Goal: Task Accomplishment & Management: Use online tool/utility

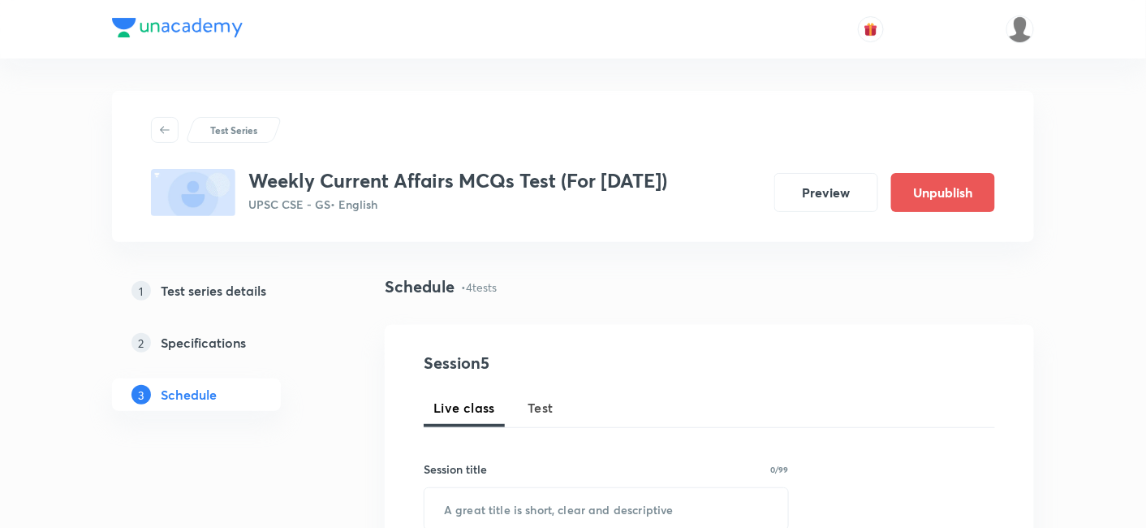
click at [547, 414] on span "Test" at bounding box center [541, 407] width 26 height 19
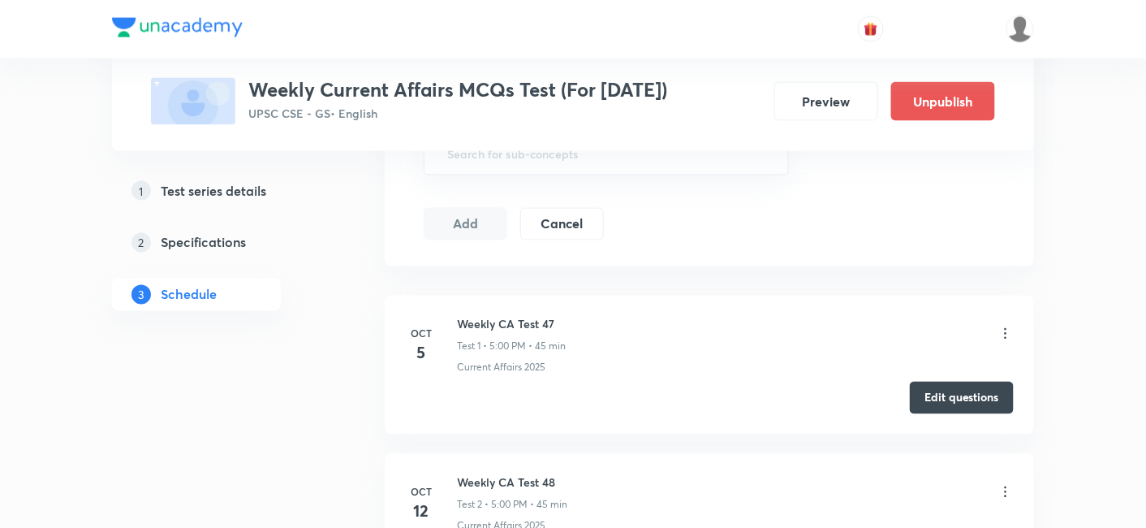
scroll to position [773, 0]
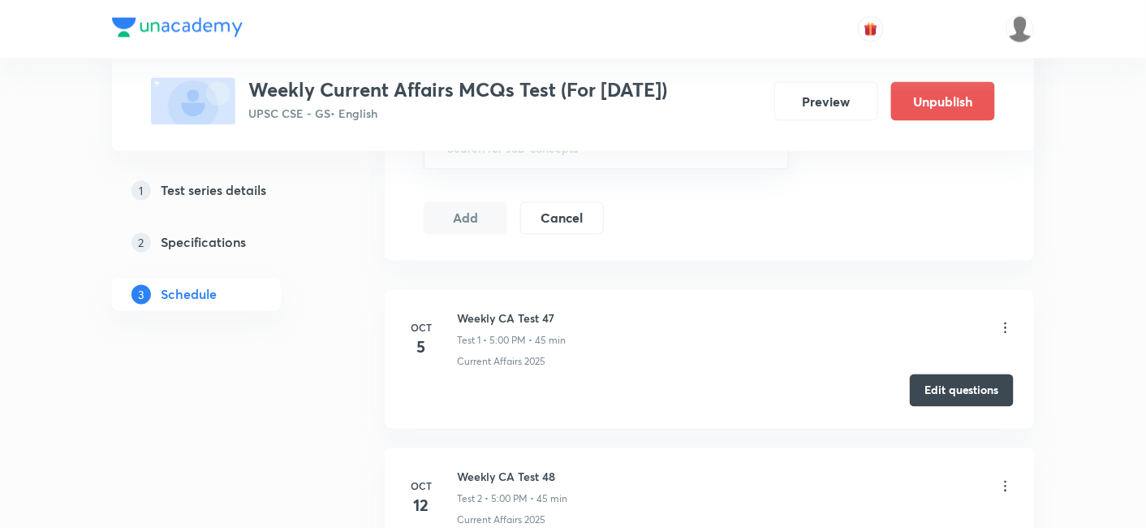
click at [958, 388] on button "Edit questions" at bounding box center [962, 390] width 104 height 32
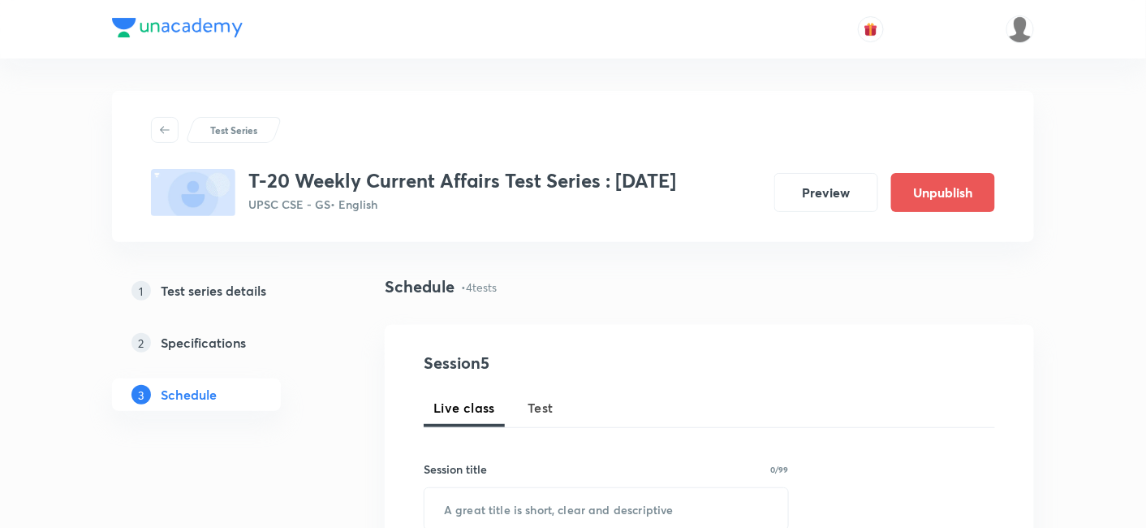
click at [541, 410] on span "Test" at bounding box center [541, 407] width 26 height 19
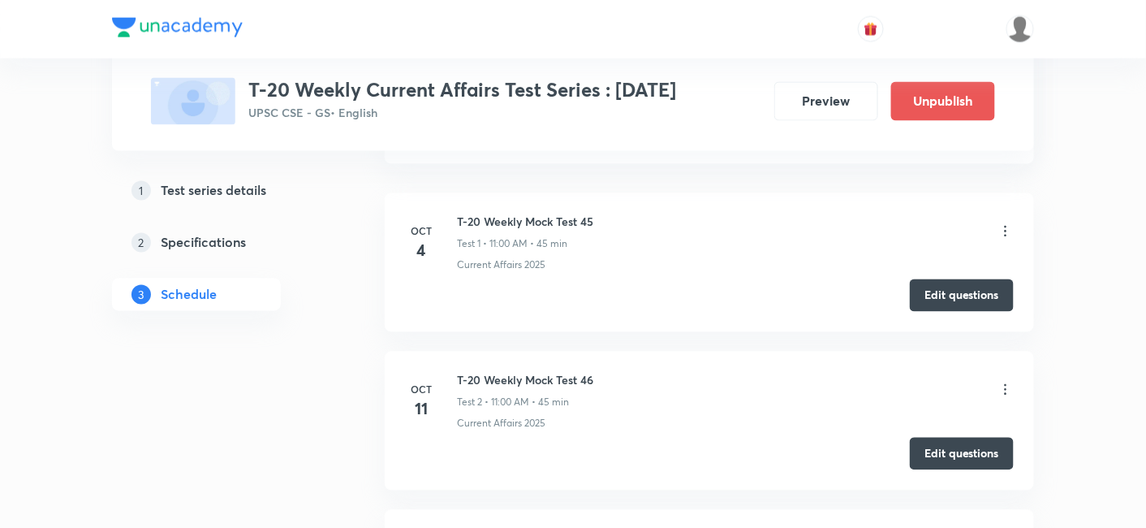
scroll to position [902, 0]
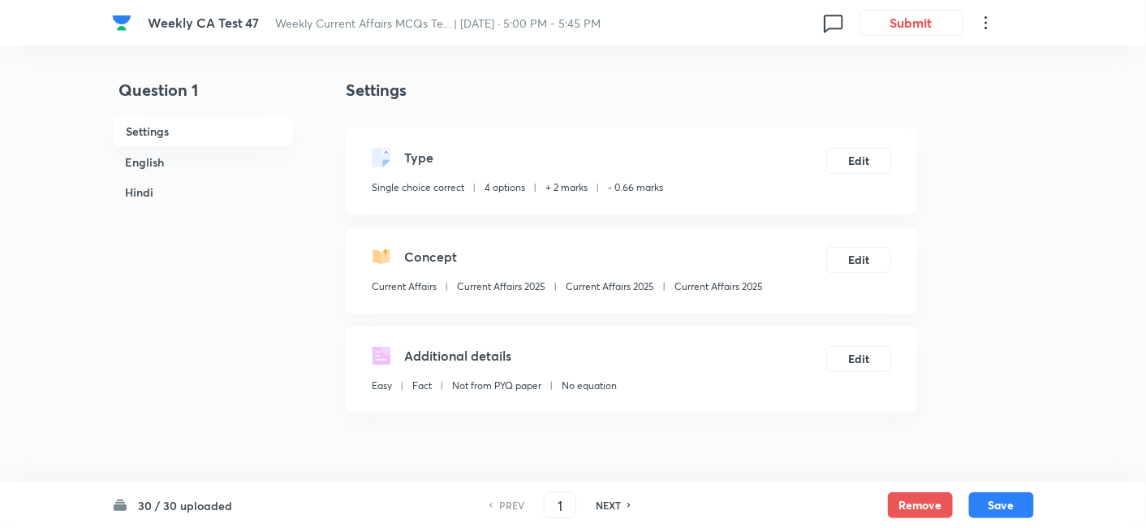
click at [177, 157] on h6 "English" at bounding box center [203, 162] width 182 height 30
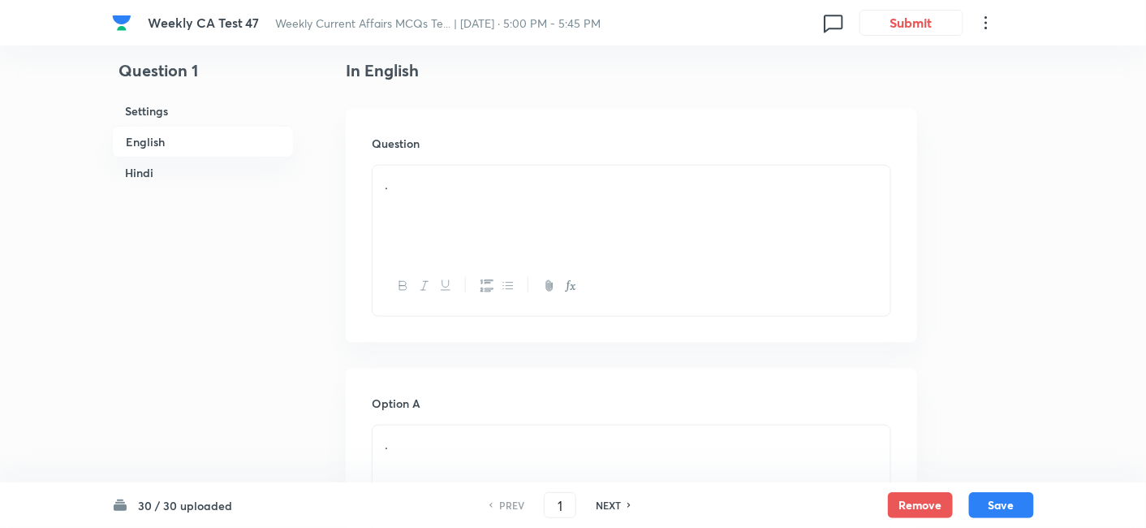
click at [144, 135] on h6 "English" at bounding box center [203, 142] width 182 height 32
click at [162, 170] on h6 "Hindi" at bounding box center [203, 172] width 182 height 30
click at [177, 138] on h6 "English" at bounding box center [203, 141] width 182 height 30
click at [166, 133] on h6 "English" at bounding box center [203, 142] width 182 height 32
click at [468, 210] on div "." at bounding box center [632, 211] width 518 height 91
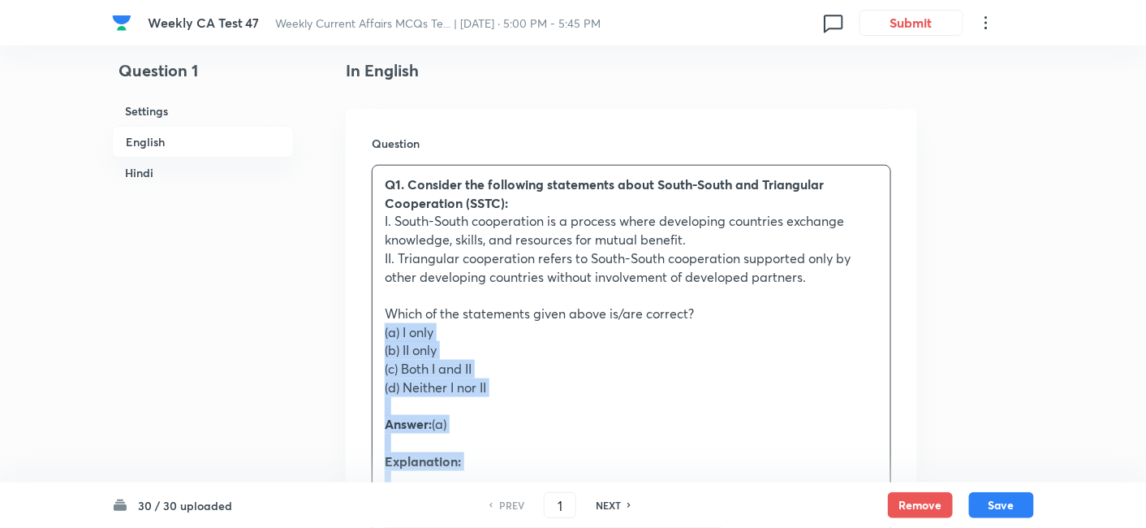
drag, startPoint x: 382, startPoint y: 338, endPoint x: 313, endPoint y: 328, distance: 69.7
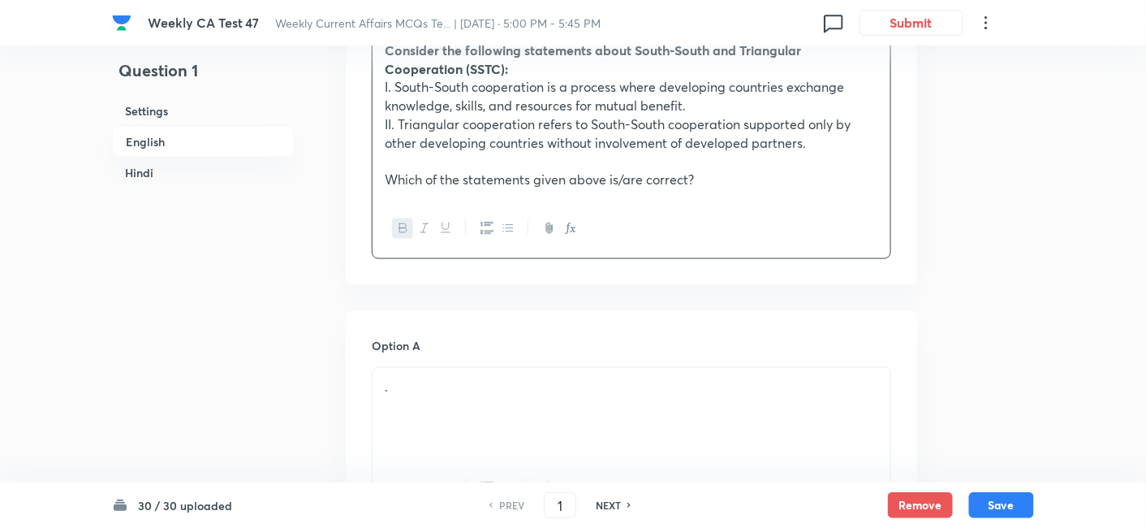
scroll to position [599, 0]
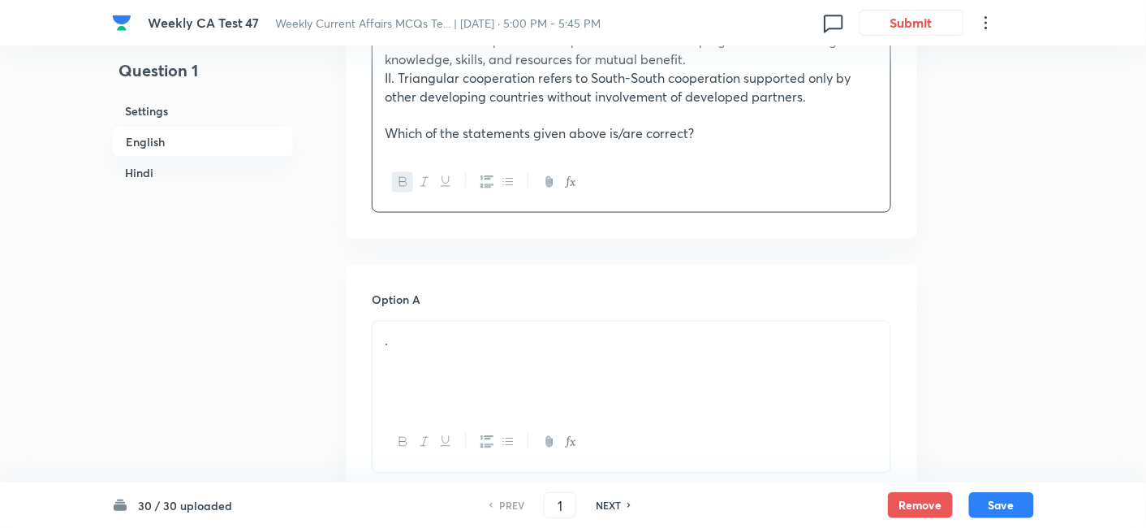
click at [468, 360] on div "." at bounding box center [632, 366] width 518 height 91
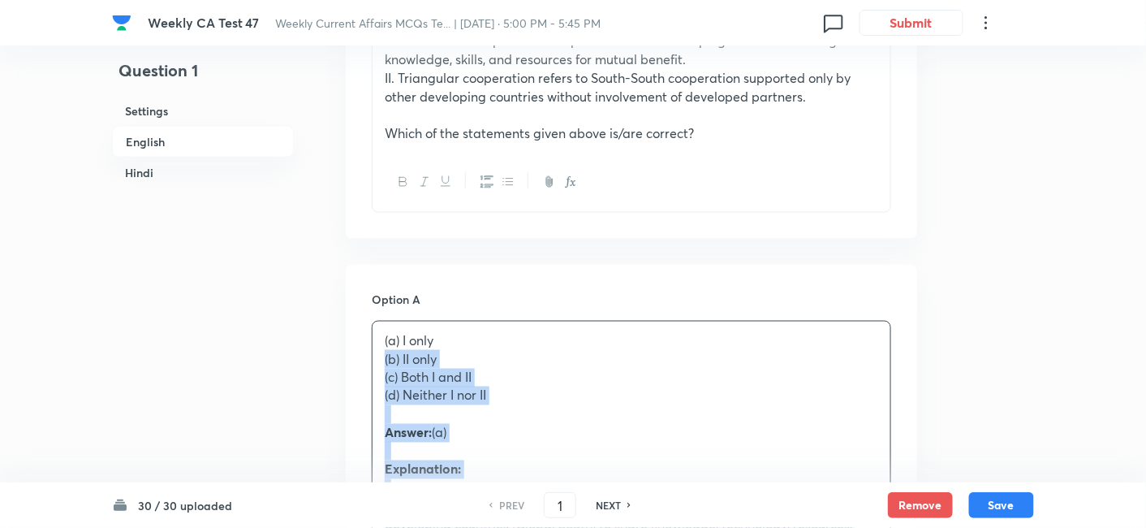
drag, startPoint x: 431, startPoint y: 386, endPoint x: 350, endPoint y: 357, distance: 86.0
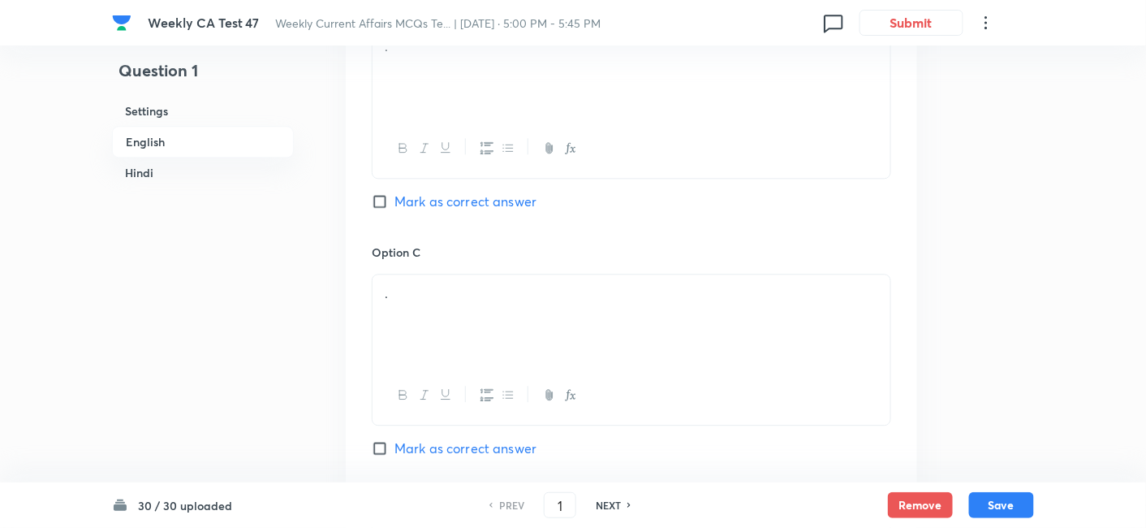
click at [450, 279] on div "." at bounding box center [632, 319] width 518 height 91
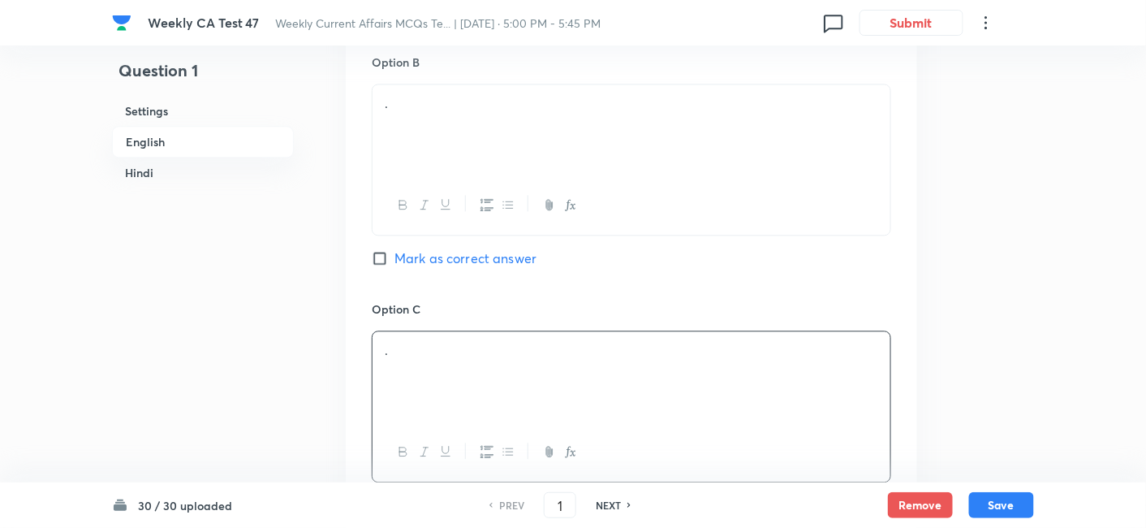
scroll to position [1050, 0]
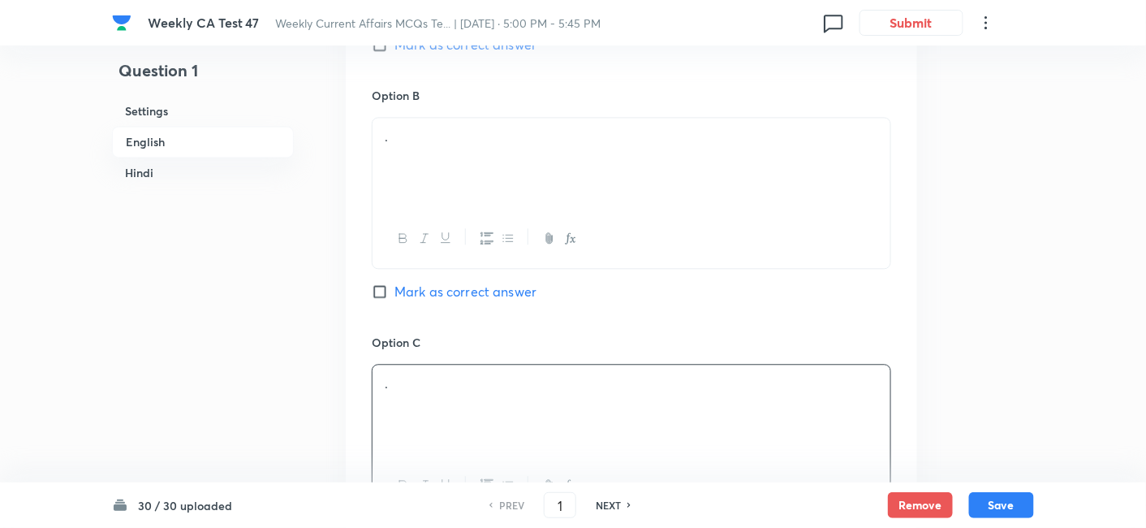
click at [477, 189] on div "." at bounding box center [632, 163] width 518 height 91
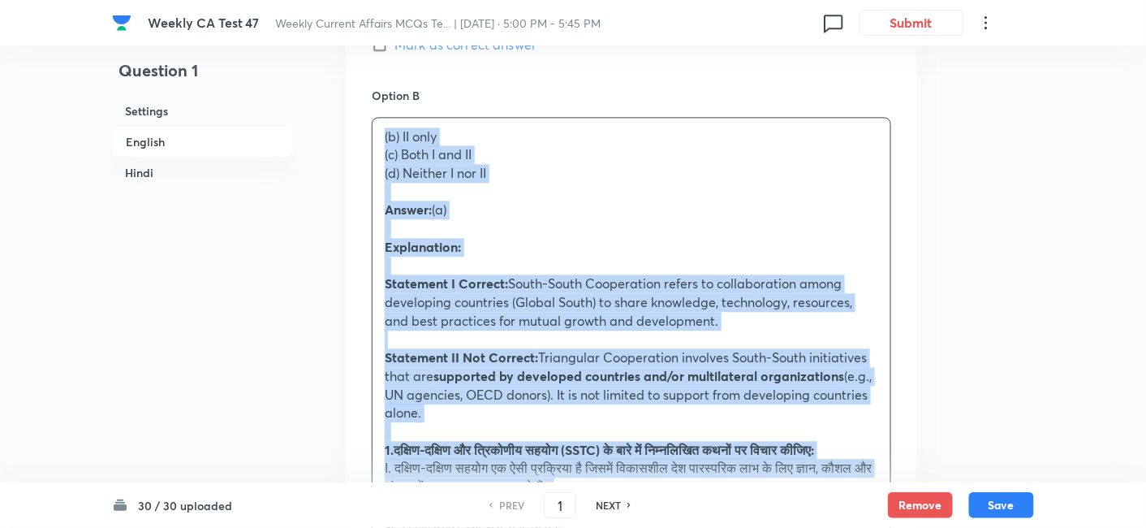
drag, startPoint x: 365, startPoint y: 168, endPoint x: 328, endPoint y: 136, distance: 49.5
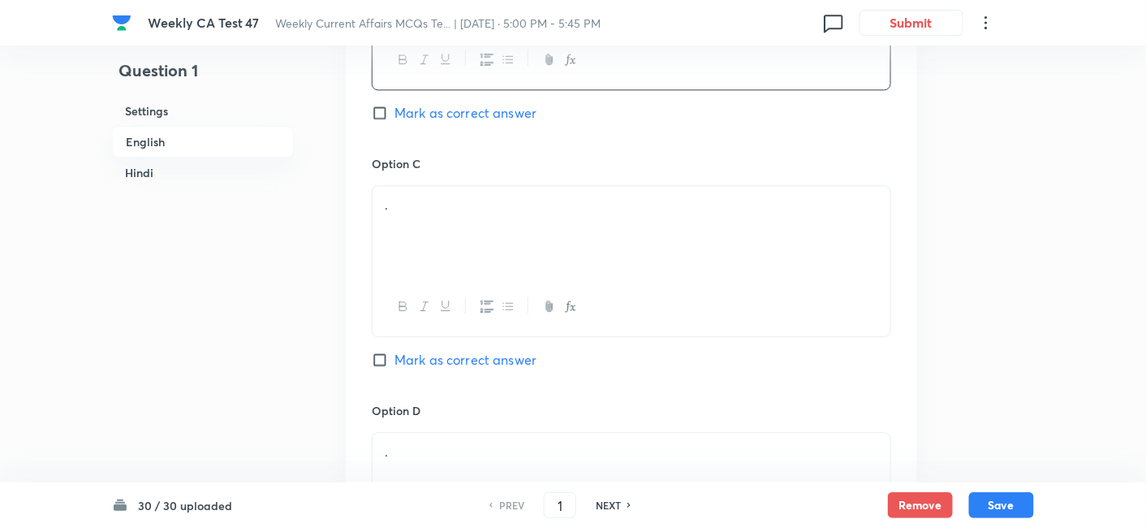
scroll to position [1231, 0]
click at [481, 244] on div "." at bounding box center [632, 229] width 518 height 91
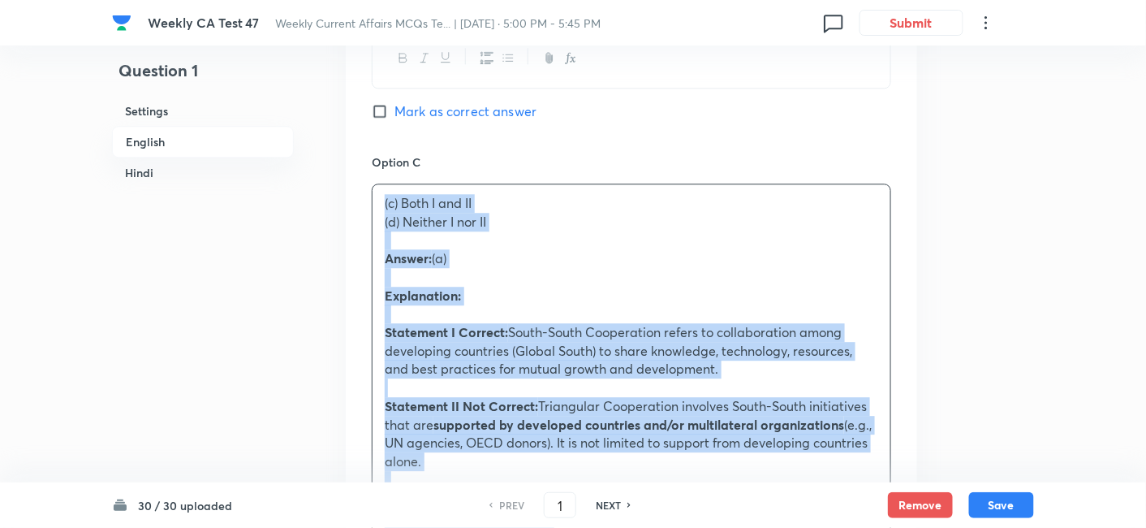
drag, startPoint x: 408, startPoint y: 231, endPoint x: 334, endPoint y: 194, distance: 83.1
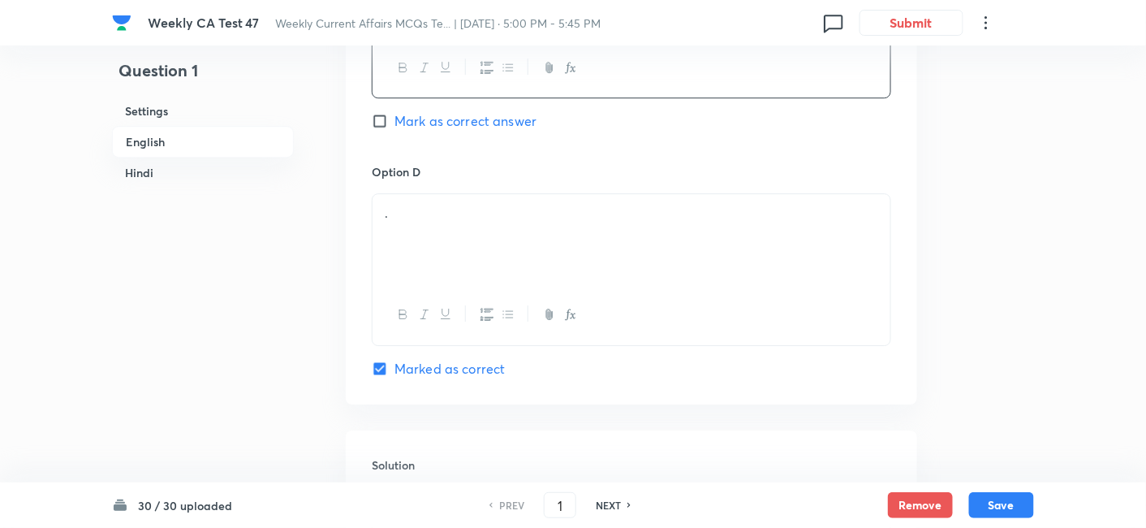
scroll to position [1501, 0]
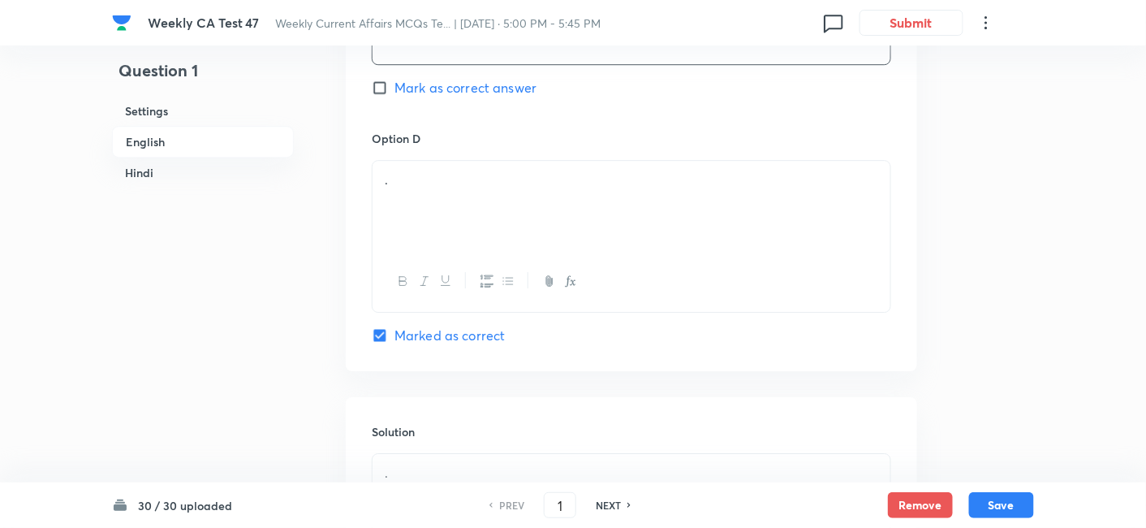
click at [451, 221] on div "." at bounding box center [632, 206] width 518 height 91
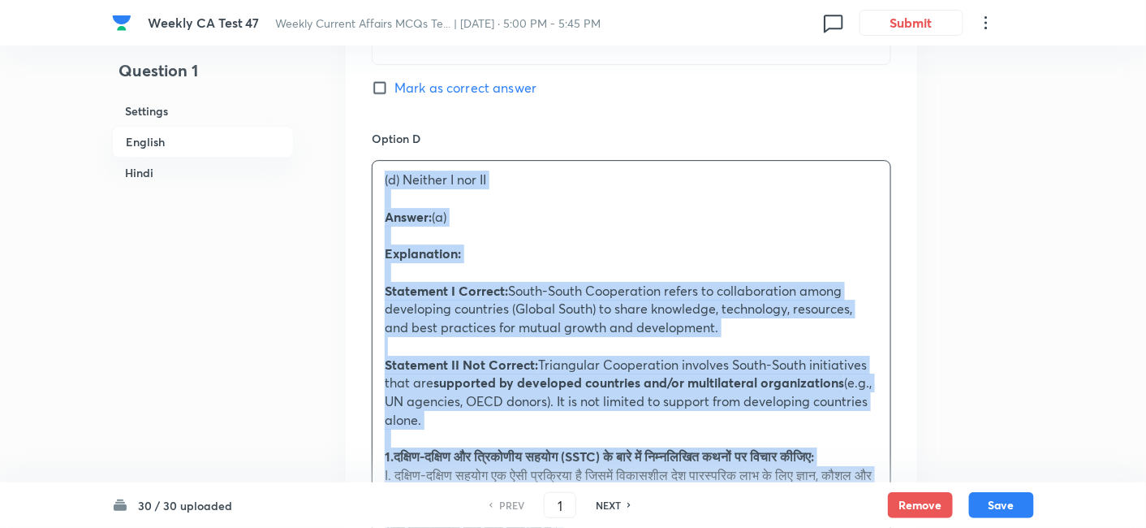
drag, startPoint x: 399, startPoint y: 199, endPoint x: 359, endPoint y: 184, distance: 42.4
click at [359, 184] on div "Option A I only Mark as correct answer Option B II only Mark as correct answer …" at bounding box center [632, 181] width 572 height 1637
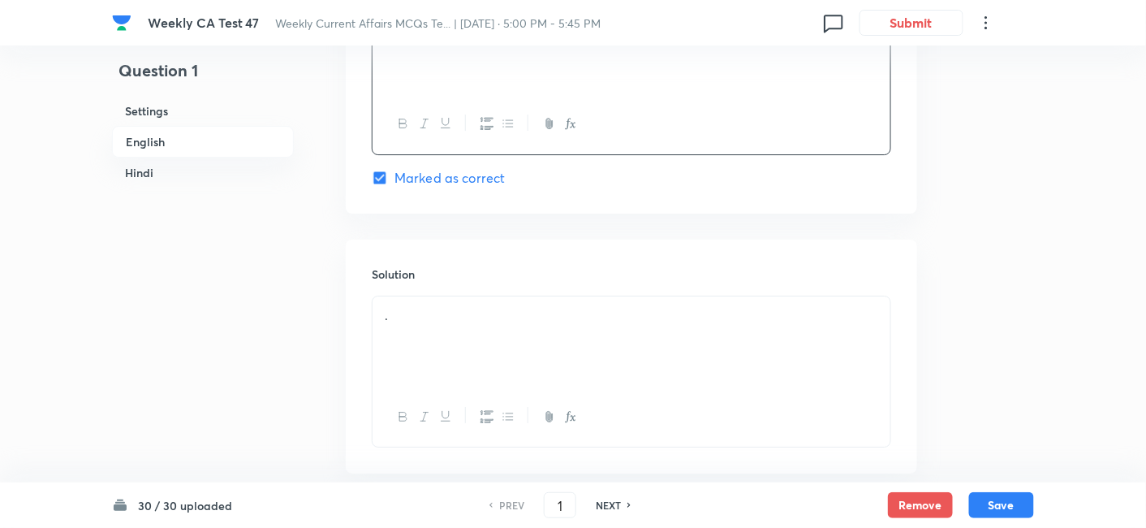
scroll to position [1681, 0]
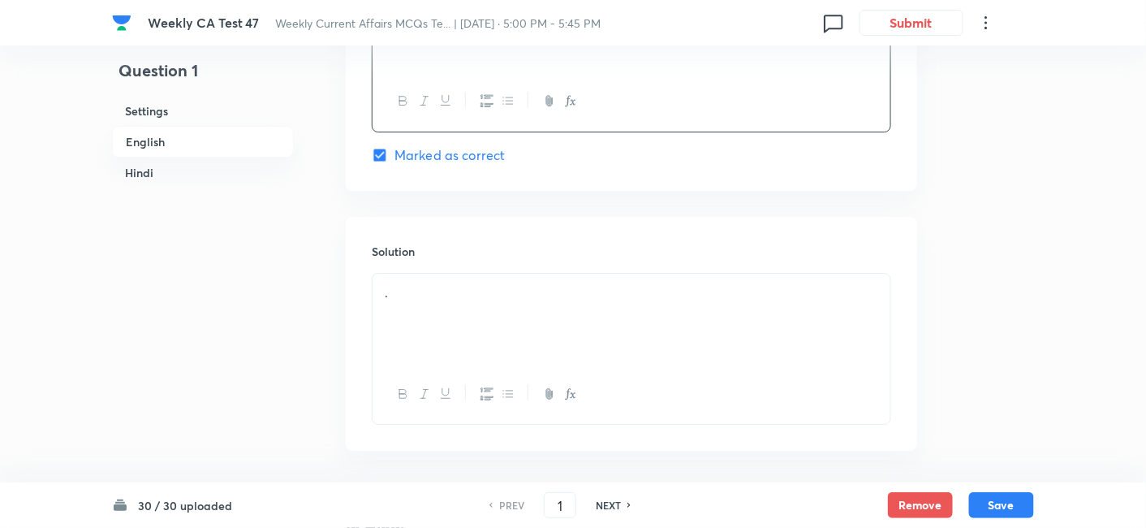
click at [500, 319] on div "." at bounding box center [632, 319] width 518 height 91
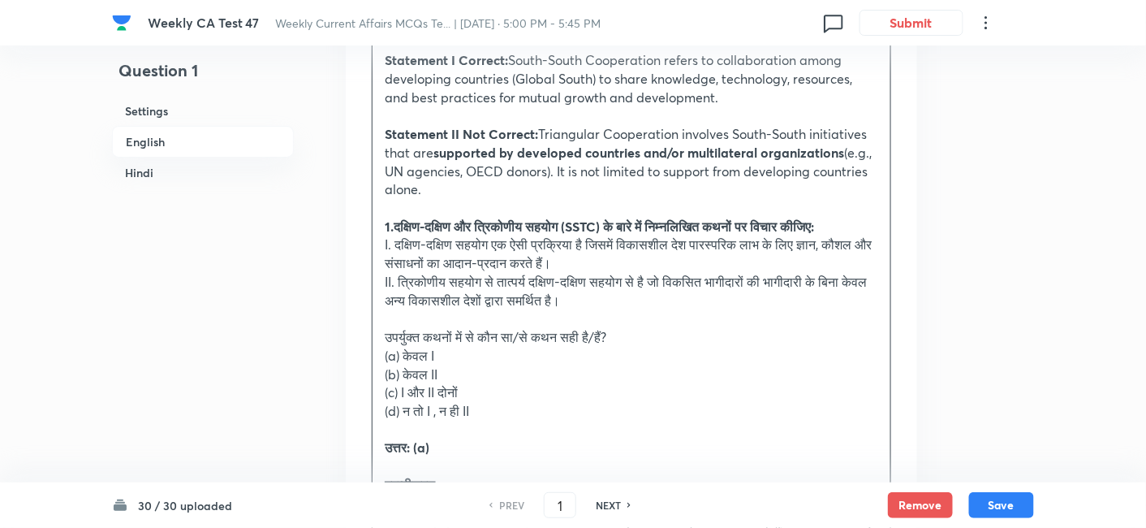
scroll to position [2042, 0]
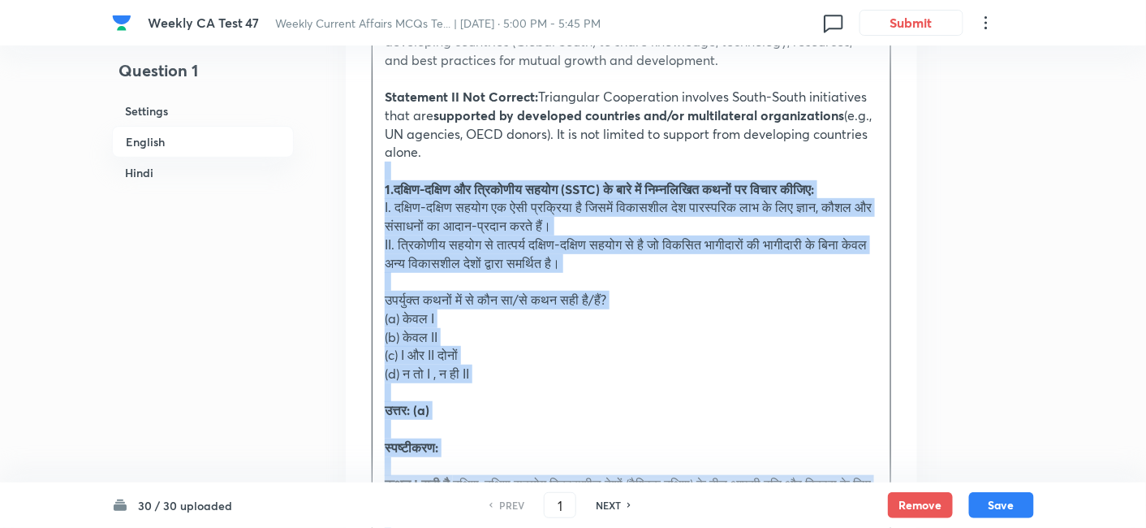
drag, startPoint x: 390, startPoint y: 192, endPoint x: 370, endPoint y: 162, distance: 36.2
click at [370, 162] on div "Solution Answer: (a) Explanation: Statement I Correct: South-South Cooperation …" at bounding box center [632, 278] width 572 height 845
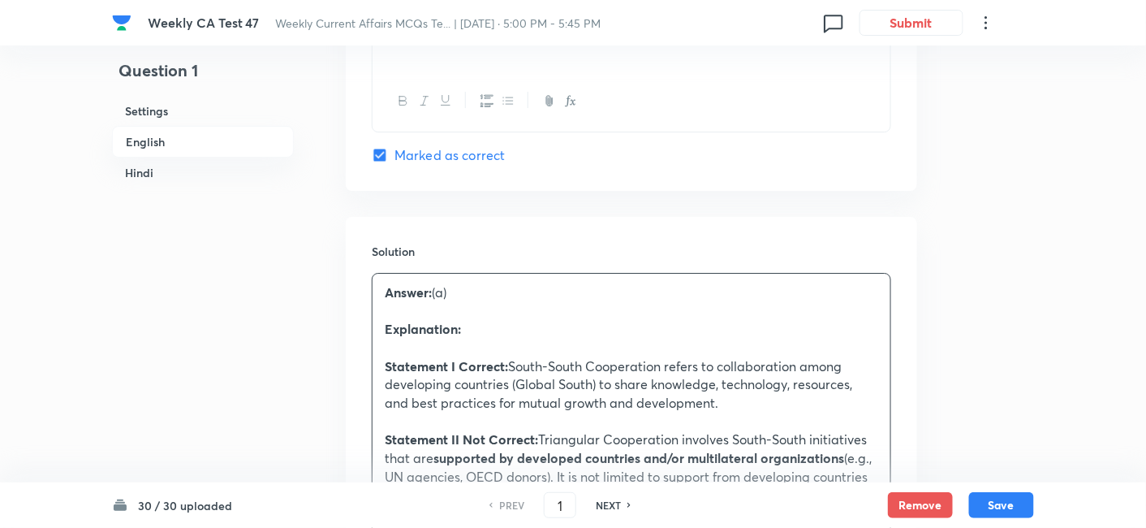
scroll to position [1663, 0]
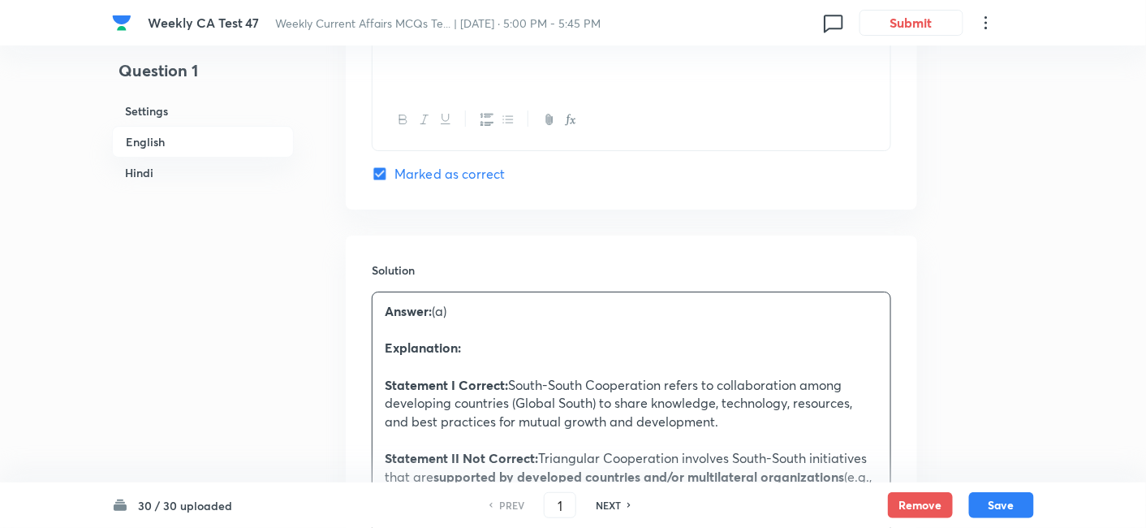
click at [183, 143] on h6 "English" at bounding box center [203, 142] width 182 height 32
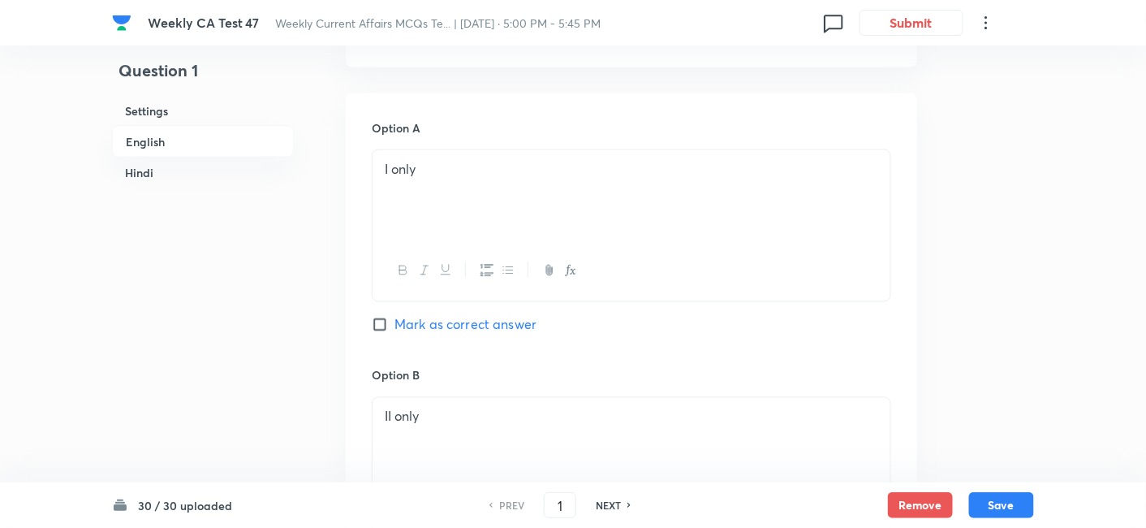
scroll to position [779, 0]
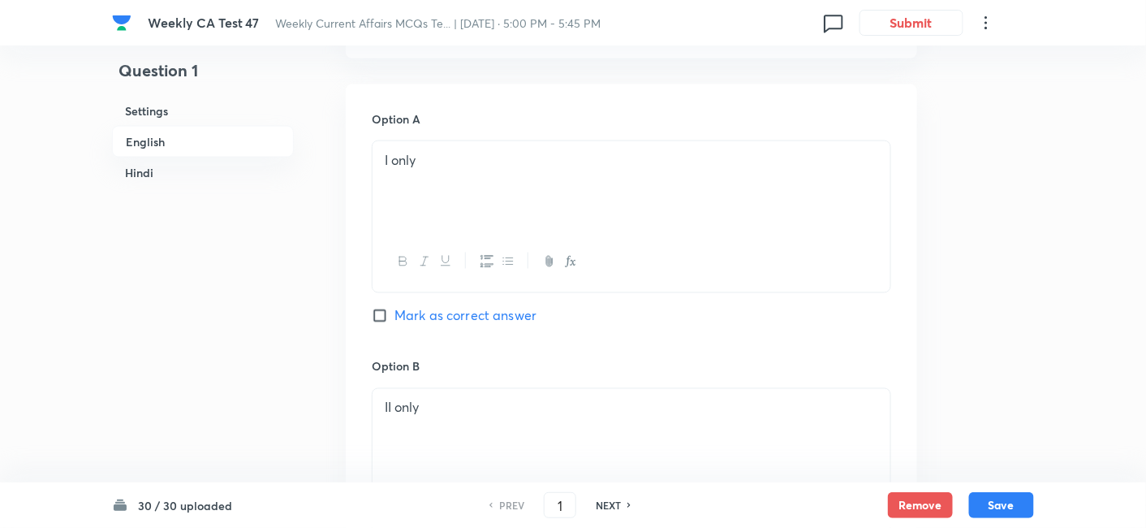
click at [444, 309] on span "Mark as correct answer" at bounding box center [466, 315] width 142 height 19
click at [395, 309] on input "Mark as correct answer" at bounding box center [383, 316] width 23 height 16
checkbox input "true"
checkbox input "false"
checkbox input "true"
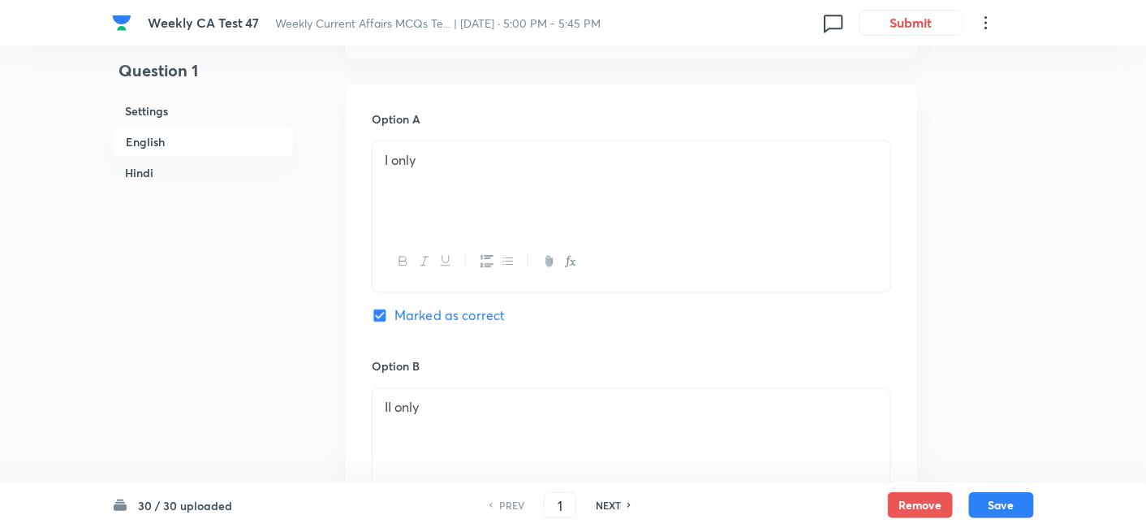
checkbox input "false"
click at [185, 162] on h6 "Hindi" at bounding box center [203, 172] width 182 height 30
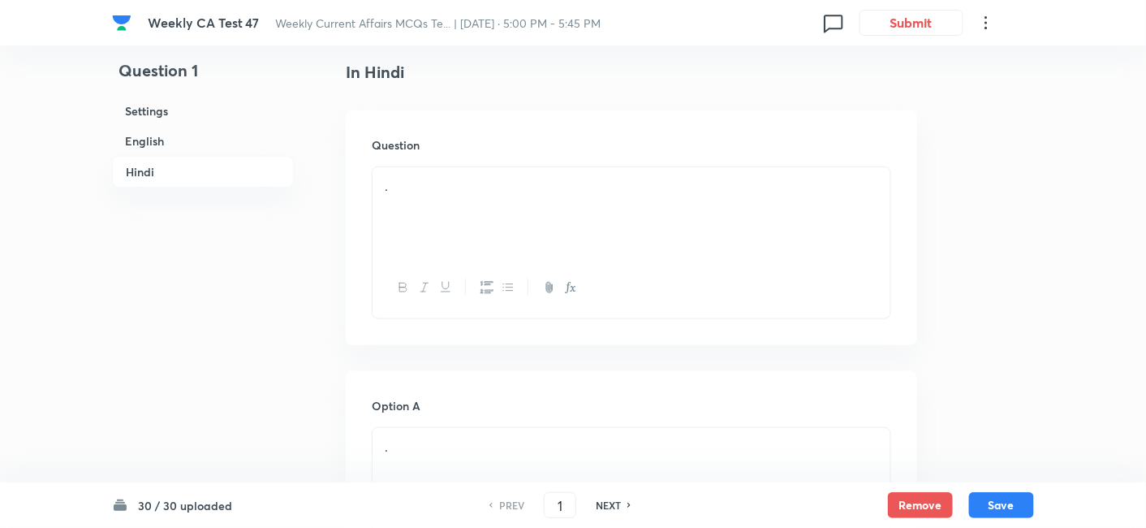
click at [442, 201] on div "." at bounding box center [632, 212] width 518 height 91
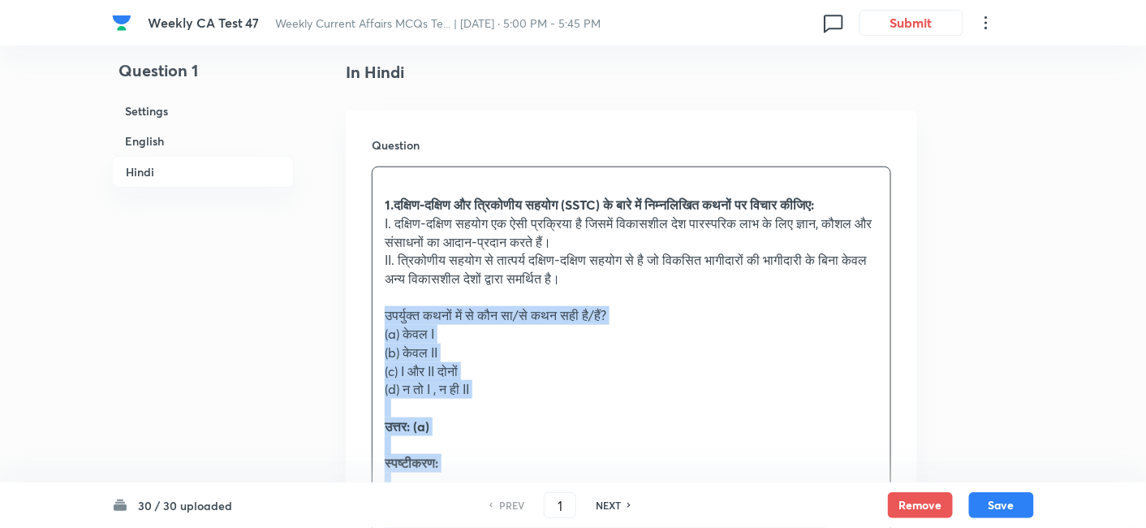
drag, startPoint x: 411, startPoint y: 351, endPoint x: 365, endPoint y: 339, distance: 46.9
click at [365, 339] on div "Question 1.दक्षिण-दक्षिण और त्रिकोणीय सहयोग (SSTC) के बारे में निम्नलिखित कथनों…" at bounding box center [632, 413] width 572 height 606
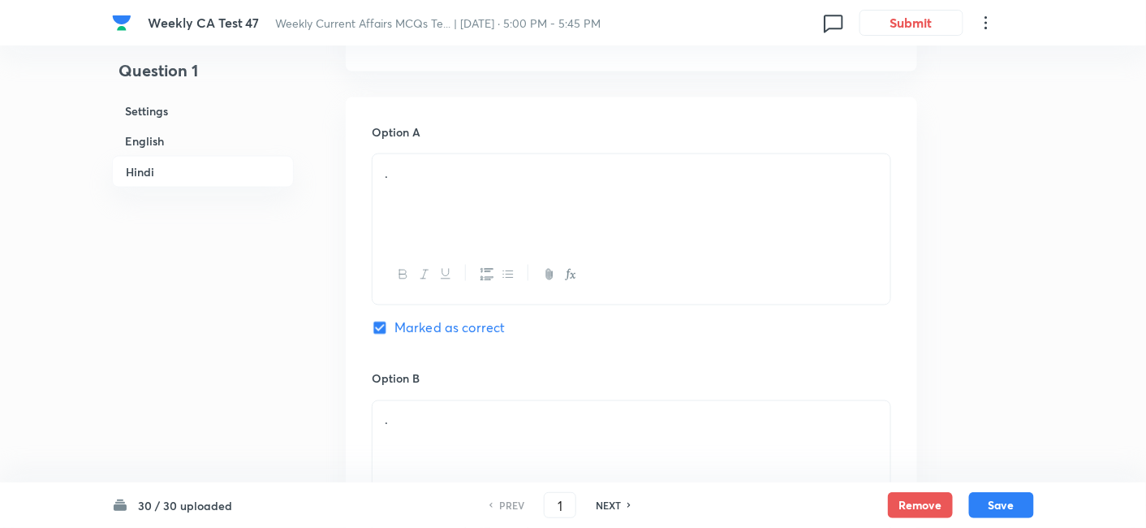
scroll to position [2665, 0]
click at [465, 204] on div "." at bounding box center [632, 189] width 518 height 91
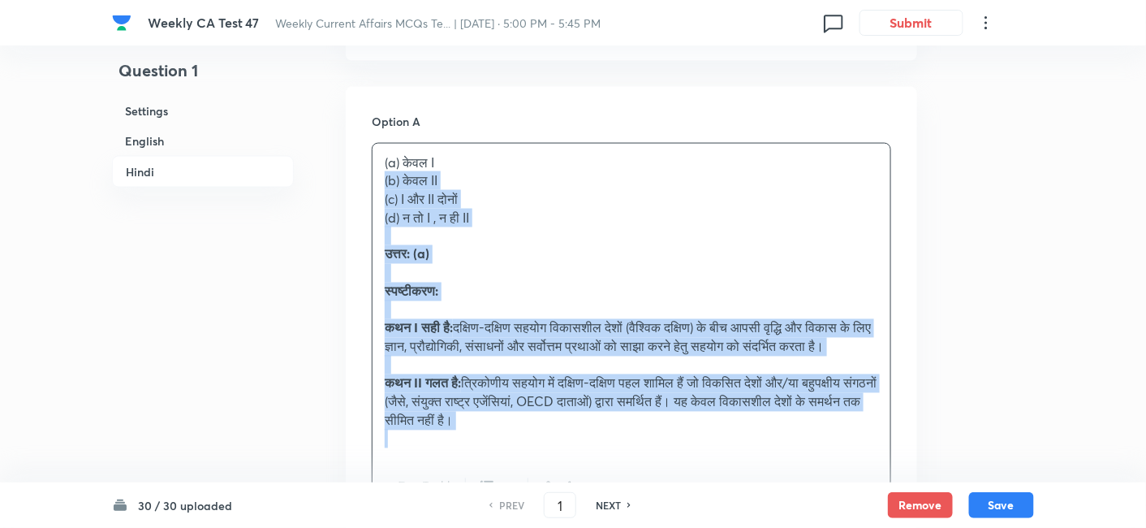
drag, startPoint x: 416, startPoint y: 187, endPoint x: 361, endPoint y: 177, distance: 55.3
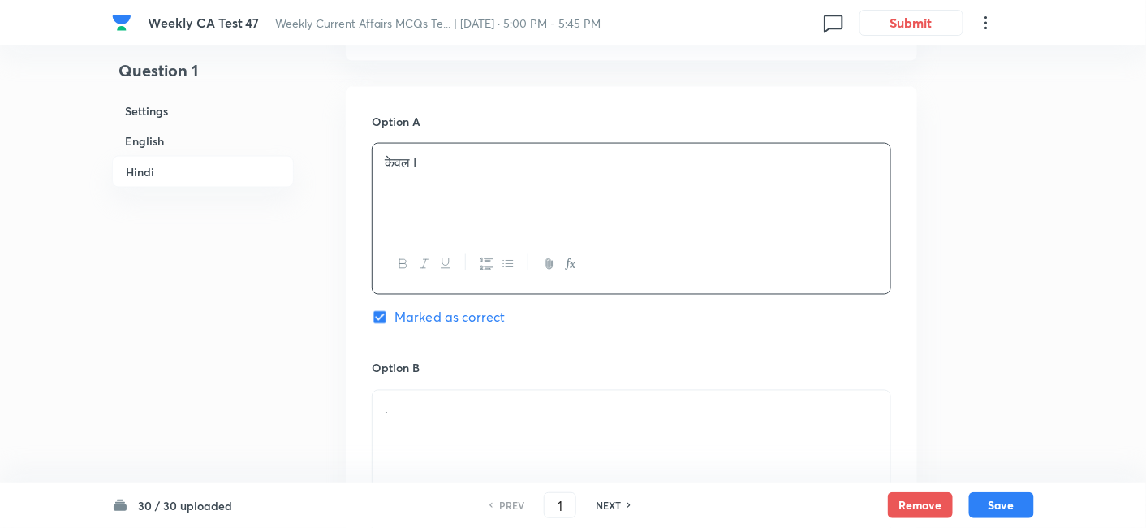
scroll to position [2936, 0]
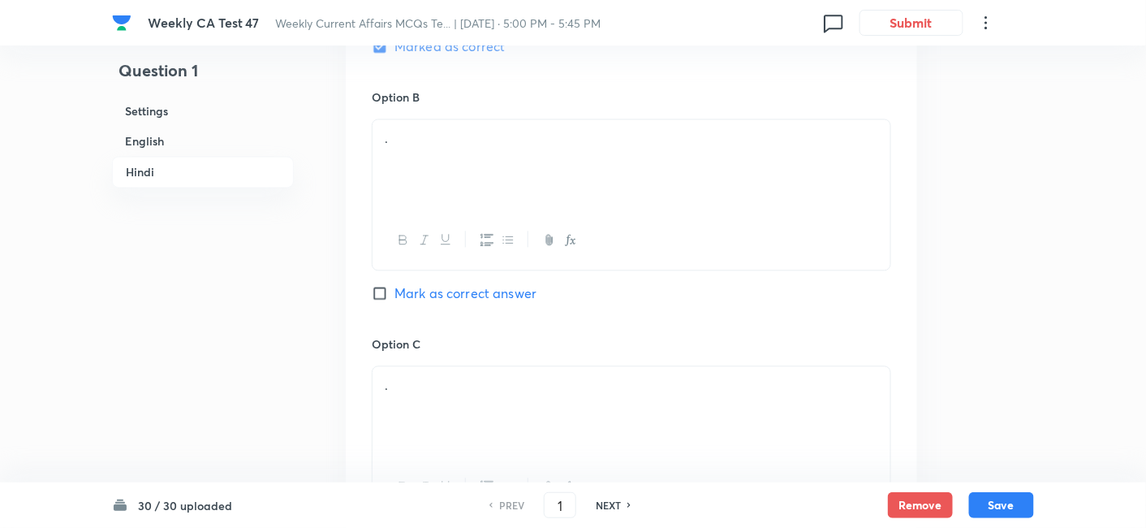
click at [460, 148] on div "." at bounding box center [632, 164] width 518 height 91
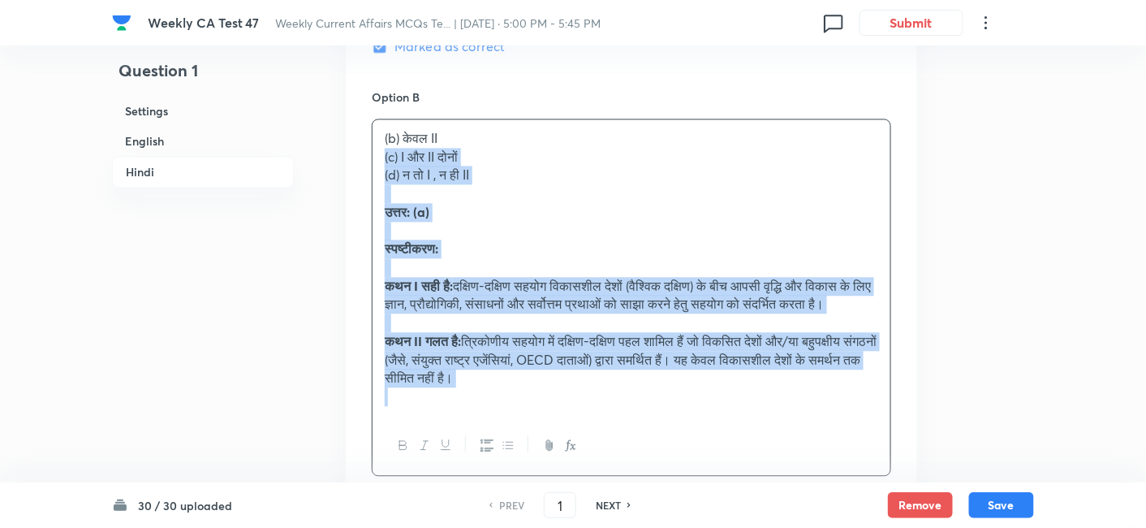
drag, startPoint x: 377, startPoint y: 162, endPoint x: 363, endPoint y: 157, distance: 14.4
click at [363, 157] on div "Option A केवल I Marked as correct Option B (b) केवल II (c) I और II दोनों (d) न …" at bounding box center [632, 422] width 572 height 1213
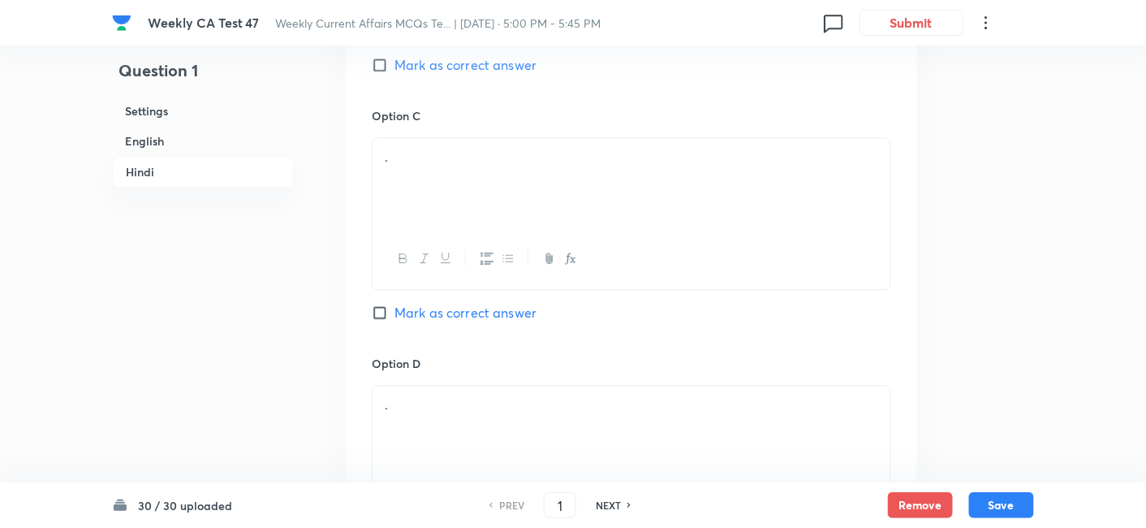
scroll to position [3207, 0]
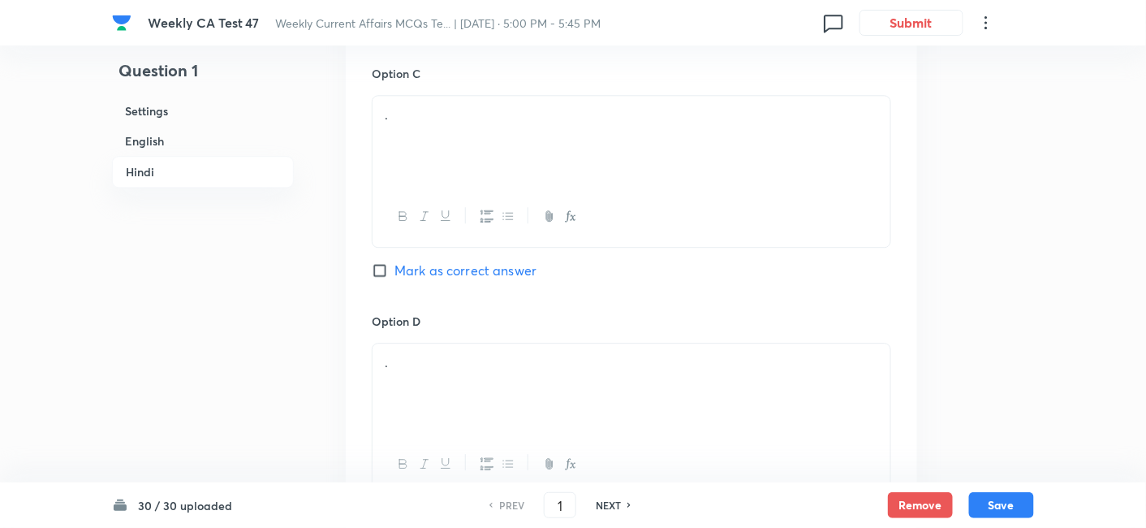
click at [472, 163] on div "." at bounding box center [632, 141] width 518 height 91
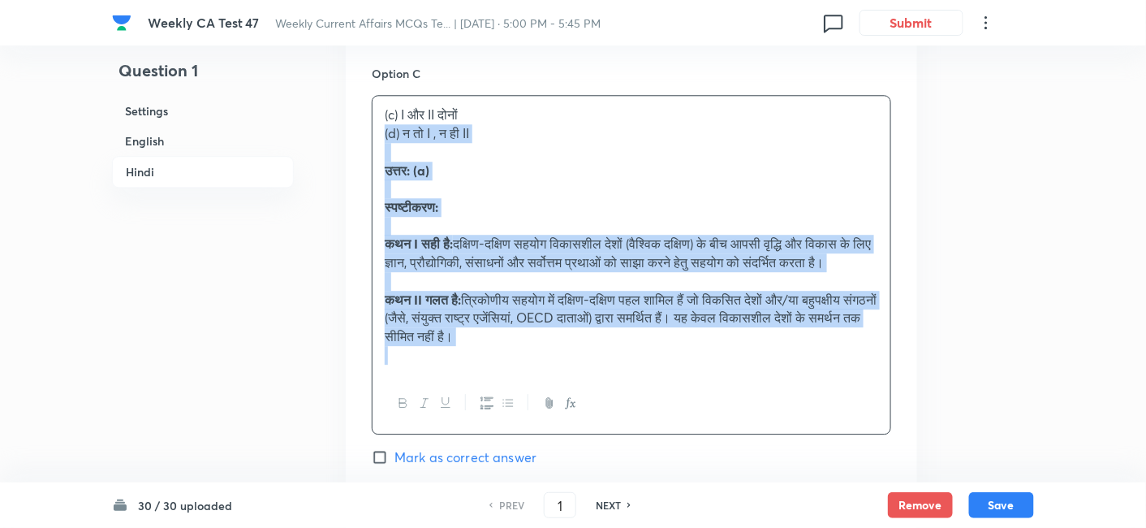
drag, startPoint x: 375, startPoint y: 137, endPoint x: 349, endPoint y: 127, distance: 28.0
click at [349, 127] on div "Option A केवल I Marked as correct Option B केवल II Mark as correct answer Optio…" at bounding box center [632, 142] width 572 height 1195
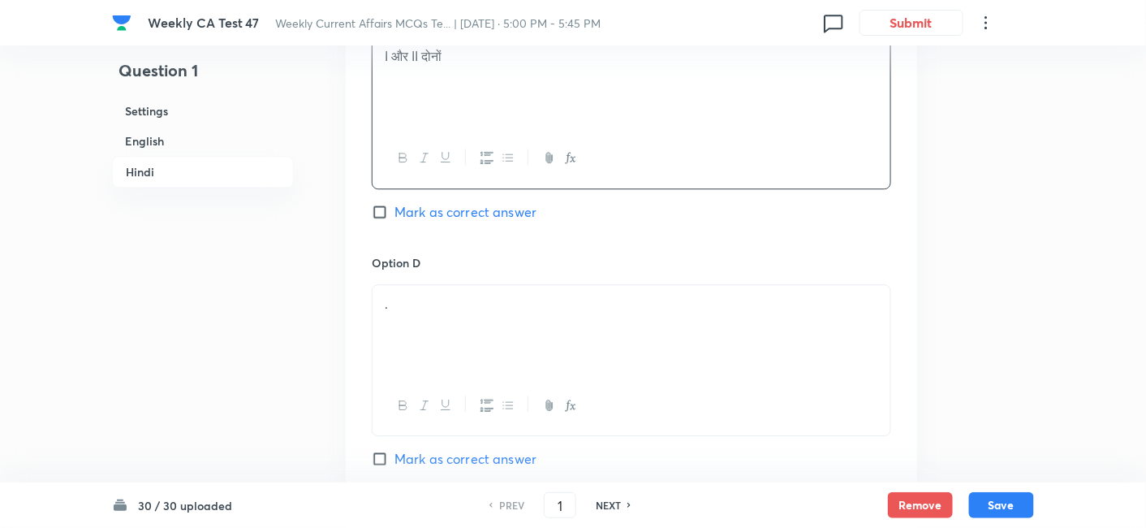
scroll to position [3297, 0]
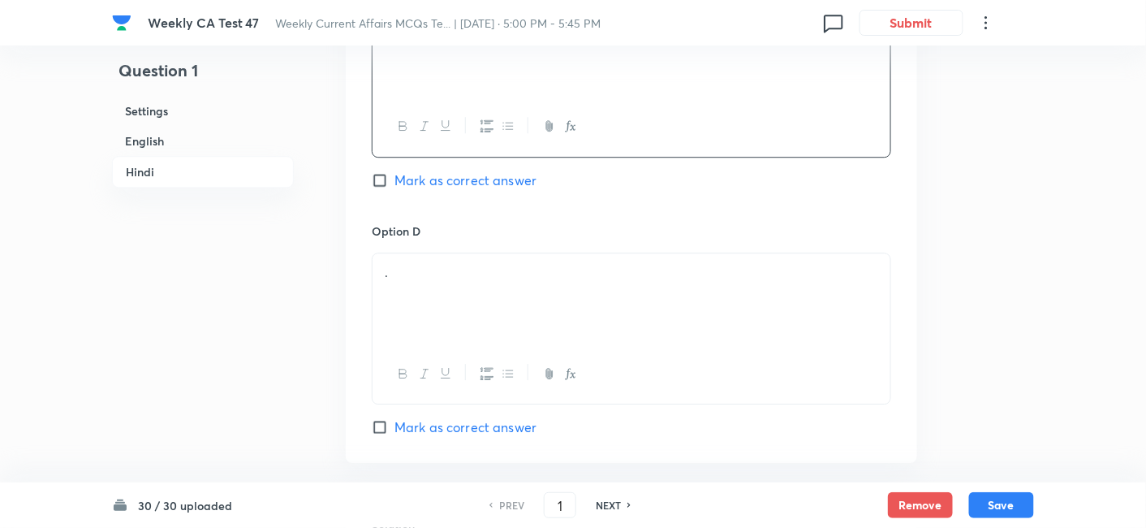
click at [453, 264] on p "." at bounding box center [632, 272] width 494 height 19
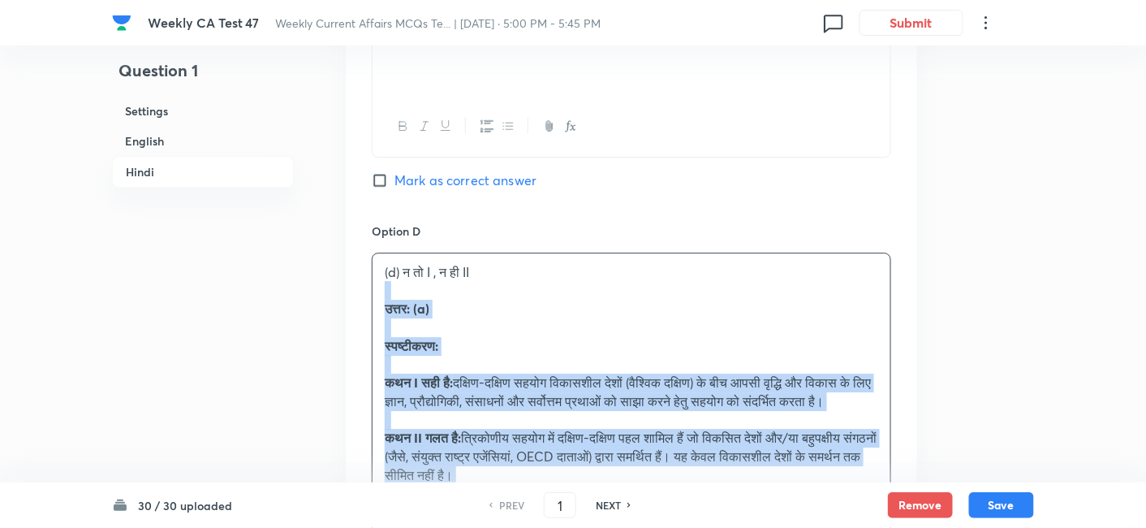
drag, startPoint x: 413, startPoint y: 289, endPoint x: 334, endPoint y: 282, distance: 79.9
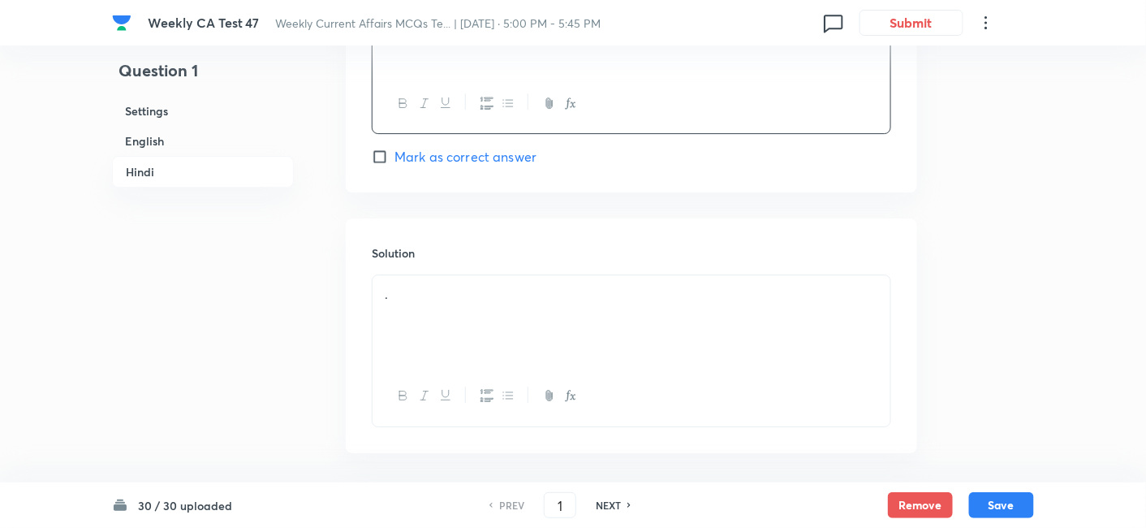
scroll to position [3630, 0]
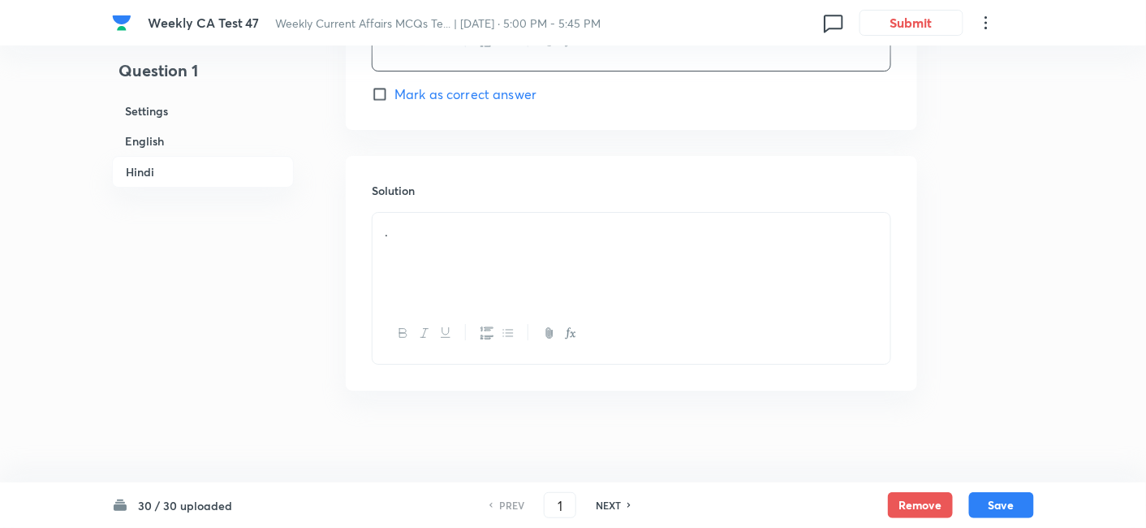
click at [478, 213] on div "." at bounding box center [632, 258] width 518 height 91
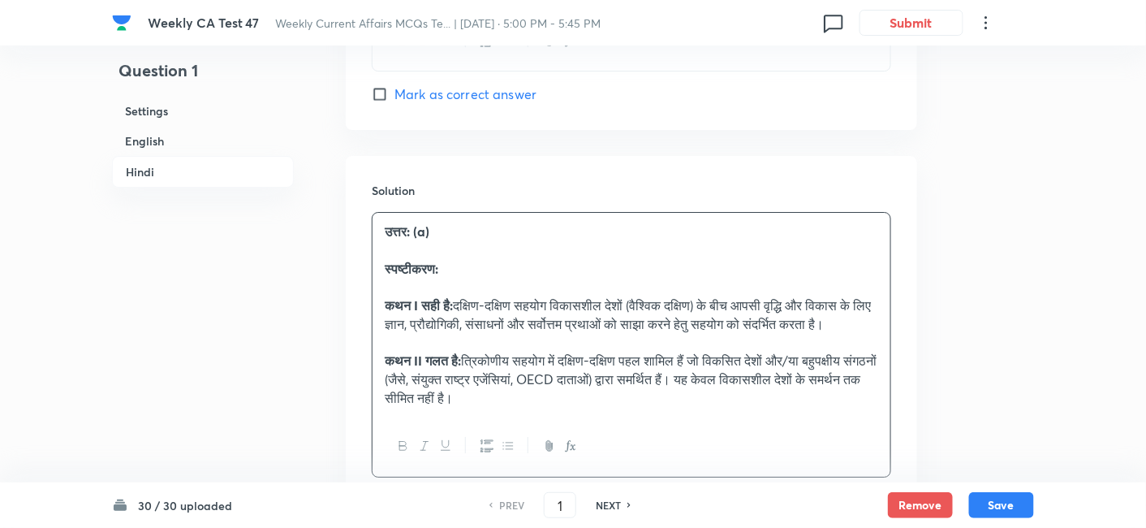
click at [201, 131] on h6 "English" at bounding box center [203, 141] width 182 height 30
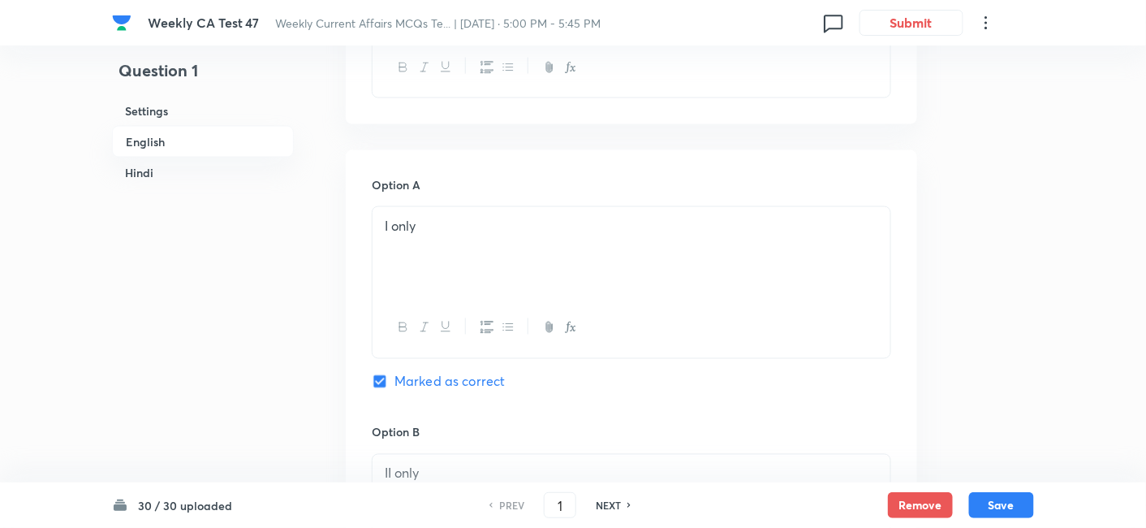
scroll to position [779, 0]
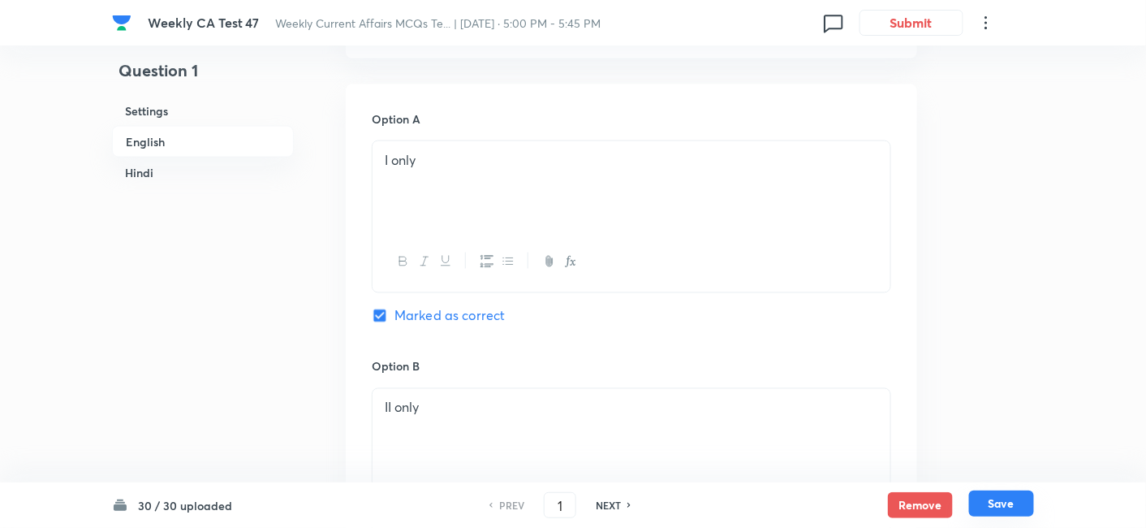
click at [993, 474] on button "Save" at bounding box center [1001, 503] width 65 height 26
type input "2"
checkbox input "false"
checkbox input "true"
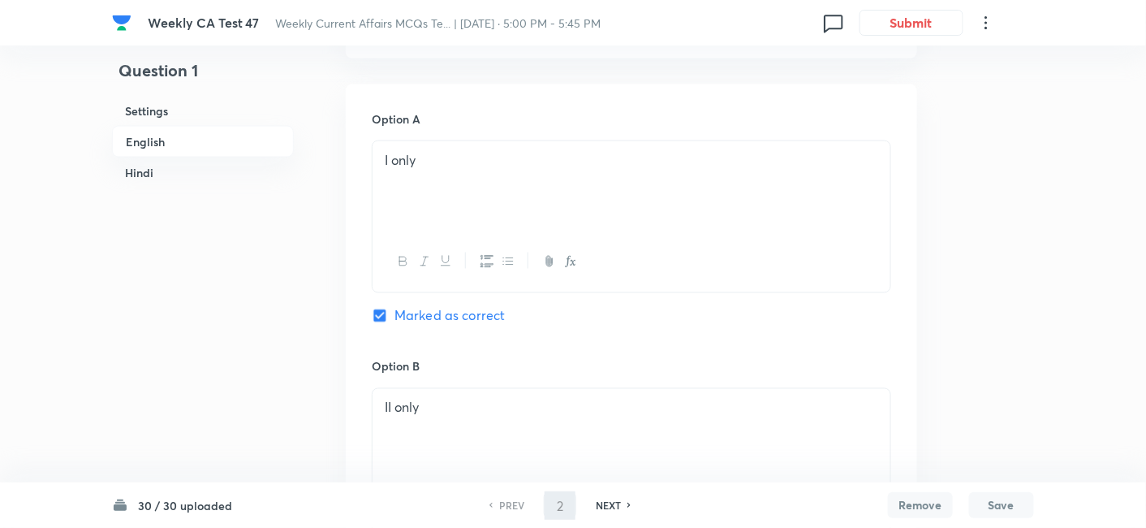
checkbox input "true"
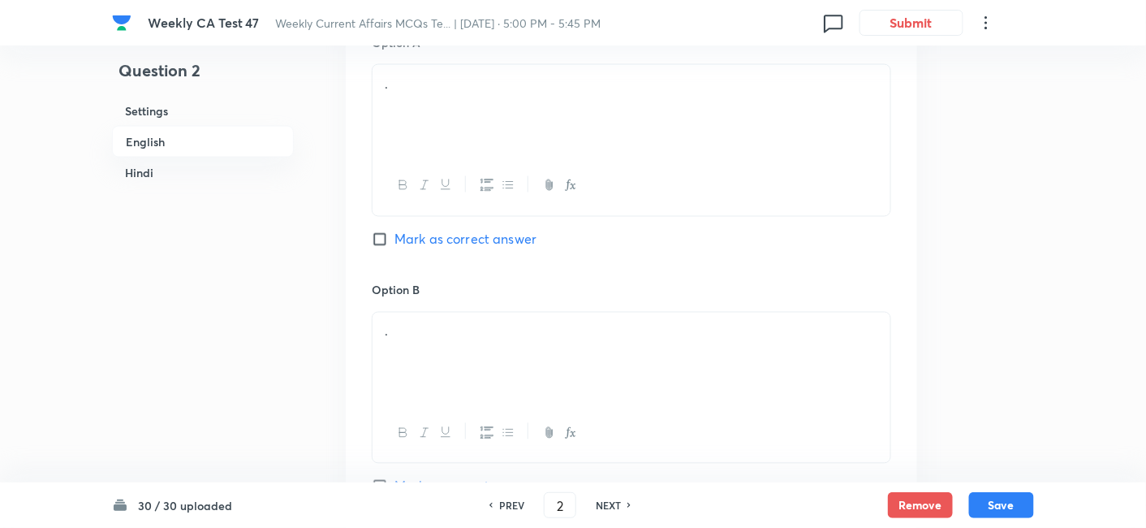
click at [190, 126] on h6 "English" at bounding box center [203, 142] width 182 height 32
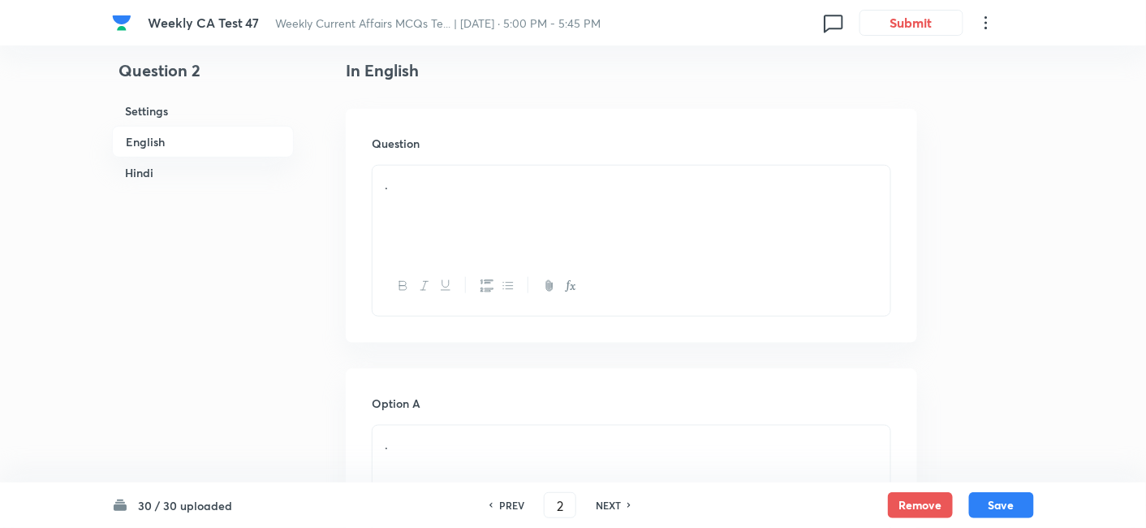
click at [158, 140] on h6 "English" at bounding box center [203, 142] width 182 height 32
click at [476, 226] on div "." at bounding box center [632, 211] width 518 height 91
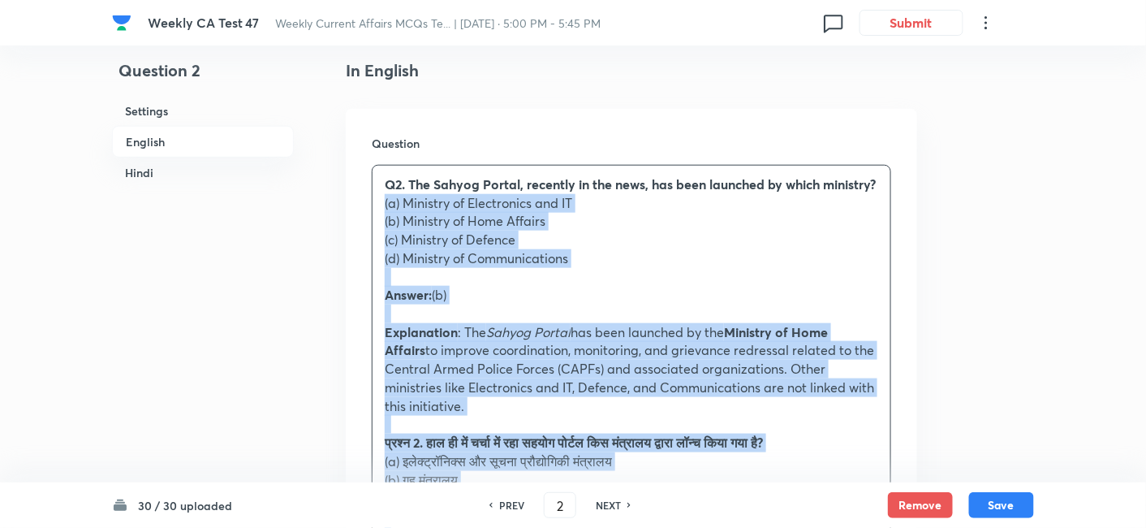
drag, startPoint x: 399, startPoint y: 239, endPoint x: 367, endPoint y: 220, distance: 37.9
click at [367, 220] on div "Question Q2. The Sahyog Portal, recently in the news, has been launched by whic…" at bounding box center [632, 430] width 572 height 642
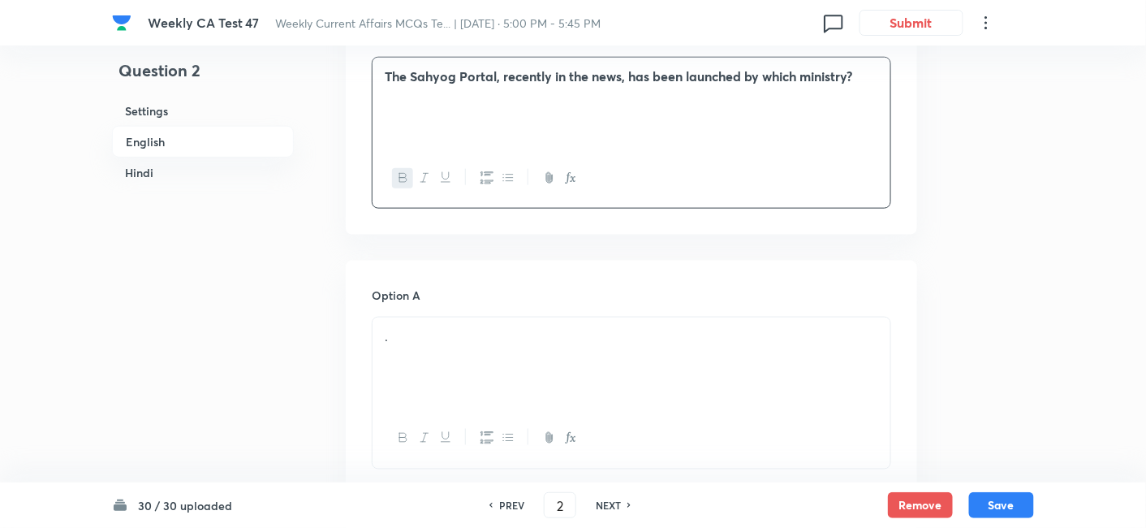
scroll to position [689, 0]
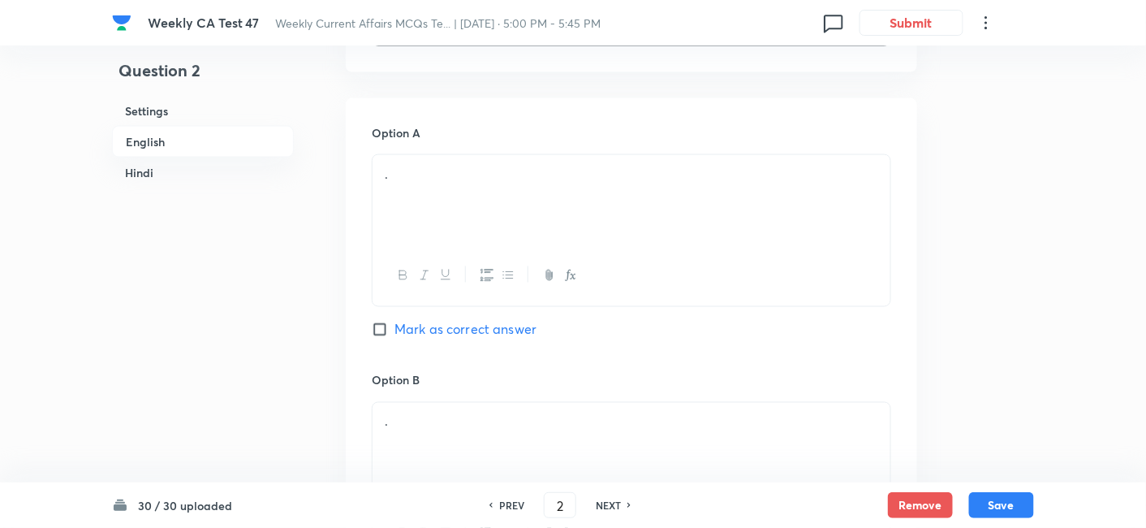
click at [466, 208] on div "." at bounding box center [632, 200] width 518 height 91
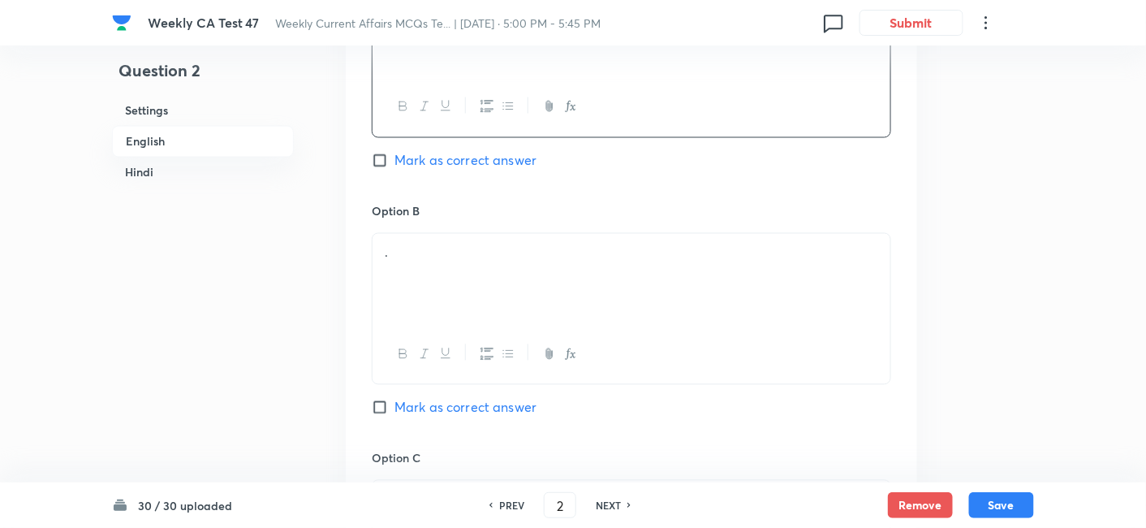
scroll to position [869, 0]
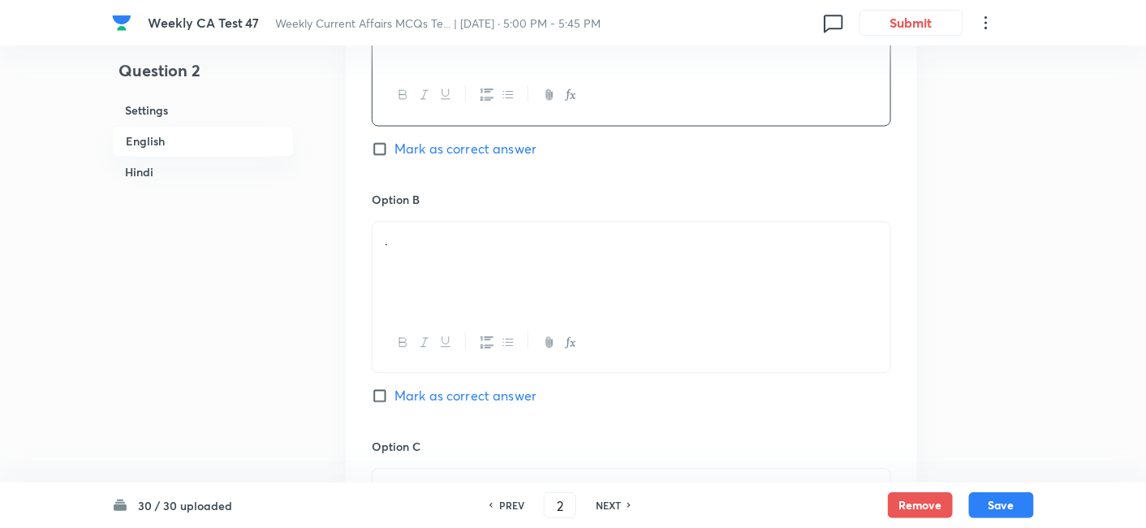
click at [464, 260] on div "." at bounding box center [632, 267] width 518 height 91
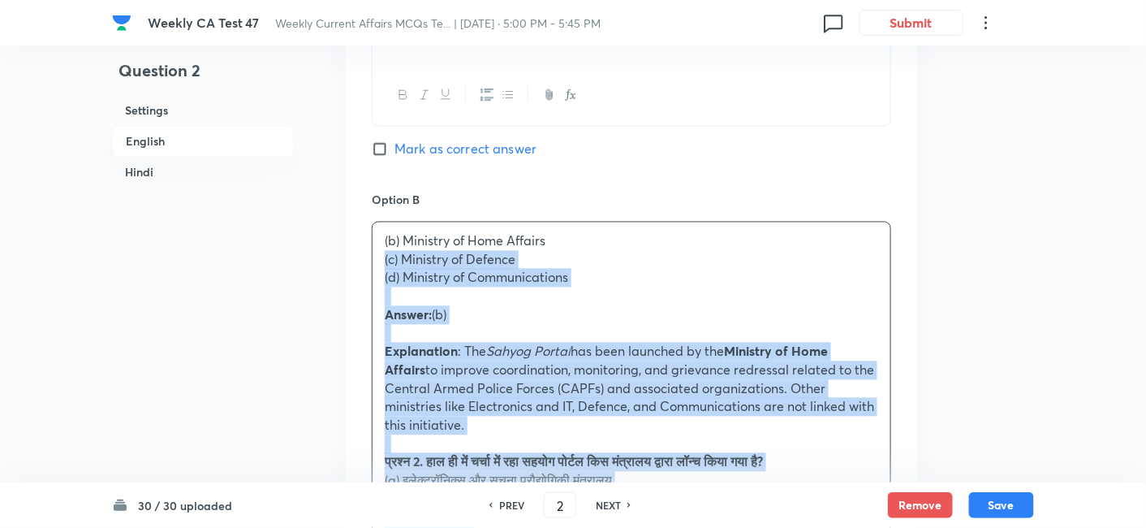
drag, startPoint x: 417, startPoint y: 259, endPoint x: 354, endPoint y: 253, distance: 63.6
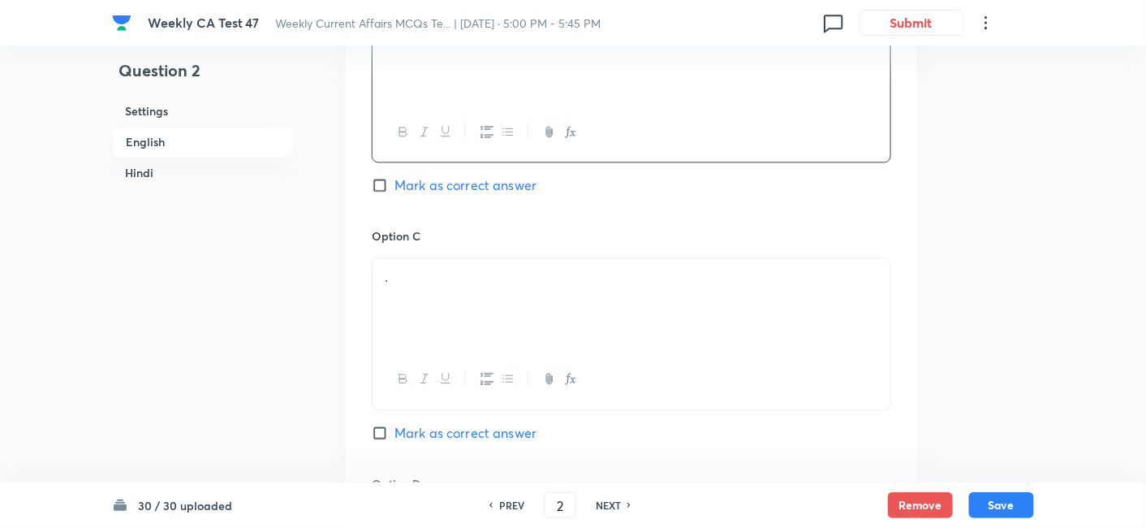
scroll to position [1141, 0]
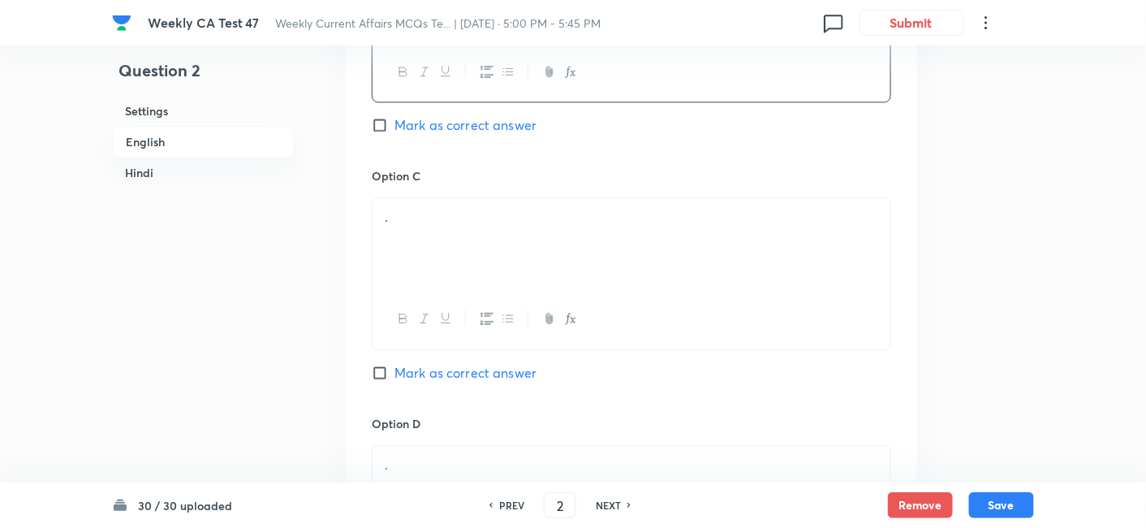
click at [456, 234] on div "." at bounding box center [632, 243] width 518 height 91
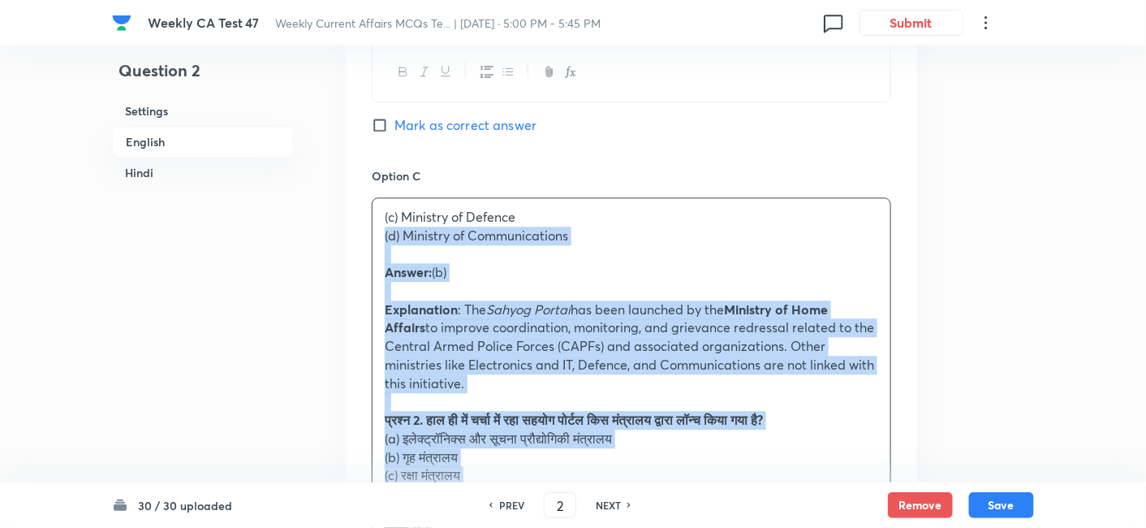
drag, startPoint x: 395, startPoint y: 241, endPoint x: 368, endPoint y: 235, distance: 27.4
click at [368, 235] on div "Option A Ministry of Electronics and IT Mark as correct answer Option B Ministr…" at bounding box center [632, 327] width 572 height 1361
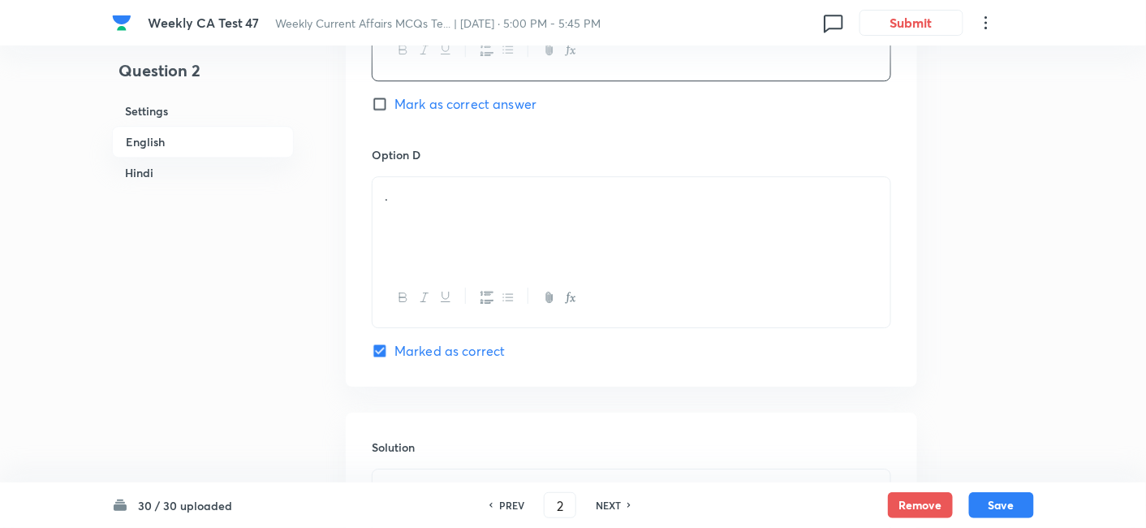
scroll to position [1411, 0]
click at [451, 226] on div "." at bounding box center [632, 220] width 518 height 91
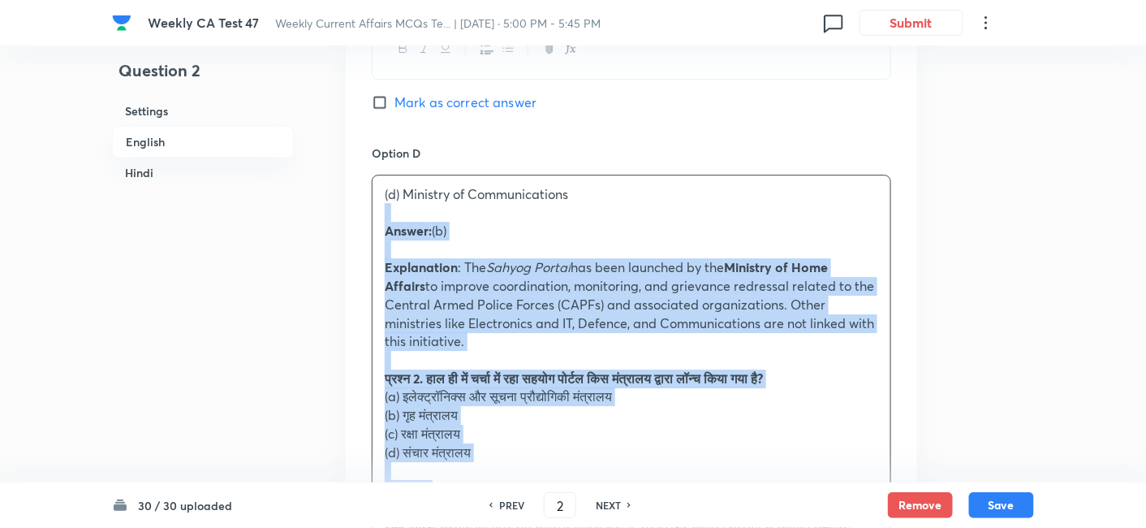
drag, startPoint x: 387, startPoint y: 225, endPoint x: 347, endPoint y: 206, distance: 43.9
click at [347, 206] on div "Option A Ministry of Electronics and IT Mark as correct answer Option B Ministr…" at bounding box center [632, 48] width 572 height 1342
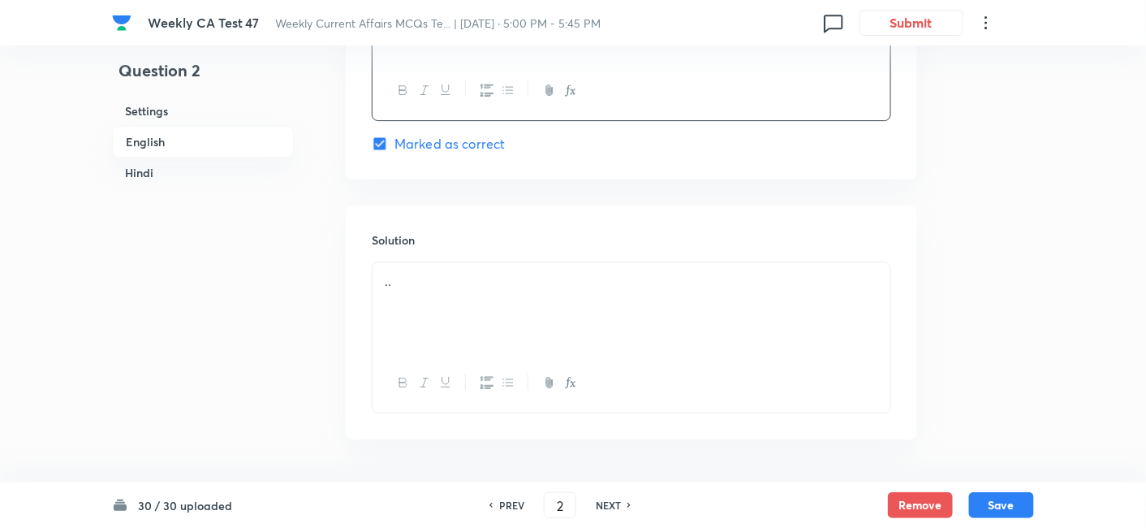
scroll to position [1681, 0]
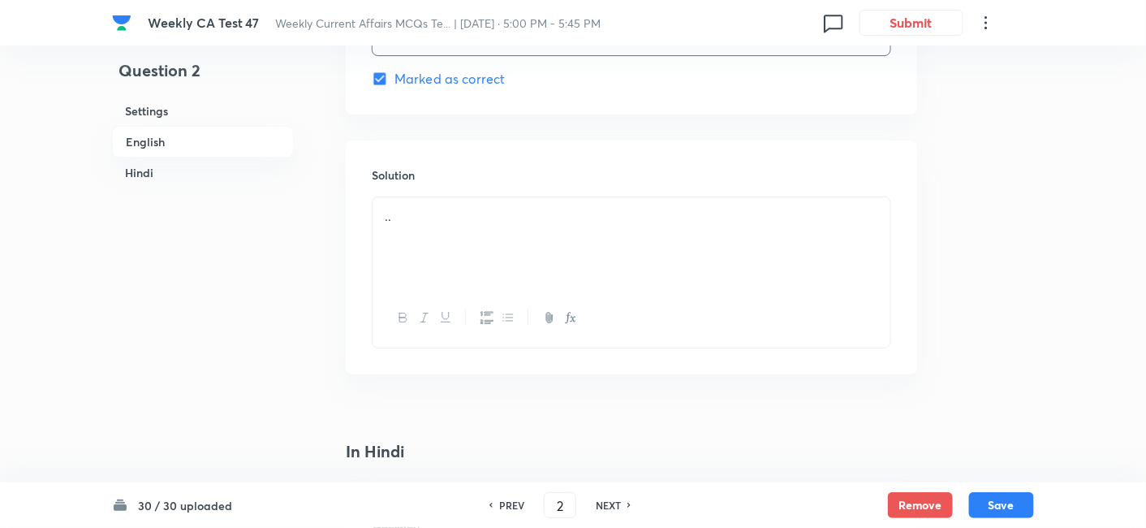
drag, startPoint x: 453, startPoint y: 244, endPoint x: 445, endPoint y: 235, distance: 12.7
click at [454, 244] on div ".." at bounding box center [632, 242] width 518 height 91
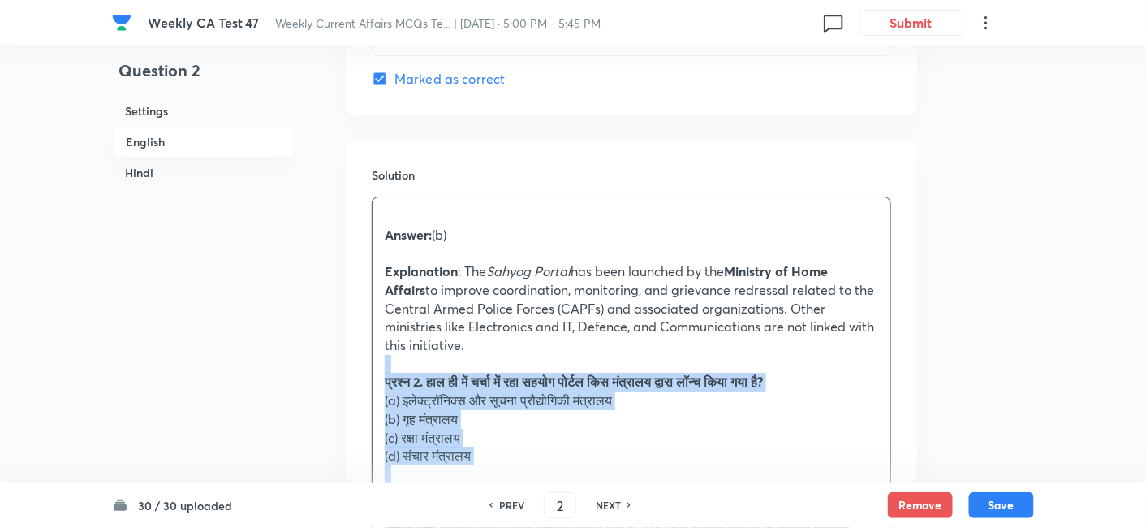
drag, startPoint x: 386, startPoint y: 369, endPoint x: 359, endPoint y: 363, distance: 28.2
click at [359, 363] on div "Solution Answer: (b) Explanation : The Sahyog Portal has been launched by the M…" at bounding box center [632, 415] width 572 height 550
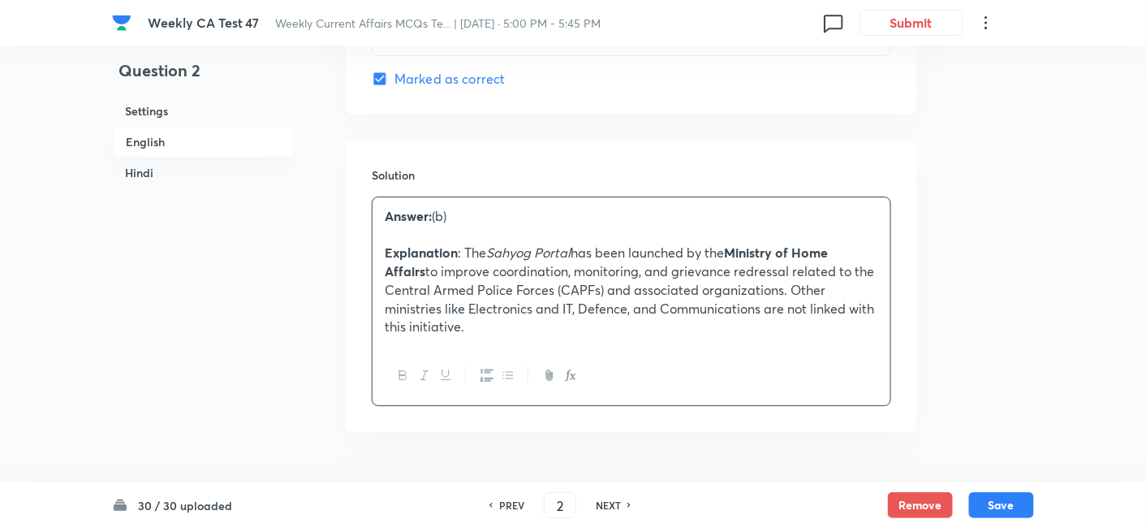
click at [151, 132] on h6 "English" at bounding box center [203, 142] width 182 height 32
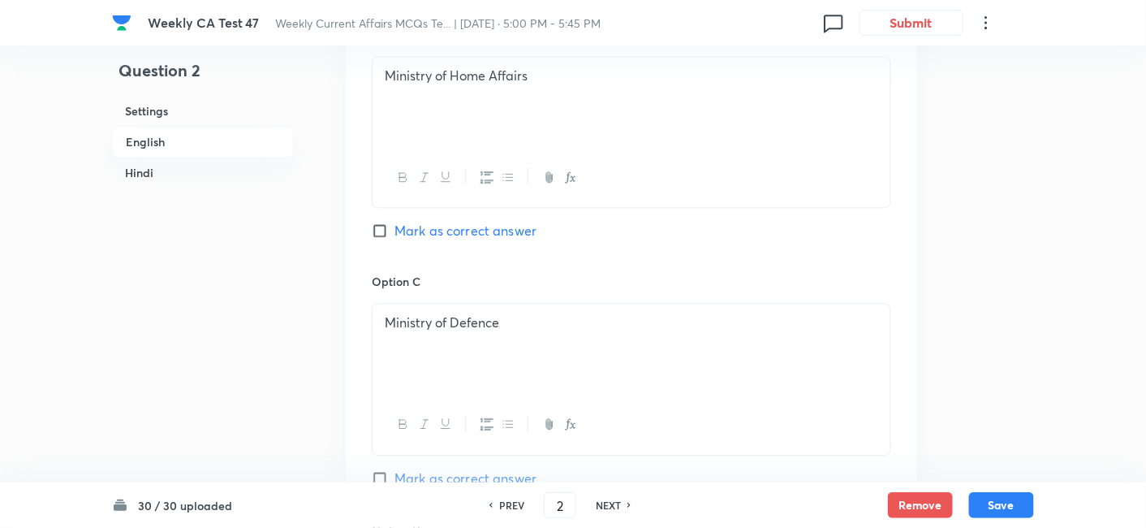
scroll to position [1050, 0]
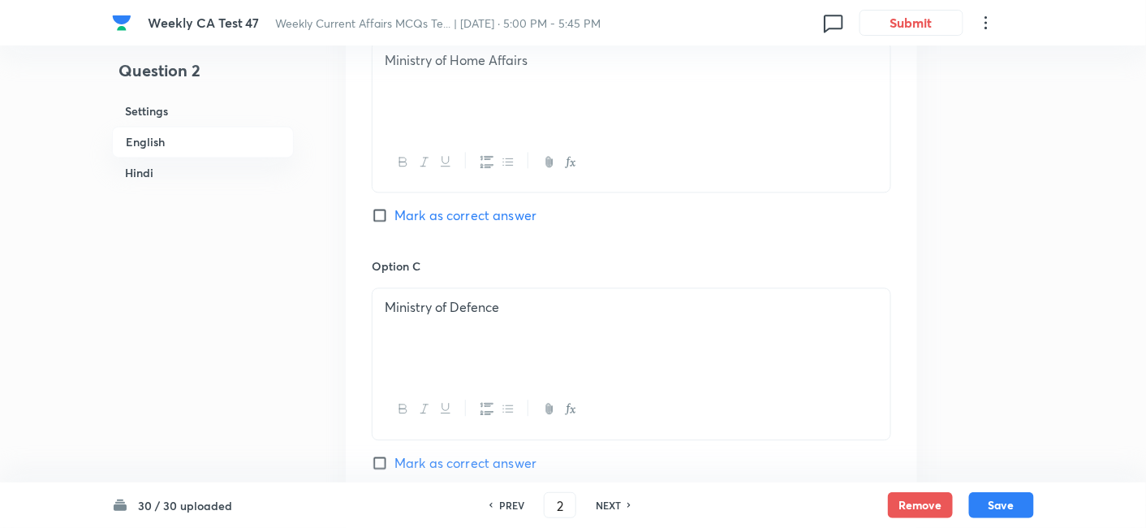
click at [494, 205] on span "Mark as correct answer" at bounding box center [466, 214] width 142 height 19
click at [395, 207] on input "Mark as correct answer" at bounding box center [383, 215] width 23 height 16
checkbox input "true"
checkbox input "false"
checkbox input "true"
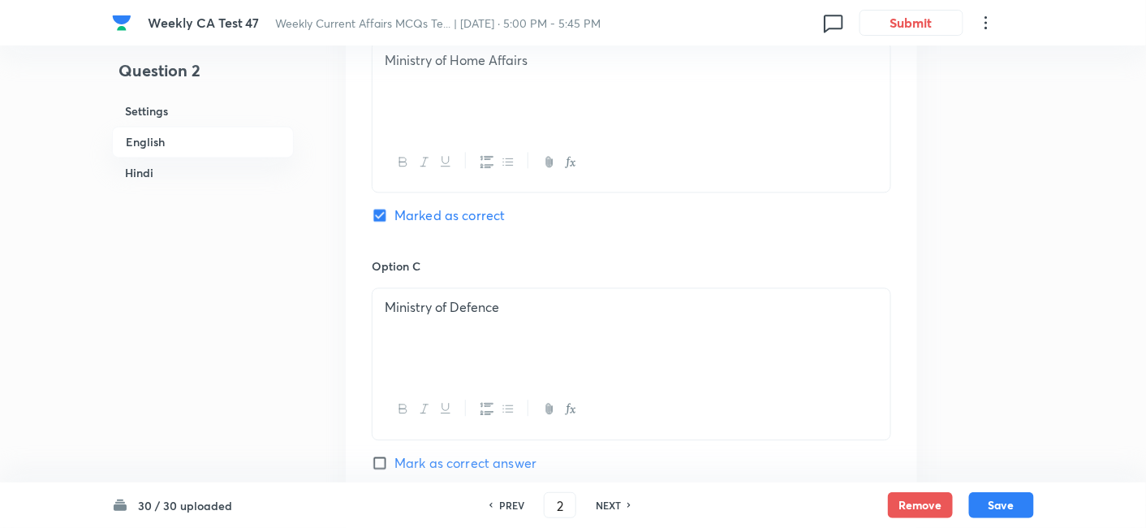
checkbox input "false"
click at [149, 166] on h6 "Hindi" at bounding box center [203, 172] width 182 height 30
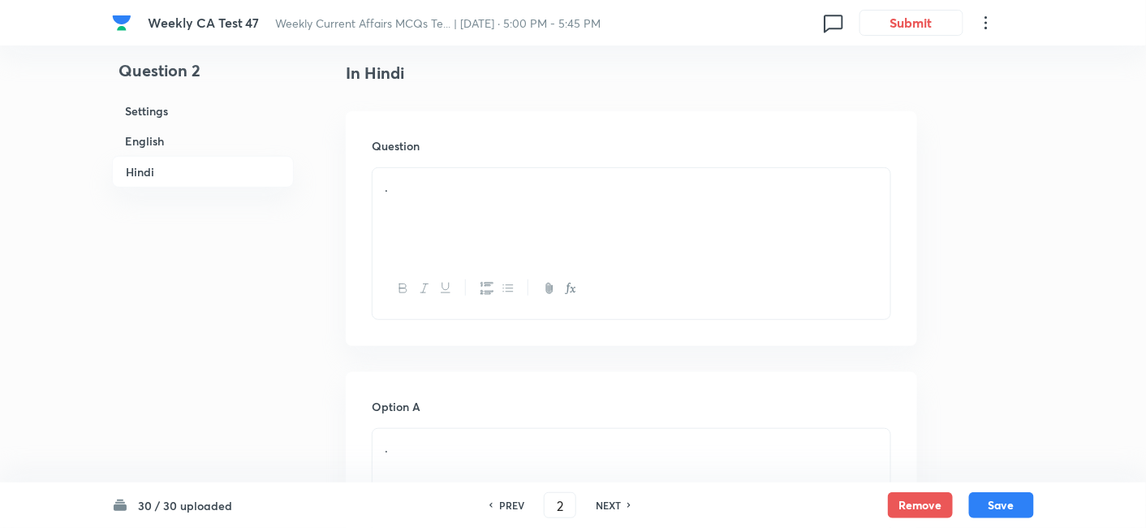
click at [508, 209] on div "." at bounding box center [632, 213] width 518 height 91
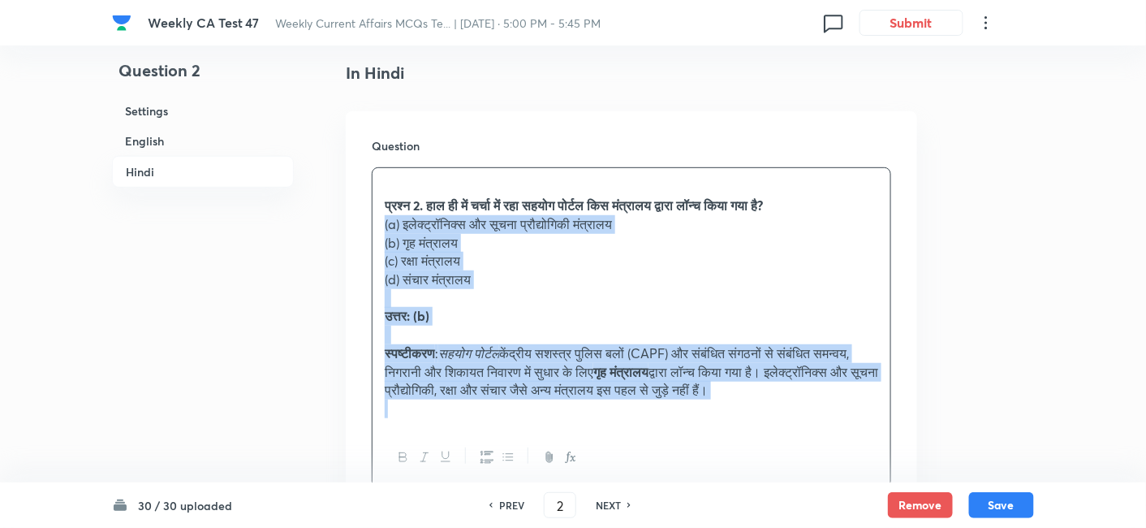
drag, startPoint x: 435, startPoint y: 251, endPoint x: 369, endPoint y: 220, distance: 72.6
click at [369, 220] on div "Question प्रश्न 2. हाल ही में चर्चा में रहा सहयोग पोर्टल किस मंत्रालय द्वारा लॉ…" at bounding box center [632, 312] width 572 height 403
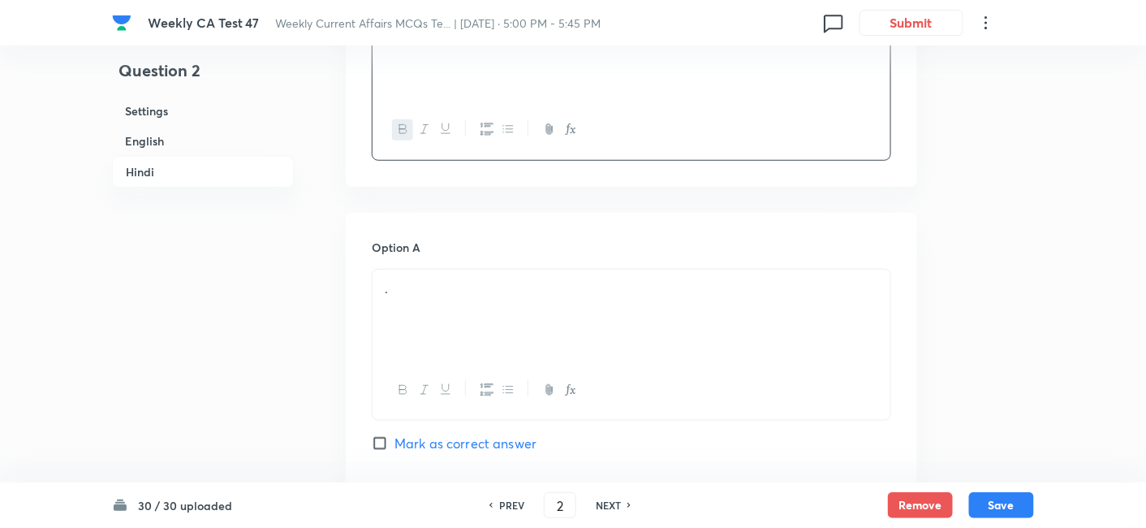
scroll to position [2298, 0]
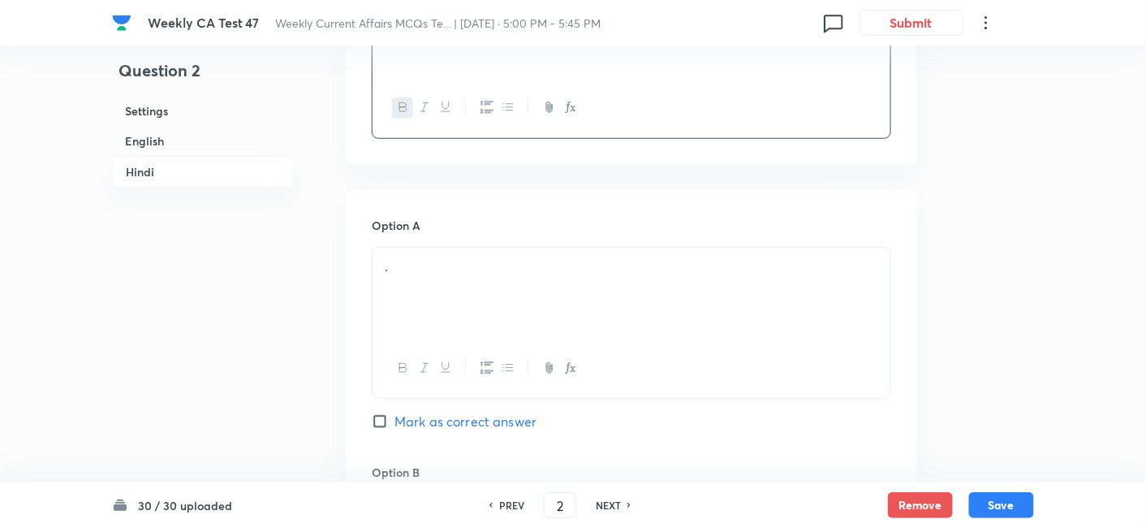
click at [457, 279] on div "." at bounding box center [632, 293] width 518 height 91
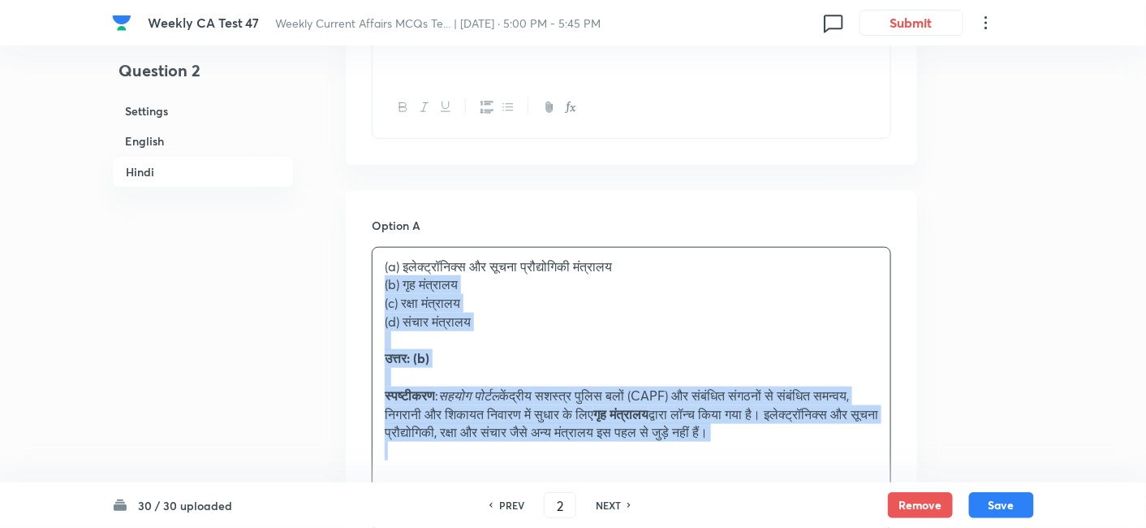
drag, startPoint x: 380, startPoint y: 282, endPoint x: 369, endPoint y: 280, distance: 11.5
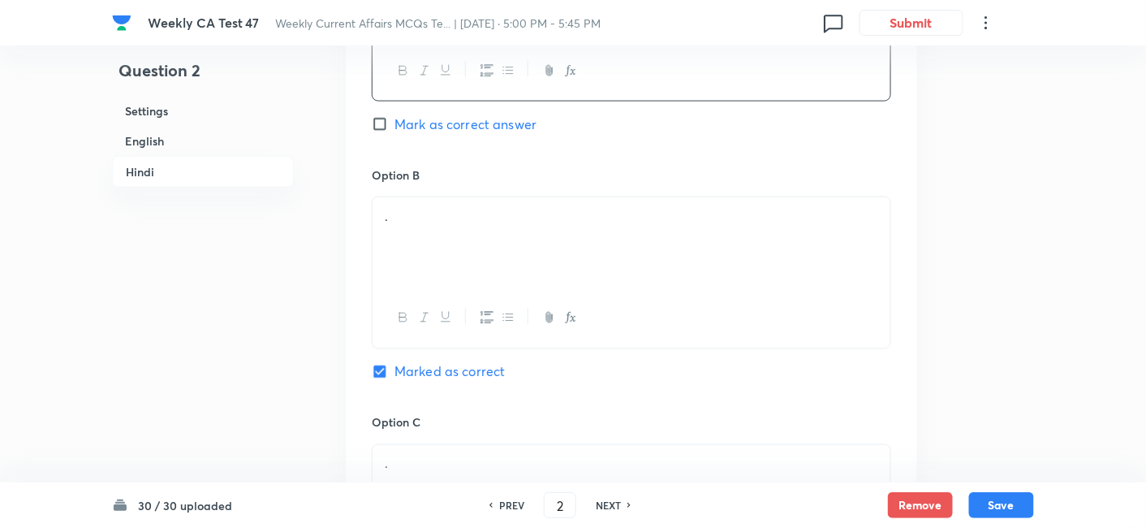
scroll to position [2569, 0]
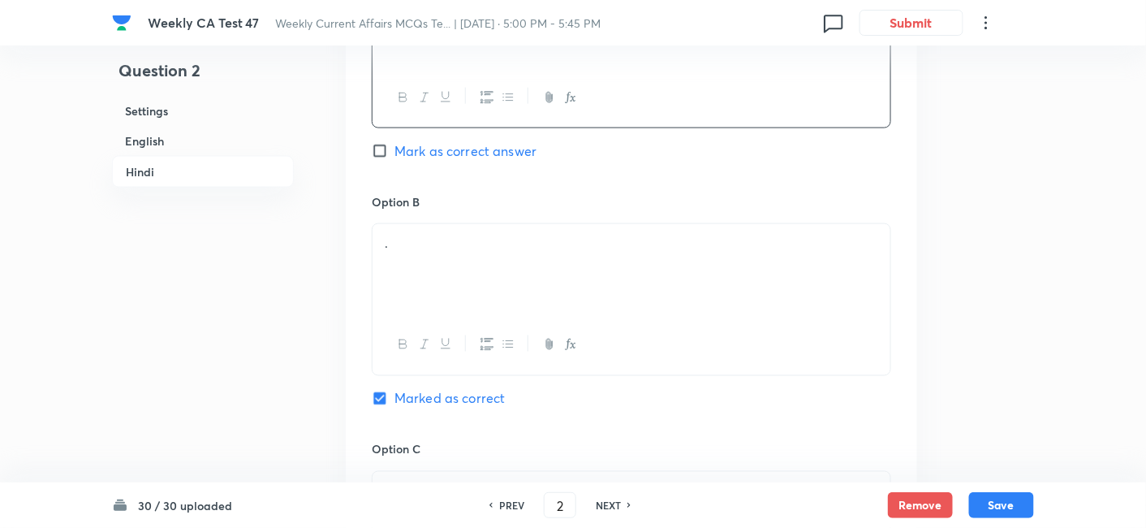
click at [438, 291] on div "." at bounding box center [632, 269] width 518 height 91
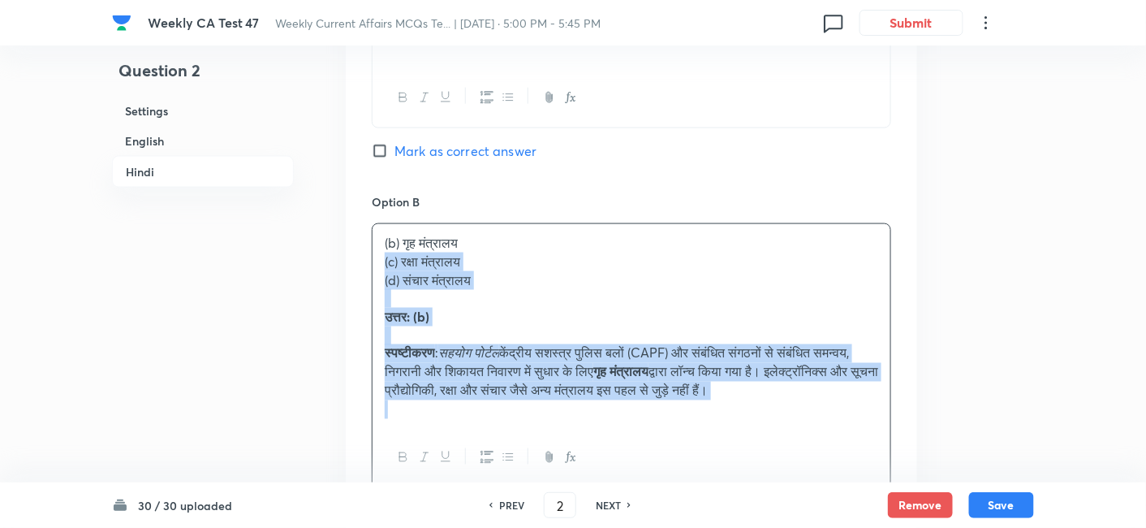
drag, startPoint x: 377, startPoint y: 279, endPoint x: 348, endPoint y: 254, distance: 38.6
click at [348, 254] on div "Option A इलेक्ट्रॉनिक्स और सूचना प्रौद्योगिकी मंत्रालय Mark as correct answer O…" at bounding box center [632, 480] width 572 height 1121
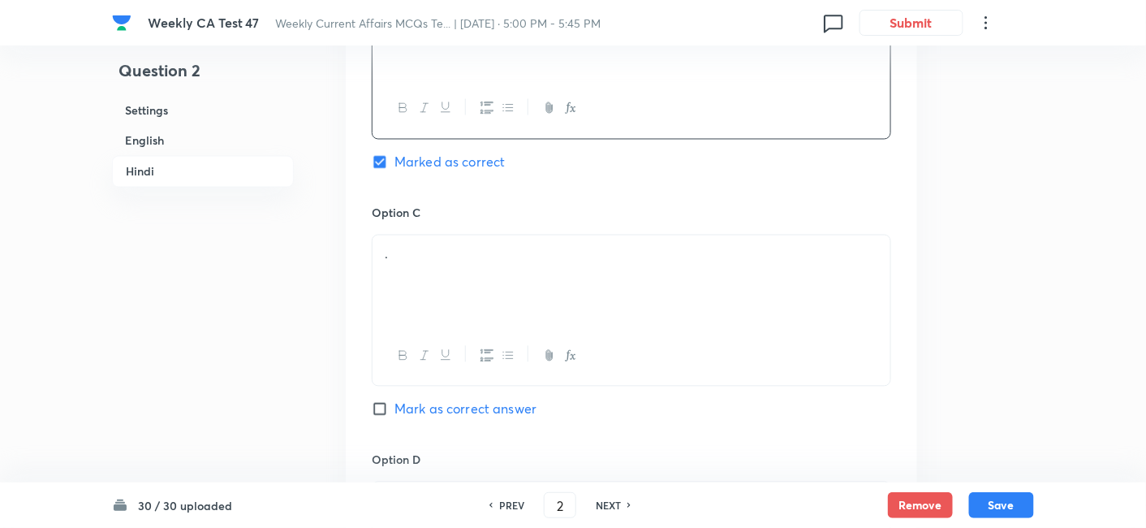
scroll to position [2839, 0]
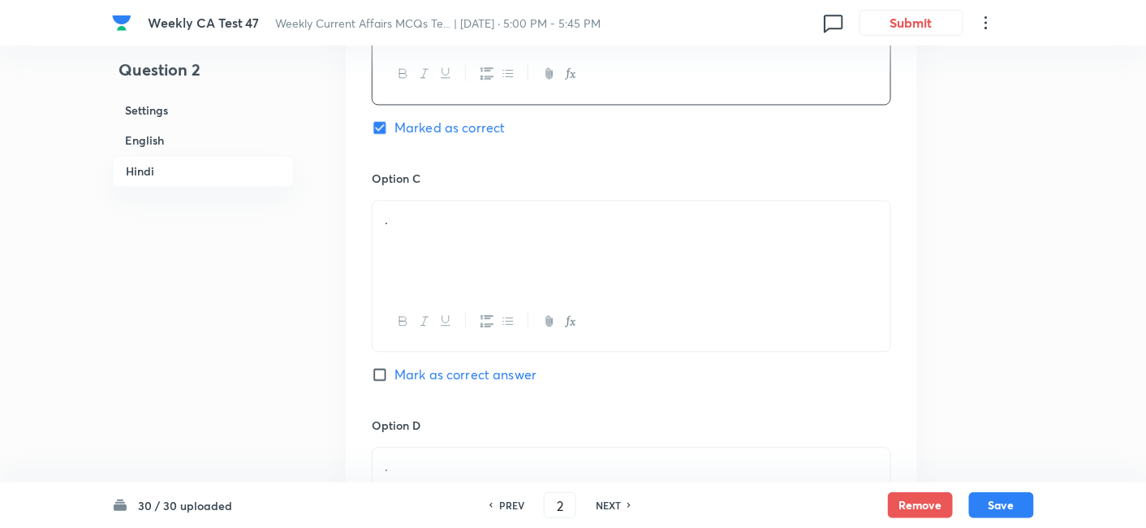
click at [466, 236] on div "." at bounding box center [632, 246] width 518 height 91
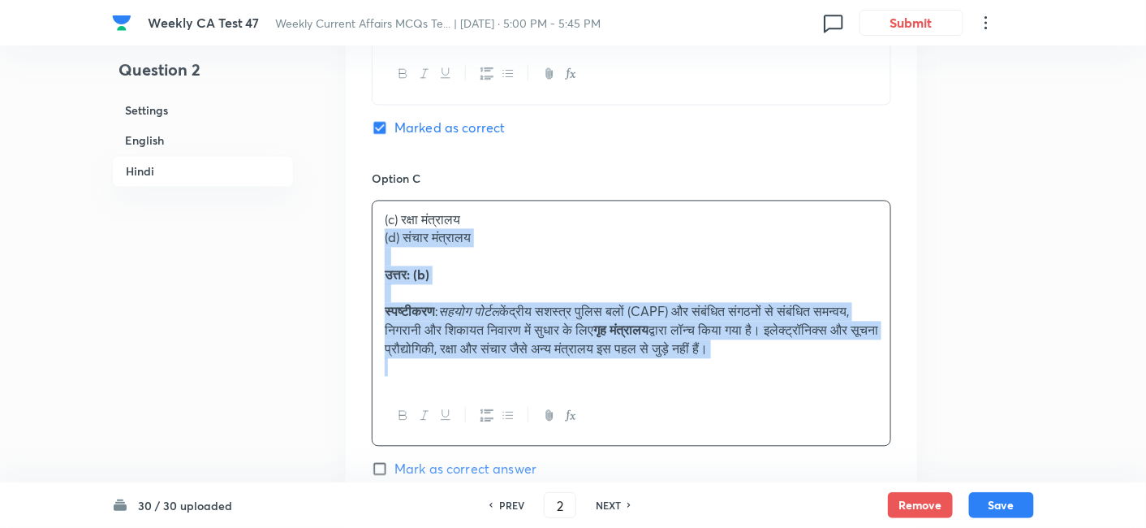
drag, startPoint x: 390, startPoint y: 242, endPoint x: 345, endPoint y: 227, distance: 47.0
click at [346, 228] on div "Option A इलेक्ट्रॉनिक्स और सूचना प्रौद्योगिकी मंत्रालय Mark as correct answer O…" at bounding box center [632, 201] width 572 height 1102
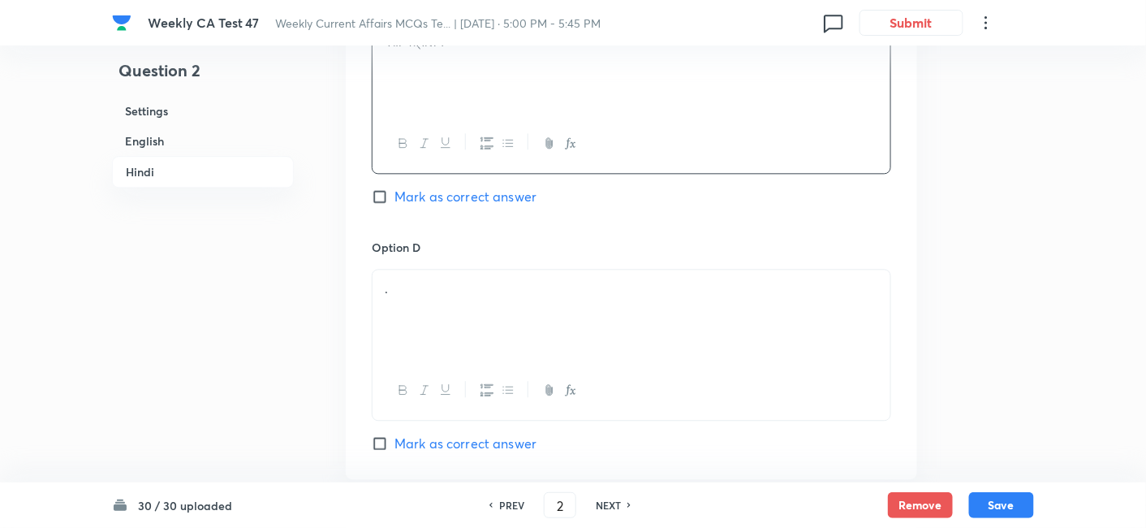
scroll to position [3020, 0]
click at [456, 295] on div "." at bounding box center [632, 312] width 518 height 91
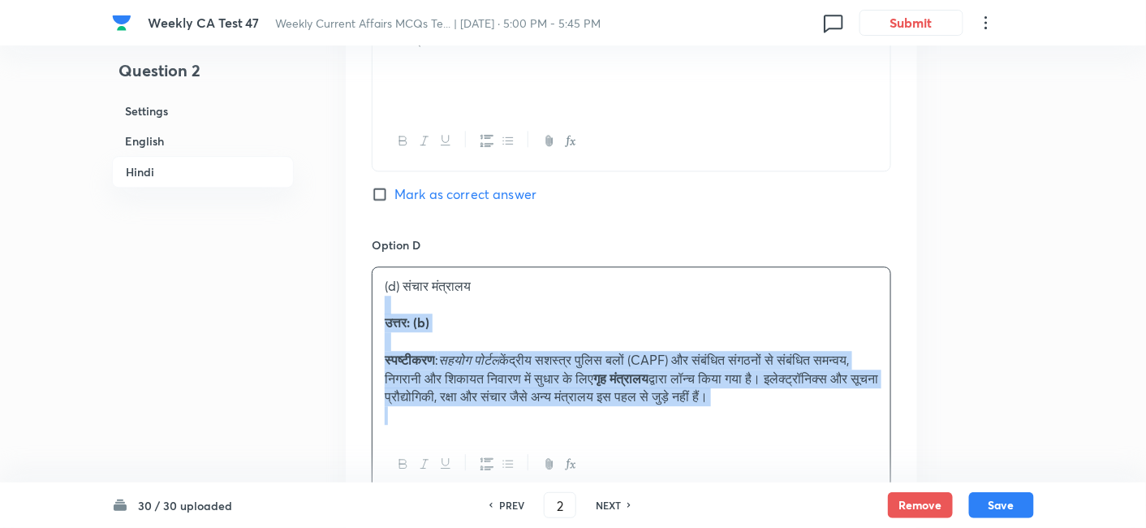
drag, startPoint x: 396, startPoint y: 314, endPoint x: 354, endPoint y: 298, distance: 45.2
click at [354, 298] on div "Option A इलेक्ट्रॉनिक्स और सूचना प्रौद्योगिकी मंत्रालय Mark as correct answer O…" at bounding box center [632, 11] width 572 height 1084
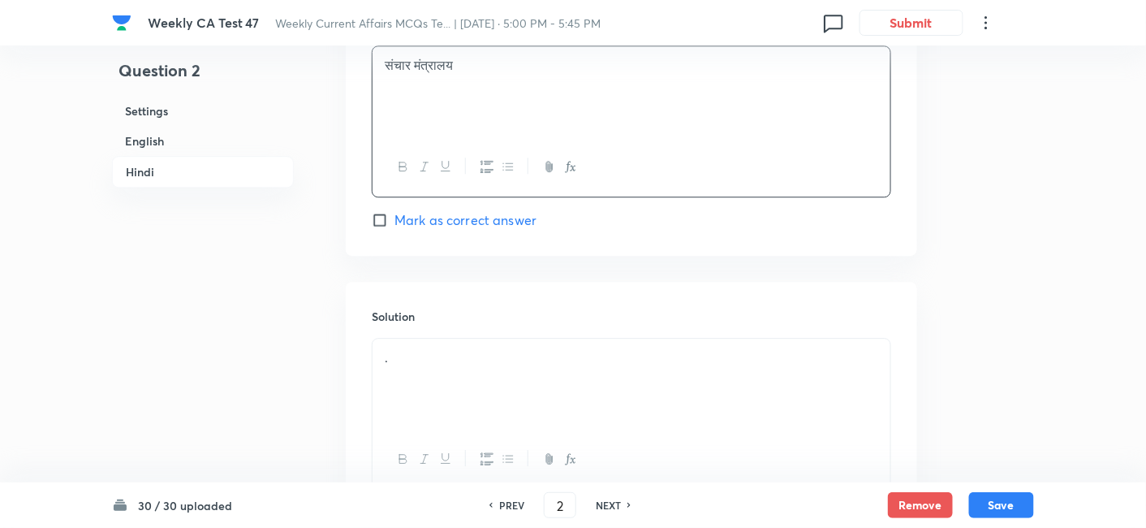
scroll to position [3367, 0]
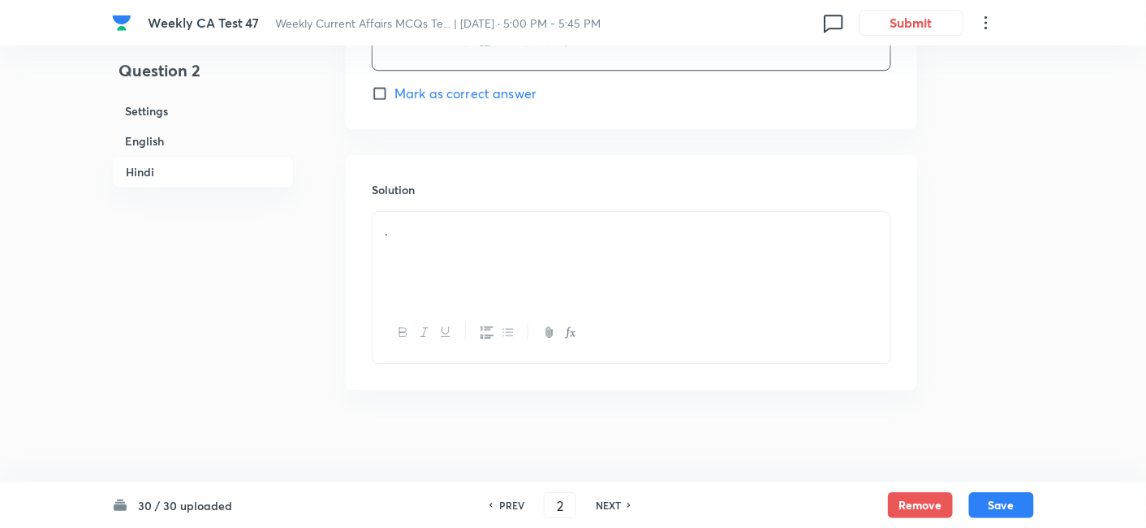
click at [471, 258] on div "." at bounding box center [632, 257] width 518 height 91
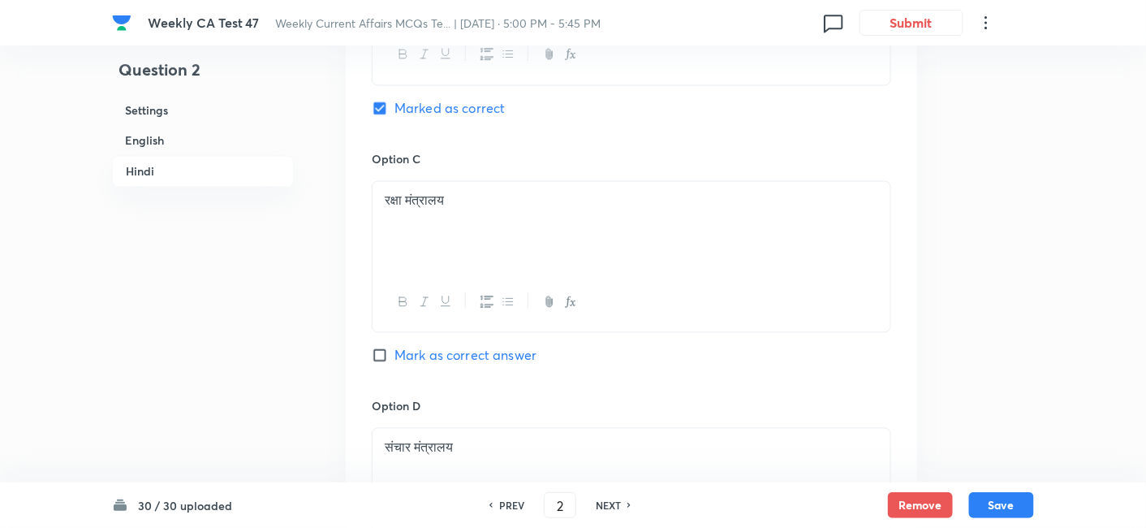
scroll to position [2667, 0]
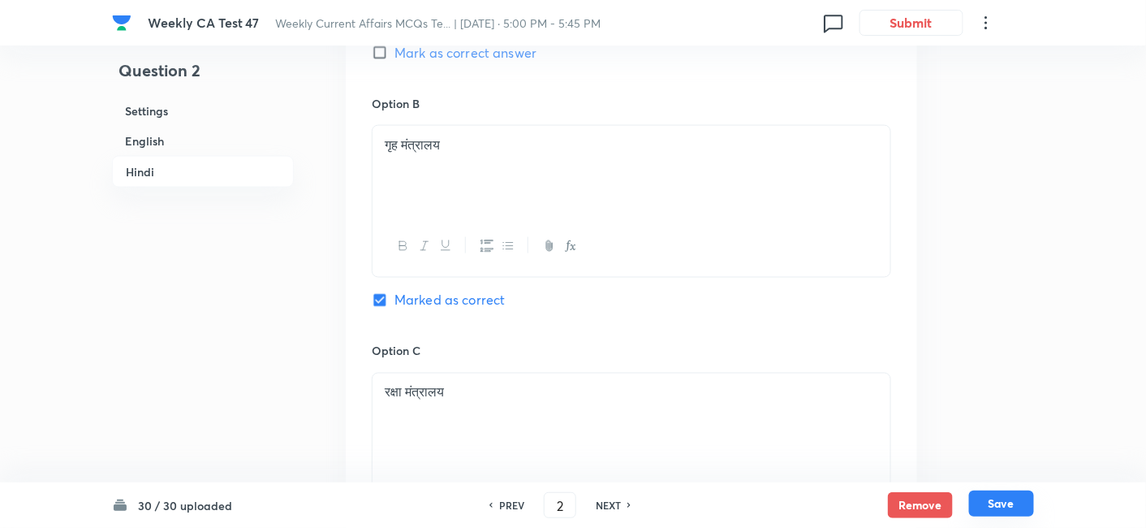
click at [1013, 474] on button "Save" at bounding box center [1001, 503] width 65 height 26
type input "3"
checkbox input "false"
checkbox input "true"
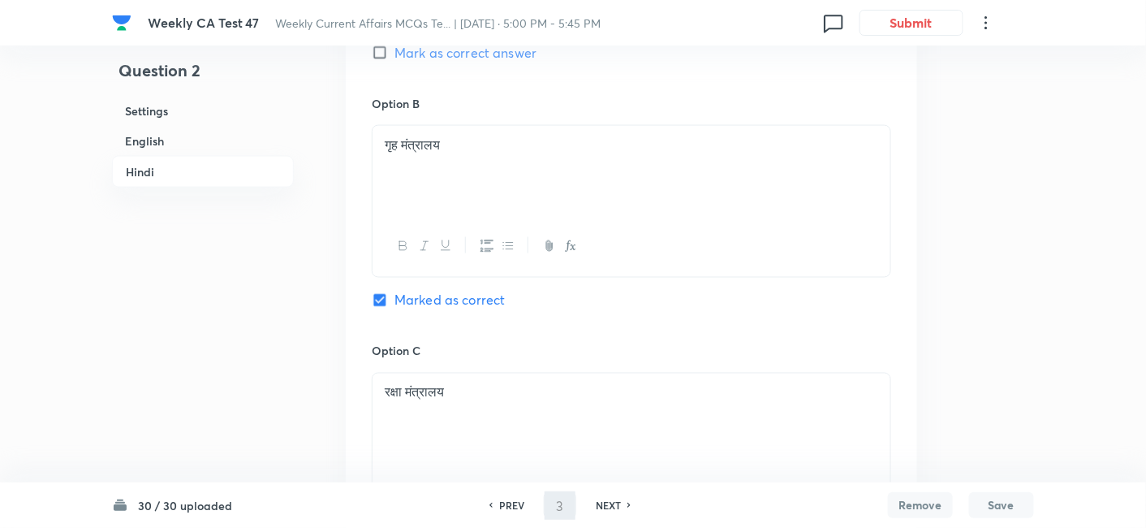
checkbox input "true"
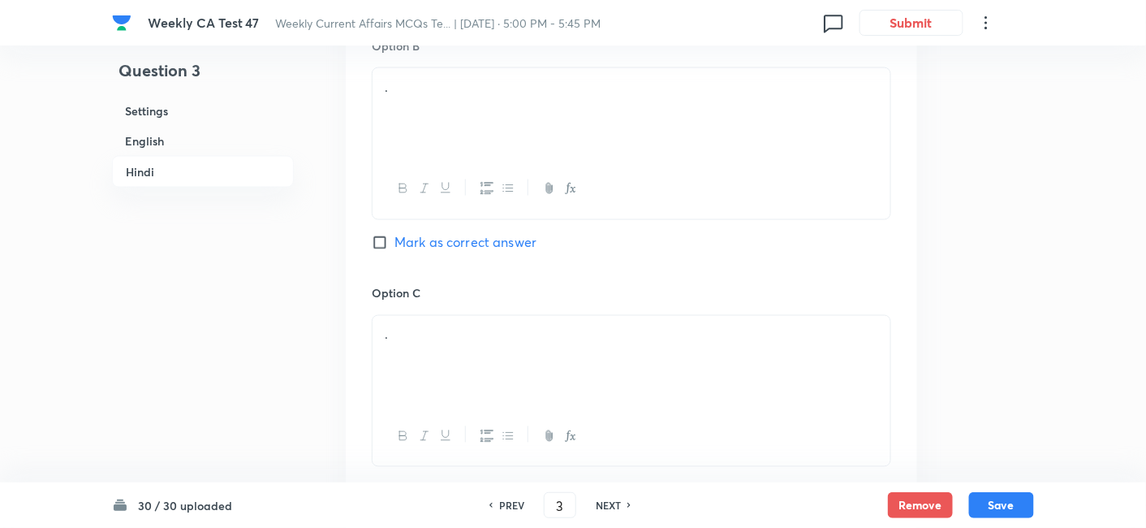
click at [190, 132] on h6 "English" at bounding box center [203, 141] width 182 height 30
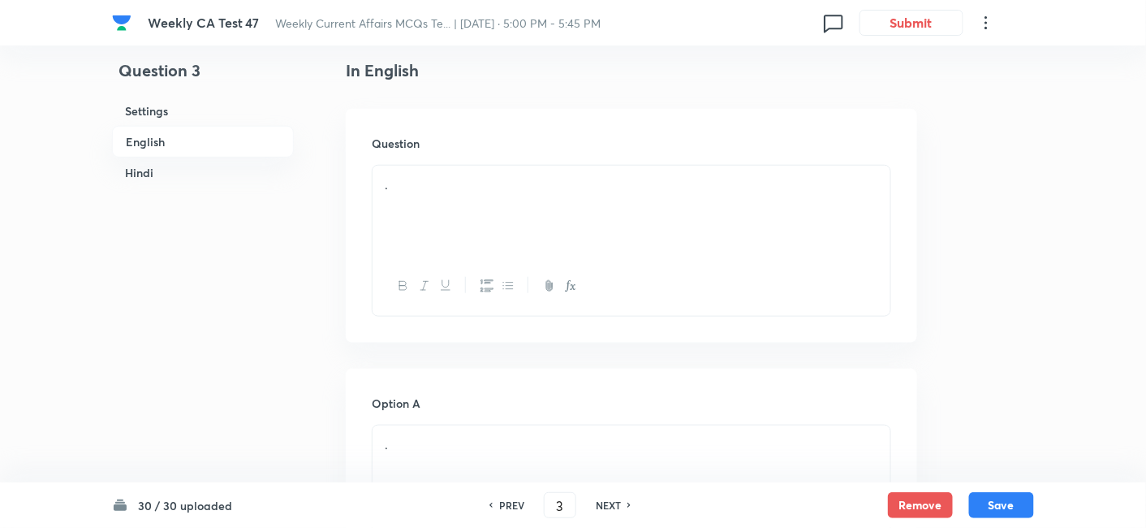
click at [403, 201] on div "." at bounding box center [632, 211] width 518 height 91
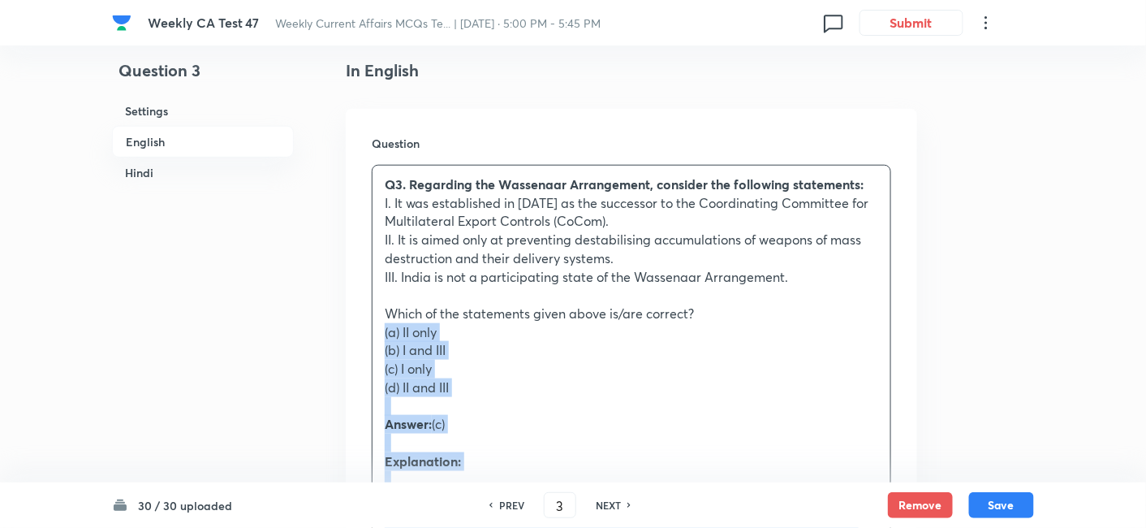
drag, startPoint x: 390, startPoint y: 333, endPoint x: 361, endPoint y: 322, distance: 30.3
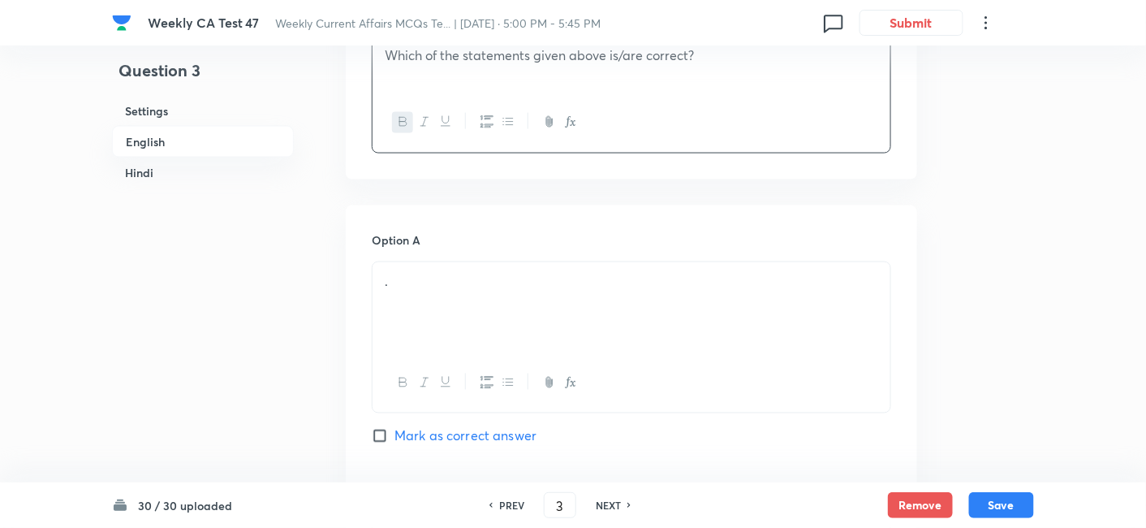
scroll to position [689, 0]
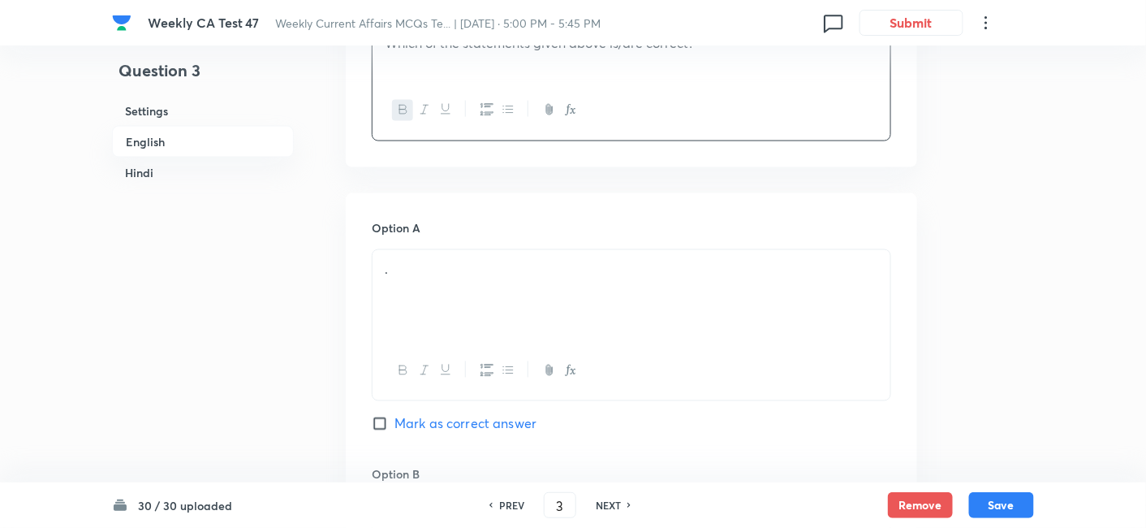
click at [464, 287] on div "." at bounding box center [632, 295] width 518 height 91
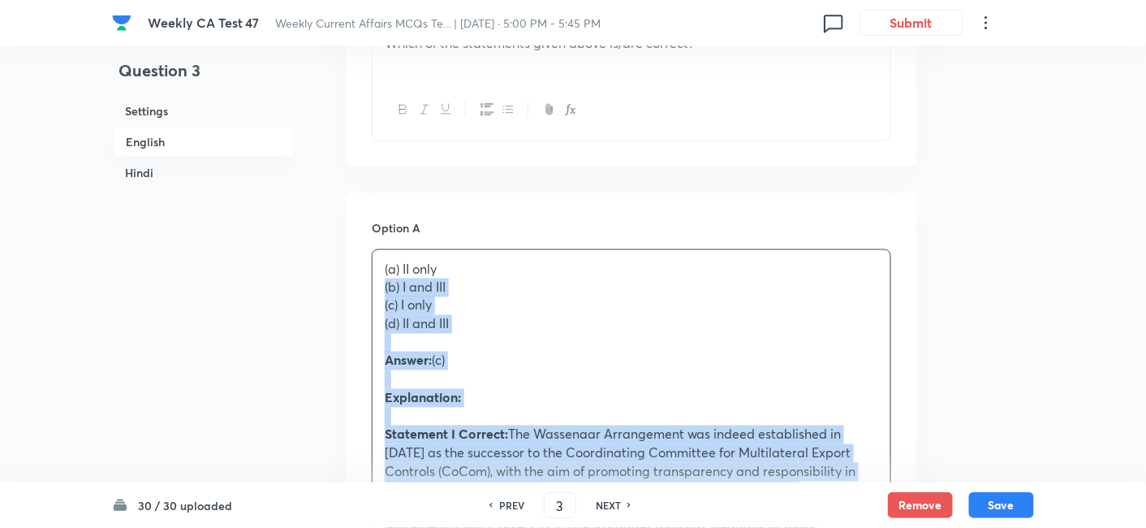
drag, startPoint x: 382, startPoint y: 300, endPoint x: 352, endPoint y: 288, distance: 32.4
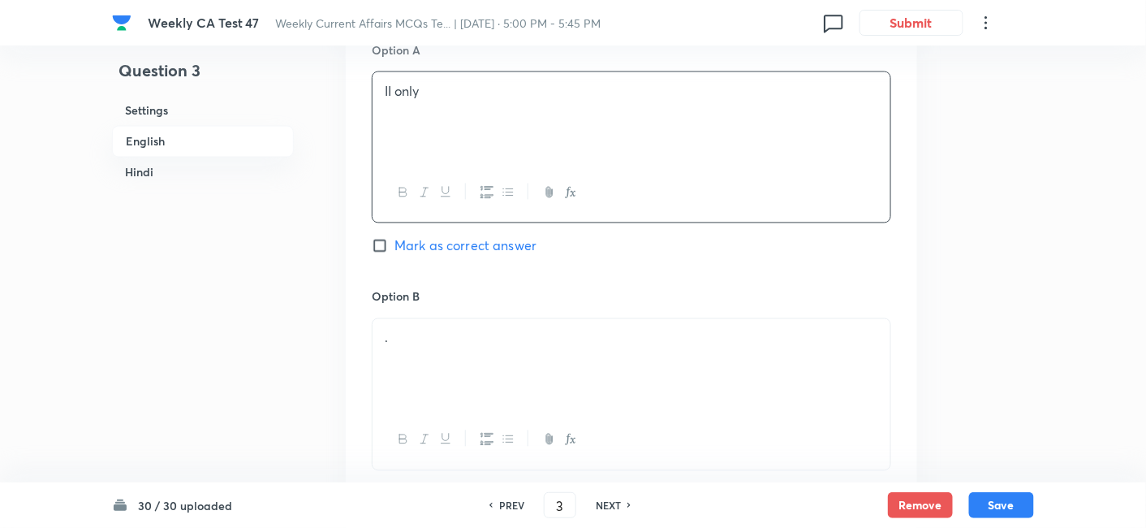
scroll to position [869, 0]
click at [455, 339] on p "." at bounding box center [632, 335] width 494 height 19
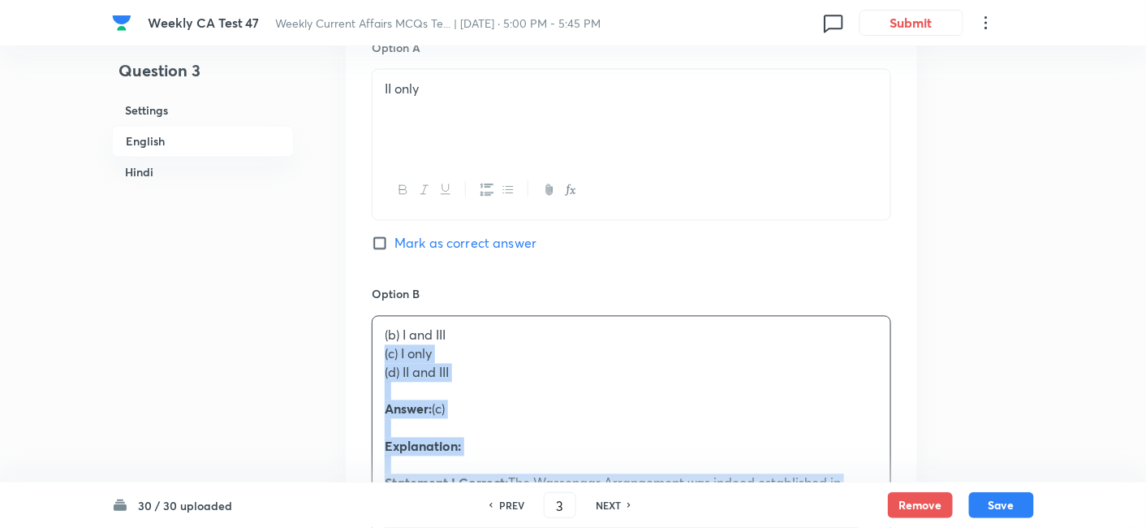
drag, startPoint x: 380, startPoint y: 356, endPoint x: 336, endPoint y: 347, distance: 44.7
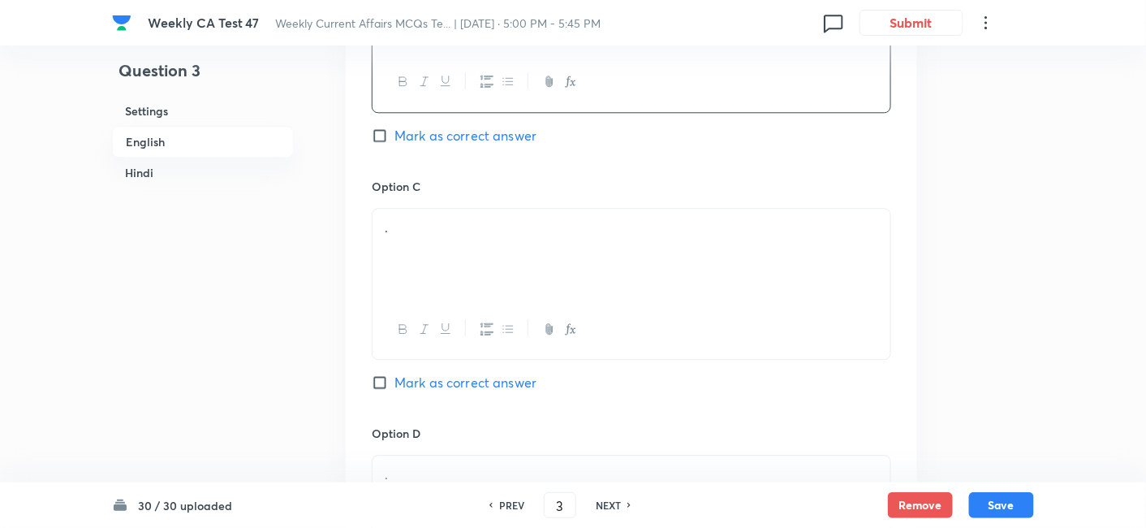
scroll to position [1231, 0]
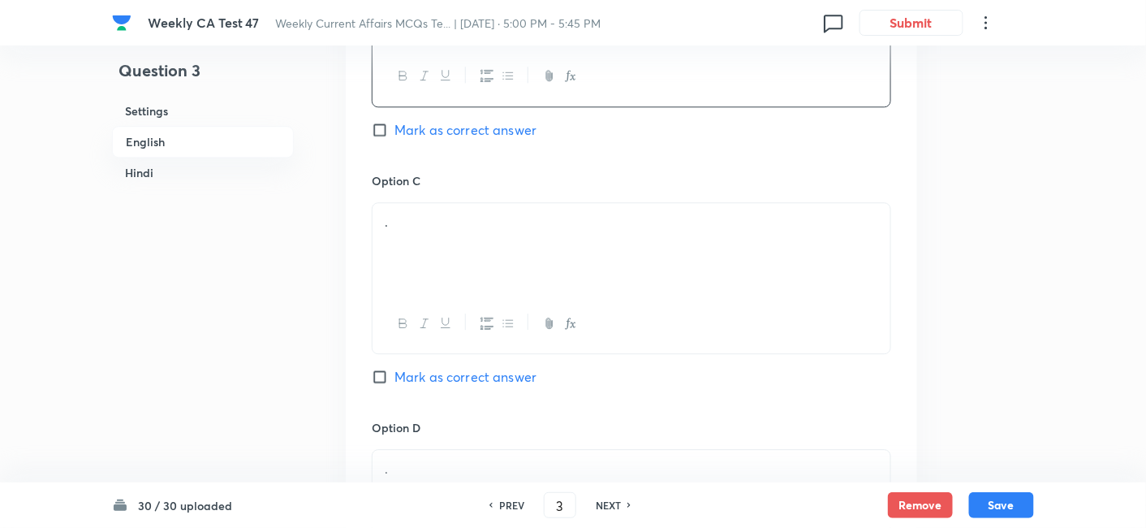
click at [459, 261] on div "." at bounding box center [632, 248] width 518 height 91
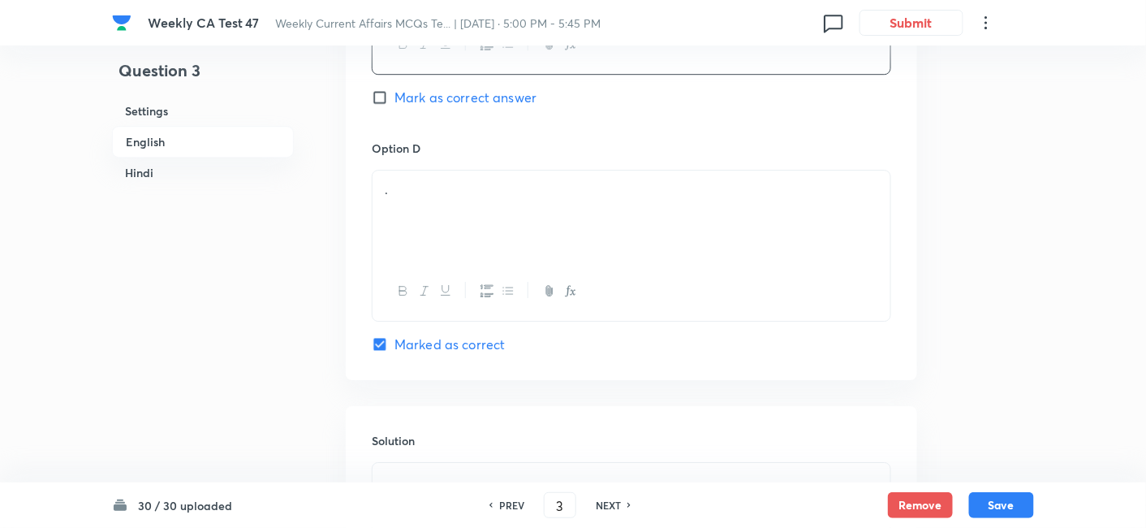
scroll to position [1501, 0]
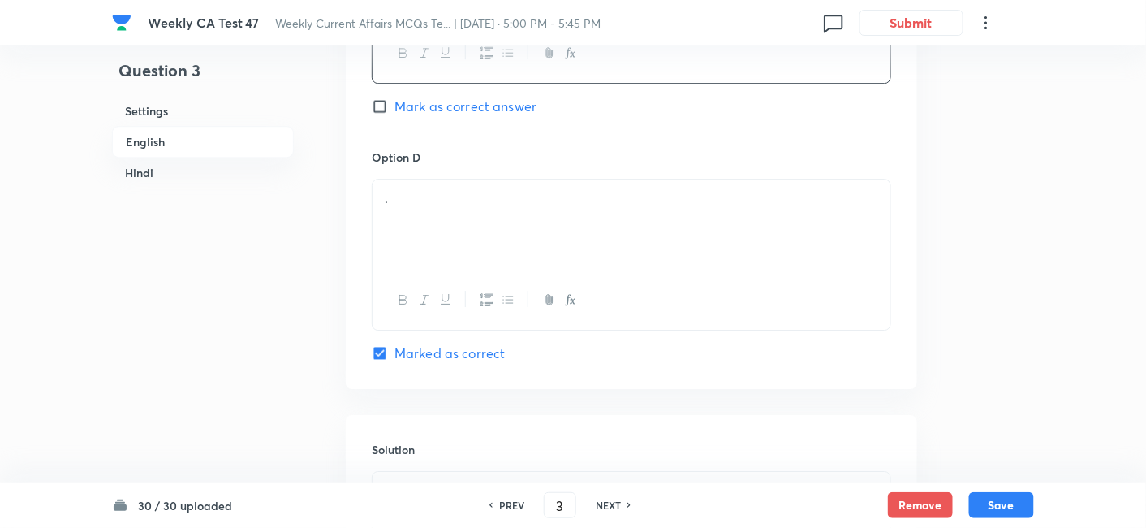
drag, startPoint x: 468, startPoint y: 101, endPoint x: 455, endPoint y: 138, distance: 39.8
click at [468, 101] on span "Mark as correct answer" at bounding box center [466, 106] width 142 height 19
click at [395, 101] on input "Mark as correct answer" at bounding box center [383, 106] width 23 height 16
checkbox input "true"
checkbox input "false"
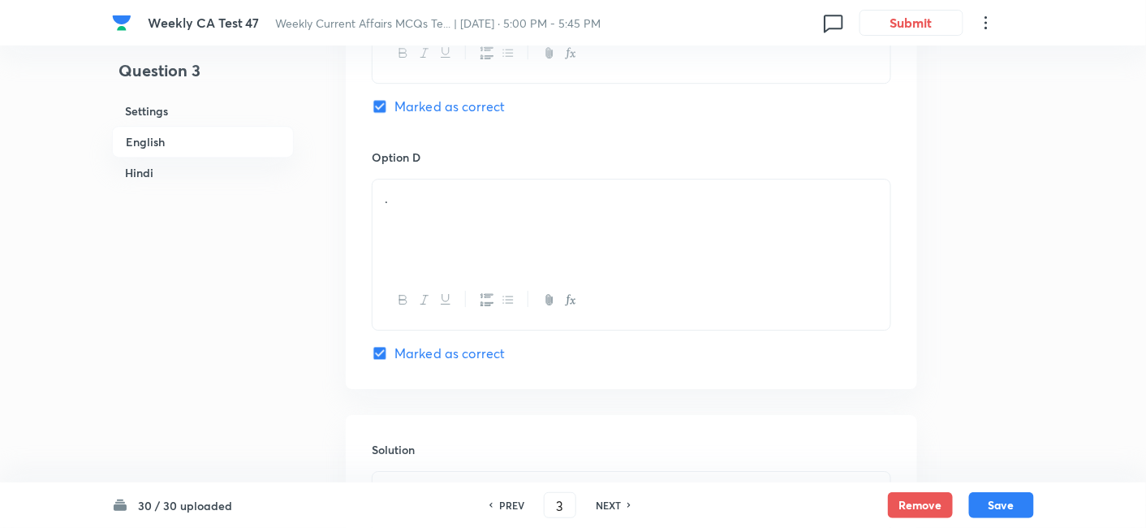
checkbox input "true"
checkbox input "false"
click at [445, 219] on div "." at bounding box center [632, 224] width 518 height 91
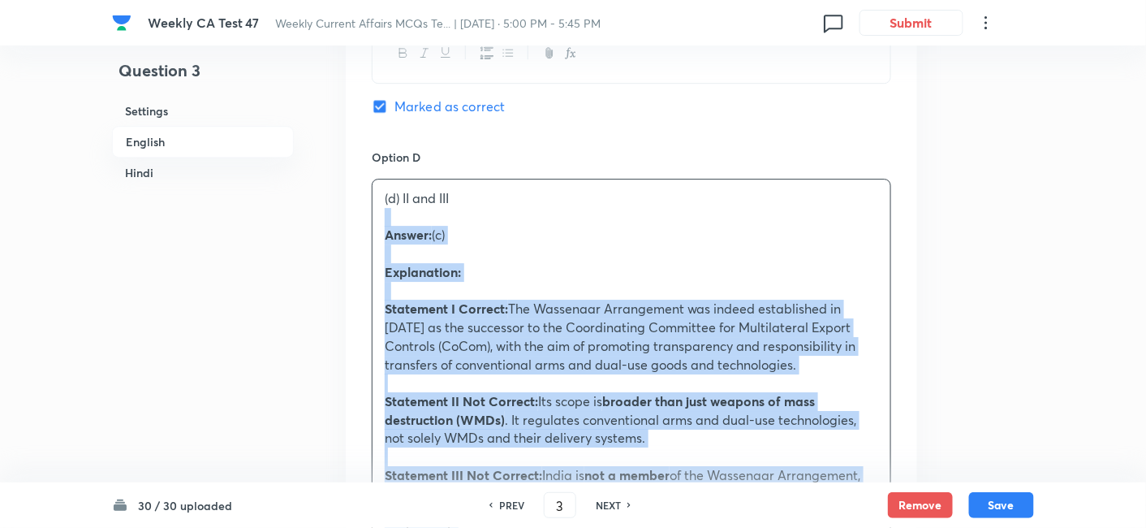
drag, startPoint x: 385, startPoint y: 218, endPoint x: 356, endPoint y: 214, distance: 29.5
click at [356, 214] on div "Option A II only Mark as correct answer Option B I and III Mark as correct answ…" at bounding box center [632, 301] width 572 height 1840
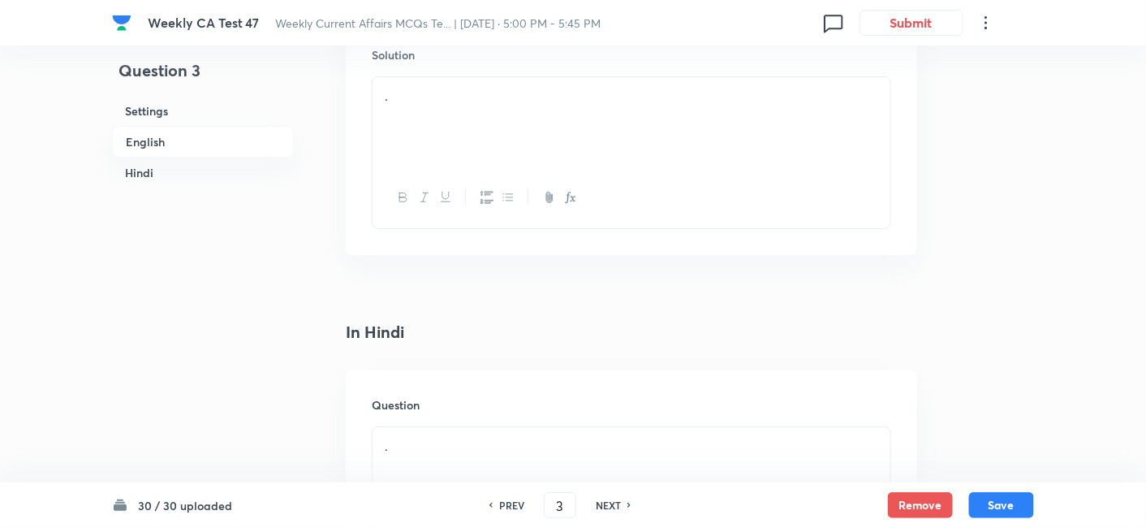
scroll to position [1862, 0]
click at [456, 152] on div "." at bounding box center [632, 155] width 518 height 91
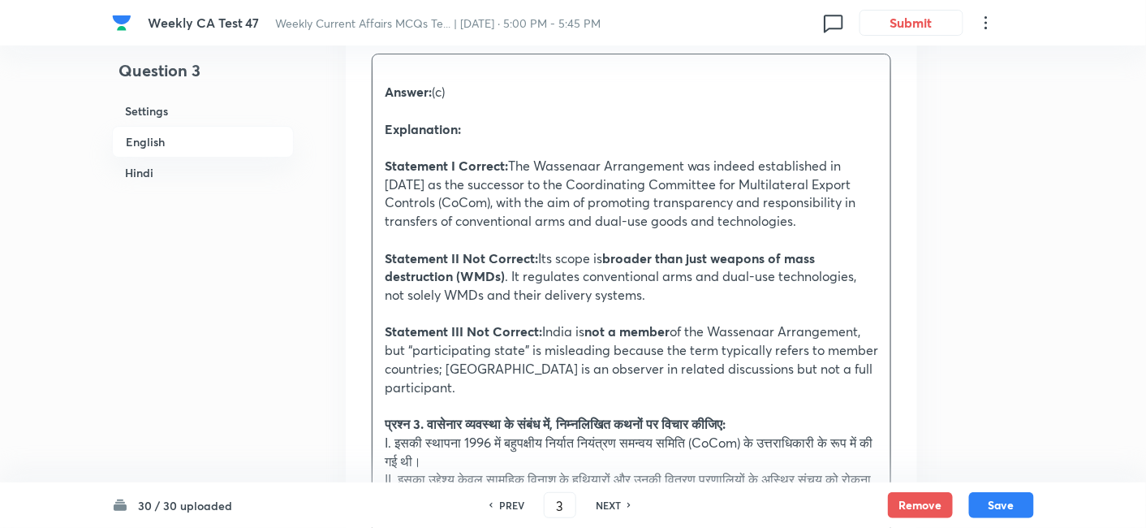
scroll to position [1952, 0]
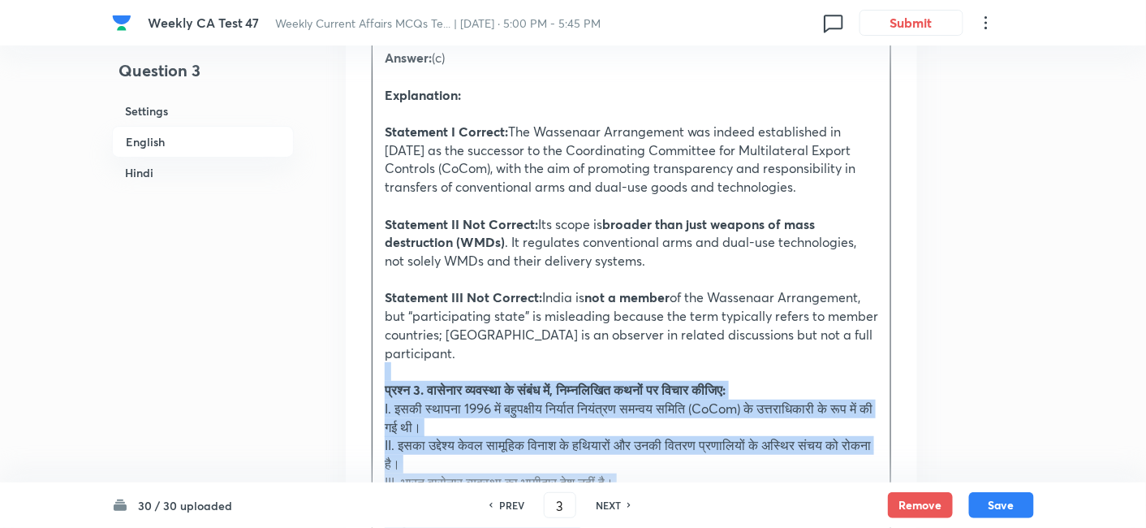
drag, startPoint x: 396, startPoint y: 409, endPoint x: 360, endPoint y: 349, distance: 70.3
click at [360, 349] on div "Solution Answer: (c) Explanation: Statement I Correct: The Wassenaar Arrangemen…" at bounding box center [632, 487] width 572 height 1048
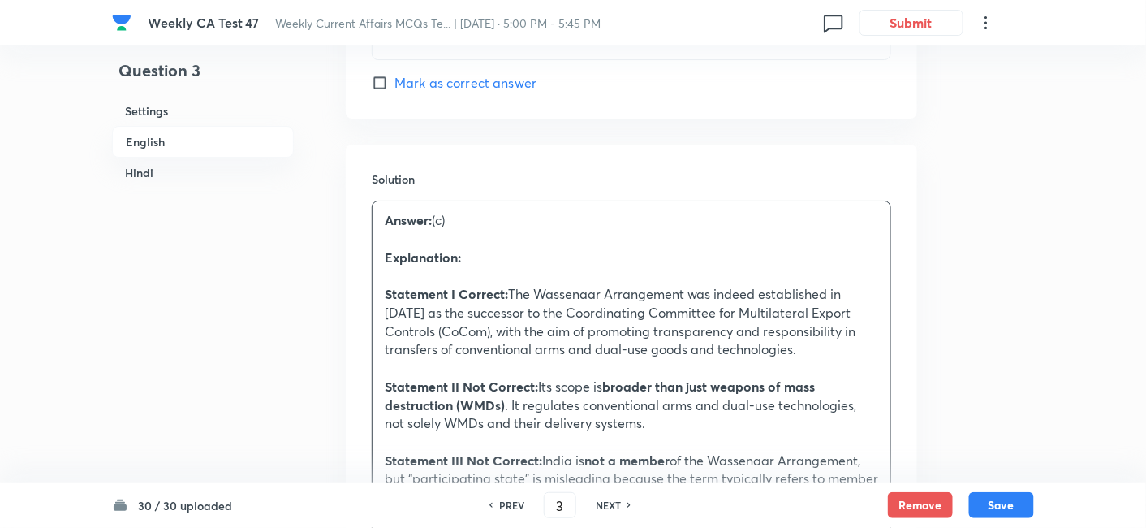
click at [203, 134] on h6 "English" at bounding box center [203, 142] width 182 height 32
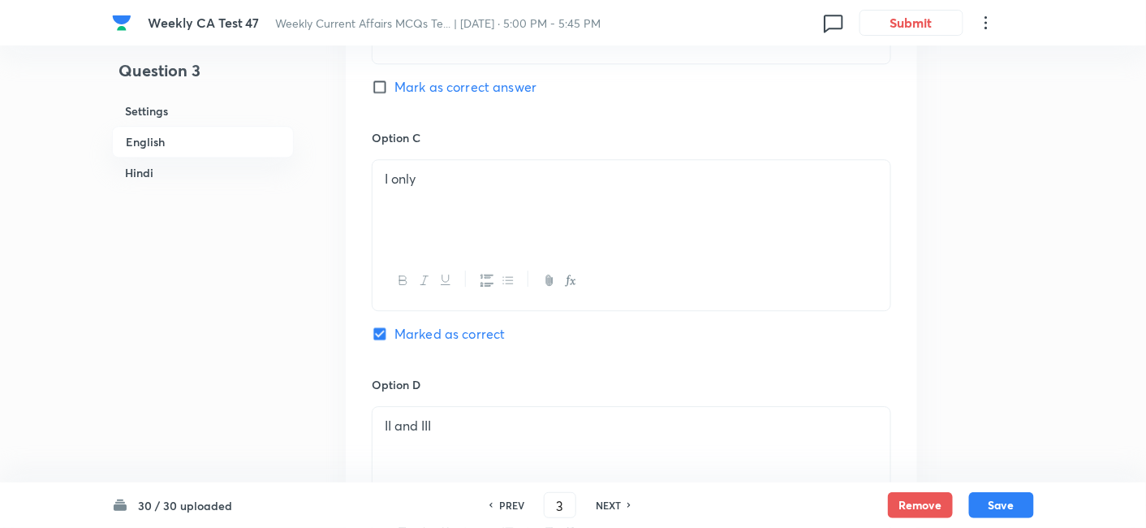
scroll to position [1321, 0]
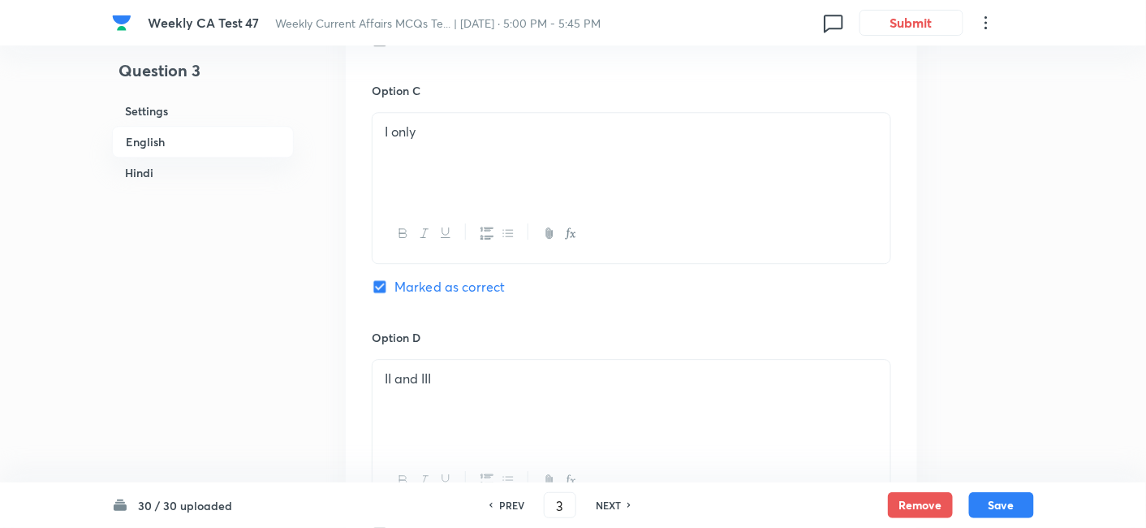
click at [169, 166] on h6 "Hindi" at bounding box center [203, 172] width 182 height 30
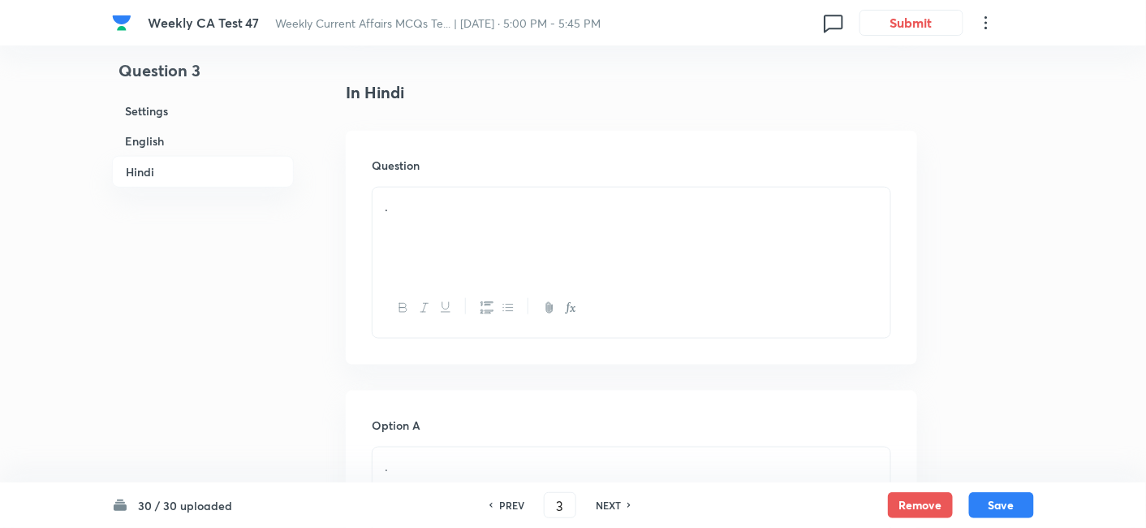
click at [469, 228] on div "." at bounding box center [632, 233] width 518 height 91
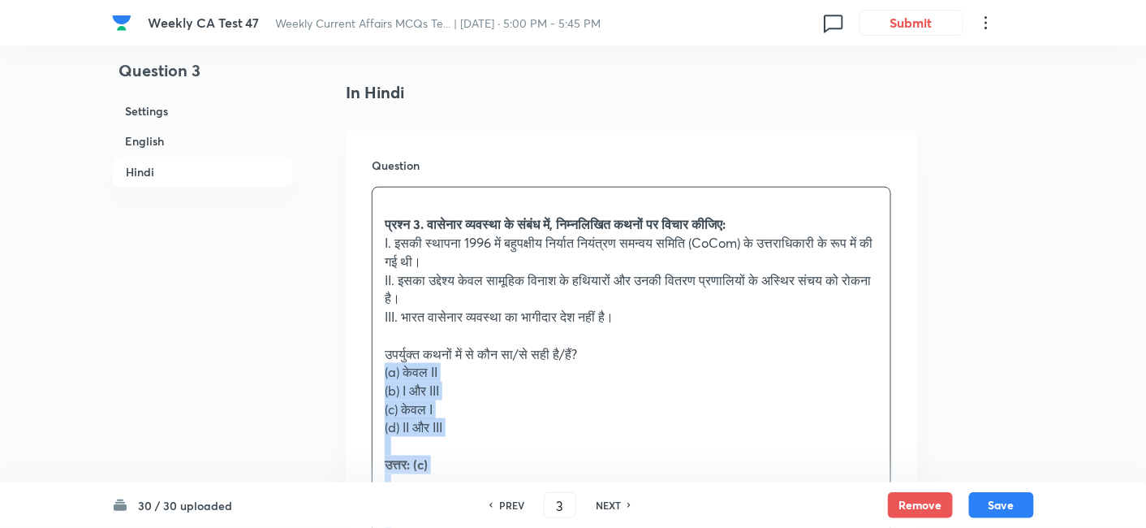
drag, startPoint x: 381, startPoint y: 365, endPoint x: 366, endPoint y: 353, distance: 19.0
click at [366, 353] on div "Question प्रश्न 3. वासेनार व्यवस्था के संबंध में, निम्नलिखित कथनों पर विचार कीज…" at bounding box center [632, 489] width 572 height 716
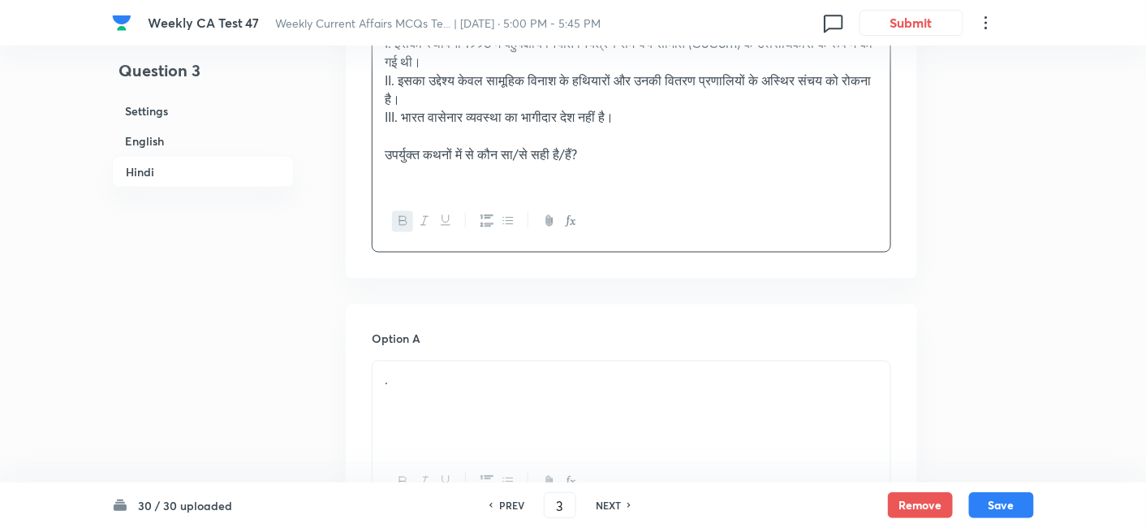
scroll to position [2667, 0]
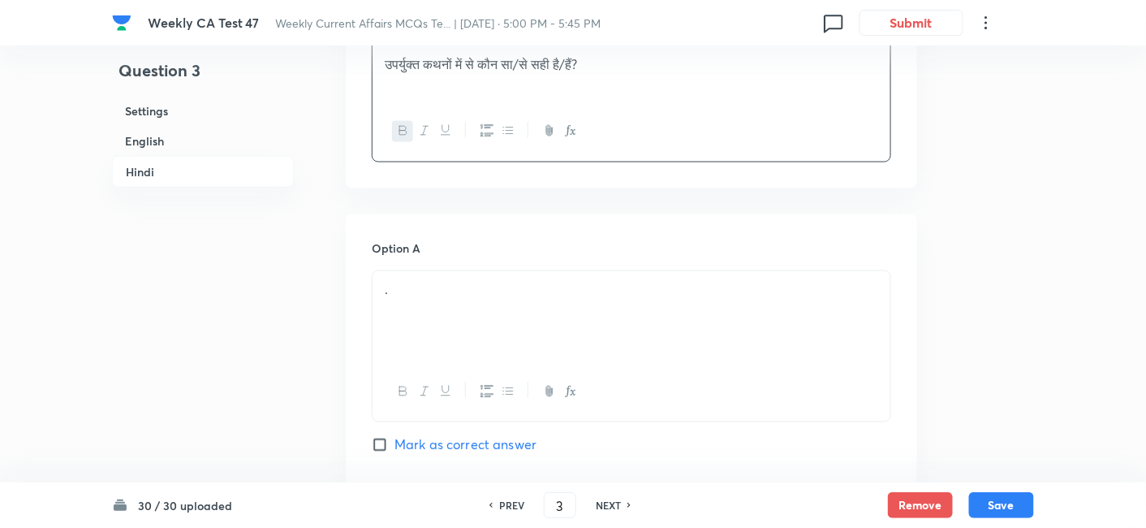
click at [474, 307] on div "." at bounding box center [632, 316] width 518 height 91
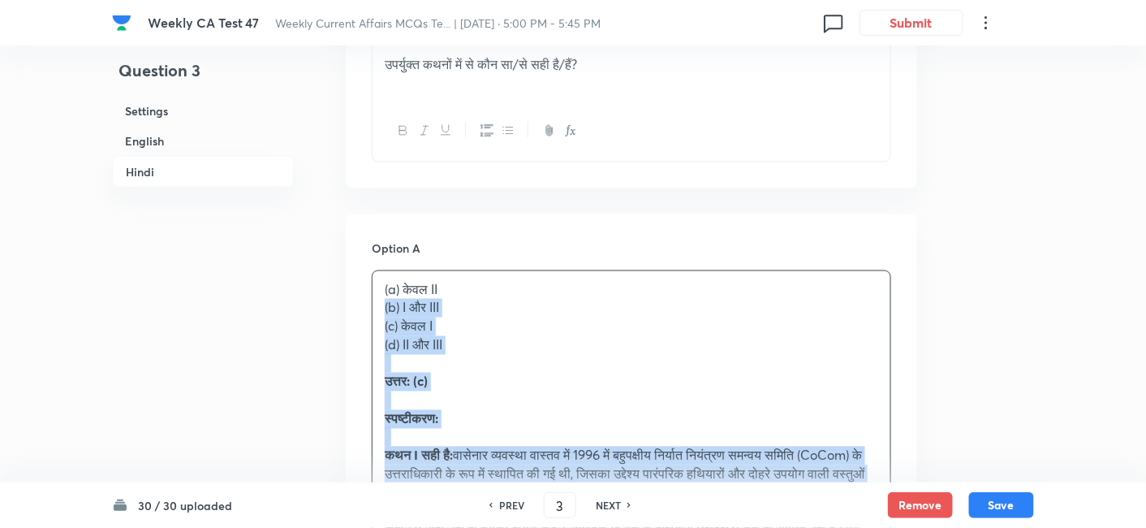
drag, startPoint x: 375, startPoint y: 290, endPoint x: 321, endPoint y: 283, distance: 54.9
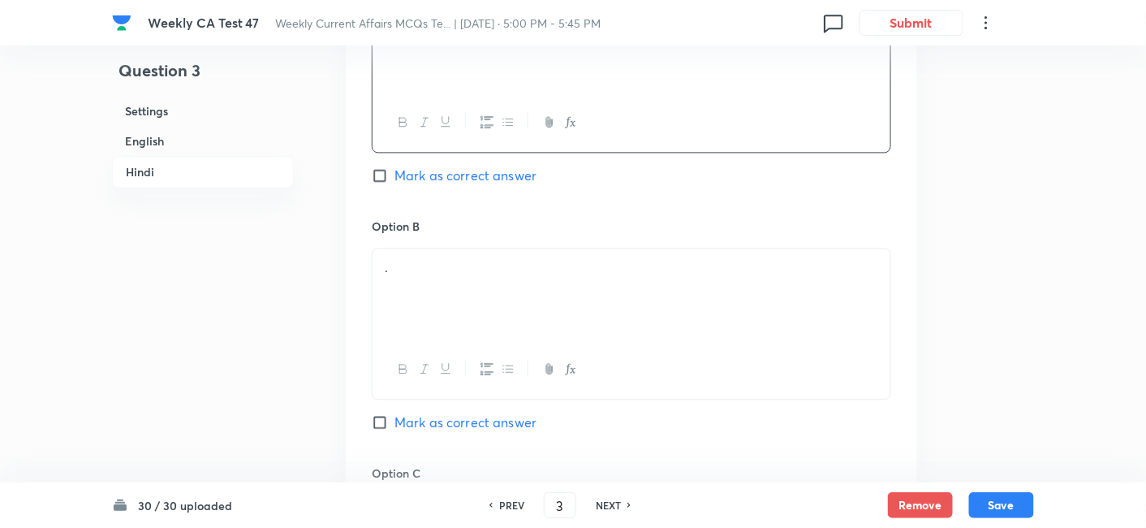
scroll to position [2937, 0]
click at [464, 278] on div "." at bounding box center [632, 293] width 518 height 91
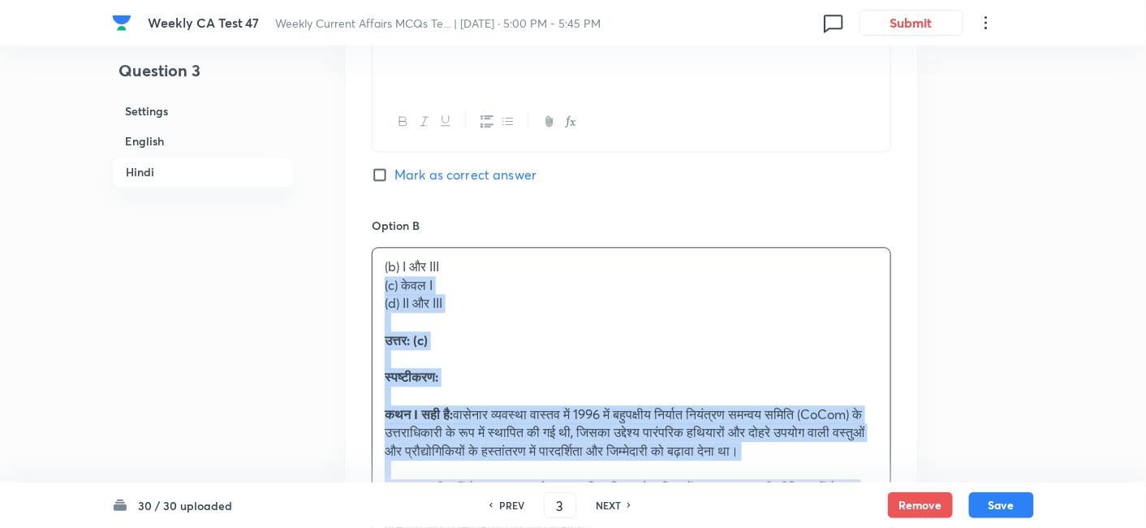
drag, startPoint x: 376, startPoint y: 271, endPoint x: 359, endPoint y: 265, distance: 18.0
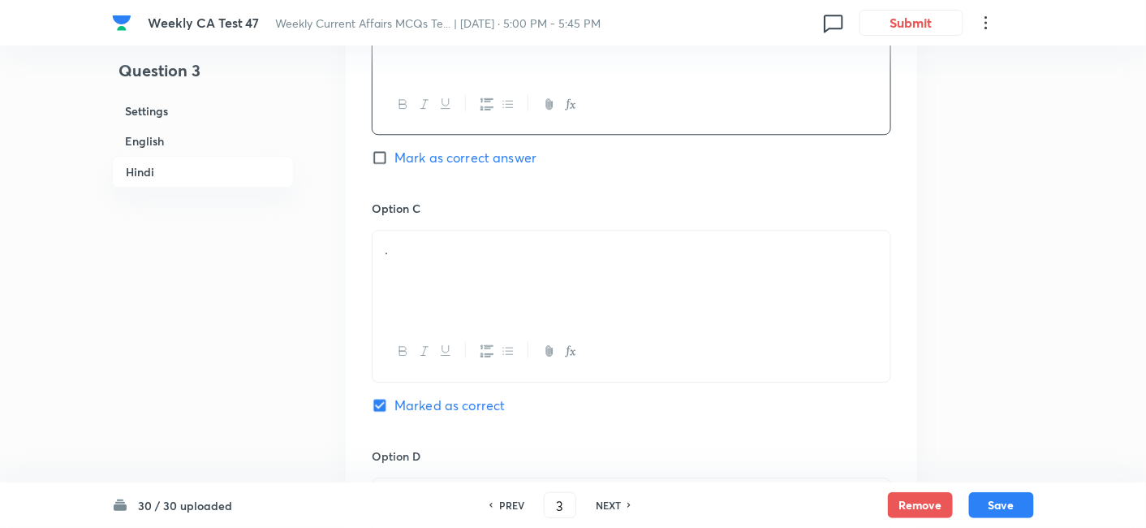
scroll to position [3207, 0]
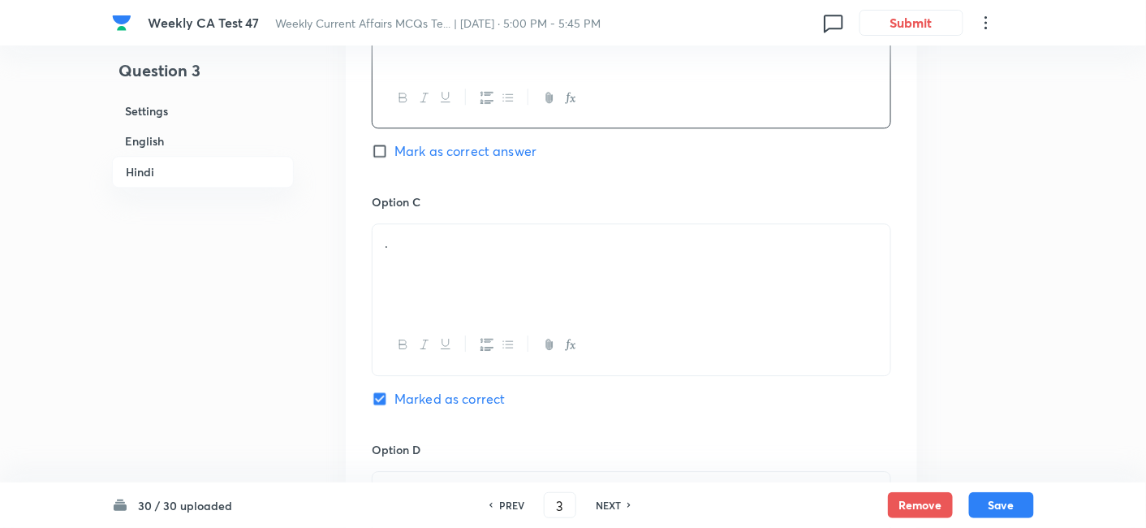
click at [461, 257] on div "." at bounding box center [632, 269] width 518 height 91
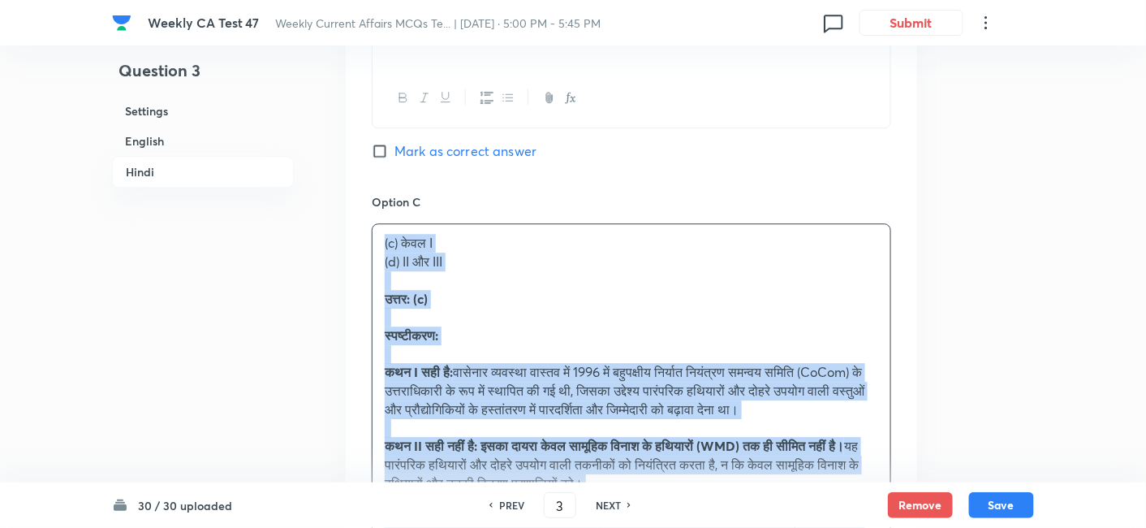
drag, startPoint x: 406, startPoint y: 244, endPoint x: 345, endPoint y: 229, distance: 62.6
click at [346, 228] on div "Option A केवल II Mark as correct answer Option B I और III Mark as correct answe…" at bounding box center [632, 317] width 572 height 1287
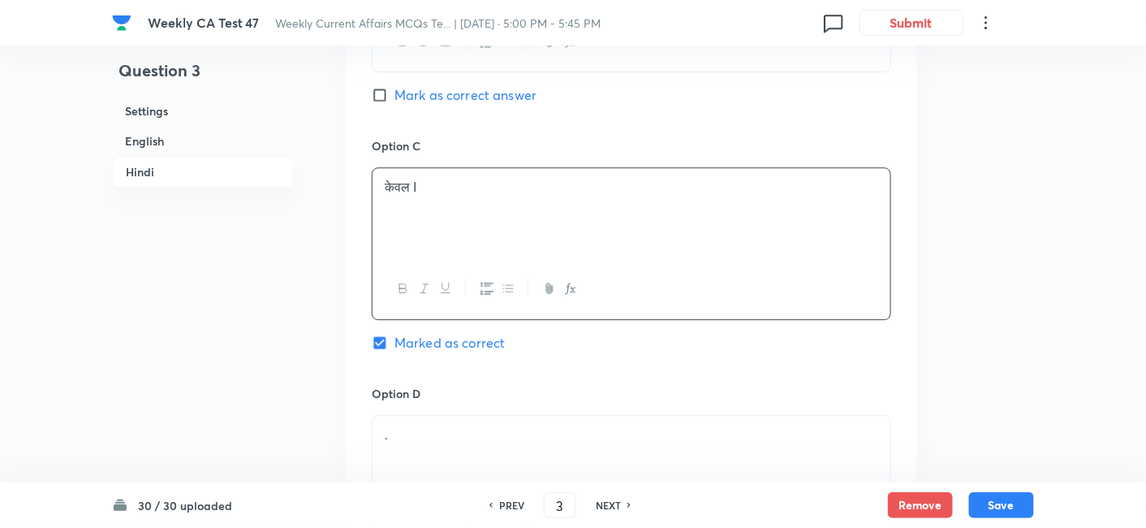
scroll to position [3388, 0]
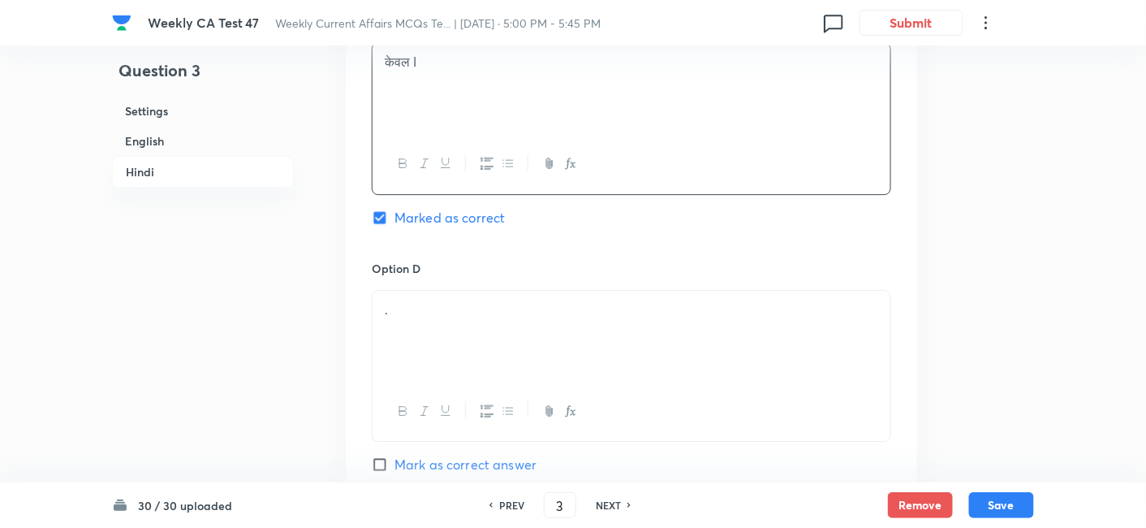
click at [468, 299] on div "." at bounding box center [632, 336] width 518 height 91
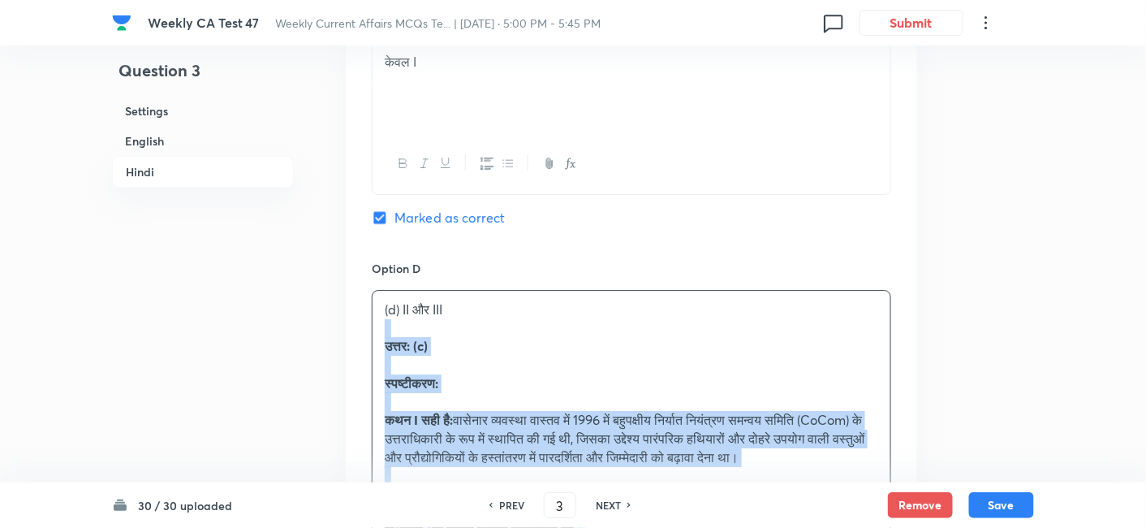
drag, startPoint x: 429, startPoint y: 309, endPoint x: 320, endPoint y: 313, distance: 108.8
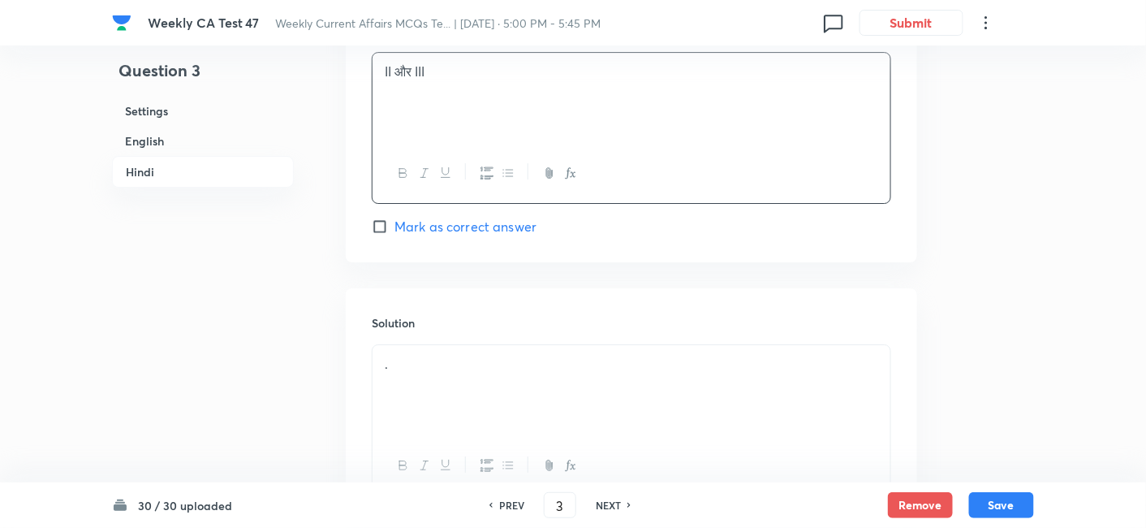
scroll to position [3659, 0]
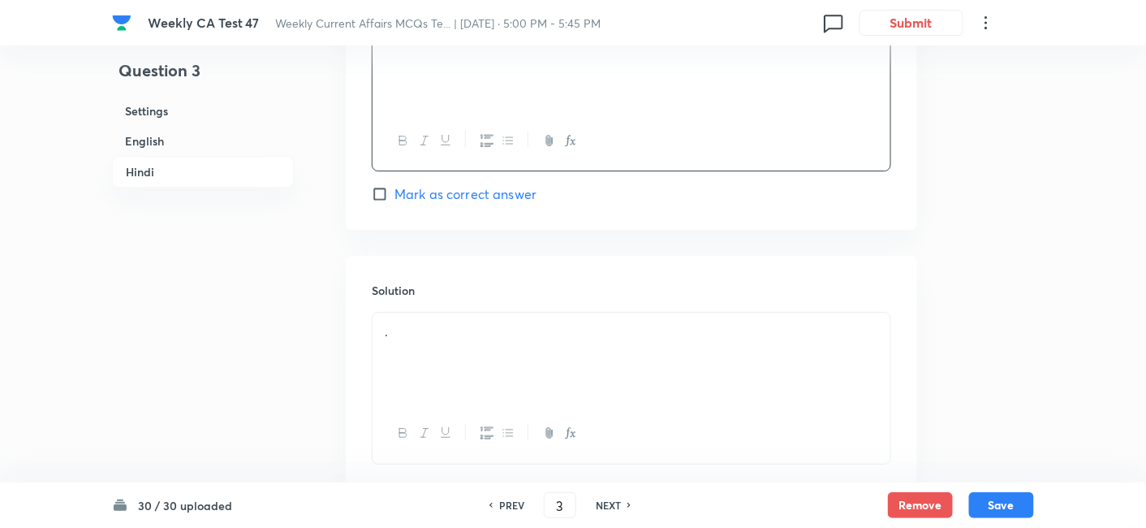
click at [460, 283] on div "Solution ." at bounding box center [632, 373] width 572 height 234
click at [472, 330] on div "." at bounding box center [632, 358] width 518 height 91
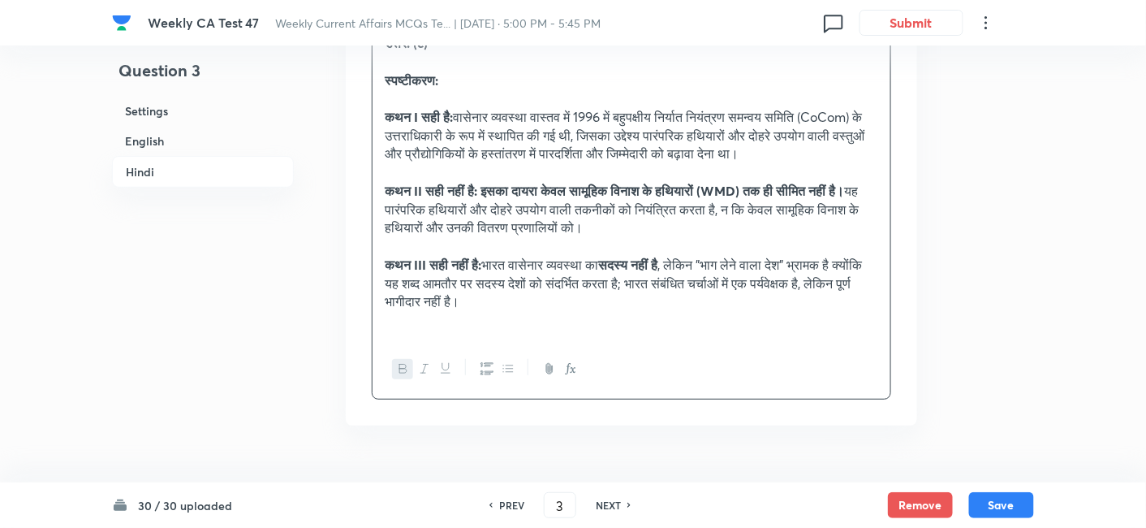
scroll to position [3982, 0]
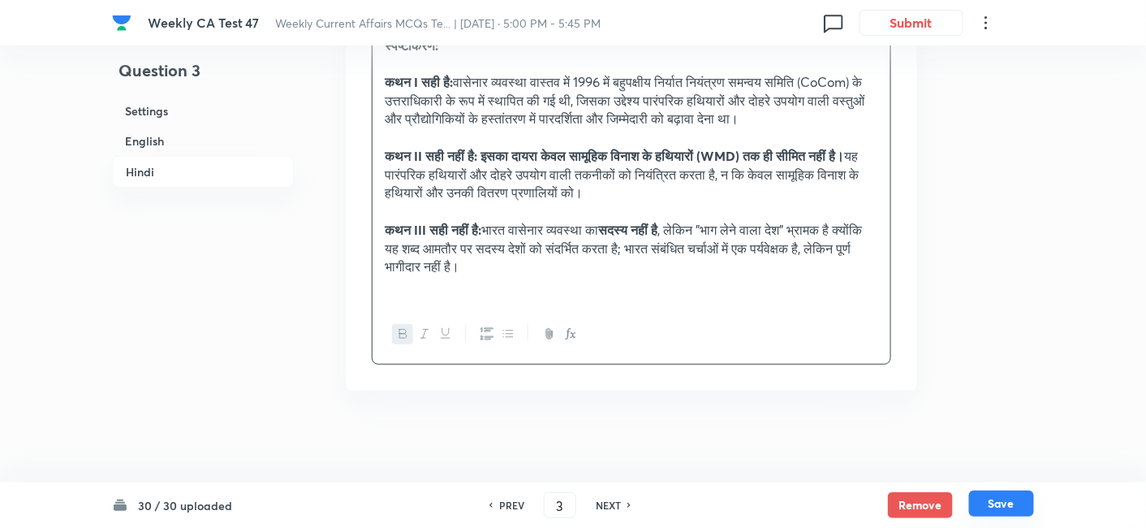
click at [1026, 474] on button "Save" at bounding box center [1001, 503] width 65 height 26
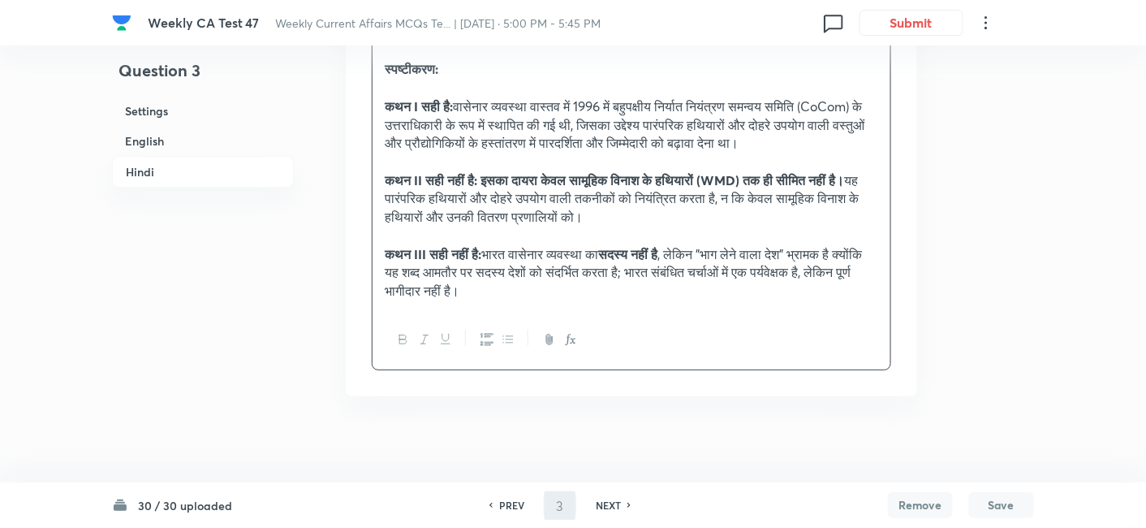
type input "4"
checkbox input "false"
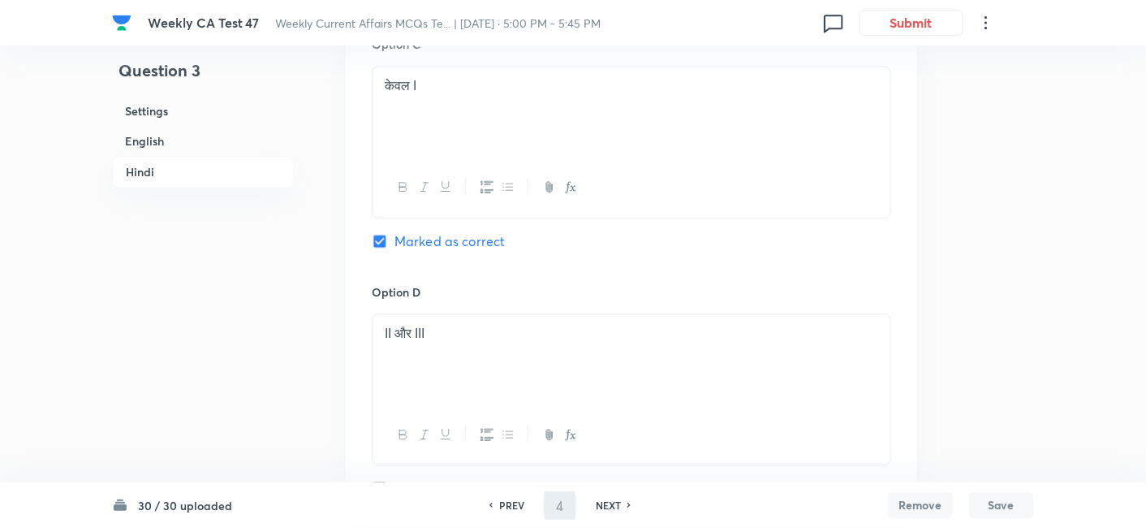
checkbox input "true"
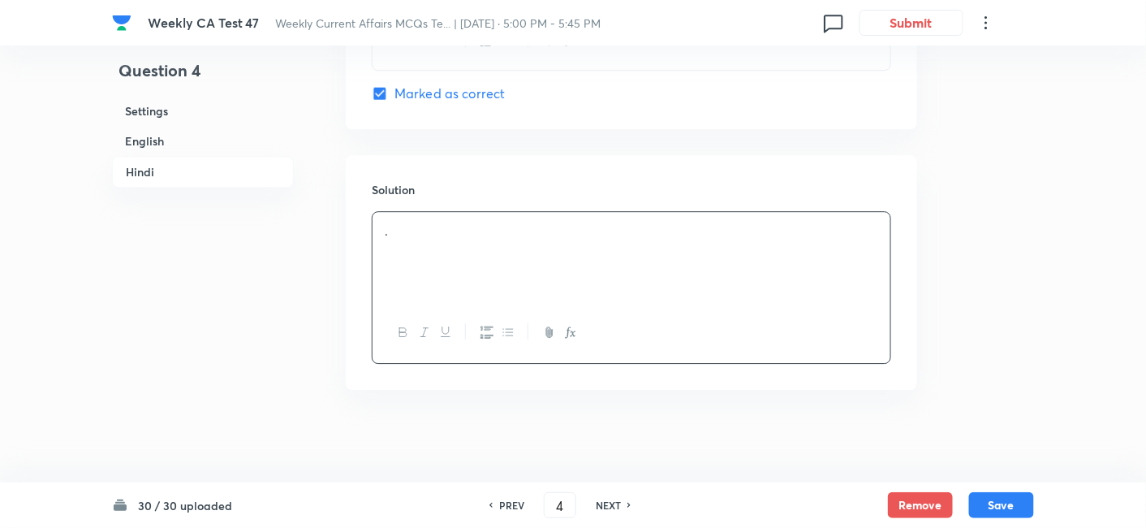
click at [182, 136] on h6 "English" at bounding box center [203, 141] width 182 height 30
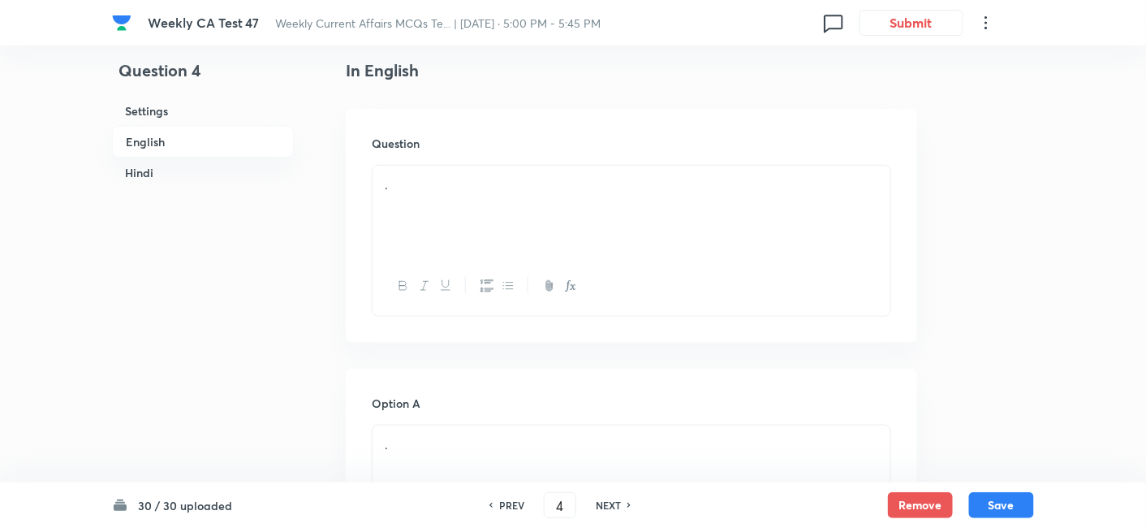
click at [464, 219] on div "." at bounding box center [632, 211] width 518 height 91
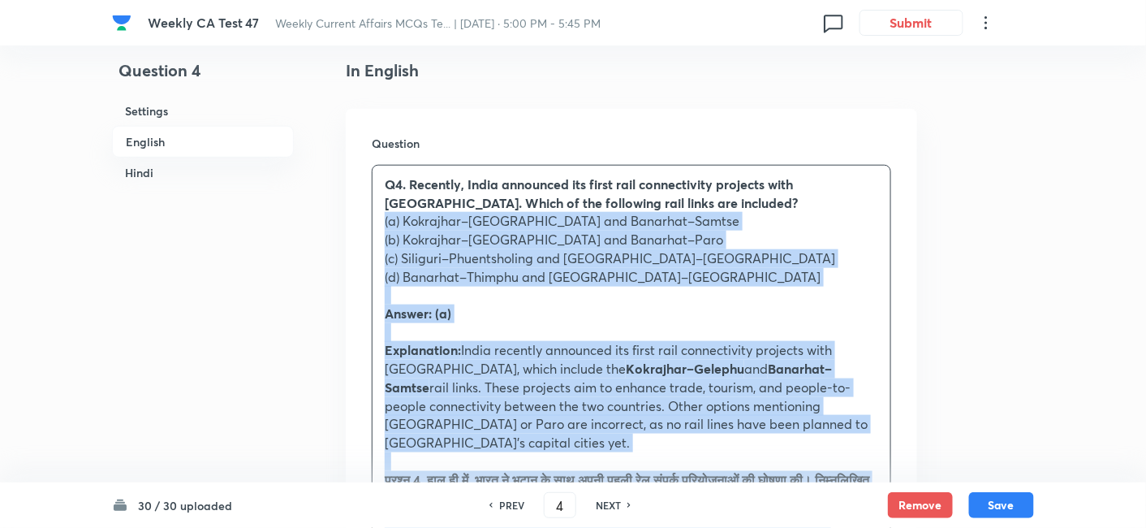
drag, startPoint x: 369, startPoint y: 252, endPoint x: 352, endPoint y: 221, distance: 34.9
click at [352, 221] on div "Question Q4. Recently, India announced its first rail connectivity projects wit…" at bounding box center [632, 476] width 572 height 735
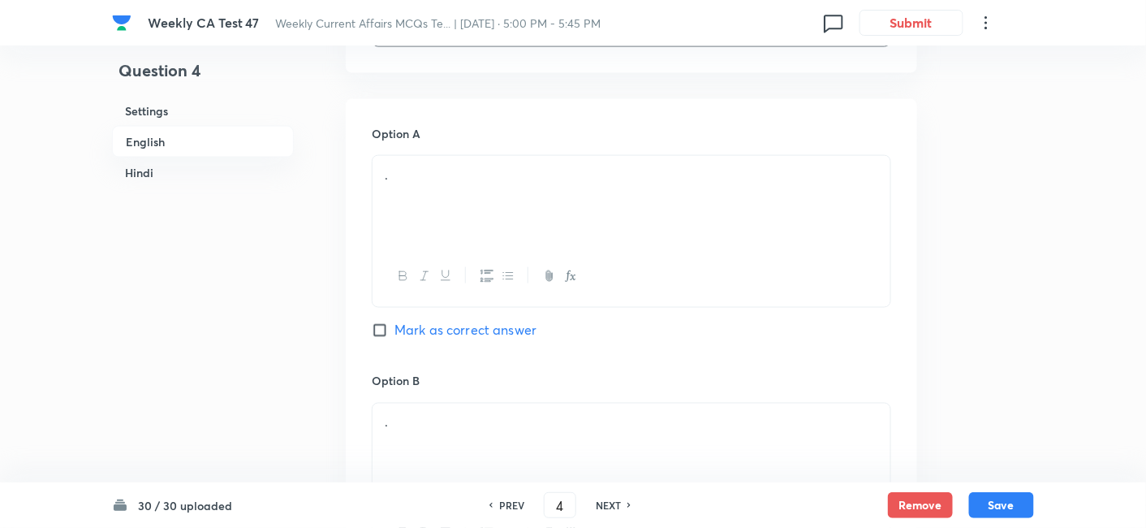
scroll to position [689, 0]
click at [456, 196] on div "." at bounding box center [632, 200] width 518 height 91
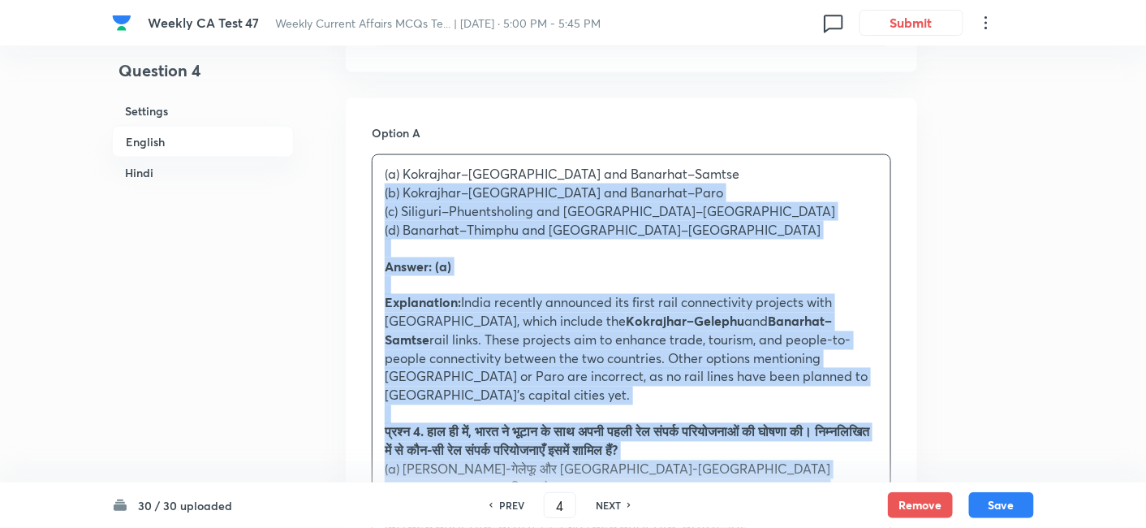
drag, startPoint x: 400, startPoint y: 203, endPoint x: 369, endPoint y: 191, distance: 33.9
click at [373, 193] on div "(a) Kokrajhar–Gelephu and Banarhat–Samtse (b) Kokrajhar–Thimphu and Banarhat–Pa…" at bounding box center [632, 432] width 518 height 554
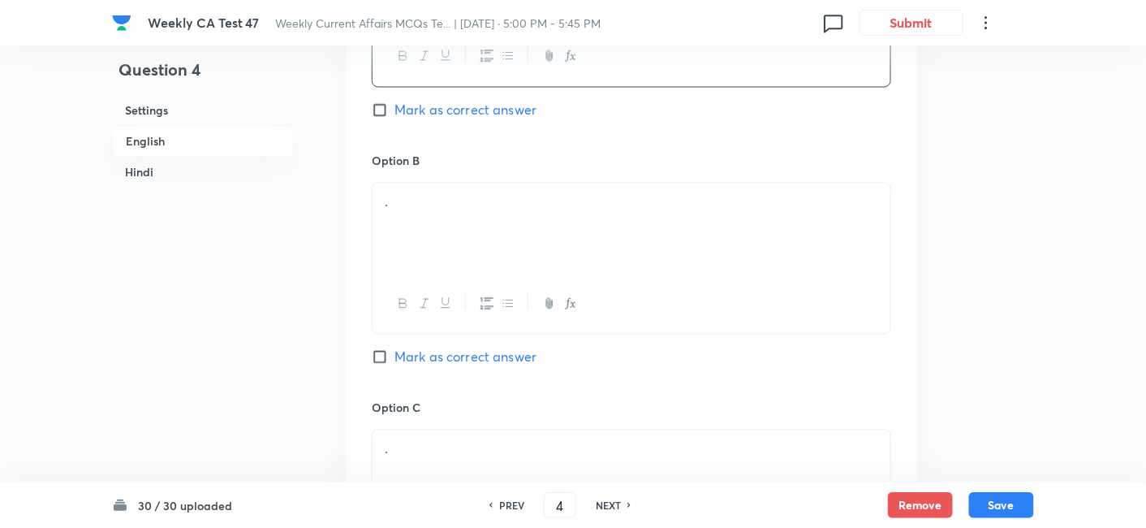
scroll to position [960, 0]
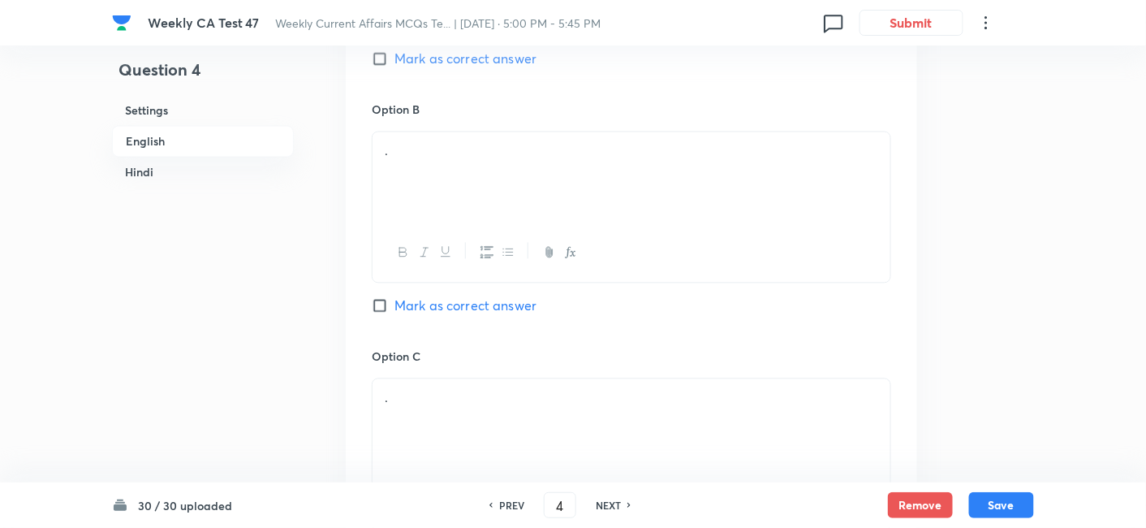
click at [461, 179] on div "." at bounding box center [632, 177] width 518 height 91
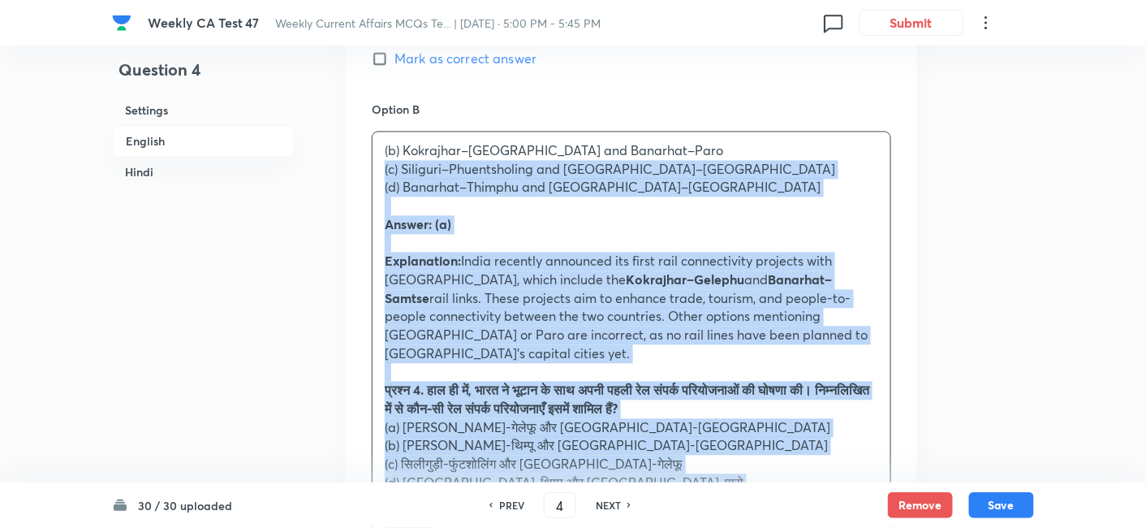
drag, startPoint x: 444, startPoint y: 188, endPoint x: 356, endPoint y: 157, distance: 93.7
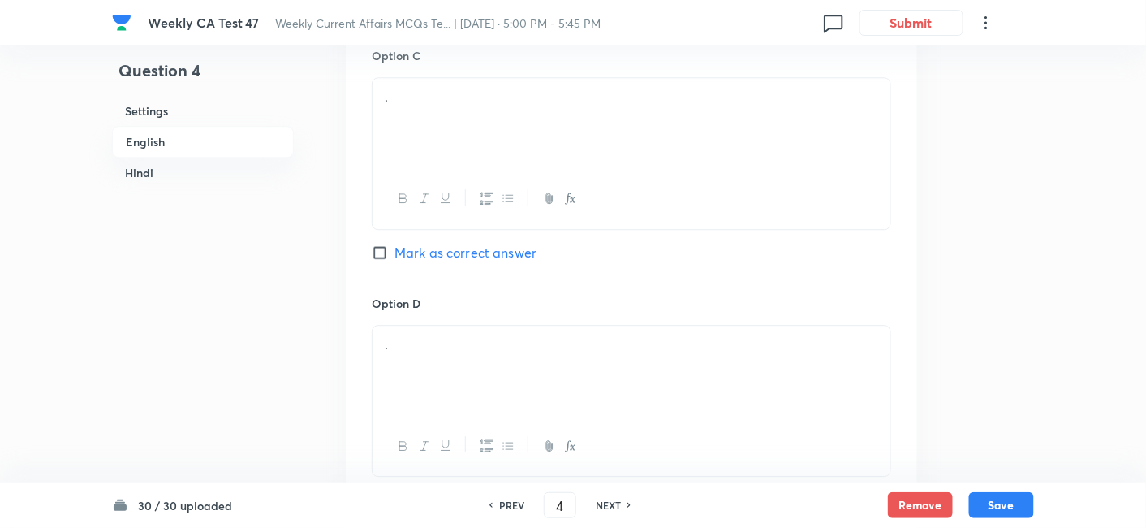
scroll to position [1231, 0]
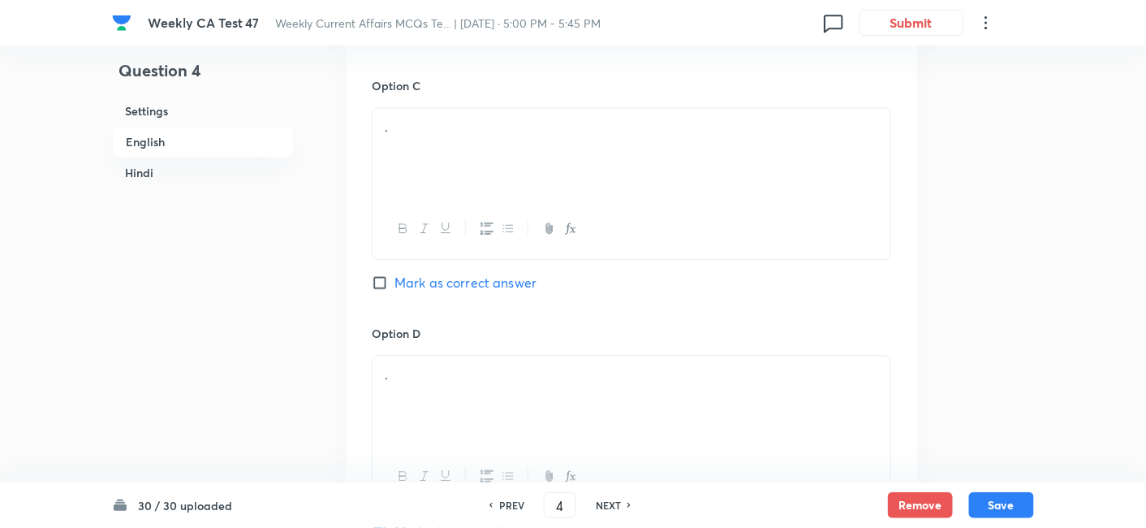
click at [457, 154] on div "." at bounding box center [632, 153] width 518 height 91
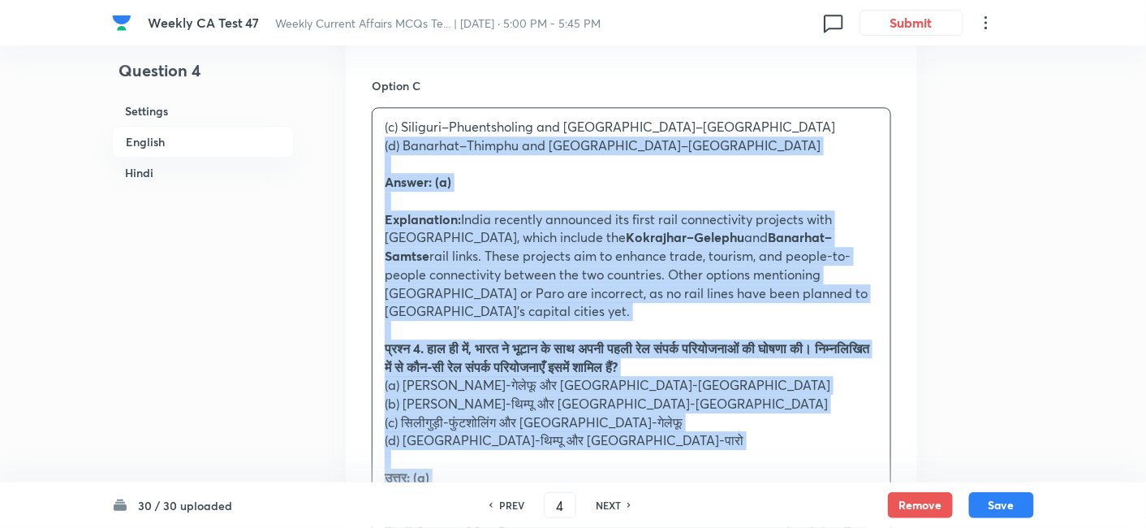
drag, startPoint x: 407, startPoint y: 148, endPoint x: 355, endPoint y: 137, distance: 53.0
click at [359, 136] on div "Option A Kokrajhar–Gelephu and Banarhat–Samtse Mark as correct answer Option B …" at bounding box center [632, 274] width 572 height 1434
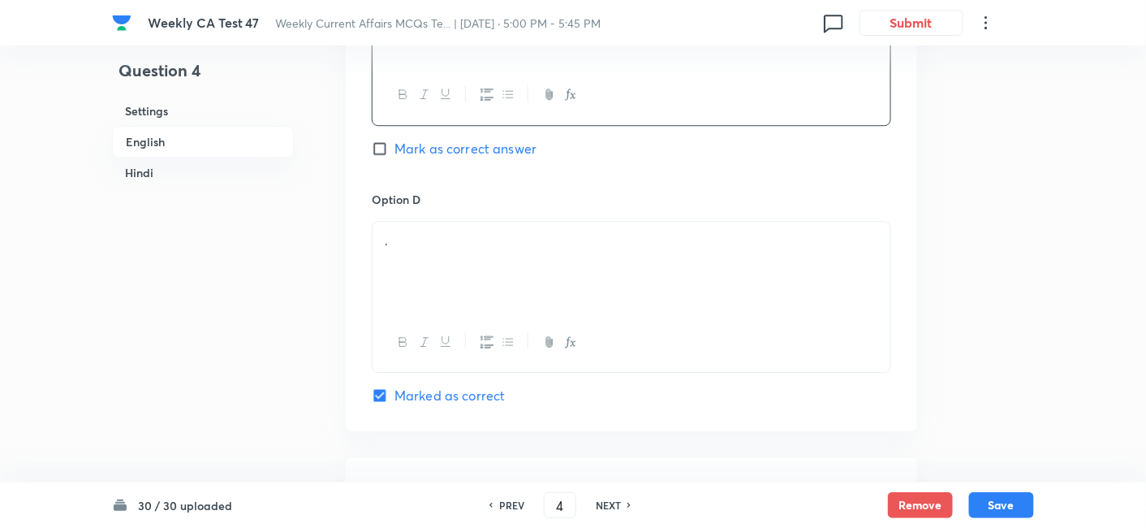
scroll to position [1411, 0]
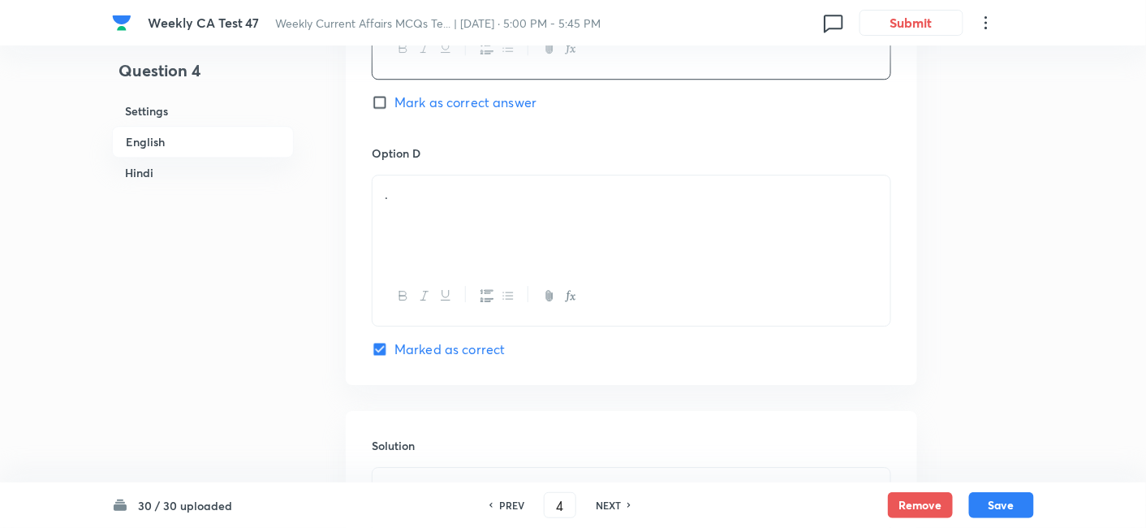
click at [457, 218] on div "." at bounding box center [632, 220] width 518 height 91
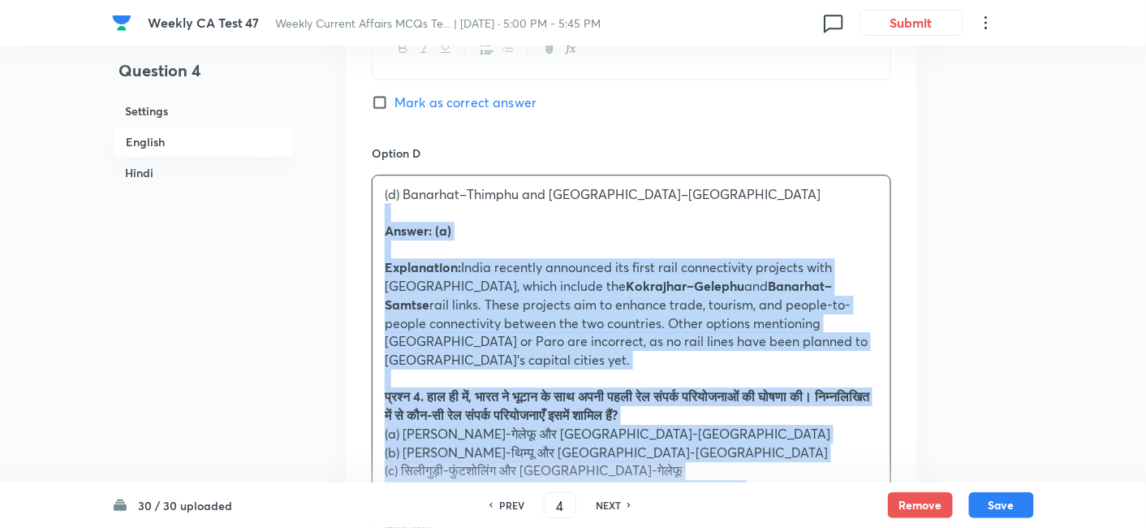
drag, startPoint x: 416, startPoint y: 216, endPoint x: 345, endPoint y: 202, distance: 72.0
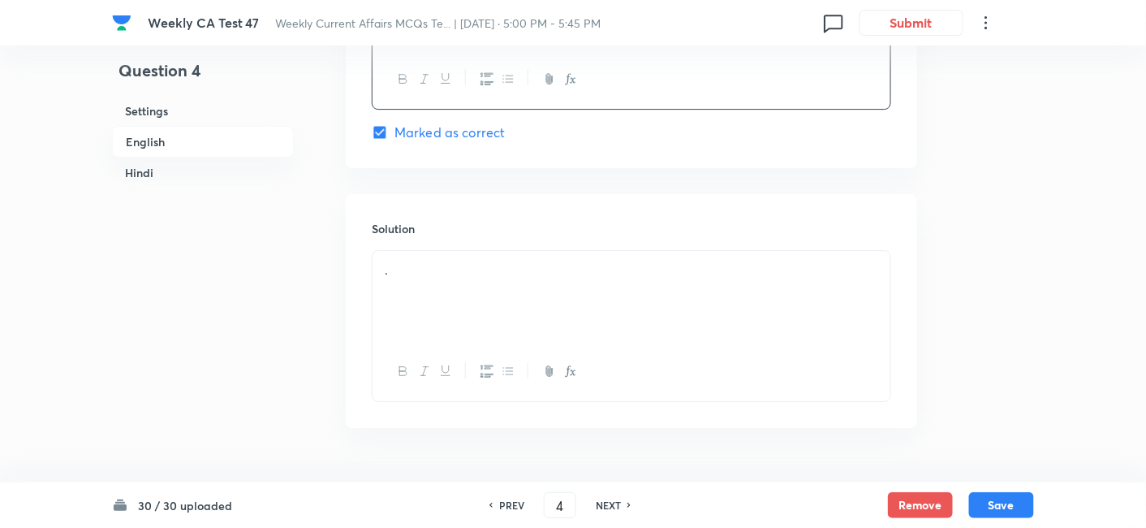
scroll to position [1681, 0]
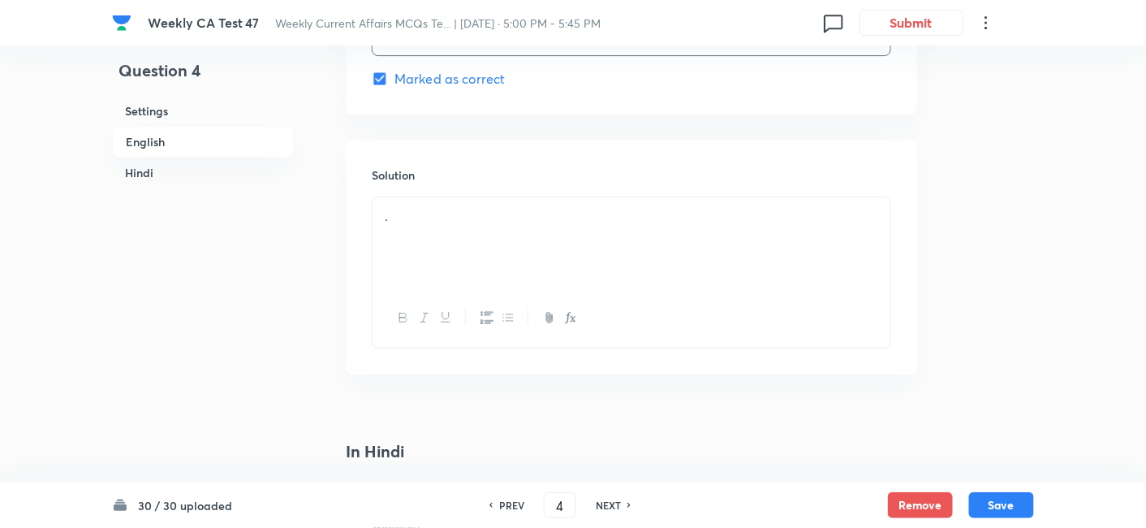
click at [464, 261] on div "." at bounding box center [632, 242] width 518 height 91
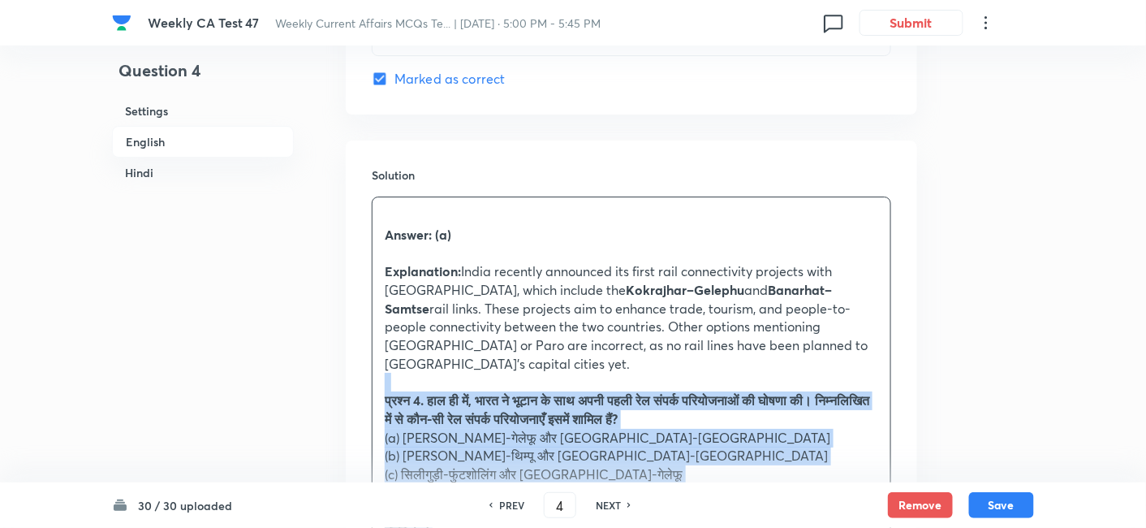
drag, startPoint x: 391, startPoint y: 373, endPoint x: 352, endPoint y: 360, distance: 41.1
click at [355, 362] on div "Solution Answer: (a) Explanation: India recently announced its first rail conne…" at bounding box center [632, 451] width 572 height 623
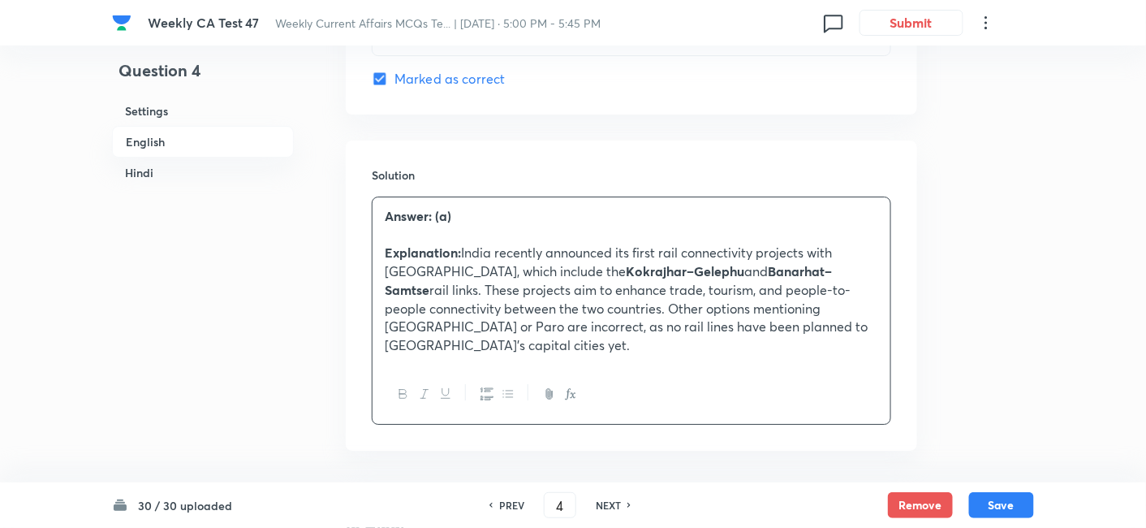
click at [164, 136] on h6 "English" at bounding box center [203, 142] width 182 height 32
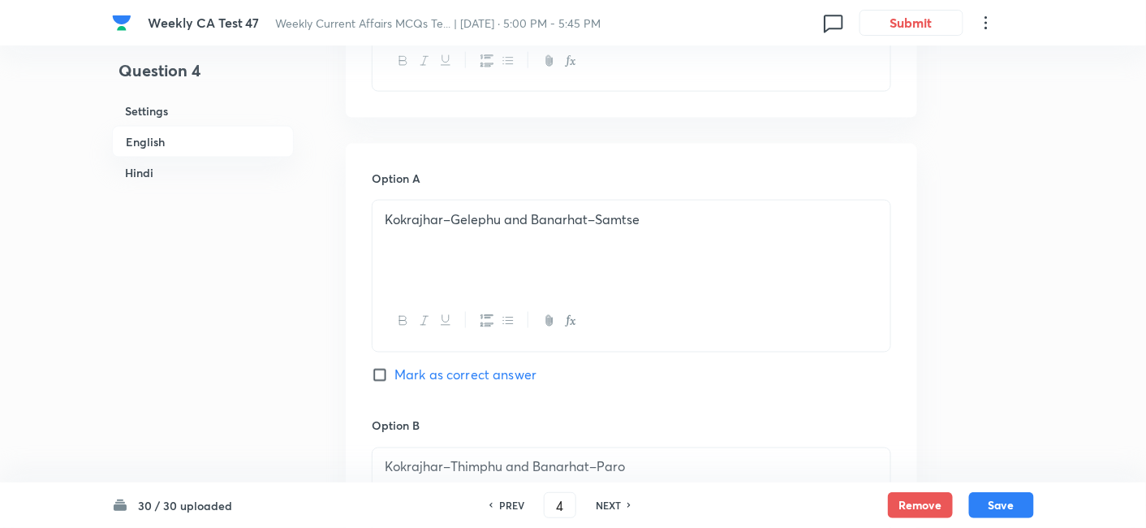
scroll to position [689, 0]
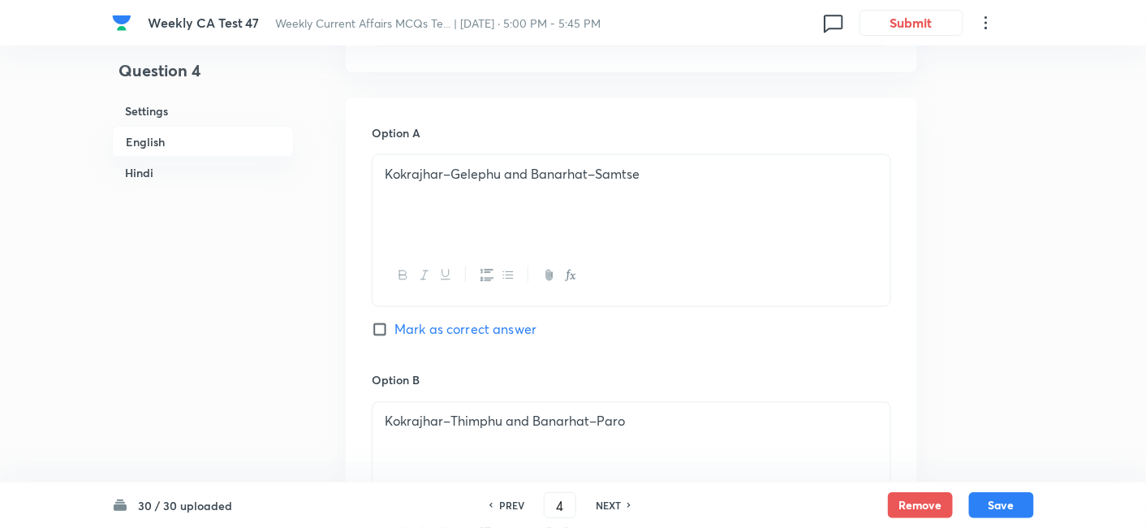
click at [528, 332] on span "Mark as correct answer" at bounding box center [466, 329] width 142 height 19
click at [395, 332] on input "Mark as correct answer" at bounding box center [383, 329] width 23 height 16
checkbox input "true"
checkbox input "false"
checkbox input "true"
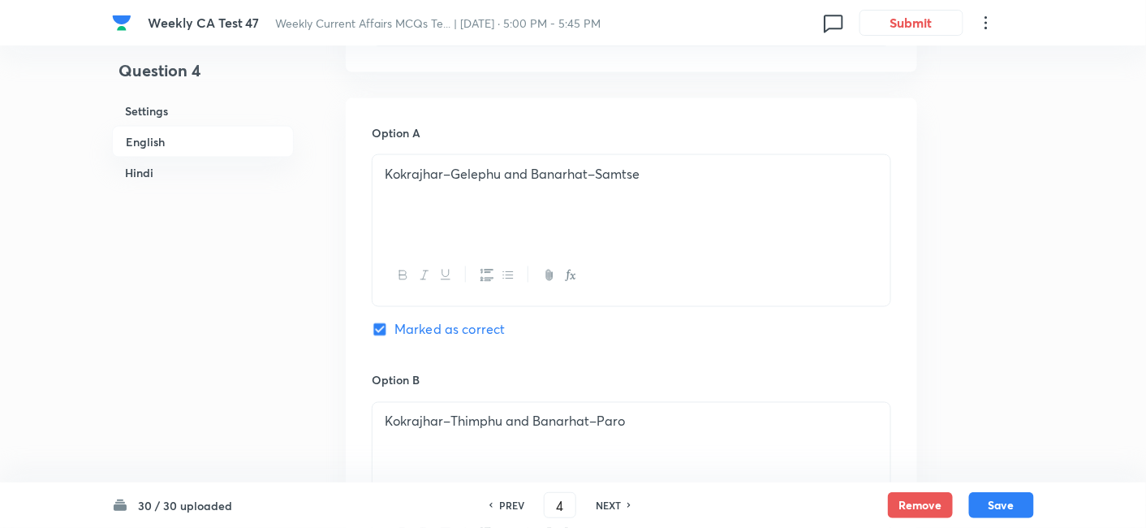
checkbox input "false"
click at [189, 171] on h6 "Hindi" at bounding box center [203, 172] width 182 height 30
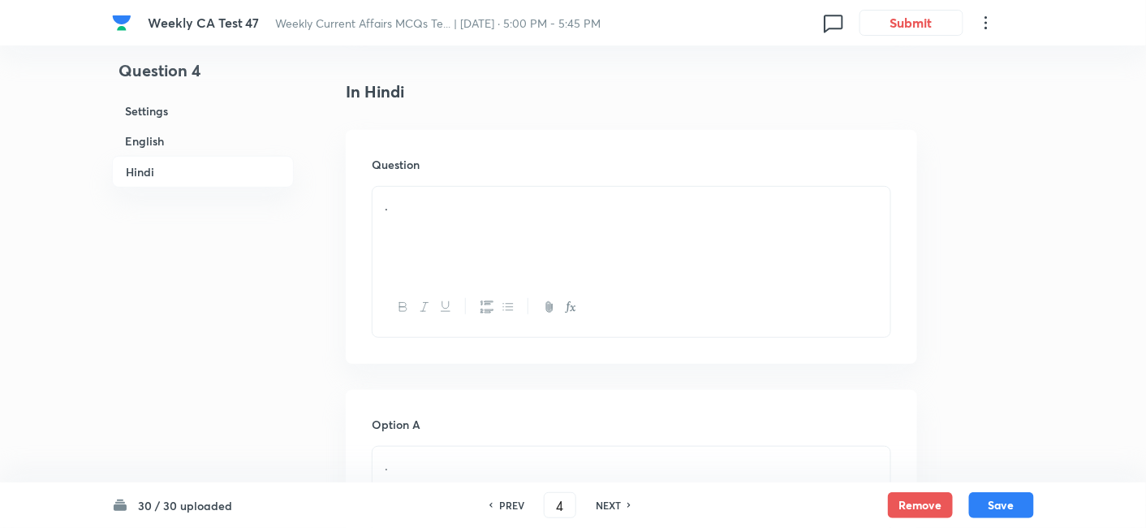
click at [421, 205] on div "." at bounding box center [632, 232] width 518 height 91
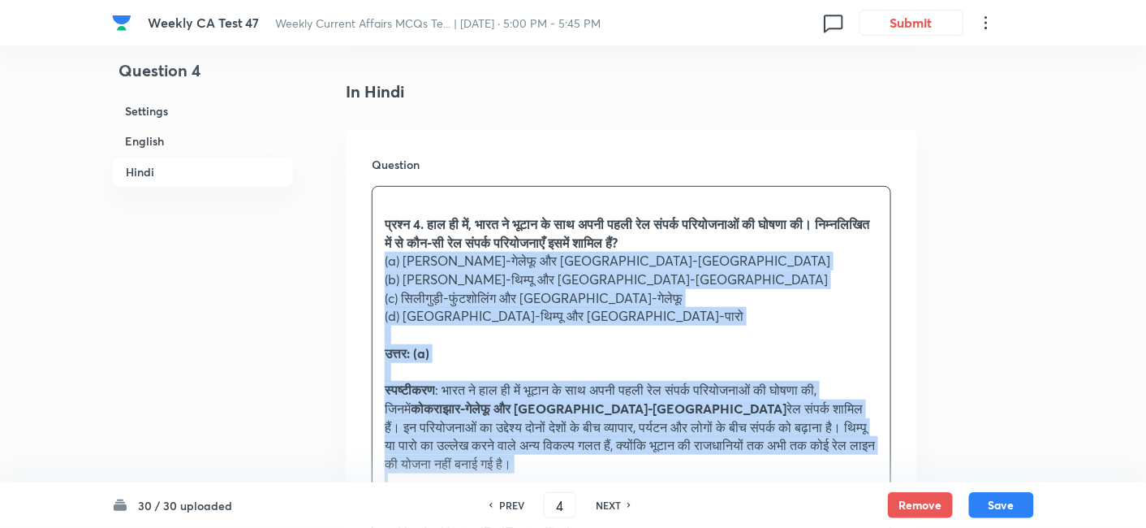
drag, startPoint x: 377, startPoint y: 234, endPoint x: 368, endPoint y: 233, distance: 9.8
click at [368, 233] on div "Question प्रश्न 4. हाल ही में, भारत ने भूटान के साथ अपनी पहली रेल संपर्क परियोज…" at bounding box center [632, 359] width 572 height 458
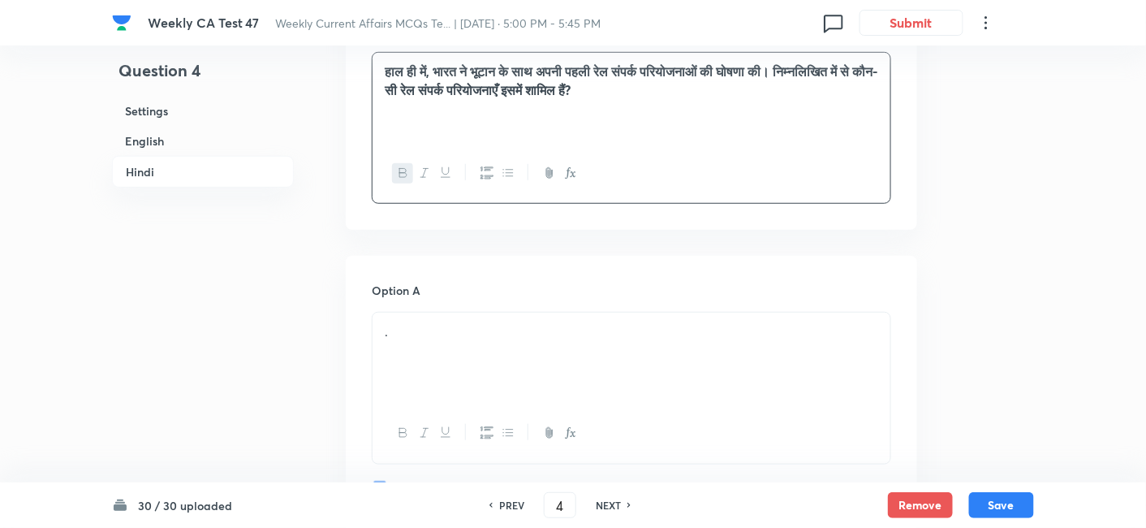
scroll to position [2298, 0]
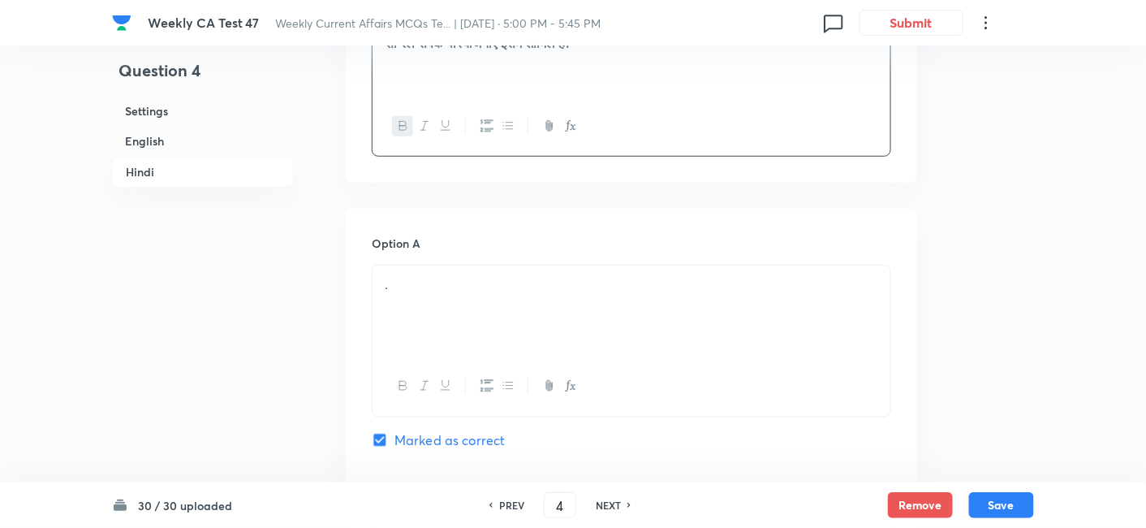
click at [468, 275] on p "." at bounding box center [632, 284] width 494 height 19
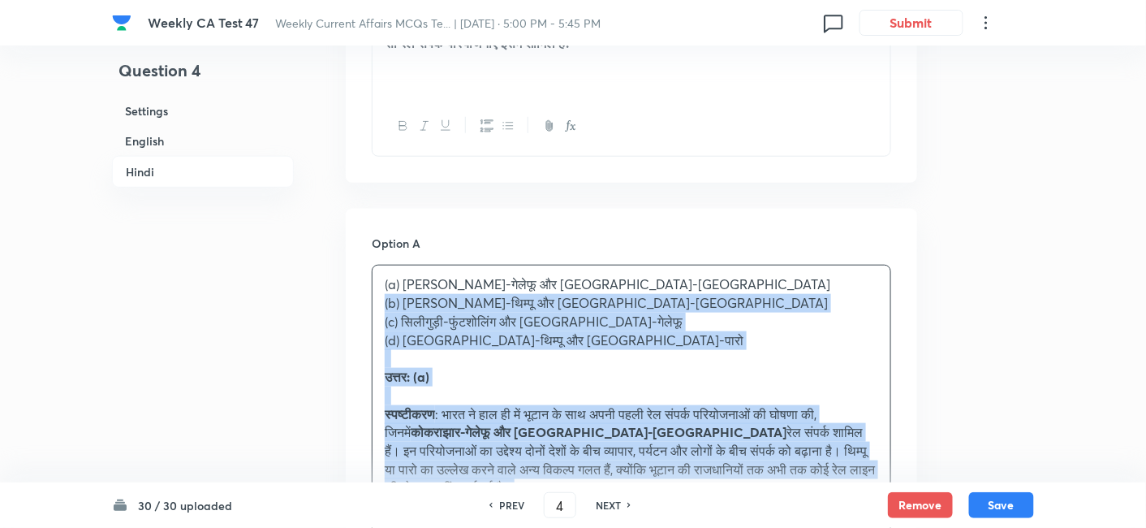
drag, startPoint x: 448, startPoint y: 274, endPoint x: 343, endPoint y: 285, distance: 105.3
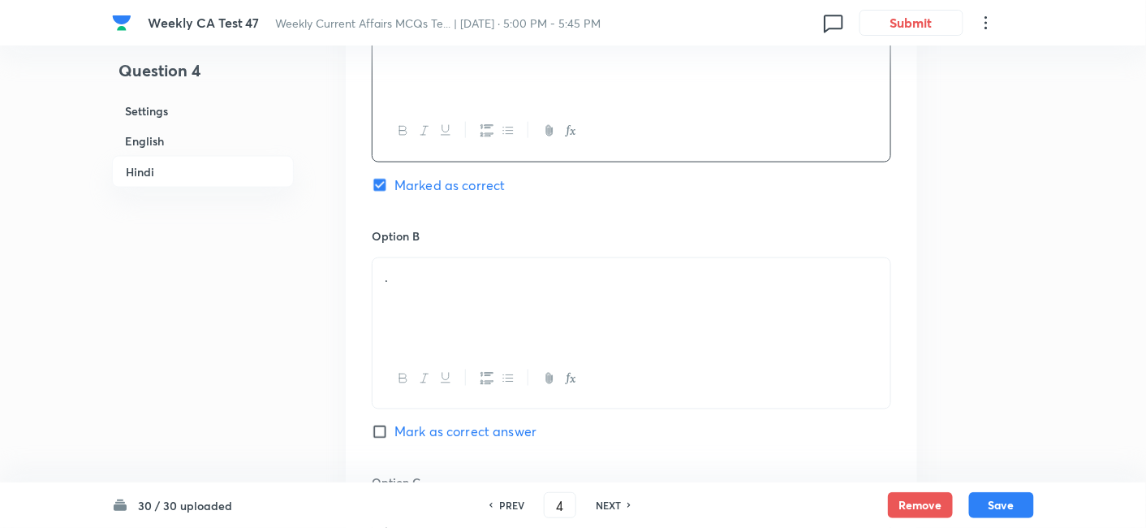
scroll to position [2569, 0]
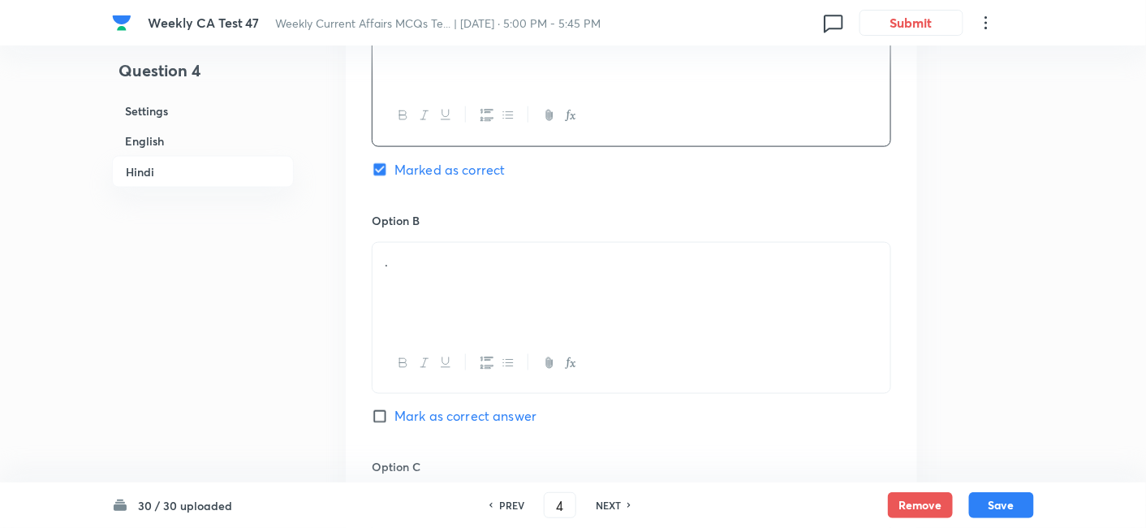
click at [451, 269] on div "." at bounding box center [632, 288] width 518 height 91
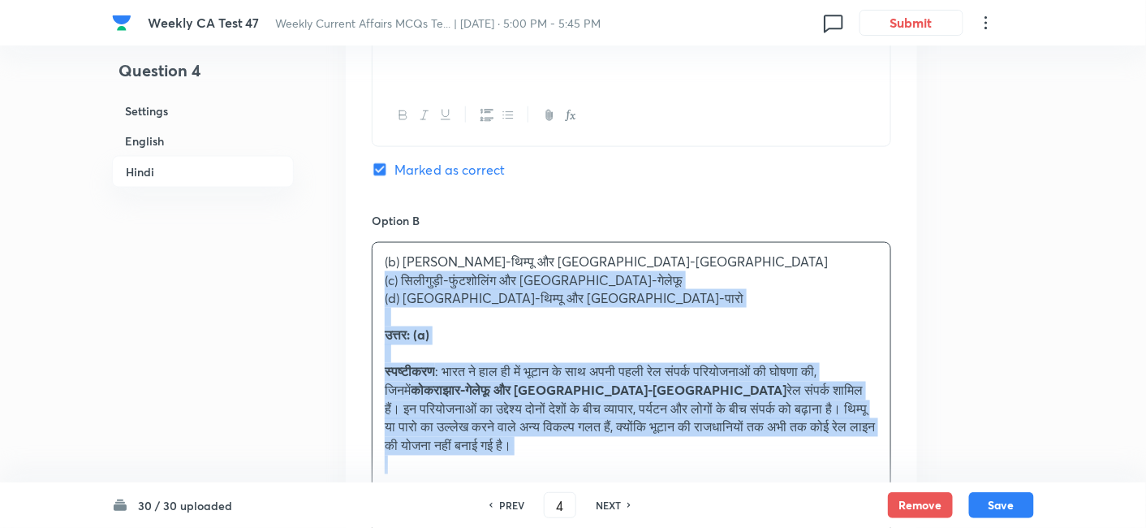
drag, startPoint x: 399, startPoint y: 268, endPoint x: 336, endPoint y: 266, distance: 63.3
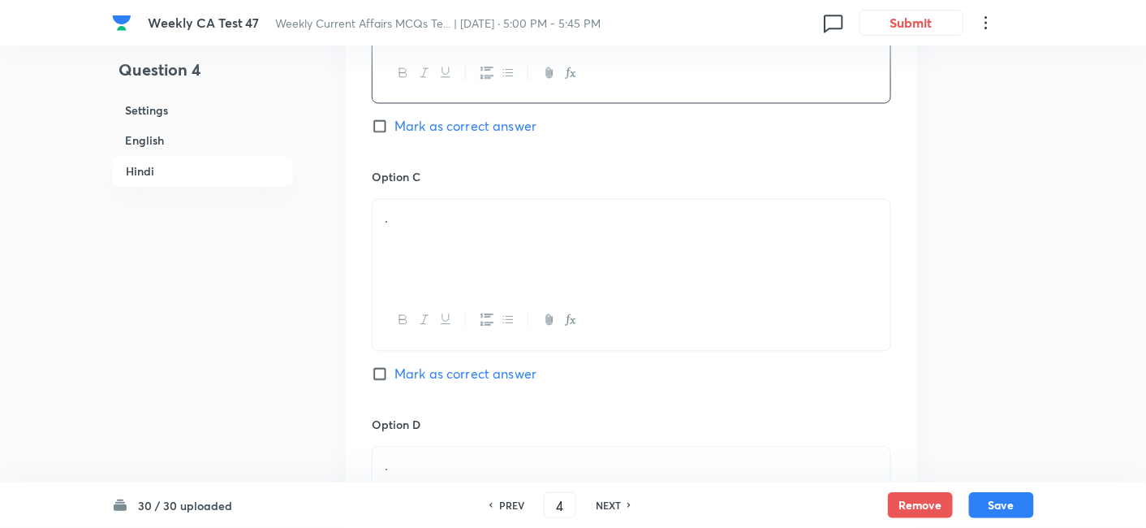
scroll to position [2929, 0]
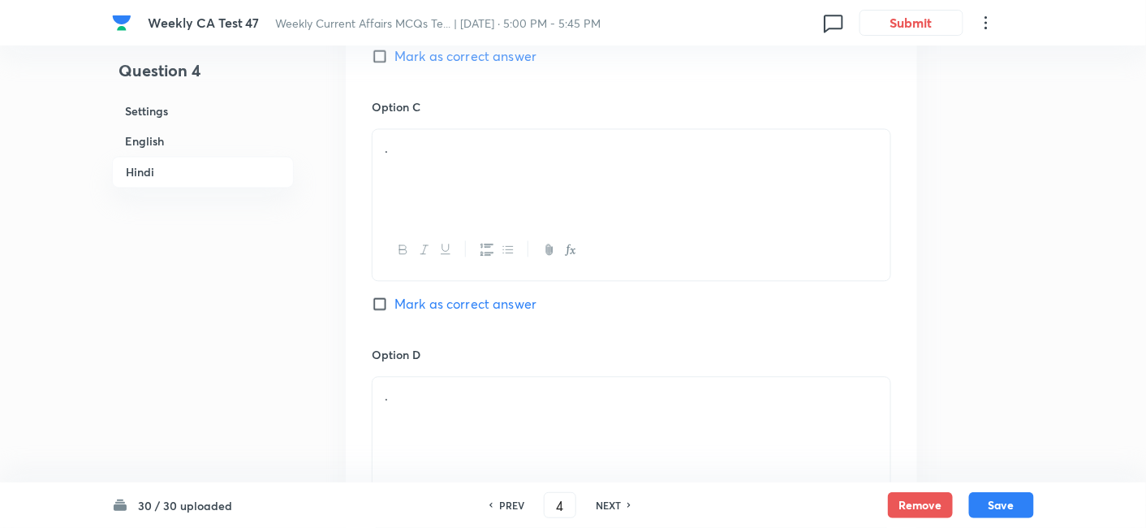
click at [455, 138] on div "." at bounding box center [632, 174] width 518 height 91
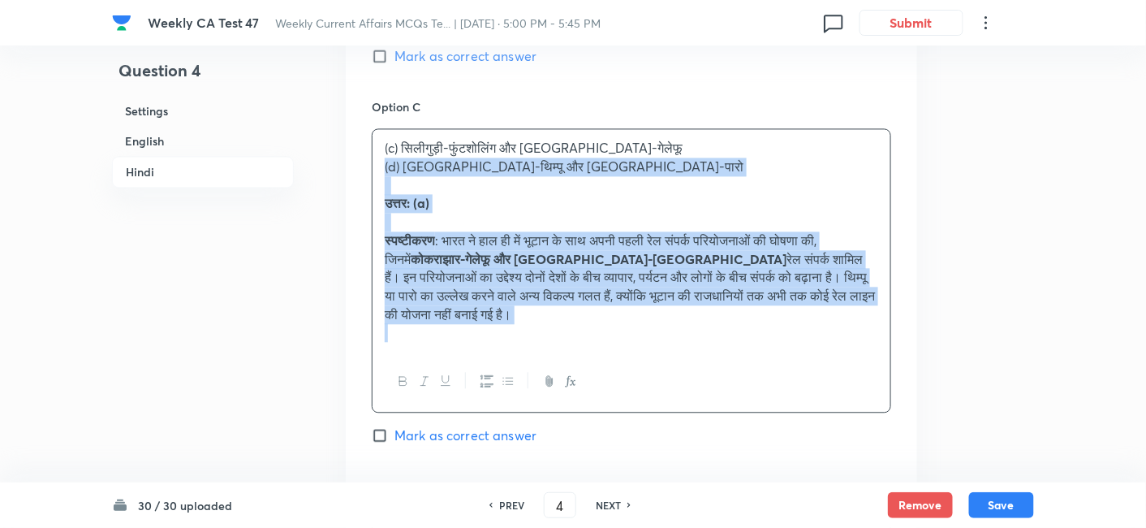
drag, startPoint x: 378, startPoint y: 162, endPoint x: 348, endPoint y: 149, distance: 32.7
click at [348, 149] on div "Option A कोकराझार-गेलेफू और बनारहाट-समत्से Marked as correct Option B कोकराझार-…" at bounding box center [632, 147] width 572 height 1139
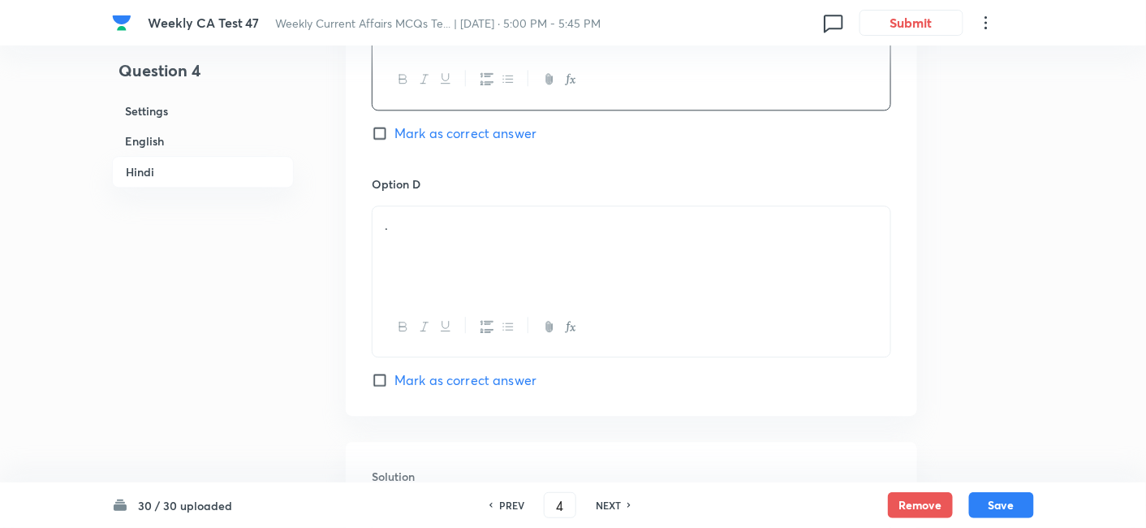
scroll to position [3110, 0]
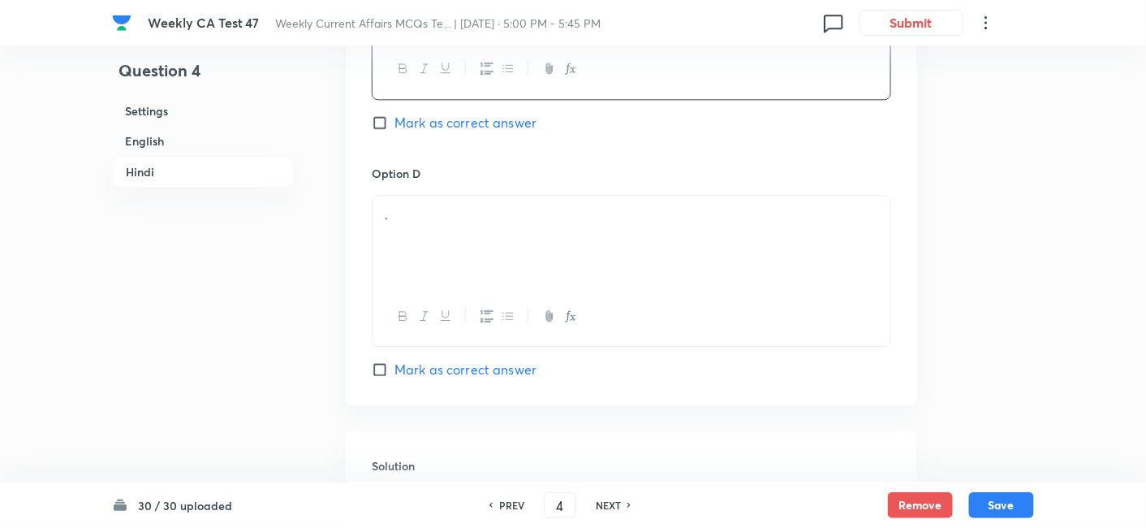
click at [460, 205] on p "." at bounding box center [632, 214] width 494 height 19
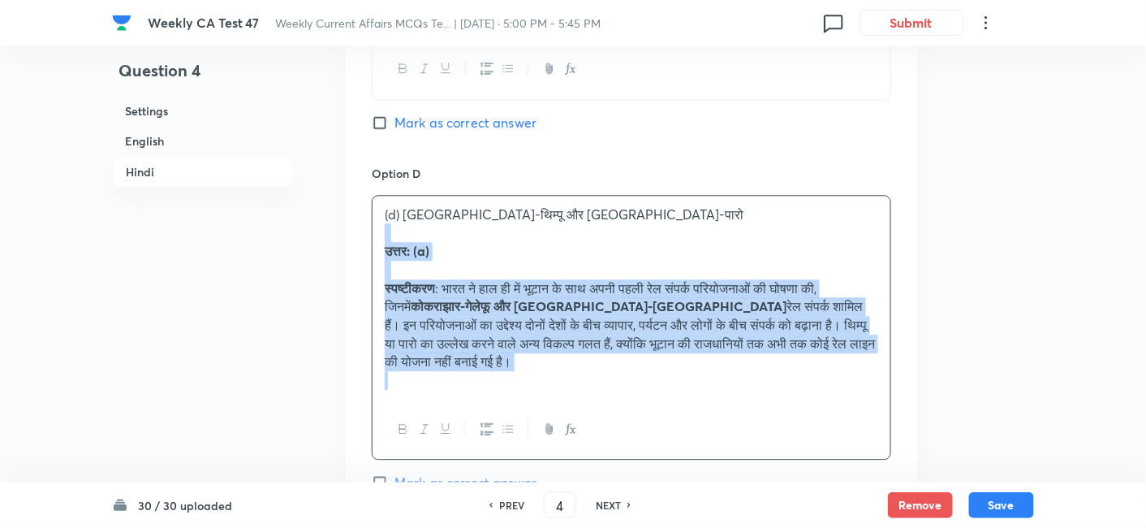
drag, startPoint x: 399, startPoint y: 212, endPoint x: 360, endPoint y: 207, distance: 40.1
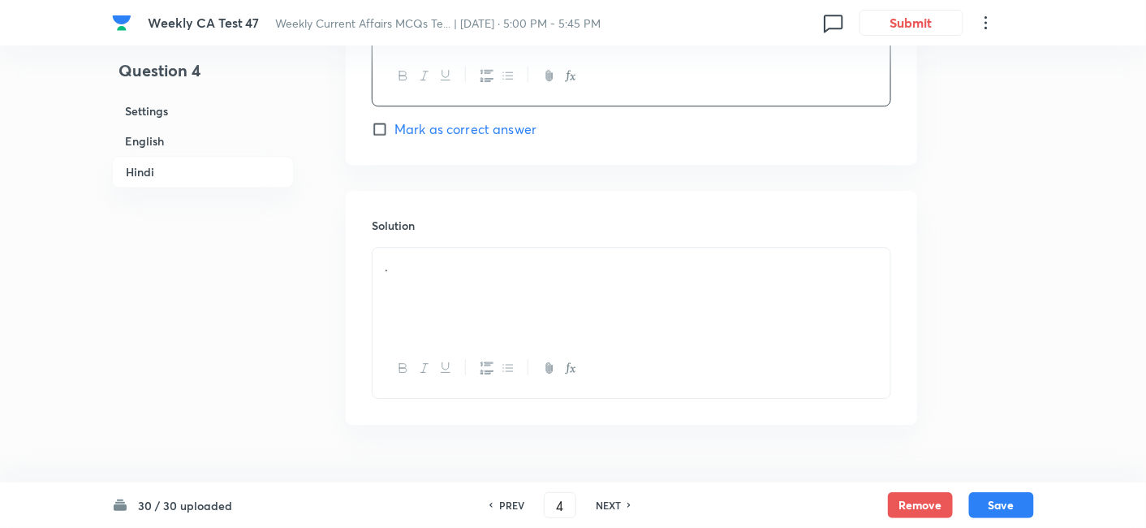
scroll to position [3367, 0]
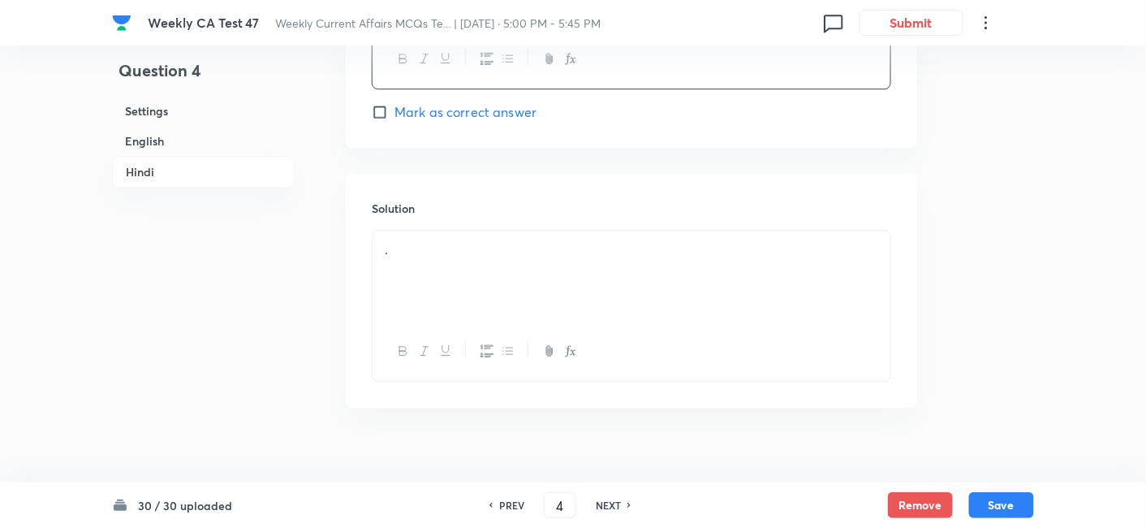
click at [464, 256] on div "." at bounding box center [632, 276] width 518 height 91
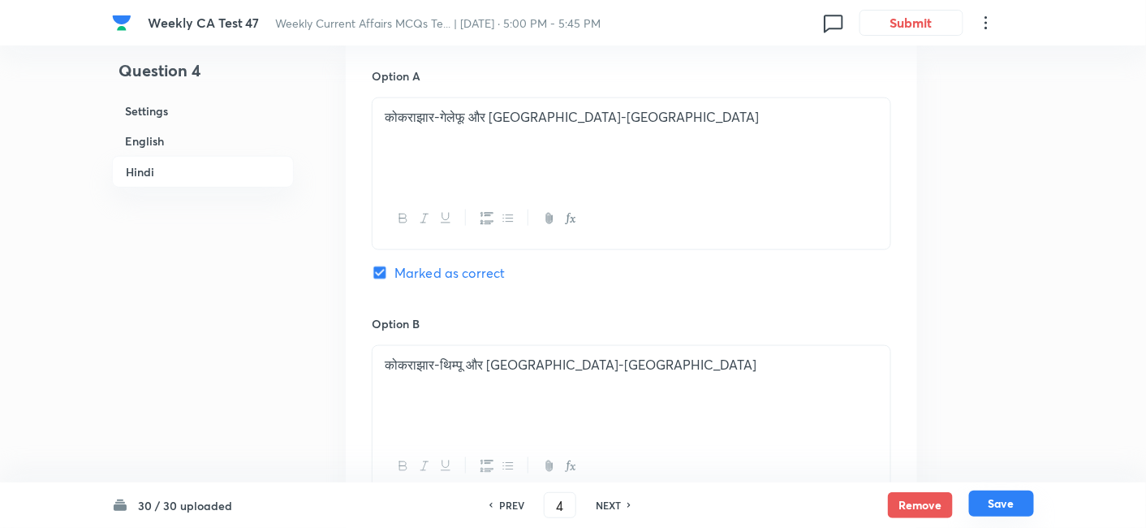
scroll to position [2374, 0]
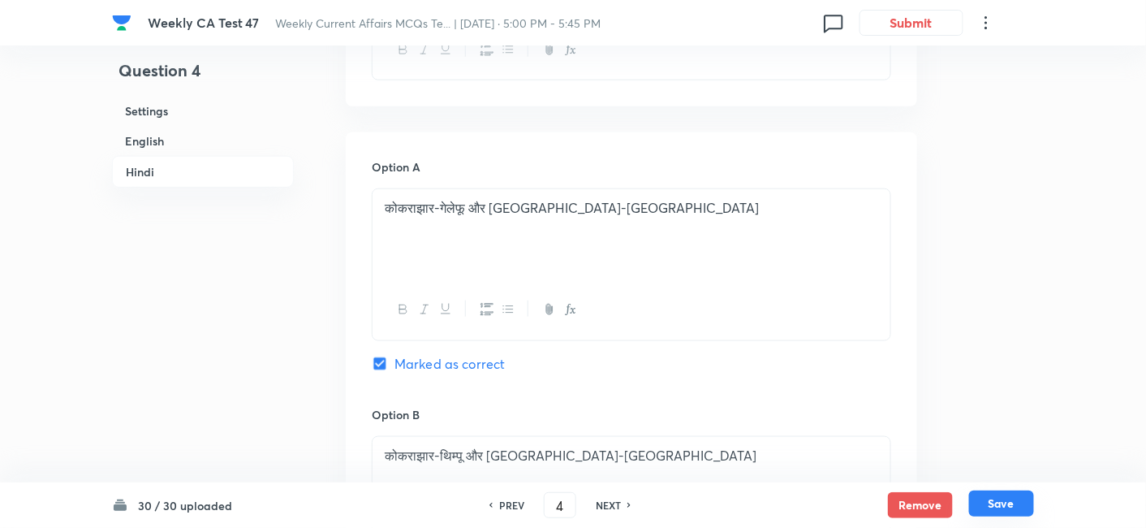
click at [1016, 474] on button "Save" at bounding box center [1001, 503] width 65 height 26
type input "5"
checkbox input "false"
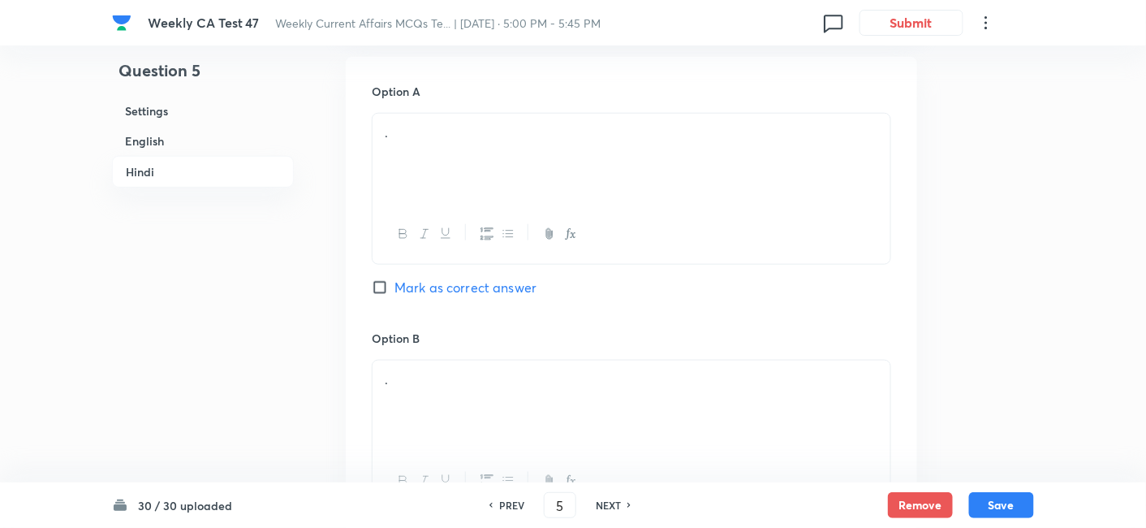
checkbox input "true"
drag, startPoint x: 173, startPoint y: 138, endPoint x: 234, endPoint y: 162, distance: 65.3
click at [173, 137] on h6 "English" at bounding box center [203, 141] width 182 height 30
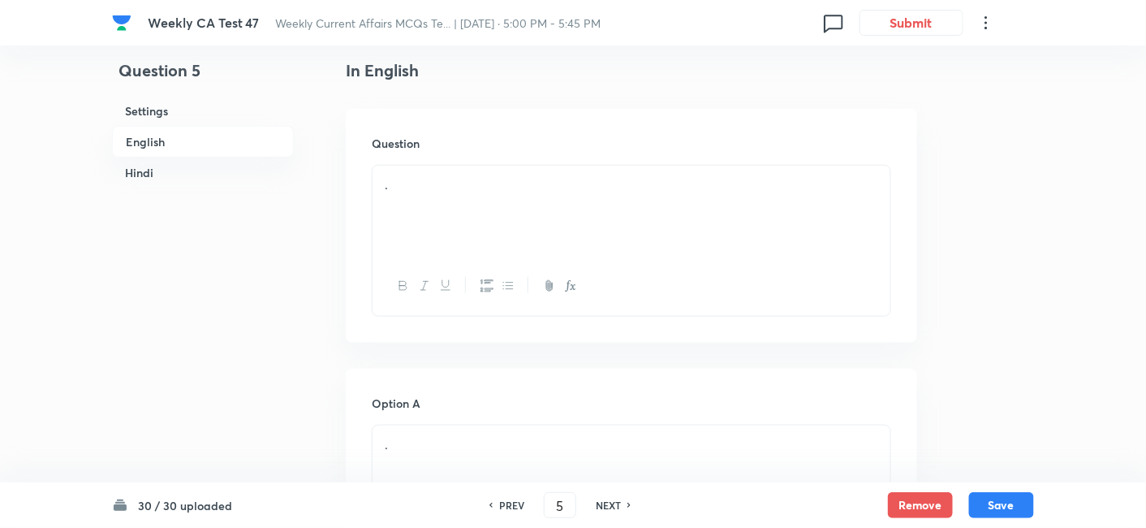
click at [524, 175] on p "." at bounding box center [632, 184] width 494 height 19
click at [490, 217] on div "." at bounding box center [632, 211] width 518 height 91
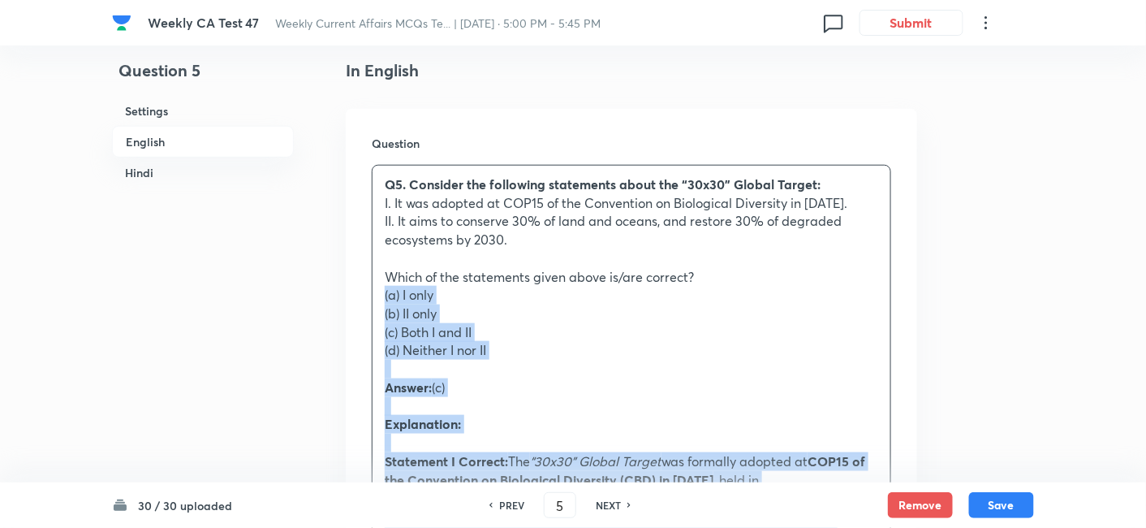
drag, startPoint x: 410, startPoint y: 320, endPoint x: 339, endPoint y: 307, distance: 71.8
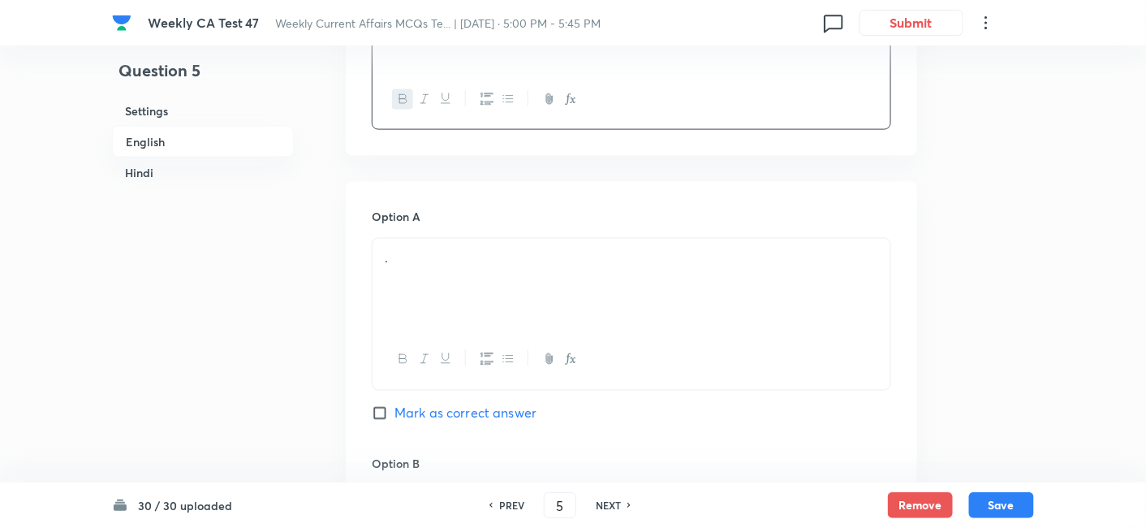
scroll to position [689, 0]
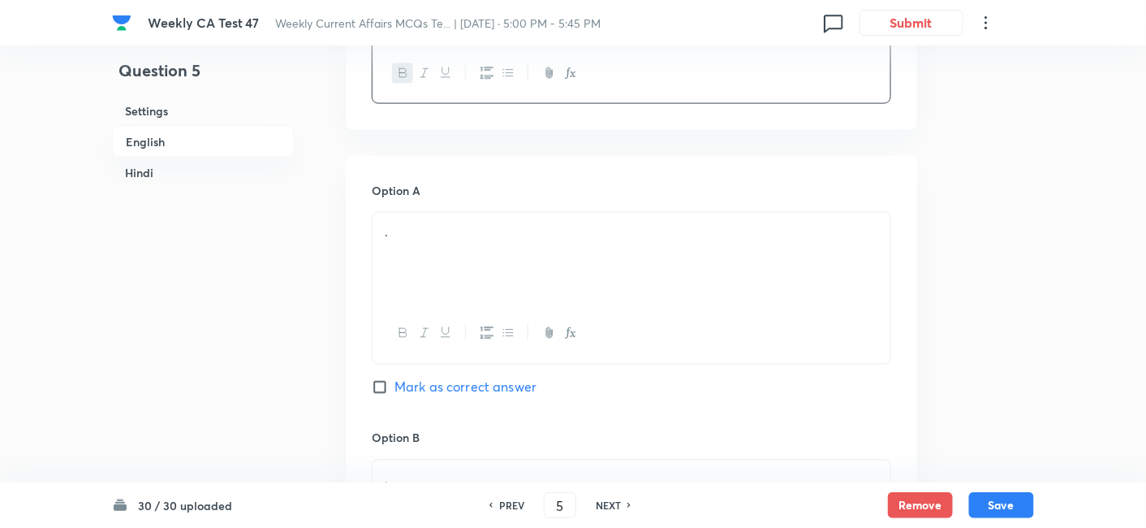
click at [475, 277] on div "." at bounding box center [632, 258] width 518 height 91
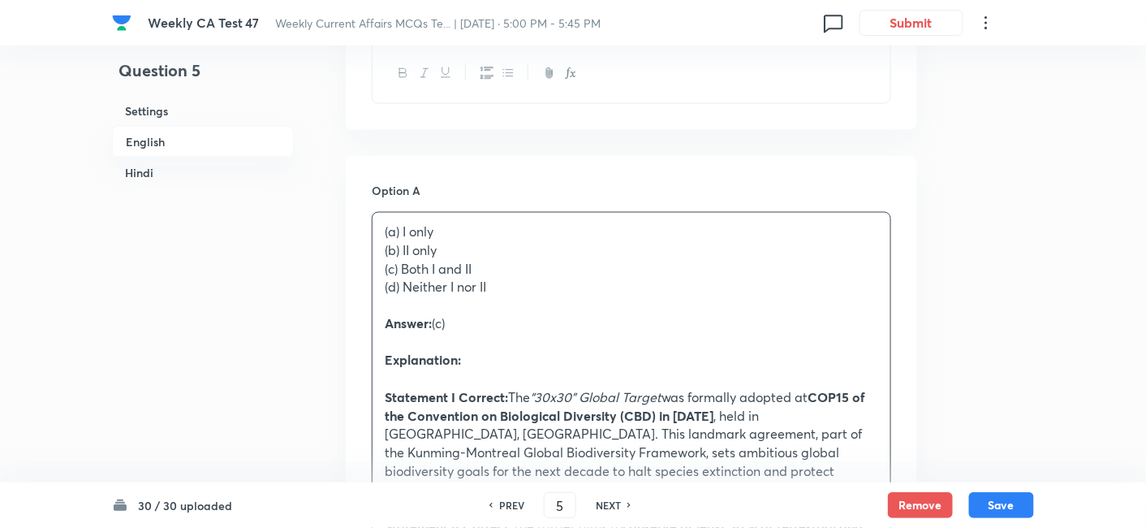
drag, startPoint x: 364, startPoint y: 274, endPoint x: 341, endPoint y: 265, distance: 24.4
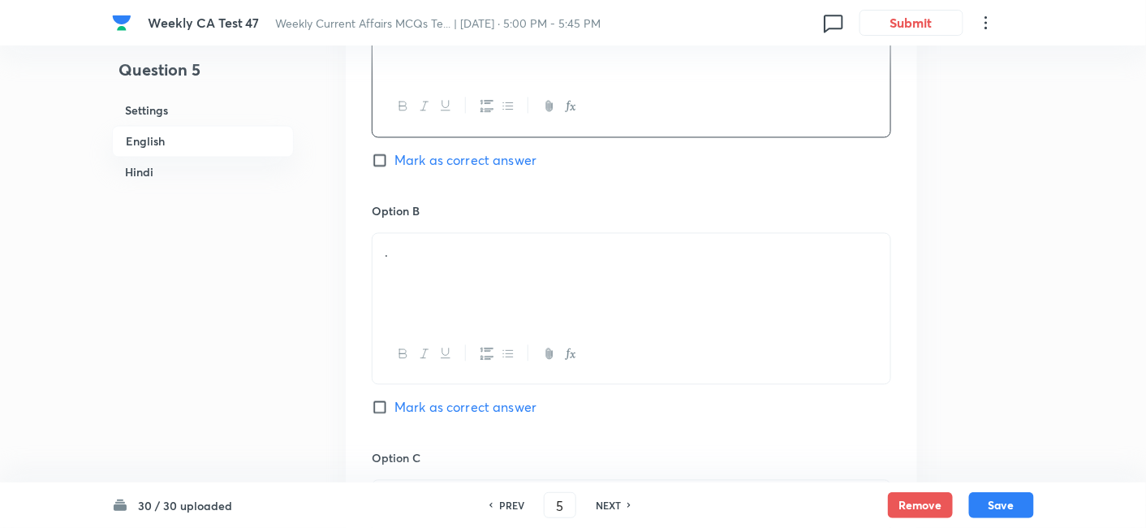
scroll to position [960, 0]
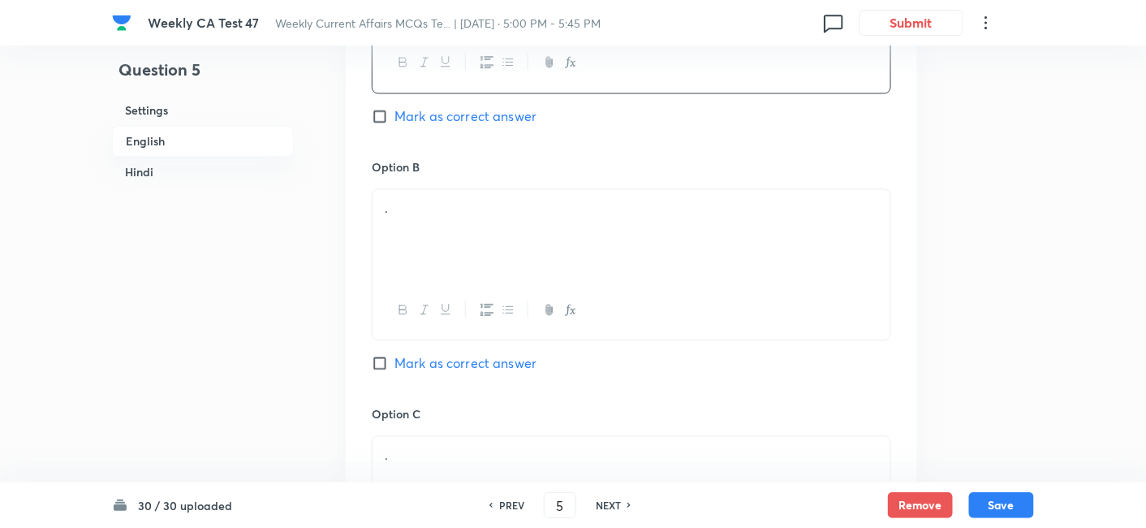
click at [453, 244] on div "." at bounding box center [632, 235] width 518 height 91
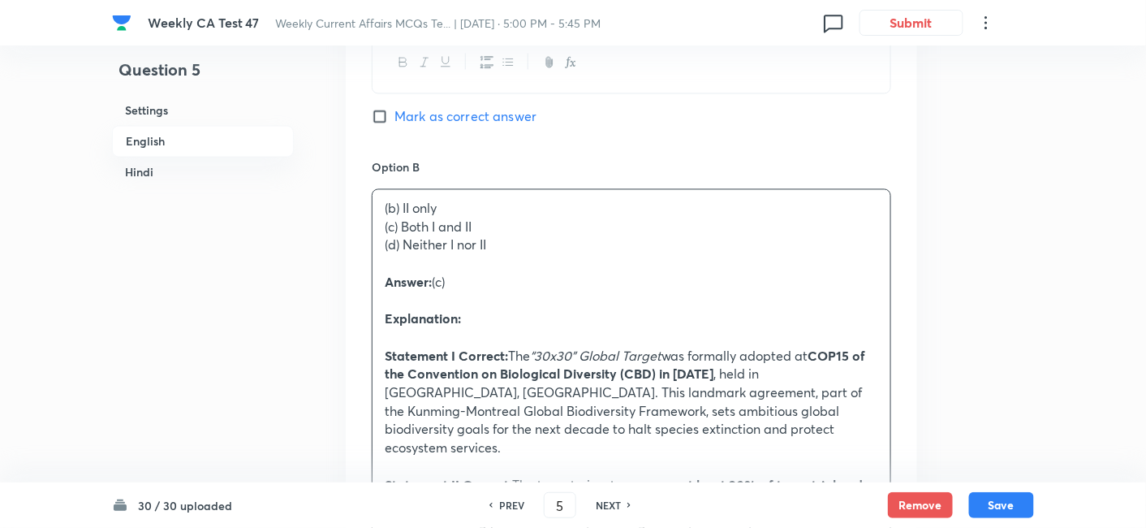
drag, startPoint x: 393, startPoint y: 242, endPoint x: 326, endPoint y: 235, distance: 67.0
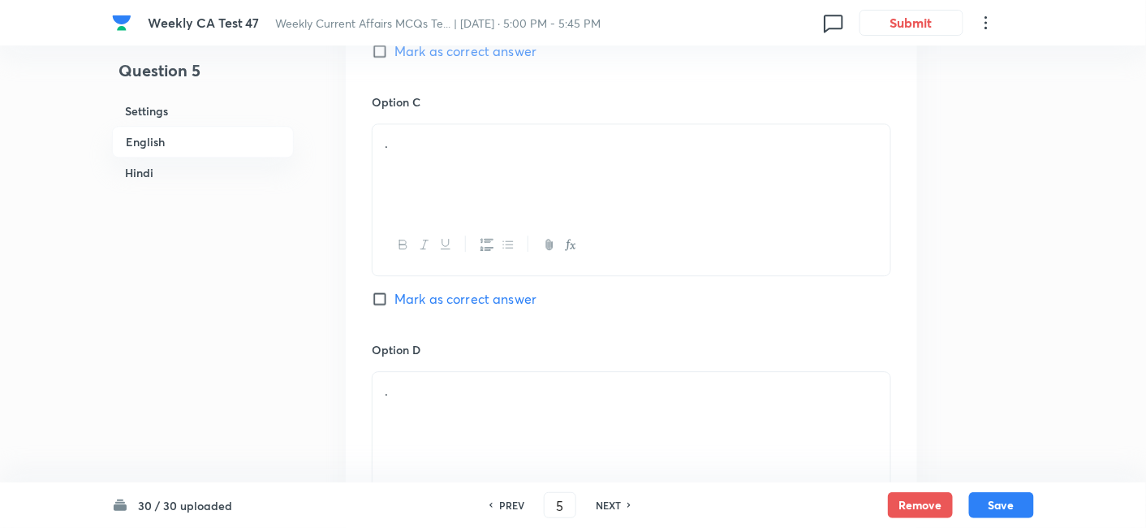
scroll to position [1321, 0]
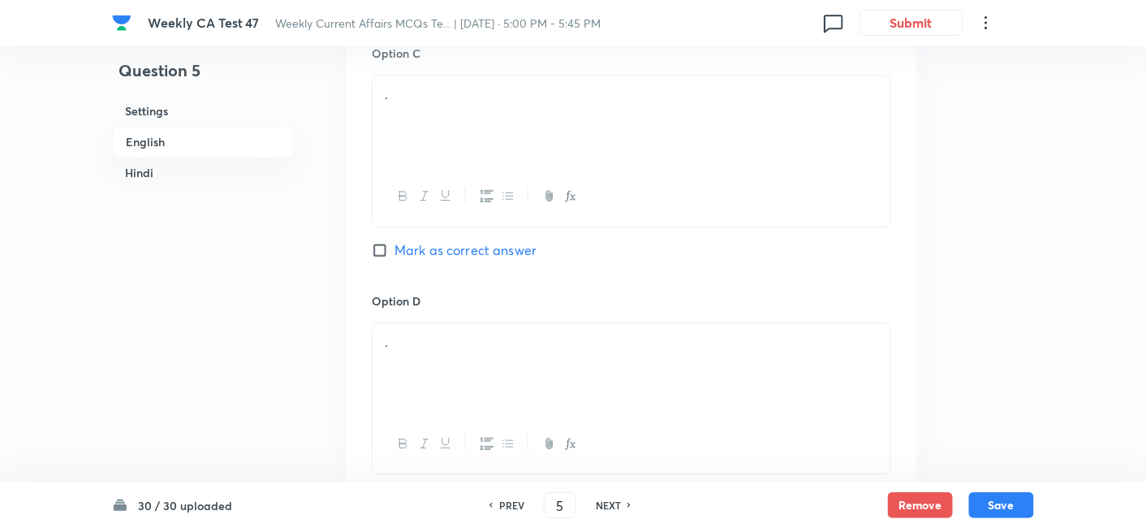
click at [475, 158] on div "." at bounding box center [632, 120] width 518 height 91
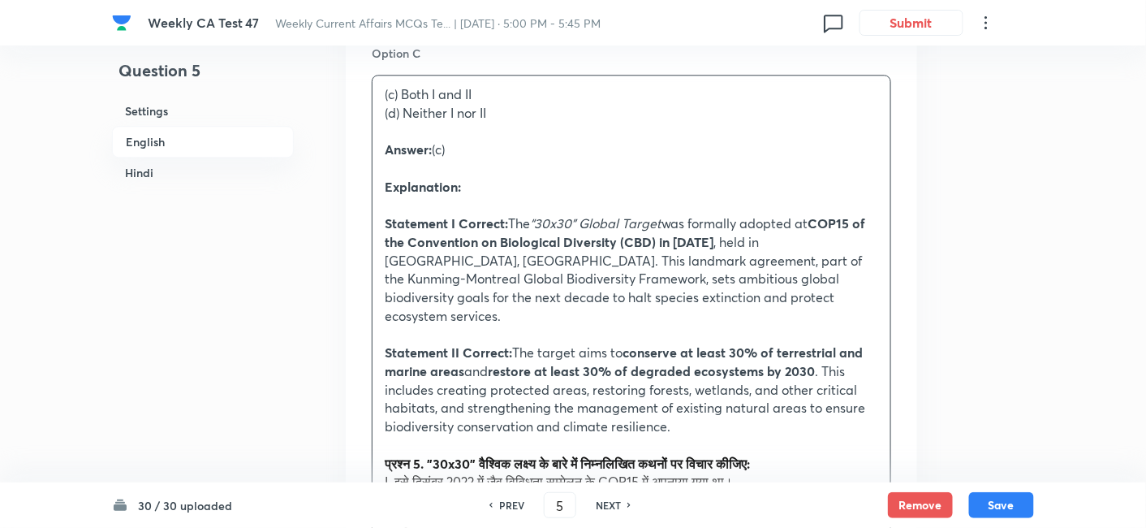
drag, startPoint x: 375, startPoint y: 133, endPoint x: 342, endPoint y: 119, distance: 36.0
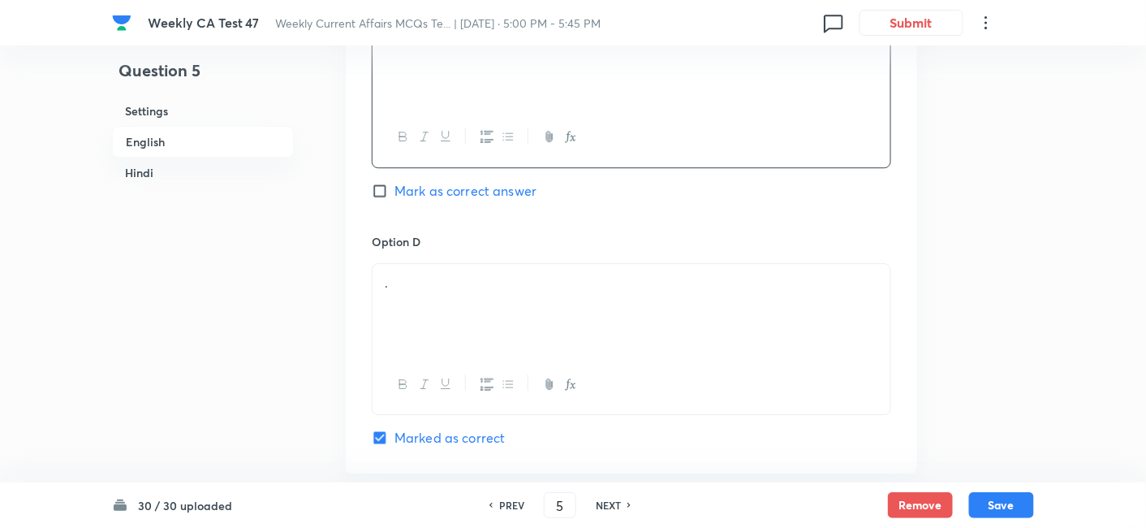
scroll to position [1411, 0]
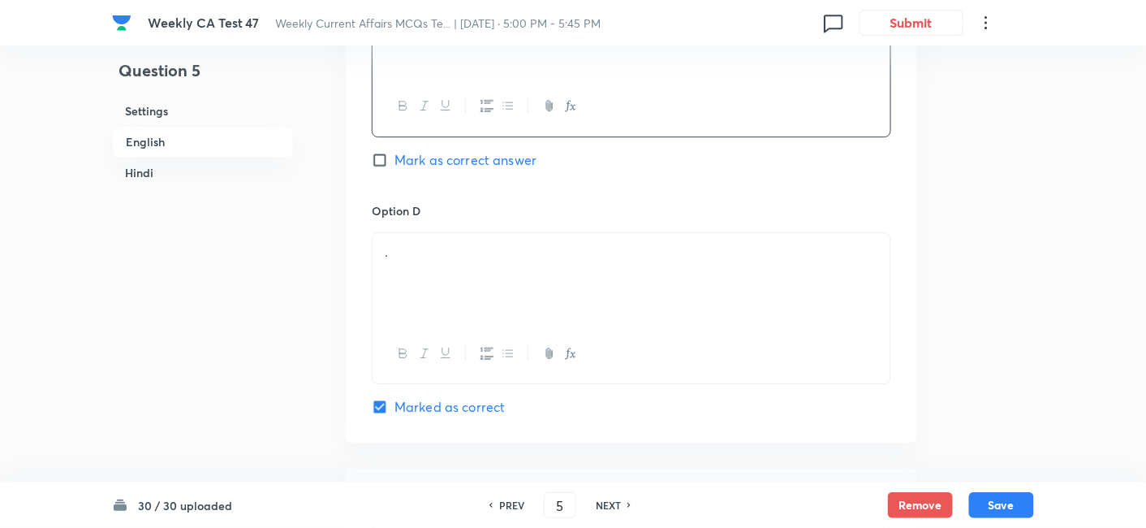
click at [496, 289] on div "." at bounding box center [632, 278] width 518 height 91
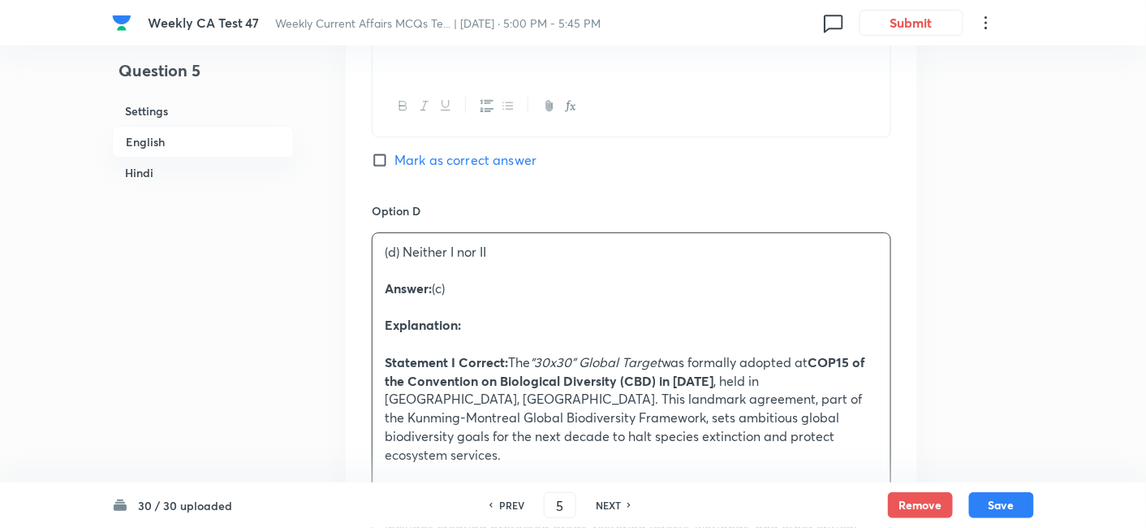
drag, startPoint x: 411, startPoint y: 283, endPoint x: 353, endPoint y: 279, distance: 57.8
click at [353, 279] on div "Option A I only Mark as correct answer Option B II only Mark as correct answer …" at bounding box center [632, 308] width 572 height 1748
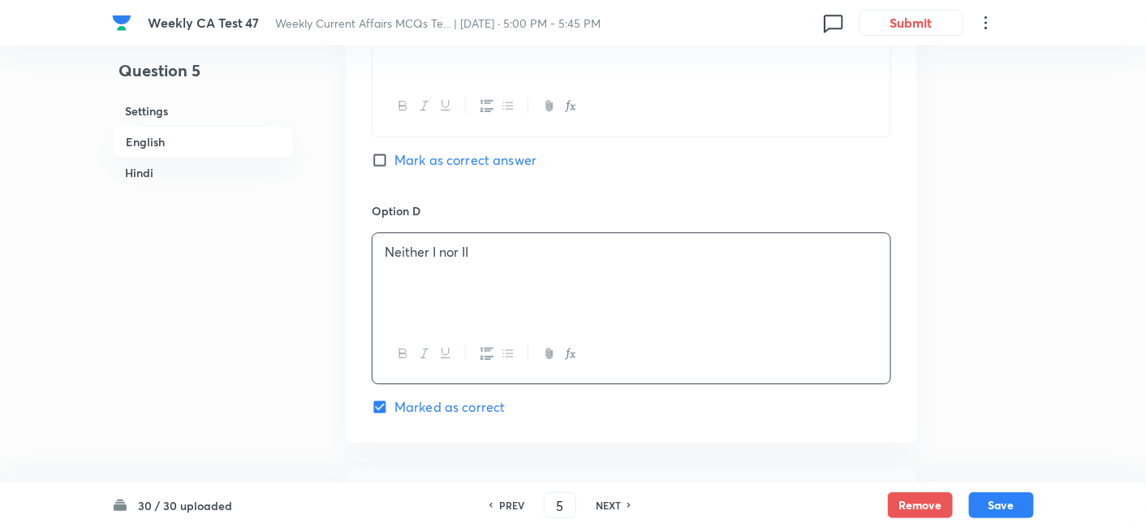
click at [471, 170] on span "Mark as correct answer" at bounding box center [466, 159] width 142 height 19
click at [395, 168] on input "Mark as correct answer" at bounding box center [383, 160] width 23 height 16
checkbox input "true"
checkbox input "false"
checkbox input "true"
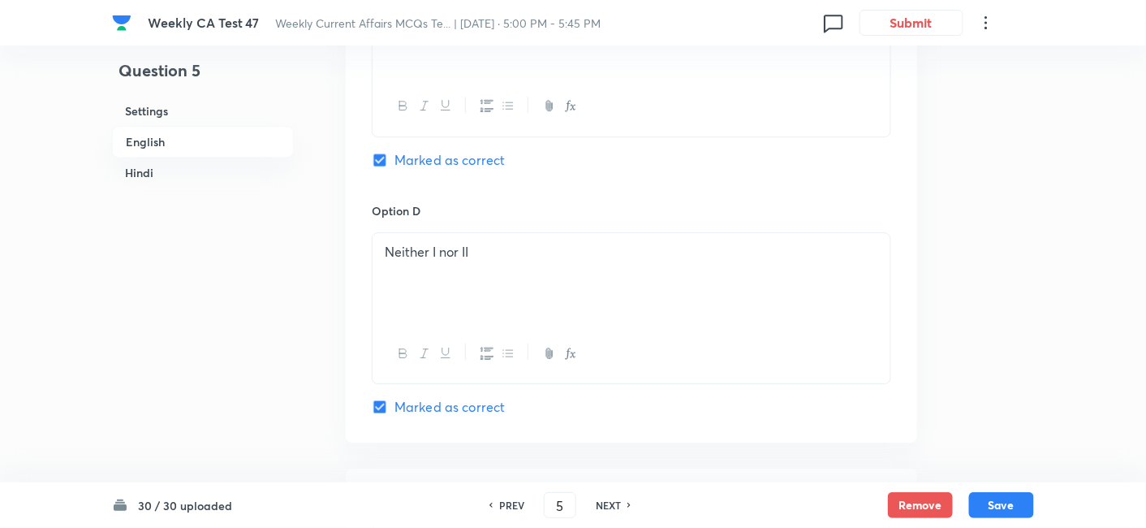
checkbox input "false"
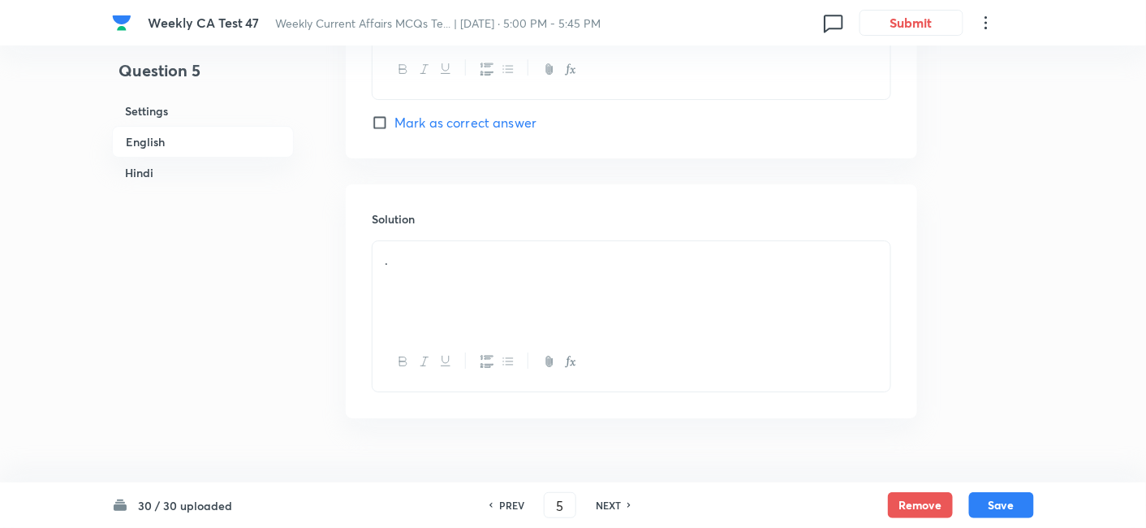
scroll to position [1771, 0]
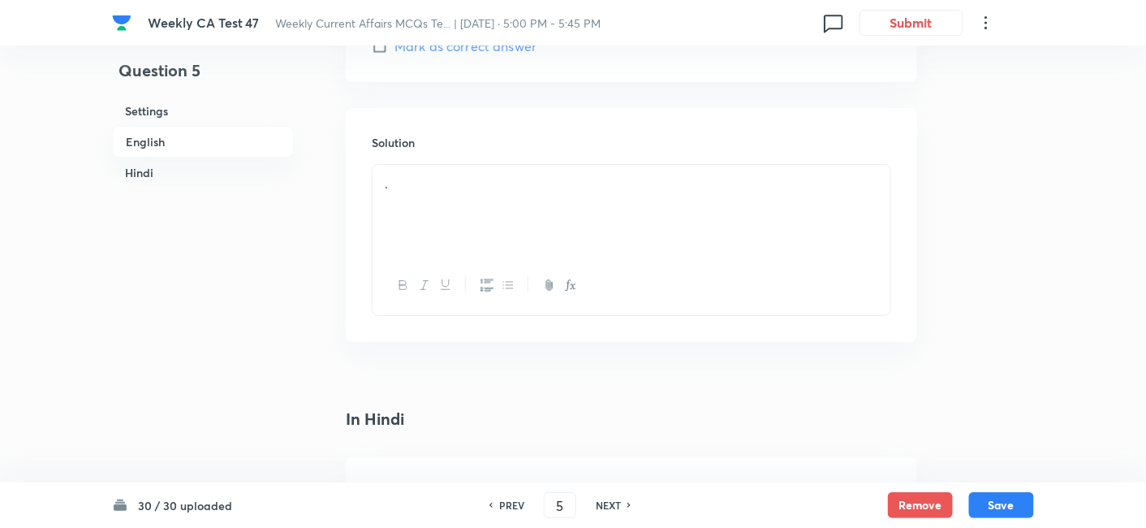
click at [467, 209] on div "." at bounding box center [632, 210] width 518 height 91
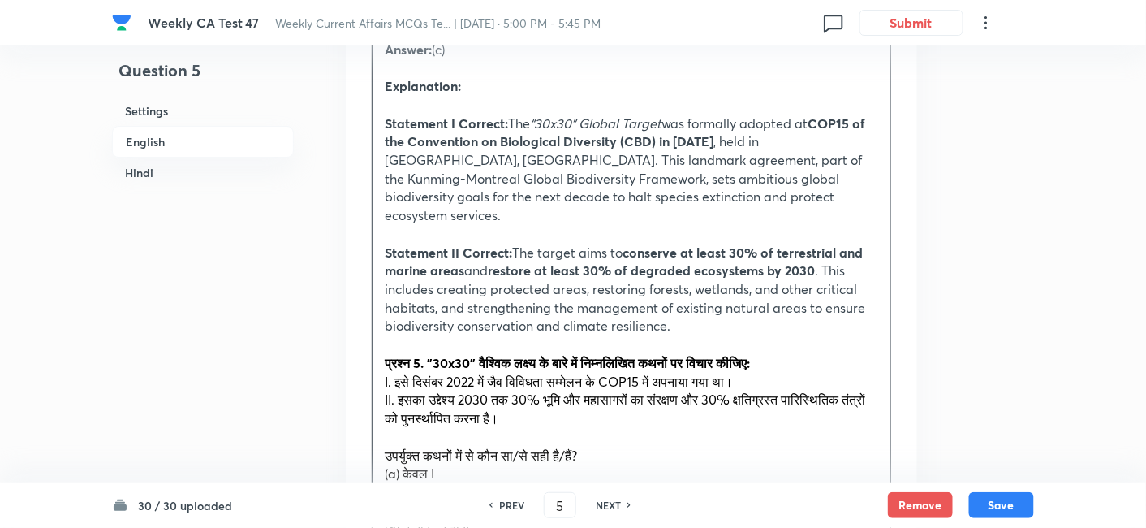
scroll to position [1952, 0]
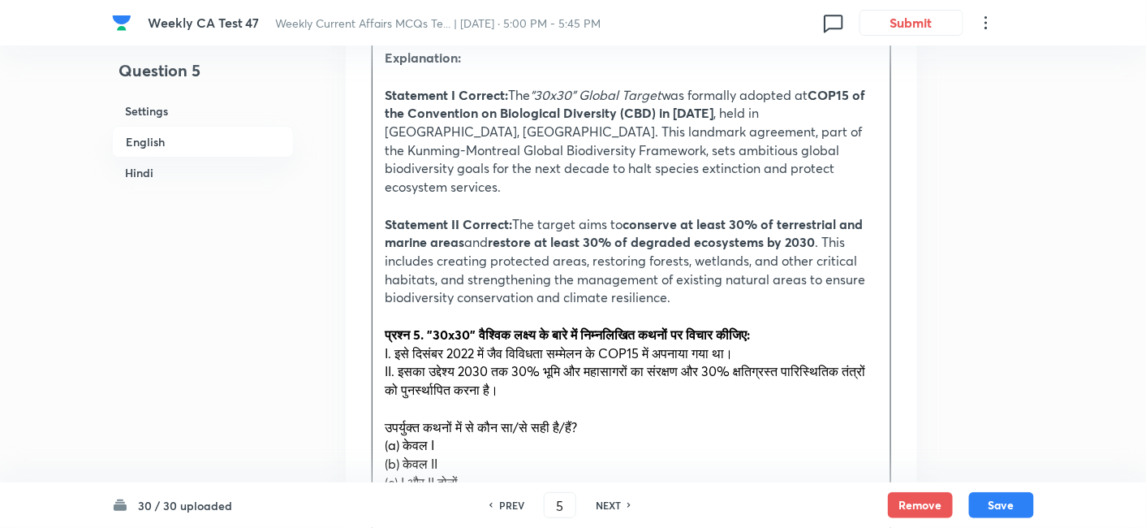
drag, startPoint x: 431, startPoint y: 339, endPoint x: 363, endPoint y: 315, distance: 72.1
click at [364, 316] on div "Solution Answer: (c) Explanation: Statement I Correct: The “30x30” Global Targe…" at bounding box center [632, 404] width 572 height 955
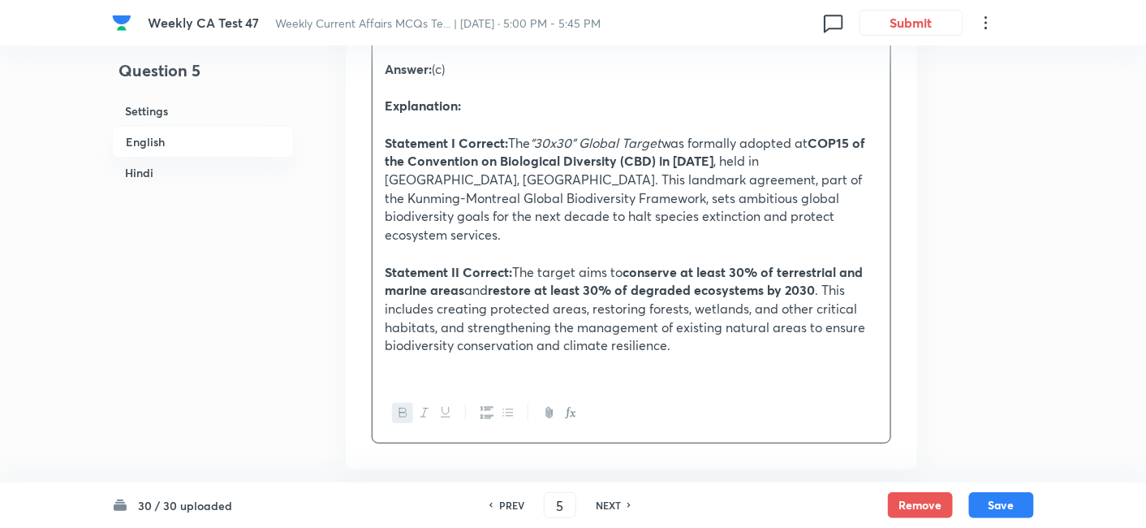
scroll to position [1862, 0]
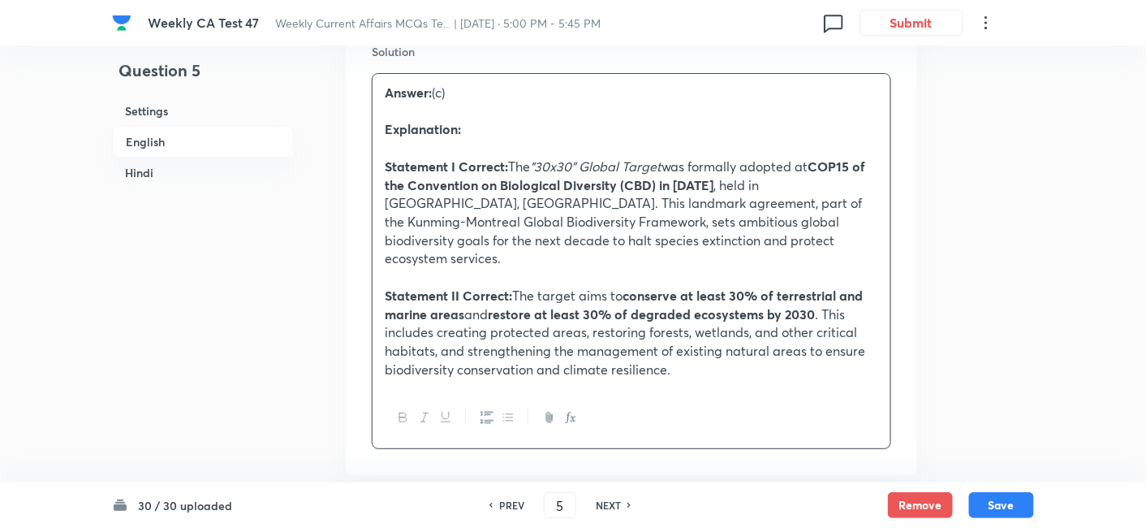
click at [189, 143] on h6 "English" at bounding box center [203, 142] width 182 height 32
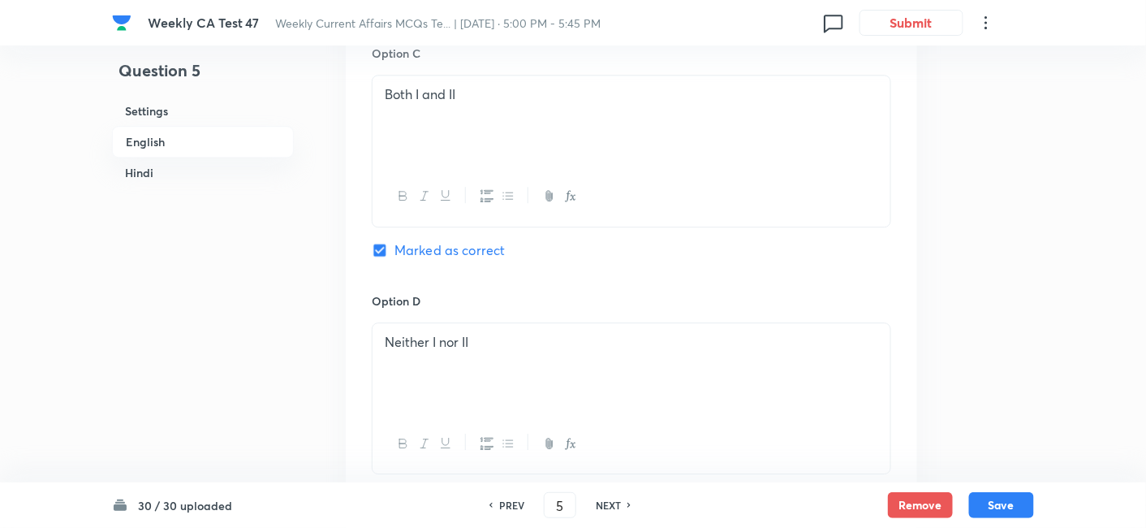
click at [198, 160] on h6 "Hindi" at bounding box center [203, 172] width 182 height 30
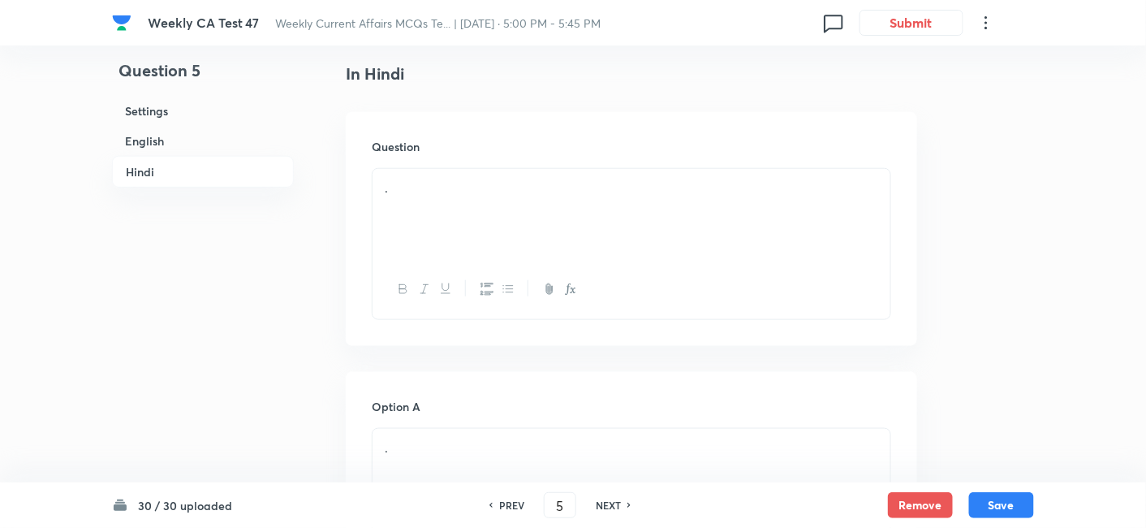
click at [486, 204] on div "." at bounding box center [632, 214] width 518 height 91
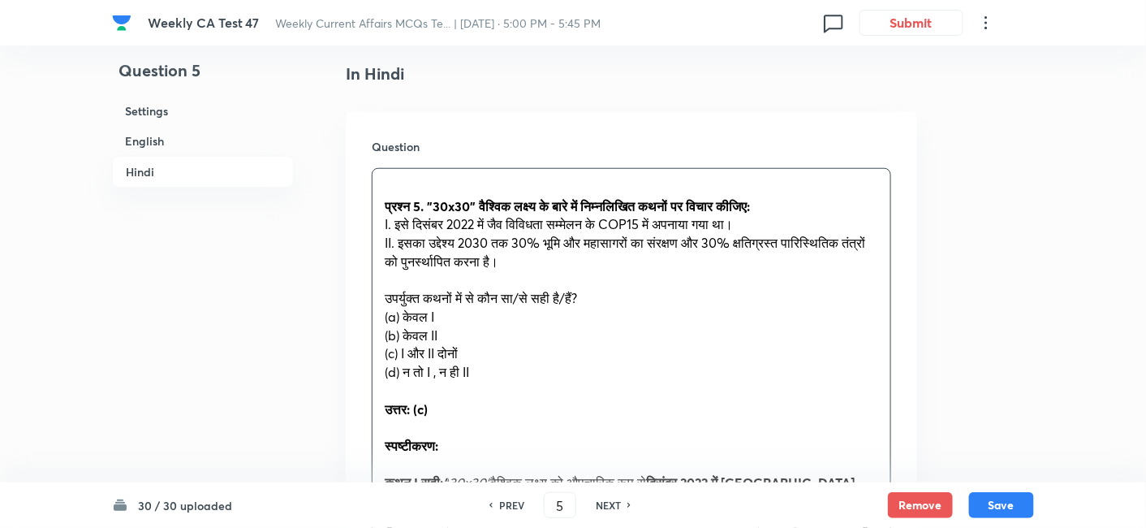
drag, startPoint x: 429, startPoint y: 320, endPoint x: 348, endPoint y: 318, distance: 80.4
click at [348, 318] on div "Question प्रश्न 5. "30x30" वैश्विक लक्ष्य के बारे में निम्नलिखित कथनों पर विचार…" at bounding box center [632, 433] width 572 height 642
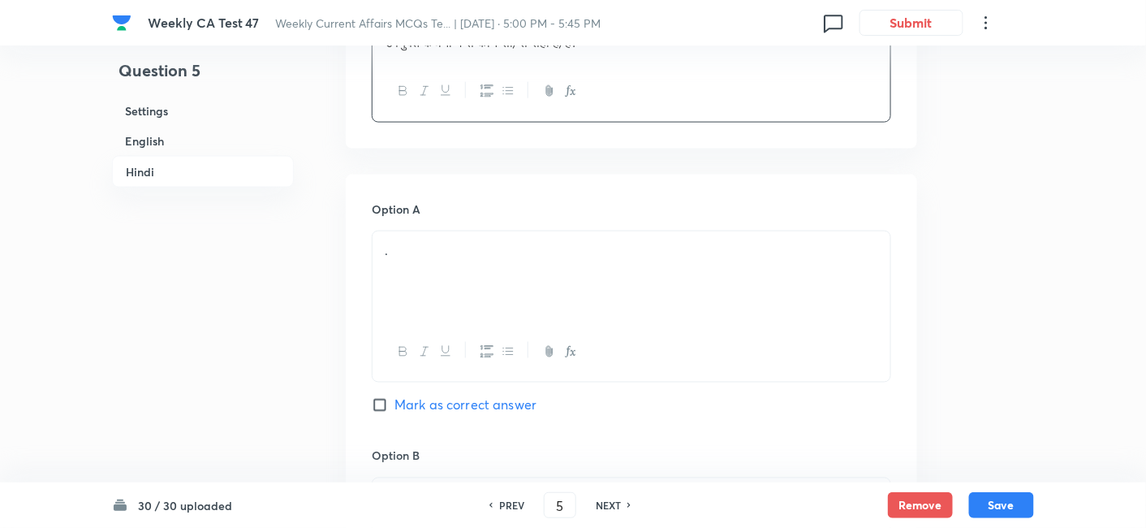
scroll to position [2612, 0]
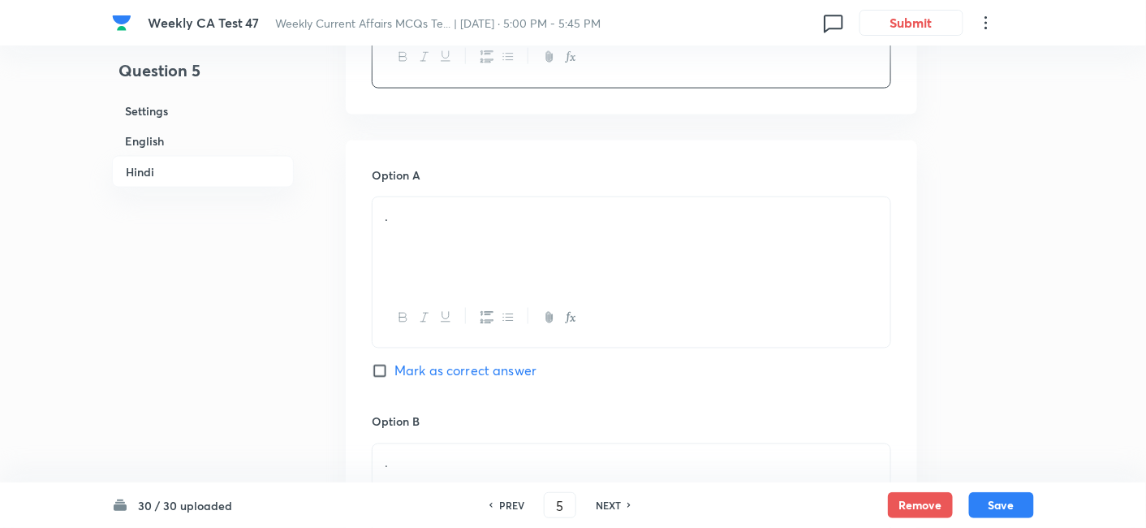
click at [474, 246] on div "." at bounding box center [632, 242] width 518 height 91
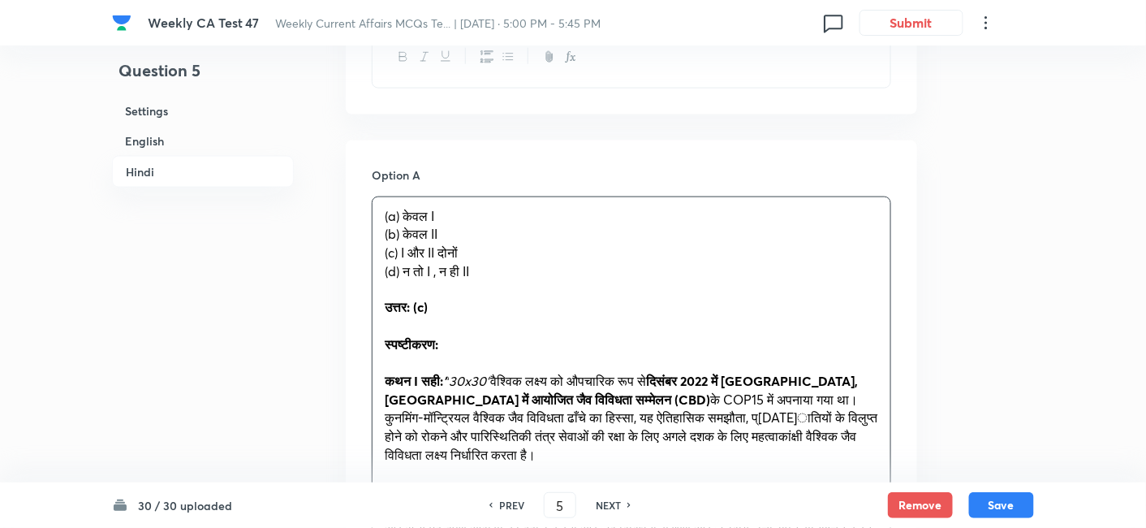
drag, startPoint x: 333, startPoint y: 250, endPoint x: 308, endPoint y: 223, distance: 36.2
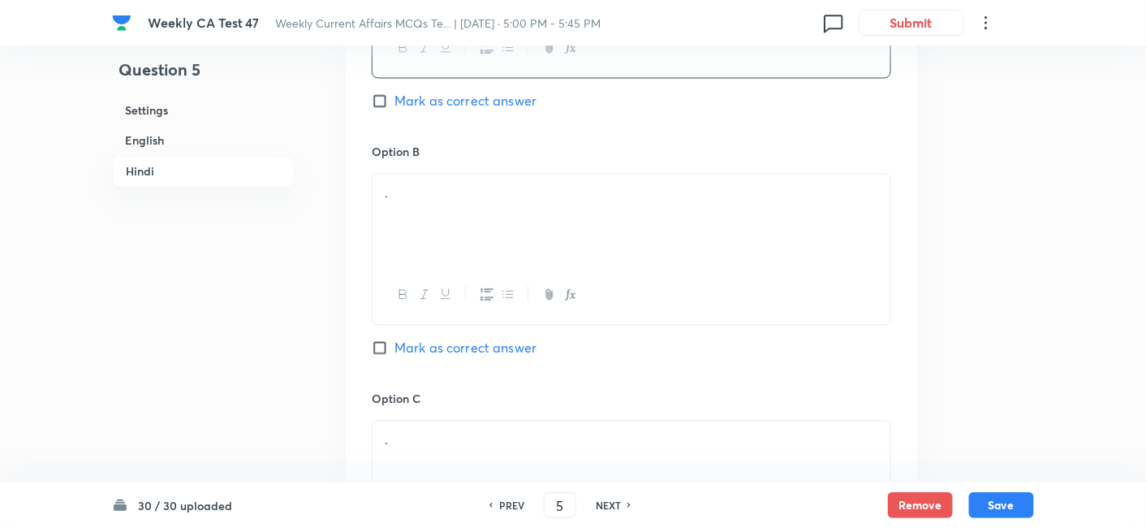
scroll to position [2882, 0]
click at [489, 215] on div "." at bounding box center [632, 219] width 518 height 91
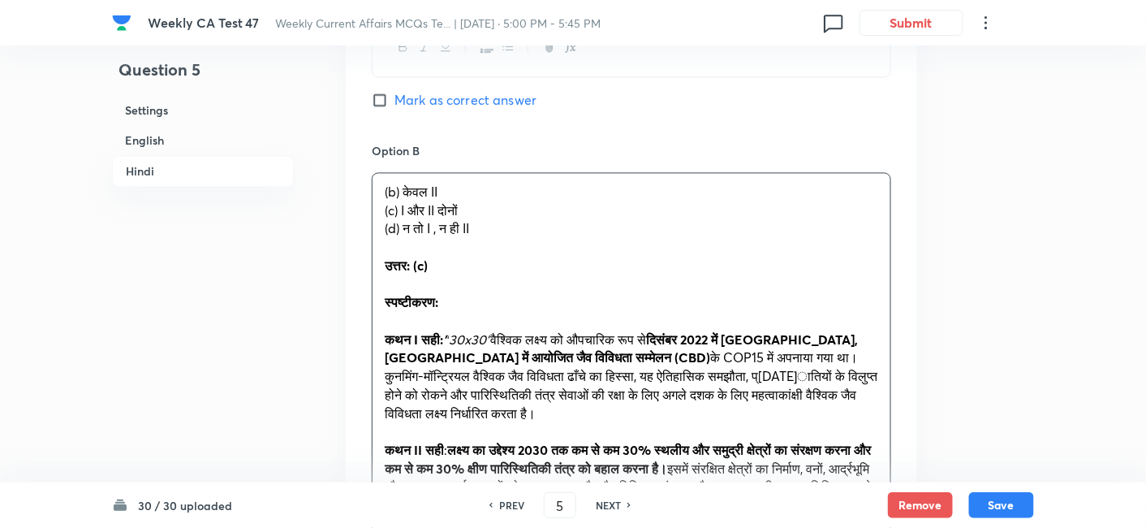
drag, startPoint x: 418, startPoint y: 212, endPoint x: 358, endPoint y: 200, distance: 61.3
click at [358, 200] on div "Option A केवल I Mark as correct answer Option B (b) केवल II (c) I और II दोनों (…" at bounding box center [632, 504] width 572 height 1269
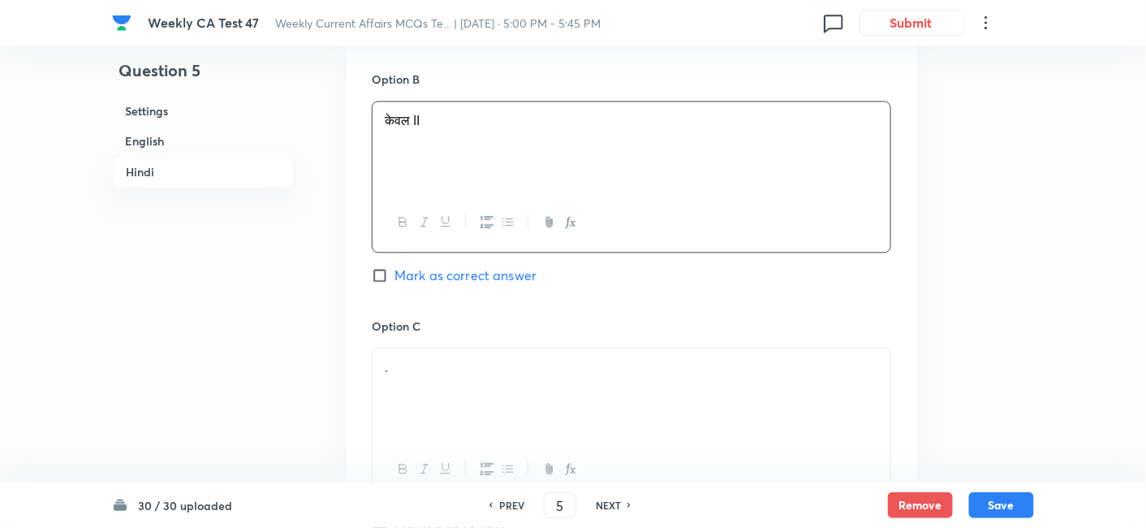
scroll to position [3152, 0]
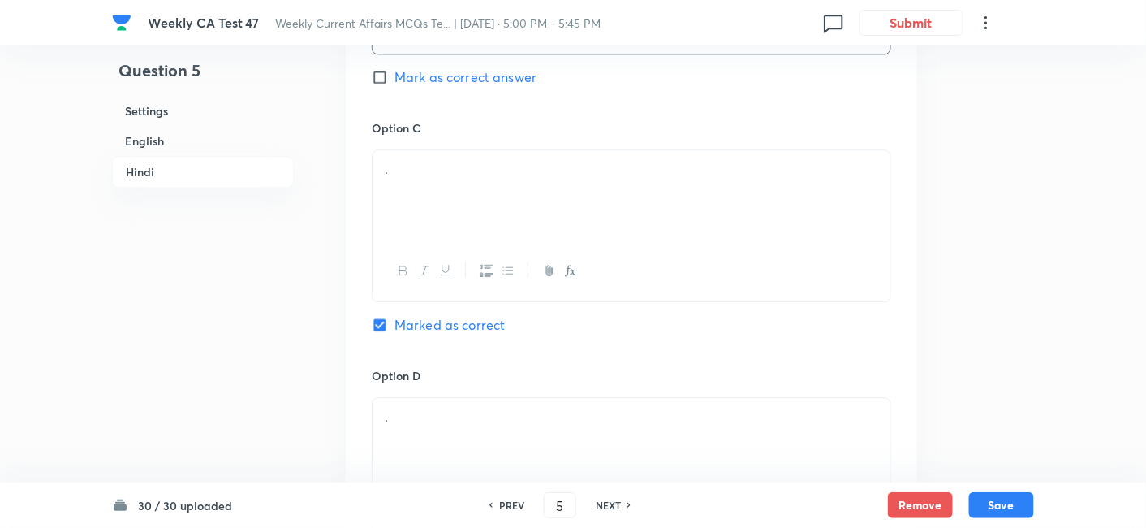
click at [470, 210] on div "." at bounding box center [632, 195] width 518 height 91
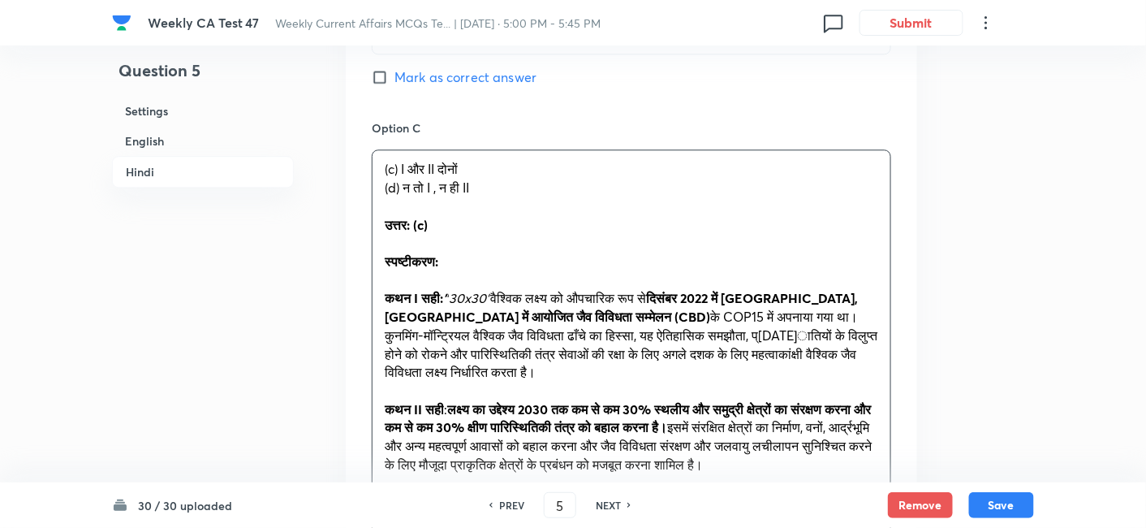
drag, startPoint x: 442, startPoint y: 205, endPoint x: 339, endPoint y: 181, distance: 106.7
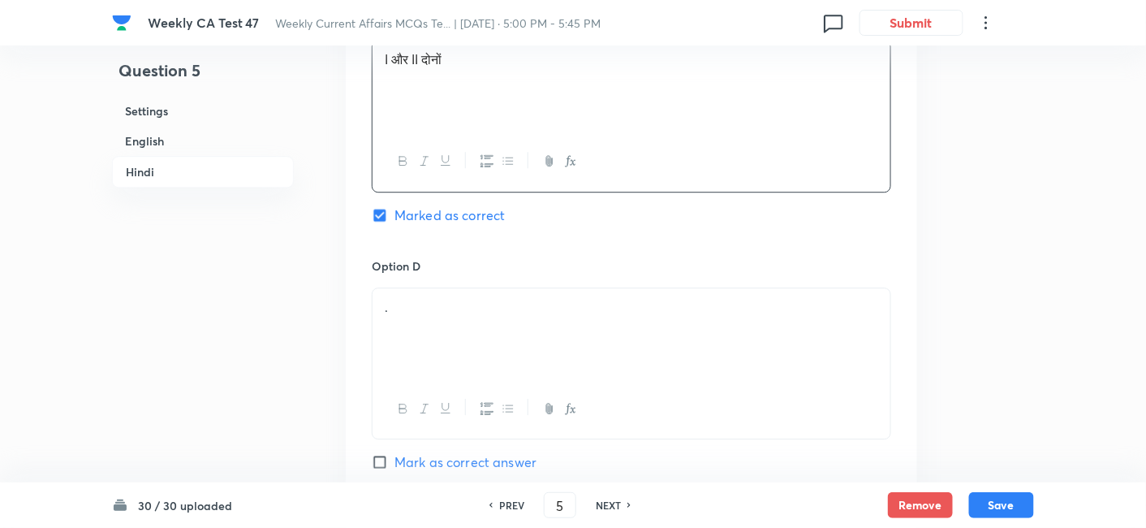
scroll to position [3423, 0]
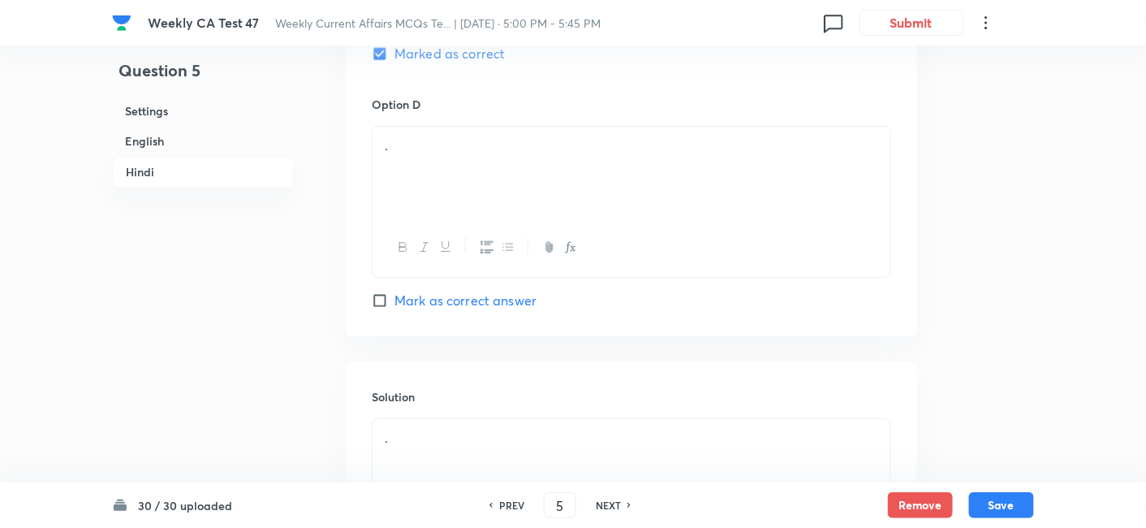
click at [459, 176] on div "." at bounding box center [632, 172] width 518 height 91
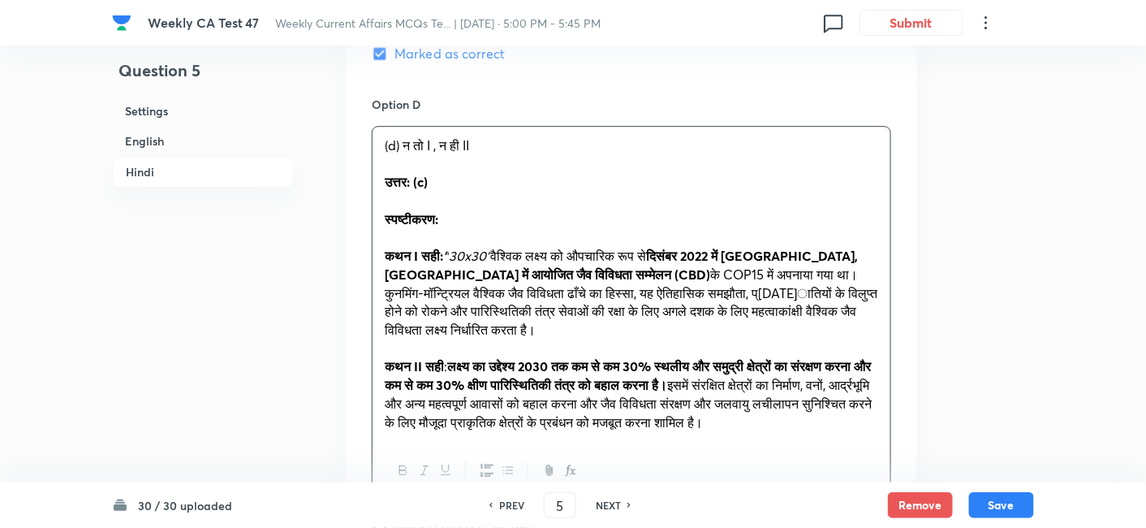
drag, startPoint x: 387, startPoint y: 170, endPoint x: 342, endPoint y: 158, distance: 47.1
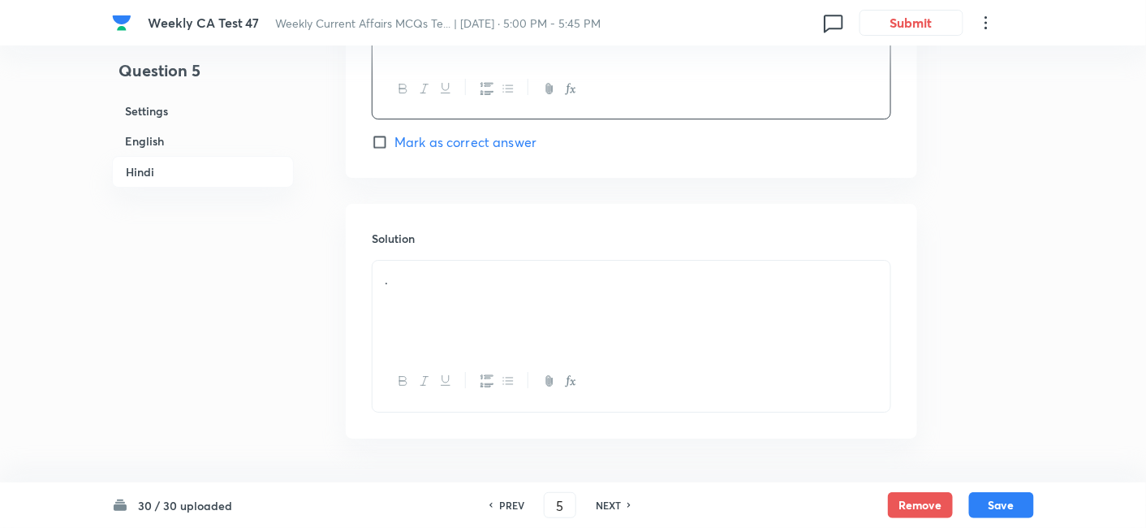
scroll to position [3604, 0]
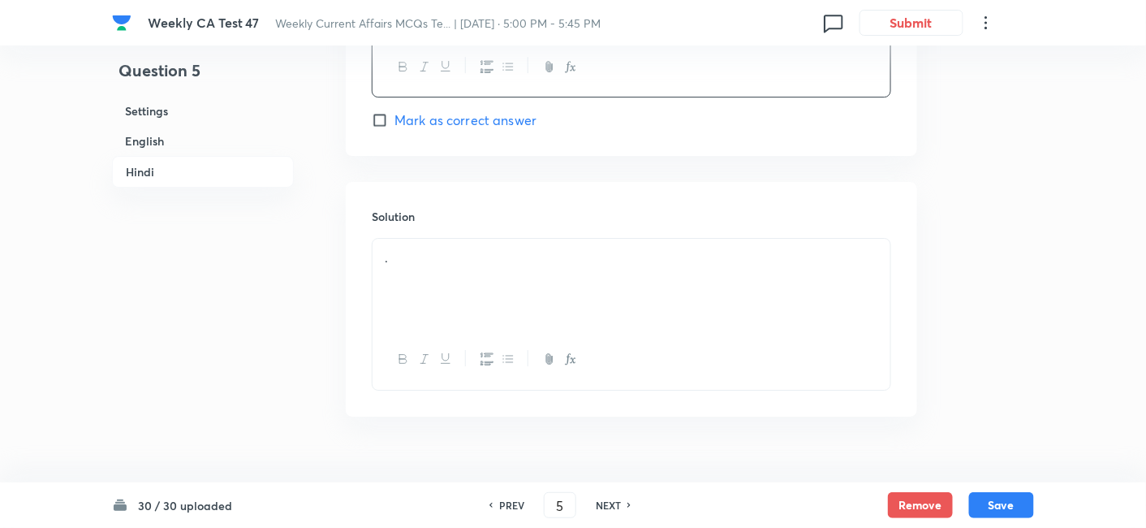
click at [477, 261] on p "." at bounding box center [632, 257] width 494 height 19
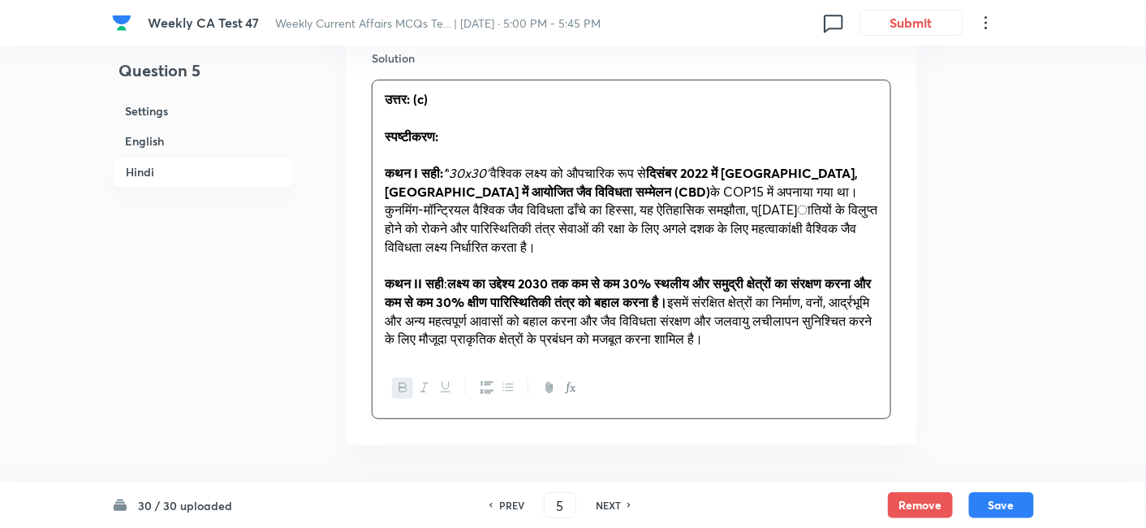
scroll to position [3784, 0]
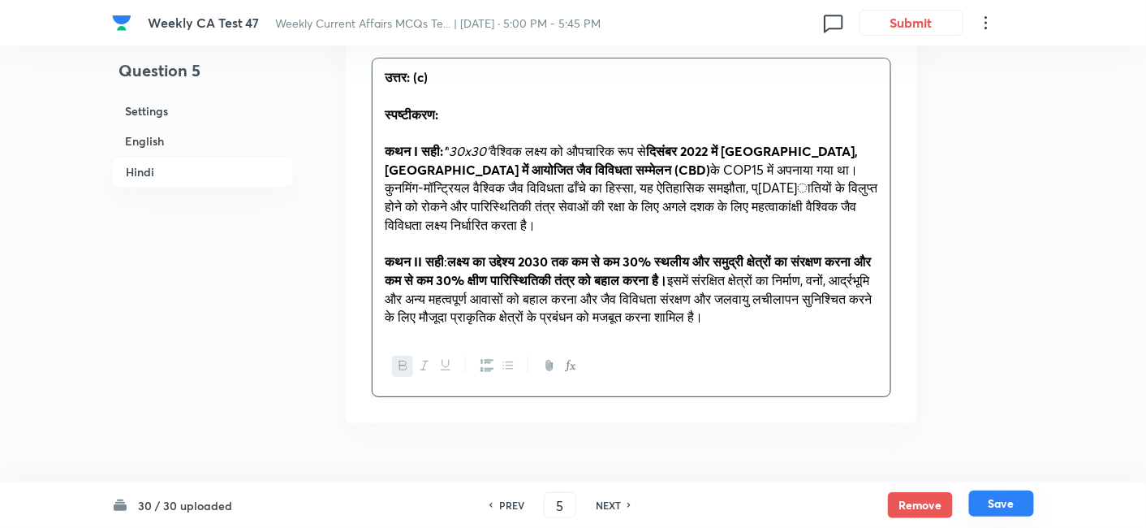
click at [1005, 474] on button "Save" at bounding box center [1001, 503] width 65 height 26
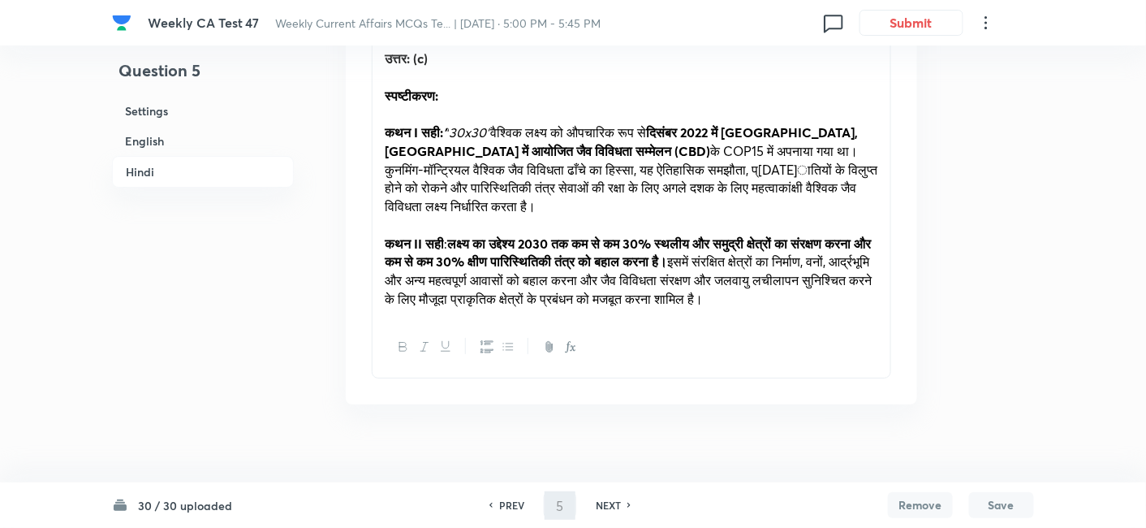
type input "6"
checkbox input "false"
checkbox input "true"
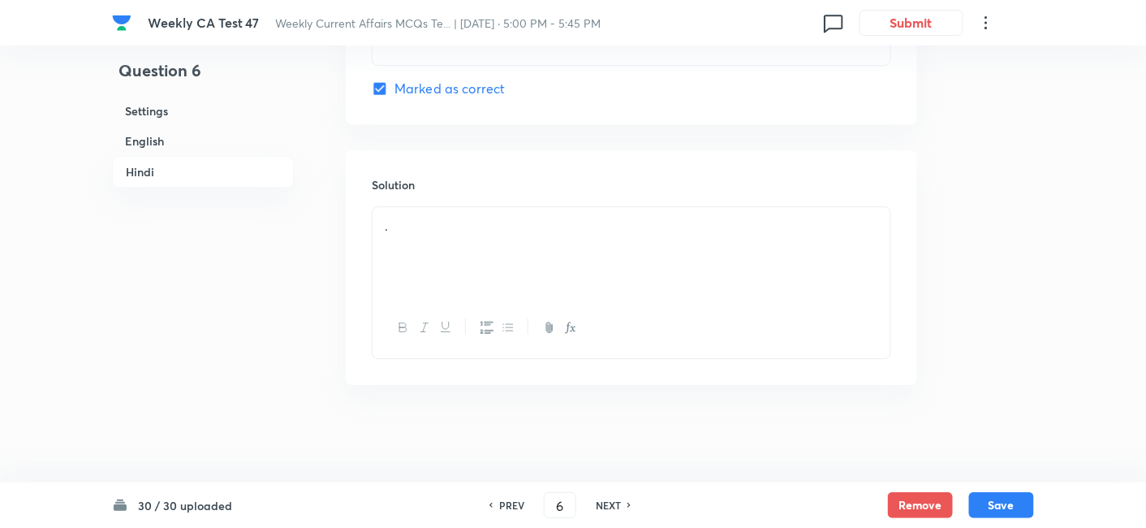
scroll to position [3310, 0]
click at [153, 140] on h6 "English" at bounding box center [203, 141] width 182 height 30
click at [527, 187] on p "." at bounding box center [632, 184] width 494 height 19
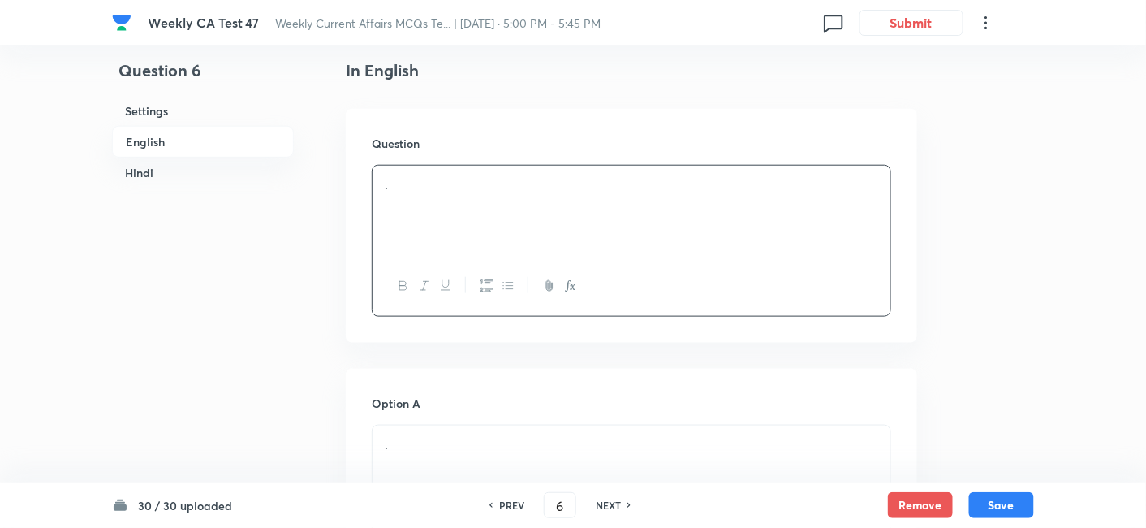
click at [507, 180] on p "." at bounding box center [632, 184] width 494 height 19
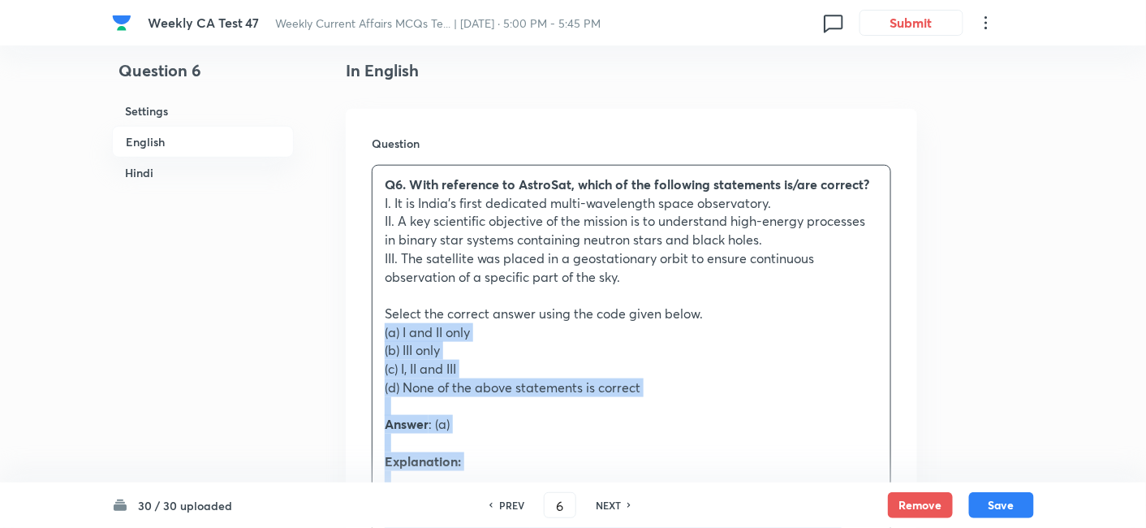
drag, startPoint x: 390, startPoint y: 342, endPoint x: 366, endPoint y: 318, distance: 33.9
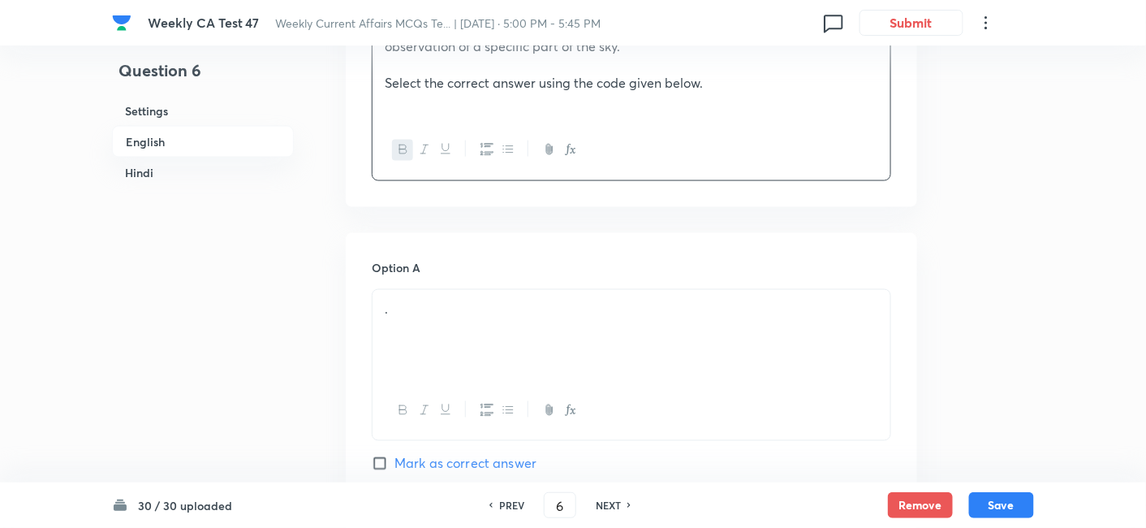
scroll to position [689, 0]
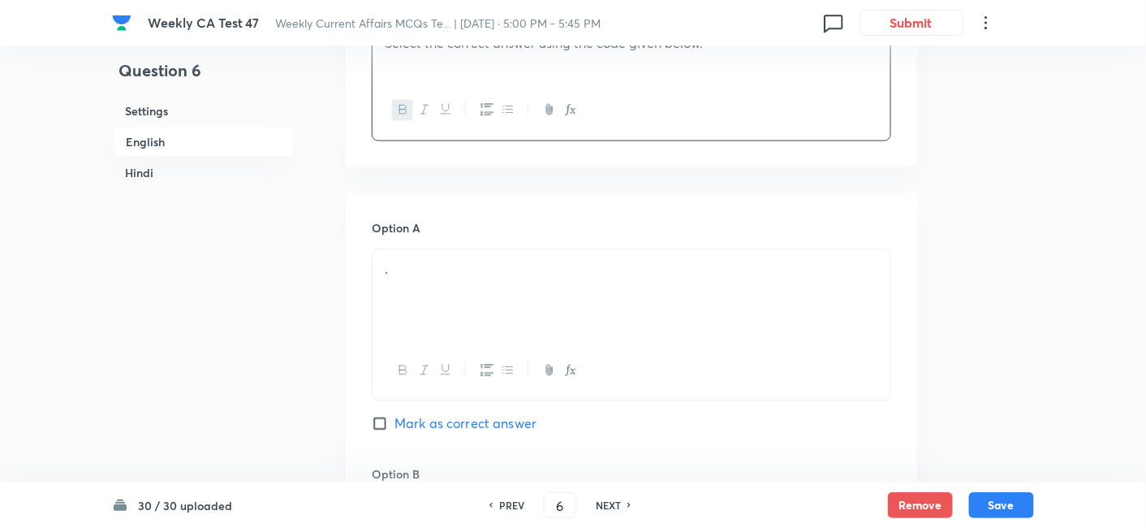
click at [471, 305] on div "." at bounding box center [632, 295] width 518 height 91
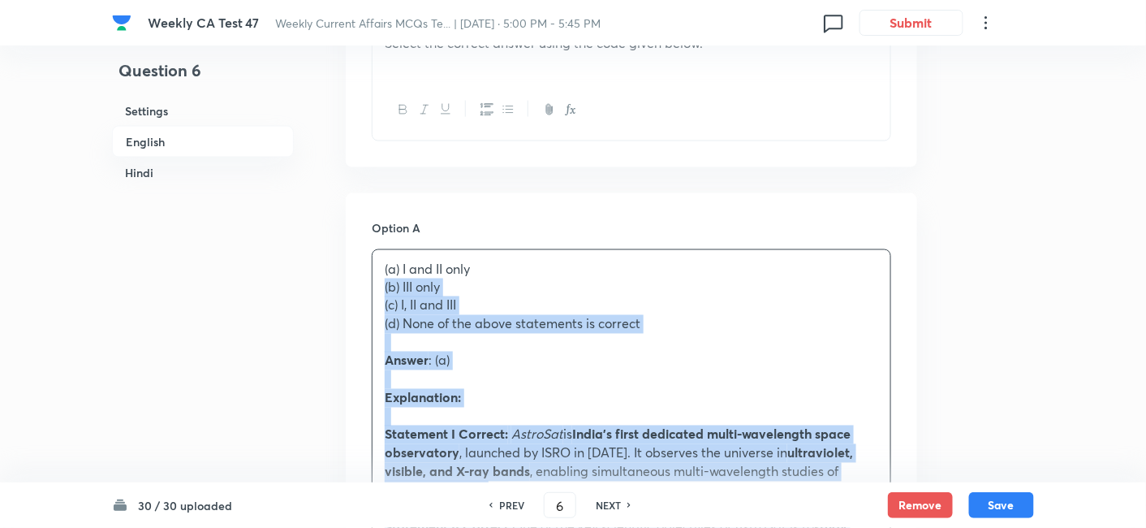
drag, startPoint x: 428, startPoint y: 298, endPoint x: 355, endPoint y: 287, distance: 73.8
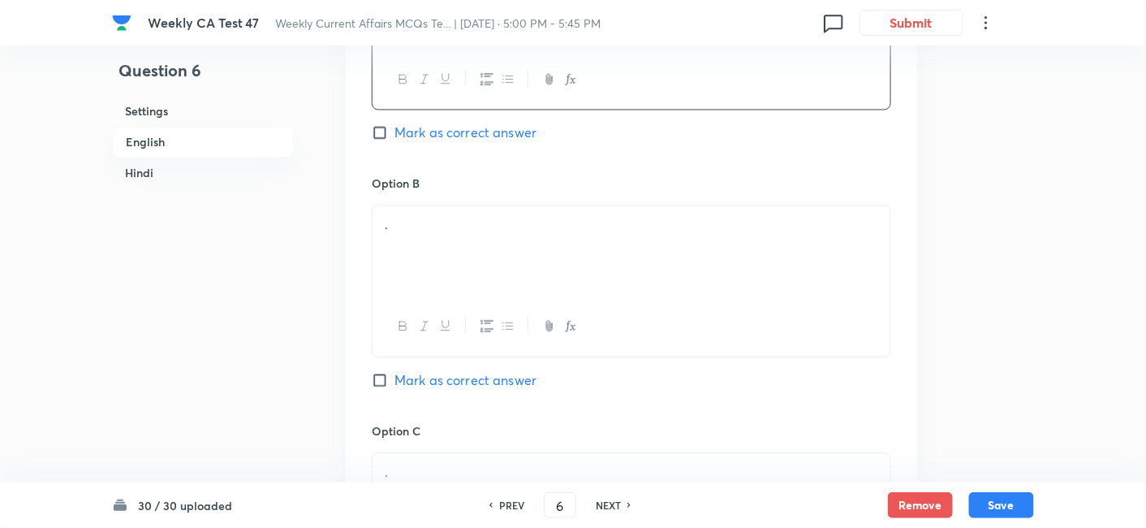
scroll to position [1050, 0]
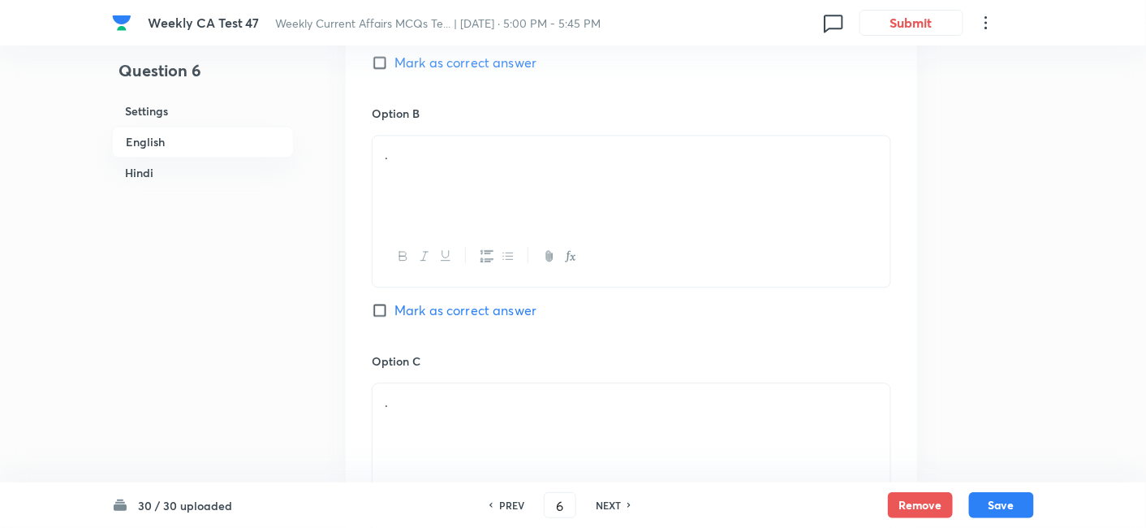
click at [464, 174] on div "." at bounding box center [632, 181] width 518 height 91
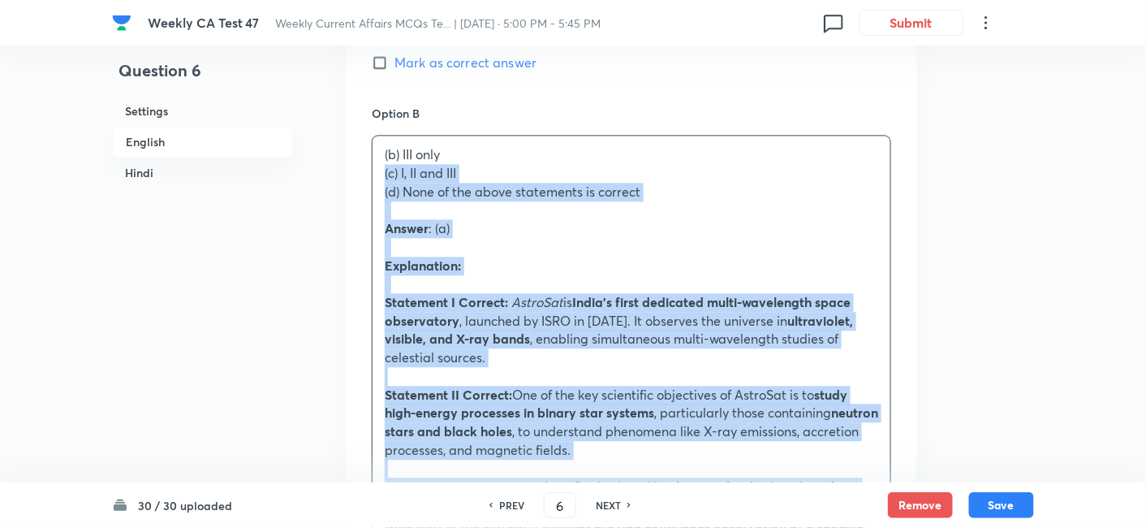
drag, startPoint x: 411, startPoint y: 175, endPoint x: 317, endPoint y: 174, distance: 93.4
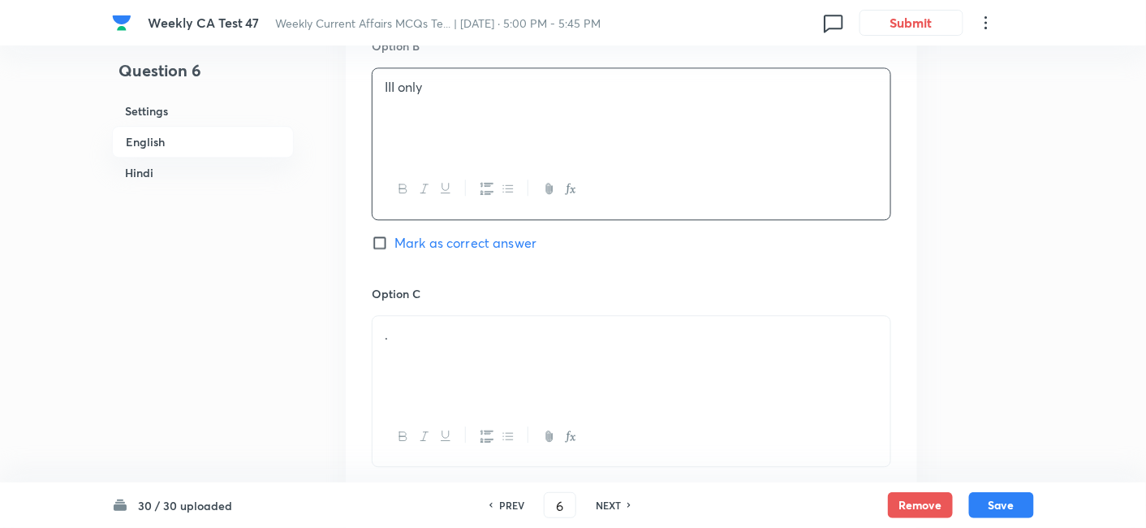
scroll to position [1231, 0]
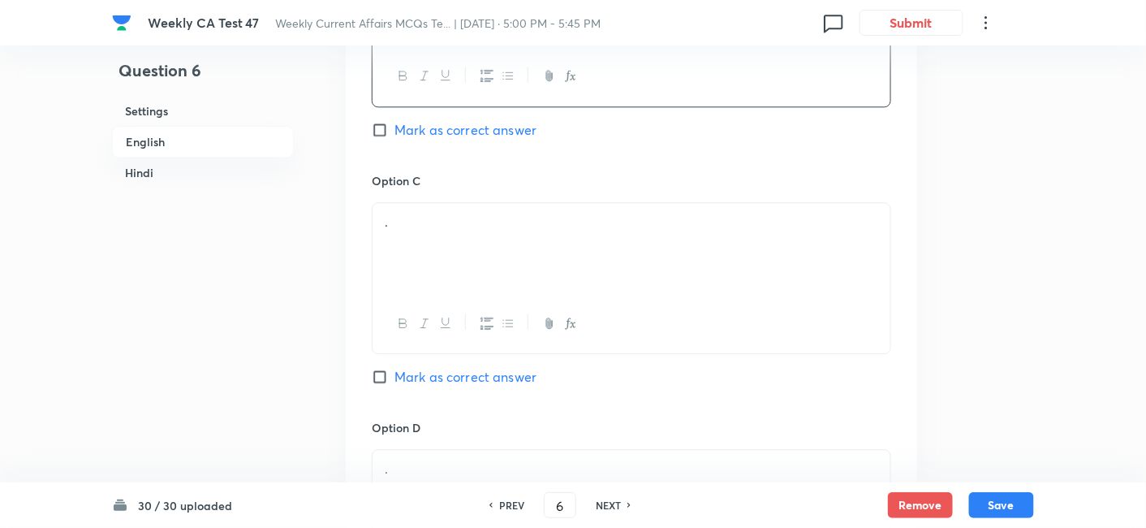
click at [462, 226] on p "." at bounding box center [632, 222] width 494 height 19
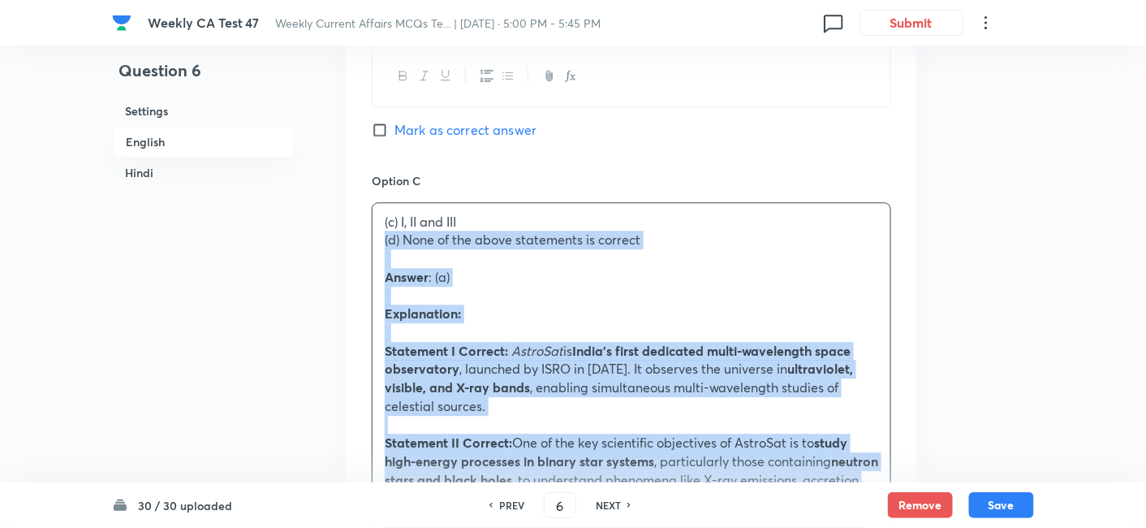
drag, startPoint x: 374, startPoint y: 235, endPoint x: 364, endPoint y: 231, distance: 11.6
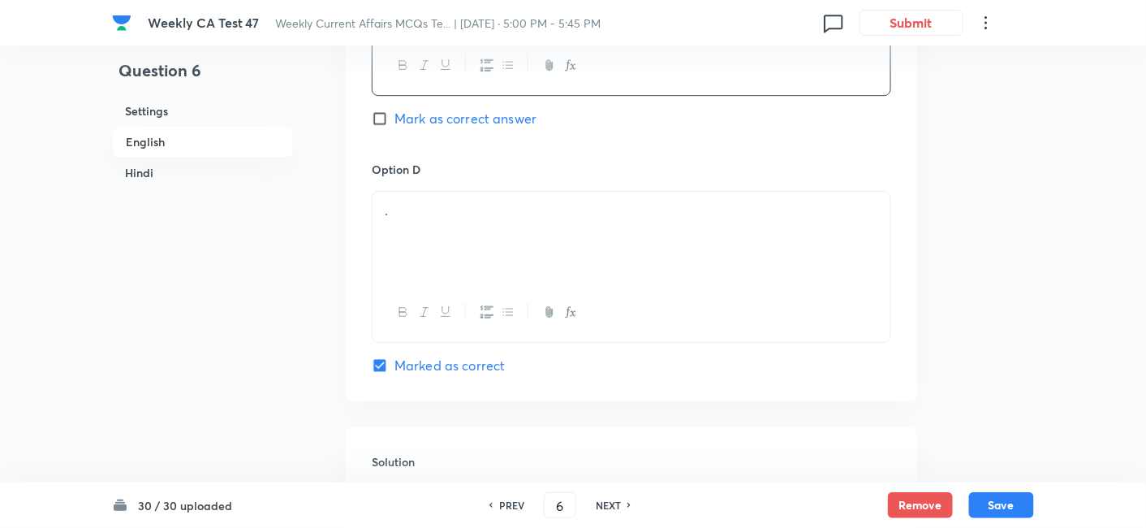
scroll to position [1501, 0]
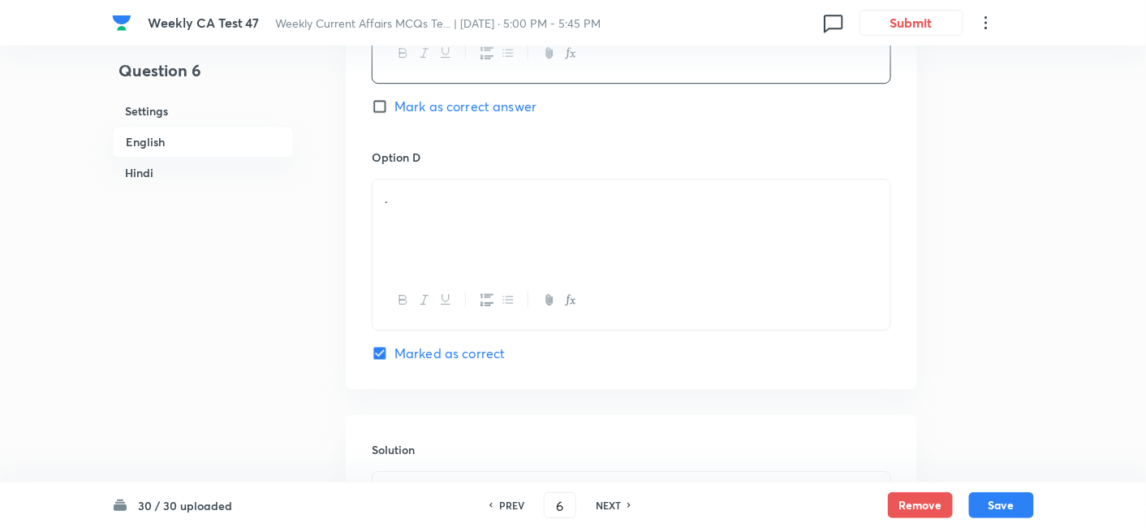
click at [481, 218] on div "." at bounding box center [632, 224] width 518 height 91
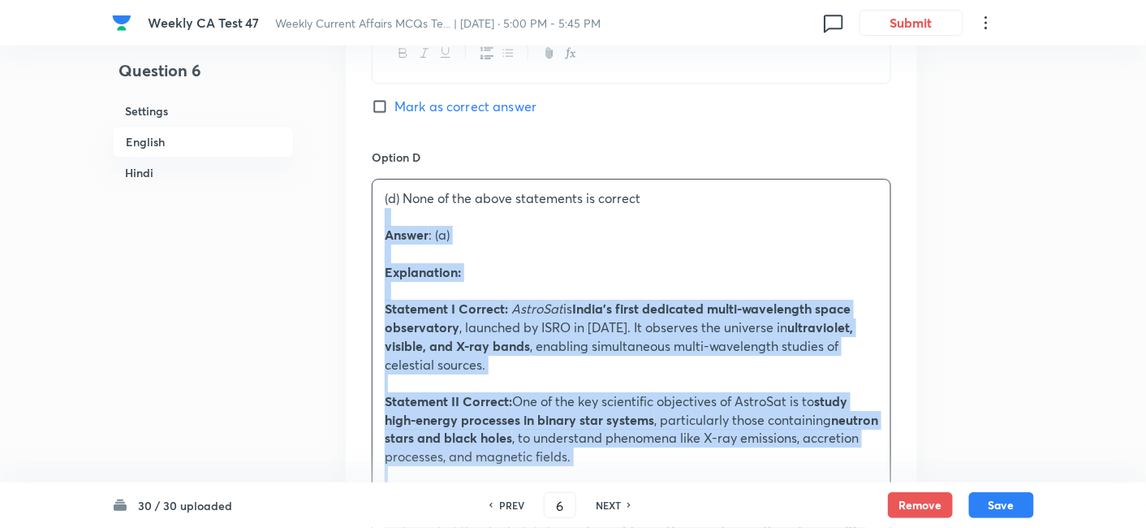
drag, startPoint x: 332, startPoint y: 225, endPoint x: 308, endPoint y: 216, distance: 25.2
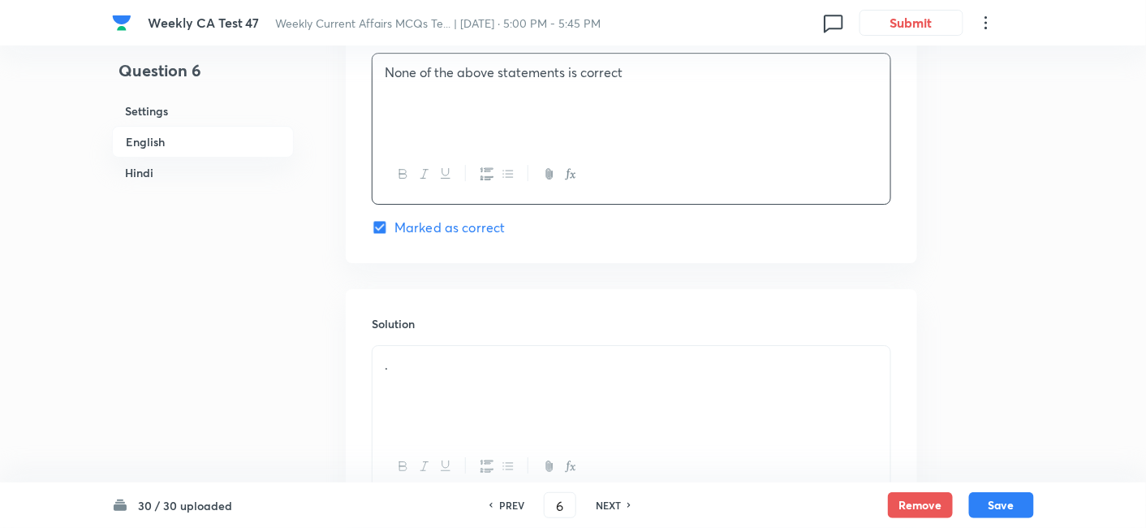
scroll to position [1681, 0]
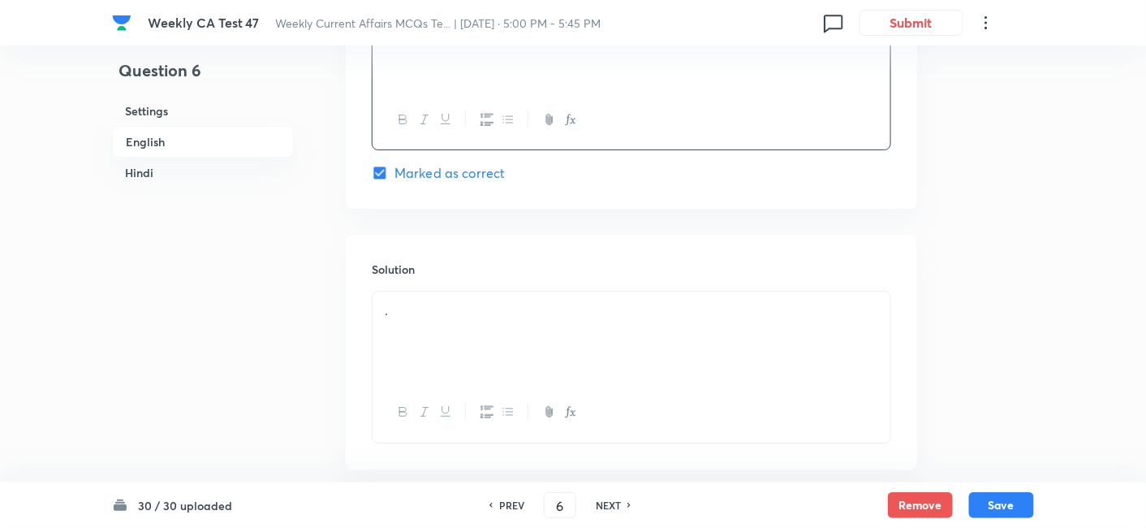
click at [478, 318] on div "." at bounding box center [632, 336] width 518 height 91
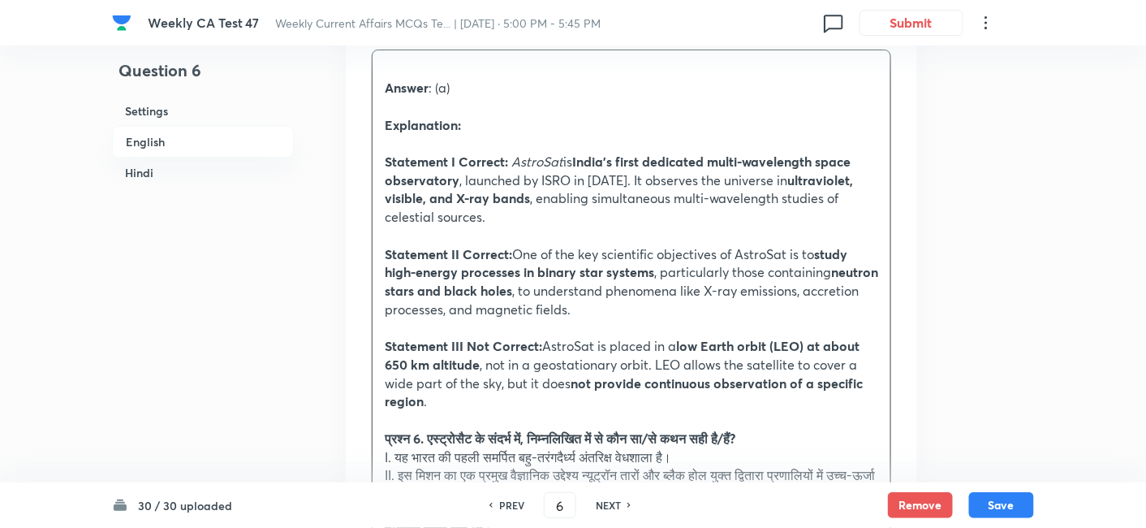
scroll to position [2042, 0]
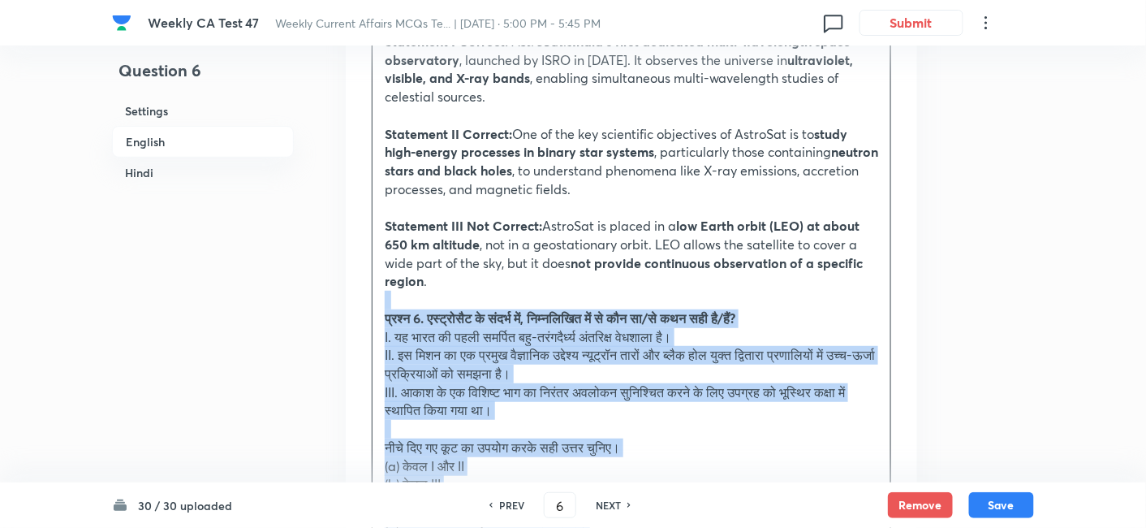
drag, startPoint x: 399, startPoint y: 318, endPoint x: 371, endPoint y: 304, distance: 31.2
click at [371, 304] on div "Solution Answer : (a) Explanation: Statement I Correct: AstroSat is India’s fir…" at bounding box center [632, 415] width 572 height 1085
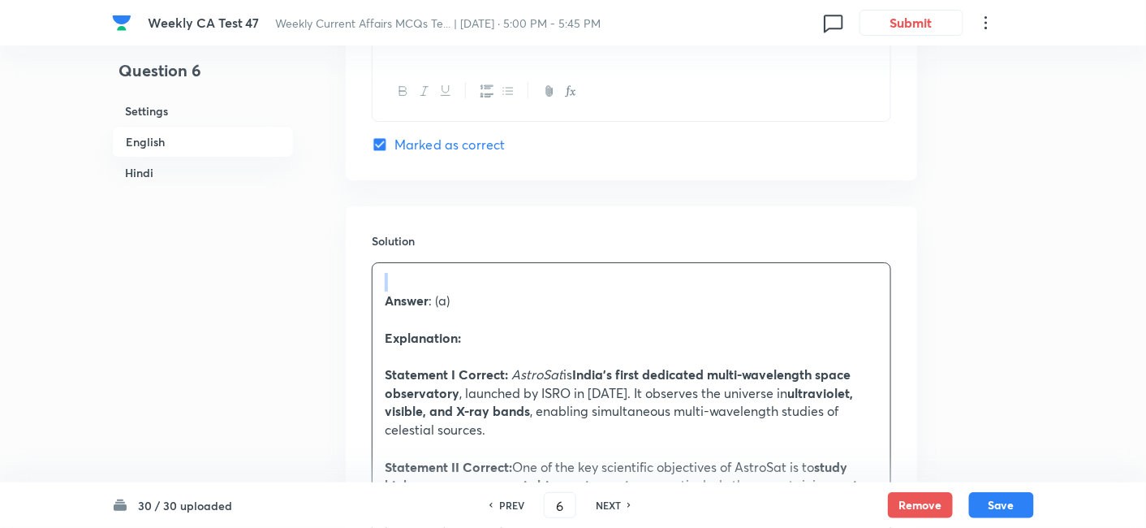
scroll to position [1692, 0]
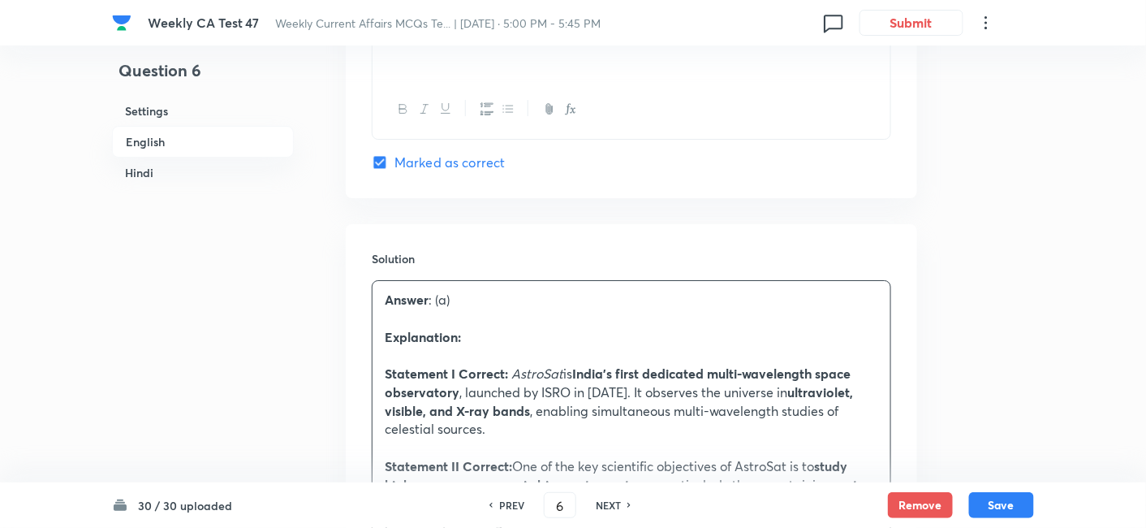
click at [166, 130] on h6 "English" at bounding box center [203, 142] width 182 height 32
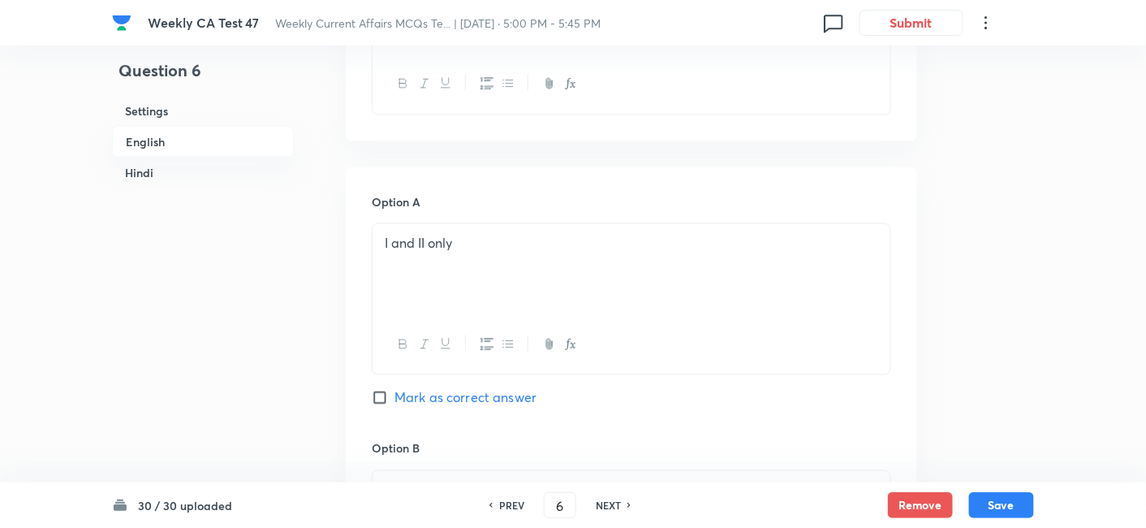
scroll to position [869, 0]
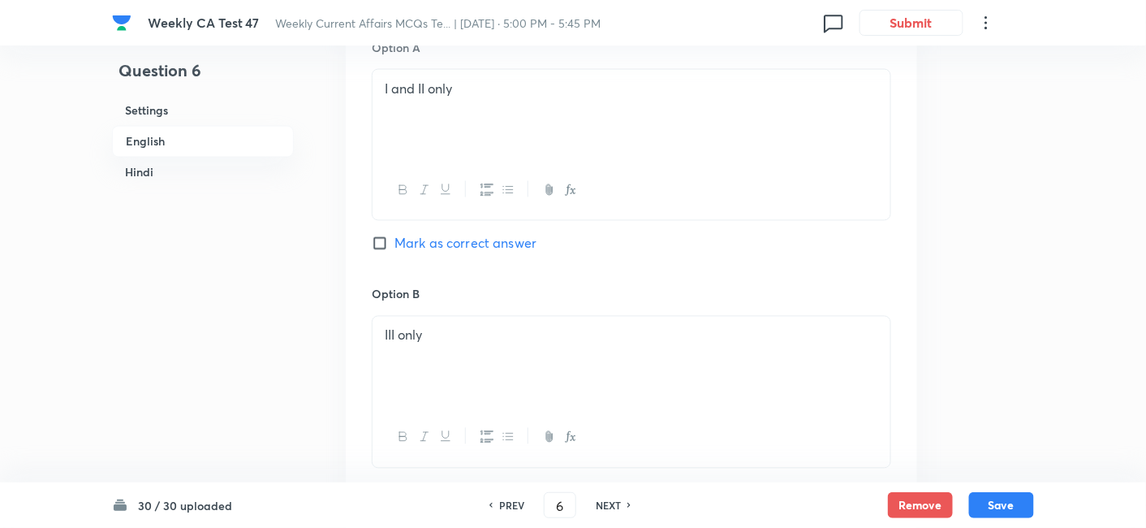
click at [485, 240] on span "Mark as correct answer" at bounding box center [466, 243] width 142 height 19
click at [395, 240] on input "Mark as correct answer" at bounding box center [383, 243] width 23 height 16
checkbox input "true"
checkbox input "false"
checkbox input "true"
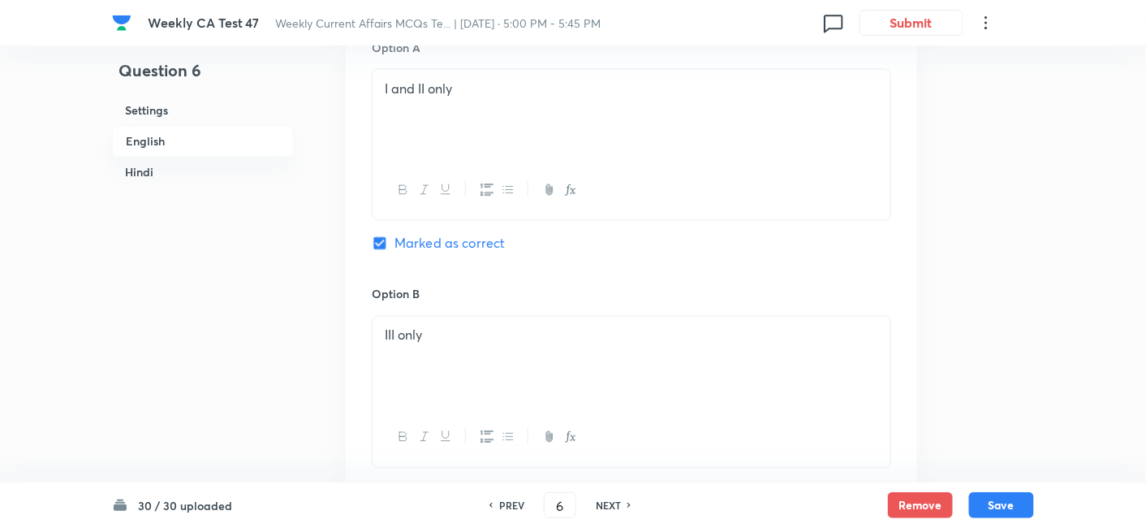
checkbox input "false"
click at [179, 171] on h6 "Hindi" at bounding box center [203, 172] width 182 height 30
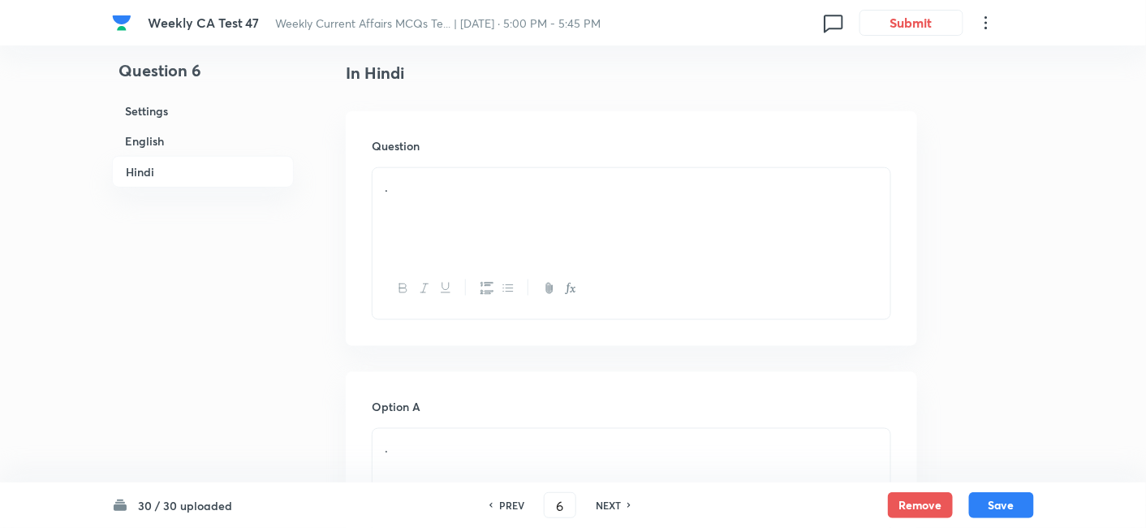
click at [475, 201] on div "." at bounding box center [632, 213] width 518 height 91
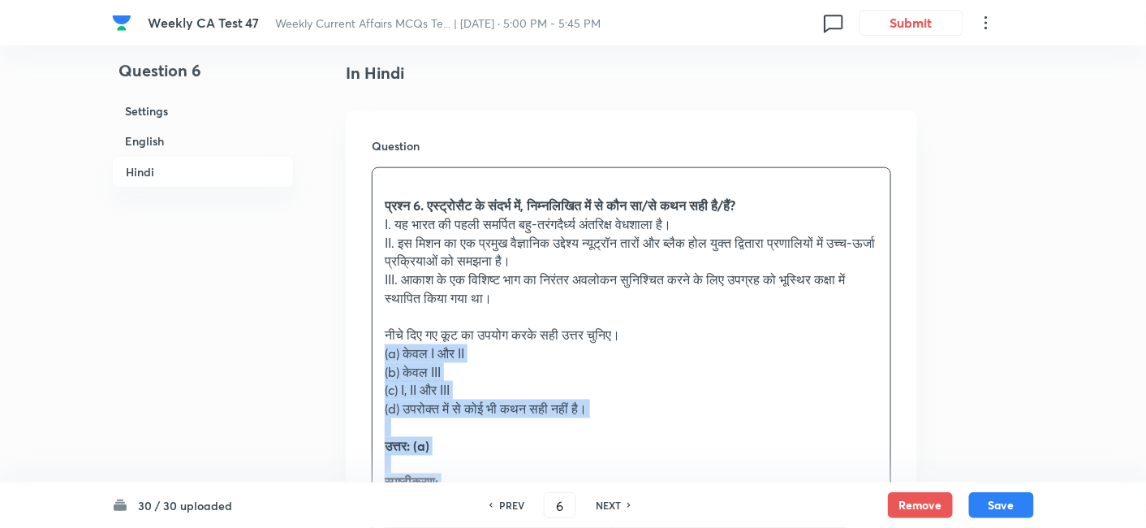
drag, startPoint x: 384, startPoint y: 373, endPoint x: 352, endPoint y: 349, distance: 39.5
click at [352, 349] on div "Question प्रश्न 6. एस्ट्रोसैट के संदर्भ में, निम्नलिखित में से कौन सा/से कथन सह…" at bounding box center [632, 478] width 572 height 735
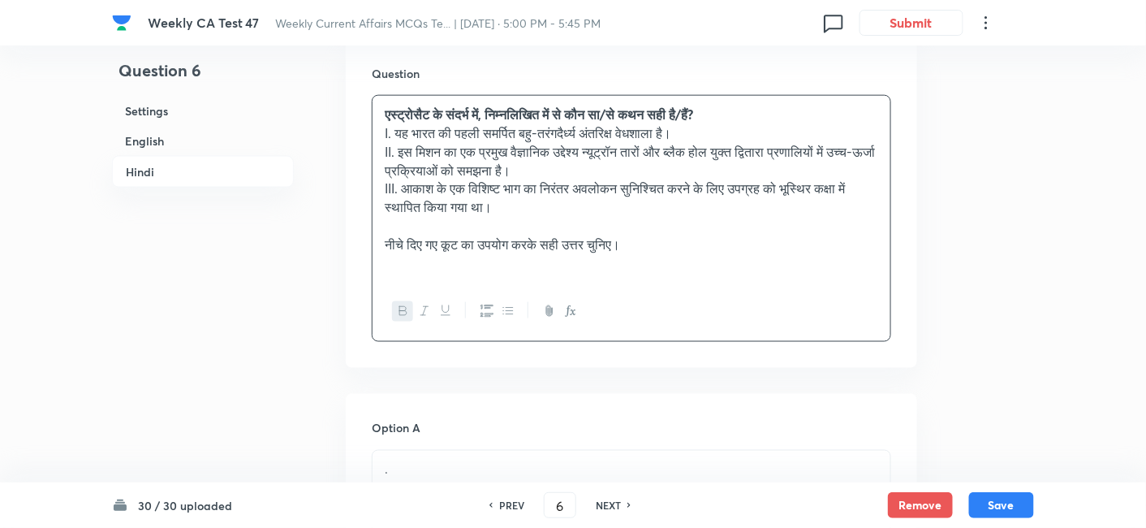
scroll to position [2704, 0]
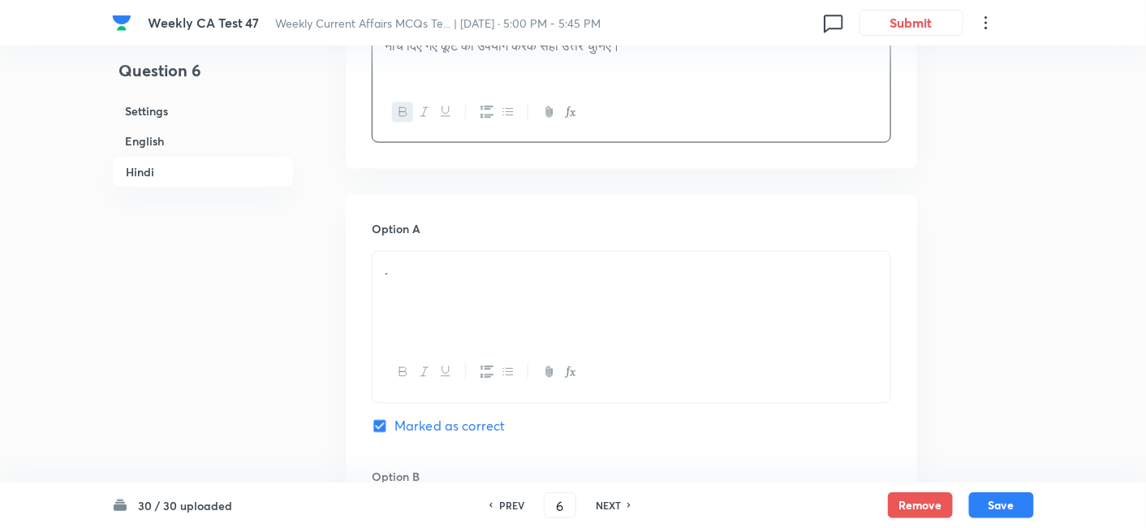
click at [440, 290] on div "." at bounding box center [632, 297] width 518 height 91
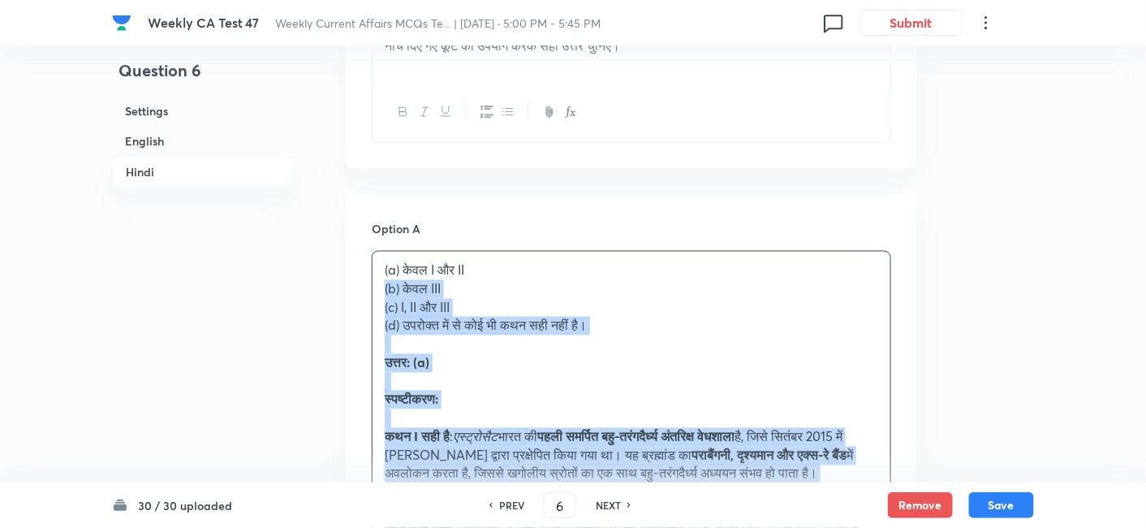
drag, startPoint x: 400, startPoint y: 287, endPoint x: 337, endPoint y: 279, distance: 63.7
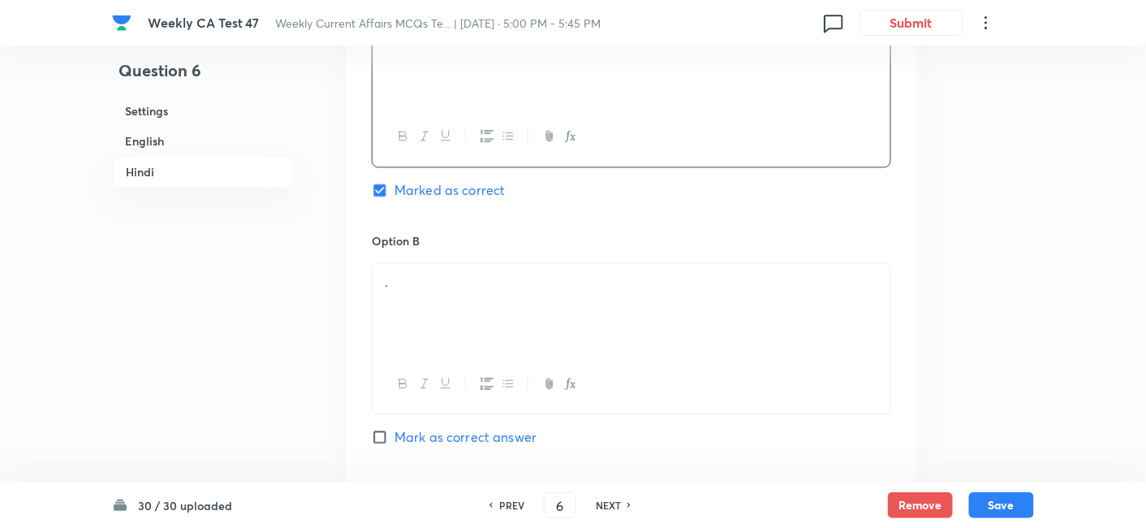
scroll to position [2974, 0]
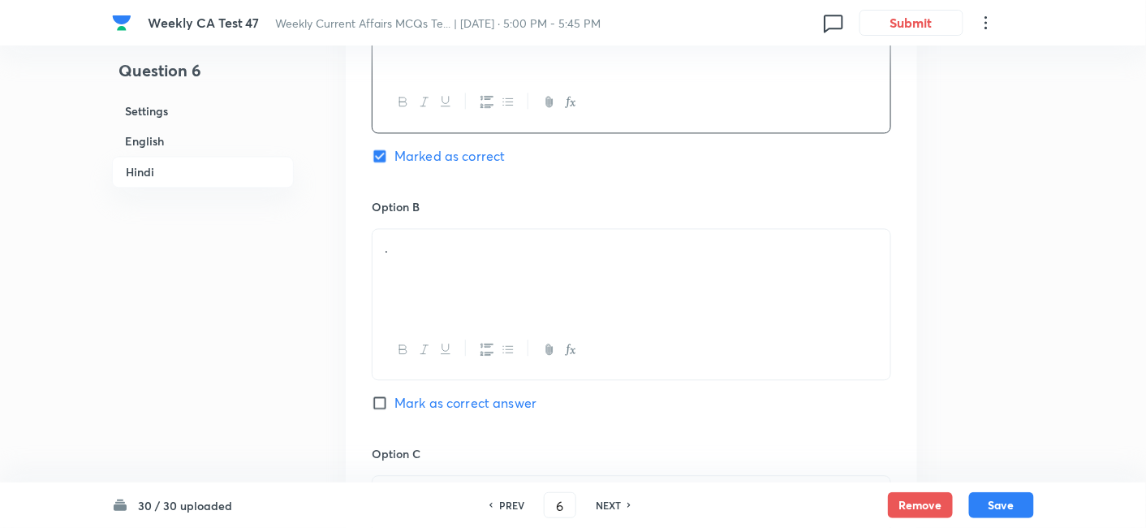
click at [446, 268] on div "." at bounding box center [632, 274] width 518 height 91
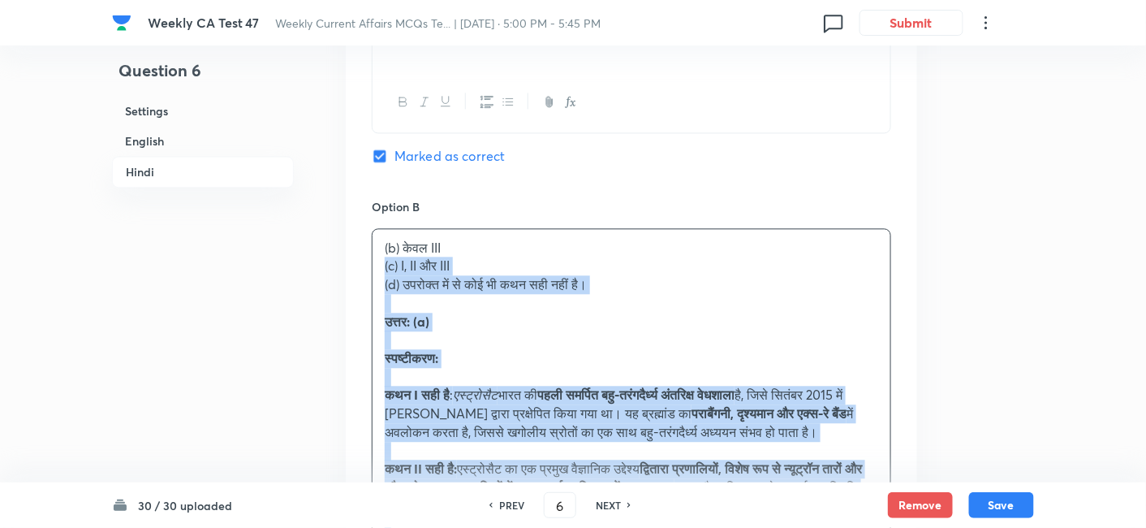
drag, startPoint x: 392, startPoint y: 270, endPoint x: 352, endPoint y: 263, distance: 40.3
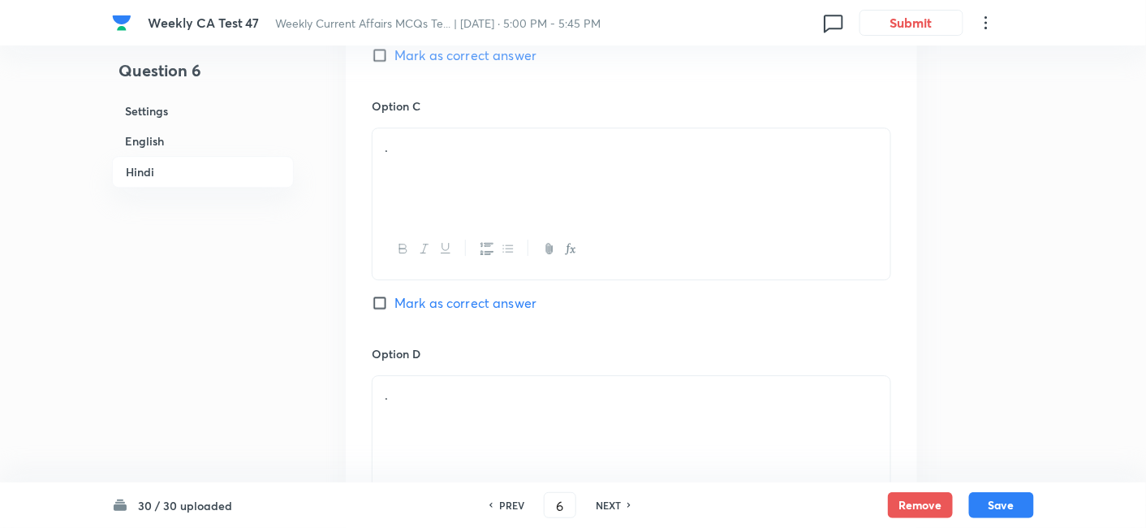
scroll to position [3335, 0]
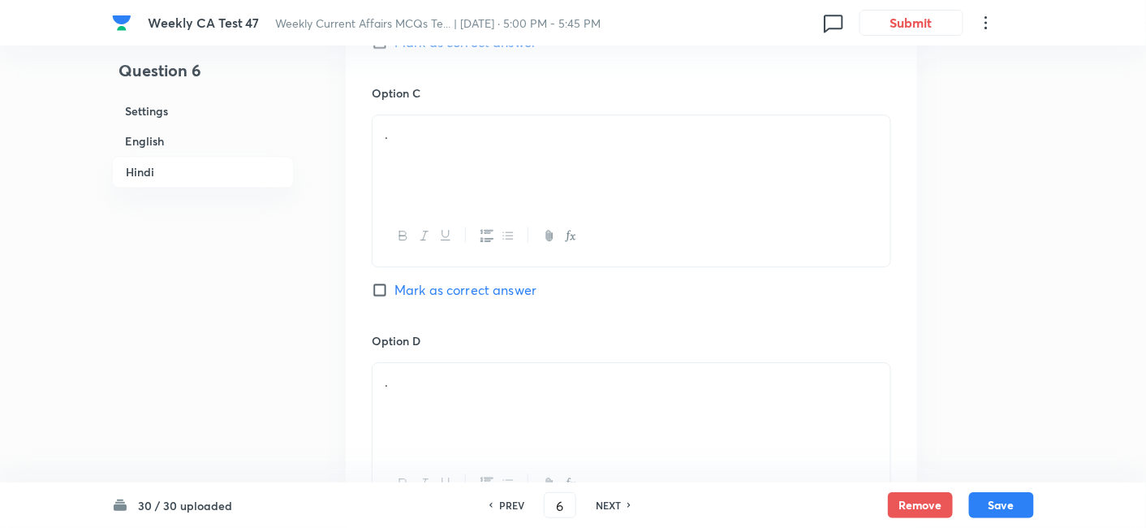
click at [437, 178] on div "." at bounding box center [632, 160] width 518 height 91
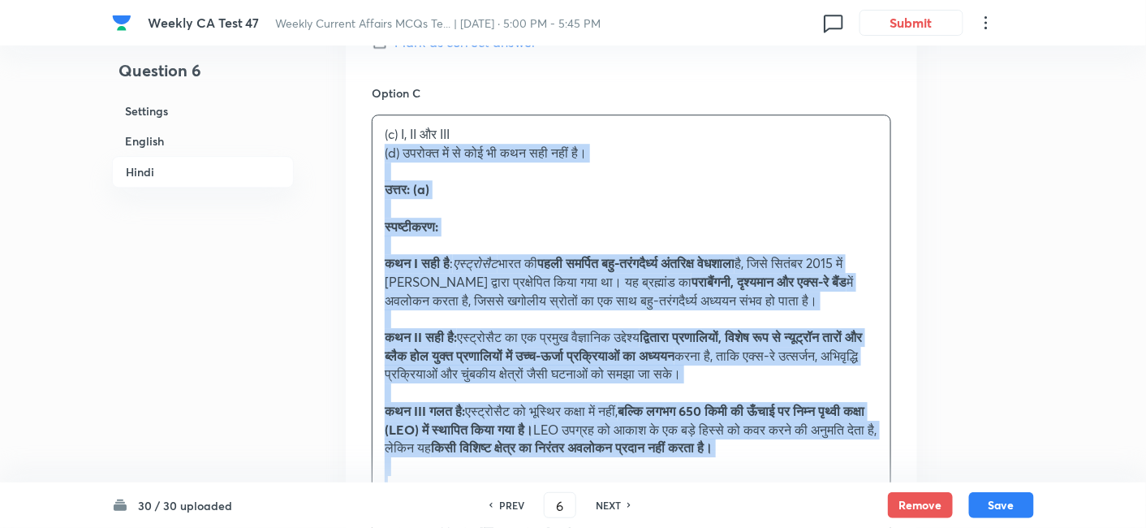
drag, startPoint x: 398, startPoint y: 171, endPoint x: 330, endPoint y: 144, distance: 72.5
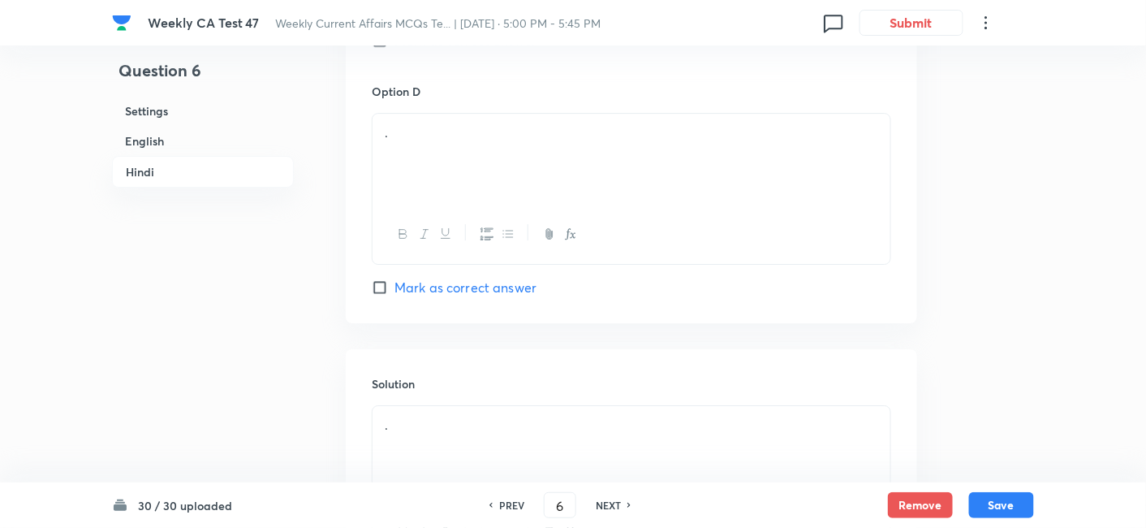
scroll to position [3606, 0]
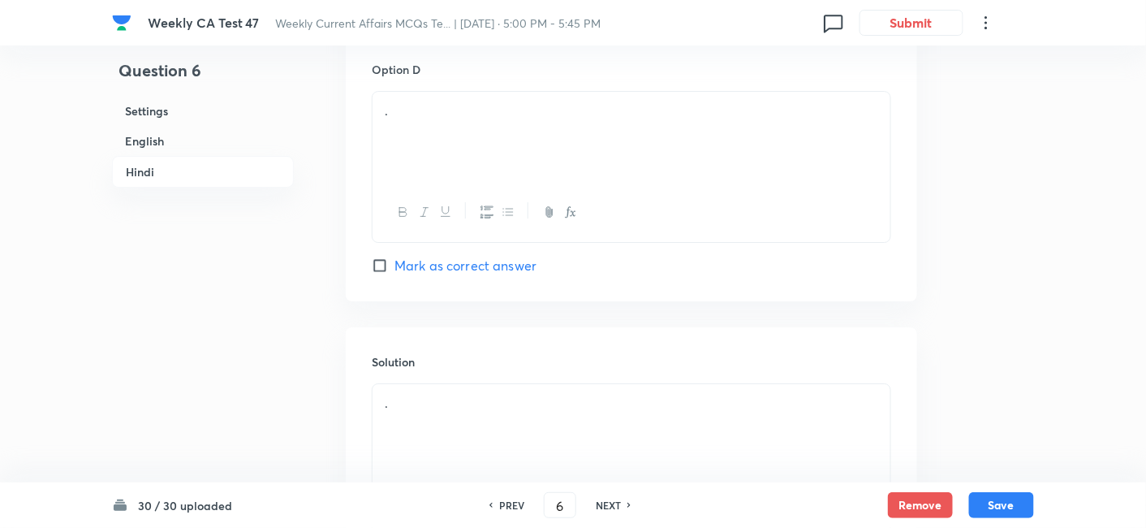
click at [477, 149] on div "." at bounding box center [632, 137] width 518 height 91
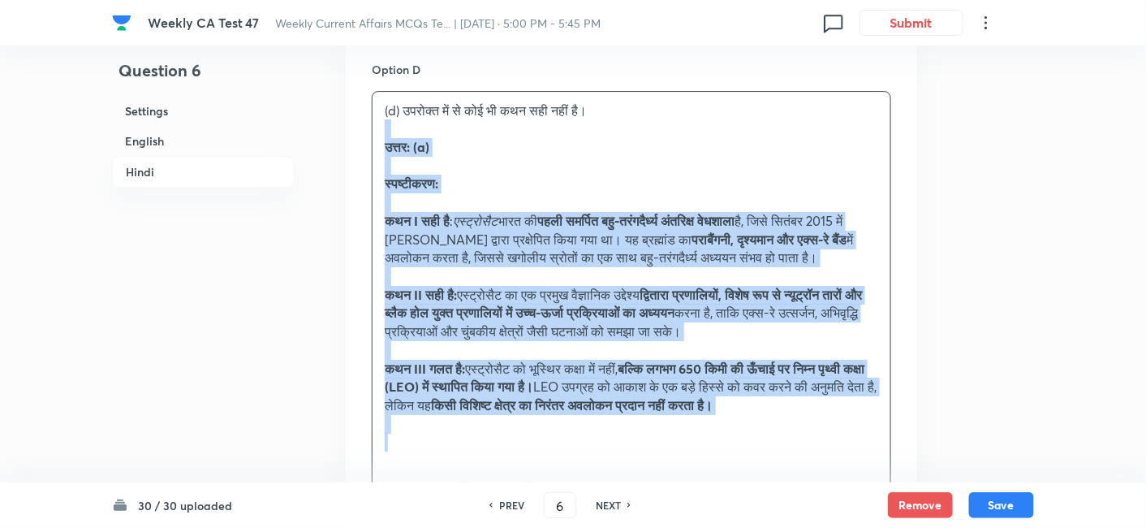
drag, startPoint x: 382, startPoint y: 133, endPoint x: 343, endPoint y: 116, distance: 42.5
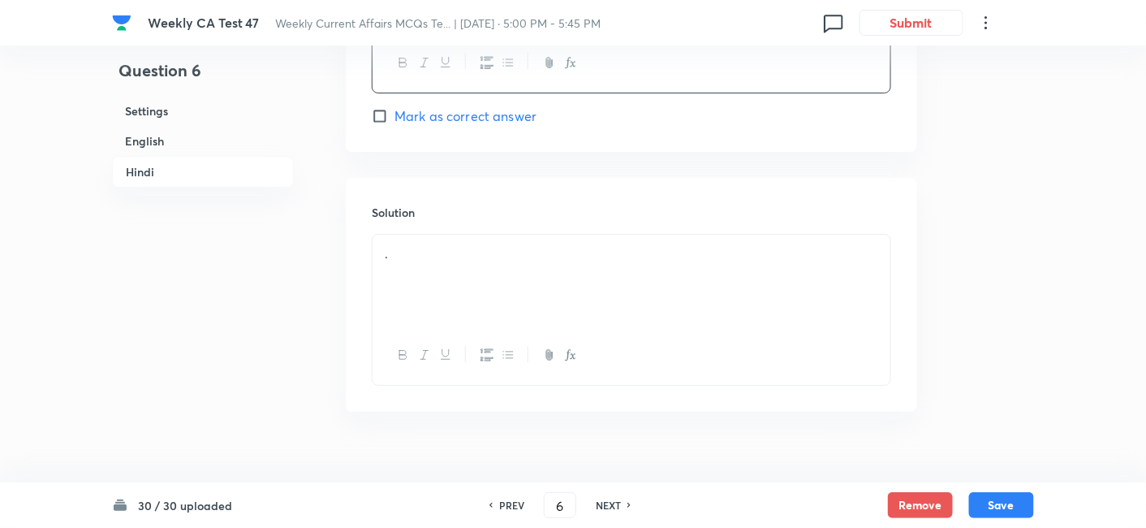
scroll to position [3777, 0]
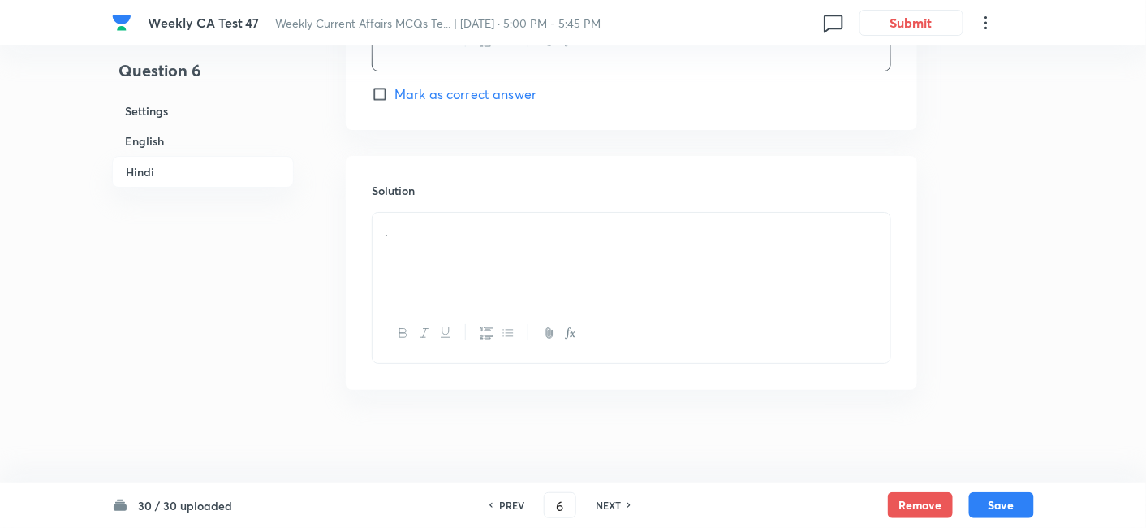
click at [444, 229] on p "." at bounding box center [632, 231] width 494 height 19
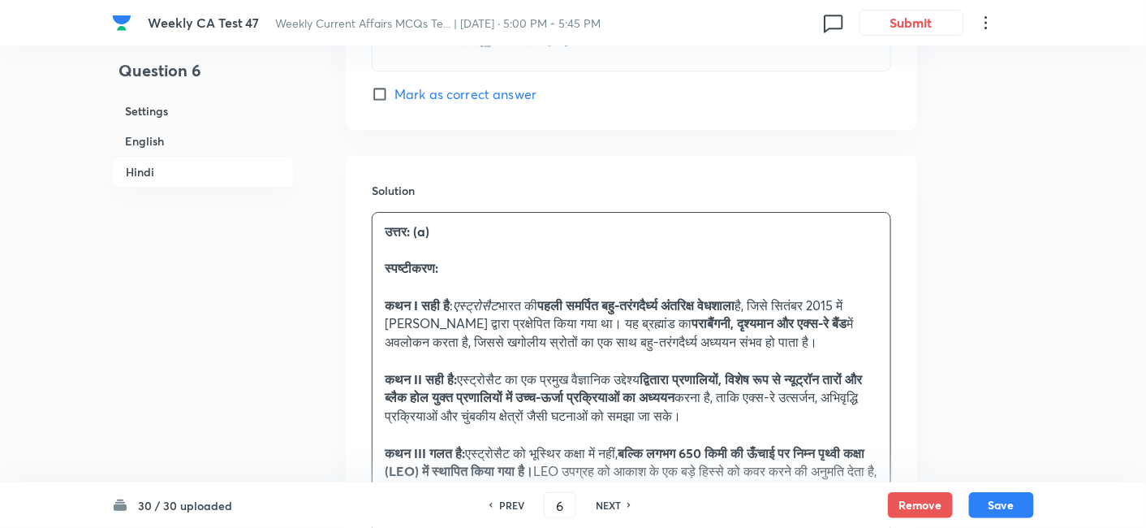
click at [146, 134] on h6 "English" at bounding box center [203, 141] width 182 height 30
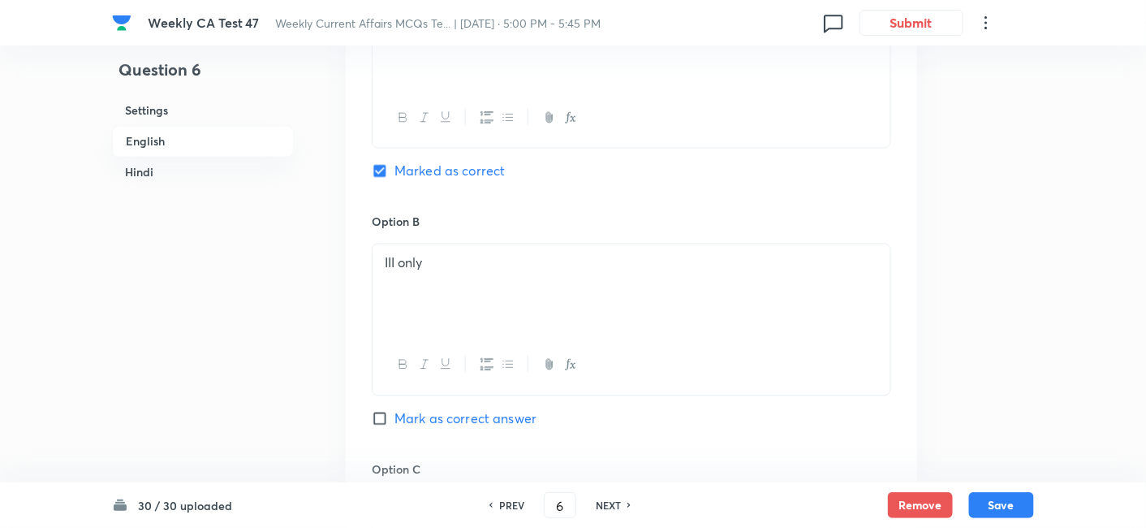
scroll to position [960, 0]
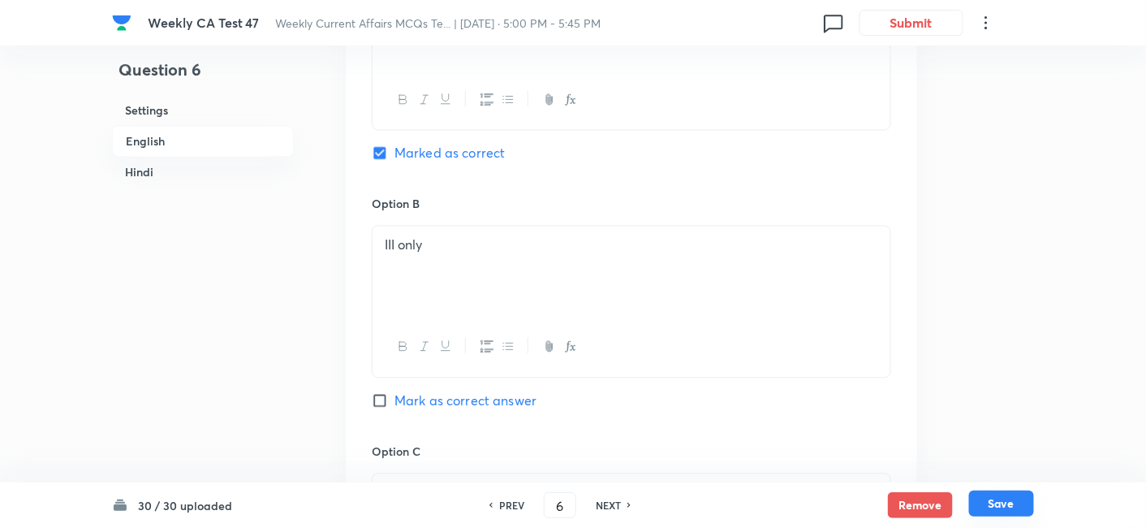
click at [1000, 474] on button "Save" at bounding box center [1001, 503] width 65 height 26
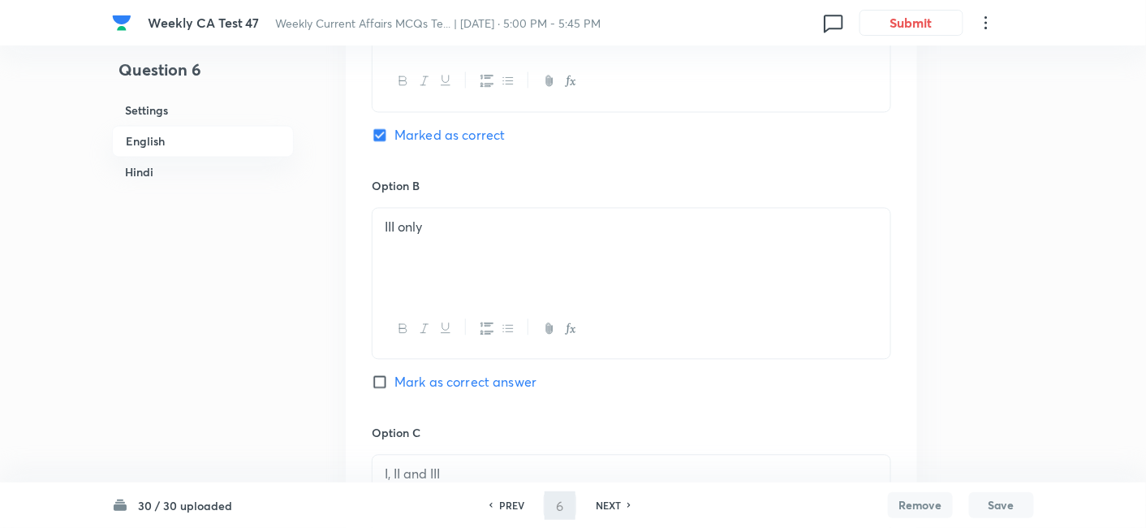
type input "7"
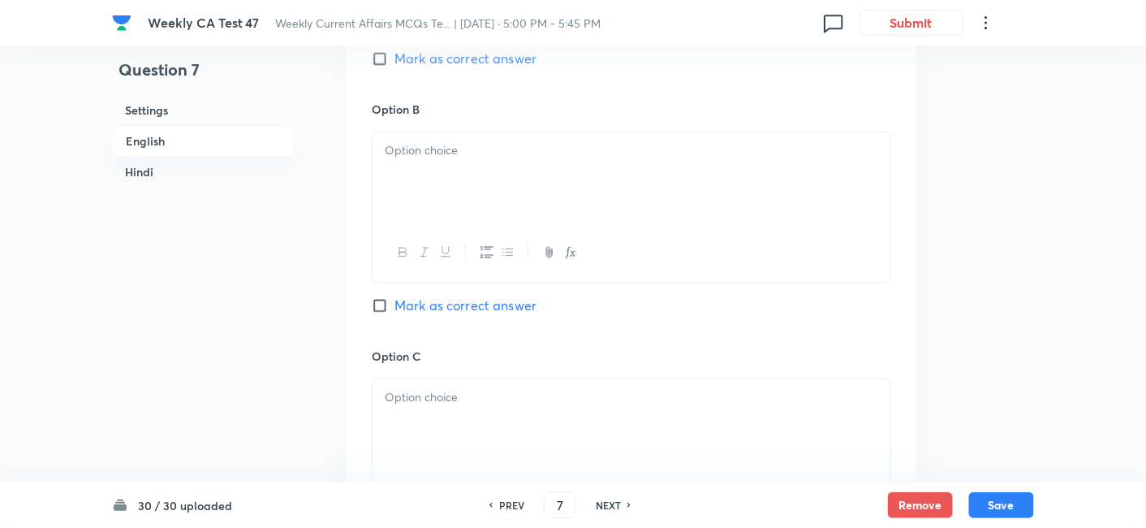
checkbox input "false"
checkbox input "true"
click at [173, 137] on h6 "English" at bounding box center [203, 142] width 182 height 32
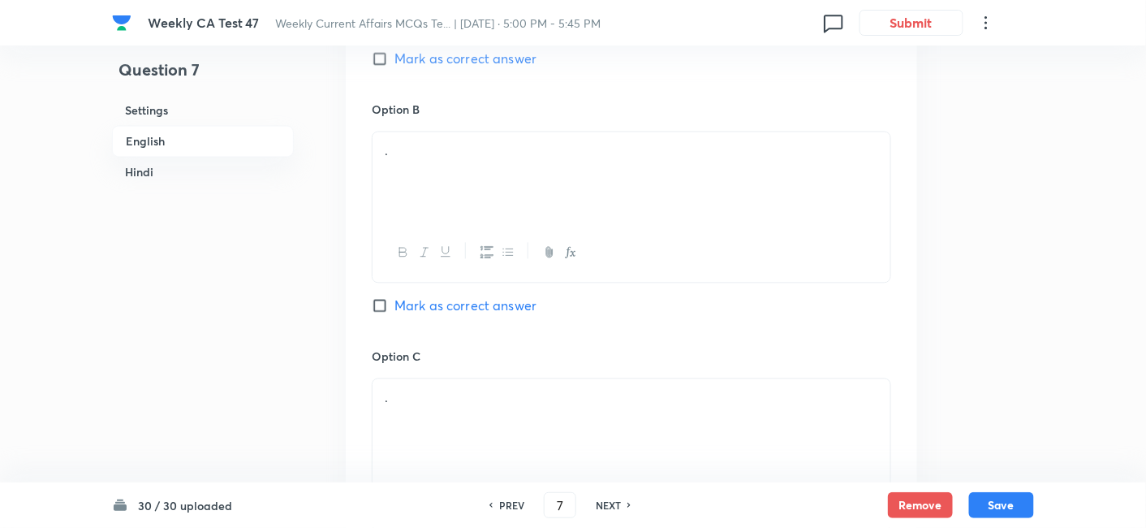
scroll to position [419, 0]
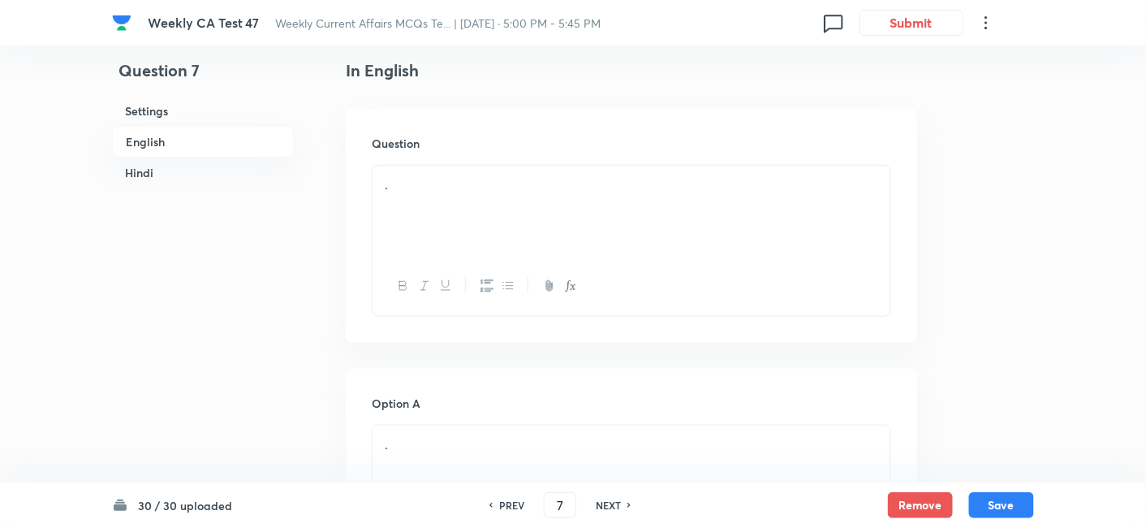
click at [462, 212] on div "." at bounding box center [632, 211] width 518 height 91
click at [563, 193] on div "." at bounding box center [632, 211] width 518 height 91
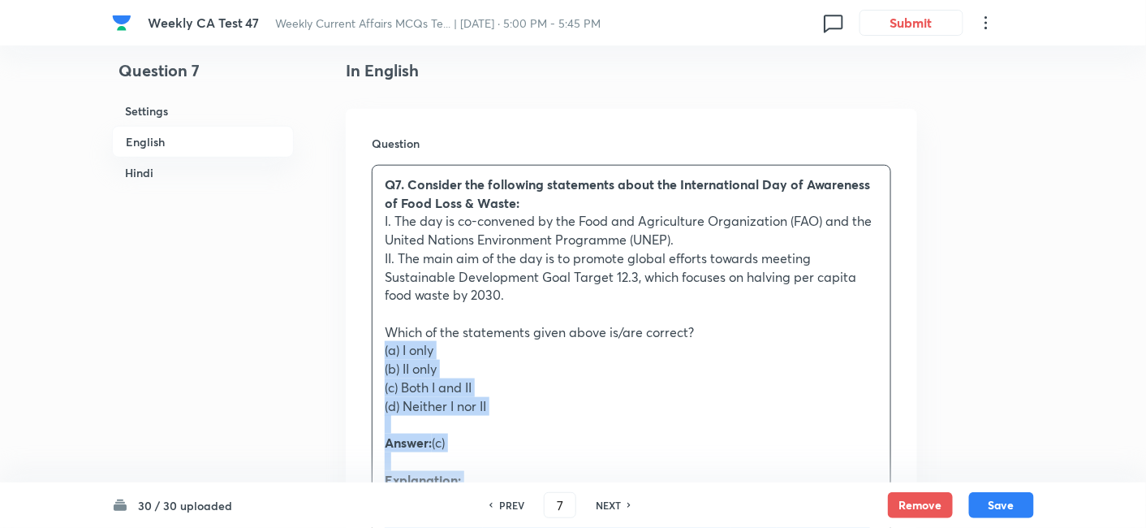
drag, startPoint x: 350, startPoint y: 360, endPoint x: 333, endPoint y: 358, distance: 17.2
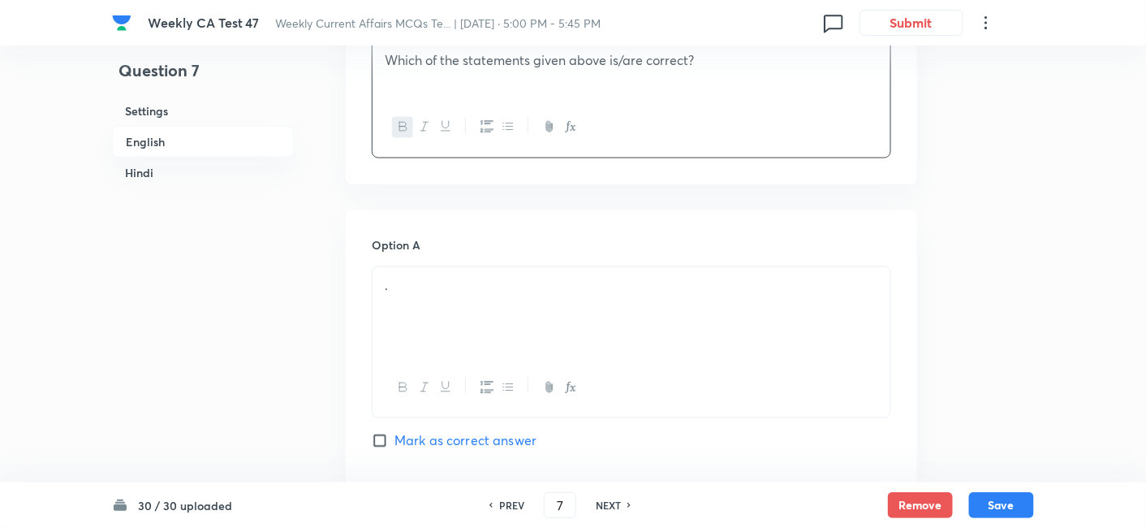
scroll to position [779, 0]
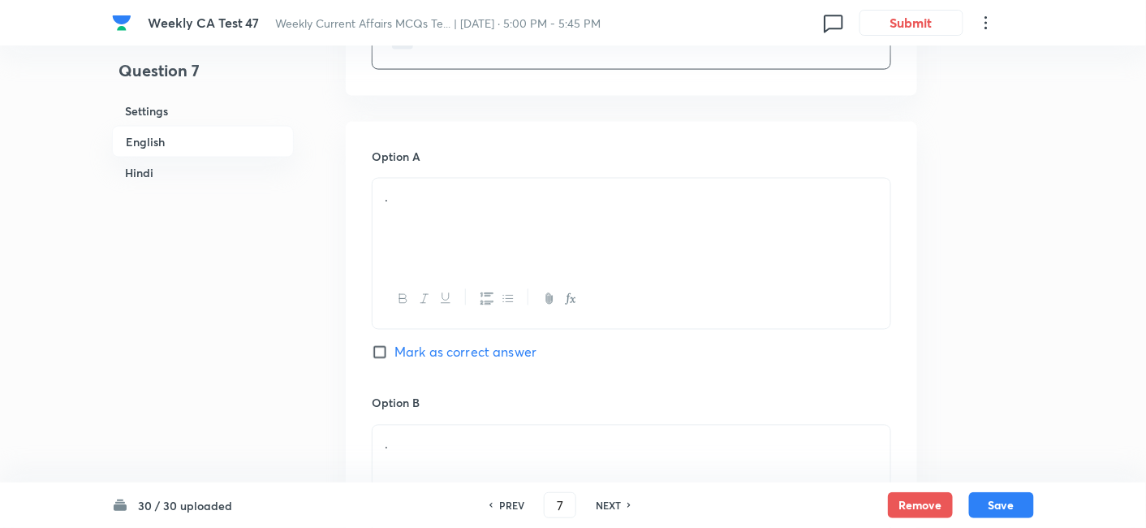
click at [436, 259] on div "." at bounding box center [632, 224] width 518 height 91
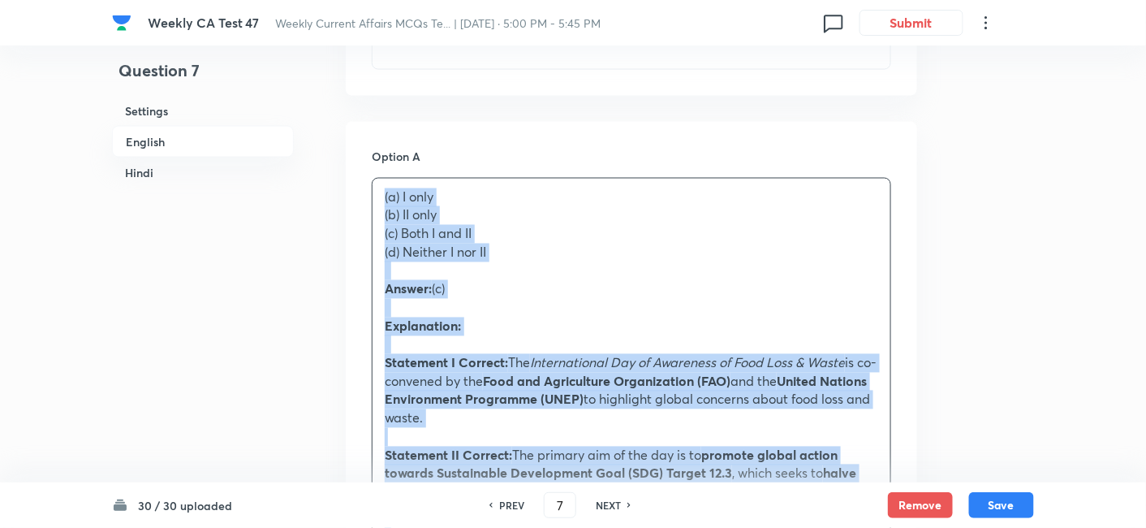
drag, startPoint x: 427, startPoint y: 256, endPoint x: 322, endPoint y: 203, distance: 117.3
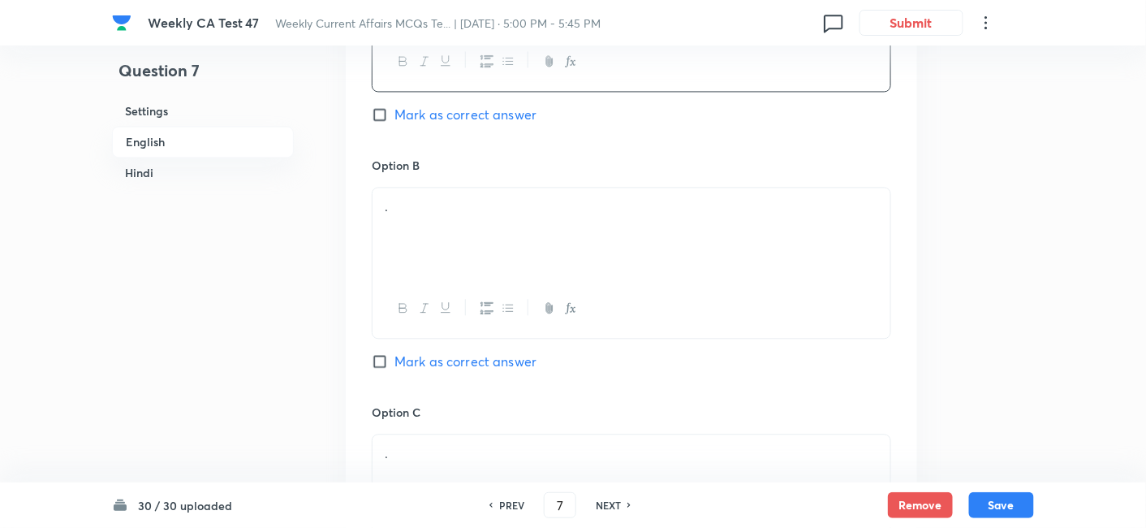
scroll to position [1050, 0]
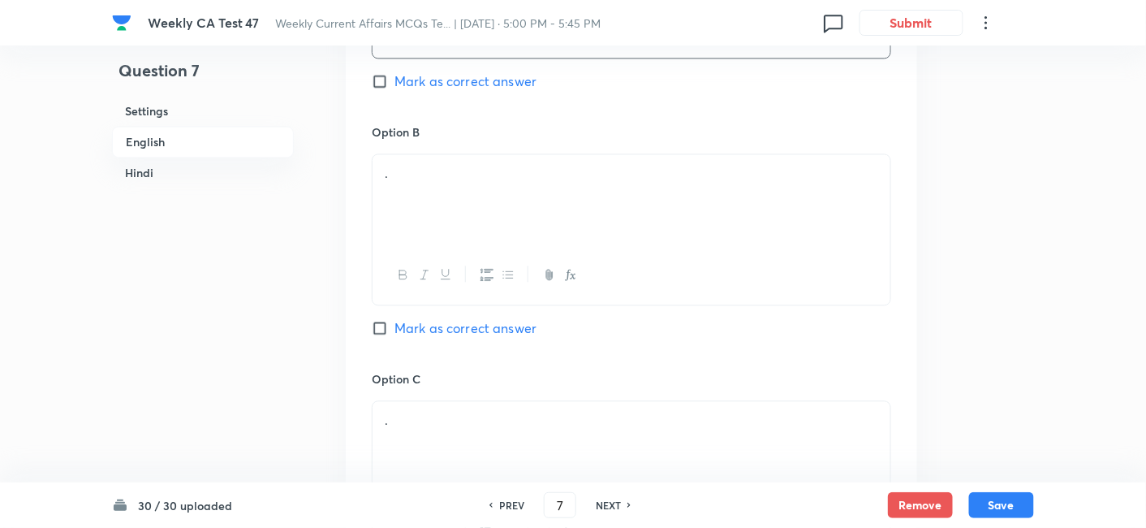
click at [492, 216] on div "." at bounding box center [632, 199] width 518 height 91
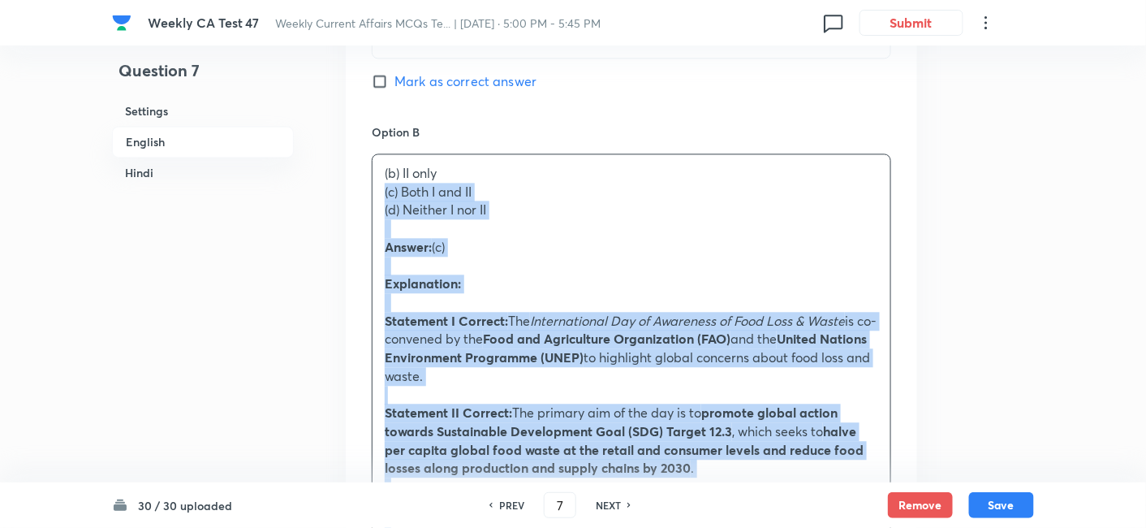
drag, startPoint x: 357, startPoint y: 187, endPoint x: 338, endPoint y: 184, distance: 19.6
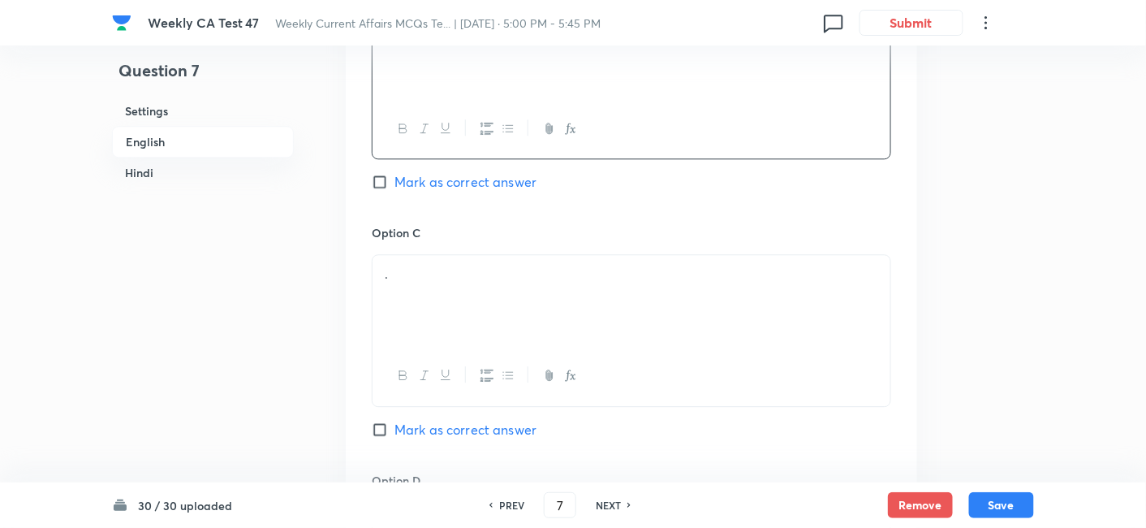
scroll to position [1231, 0]
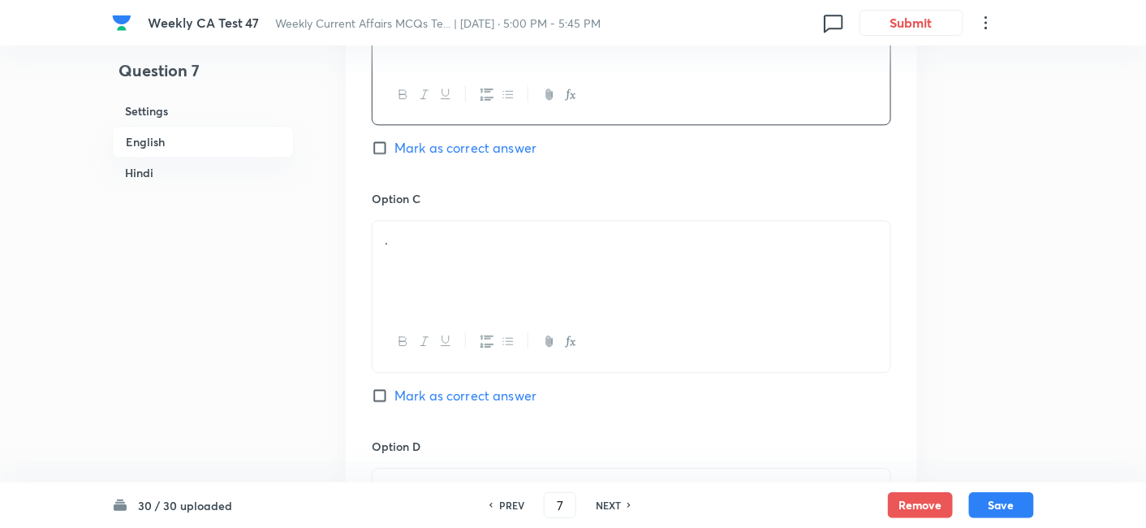
click at [498, 249] on div "." at bounding box center [632, 266] width 518 height 91
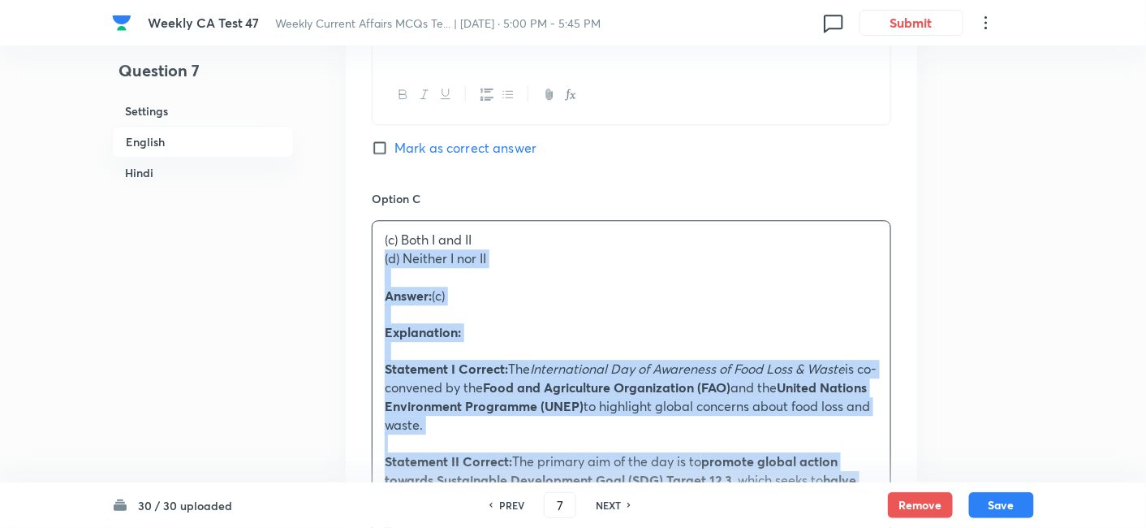
drag, startPoint x: 387, startPoint y: 263, endPoint x: 332, endPoint y: 257, distance: 55.5
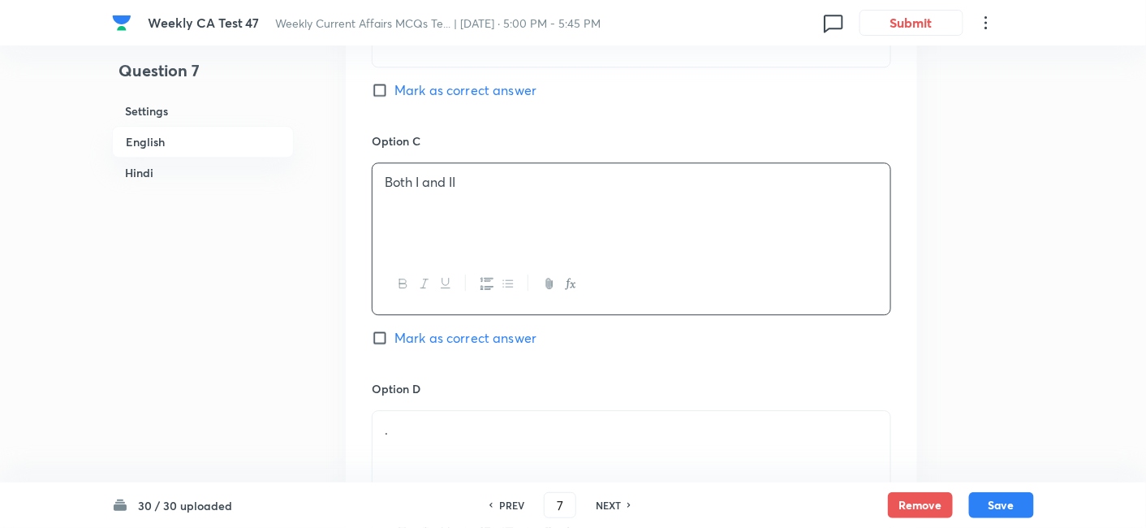
scroll to position [1501, 0]
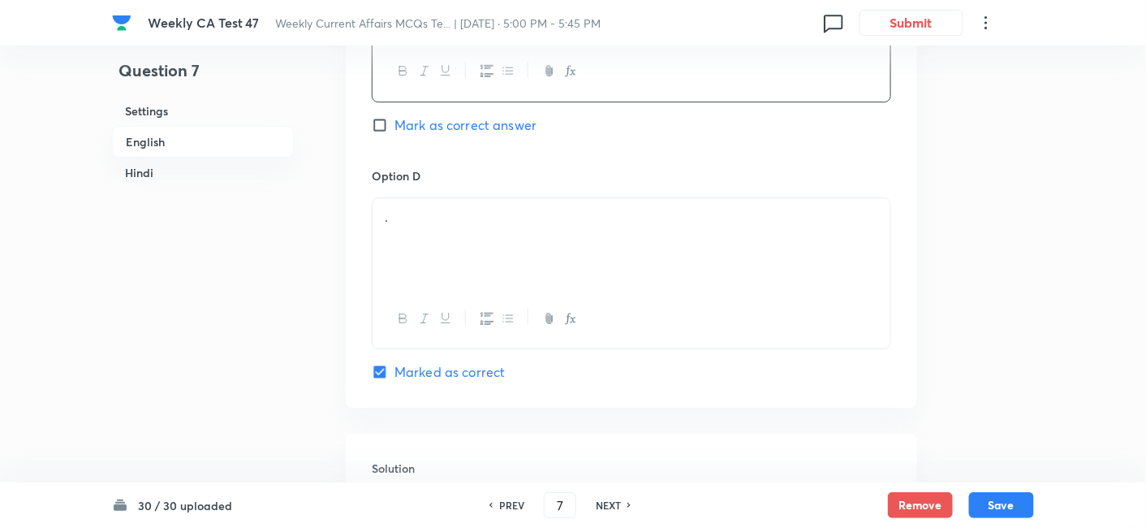
click at [468, 119] on span "Mark as correct answer" at bounding box center [466, 124] width 142 height 19
click at [395, 119] on input "Mark as correct answer" at bounding box center [383, 125] width 23 height 16
checkbox input "true"
checkbox input "false"
checkbox input "true"
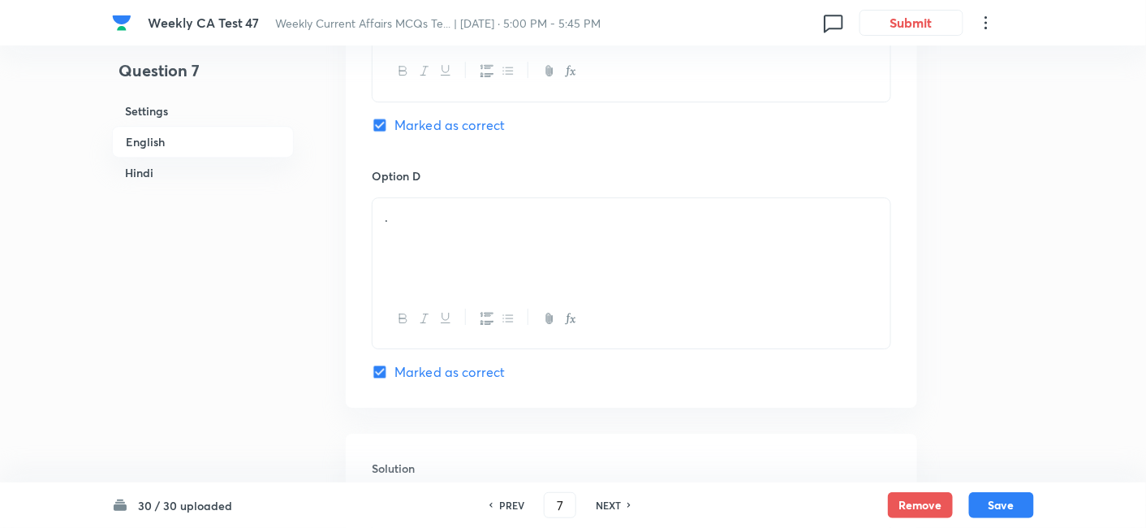
checkbox input "false"
click at [469, 214] on p "." at bounding box center [632, 217] width 494 height 19
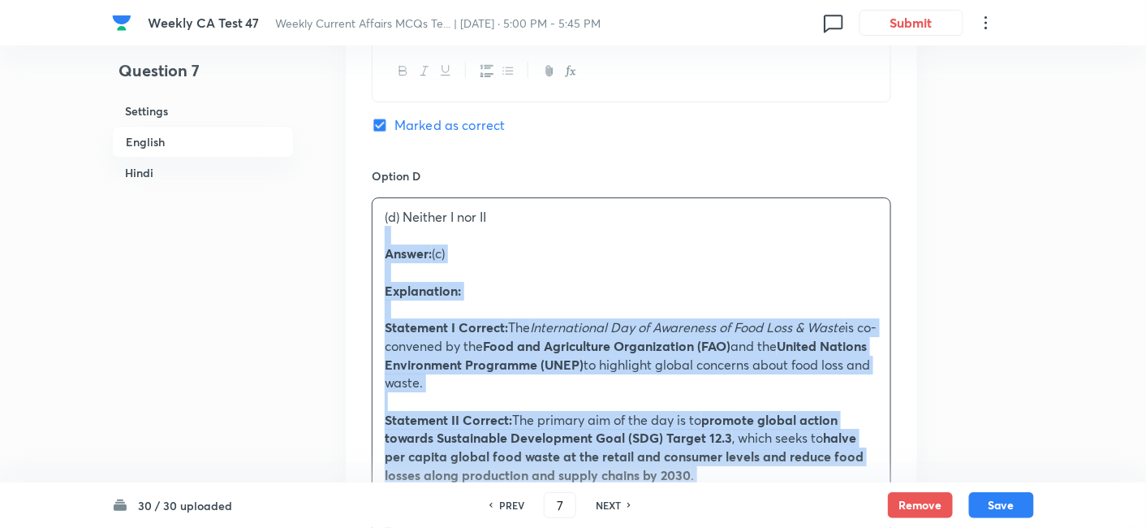
click at [363, 235] on div "Option A I only Mark as correct answer Option B II only Mark as correct answer …" at bounding box center [632, 264] width 572 height 1729
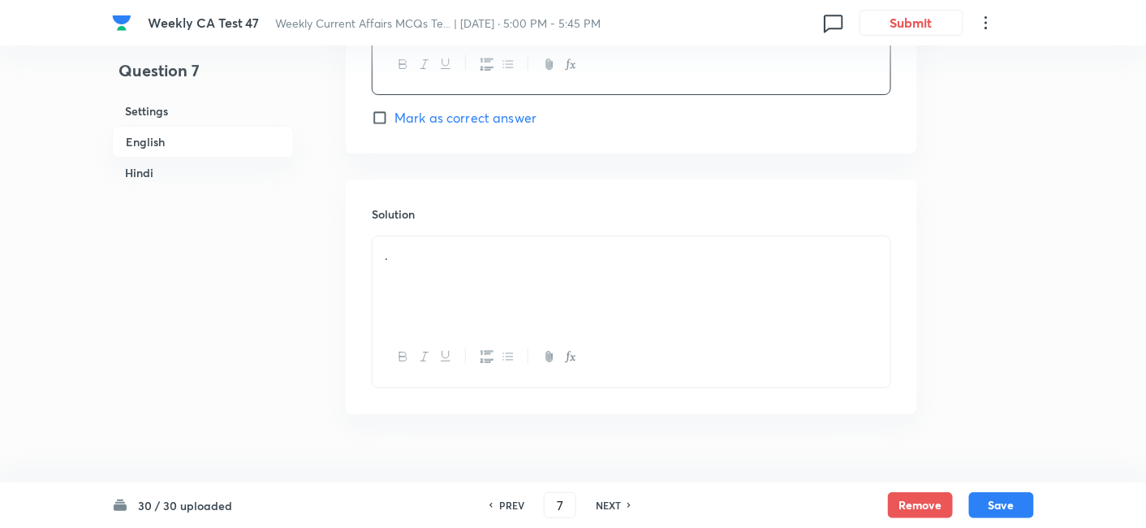
scroll to position [1771, 0]
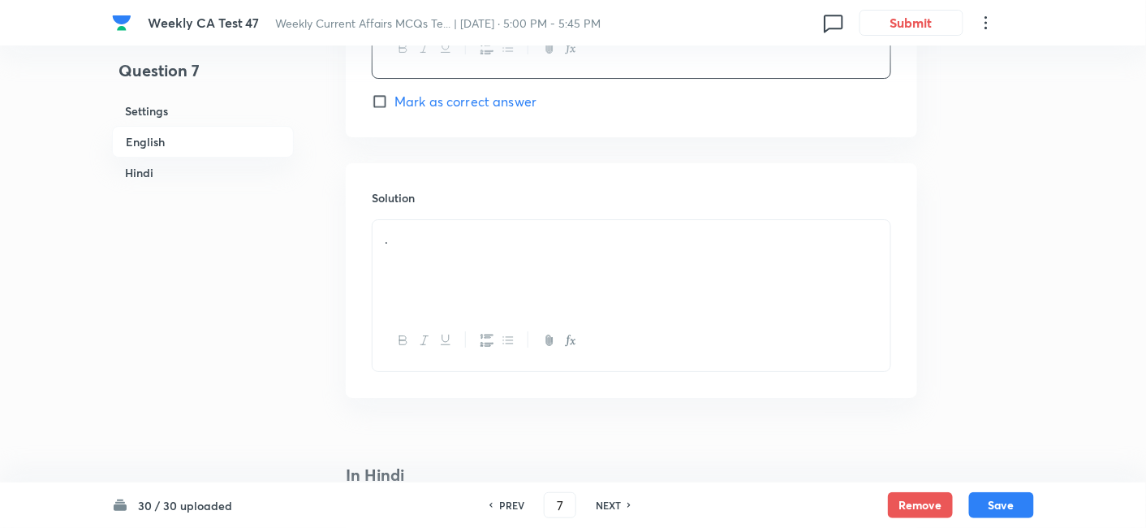
click at [471, 289] on div "." at bounding box center [632, 265] width 518 height 91
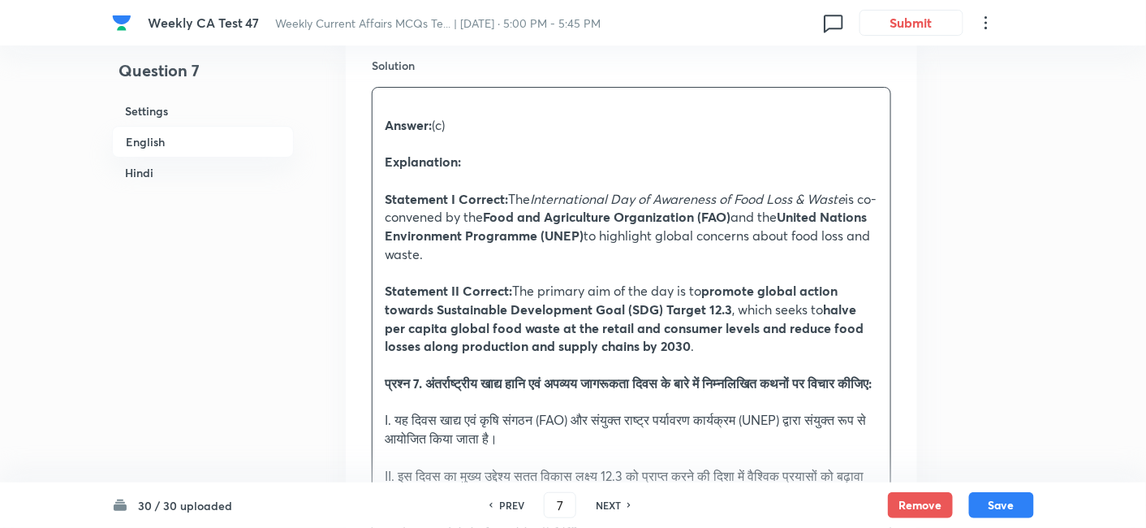
scroll to position [1952, 0]
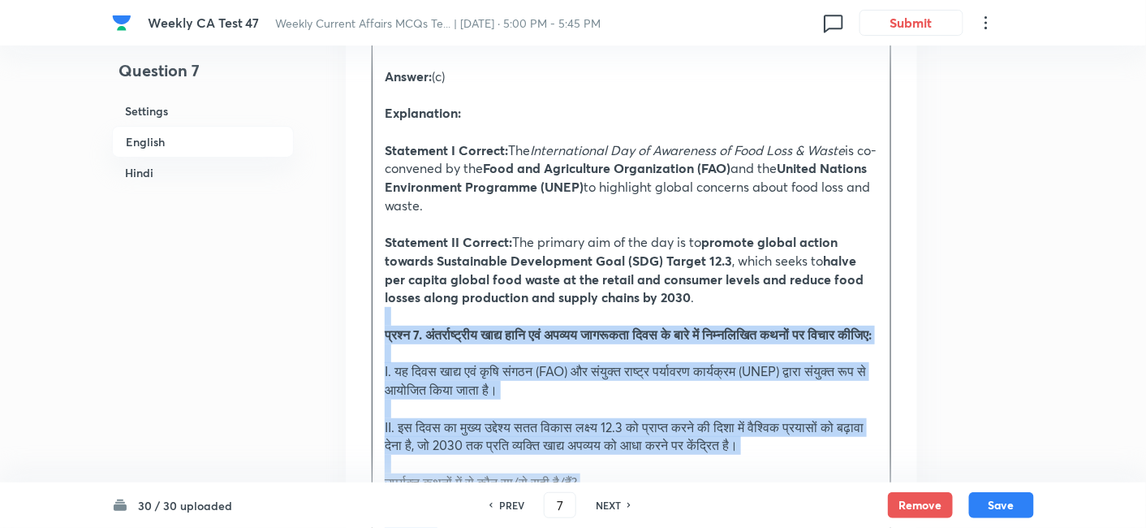
drag, startPoint x: 403, startPoint y: 319, endPoint x: 373, endPoint y: 314, distance: 29.6
click at [373, 314] on div "Answer: (c) Explanation: Statement I Correct: The International Day of Awarenes…" at bounding box center [632, 436] width 518 height 794
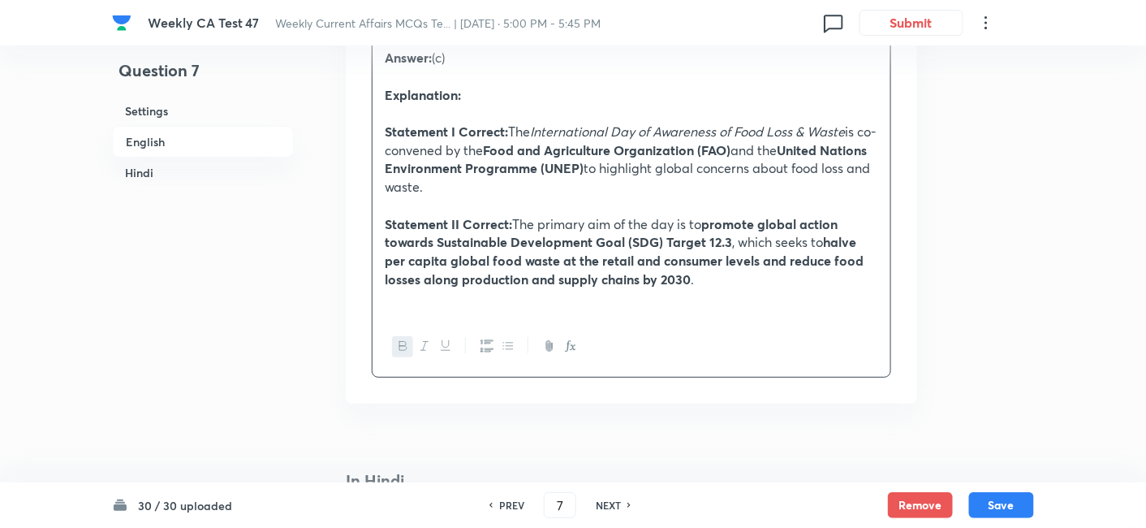
click at [233, 142] on h6 "English" at bounding box center [203, 142] width 182 height 32
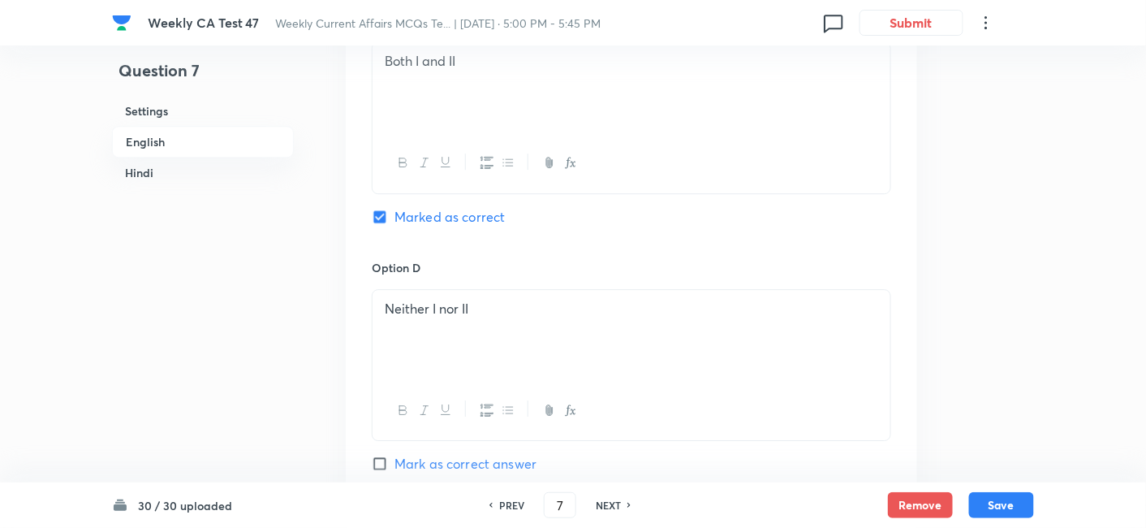
scroll to position [1411, 0]
click at [141, 177] on h6 "Hindi" at bounding box center [203, 172] width 182 height 30
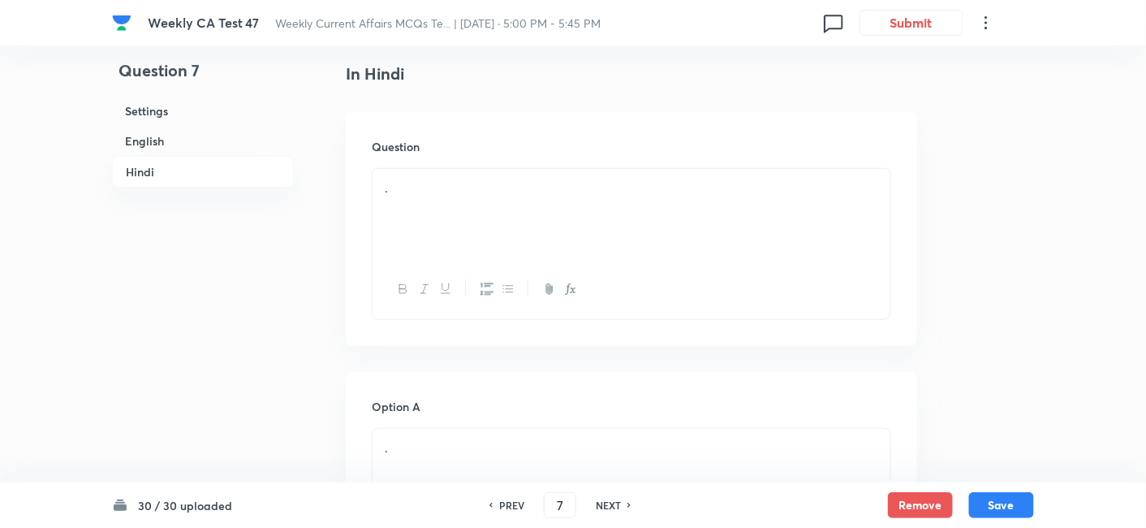
click at [377, 206] on div "." at bounding box center [632, 214] width 518 height 91
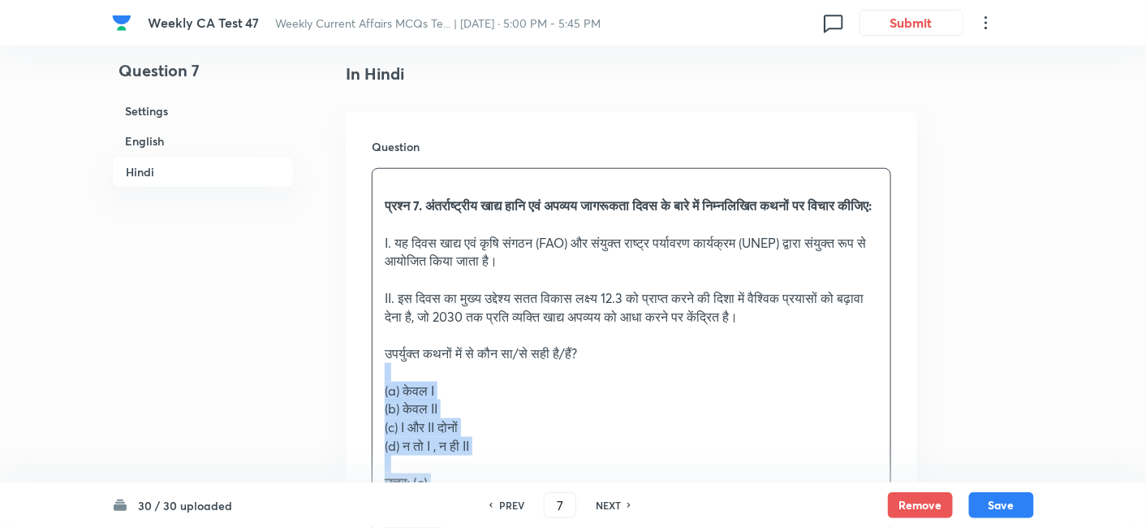
click at [357, 388] on div "Question प्रश्न 7. अंतर्राष्ट्रीय खाद्य हानि एवं अपव्यय जागरूकता दिवस के बारे म…" at bounding box center [632, 451] width 572 height 679
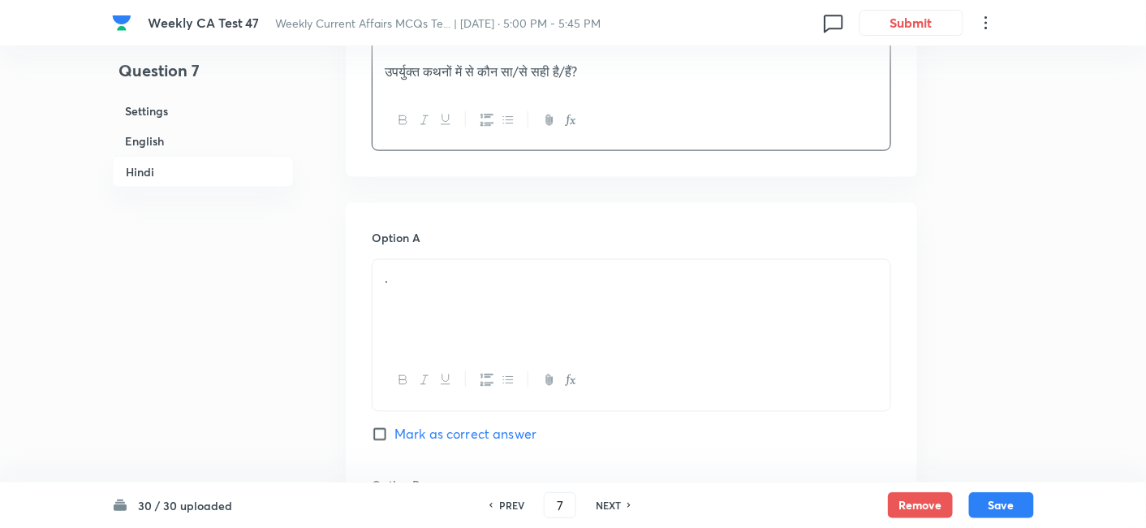
scroll to position [2630, 0]
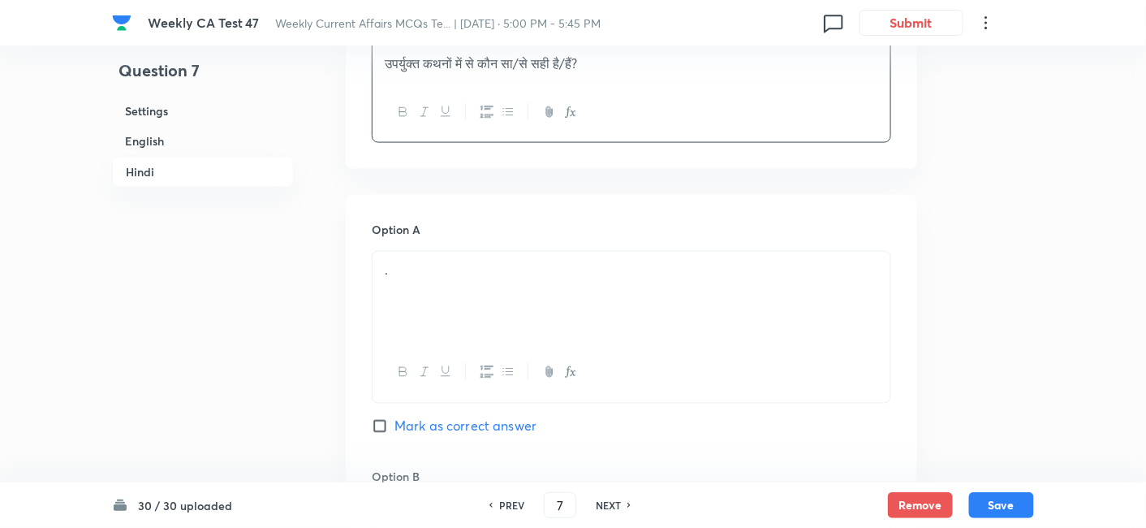
click at [466, 268] on div "." at bounding box center [632, 297] width 518 height 91
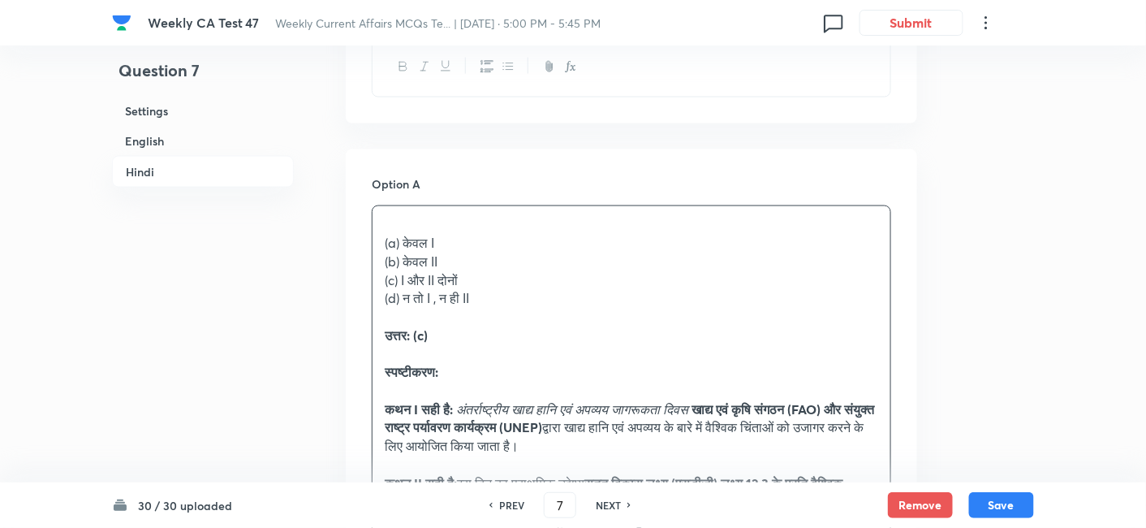
scroll to position [2720, 0]
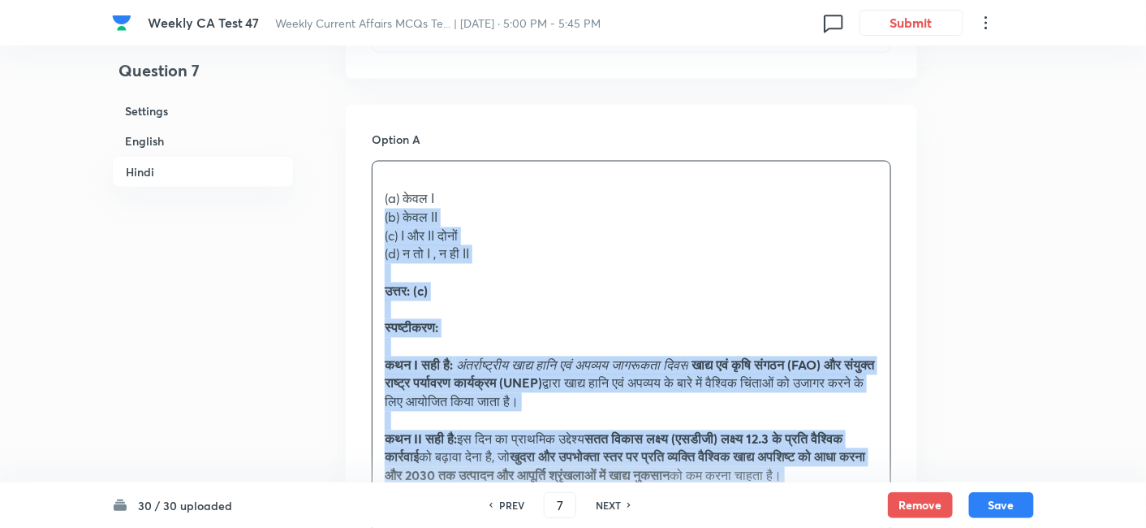
drag, startPoint x: 436, startPoint y: 270, endPoint x: 339, endPoint y: 235, distance: 103.5
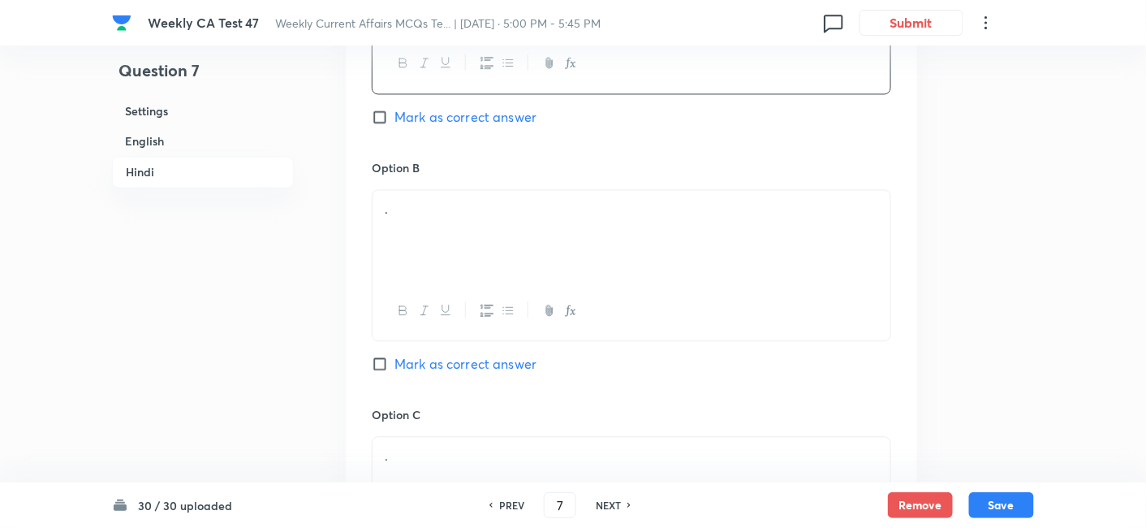
scroll to position [2991, 0]
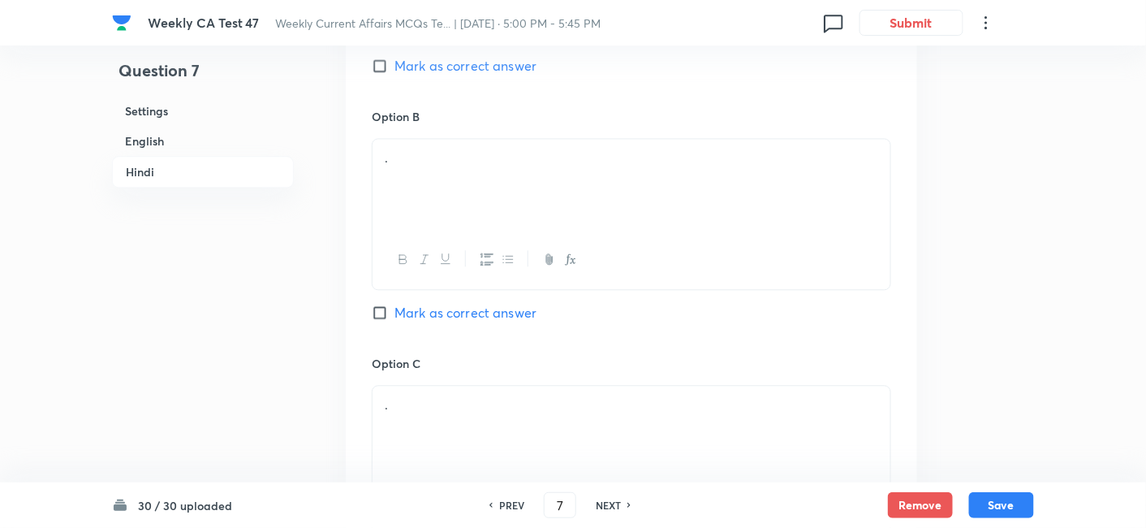
click at [440, 192] on div "." at bounding box center [632, 184] width 518 height 91
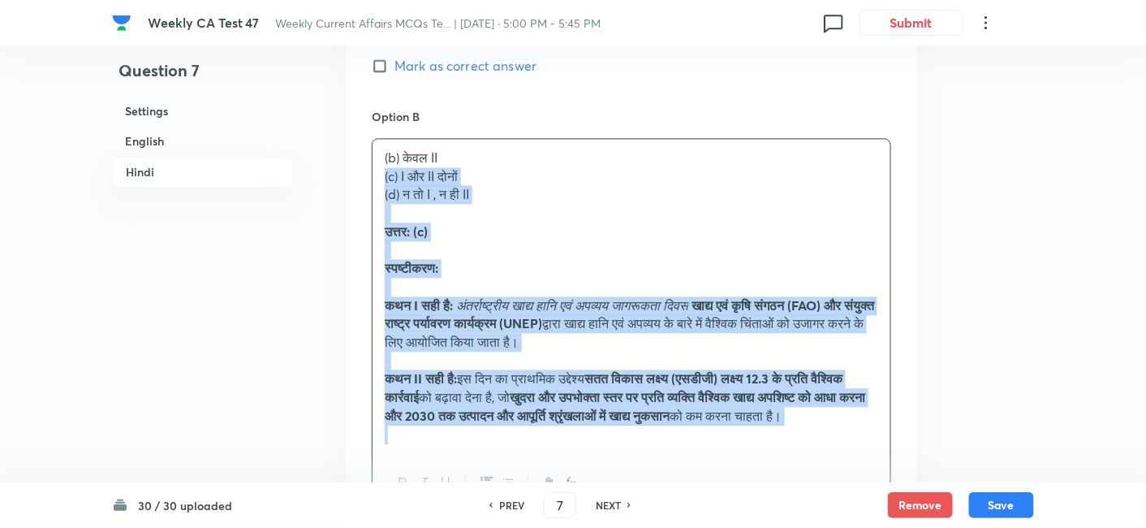
drag, startPoint x: 352, startPoint y: 187, endPoint x: 311, endPoint y: 187, distance: 40.6
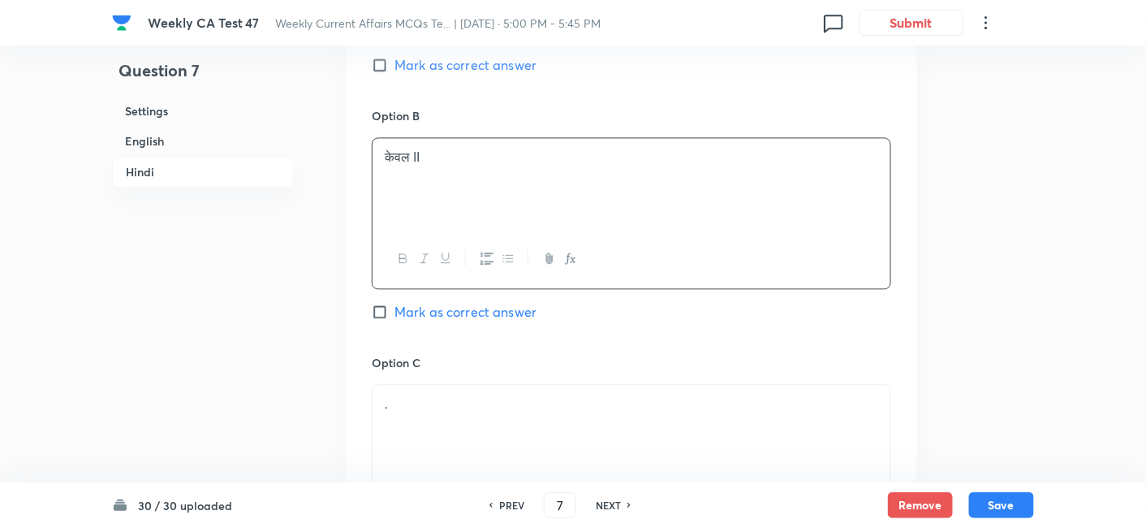
scroll to position [3261, 0]
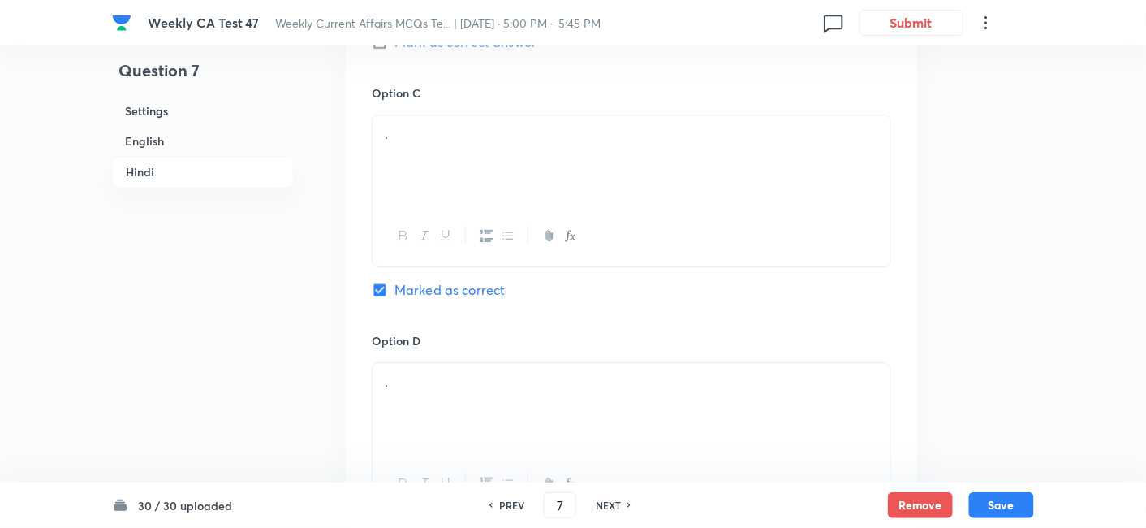
click at [501, 161] on div "." at bounding box center [632, 160] width 518 height 91
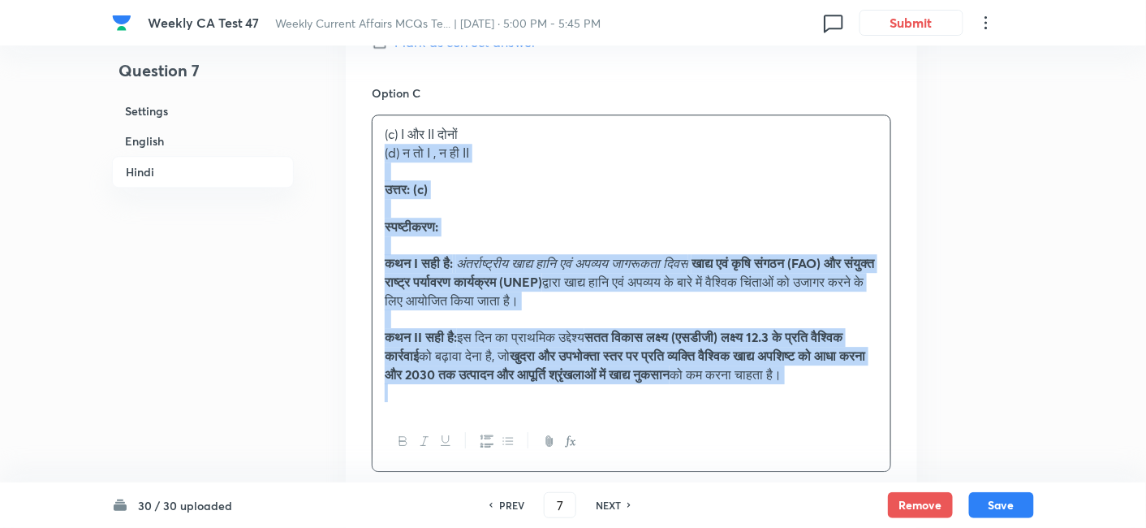
drag, startPoint x: 380, startPoint y: 174, endPoint x: 329, endPoint y: 162, distance: 52.6
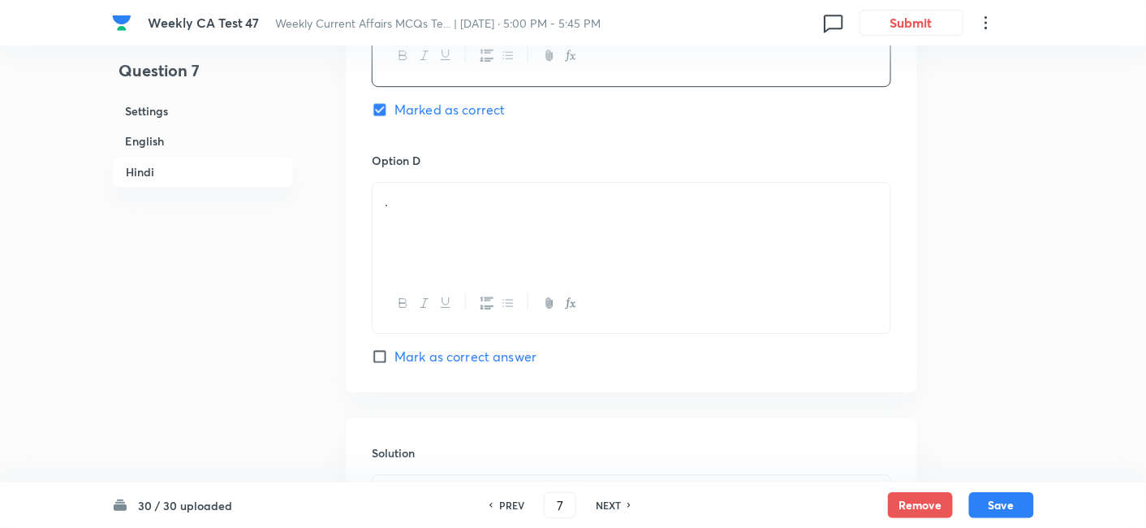
scroll to position [3442, 0]
click at [483, 236] on div "." at bounding box center [632, 227] width 518 height 91
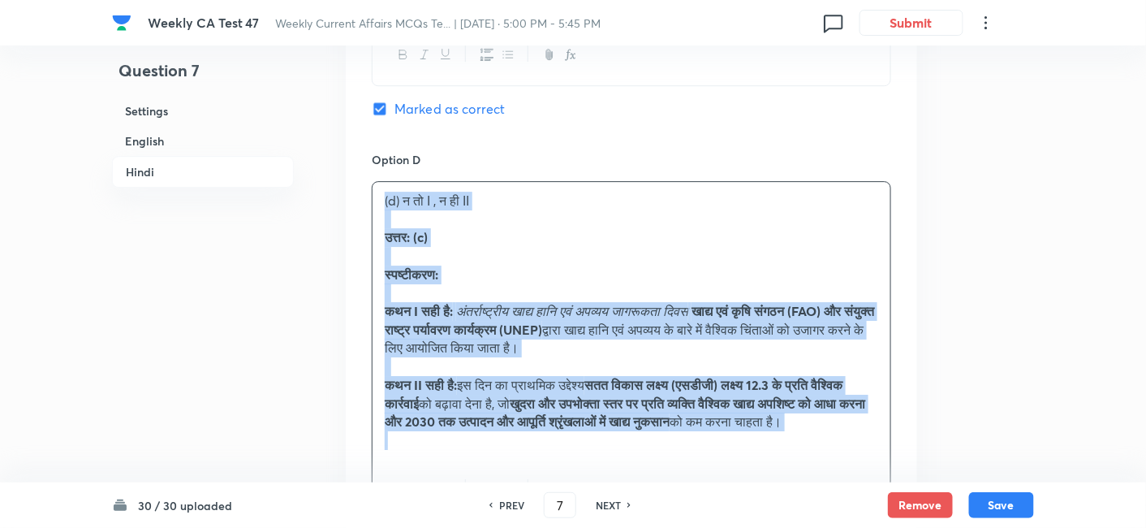
drag, startPoint x: 390, startPoint y: 235, endPoint x: 325, endPoint y: 222, distance: 66.2
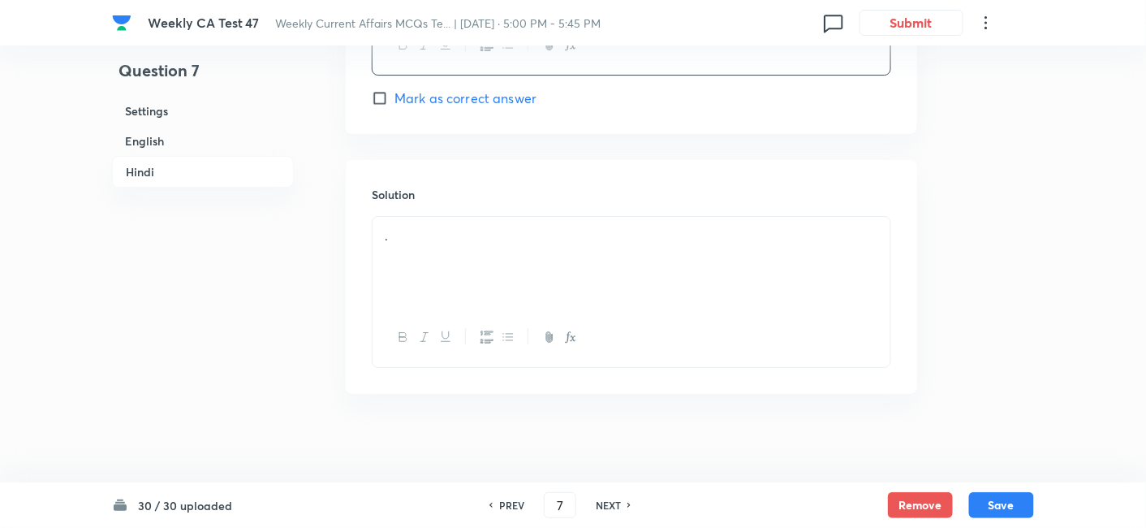
scroll to position [3722, 0]
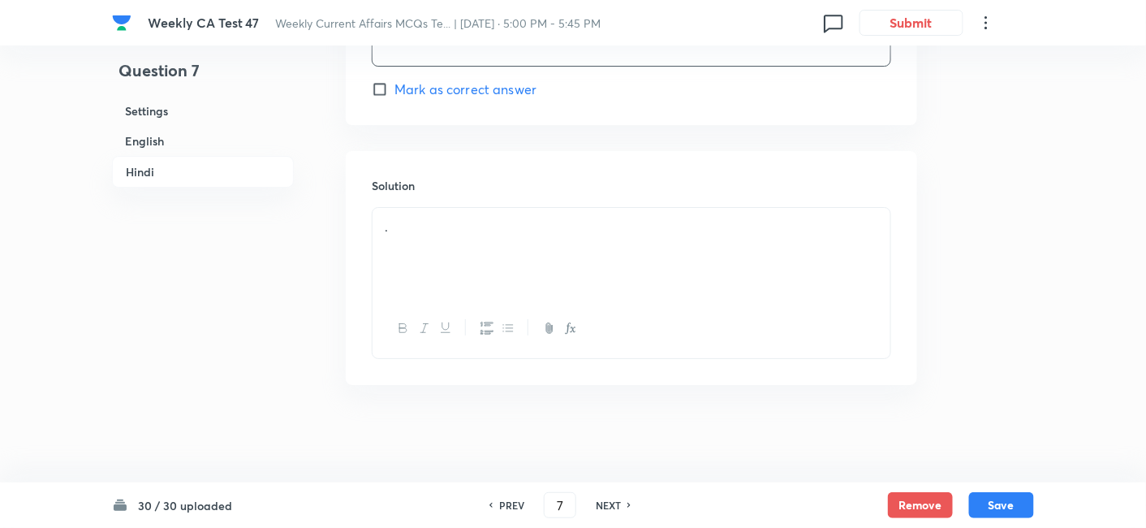
click at [451, 258] on div "." at bounding box center [632, 253] width 518 height 91
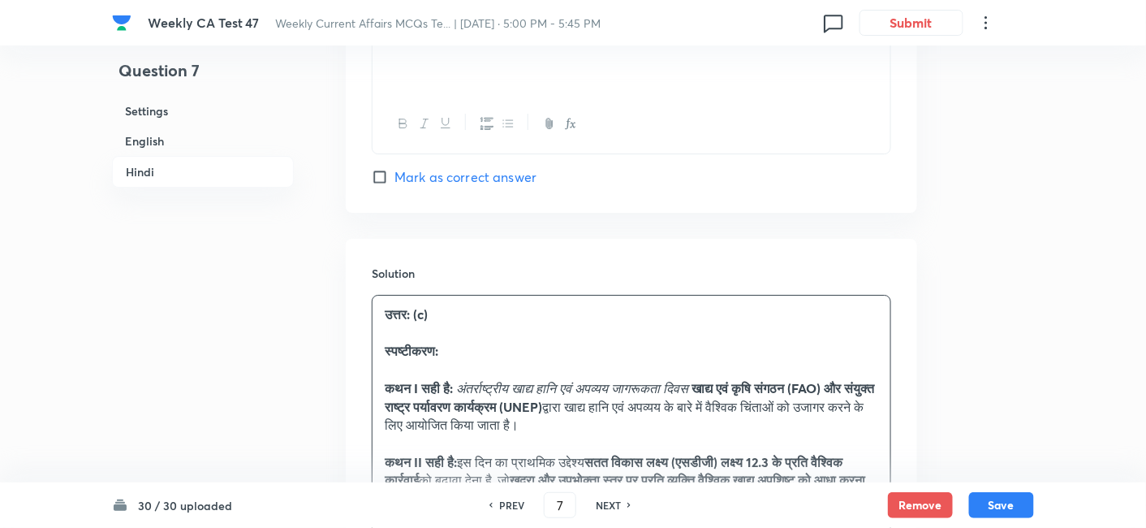
scroll to position [3632, 0]
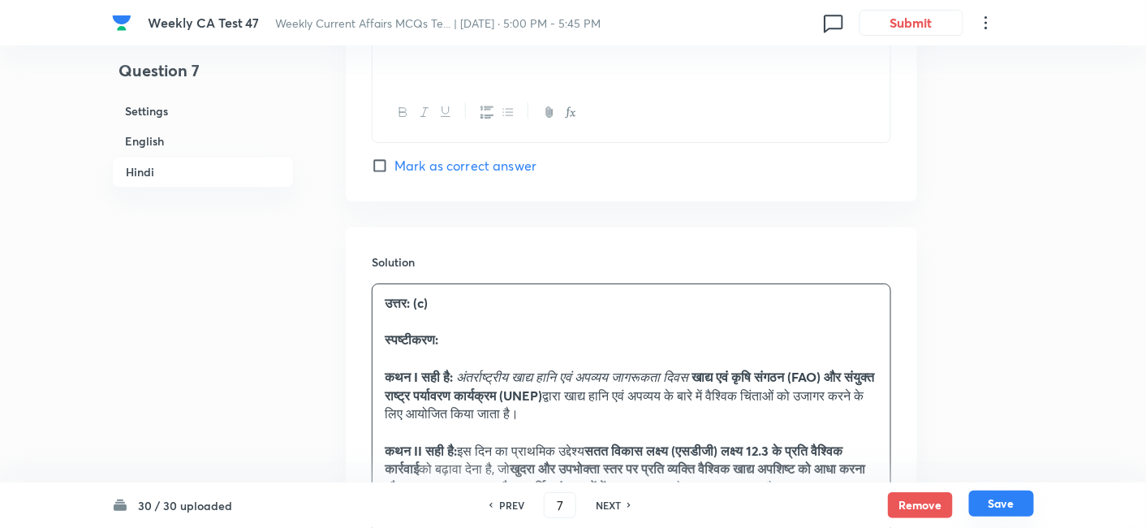
click at [1024, 474] on button "Save" at bounding box center [1001, 503] width 65 height 26
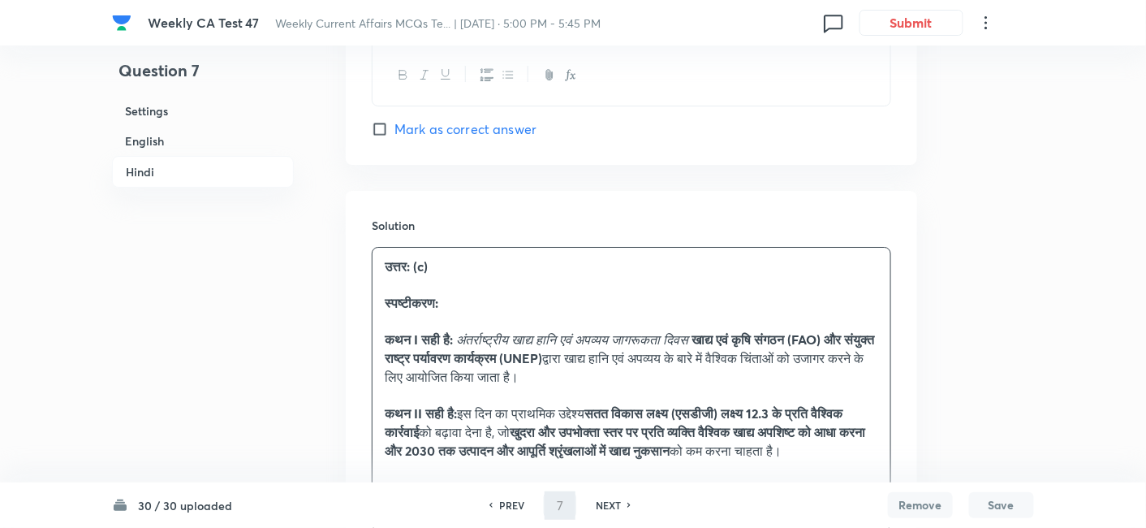
type input "8"
checkbox input "false"
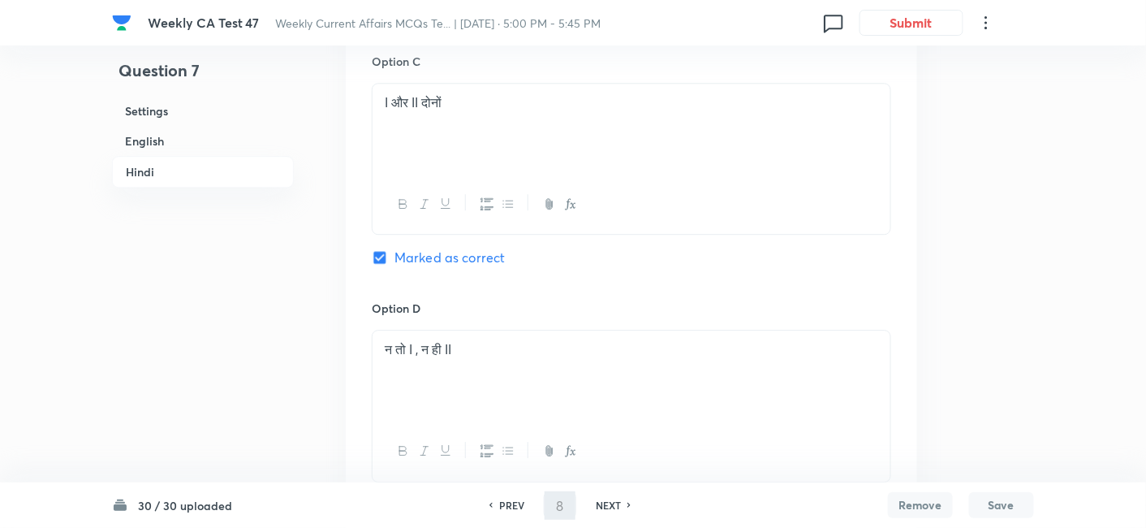
checkbox input "true"
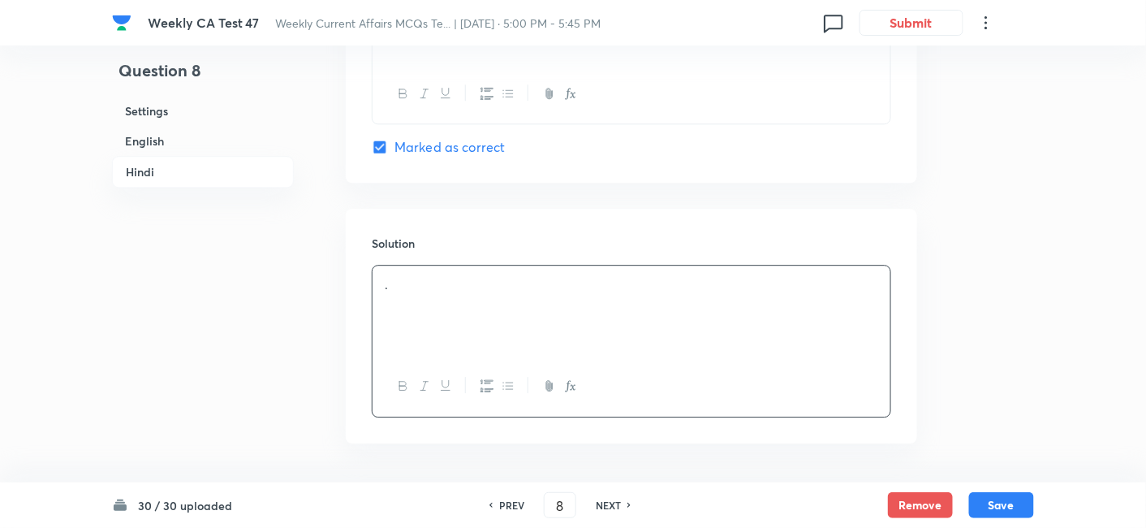
drag, startPoint x: 183, startPoint y: 131, endPoint x: 284, endPoint y: 161, distance: 105.8
click at [182, 130] on h6 "English" at bounding box center [203, 141] width 182 height 30
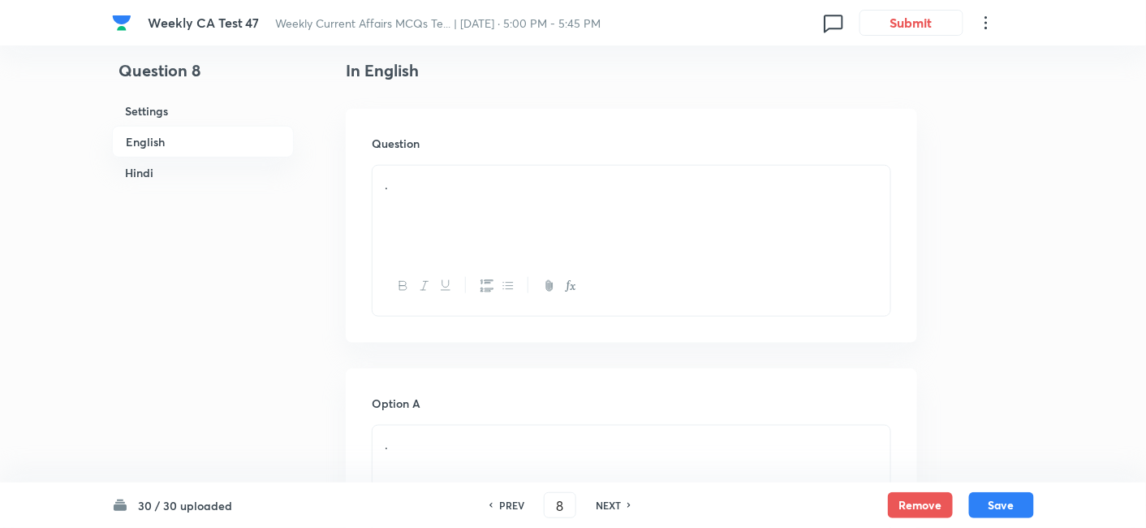
click at [541, 184] on p "." at bounding box center [632, 184] width 494 height 19
click at [468, 188] on p "." at bounding box center [632, 184] width 494 height 19
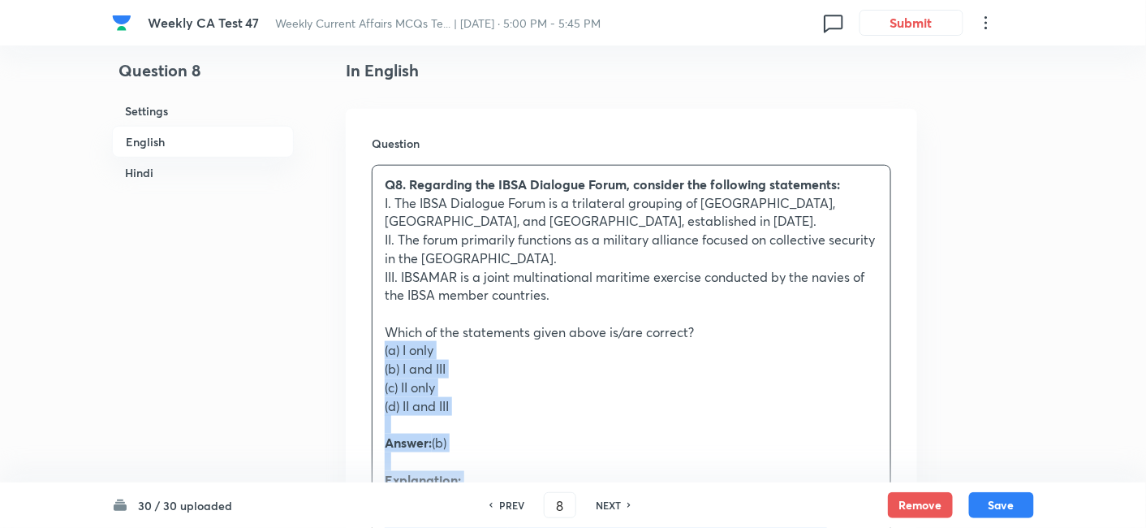
drag, startPoint x: 391, startPoint y: 353, endPoint x: 315, endPoint y: 353, distance: 76.3
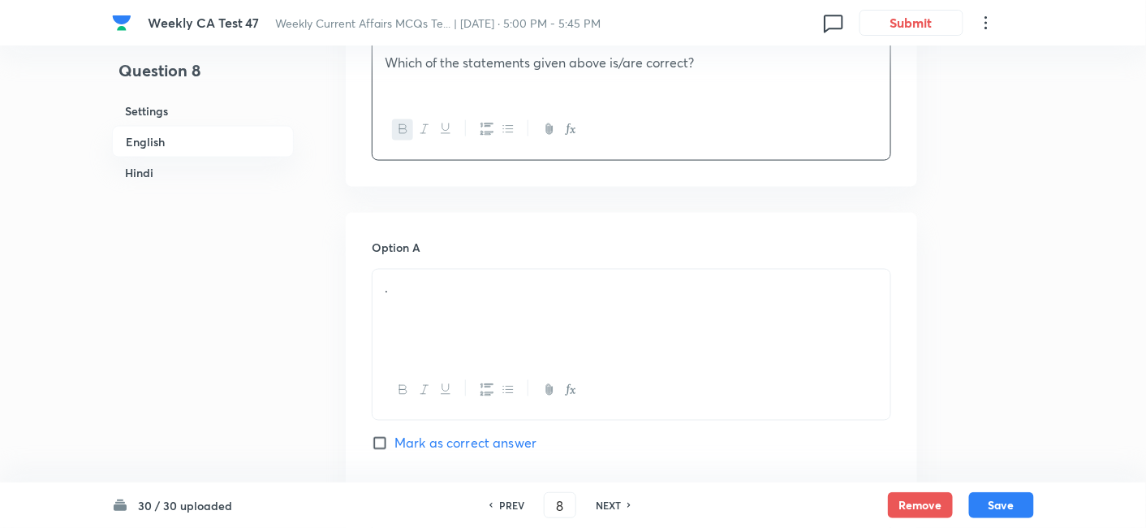
scroll to position [779, 0]
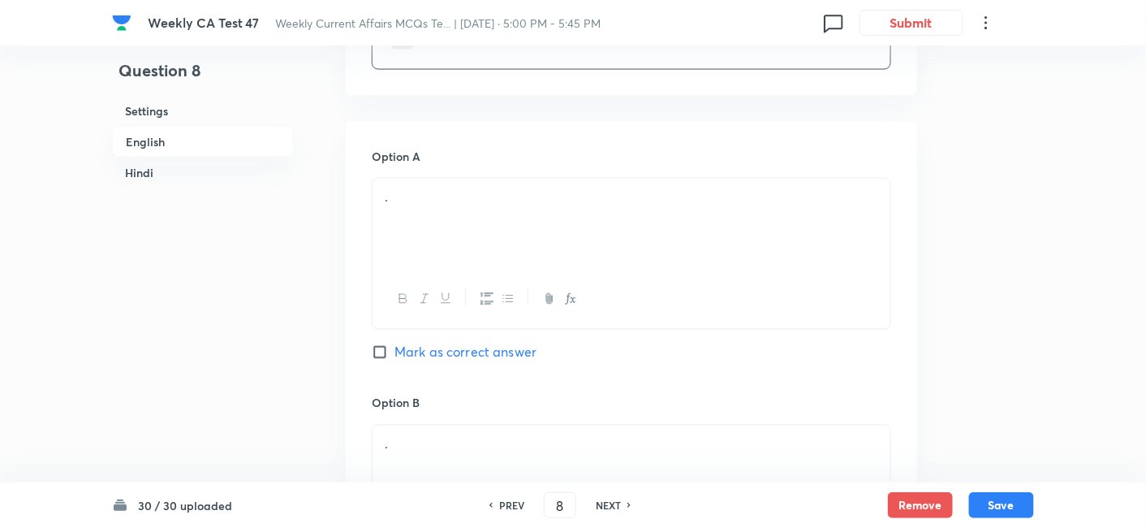
click at [505, 222] on div "." at bounding box center [632, 224] width 518 height 91
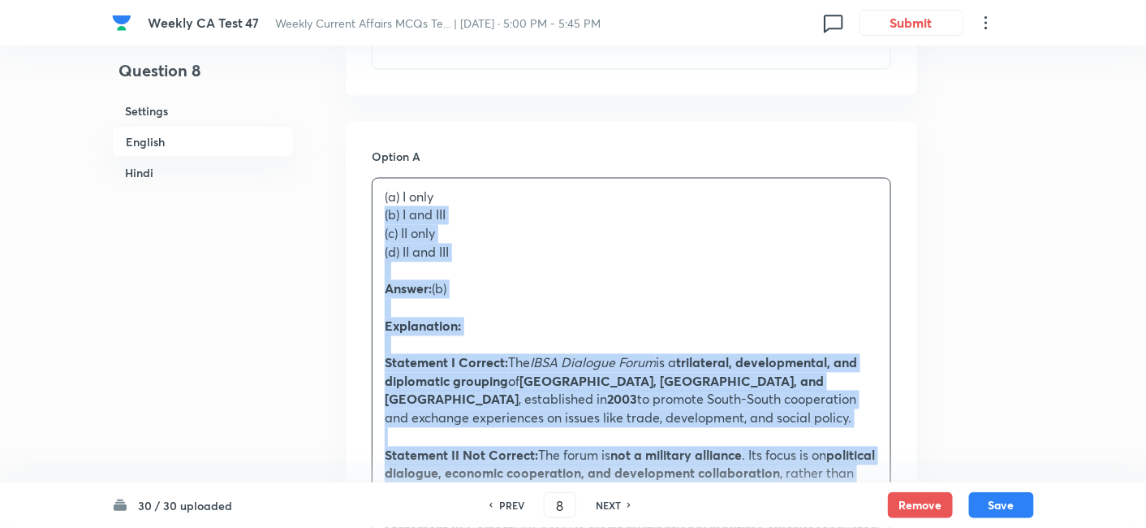
drag, startPoint x: 385, startPoint y: 235, endPoint x: 304, endPoint y: 215, distance: 83.5
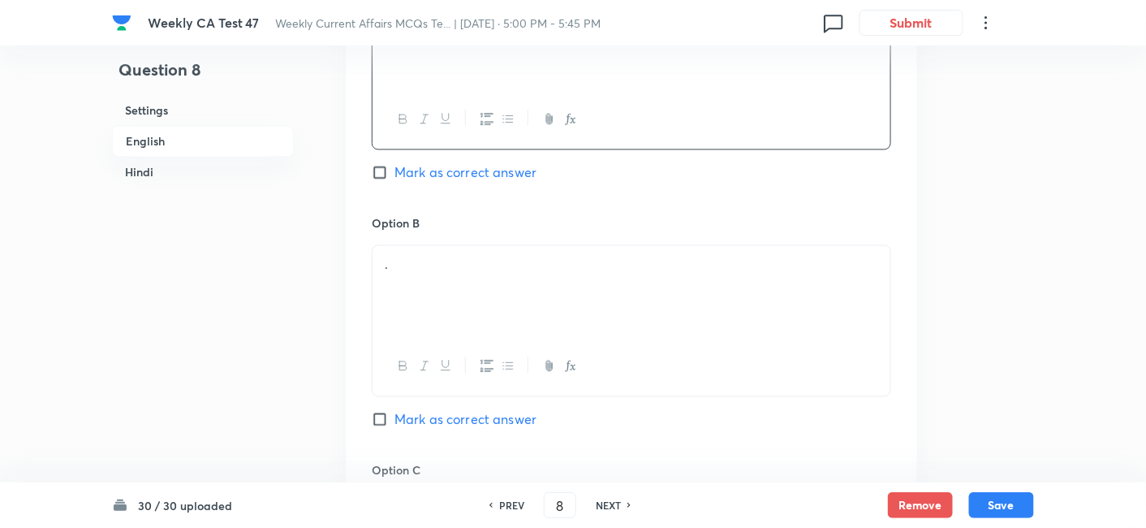
scroll to position [1050, 0]
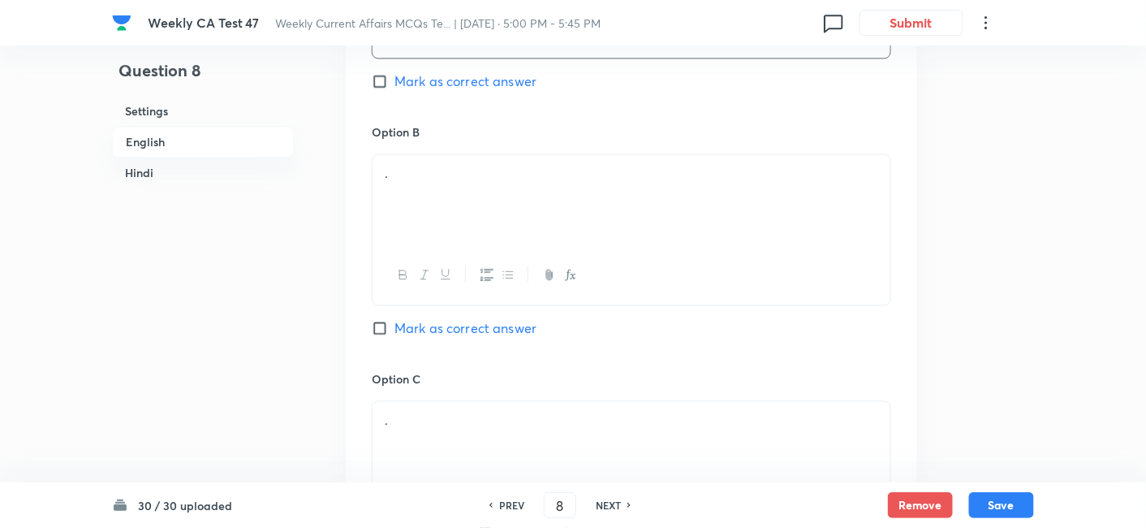
click at [503, 219] on div "." at bounding box center [632, 199] width 518 height 91
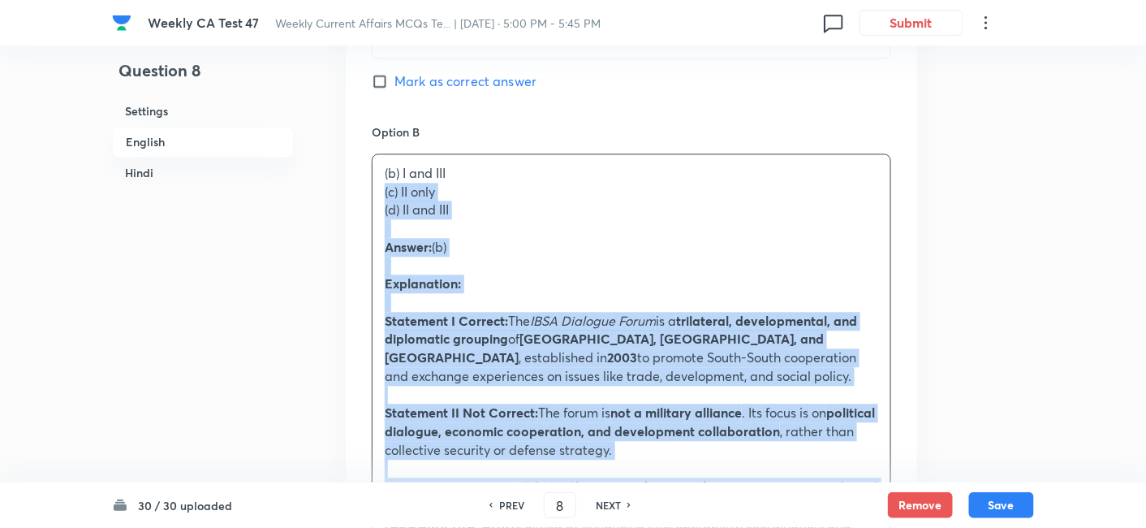
drag, startPoint x: 395, startPoint y: 214, endPoint x: 367, endPoint y: 198, distance: 31.6
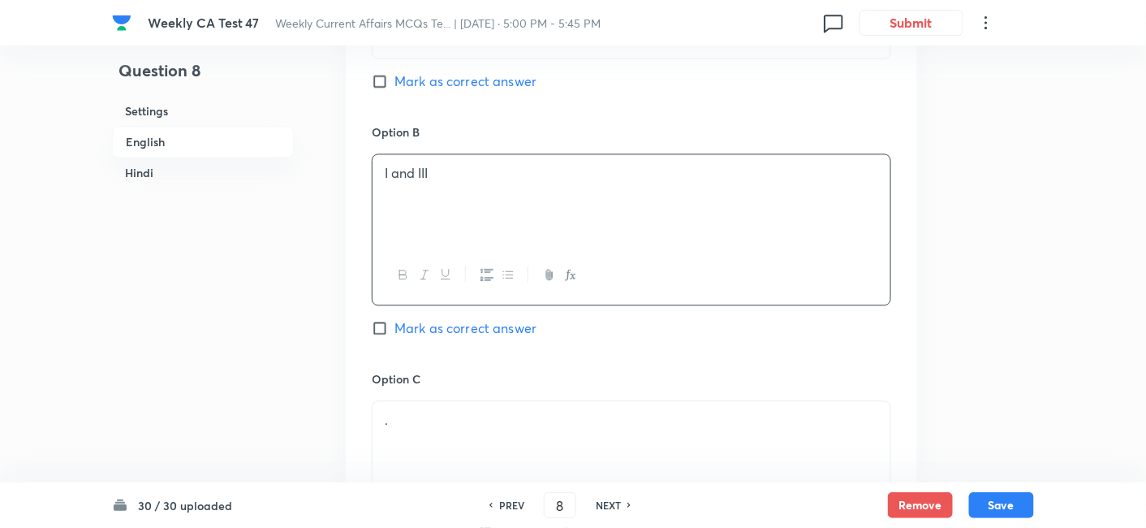
click at [446, 337] on div "Option B I and III Mark as correct answer" at bounding box center [632, 246] width 520 height 247
click at [437, 318] on span "Mark as correct answer" at bounding box center [466, 327] width 142 height 19
click at [395, 320] on input "Mark as correct answer" at bounding box center [383, 328] width 23 height 16
checkbox input "true"
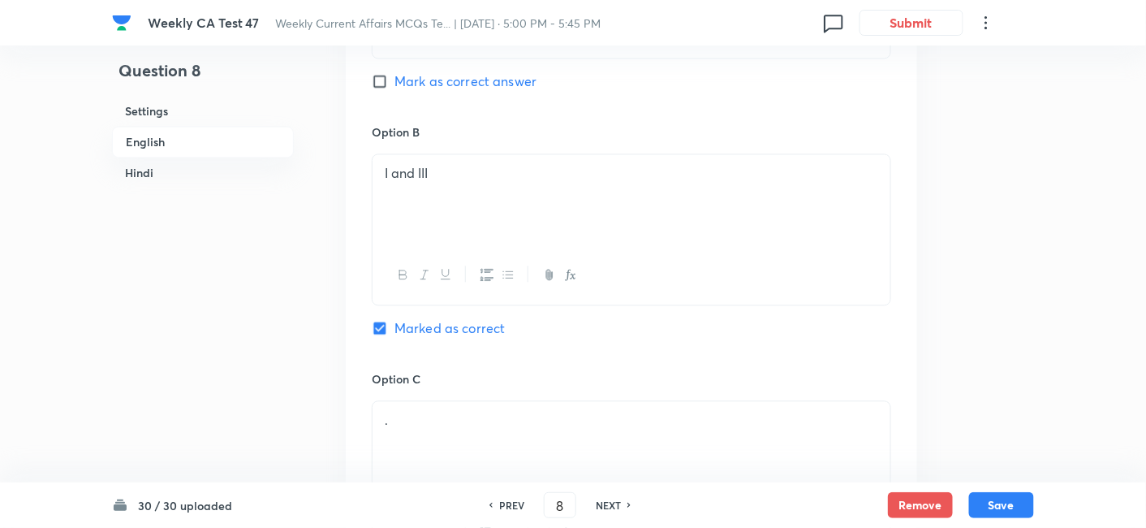
checkbox input "false"
checkbox input "true"
checkbox input "false"
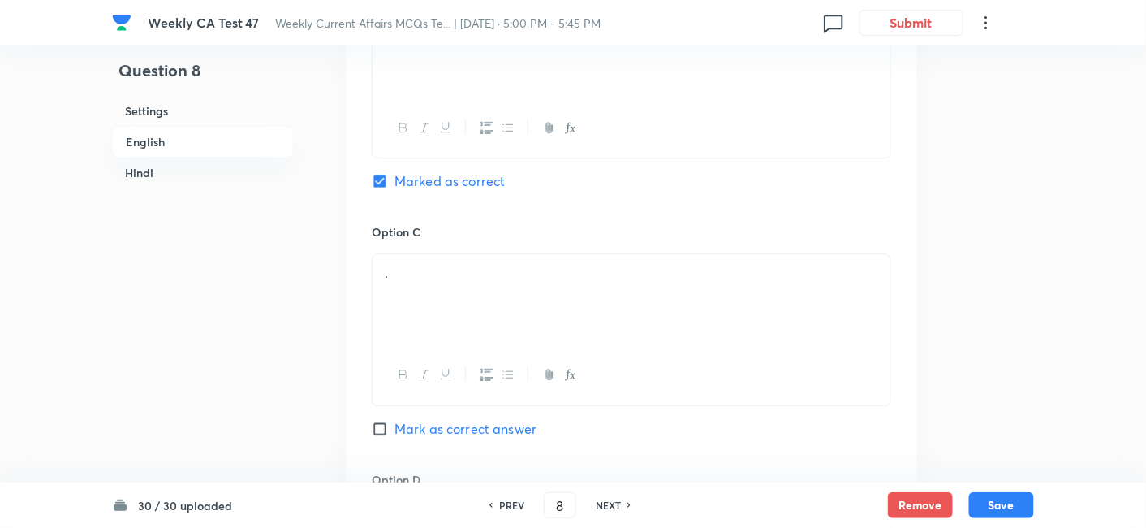
scroll to position [1321, 0]
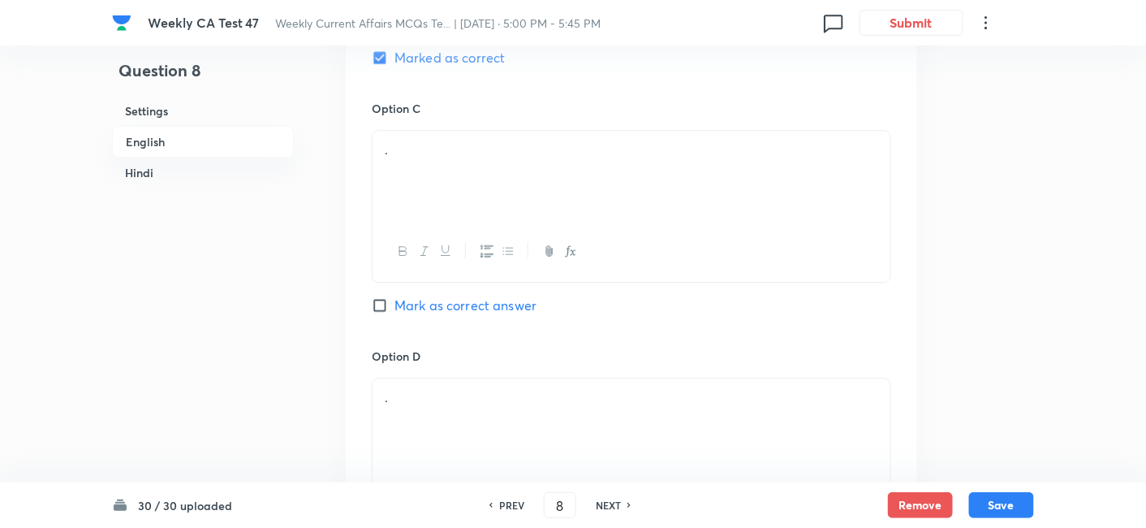
click at [484, 156] on p "." at bounding box center [632, 149] width 494 height 19
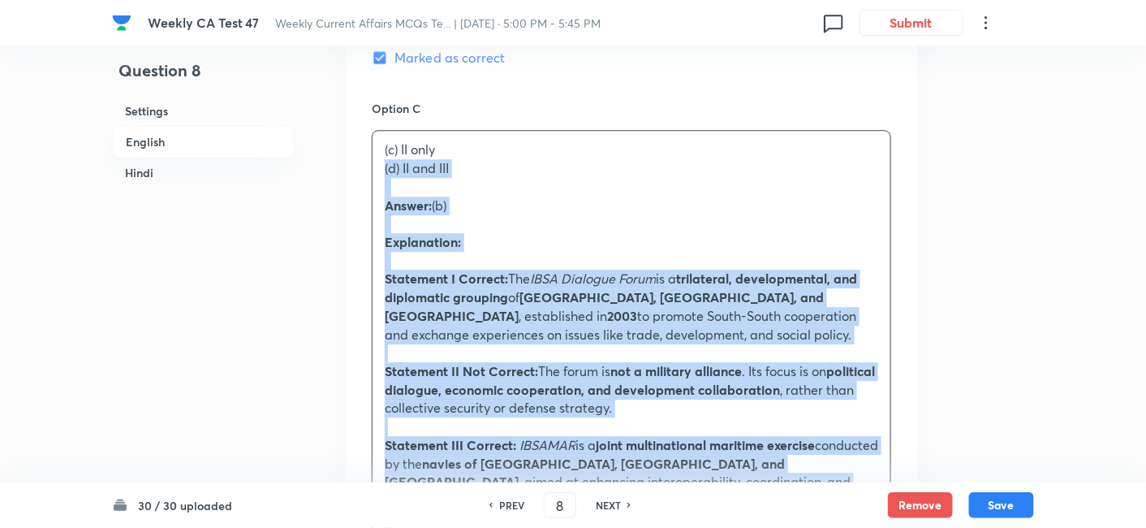
drag, startPoint x: 391, startPoint y: 174, endPoint x: 308, endPoint y: 171, distance: 82.8
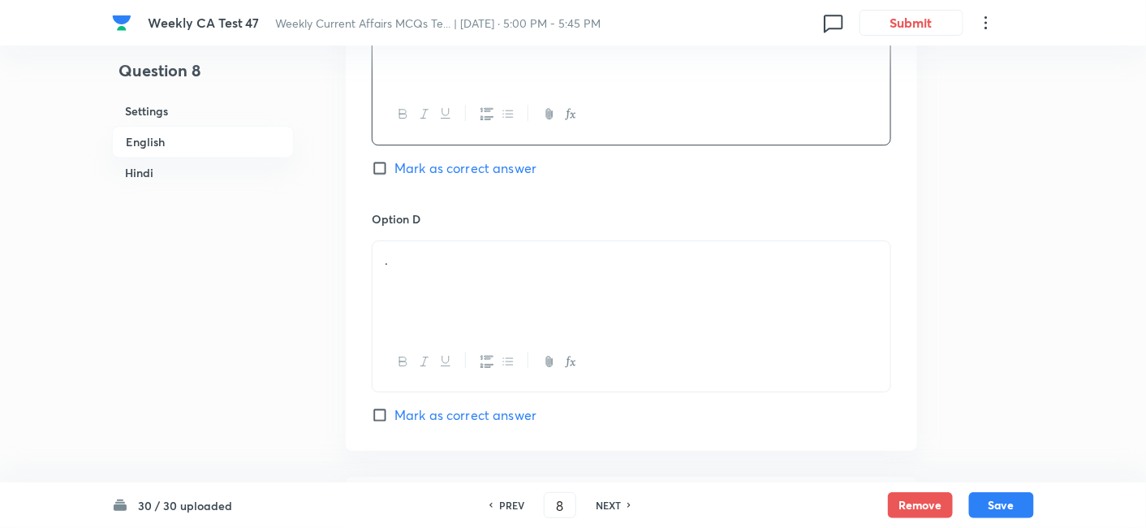
scroll to position [1501, 0]
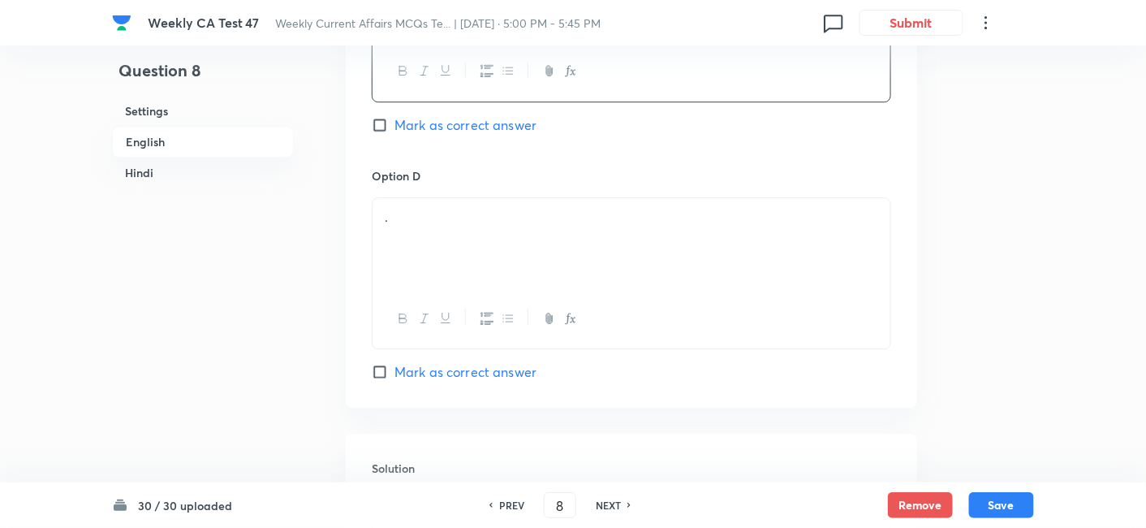
click at [440, 254] on div "." at bounding box center [632, 243] width 518 height 91
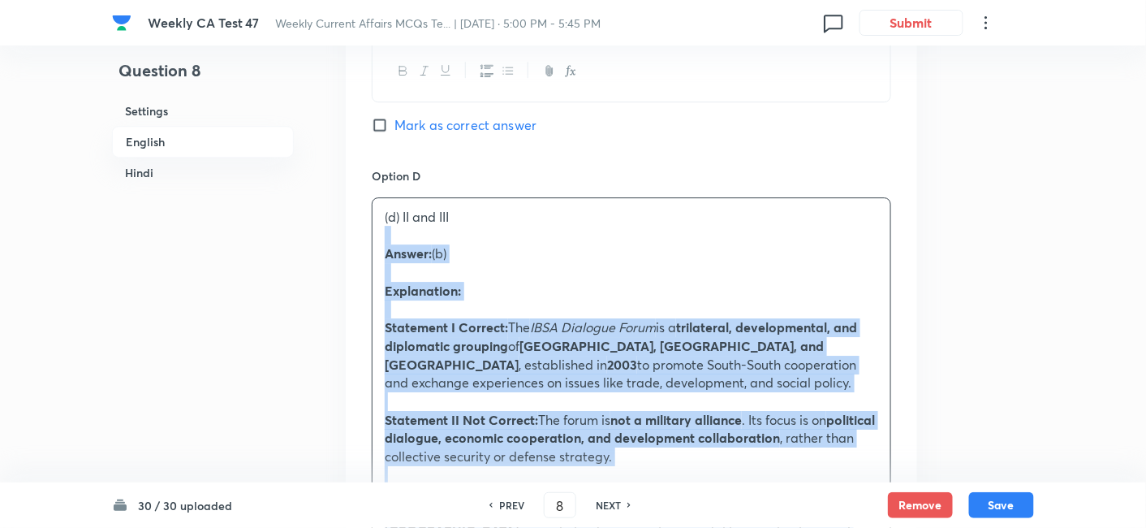
drag, startPoint x: 442, startPoint y: 255, endPoint x: 336, endPoint y: 225, distance: 109.7
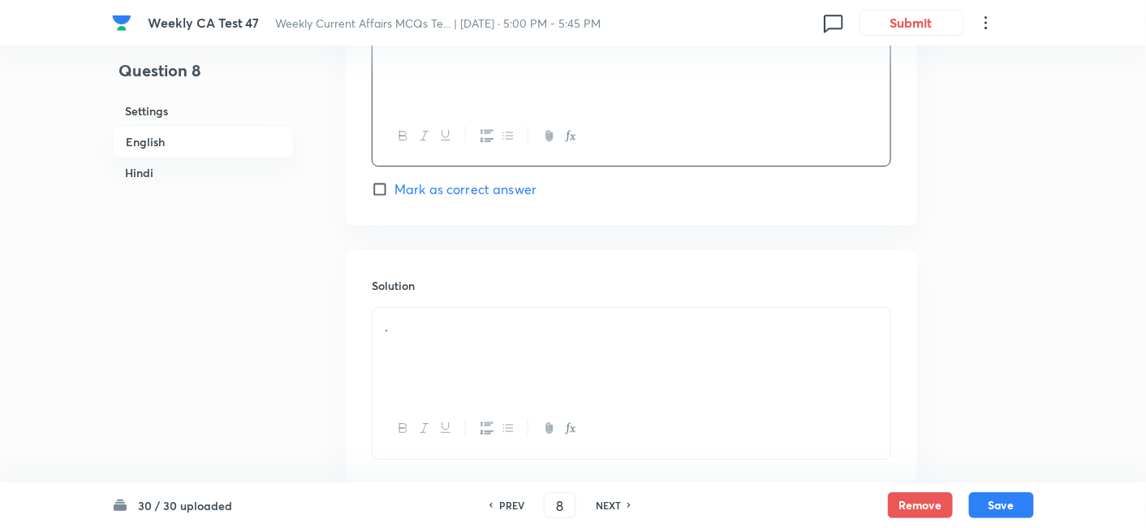
scroll to position [1771, 0]
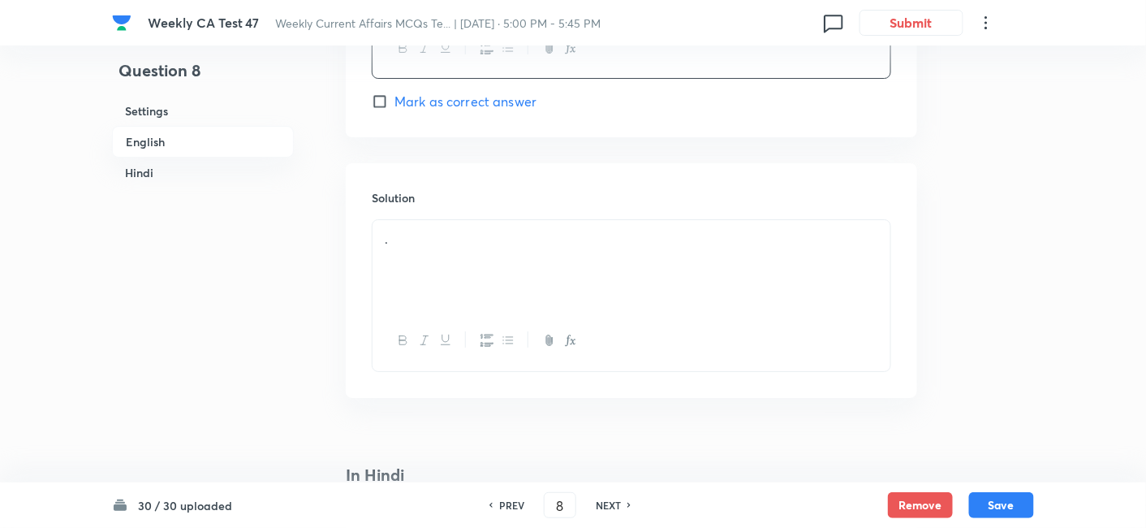
click at [475, 256] on div "." at bounding box center [632, 265] width 518 height 91
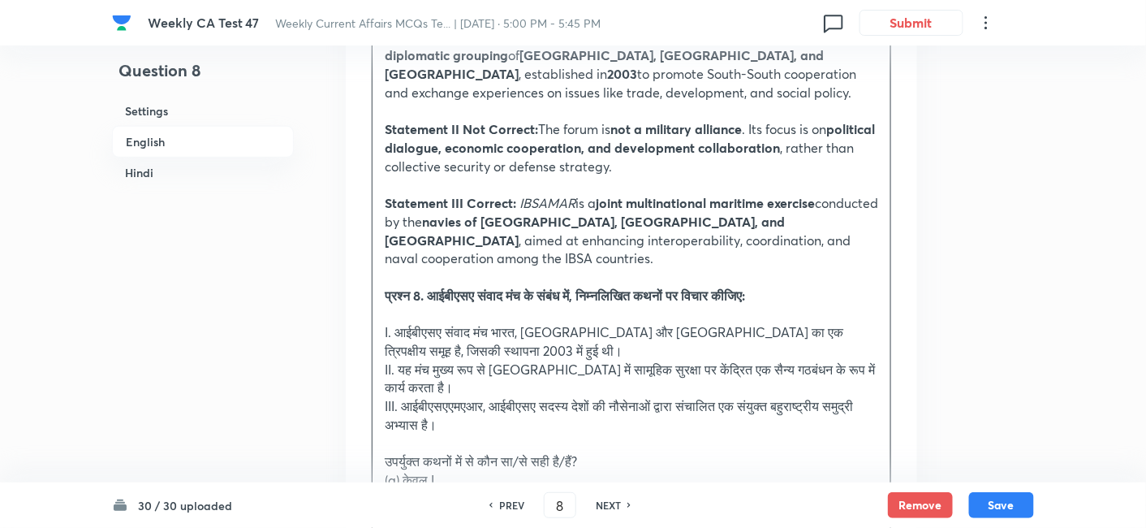
scroll to position [2133, 0]
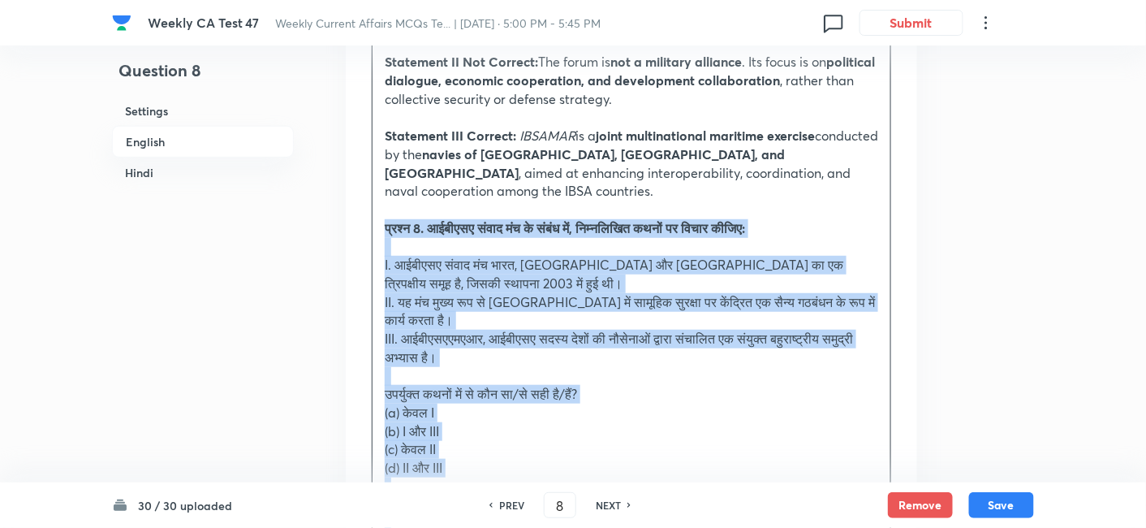
drag, startPoint x: 436, startPoint y: 250, endPoint x: 374, endPoint y: 199, distance: 80.1
click at [374, 199] on div "Answer: (b) Explanation: Statement I Correct: The IBSA Dialogue Forum is a tril…" at bounding box center [632, 320] width 518 height 923
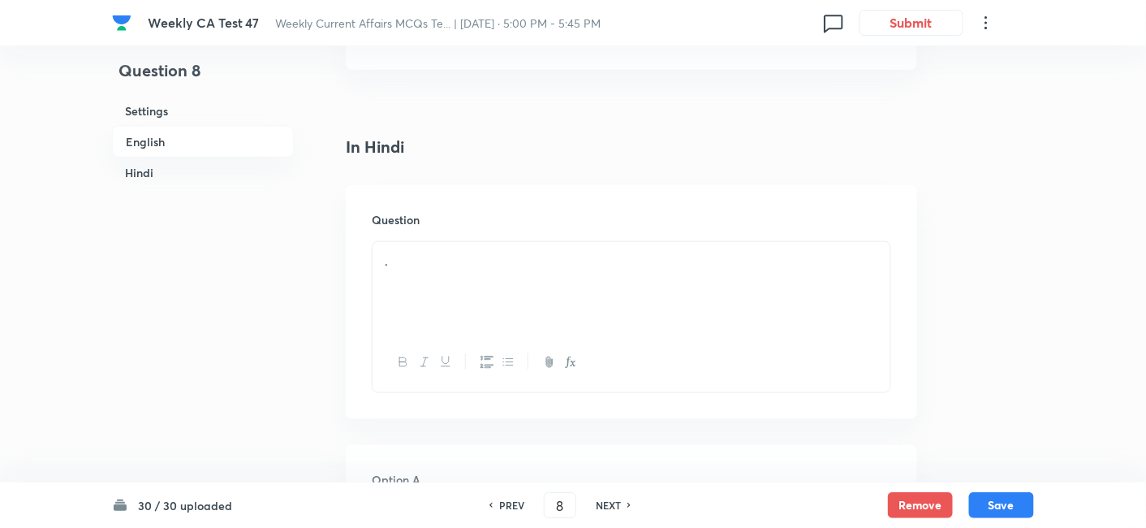
scroll to position [2403, 0]
click at [485, 282] on div "." at bounding box center [632, 280] width 518 height 91
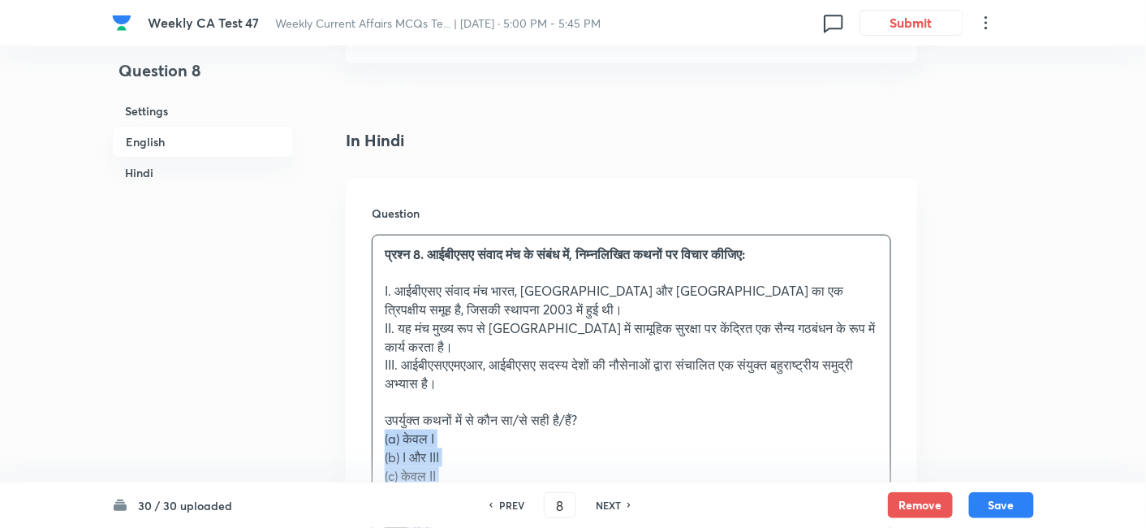
drag, startPoint x: 384, startPoint y: 415, endPoint x: 367, endPoint y: 415, distance: 17.0
click at [367, 415] on div "Question प्रश्न 8. आईबीएसए संवाद मंच के संबंध में, निम्नलिखित कथनों पर विचार की…" at bounding box center [632, 537] width 572 height 716
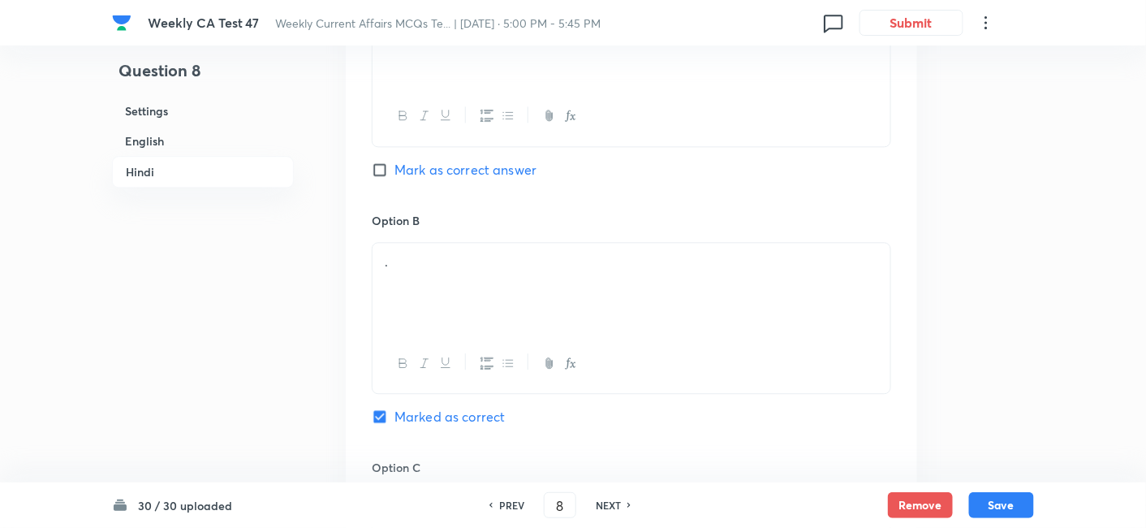
click at [464, 243] on div "." at bounding box center [632, 288] width 518 height 91
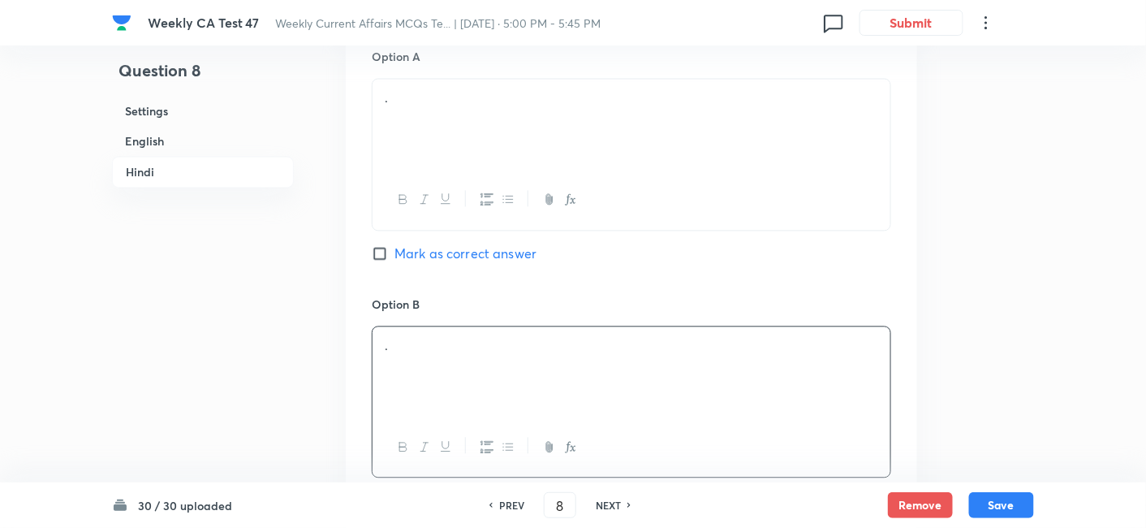
scroll to position [2854, 0]
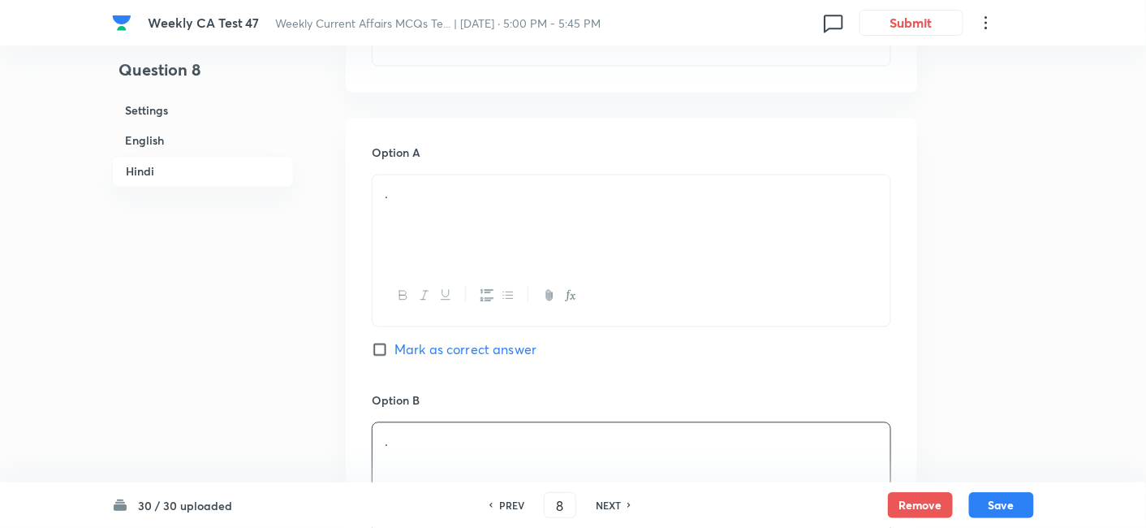
click at [468, 212] on div "." at bounding box center [632, 220] width 518 height 91
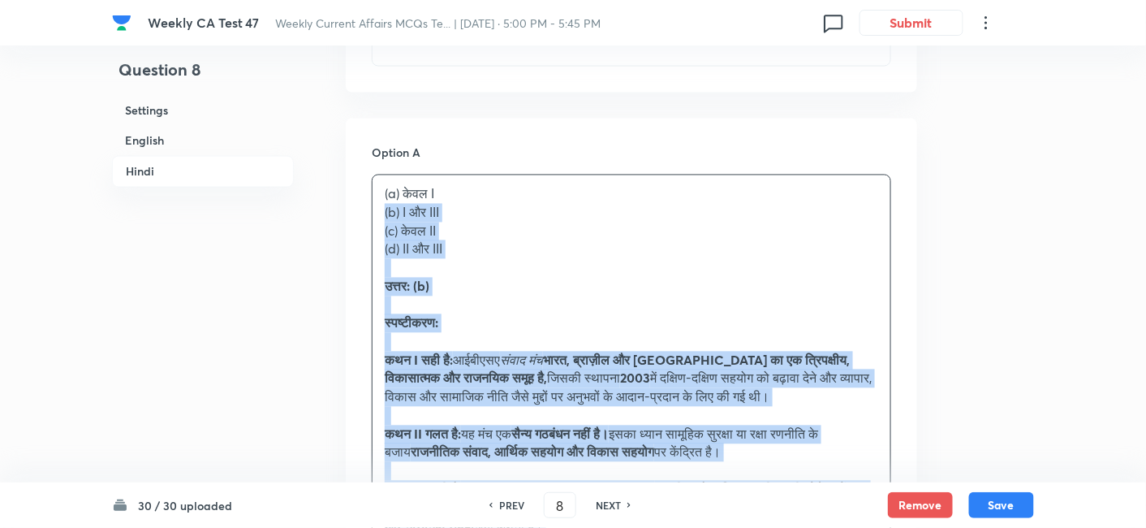
drag, startPoint x: 394, startPoint y: 197, endPoint x: 331, endPoint y: 188, distance: 63.1
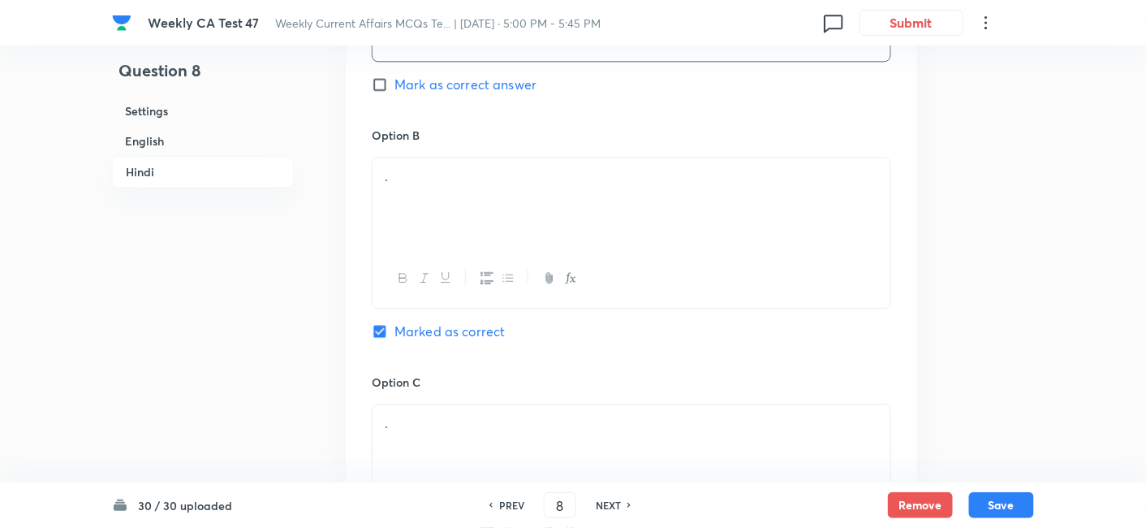
scroll to position [3125, 0]
click at [461, 186] on div "." at bounding box center [632, 198] width 518 height 91
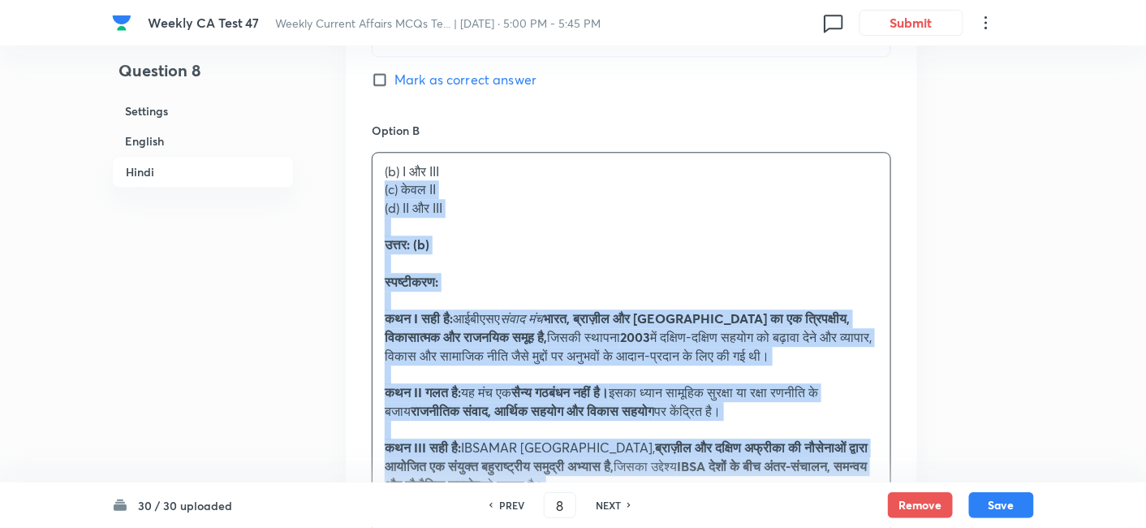
drag, startPoint x: 364, startPoint y: 183, endPoint x: 317, endPoint y: 171, distance: 47.8
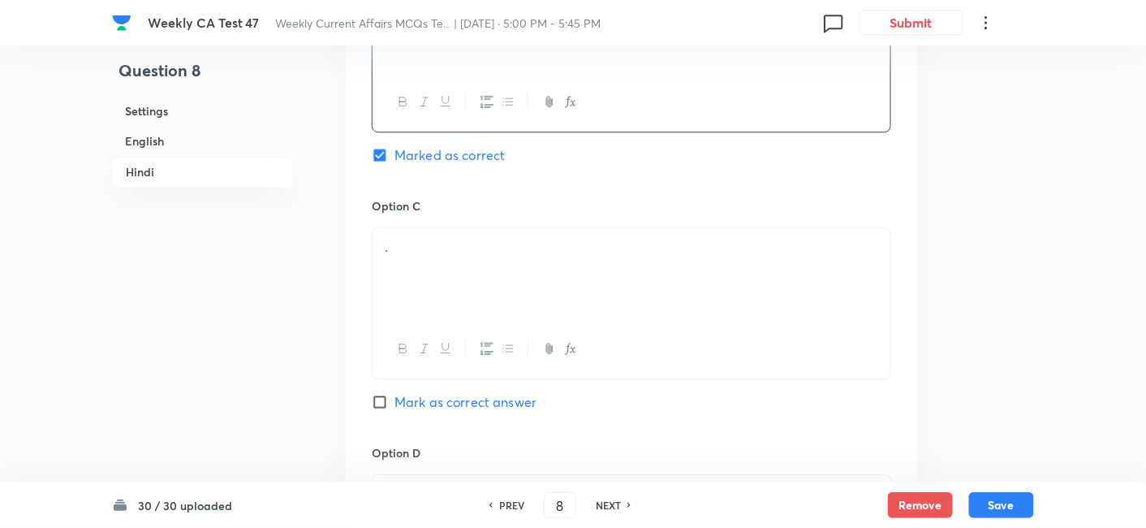
scroll to position [3305, 0]
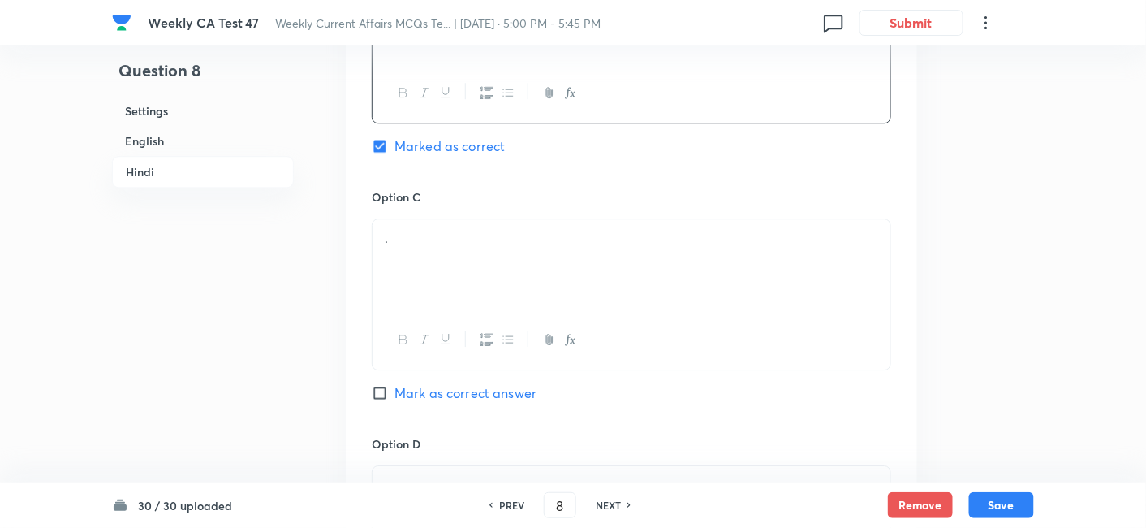
click at [475, 244] on div "." at bounding box center [632, 264] width 518 height 91
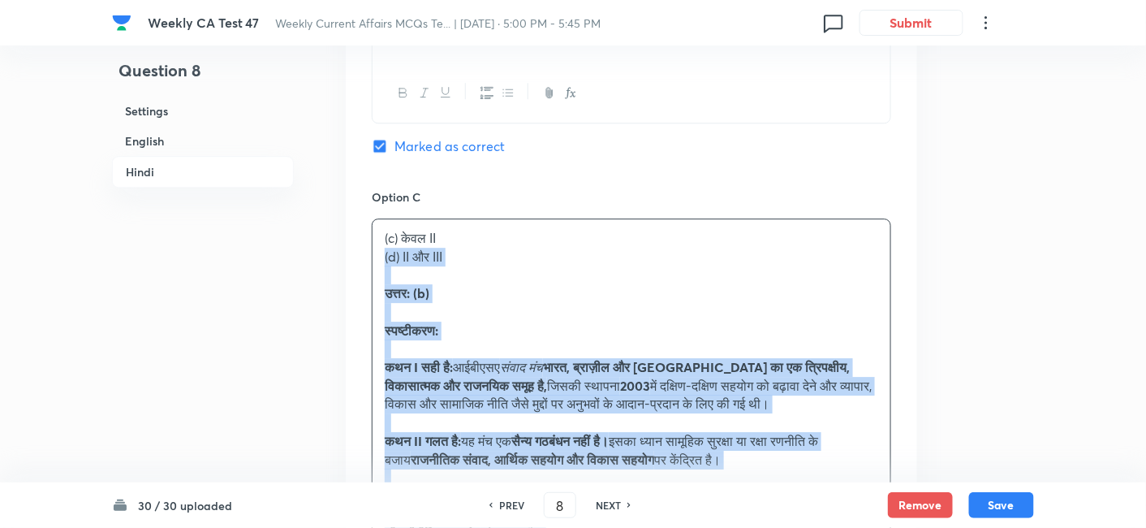
drag, startPoint x: 434, startPoint y: 239, endPoint x: 330, endPoint y: 231, distance: 104.2
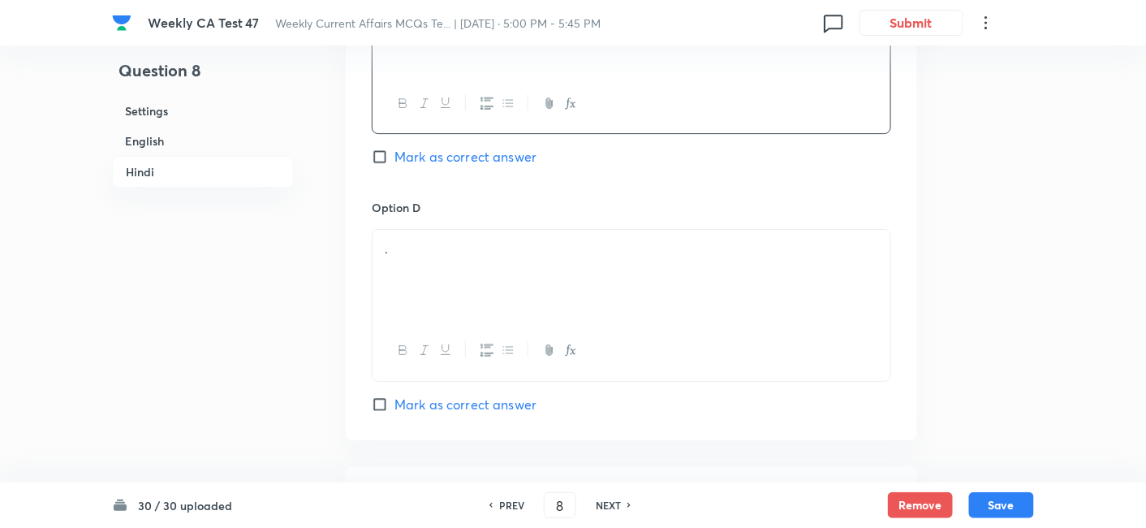
scroll to position [3576, 0]
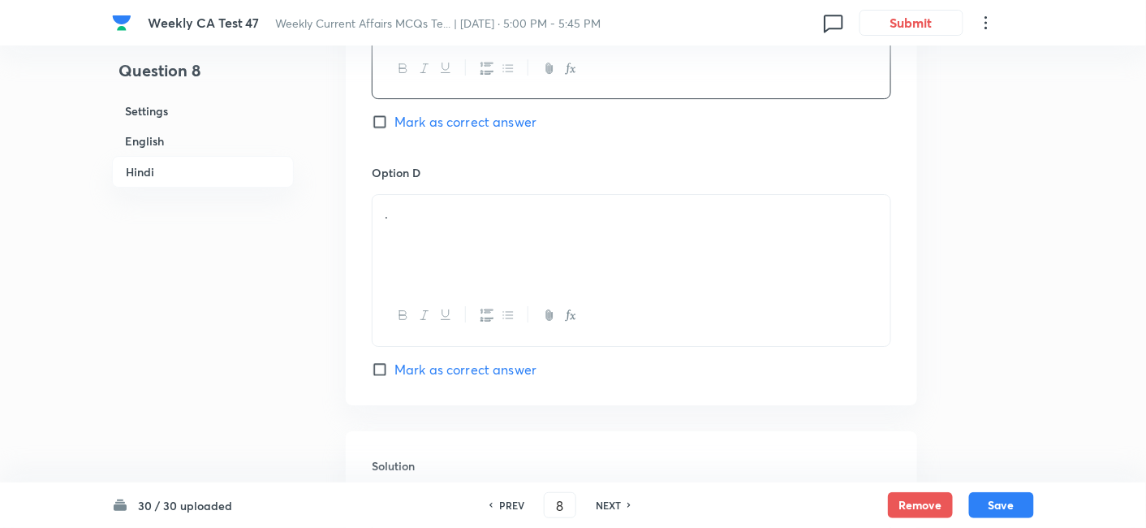
click at [471, 214] on div "." at bounding box center [632, 240] width 518 height 91
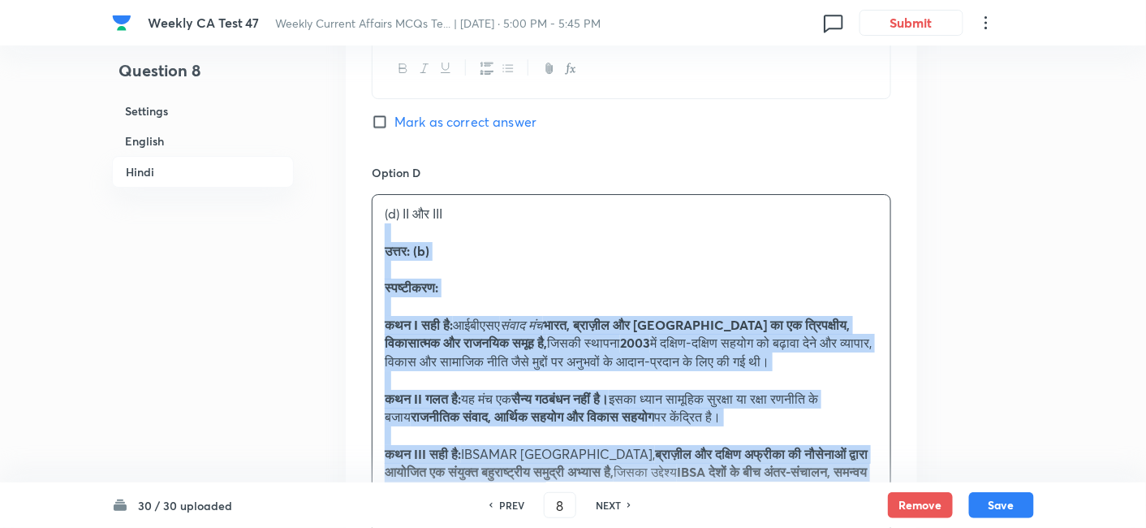
drag, startPoint x: 396, startPoint y: 217, endPoint x: 333, endPoint y: 206, distance: 64.2
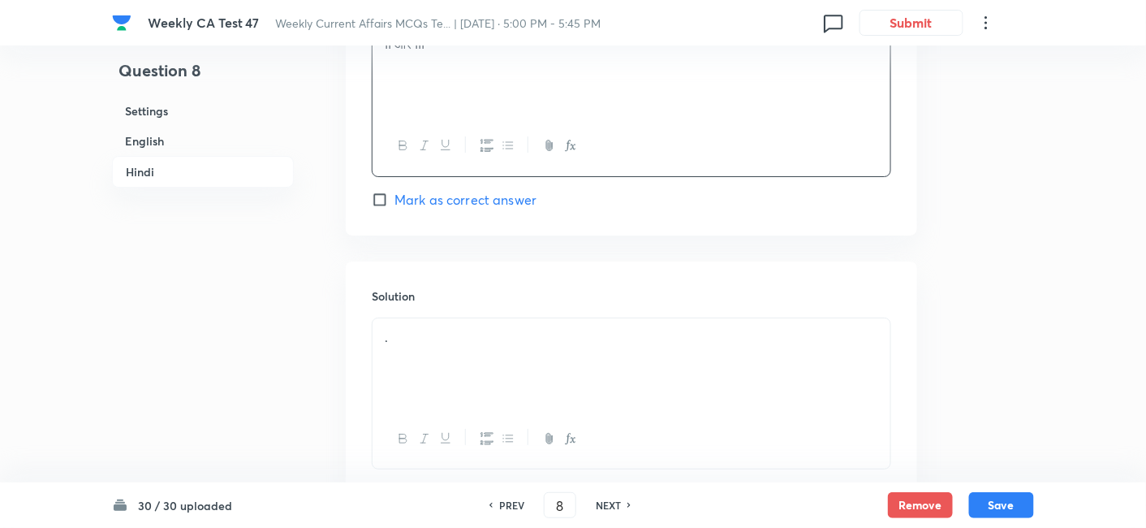
scroll to position [3832, 0]
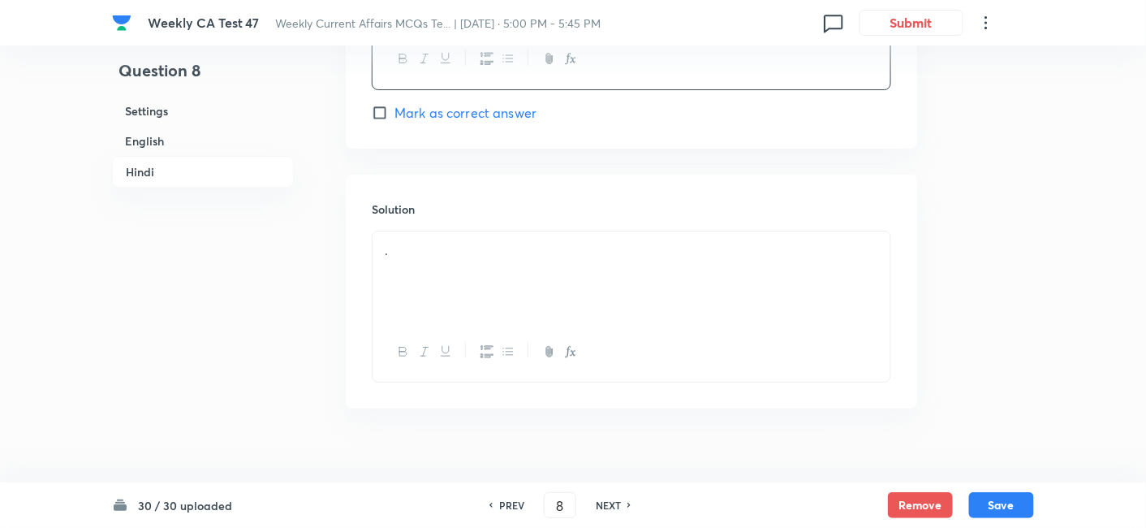
click at [451, 239] on div "." at bounding box center [632, 276] width 518 height 91
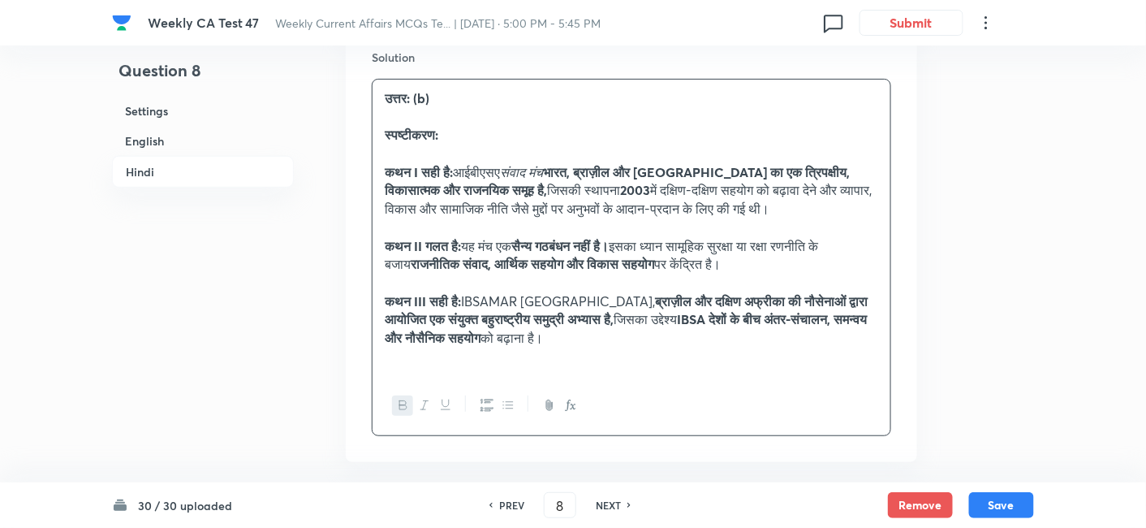
scroll to position [4013, 0]
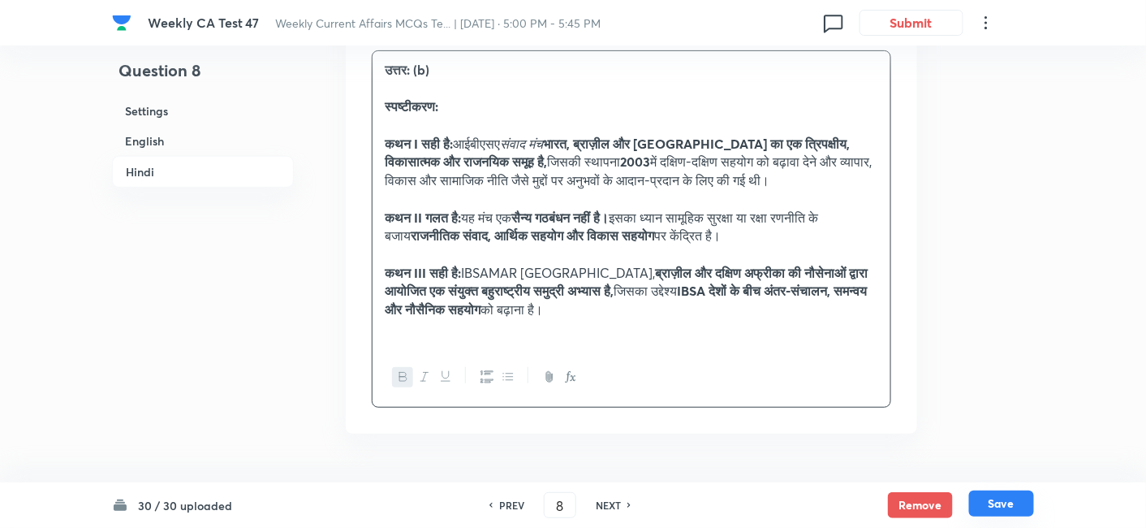
click at [1017, 474] on button "Save" at bounding box center [1001, 503] width 65 height 26
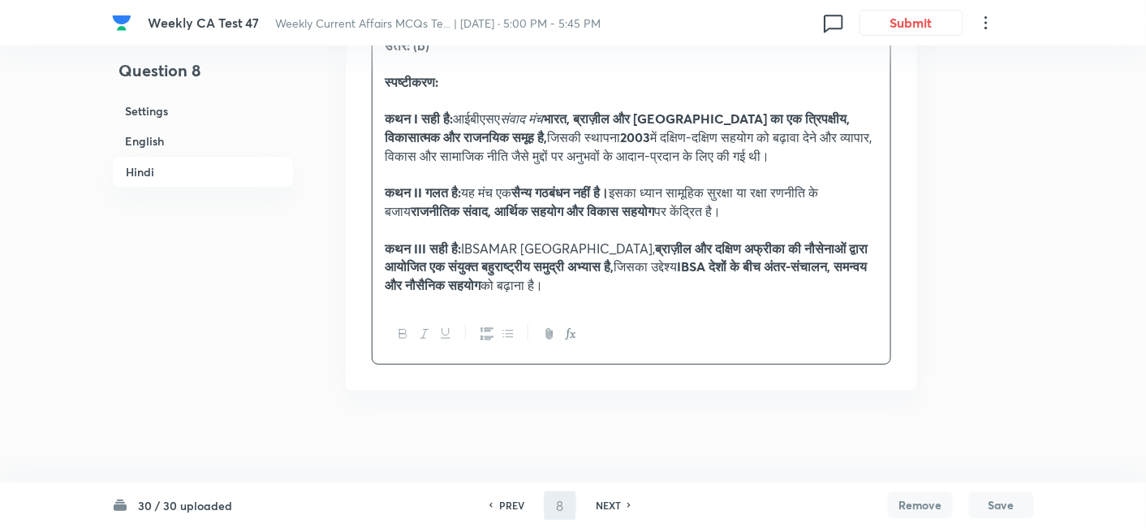
type input "9"
checkbox input "false"
checkbox input "true"
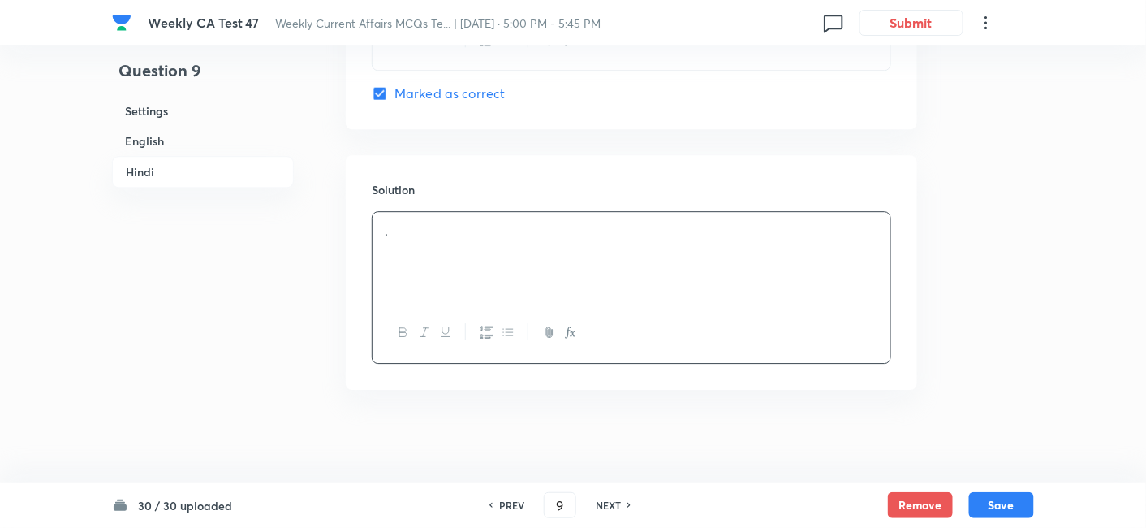
click at [204, 135] on h6 "English" at bounding box center [203, 141] width 182 height 30
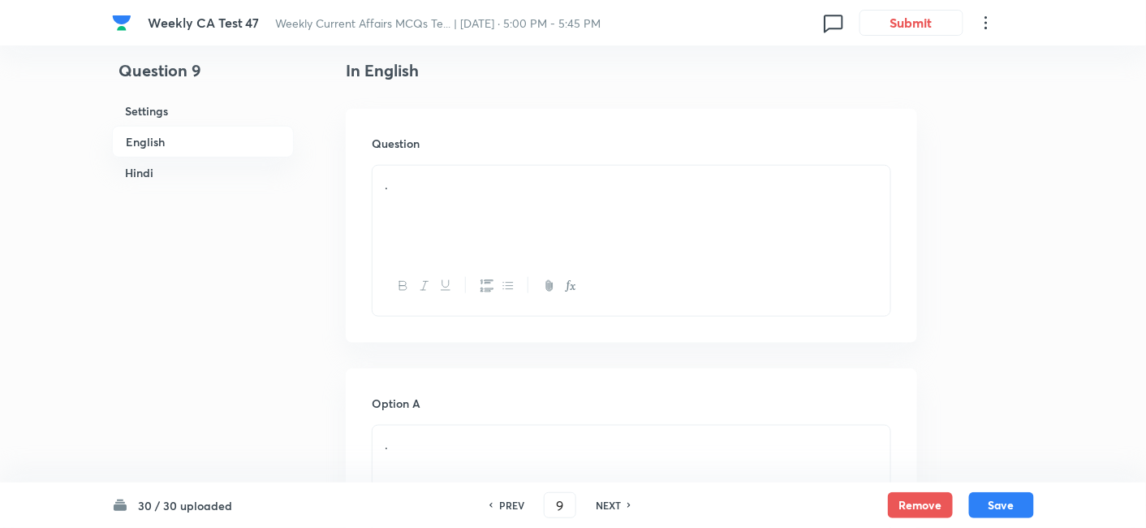
click at [517, 201] on div "." at bounding box center [632, 211] width 518 height 91
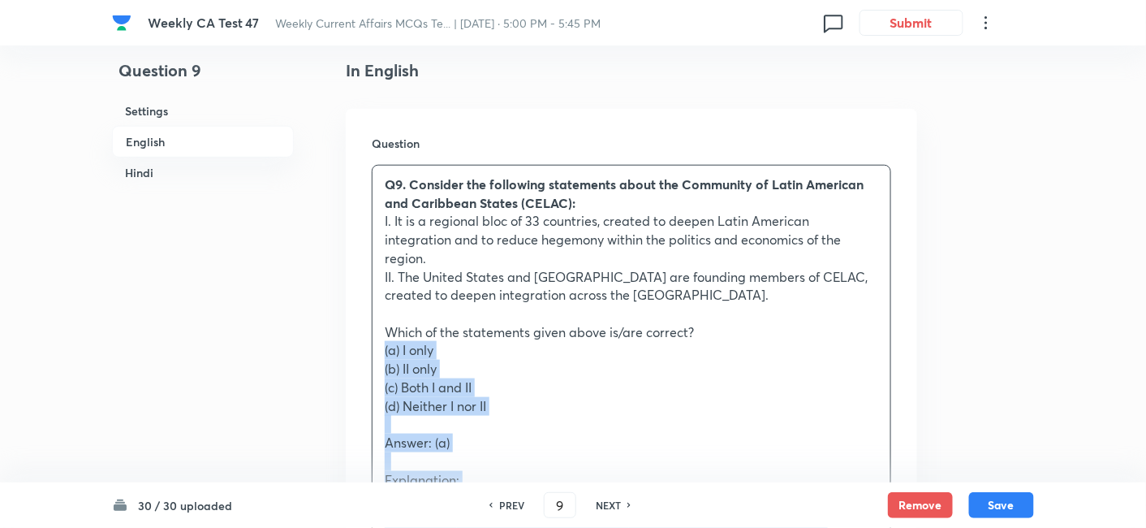
drag, startPoint x: 433, startPoint y: 347, endPoint x: 371, endPoint y: 326, distance: 64.9
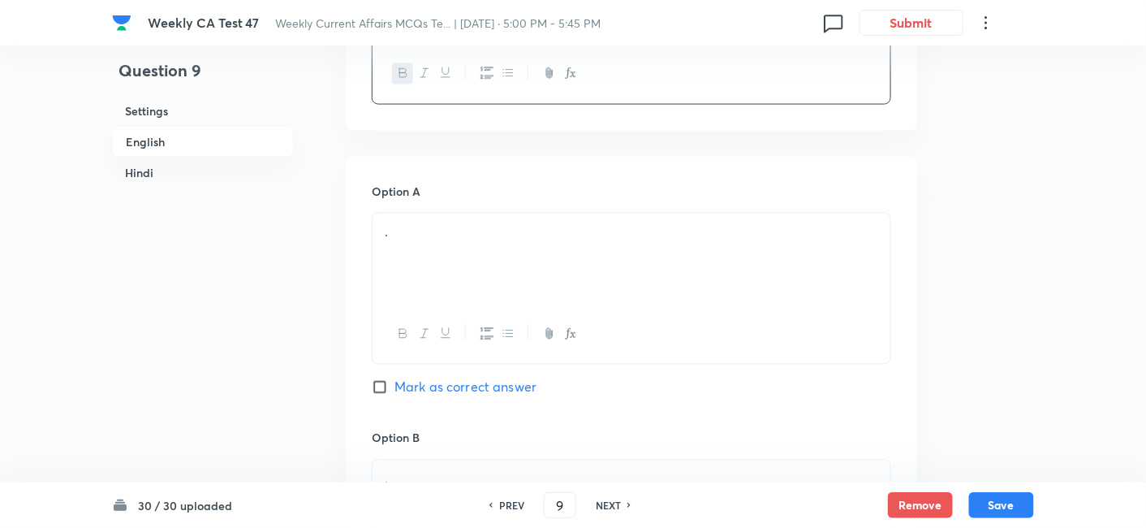
scroll to position [779, 0]
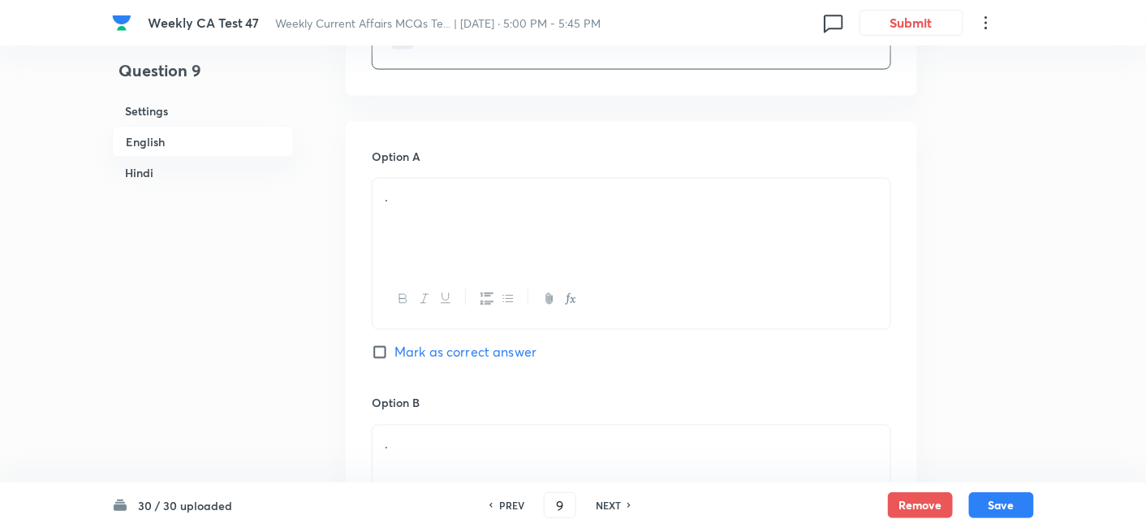
click at [456, 223] on div "." at bounding box center [632, 224] width 518 height 91
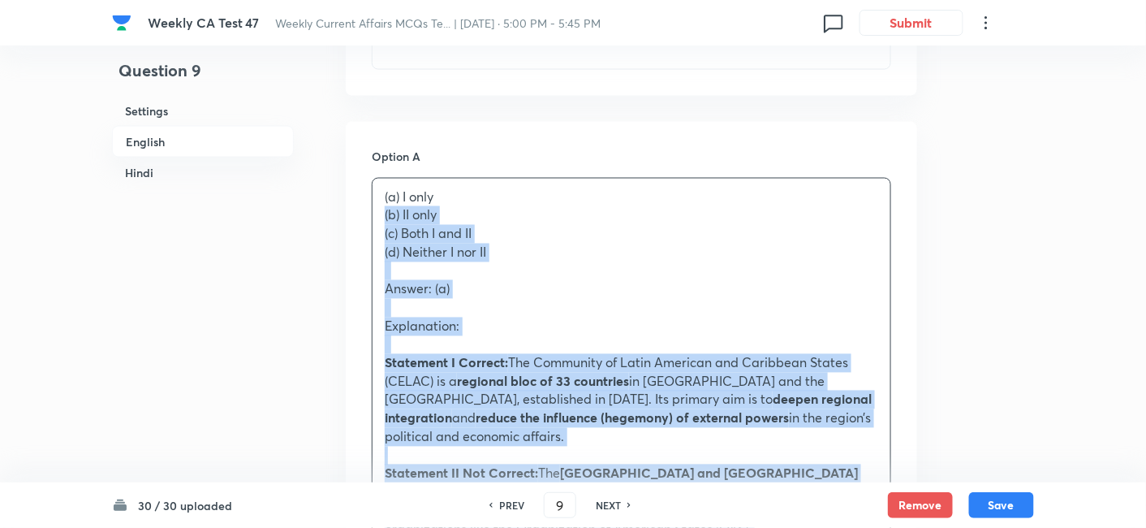
drag, startPoint x: 338, startPoint y: 195, endPoint x: 326, endPoint y: 193, distance: 11.5
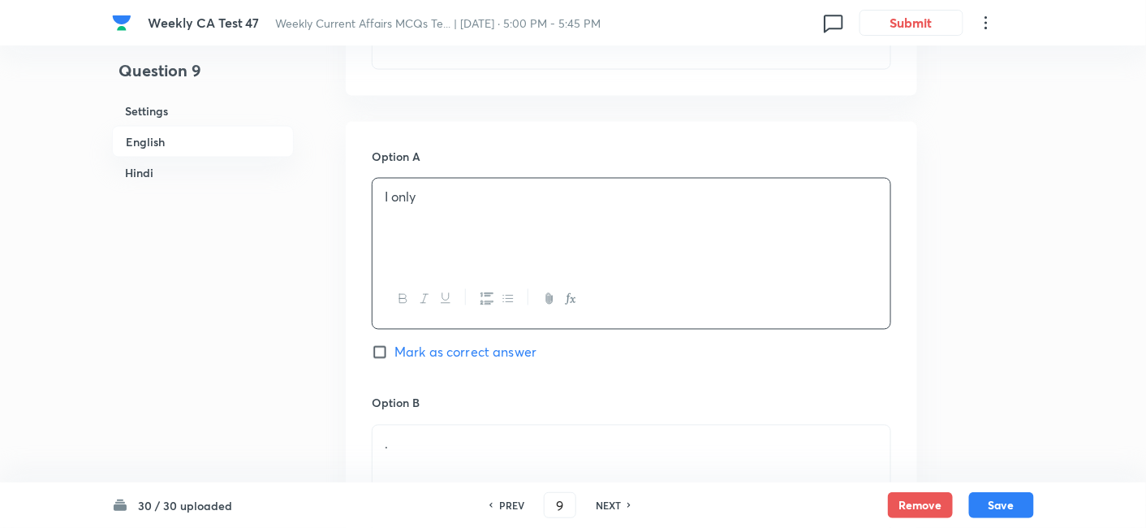
click at [482, 320] on div "Option A I only Mark as correct answer" at bounding box center [632, 271] width 520 height 247
click at [486, 343] on span "Mark as correct answer" at bounding box center [466, 352] width 142 height 19
click at [395, 344] on input "Mark as correct answer" at bounding box center [383, 352] width 23 height 16
checkbox input "true"
checkbox input "false"
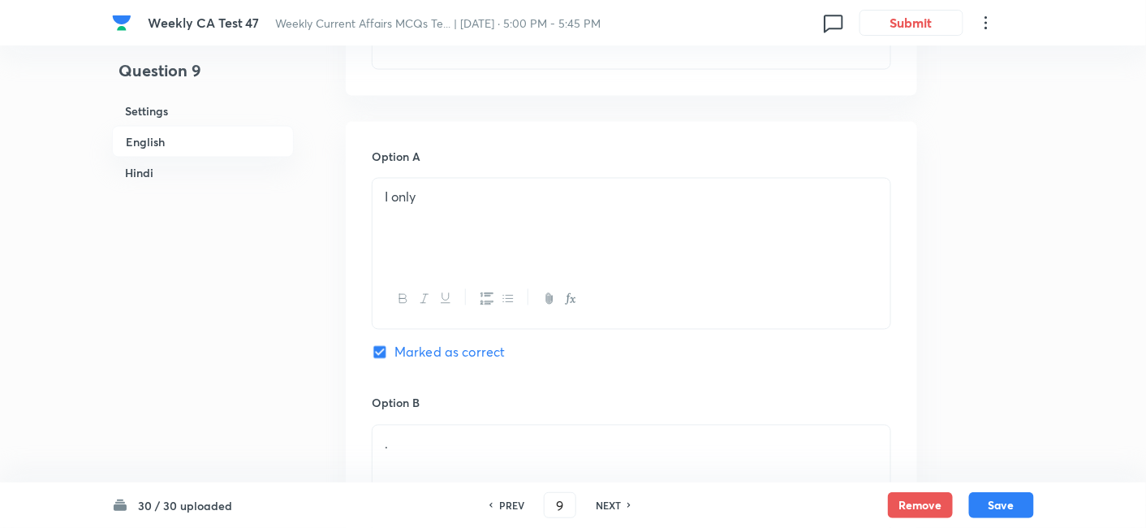
checkbox input "true"
checkbox input "false"
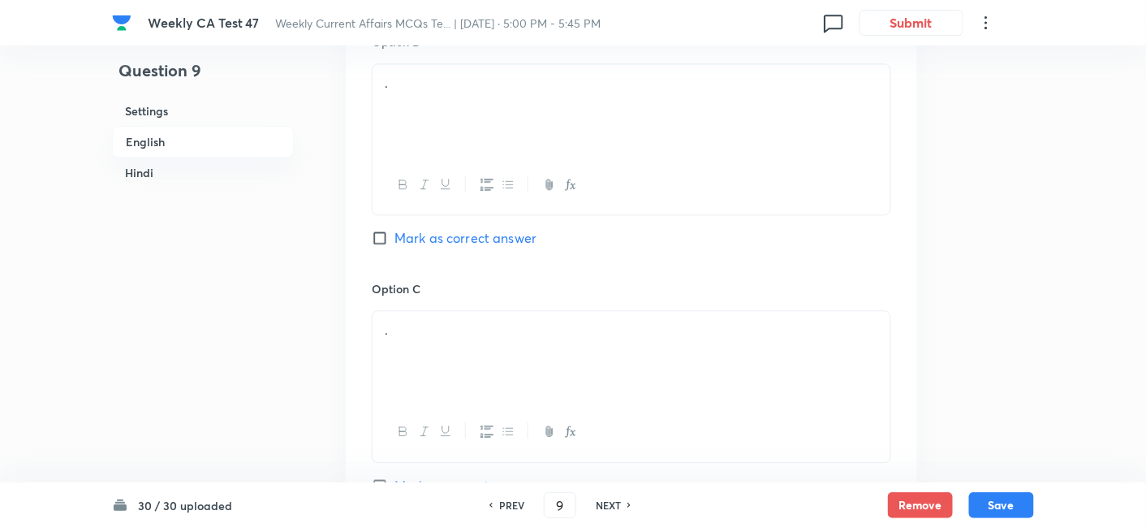
click at [451, 183] on div at bounding box center [632, 184] width 518 height 59
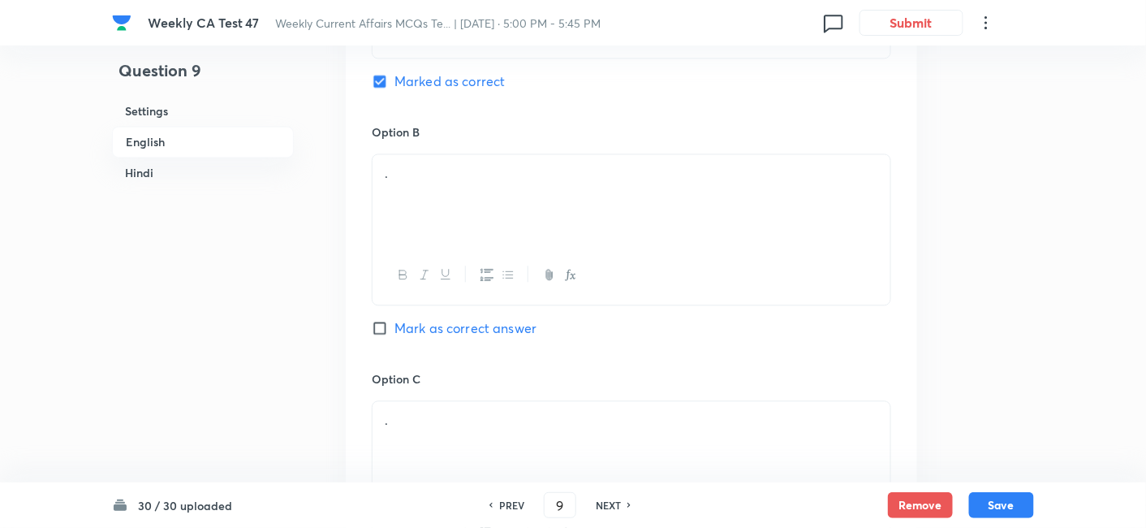
click at [468, 187] on div "." at bounding box center [632, 199] width 518 height 91
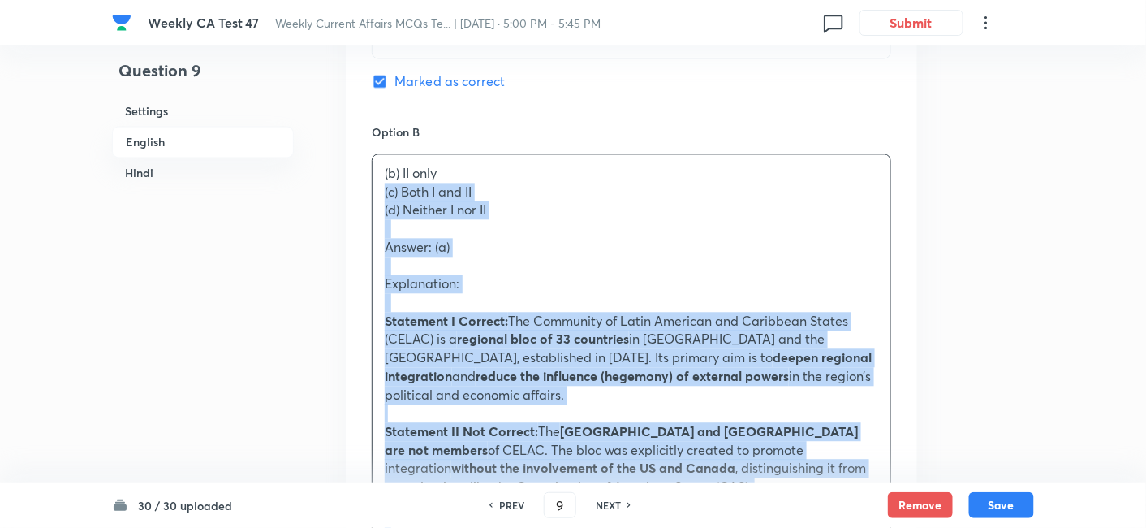
drag, startPoint x: 391, startPoint y: 184, endPoint x: 309, endPoint y: 170, distance: 83.3
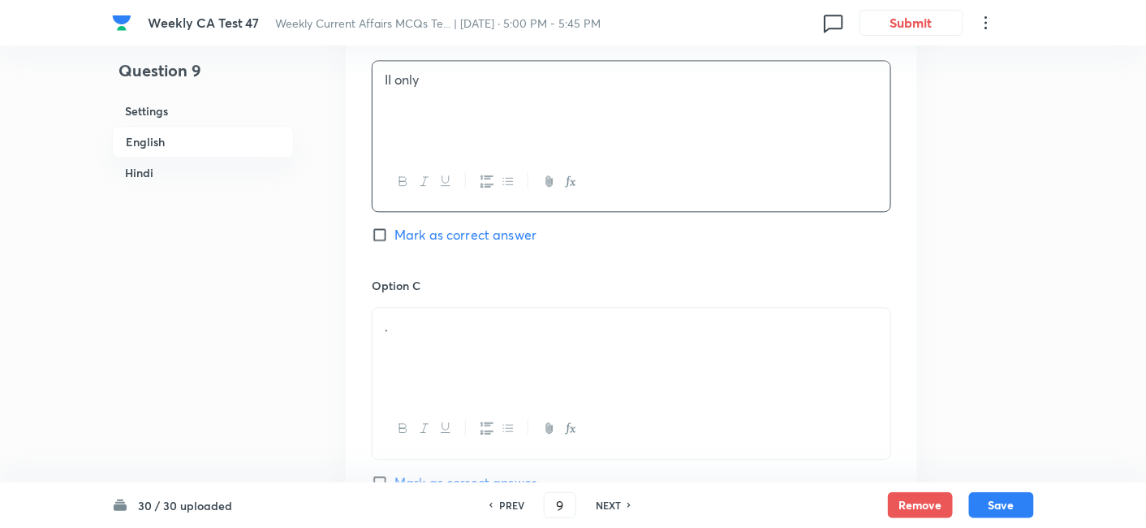
scroll to position [1231, 0]
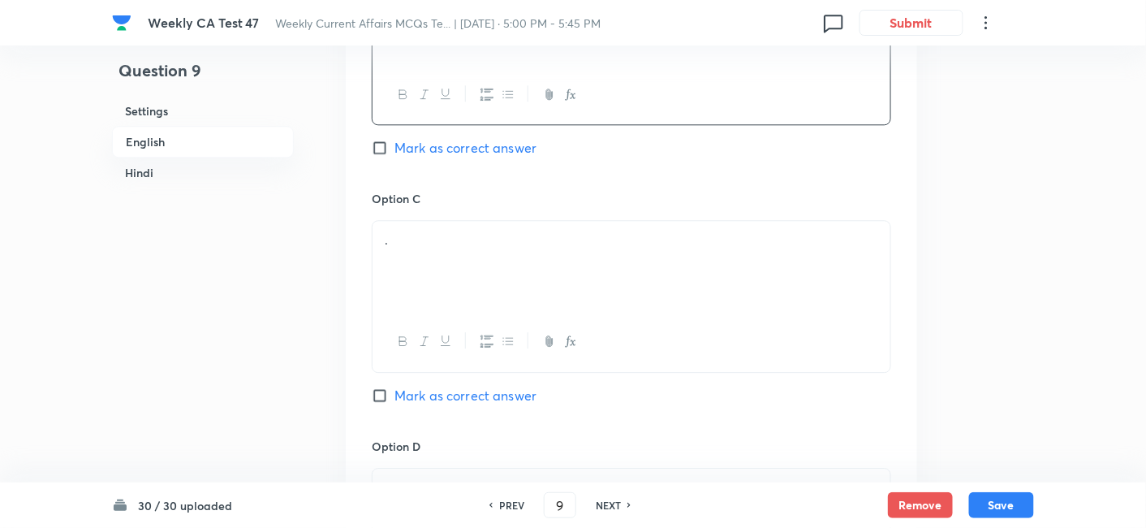
click at [438, 254] on div "." at bounding box center [632, 266] width 518 height 91
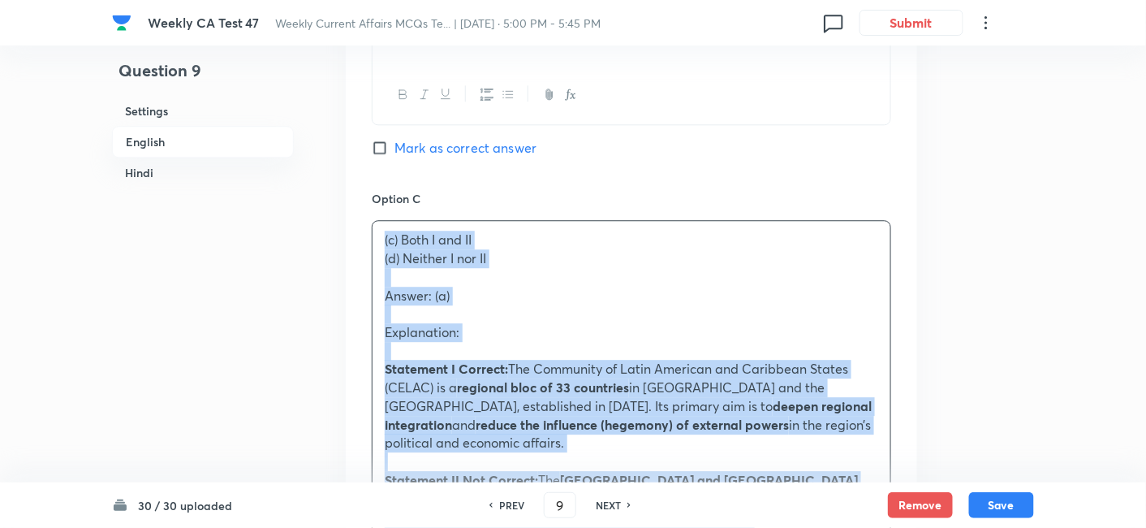
drag, startPoint x: 439, startPoint y: 258, endPoint x: 308, endPoint y: 226, distance: 134.7
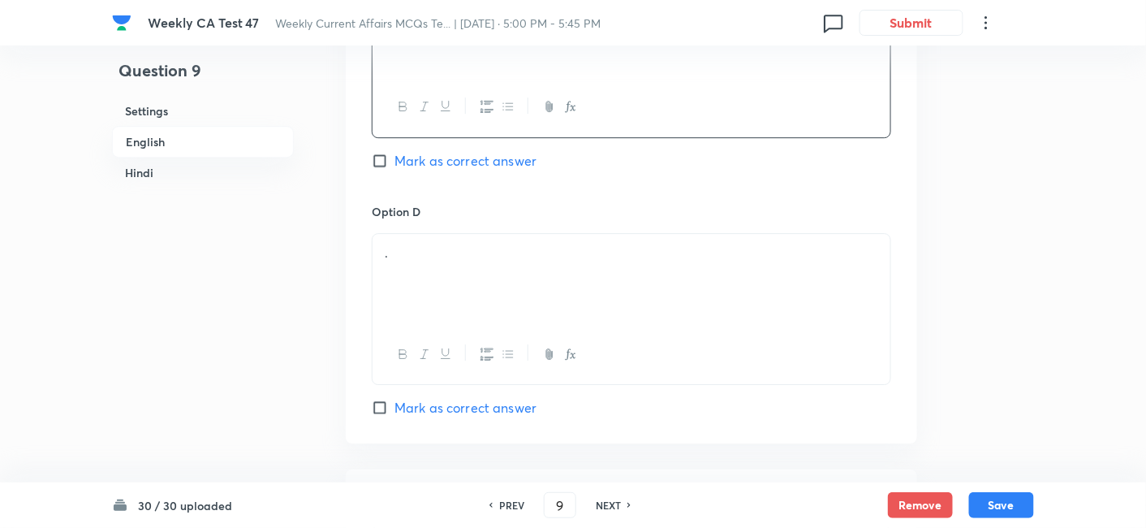
scroll to position [1501, 0]
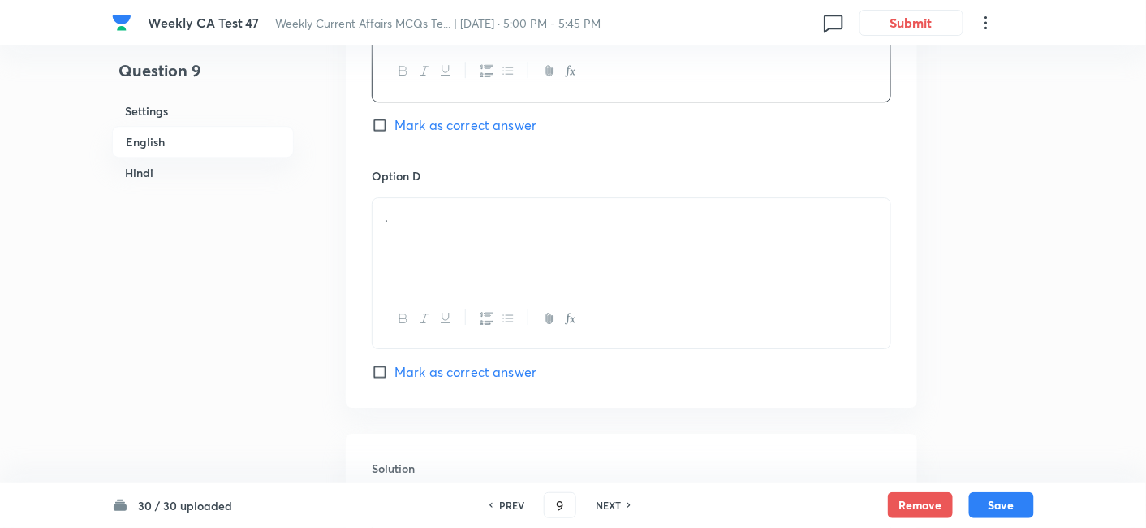
click at [453, 228] on div "." at bounding box center [632, 243] width 518 height 91
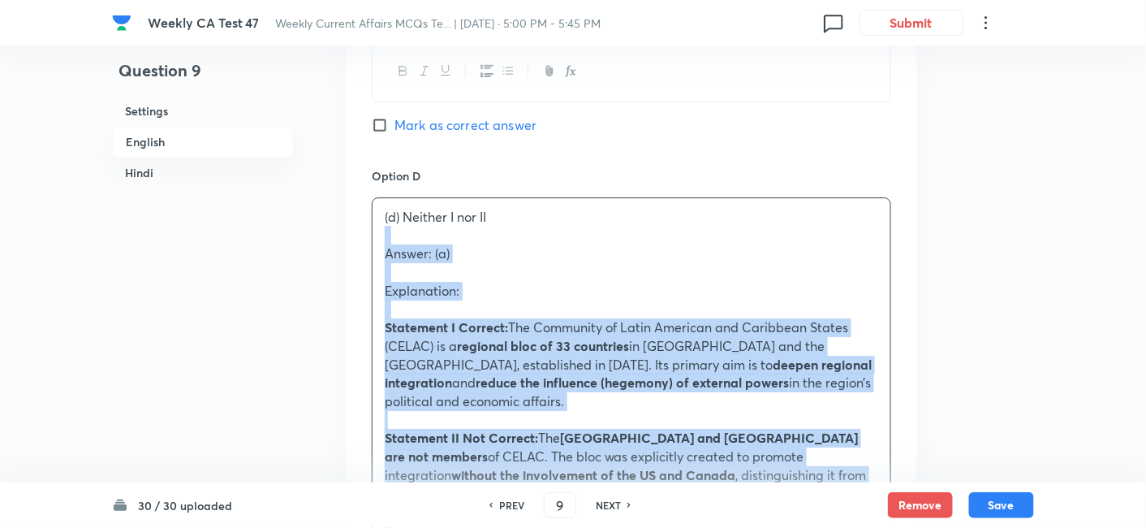
drag, startPoint x: 364, startPoint y: 233, endPoint x: 322, endPoint y: 221, distance: 43.2
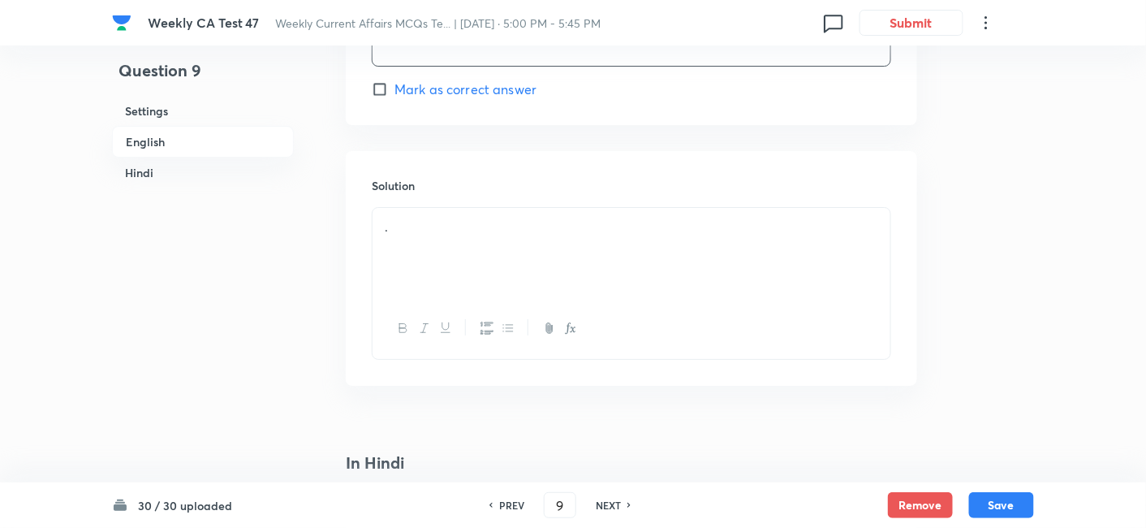
scroll to position [1862, 0]
click at [462, 163] on div "." at bounding box center [632, 174] width 518 height 91
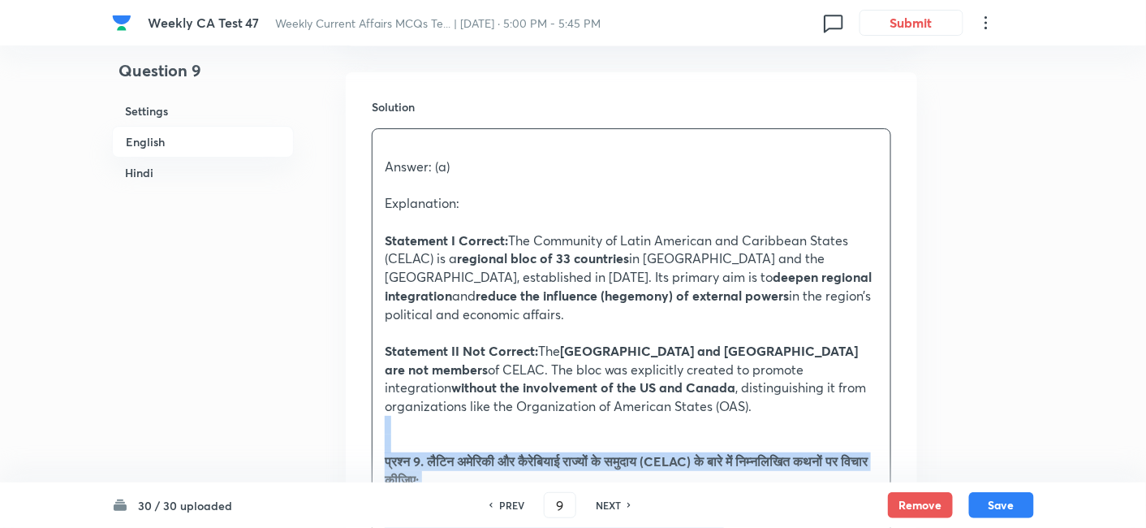
drag, startPoint x: 384, startPoint y: 411, endPoint x: 330, endPoint y: 404, distance: 54.0
click at [330, 404] on div "Question 9 Settings English Hindi Settings Type Single choice correct 4 options…" at bounding box center [573, 513] width 922 height 4595
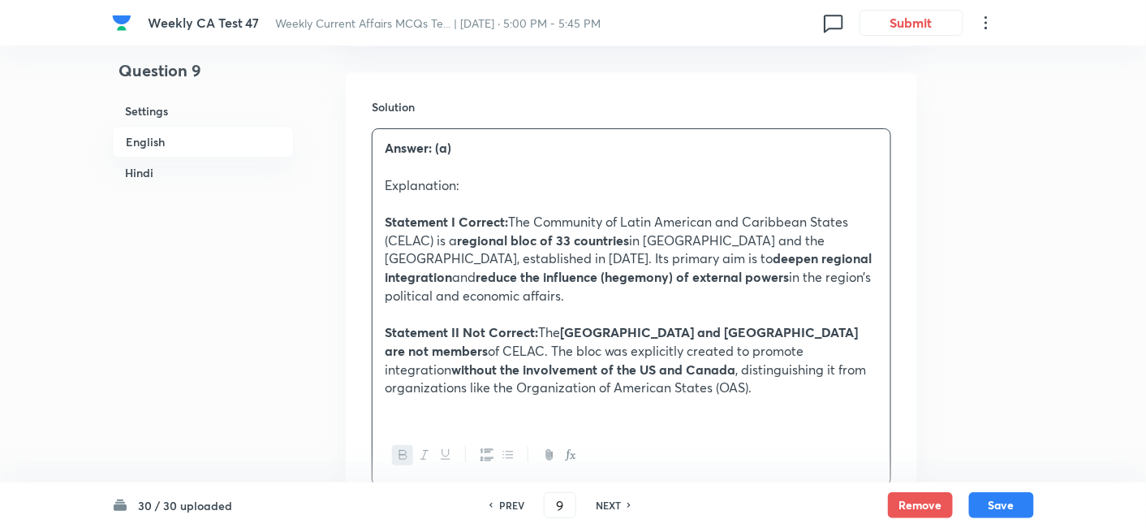
click at [185, 143] on h6 "English" at bounding box center [203, 142] width 182 height 32
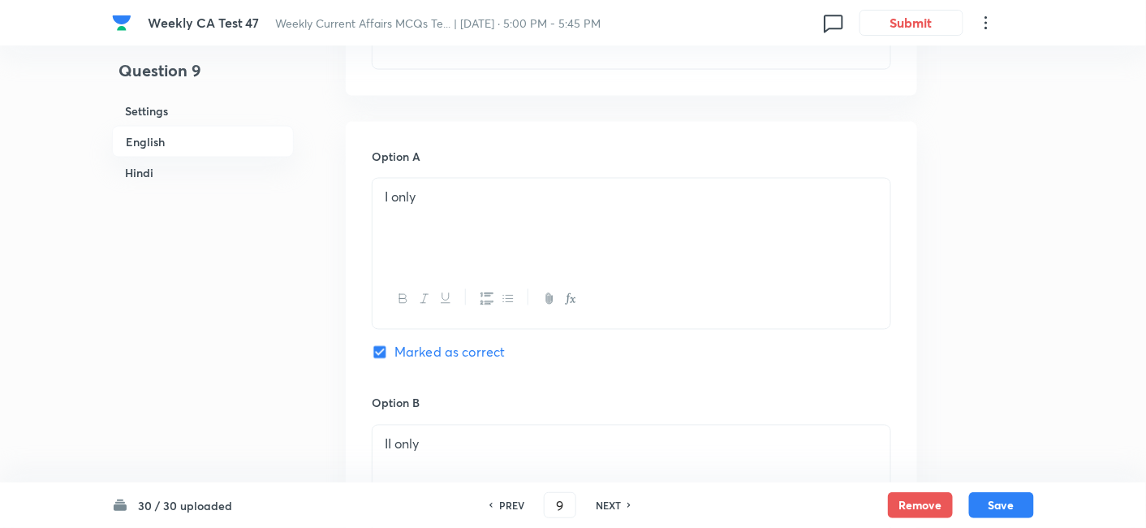
click at [179, 179] on h6 "Hindi" at bounding box center [203, 172] width 182 height 30
click at [461, 203] on div "." at bounding box center [632, 232] width 518 height 91
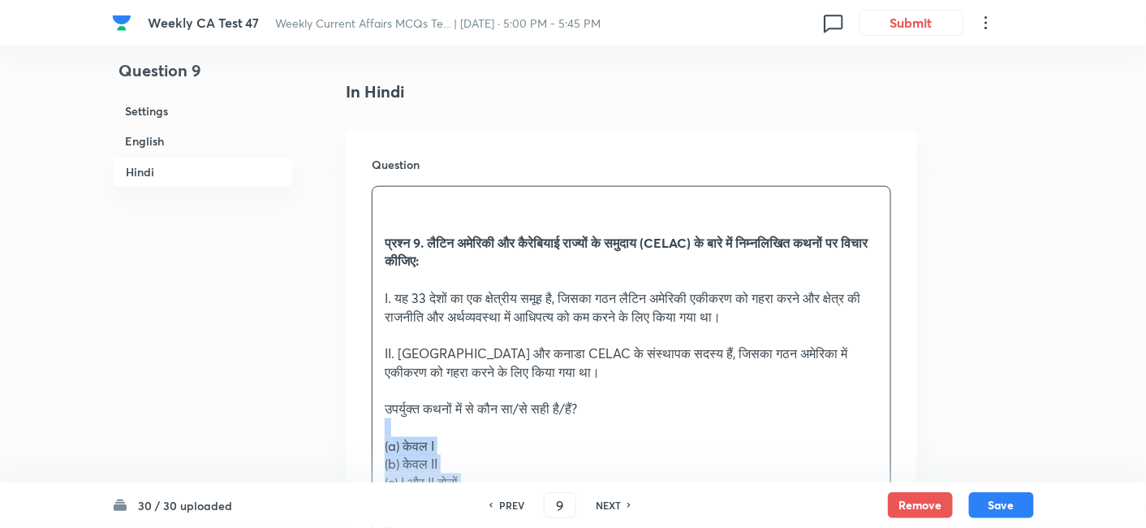
click at [364, 403] on div "Question प्रश्न 9. लैटिन अमेरिकी और कैरेबियाई राज्यों के समुदाय (CELAC) के बारे…" at bounding box center [632, 506] width 572 height 753
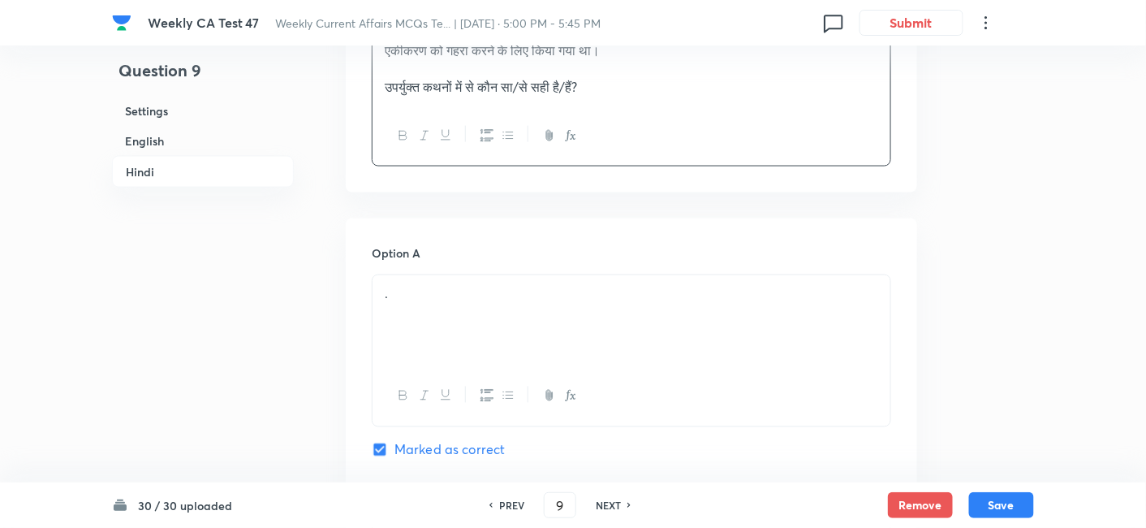
scroll to position [2630, 0]
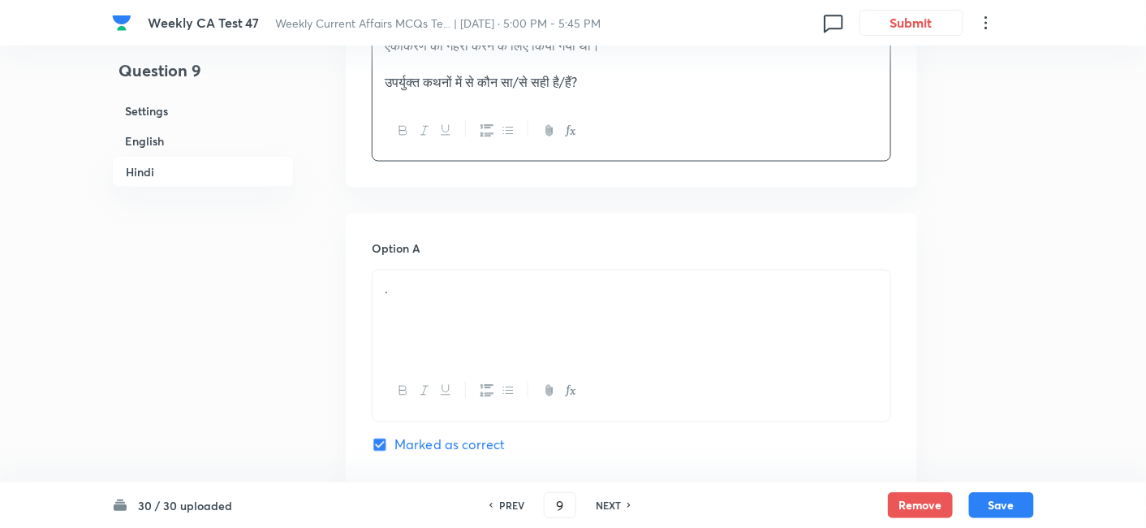
click at [457, 307] on div "." at bounding box center [632, 315] width 518 height 91
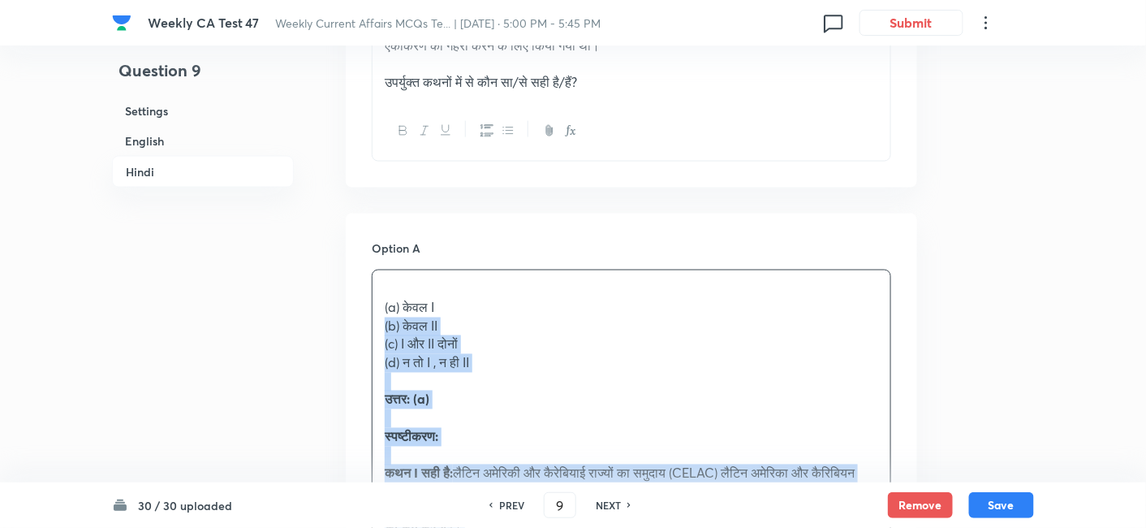
drag, startPoint x: 402, startPoint y: 314, endPoint x: 348, endPoint y: 321, distance: 54.0
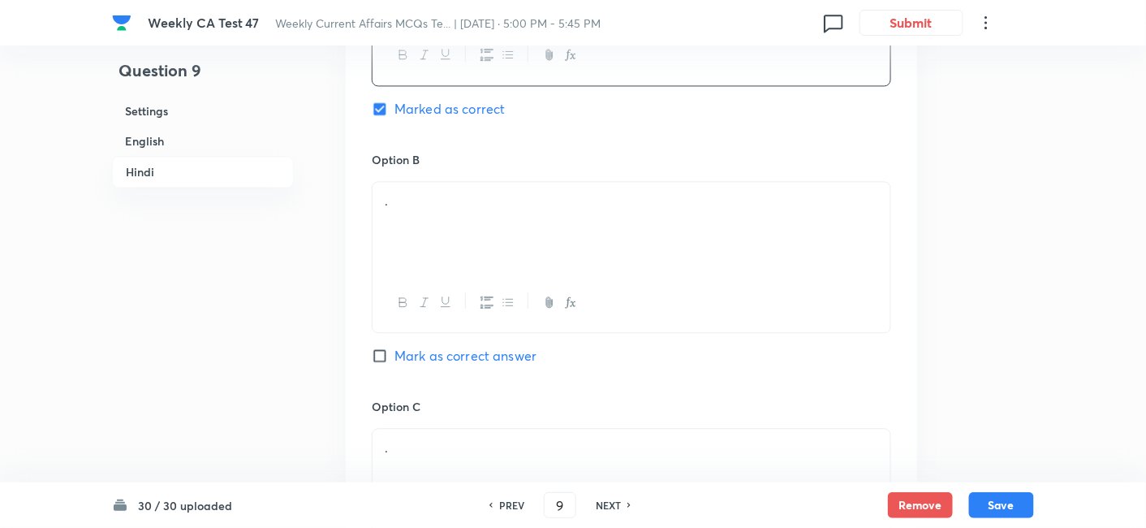
scroll to position [2991, 0]
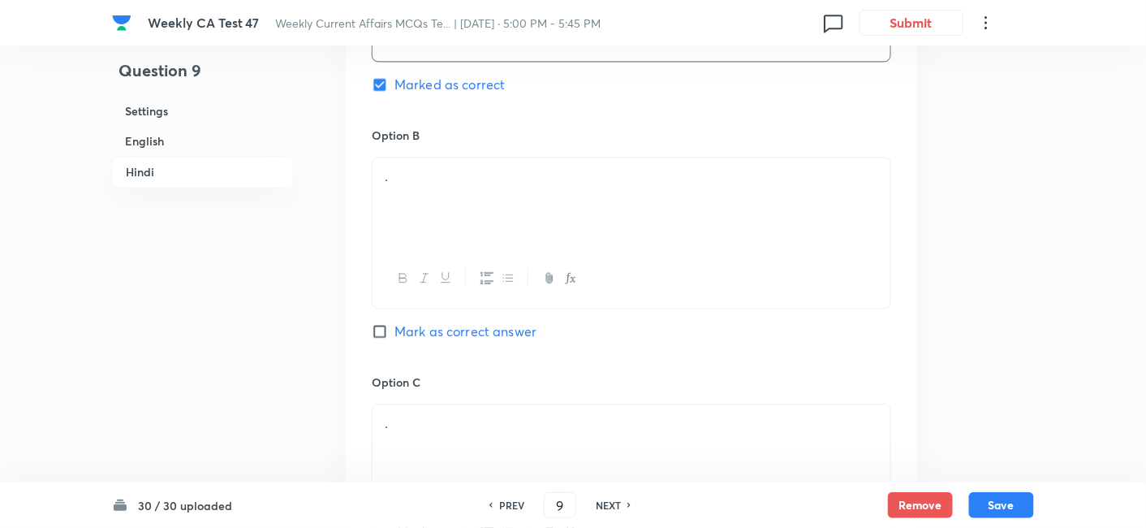
click at [463, 214] on div "." at bounding box center [632, 202] width 518 height 91
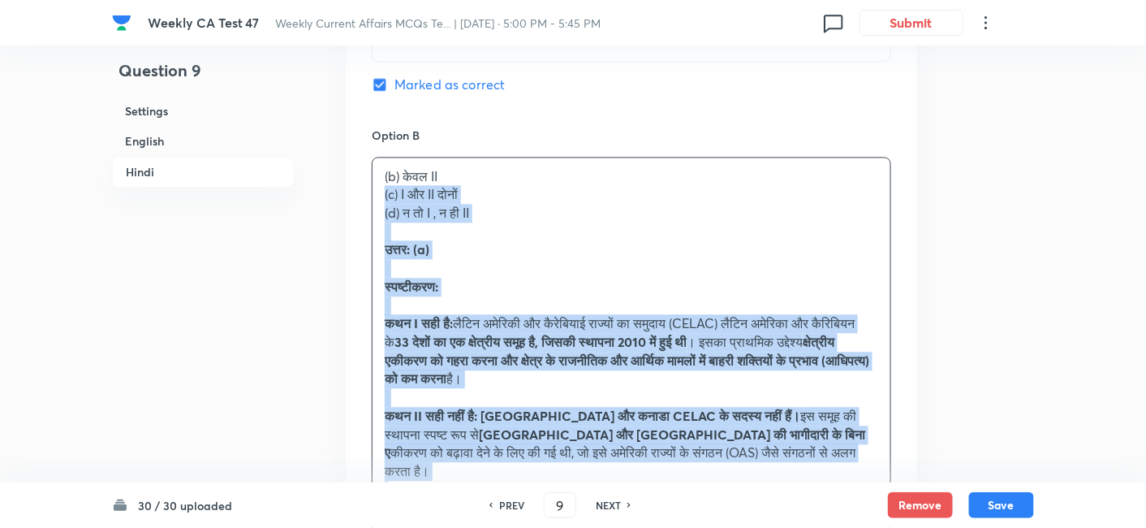
drag, startPoint x: 387, startPoint y: 198, endPoint x: 334, endPoint y: 191, distance: 54.1
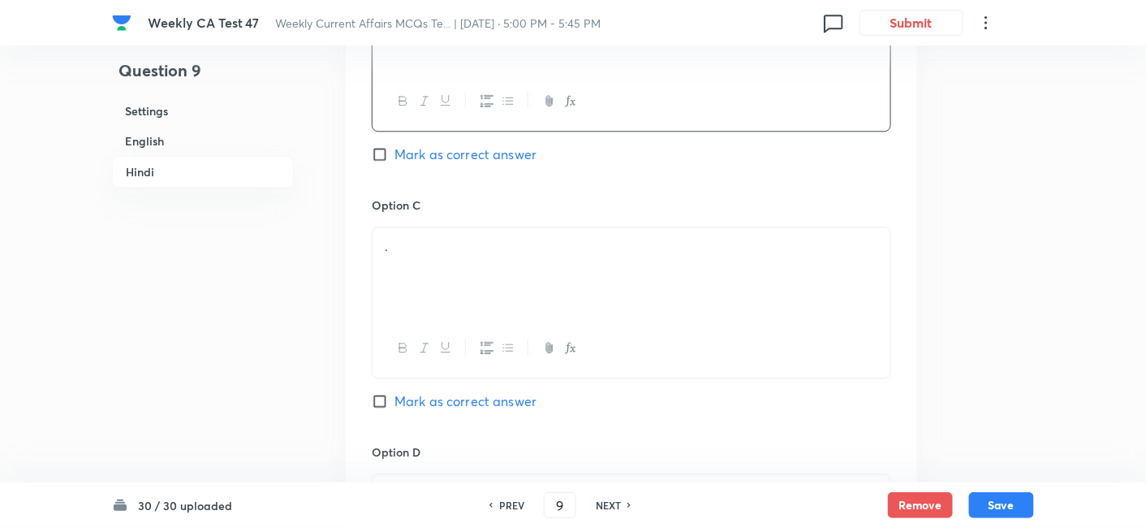
scroll to position [3171, 0]
click at [449, 272] on div "." at bounding box center [632, 269] width 518 height 91
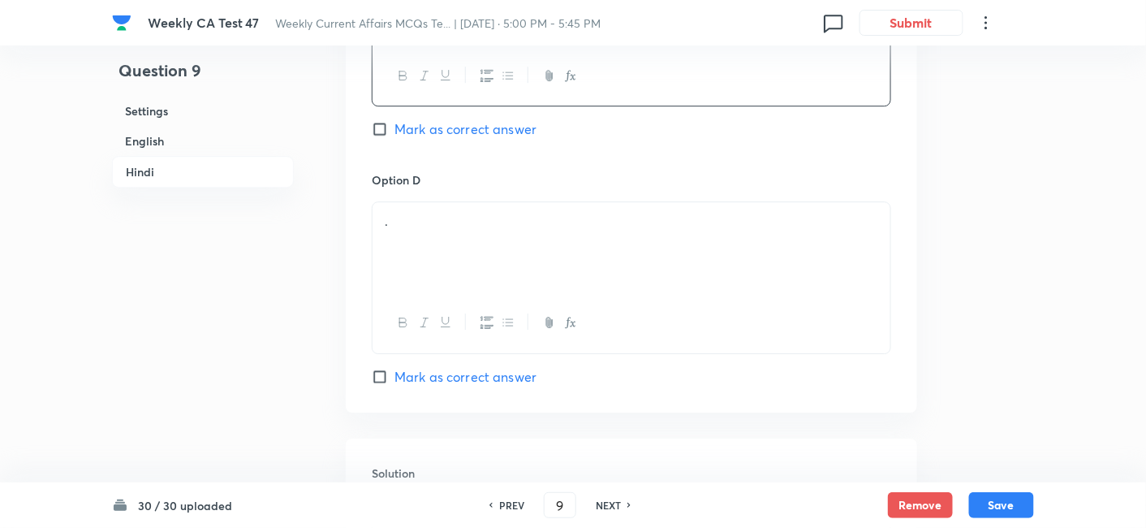
scroll to position [3442, 0]
click at [491, 217] on p "." at bounding box center [632, 218] width 494 height 19
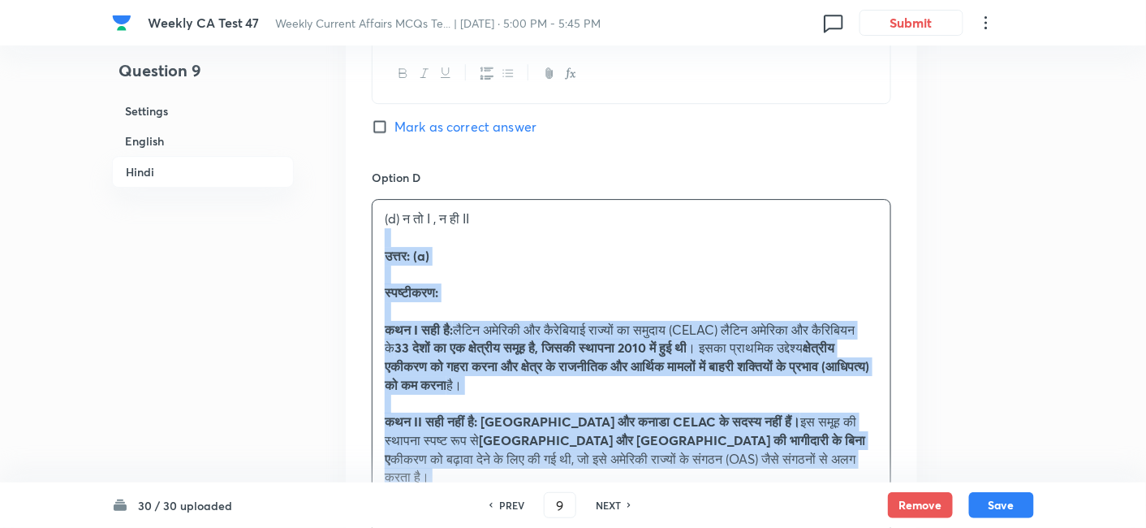
click at [375, 235] on div "(d) न तो I , न ही II उत्तर: (a) स्पष्टीकरण: कथन I सही है: लैटिन अमेरिकी और कैरे…" at bounding box center [632, 357] width 518 height 315
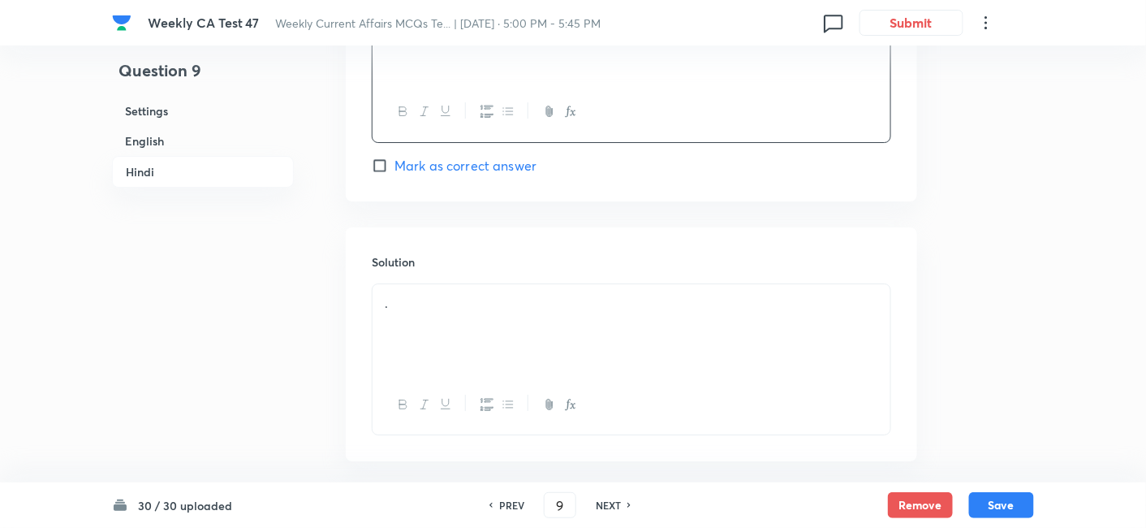
scroll to position [3712, 0]
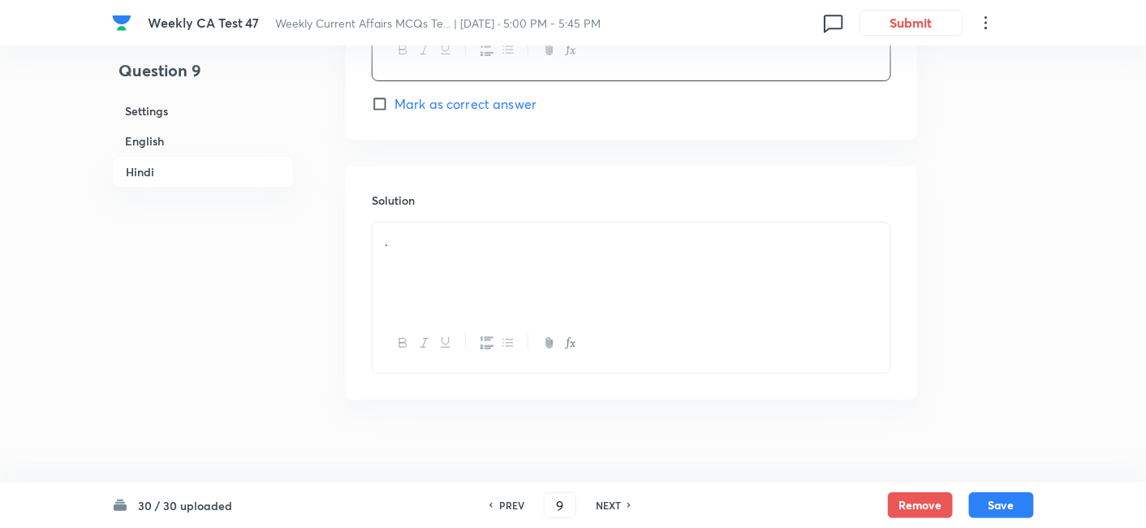
click at [463, 282] on div "." at bounding box center [632, 267] width 518 height 91
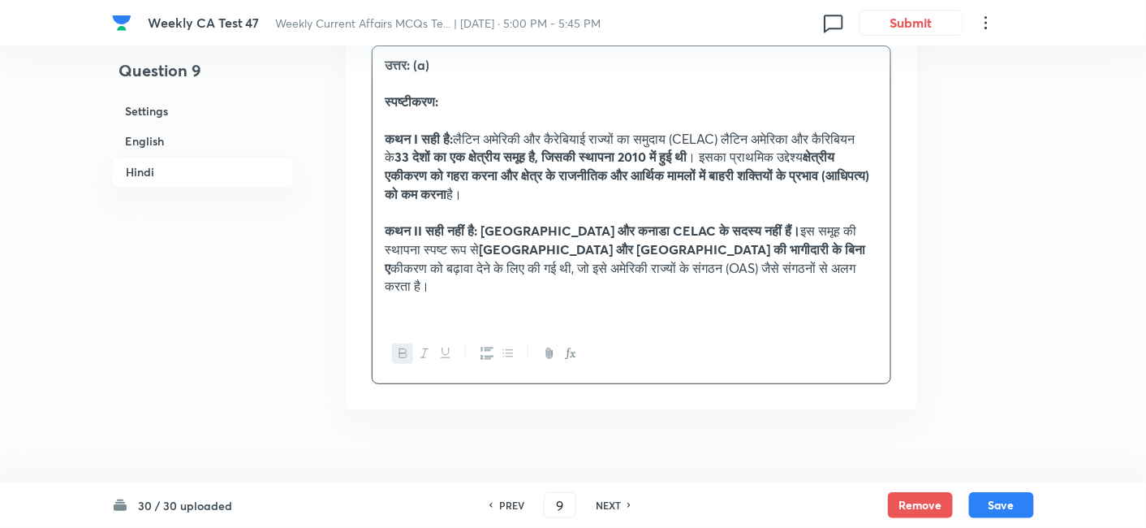
scroll to position [3890, 0]
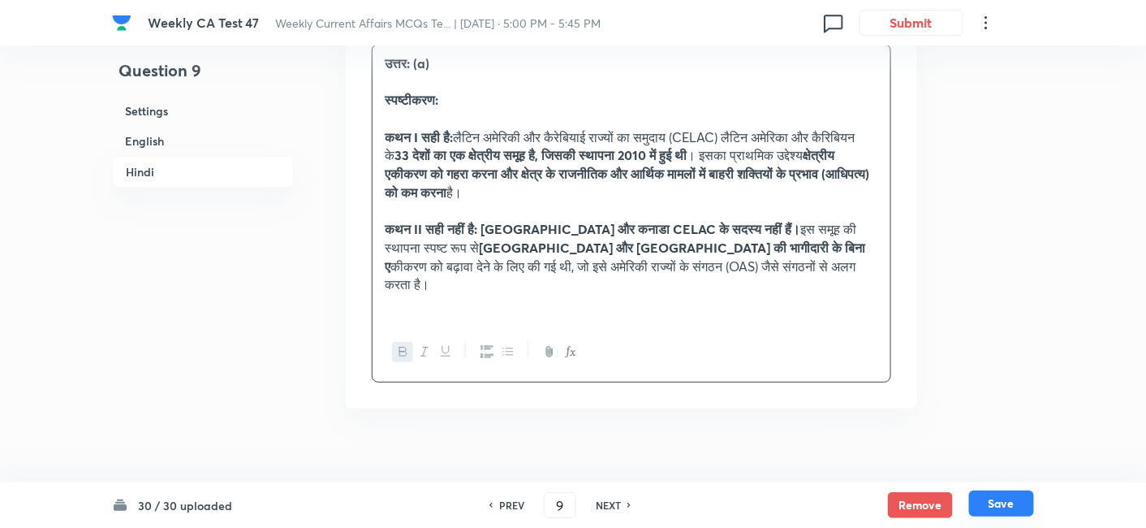
click at [1011, 474] on button "Save" at bounding box center [1001, 503] width 65 height 26
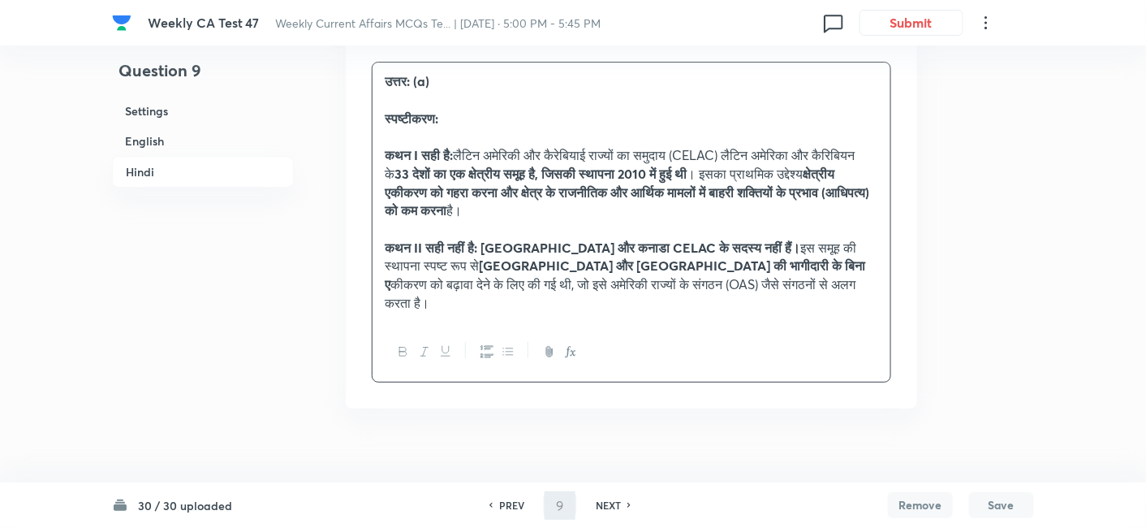
type input "10"
checkbox input "false"
checkbox input "true"
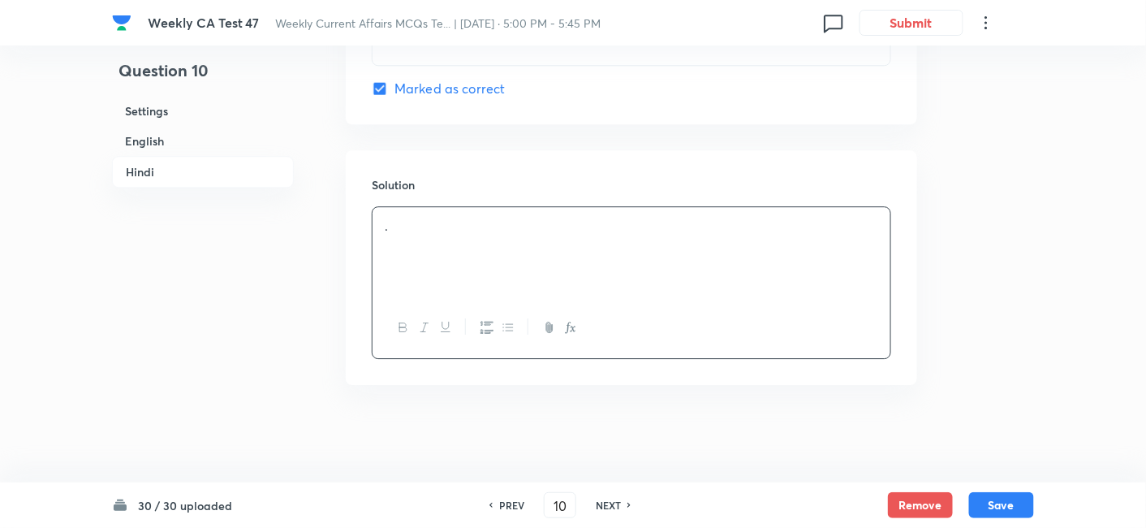
scroll to position [3310, 0]
click at [155, 134] on h6 "English" at bounding box center [203, 141] width 182 height 30
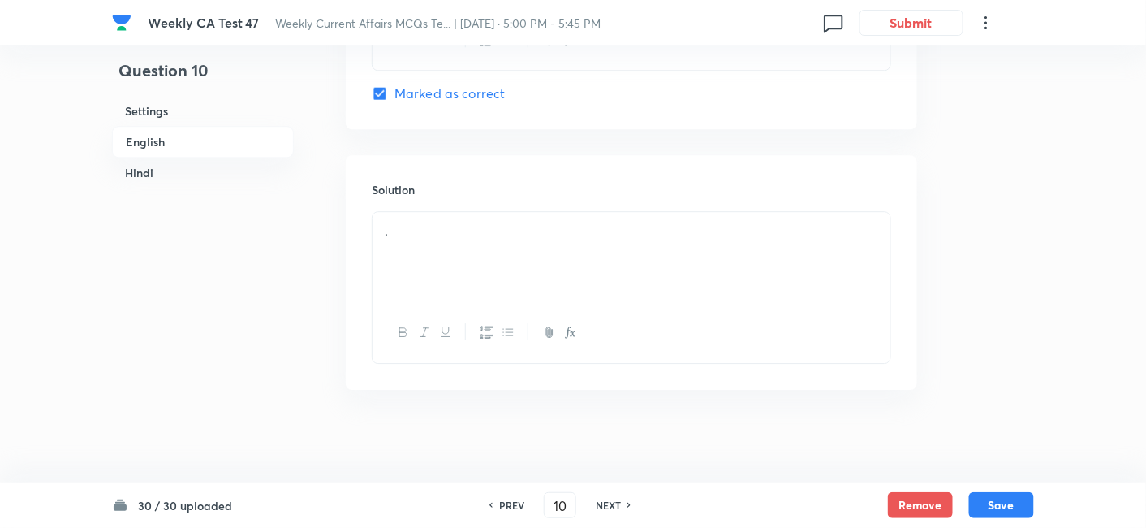
scroll to position [419, 0]
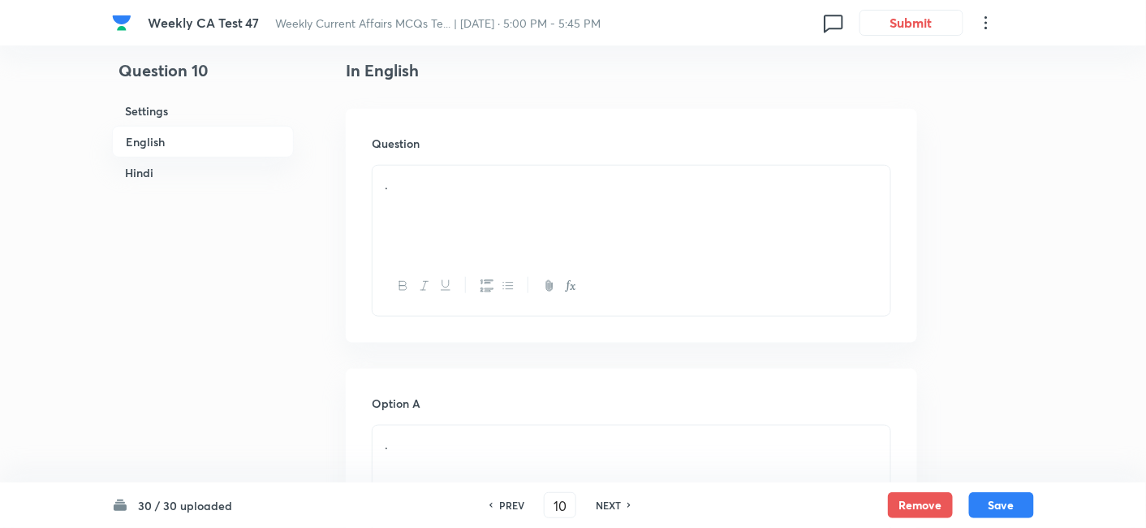
click at [507, 201] on div "." at bounding box center [632, 211] width 518 height 91
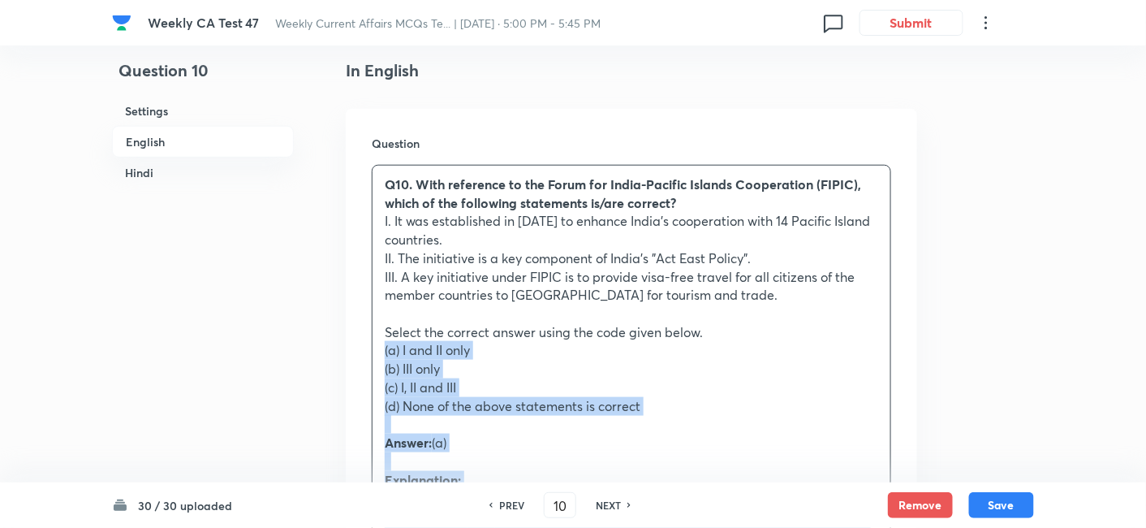
drag, startPoint x: 382, startPoint y: 363, endPoint x: 347, endPoint y: 350, distance: 38.0
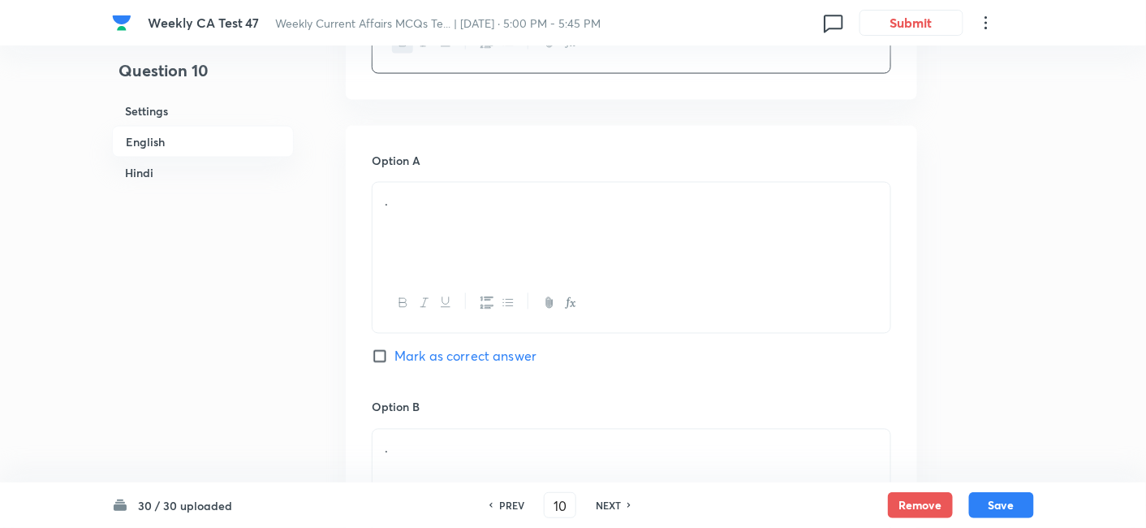
scroll to position [779, 0]
click at [472, 209] on div "." at bounding box center [632, 224] width 518 height 91
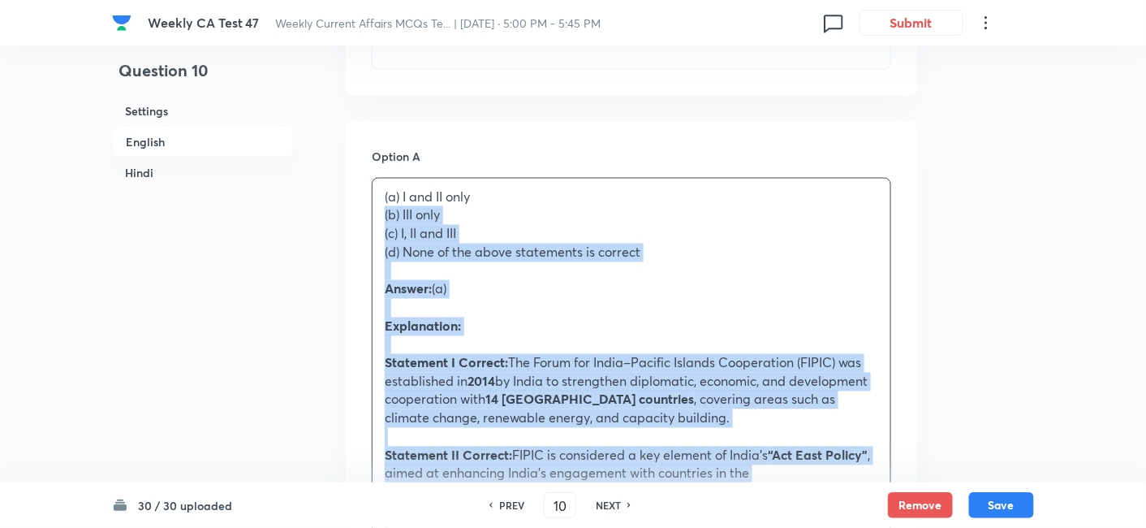
drag, startPoint x: 451, startPoint y: 218, endPoint x: 334, endPoint y: 212, distance: 116.2
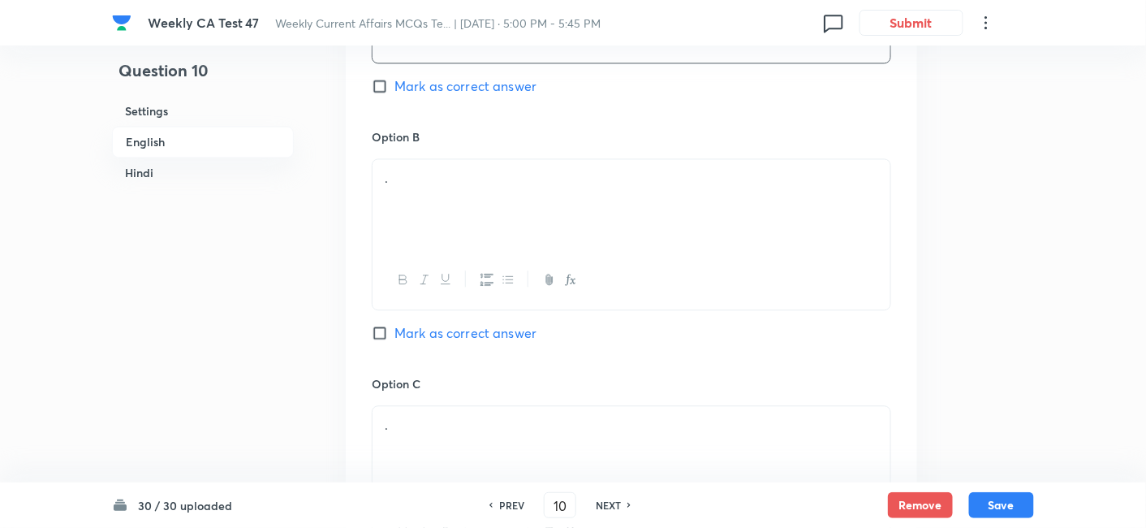
scroll to position [1050, 0]
click at [415, 189] on div "." at bounding box center [632, 199] width 518 height 91
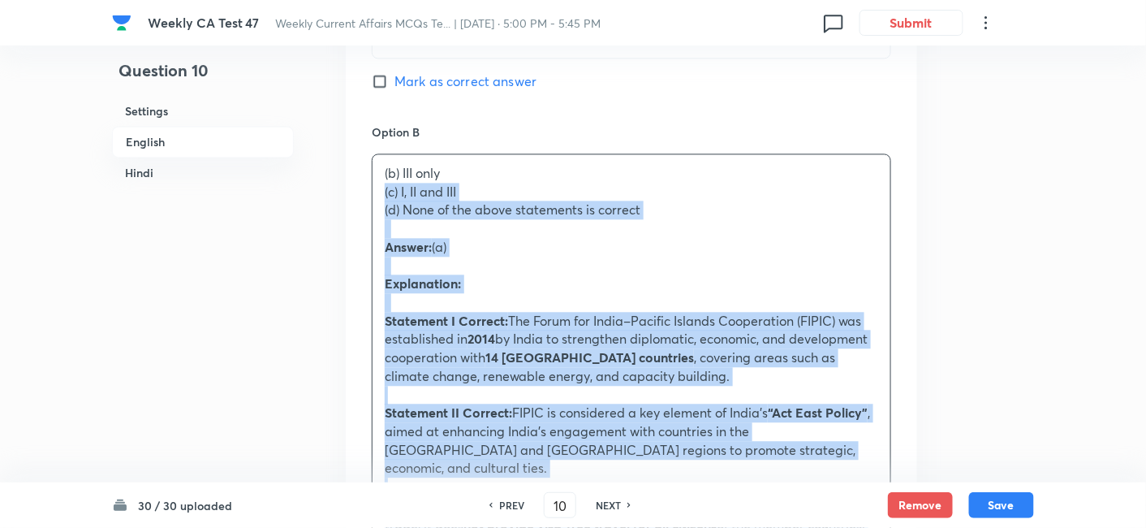
drag, startPoint x: 381, startPoint y: 188, endPoint x: 360, endPoint y: 185, distance: 20.6
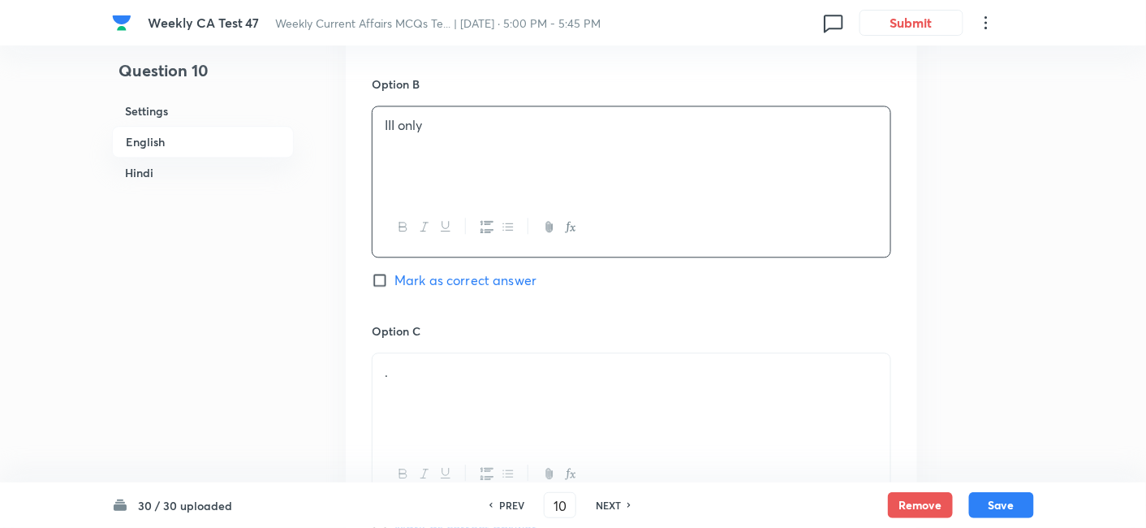
scroll to position [1231, 0]
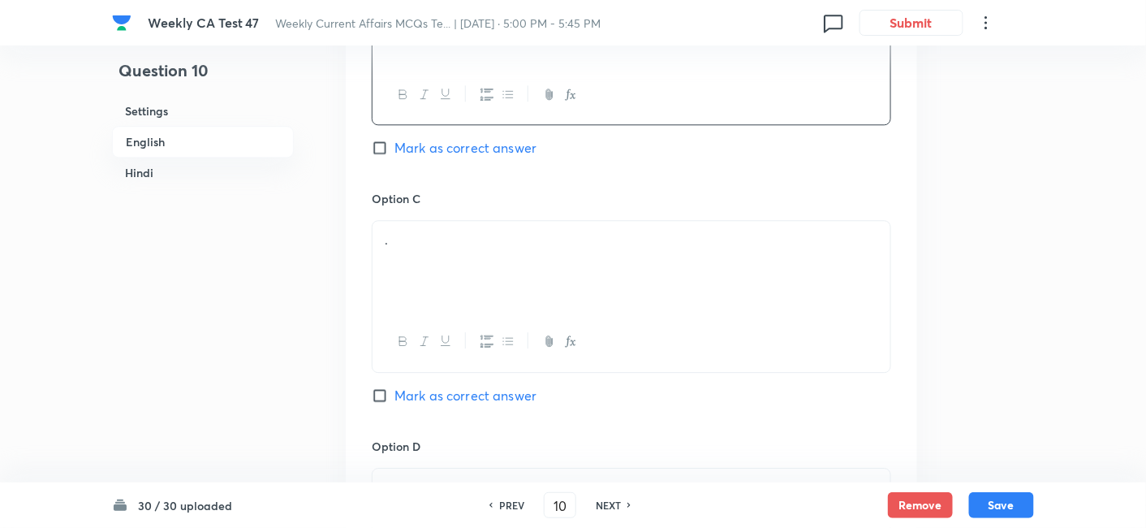
click at [488, 271] on div "." at bounding box center [632, 266] width 518 height 91
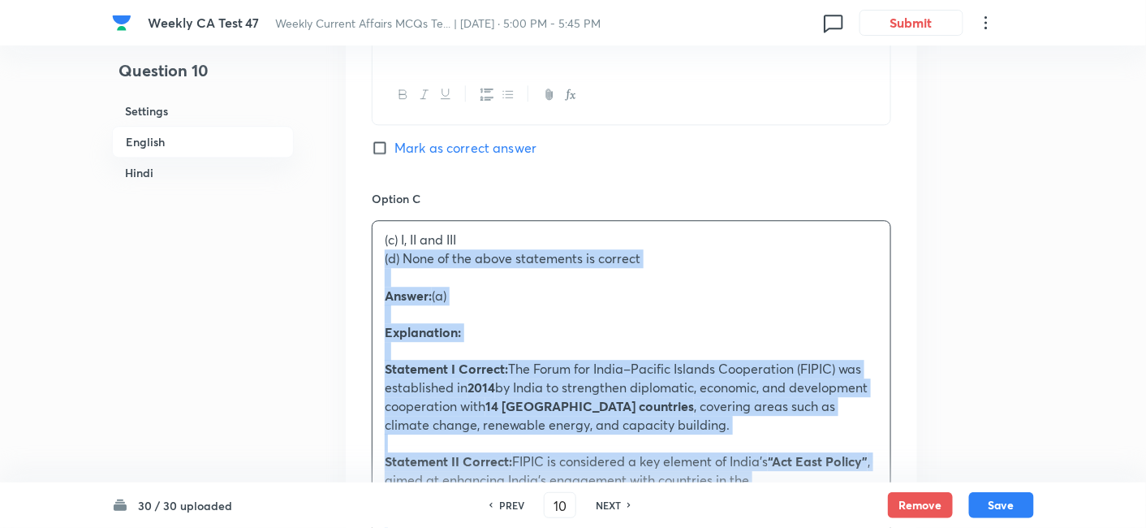
drag, startPoint x: 426, startPoint y: 280, endPoint x: 360, endPoint y: 256, distance: 70.1
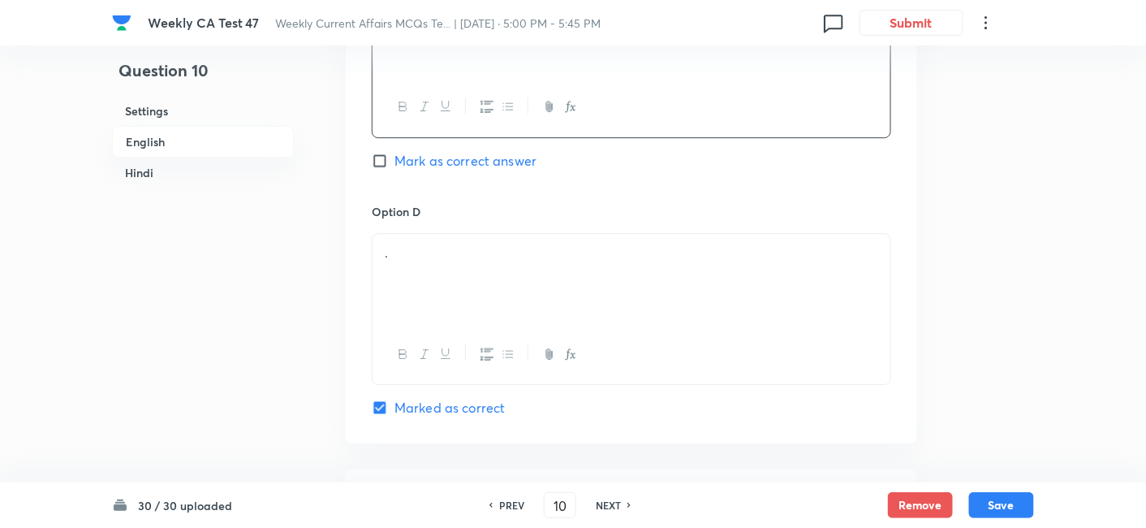
scroll to position [1501, 0]
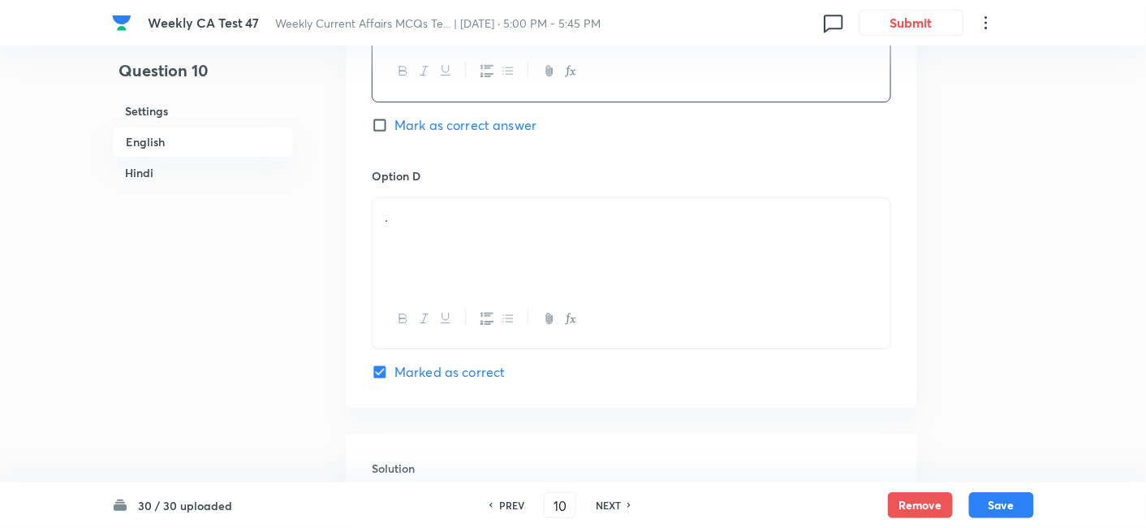
click at [472, 253] on div "." at bounding box center [632, 243] width 518 height 91
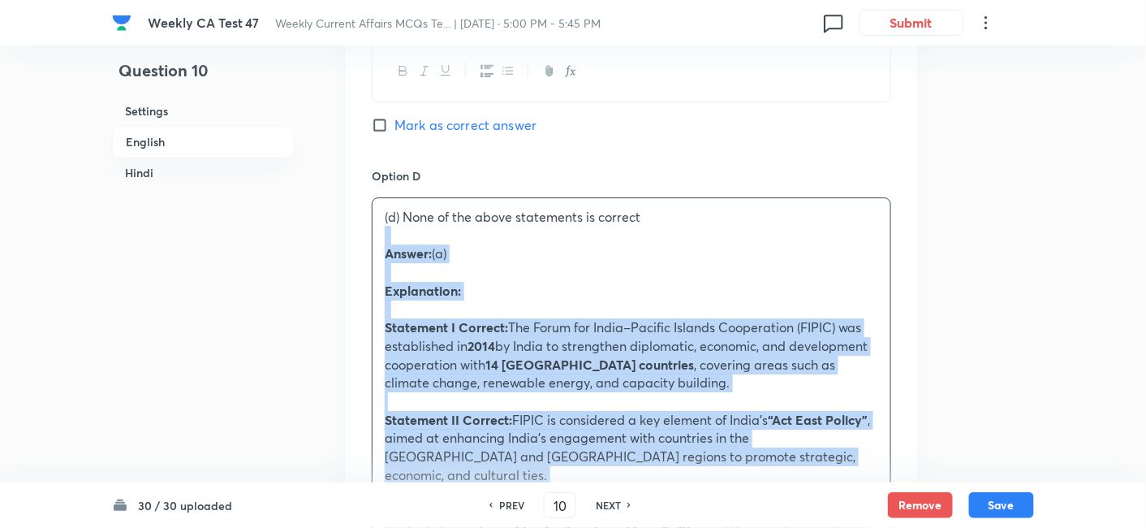
drag, startPoint x: 406, startPoint y: 242, endPoint x: 382, endPoint y: 230, distance: 27.2
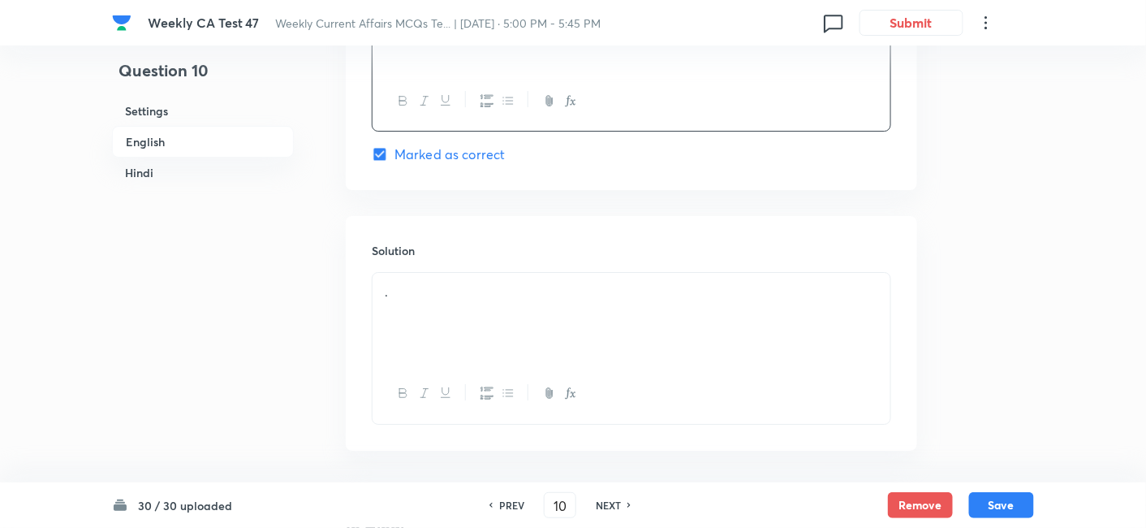
scroll to position [1771, 0]
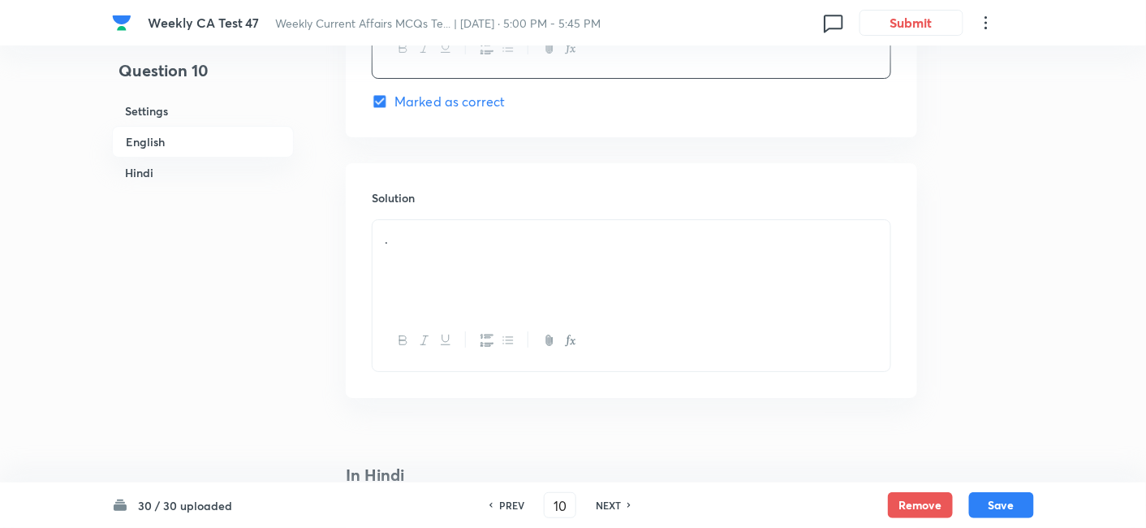
click at [449, 248] on div "." at bounding box center [632, 265] width 518 height 91
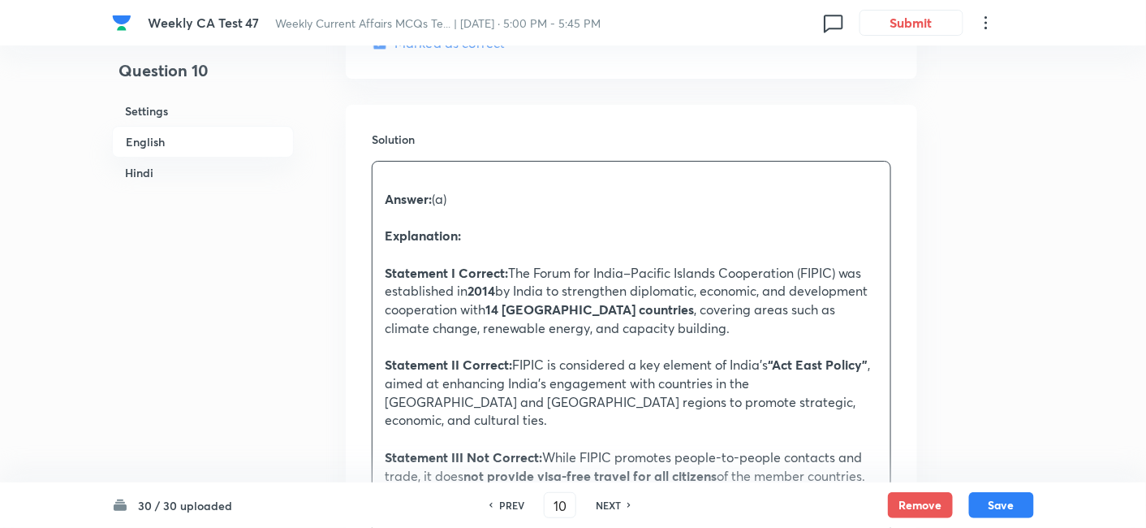
scroll to position [2042, 0]
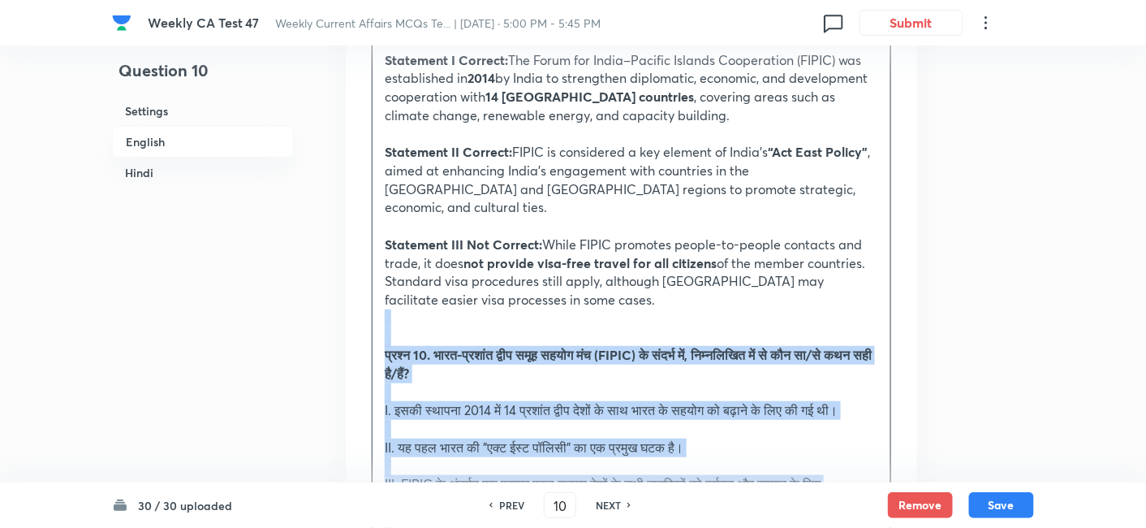
drag, startPoint x: 395, startPoint y: 318, endPoint x: 360, endPoint y: 303, distance: 37.4
click at [360, 303] on div "Solution Answer: (a) Explanation: Statement I Correct: The Forum for India–Paci…" at bounding box center [632, 471] width 572 height 1158
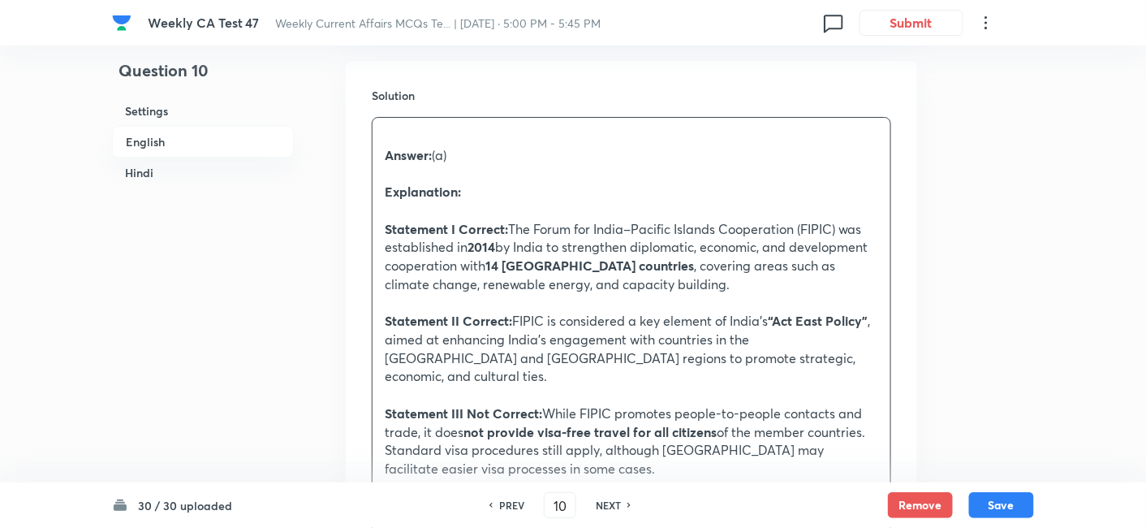
scroll to position [1862, 0]
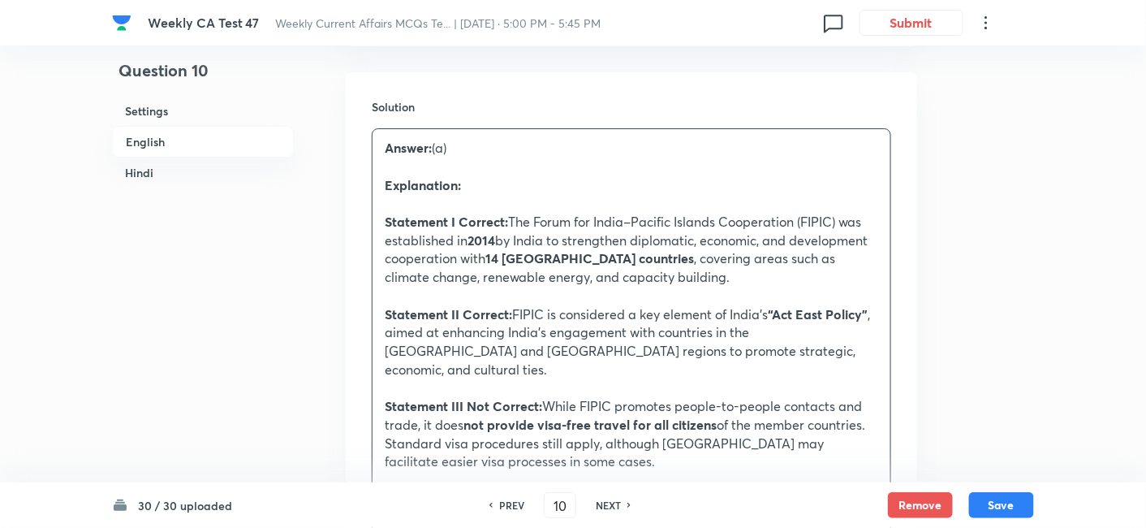
click at [163, 119] on h6 "Settings" at bounding box center [203, 111] width 182 height 30
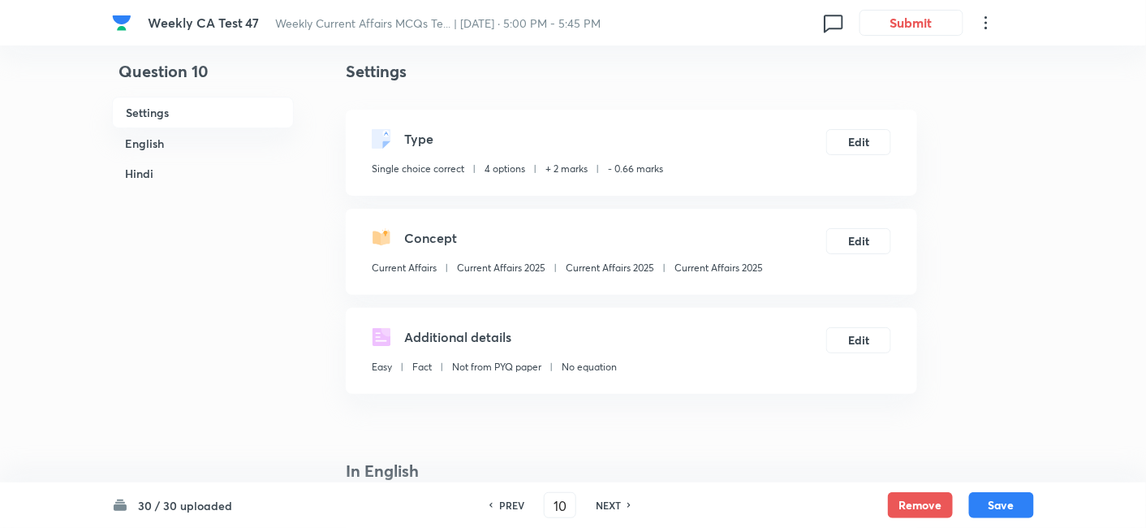
click at [185, 141] on h6 "English" at bounding box center [203, 143] width 182 height 30
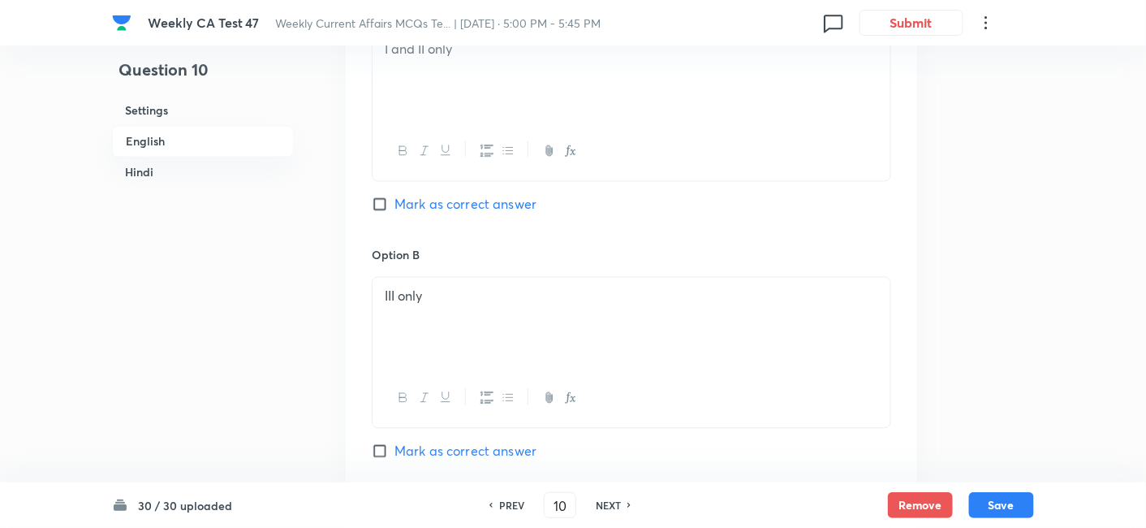
scroll to position [960, 0]
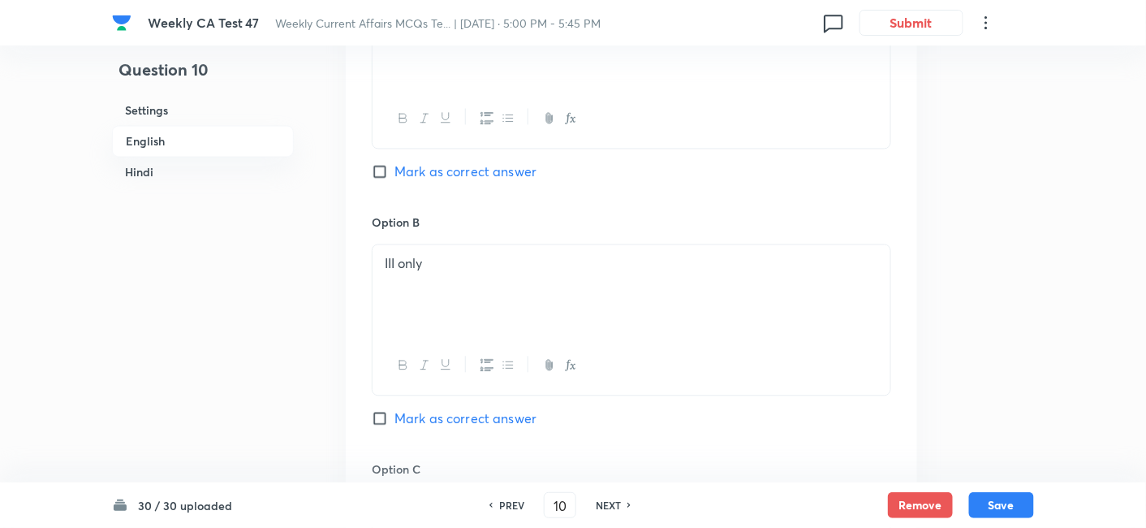
click at [446, 170] on span "Mark as correct answer" at bounding box center [466, 171] width 142 height 19
click at [395, 170] on input "Mark as correct answer" at bounding box center [383, 172] width 23 height 16
checkbox input "true"
checkbox input "false"
checkbox input "true"
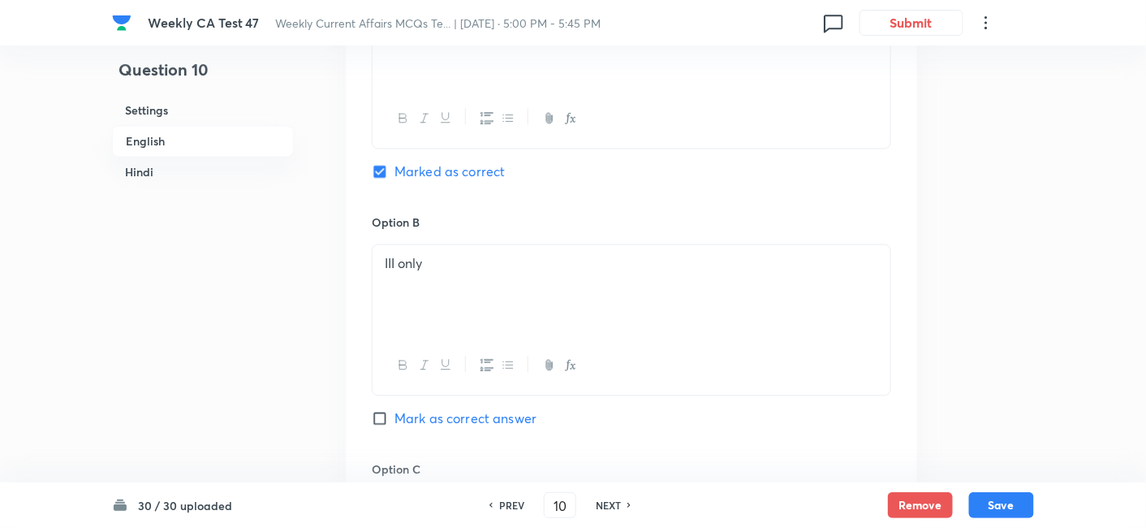
checkbox input "false"
click at [209, 170] on h6 "Hindi" at bounding box center [203, 172] width 182 height 30
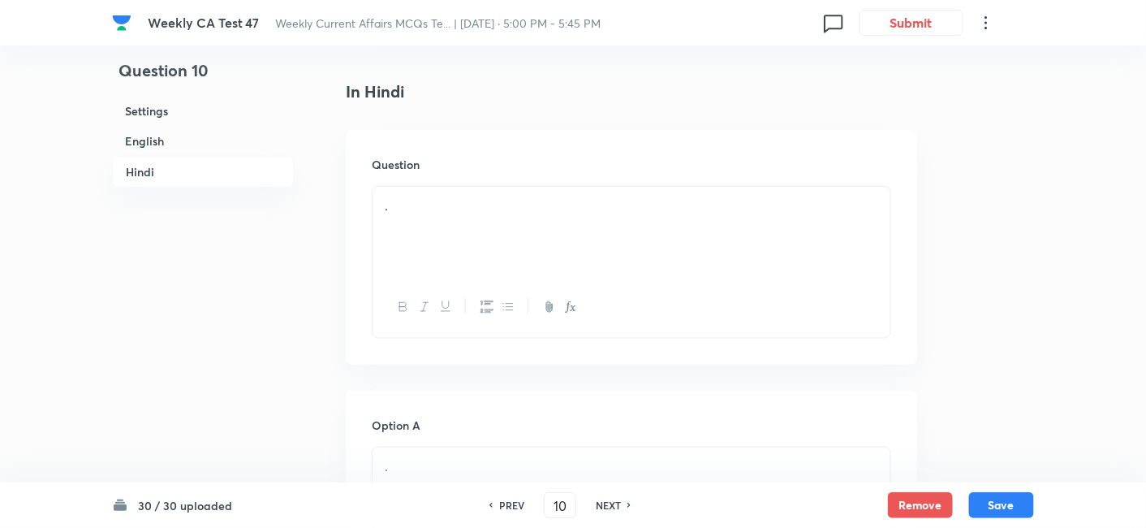
click at [459, 200] on div "." at bounding box center [632, 232] width 518 height 91
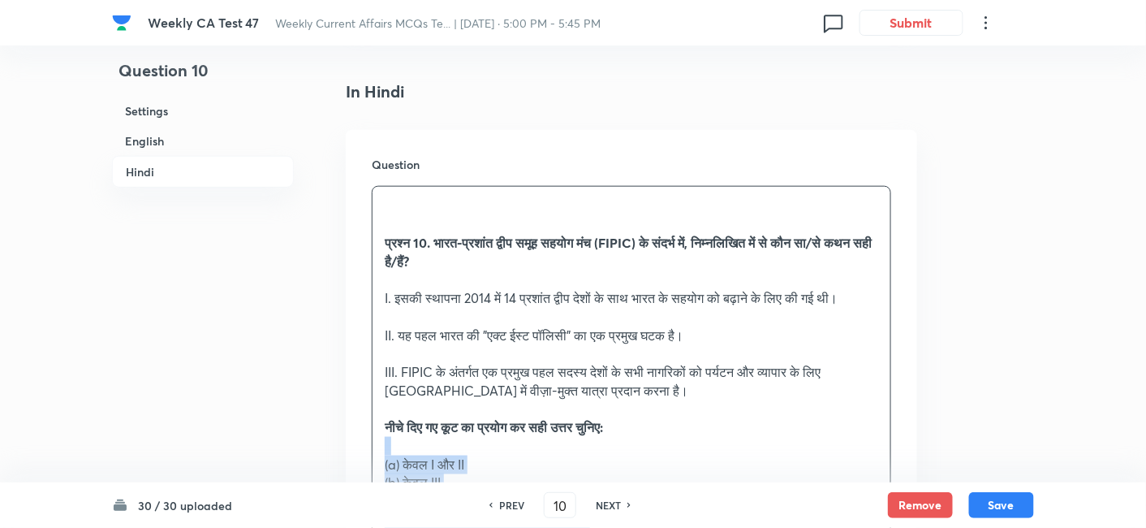
drag, startPoint x: 362, startPoint y: 421, endPoint x: 308, endPoint y: 412, distance: 54.2
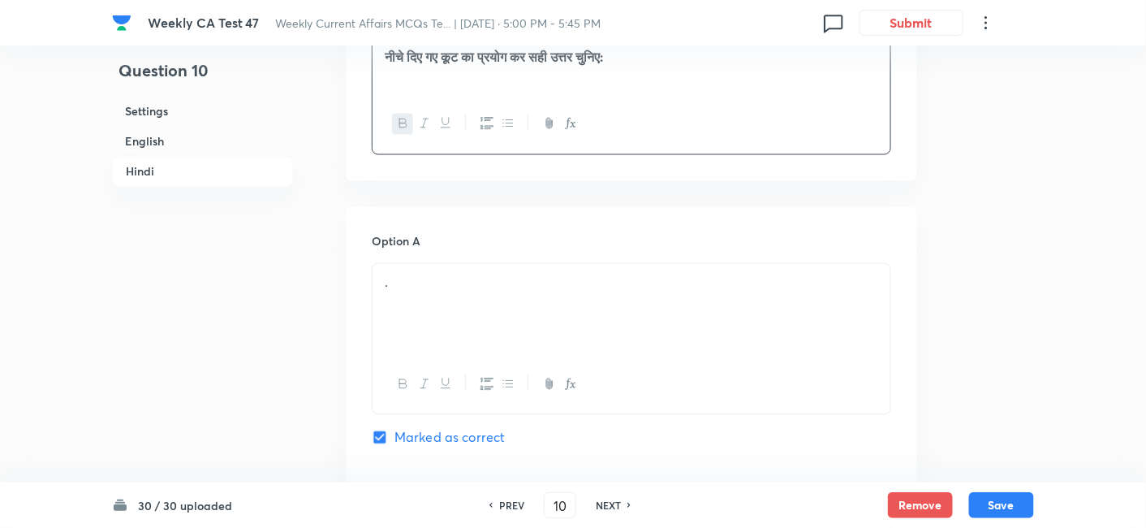
scroll to position [2776, 0]
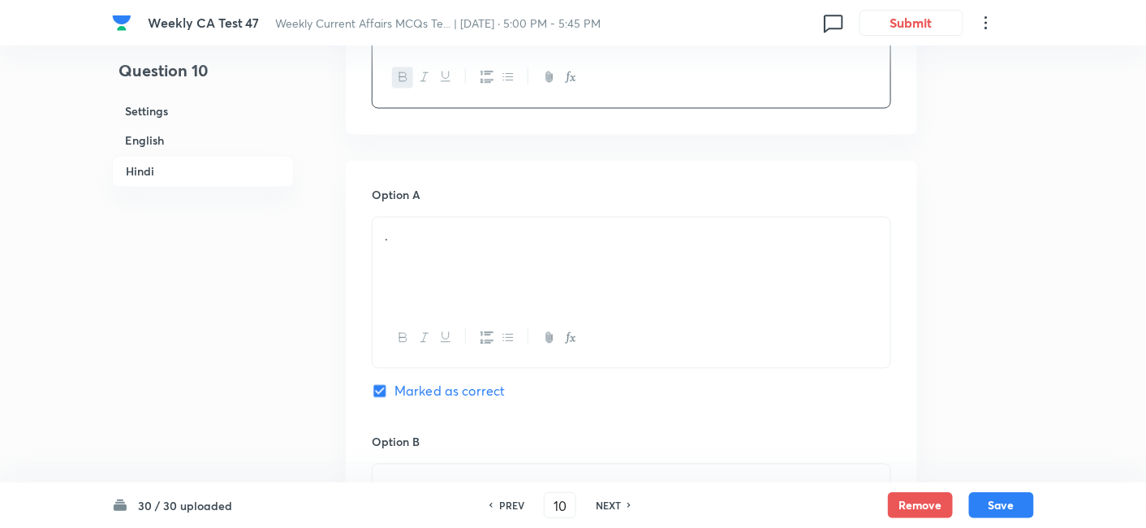
click at [467, 267] on div "." at bounding box center [632, 263] width 518 height 91
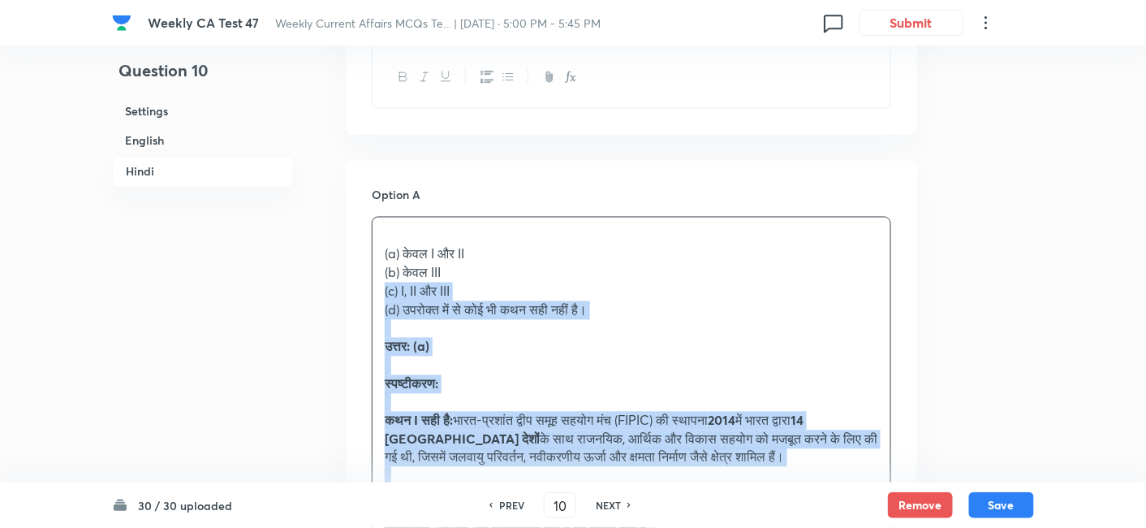
drag, startPoint x: 304, startPoint y: 281, endPoint x: 274, endPoint y: 282, distance: 30.0
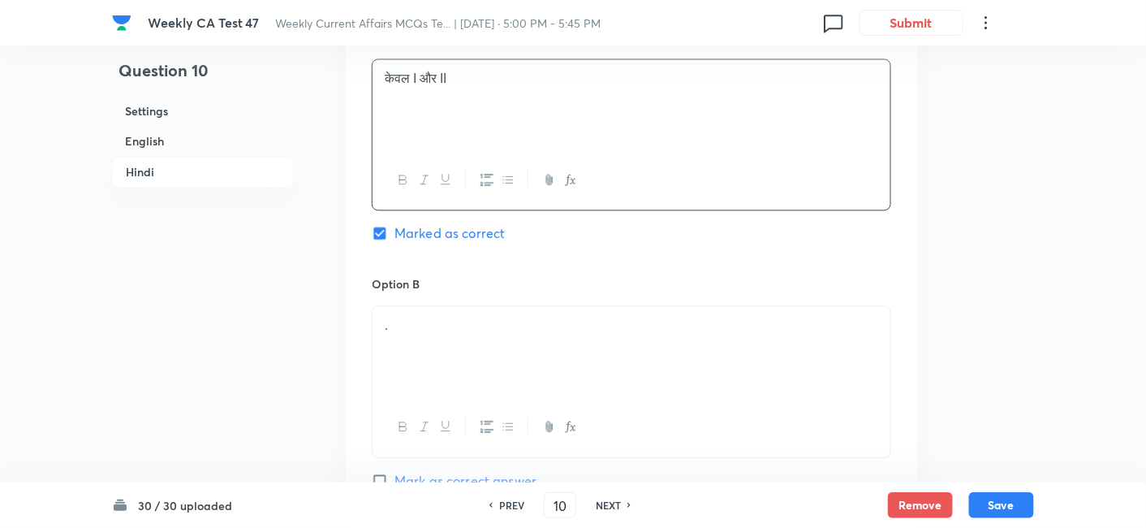
scroll to position [3046, 0]
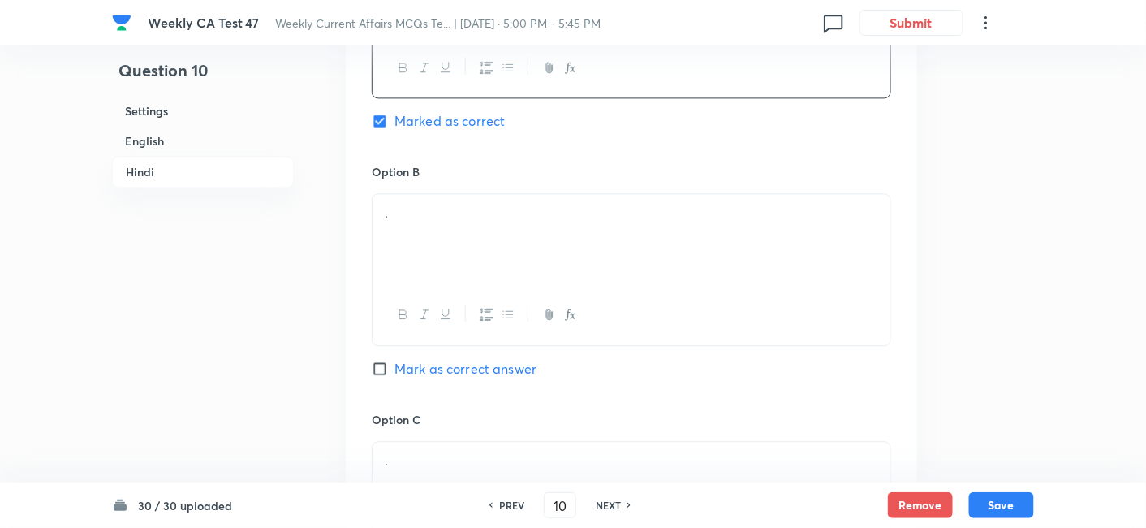
click at [442, 232] on div "." at bounding box center [632, 239] width 518 height 91
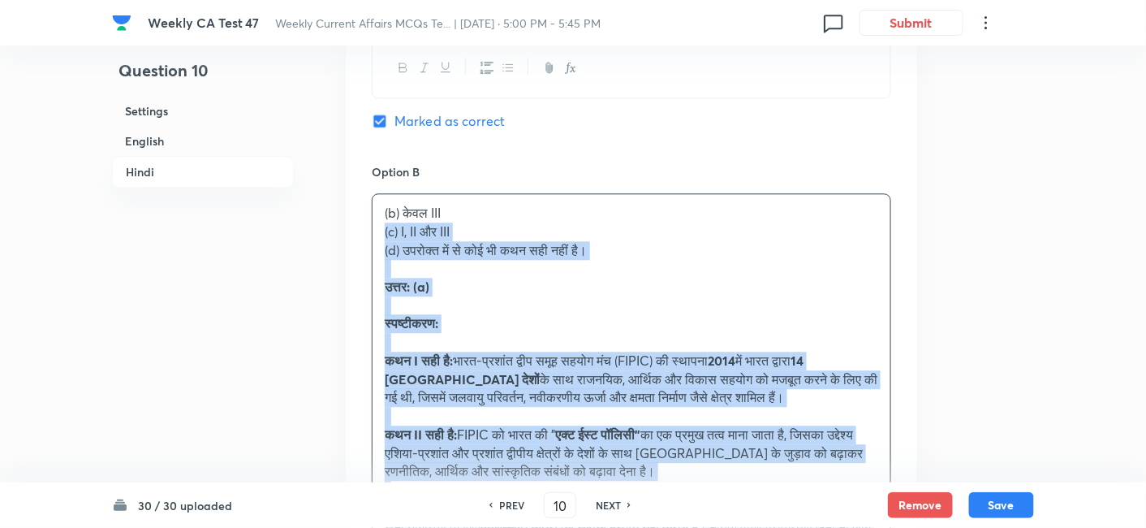
drag, startPoint x: 387, startPoint y: 231, endPoint x: 357, endPoint y: 227, distance: 30.3
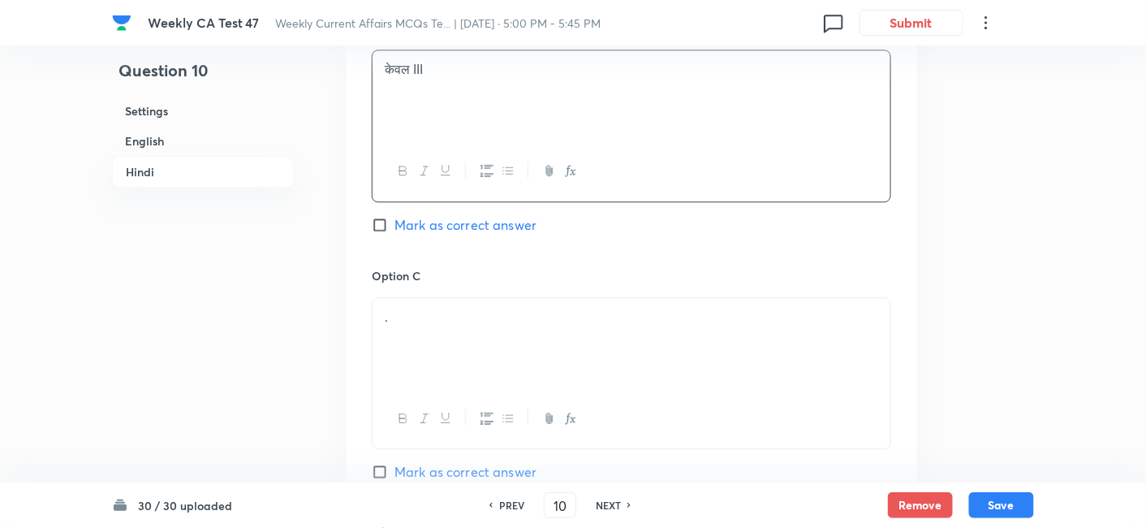
scroll to position [3226, 0]
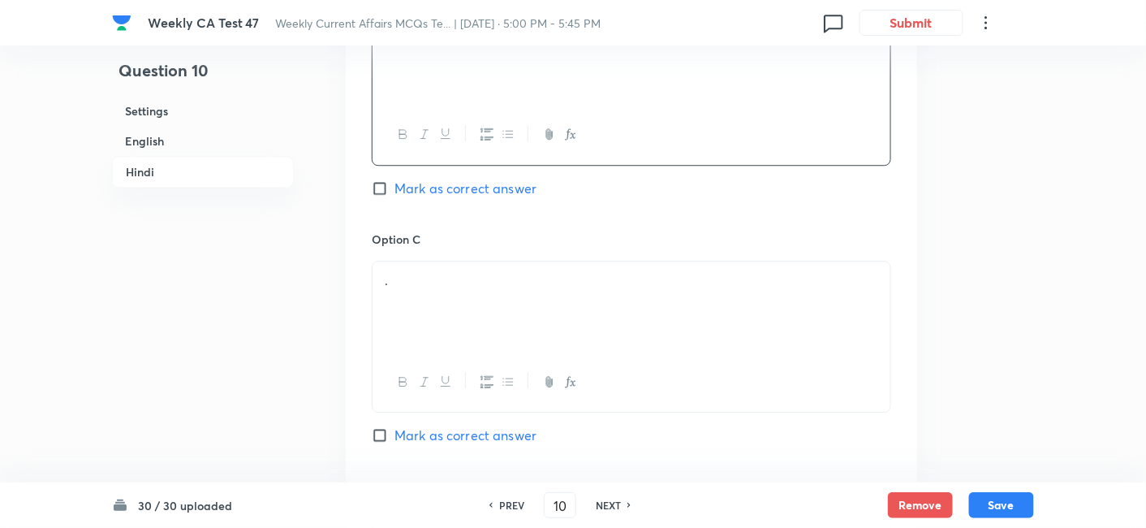
click at [468, 250] on div "Option C . Mark as correct answer" at bounding box center [632, 354] width 520 height 247
click at [473, 284] on p "." at bounding box center [632, 280] width 494 height 19
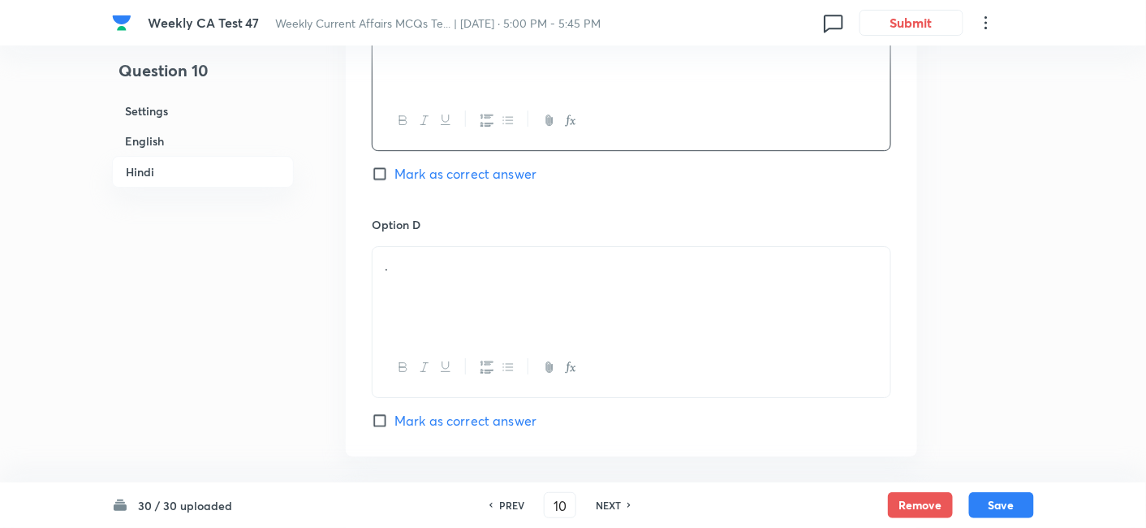
scroll to position [3497, 0]
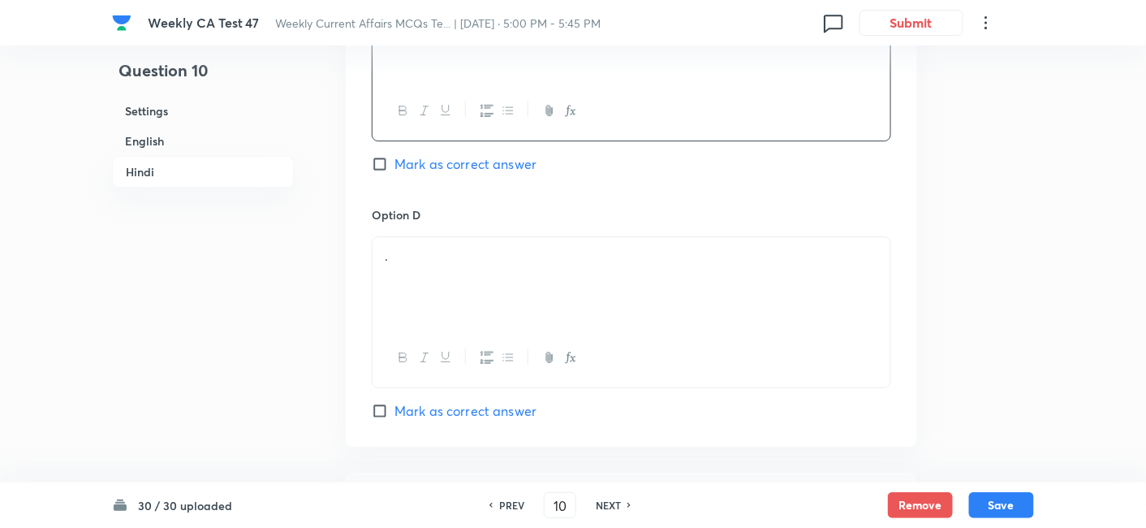
click at [470, 287] on div "." at bounding box center [632, 282] width 518 height 91
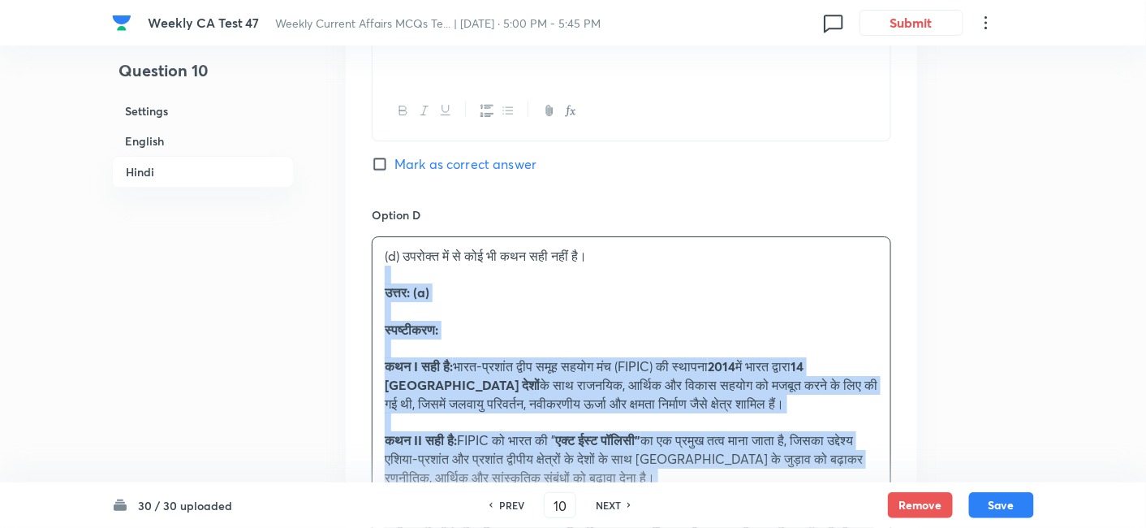
drag, startPoint x: 393, startPoint y: 272, endPoint x: 339, endPoint y: 266, distance: 54.7
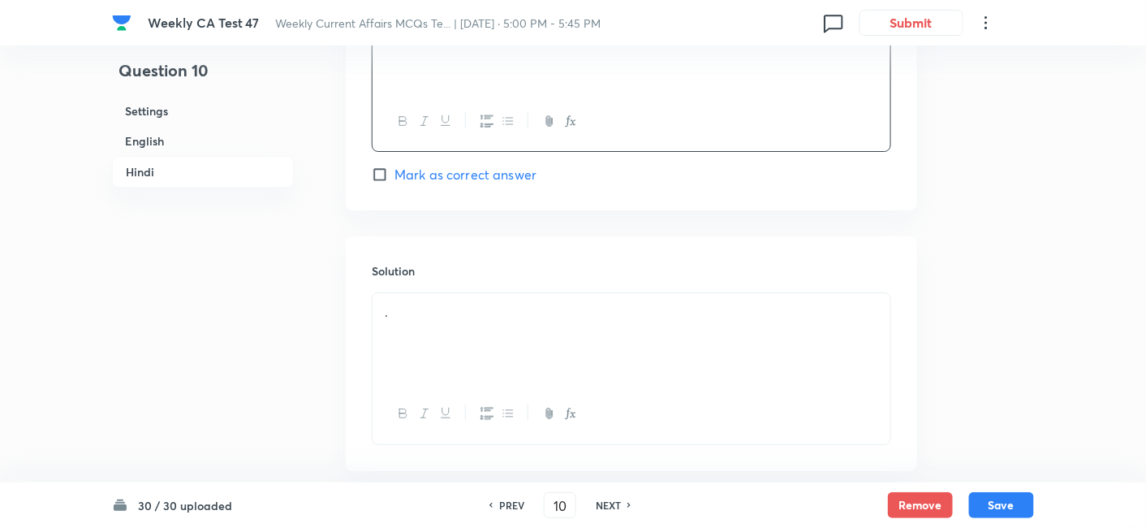
scroll to position [3814, 0]
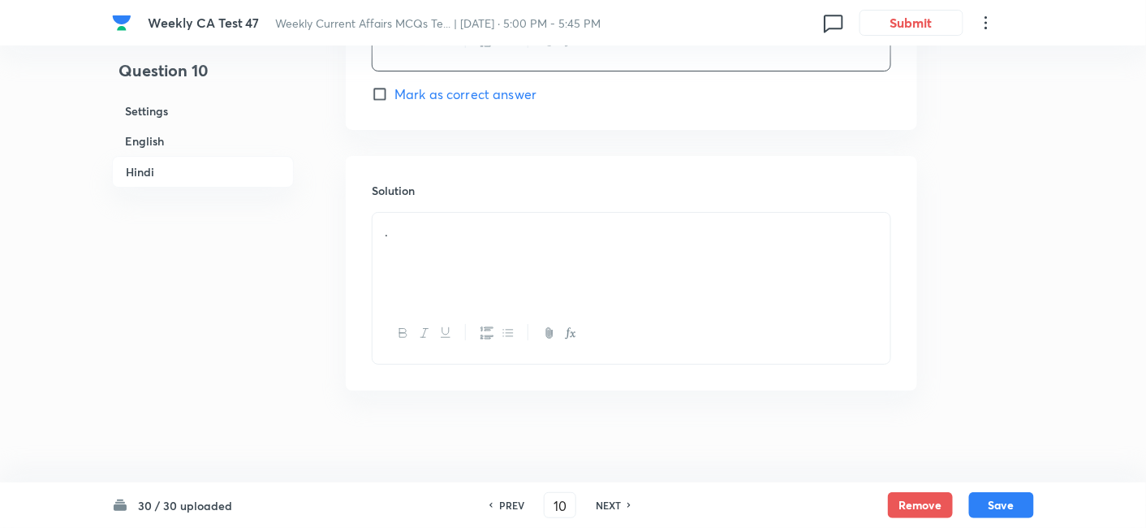
click at [464, 233] on p "." at bounding box center [632, 231] width 494 height 19
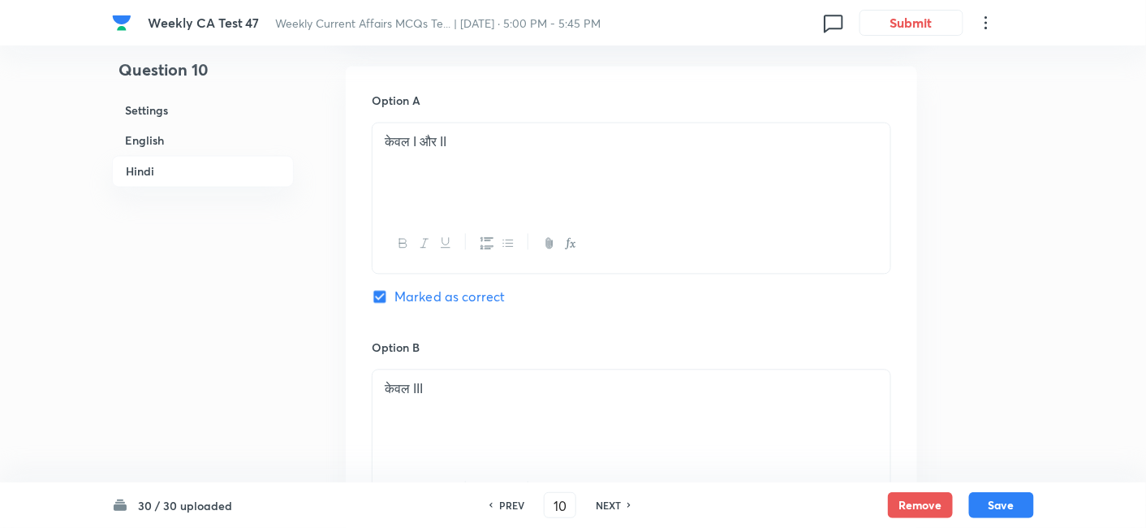
scroll to position [2865, 0]
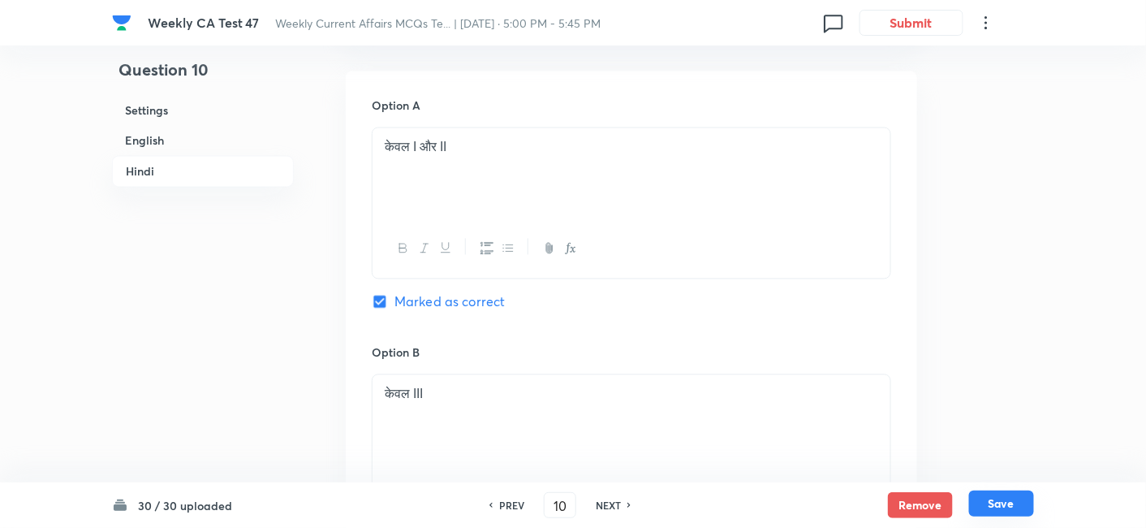
click at [1003, 474] on button "Save" at bounding box center [1001, 503] width 65 height 26
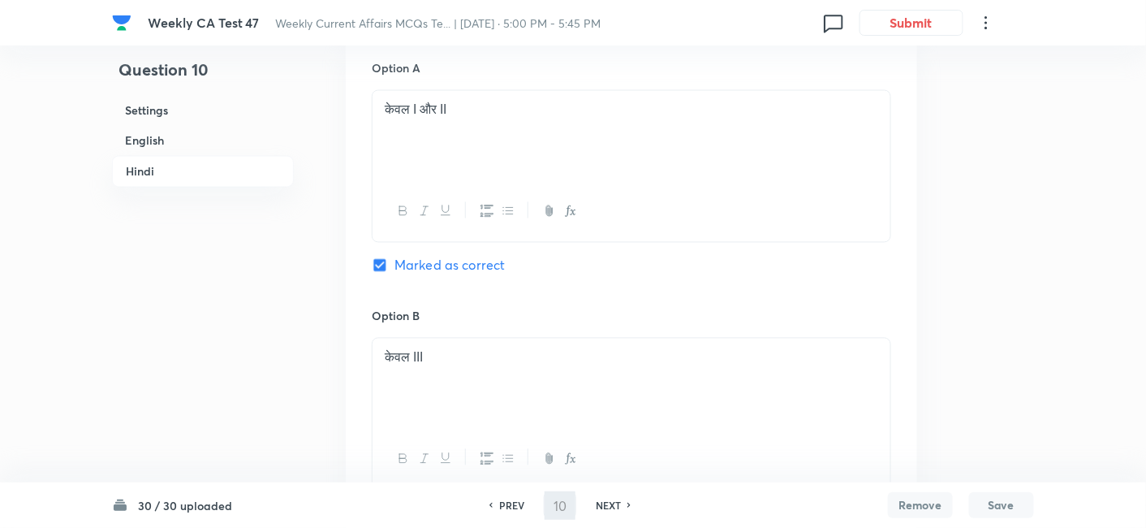
type input "11"
checkbox input "false"
checkbox input "true"
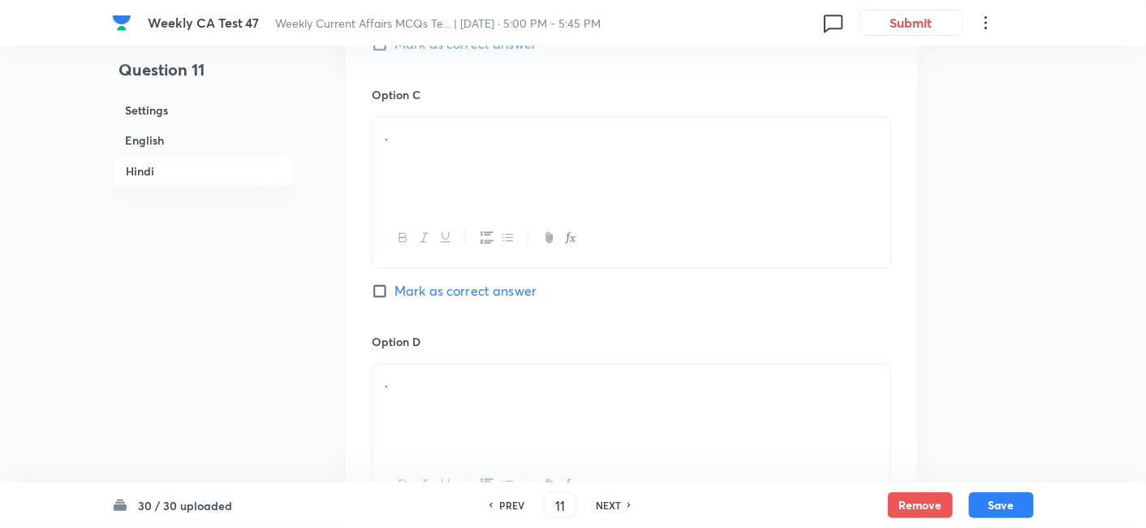
click at [176, 144] on h6 "English" at bounding box center [203, 141] width 182 height 30
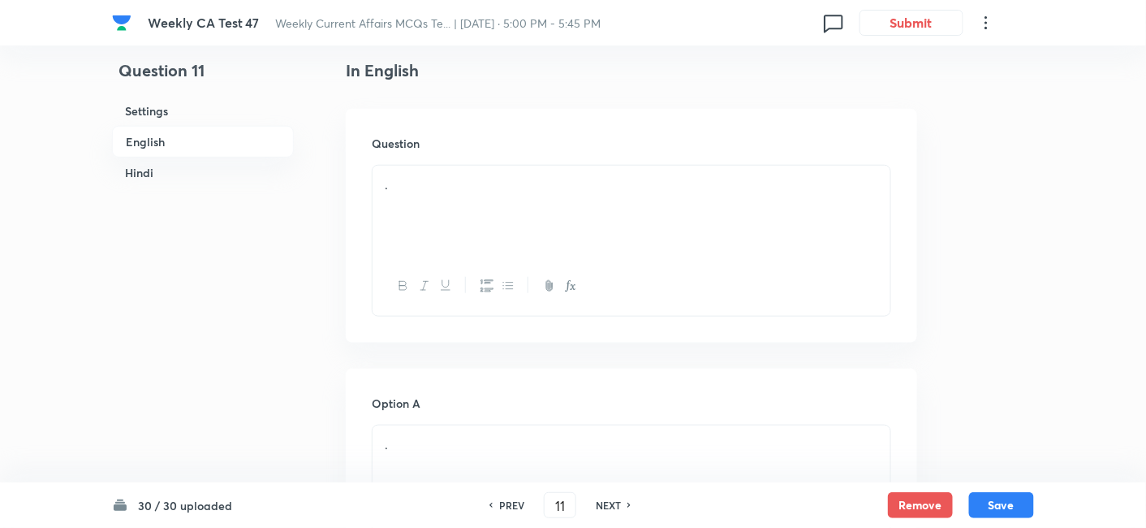
click at [433, 203] on div "." at bounding box center [632, 211] width 518 height 91
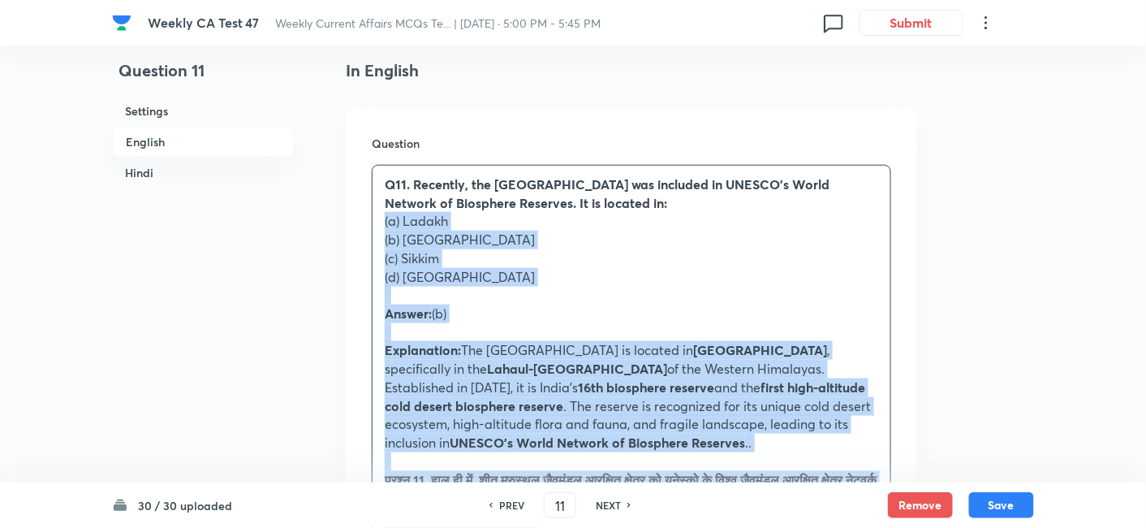
drag, startPoint x: 403, startPoint y: 300, endPoint x: 351, endPoint y: 219, distance: 96.8
click at [351, 219] on div "Question Q11. Recently, the Cold Desert Biosphere Reserve was included in UNESC…" at bounding box center [632, 485] width 572 height 753
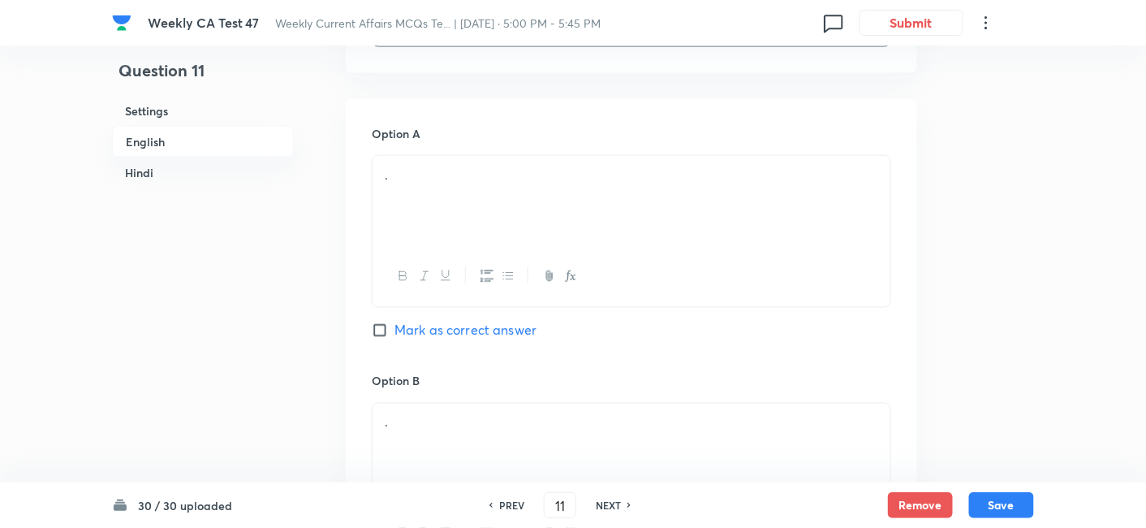
scroll to position [689, 0]
click at [485, 205] on div "." at bounding box center [632, 200] width 518 height 91
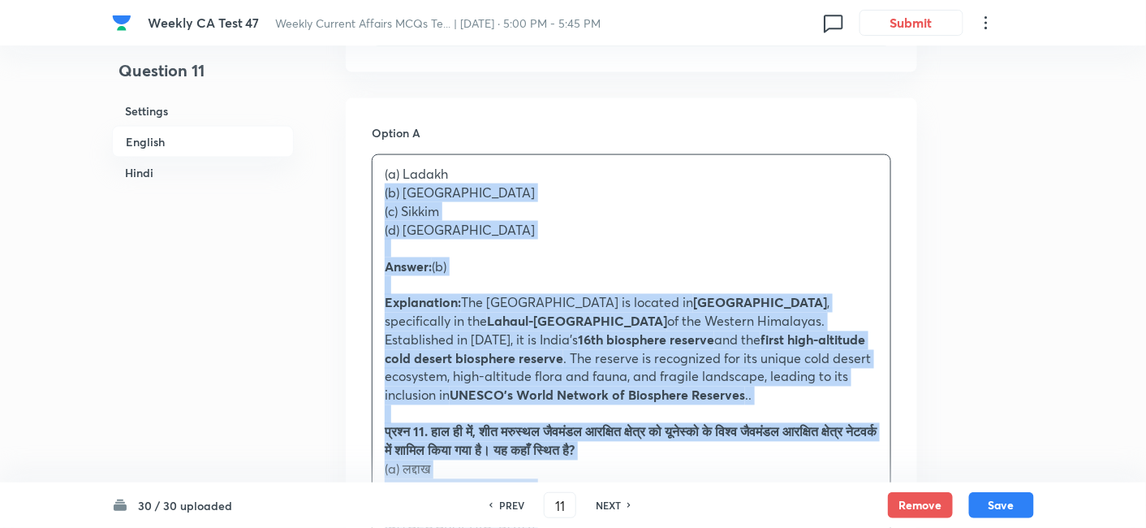
drag, startPoint x: 378, startPoint y: 241, endPoint x: 360, endPoint y: 182, distance: 62.1
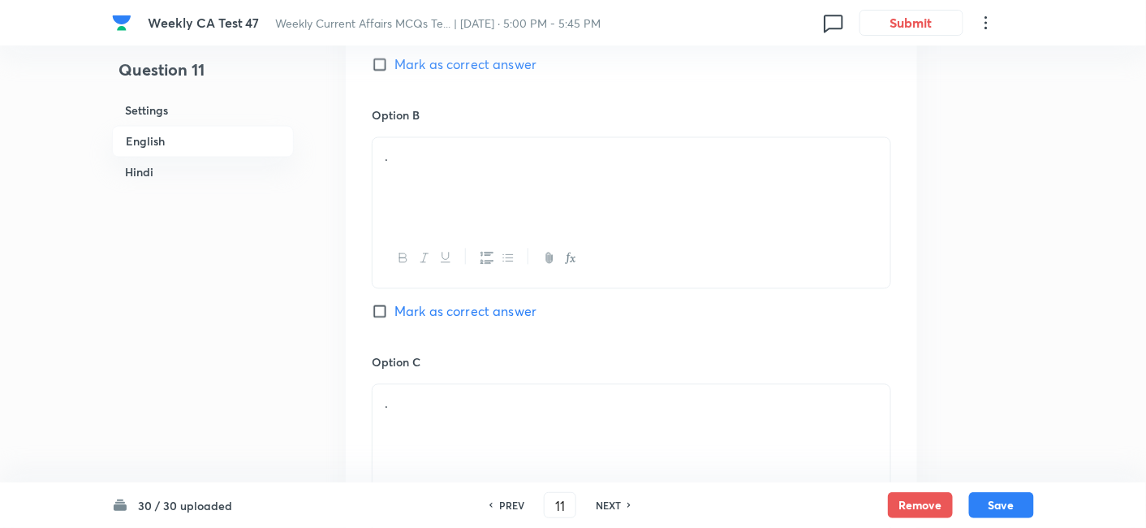
scroll to position [960, 0]
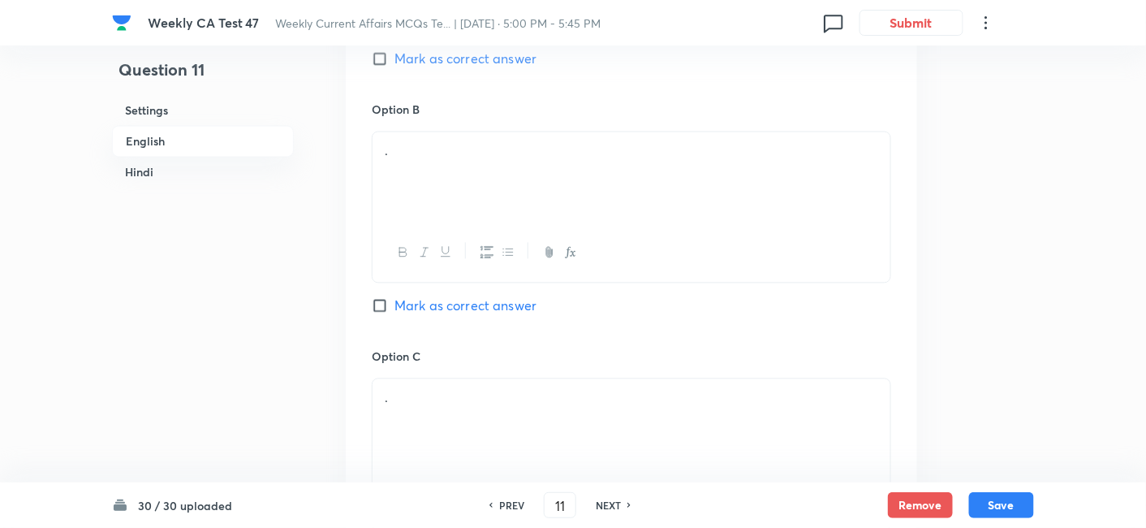
click at [466, 246] on div at bounding box center [632, 252] width 518 height 59
click at [461, 194] on div "." at bounding box center [632, 177] width 518 height 91
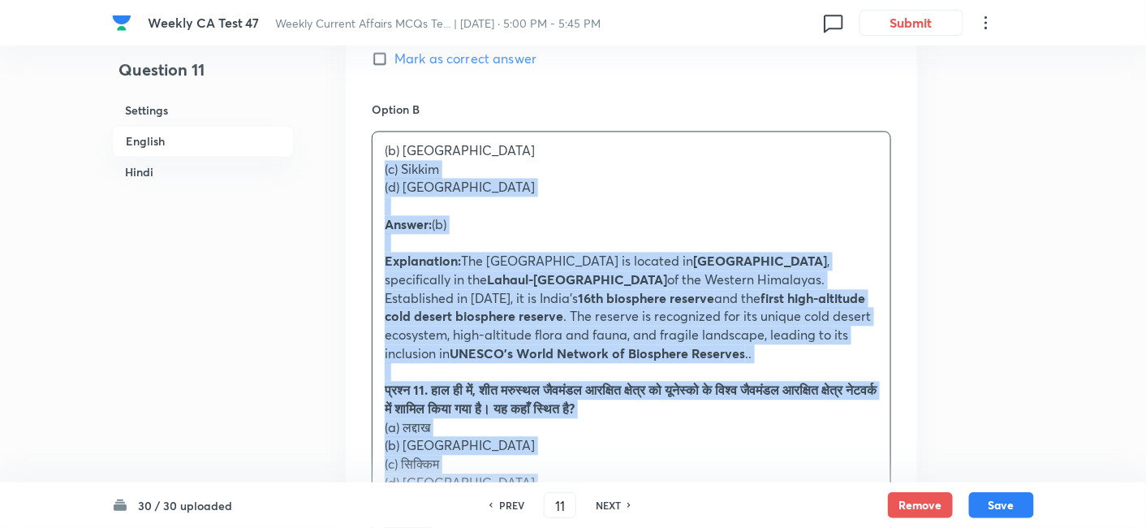
drag, startPoint x: 396, startPoint y: 172, endPoint x: 362, endPoint y: 161, distance: 35.9
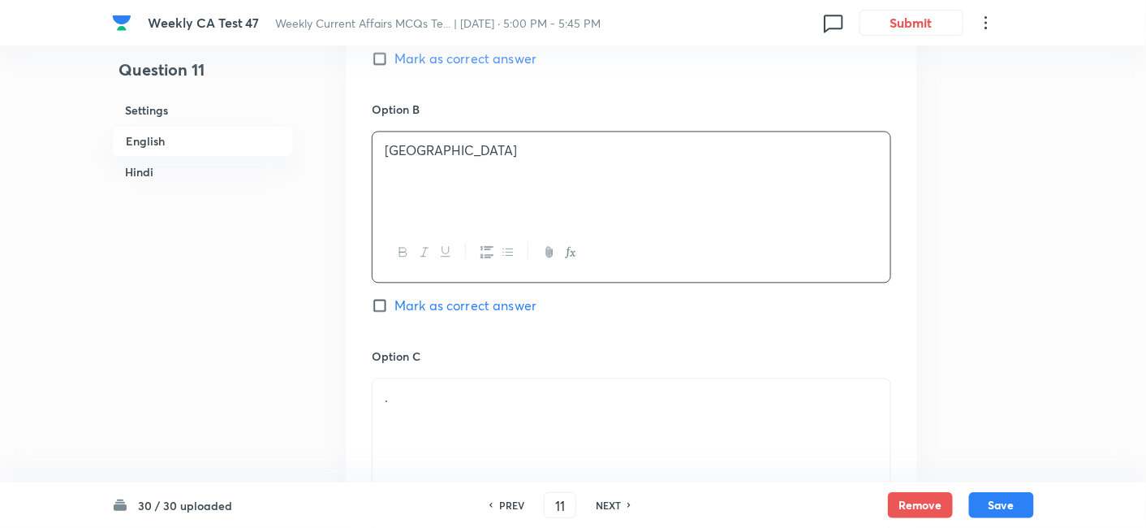
click at [509, 301] on span "Mark as correct answer" at bounding box center [466, 305] width 142 height 19
click at [395, 301] on input "Mark as correct answer" at bounding box center [383, 306] width 23 height 16
checkbox input "true"
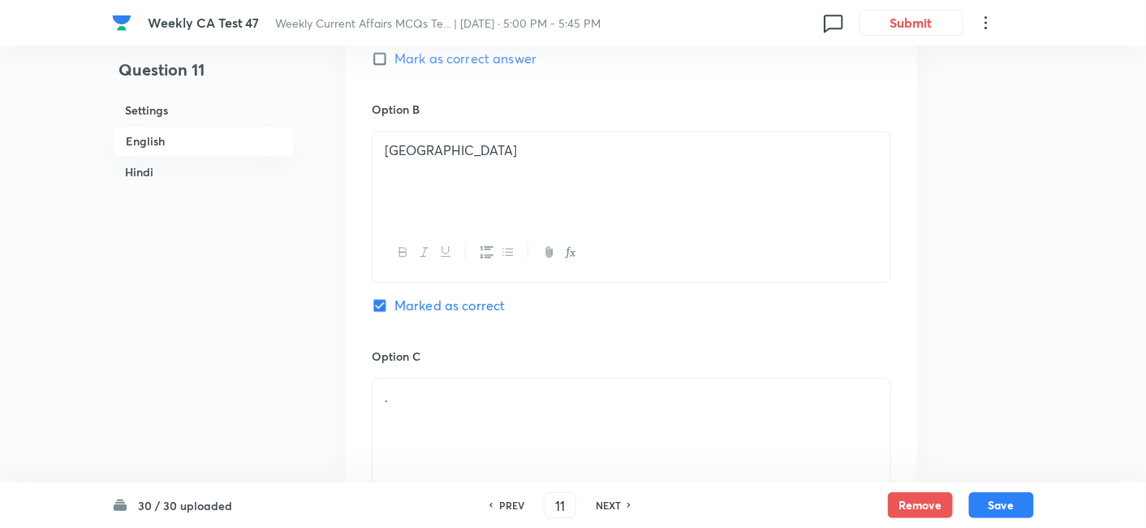
checkbox input "false"
checkbox input "true"
checkbox input "false"
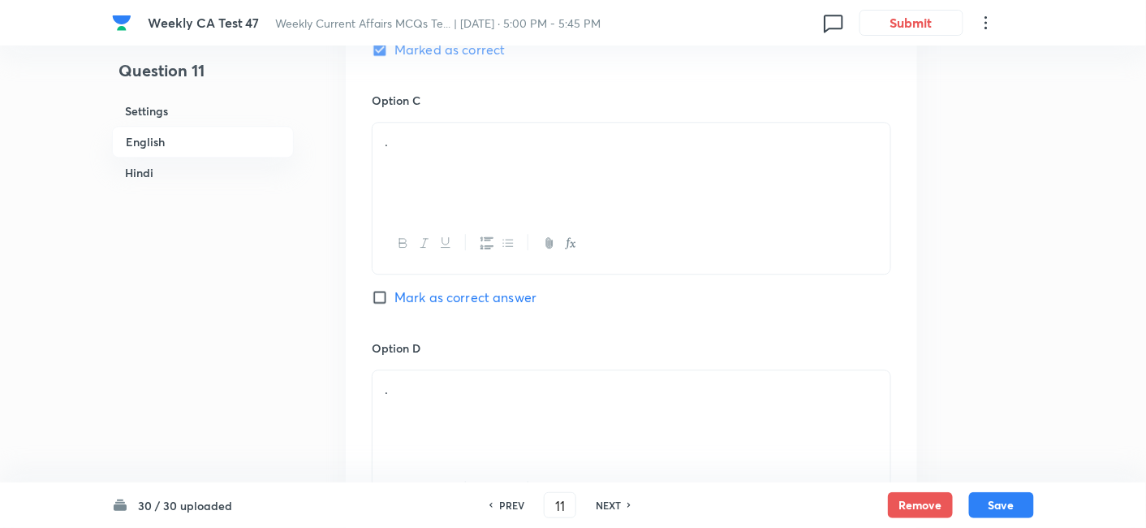
scroll to position [1231, 0]
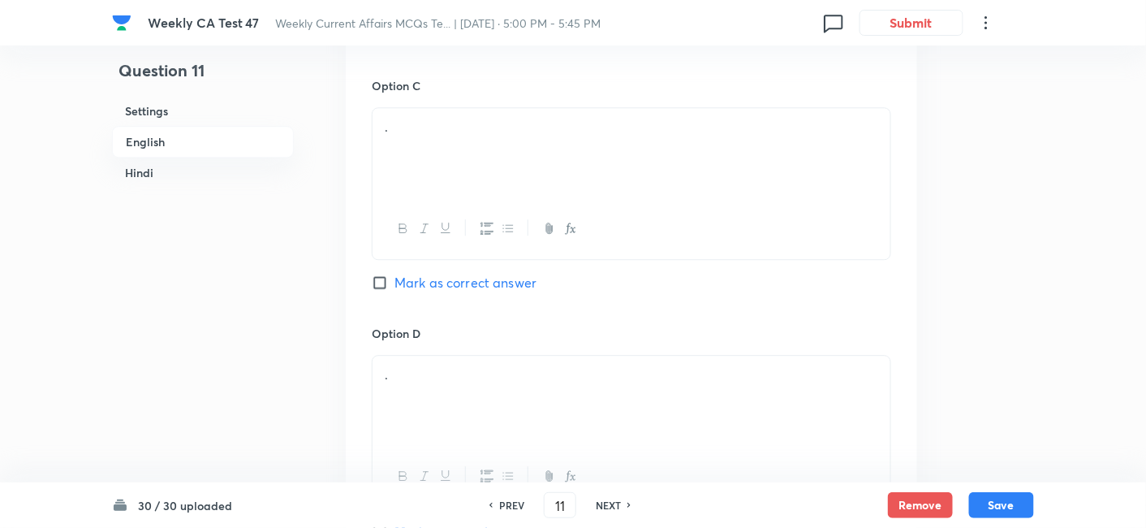
click at [450, 157] on div "." at bounding box center [632, 153] width 518 height 91
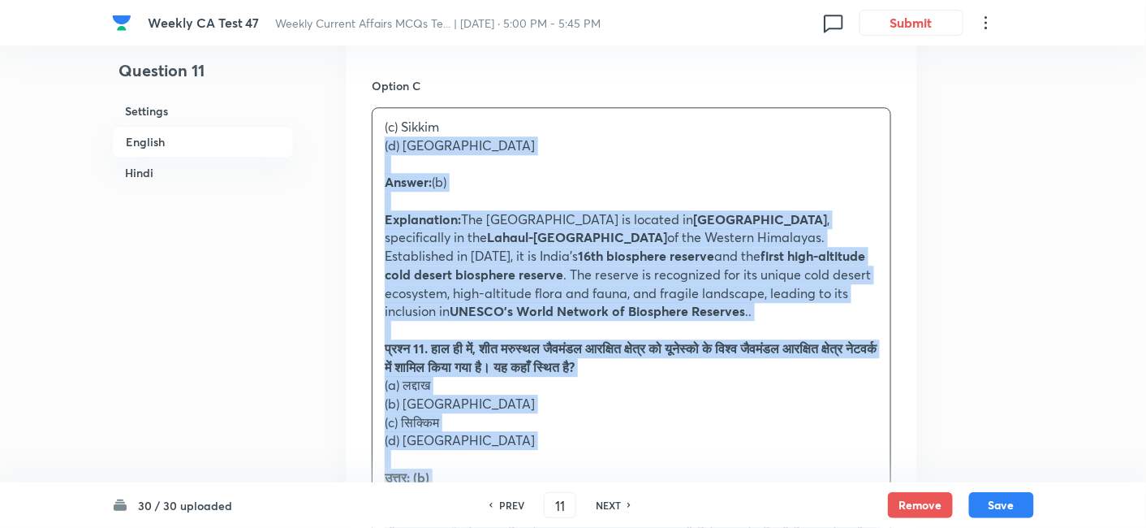
drag, startPoint x: 360, startPoint y: 147, endPoint x: 321, endPoint y: 140, distance: 39.6
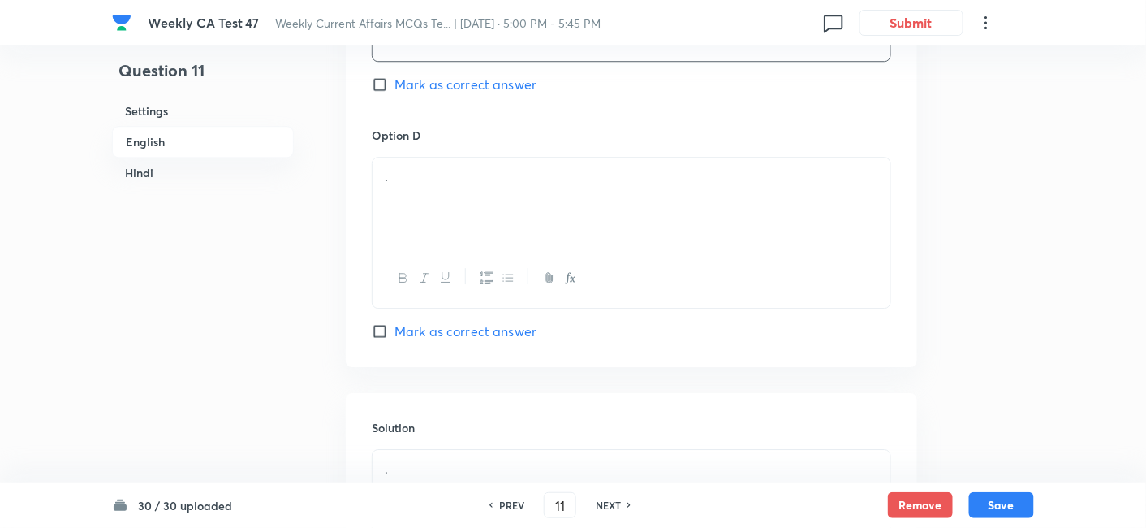
scroll to position [1501, 0]
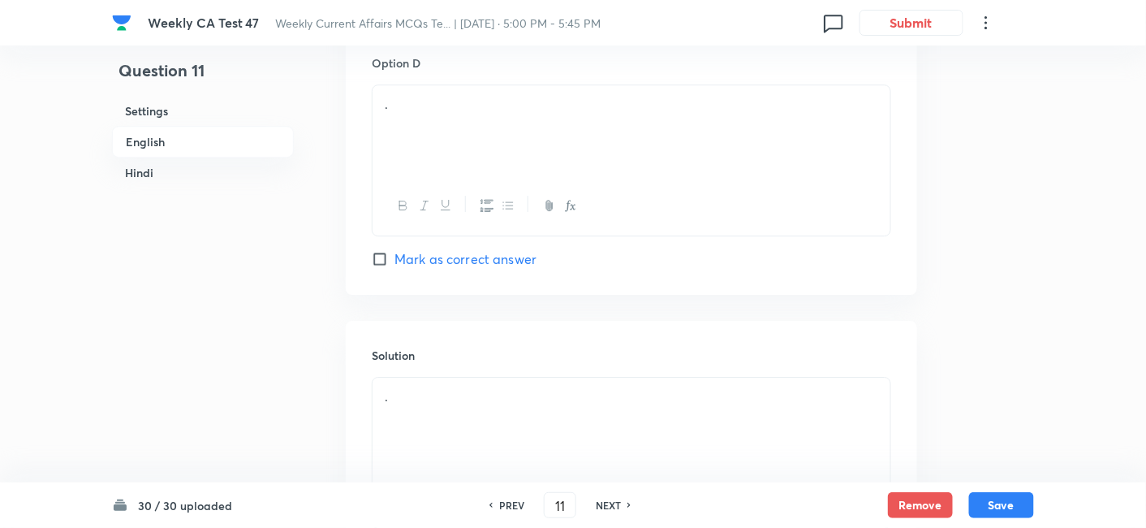
click at [477, 130] on div "." at bounding box center [632, 130] width 518 height 91
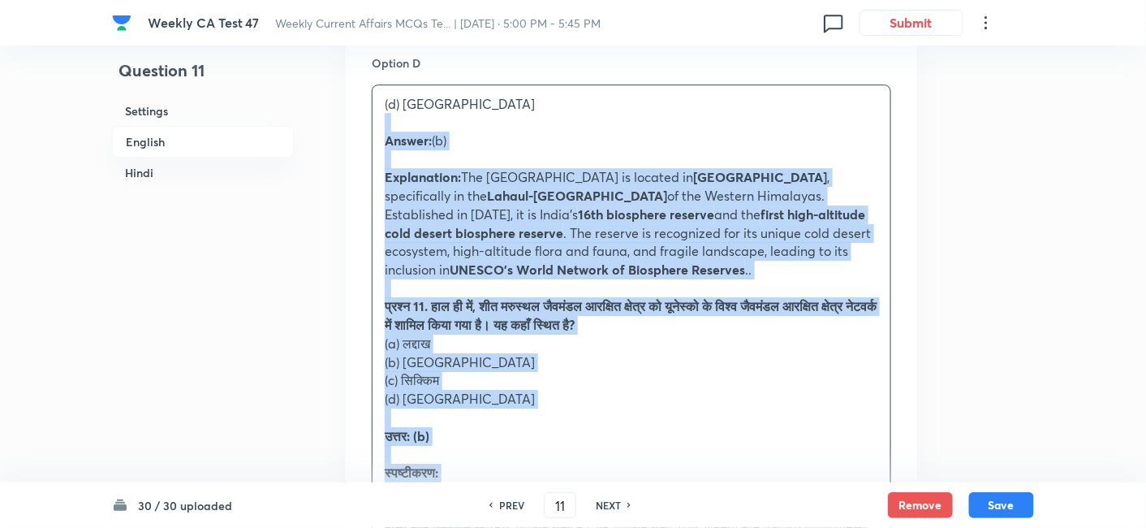
drag, startPoint x: 410, startPoint y: 160, endPoint x: 335, endPoint y: 123, distance: 83.5
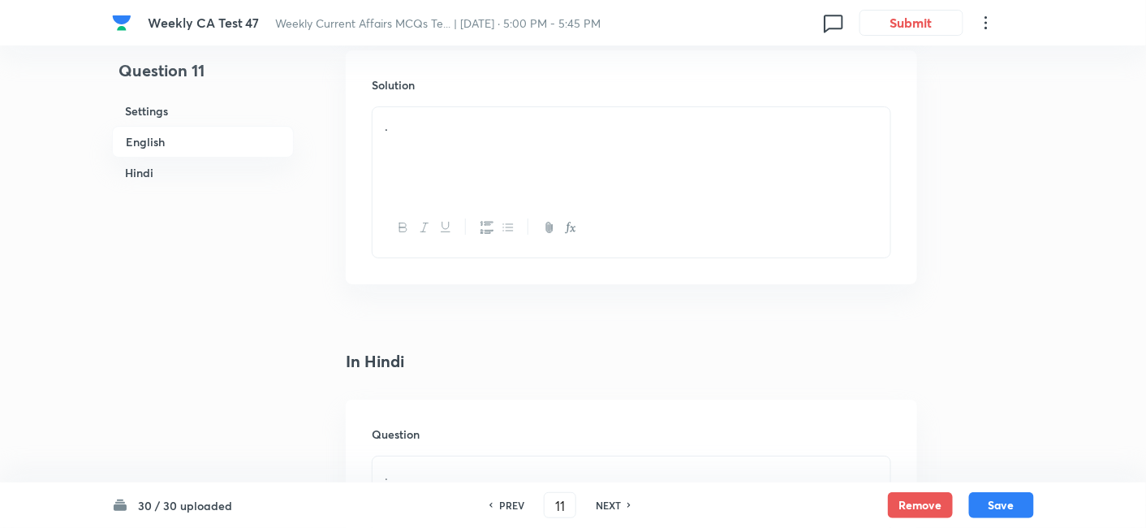
scroll to position [1771, 0]
click at [478, 134] on div "." at bounding box center [632, 152] width 518 height 91
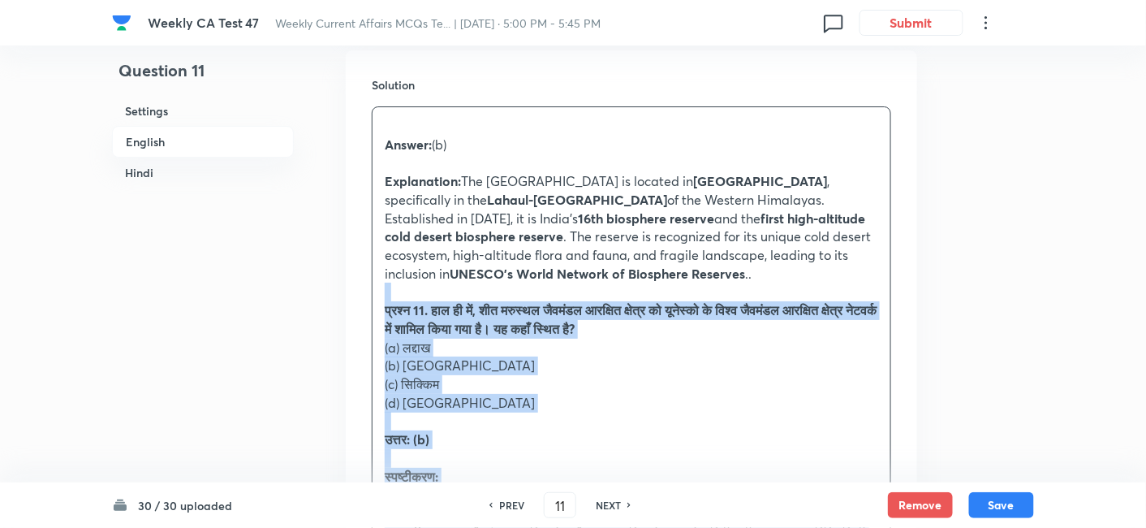
click at [365, 291] on div "Solution Answer: (b) Explanation: The Cold Desert Biosphere Reserve is located …" at bounding box center [632, 371] width 572 height 642
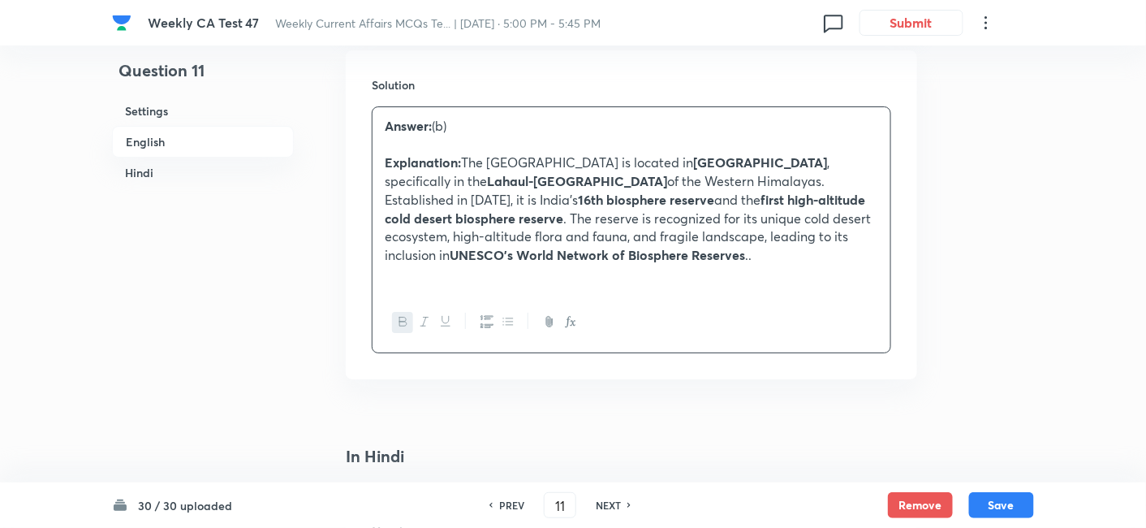
click at [175, 127] on h6 "English" at bounding box center [203, 142] width 182 height 32
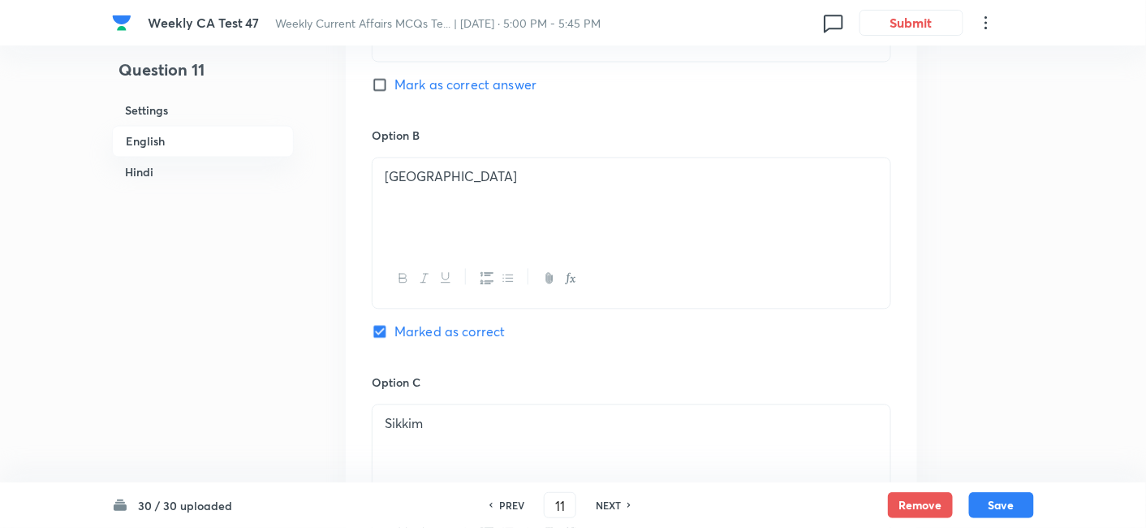
scroll to position [960, 0]
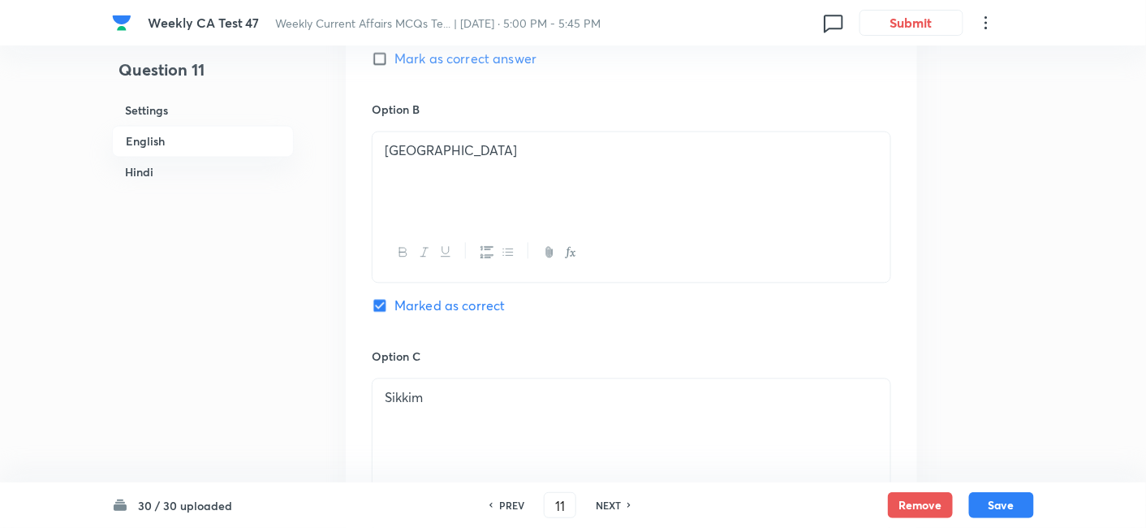
click at [212, 183] on h6 "Hindi" at bounding box center [203, 172] width 182 height 30
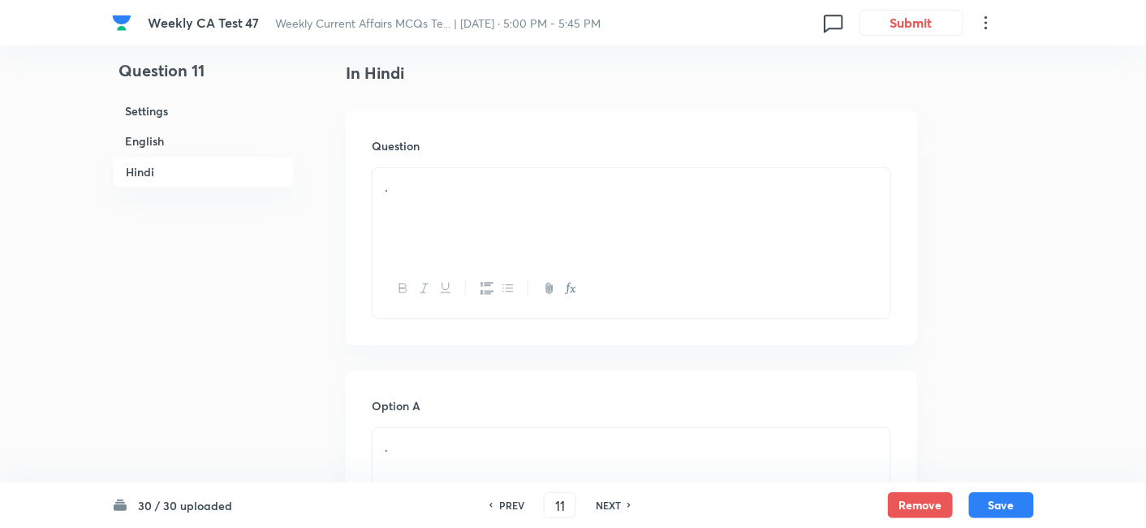
click at [507, 211] on div "." at bounding box center [632, 213] width 518 height 91
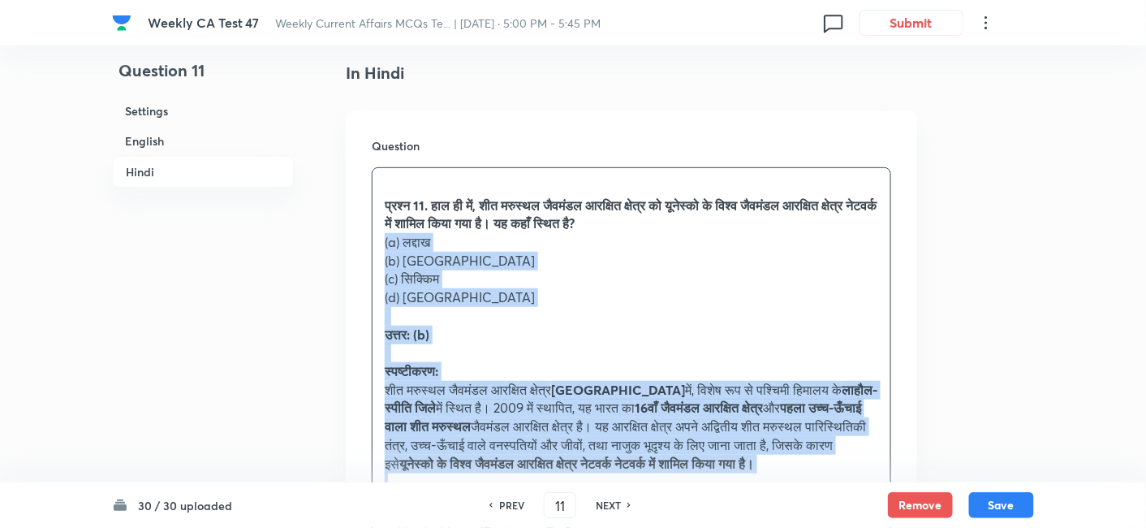
drag, startPoint x: 377, startPoint y: 256, endPoint x: 329, endPoint y: 236, distance: 51.7
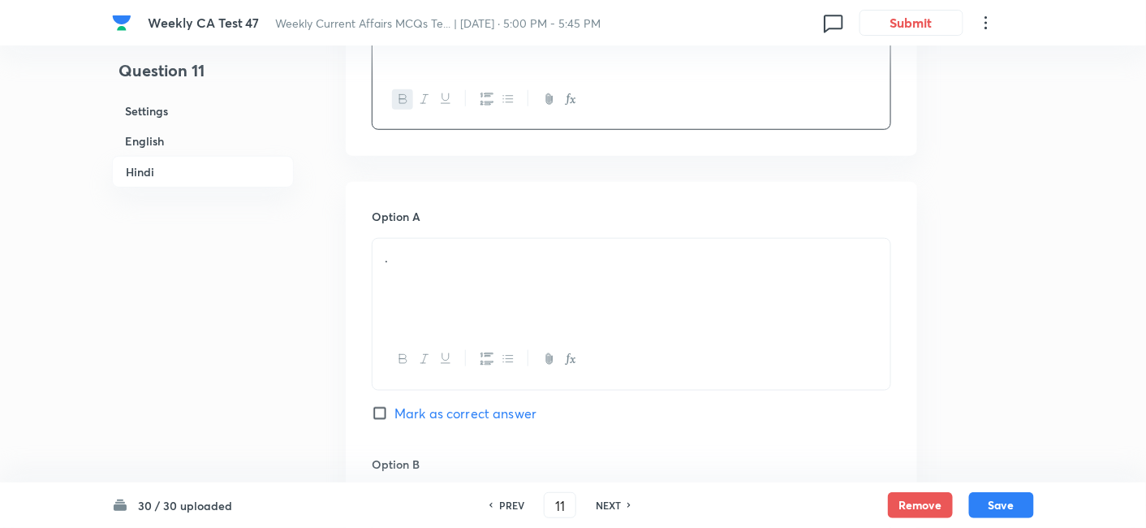
scroll to position [2335, 0]
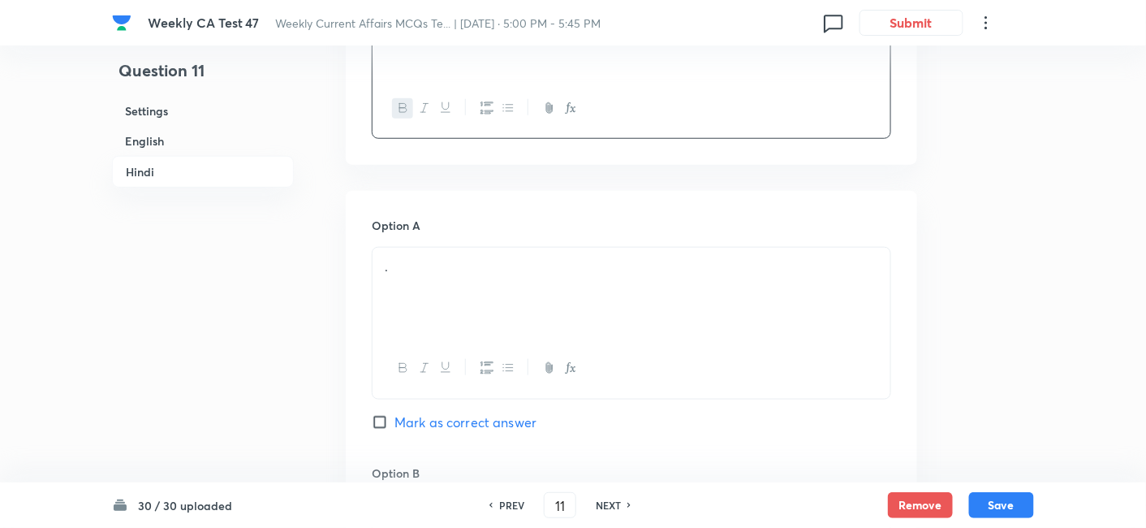
click at [438, 248] on div "." at bounding box center [632, 293] width 518 height 91
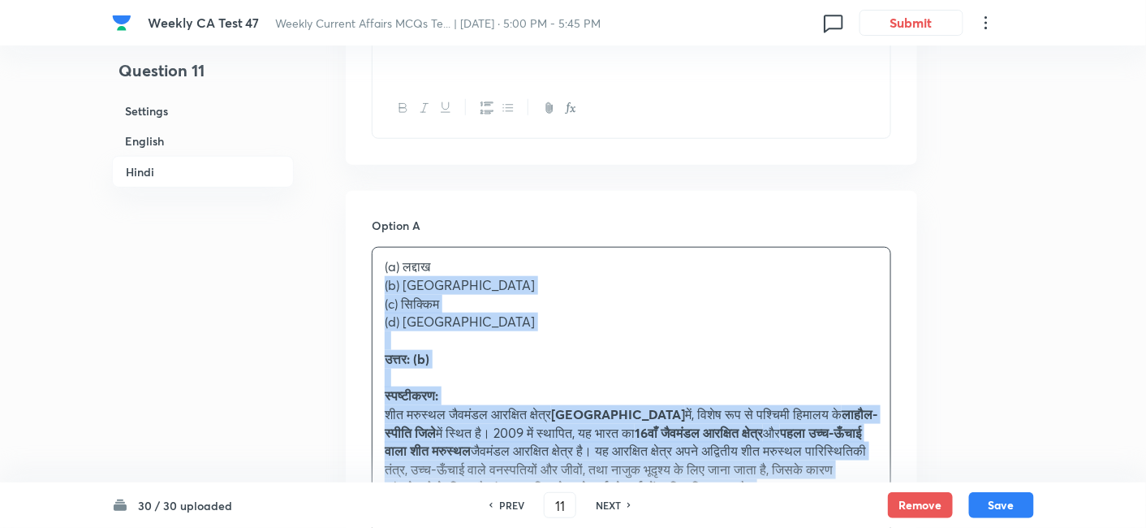
drag, startPoint x: 345, startPoint y: 291, endPoint x: 334, endPoint y: 290, distance: 11.5
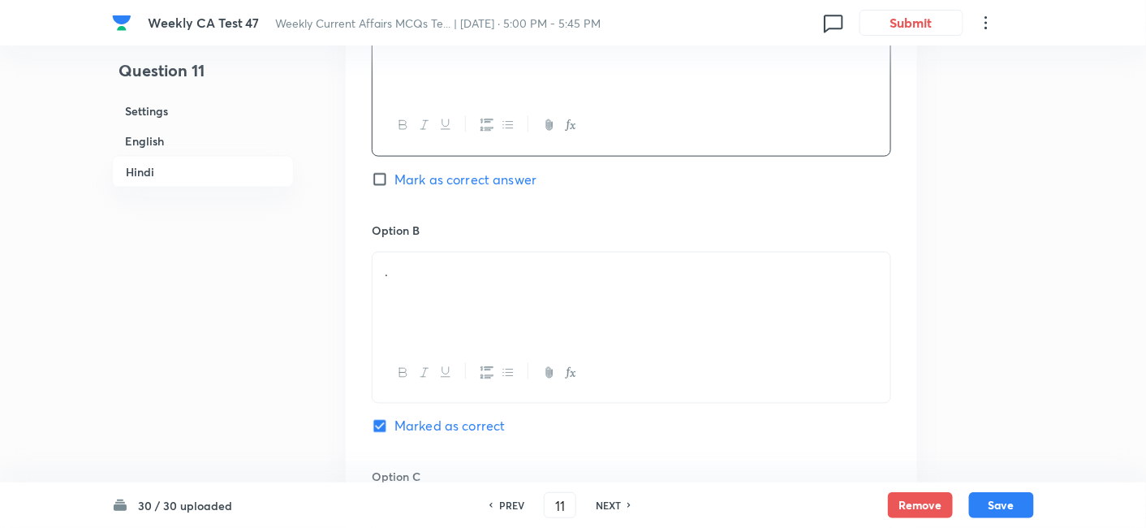
scroll to position [2605, 0]
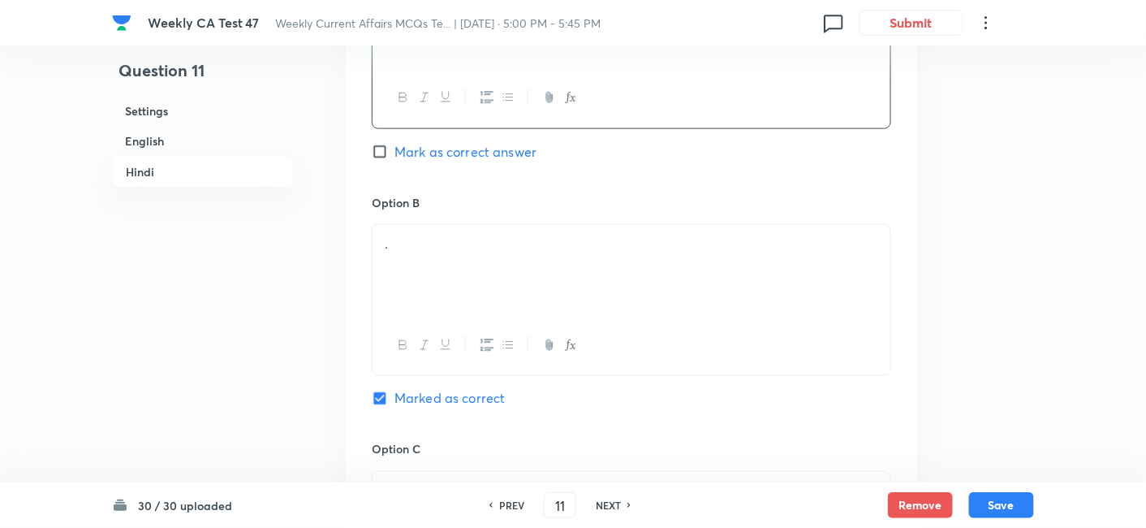
click at [481, 254] on div "." at bounding box center [632, 270] width 518 height 91
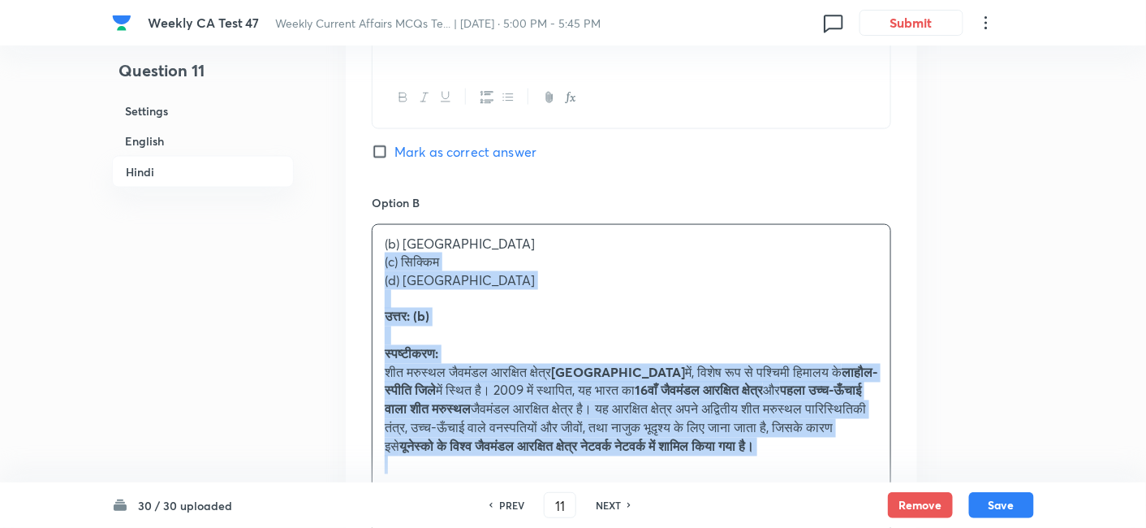
drag, startPoint x: 371, startPoint y: 273, endPoint x: 345, endPoint y: 258, distance: 29.8
click at [346, 258] on div "Option A लद्दाख Mark as correct answer Option B (b) हिमाचल प्रदेश (c) सिक्किम (…" at bounding box center [632, 508] width 572 height 1176
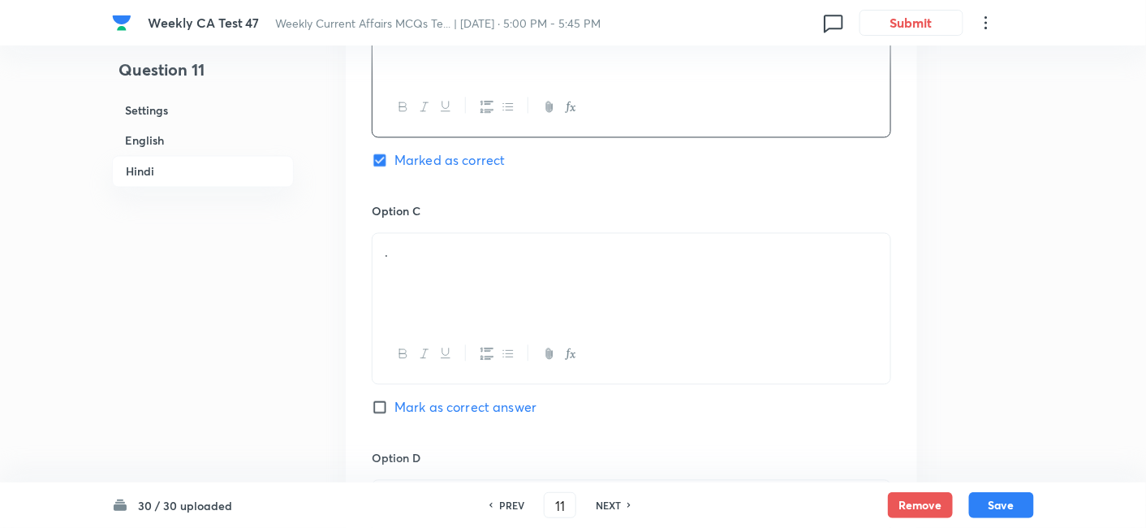
scroll to position [2875, 0]
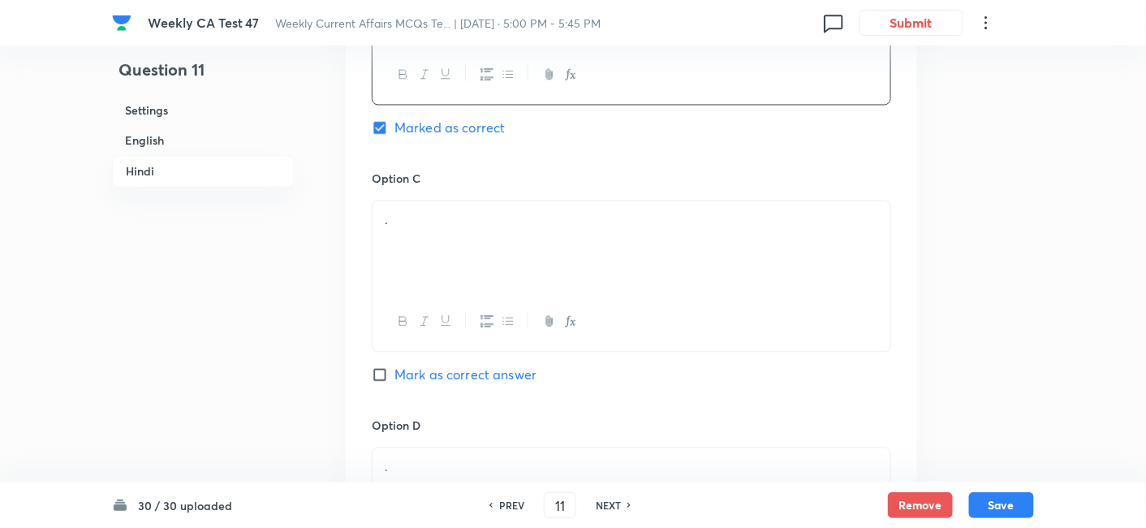
click at [455, 236] on div "." at bounding box center [632, 246] width 518 height 91
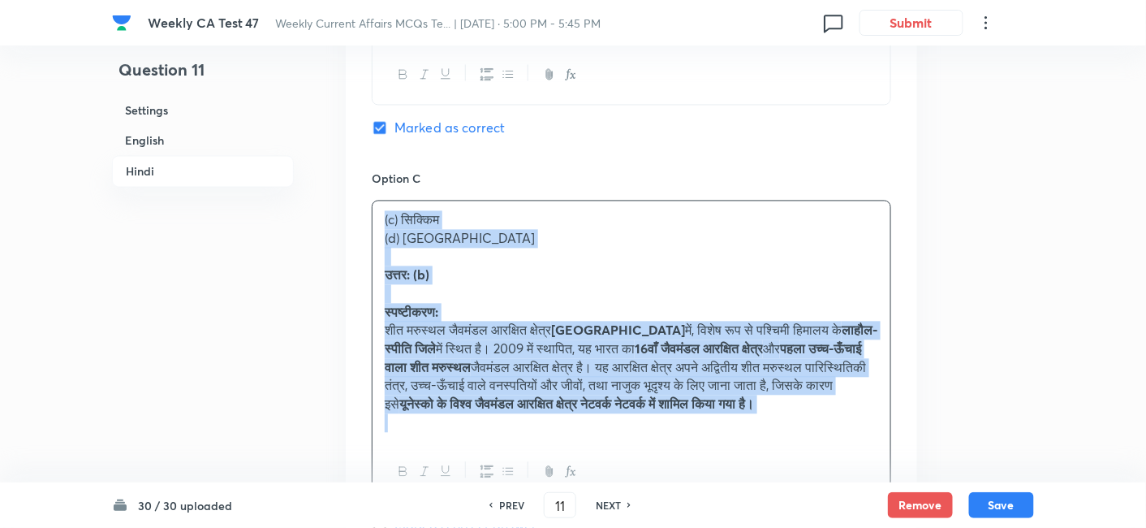
drag, startPoint x: 343, startPoint y: 223, endPoint x: 334, endPoint y: 222, distance: 9.8
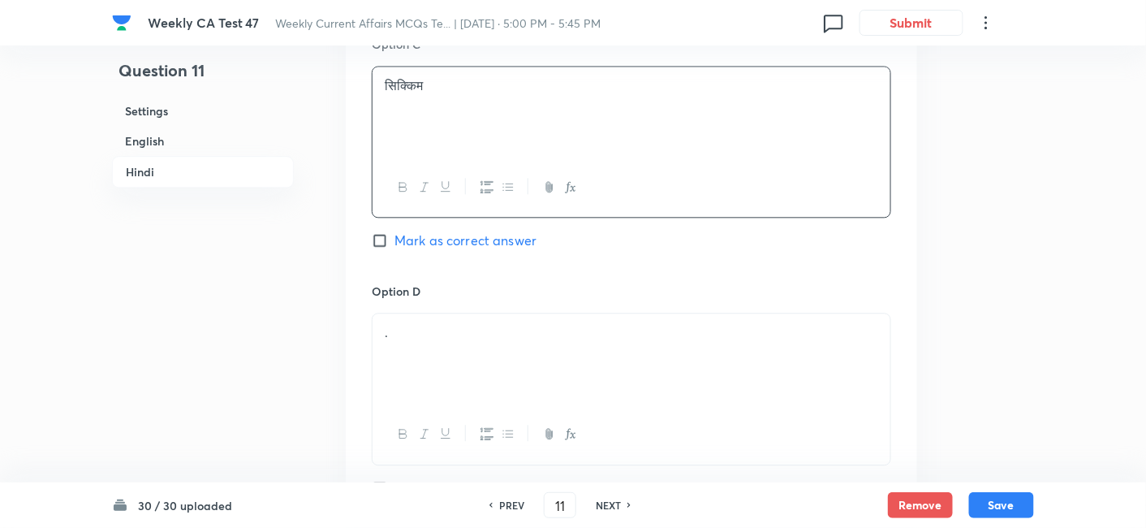
scroll to position [3056, 0]
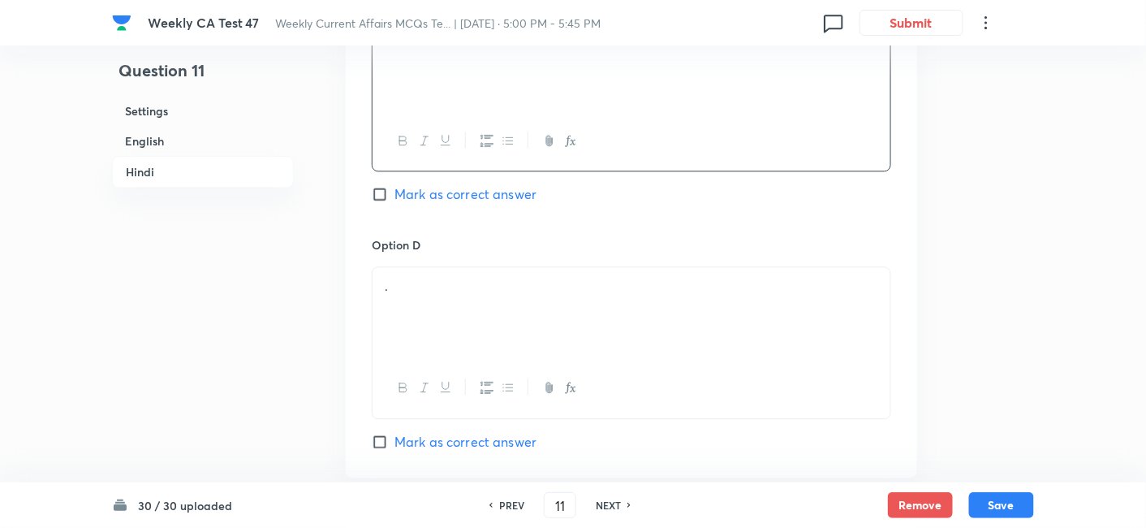
click at [483, 293] on div "." at bounding box center [632, 312] width 518 height 91
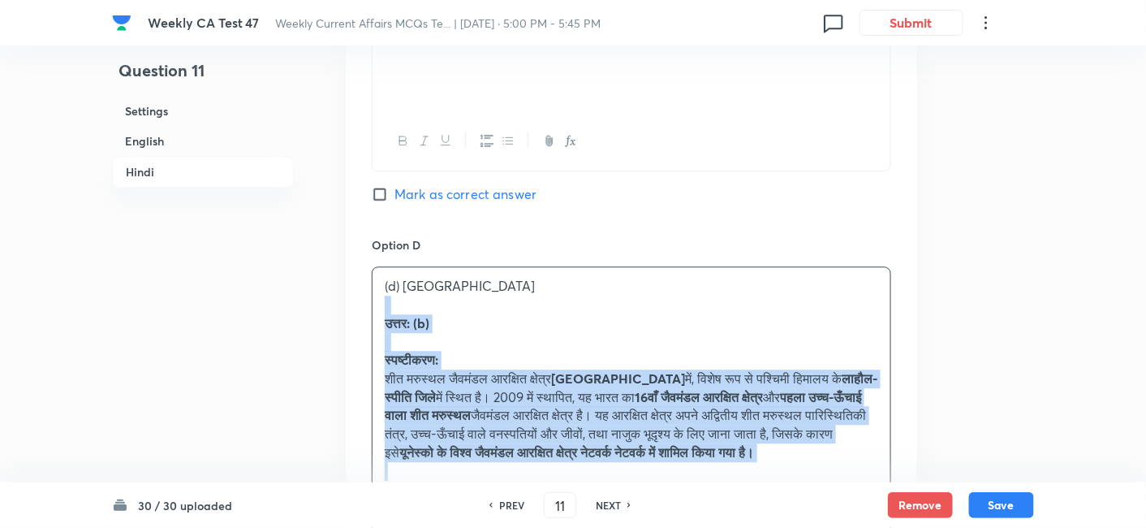
drag, startPoint x: 416, startPoint y: 300, endPoint x: 363, endPoint y: 295, distance: 53.0
click at [363, 295] on div "Option A लद्दाख Mark as correct answer Option B हिमाचल प्रदेश Marked as correct…" at bounding box center [632, 38] width 572 height 1139
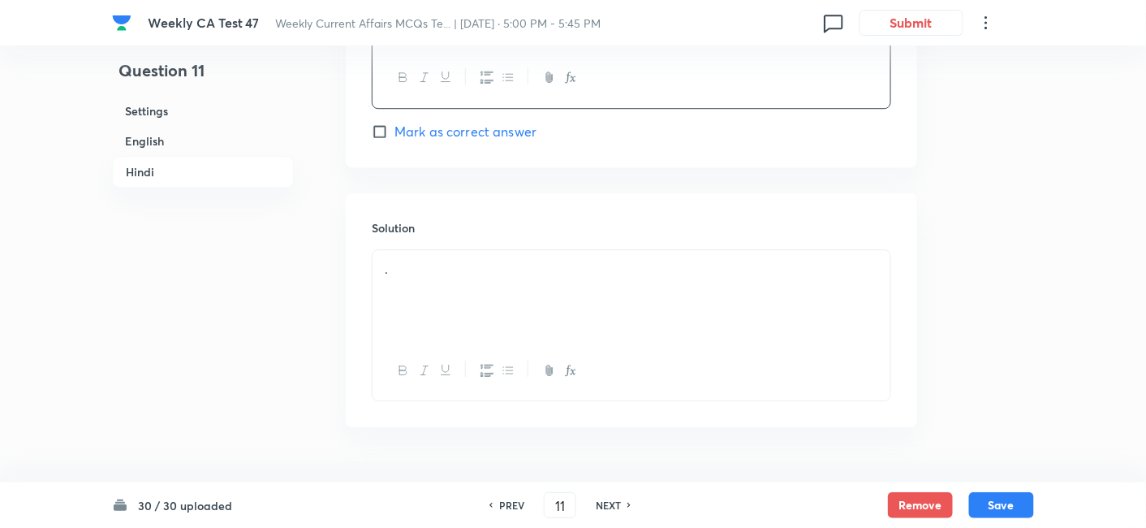
scroll to position [3404, 0]
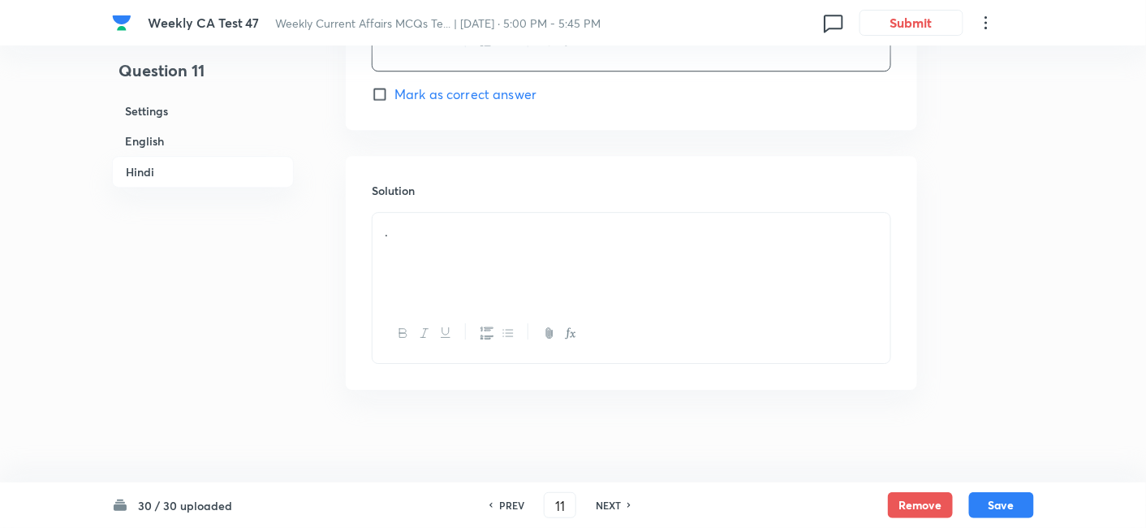
click at [470, 259] on div "." at bounding box center [632, 258] width 518 height 91
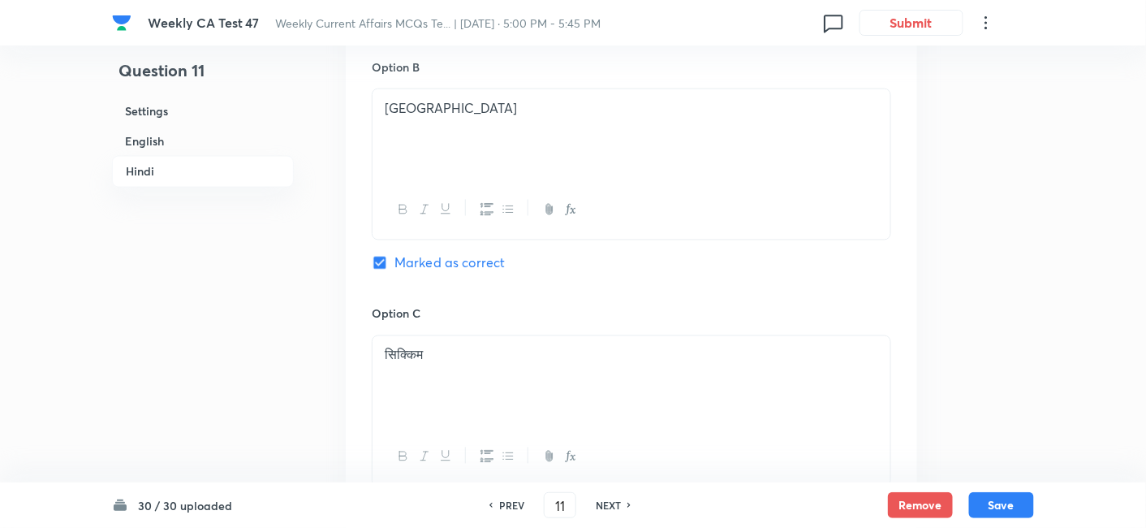
scroll to position [2682, 0]
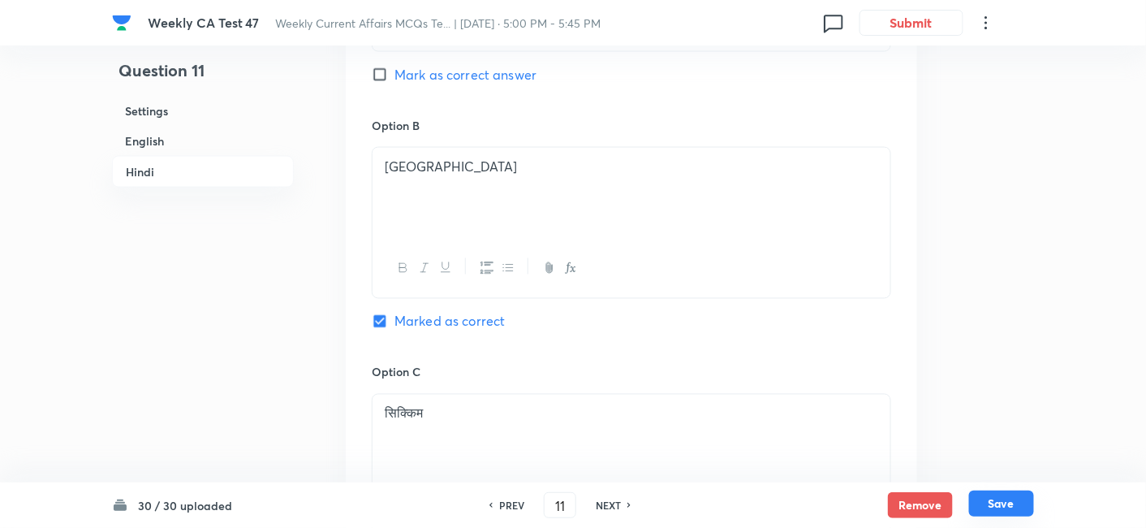
click at [1019, 474] on button "Save" at bounding box center [1001, 503] width 65 height 26
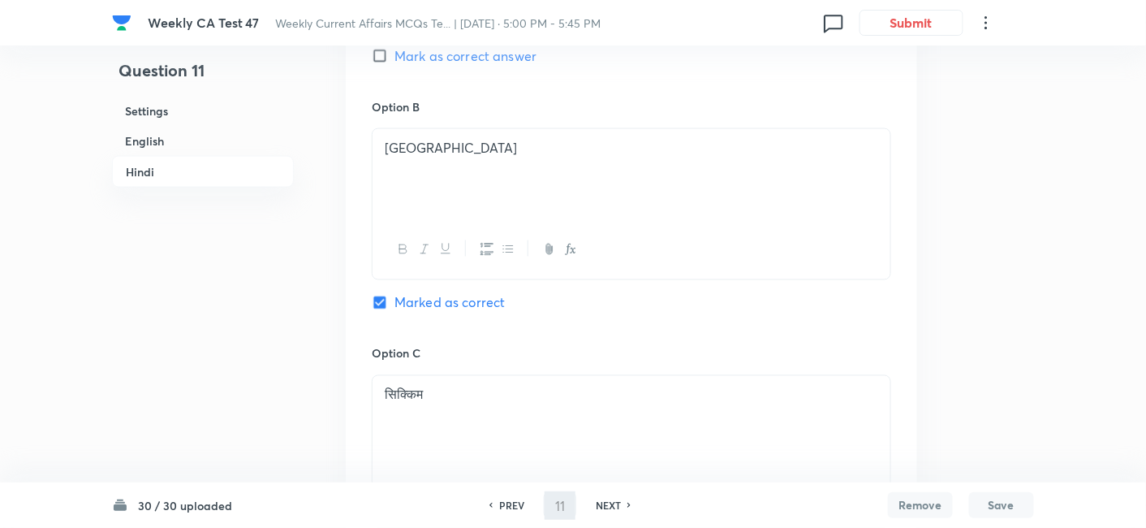
type input "12"
checkbox input "false"
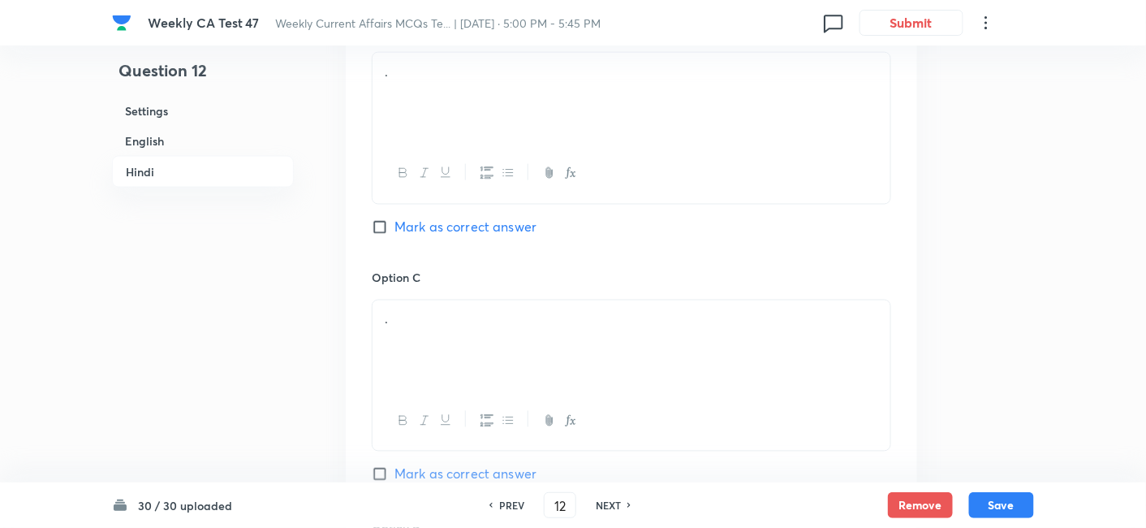
checkbox input "true"
click at [226, 147] on h6 "English" at bounding box center [203, 141] width 182 height 30
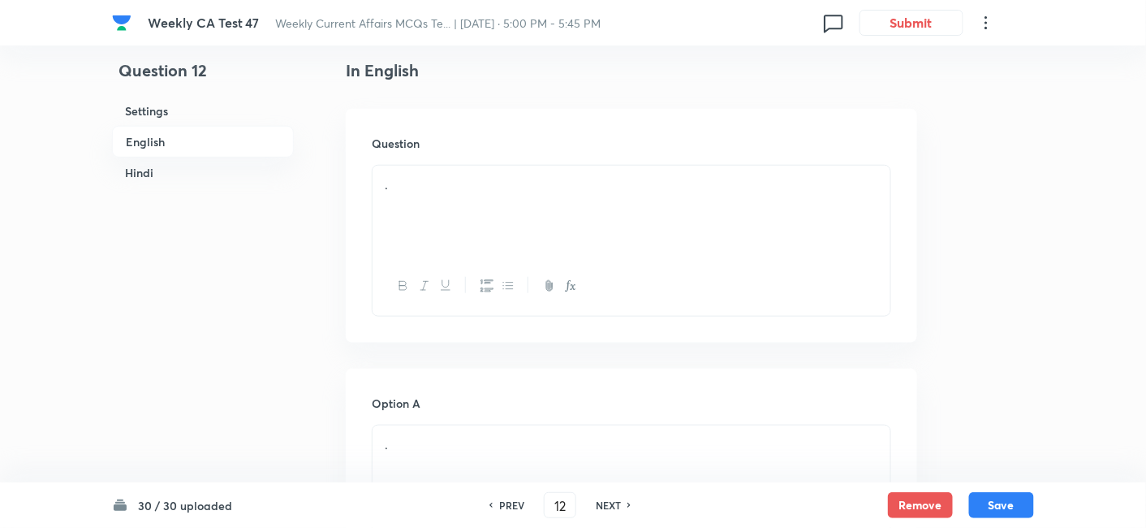
click at [494, 180] on p "." at bounding box center [632, 184] width 494 height 19
click at [551, 226] on div "." at bounding box center [632, 211] width 518 height 91
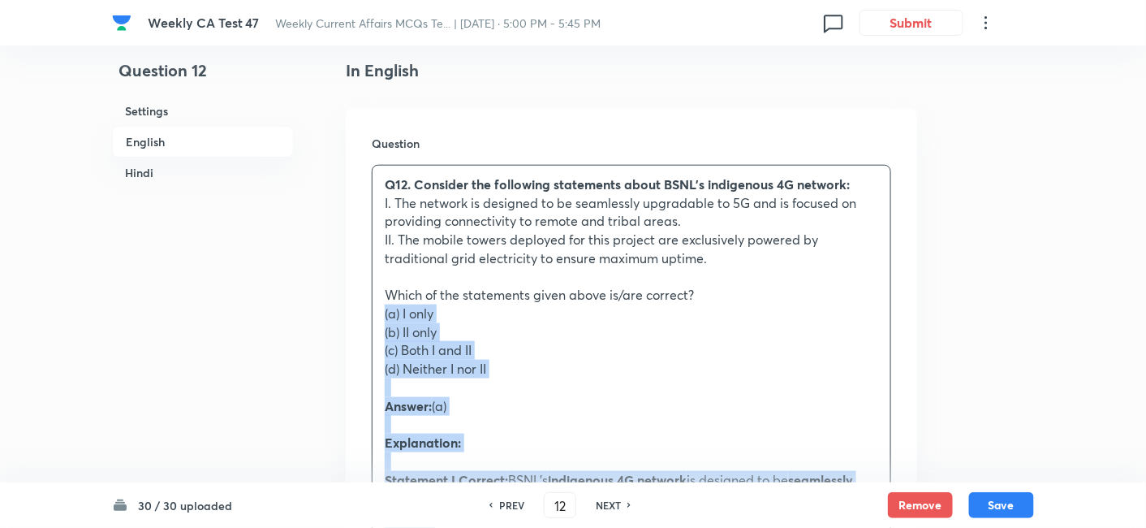
drag, startPoint x: 372, startPoint y: 326, endPoint x: 368, endPoint y: 311, distance: 15.2
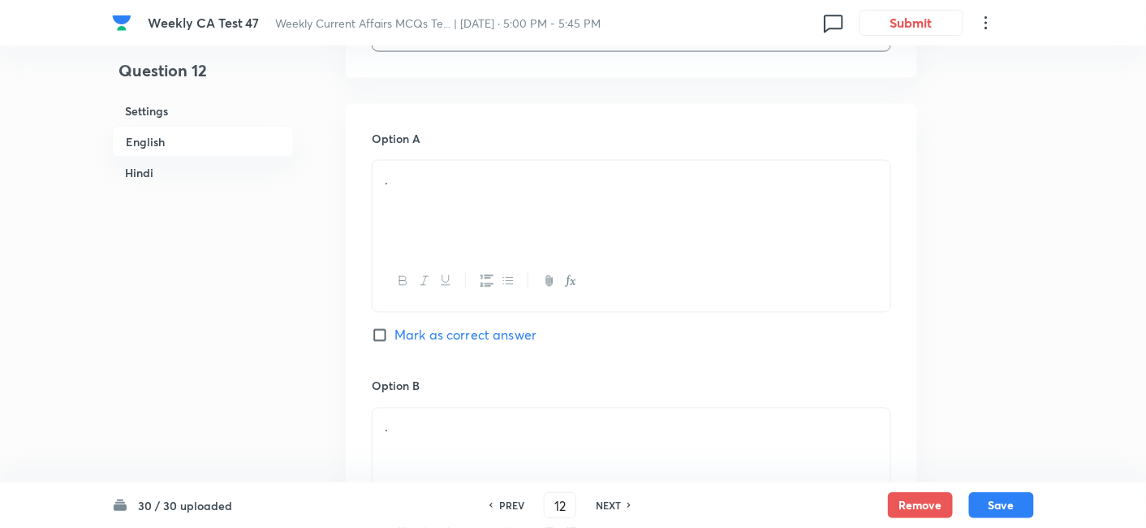
scroll to position [779, 0]
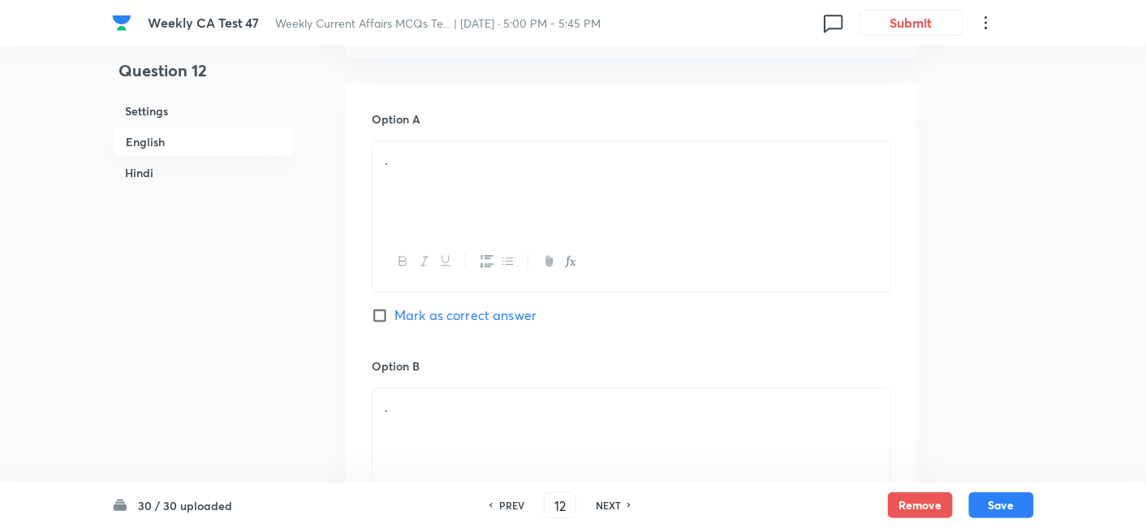
click at [470, 214] on div "." at bounding box center [632, 186] width 518 height 91
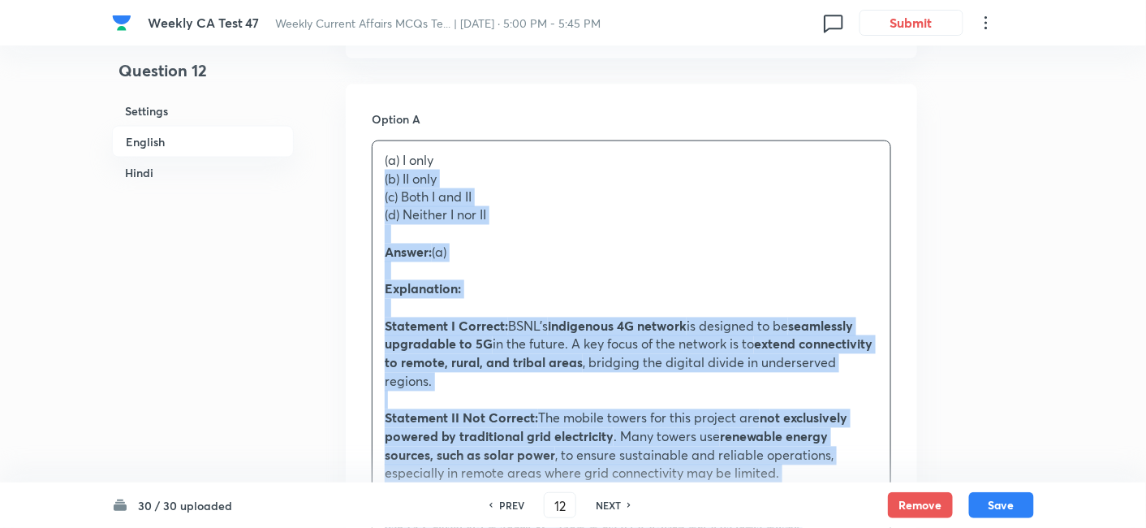
drag, startPoint x: 388, startPoint y: 203, endPoint x: 362, endPoint y: 186, distance: 31.1
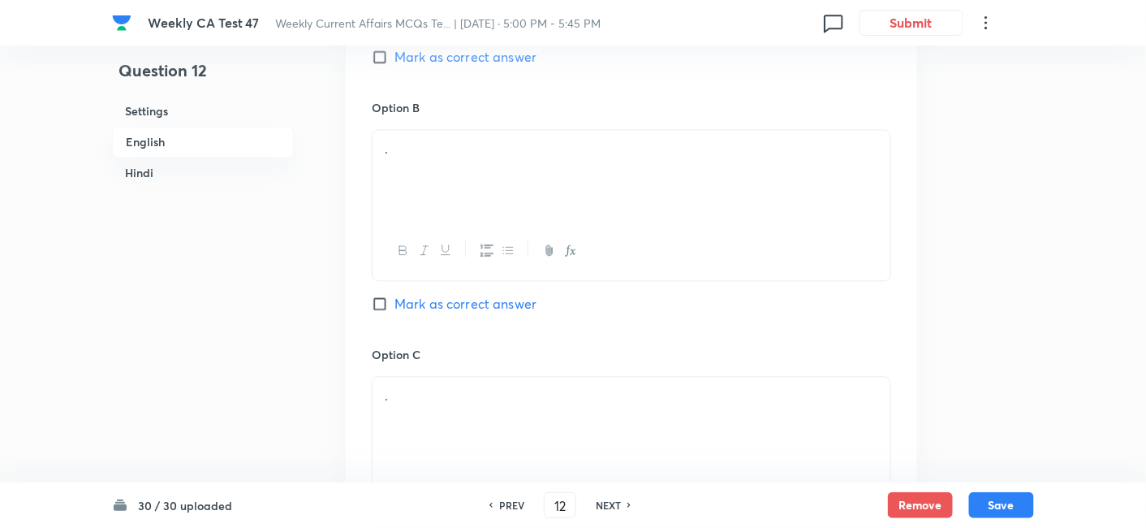
scroll to position [1050, 0]
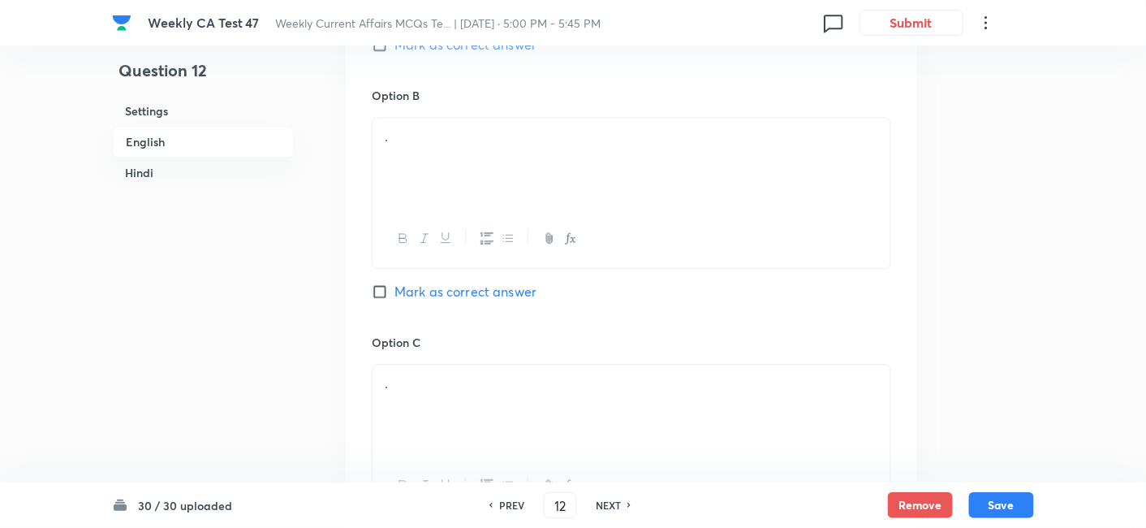
drag, startPoint x: 470, startPoint y: 177, endPoint x: 471, endPoint y: 166, distance: 10.6
click at [471, 166] on div "." at bounding box center [632, 163] width 518 height 91
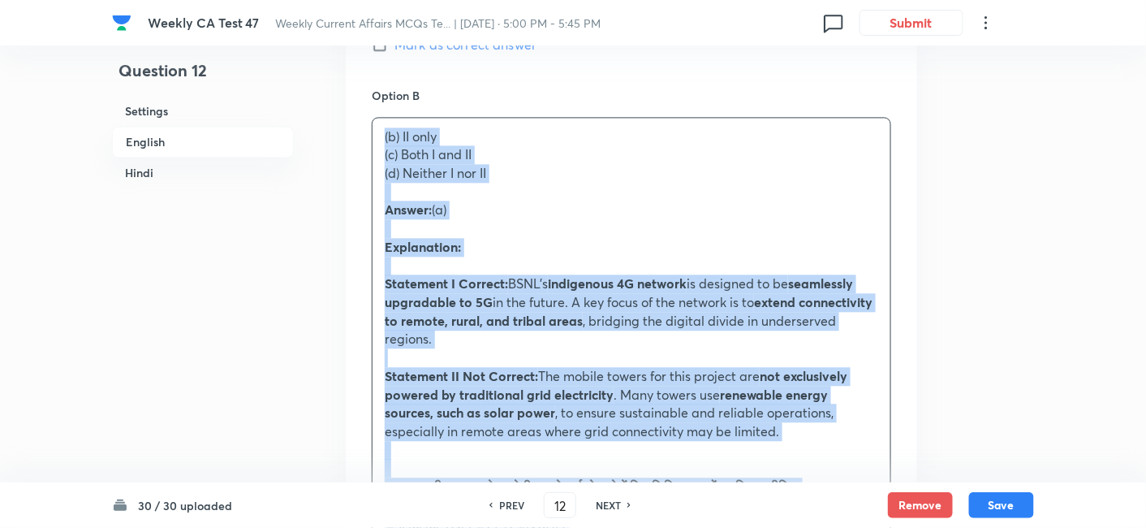
drag, startPoint x: 369, startPoint y: 144, endPoint x: 356, endPoint y: 142, distance: 12.3
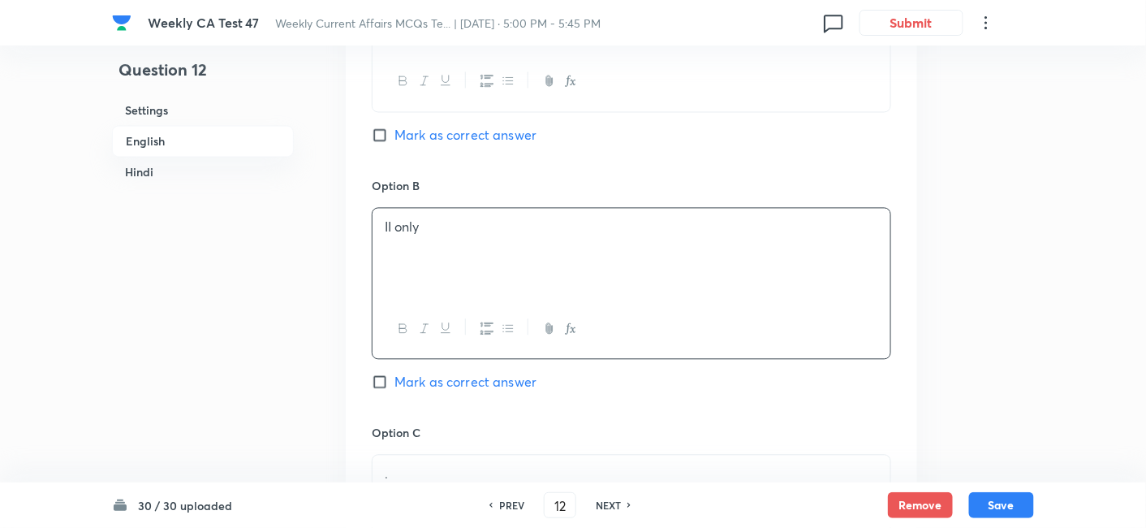
click at [488, 126] on span "Mark as correct answer" at bounding box center [466, 135] width 142 height 19
click at [395, 127] on input "Mark as correct answer" at bounding box center [383, 135] width 23 height 16
checkbox input "true"
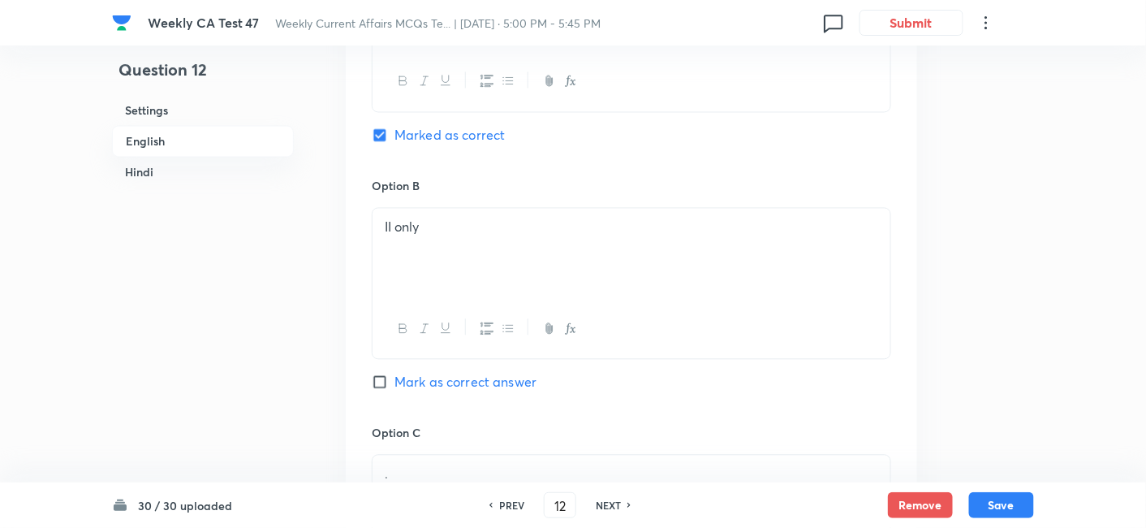
checkbox input "false"
checkbox input "true"
checkbox input "false"
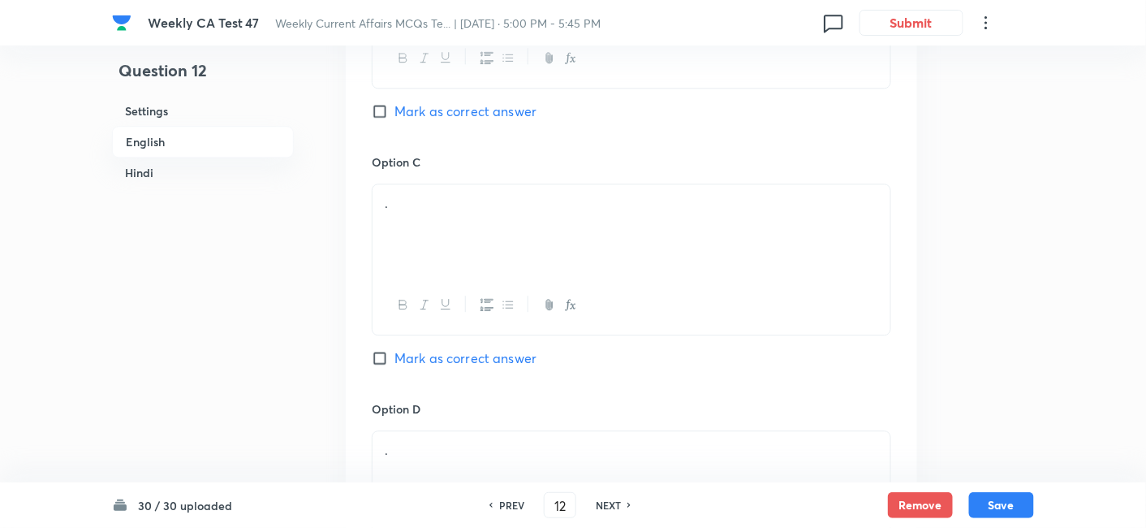
click at [442, 244] on div "." at bounding box center [632, 229] width 518 height 91
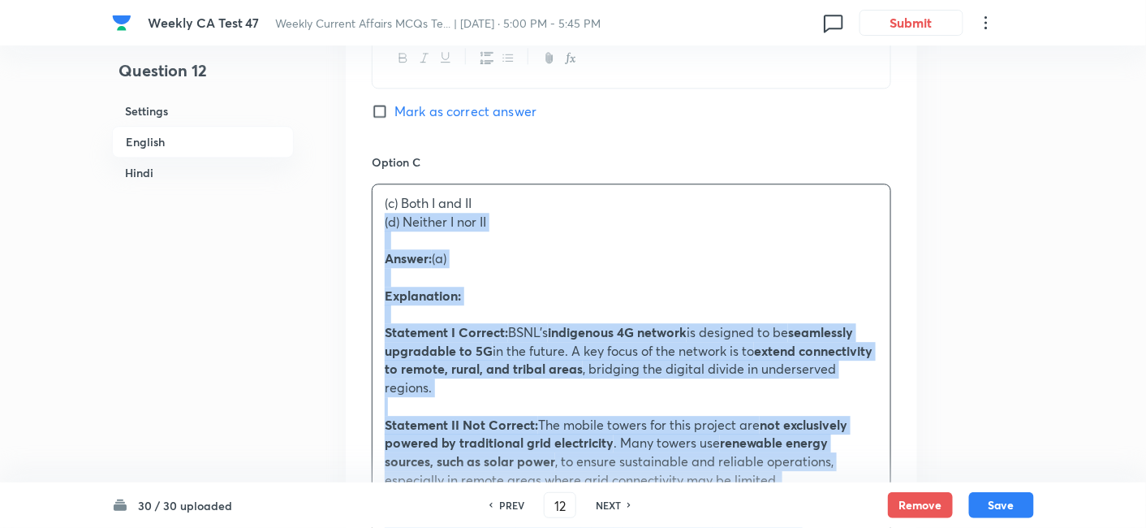
drag, startPoint x: 408, startPoint y: 239, endPoint x: 376, endPoint y: 223, distance: 35.2
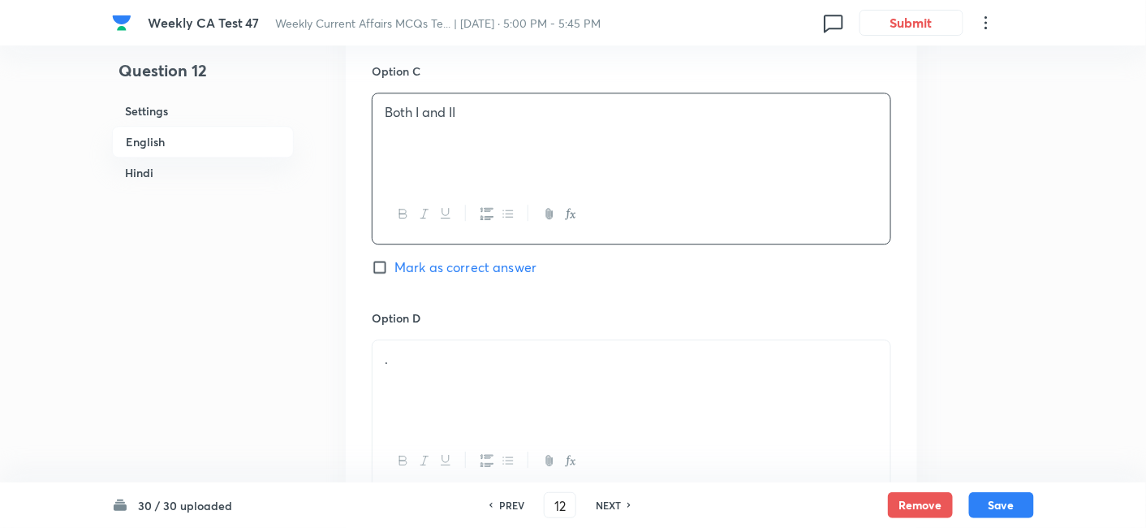
scroll to position [1411, 0]
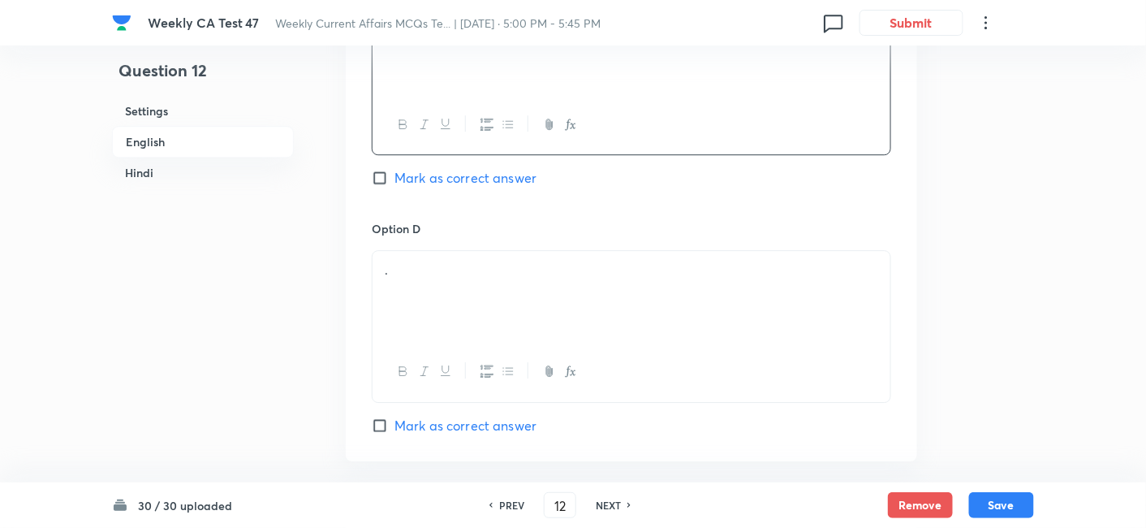
click at [462, 283] on div "." at bounding box center [632, 296] width 518 height 91
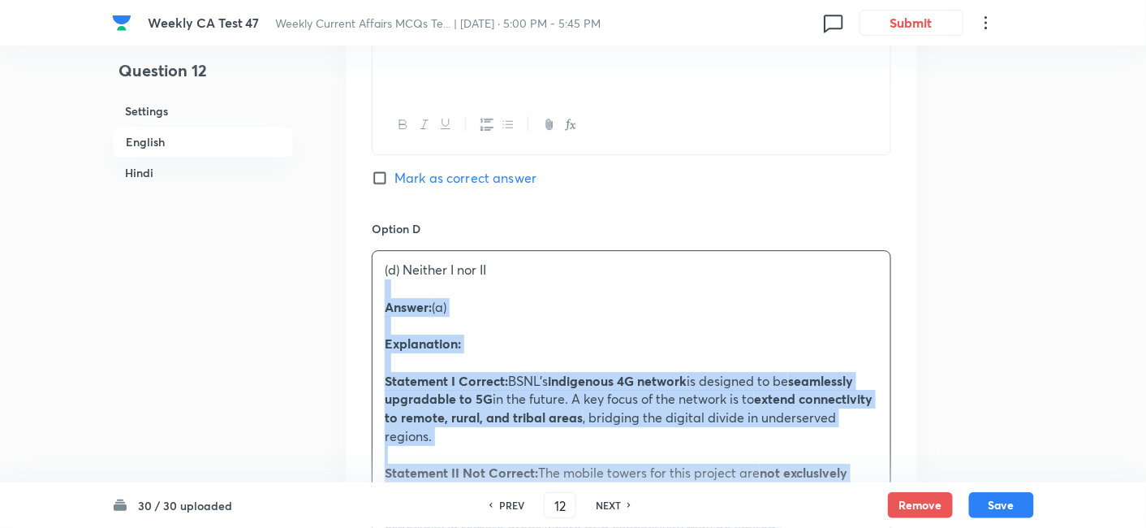
drag, startPoint x: 390, startPoint y: 297, endPoint x: 369, endPoint y: 292, distance: 22.5
click at [369, 292] on div "Option A I only Marked as correct Option B II only Mark as correct answer Optio…" at bounding box center [632, 299] width 572 height 1693
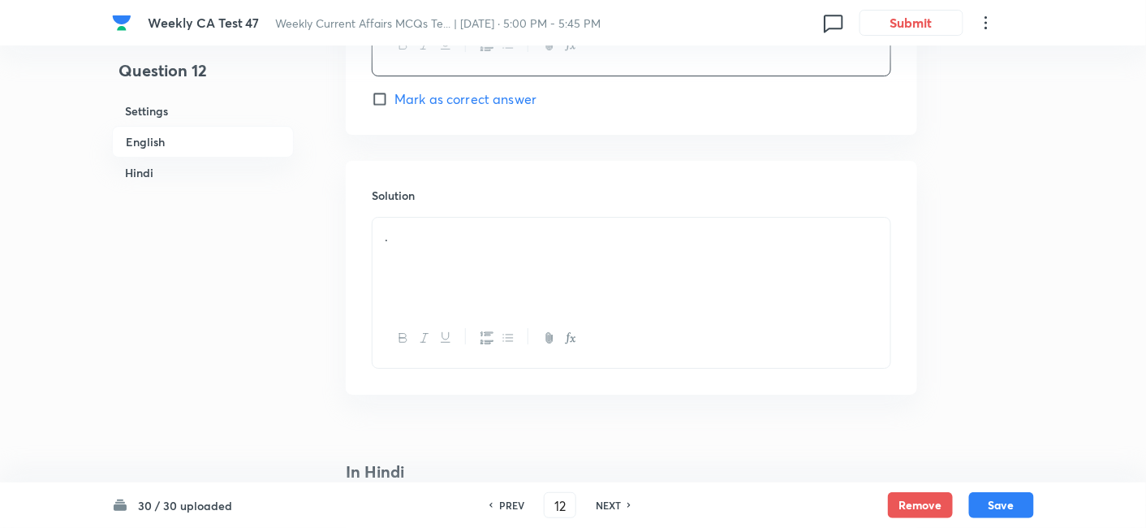
scroll to position [1771, 0]
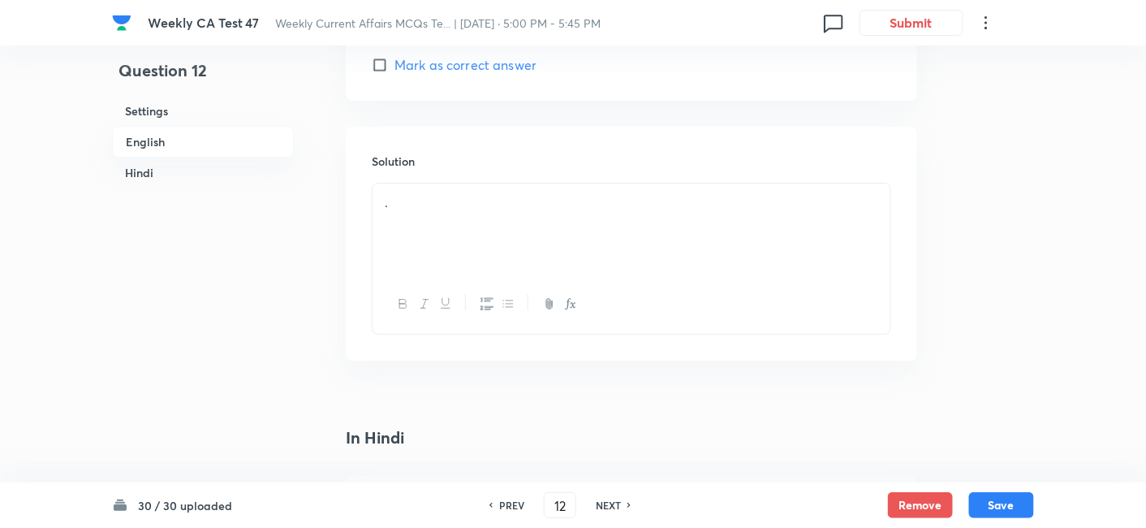
click at [485, 217] on div "." at bounding box center [632, 228] width 518 height 91
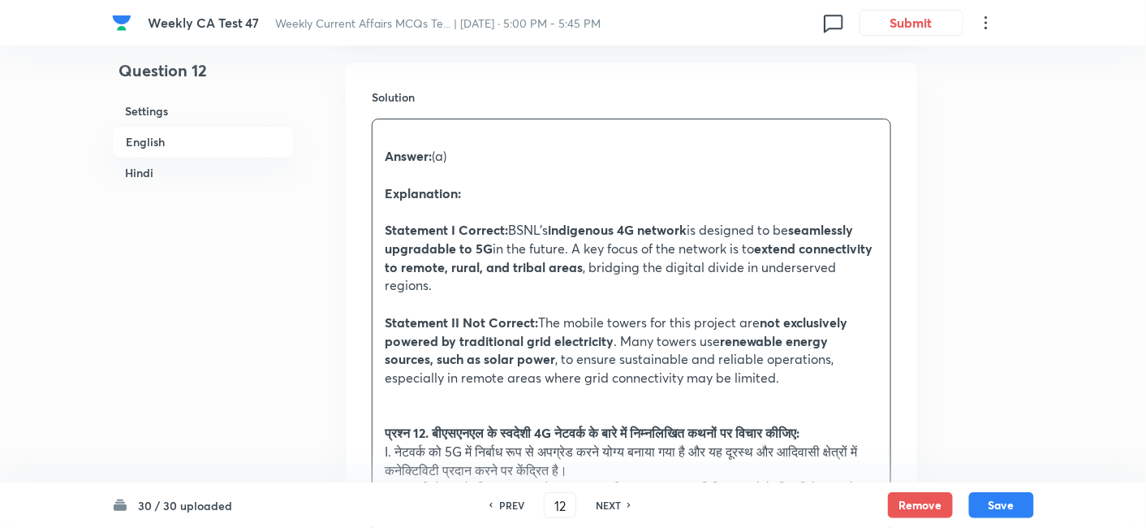
scroll to position [1952, 0]
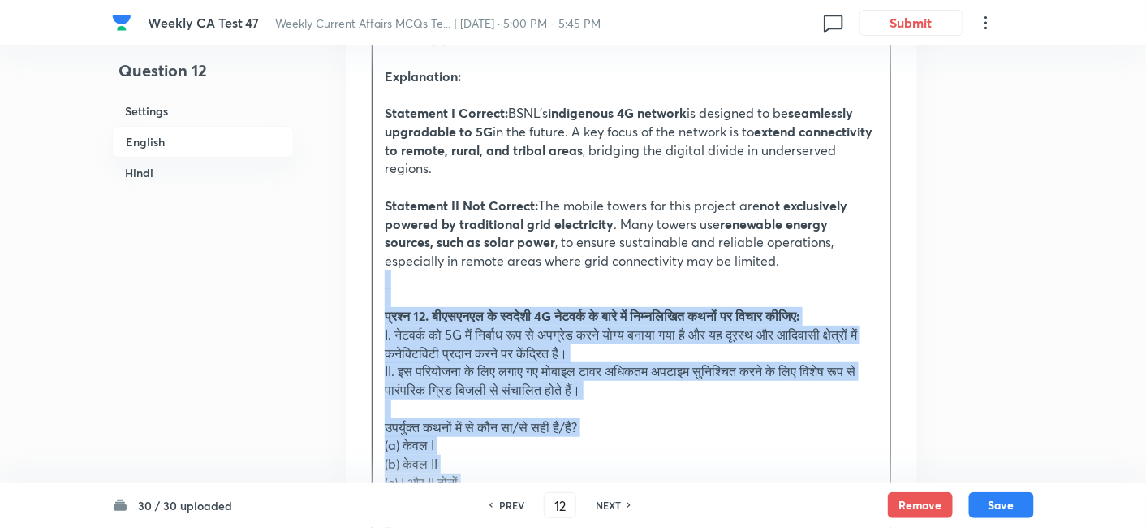
drag, startPoint x: 426, startPoint y: 307, endPoint x: 364, endPoint y: 282, distance: 67.4
click at [364, 282] on div "Solution Answer: (a) Explanation: Statement I Correct: BSNL’s indigenous 4G net…" at bounding box center [632, 396] width 572 height 900
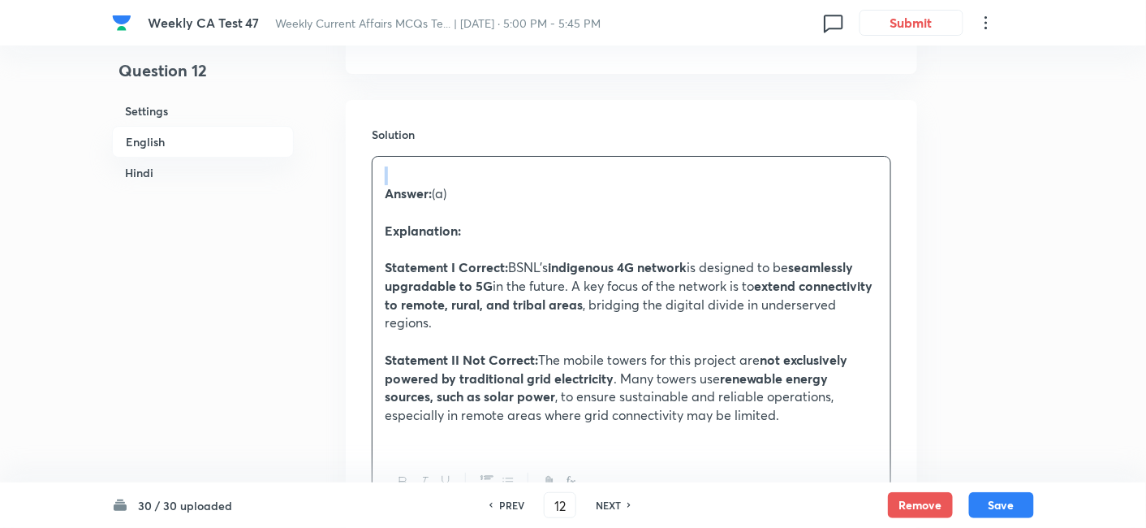
scroll to position [1771, 0]
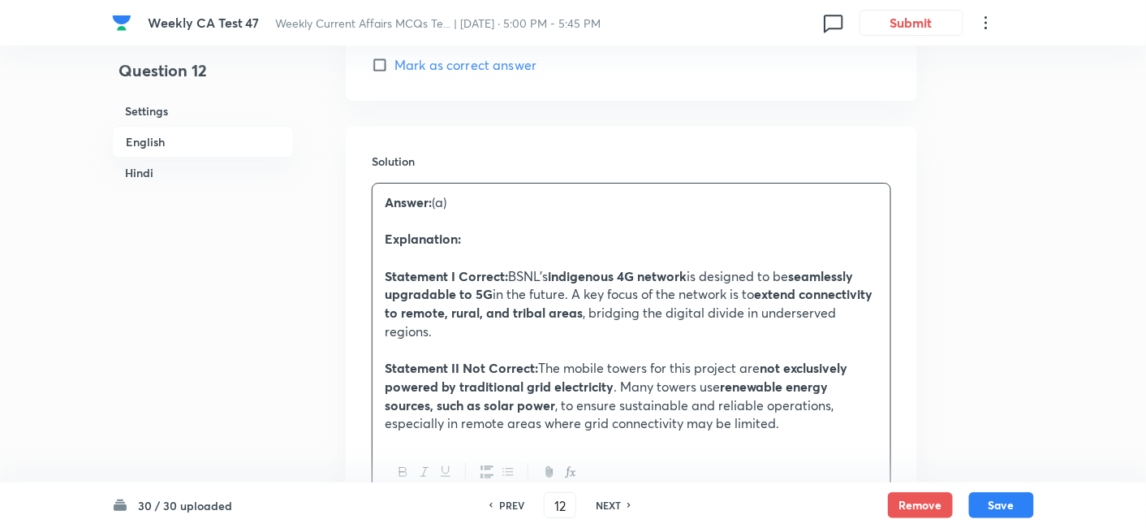
click at [231, 143] on h6 "English" at bounding box center [203, 142] width 182 height 32
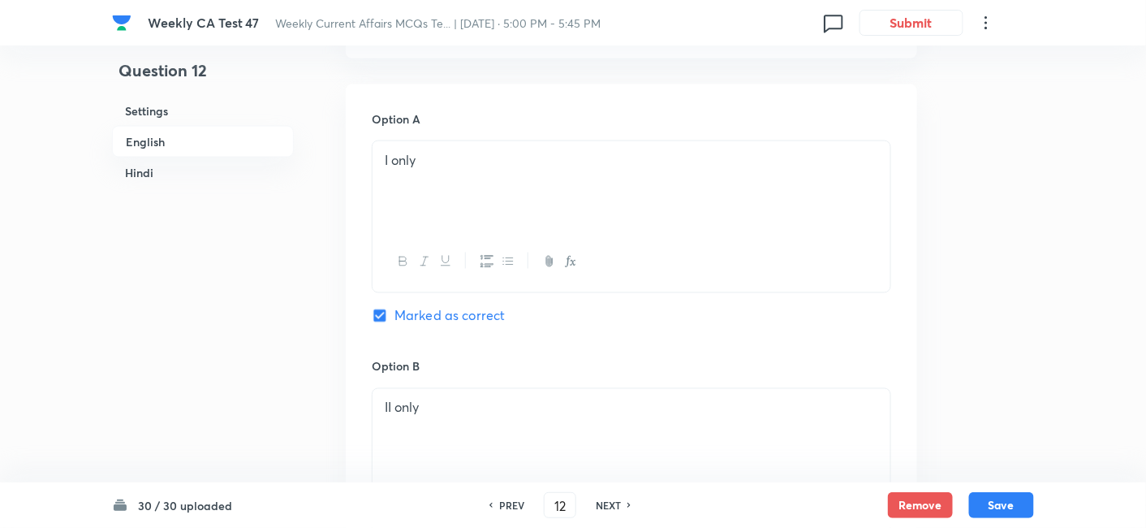
click at [209, 166] on h6 "Hindi" at bounding box center [203, 172] width 182 height 30
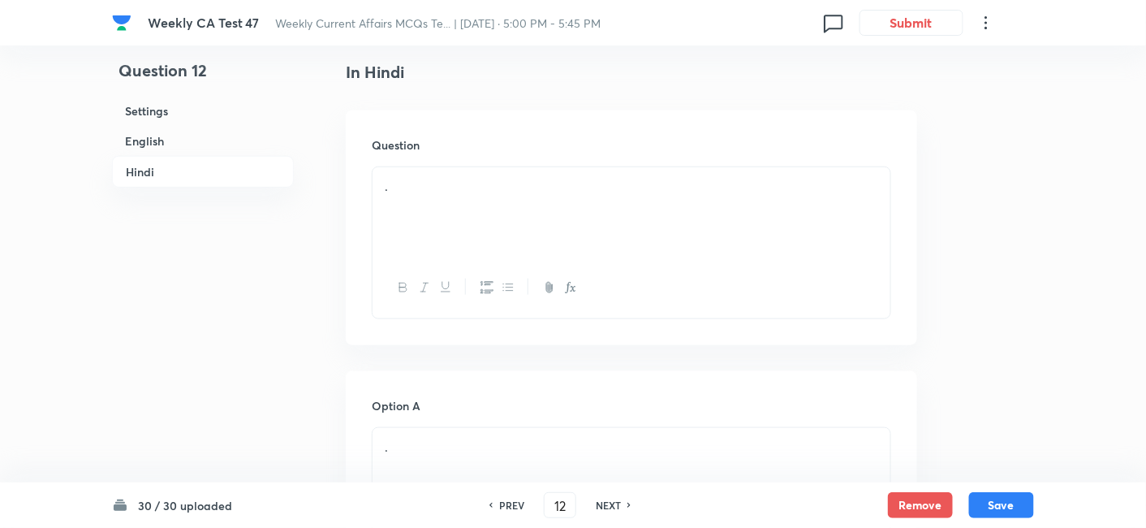
click at [488, 203] on div "." at bounding box center [632, 212] width 518 height 91
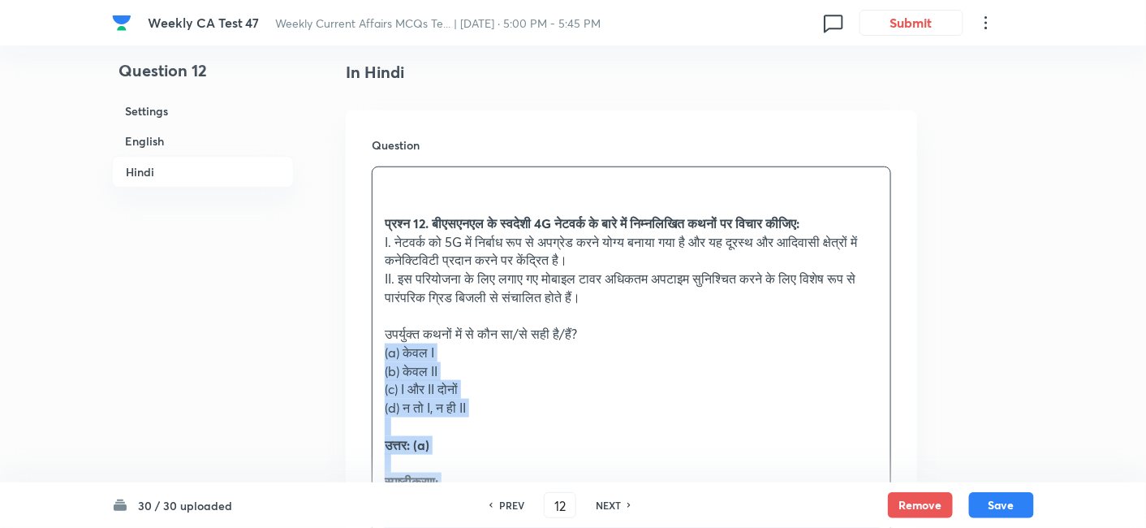
click at [368, 350] on div "Question प्रश्न 12. बीएसएनएल के स्वदेशी 4G नेटवर्क के बारे में निम्नलिखित कथनों…" at bounding box center [632, 431] width 572 height 642
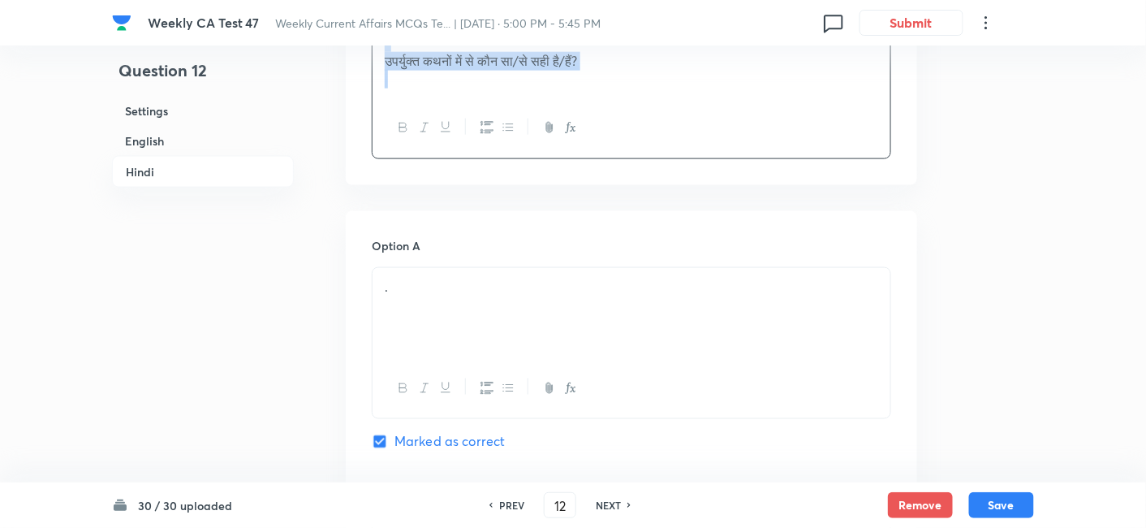
scroll to position [2575, 0]
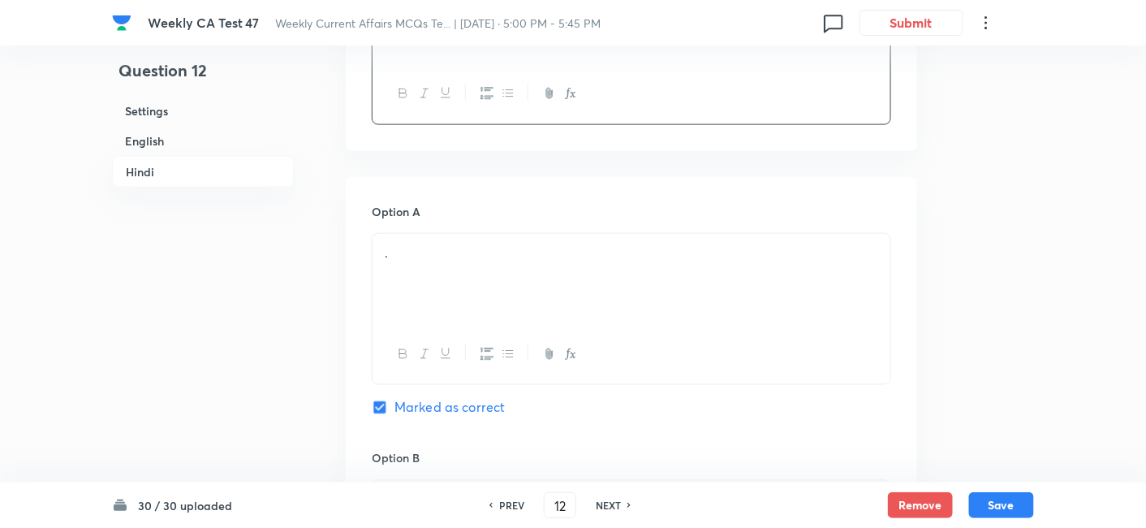
click at [494, 263] on div "." at bounding box center [632, 279] width 518 height 91
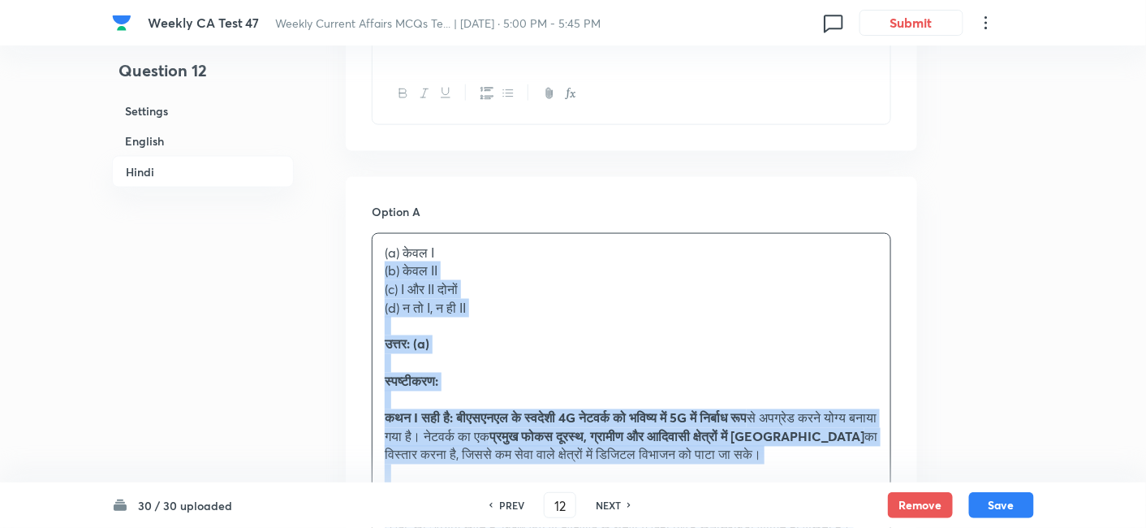
drag, startPoint x: 366, startPoint y: 265, endPoint x: 355, endPoint y: 264, distance: 11.5
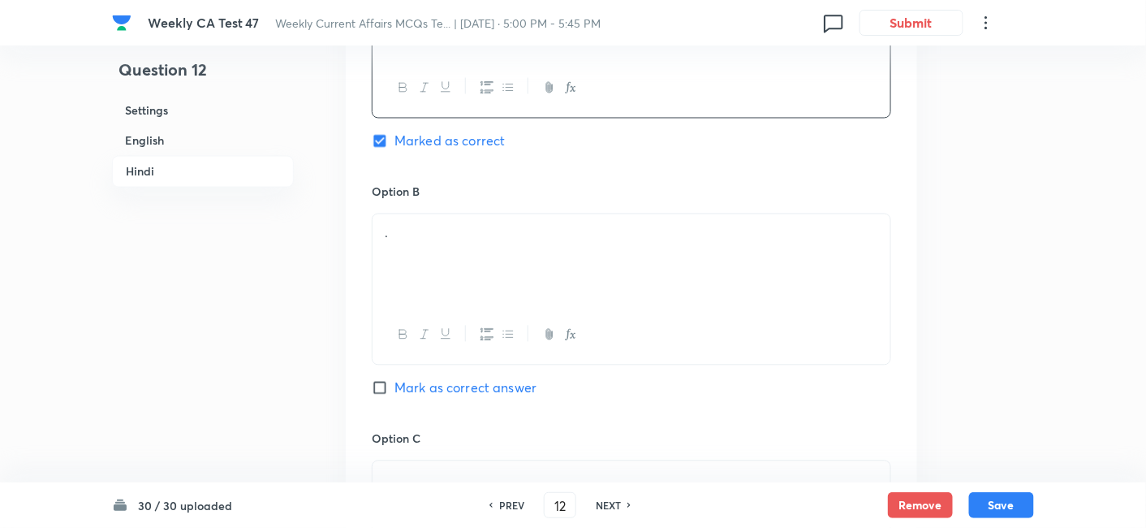
scroll to position [2845, 0]
click at [438, 265] on div "." at bounding box center [632, 255] width 518 height 91
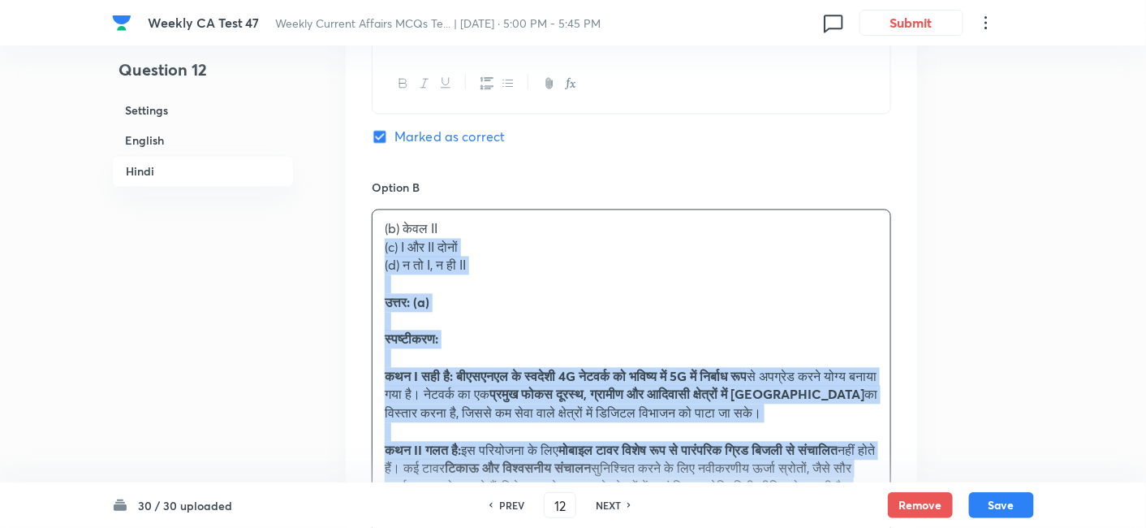
drag, startPoint x: 370, startPoint y: 247, endPoint x: 331, endPoint y: 233, distance: 41.3
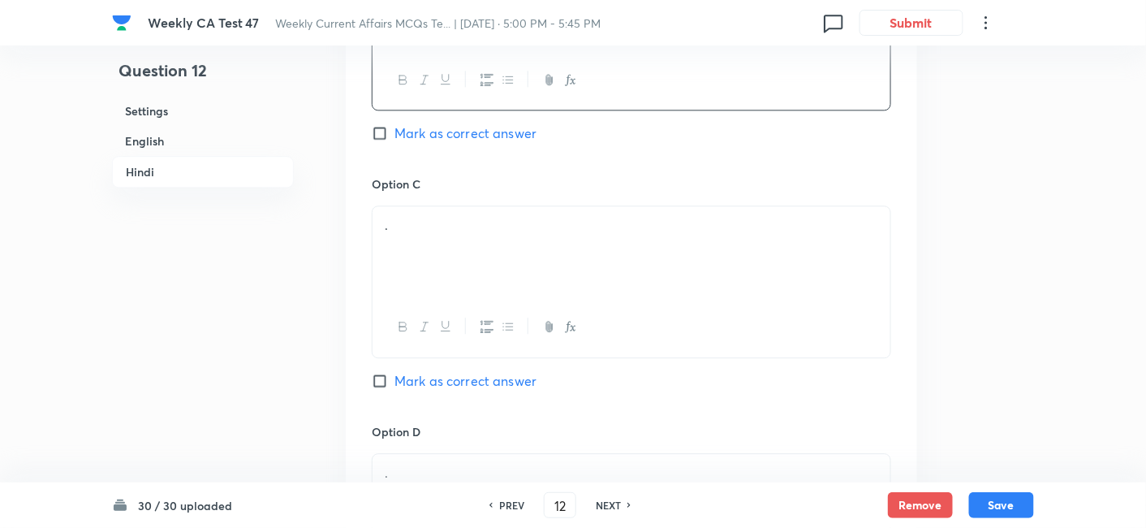
scroll to position [3116, 0]
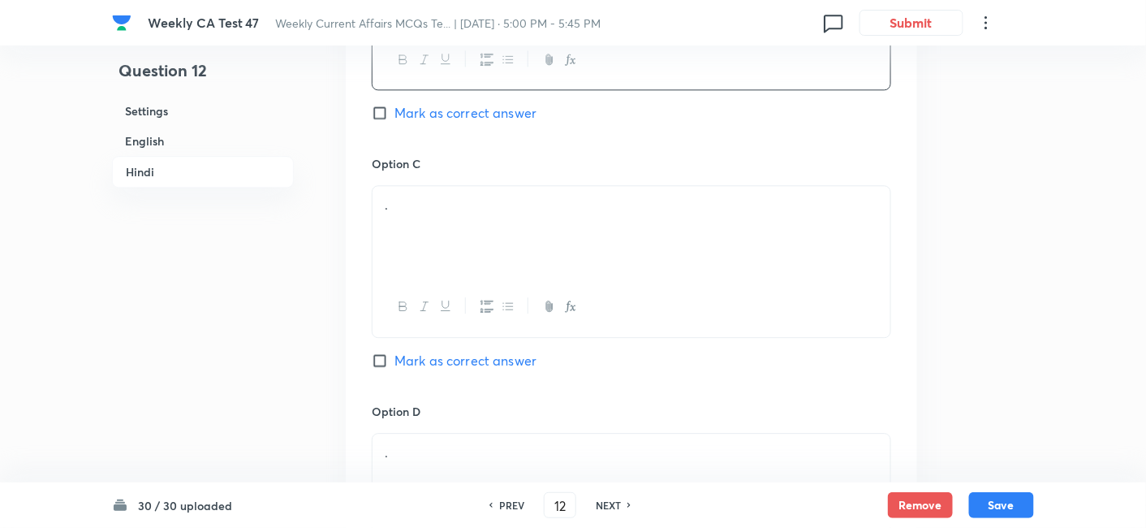
click at [467, 251] on div "." at bounding box center [632, 231] width 518 height 91
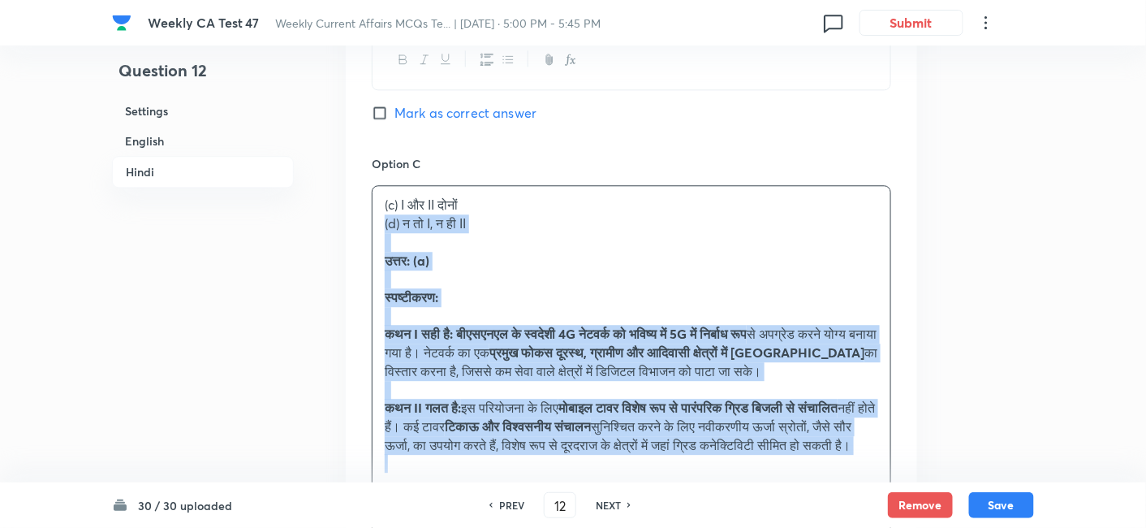
drag, startPoint x: 428, startPoint y: 242, endPoint x: 317, endPoint y: 212, distance: 114.4
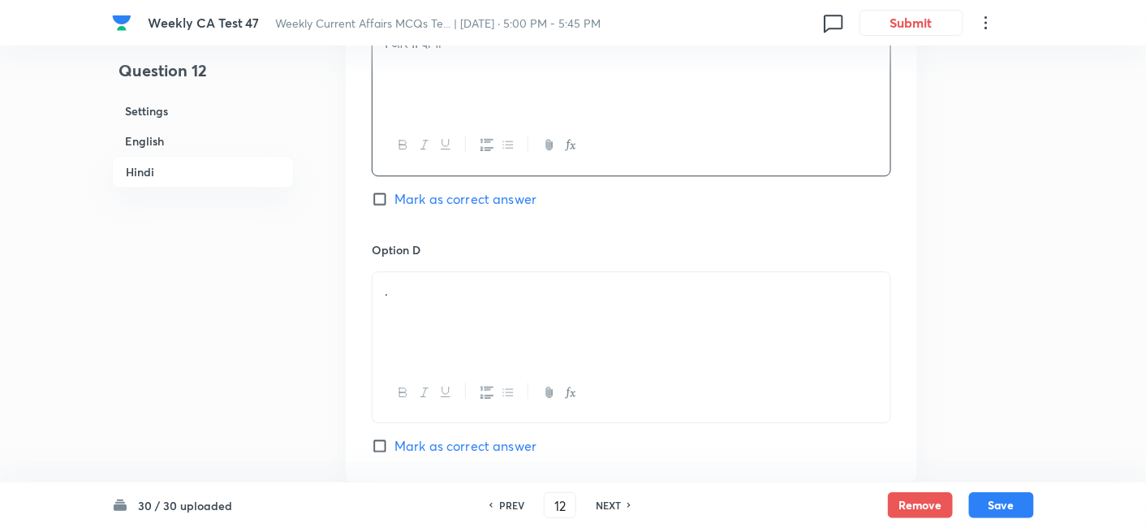
scroll to position [3297, 0]
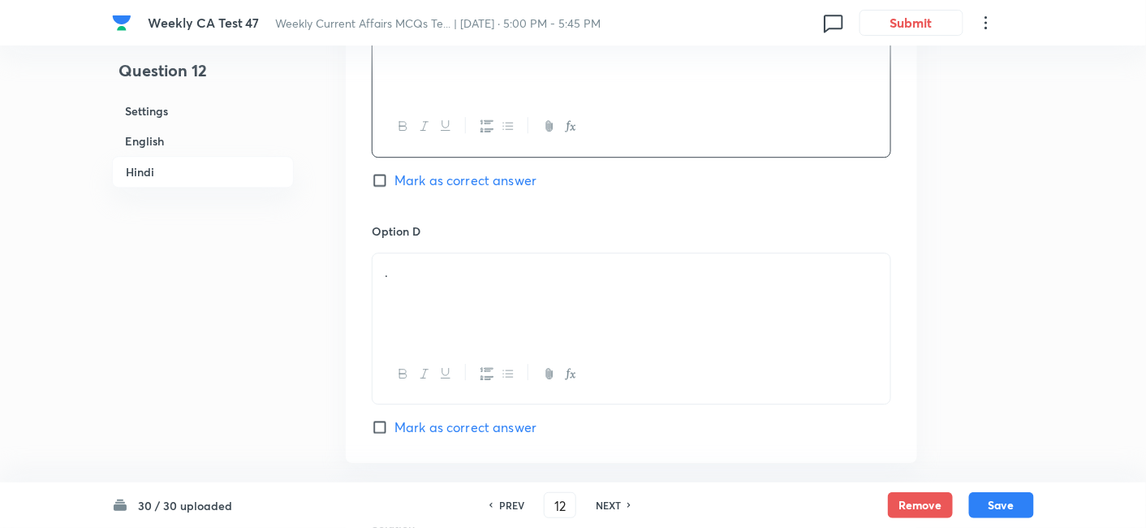
click at [502, 284] on div "." at bounding box center [632, 298] width 518 height 91
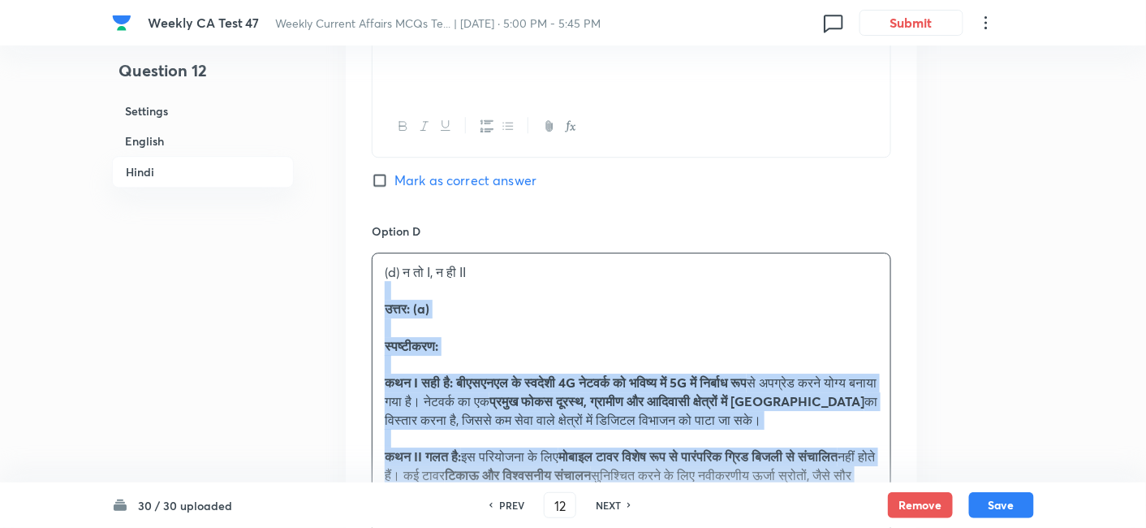
drag, startPoint x: 387, startPoint y: 287, endPoint x: 361, endPoint y: 279, distance: 27.0
click at [361, 279] on div "Option A केवल I Marked as correct Option B केवल II Mark as correct answer Optio…" at bounding box center [632, 52] width 572 height 1195
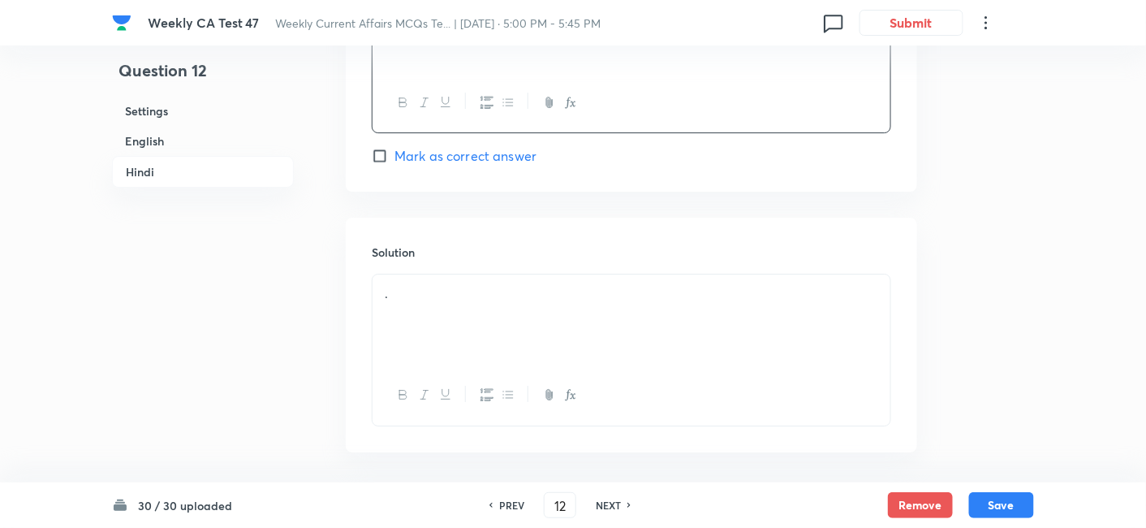
scroll to position [3630, 0]
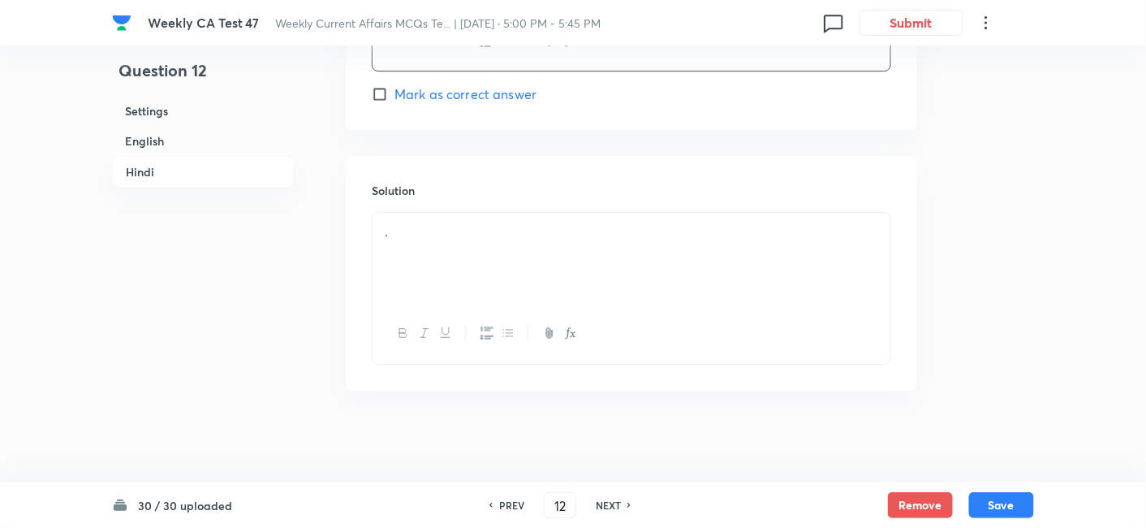
click at [442, 236] on div "." at bounding box center [632, 258] width 518 height 91
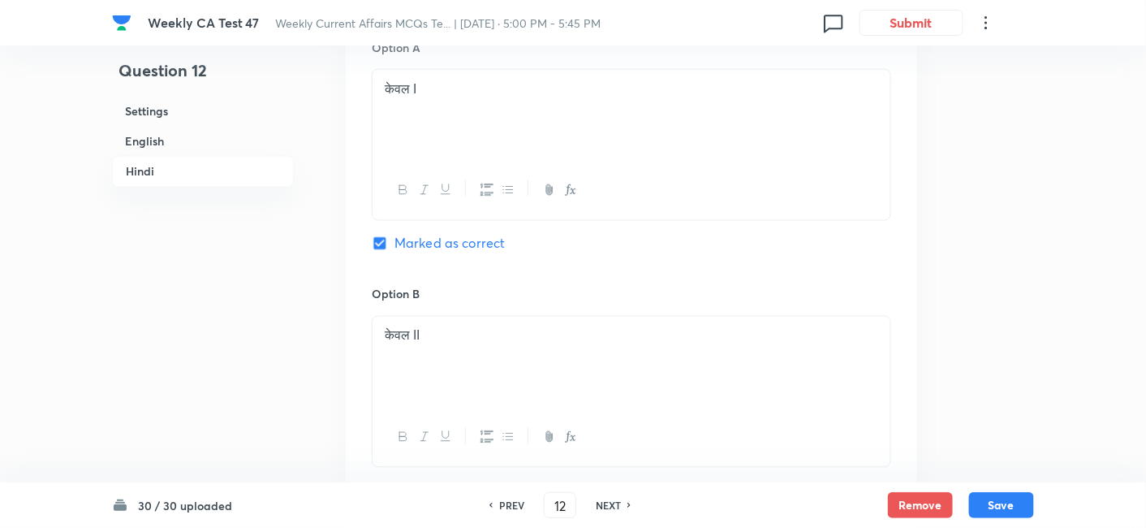
scroll to position [2728, 0]
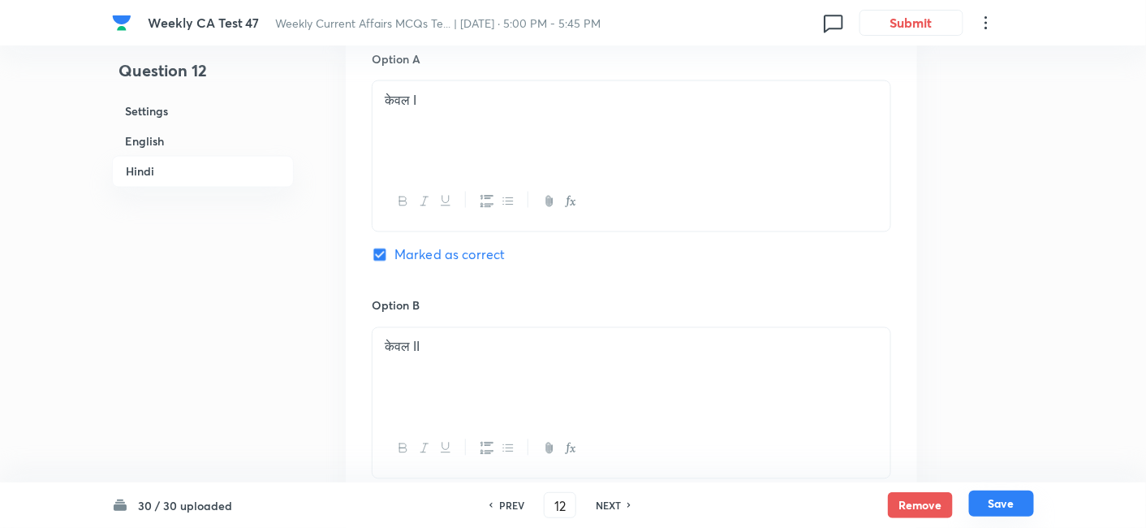
click at [1010, 474] on button "Save" at bounding box center [1001, 503] width 65 height 26
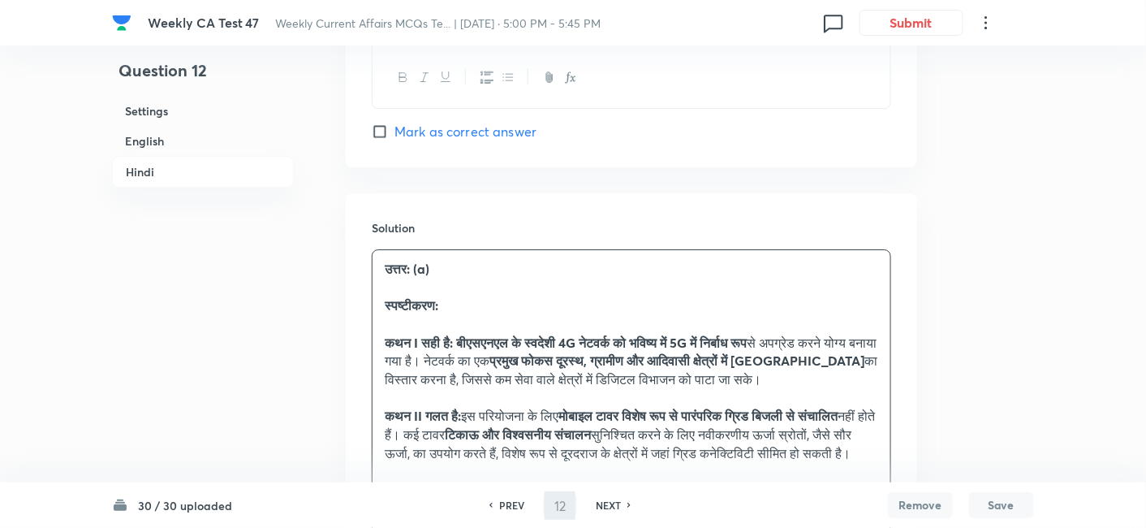
type input "13"
checkbox input "false"
checkbox input "true"
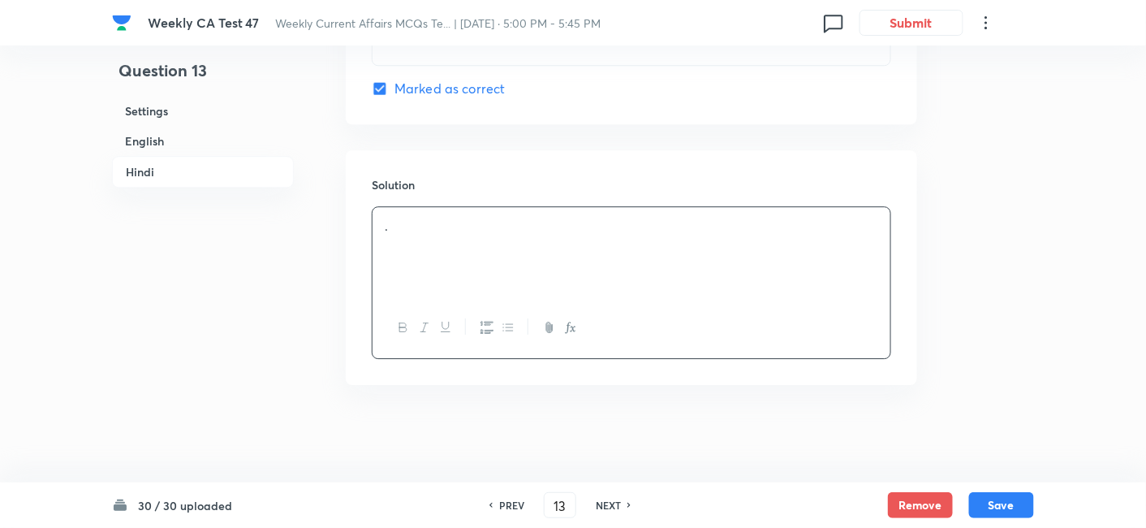
scroll to position [3272, 0]
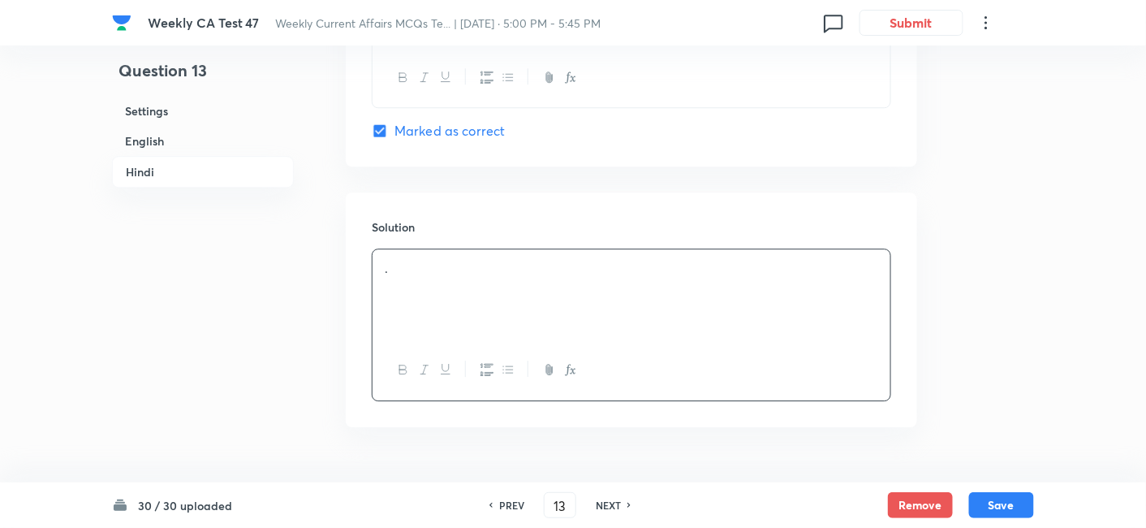
click at [162, 137] on h6 "English" at bounding box center [203, 141] width 182 height 30
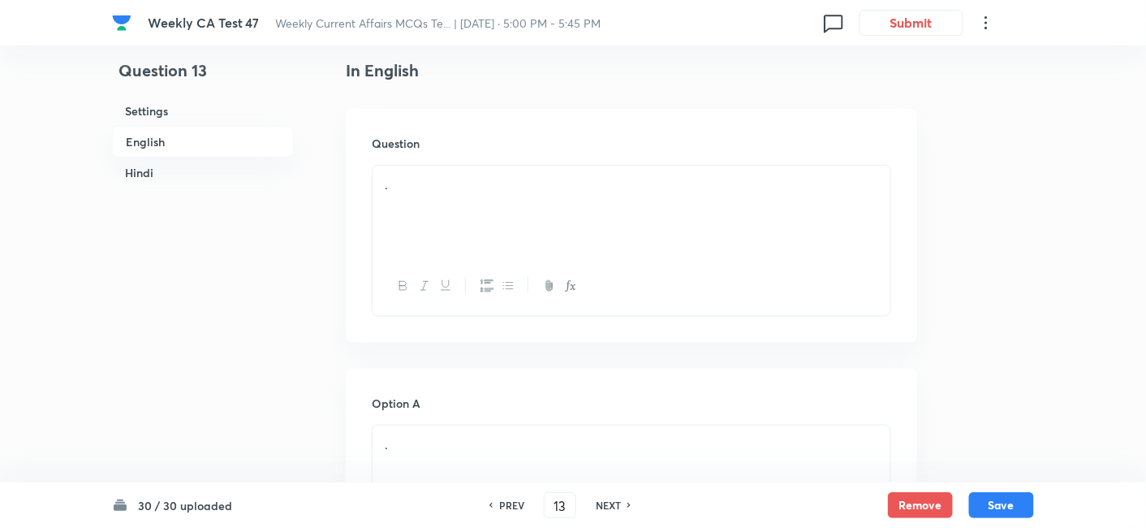
click at [480, 188] on p "." at bounding box center [632, 184] width 494 height 19
click at [507, 222] on div "." at bounding box center [632, 211] width 518 height 91
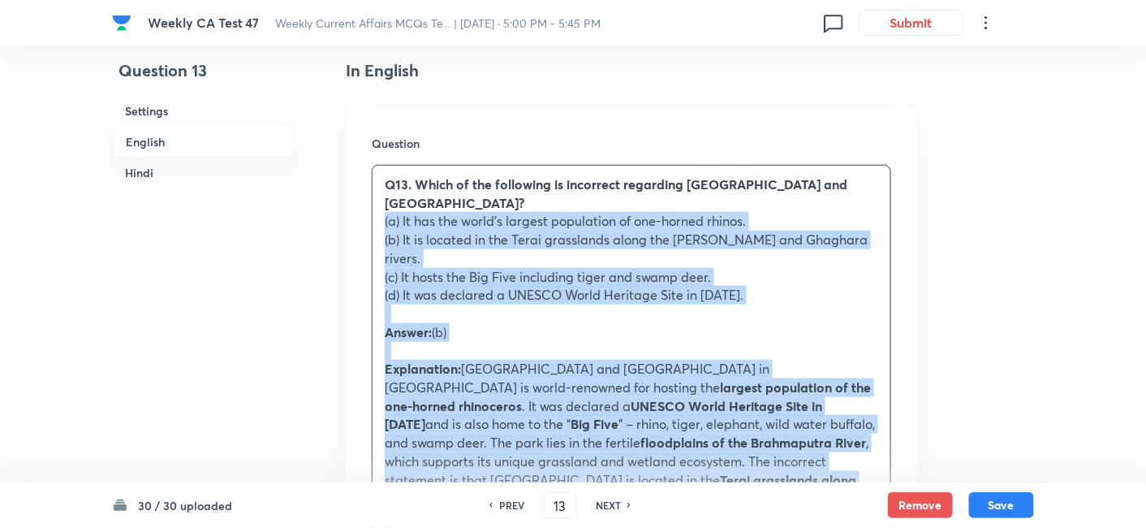
drag, startPoint x: 370, startPoint y: 239, endPoint x: 328, endPoint y: 220, distance: 46.5
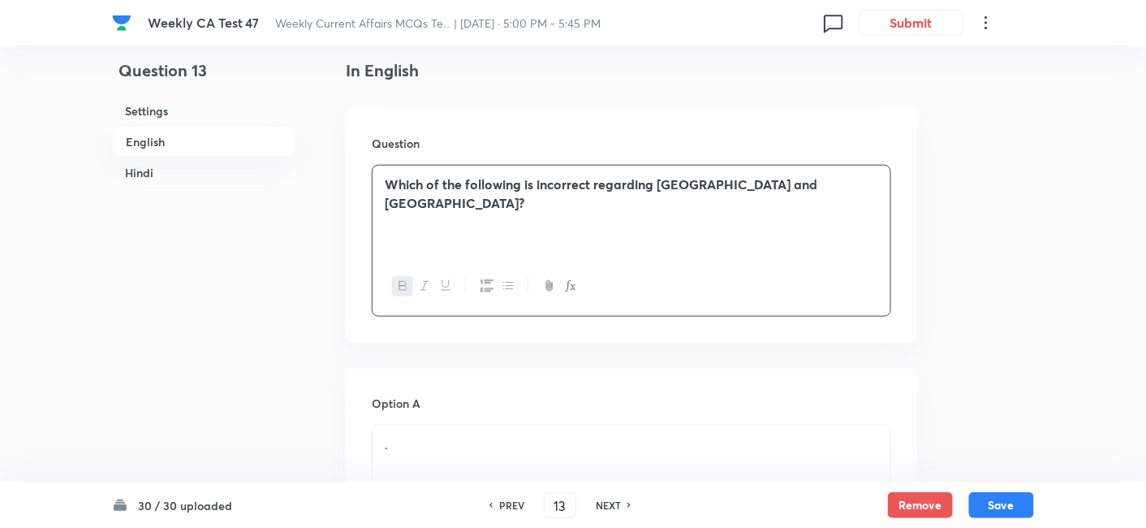
click at [561, 180] on strong "Which of the following is incorrect regarding [GEOGRAPHIC_DATA] and [GEOGRAPHIC…" at bounding box center [601, 193] width 433 height 36
click at [428, 284] on icon "button" at bounding box center [424, 285] width 13 height 13
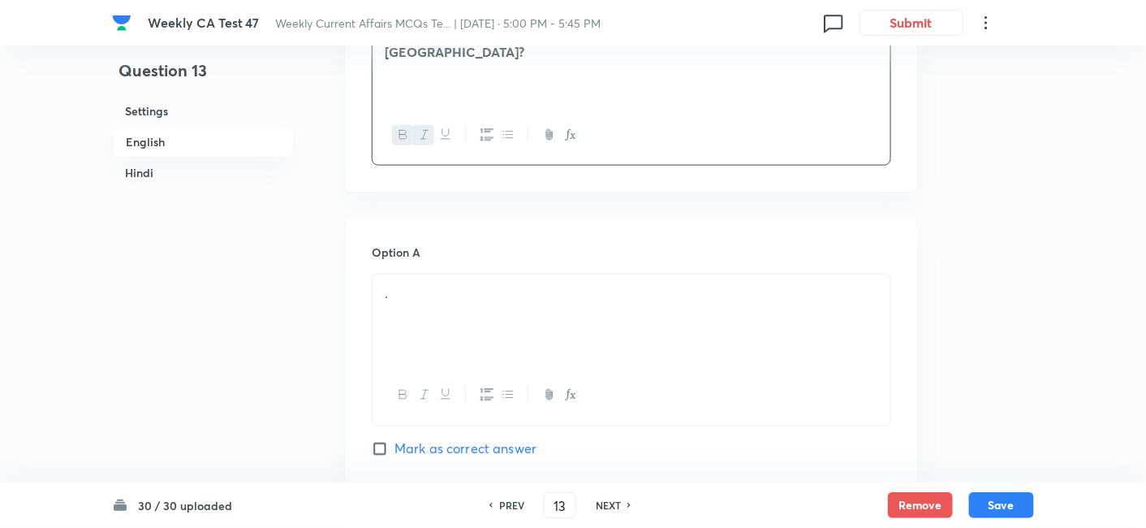
scroll to position [599, 0]
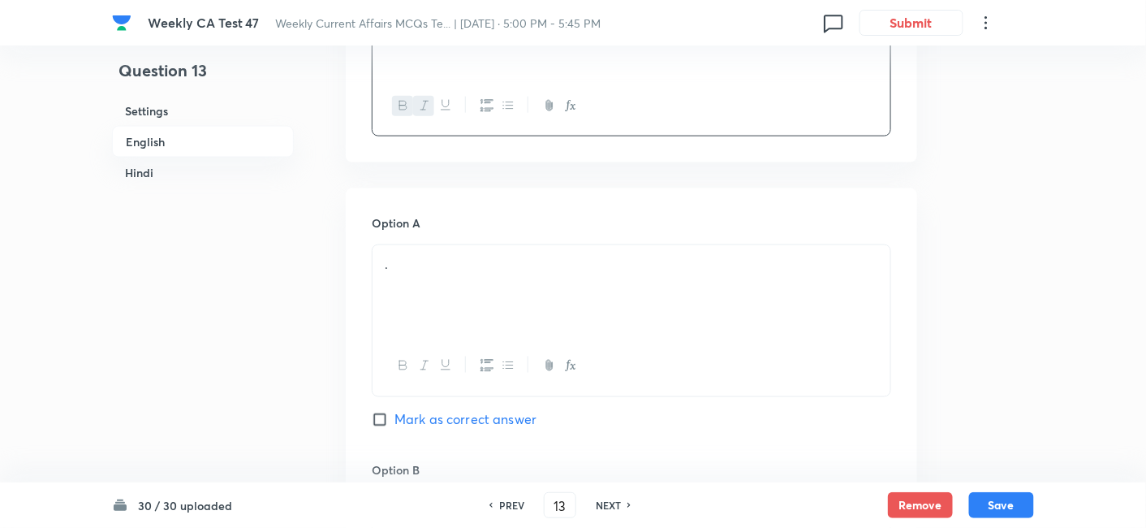
click at [466, 263] on p "." at bounding box center [632, 264] width 494 height 19
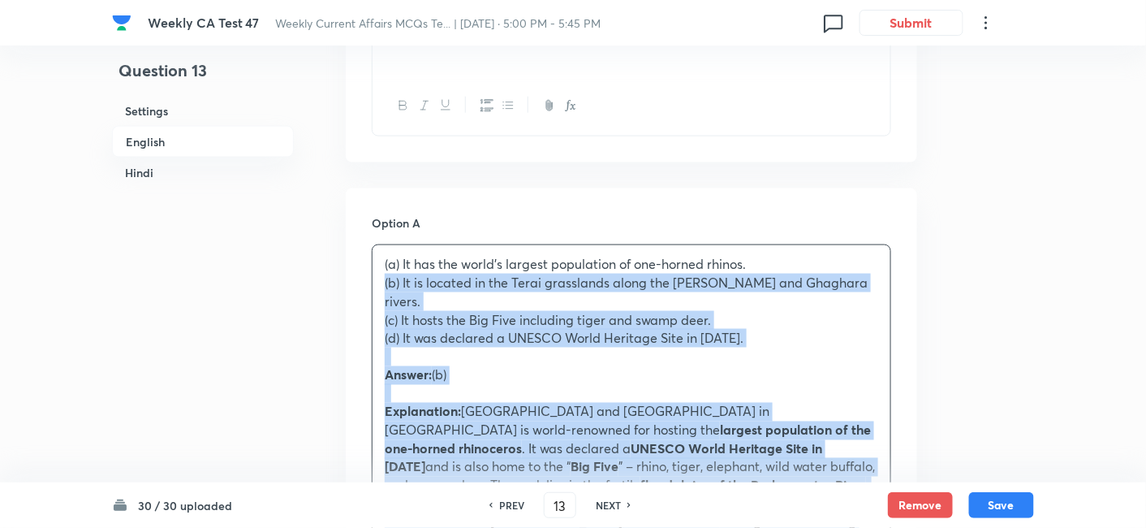
drag, startPoint x: 339, startPoint y: 286, endPoint x: 305, endPoint y: 283, distance: 34.2
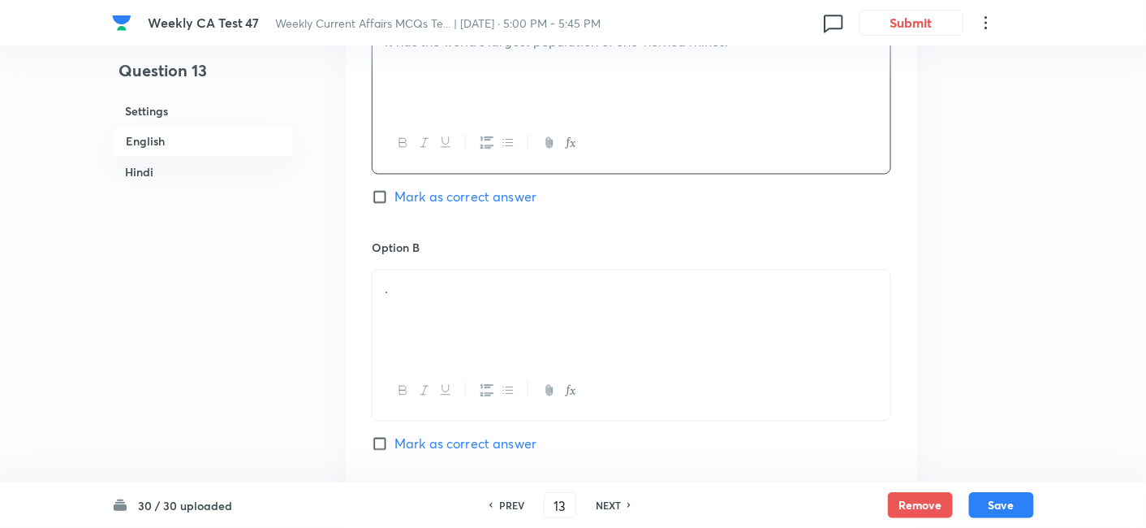
scroll to position [869, 0]
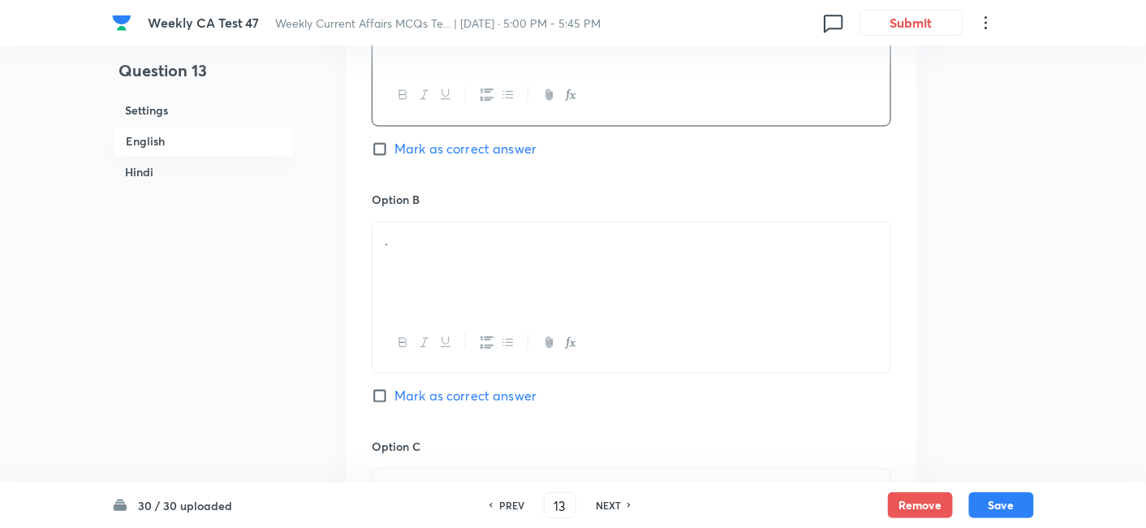
click at [451, 266] on div "." at bounding box center [632, 267] width 518 height 91
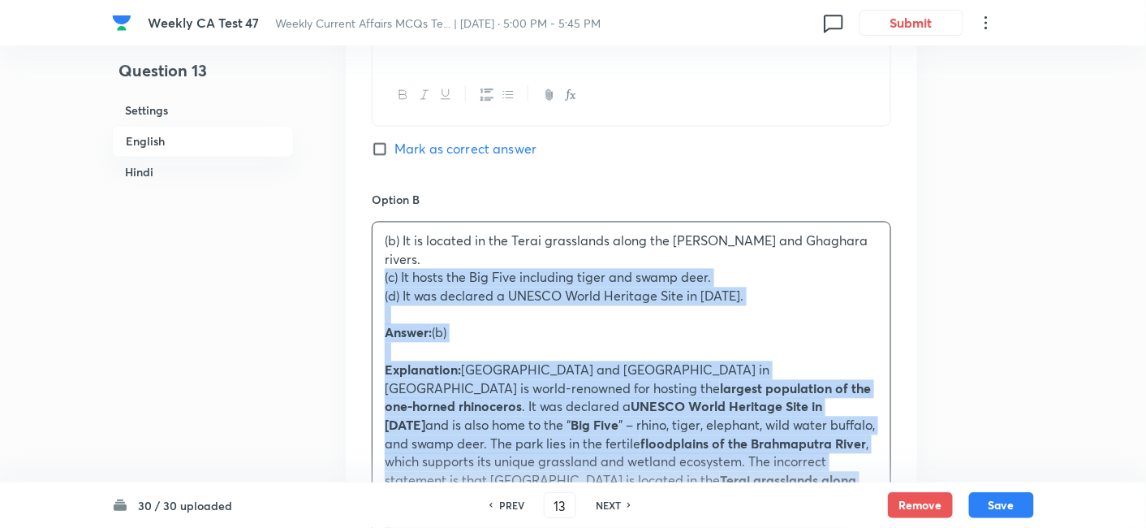
drag, startPoint x: 373, startPoint y: 257, endPoint x: 313, endPoint y: 252, distance: 61.0
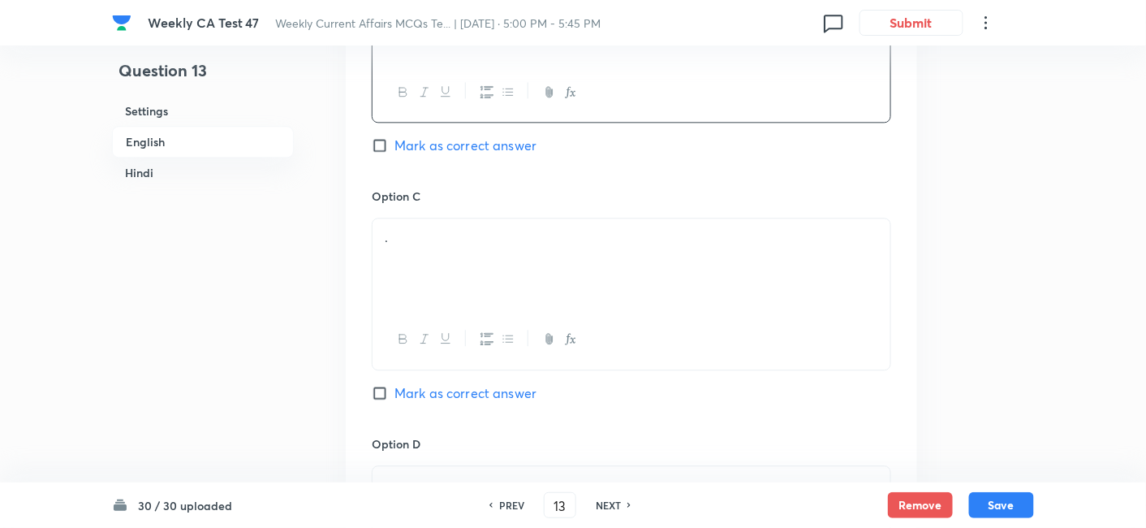
scroll to position [1141, 0]
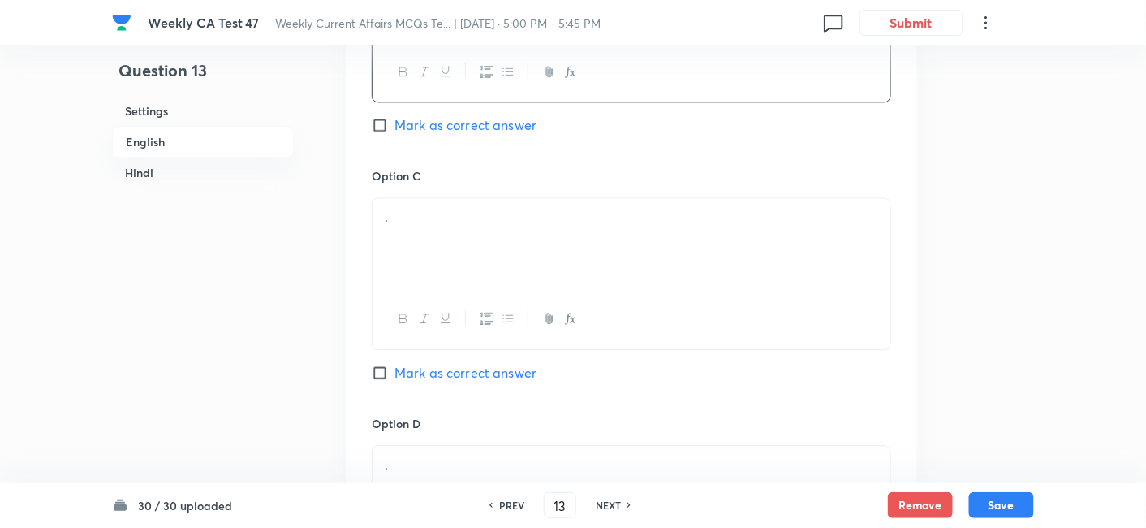
click at [530, 241] on div "." at bounding box center [632, 243] width 518 height 91
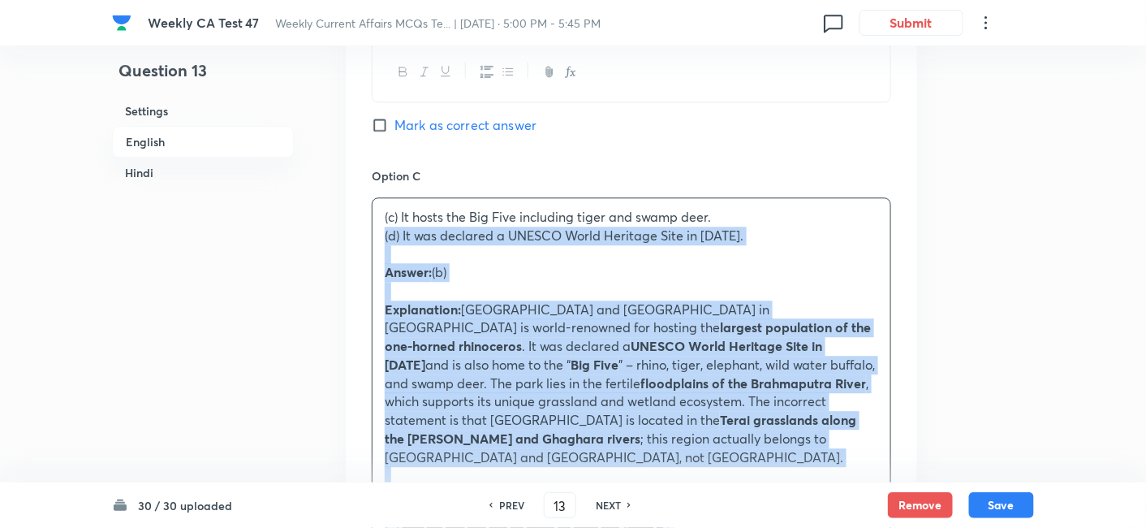
drag, startPoint x: 375, startPoint y: 252, endPoint x: 285, endPoint y: 231, distance: 92.5
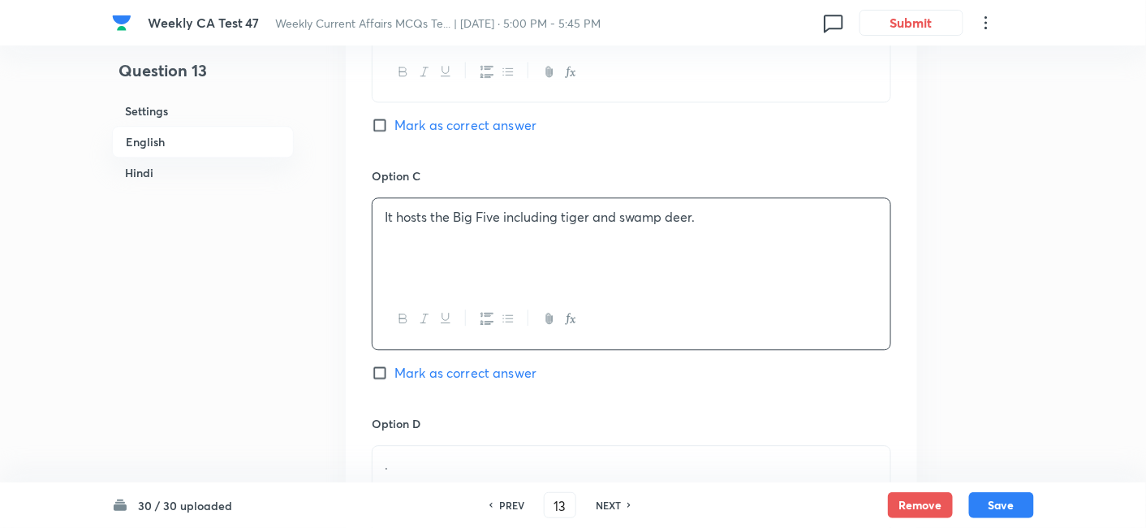
click at [460, 110] on div "Option B It is located in the Terai grasslands along the Sharda and Ghaghara ri…" at bounding box center [632, 43] width 520 height 247
click at [464, 120] on span "Mark as correct answer" at bounding box center [466, 124] width 142 height 19
click at [395, 120] on input "Mark as correct answer" at bounding box center [383, 125] width 23 height 16
checkbox input "true"
checkbox input "false"
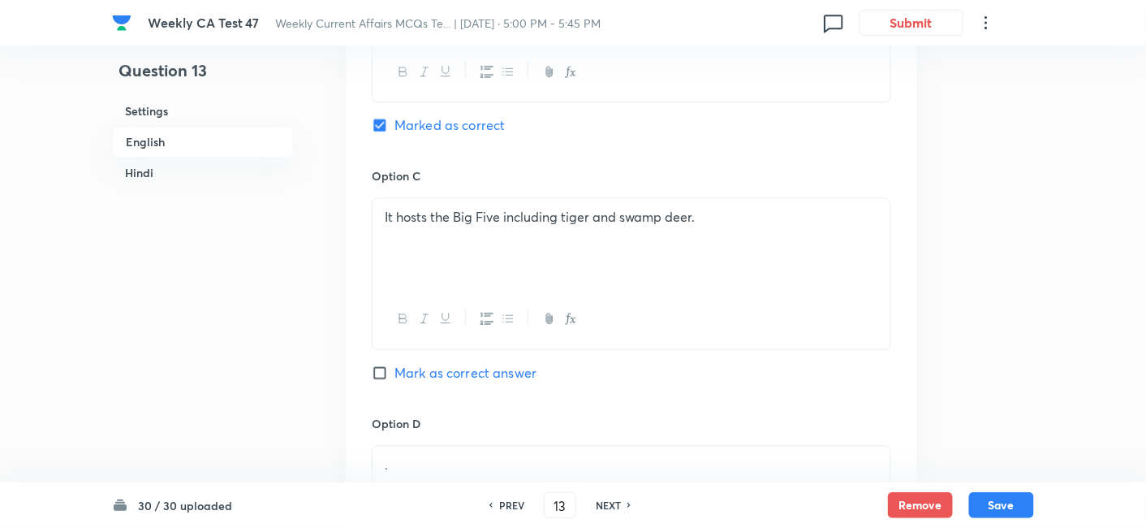
checkbox input "true"
checkbox input "false"
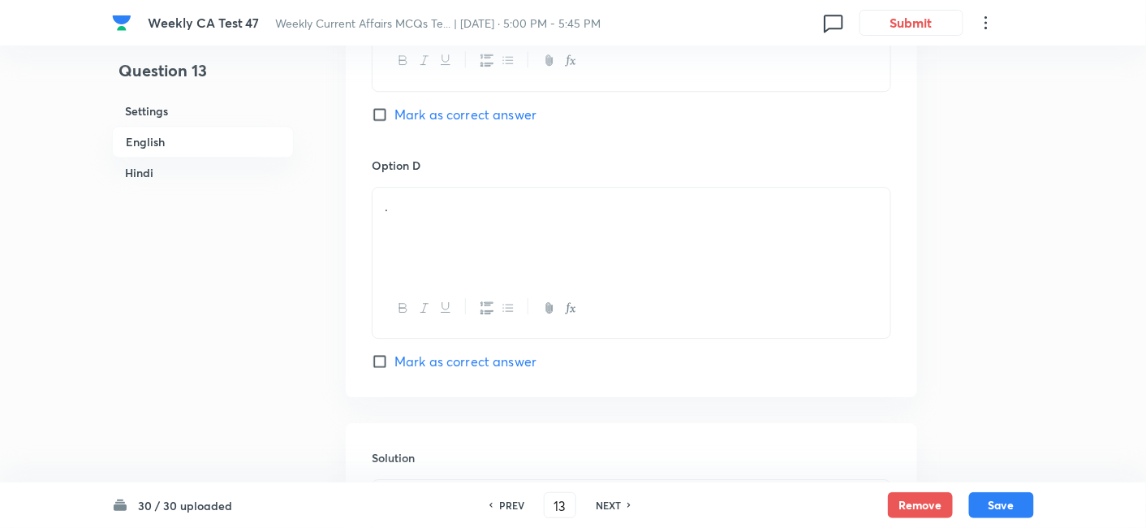
scroll to position [1411, 0]
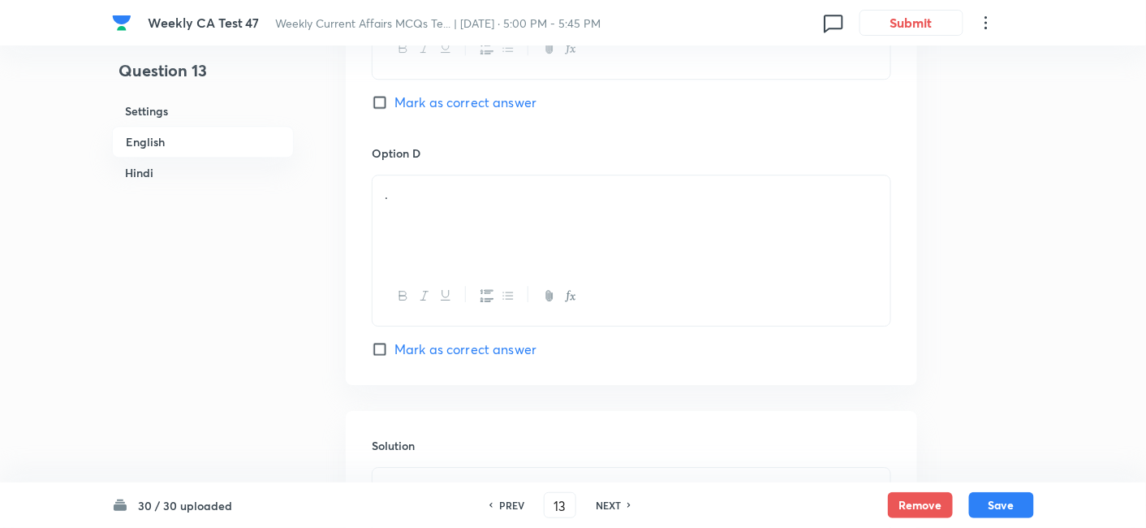
click at [468, 226] on div "." at bounding box center [632, 220] width 518 height 91
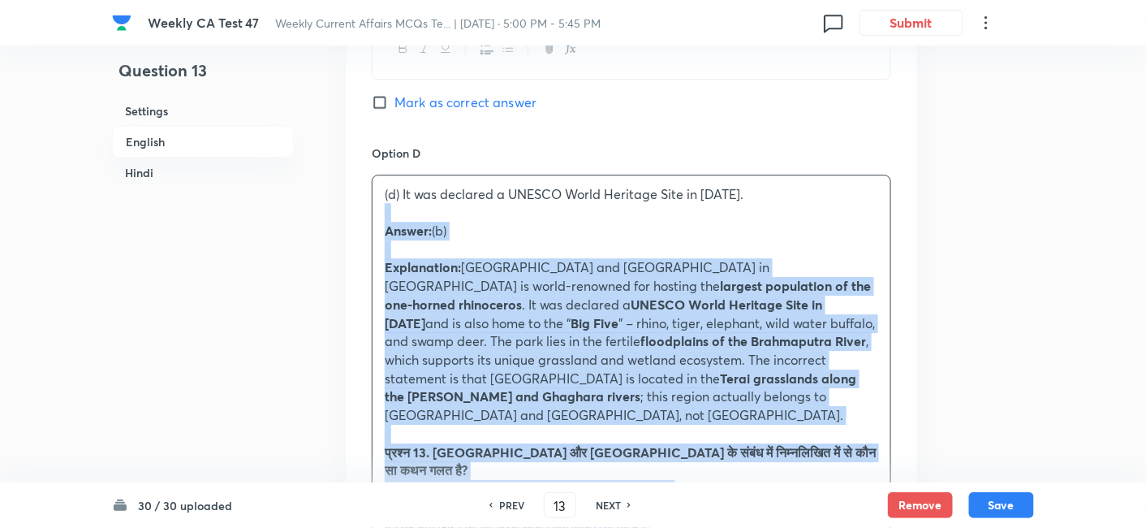
drag, startPoint x: 459, startPoint y: 225, endPoint x: 342, endPoint y: 207, distance: 118.3
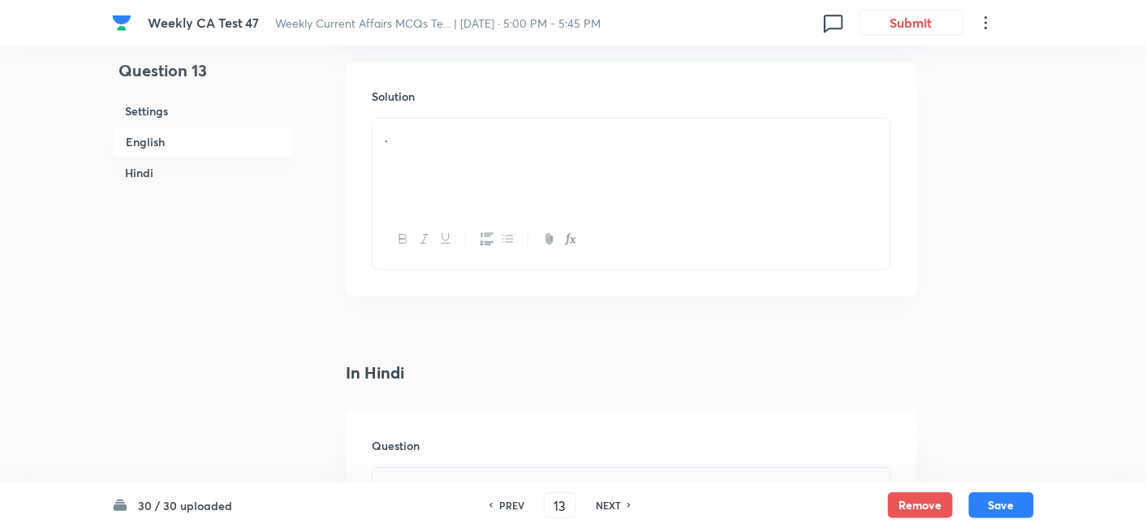
scroll to position [1771, 0]
click at [520, 140] on div "." at bounding box center [632, 152] width 518 height 91
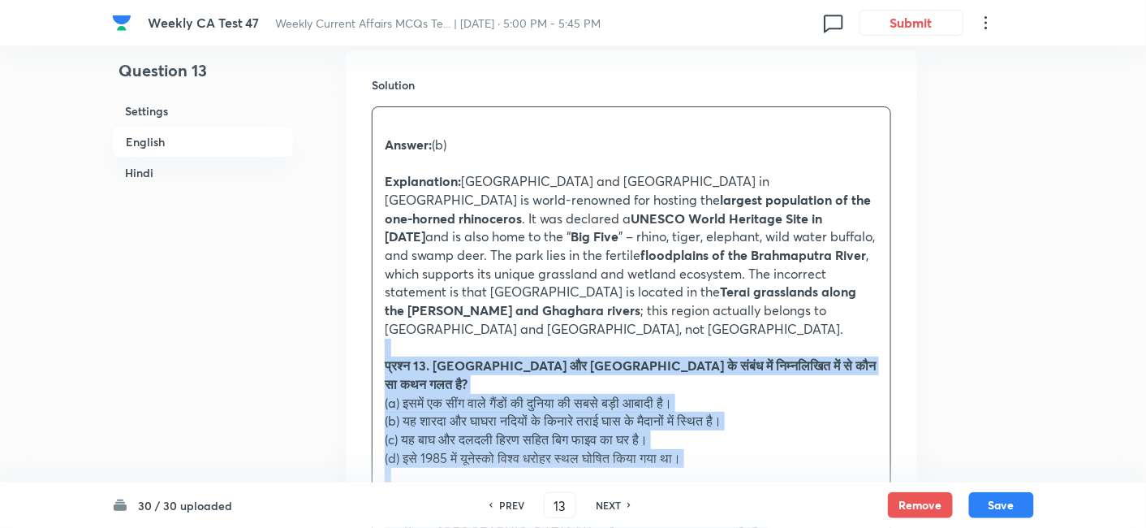
drag, startPoint x: 397, startPoint y: 319, endPoint x: 304, endPoint y: 323, distance: 93.4
click at [304, 323] on div "Question 13 Settings English Hindi Settings Type Single choice correct 4 option…" at bounding box center [573, 391] width 922 height 4168
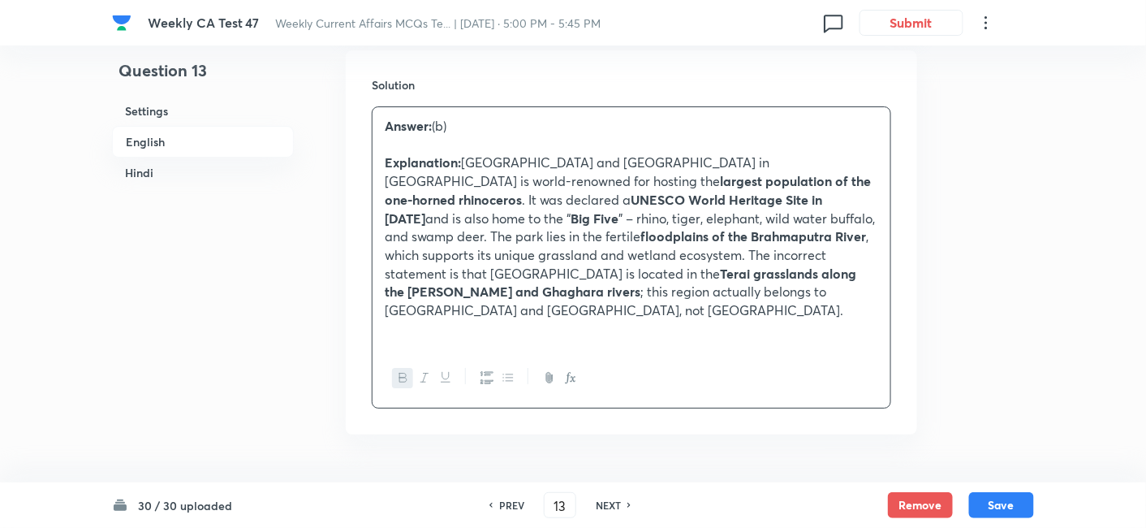
click at [184, 124] on h6 "Settings" at bounding box center [203, 111] width 182 height 30
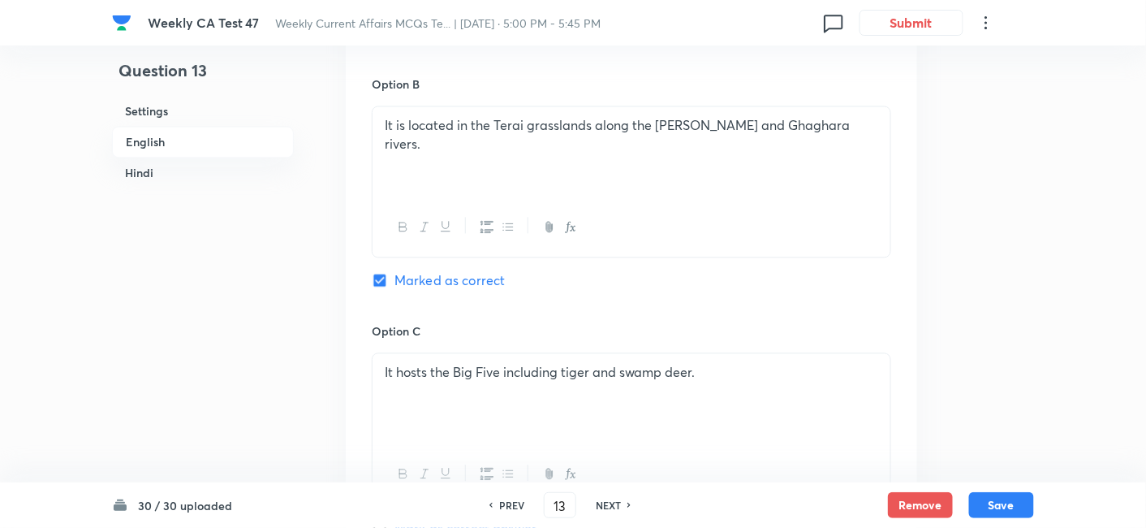
scroll to position [1011, 0]
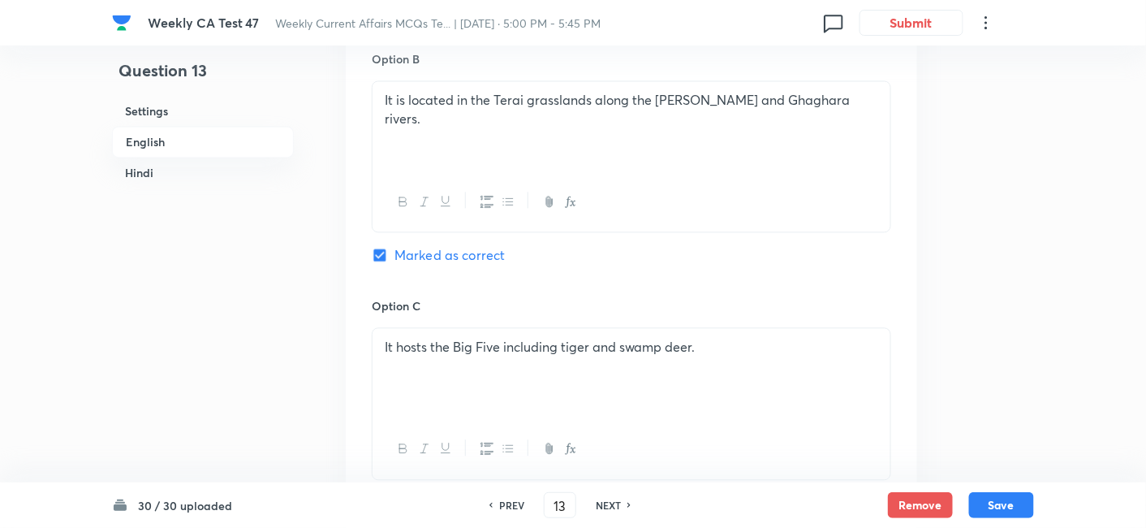
click at [178, 178] on h6 "Hindi" at bounding box center [203, 172] width 182 height 30
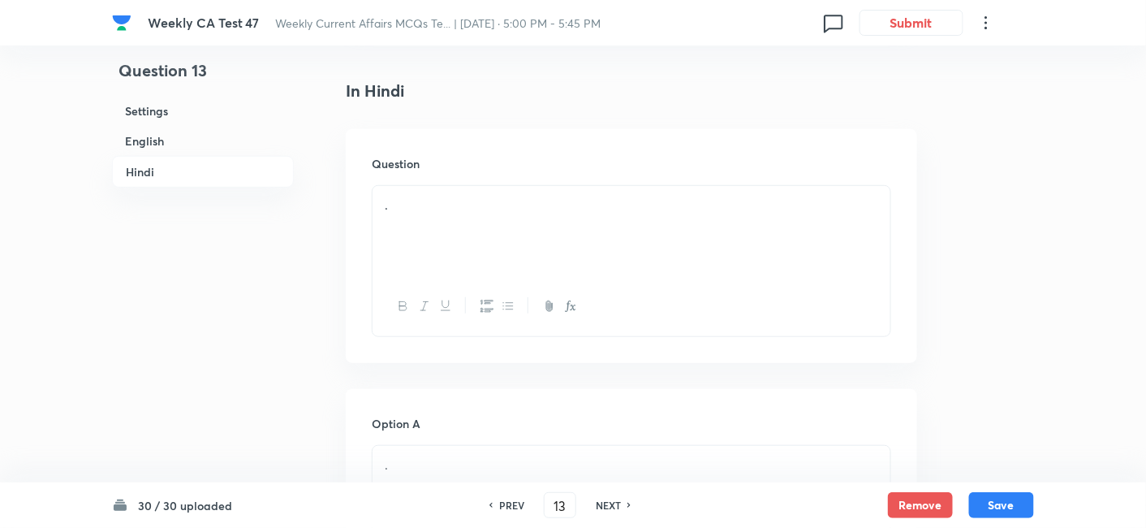
click at [466, 197] on div "." at bounding box center [632, 231] width 518 height 91
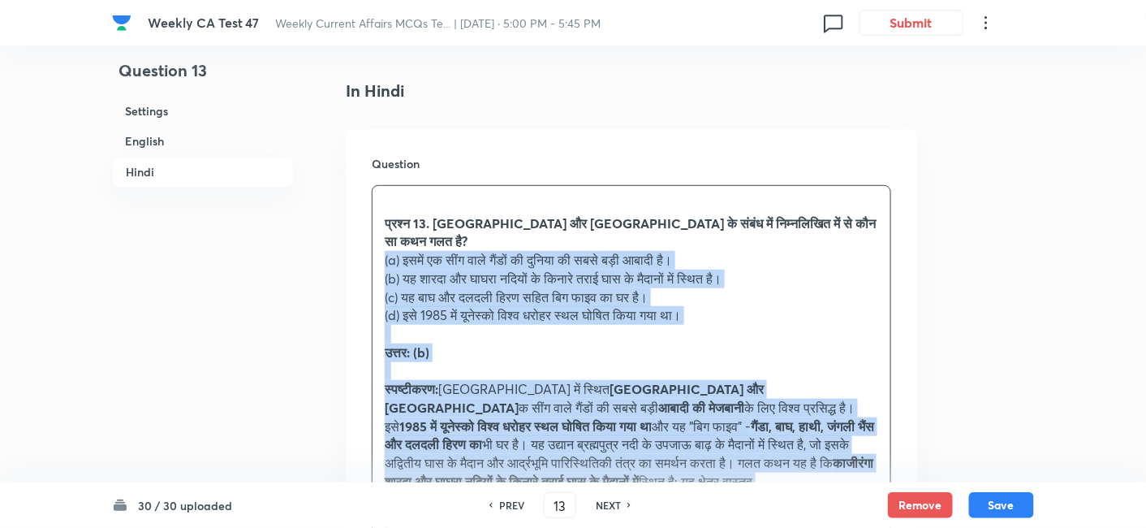
drag, startPoint x: 343, startPoint y: 244, endPoint x: 329, endPoint y: 244, distance: 13.8
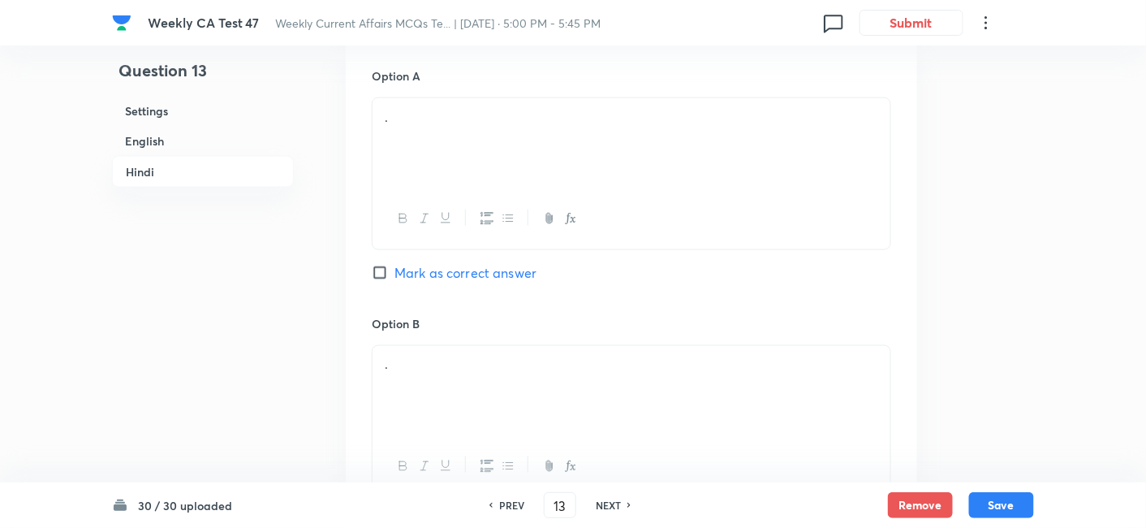
scroll to position [2552, 0]
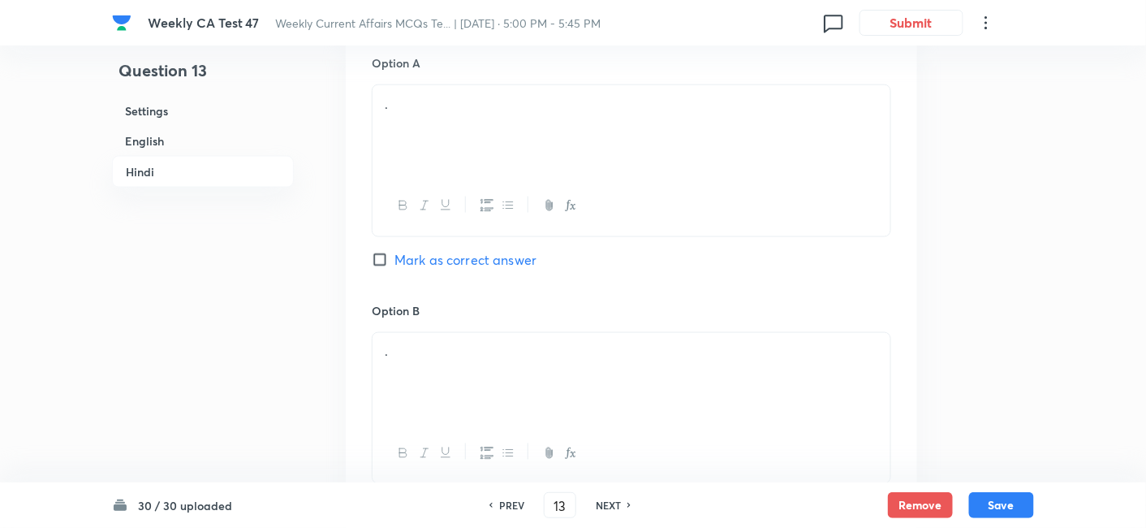
drag, startPoint x: 475, startPoint y: 179, endPoint x: 471, endPoint y: 149, distance: 30.3
click at [476, 196] on button "button" at bounding box center [486, 206] width 21 height 20
click at [472, 133] on div "." at bounding box center [632, 130] width 518 height 91
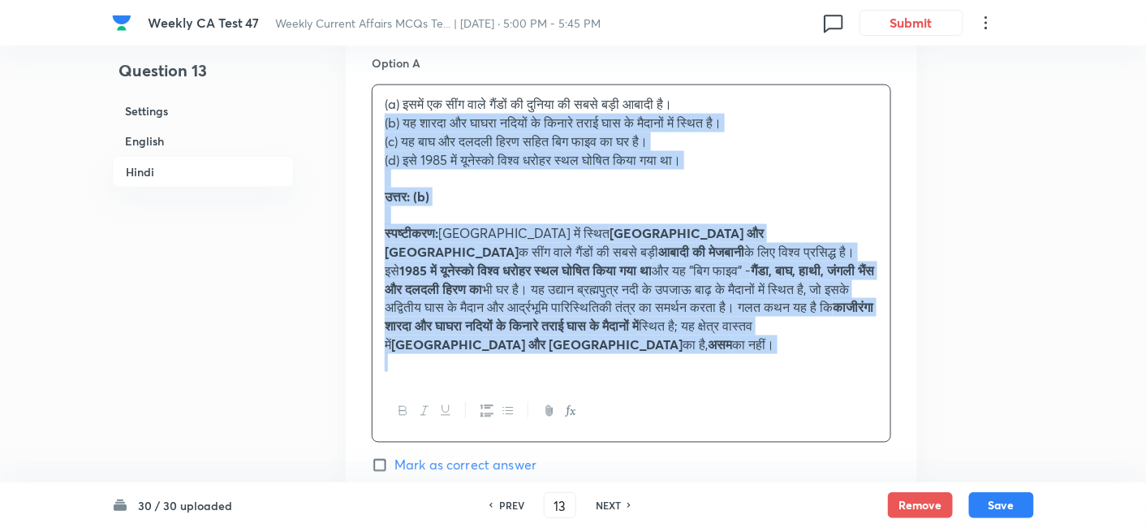
drag, startPoint x: 371, startPoint y: 147, endPoint x: 343, endPoint y: 103, distance: 52.2
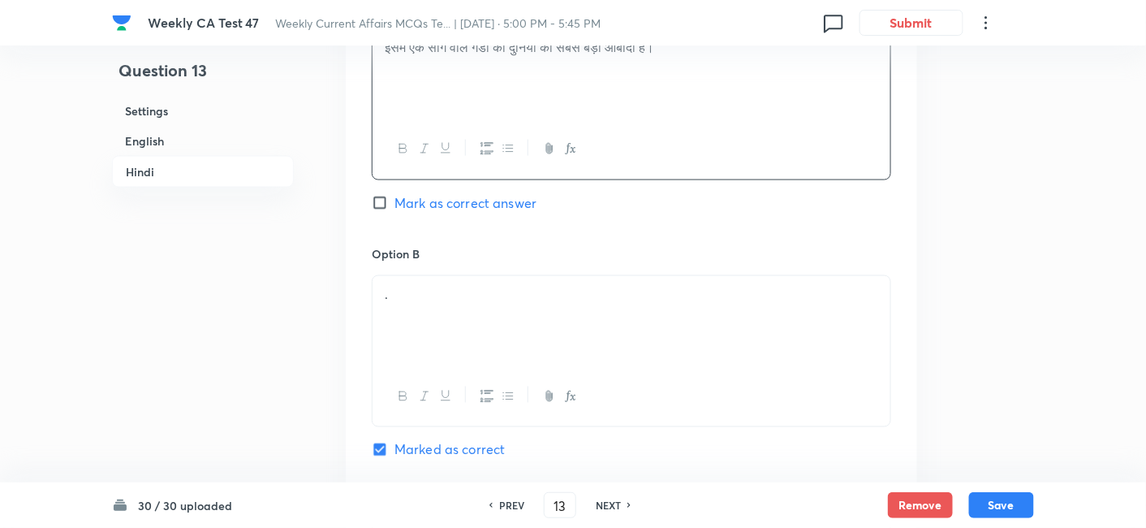
scroll to position [2642, 0]
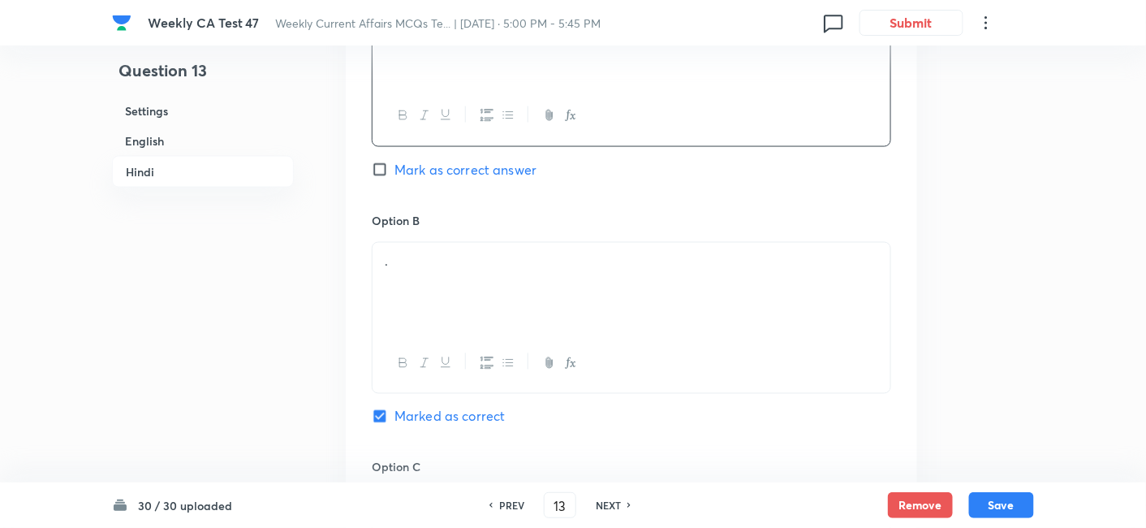
click at [440, 252] on p "." at bounding box center [632, 261] width 494 height 19
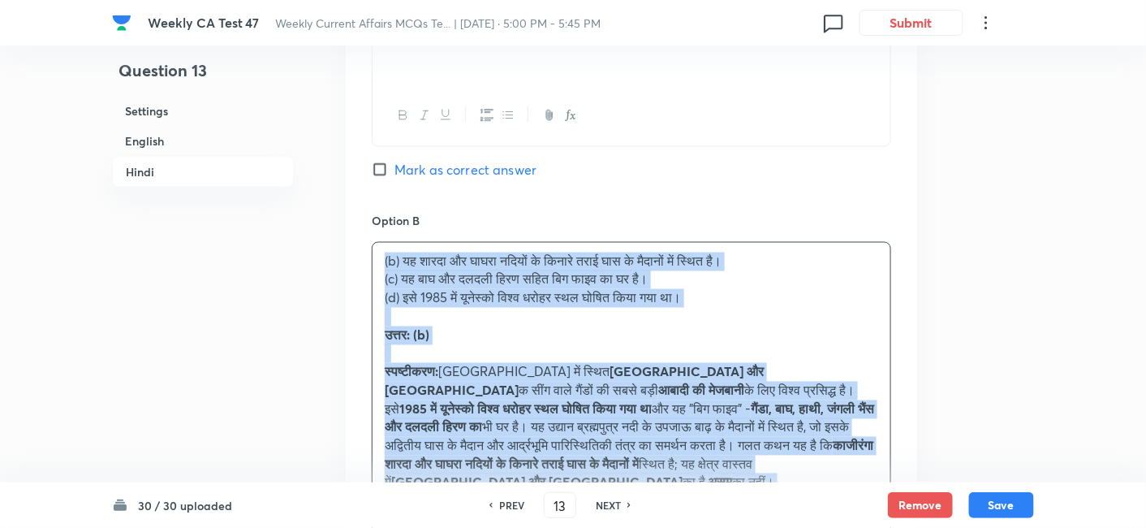
drag, startPoint x: 380, startPoint y: 248, endPoint x: 372, endPoint y: 247, distance: 8.2
click at [373, 247] on div "(b) यह शारदा और घाघरा नदियों के किनारे तराई घास के मैदानों में स्थित है। (c) यह…" at bounding box center [632, 382] width 518 height 278
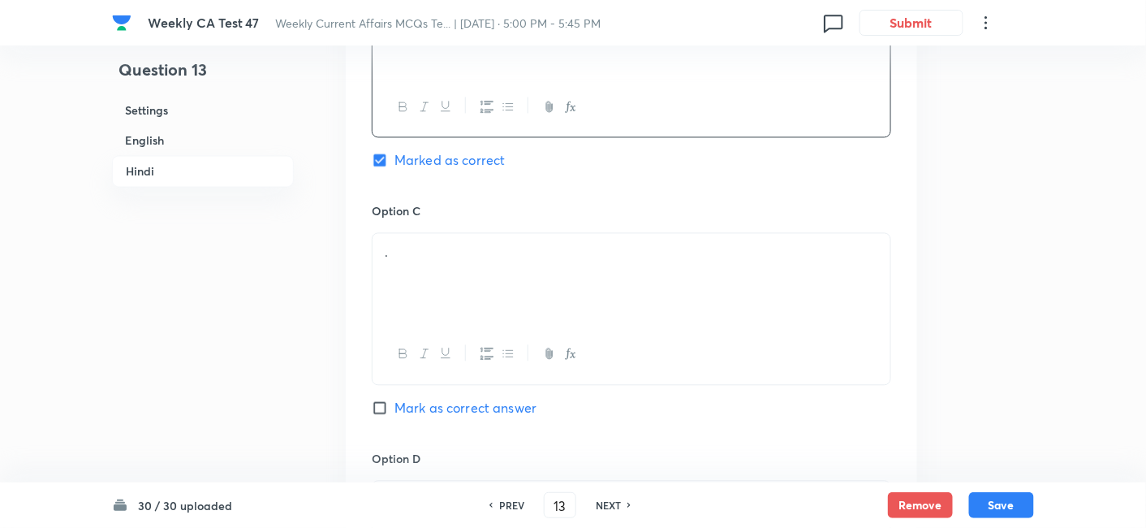
scroll to position [2913, 0]
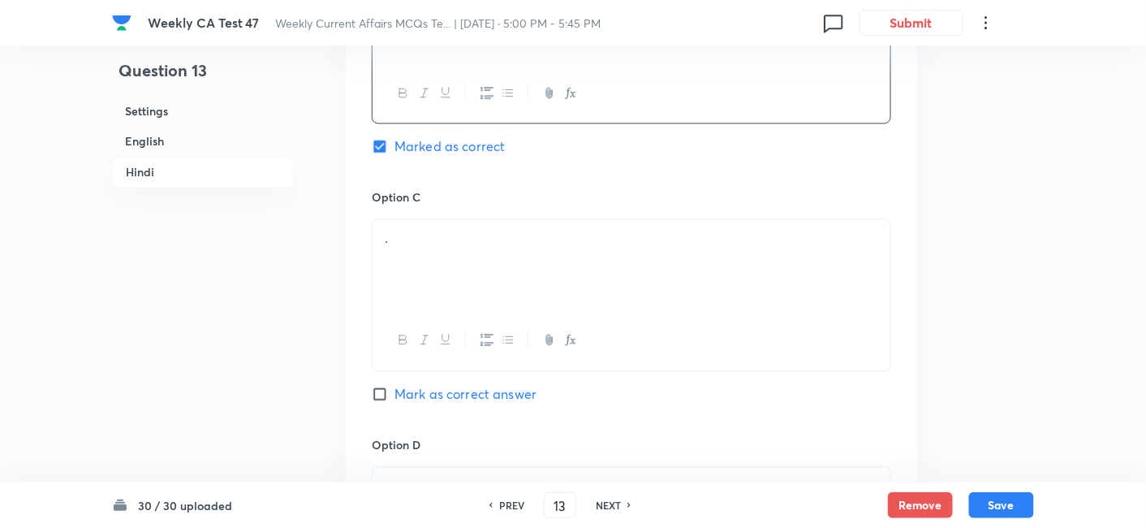
click at [482, 249] on div "." at bounding box center [632, 264] width 518 height 91
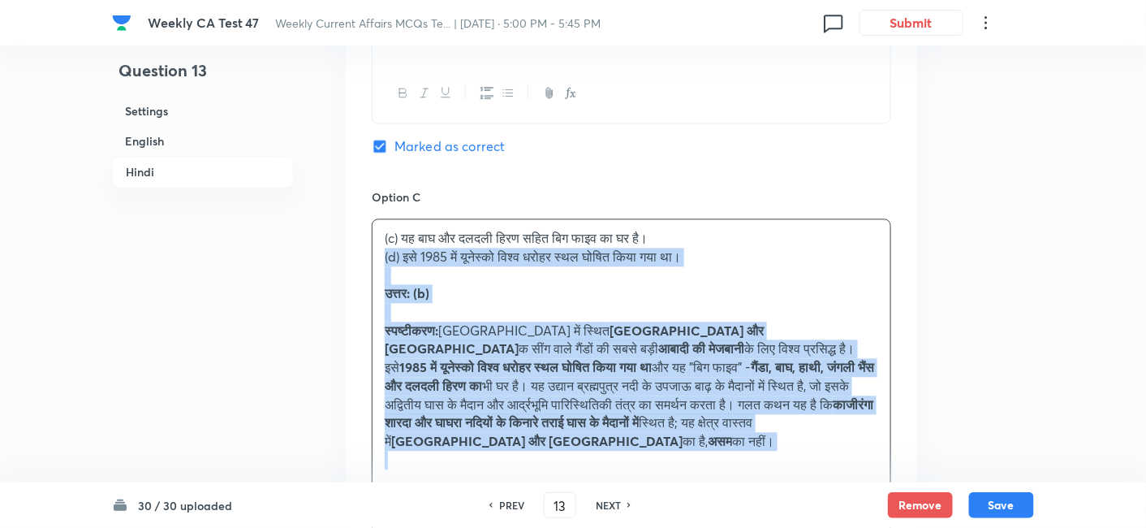
drag, startPoint x: 346, startPoint y: 237, endPoint x: 317, endPoint y: 231, distance: 29.1
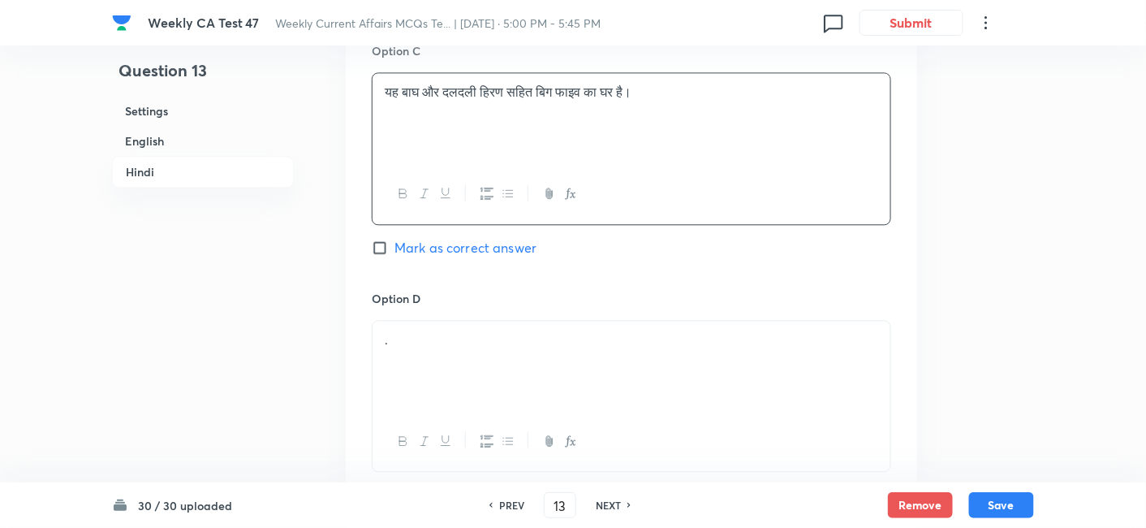
scroll to position [3094, 0]
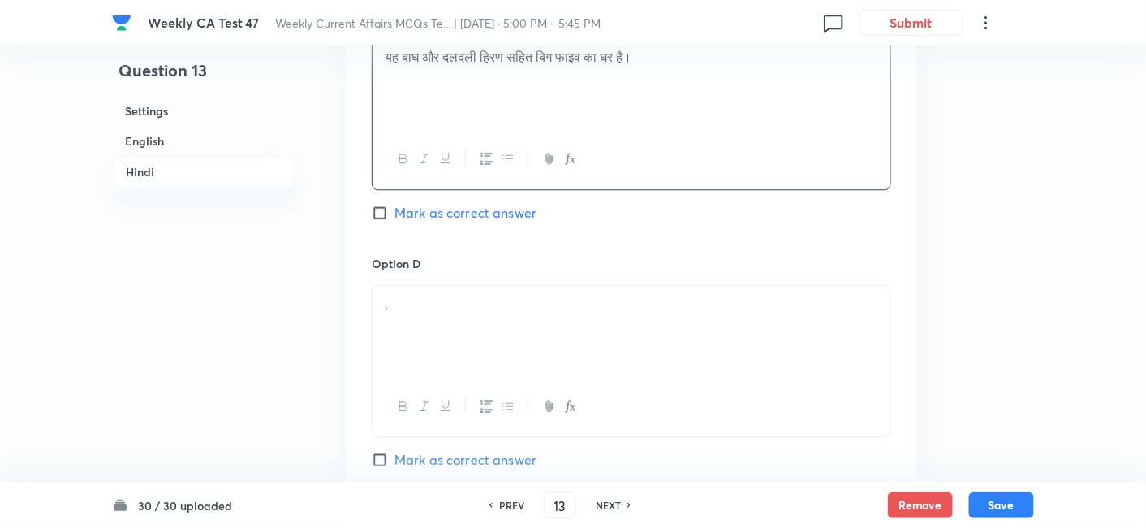
click at [455, 295] on p "." at bounding box center [632, 304] width 494 height 19
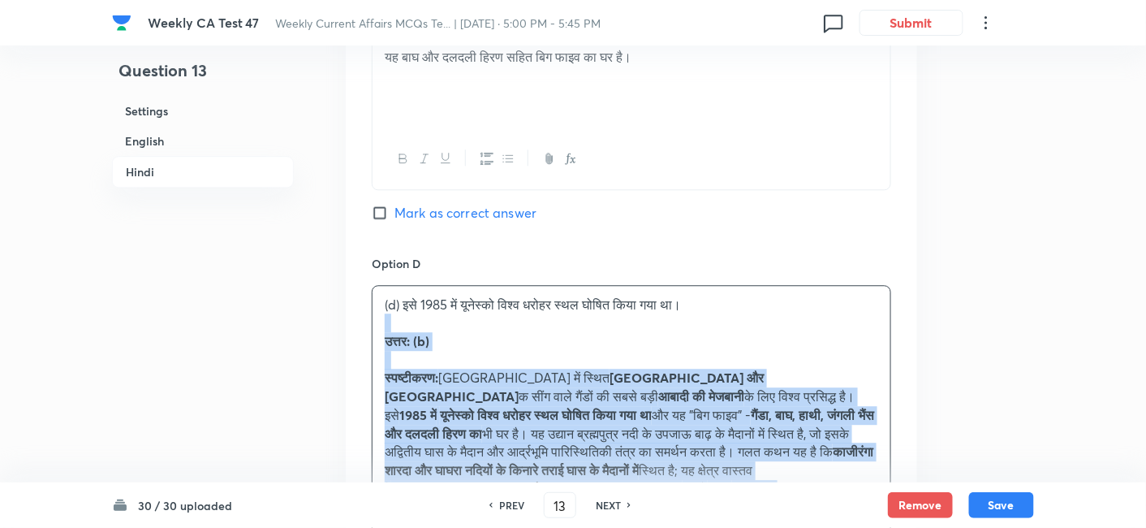
drag, startPoint x: 371, startPoint y: 294, endPoint x: 318, endPoint y: 297, distance: 52.9
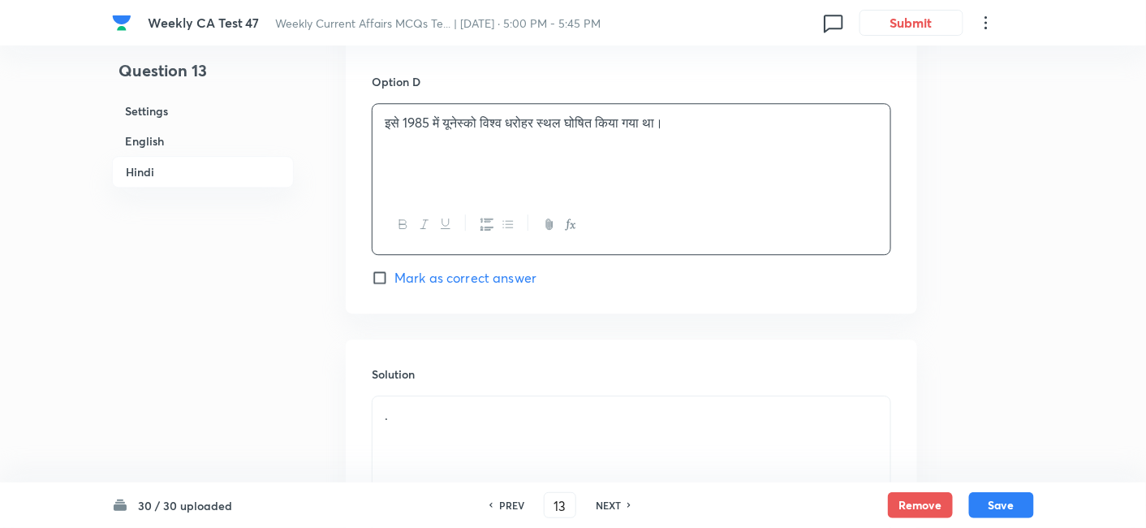
scroll to position [3364, 0]
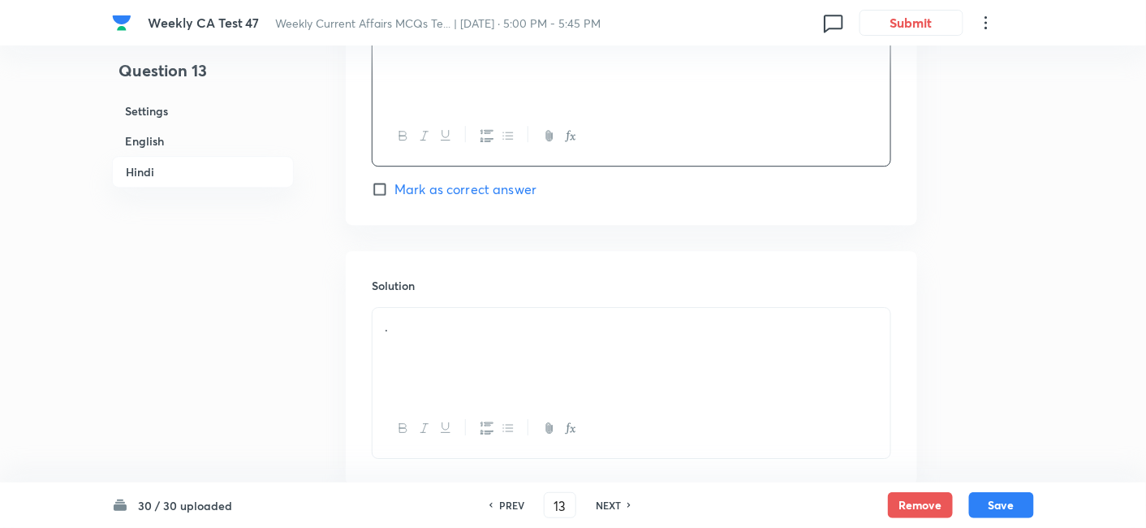
click at [461, 321] on div "." at bounding box center [632, 353] width 518 height 91
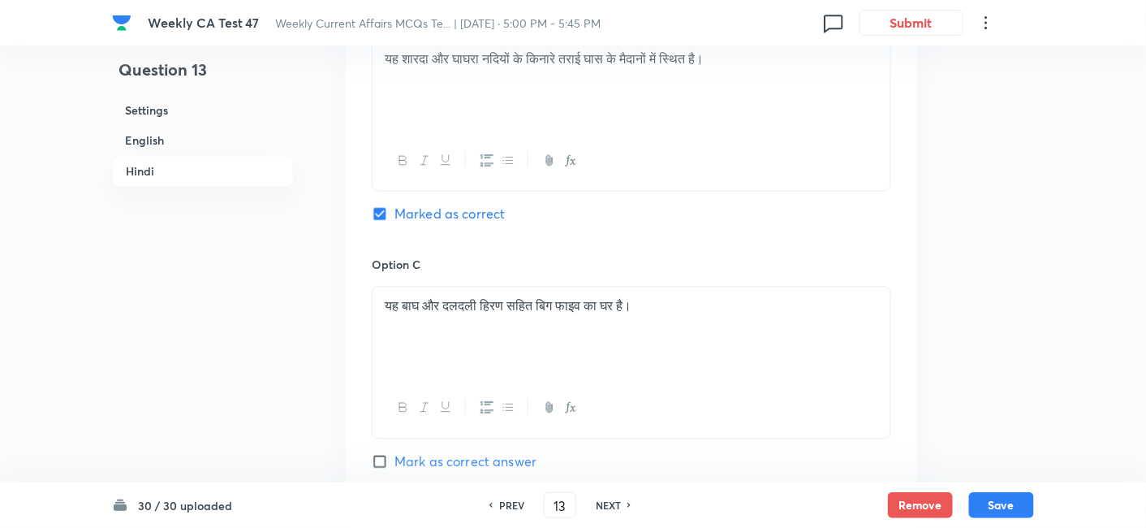
scroll to position [2732, 0]
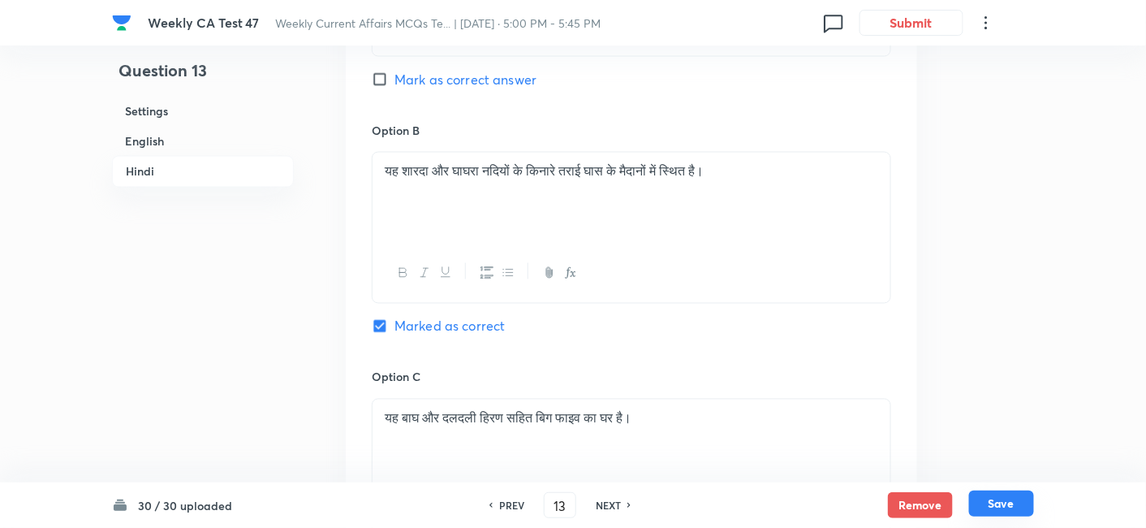
click at [1024, 474] on button "Save" at bounding box center [1001, 503] width 65 height 26
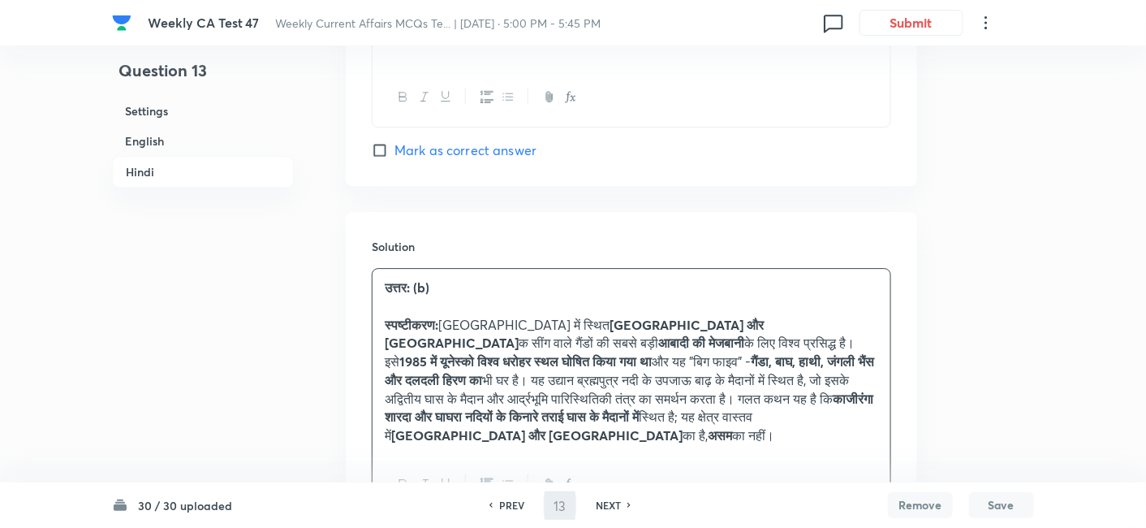
type input "14"
checkbox input "false"
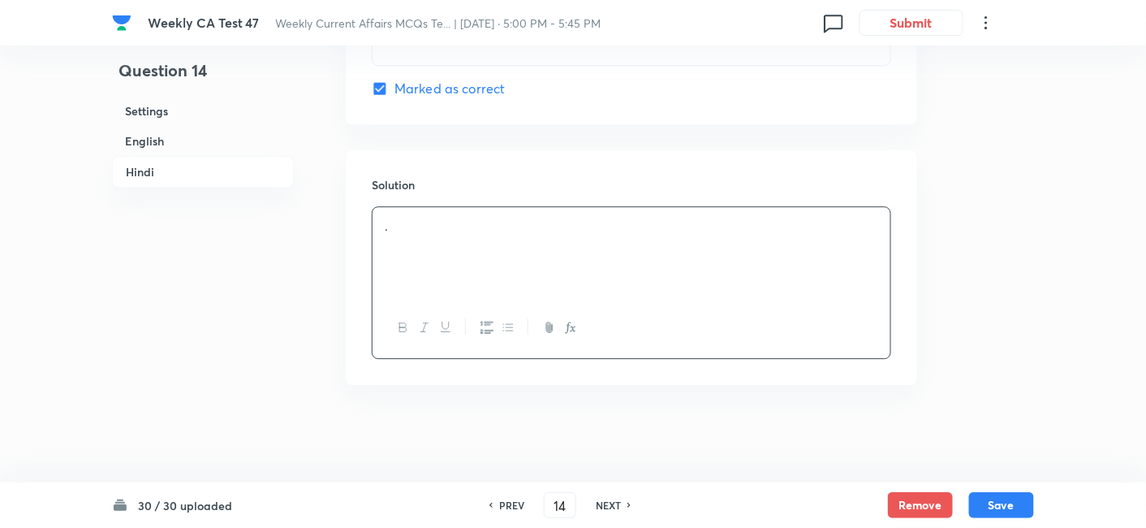
checkbox input "true"
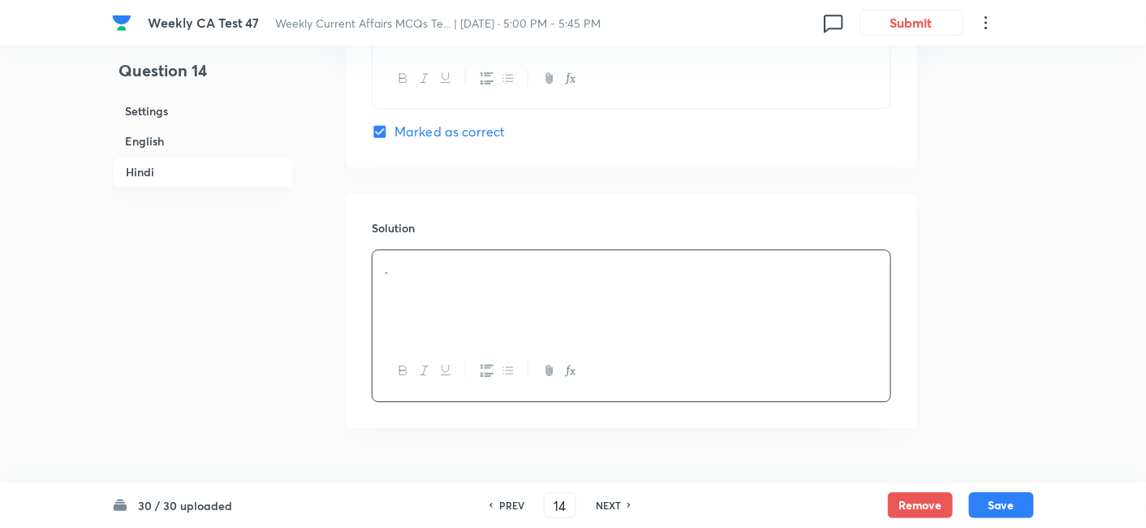
click at [229, 140] on h6 "English" at bounding box center [203, 141] width 182 height 30
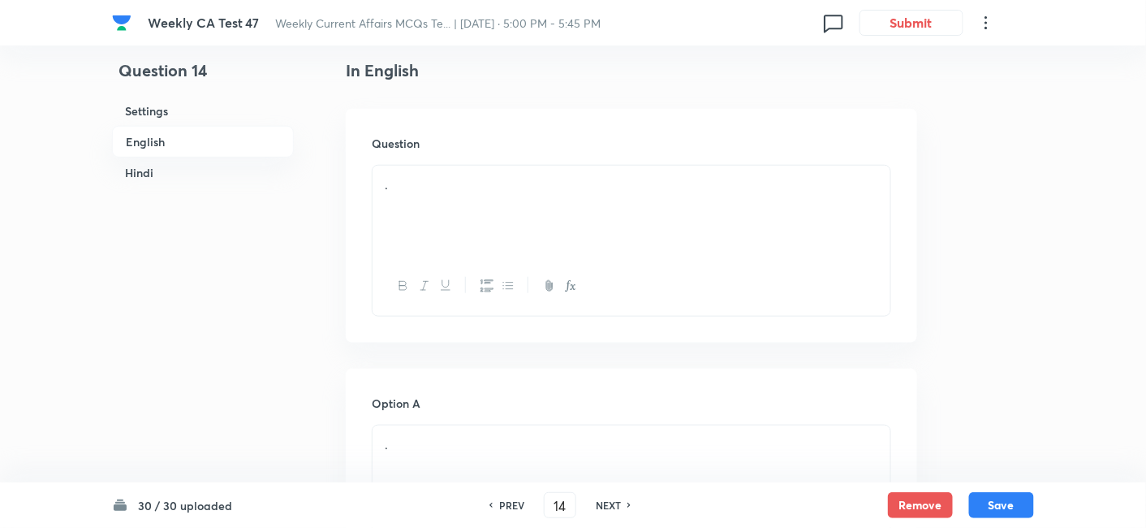
click at [409, 197] on div "." at bounding box center [632, 211] width 518 height 91
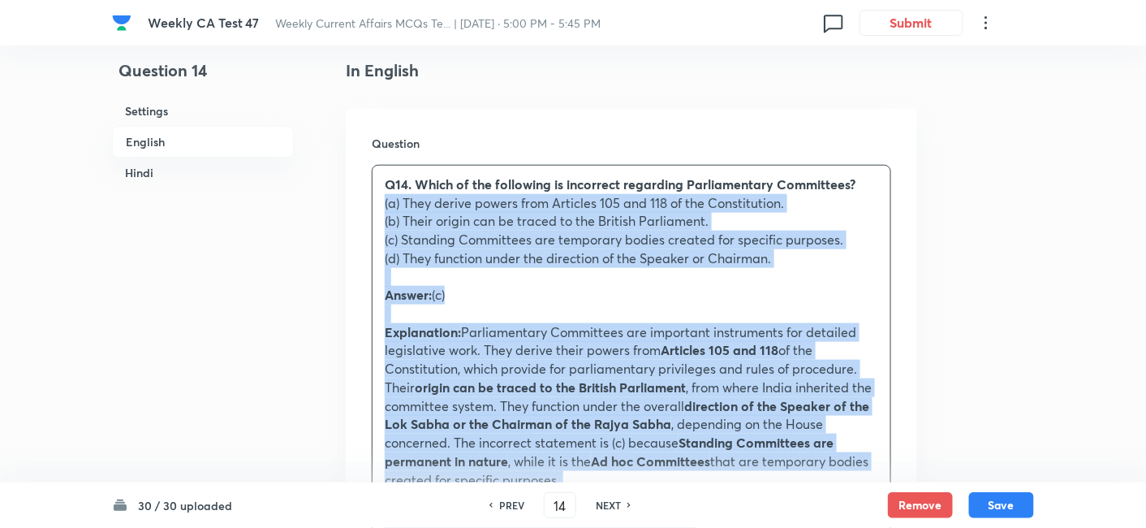
drag, startPoint x: 377, startPoint y: 242, endPoint x: 356, endPoint y: 200, distance: 47.6
click at [356, 200] on div "Question Q14. Which of the following is incorrect regarding Parliamentary Commi…" at bounding box center [632, 494] width 572 height 771
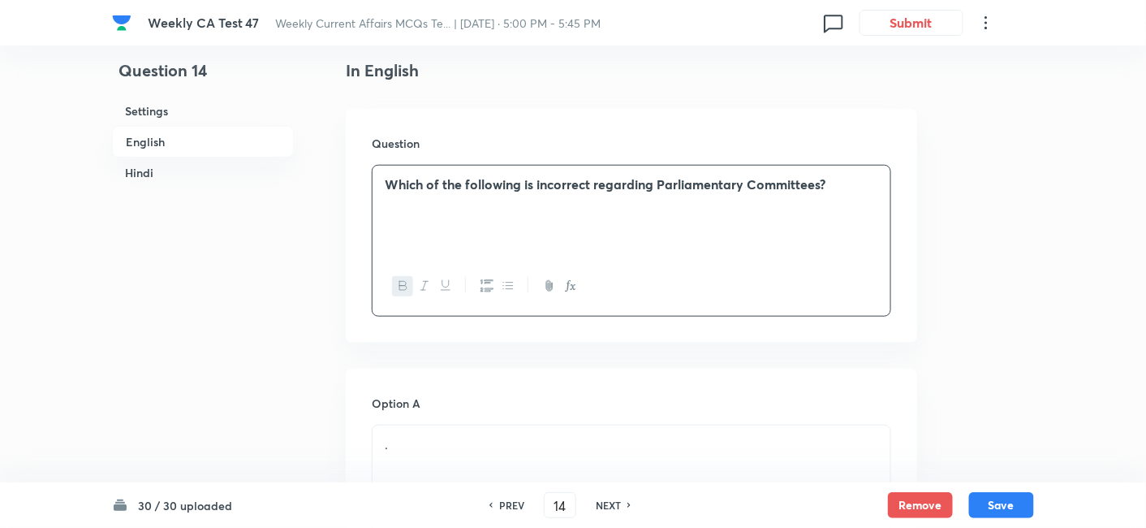
click at [558, 187] on strong "Which of the following is incorrect regarding Parliamentary Committees?" at bounding box center [605, 183] width 441 height 17
click at [424, 274] on div at bounding box center [632, 286] width 518 height 59
click at [422, 276] on button "button" at bounding box center [423, 286] width 21 height 20
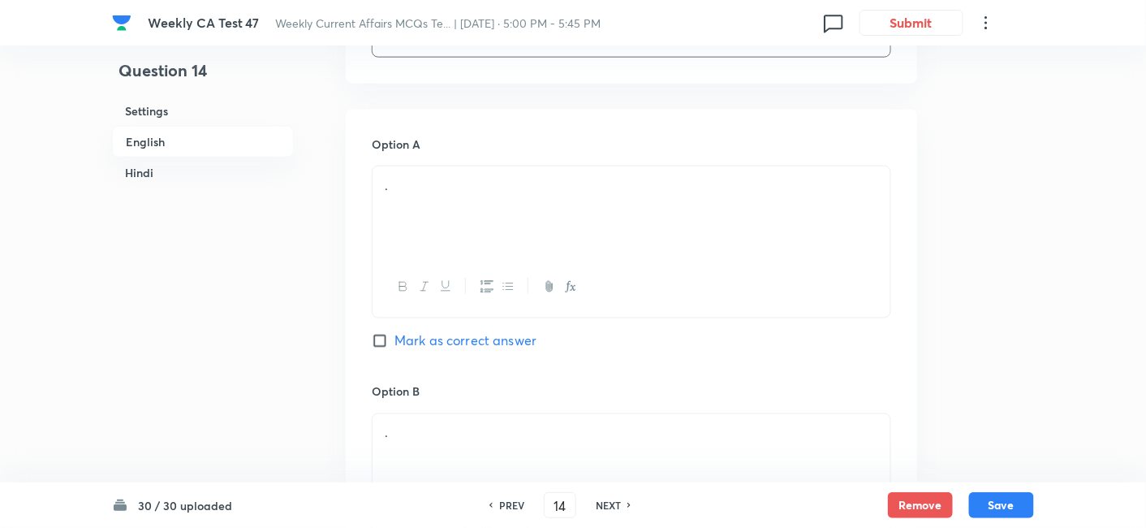
scroll to position [689, 0]
click at [472, 295] on div at bounding box center [632, 275] width 518 height 59
click at [469, 168] on p "." at bounding box center [632, 174] width 494 height 19
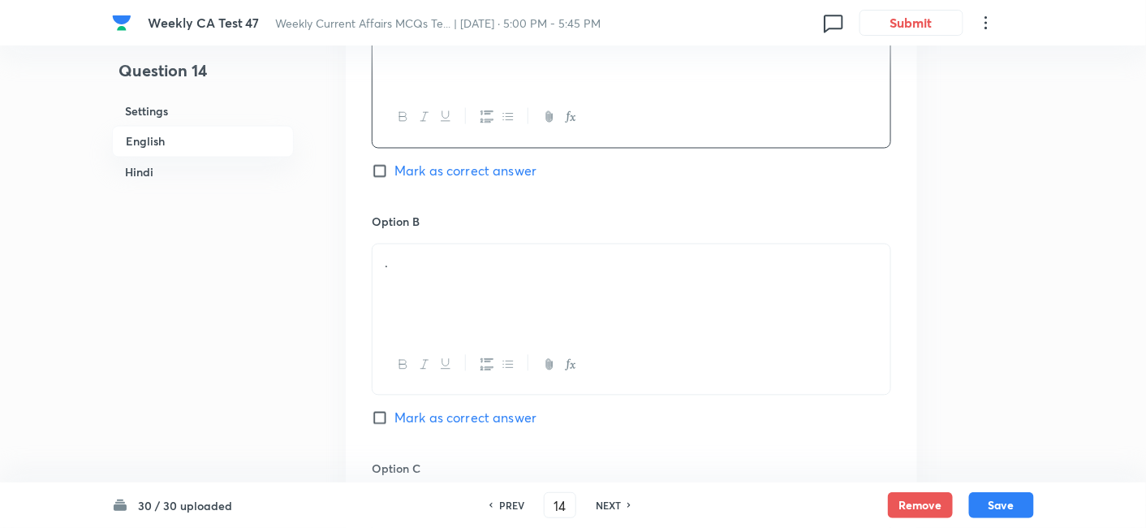
scroll to position [869, 0]
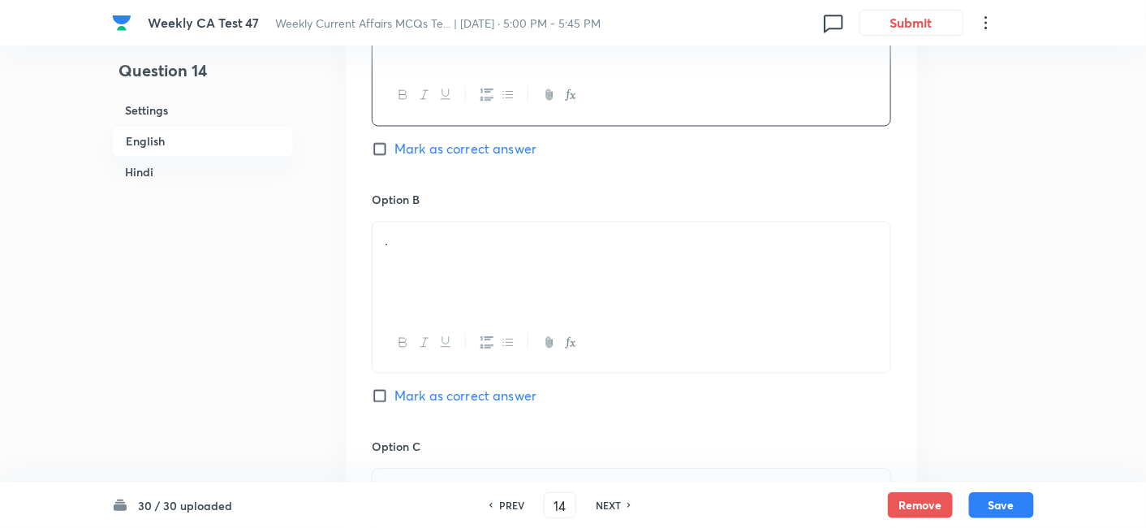
click at [482, 274] on div "." at bounding box center [632, 267] width 518 height 91
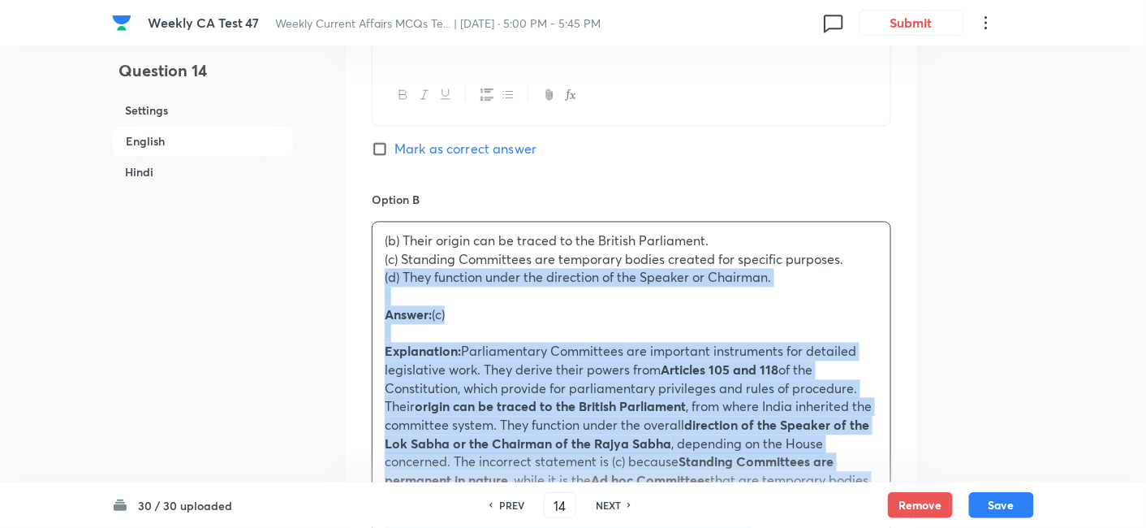
drag, startPoint x: 369, startPoint y: 277, endPoint x: 325, endPoint y: 268, distance: 44.7
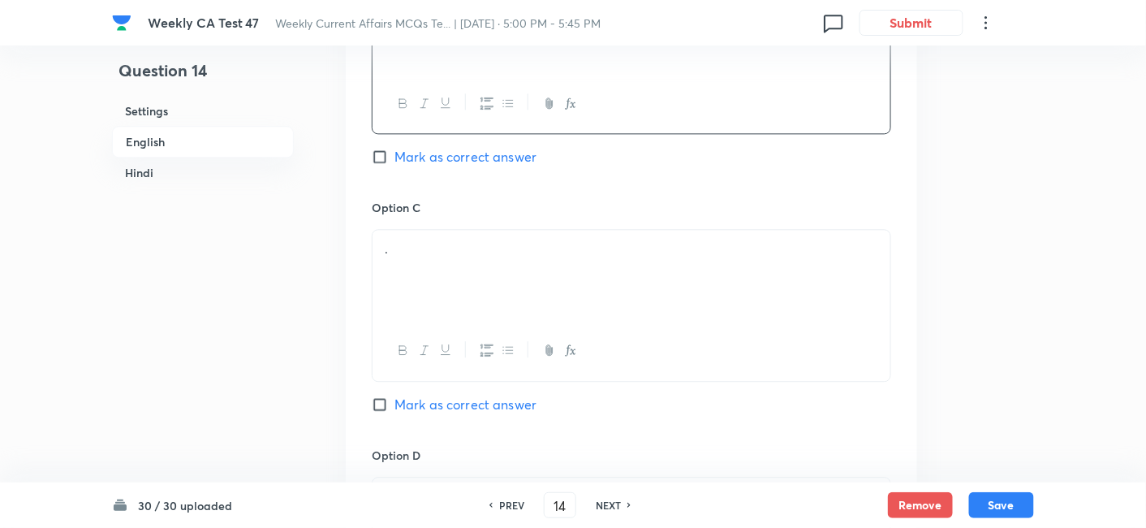
scroll to position [1141, 0]
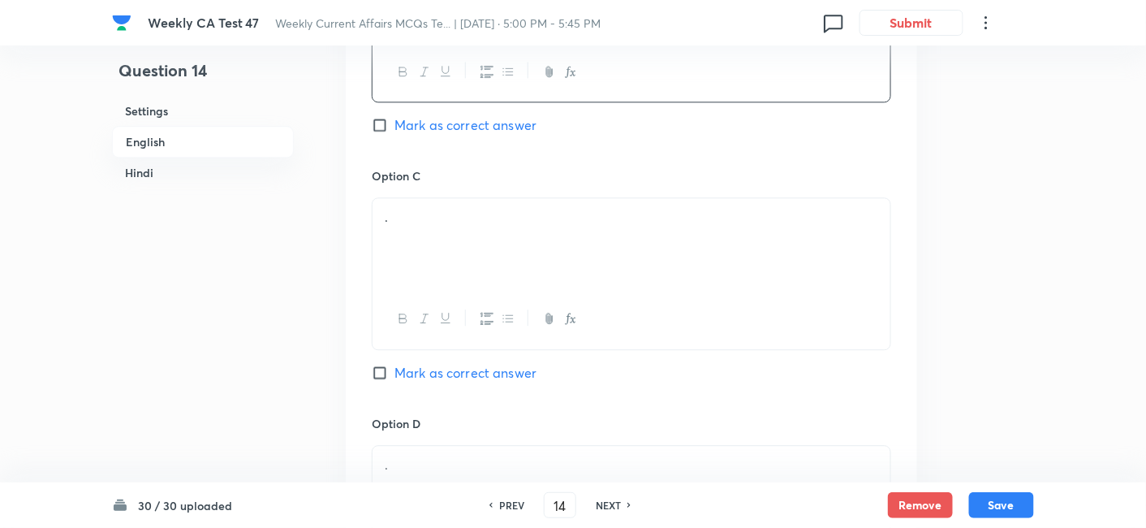
click at [476, 228] on div "." at bounding box center [632, 243] width 518 height 91
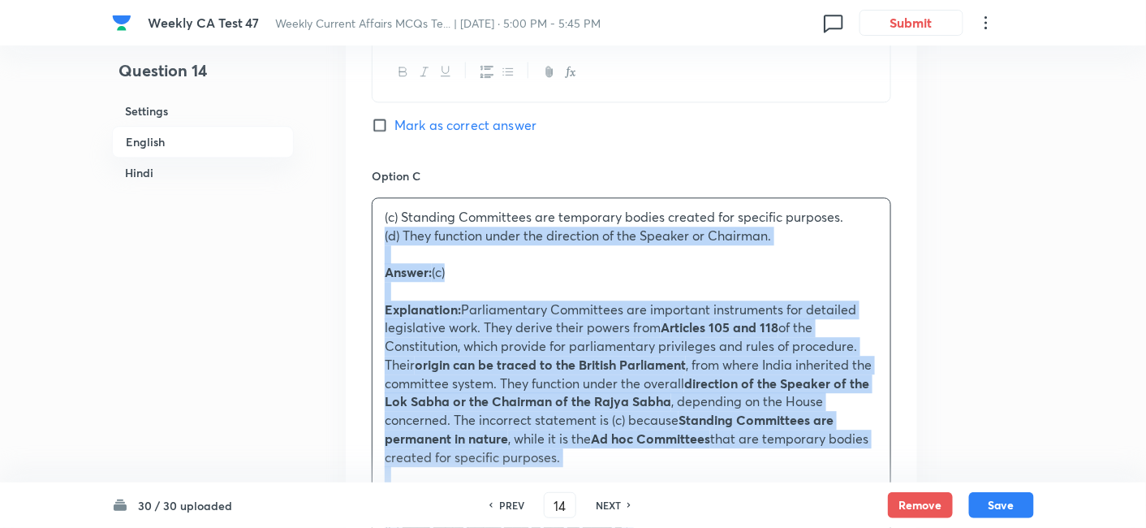
drag, startPoint x: 373, startPoint y: 235, endPoint x: 329, endPoint y: 240, distance: 45.0
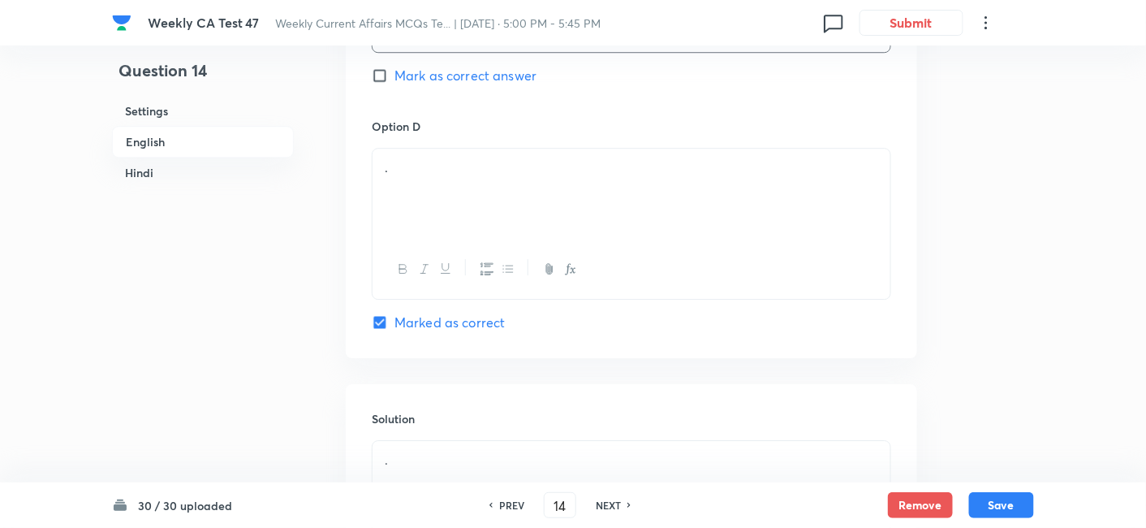
scroll to position [1411, 0]
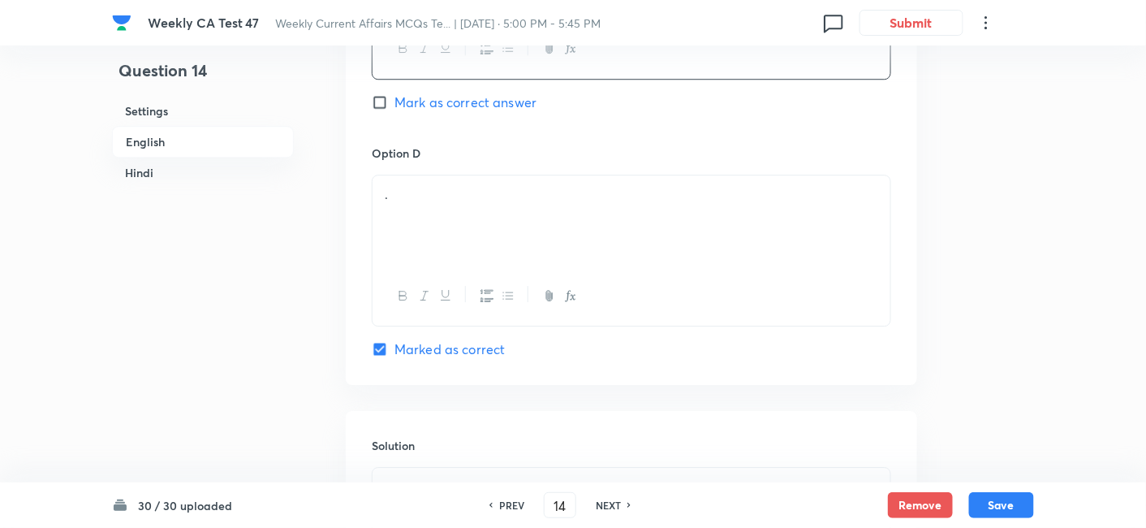
click at [502, 266] on div at bounding box center [632, 295] width 518 height 59
click at [475, 218] on div "." at bounding box center [632, 220] width 518 height 91
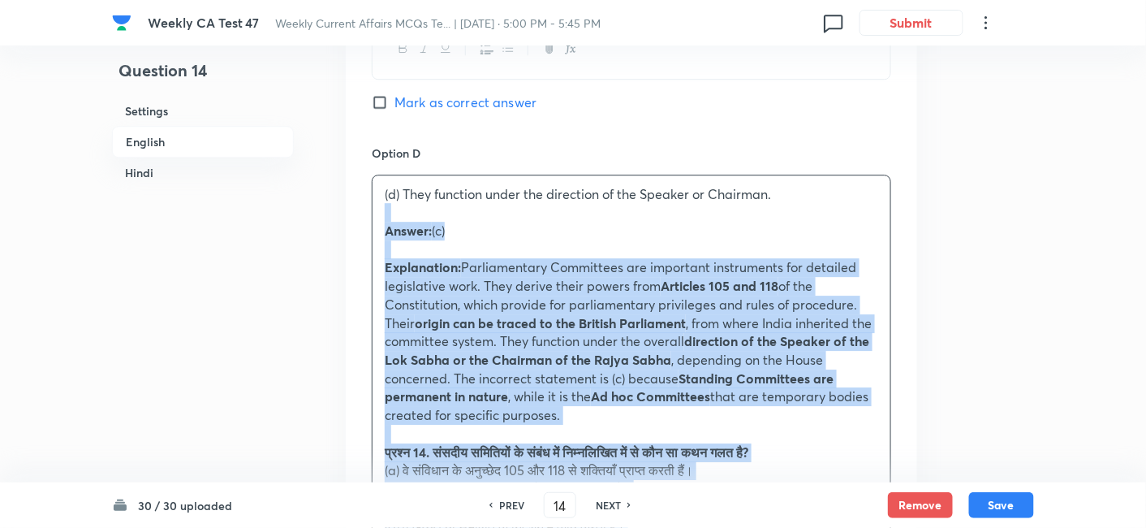
drag, startPoint x: 429, startPoint y: 222, endPoint x: 357, endPoint y: 214, distance: 72.8
click at [358, 214] on div "Option A They derive powers from Articles 105 and 118 of the Constitution. Mark…" at bounding box center [632, 112] width 572 height 1471
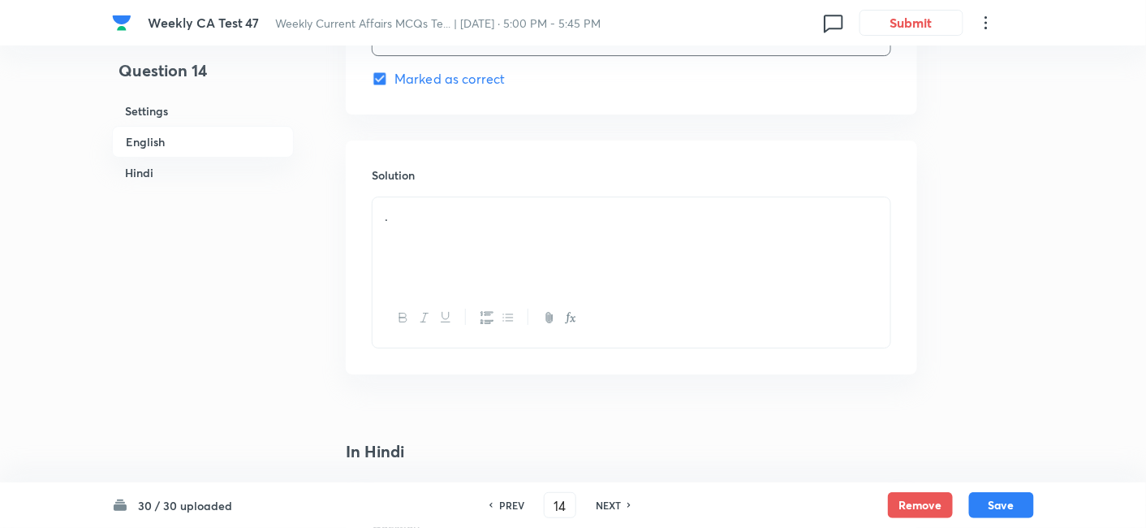
click at [482, 229] on div "." at bounding box center [632, 242] width 518 height 91
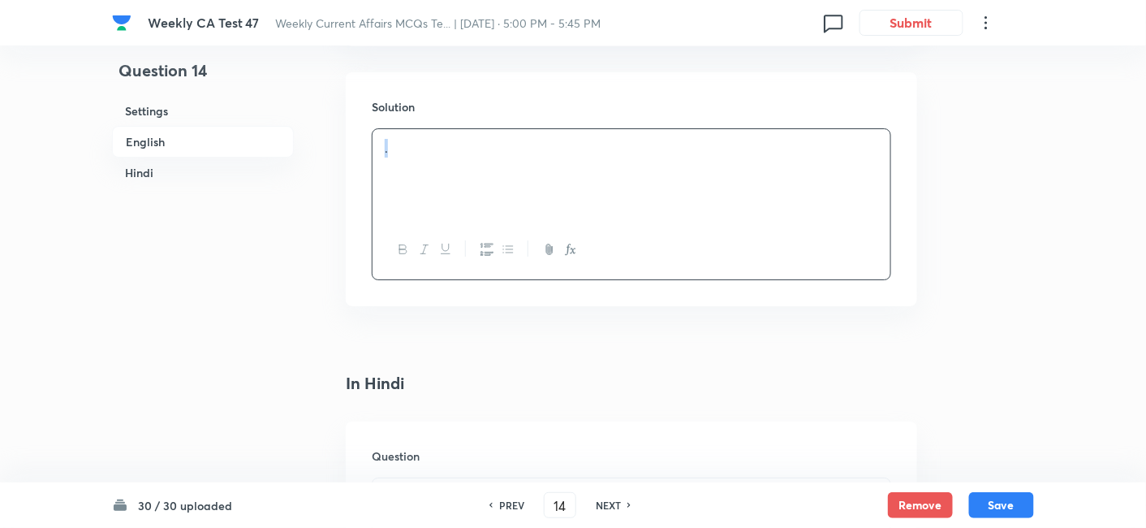
scroll to position [1771, 0]
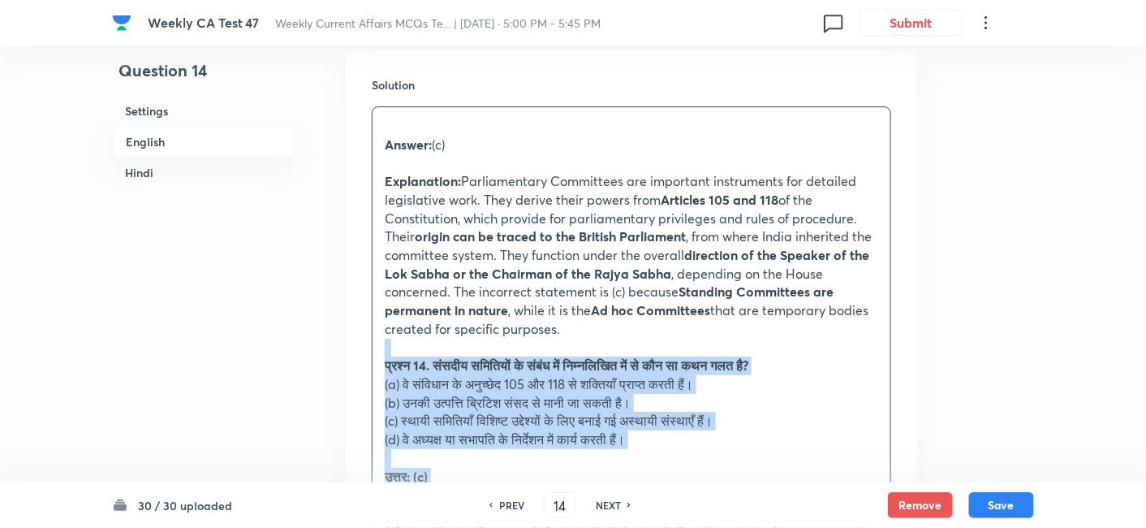
click at [364, 347] on div "Solution Answer: (c) Explanation: Parliamentary Committees are important instru…" at bounding box center [632, 389] width 572 height 679
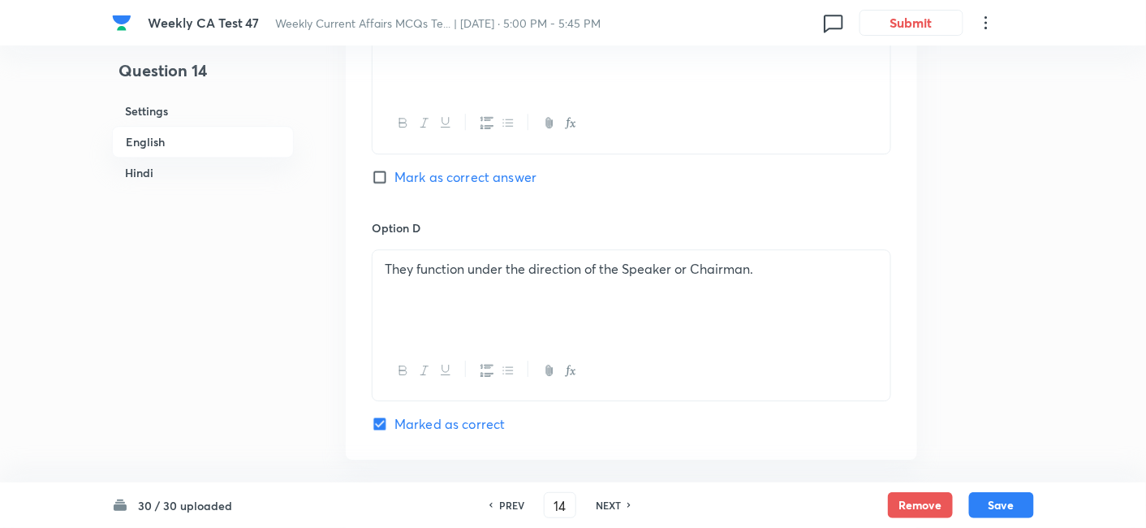
scroll to position [1321, 0]
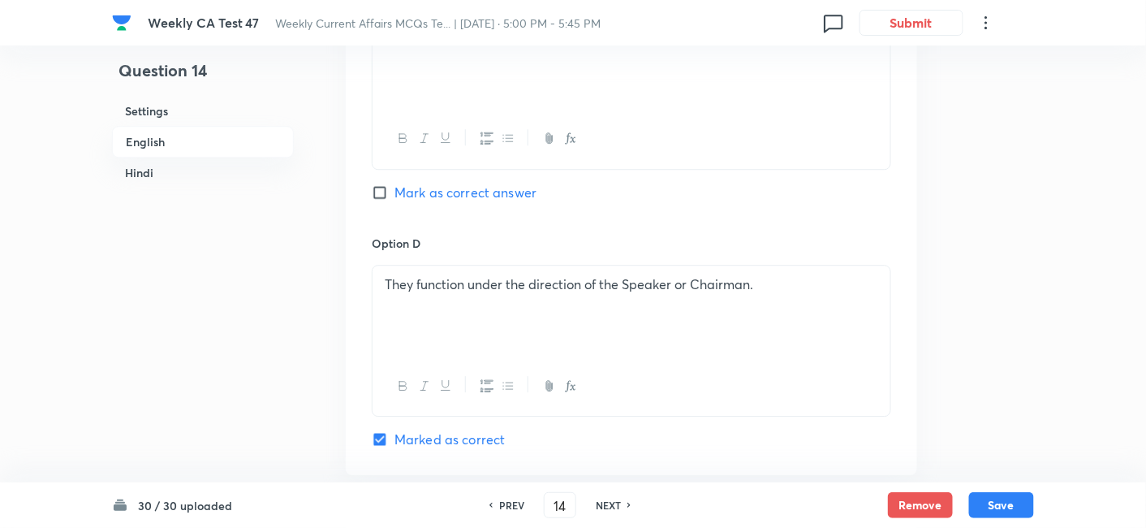
click at [496, 201] on div "Option C Standing Committees are temporary bodies created for specific purposes…" at bounding box center [632, 110] width 520 height 247
click at [496, 192] on span "Mark as correct answer" at bounding box center [466, 192] width 142 height 19
click at [395, 192] on input "Mark as correct answer" at bounding box center [383, 192] width 23 height 16
checkbox input "true"
checkbox input "false"
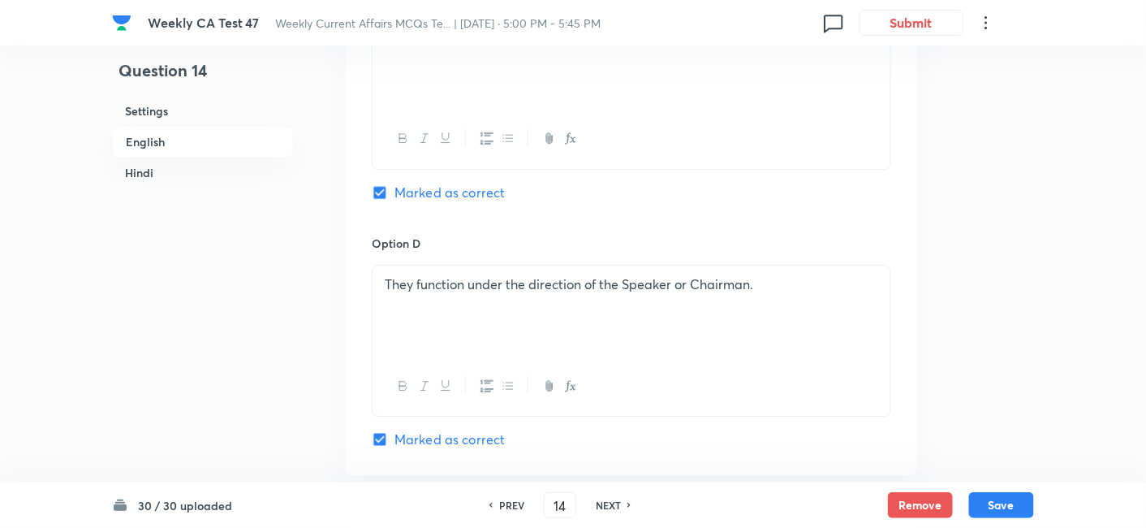
checkbox input "true"
checkbox input "false"
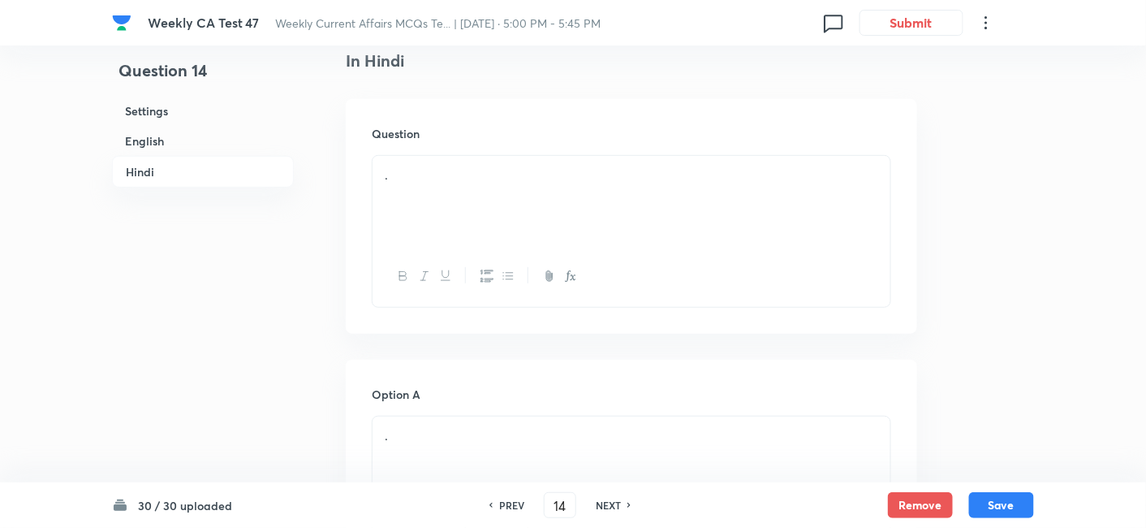
scroll to position [2223, 0]
click at [471, 188] on div "." at bounding box center [632, 181] width 518 height 91
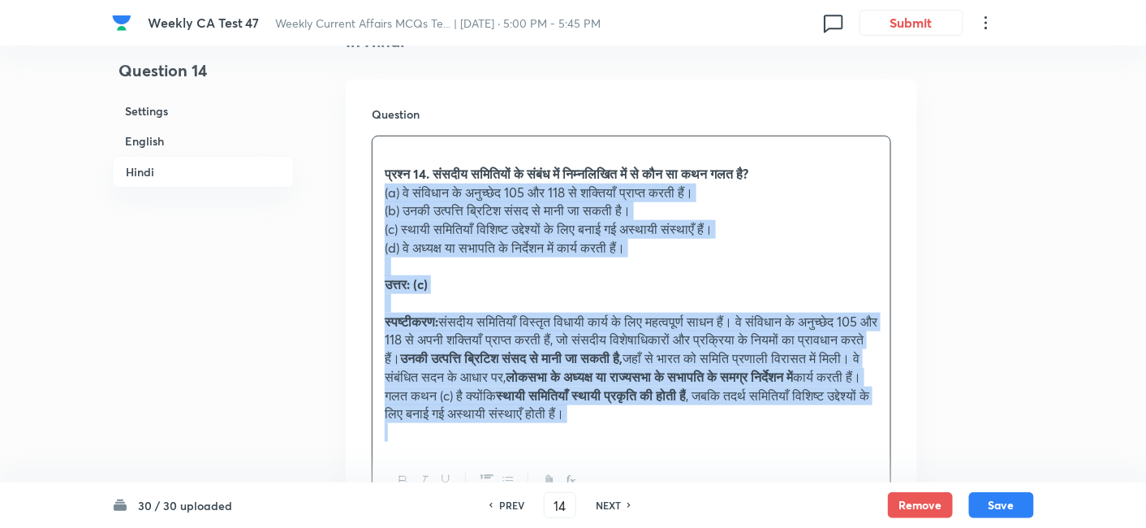
drag, startPoint x: 394, startPoint y: 216, endPoint x: 351, endPoint y: 188, distance: 51.1
click at [351, 188] on div "Question प्रश्न 14. संसदीय समितियों के संबंध में निम्नलिखित में से कौन सा कथन ग…" at bounding box center [632, 309] width 572 height 458
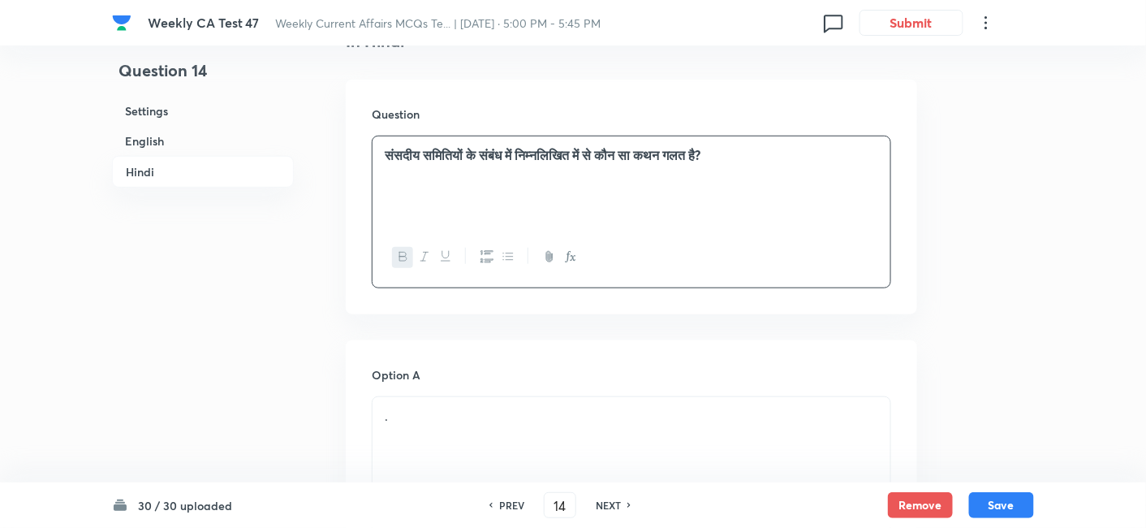
click at [701, 156] on strong "संसदीय समितियों के संबंध में निम्नलिखित में से कौन सा कथन गलत है?" at bounding box center [543, 154] width 316 height 17
click at [420, 256] on icon "button" at bounding box center [424, 256] width 13 height 13
click at [203, 142] on h6 "English" at bounding box center [203, 141] width 182 height 30
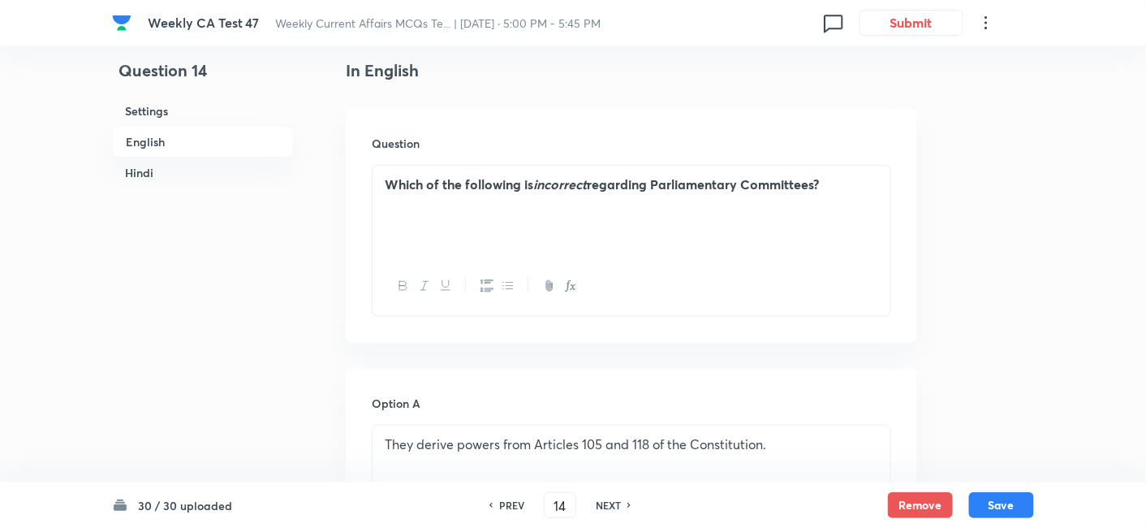
click at [187, 172] on h6 "Hindi" at bounding box center [203, 172] width 182 height 30
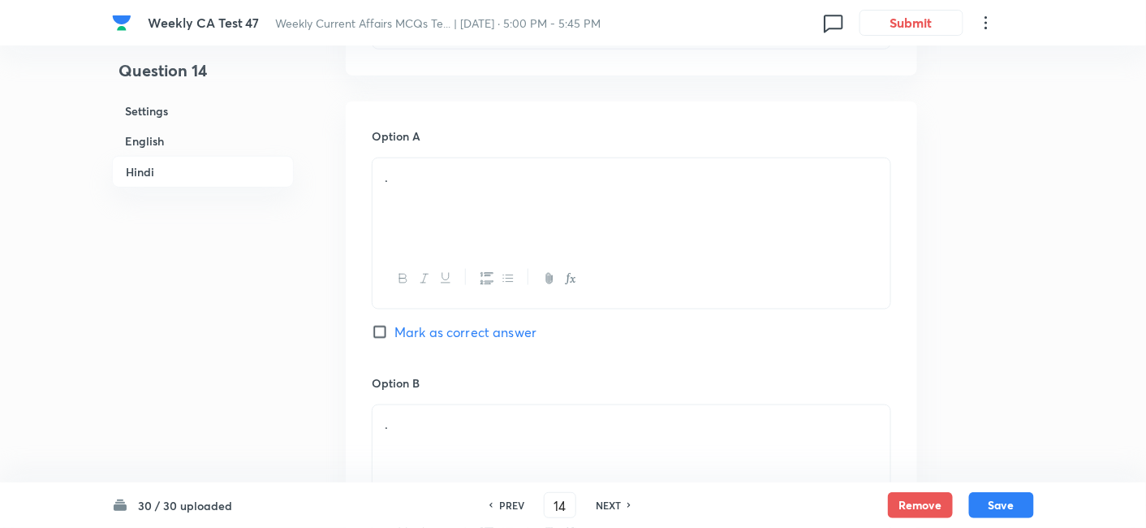
scroll to position [2462, 0]
click at [459, 234] on div "." at bounding box center [632, 202] width 518 height 91
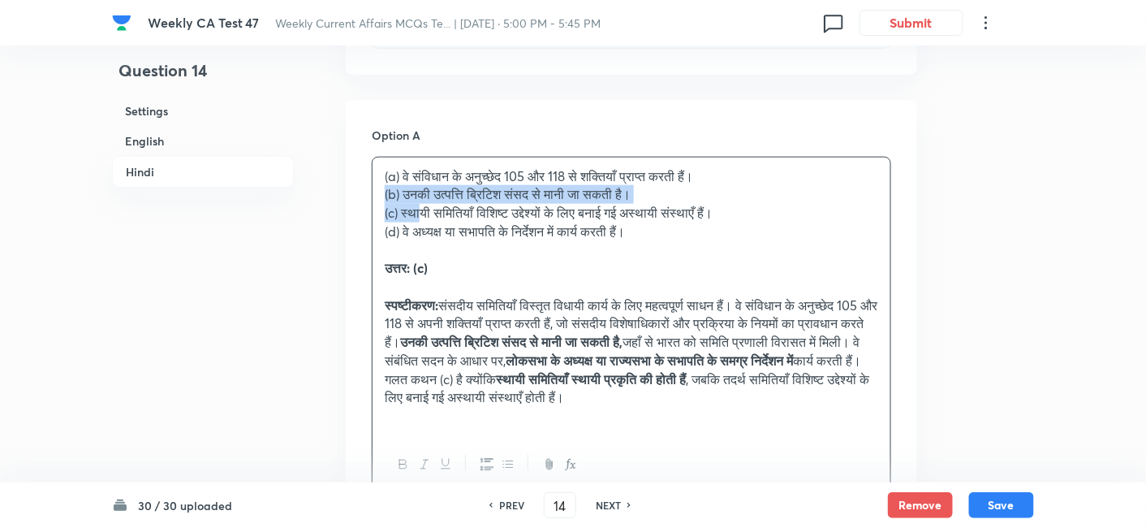
drag, startPoint x: 385, startPoint y: 200, endPoint x: 346, endPoint y: 188, distance: 40.6
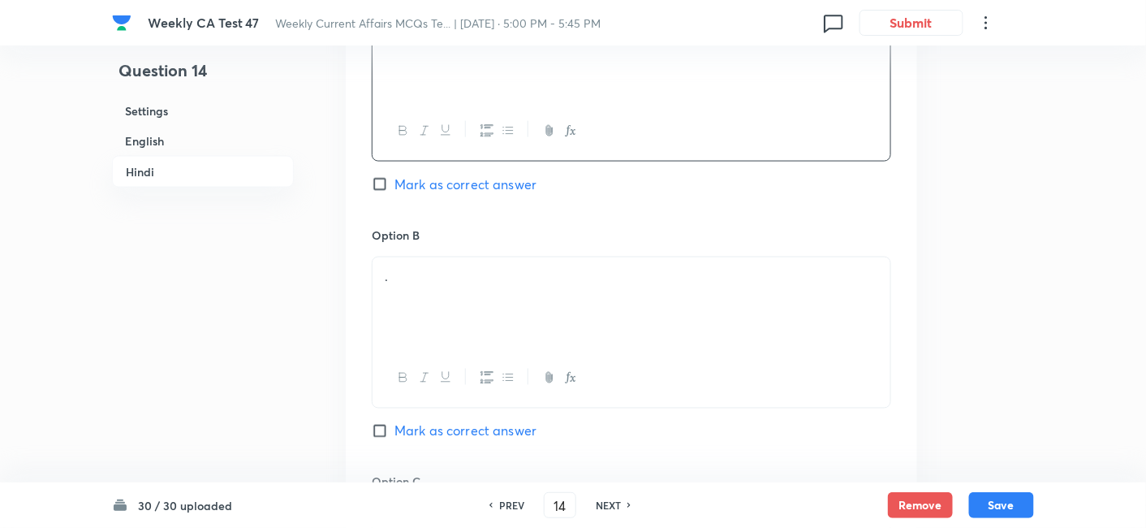
scroll to position [2642, 0]
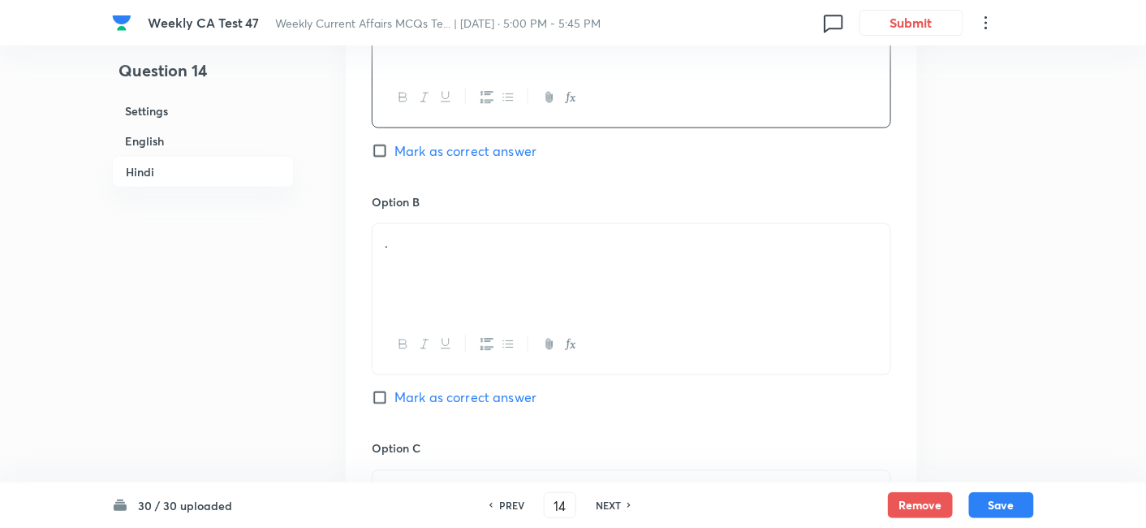
click at [452, 248] on p "." at bounding box center [632, 243] width 494 height 19
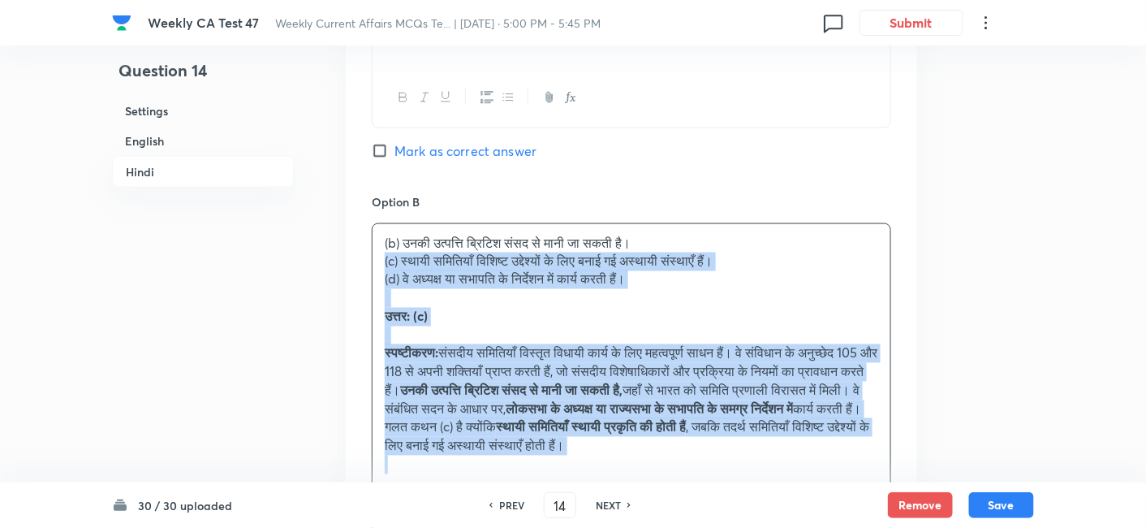
drag, startPoint x: 370, startPoint y: 263, endPoint x: 358, endPoint y: 260, distance: 12.6
click at [358, 260] on div "Option A वे संविधान के अनुच्छेद 105 और 118 से शक्तियाँ प्राप्त करती हैं। Mark a…" at bounding box center [632, 508] width 572 height 1176
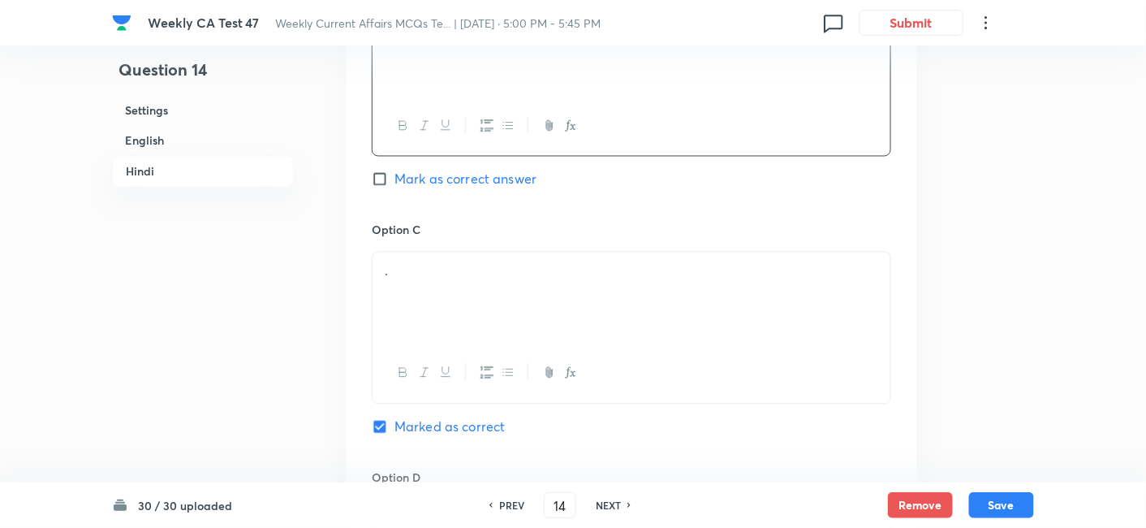
scroll to position [2913, 0]
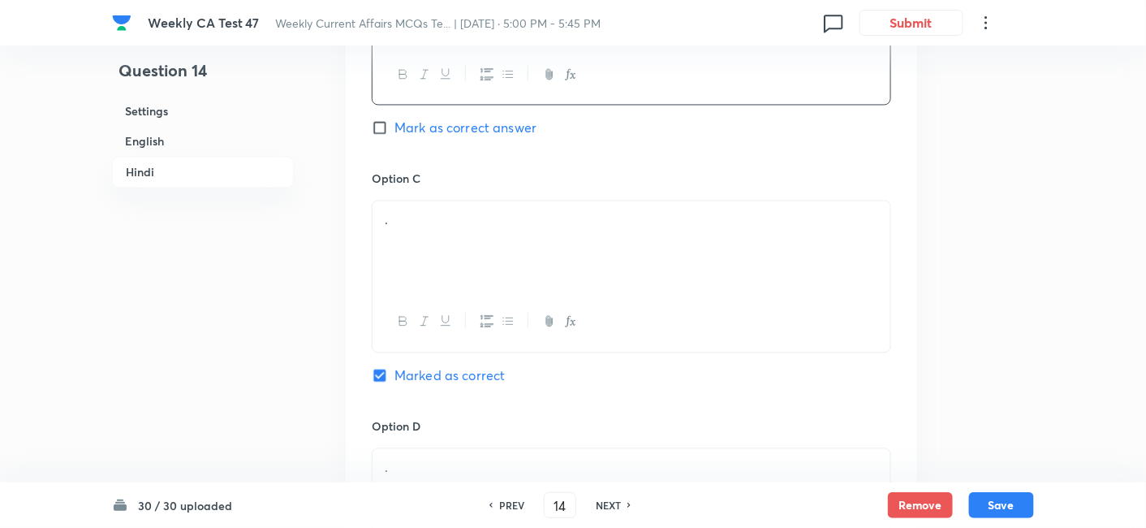
click at [422, 266] on div "." at bounding box center [632, 246] width 518 height 91
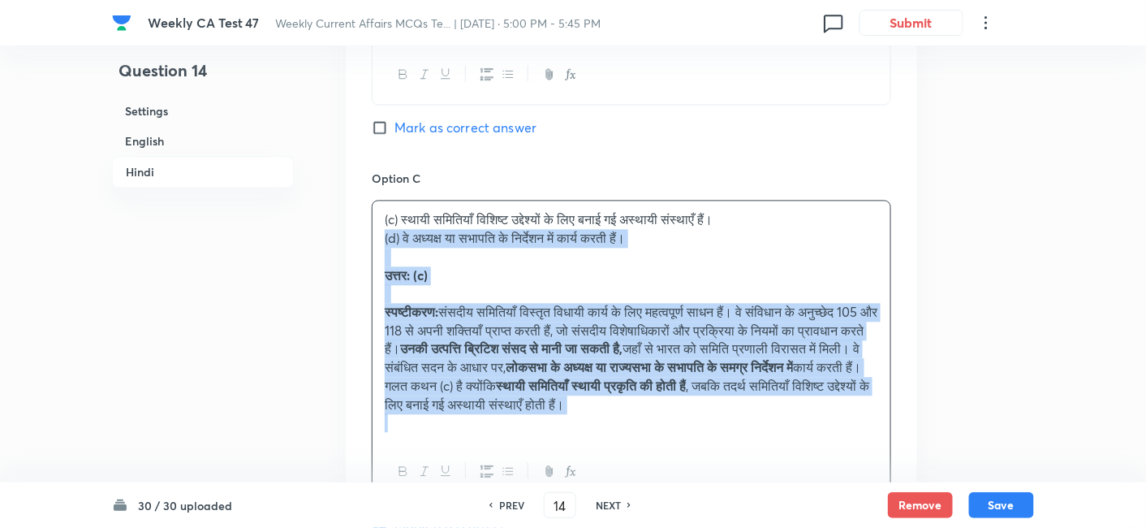
drag, startPoint x: 390, startPoint y: 248, endPoint x: 362, endPoint y: 233, distance: 31.2
click at [362, 233] on div "Option A वे संविधान के अनुच्छेद 105 और 118 से शक्तियाँ प्राप्त करती हैं। Mark a…" at bounding box center [632, 229] width 572 height 1158
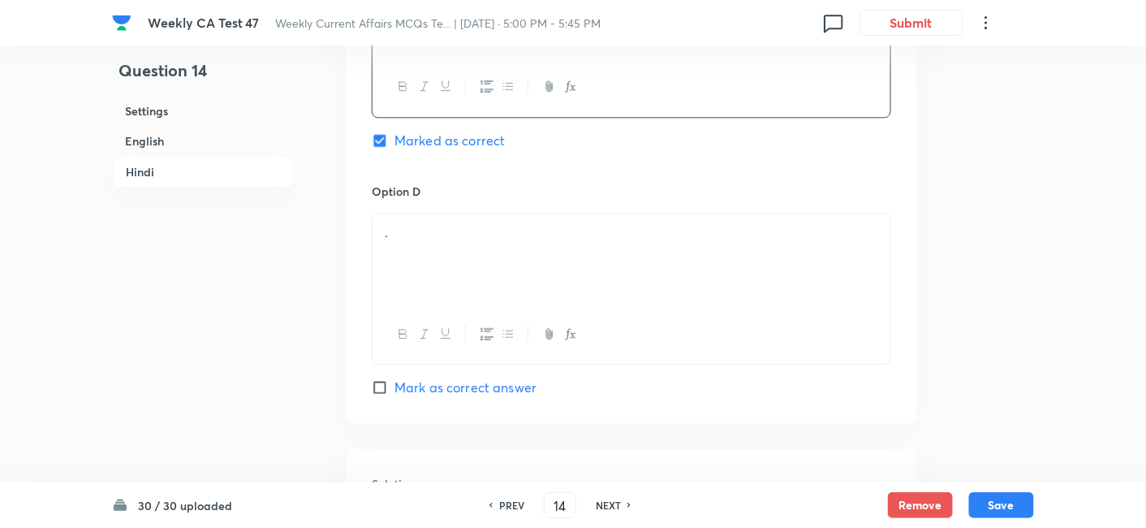
scroll to position [3184, 0]
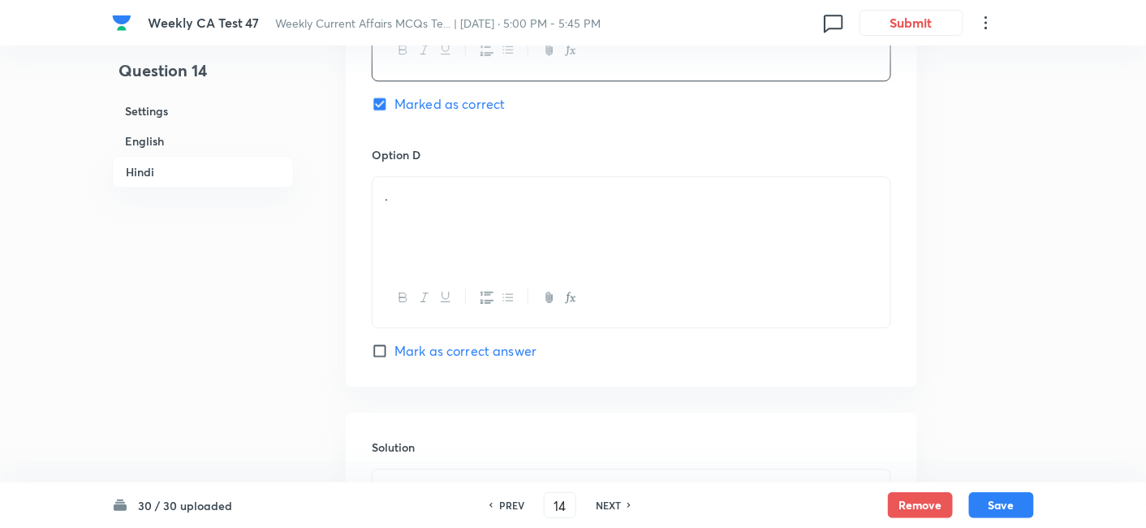
click at [475, 214] on div "." at bounding box center [632, 222] width 518 height 91
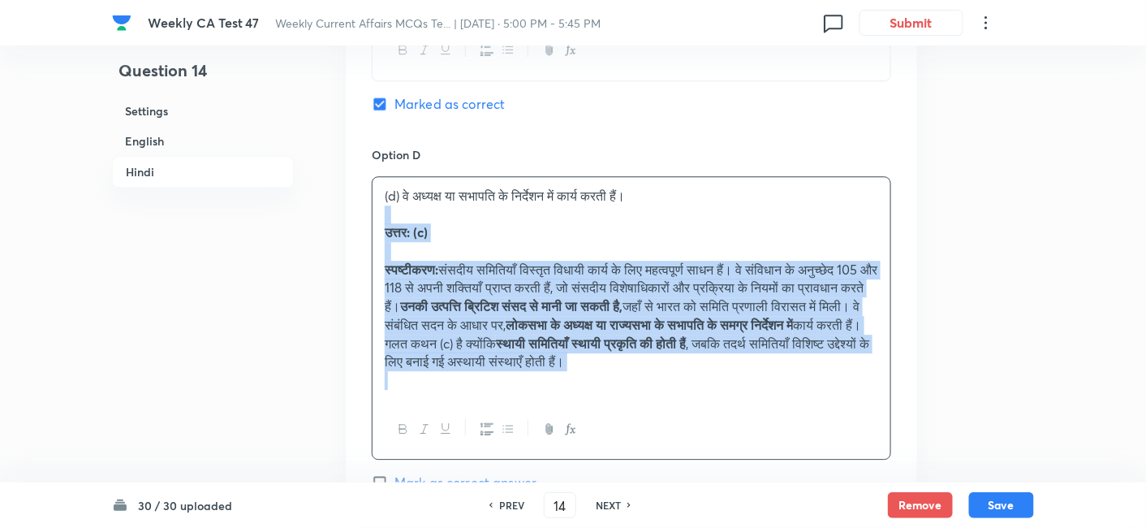
drag, startPoint x: 381, startPoint y: 208, endPoint x: 348, endPoint y: 205, distance: 32.6
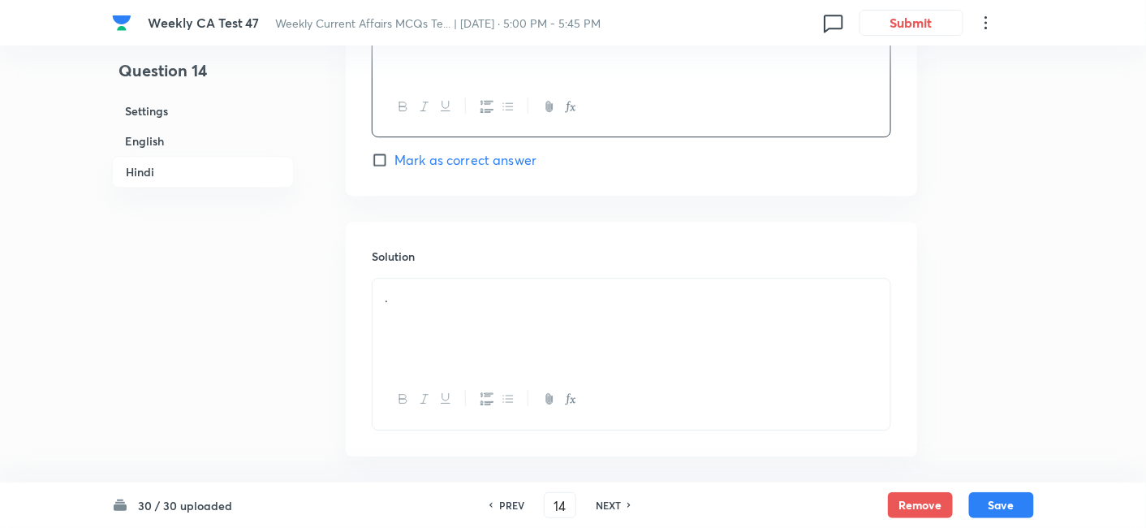
scroll to position [3441, 0]
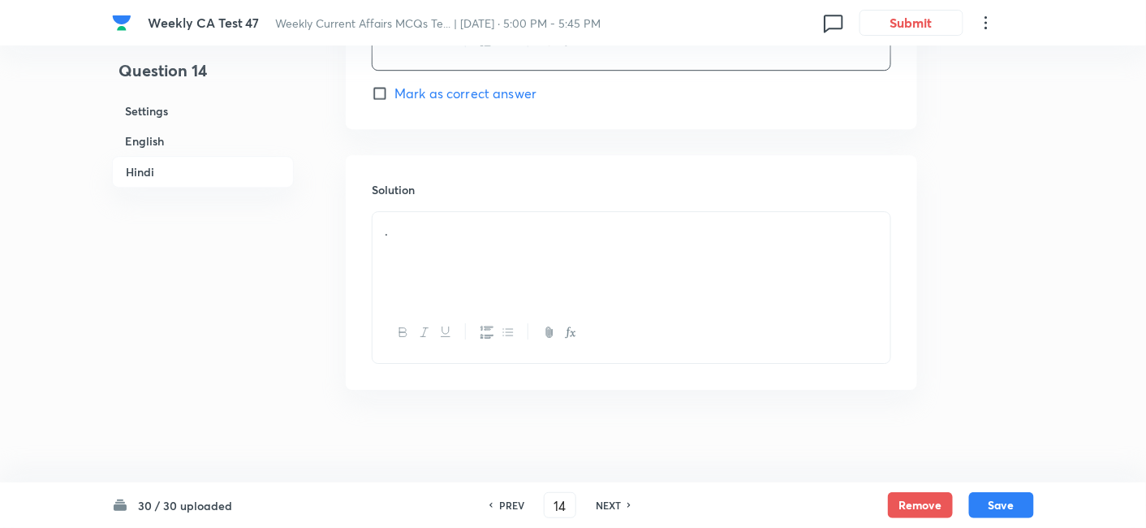
click at [436, 239] on div "." at bounding box center [632, 257] width 518 height 91
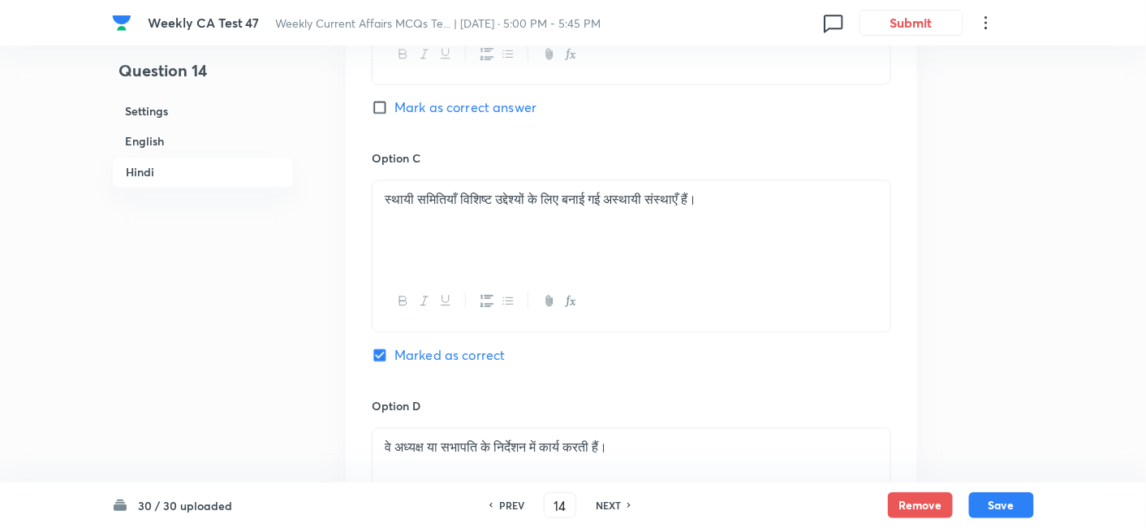
scroll to position [2900, 0]
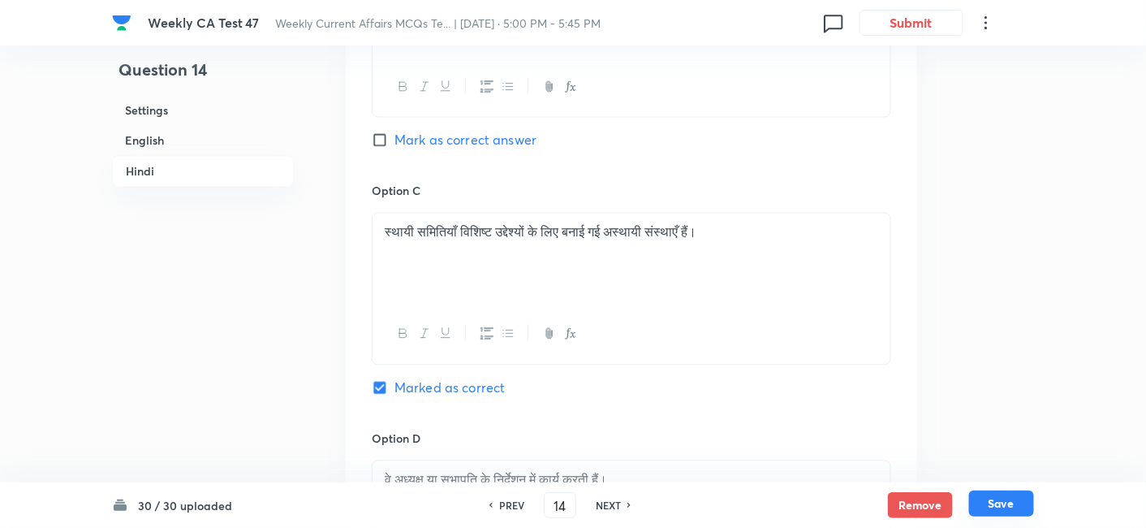
click at [1019, 474] on button "Save" at bounding box center [1001, 503] width 65 height 26
type input "15"
checkbox input "false"
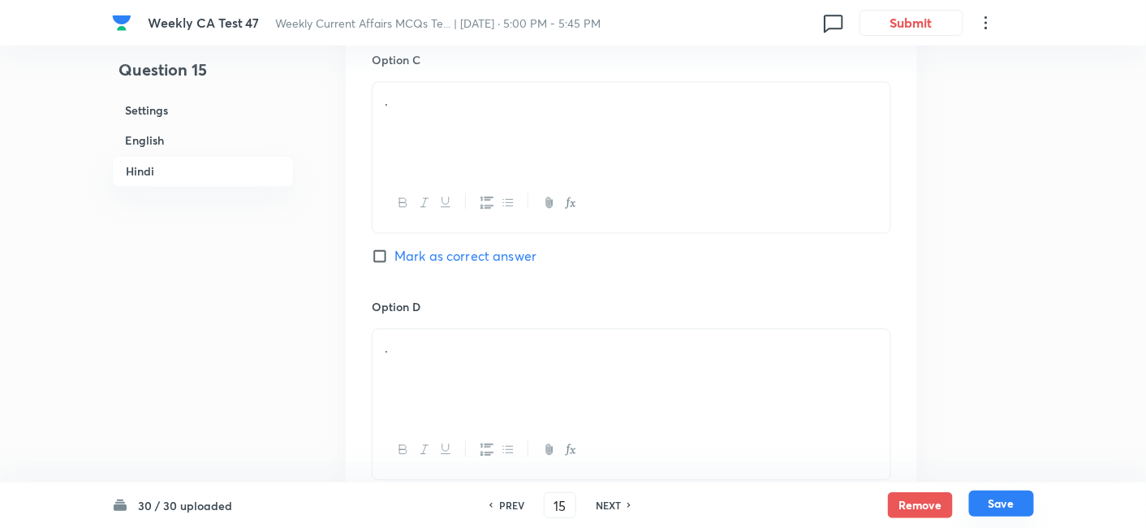
checkbox input "true"
click at [160, 133] on h6 "English" at bounding box center [203, 141] width 182 height 30
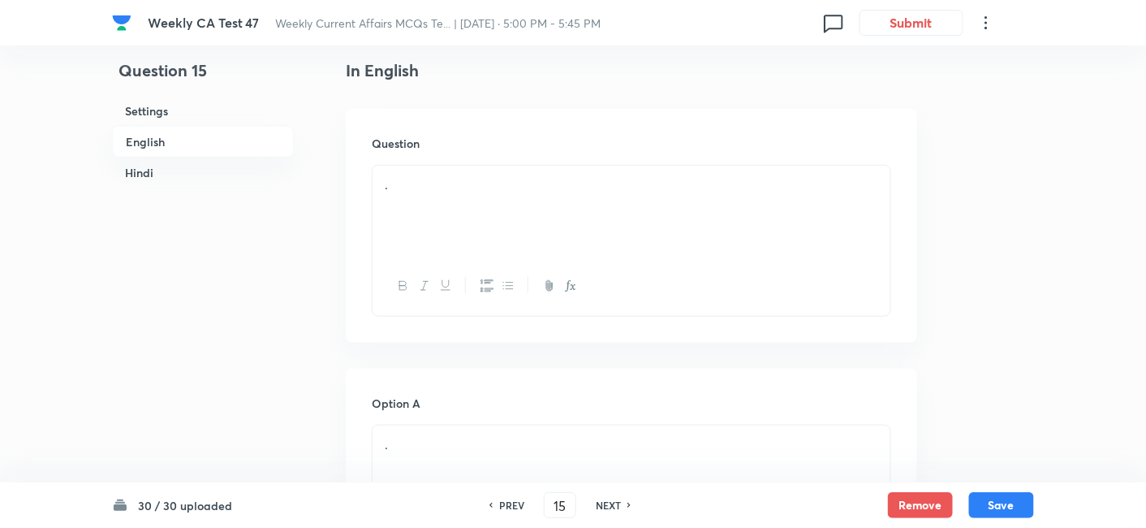
click at [464, 186] on p "." at bounding box center [632, 184] width 494 height 19
click at [565, 226] on div "." at bounding box center [632, 211] width 518 height 91
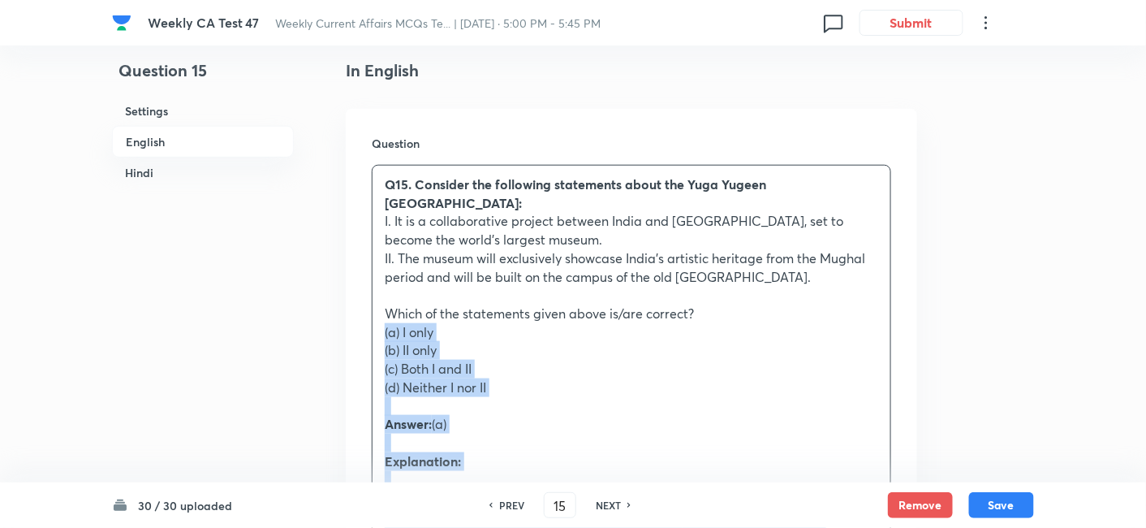
drag, startPoint x: 378, startPoint y: 328, endPoint x: 339, endPoint y: 326, distance: 39.0
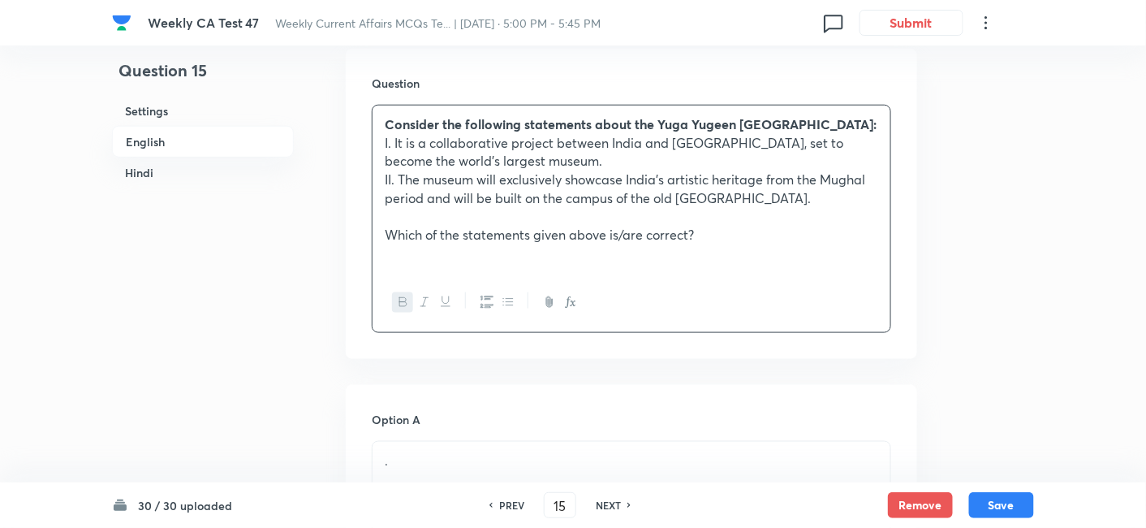
scroll to position [689, 0]
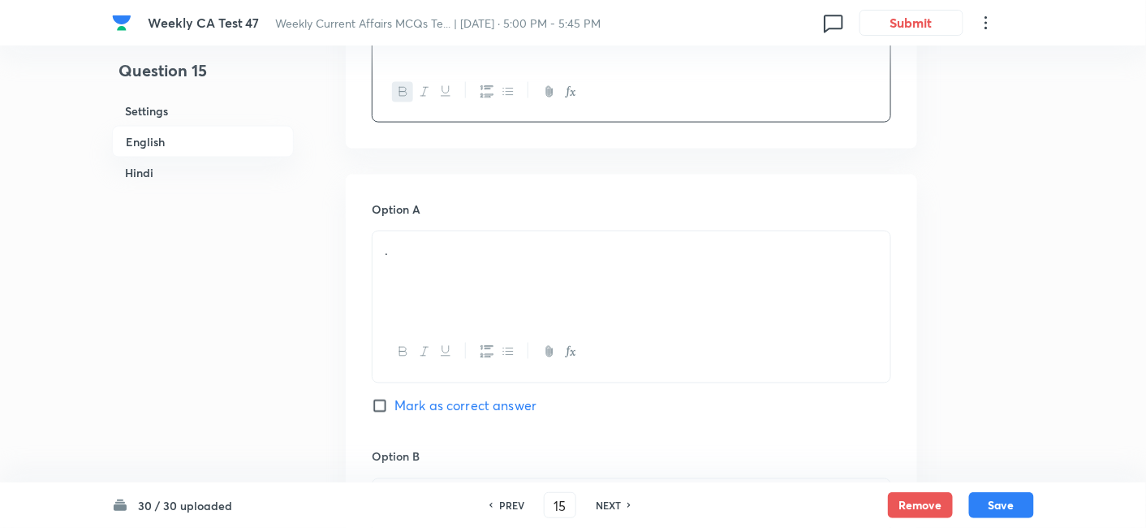
click at [477, 281] on div "." at bounding box center [632, 276] width 518 height 91
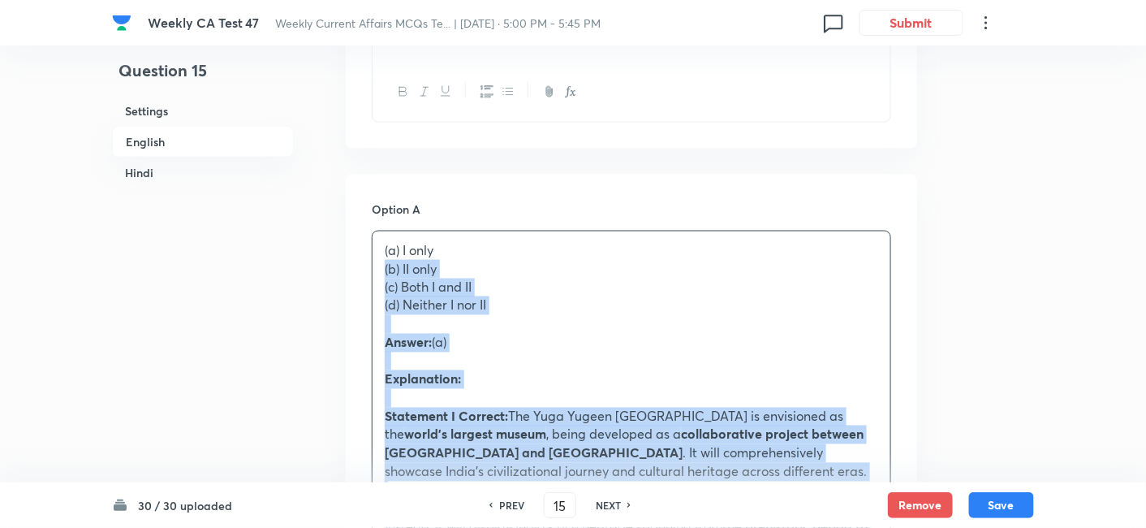
drag, startPoint x: 383, startPoint y: 289, endPoint x: 357, endPoint y: 288, distance: 26.0
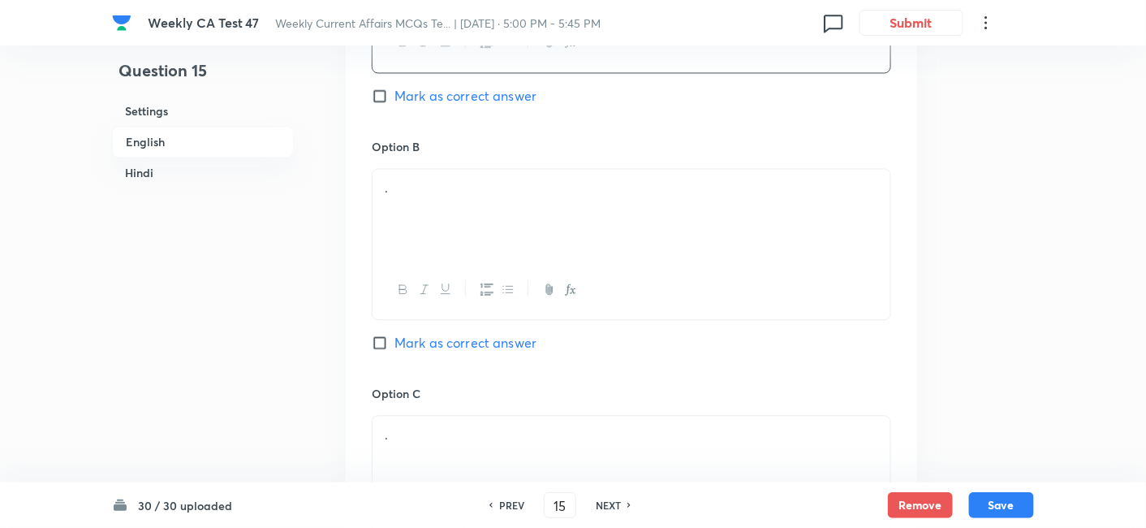
scroll to position [1050, 0]
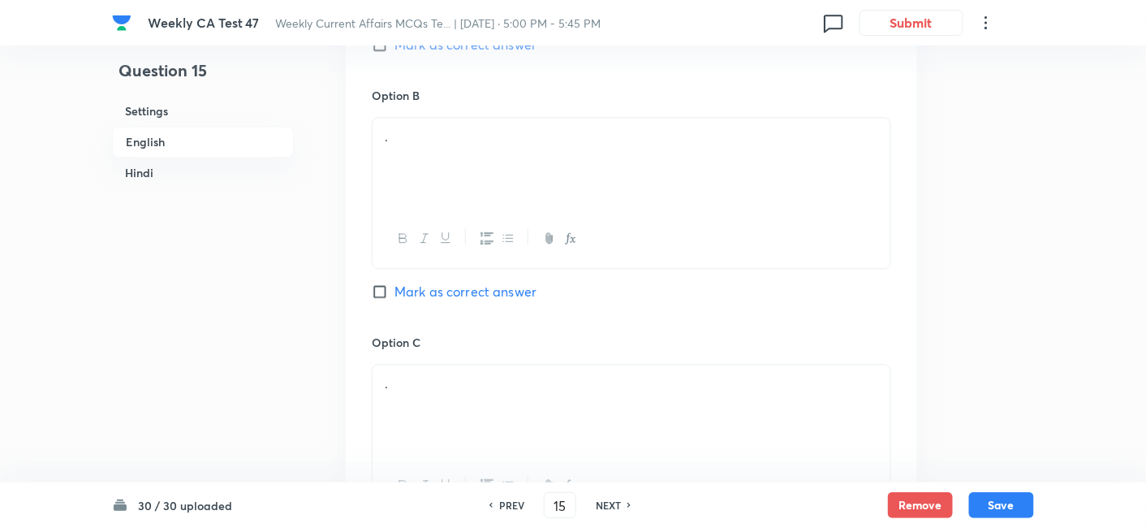
click at [459, 174] on div "." at bounding box center [632, 163] width 518 height 91
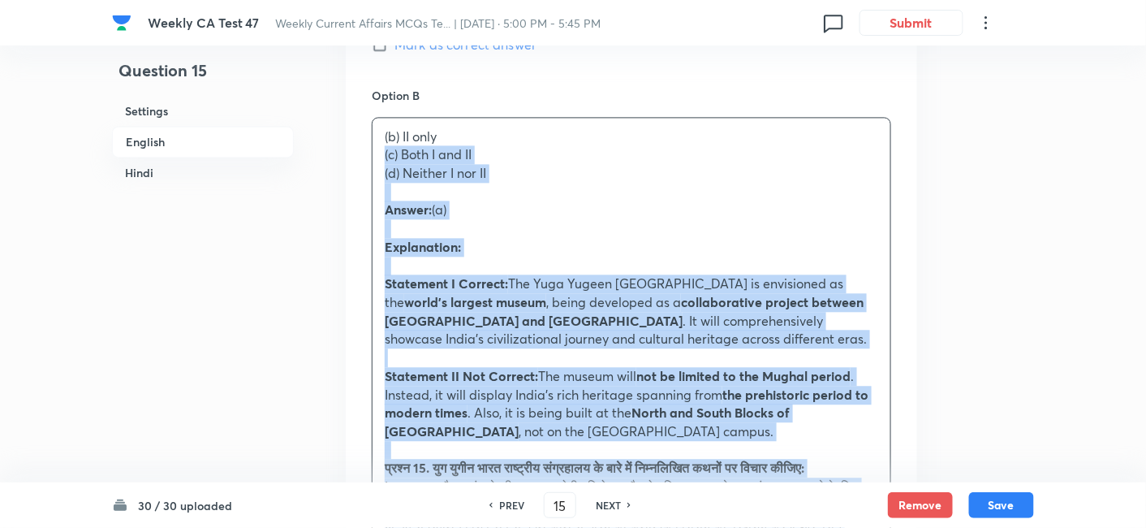
drag, startPoint x: 385, startPoint y: 175, endPoint x: 333, endPoint y: 168, distance: 52.4
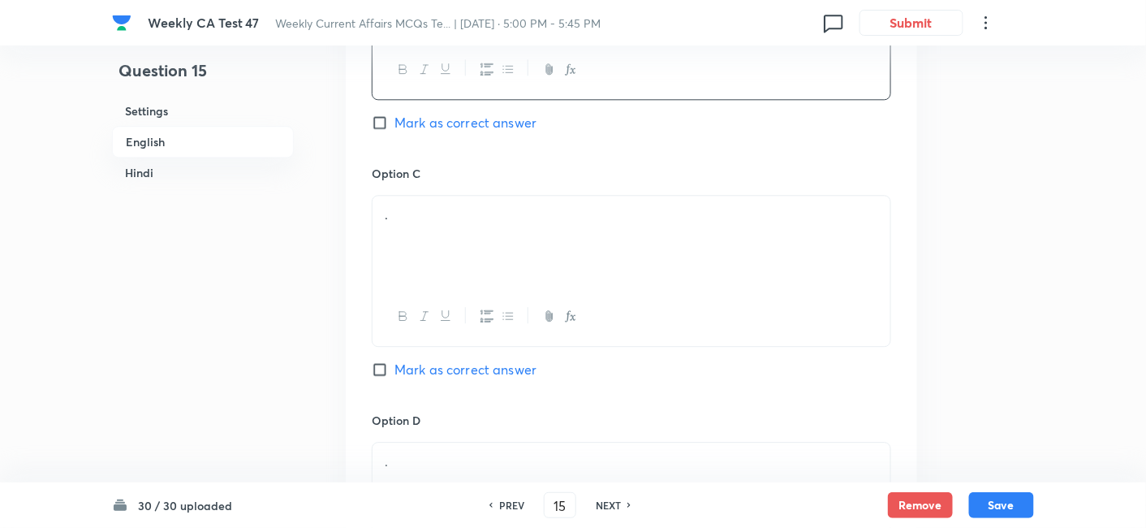
scroll to position [1231, 0]
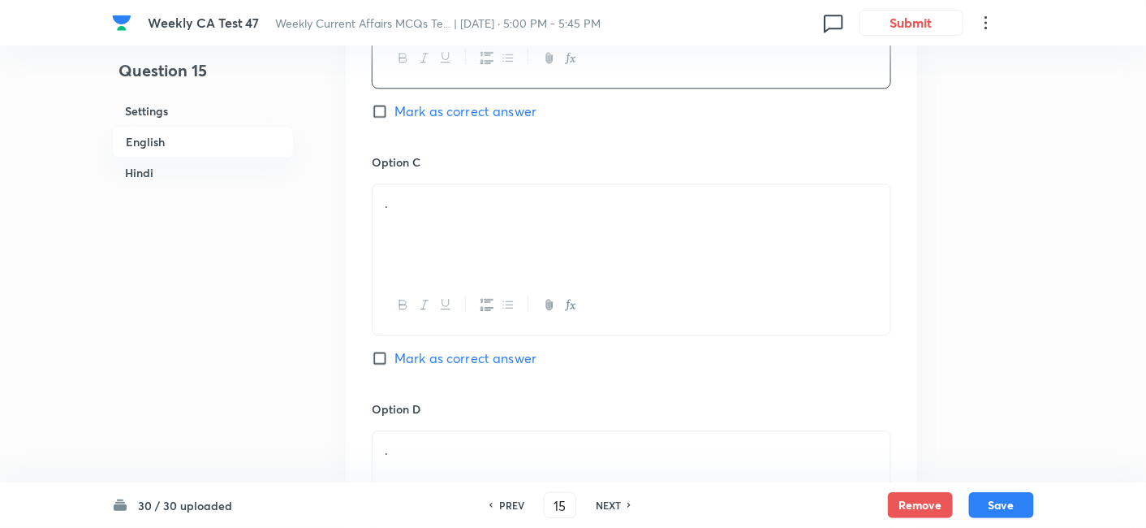
click at [471, 248] on div "." at bounding box center [632, 229] width 518 height 91
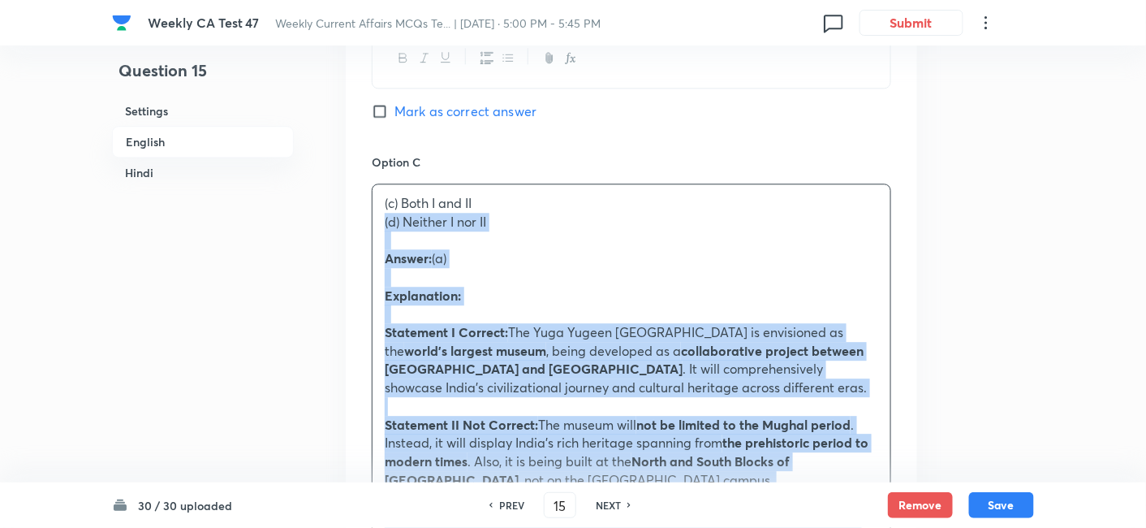
drag, startPoint x: 390, startPoint y: 241, endPoint x: 332, endPoint y: 235, distance: 58.0
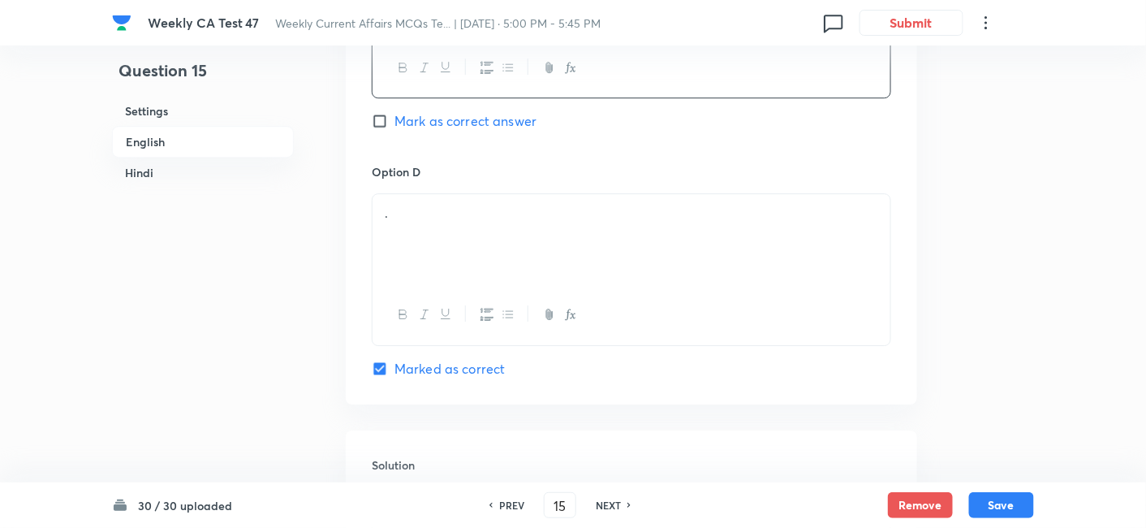
scroll to position [1501, 0]
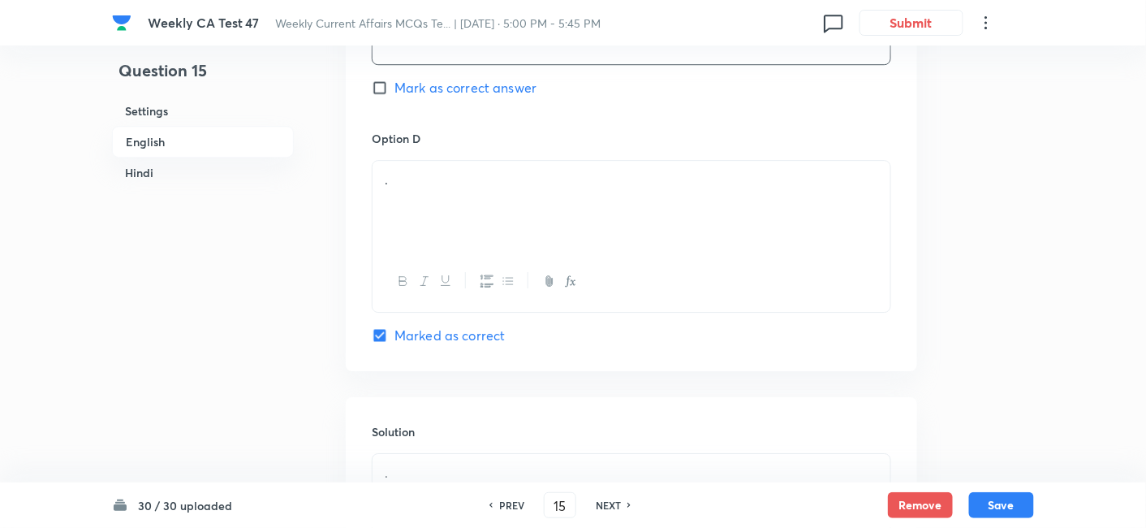
click at [482, 252] on div "." at bounding box center [632, 206] width 518 height 91
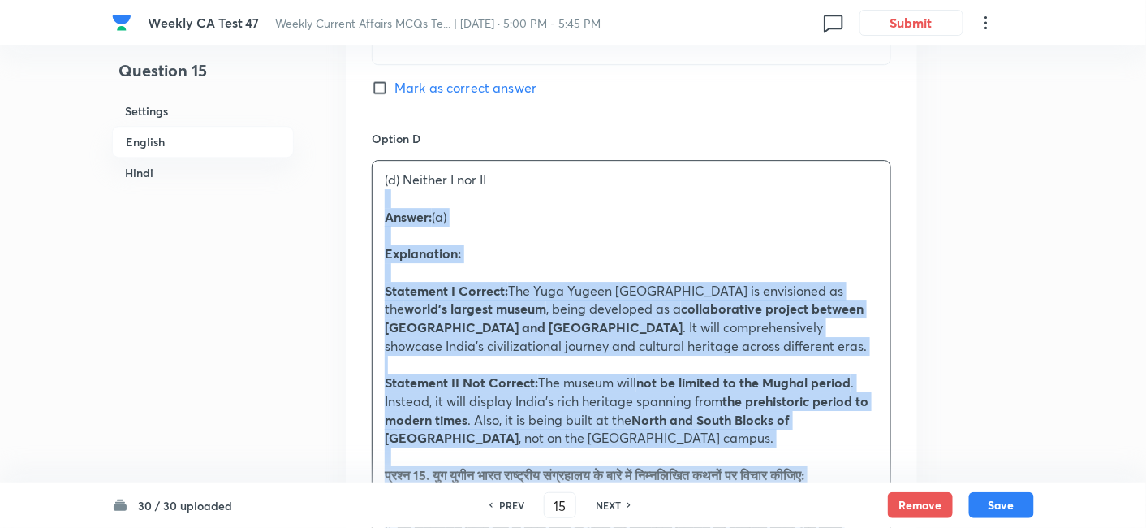
drag, startPoint x: 408, startPoint y: 222, endPoint x: 355, endPoint y: 219, distance: 53.6
click at [355, 219] on div "Option A I only Mark as correct answer Option B II only Mark as correct answer …" at bounding box center [632, 181] width 572 height 1637
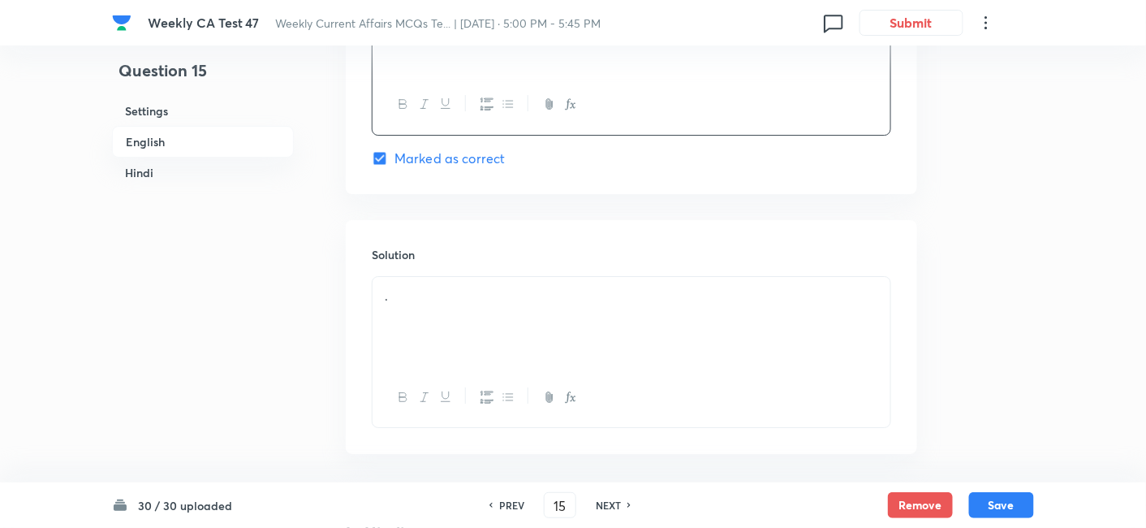
scroll to position [1681, 0]
click at [486, 317] on div "." at bounding box center [632, 319] width 518 height 91
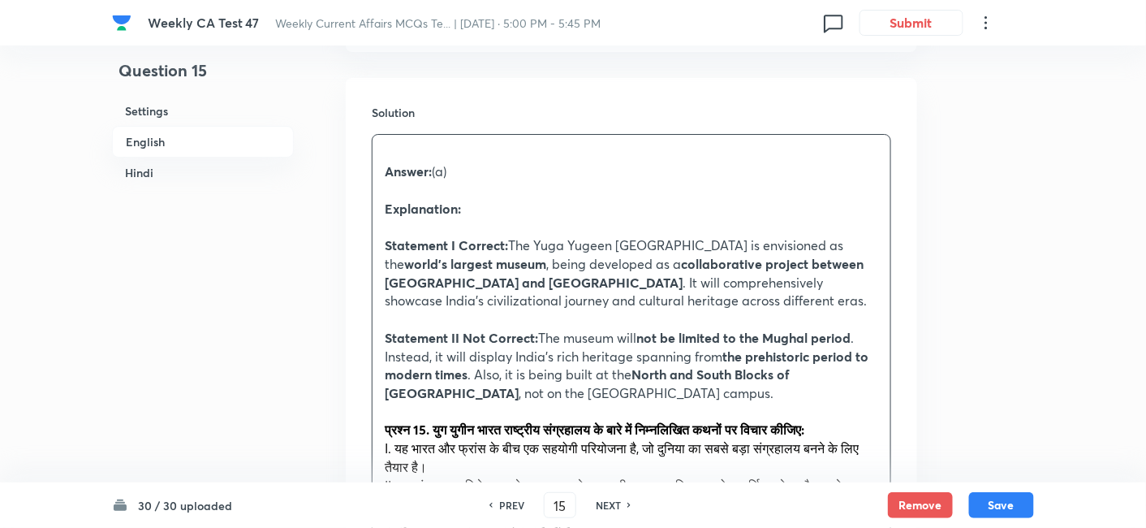
scroll to position [1862, 0]
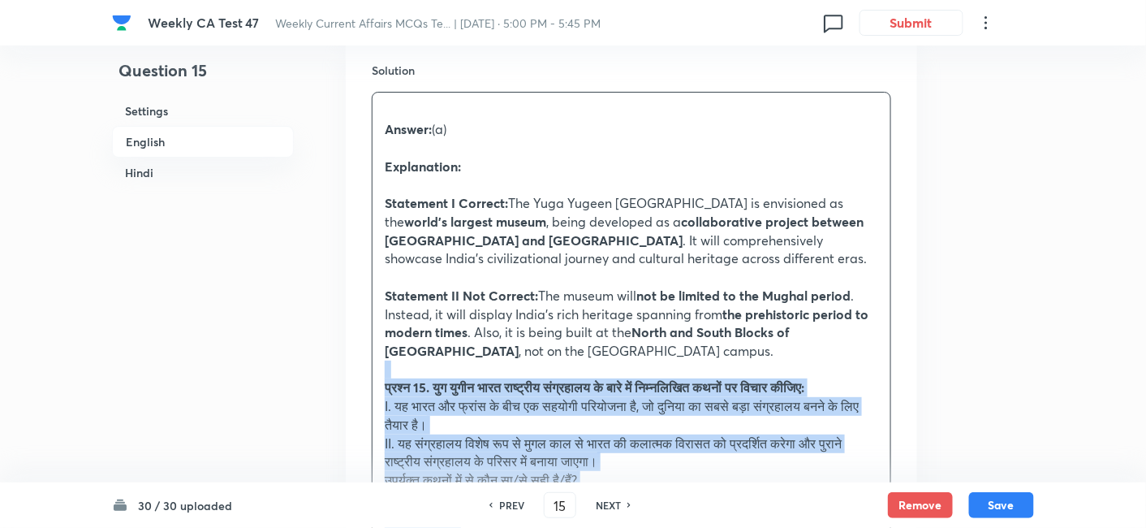
drag, startPoint x: 391, startPoint y: 395, endPoint x: 353, endPoint y: 387, distance: 39.0
click at [353, 387] on div "Solution Answer: (a) Explanation: Statement I Correct: The Yuga Yugeen Bharat N…" at bounding box center [632, 458] width 572 height 845
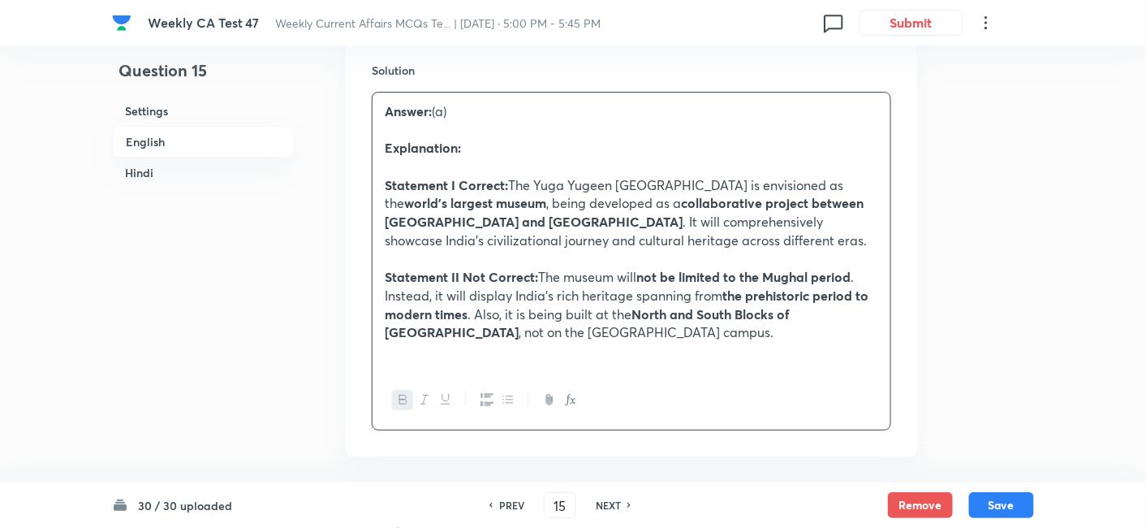
click at [189, 128] on h6 "English" at bounding box center [203, 142] width 182 height 32
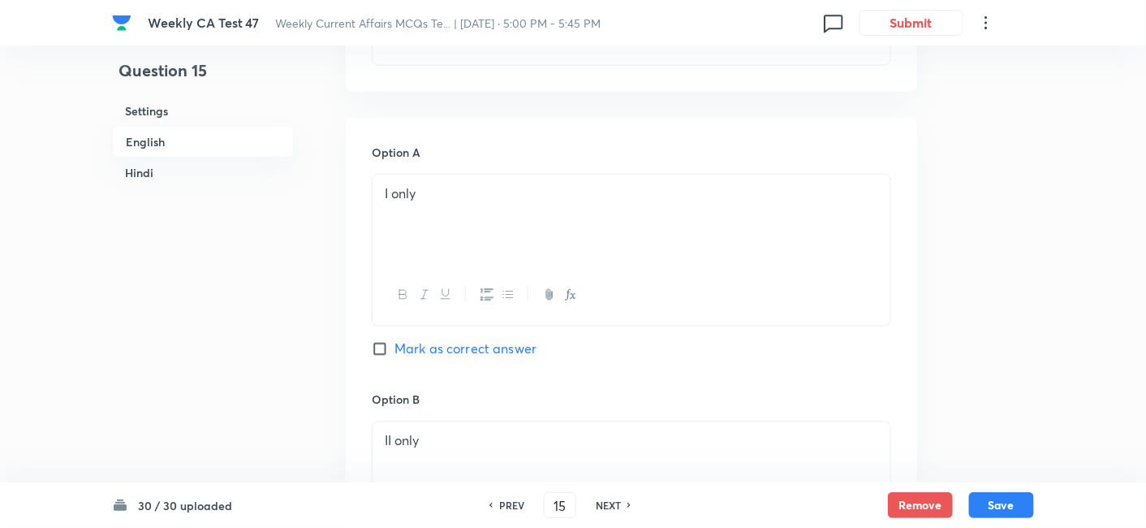
scroll to position [779, 0]
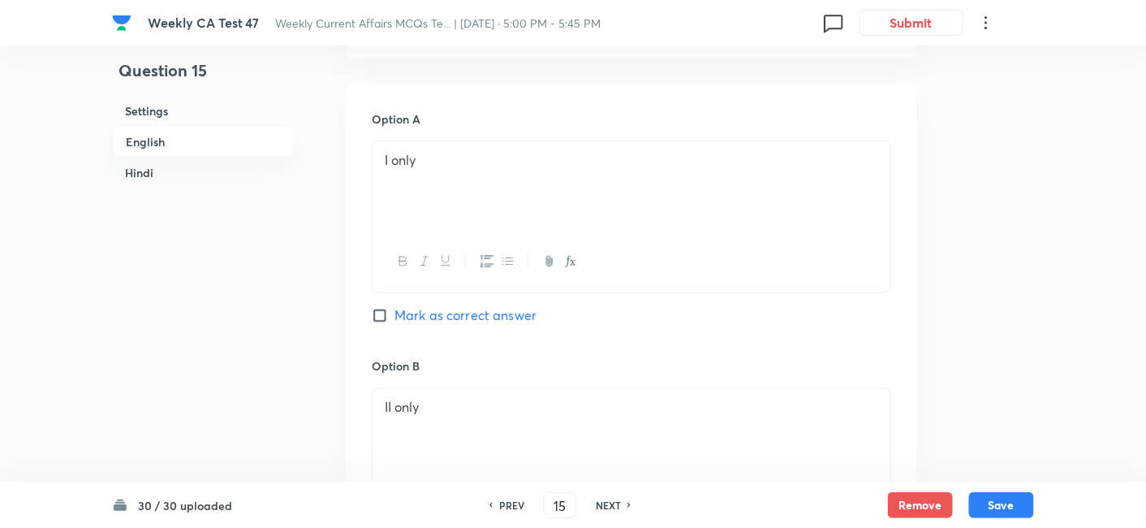
click at [486, 326] on span "Mark as correct answer" at bounding box center [466, 315] width 142 height 19
click at [395, 324] on input "Mark as correct answer" at bounding box center [383, 316] width 23 height 16
checkbox input "true"
checkbox input "false"
checkbox input "true"
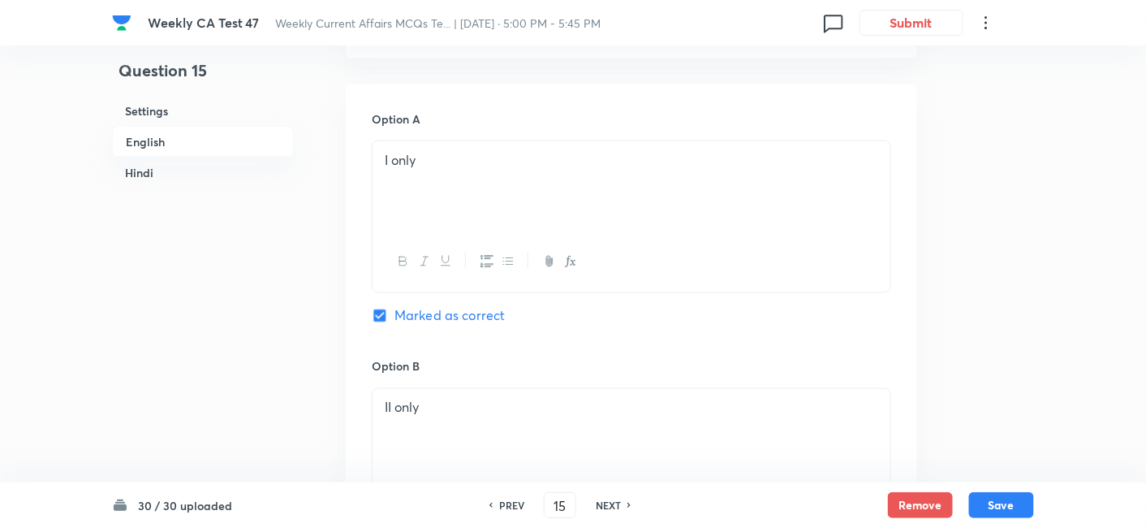
checkbox input "false"
click at [209, 176] on h6 "Hindi" at bounding box center [203, 172] width 182 height 30
click at [554, 204] on div "." at bounding box center [632, 195] width 518 height 91
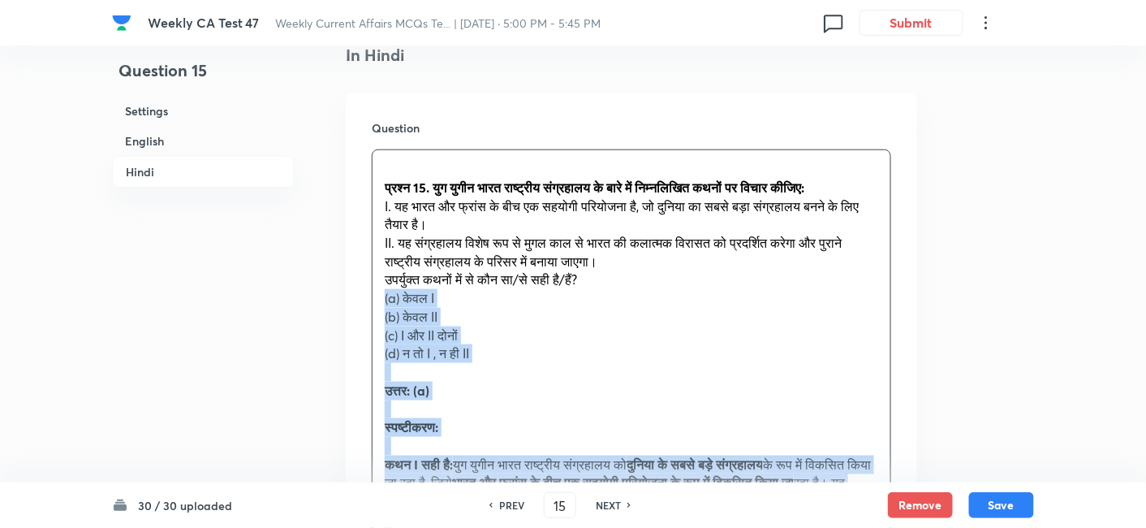
drag, startPoint x: 347, startPoint y: 321, endPoint x: 323, endPoint y: 312, distance: 25.9
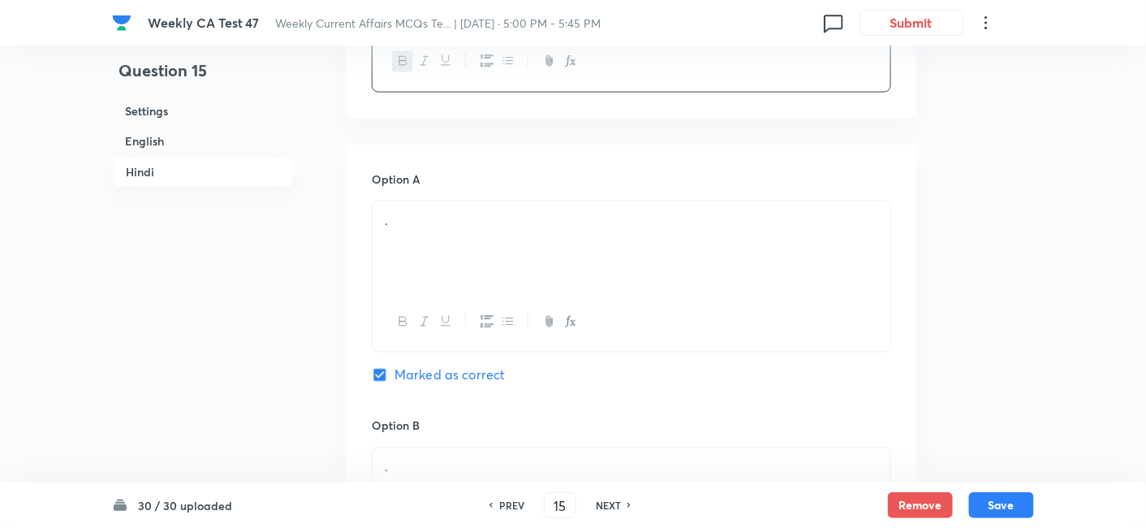
scroll to position [2612, 0]
click at [451, 252] on div "." at bounding box center [632, 242] width 518 height 91
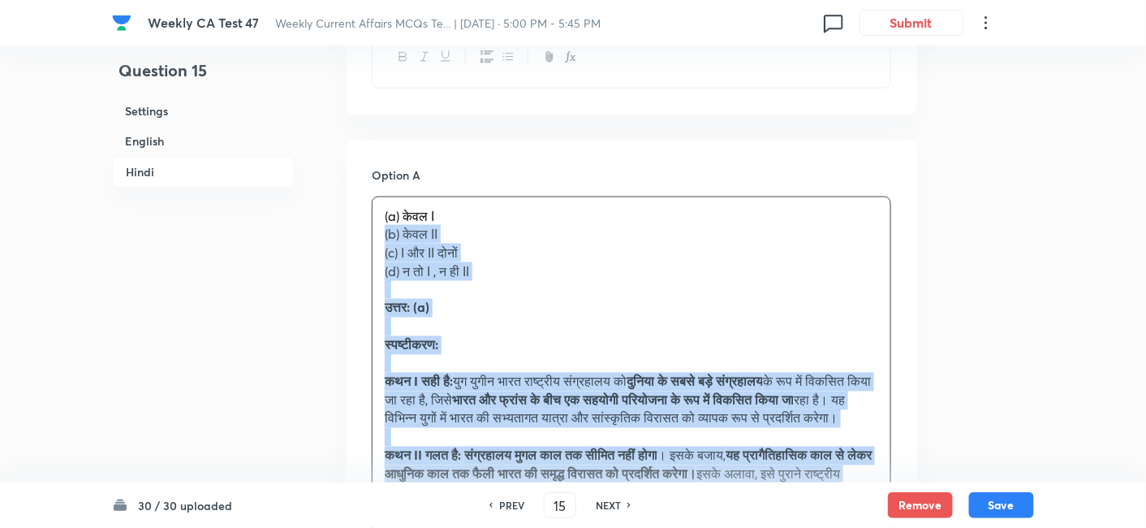
drag, startPoint x: 379, startPoint y: 253, endPoint x: 351, endPoint y: 244, distance: 29.8
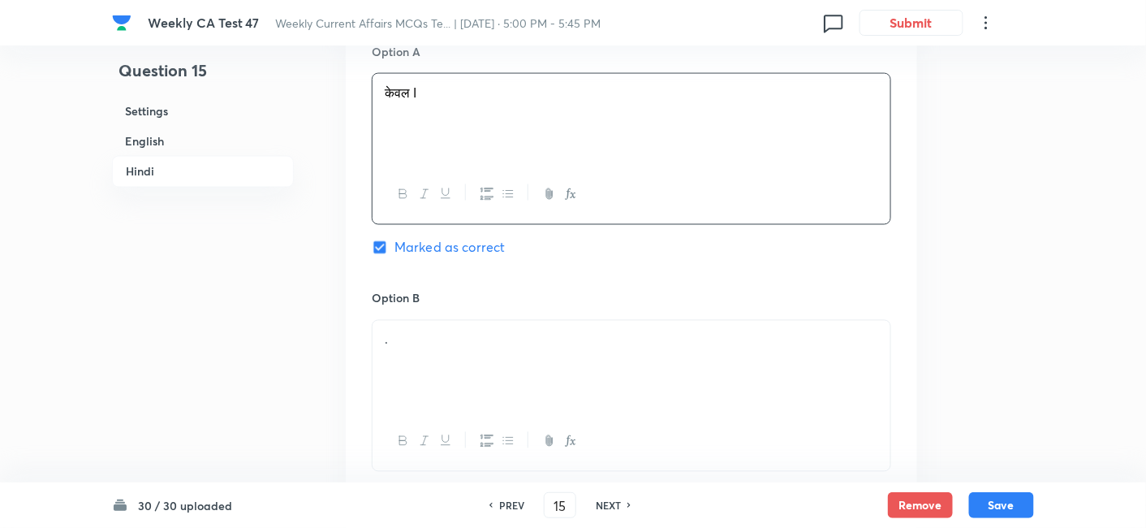
scroll to position [2792, 0]
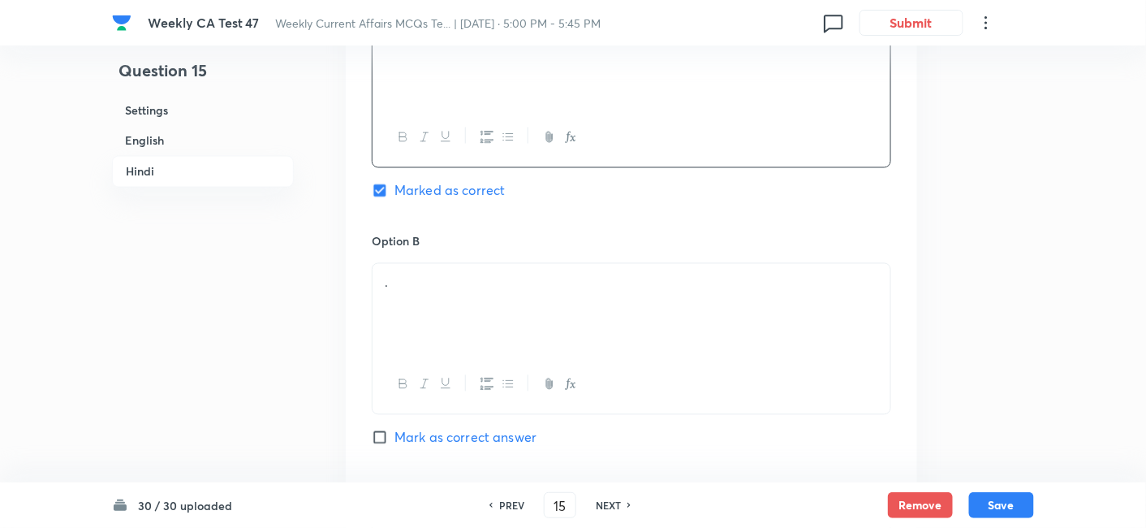
click at [477, 276] on div "Option B . Mark as correct answer" at bounding box center [632, 356] width 520 height 247
click at [474, 319] on div "." at bounding box center [632, 309] width 518 height 91
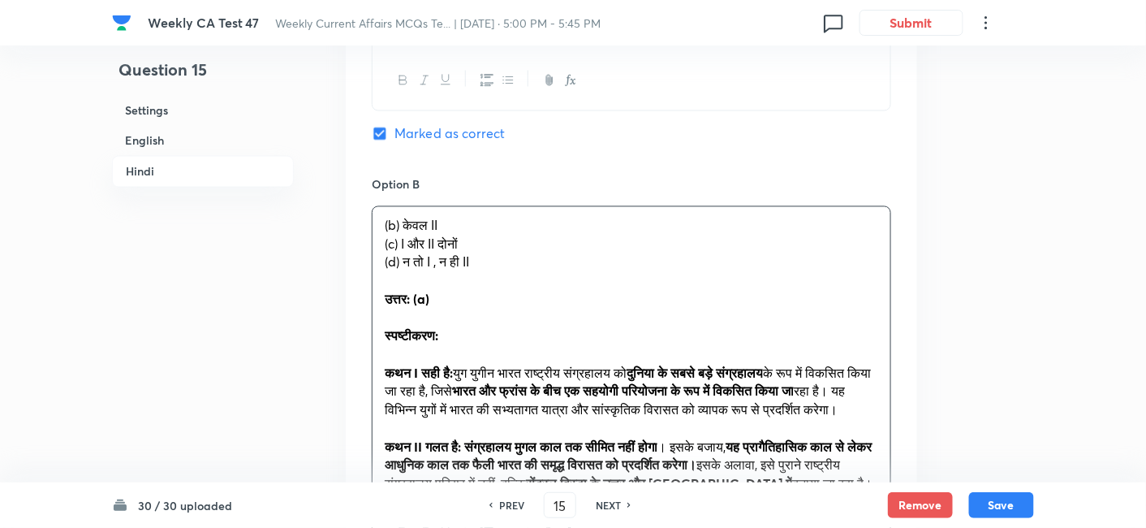
scroll to position [2882, 0]
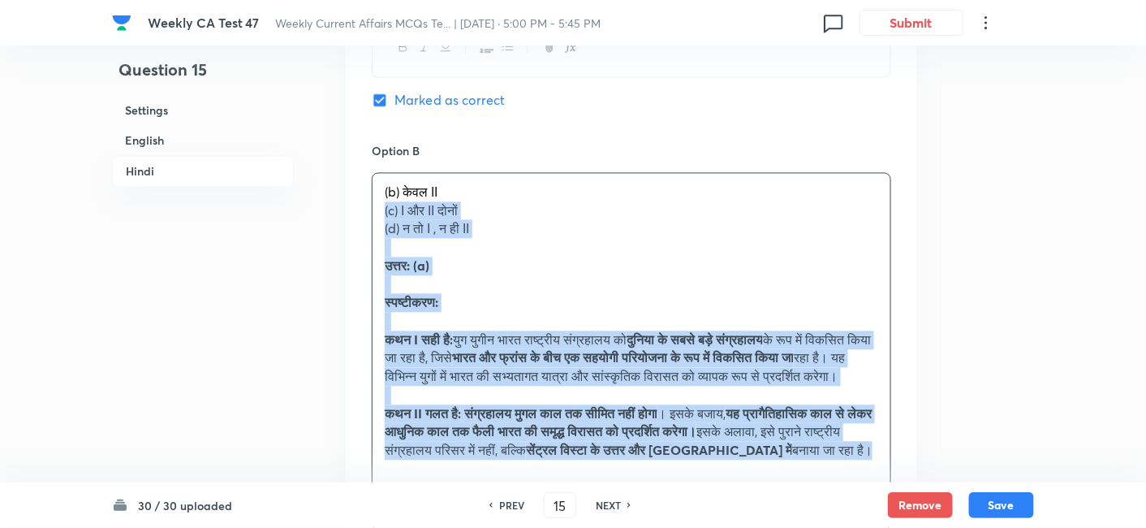
click at [360, 224] on div "Option A केवल I Marked as correct Option B (b) केवल II (c) I और II दोनों (d) न …" at bounding box center [632, 476] width 572 height 1213
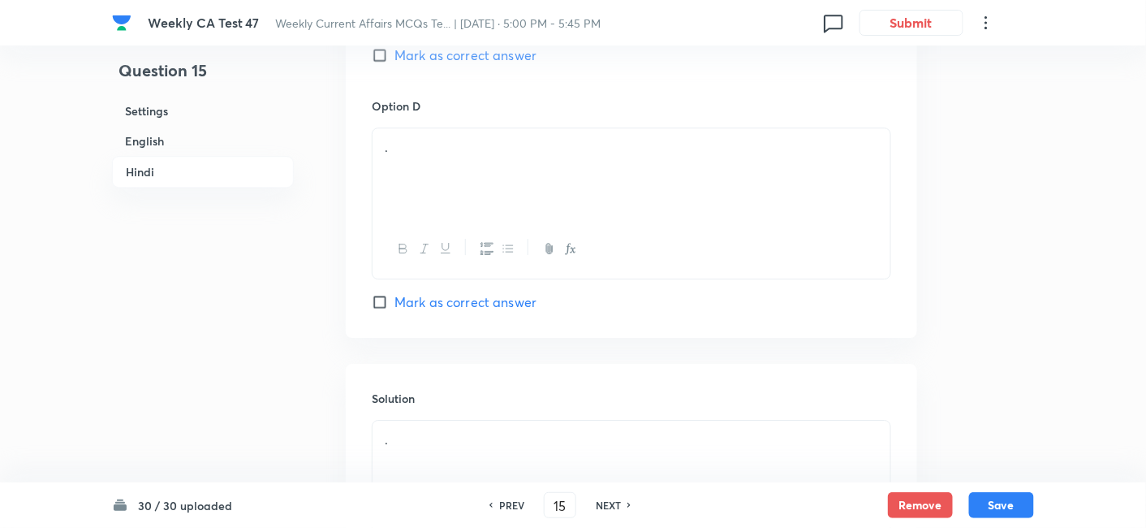
scroll to position [3423, 0]
click at [459, 187] on div "." at bounding box center [632, 172] width 518 height 91
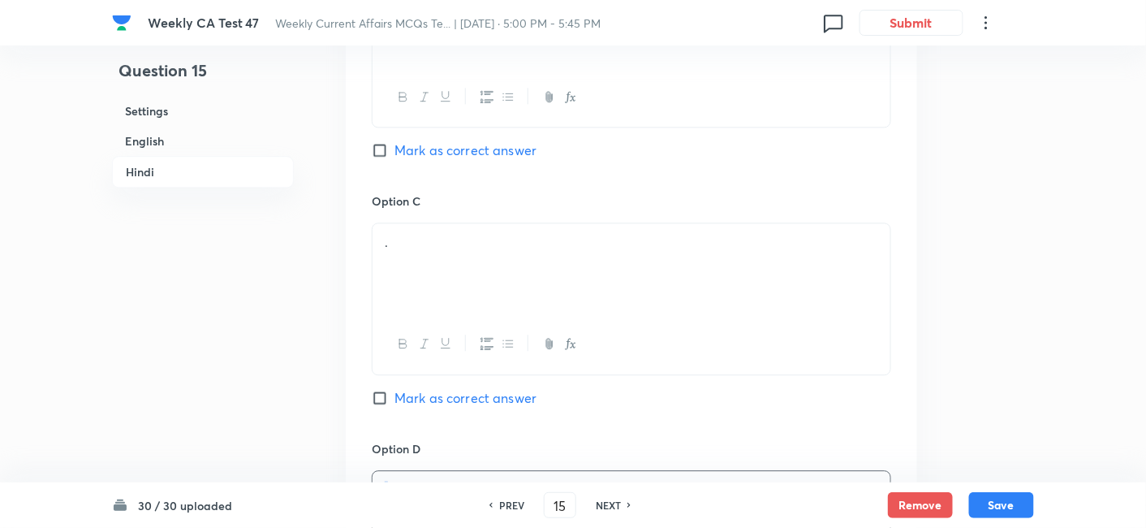
scroll to position [3062, 0]
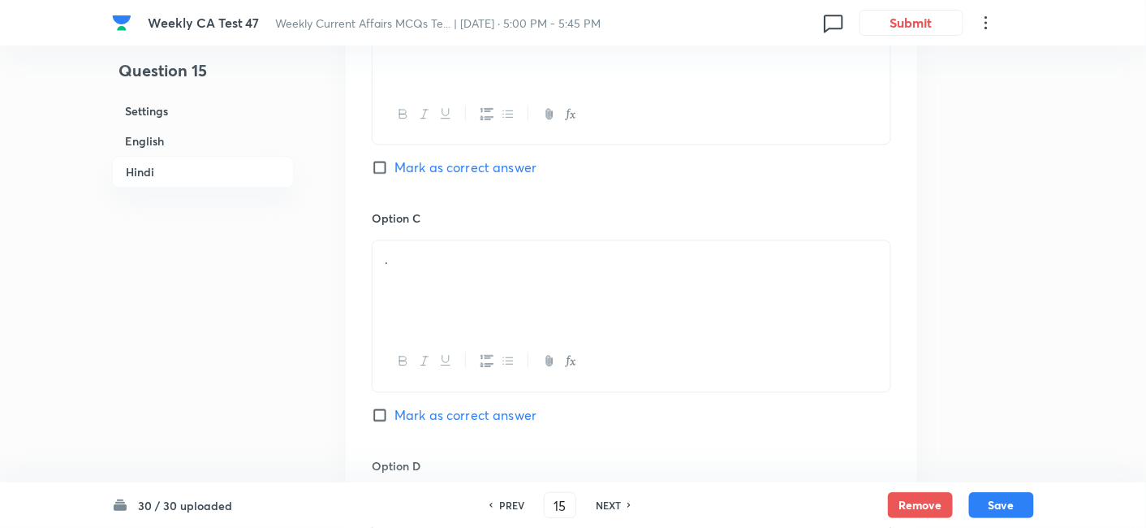
click at [482, 289] on div "." at bounding box center [632, 285] width 518 height 91
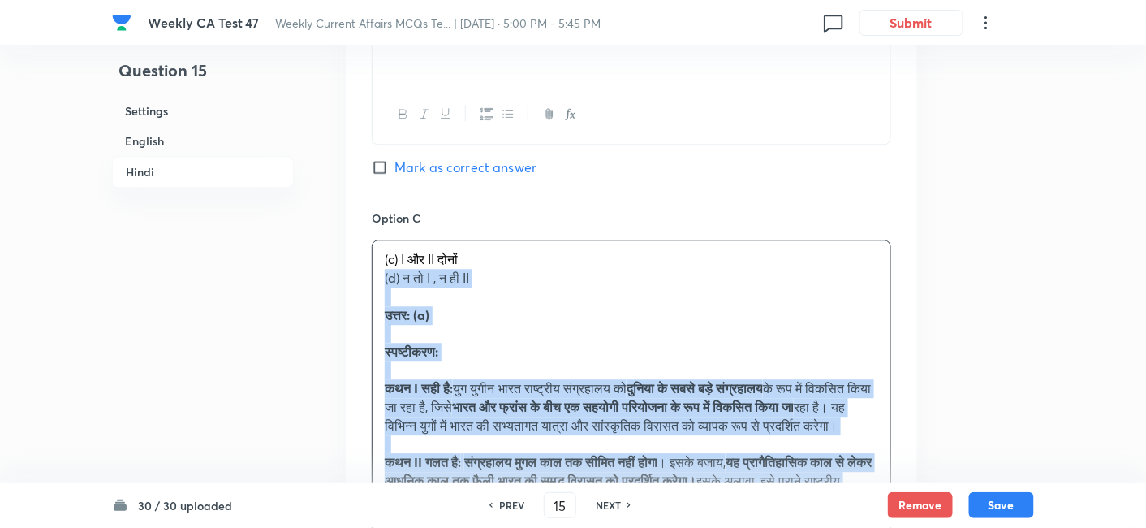
drag, startPoint x: 429, startPoint y: 317, endPoint x: 351, endPoint y: 295, distance: 81.0
click at [351, 295] on div "Option A केवल I Marked as correct Option B केवल II Mark as correct answer Optio…" at bounding box center [632, 287] width 572 height 1195
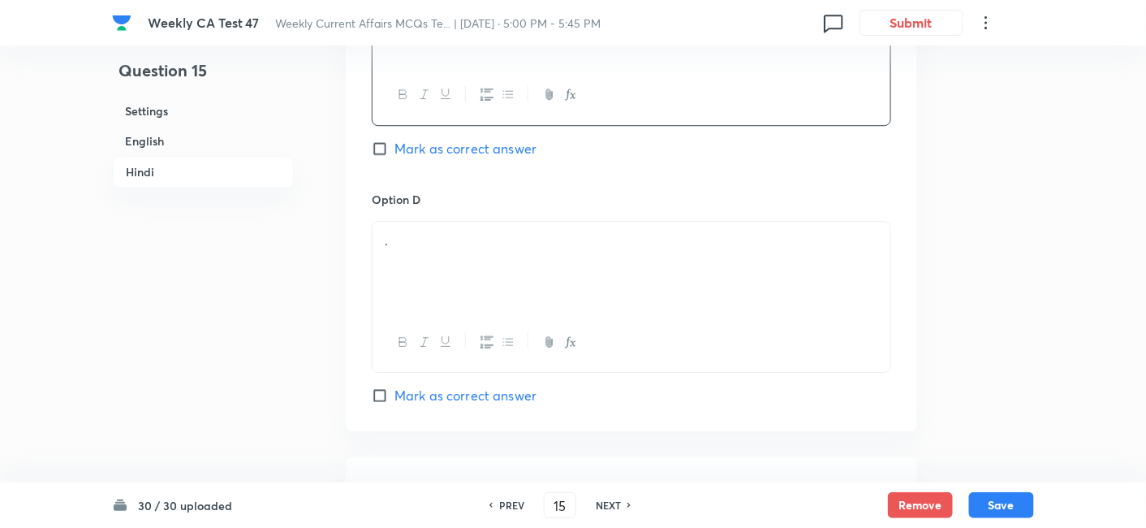
scroll to position [3332, 0]
click at [455, 274] on div "." at bounding box center [632, 263] width 518 height 91
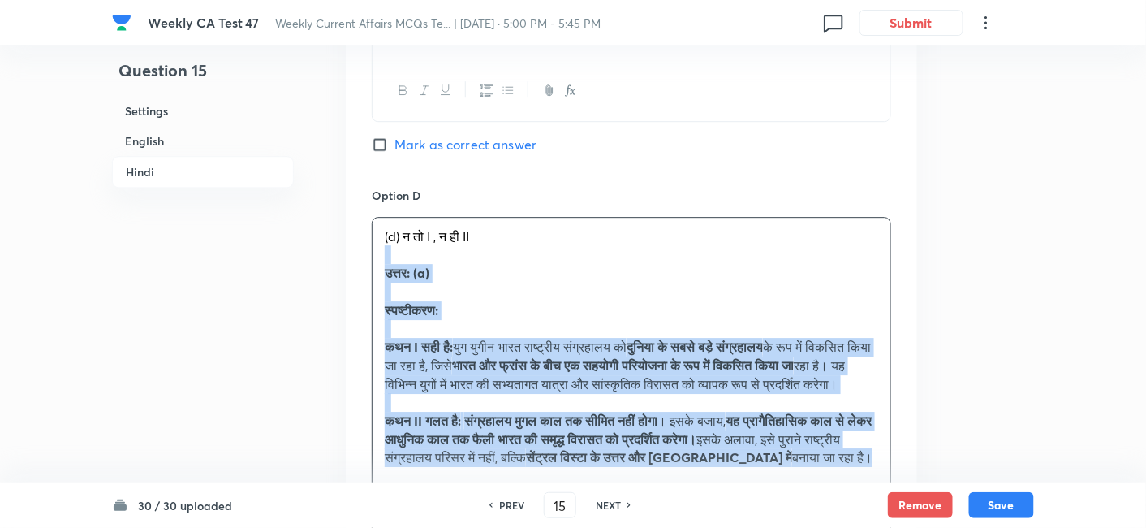
drag, startPoint x: 333, startPoint y: 276, endPoint x: 308, endPoint y: 271, distance: 24.8
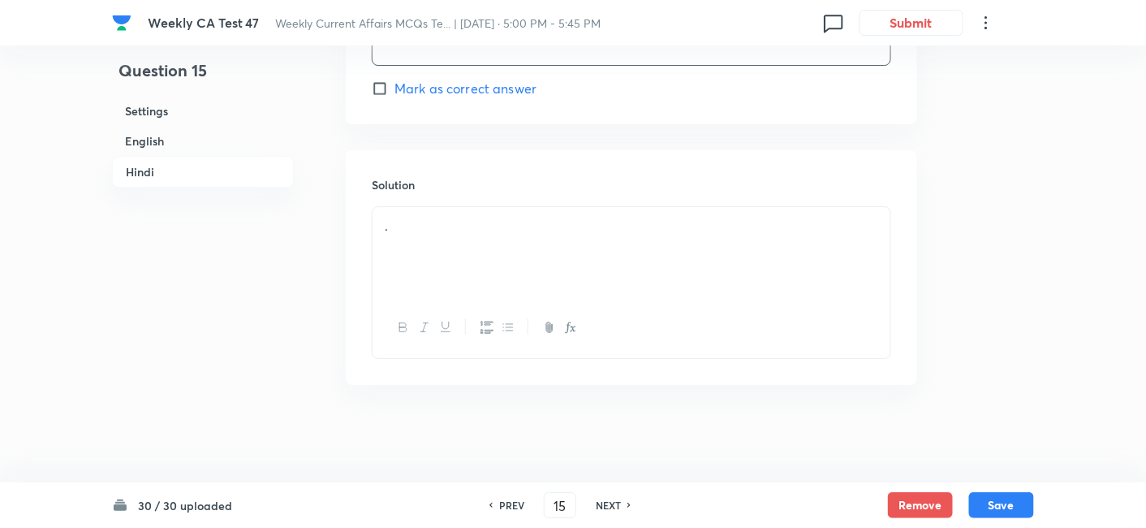
scroll to position [3648, 0]
click at [473, 248] on div "." at bounding box center [632, 252] width 518 height 91
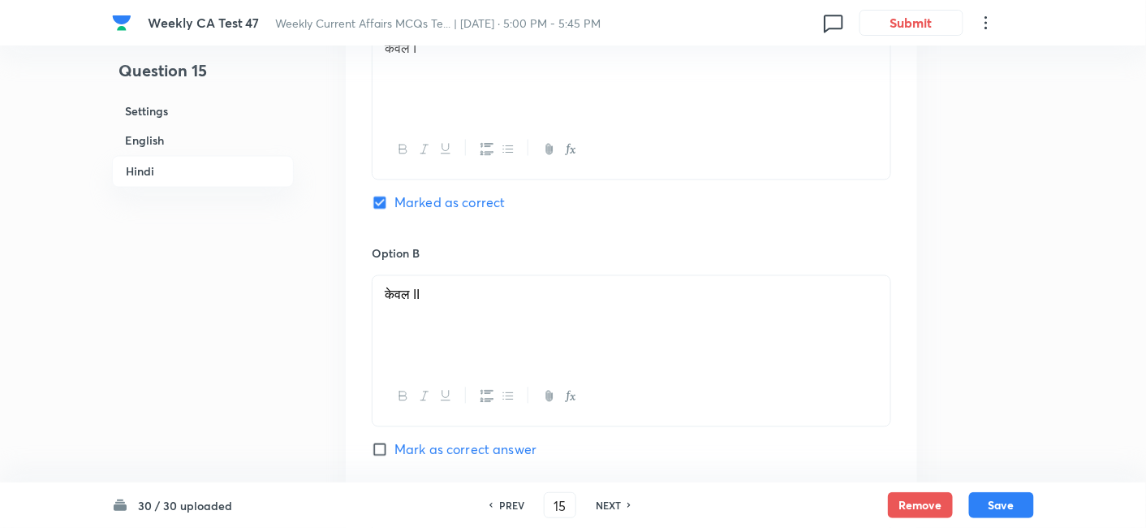
scroll to position [2746, 0]
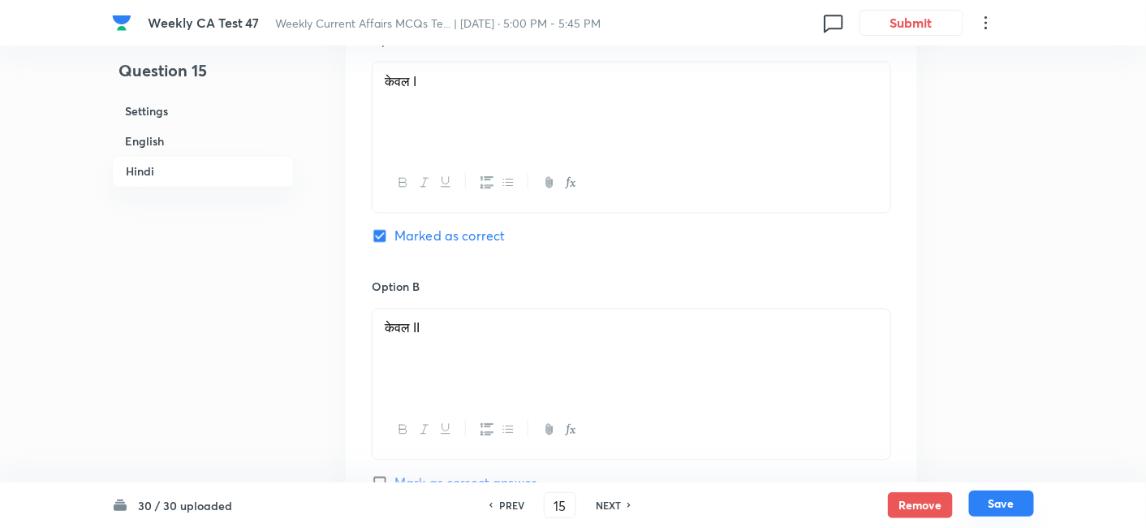
click at [1010, 474] on button "Save" at bounding box center [1001, 503] width 65 height 26
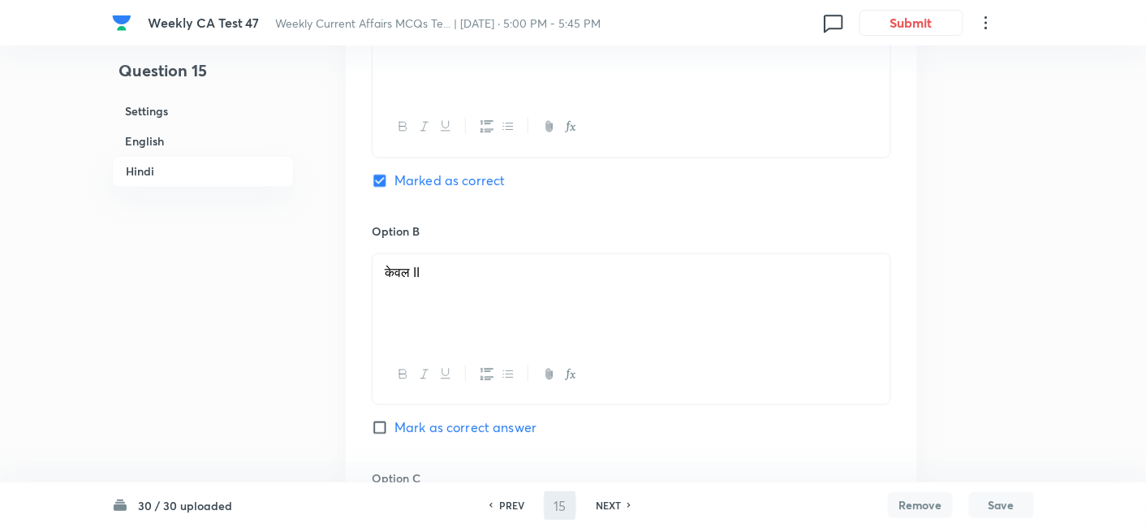
type input "16"
checkbox input "false"
checkbox input "true"
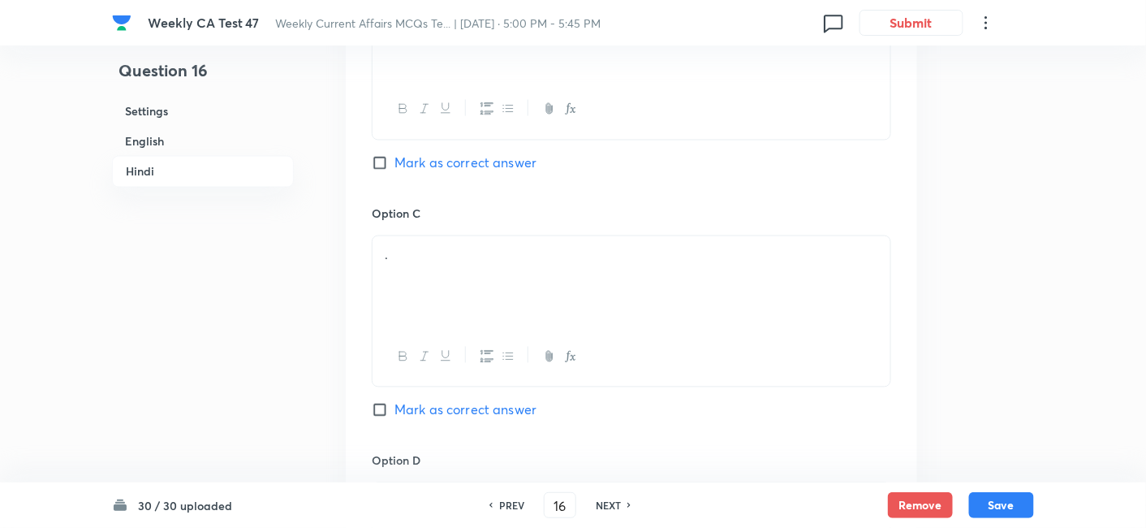
click at [201, 140] on h6 "English" at bounding box center [203, 141] width 182 height 30
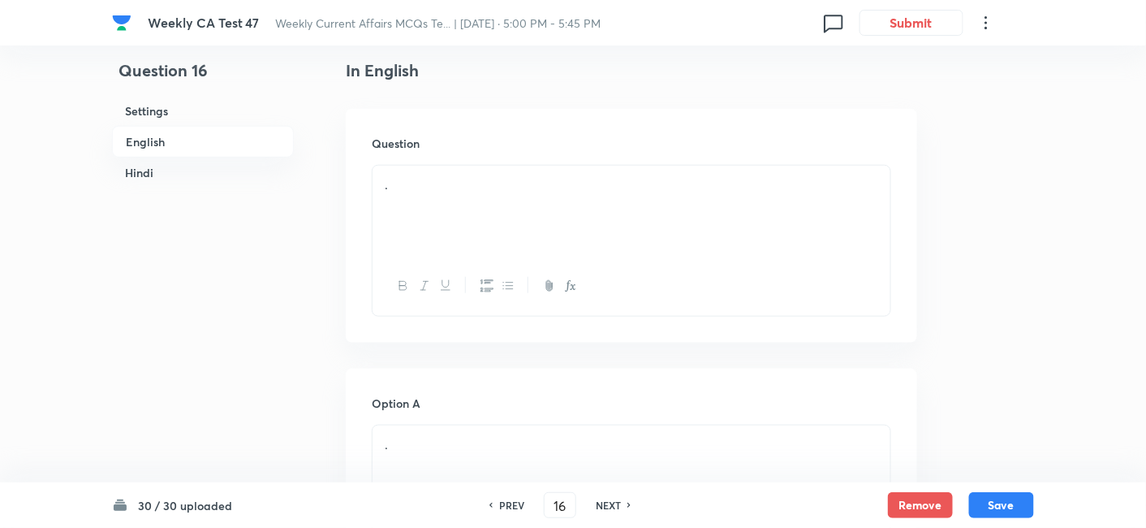
click at [571, 193] on div "." at bounding box center [632, 211] width 518 height 91
click at [225, 142] on h6 "English" at bounding box center [203, 142] width 182 height 32
click at [457, 209] on div "." at bounding box center [632, 211] width 518 height 91
click at [188, 142] on h6 "English" at bounding box center [203, 142] width 182 height 32
click at [513, 223] on div "." at bounding box center [632, 211] width 518 height 91
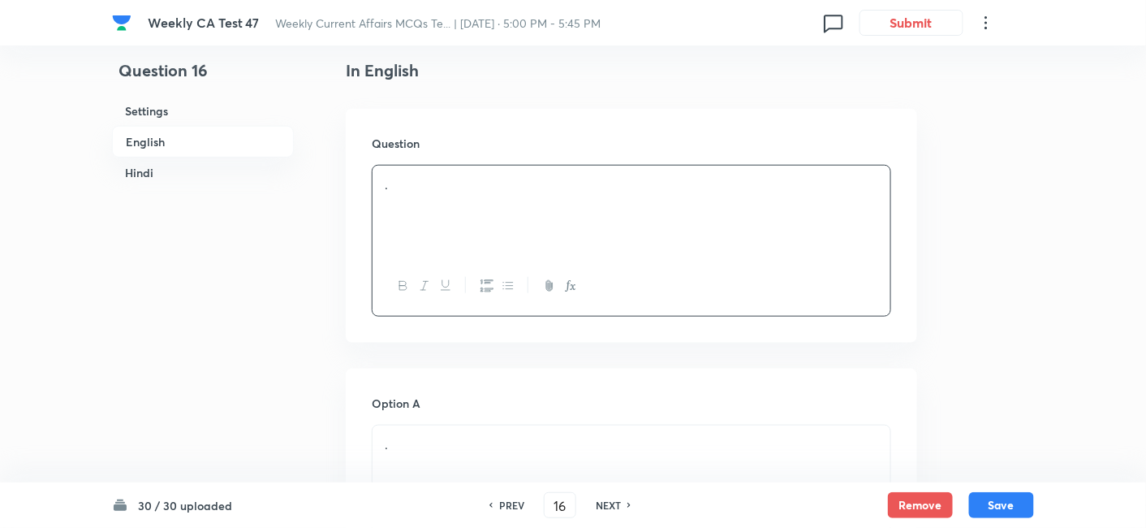
click at [185, 144] on h6 "English" at bounding box center [203, 142] width 182 height 32
click at [449, 209] on div "." at bounding box center [632, 211] width 518 height 91
click at [515, 218] on div "." at bounding box center [632, 211] width 518 height 91
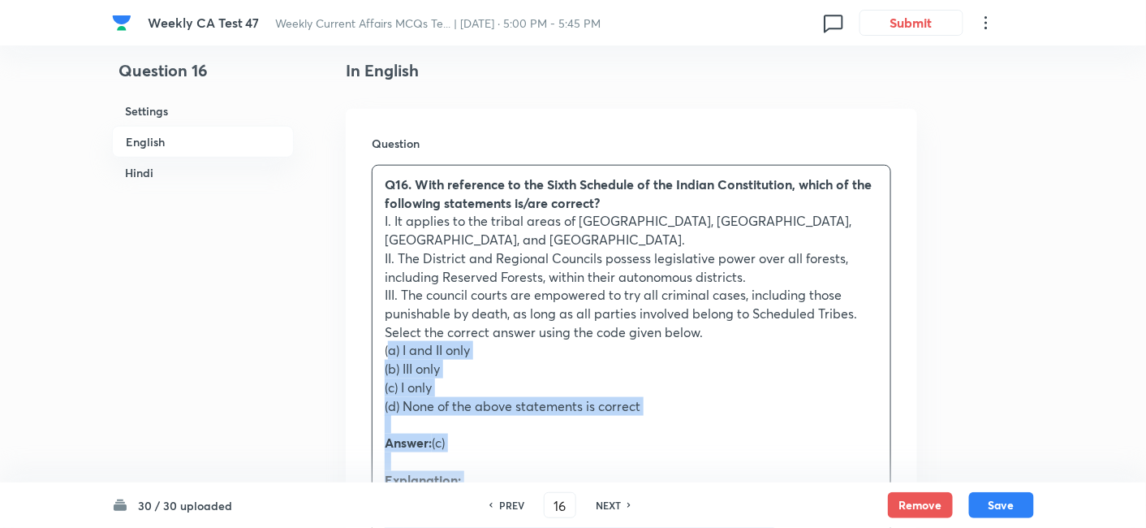
drag, startPoint x: 373, startPoint y: 335, endPoint x: 363, endPoint y: 333, distance: 10.8
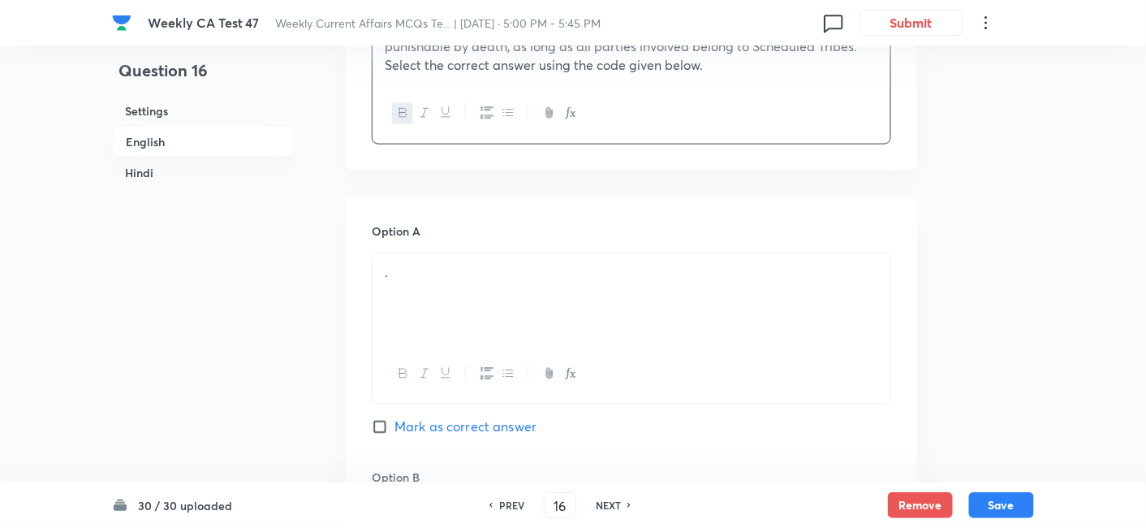
scroll to position [689, 0]
click at [459, 267] on div "." at bounding box center [632, 295] width 518 height 91
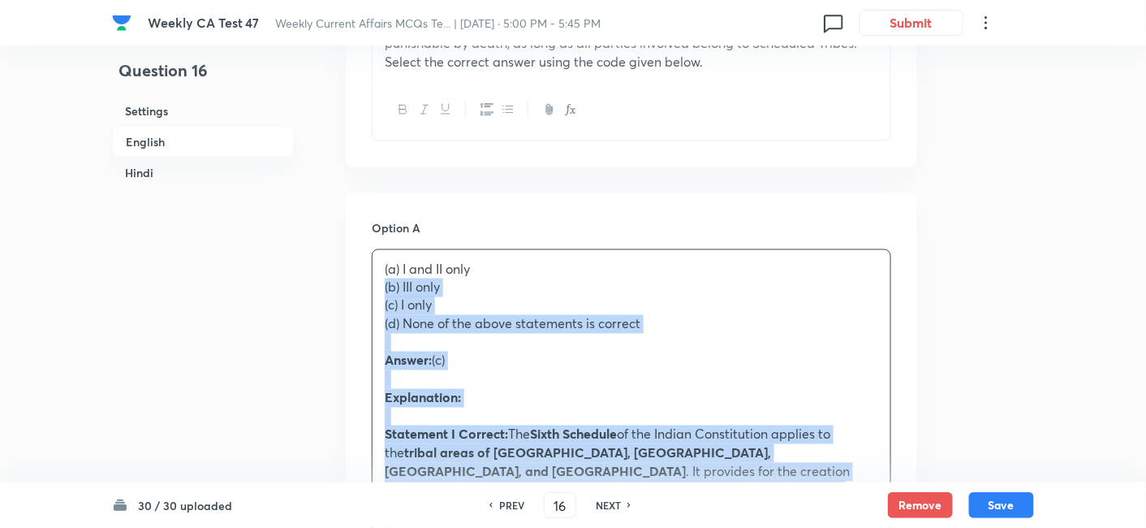
drag, startPoint x: 364, startPoint y: 284, endPoint x: 317, endPoint y: 271, distance: 48.1
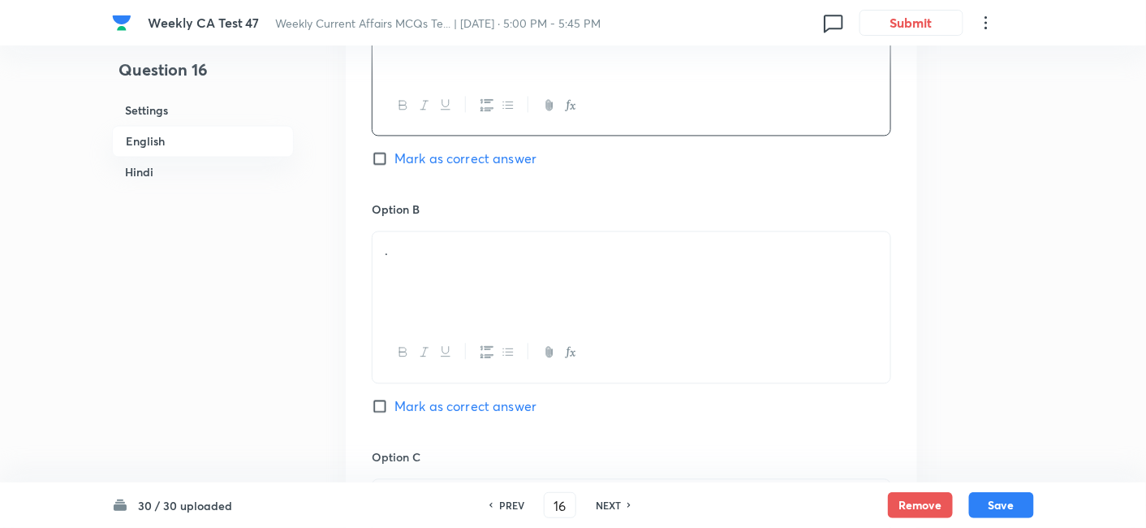
scroll to position [960, 0]
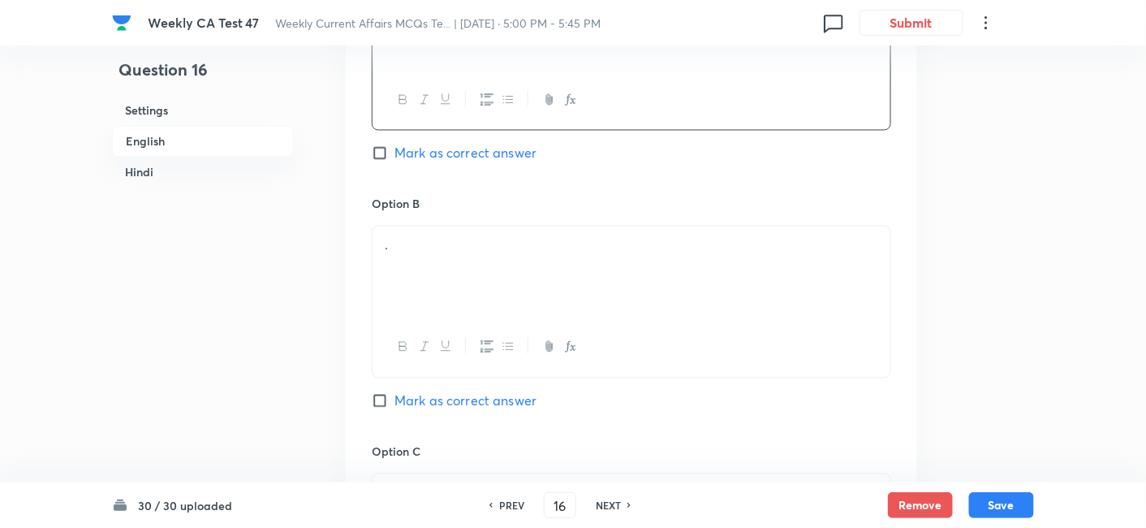
click at [451, 248] on div "." at bounding box center [632, 271] width 518 height 91
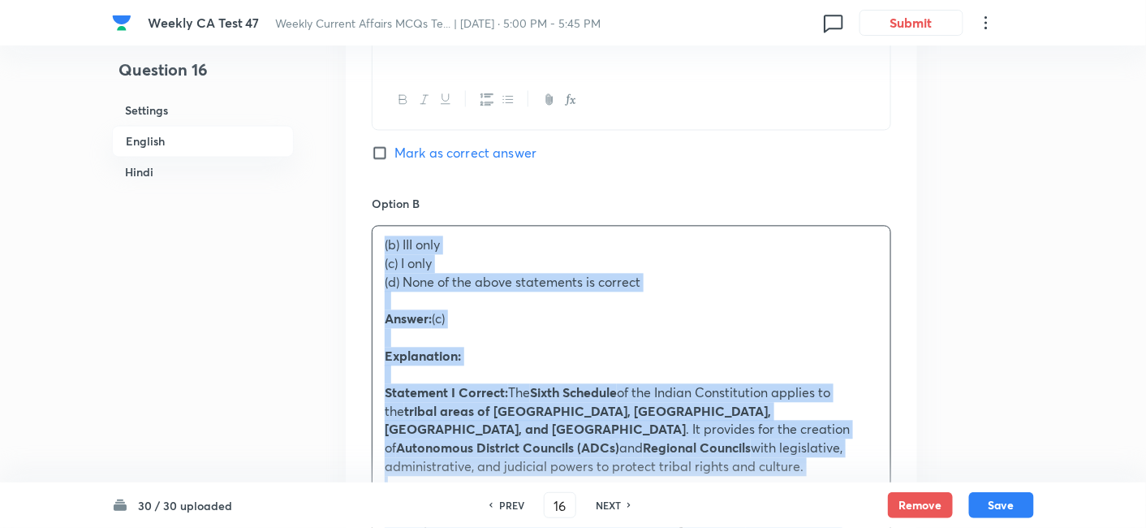
drag, startPoint x: 370, startPoint y: 239, endPoint x: 325, endPoint y: 234, distance: 45.8
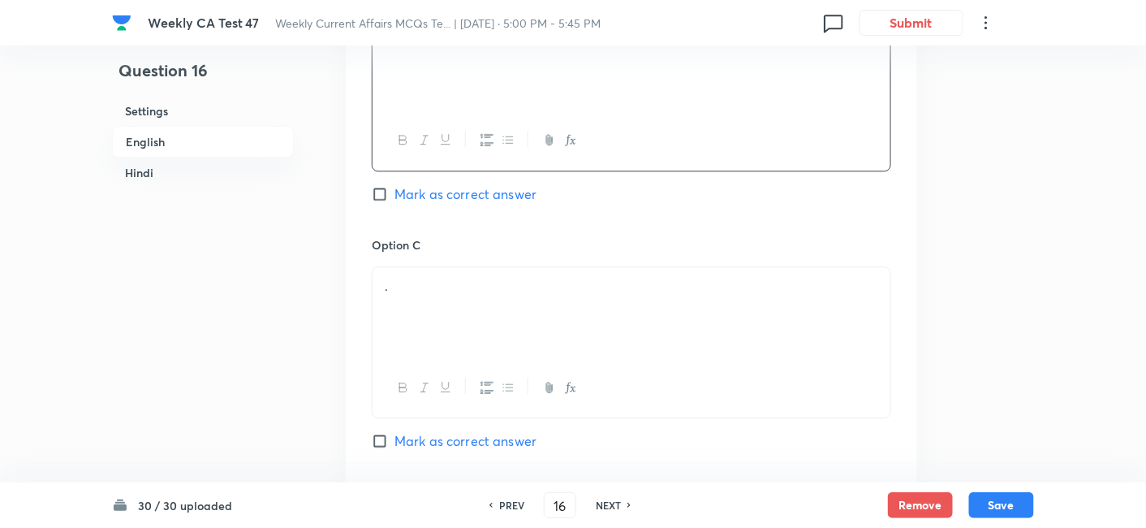
scroll to position [1231, 0]
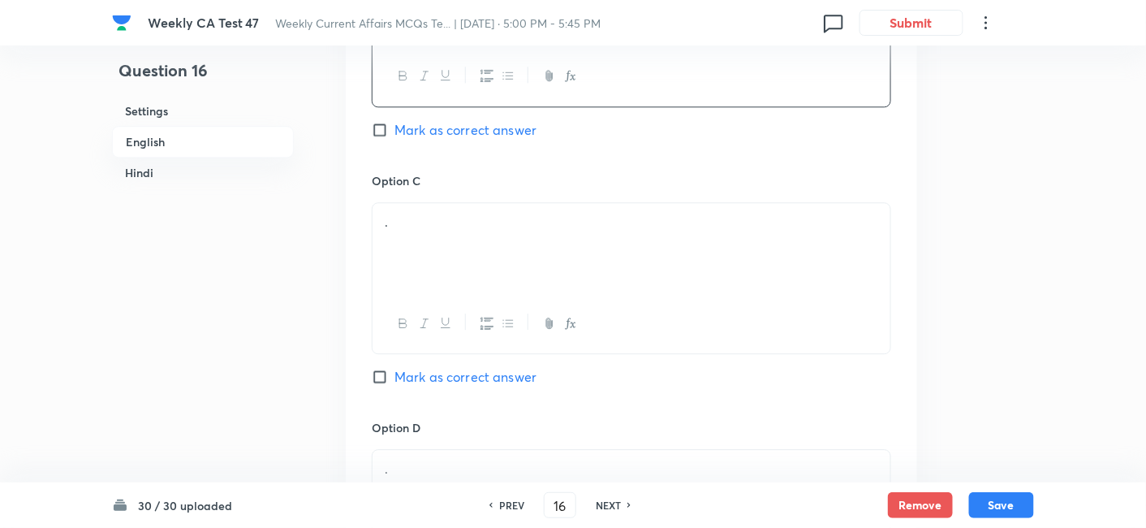
click at [451, 231] on div "." at bounding box center [632, 248] width 518 height 91
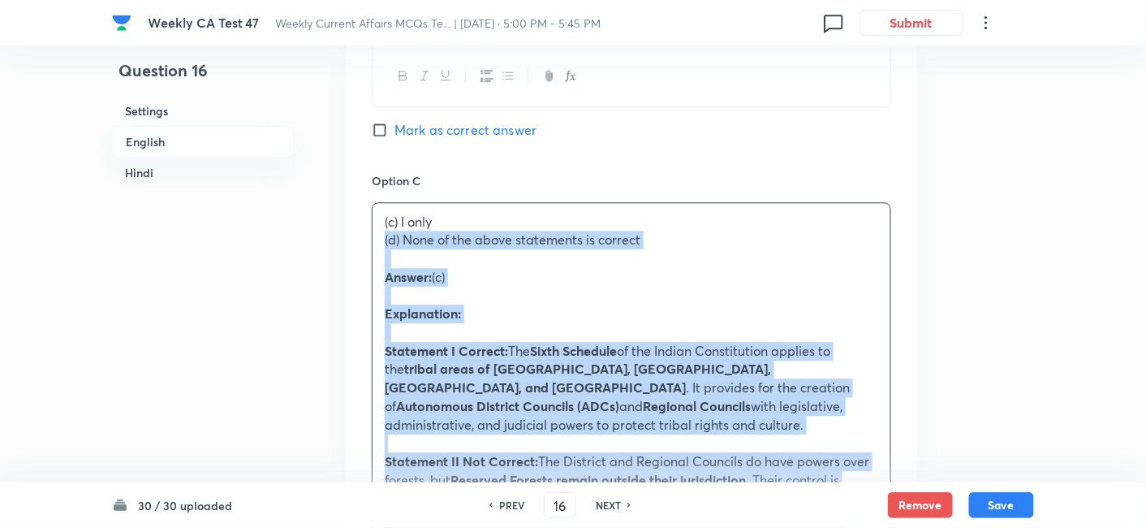
drag, startPoint x: 390, startPoint y: 227, endPoint x: 331, endPoint y: 221, distance: 59.6
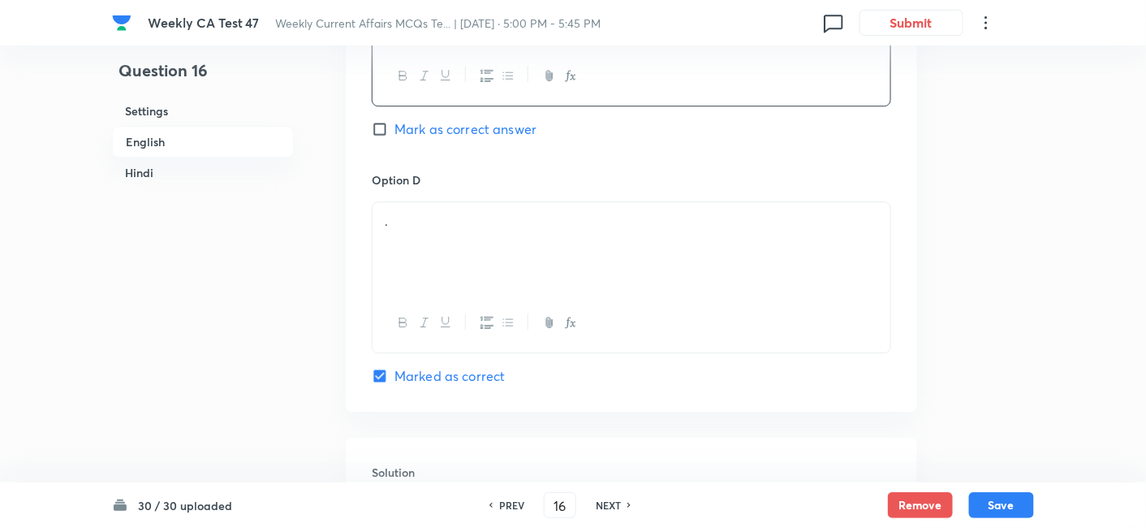
scroll to position [1501, 0]
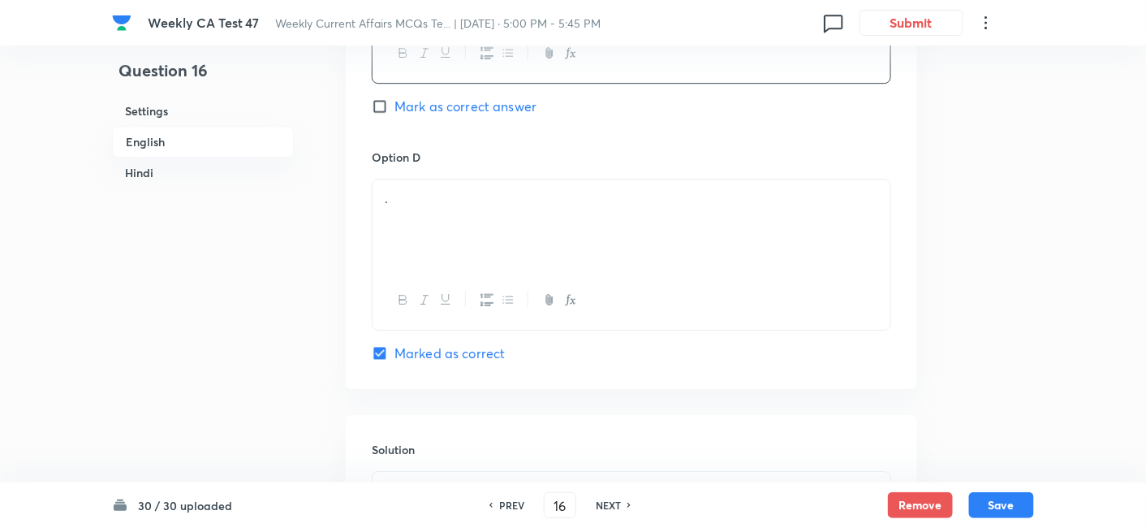
click at [477, 67] on div "Option C I only Mark as correct answer" at bounding box center [632, 25] width 520 height 247
click at [474, 97] on span "Mark as correct answer" at bounding box center [466, 106] width 142 height 19
click at [395, 98] on input "Mark as correct answer" at bounding box center [383, 106] width 23 height 16
checkbox input "true"
checkbox input "false"
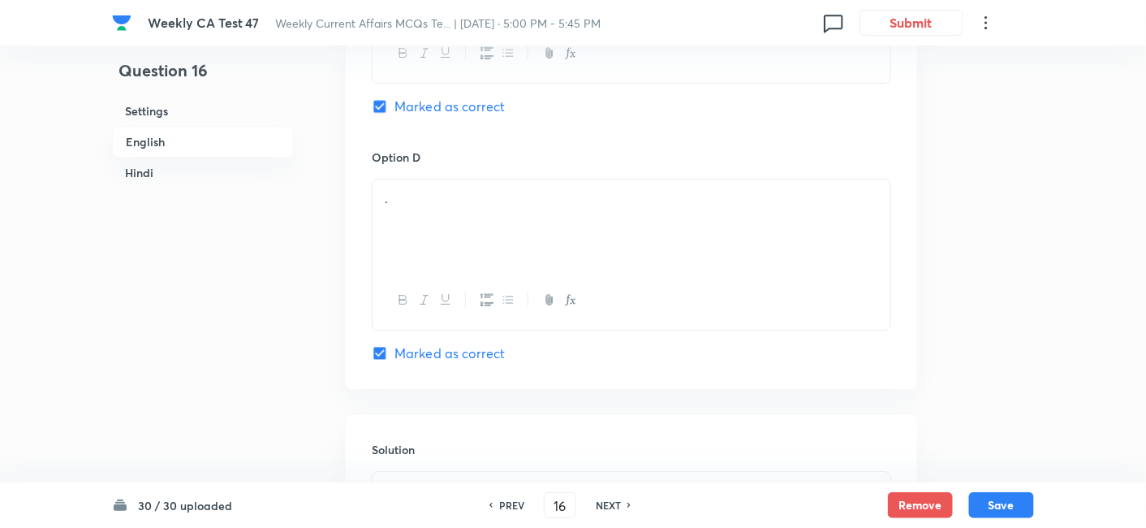
checkbox input "true"
checkbox input "false"
click at [469, 199] on div "." at bounding box center [632, 224] width 518 height 91
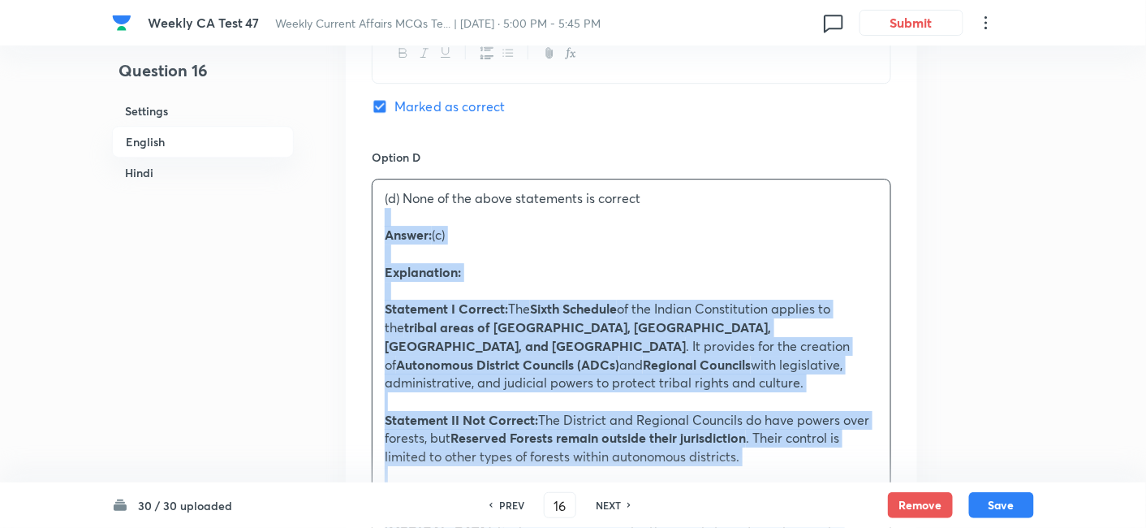
drag, startPoint x: 406, startPoint y: 205, endPoint x: 339, endPoint y: 201, distance: 67.5
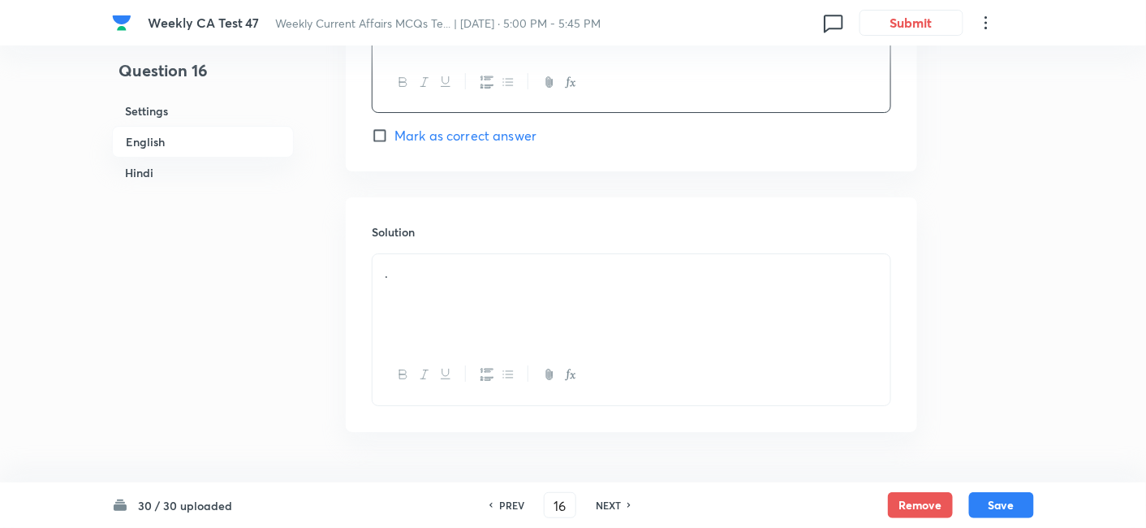
scroll to position [1771, 0]
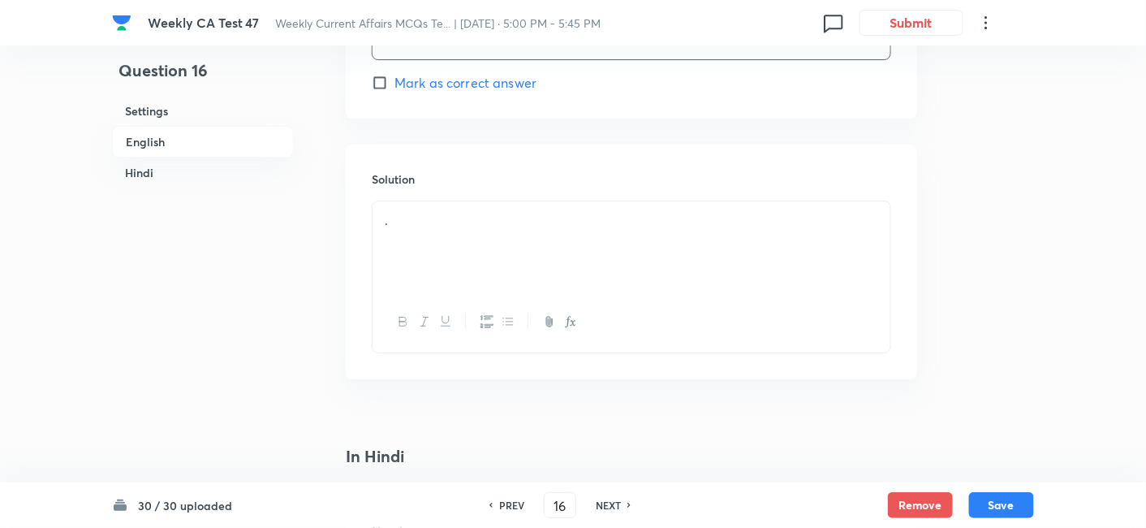
click at [478, 223] on div "." at bounding box center [632, 246] width 518 height 91
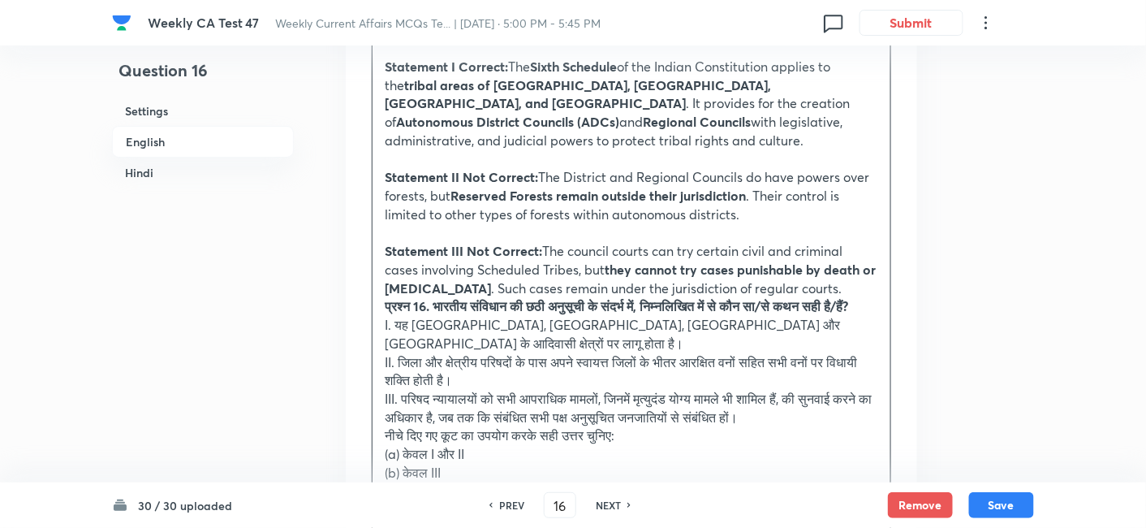
scroll to position [2042, 0]
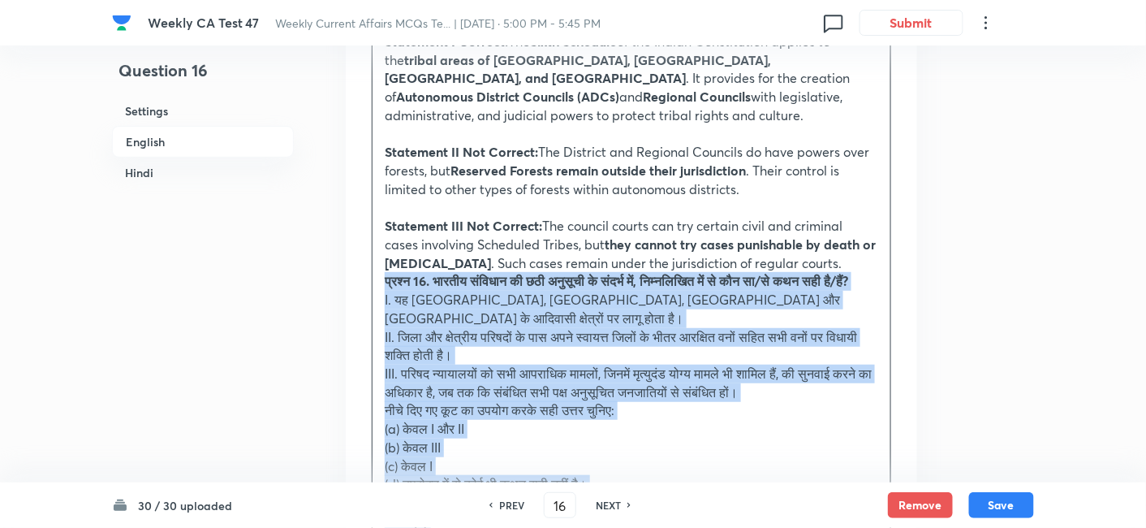
drag, startPoint x: 412, startPoint y: 255, endPoint x: 346, endPoint y: 233, distance: 69.3
click at [346, 233] on div "Solution Answer: (c) Explanation: Statement I Correct: The Sixth Schedule of th…" at bounding box center [632, 378] width 572 height 1011
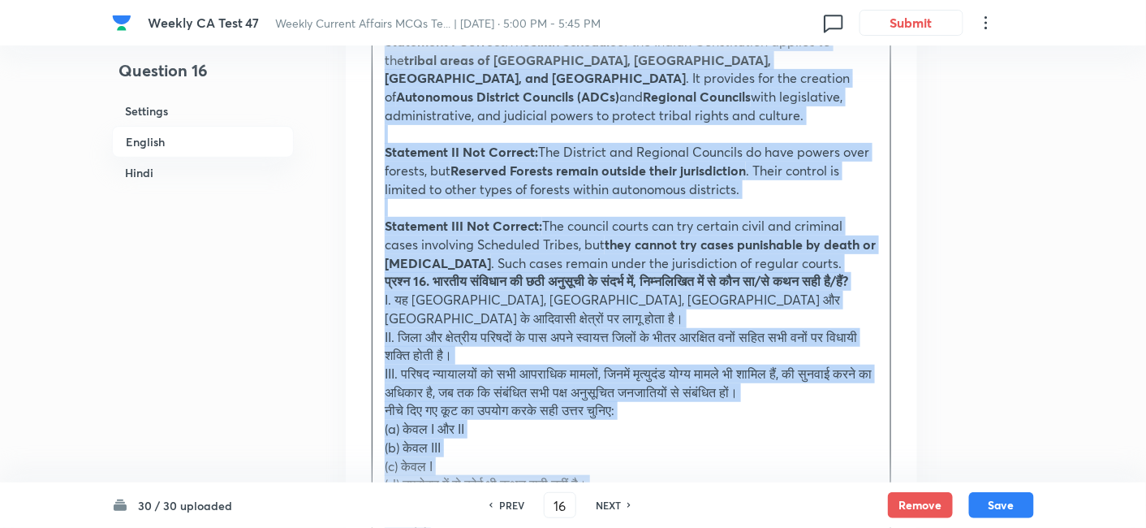
click at [346, 233] on div "Solution Answer: (c) Explanation: Statement I Correct: The Sixth Schedule of th…" at bounding box center [632, 378] width 572 height 1011
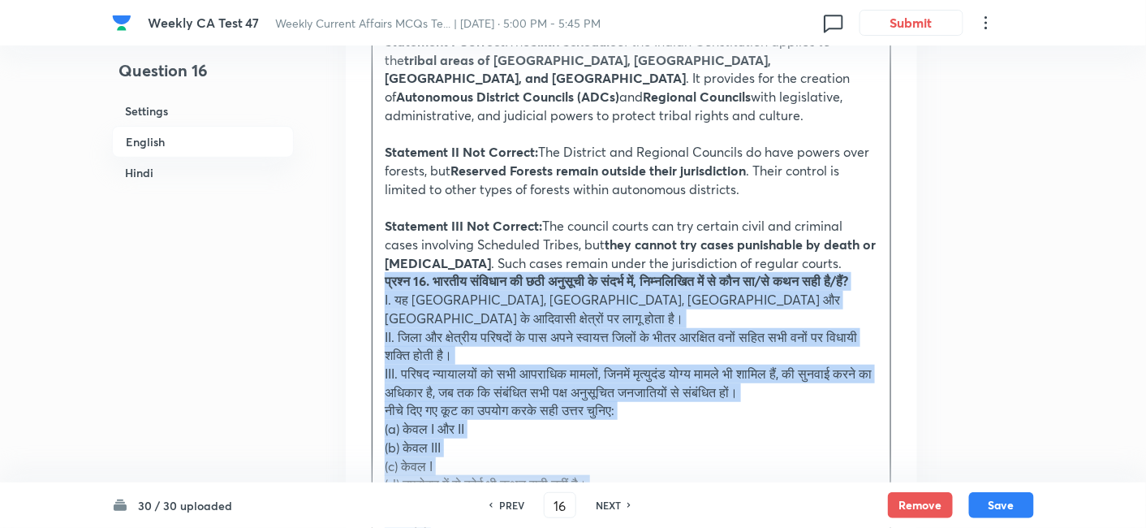
click at [387, 272] on strong "प्रश्न 16. भारतीय संविधान की छठी अनुसूची के संदर्भ में, निम्नलिखित में से कौन स…" at bounding box center [617, 280] width 464 height 17
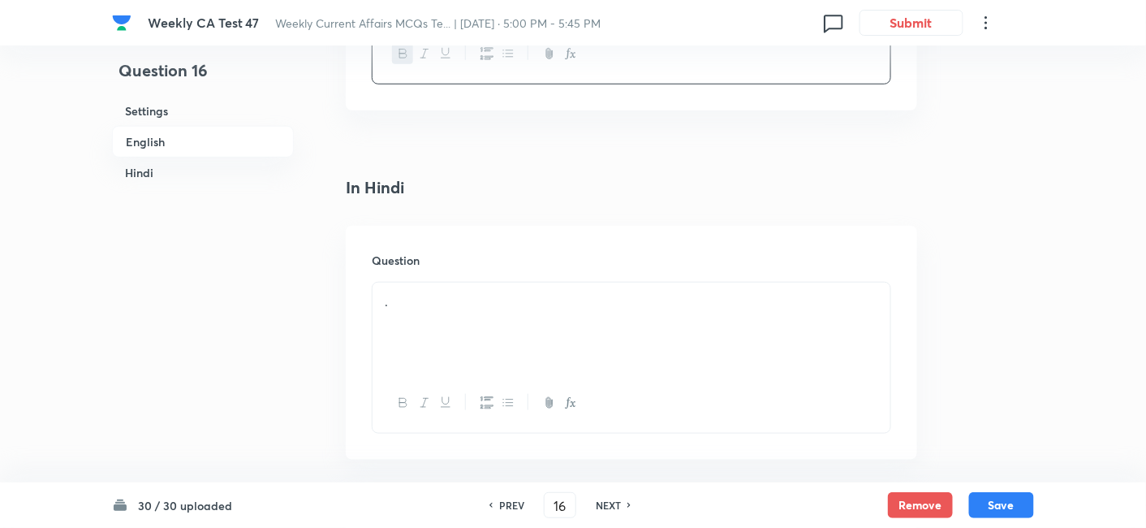
scroll to position [2384, 0]
click at [508, 200] on div "." at bounding box center [632, 225] width 518 height 91
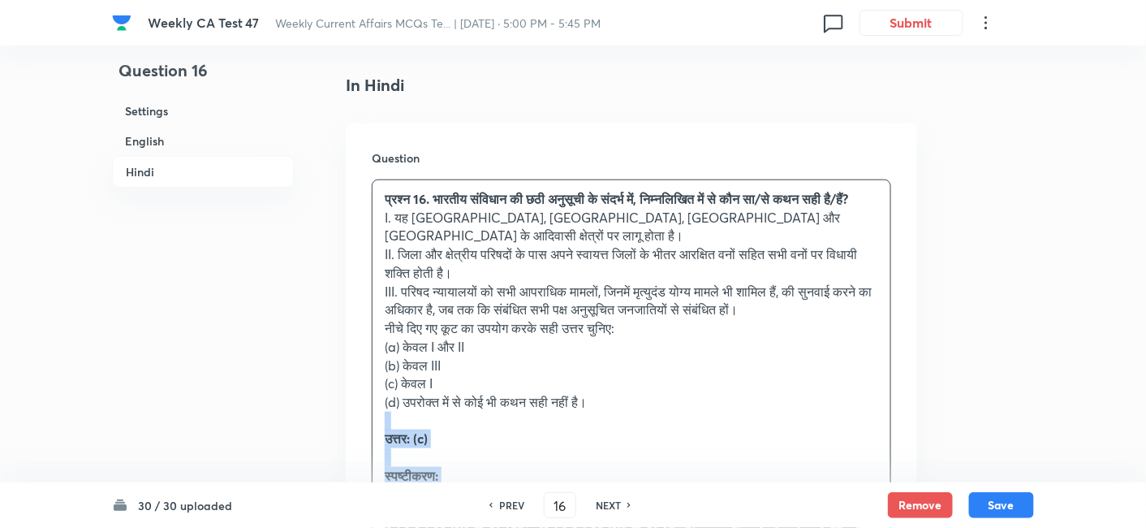
click at [379, 377] on div "प्रश्न 16. भारतीय संविधान की छठी अनुसूची के संदर्भ में, निम्नलिखित में से कौन स…" at bounding box center [632, 448] width 518 height 536
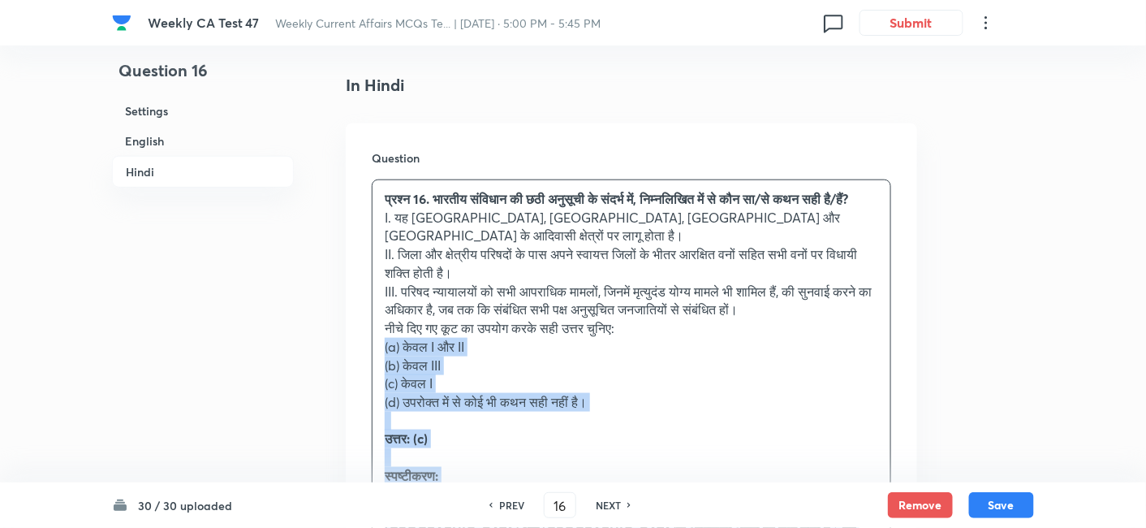
drag, startPoint x: 399, startPoint y: 316, endPoint x: 376, endPoint y: 308, distance: 24.6
click at [376, 308] on div "प्रश्न 16. भारतीय संविधान की छठी अनुसूची के संदर्भ में, निम्नलिखित में से कौन स…" at bounding box center [632, 448] width 518 height 536
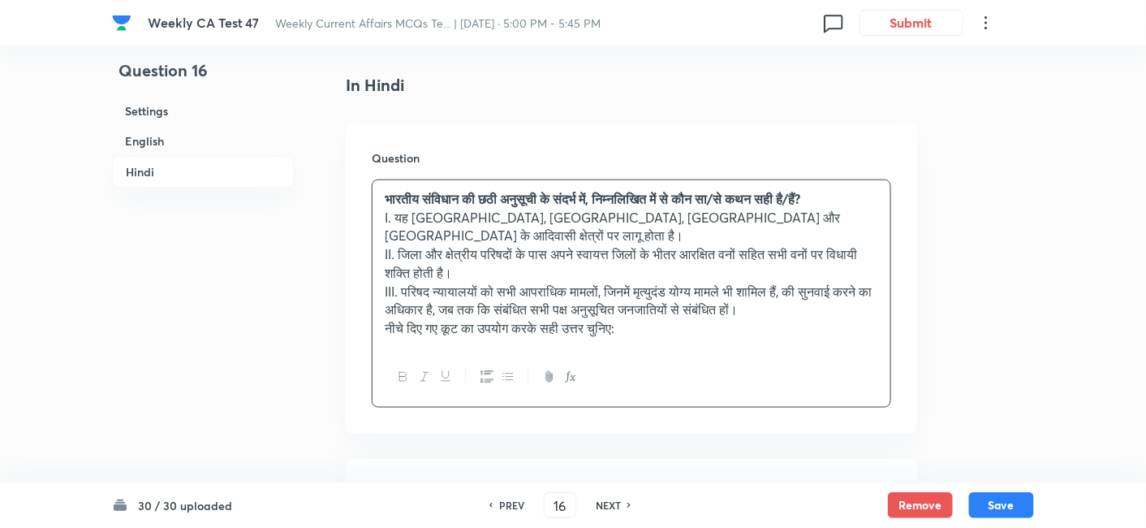
click at [163, 152] on h6 "English" at bounding box center [203, 141] width 182 height 30
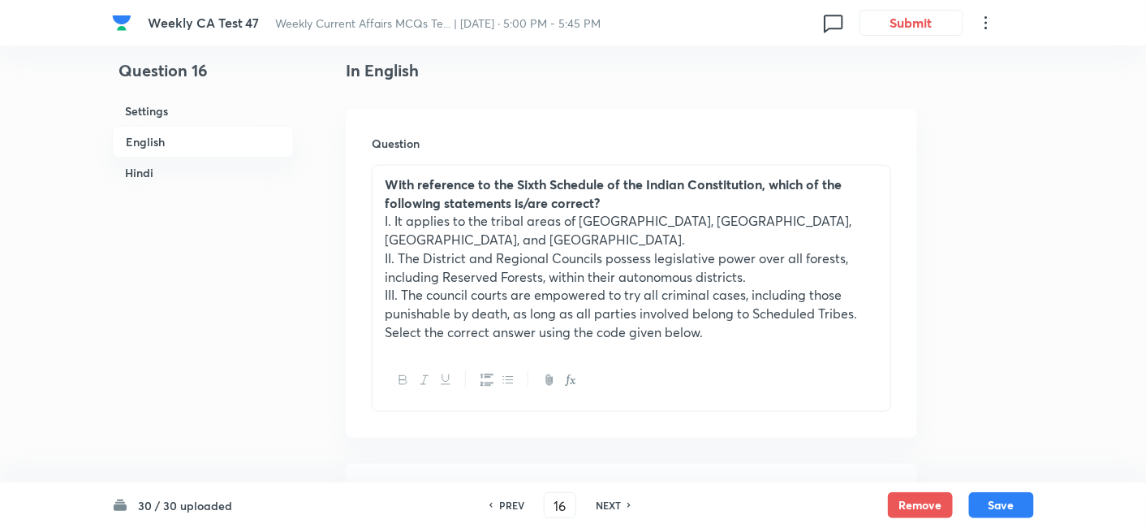
click at [169, 136] on h6 "English" at bounding box center [203, 142] width 182 height 32
click at [153, 175] on h6 "Hindi" at bounding box center [203, 172] width 182 height 30
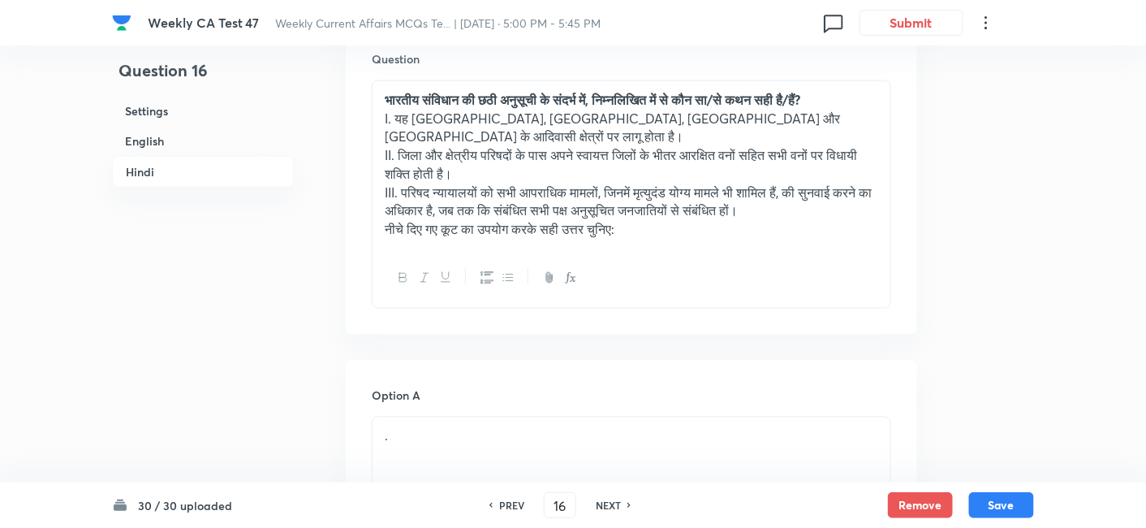
scroll to position [2630, 0]
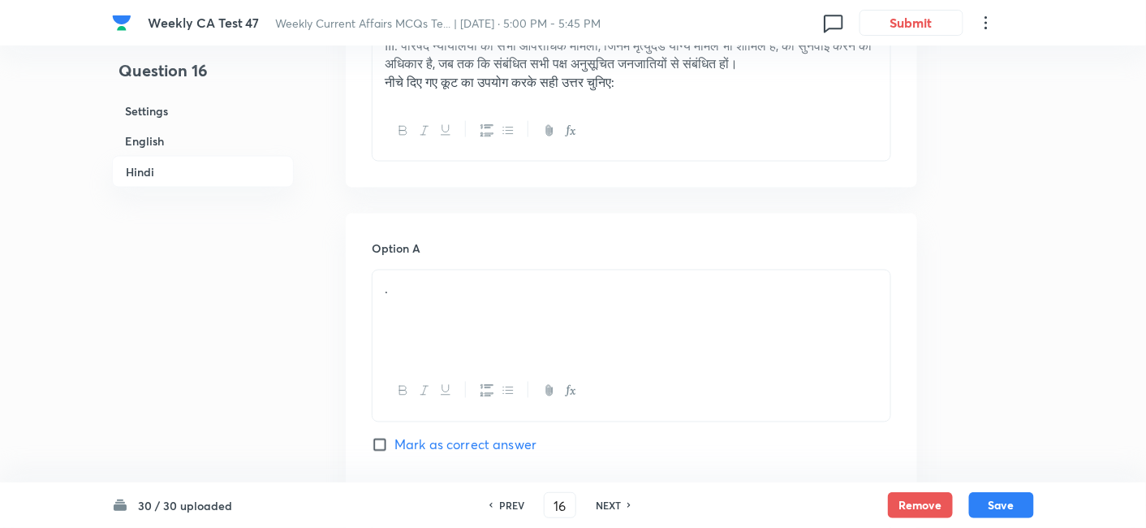
click at [470, 270] on div "." at bounding box center [632, 315] width 518 height 91
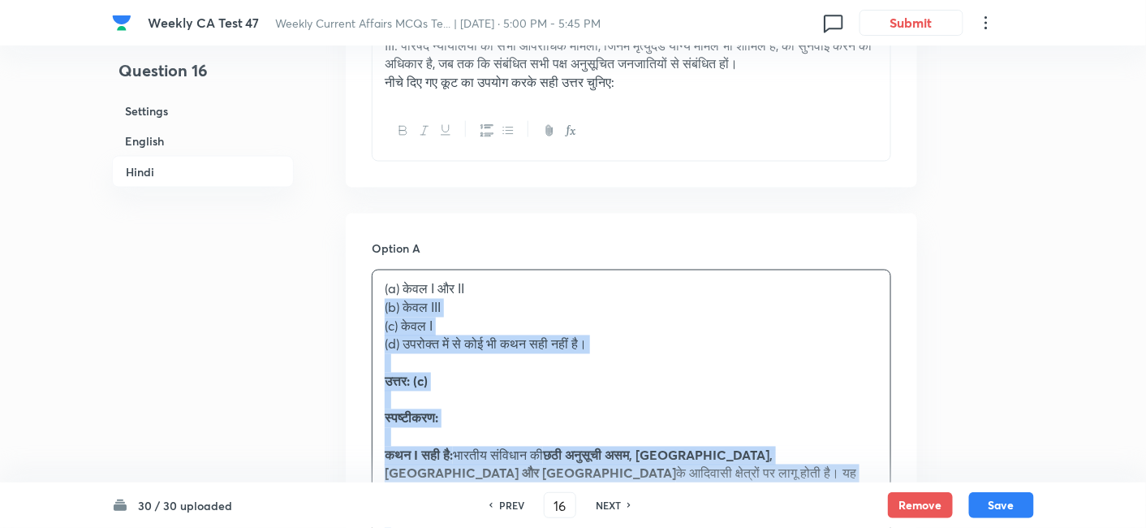
drag, startPoint x: 442, startPoint y: 261, endPoint x: 324, endPoint y: 247, distance: 118.6
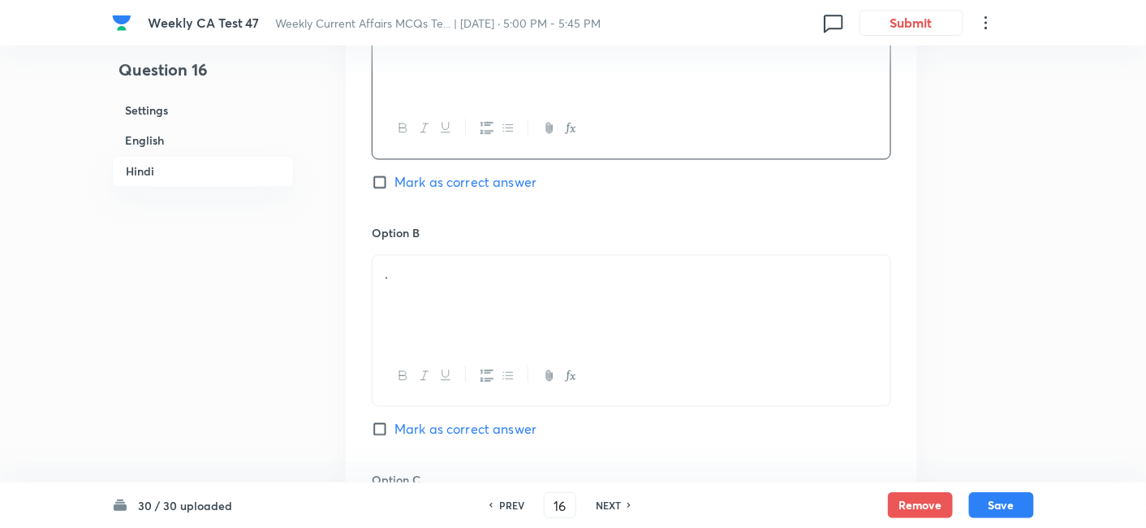
scroll to position [2901, 0]
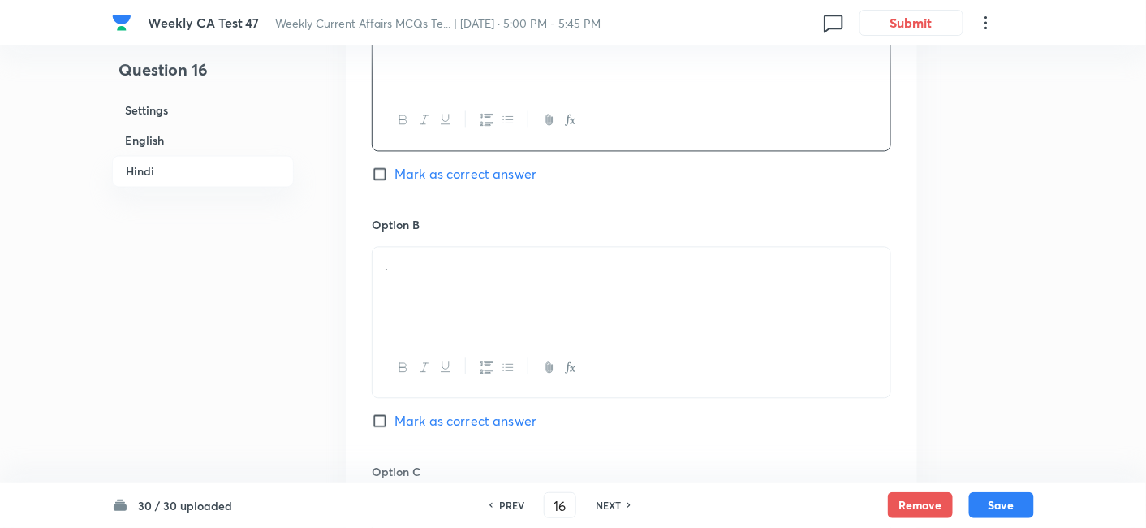
click at [478, 248] on div "." at bounding box center [632, 293] width 518 height 91
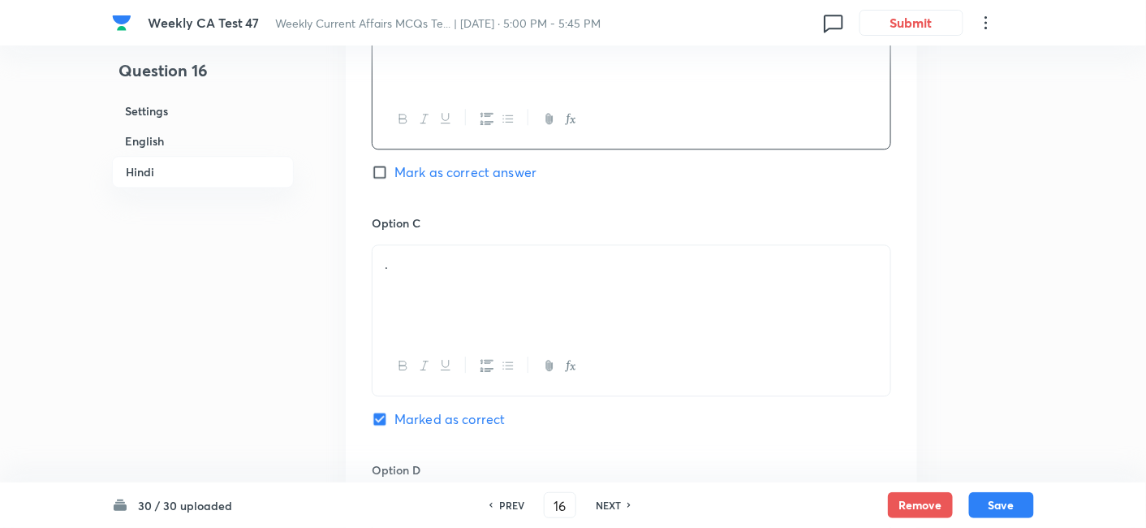
scroll to position [3171, 0]
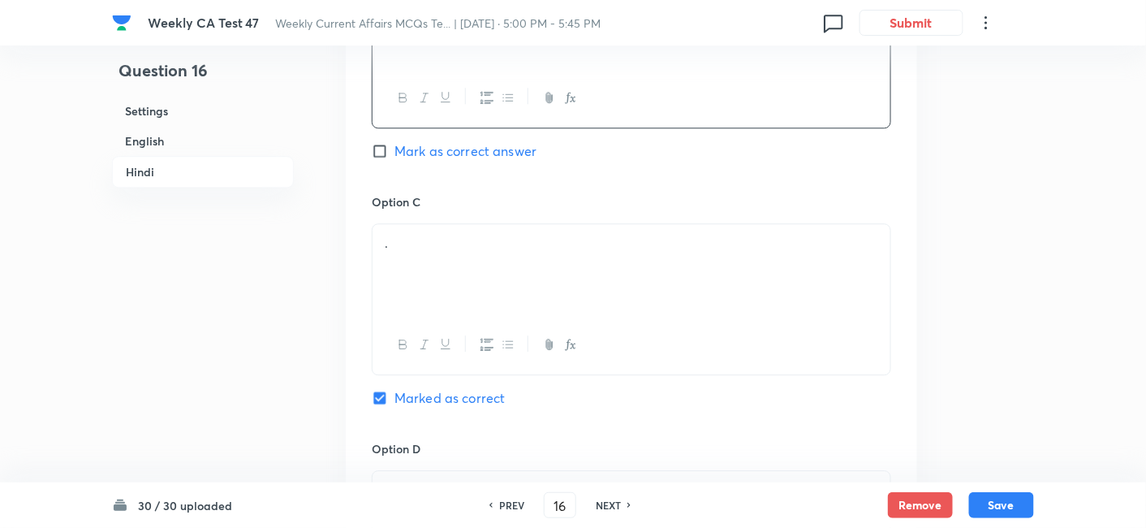
click at [459, 231] on div "." at bounding box center [632, 269] width 518 height 91
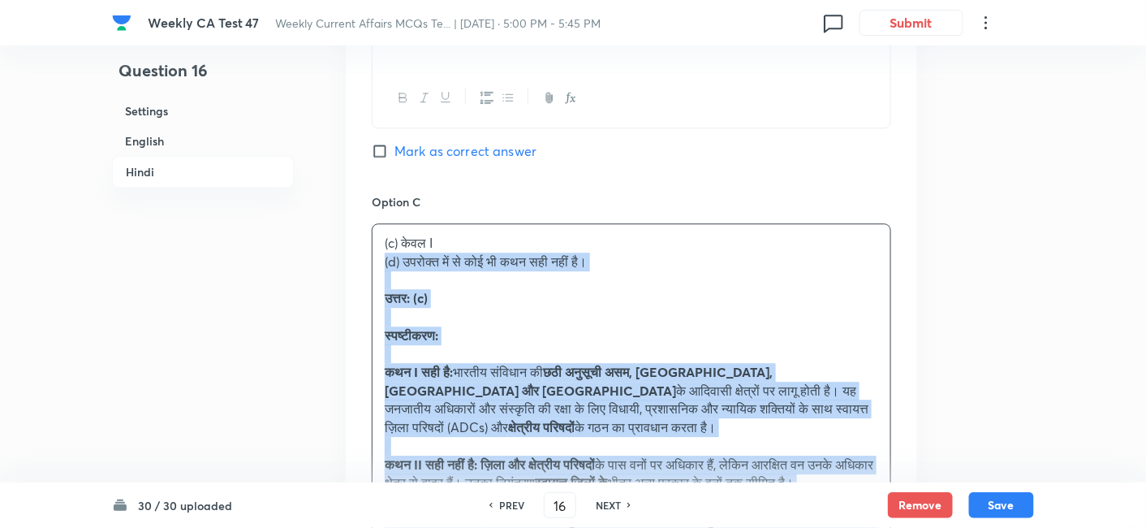
drag, startPoint x: 369, startPoint y: 207, endPoint x: 343, endPoint y: 200, distance: 27.0
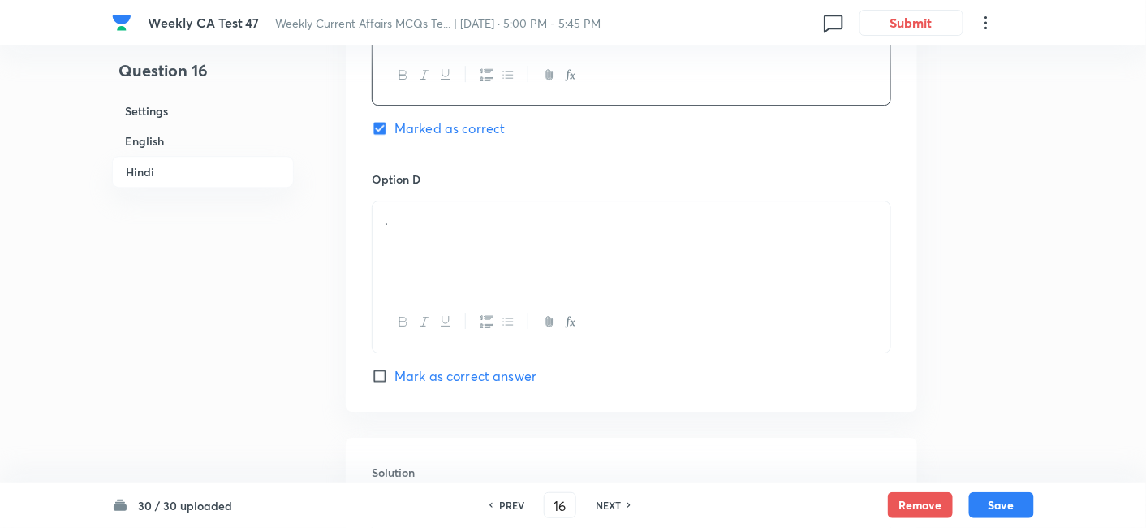
scroll to position [3442, 0]
click at [468, 200] on div "." at bounding box center [632, 245] width 518 height 91
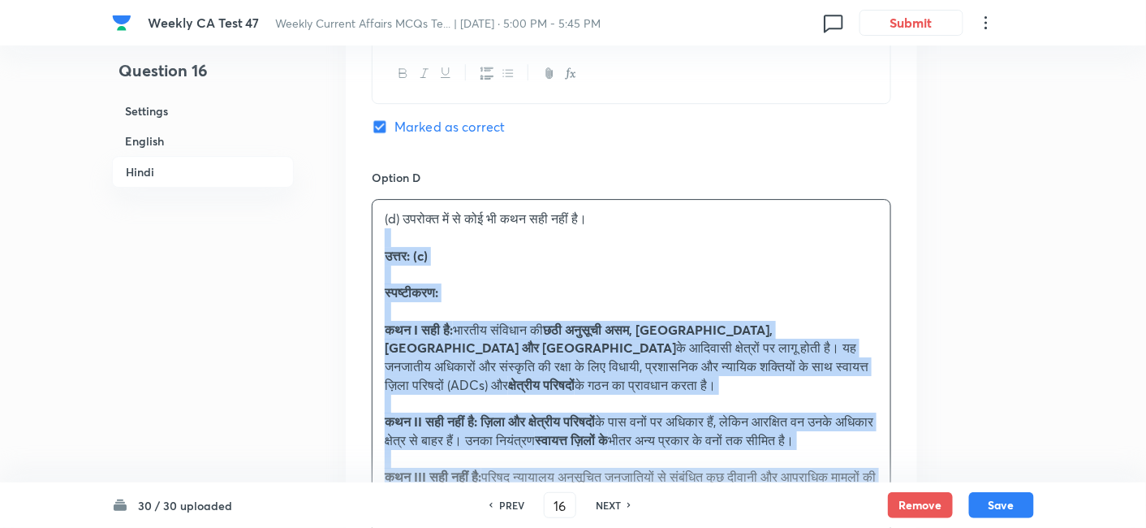
drag, startPoint x: 407, startPoint y: 208, endPoint x: 315, endPoint y: 179, distance: 96.0
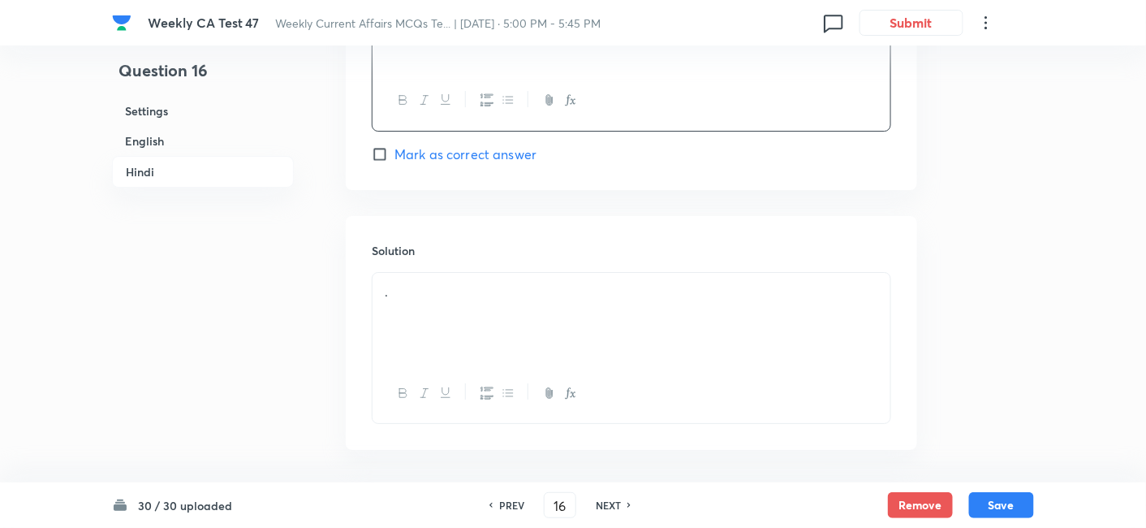
scroll to position [3667, 0]
click at [471, 268] on div "." at bounding box center [632, 313] width 518 height 91
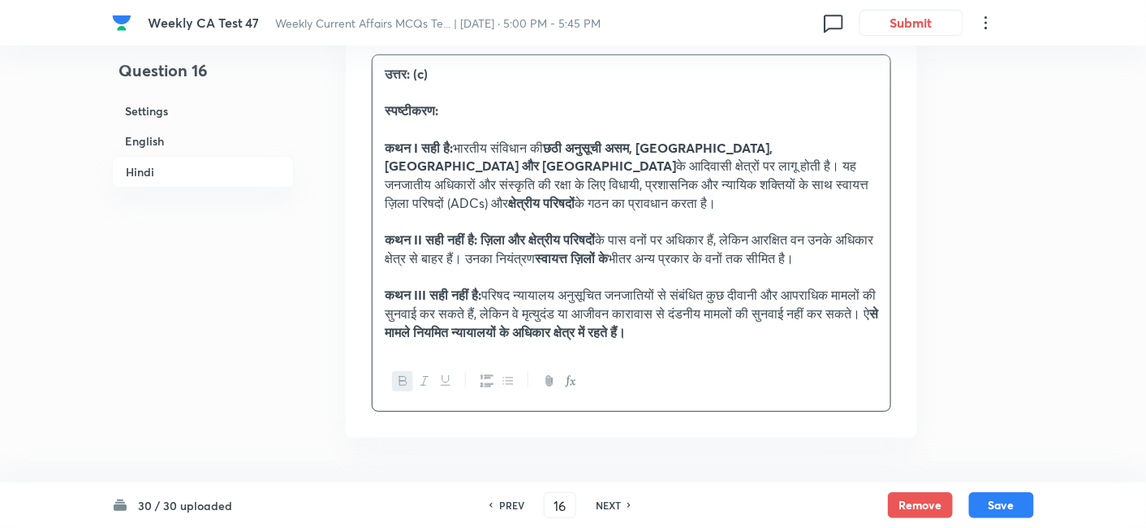
scroll to position [3890, 0]
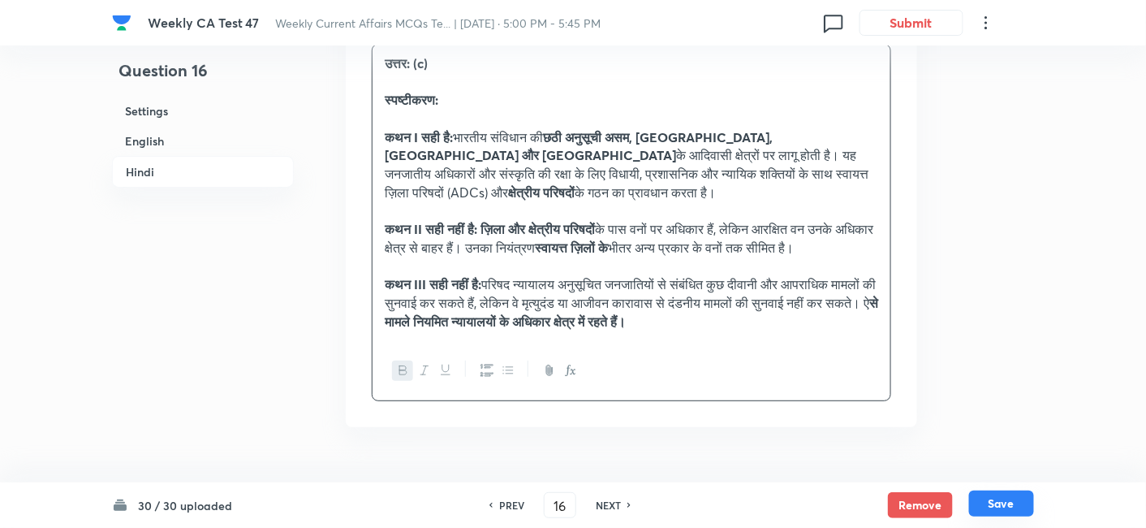
click at [994, 474] on button "Save" at bounding box center [1001, 503] width 65 height 26
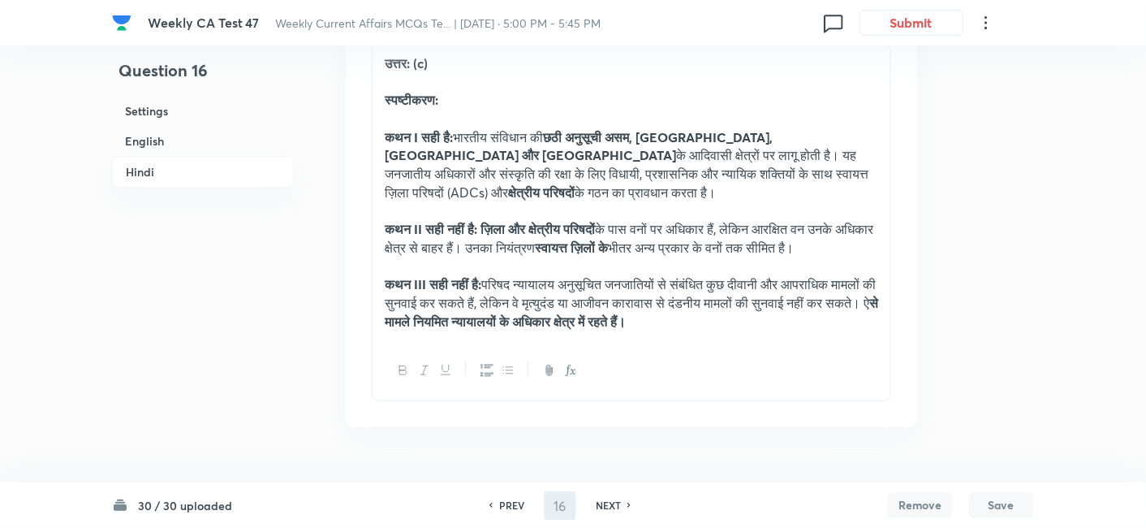
type input "17"
checkbox input "false"
checkbox input "true"
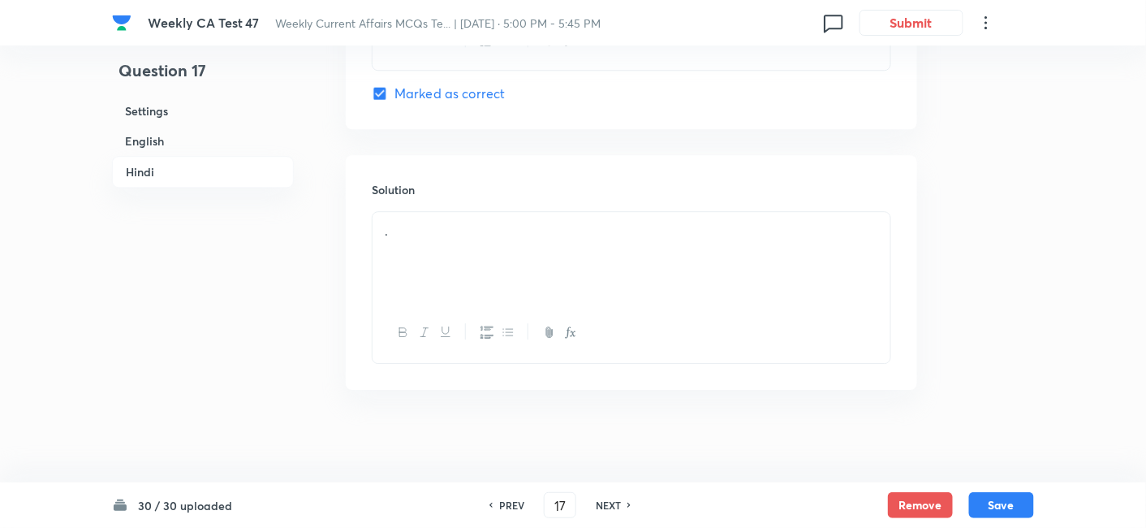
click at [220, 136] on h6 "English" at bounding box center [203, 141] width 182 height 30
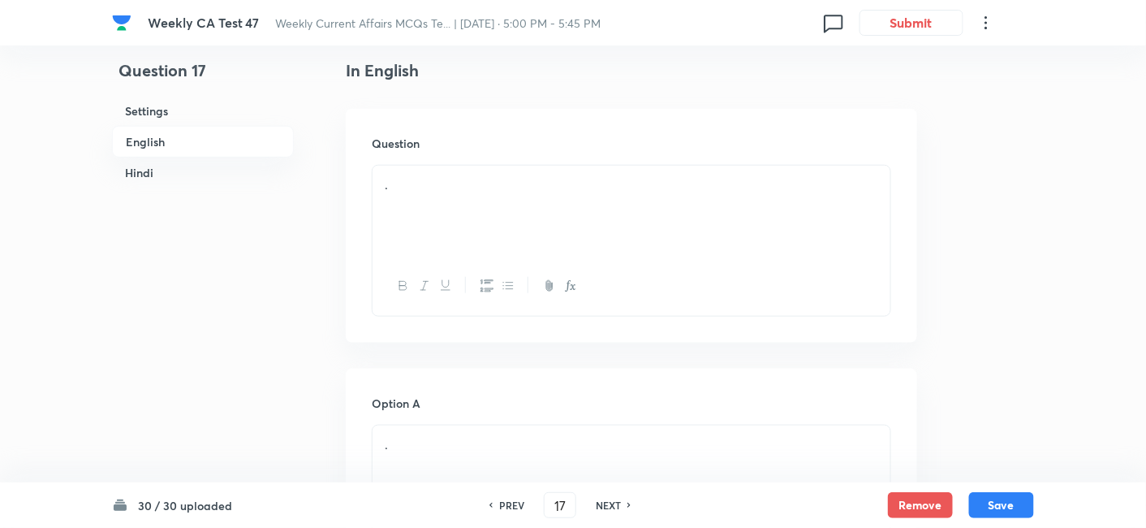
click at [467, 175] on p "." at bounding box center [632, 184] width 494 height 19
click at [533, 216] on div "." at bounding box center [632, 211] width 518 height 91
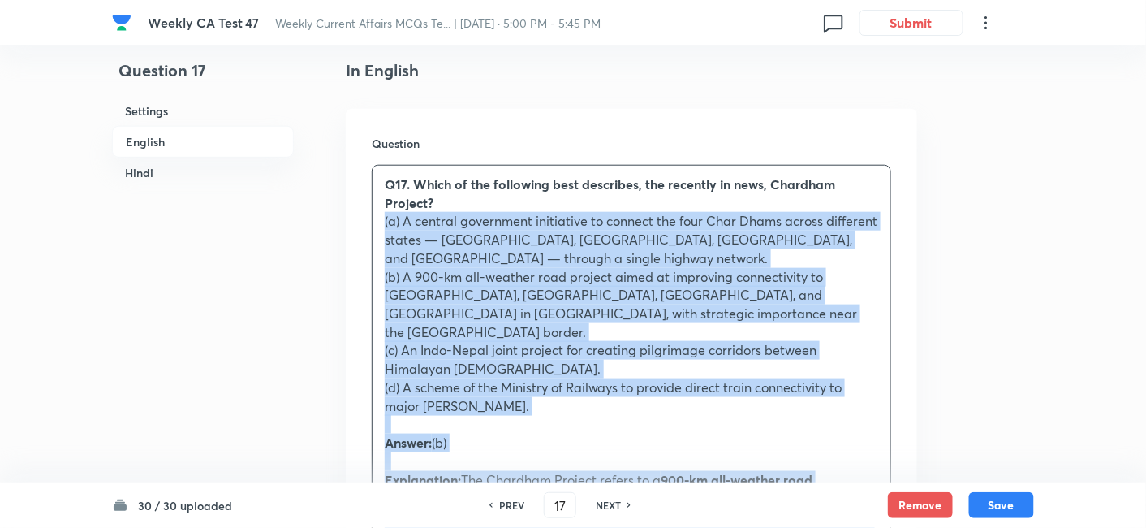
drag, startPoint x: 403, startPoint y: 321, endPoint x: 373, endPoint y: 228, distance: 97.0
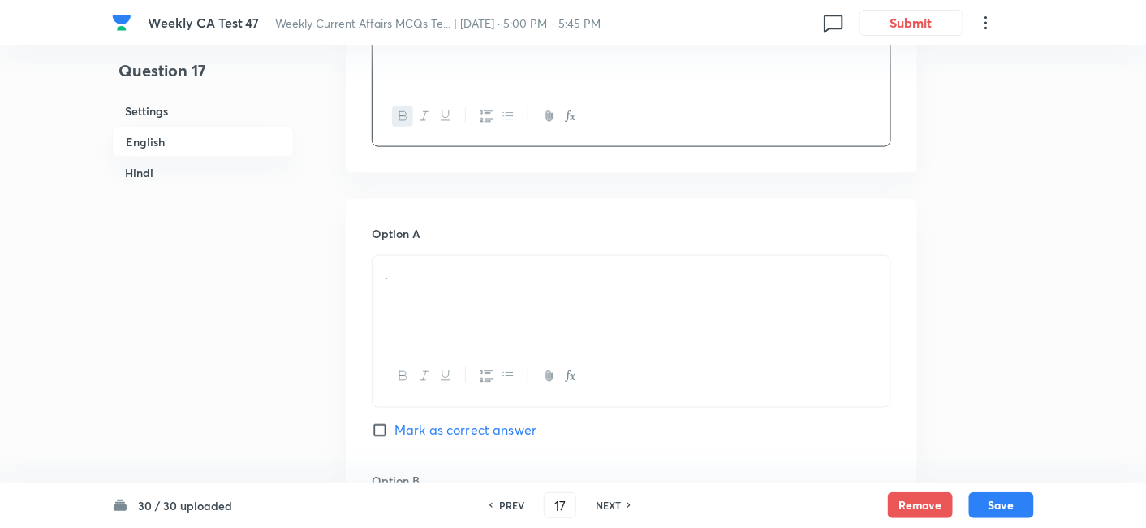
scroll to position [599, 0]
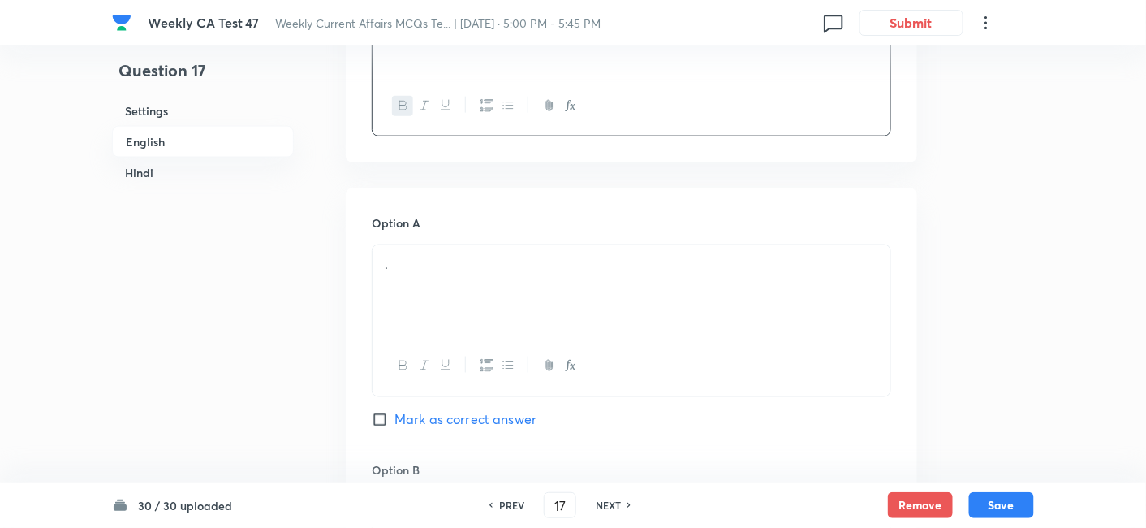
click at [521, 284] on div "." at bounding box center [632, 290] width 518 height 91
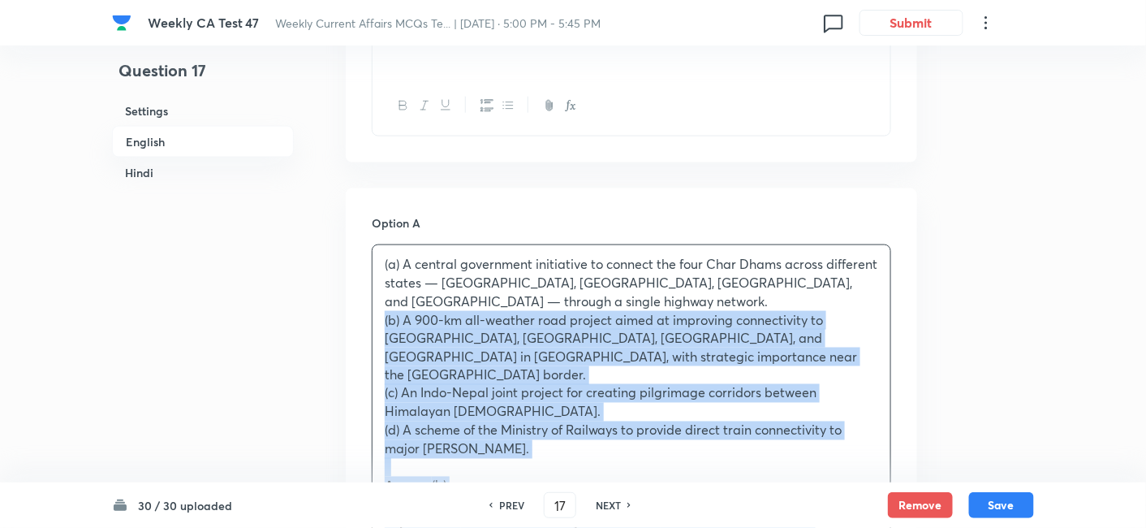
drag, startPoint x: 400, startPoint y: 311, endPoint x: 340, endPoint y: 312, distance: 60.1
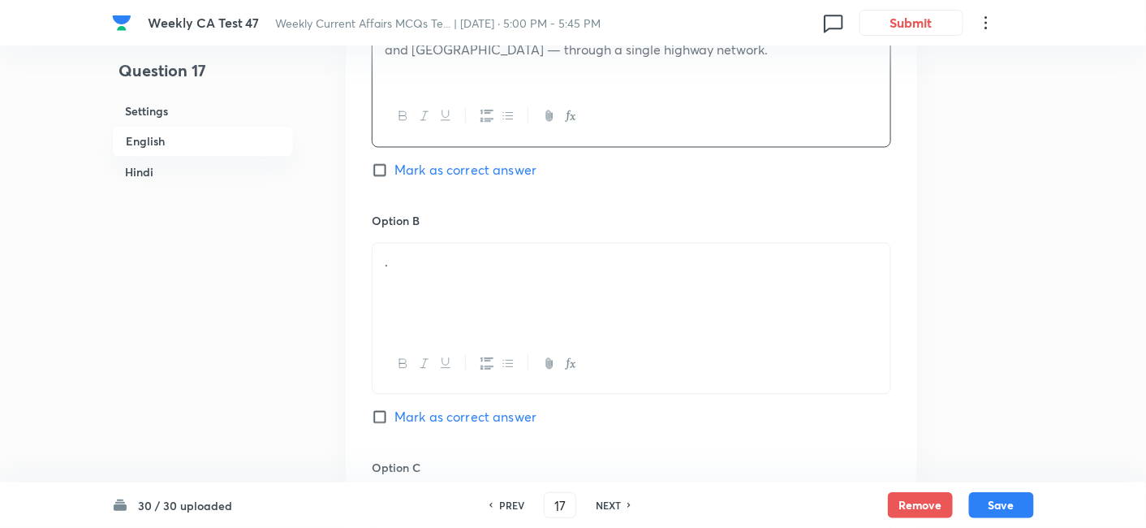
scroll to position [869, 0]
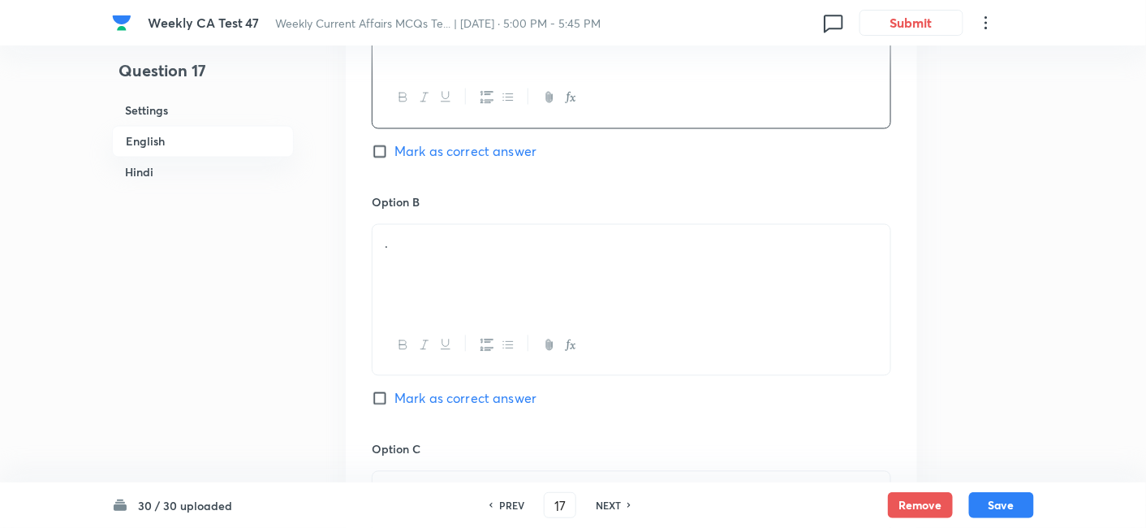
click at [457, 263] on div "." at bounding box center [632, 270] width 518 height 91
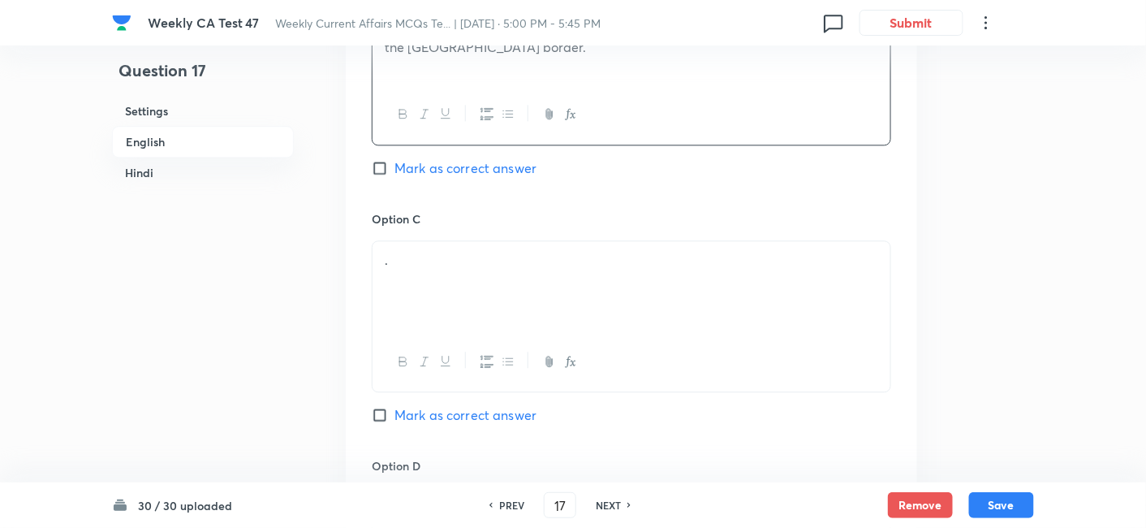
scroll to position [1141, 0]
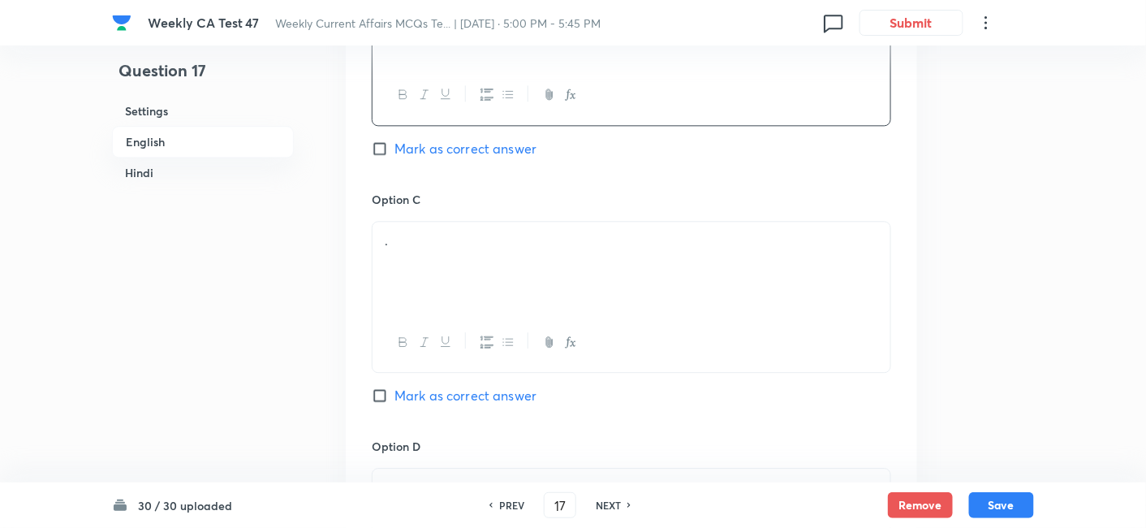
click at [473, 248] on div "." at bounding box center [632, 267] width 518 height 91
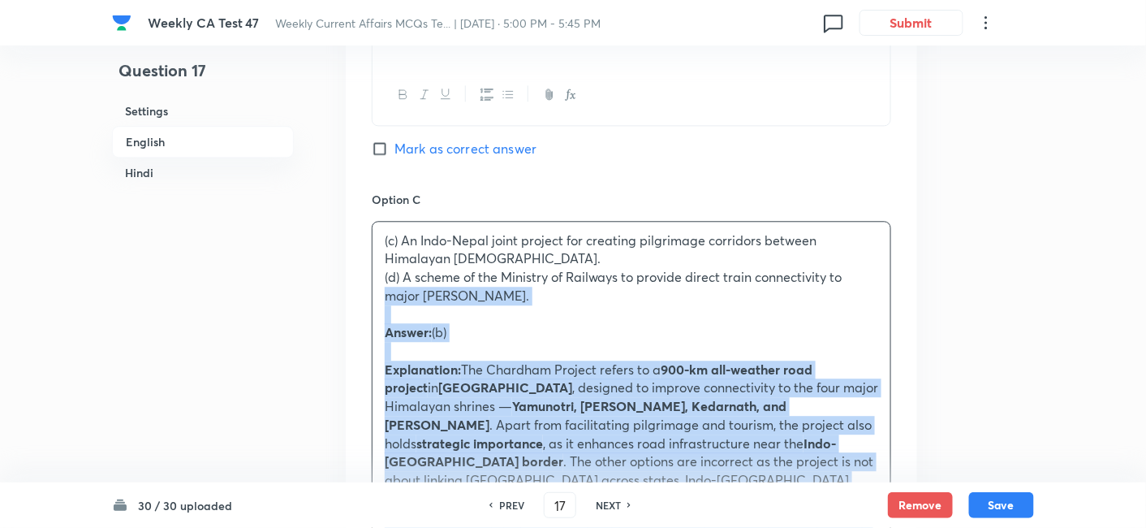
drag, startPoint x: 355, startPoint y: 270, endPoint x: 339, endPoint y: 270, distance: 15.4
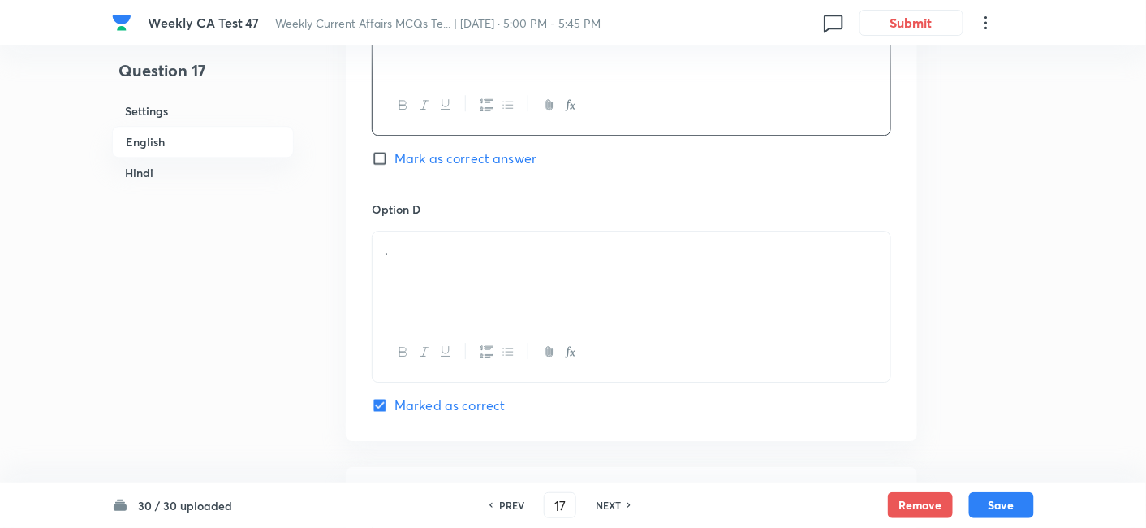
scroll to position [1411, 0]
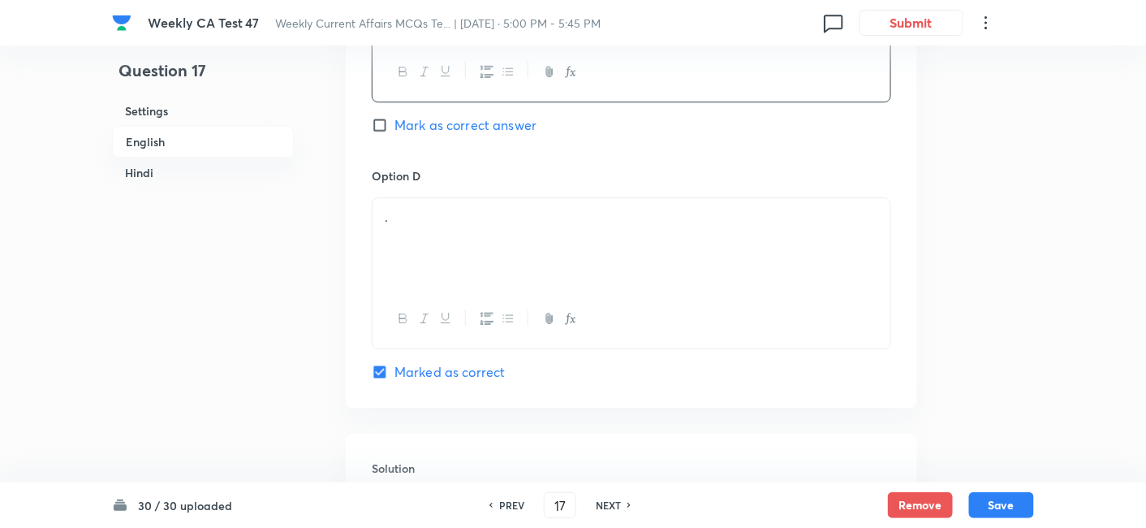
click at [470, 233] on div "." at bounding box center [632, 243] width 518 height 91
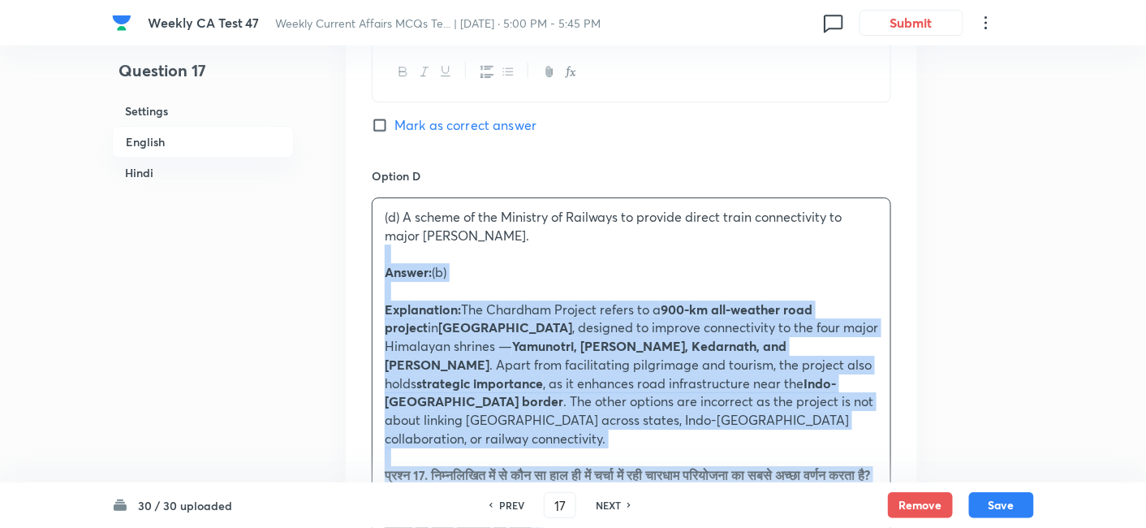
drag, startPoint x: 402, startPoint y: 242, endPoint x: 348, endPoint y: 235, distance: 54.1
click at [348, 235] on div "Option A A central government initiative to connect the four Char Dhams across …" at bounding box center [632, 170] width 572 height 1586
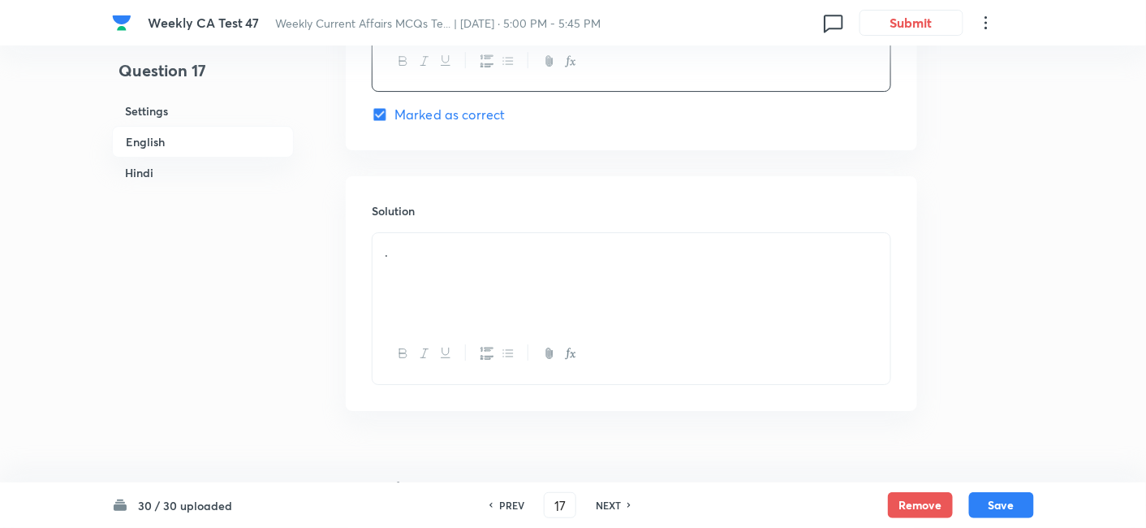
scroll to position [1681, 0]
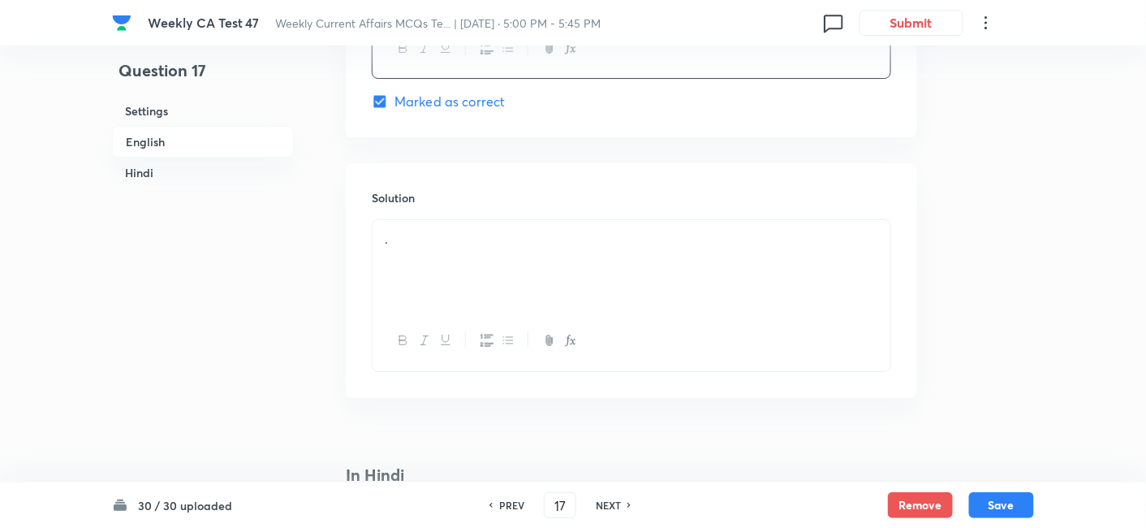
click at [463, 239] on div "." at bounding box center [632, 265] width 518 height 91
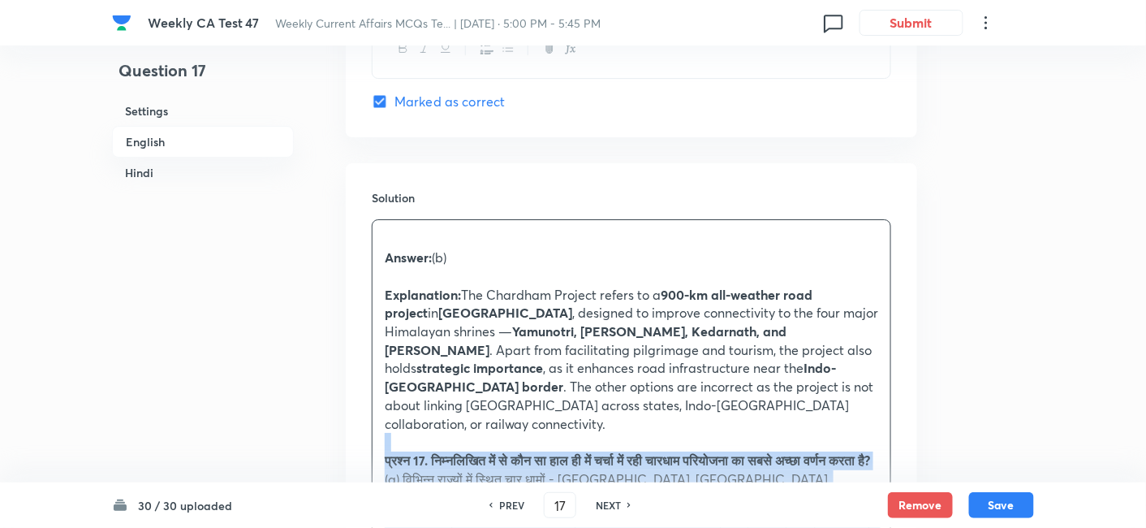
drag, startPoint x: 370, startPoint y: 402, endPoint x: 318, endPoint y: 407, distance: 52.2
click at [318, 407] on div "Question 17 Settings English Hindi Settings Type Single choice correct 4 option…" at bounding box center [573, 511] width 922 height 4228
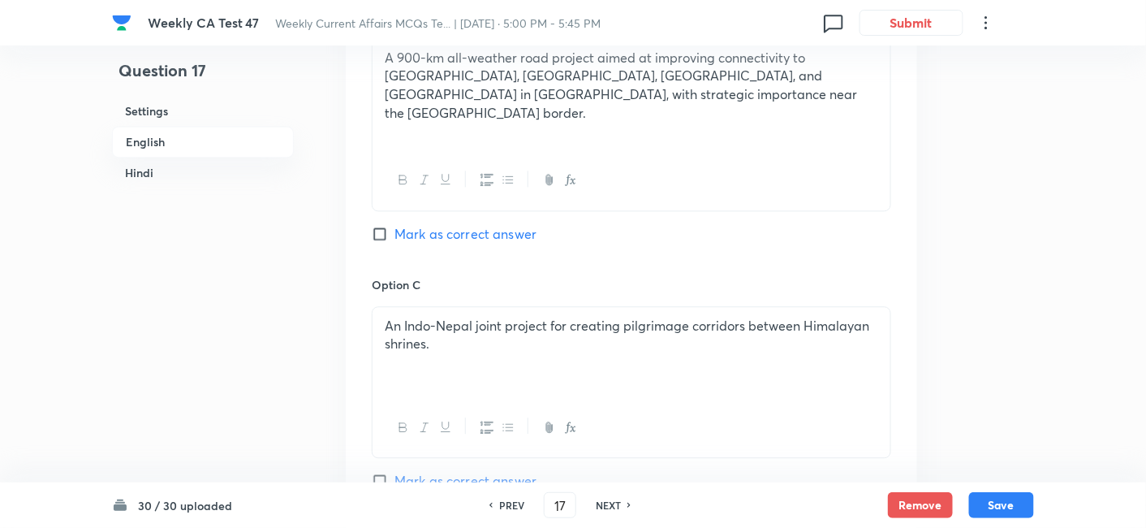
scroll to position [1050, 0]
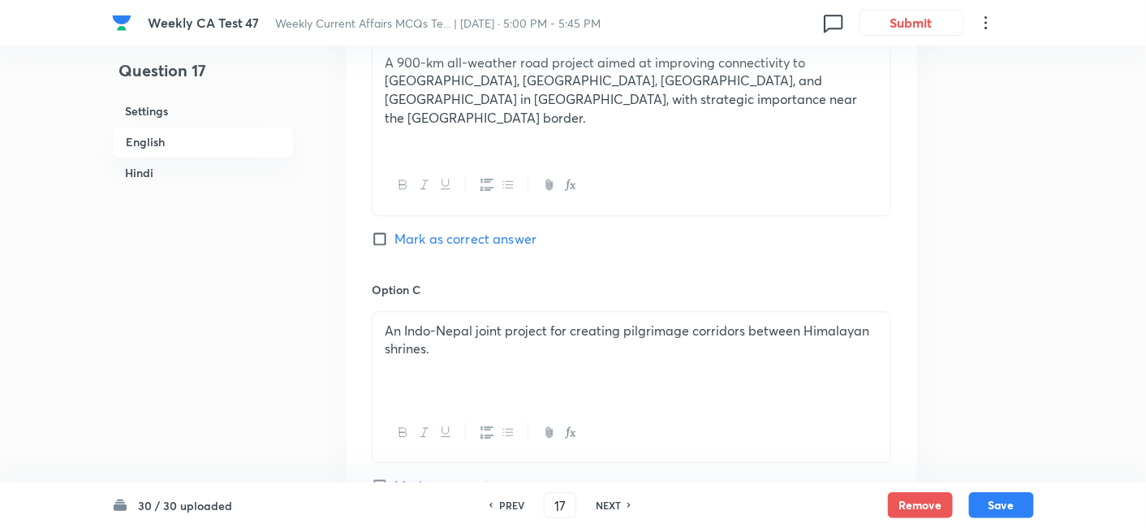
click at [441, 231] on div "Option B A 900-km all-weather road project aimed at improving connectivity to Y…" at bounding box center [632, 147] width 520 height 268
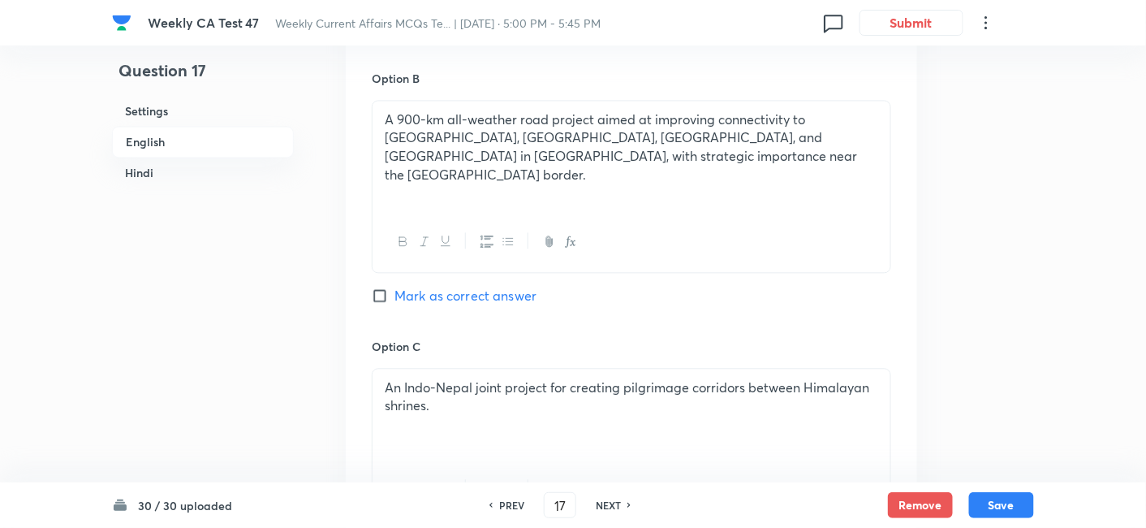
scroll to position [960, 0]
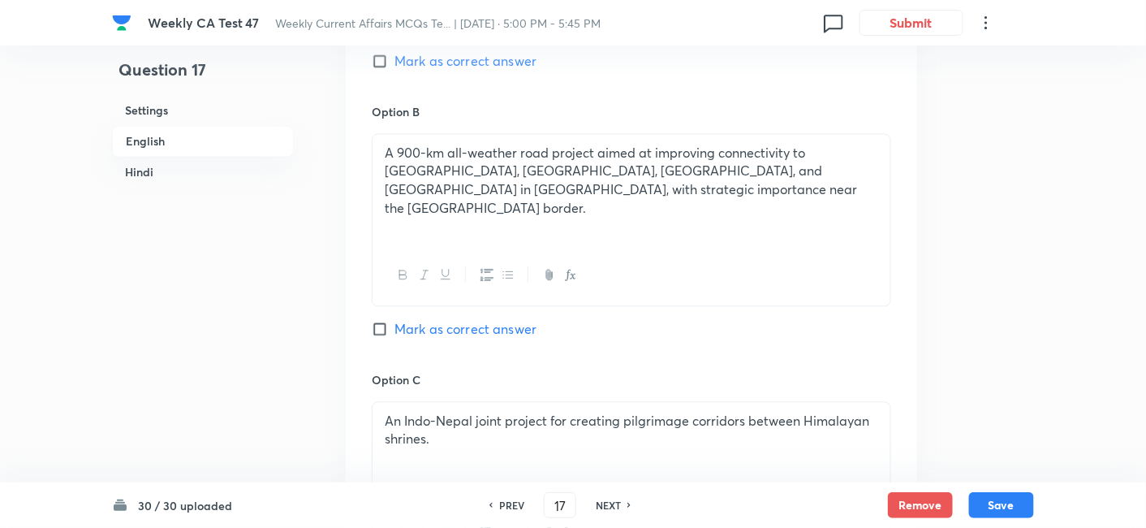
click at [455, 320] on span "Mark as correct answer" at bounding box center [466, 329] width 142 height 19
click at [395, 321] on input "Mark as correct answer" at bounding box center [383, 329] width 23 height 16
checkbox input "true"
checkbox input "false"
checkbox input "true"
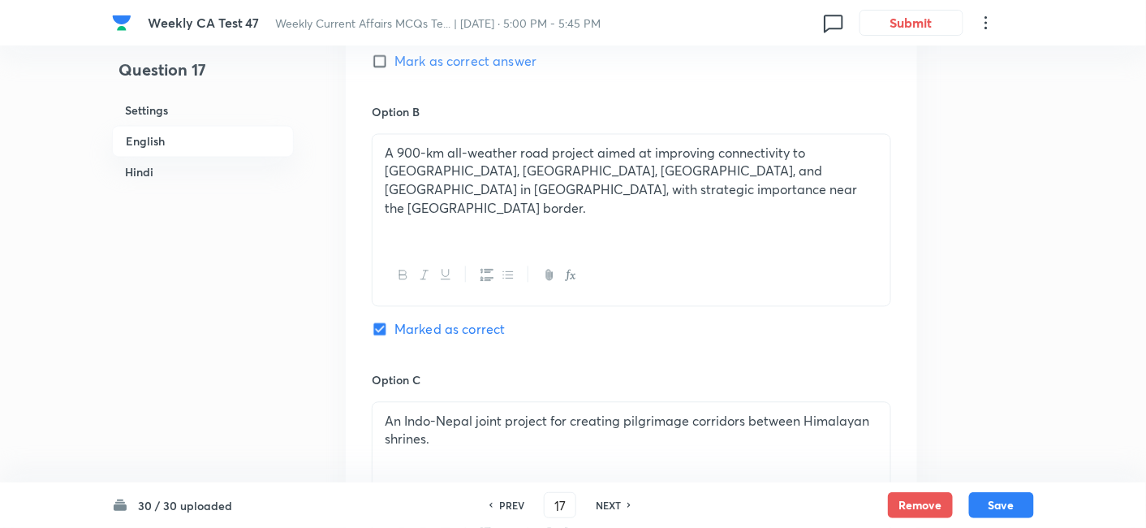
checkbox input "false"
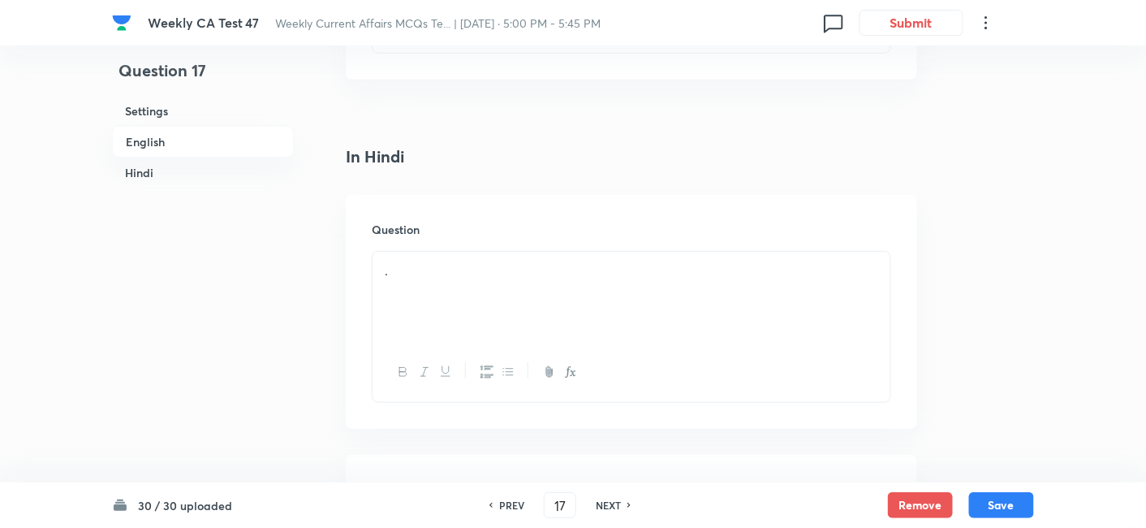
scroll to position [2133, 0]
click at [463, 256] on div "." at bounding box center [632, 295] width 518 height 91
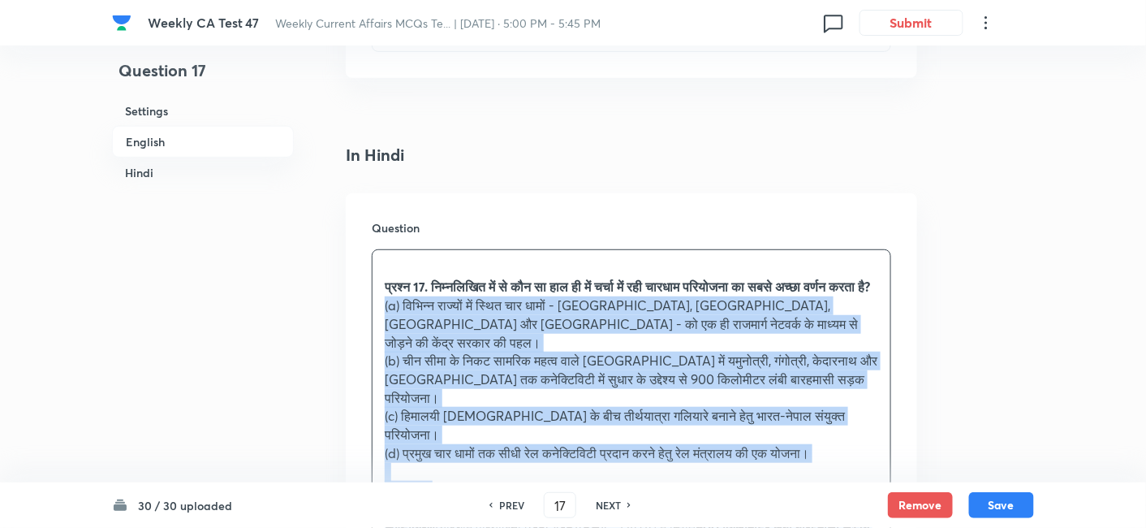
drag, startPoint x: 366, startPoint y: 295, endPoint x: 339, endPoint y: 289, distance: 28.2
click at [339, 289] on div "Question 17 Settings English Hindi Settings Type Single choice correct 4 option…" at bounding box center [573, 23] width 922 height 4156
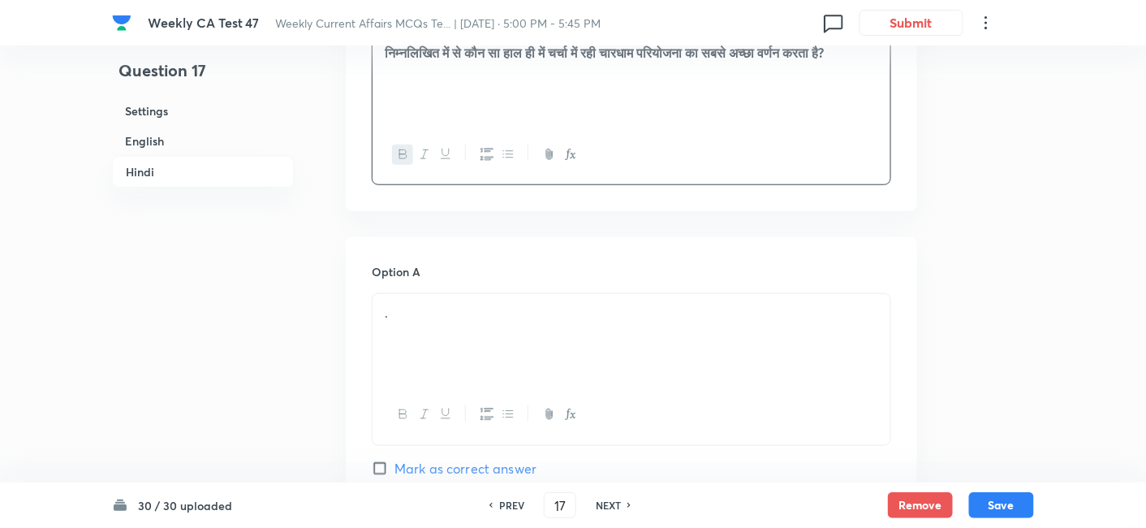
scroll to position [2403, 0]
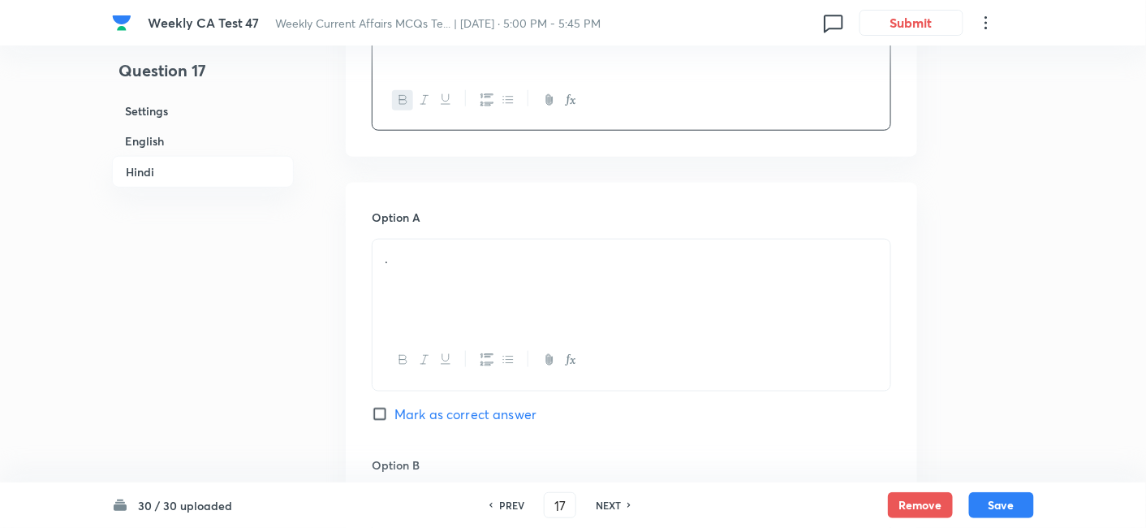
click at [493, 244] on div "." at bounding box center [632, 284] width 518 height 91
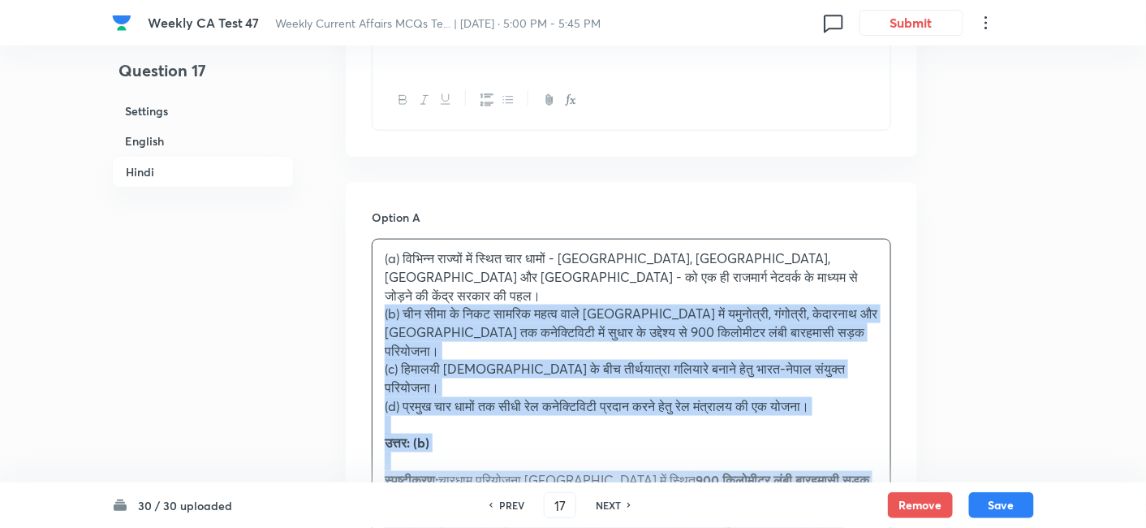
drag, startPoint x: 389, startPoint y: 265, endPoint x: 349, endPoint y: 258, distance: 40.3
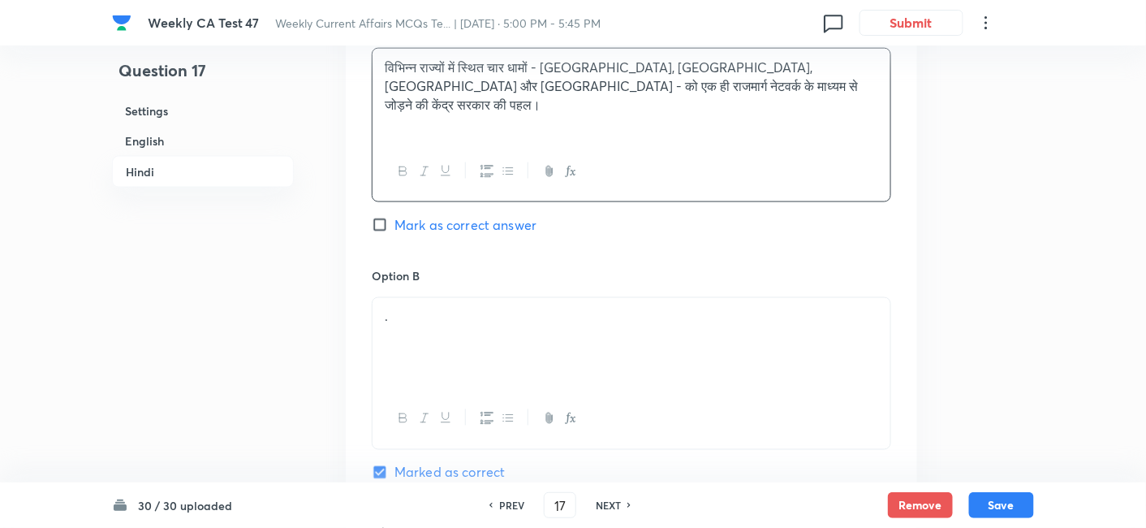
scroll to position [2674, 0]
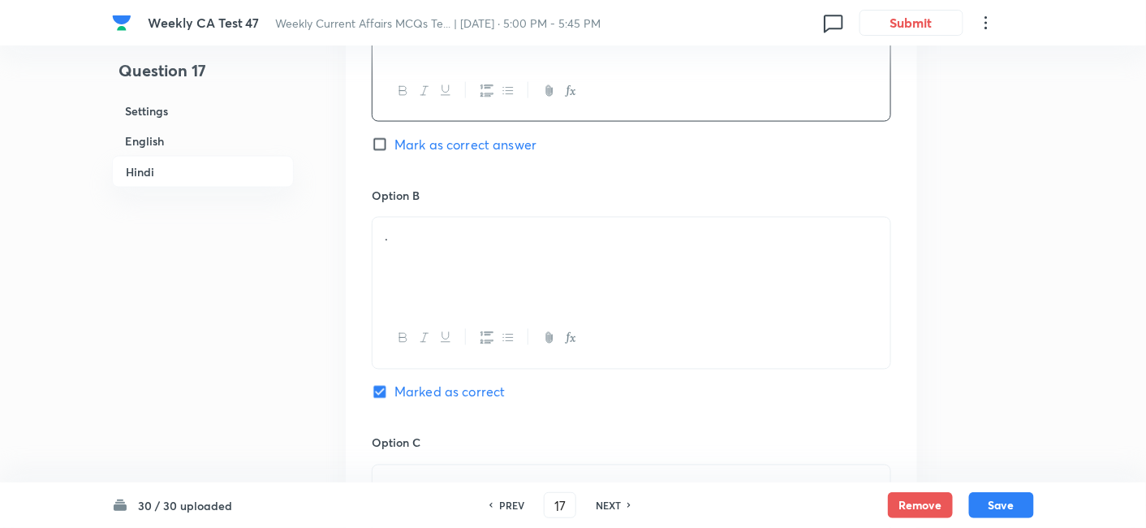
click at [457, 229] on div "." at bounding box center [632, 263] width 518 height 91
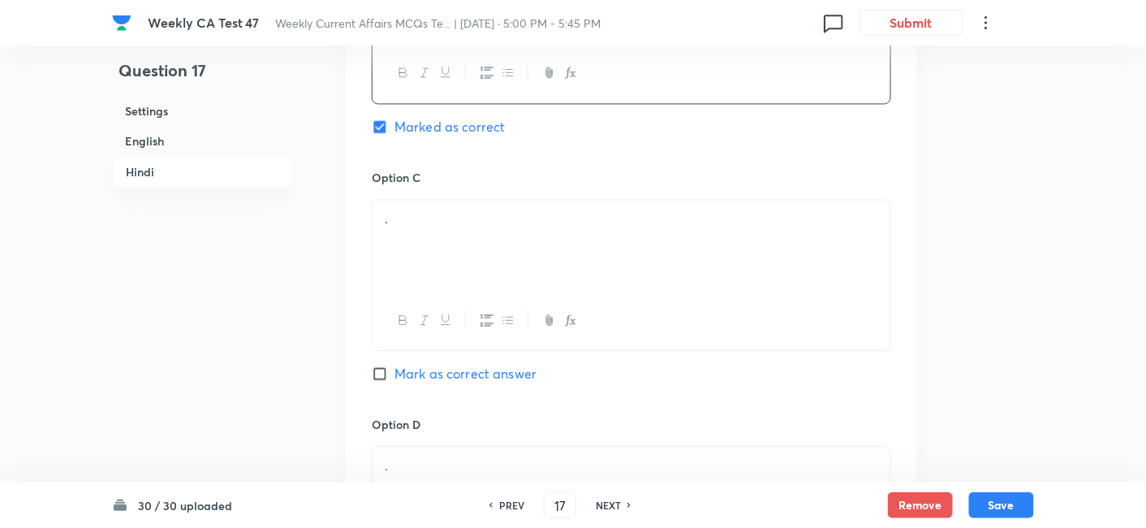
scroll to position [2944, 0]
click at [480, 197] on div "." at bounding box center [632, 242] width 518 height 91
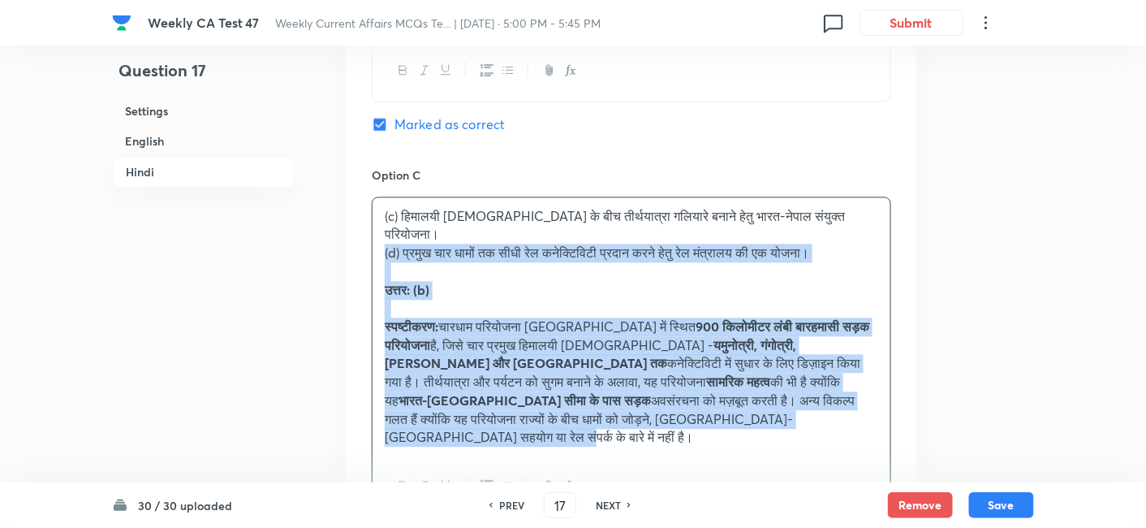
drag, startPoint x: 358, startPoint y: 190, endPoint x: 328, endPoint y: 186, distance: 30.3
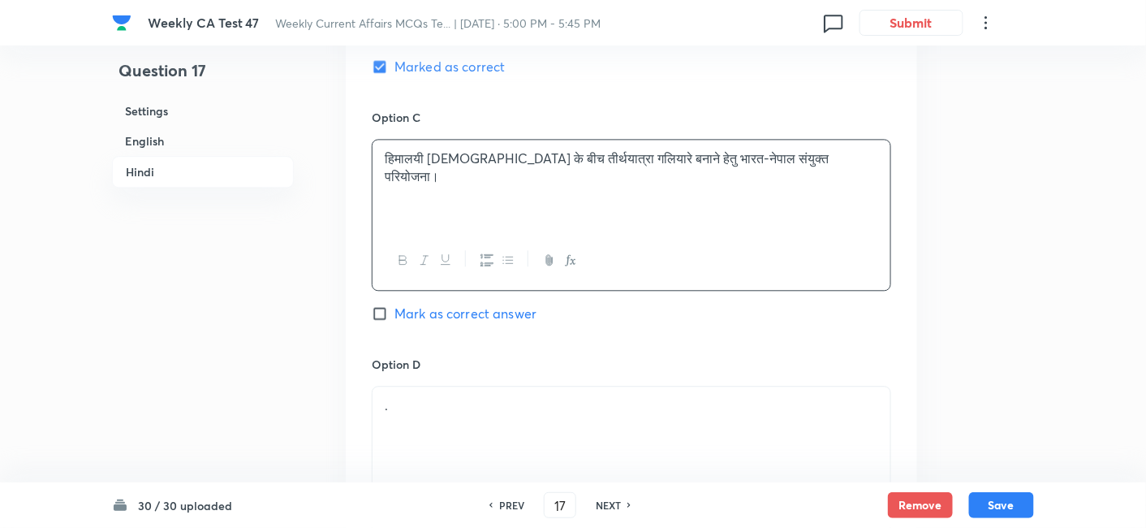
scroll to position [3125, 0]
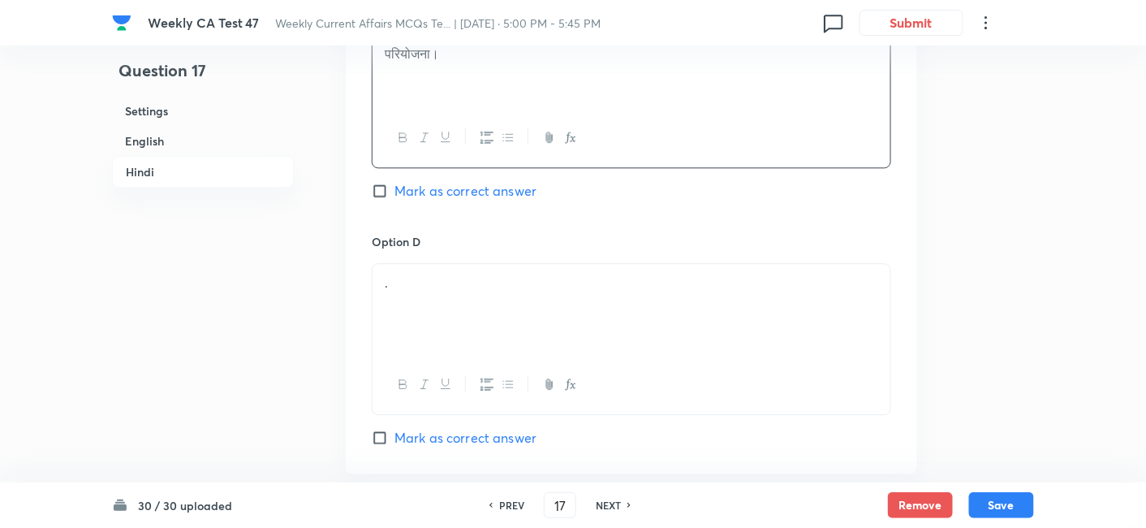
click at [466, 273] on div "." at bounding box center [632, 309] width 518 height 91
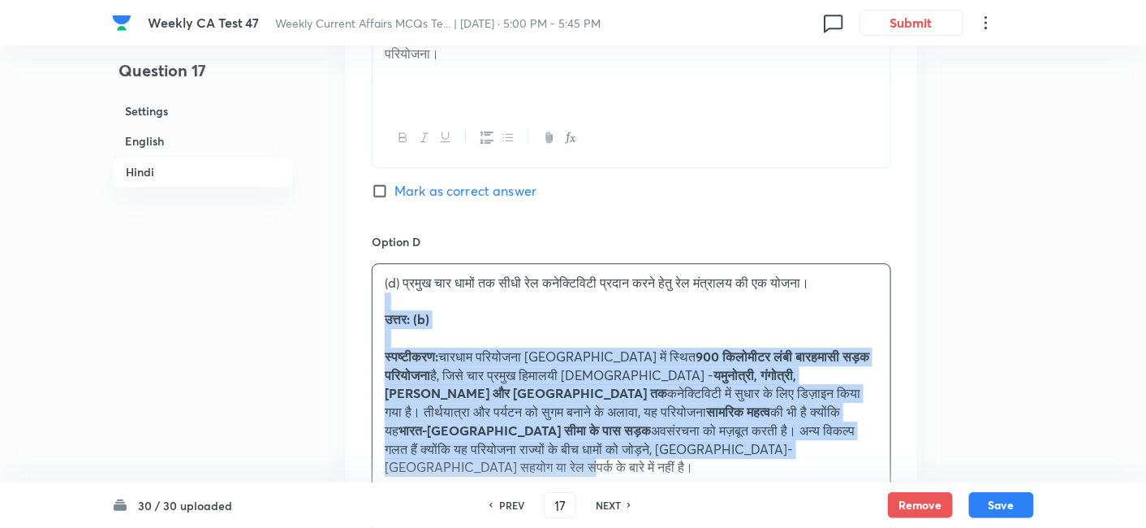
drag, startPoint x: 408, startPoint y: 259, endPoint x: 342, endPoint y: 257, distance: 65.8
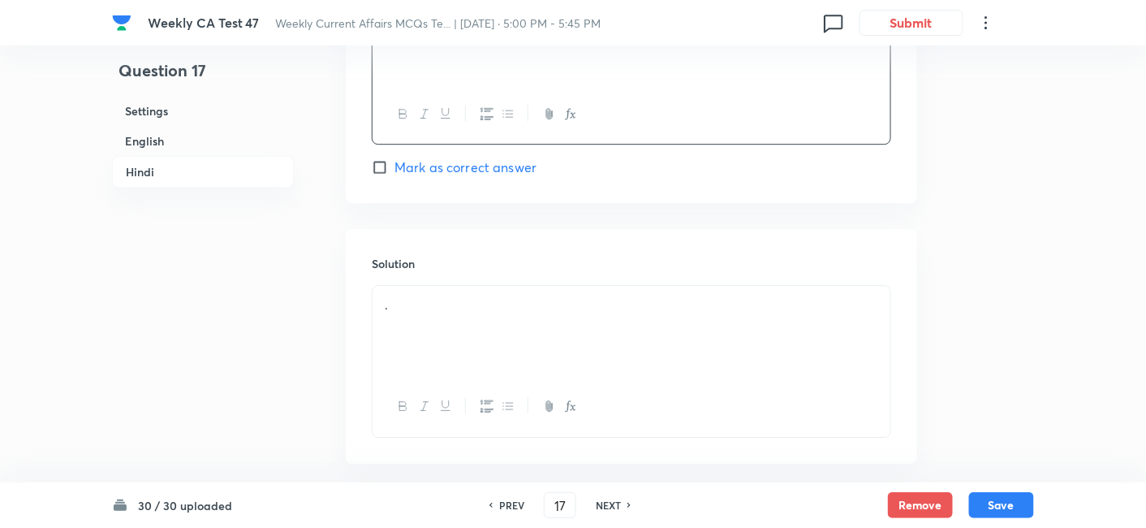
scroll to position [3395, 0]
click at [476, 286] on div "." at bounding box center [632, 331] width 518 height 91
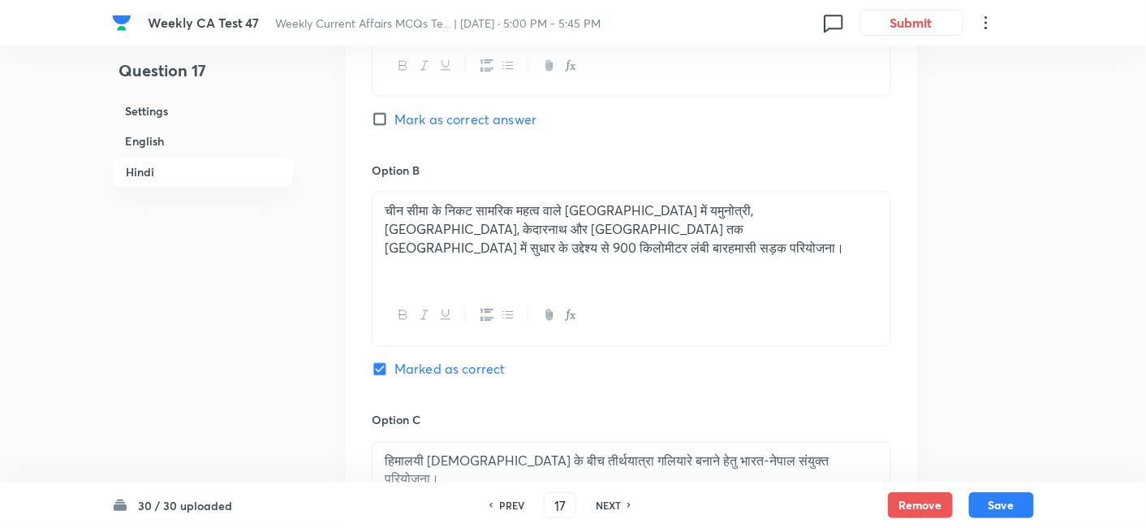
scroll to position [2674, 0]
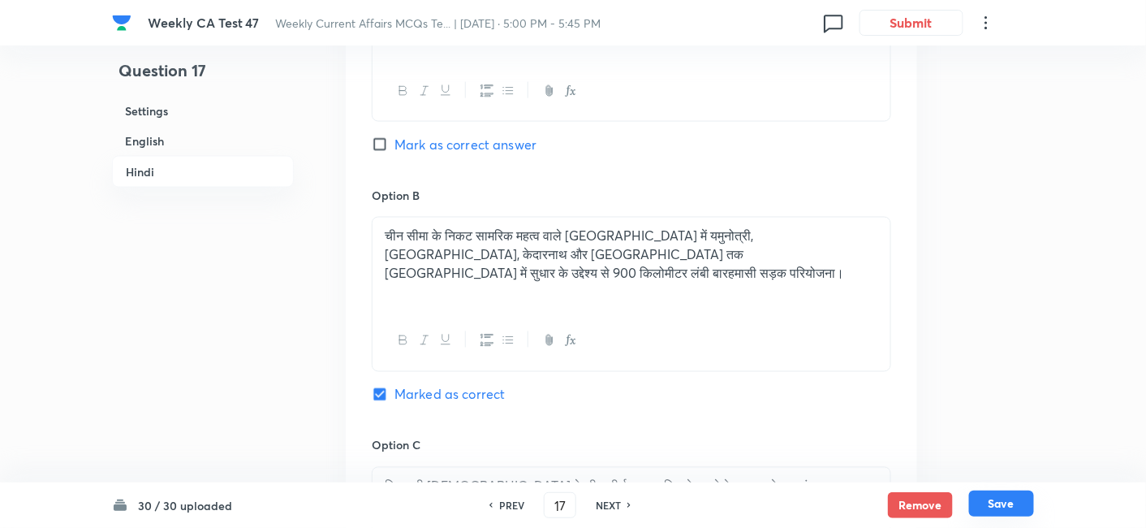
click at [994, 474] on button "Save" at bounding box center [1001, 503] width 65 height 26
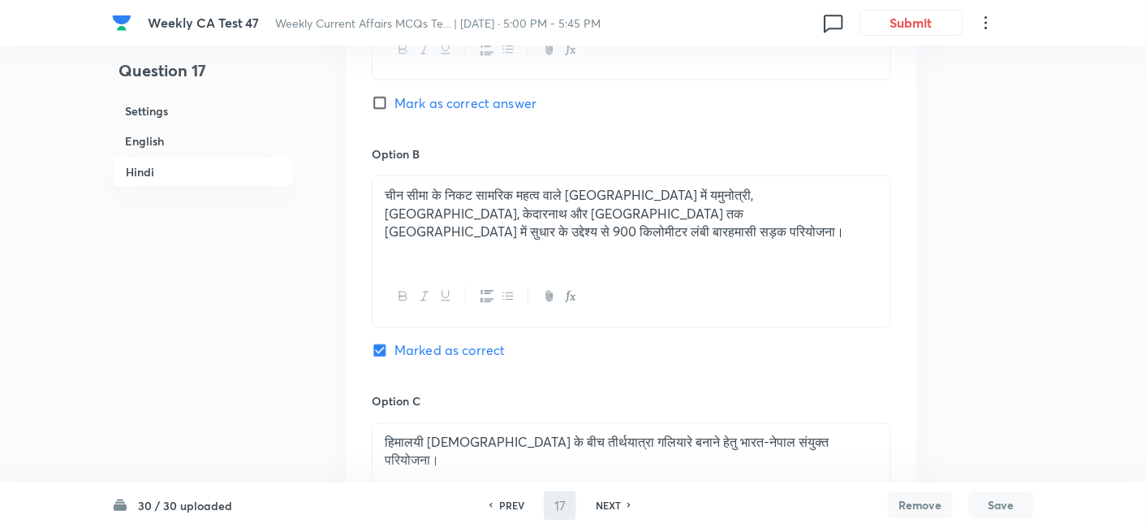
type input "18"
checkbox input "false"
checkbox input "true"
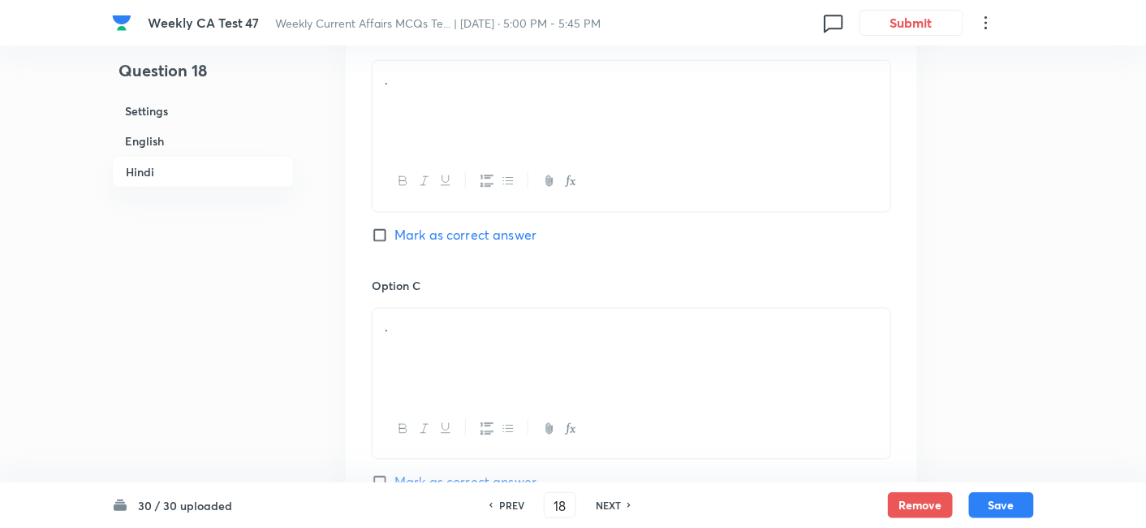
click at [209, 143] on h6 "English" at bounding box center [203, 141] width 182 height 30
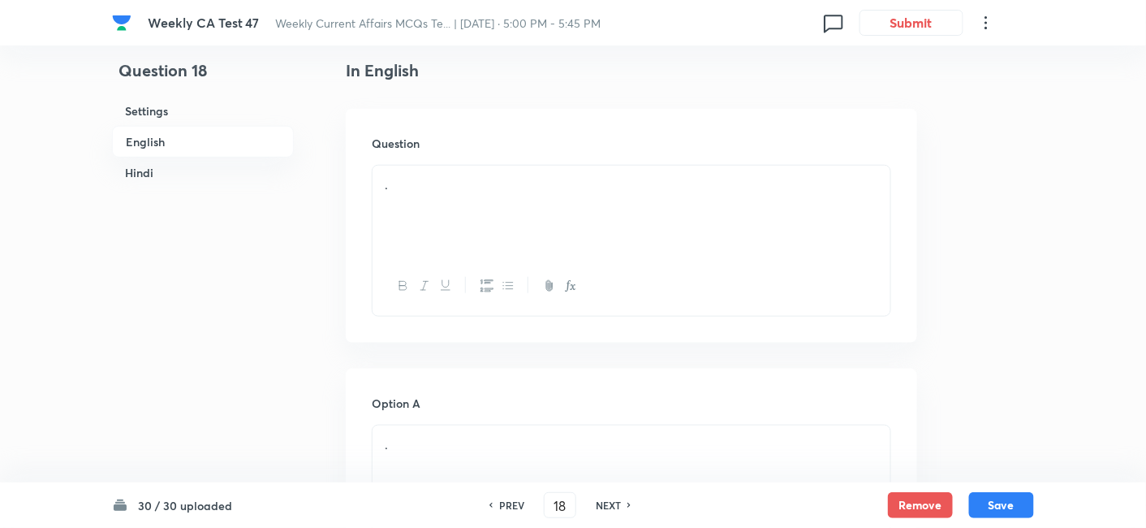
click at [582, 196] on div "." at bounding box center [632, 211] width 518 height 91
click at [504, 188] on p "." at bounding box center [632, 184] width 494 height 19
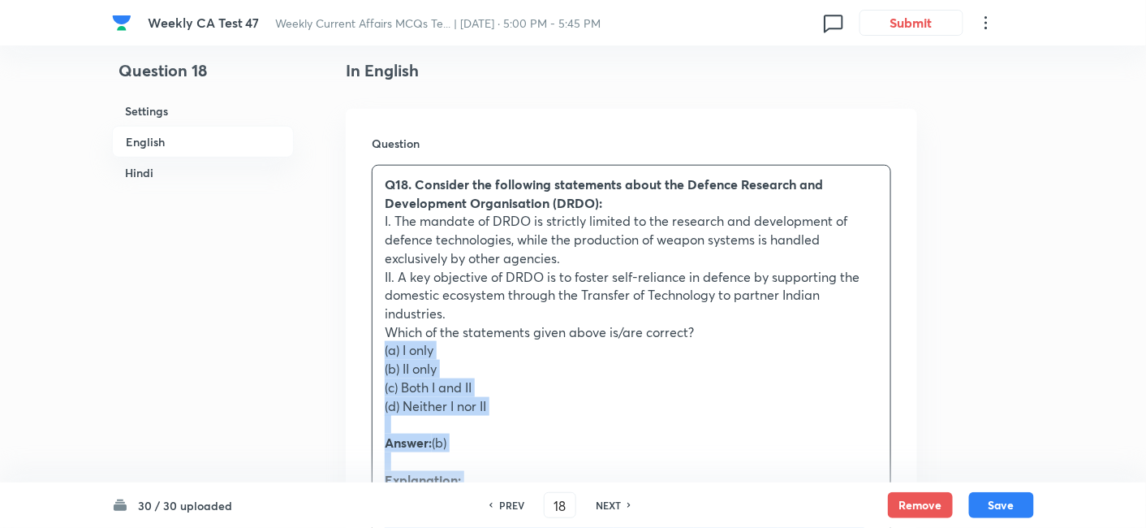
drag, startPoint x: 373, startPoint y: 350, endPoint x: 349, endPoint y: 351, distance: 24.4
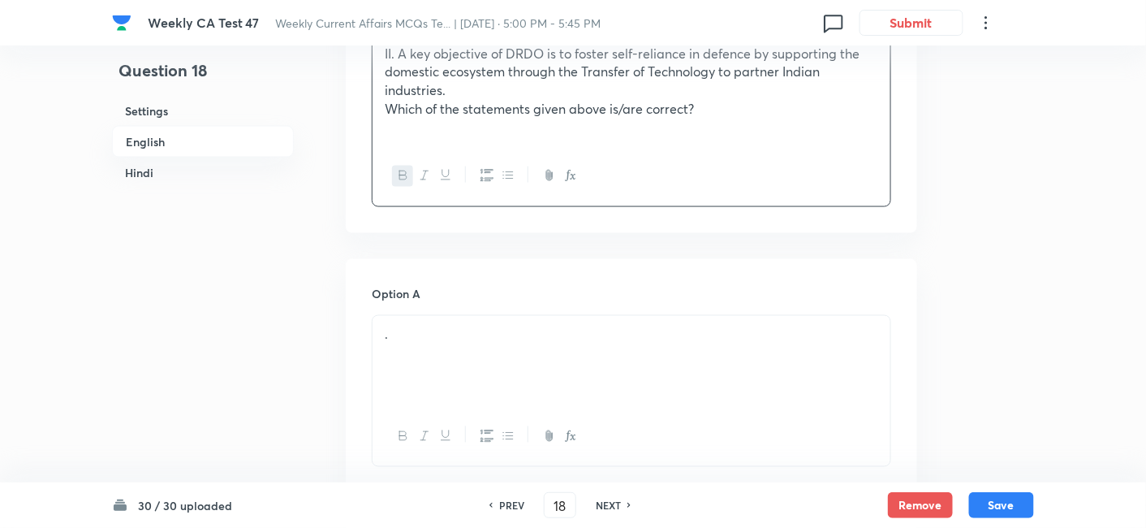
scroll to position [689, 0]
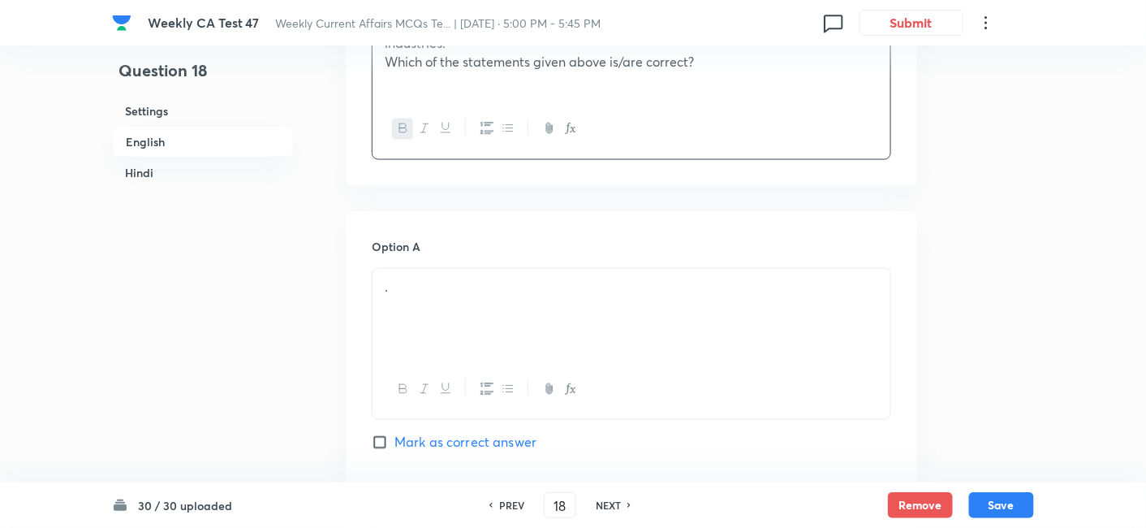
click at [483, 299] on div "." at bounding box center [632, 314] width 518 height 91
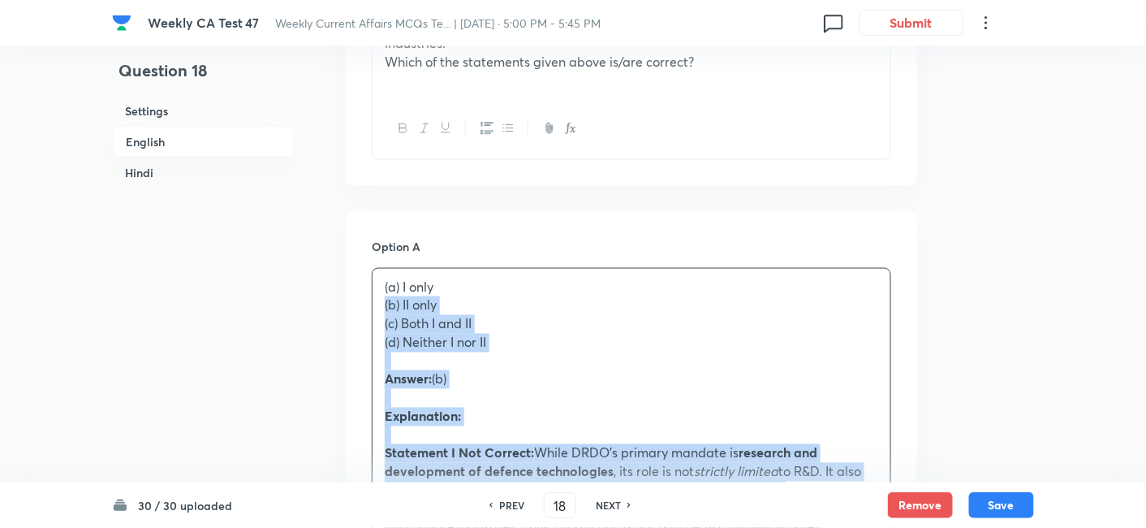
drag, startPoint x: 366, startPoint y: 318, endPoint x: 352, endPoint y: 302, distance: 21.8
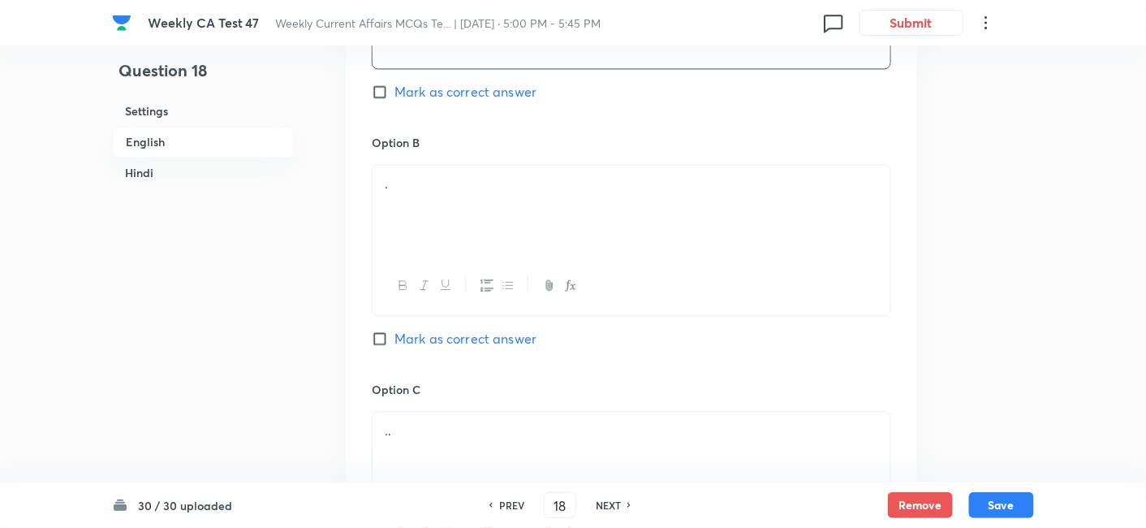
scroll to position [1050, 0]
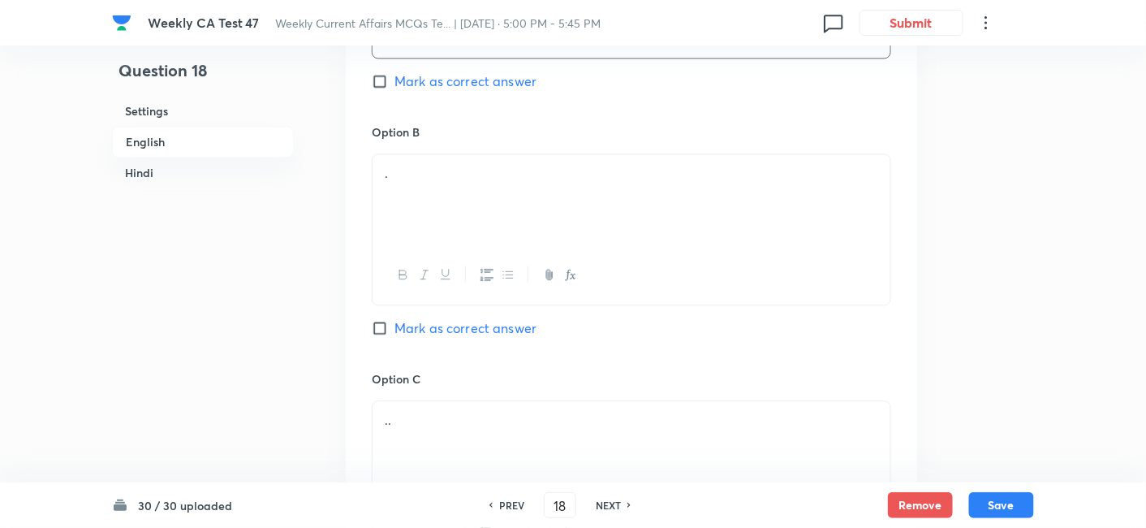
click at [486, 213] on div "." at bounding box center [632, 199] width 518 height 91
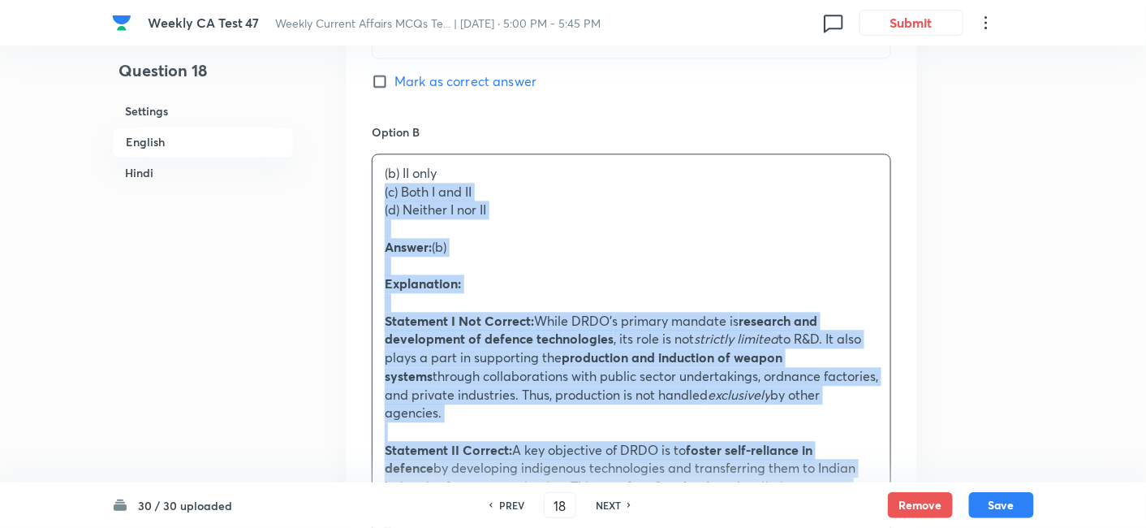
drag, startPoint x: 366, startPoint y: 200, endPoint x: 353, endPoint y: 198, distance: 13.1
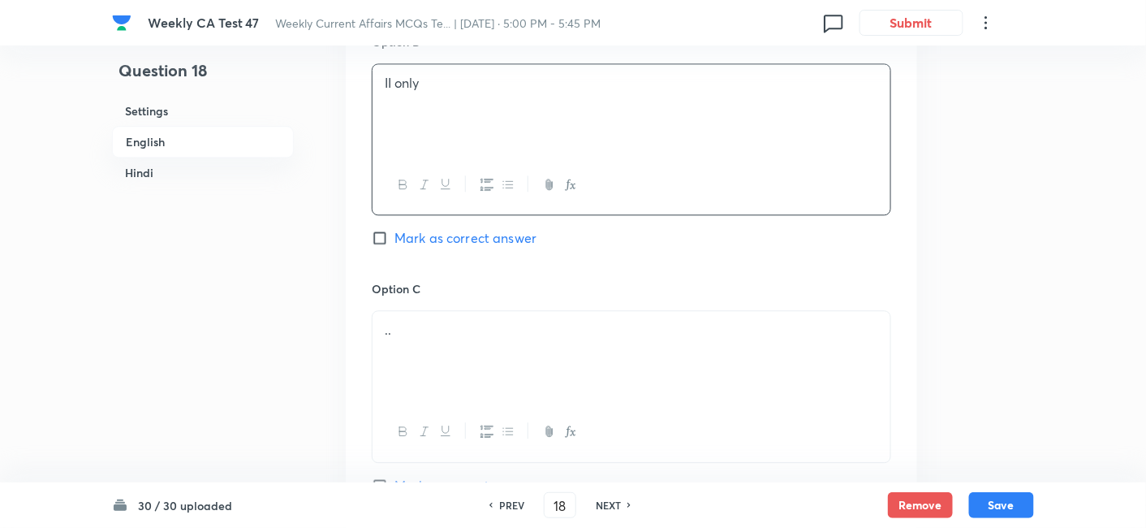
click at [481, 237] on span "Mark as correct answer" at bounding box center [466, 237] width 142 height 19
click at [395, 237] on input "Mark as correct answer" at bounding box center [383, 238] width 23 height 16
checkbox input "true"
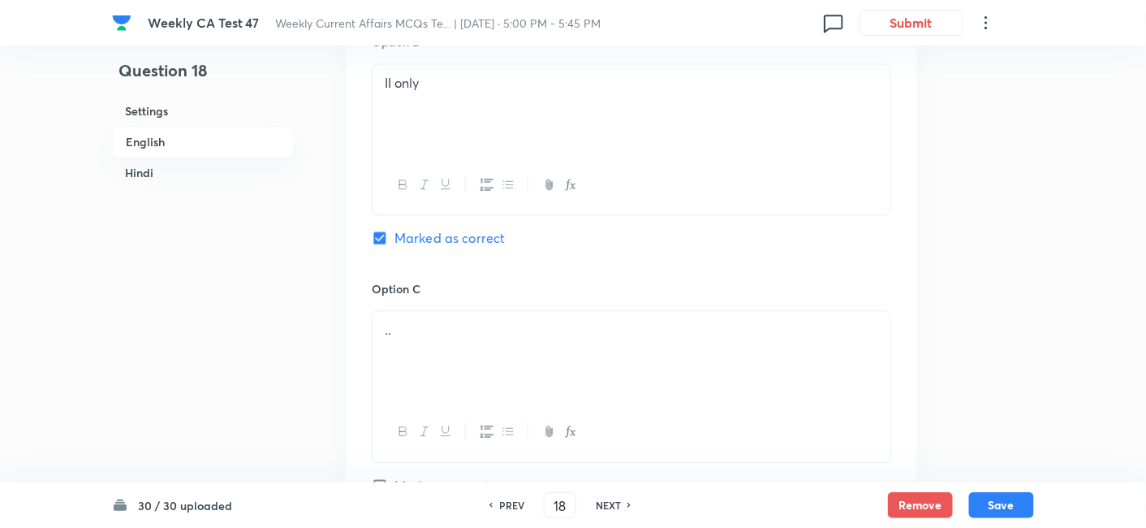
checkbox input "false"
checkbox input "true"
checkbox input "false"
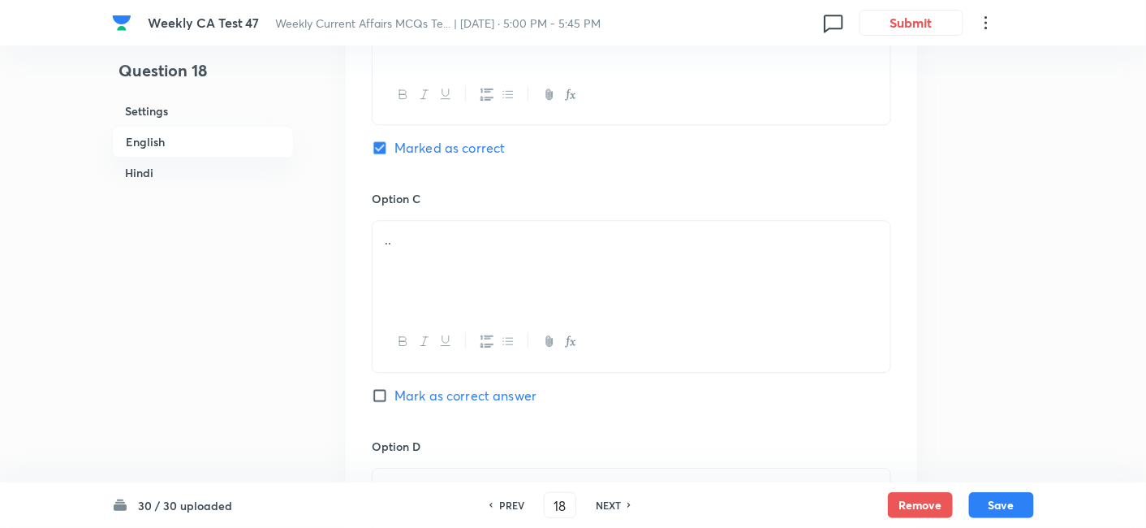
scroll to position [1321, 0]
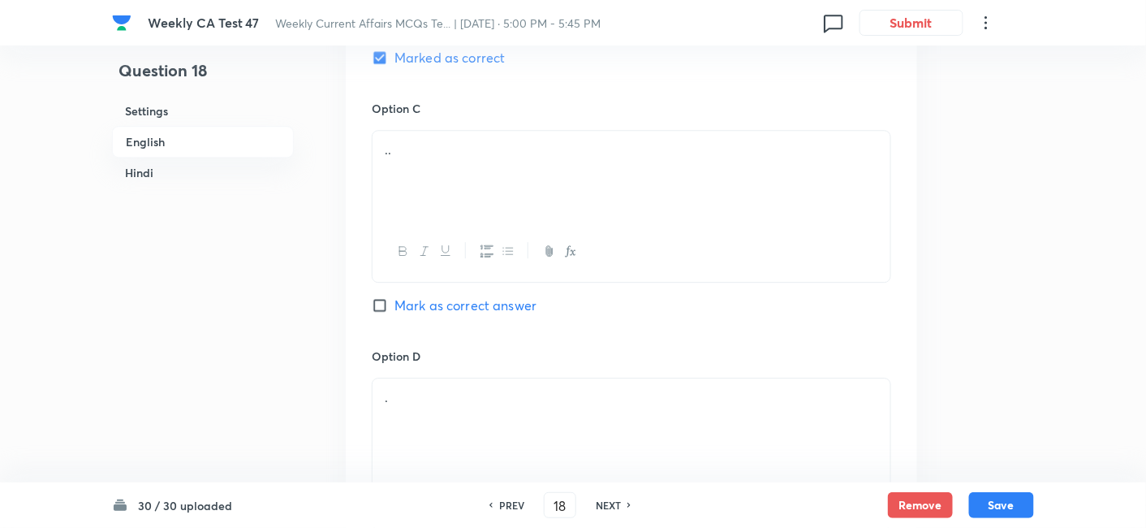
click at [478, 168] on div ".." at bounding box center [632, 176] width 518 height 91
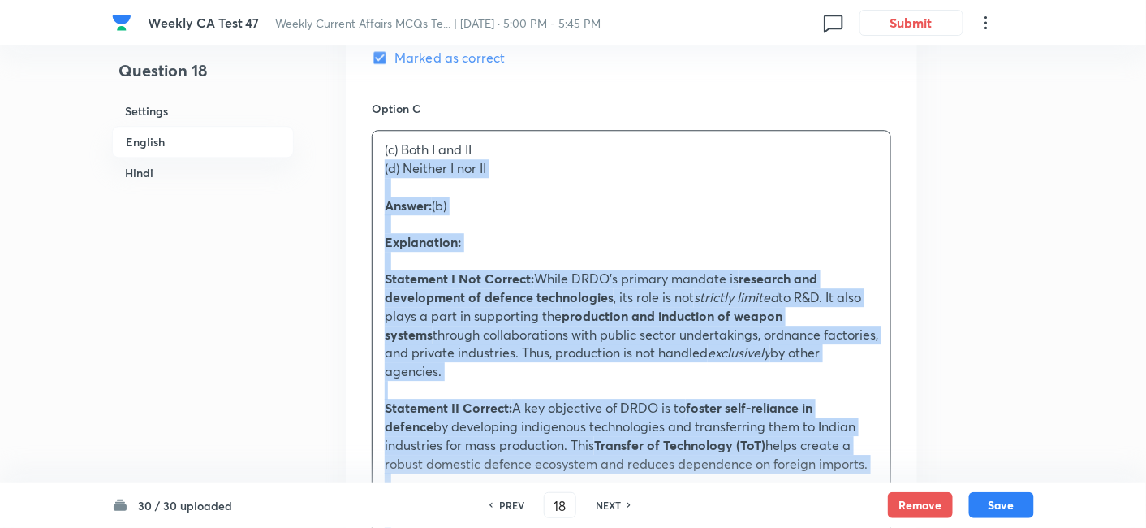
drag, startPoint x: 381, startPoint y: 179, endPoint x: 361, endPoint y: 175, distance: 19.9
click at [361, 175] on div "Option A I only Mark as correct answer Option B II only Marked as correct Optio…" at bounding box center [632, 463] width 572 height 1766
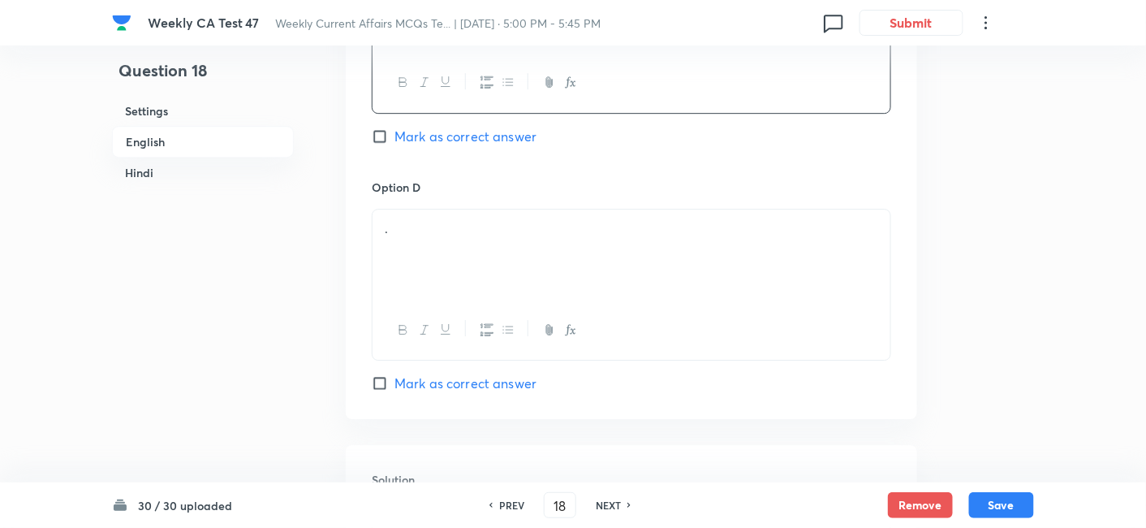
scroll to position [1501, 0]
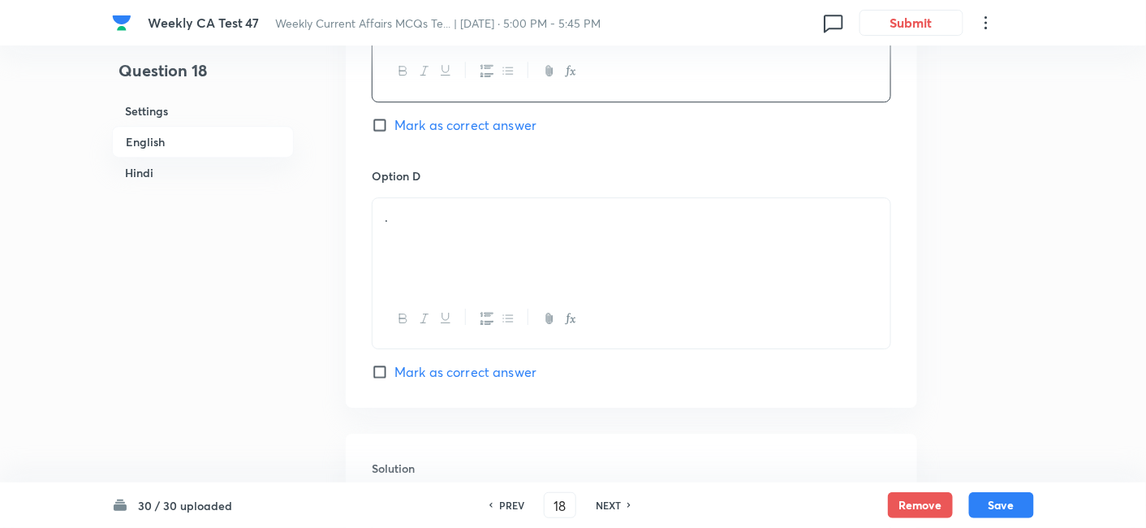
click at [487, 247] on div "." at bounding box center [632, 243] width 518 height 91
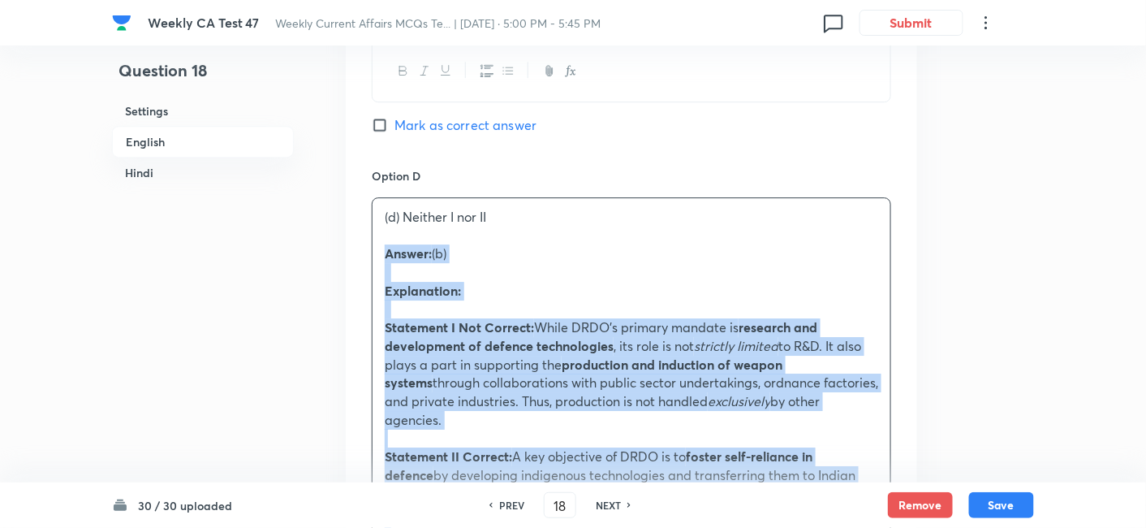
drag, startPoint x: 422, startPoint y: 249, endPoint x: 324, endPoint y: 243, distance: 98.4
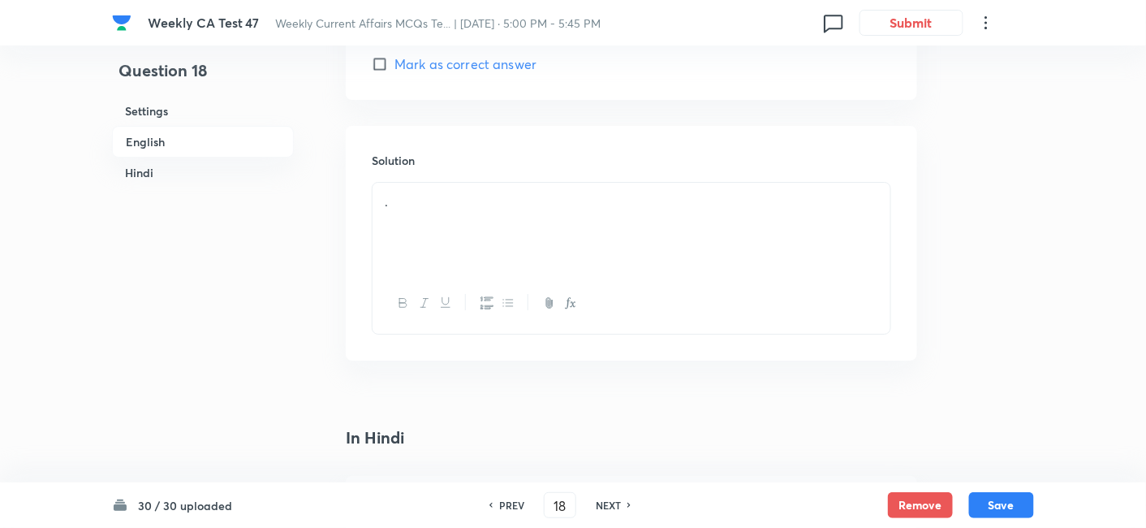
scroll to position [1862, 0]
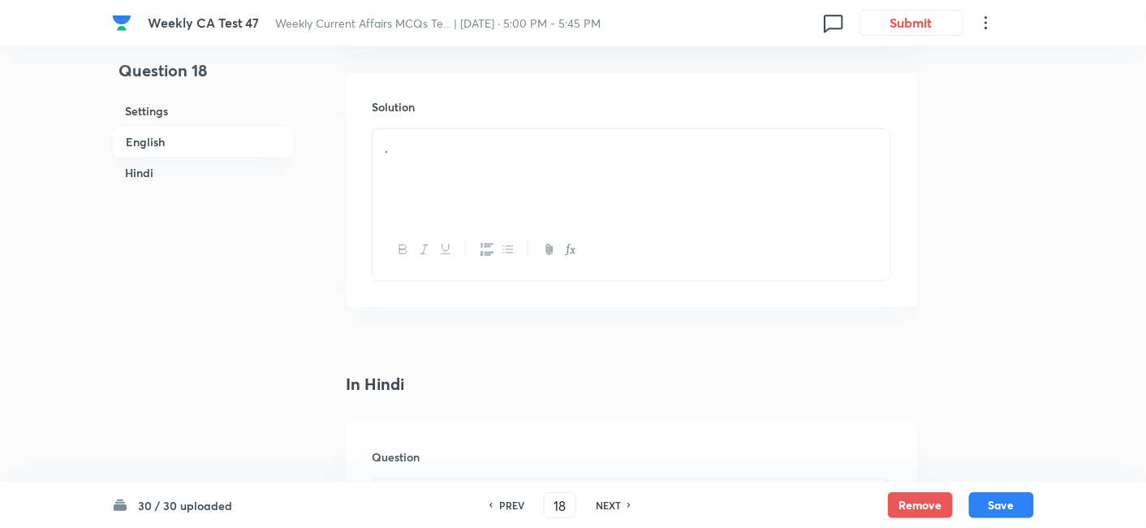
click at [466, 175] on div "." at bounding box center [632, 174] width 518 height 91
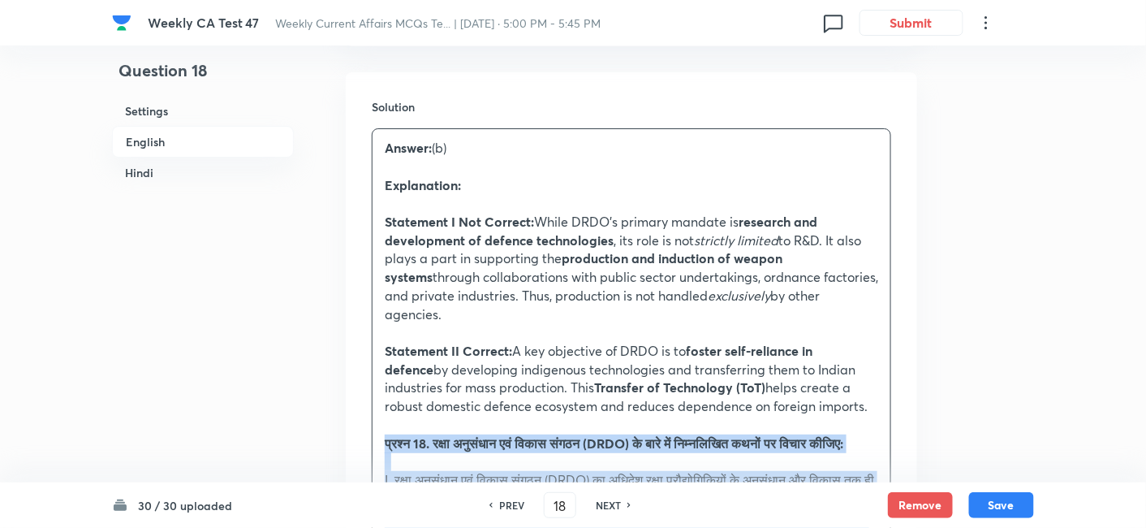
drag, startPoint x: 381, startPoint y: 424, endPoint x: 369, endPoint y: 425, distance: 12.2
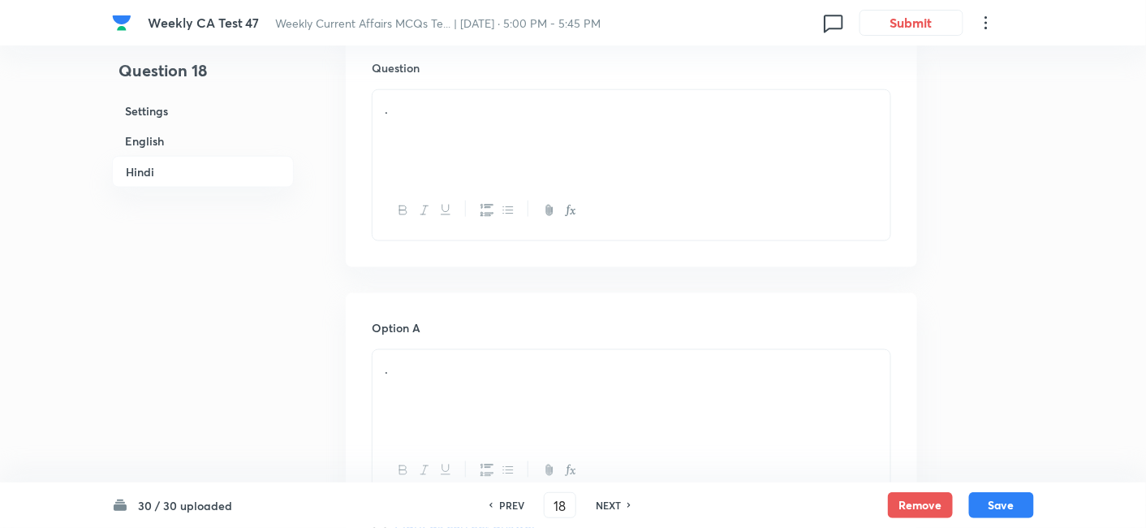
click at [211, 119] on h6 "Settings" at bounding box center [203, 111] width 182 height 30
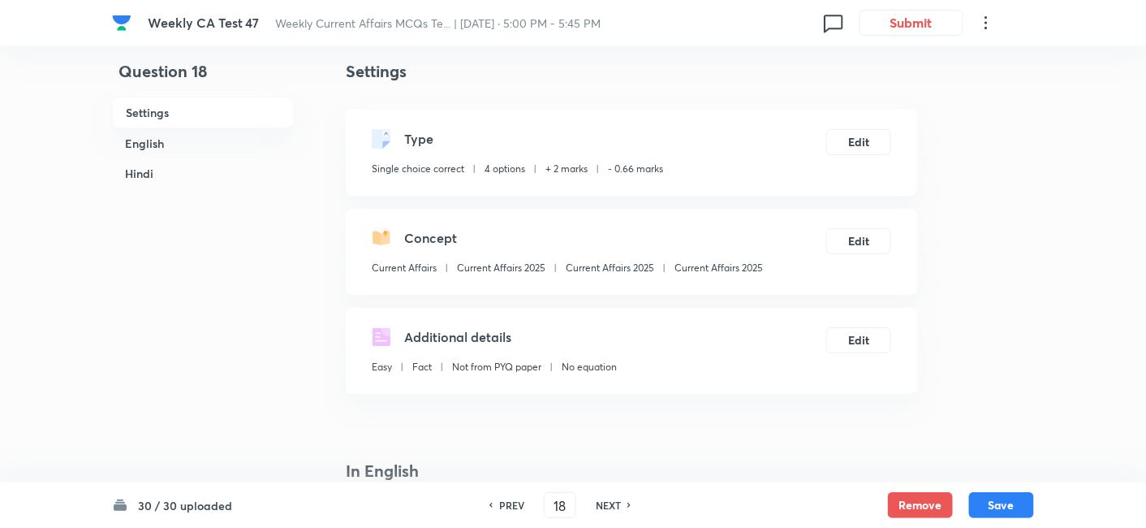
click at [197, 140] on h6 "English" at bounding box center [203, 143] width 182 height 30
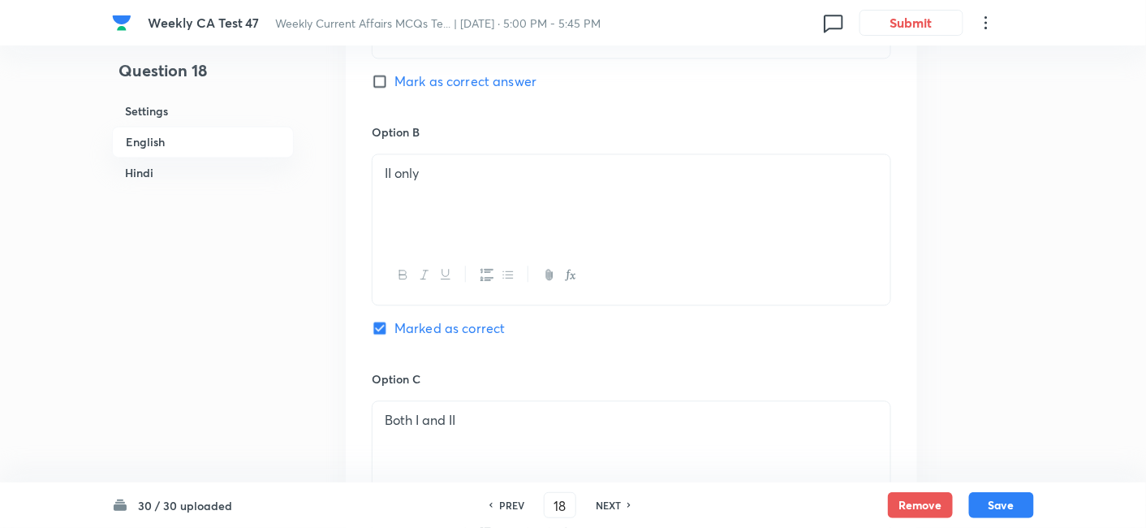
click at [230, 166] on h6 "Hindi" at bounding box center [203, 172] width 182 height 30
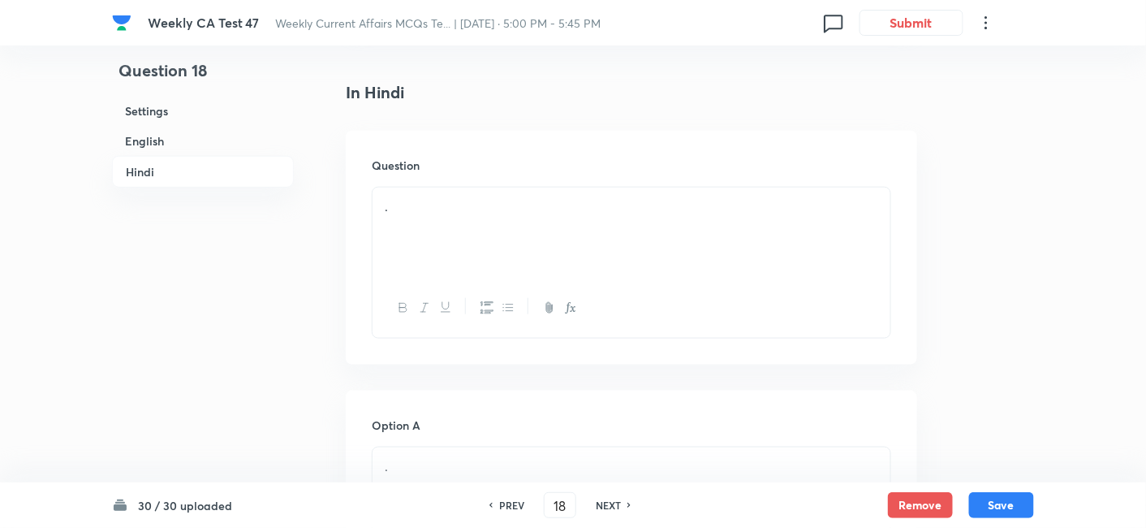
click at [501, 197] on div "." at bounding box center [632, 233] width 518 height 91
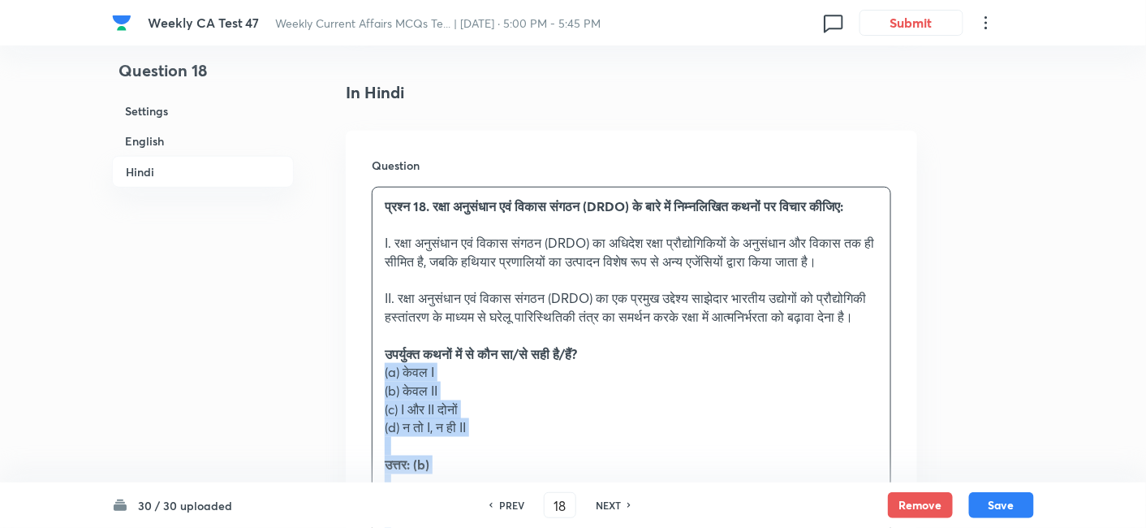
drag, startPoint x: 377, startPoint y: 412, endPoint x: 359, endPoint y: 414, distance: 17.9
click at [359, 414] on div "Question प्रश्न 18. रक्षा अनुसंधान एवं विकास संगठन (DRDO) के बारे में निम्नलिखि…" at bounding box center [632, 452] width 572 height 642
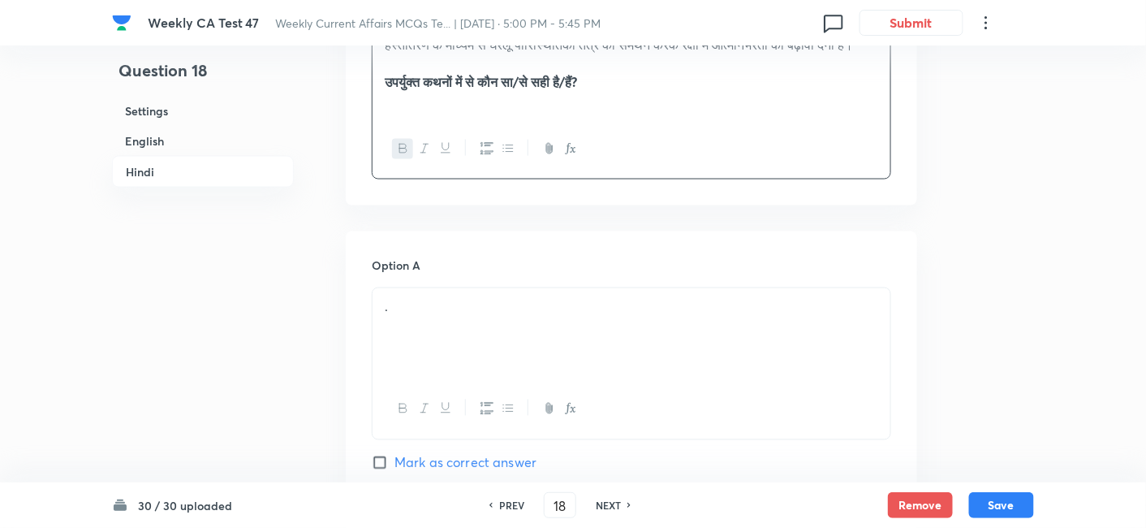
scroll to position [2757, 0]
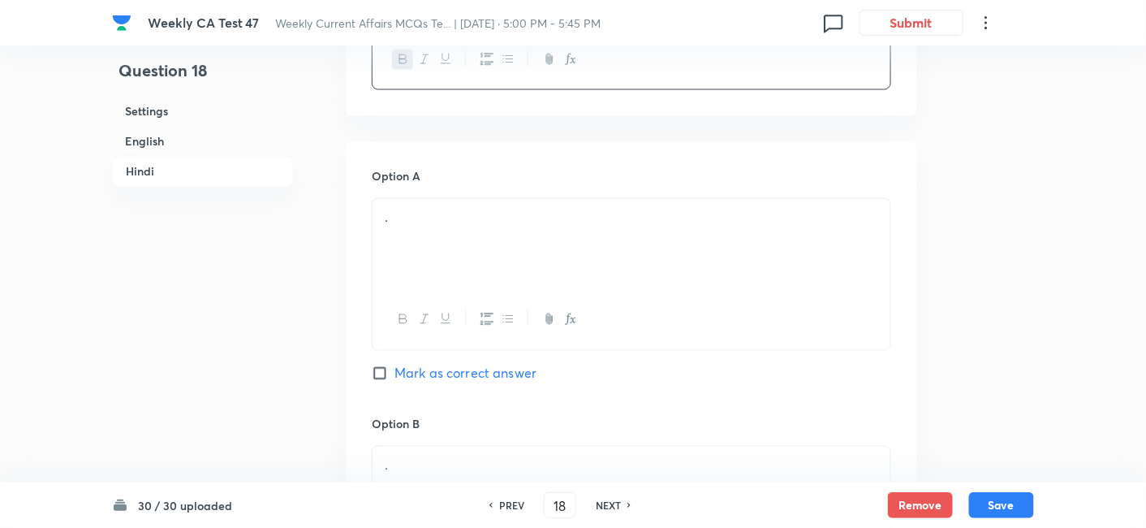
click at [463, 286] on div "." at bounding box center [632, 244] width 518 height 91
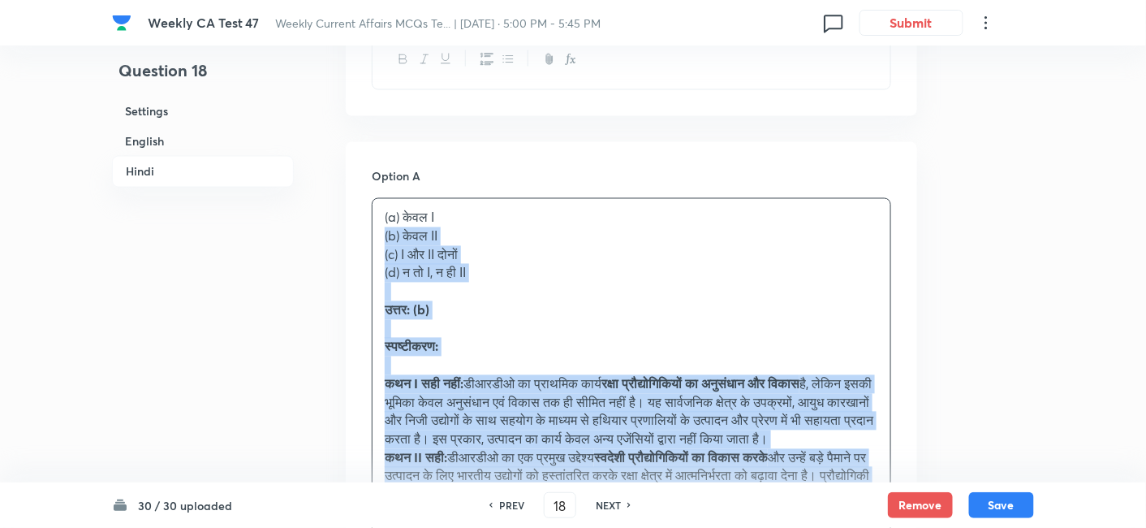
drag, startPoint x: 333, startPoint y: 278, endPoint x: 294, endPoint y: 255, distance: 45.5
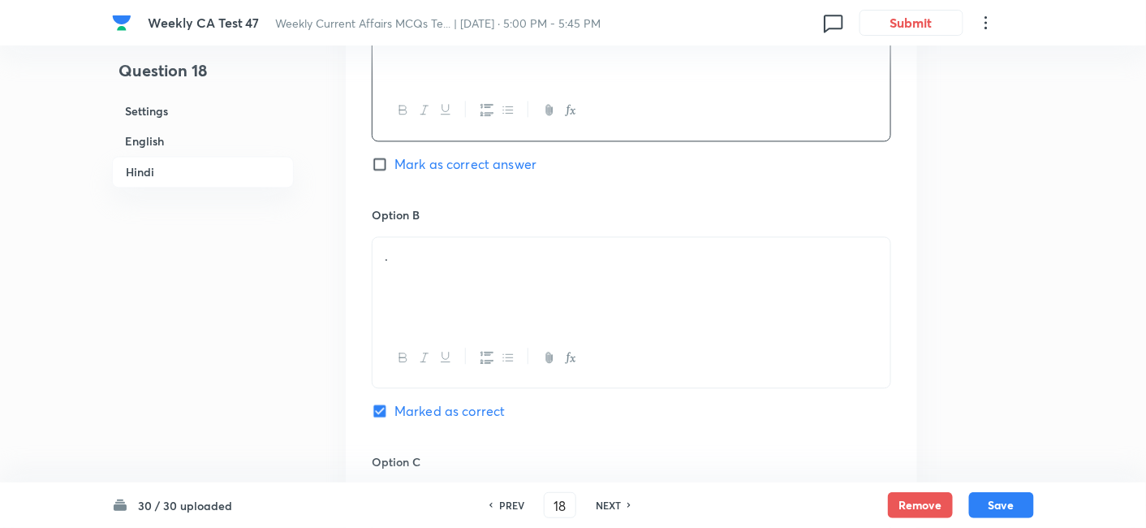
scroll to position [3027, 0]
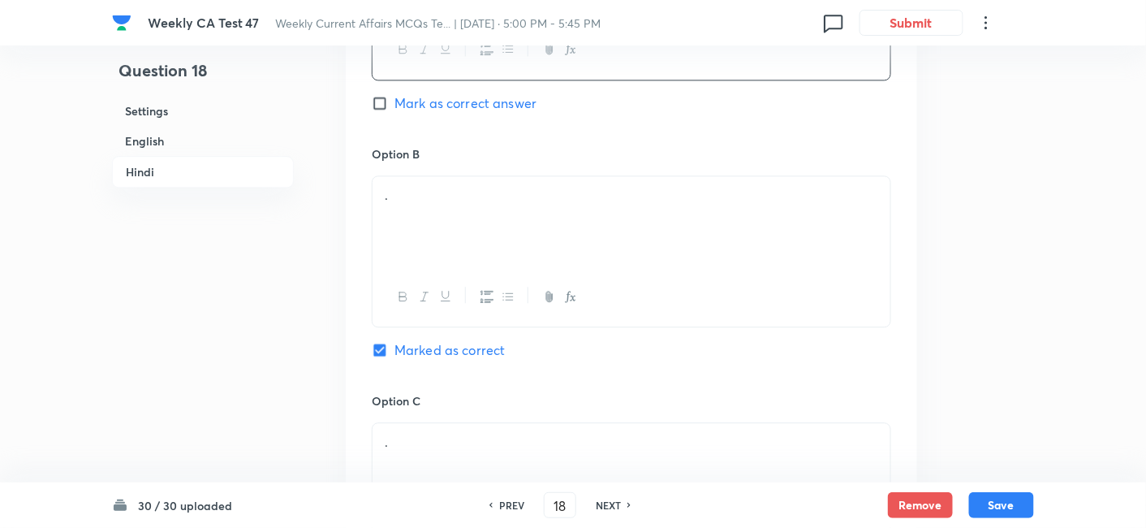
click at [472, 198] on div "." at bounding box center [632, 221] width 518 height 91
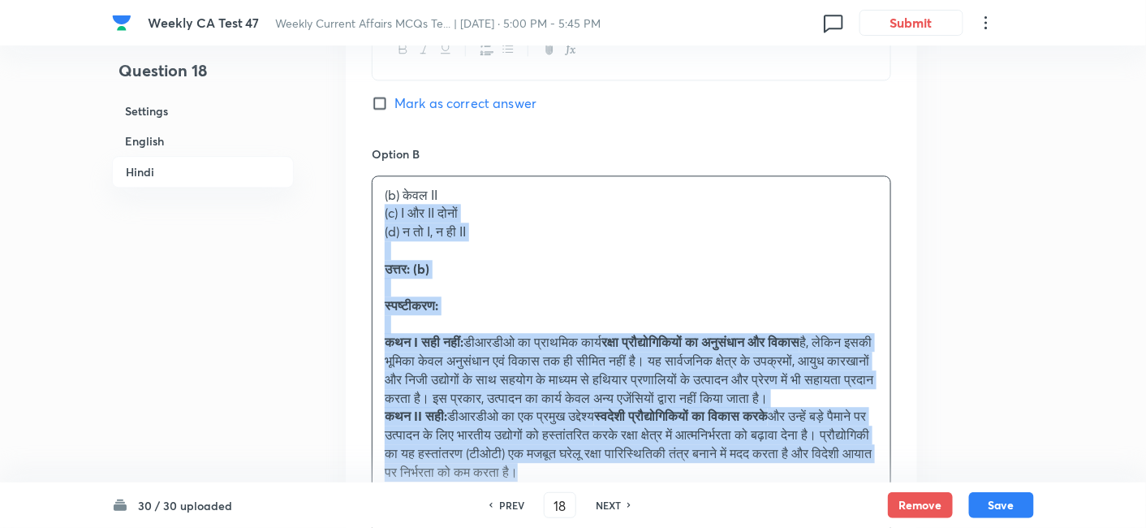
drag, startPoint x: 339, startPoint y: 248, endPoint x: 343, endPoint y: 225, distance: 23.9
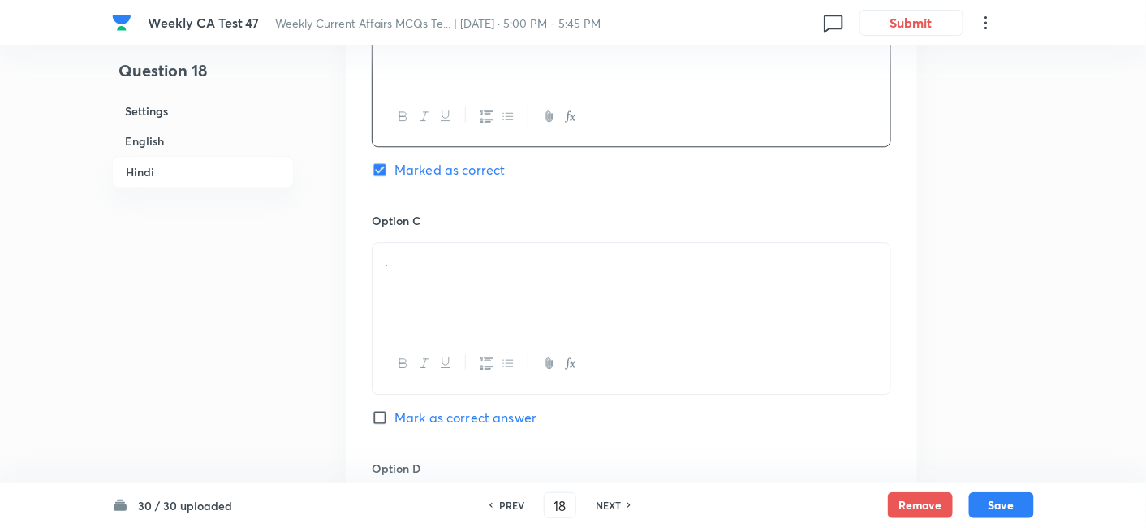
scroll to position [3297, 0]
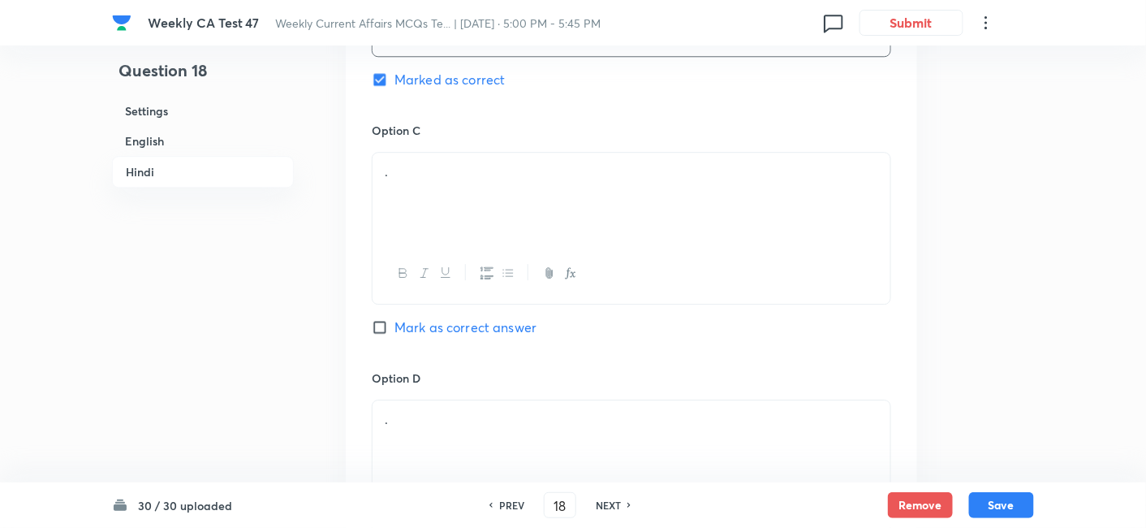
click at [489, 226] on div "." at bounding box center [632, 198] width 518 height 91
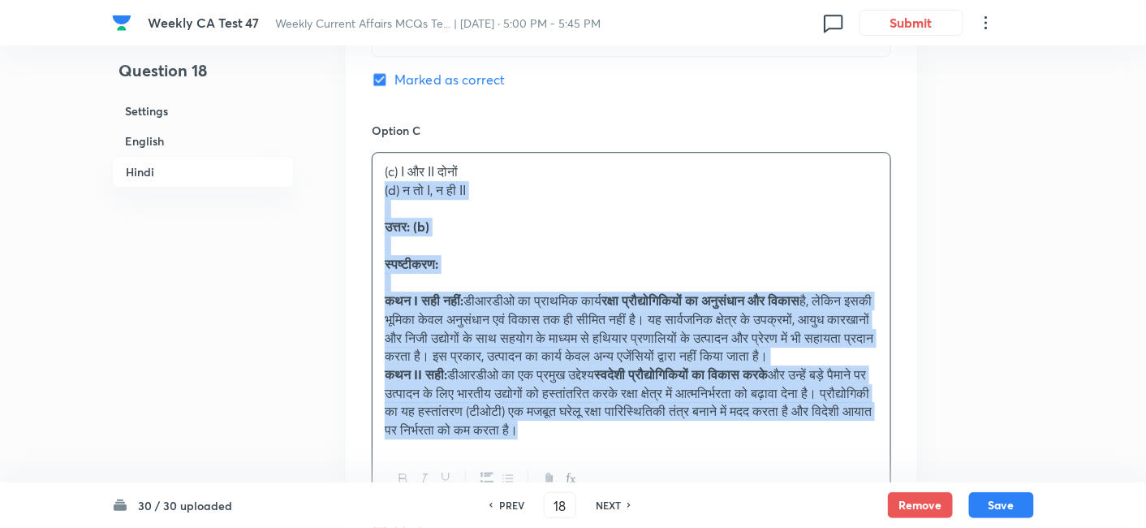
drag, startPoint x: 420, startPoint y: 302, endPoint x: 356, endPoint y: 205, distance: 116.2
click at [356, 205] on div "Option A केवल I Mark as correct answer Option B केवल II Marked as correct Optio…" at bounding box center [632, 207] width 572 height 1213
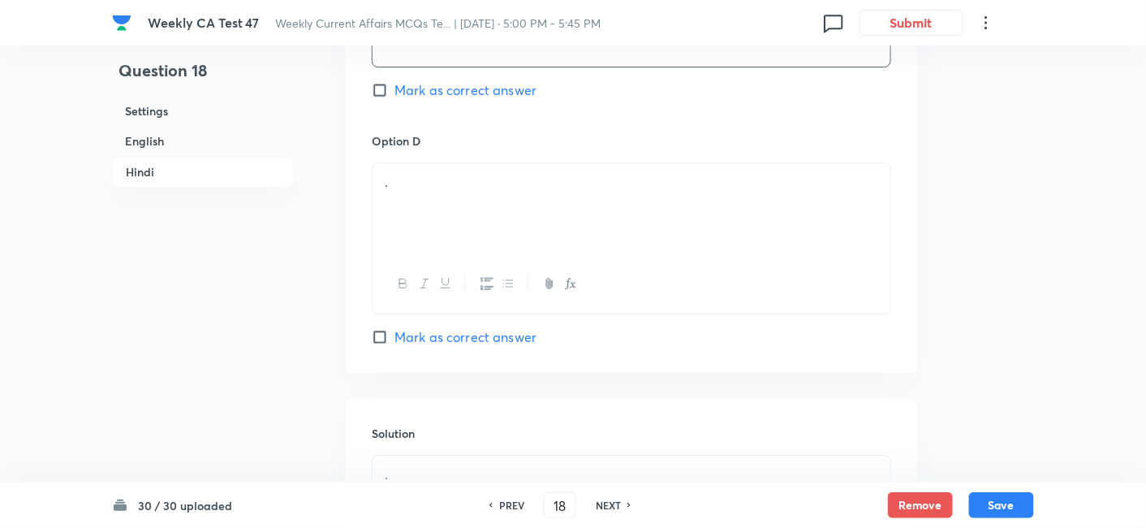
scroll to position [3569, 0]
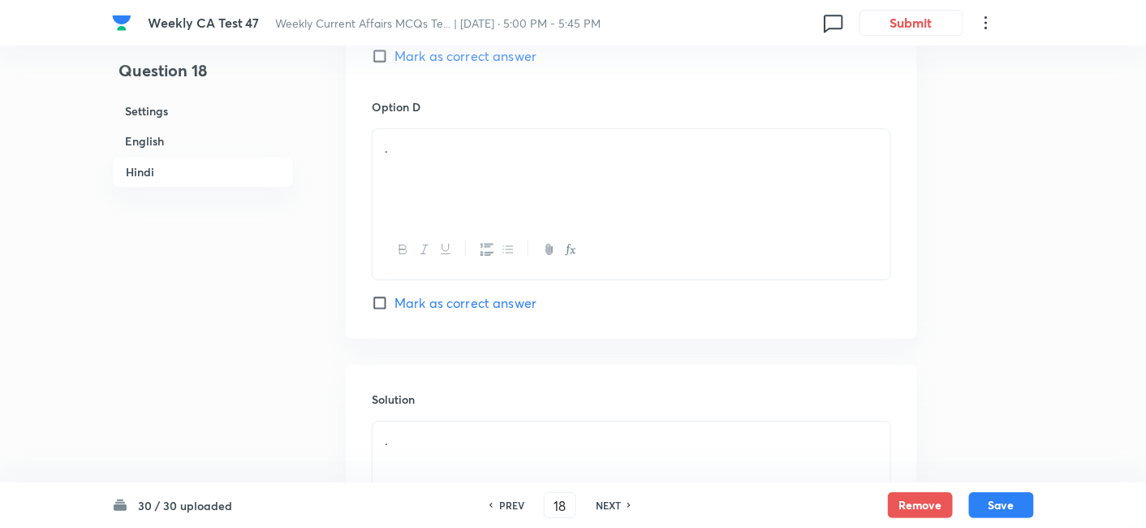
click at [469, 196] on div "." at bounding box center [632, 174] width 518 height 91
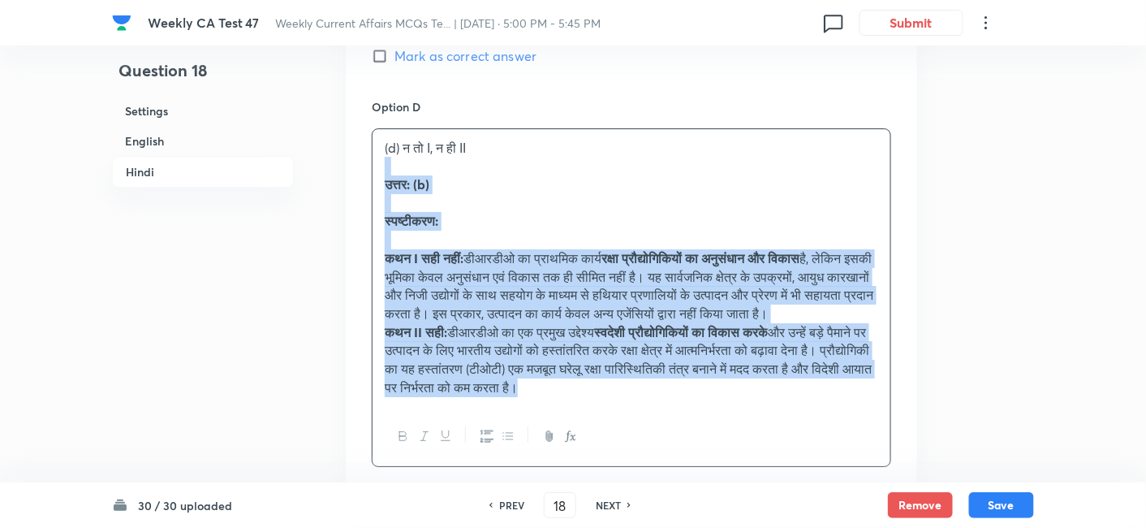
drag, startPoint x: 413, startPoint y: 186, endPoint x: 323, endPoint y: 178, distance: 90.5
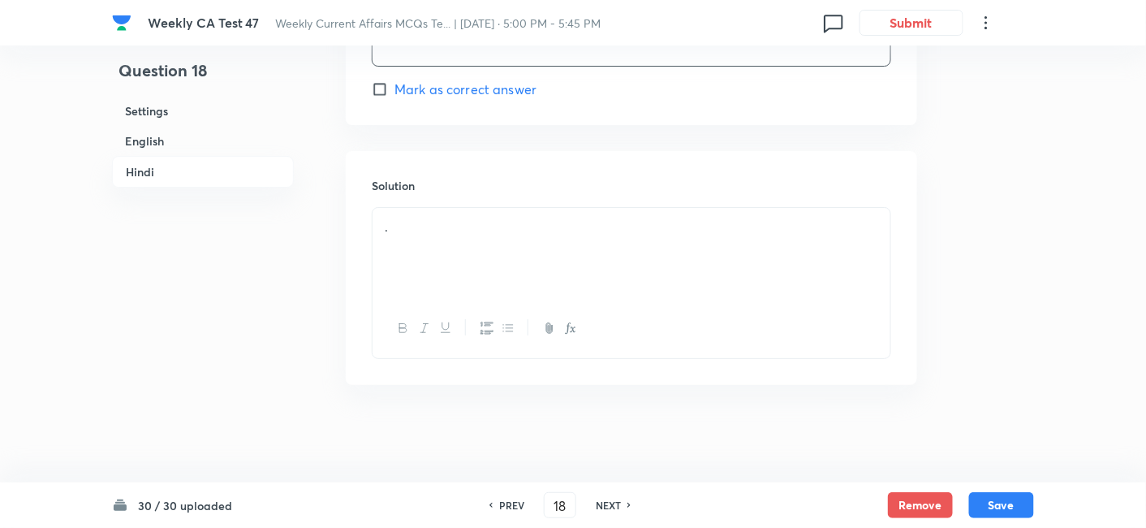
scroll to position [3796, 0]
click at [458, 231] on p "." at bounding box center [632, 227] width 494 height 19
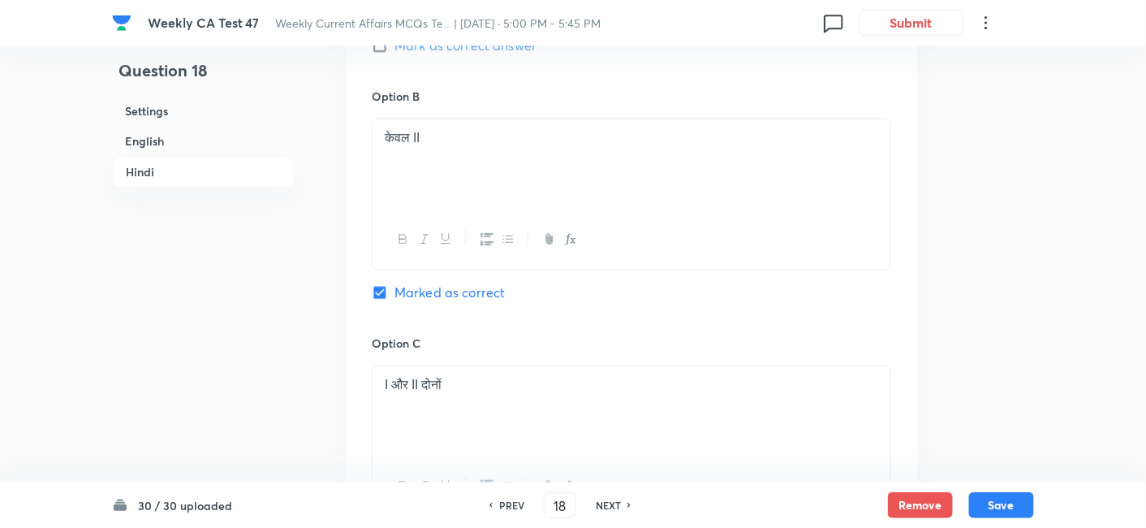
scroll to position [3074, 0]
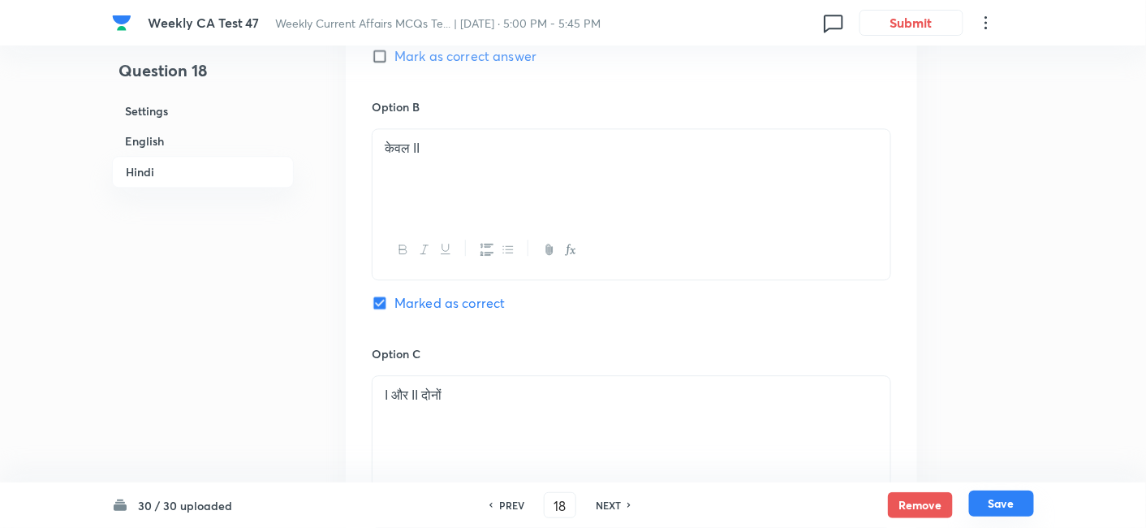
click at [996, 474] on button "Save" at bounding box center [1001, 503] width 65 height 26
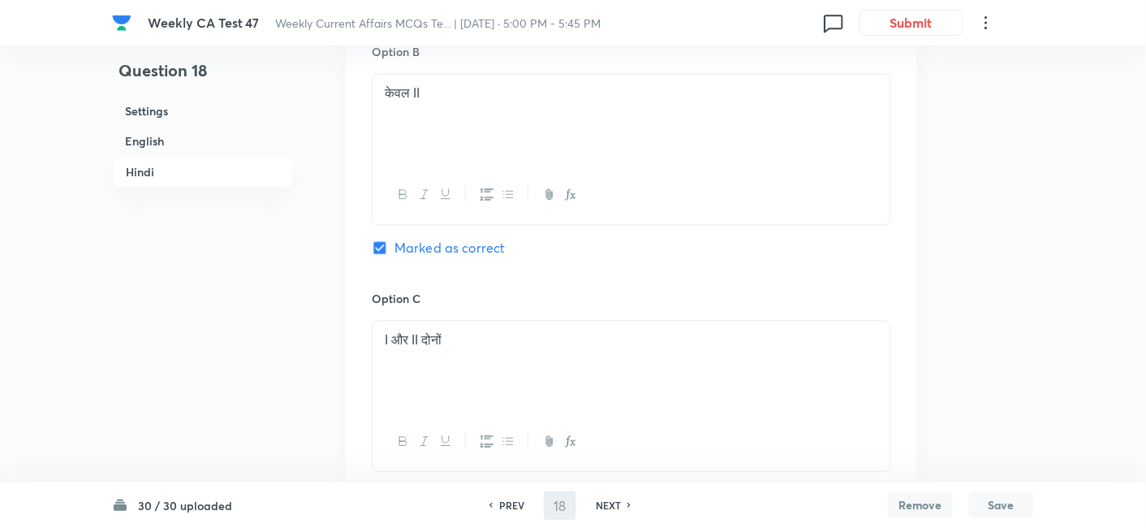
type input "19"
checkbox input "false"
checkbox input "true"
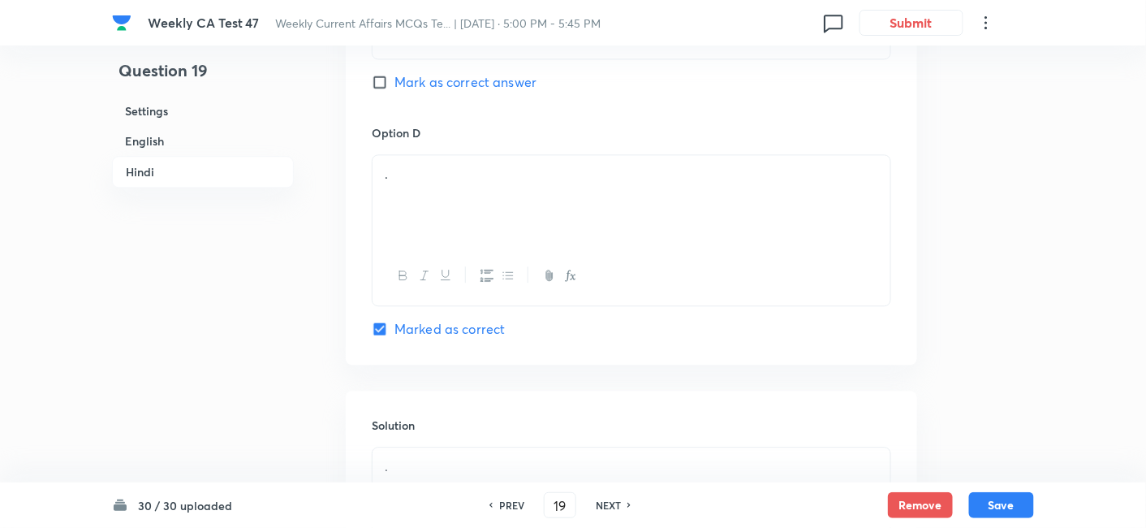
click at [196, 136] on h6 "English" at bounding box center [203, 141] width 182 height 30
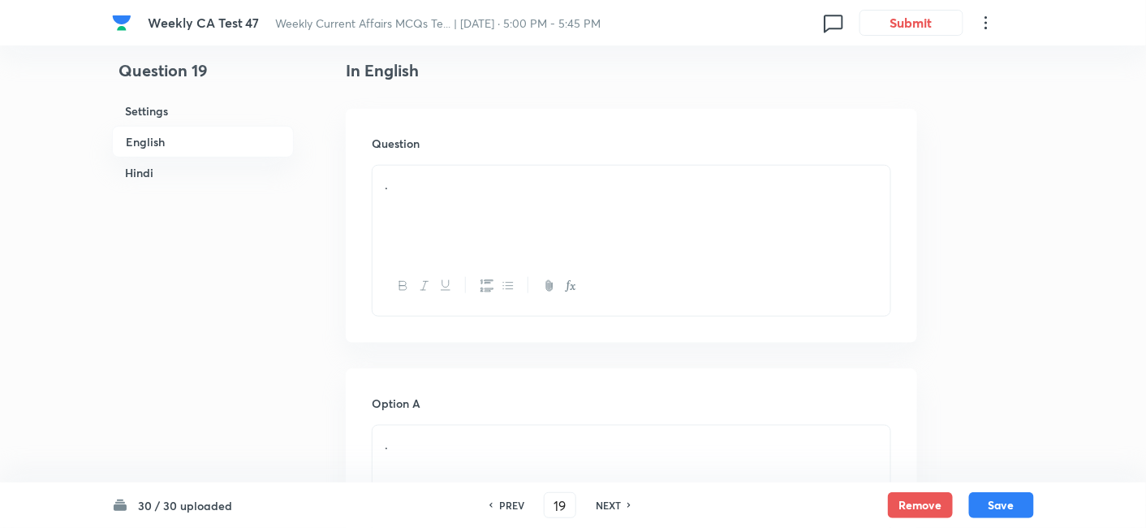
click at [532, 188] on p "." at bounding box center [632, 184] width 494 height 19
click at [584, 233] on div "." at bounding box center [632, 211] width 518 height 91
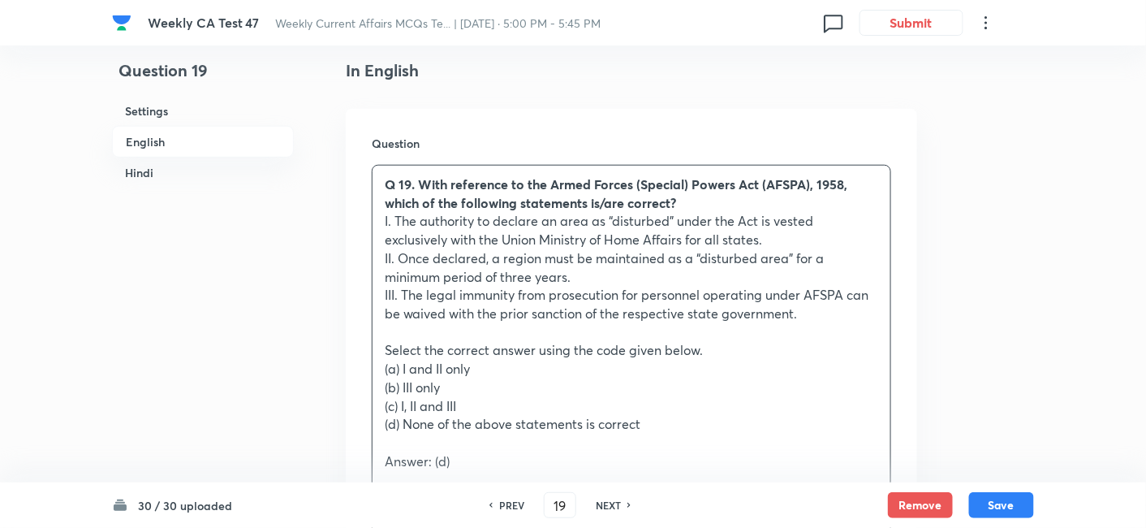
drag, startPoint x: 388, startPoint y: 368, endPoint x: 342, endPoint y: 356, distance: 47.8
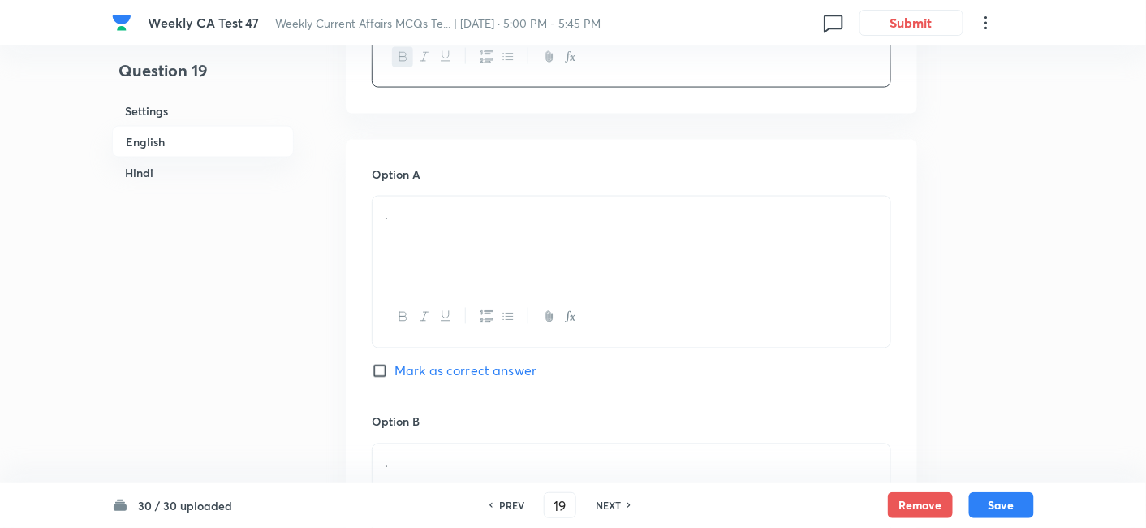
scroll to position [779, 0]
drag, startPoint x: 465, startPoint y: 293, endPoint x: 468, endPoint y: 285, distance: 8.7
click at [465, 292] on div at bounding box center [632, 316] width 518 height 59
click at [474, 245] on div "." at bounding box center [632, 241] width 518 height 91
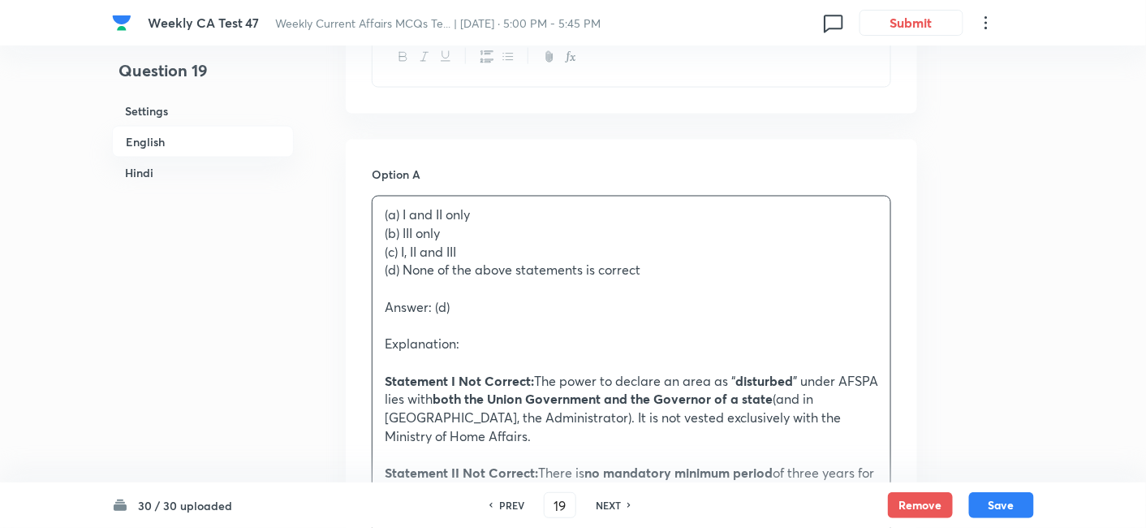
drag, startPoint x: 410, startPoint y: 227, endPoint x: 369, endPoint y: 223, distance: 41.6
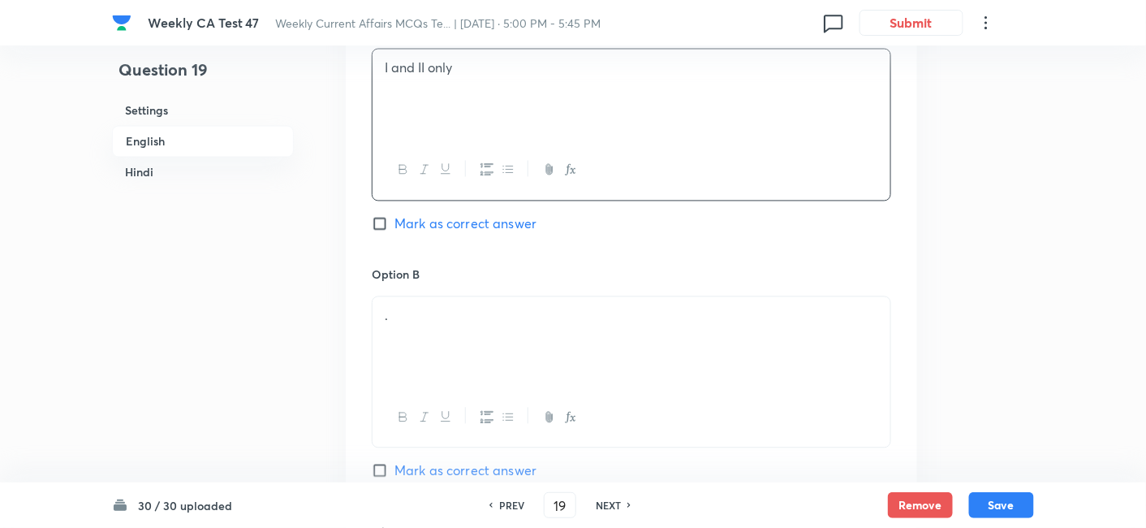
scroll to position [960, 0]
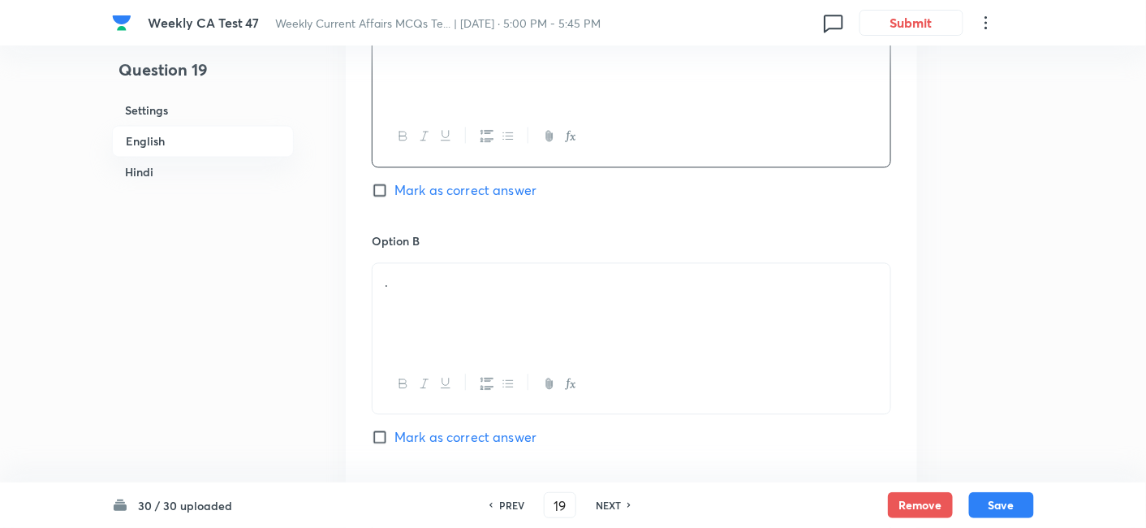
click at [468, 281] on p "." at bounding box center [632, 283] width 494 height 19
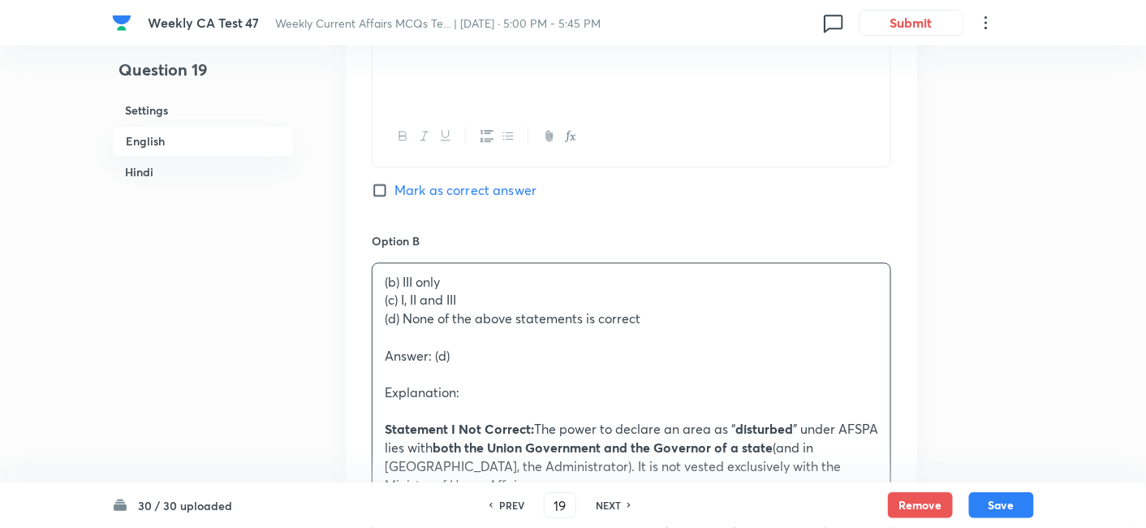
drag, startPoint x: 402, startPoint y: 294, endPoint x: 339, endPoint y: 295, distance: 62.5
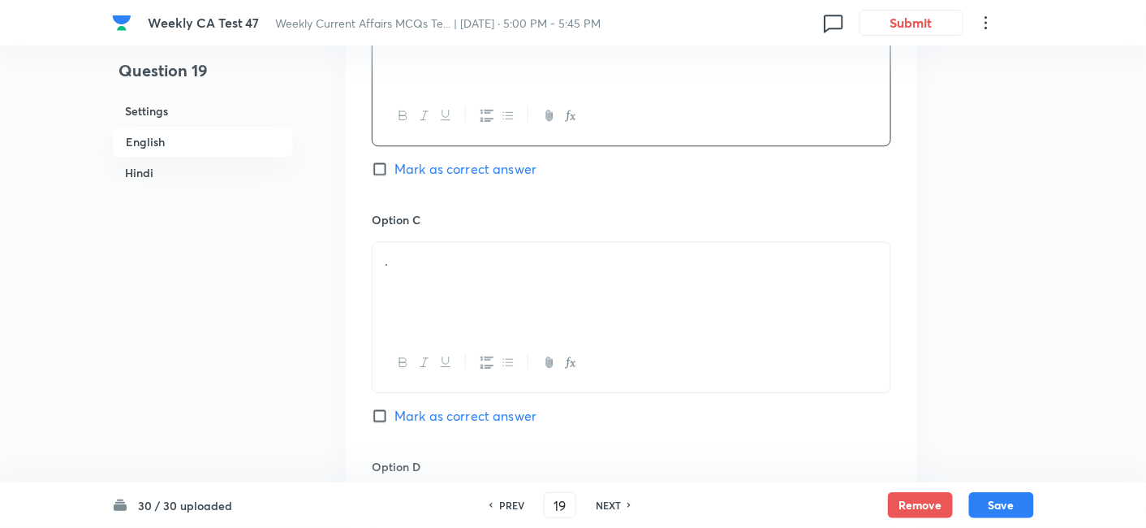
scroll to position [1231, 0]
click at [451, 289] on div "." at bounding box center [632, 284] width 518 height 91
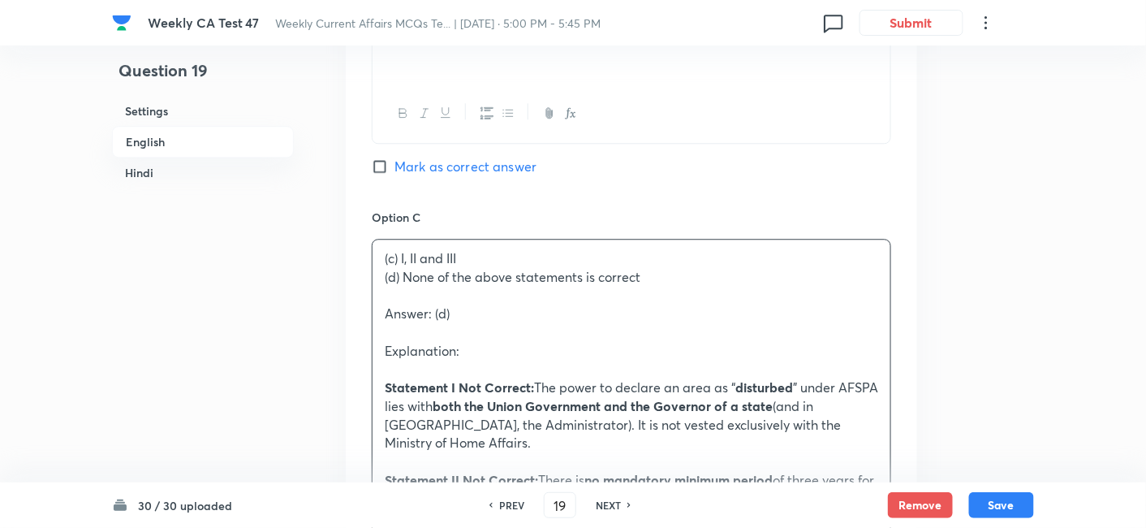
drag, startPoint x: 382, startPoint y: 279, endPoint x: 356, endPoint y: 271, distance: 27.2
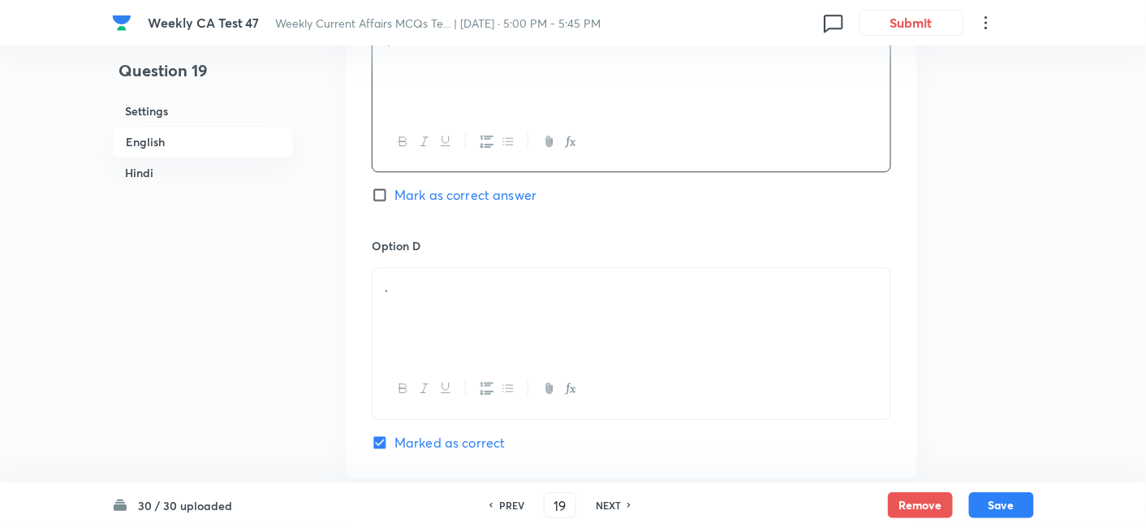
scroll to position [1501, 0]
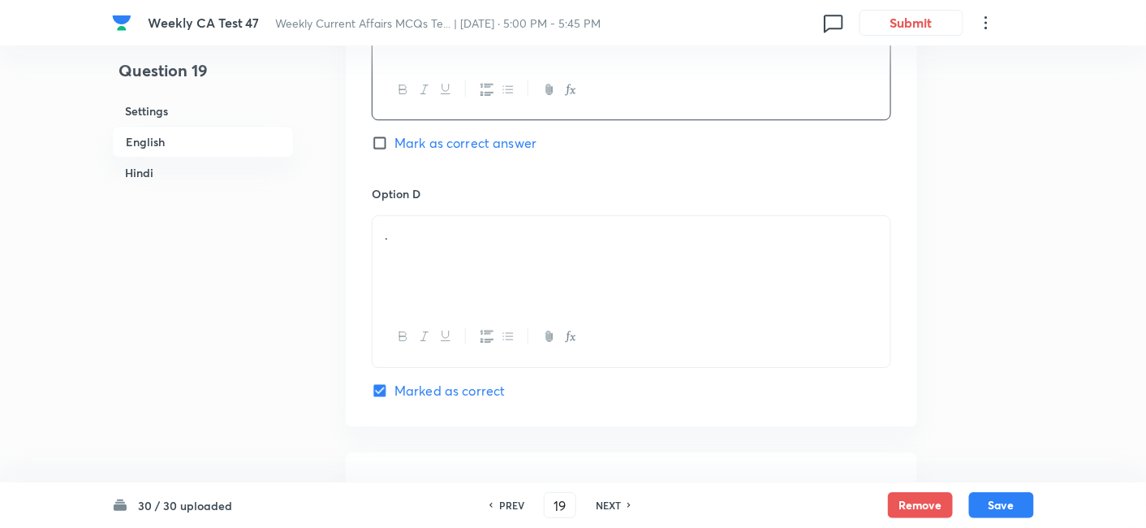
click at [454, 260] on div "." at bounding box center [632, 261] width 518 height 91
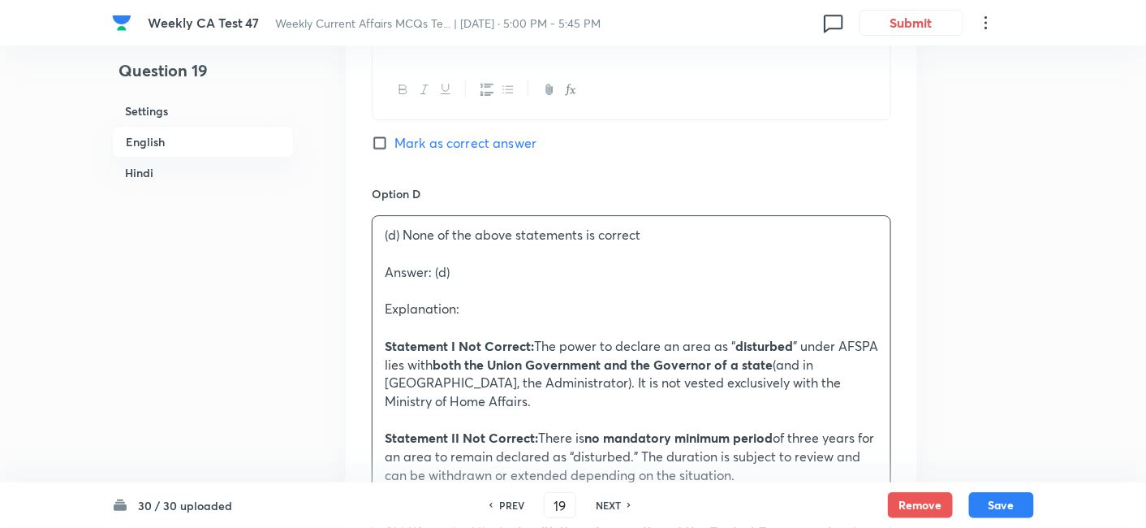
drag, startPoint x: 417, startPoint y: 256, endPoint x: 345, endPoint y: 248, distance: 72.7
click at [346, 248] on div "Option A I and II only Mark as correct answer Option B III only Mark as correct…" at bounding box center [632, 375] width 572 height 1914
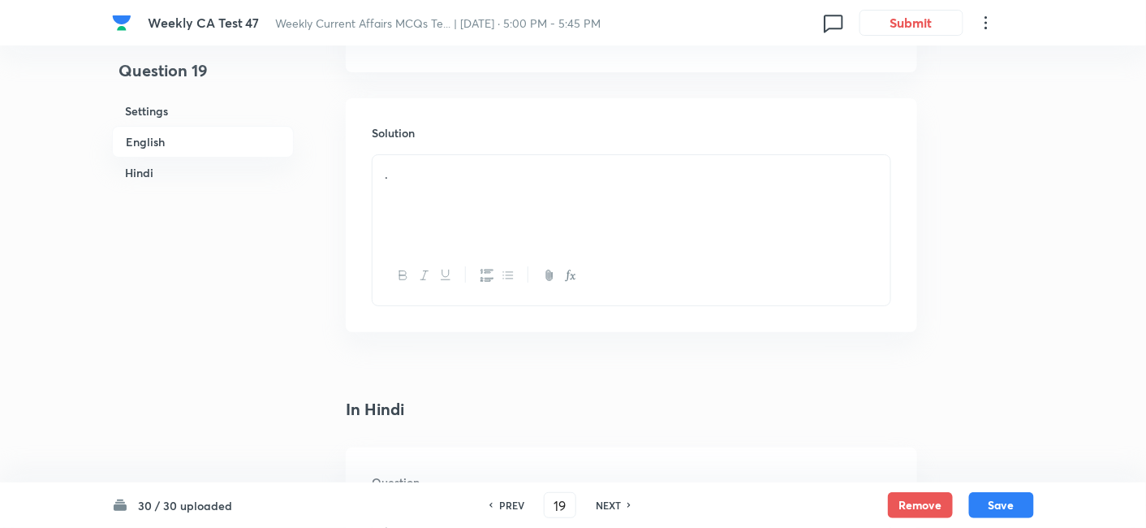
scroll to position [1862, 0]
click at [485, 231] on div "." at bounding box center [632, 223] width 520 height 152
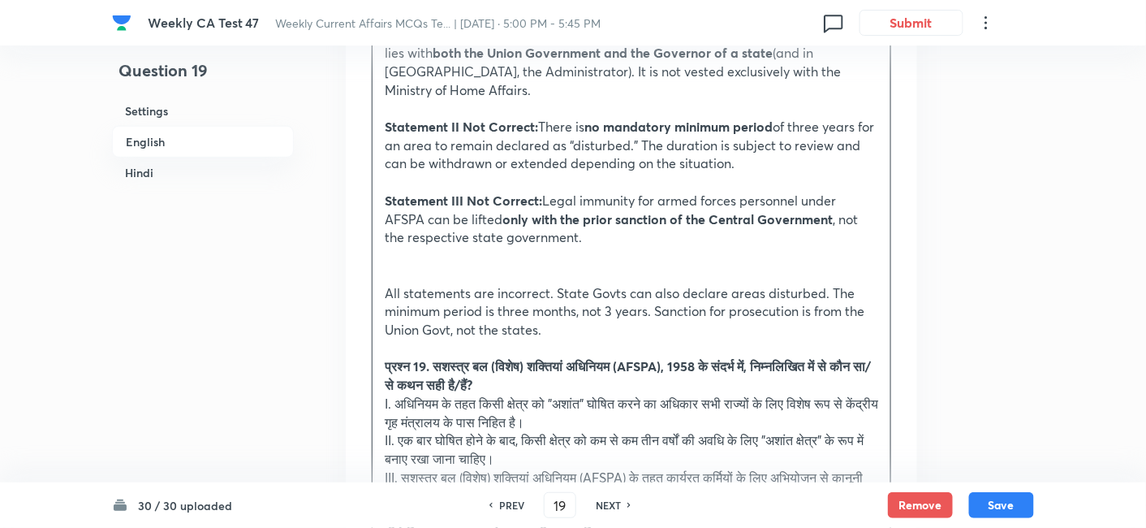
scroll to position [2133, 0]
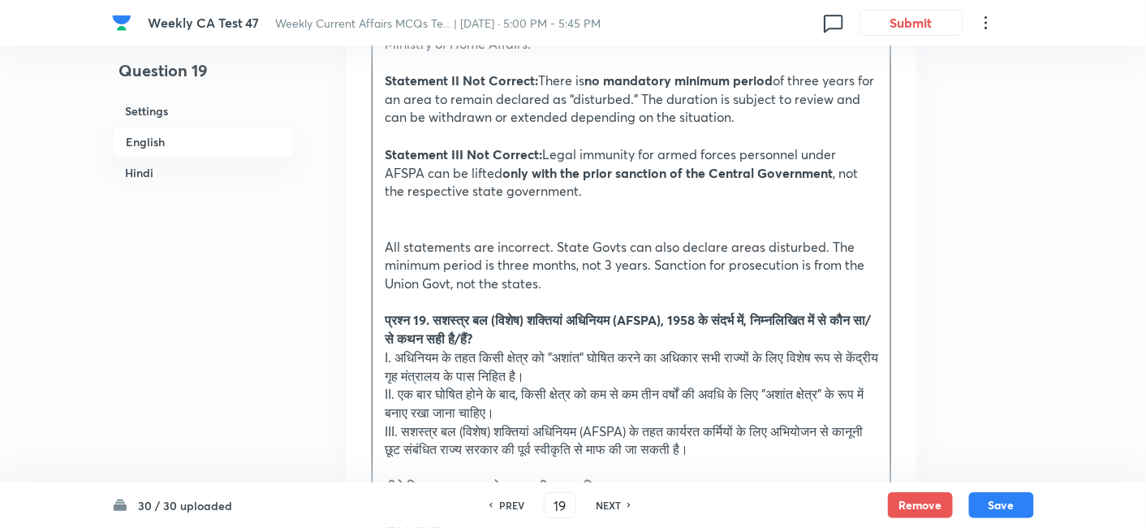
drag, startPoint x: 421, startPoint y: 354, endPoint x: 360, endPoint y: 312, distance: 74.1
click at [360, 312] on div "Solution Answer: (d) Explanation: Statement I Not Correct: The power to declare…" at bounding box center [632, 382] width 572 height 1122
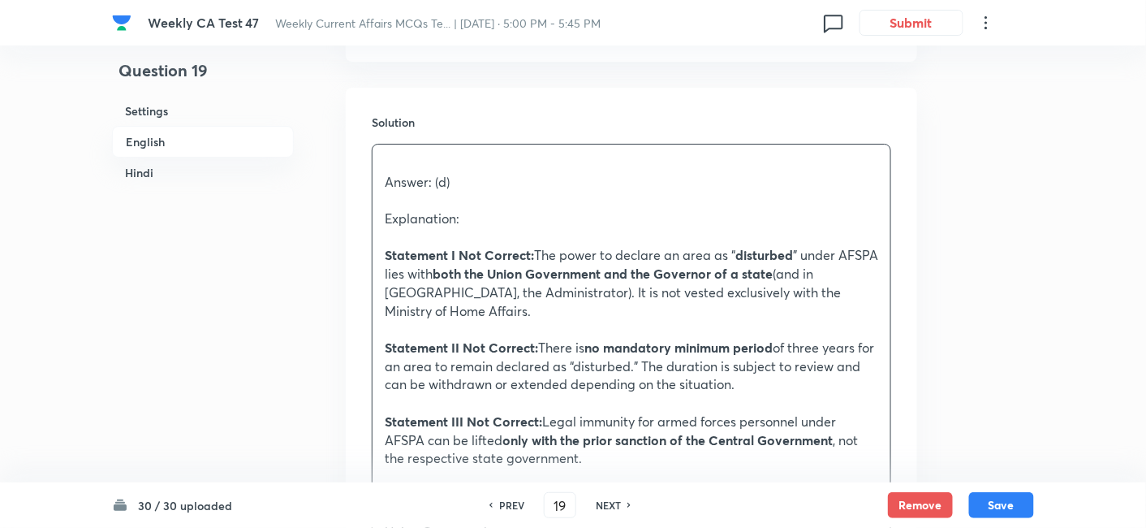
scroll to position [1862, 0]
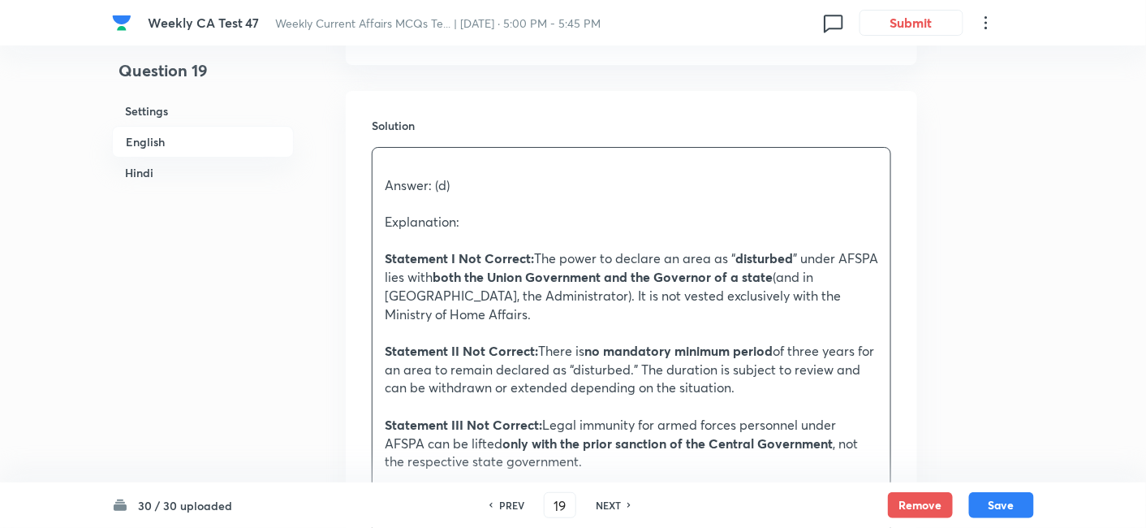
click at [501, 160] on p at bounding box center [632, 166] width 494 height 19
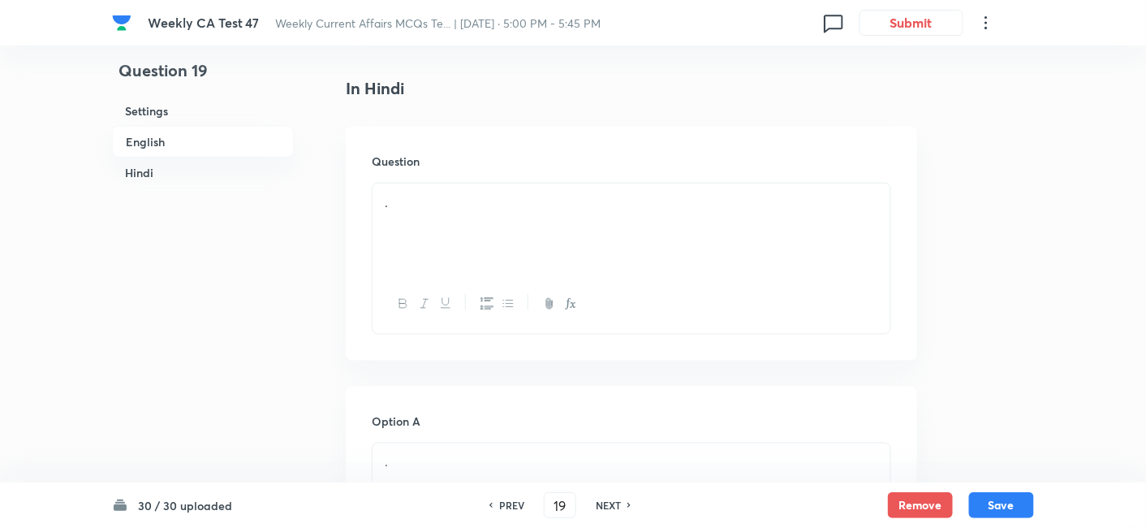
scroll to position [2474, 0]
click at [477, 218] on div "." at bounding box center [632, 228] width 518 height 91
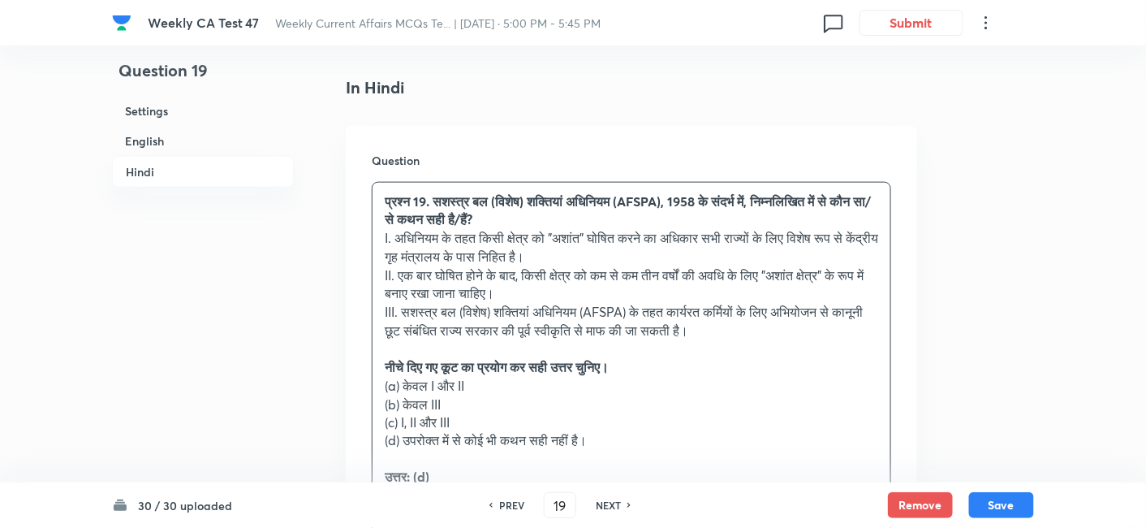
drag, startPoint x: 342, startPoint y: 375, endPoint x: 326, endPoint y: 375, distance: 15.4
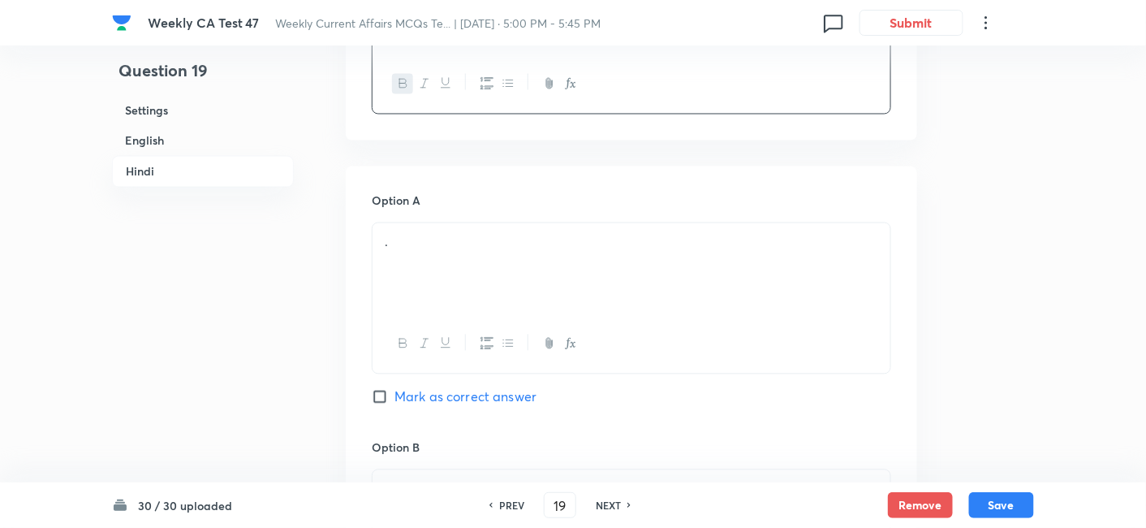
scroll to position [2836, 0]
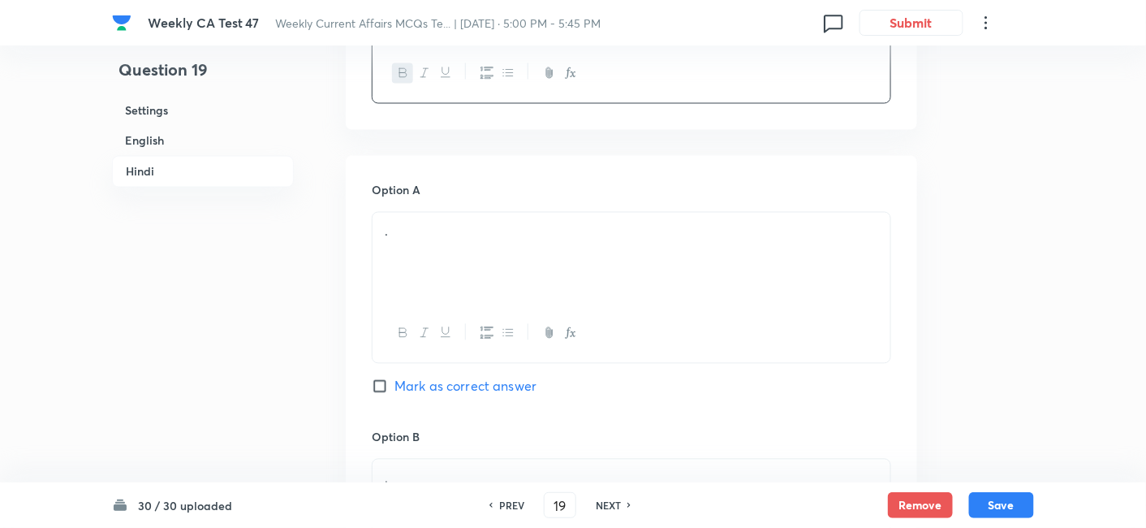
click at [455, 244] on div "." at bounding box center [632, 258] width 518 height 91
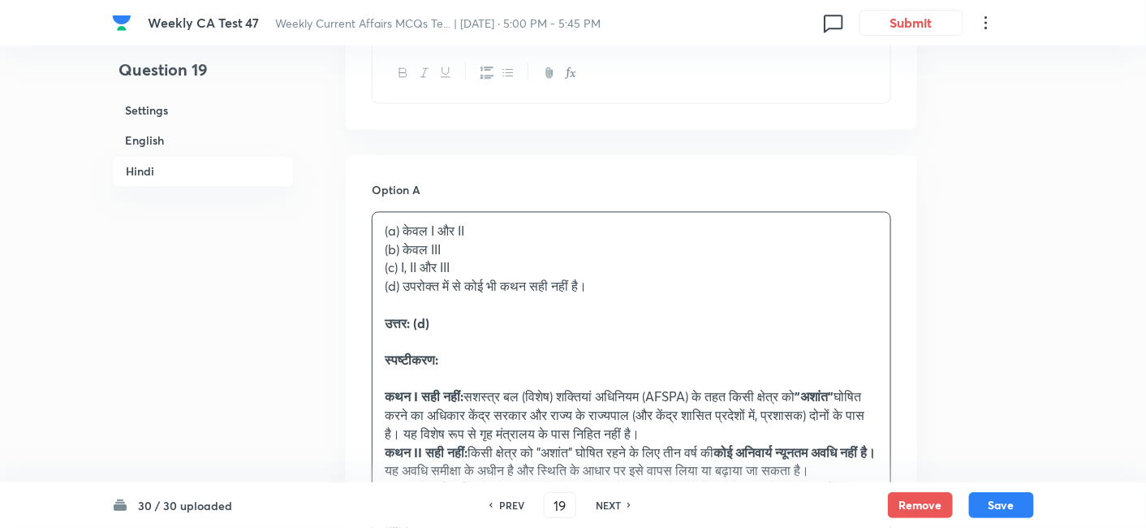
drag, startPoint x: 366, startPoint y: 259, endPoint x: 313, endPoint y: 258, distance: 53.6
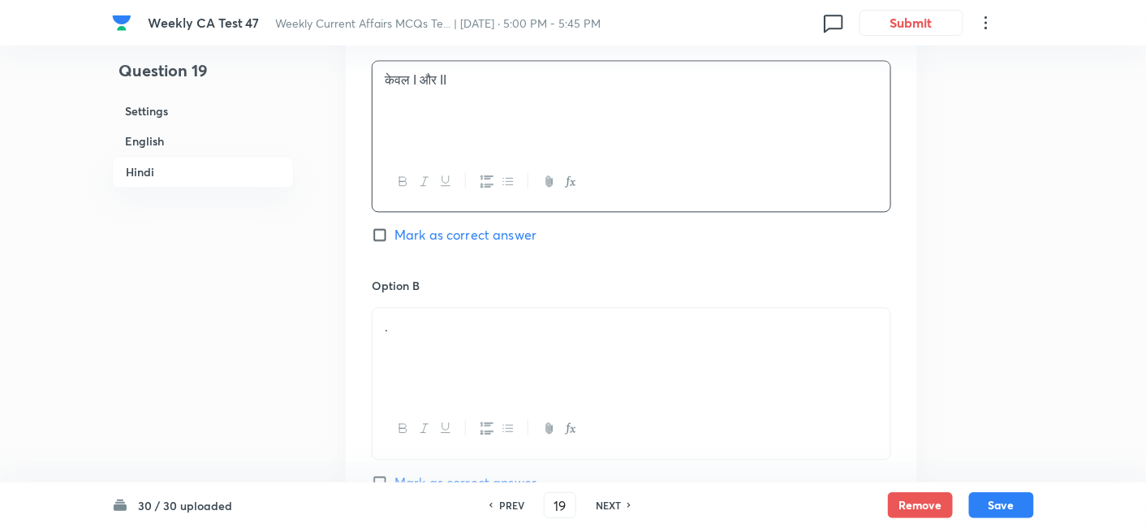
scroll to position [3106, 0]
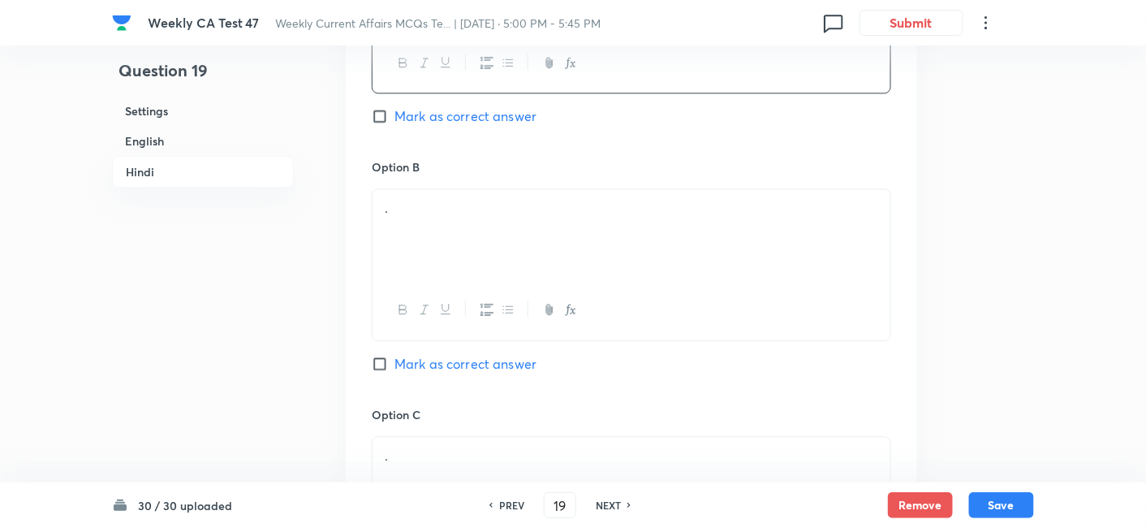
click at [449, 250] on div "." at bounding box center [632, 234] width 518 height 91
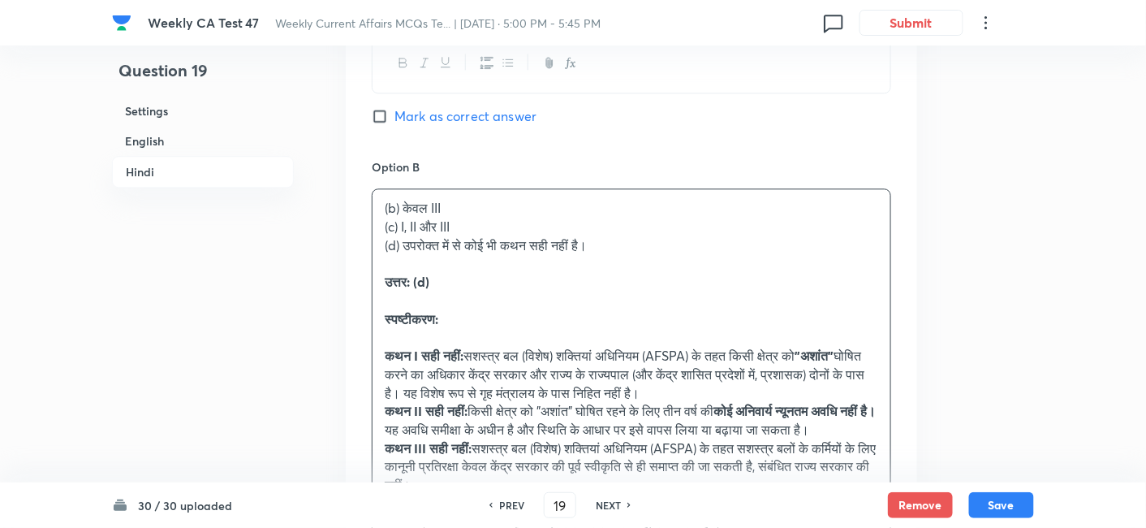
drag, startPoint x: 371, startPoint y: 221, endPoint x: 339, endPoint y: 217, distance: 32.7
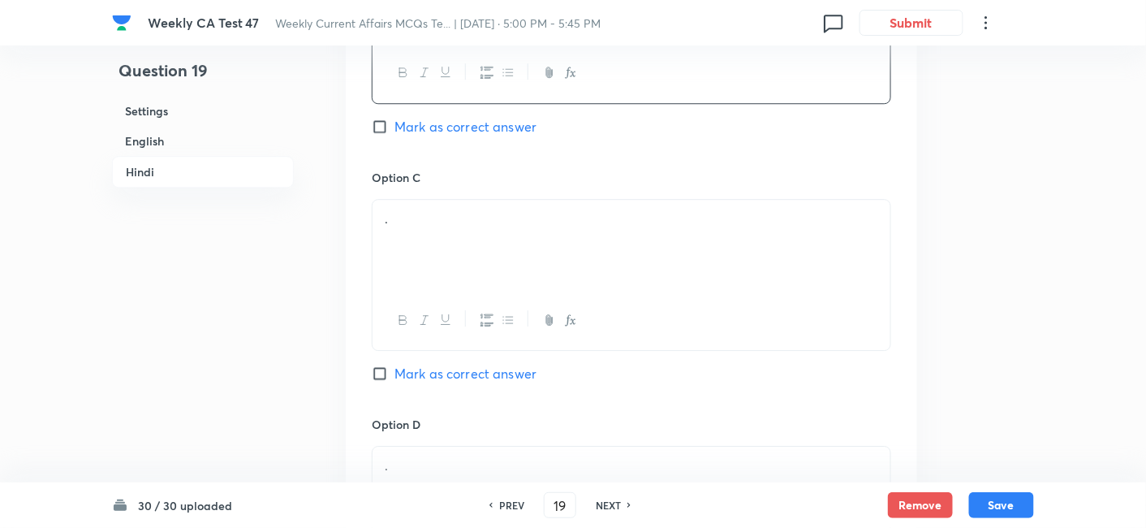
scroll to position [3377, 0]
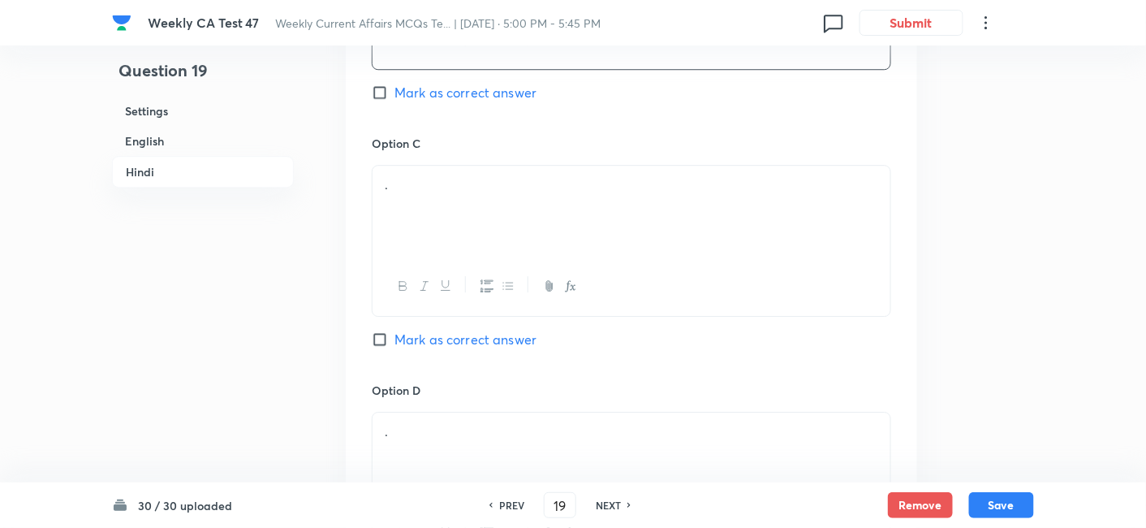
click at [463, 212] on div "." at bounding box center [632, 211] width 518 height 91
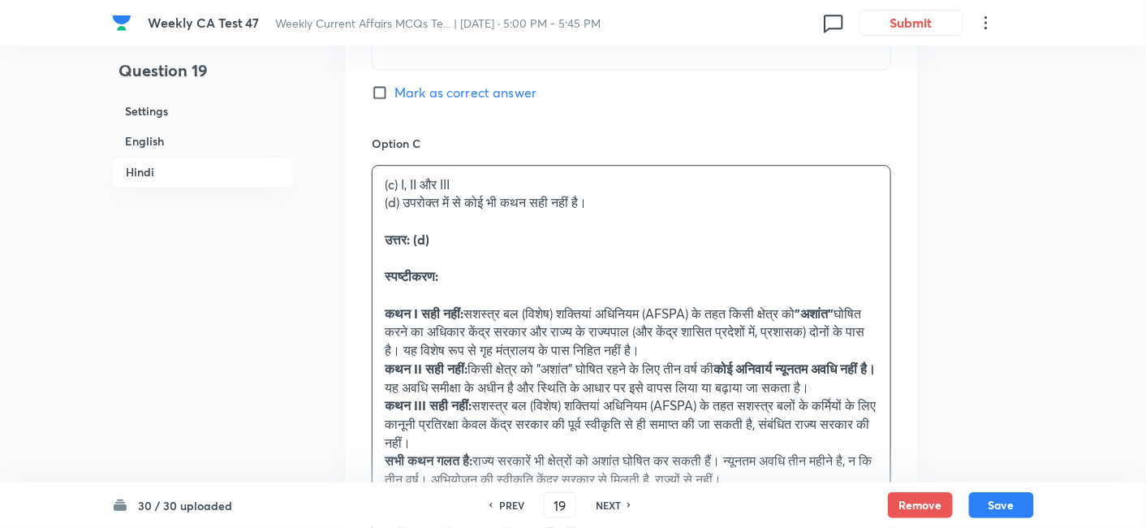
drag, startPoint x: 329, startPoint y: 209, endPoint x: 308, endPoint y: 196, distance: 24.5
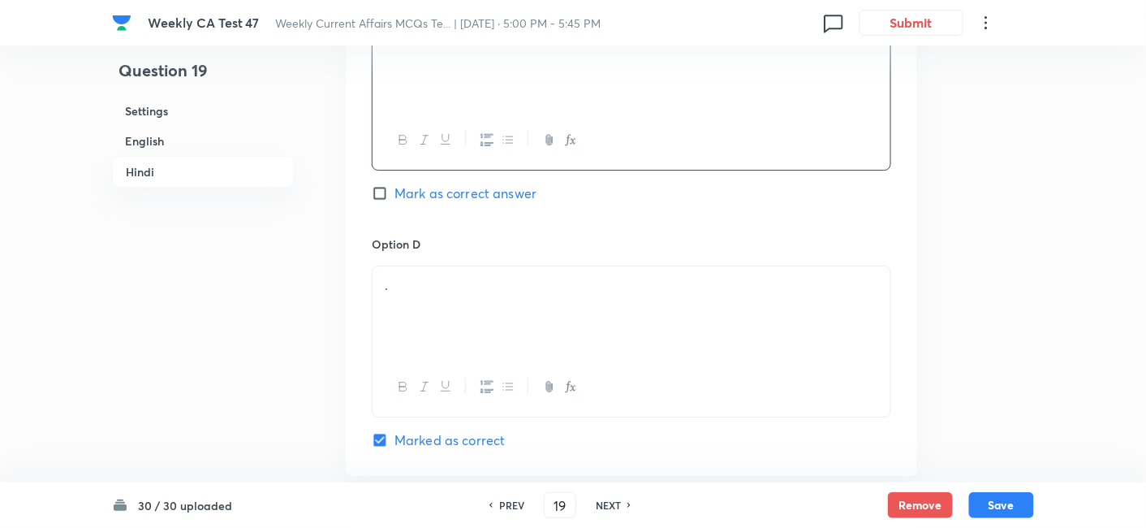
scroll to position [3557, 0]
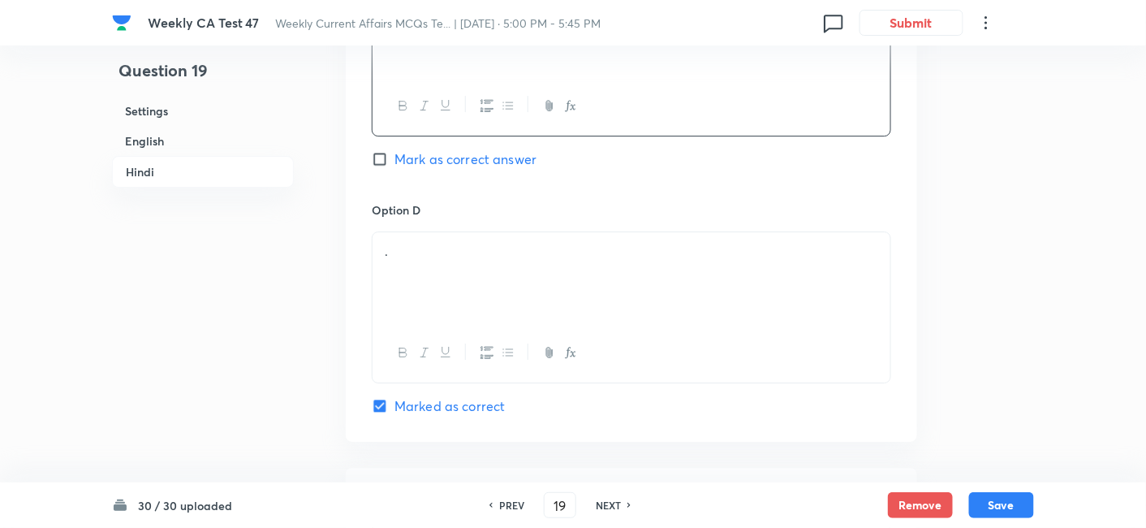
click at [479, 274] on div "." at bounding box center [632, 277] width 518 height 91
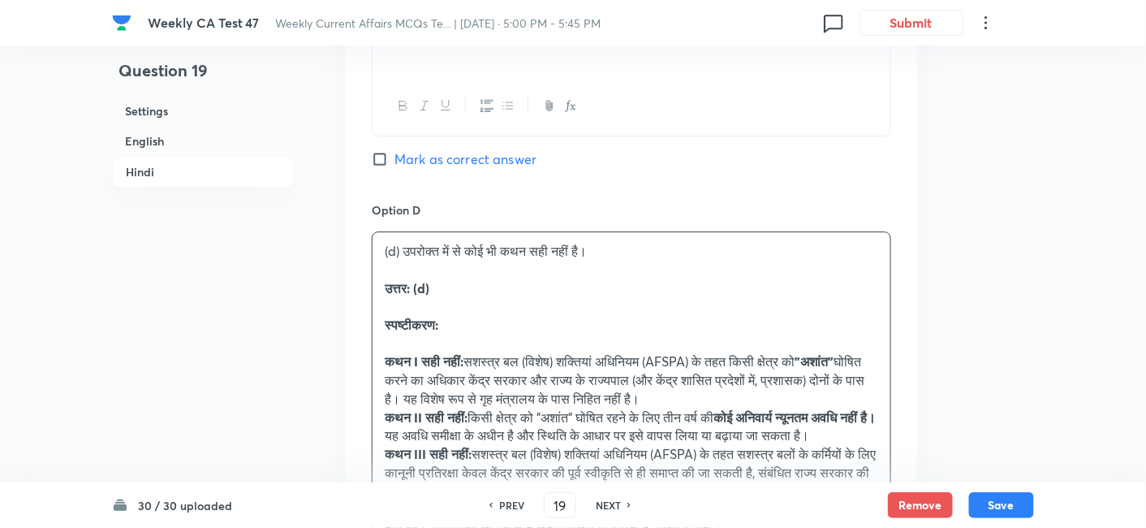
drag, startPoint x: 410, startPoint y: 286, endPoint x: 324, endPoint y: 289, distance: 86.1
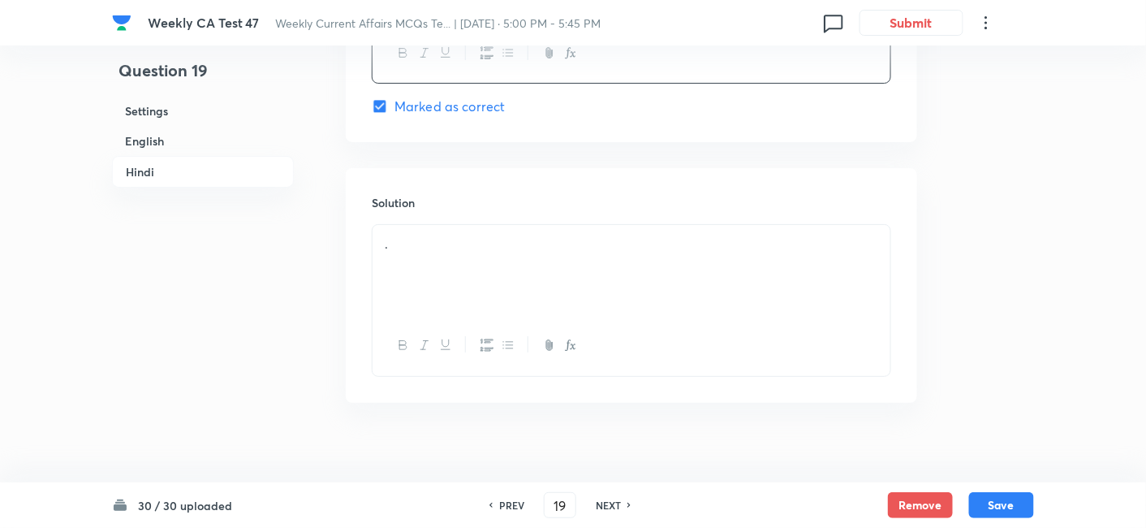
scroll to position [3869, 0]
click at [472, 235] on div "." at bounding box center [632, 258] width 518 height 91
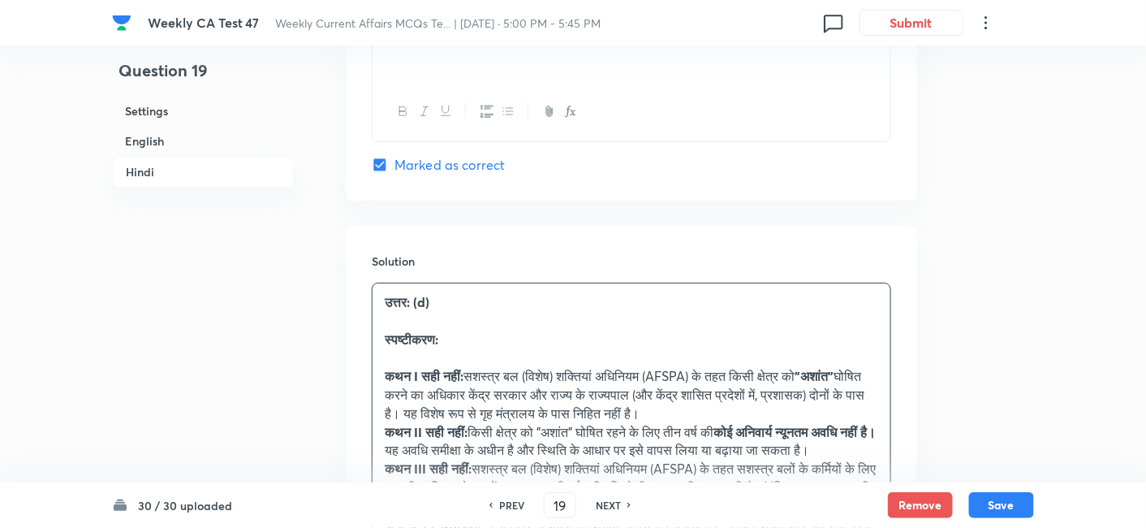
scroll to position [3779, 0]
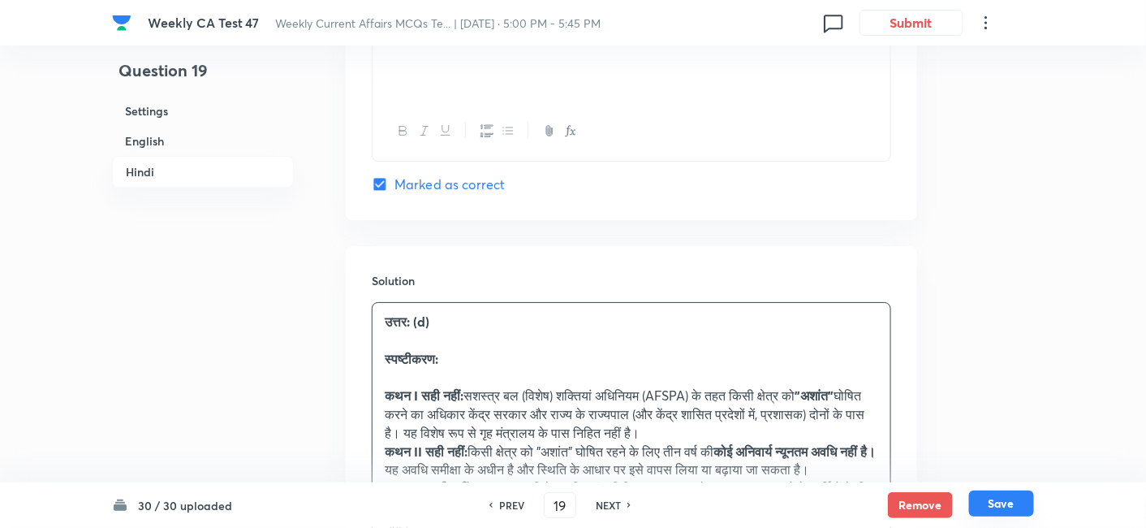
click at [1025, 474] on button "Save" at bounding box center [1001, 503] width 65 height 26
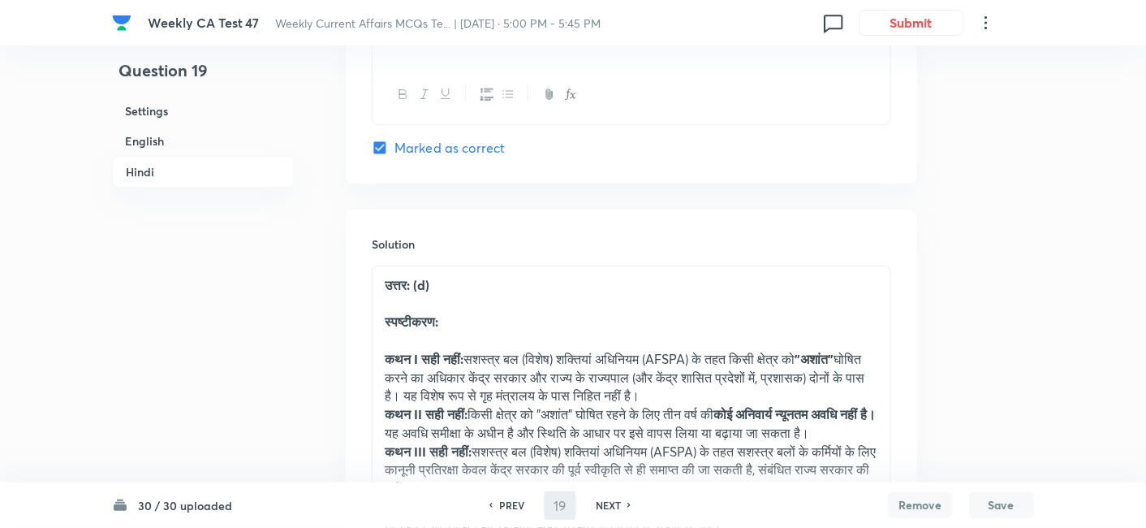
type input "20"
checkbox input "false"
checkbox input "true"
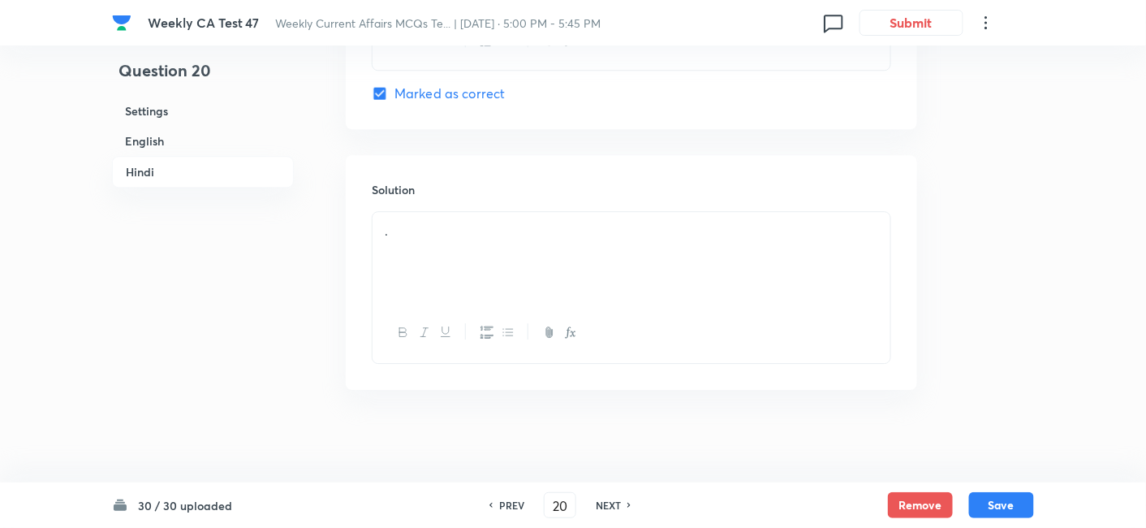
click at [179, 128] on h6 "English" at bounding box center [203, 141] width 182 height 30
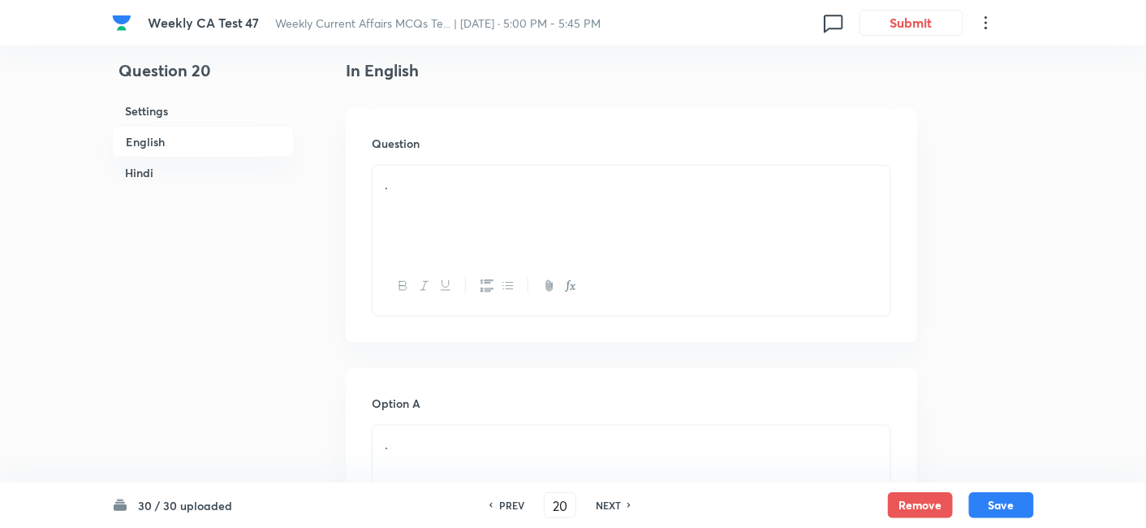
click at [481, 160] on div "Question ." at bounding box center [632, 226] width 572 height 234
click at [484, 194] on div "." at bounding box center [632, 211] width 518 height 91
click at [452, 209] on div "." at bounding box center [632, 211] width 518 height 91
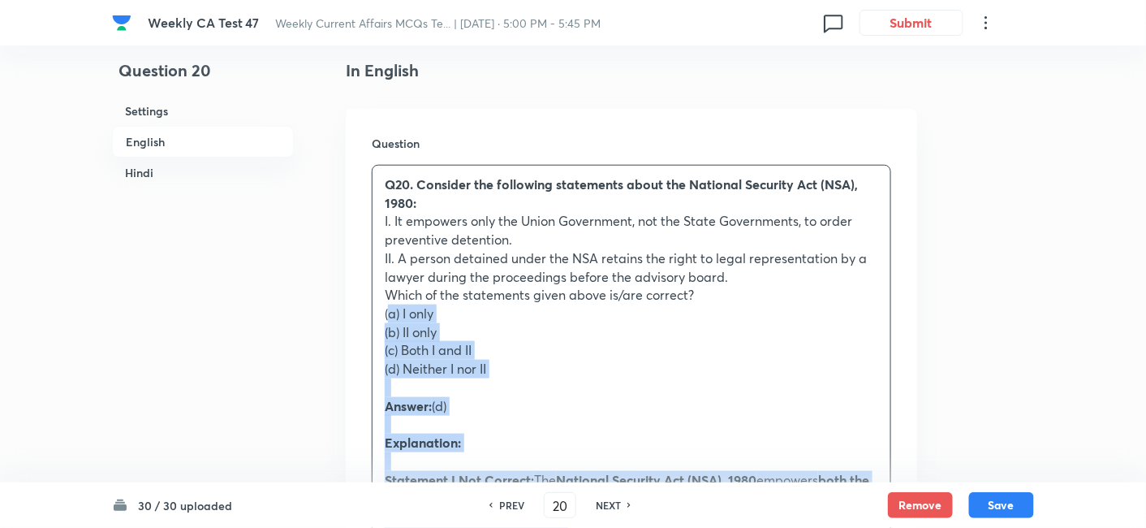
drag, startPoint x: 394, startPoint y: 334, endPoint x: 364, endPoint y: 317, distance: 34.2
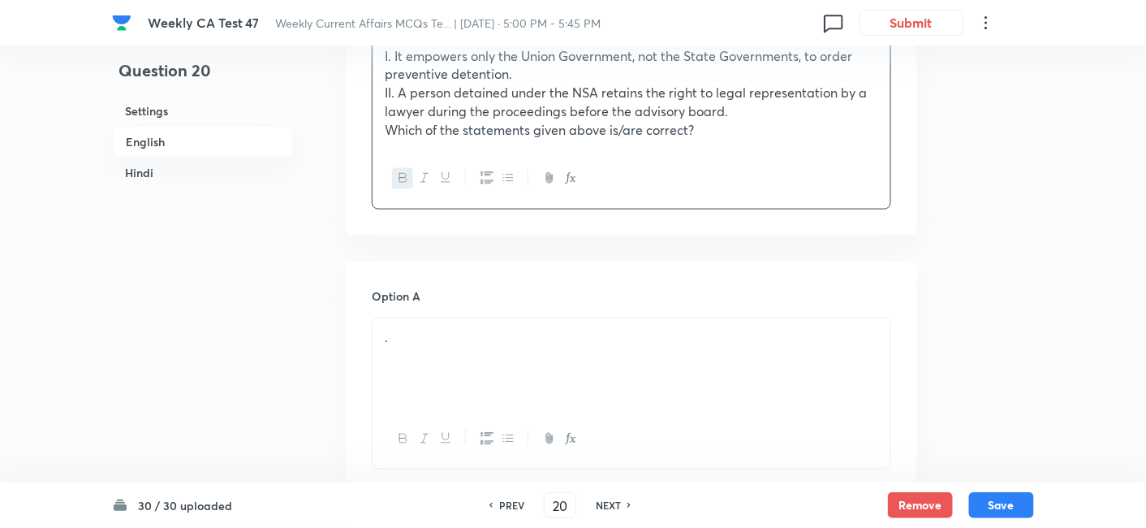
scroll to position [599, 0]
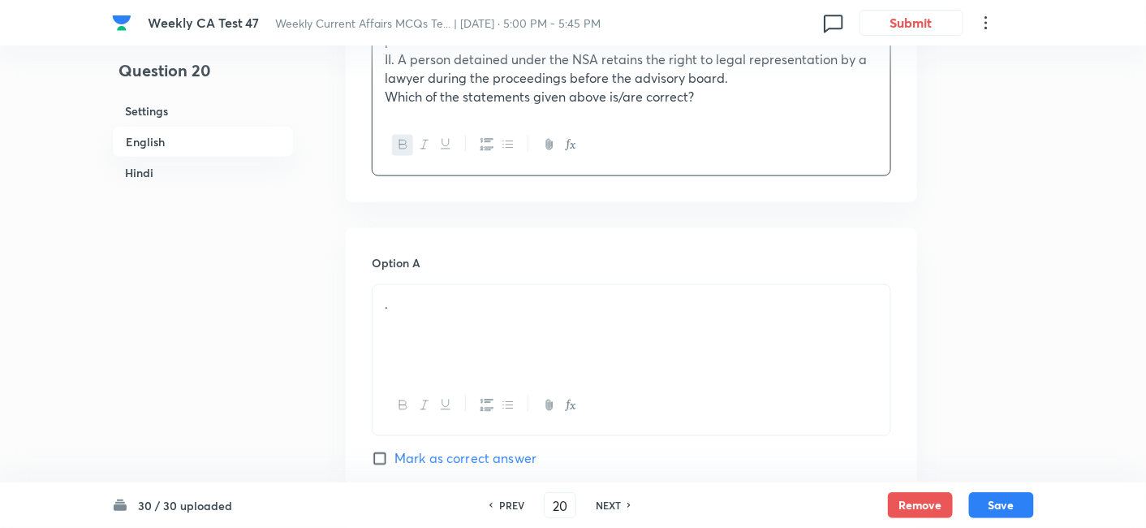
click at [485, 303] on p "." at bounding box center [632, 304] width 494 height 19
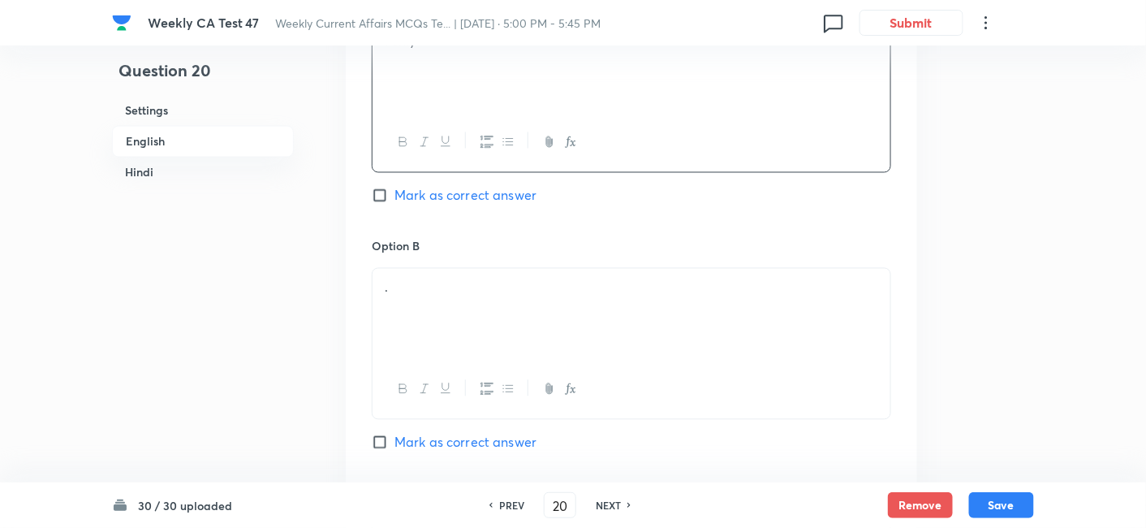
scroll to position [869, 0]
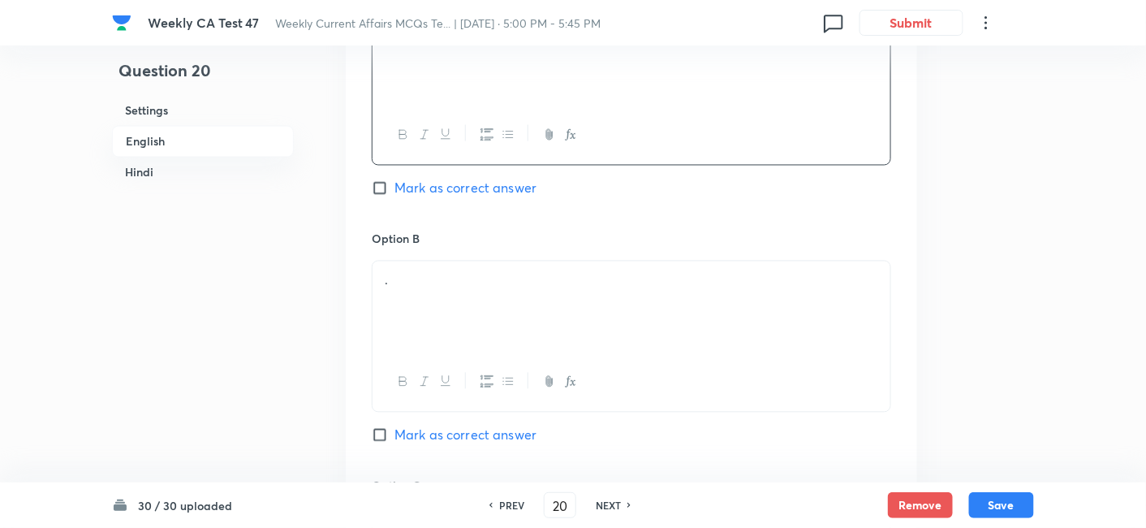
click at [453, 295] on div "." at bounding box center [632, 306] width 518 height 91
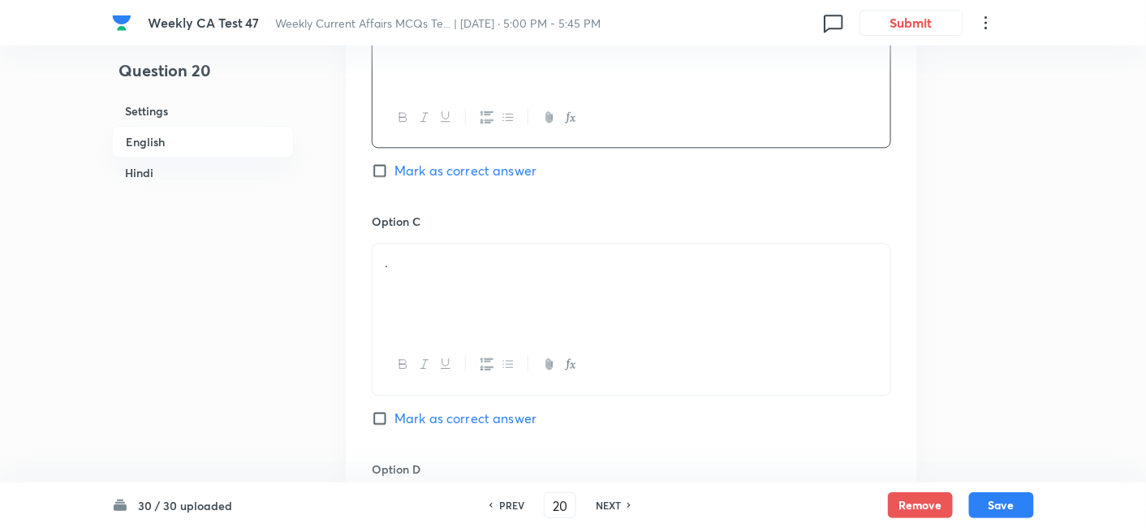
scroll to position [1141, 0]
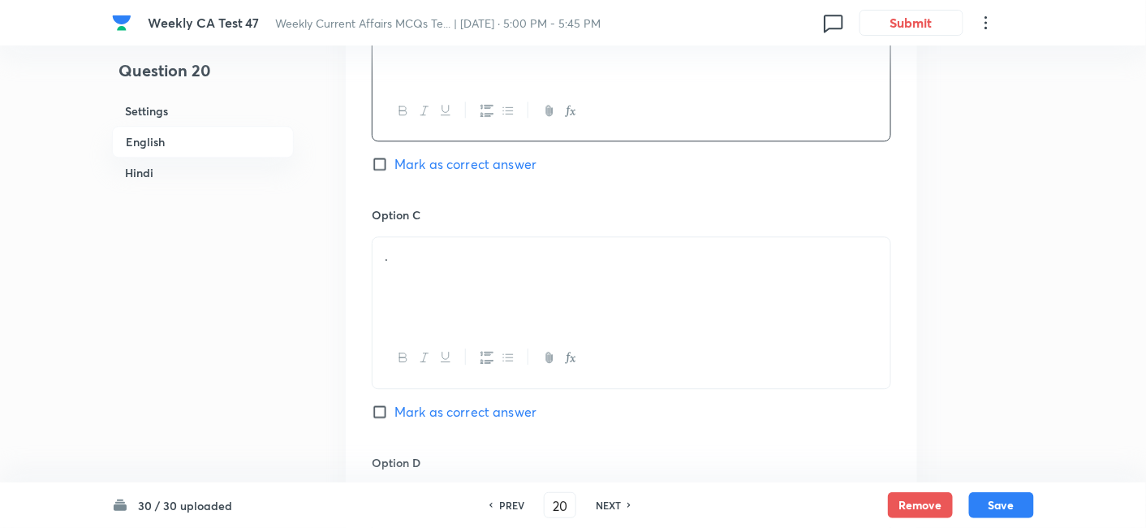
click at [450, 295] on div "." at bounding box center [632, 282] width 518 height 91
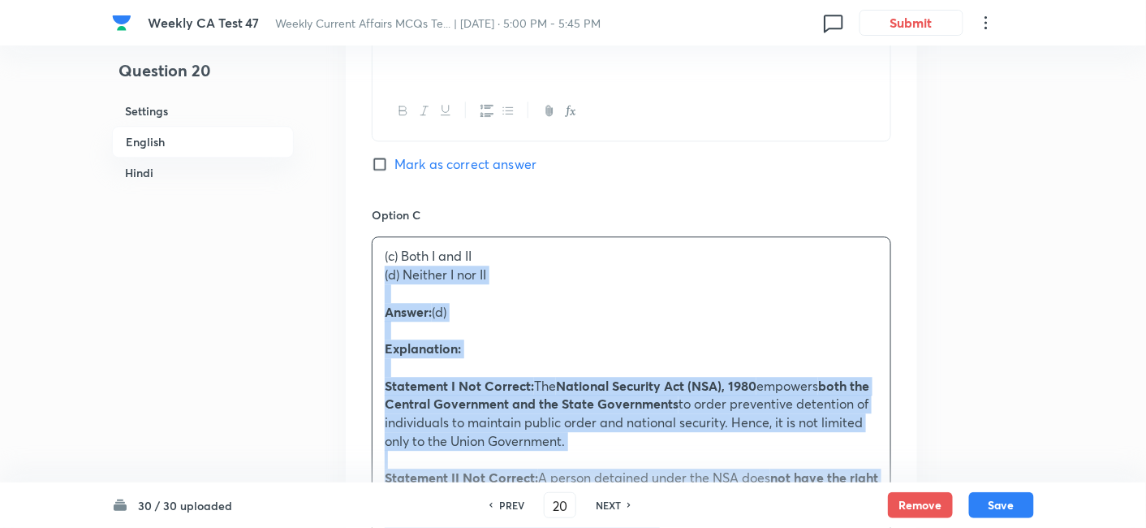
drag, startPoint x: 399, startPoint y: 279, endPoint x: 361, endPoint y: 271, distance: 38.2
click at [362, 271] on div "Option A I only Mark as correct answer Option B II only Mark as correct answer …" at bounding box center [632, 459] width 572 height 1545
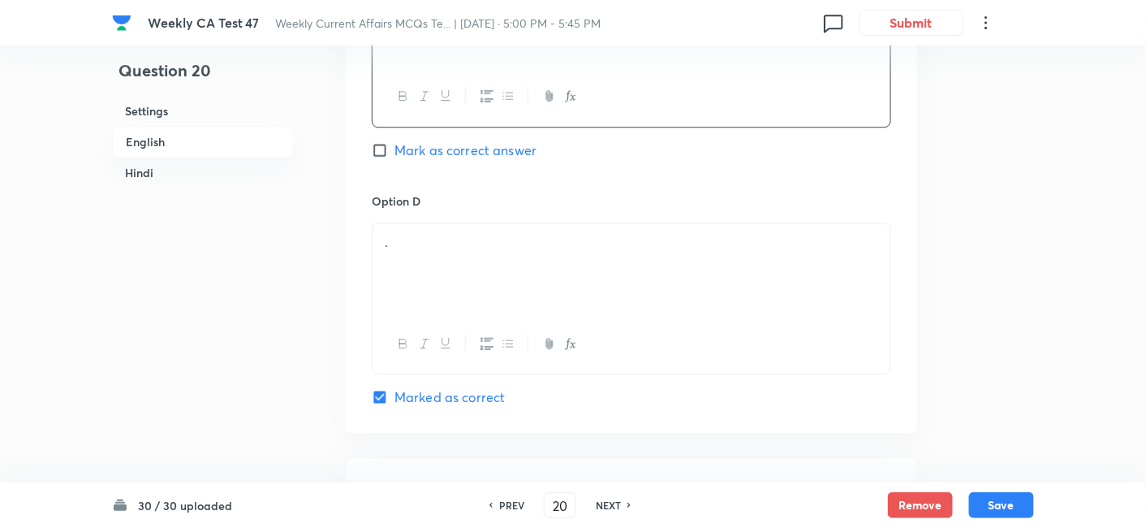
scroll to position [1411, 0]
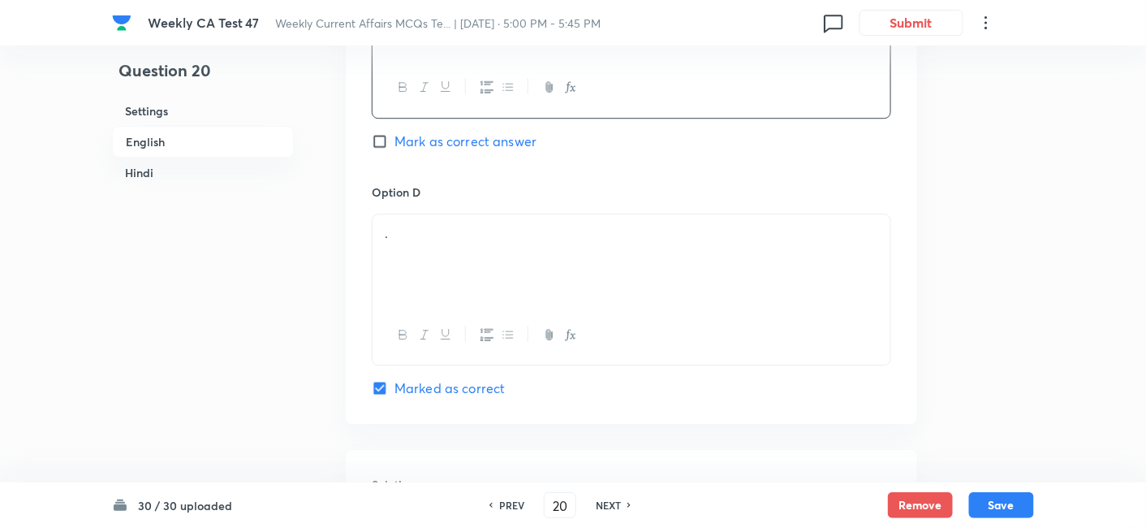
click at [495, 252] on div "." at bounding box center [632, 259] width 518 height 91
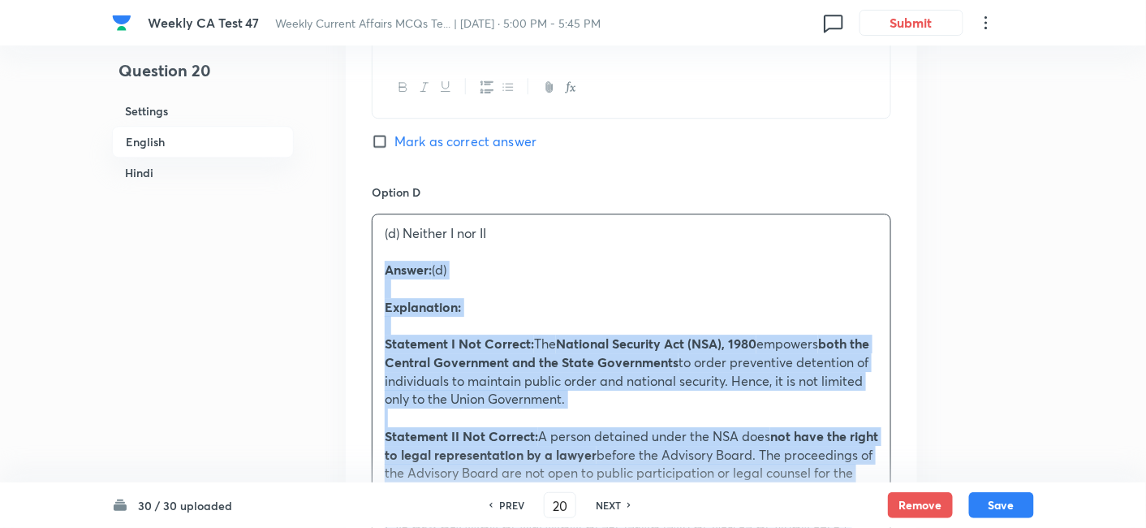
click at [350, 265] on div "Option A I only Mark as correct answer Option B II only Mark as correct answer …" at bounding box center [632, 179] width 572 height 1527
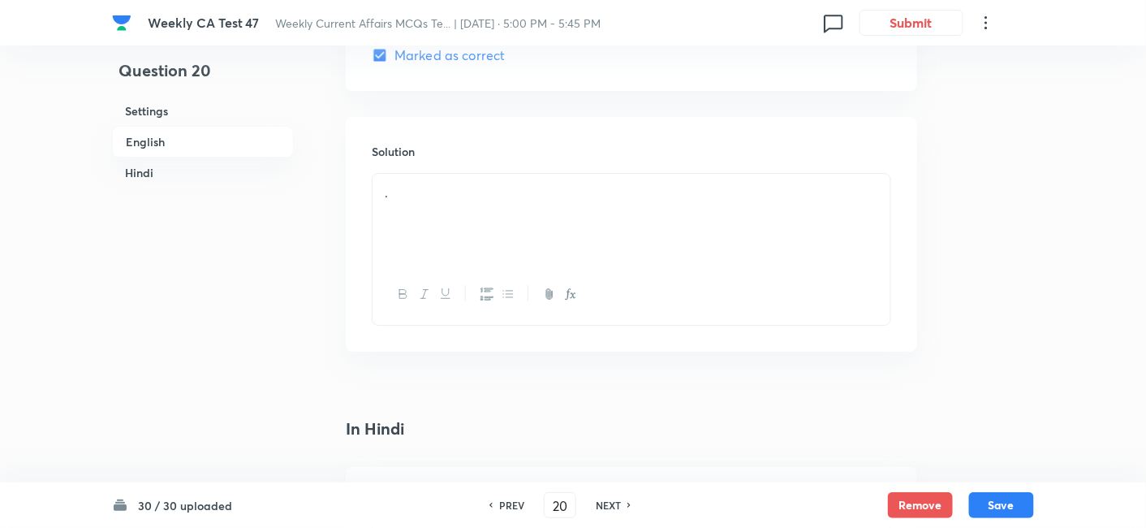
scroll to position [1771, 0]
drag, startPoint x: 464, startPoint y: 192, endPoint x: 463, endPoint y: 184, distance: 8.2
click at [463, 184] on div "." at bounding box center [632, 191] width 518 height 91
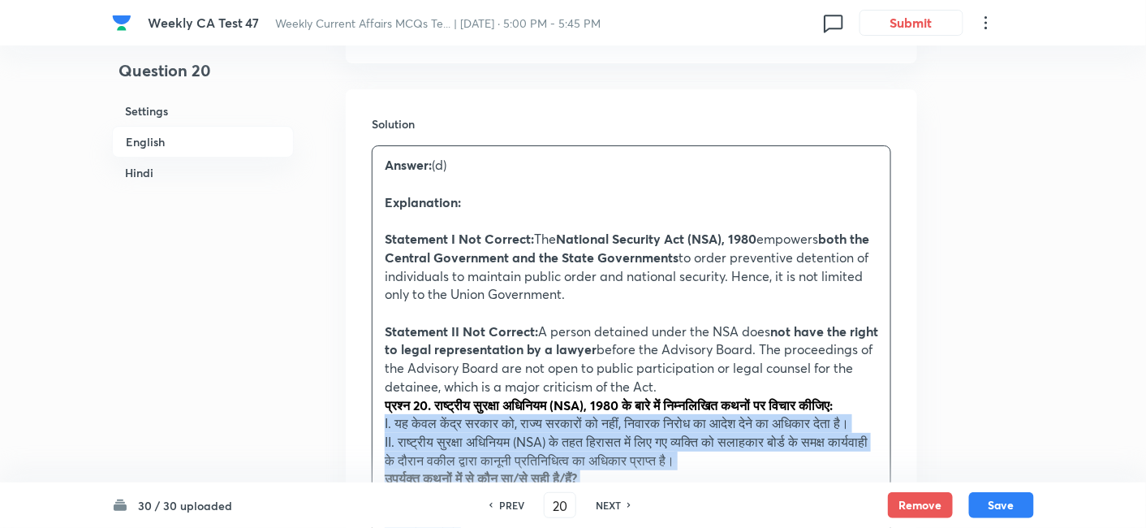
click at [350, 413] on div "Solution Answer: (d) Explanation: Statement I Not Correct: The National Securit…" at bounding box center [632, 447] width 572 height 716
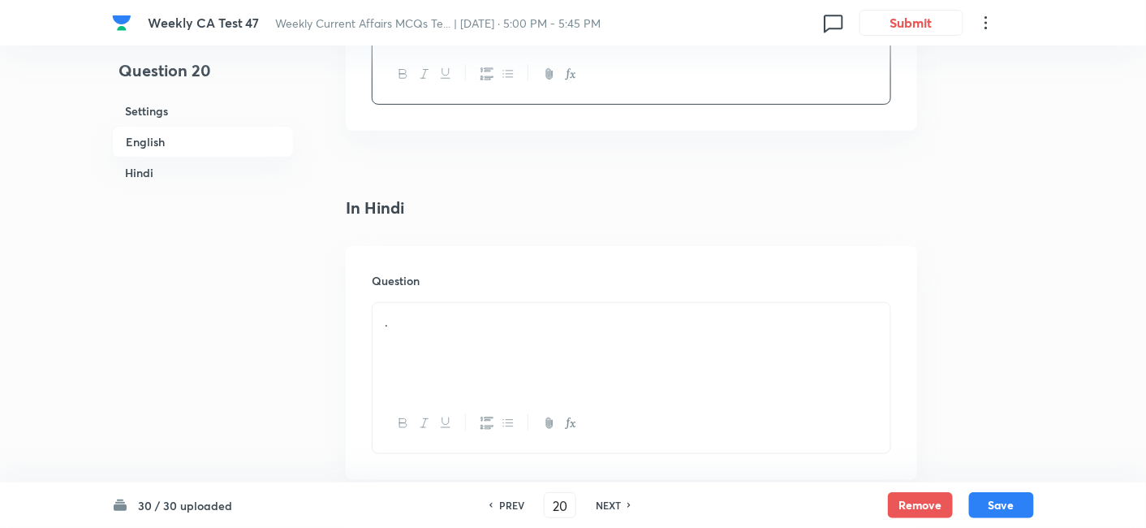
scroll to position [2223, 0]
click at [482, 282] on div "." at bounding box center [632, 258] width 518 height 91
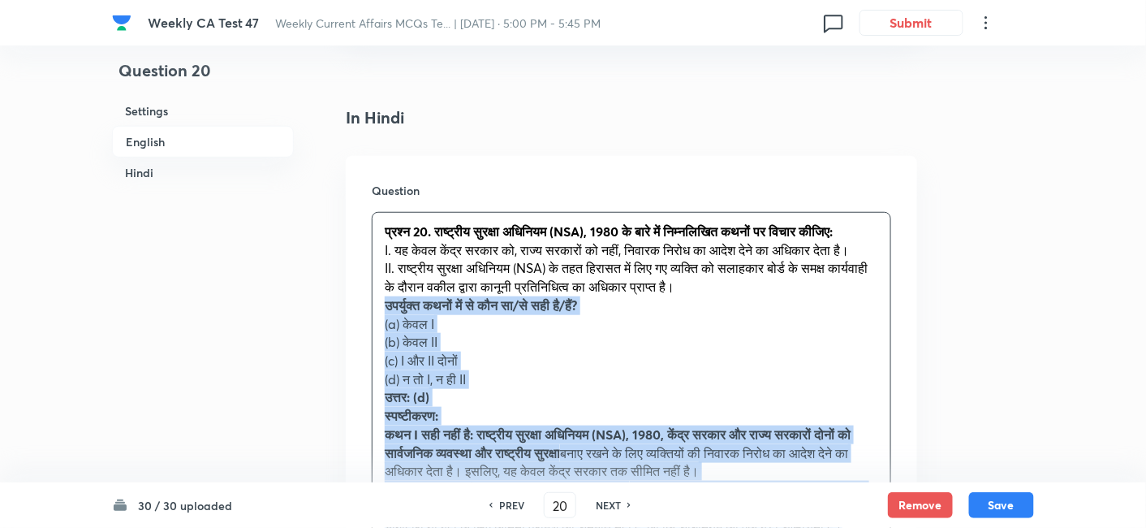
drag, startPoint x: 370, startPoint y: 333, endPoint x: 335, endPoint y: 330, distance: 35.1
drag, startPoint x: 339, startPoint y: 350, endPoint x: 308, endPoint y: 337, distance: 33.5
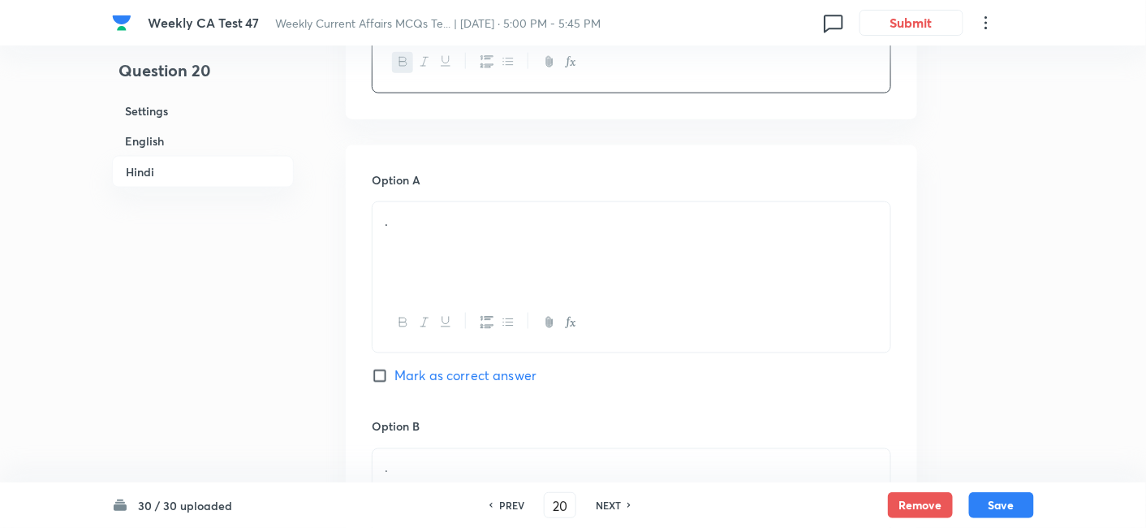
scroll to position [2583, 0]
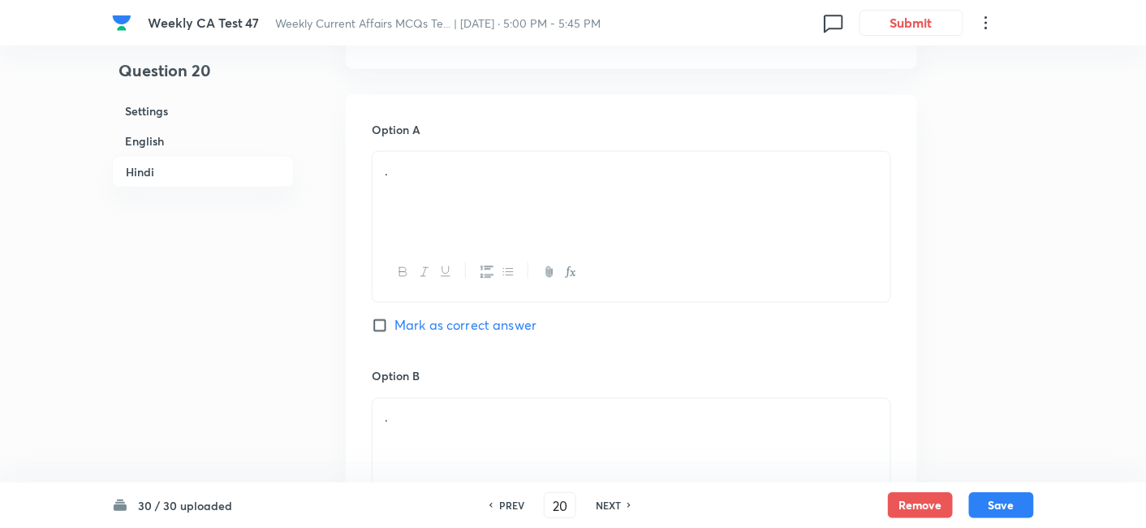
click at [466, 212] on div "." at bounding box center [632, 197] width 518 height 91
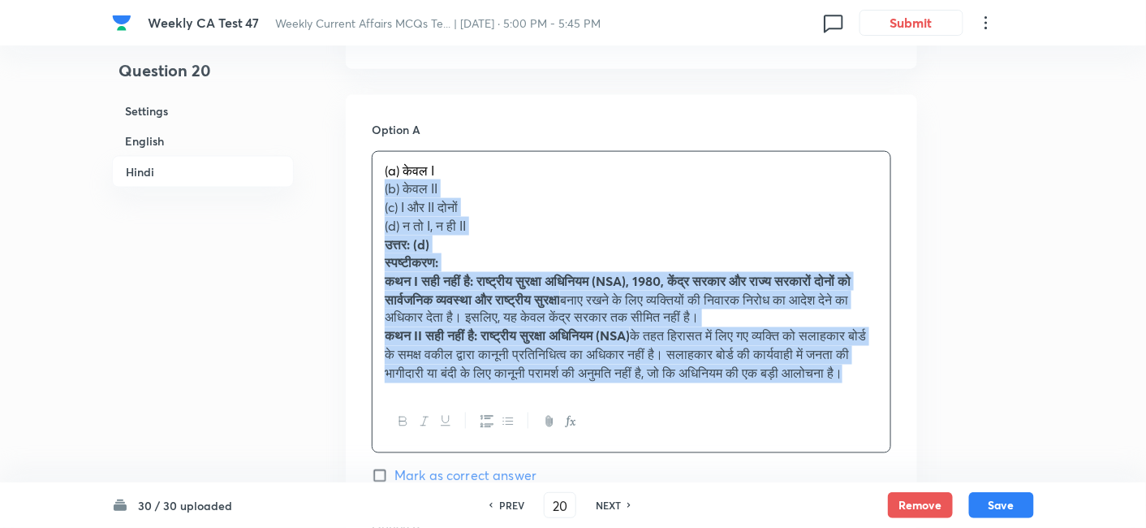
drag, startPoint x: 414, startPoint y: 210, endPoint x: 300, endPoint y: 201, distance: 114.8
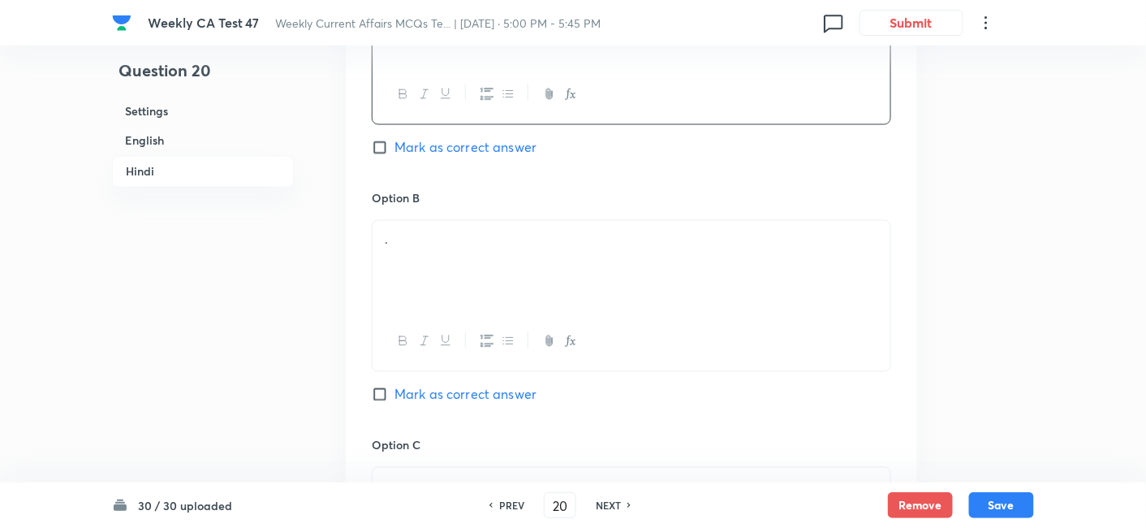
scroll to position [2764, 0]
click at [456, 263] on div "." at bounding box center [632, 263] width 518 height 91
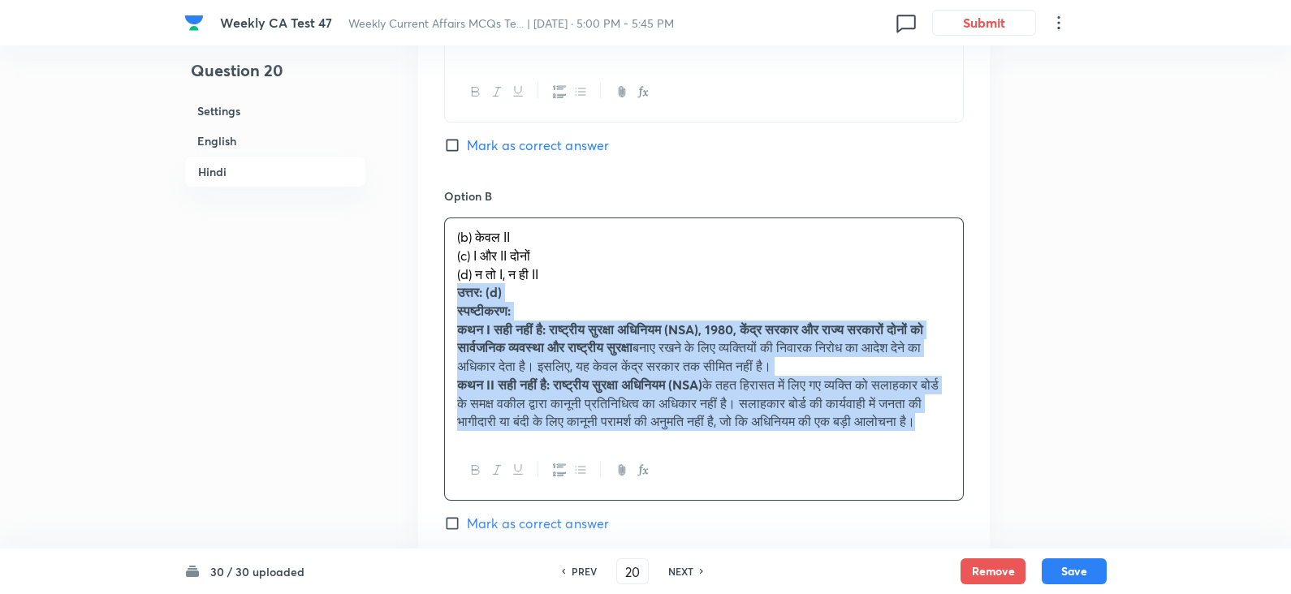
drag, startPoint x: 358, startPoint y: 282, endPoint x: 347, endPoint y: 316, distance: 35.9
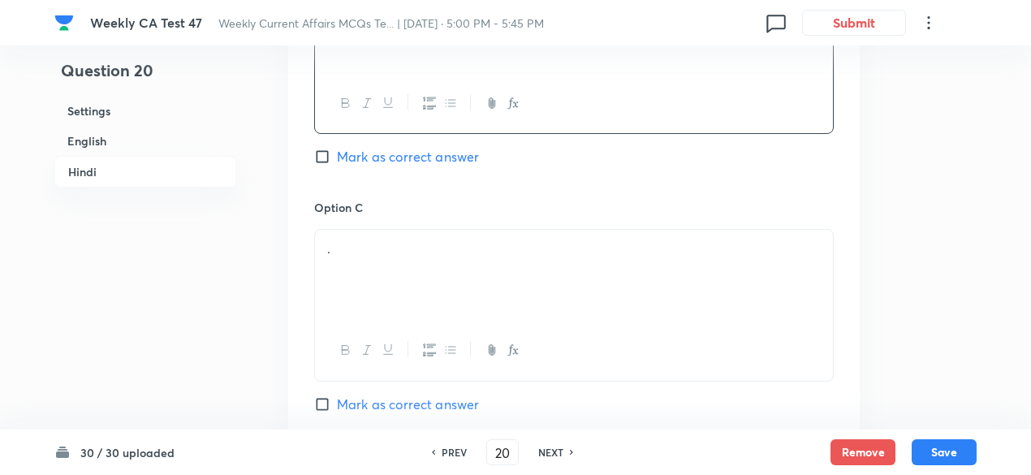
scroll to position [3008, 0]
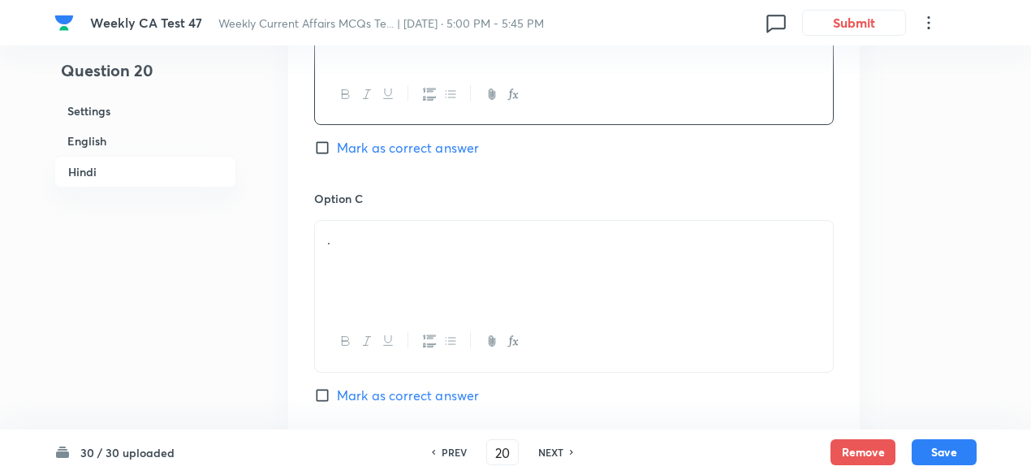
click at [398, 270] on div "." at bounding box center [574, 266] width 518 height 91
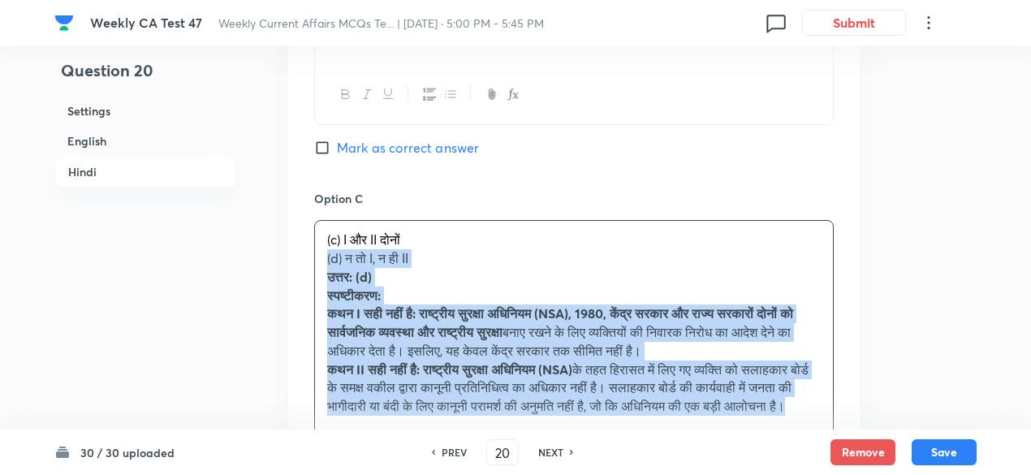
drag, startPoint x: 310, startPoint y: 286, endPoint x: 266, endPoint y: 278, distance: 44.4
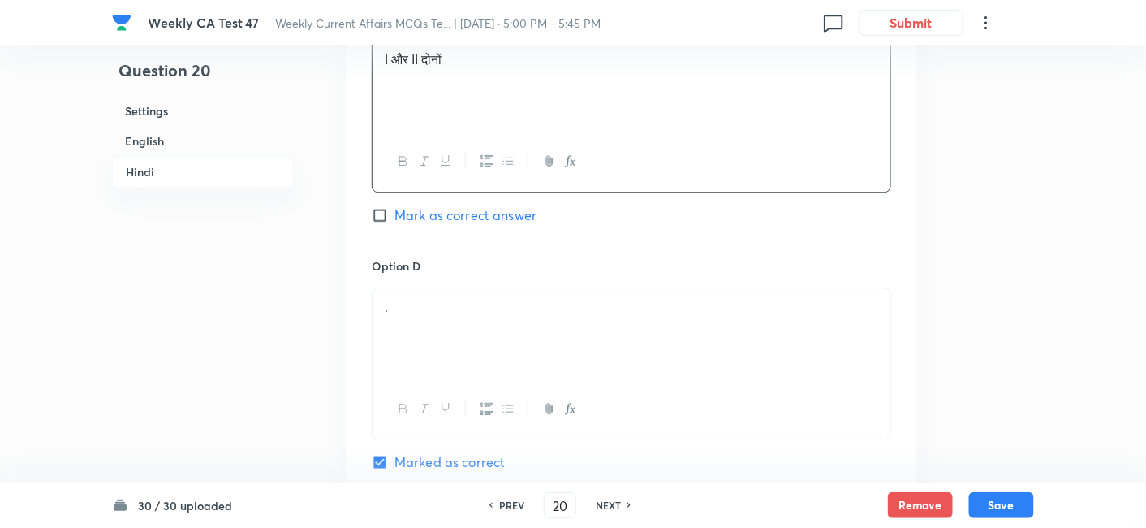
scroll to position [3278, 0]
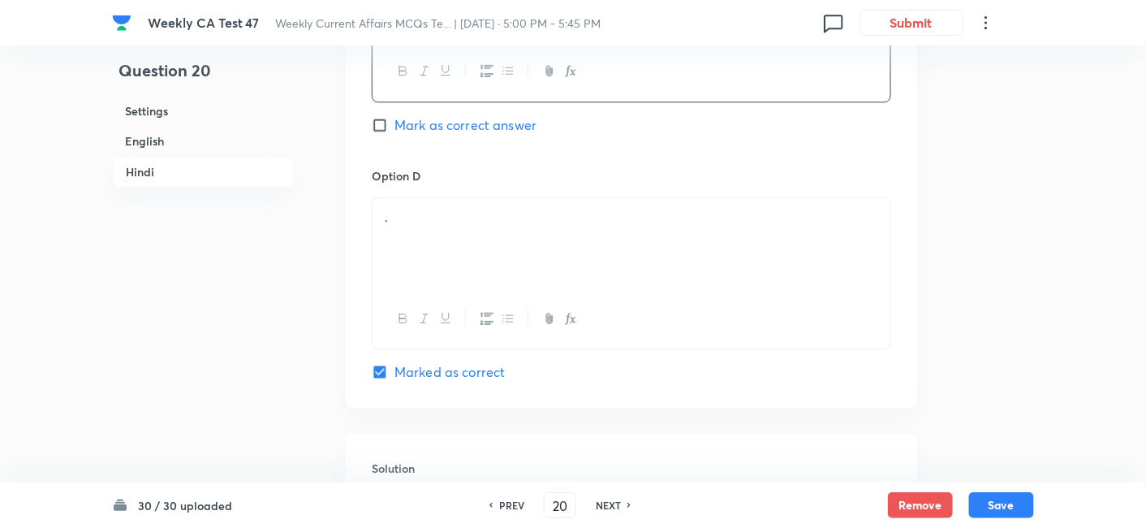
click at [482, 239] on div "." at bounding box center [632, 243] width 518 height 91
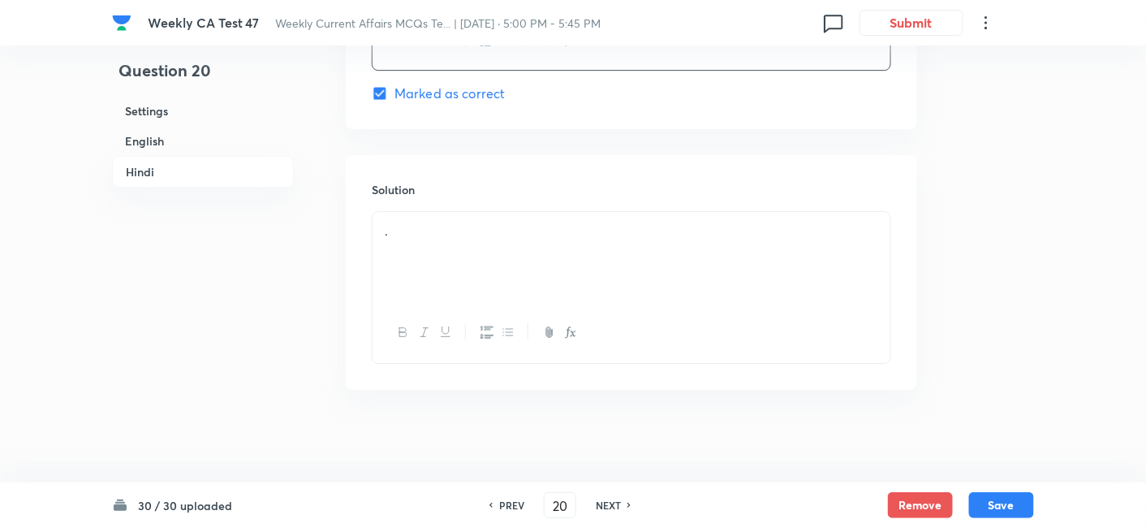
scroll to position [3574, 0]
click at [470, 243] on div "." at bounding box center [632, 252] width 518 height 91
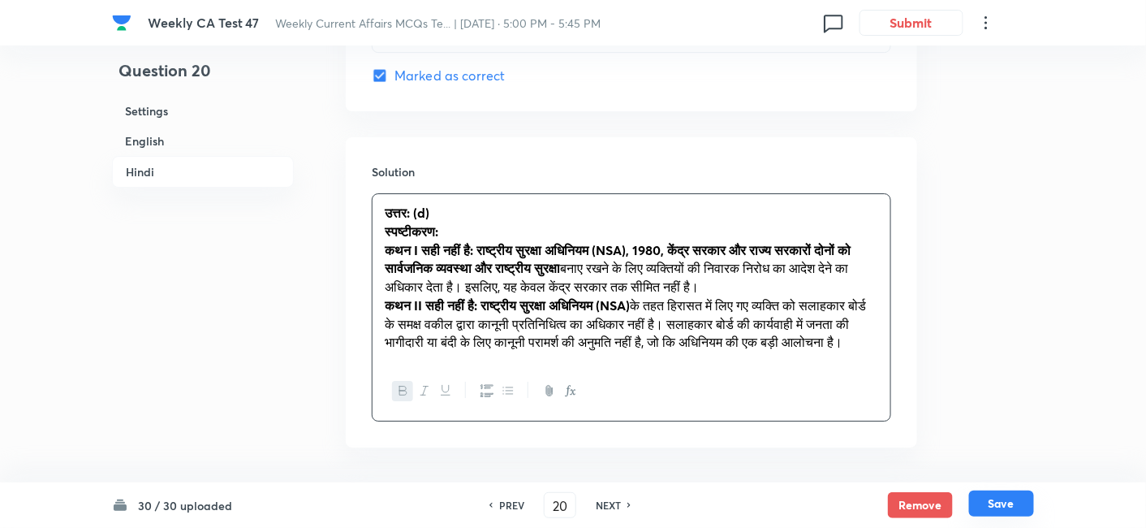
click at [1007, 474] on button "Save" at bounding box center [1001, 503] width 65 height 26
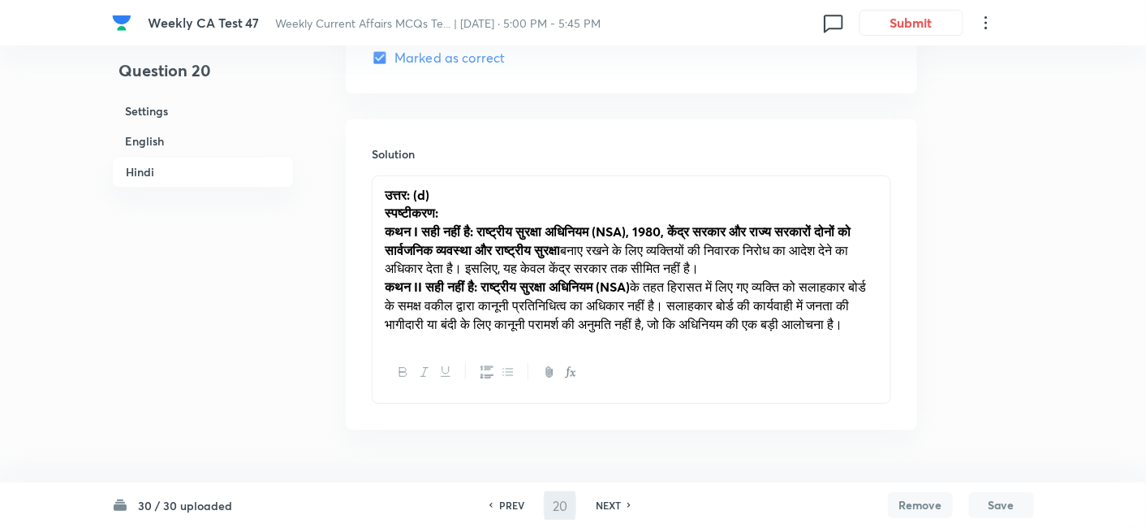
type input "21"
checkbox input "false"
checkbox input "true"
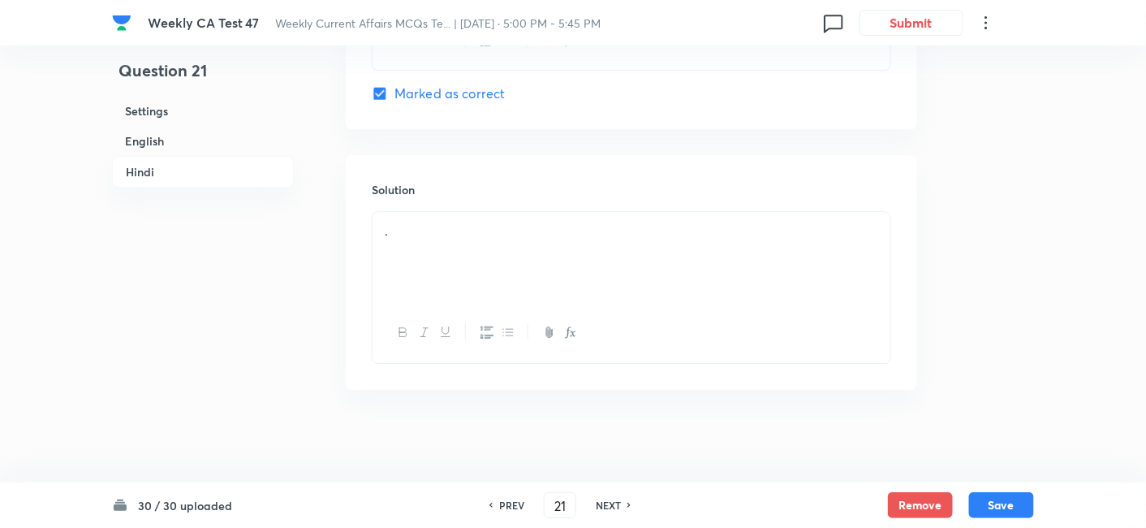
click at [201, 140] on h6 "English" at bounding box center [203, 141] width 182 height 30
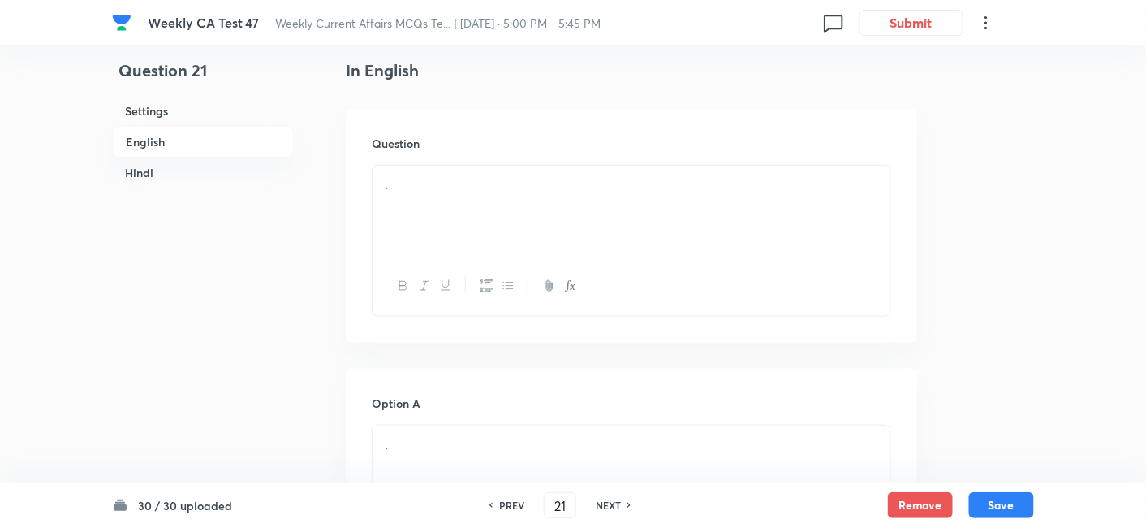
click at [469, 207] on div "." at bounding box center [632, 211] width 518 height 91
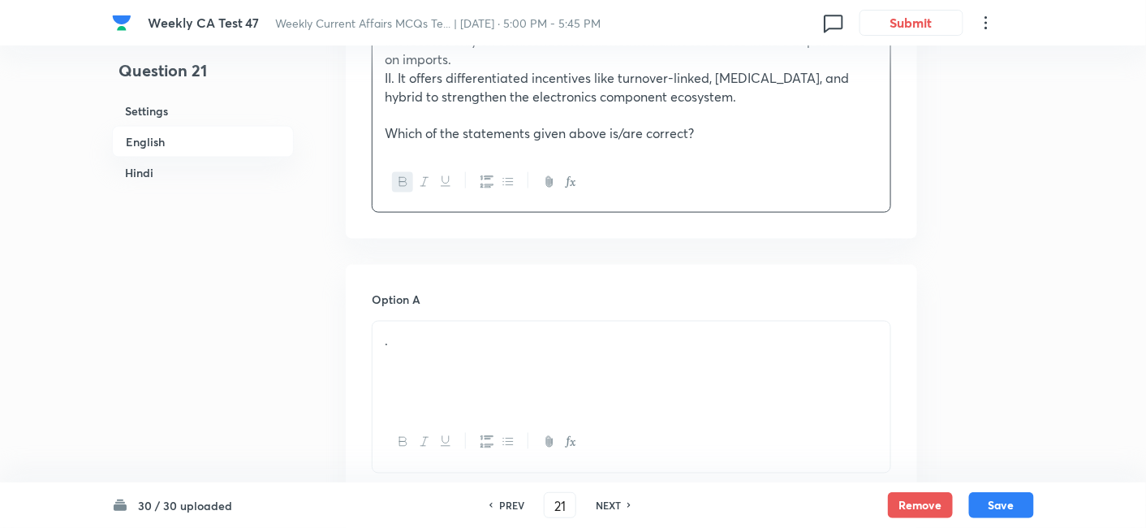
scroll to position [689, 0]
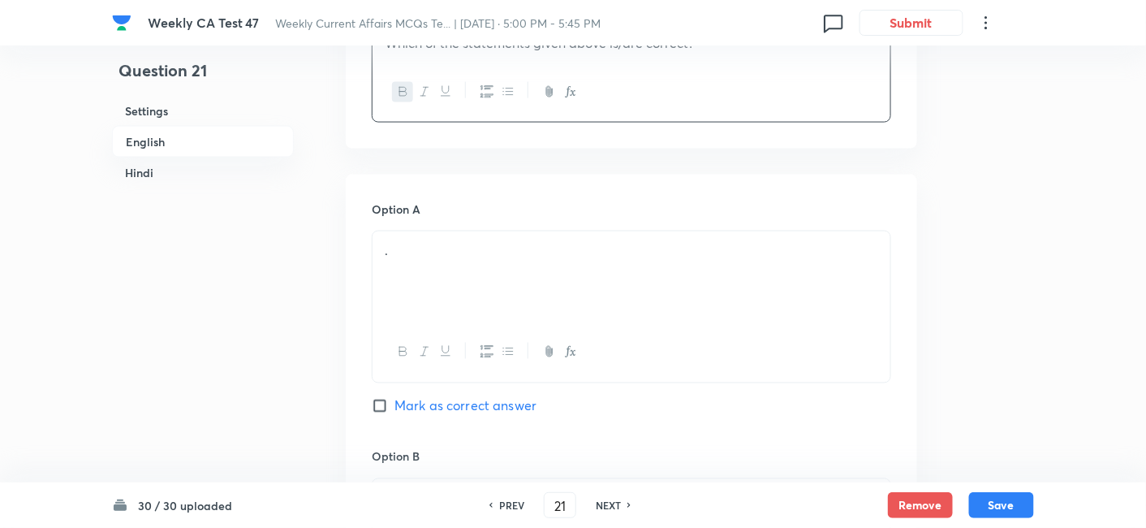
click at [461, 283] on div "." at bounding box center [632, 276] width 518 height 91
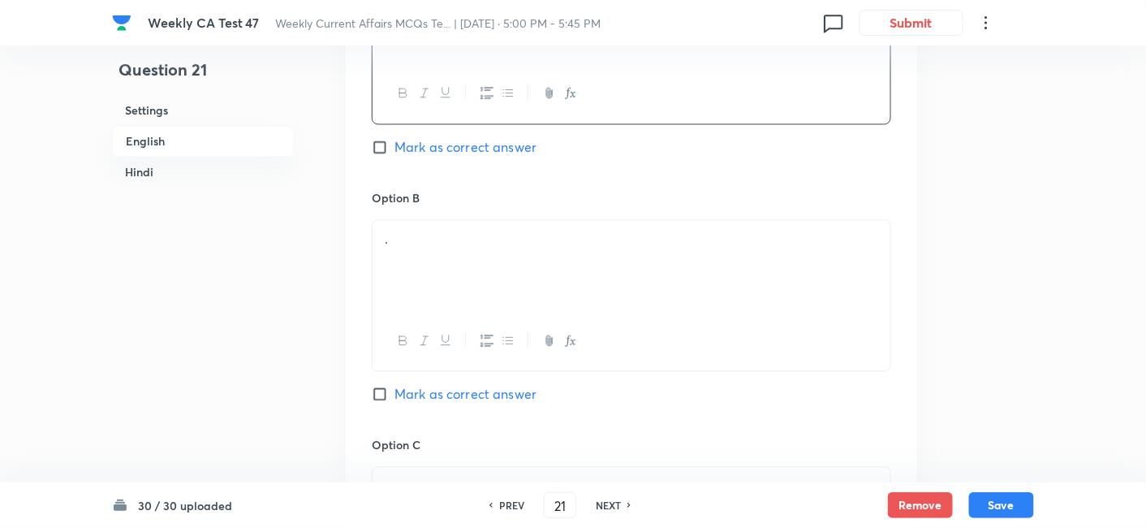
scroll to position [960, 0]
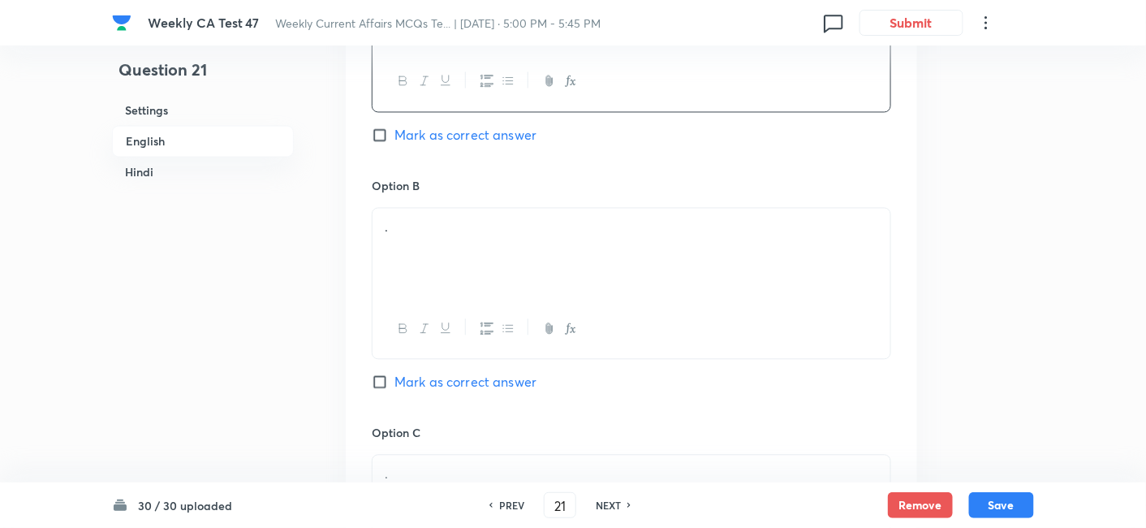
click at [436, 236] on div "." at bounding box center [632, 254] width 518 height 91
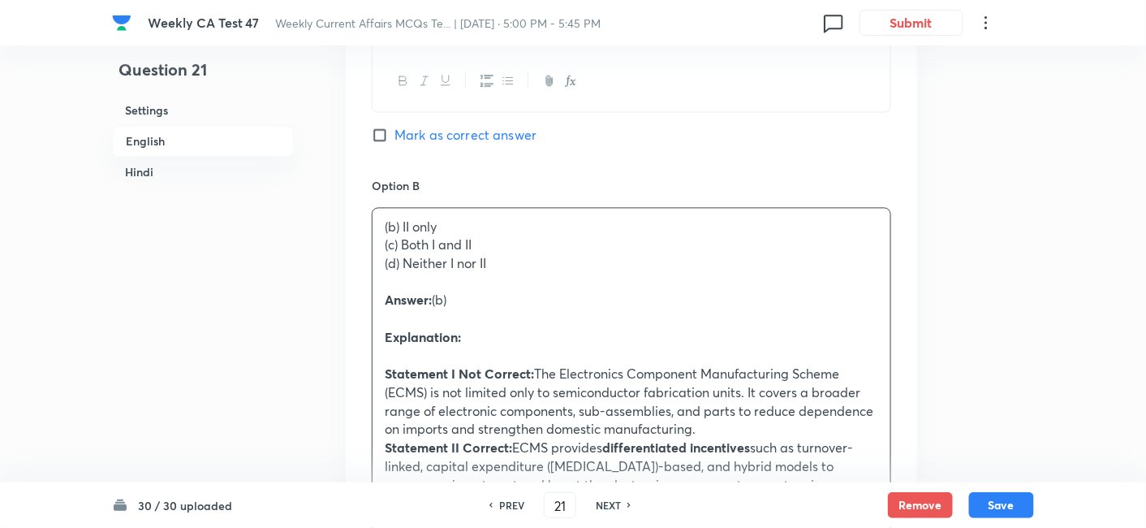
drag, startPoint x: 382, startPoint y: 244, endPoint x: 350, endPoint y: 248, distance: 31.9
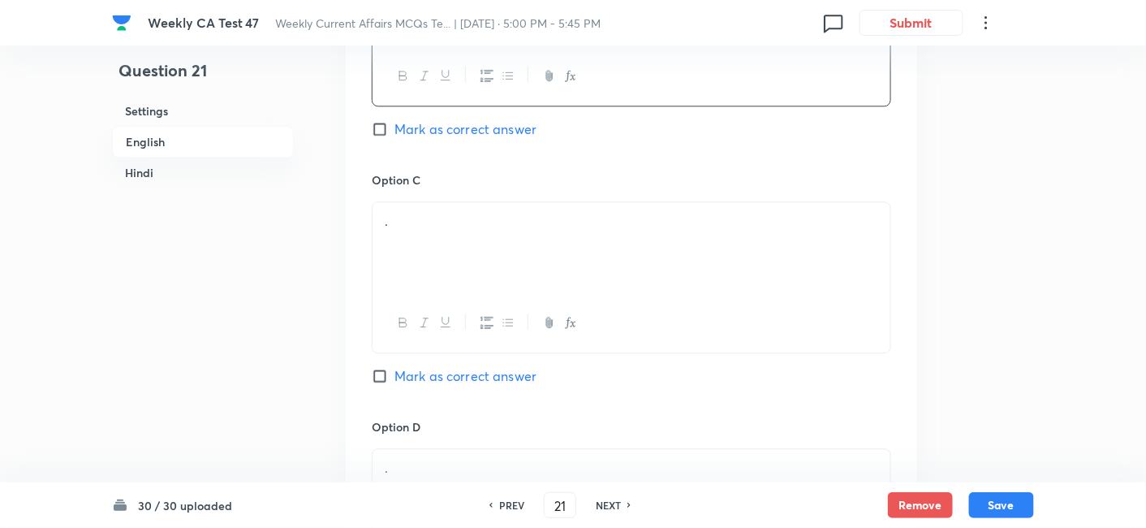
scroll to position [1231, 0]
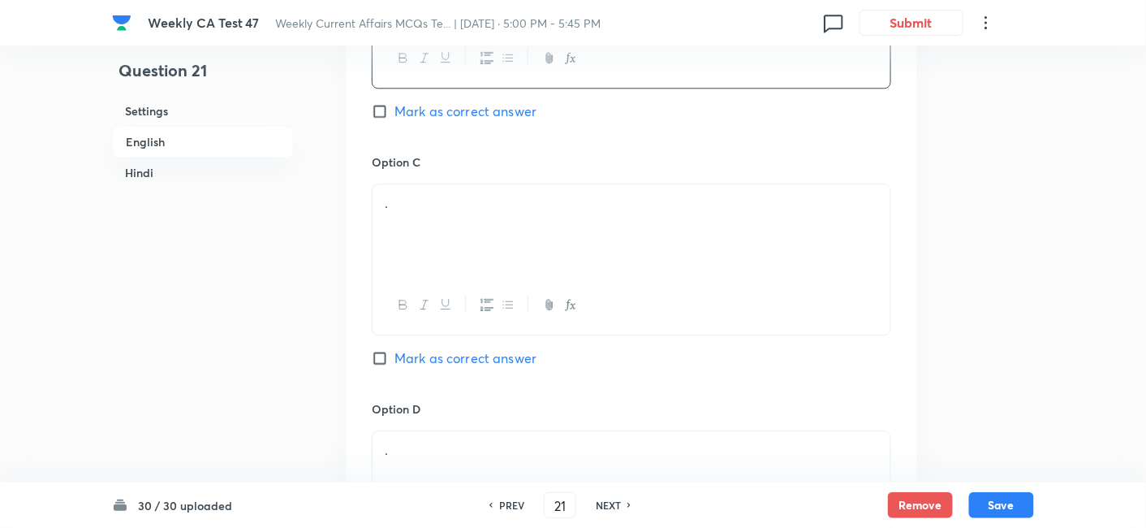
click at [461, 234] on div "." at bounding box center [632, 229] width 518 height 91
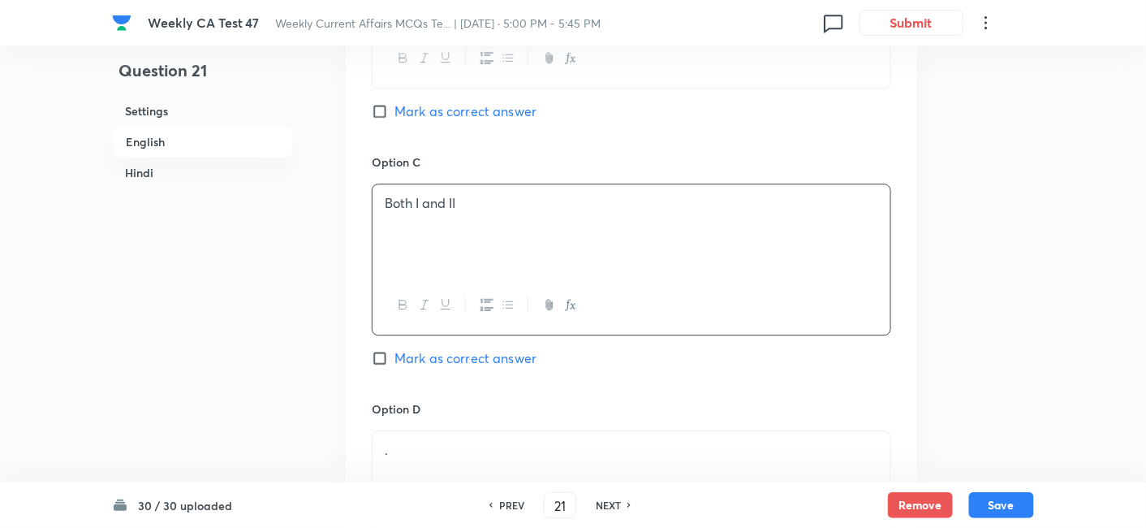
click at [438, 88] on div "Option B II only Mark as correct answer" at bounding box center [632, 30] width 520 height 247
click at [437, 110] on span "Mark as correct answer" at bounding box center [466, 110] width 142 height 19
click at [395, 110] on input "Mark as correct answer" at bounding box center [383, 111] width 23 height 16
checkbox input "true"
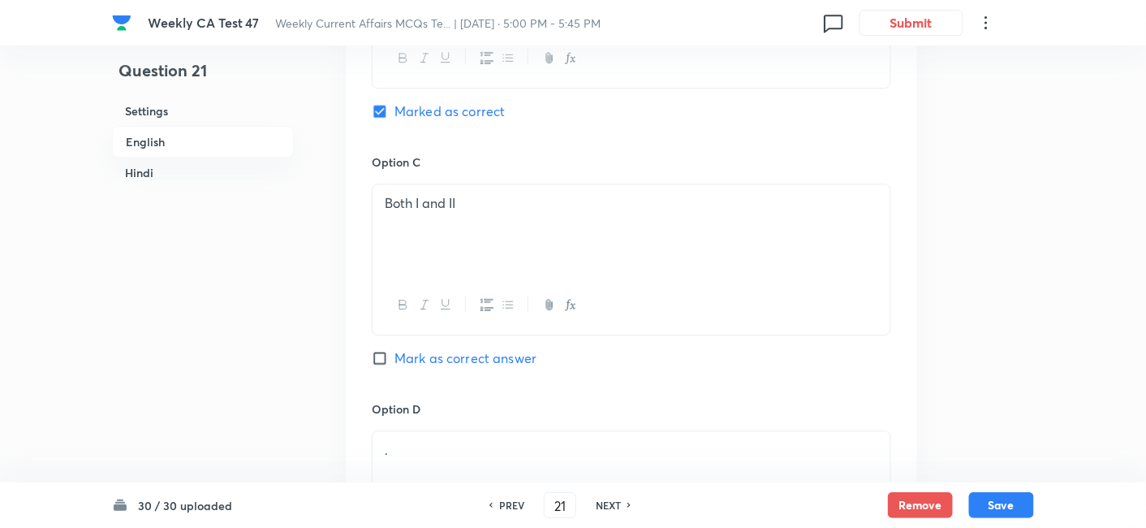
checkbox input "false"
checkbox input "true"
checkbox input "false"
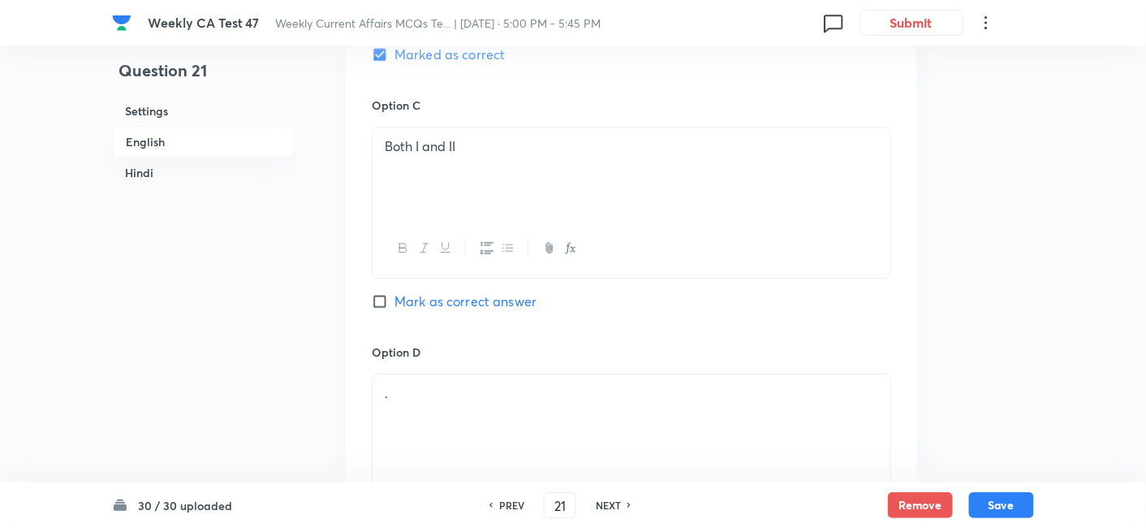
scroll to position [1411, 0]
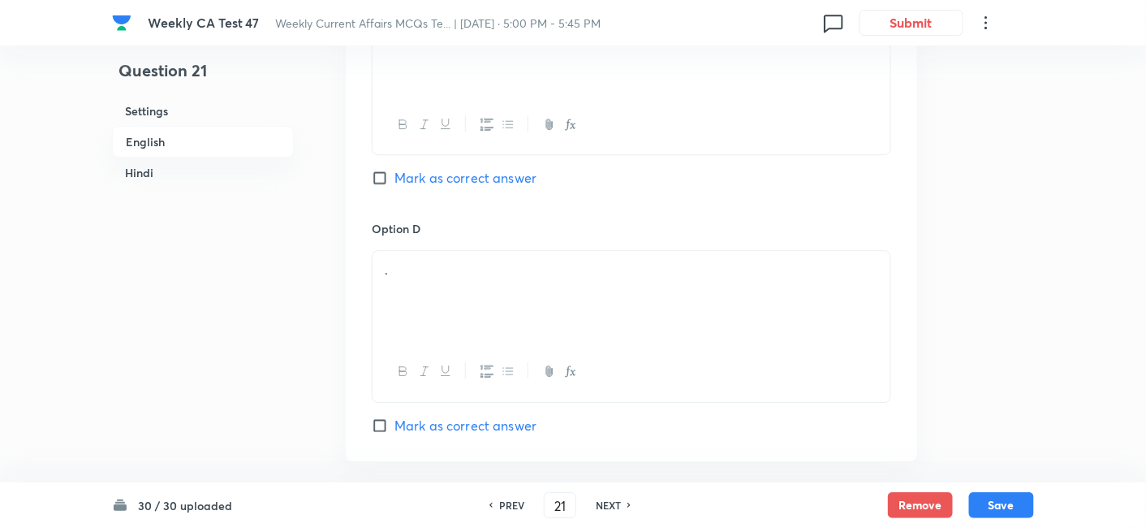
click at [460, 261] on p "." at bounding box center [632, 270] width 494 height 19
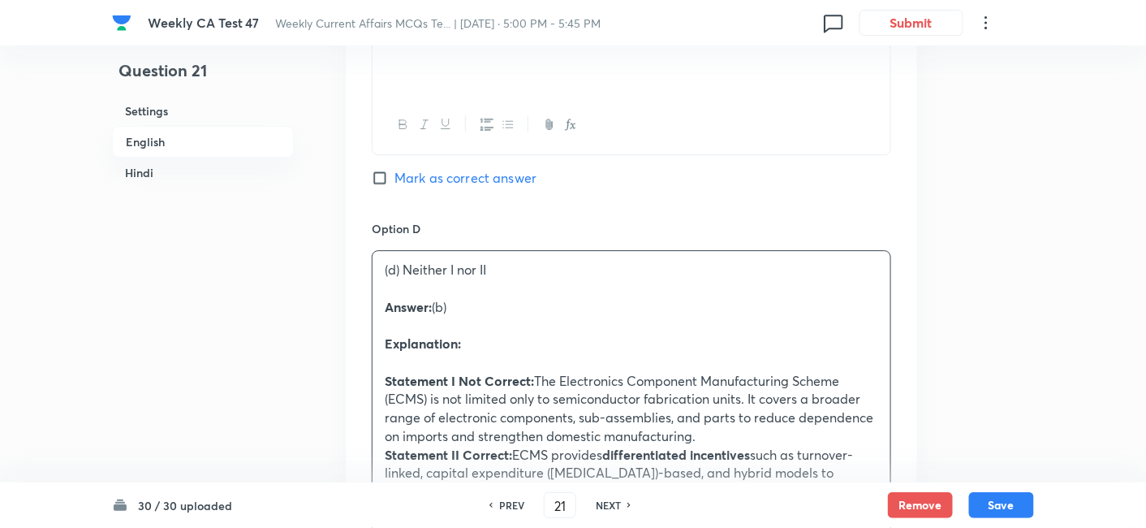
drag, startPoint x: 358, startPoint y: 286, endPoint x: 340, endPoint y: 281, distance: 18.5
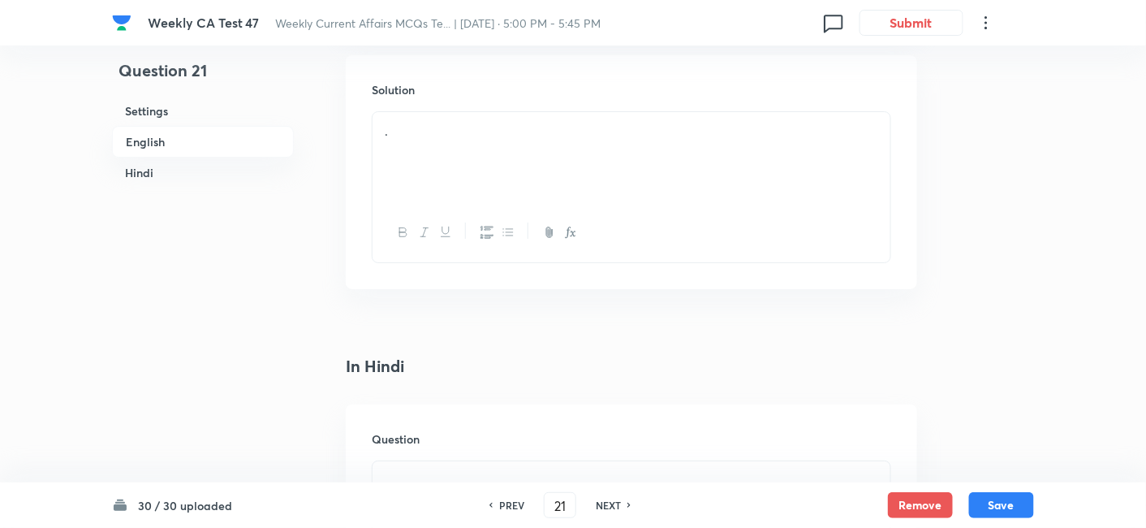
scroll to position [1862, 0]
click at [471, 140] on div "." at bounding box center [632, 138] width 518 height 91
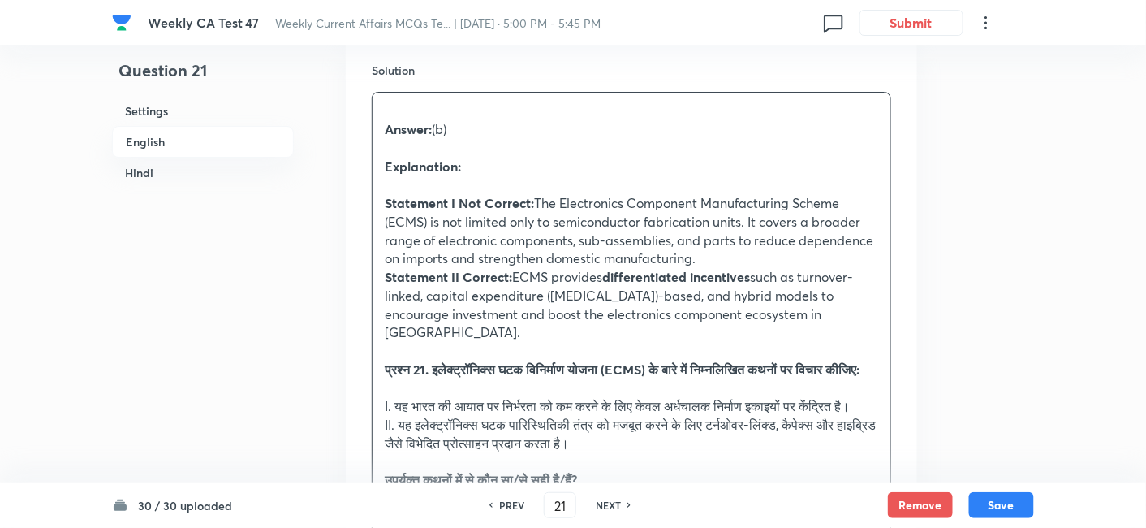
drag, startPoint x: 372, startPoint y: 343, endPoint x: 361, endPoint y: 343, distance: 10.6
click at [362, 343] on div "Solution Answer: (b) Explanation: Statement I Not Correct: The Electronics Comp…" at bounding box center [632, 449] width 572 height 826
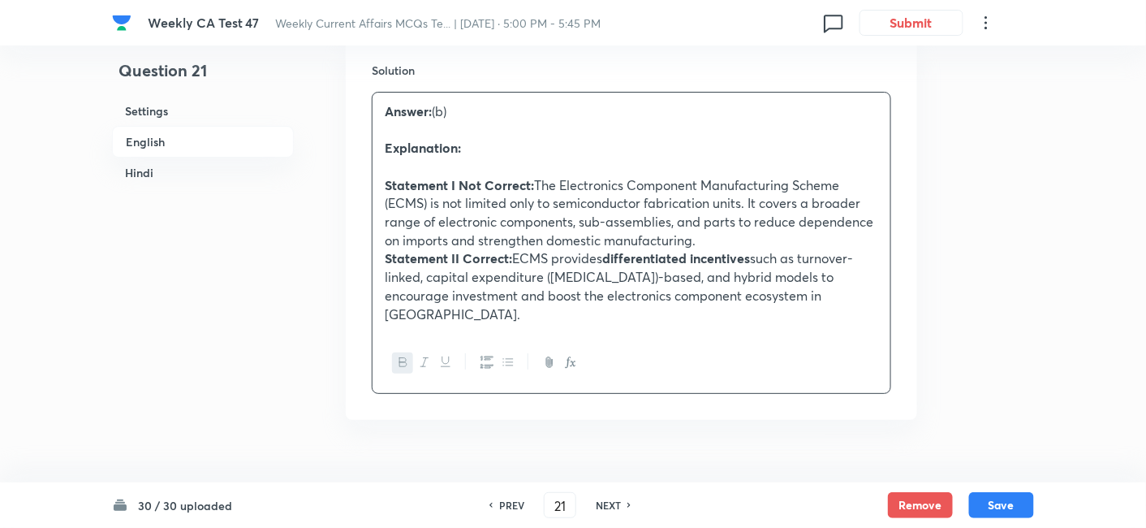
click at [192, 134] on h6 "English" at bounding box center [203, 142] width 182 height 32
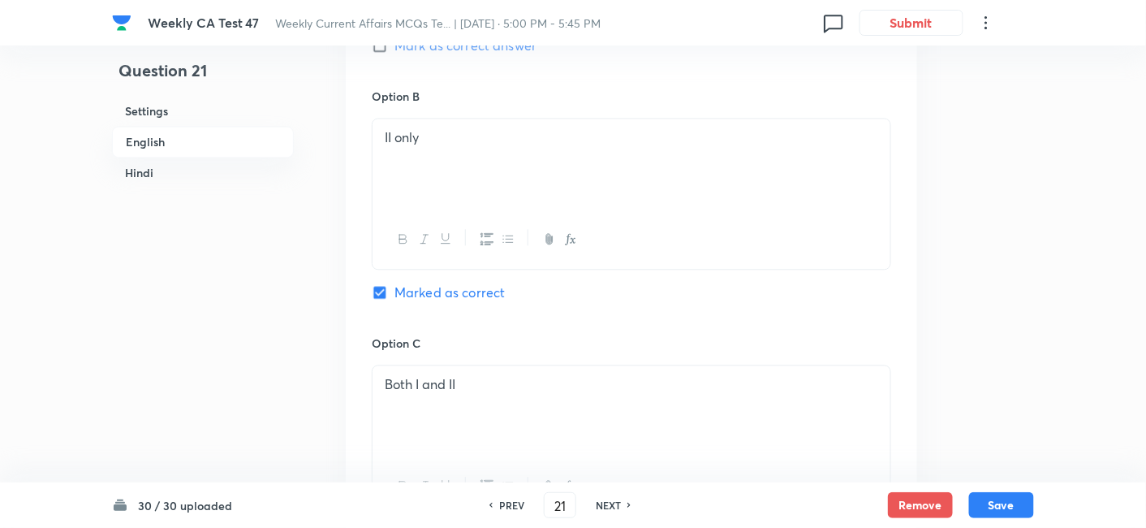
scroll to position [1050, 0]
click at [243, 171] on h6 "Hindi" at bounding box center [203, 172] width 182 height 30
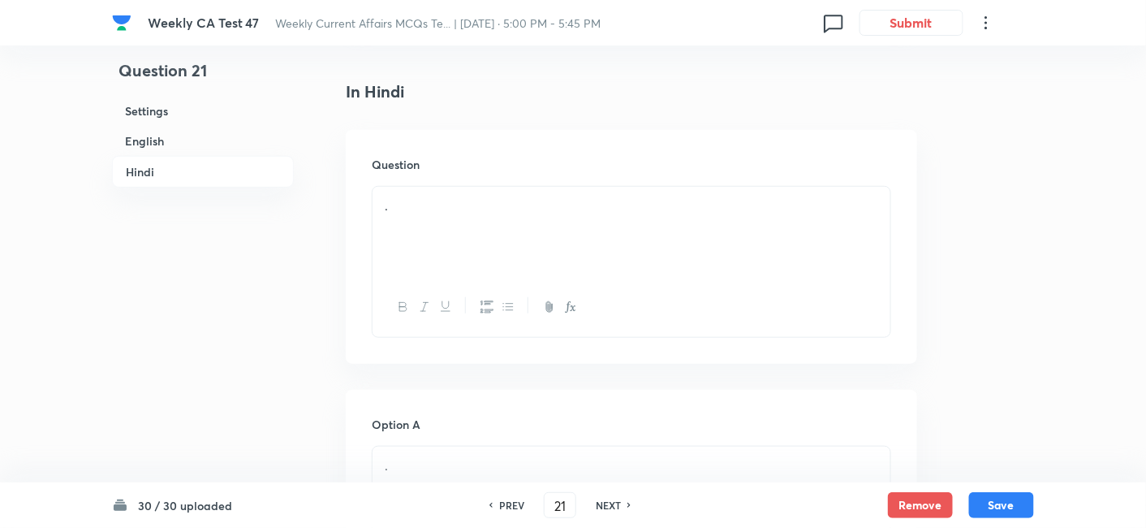
click at [511, 196] on p "." at bounding box center [632, 205] width 494 height 19
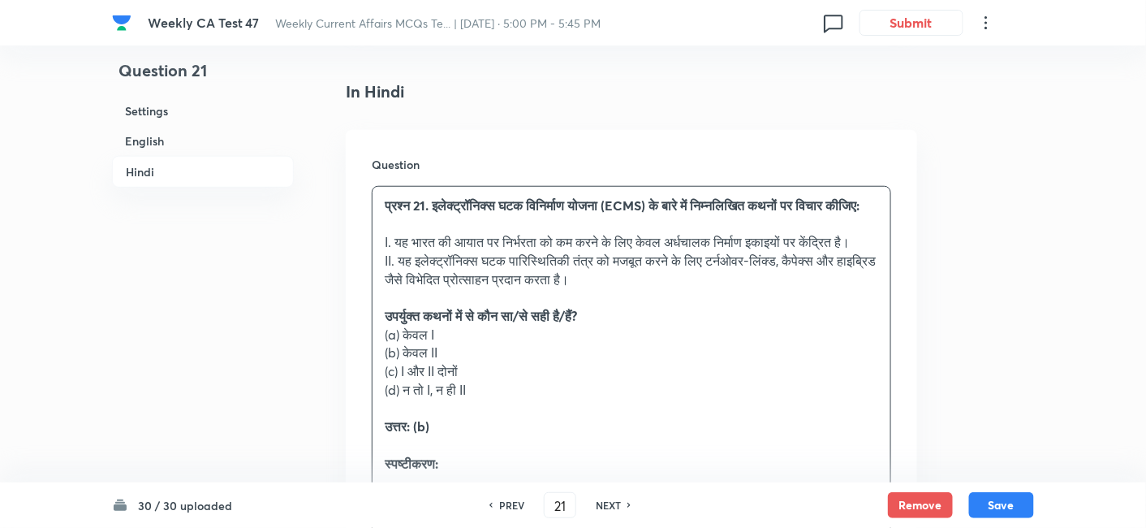
drag, startPoint x: 427, startPoint y: 371, endPoint x: 359, endPoint y: 341, distance: 74.5
click at [359, 341] on div "Question प्रश्न 21. इलेक्ट्रॉनिक्स घटक विनिर्माण योजना (ECMS) के बारे में निम्न…" at bounding box center [632, 414] width 572 height 568
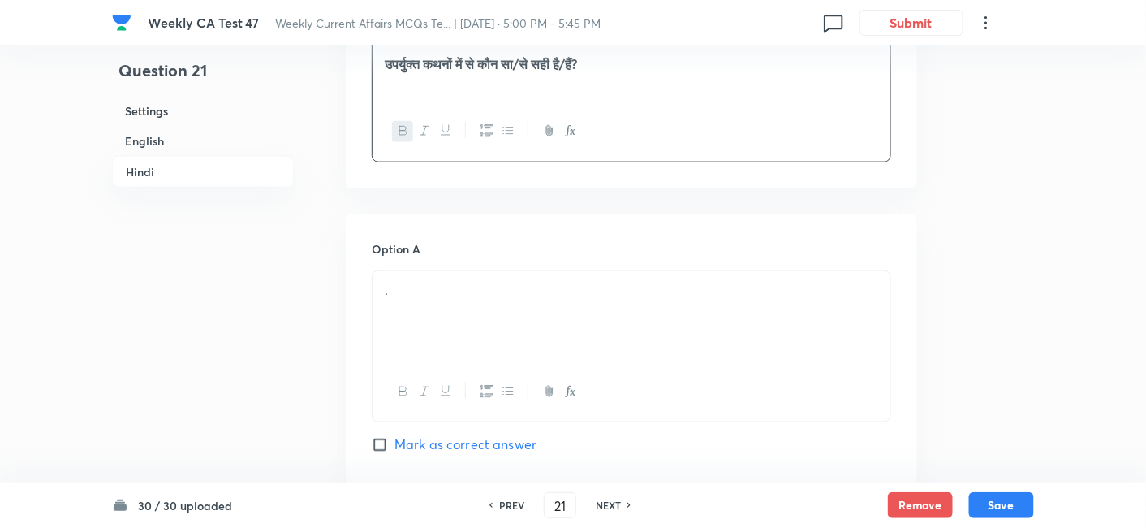
scroll to position [2538, 0]
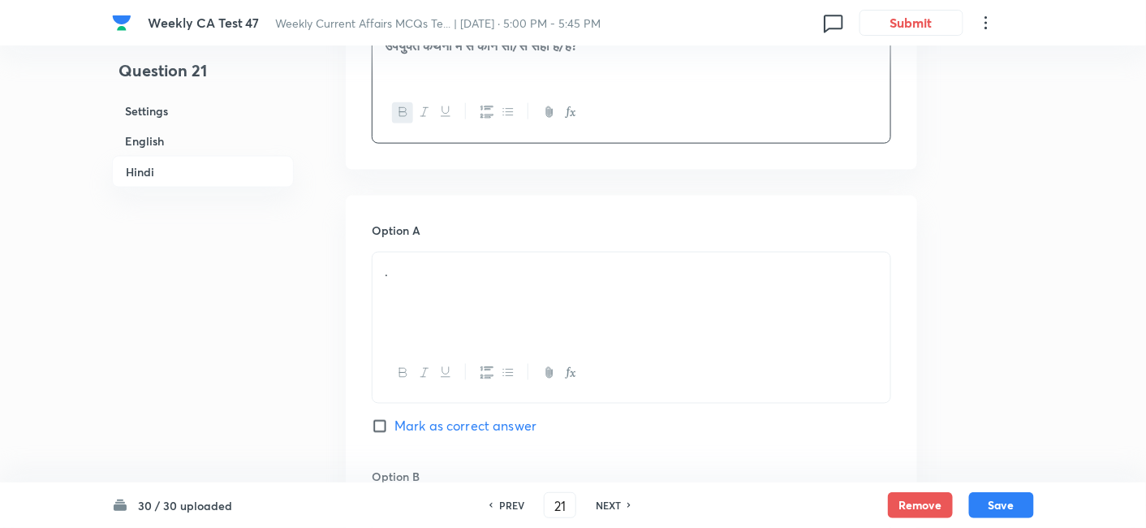
click at [439, 291] on div "." at bounding box center [632, 297] width 518 height 91
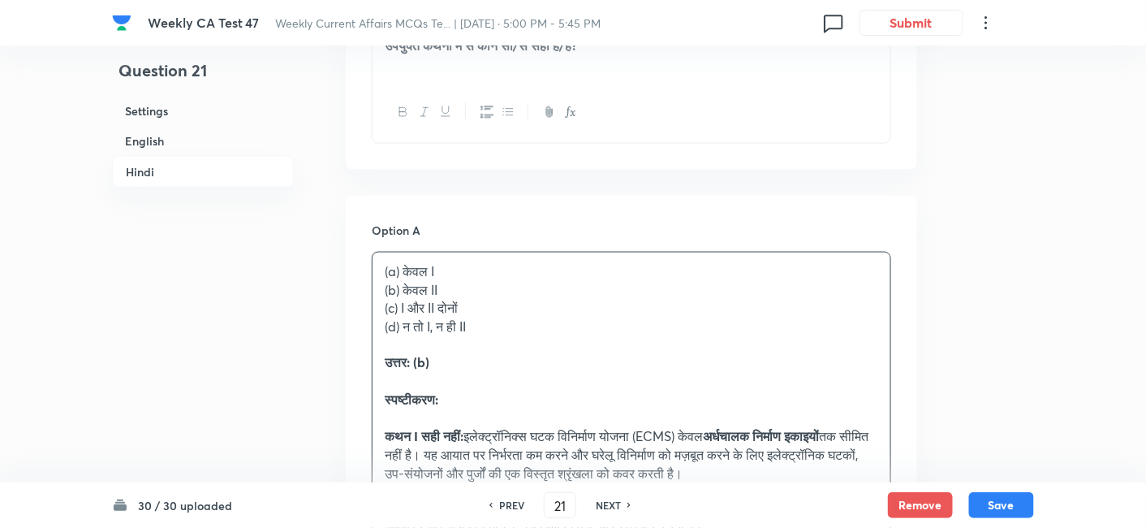
drag, startPoint x: 373, startPoint y: 293, endPoint x: 347, endPoint y: 286, distance: 27.0
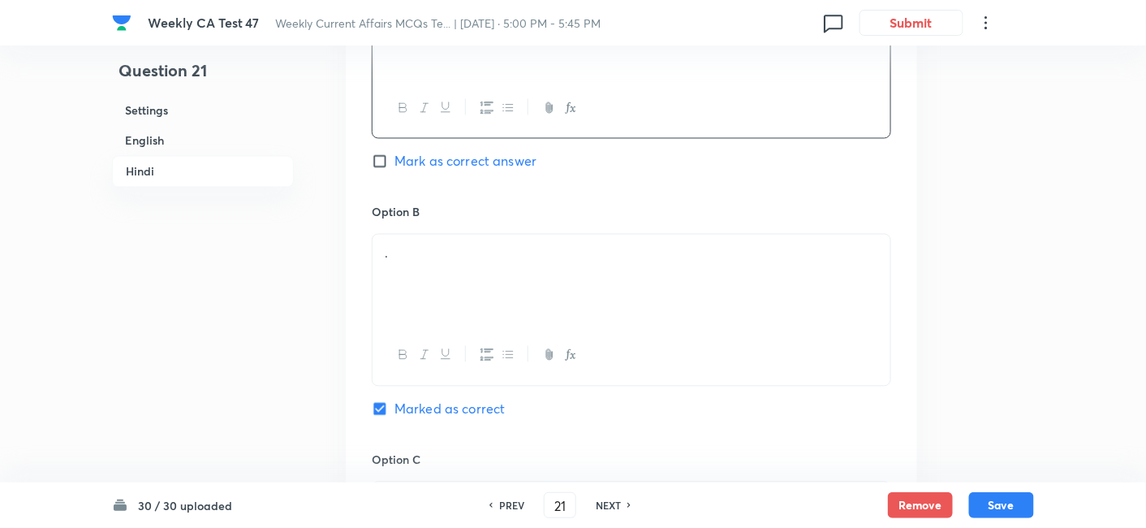
scroll to position [2809, 0]
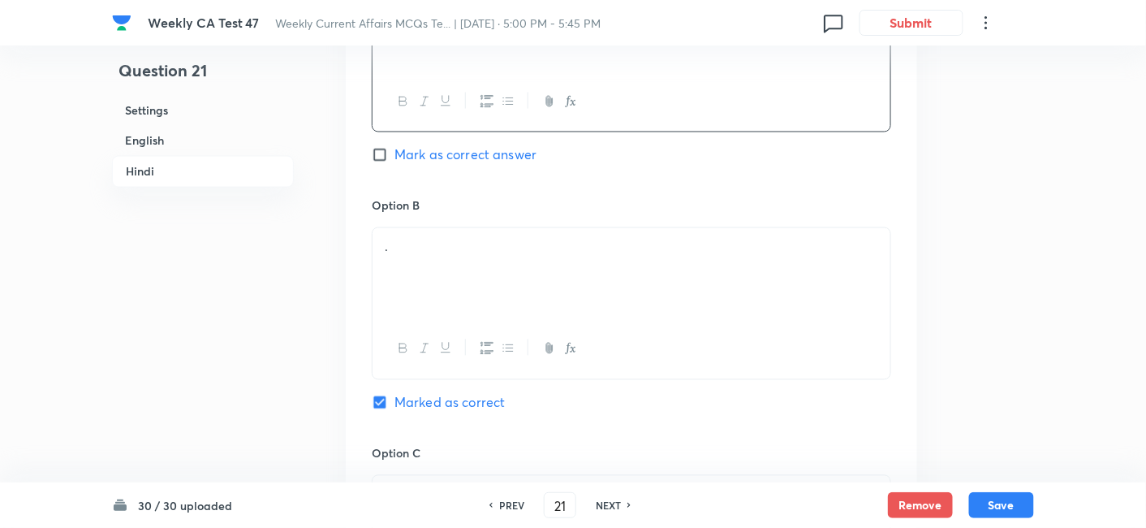
click at [450, 258] on div "." at bounding box center [632, 273] width 518 height 91
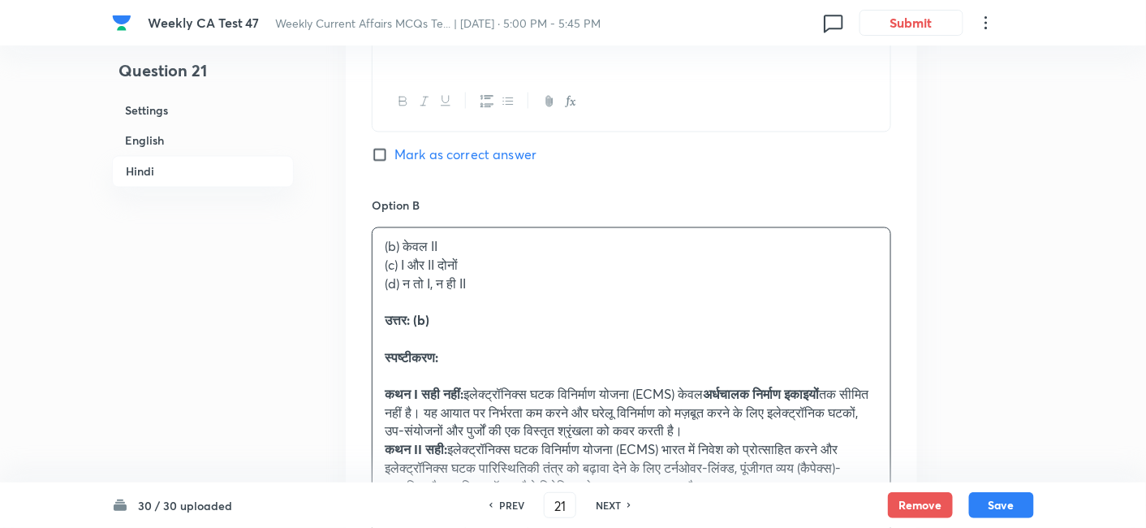
drag, startPoint x: 417, startPoint y: 267, endPoint x: 341, endPoint y: 265, distance: 76.3
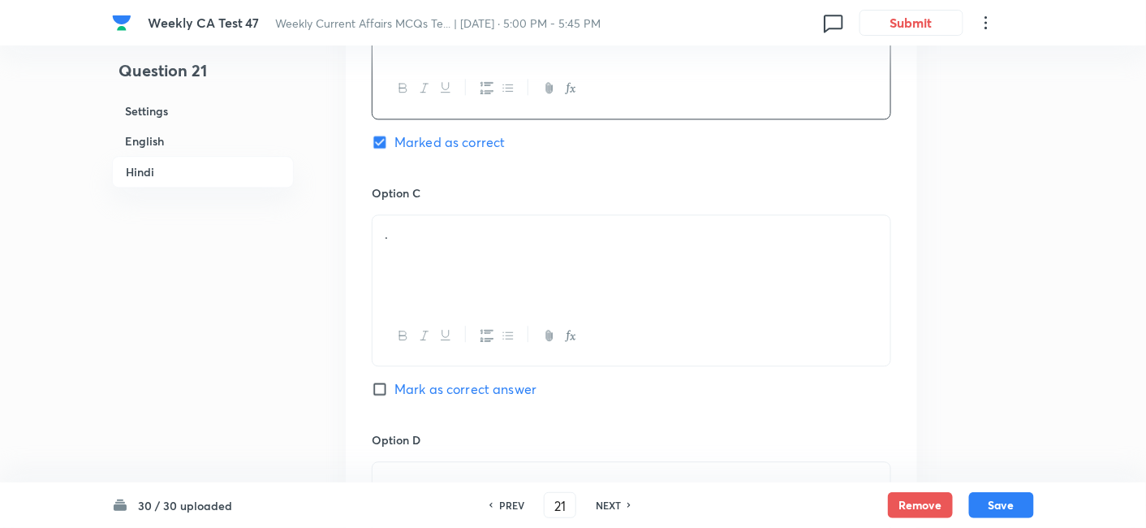
scroll to position [3079, 0]
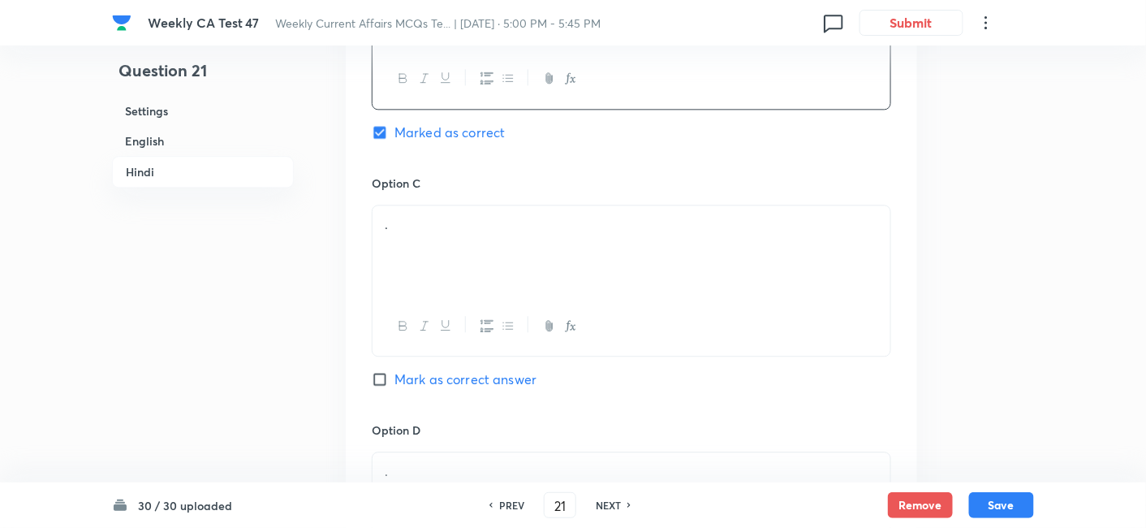
click at [459, 276] on div "." at bounding box center [632, 250] width 518 height 91
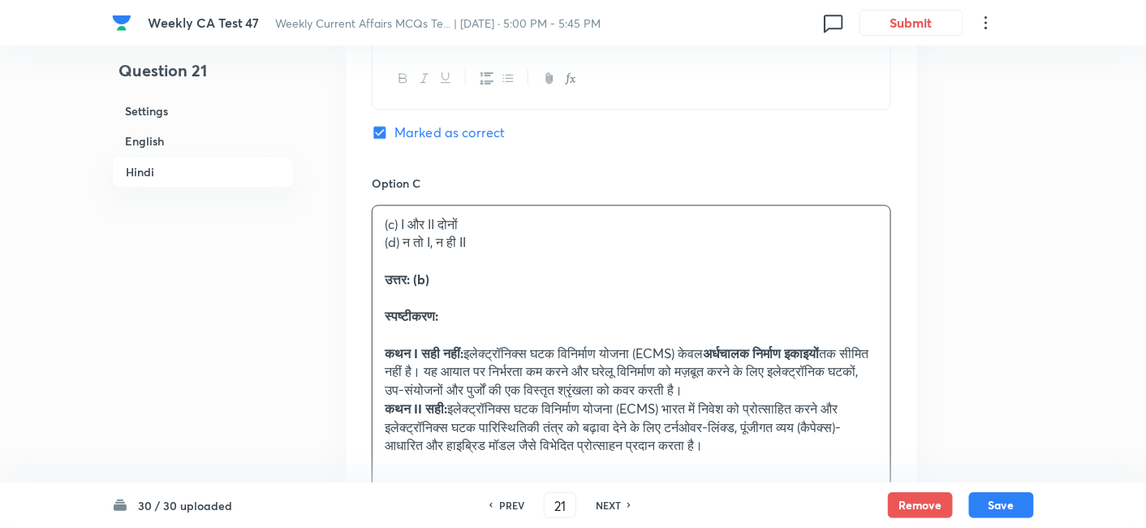
drag, startPoint x: 378, startPoint y: 253, endPoint x: 343, endPoint y: 235, distance: 39.9
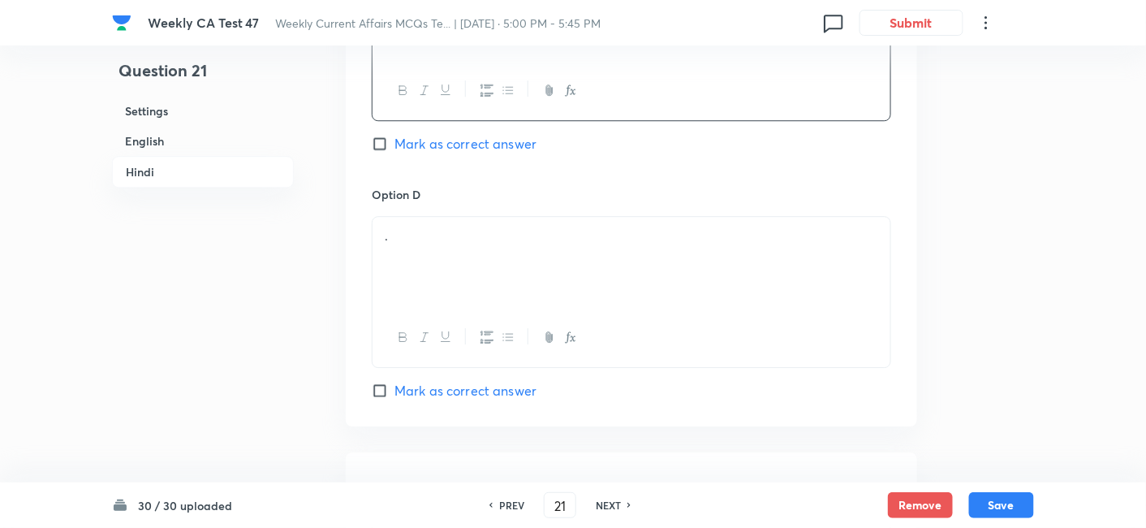
scroll to position [3349, 0]
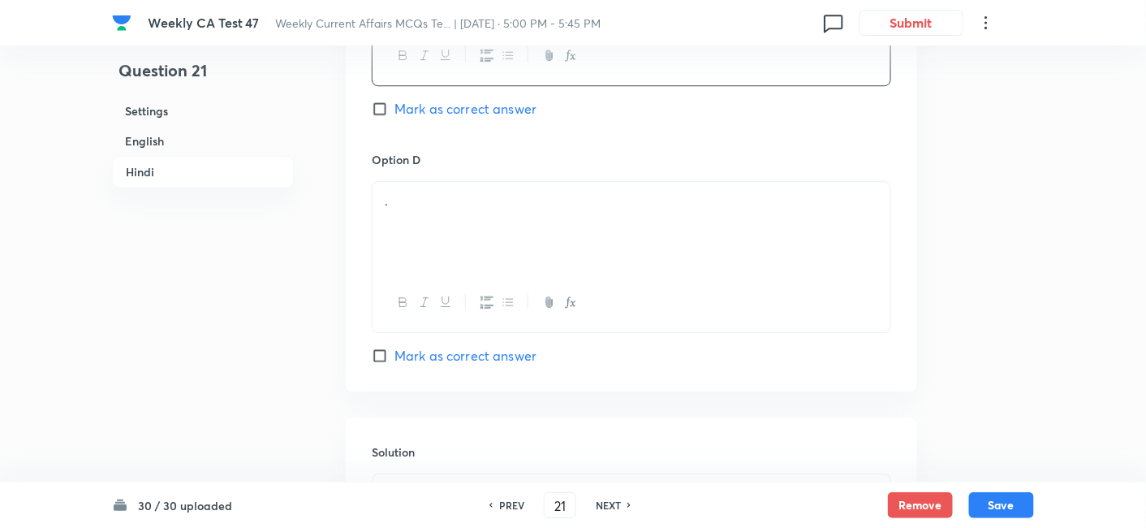
click at [455, 212] on div "." at bounding box center [632, 227] width 518 height 91
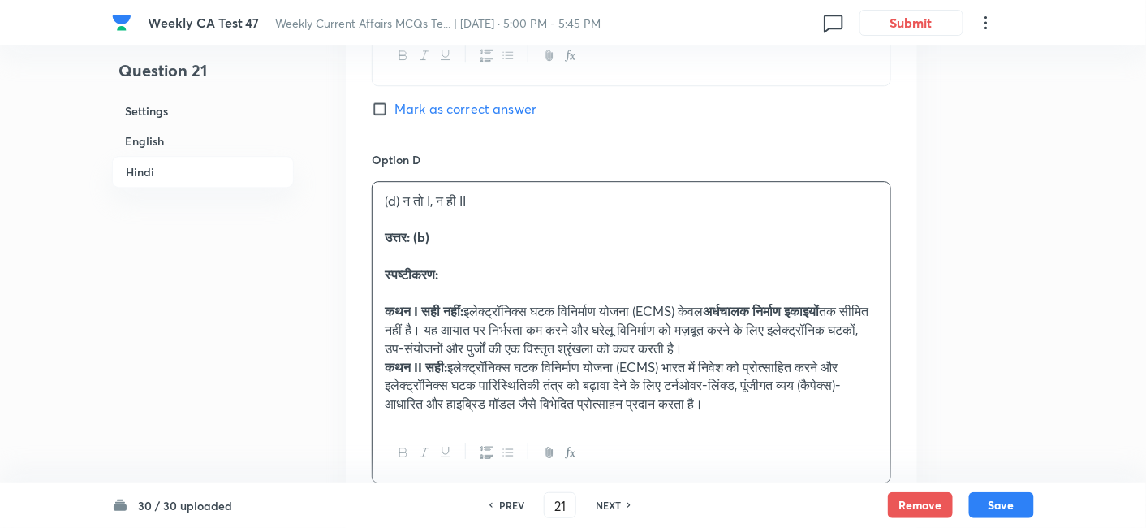
drag, startPoint x: 380, startPoint y: 231, endPoint x: 341, endPoint y: 237, distance: 39.4
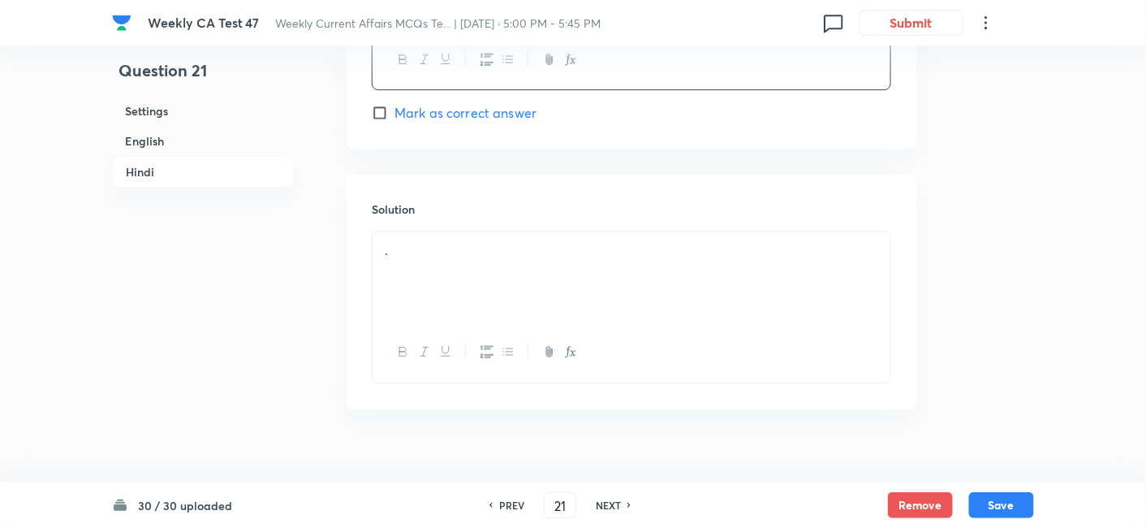
scroll to position [3611, 0]
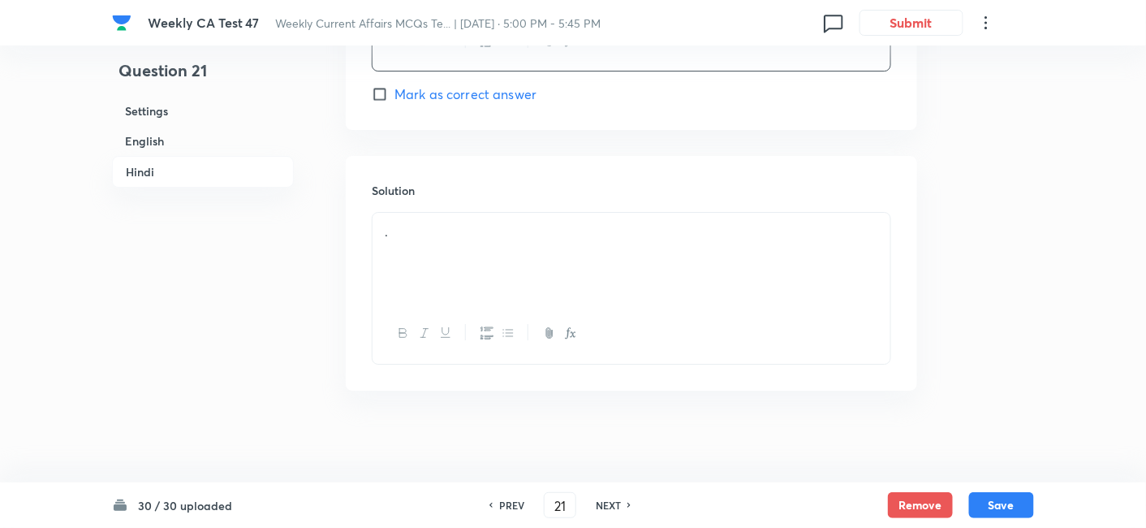
click at [454, 263] on div "." at bounding box center [632, 258] width 518 height 91
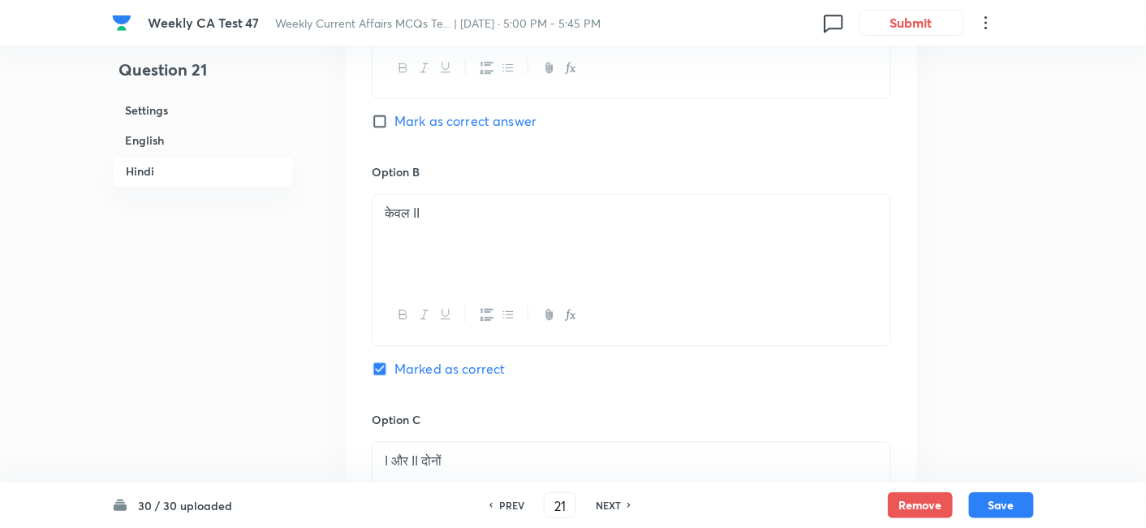
scroll to position [2799, 0]
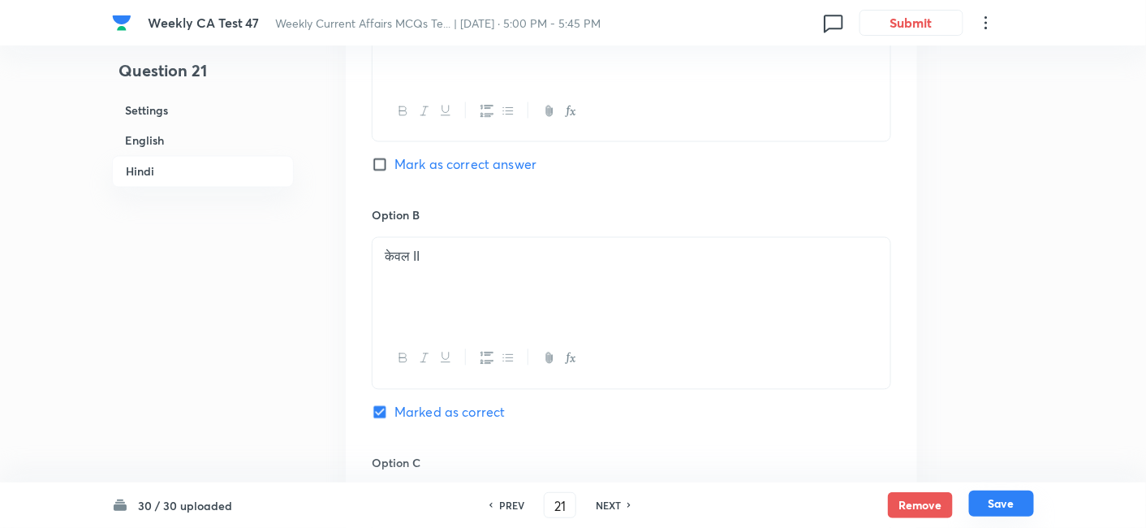
click at [1003, 474] on button "Save" at bounding box center [1001, 503] width 65 height 26
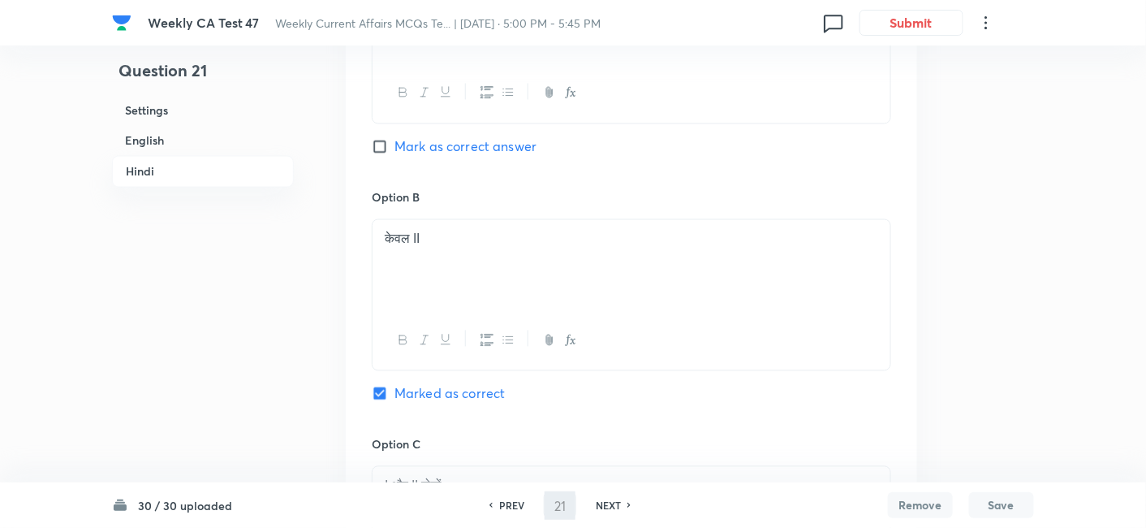
type input "22"
checkbox input "false"
checkbox input "true"
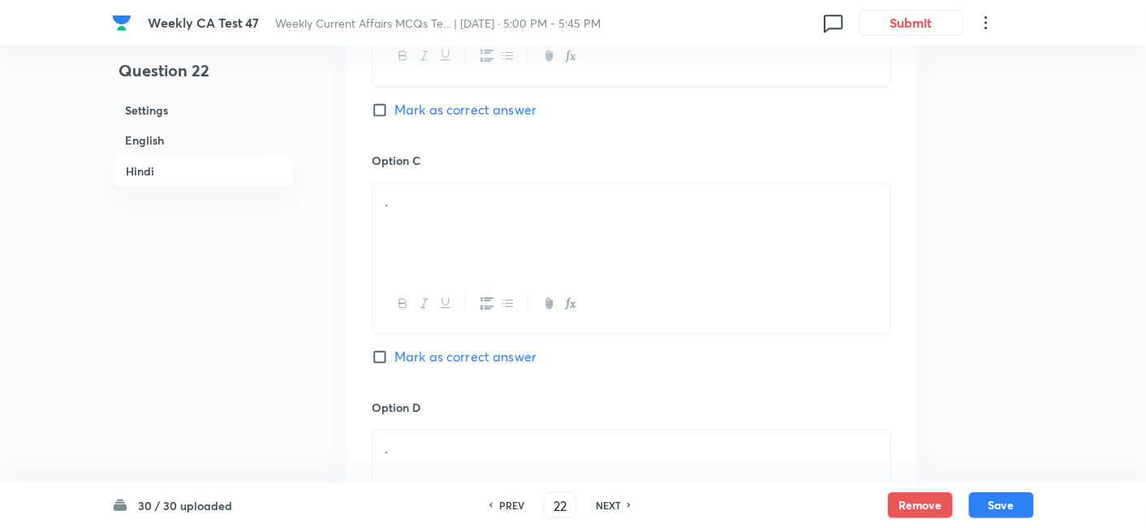
click at [188, 140] on h6 "English" at bounding box center [203, 141] width 182 height 30
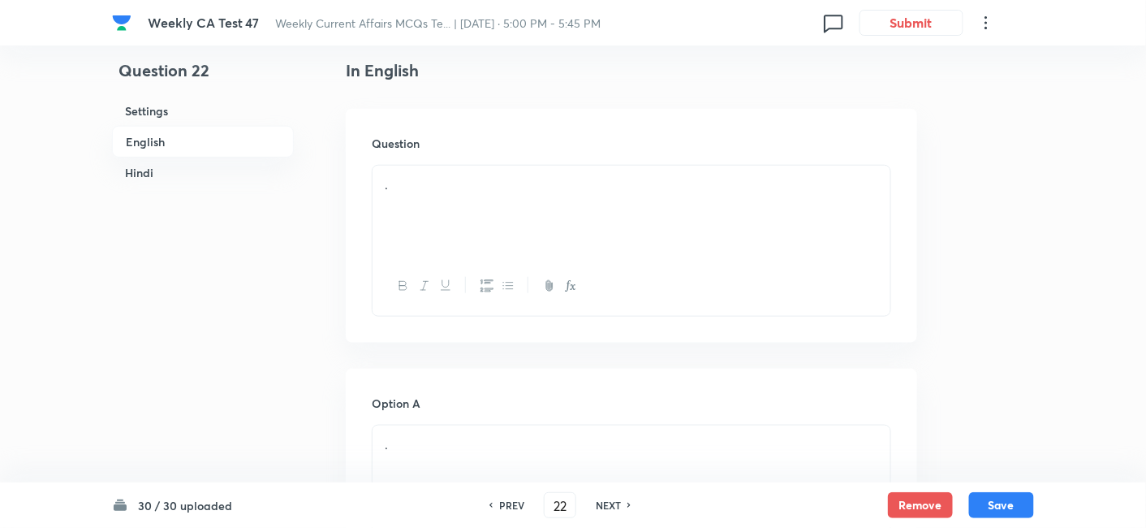
click at [484, 198] on div "." at bounding box center [632, 211] width 518 height 91
click at [457, 221] on div "." at bounding box center [632, 211] width 518 height 91
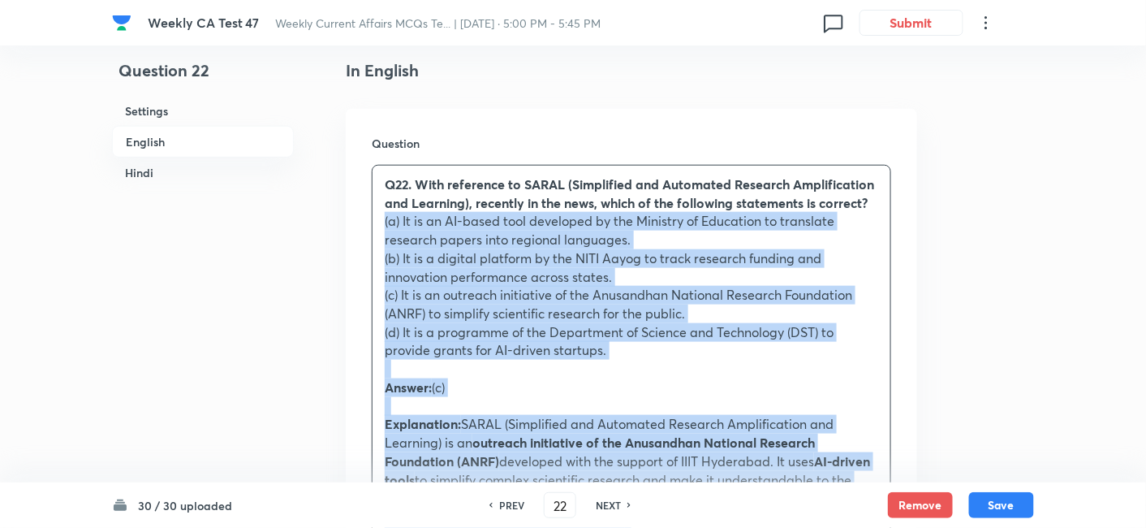
drag, startPoint x: 379, startPoint y: 257, endPoint x: 340, endPoint y: 229, distance: 47.8
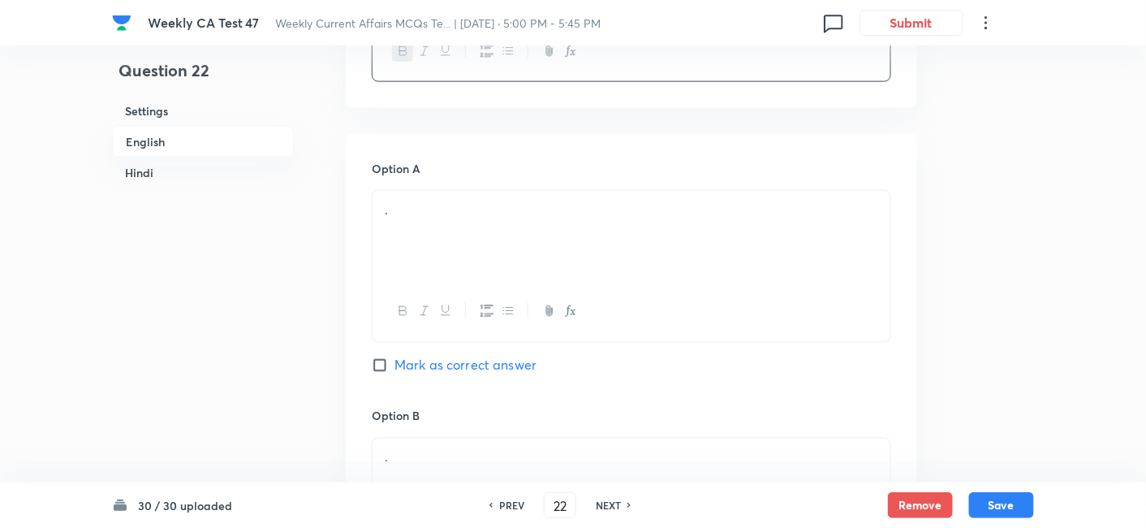
scroll to position [689, 0]
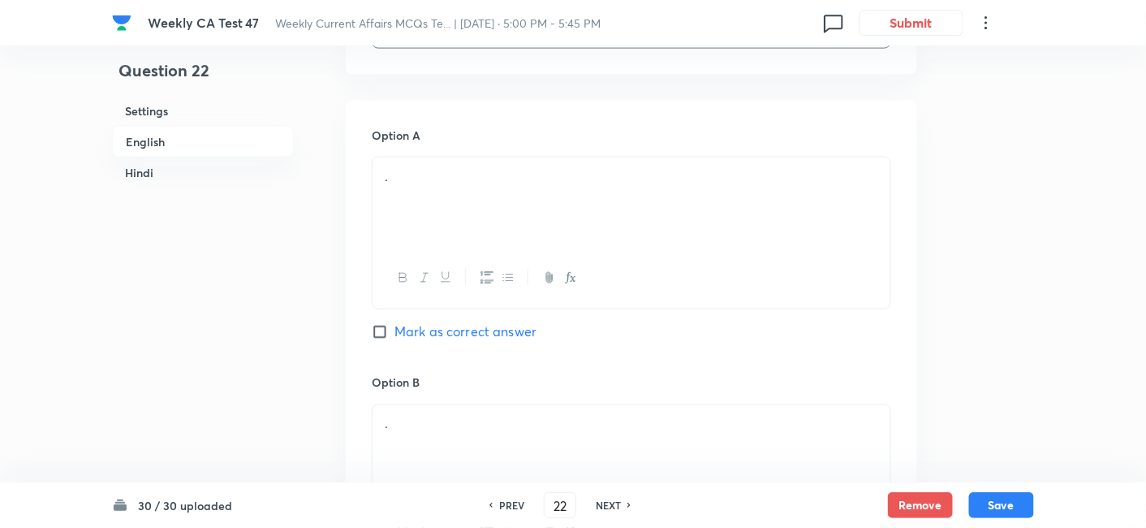
click at [429, 188] on div "." at bounding box center [632, 202] width 518 height 91
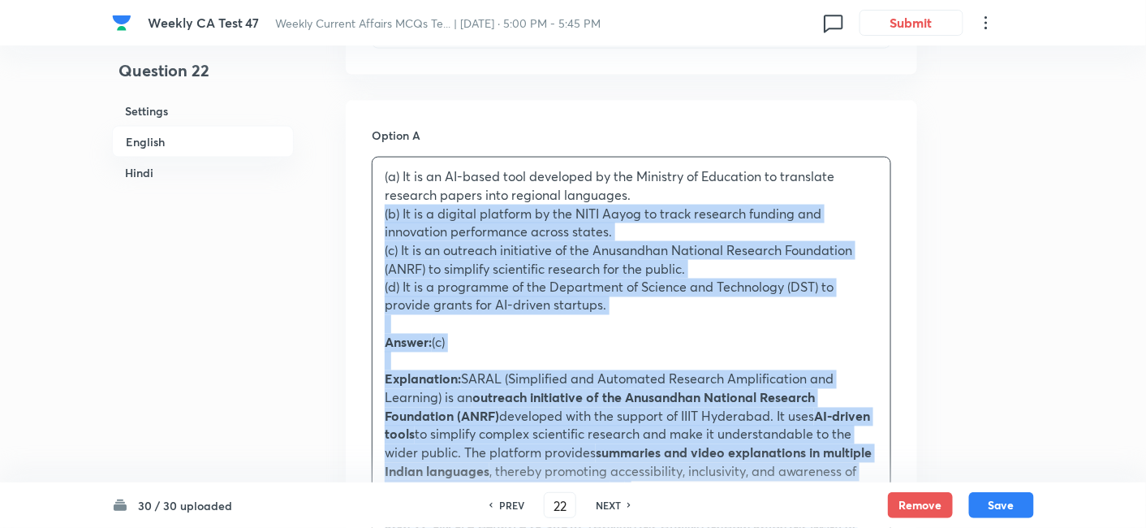
drag, startPoint x: 389, startPoint y: 205, endPoint x: 356, endPoint y: 206, distance: 33.3
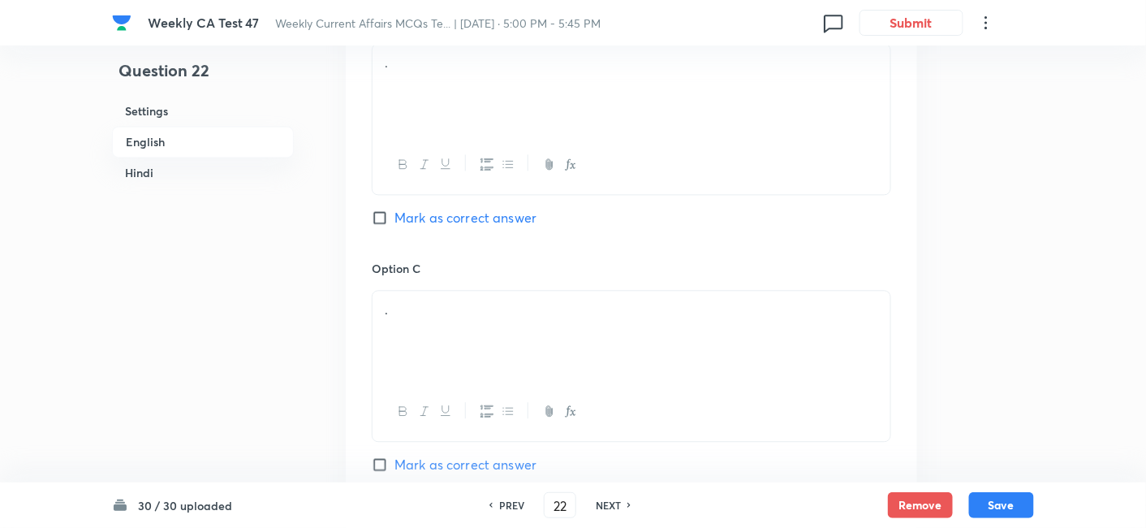
click at [438, 119] on div "." at bounding box center [632, 89] width 518 height 91
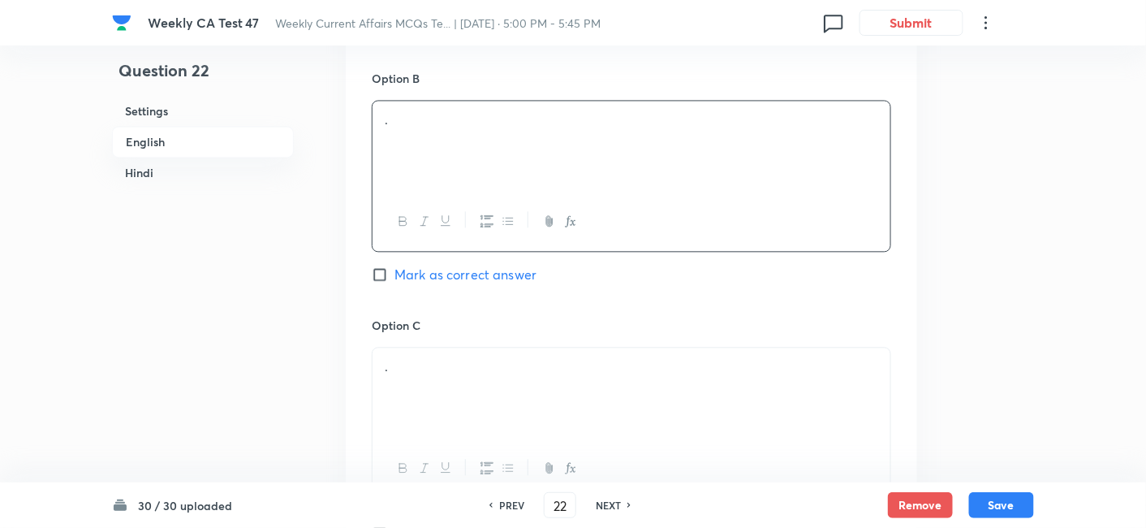
scroll to position [960, 0]
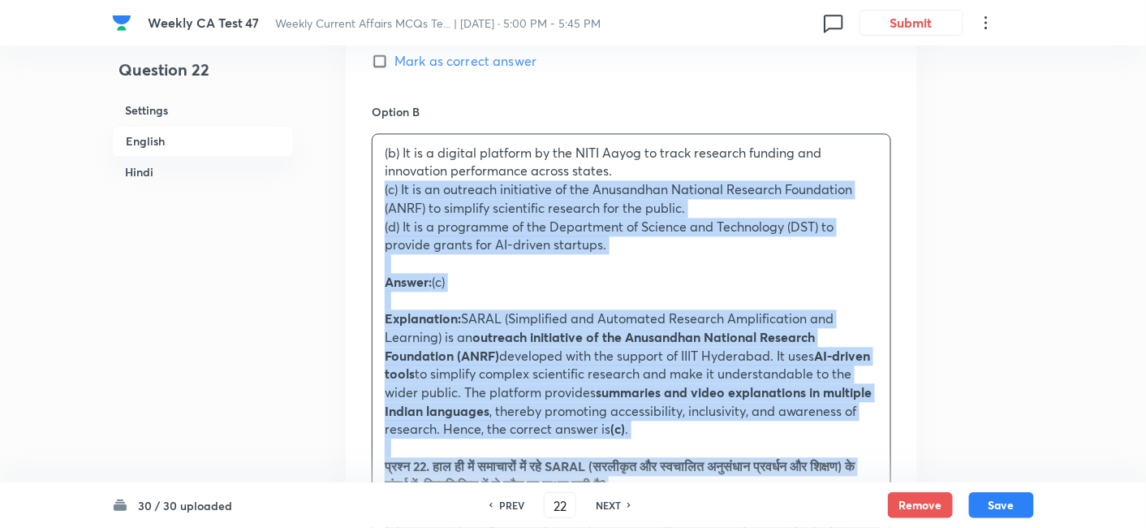
drag, startPoint x: 382, startPoint y: 193, endPoint x: 365, endPoint y: 188, distance: 17.0
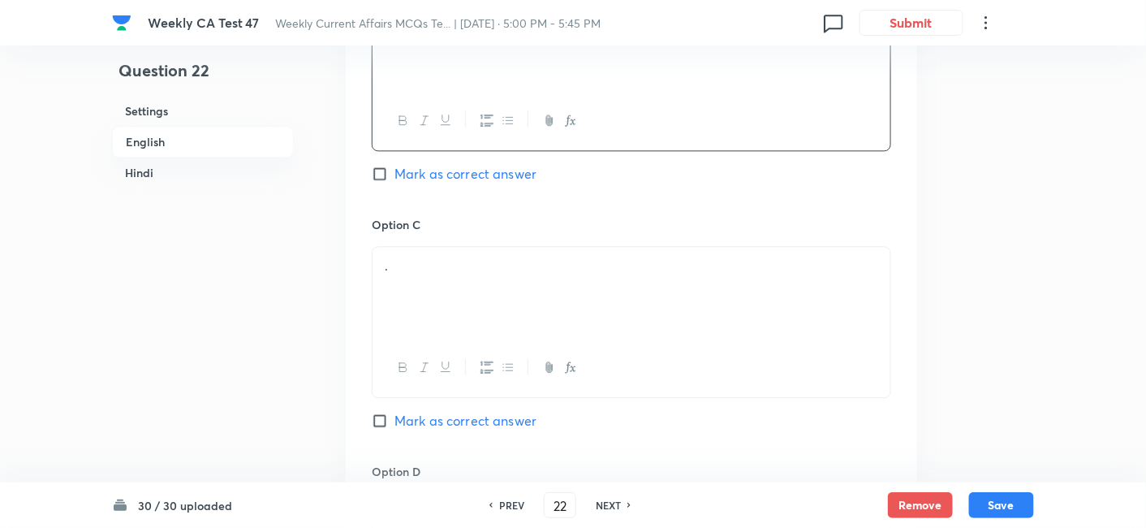
scroll to position [1141, 0]
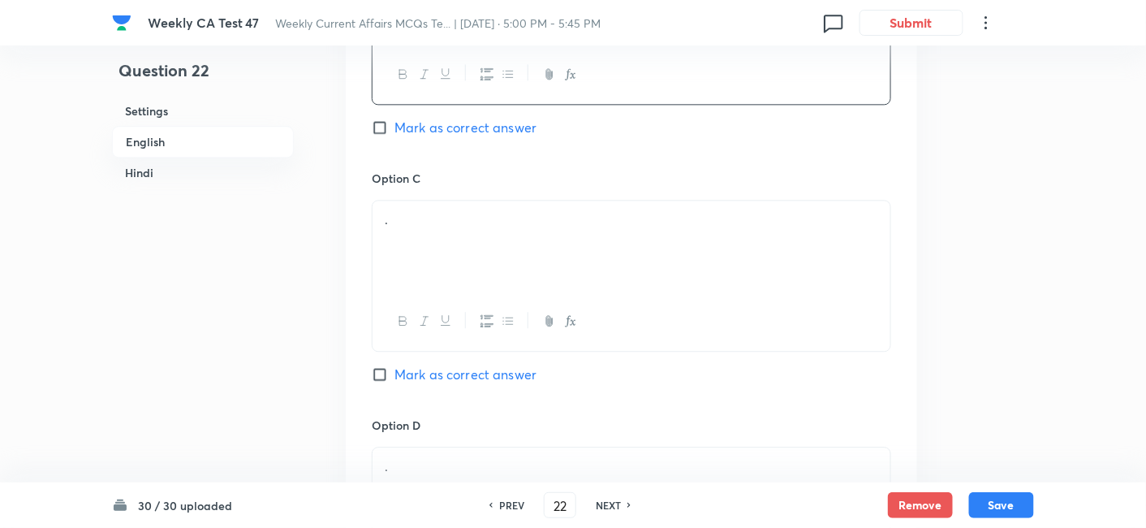
click at [456, 274] on div "." at bounding box center [632, 246] width 518 height 91
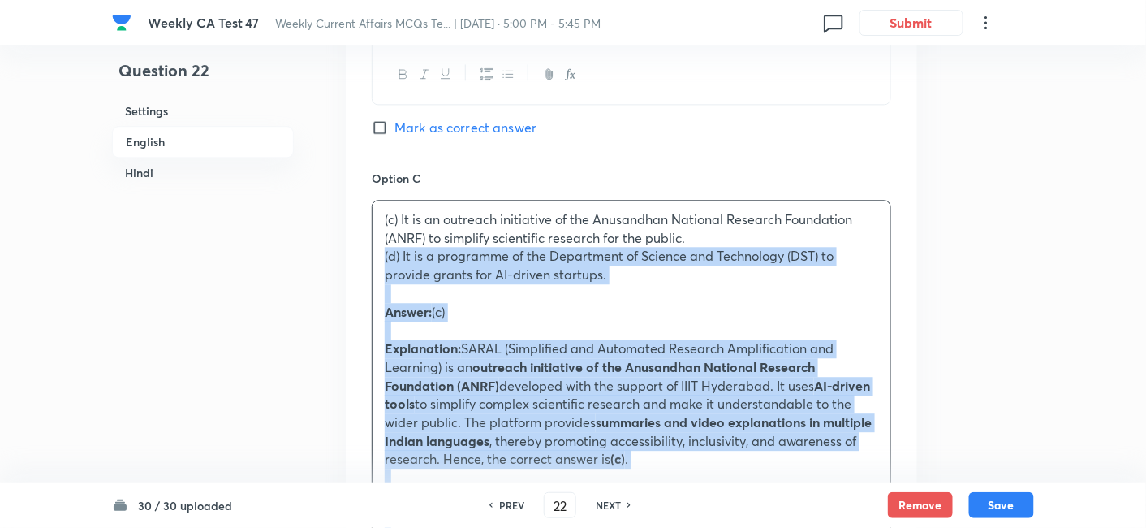
drag, startPoint x: 392, startPoint y: 251, endPoint x: 375, endPoint y: 249, distance: 17.1
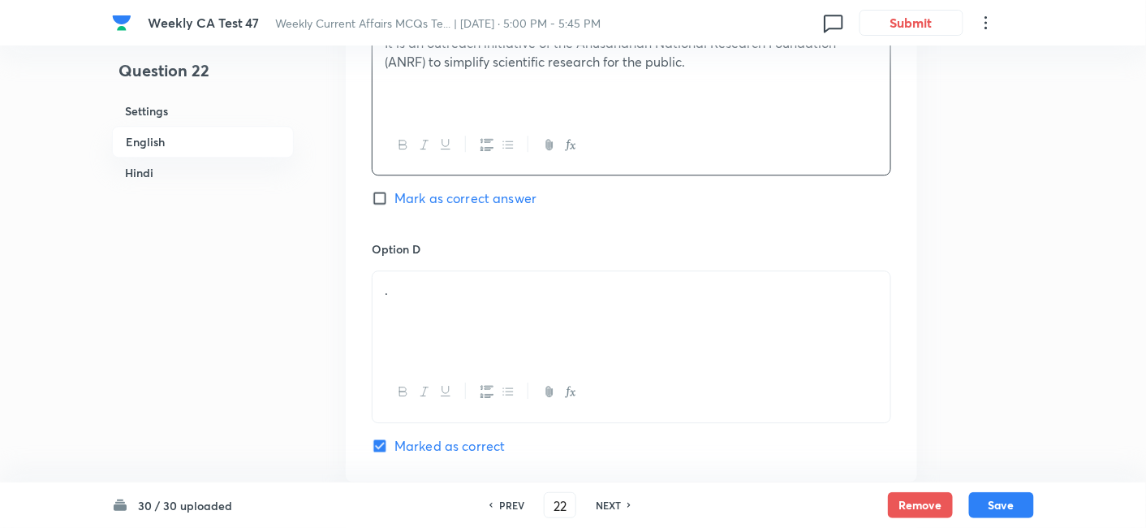
scroll to position [1321, 0]
click at [465, 184] on span "Mark as correct answer" at bounding box center [466, 193] width 142 height 19
click at [395, 186] on input "Mark as correct answer" at bounding box center [383, 194] width 23 height 16
checkbox input "true"
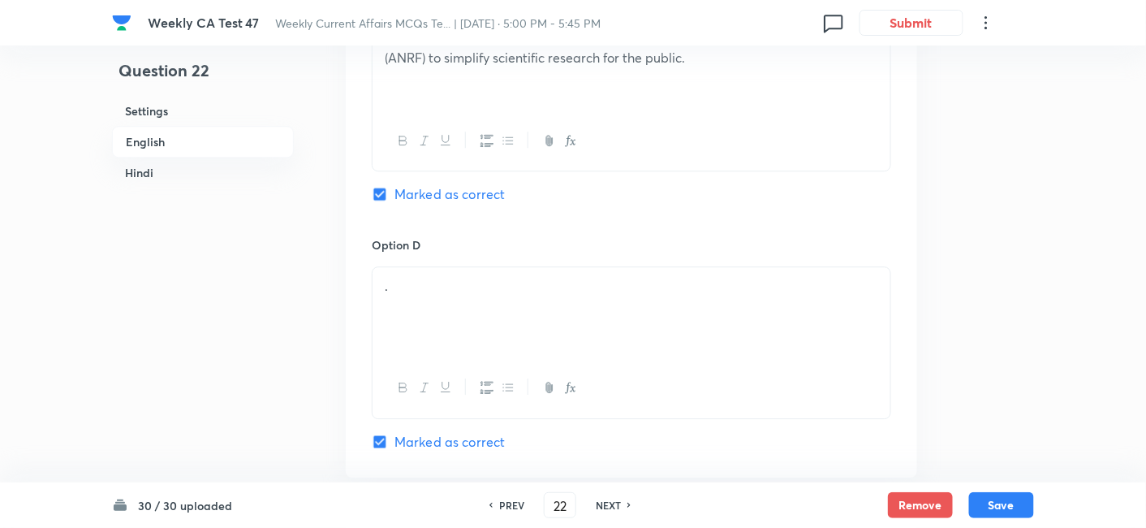
checkbox input "false"
checkbox input "true"
checkbox input "false"
click at [465, 329] on div "." at bounding box center [632, 312] width 518 height 91
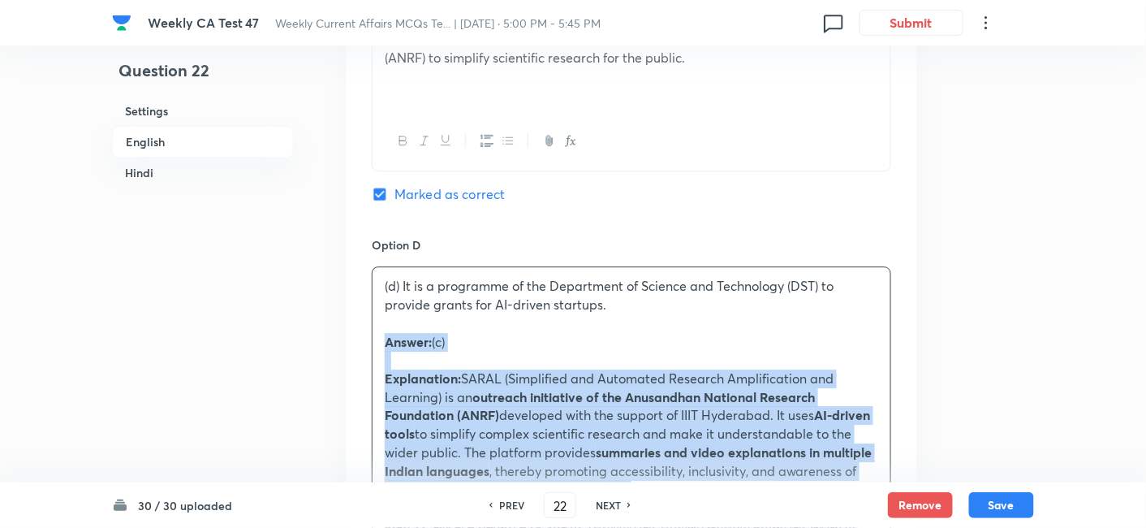
drag, startPoint x: 373, startPoint y: 337, endPoint x: 336, endPoint y: 339, distance: 37.4
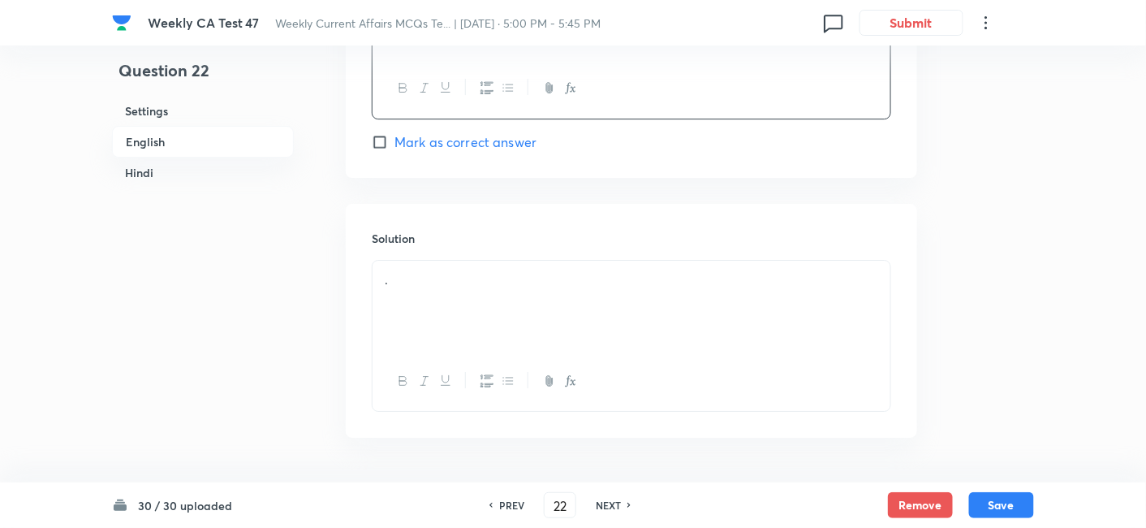
scroll to position [1681, 0]
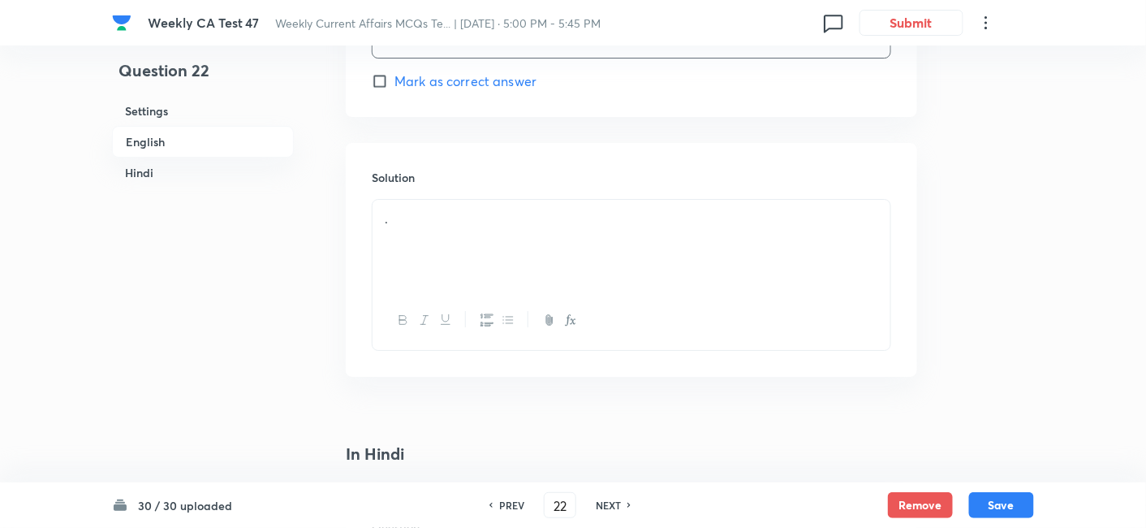
click at [450, 238] on div "." at bounding box center [632, 245] width 518 height 91
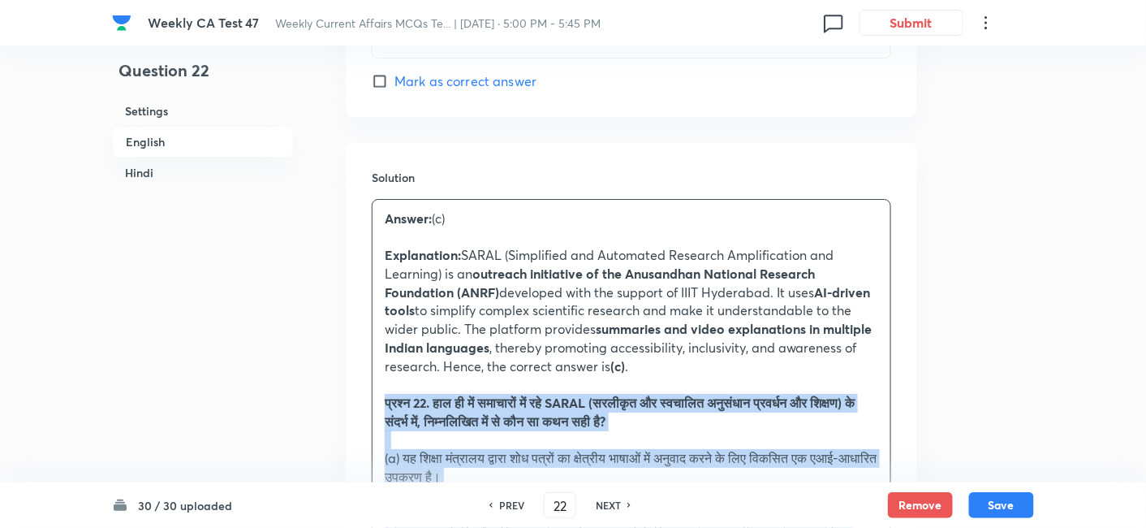
drag, startPoint x: 343, startPoint y: 396, endPoint x: 314, endPoint y: 390, distance: 29.1
click at [314, 390] on div "Question 22 Settings English Hindi Settings Type Single choice correct 4 option…" at bounding box center [573, 491] width 922 height 4189
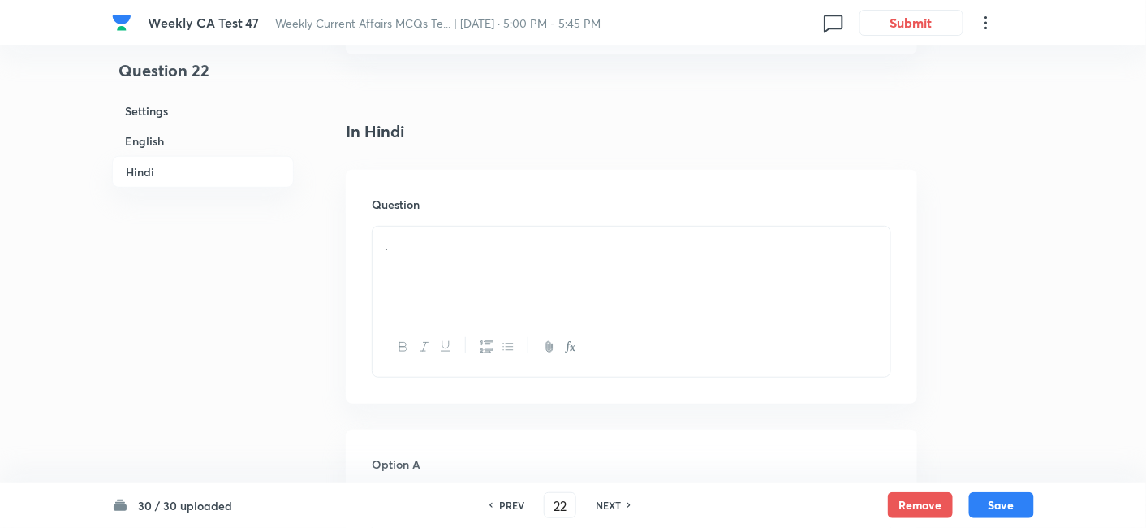
scroll to position [2133, 0]
click at [485, 256] on div "." at bounding box center [632, 237] width 518 height 91
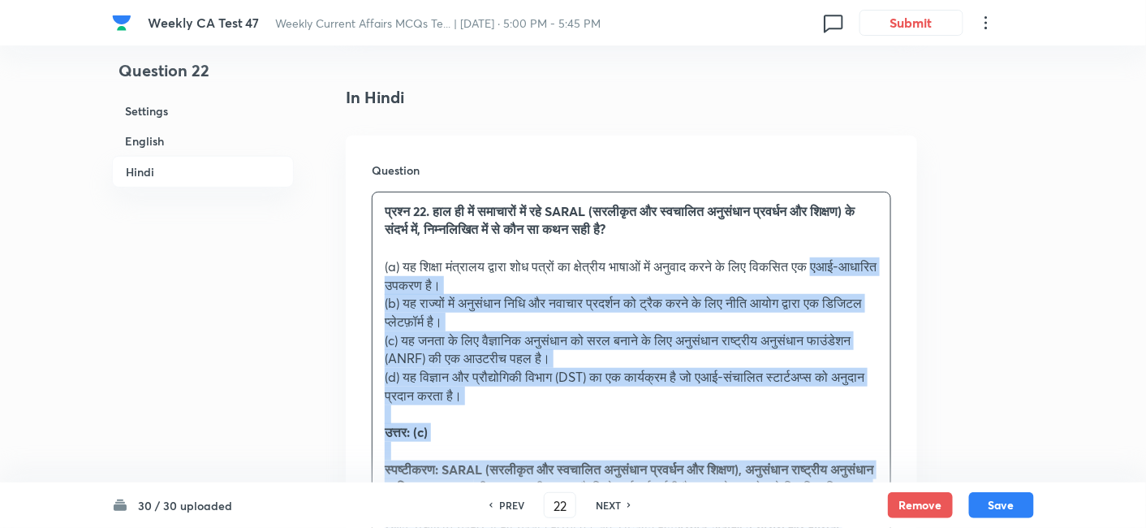
drag, startPoint x: 373, startPoint y: 274, endPoint x: 355, endPoint y: 272, distance: 18.8
click at [355, 272] on div "Question प्रश्न 22. हाल ही में समाचारों में रहे SARAL (सरलीकृत और स्वचालित अनुस…" at bounding box center [632, 411] width 572 height 550
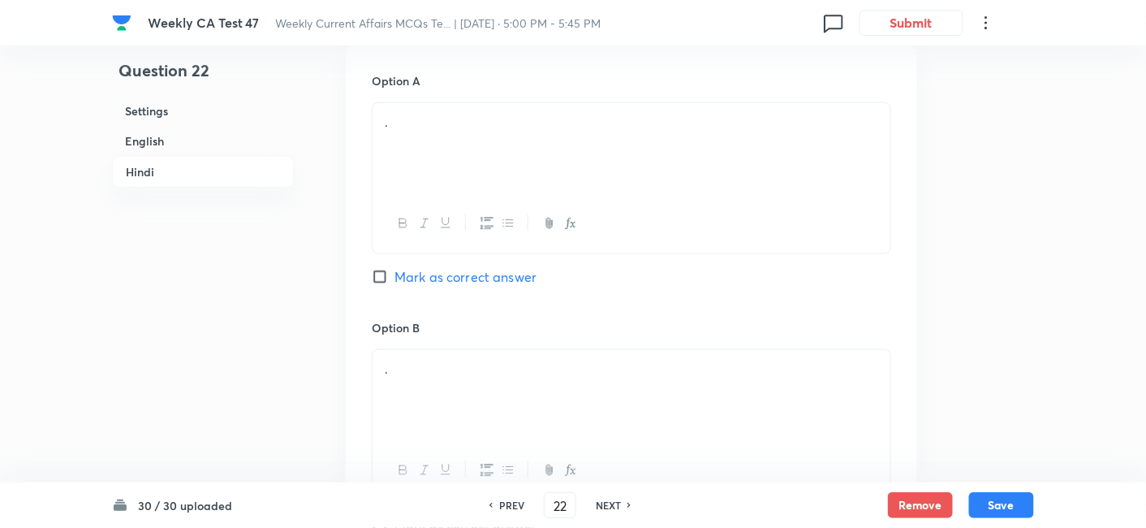
scroll to position [2493, 0]
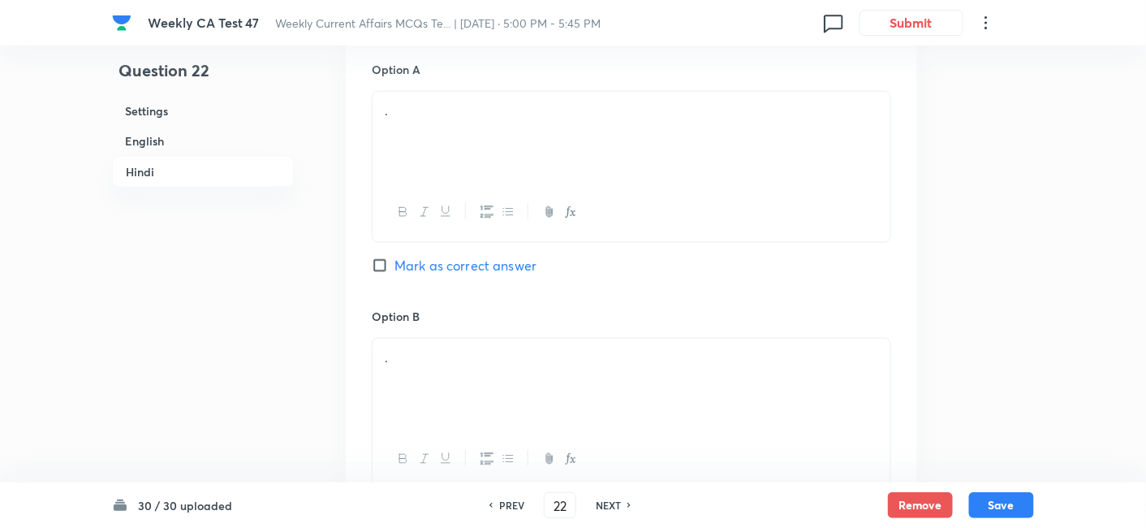
click at [454, 156] on div "." at bounding box center [632, 137] width 518 height 91
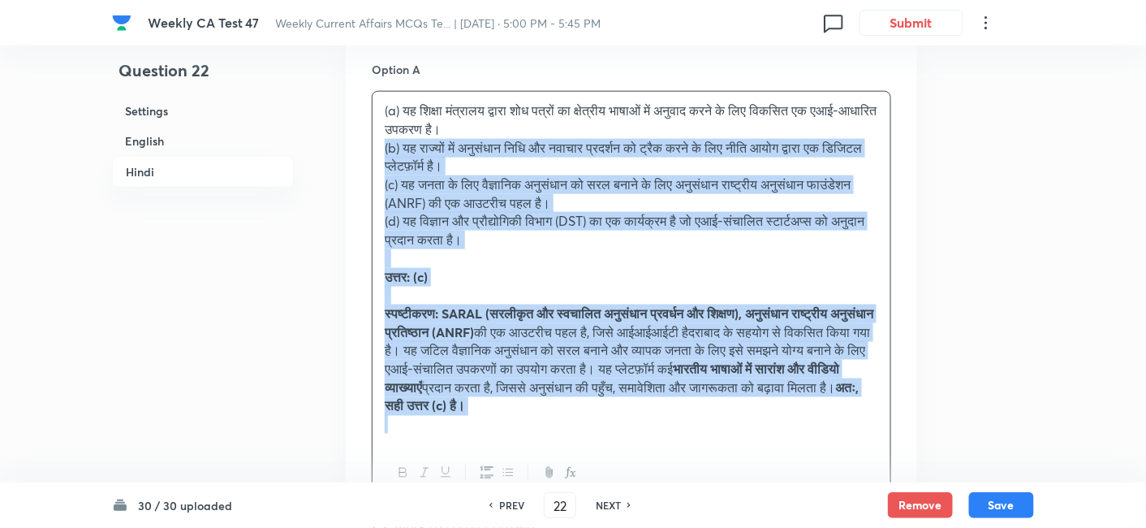
drag, startPoint x: 368, startPoint y: 153, endPoint x: 330, endPoint y: 144, distance: 39.2
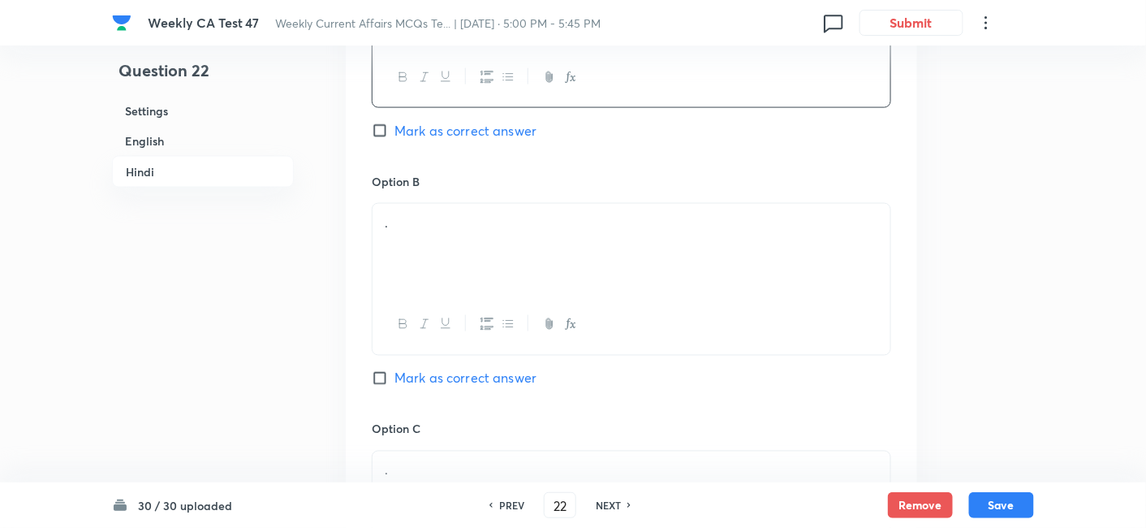
scroll to position [2674, 0]
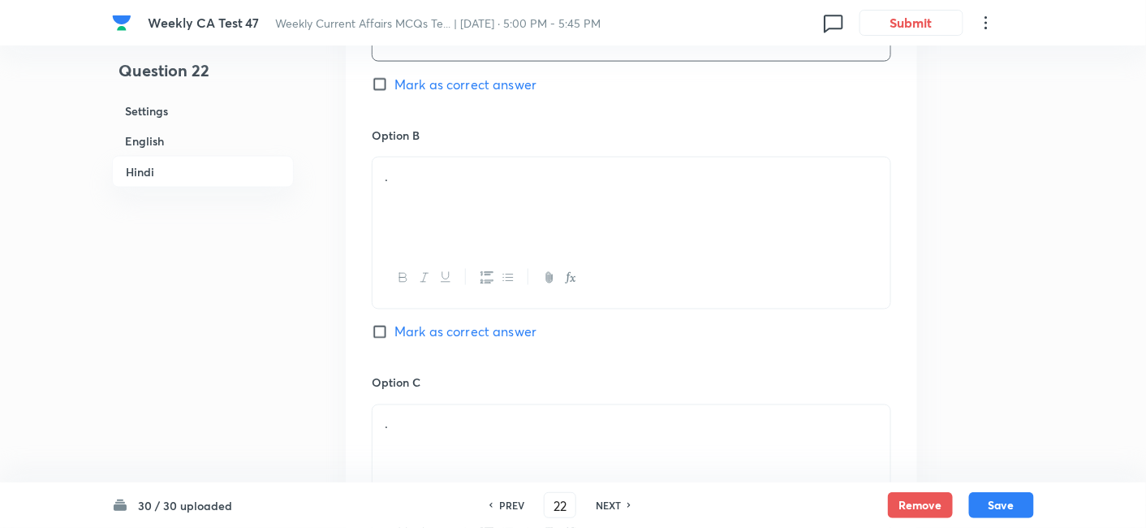
click at [451, 196] on div "." at bounding box center [632, 202] width 518 height 91
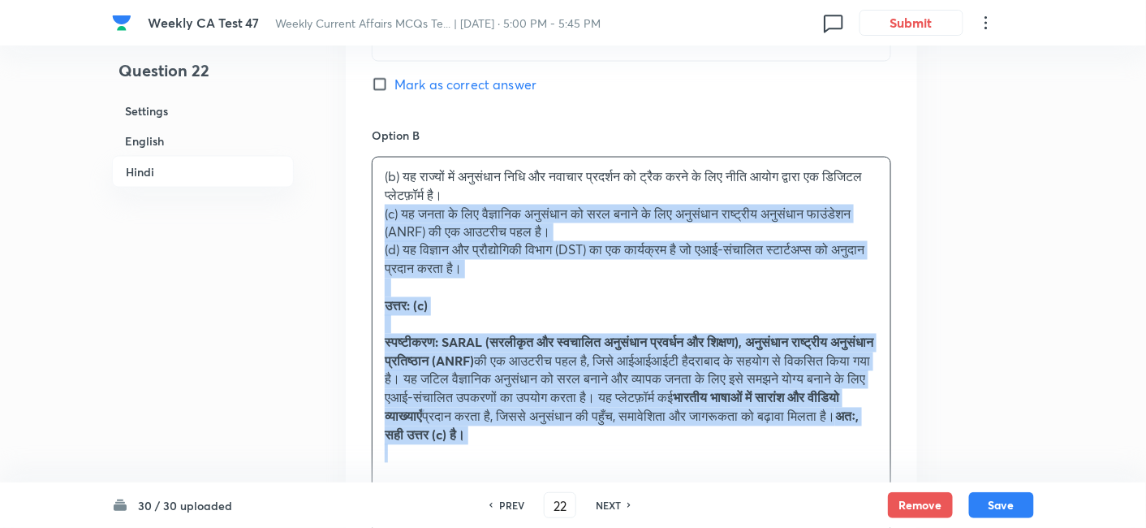
drag, startPoint x: 334, startPoint y: 213, endPoint x: 319, endPoint y: 215, distance: 15.6
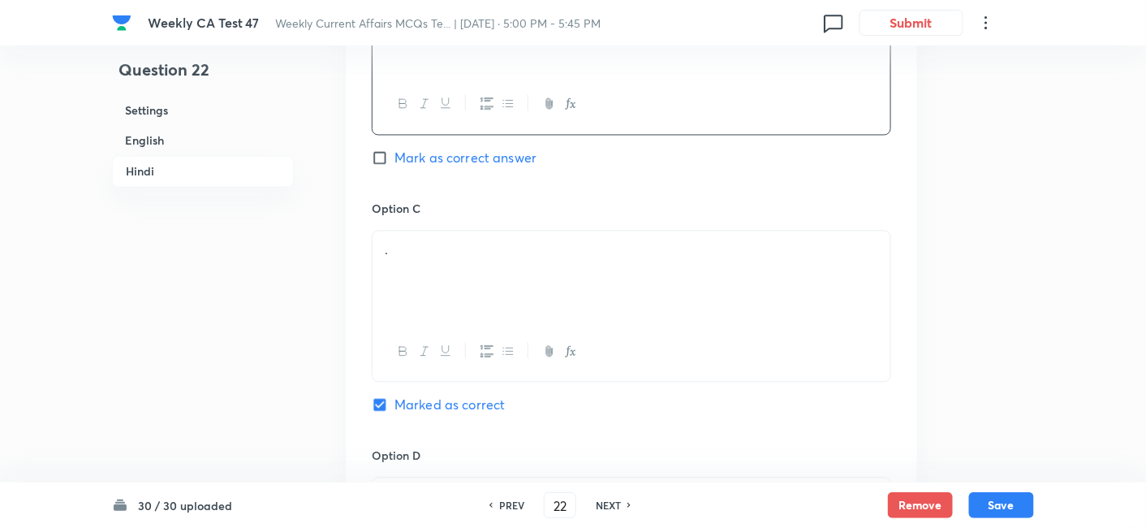
scroll to position [2944, 0]
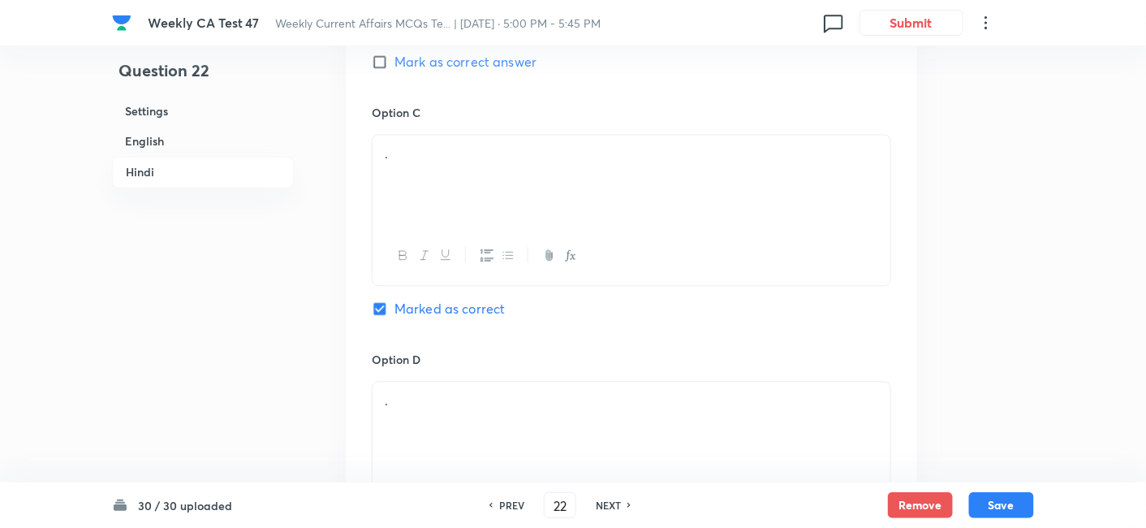
click at [438, 201] on div "." at bounding box center [632, 180] width 518 height 91
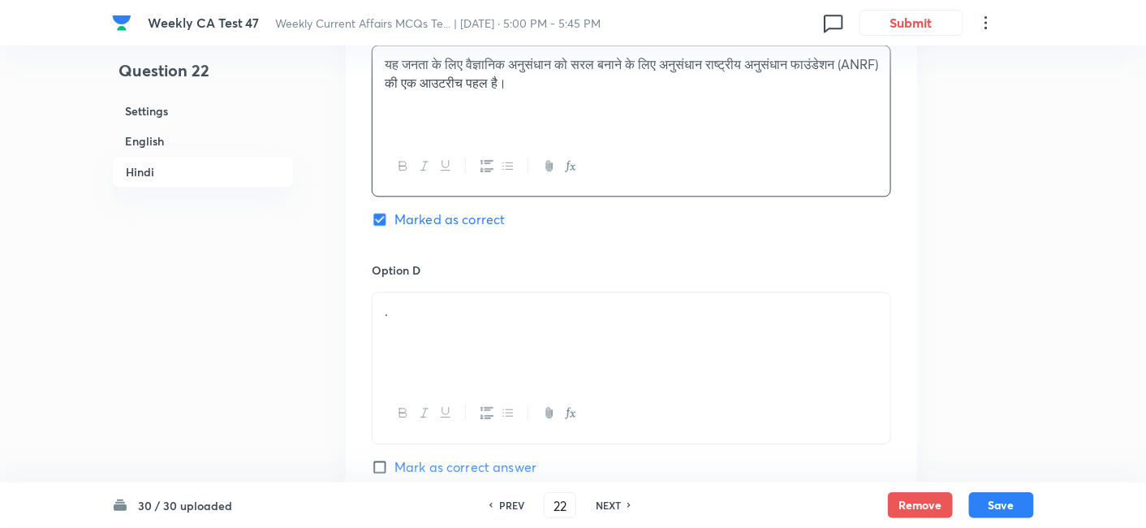
scroll to position [3125, 0]
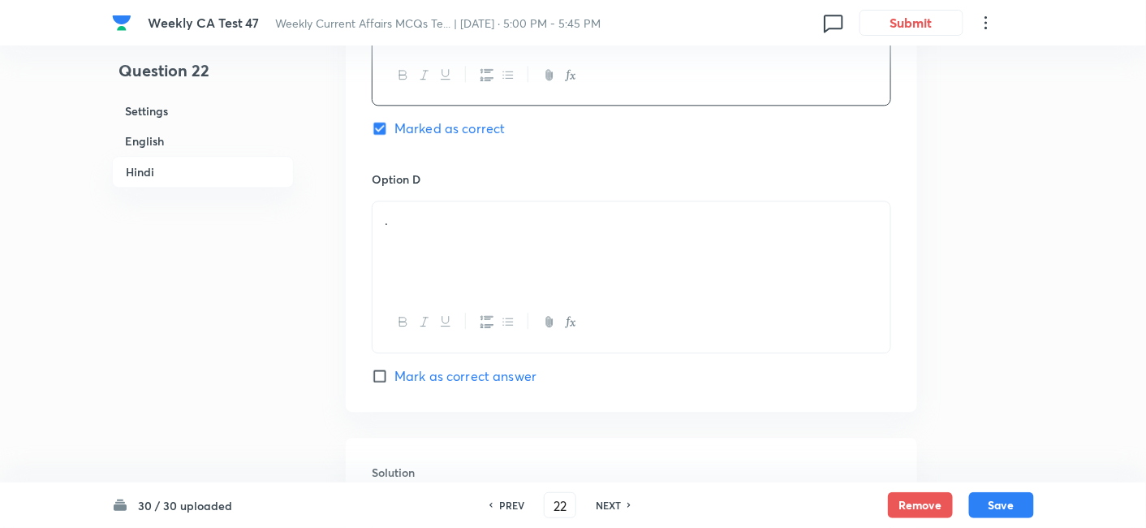
click at [453, 226] on div "." at bounding box center [632, 246] width 518 height 91
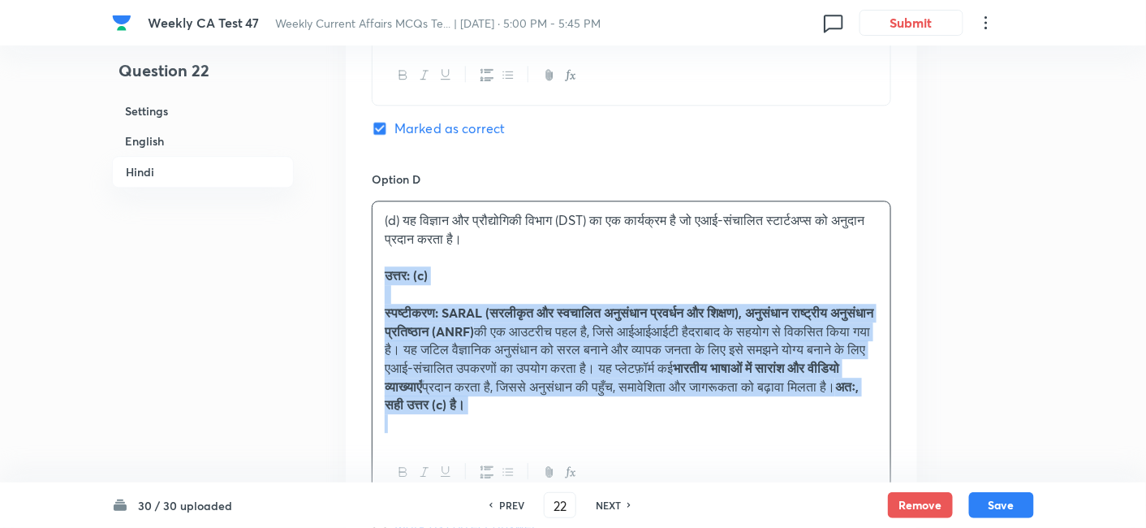
drag, startPoint x: 393, startPoint y: 271, endPoint x: 349, endPoint y: 268, distance: 44.0
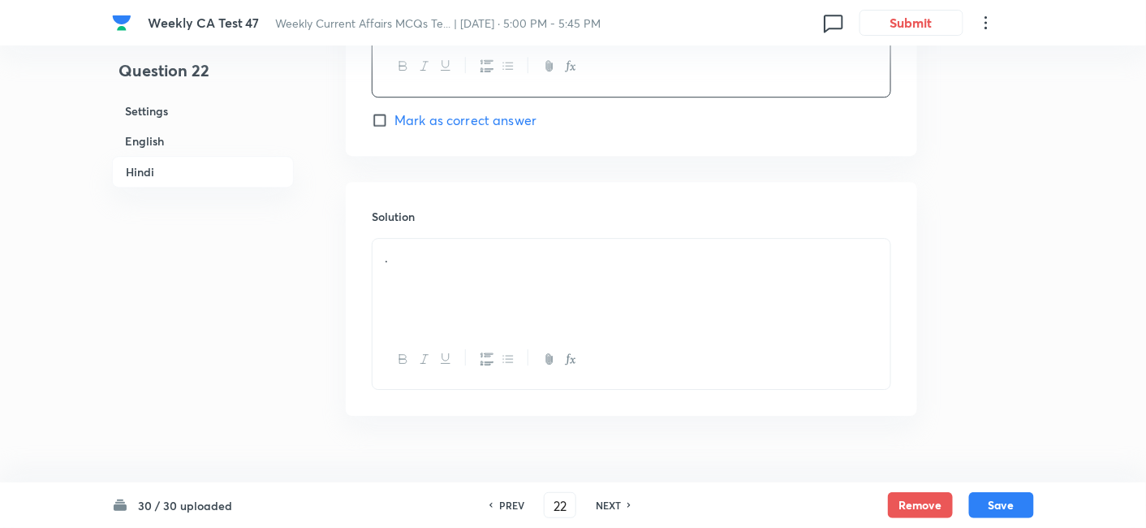
scroll to position [3404, 0]
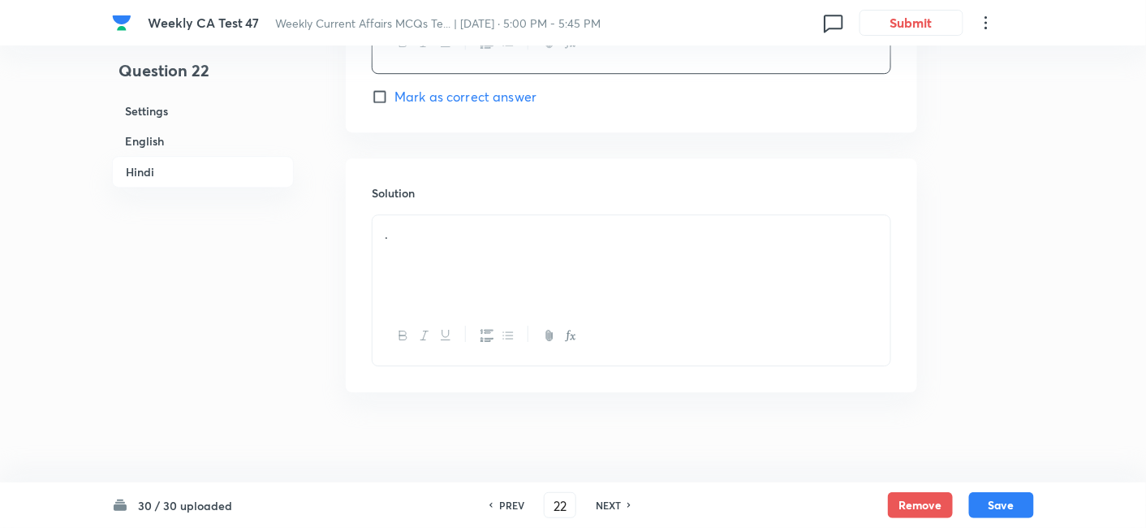
click at [442, 263] on div "." at bounding box center [632, 260] width 518 height 91
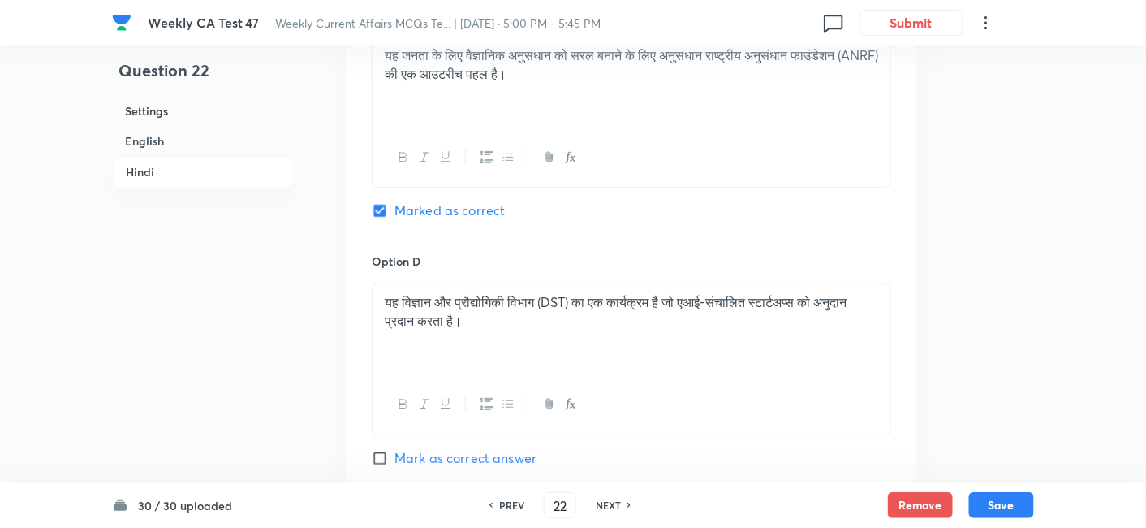
scroll to position [2952, 0]
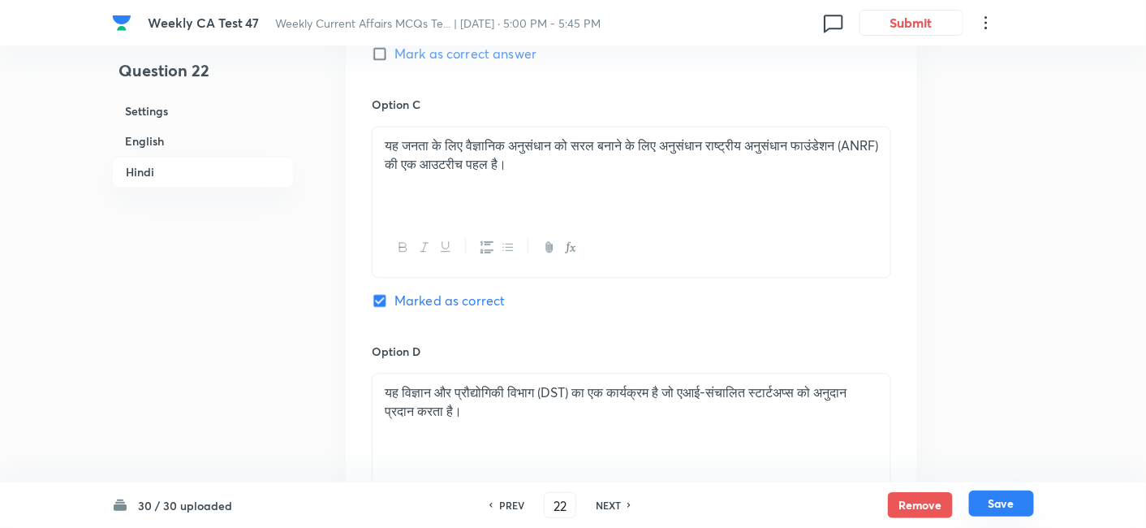
click at [1013, 474] on button "Save" at bounding box center [1001, 503] width 65 height 26
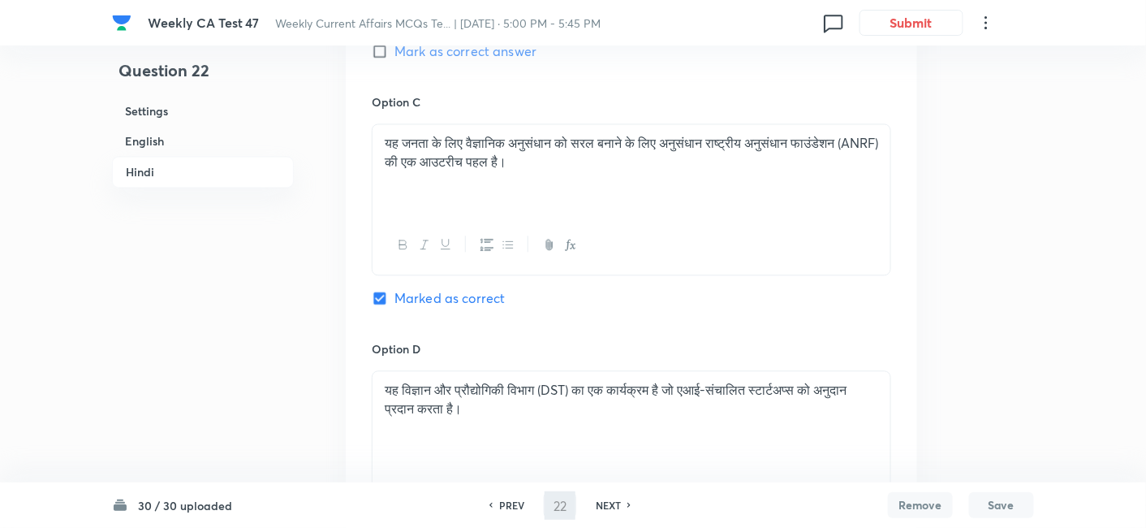
type input "23"
checkbox input "false"
checkbox input "true"
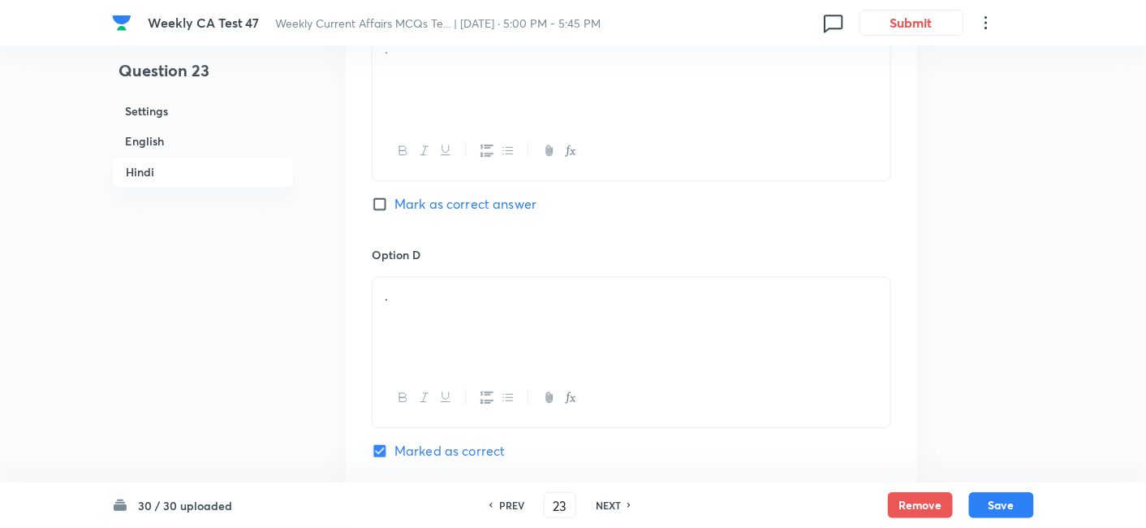
click at [216, 132] on h6 "English" at bounding box center [203, 141] width 182 height 30
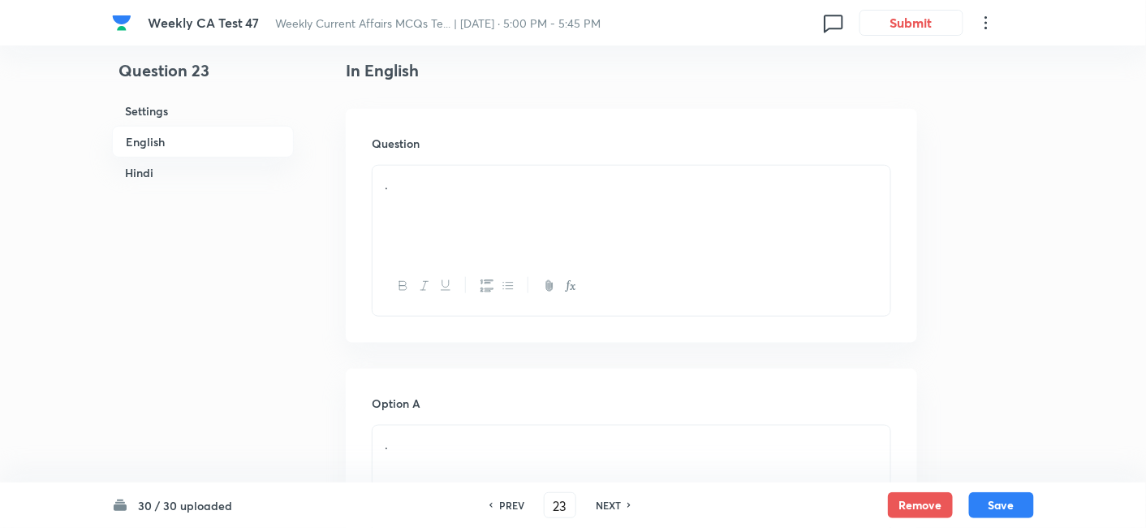
click at [528, 202] on div "." at bounding box center [632, 211] width 518 height 91
click at [532, 204] on div "." at bounding box center [632, 211] width 518 height 91
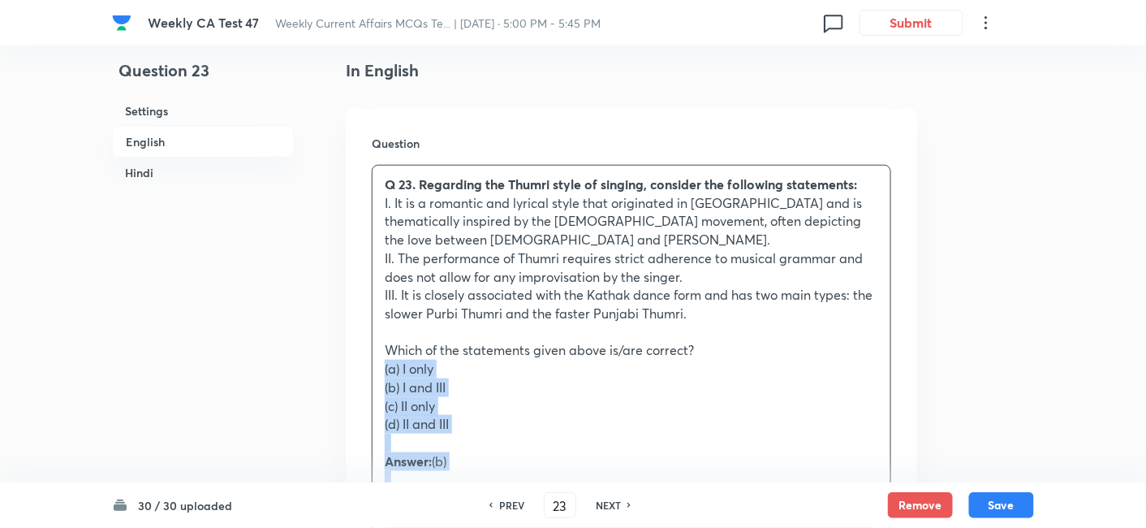
drag, startPoint x: 433, startPoint y: 370, endPoint x: 326, endPoint y: 367, distance: 106.4
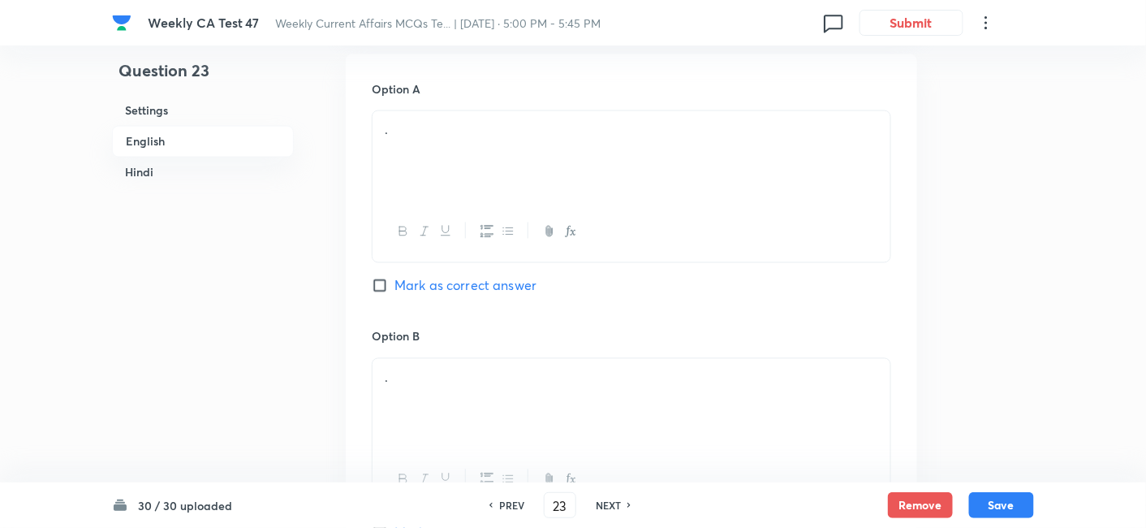
scroll to position [869, 0]
click at [437, 180] on div "." at bounding box center [632, 151] width 518 height 91
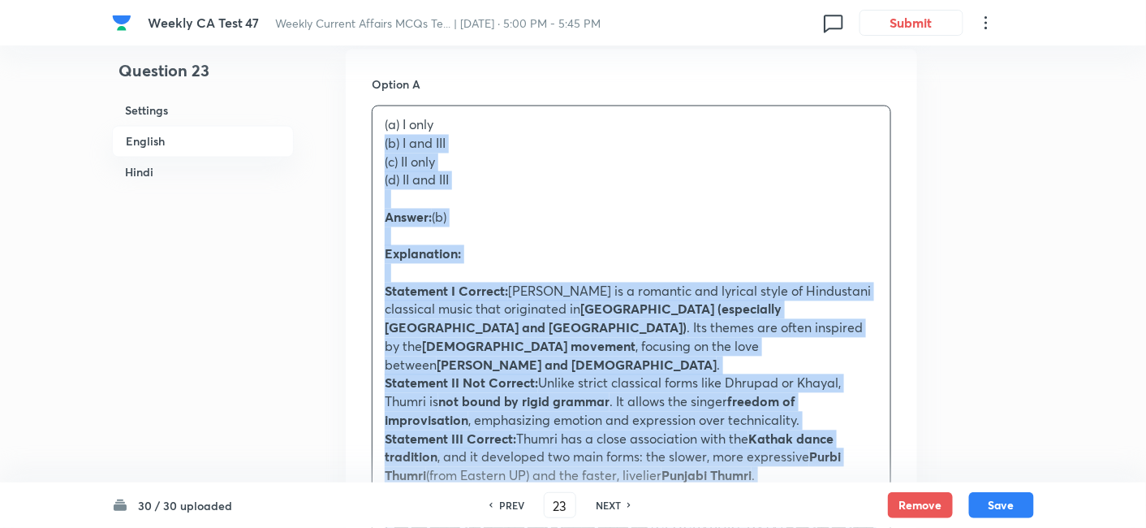
drag, startPoint x: 370, startPoint y: 149, endPoint x: 336, endPoint y: 144, distance: 34.6
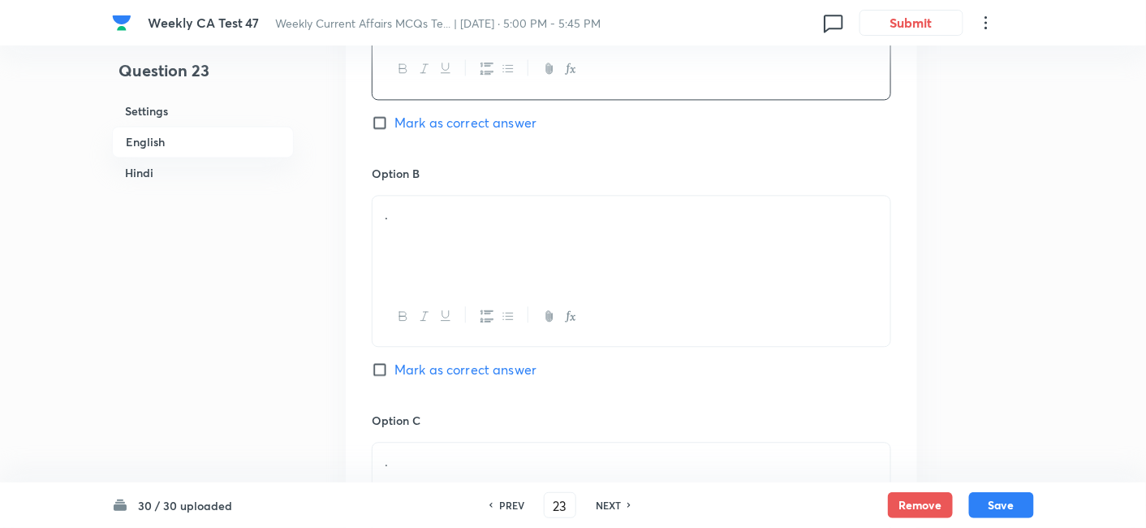
scroll to position [1050, 0]
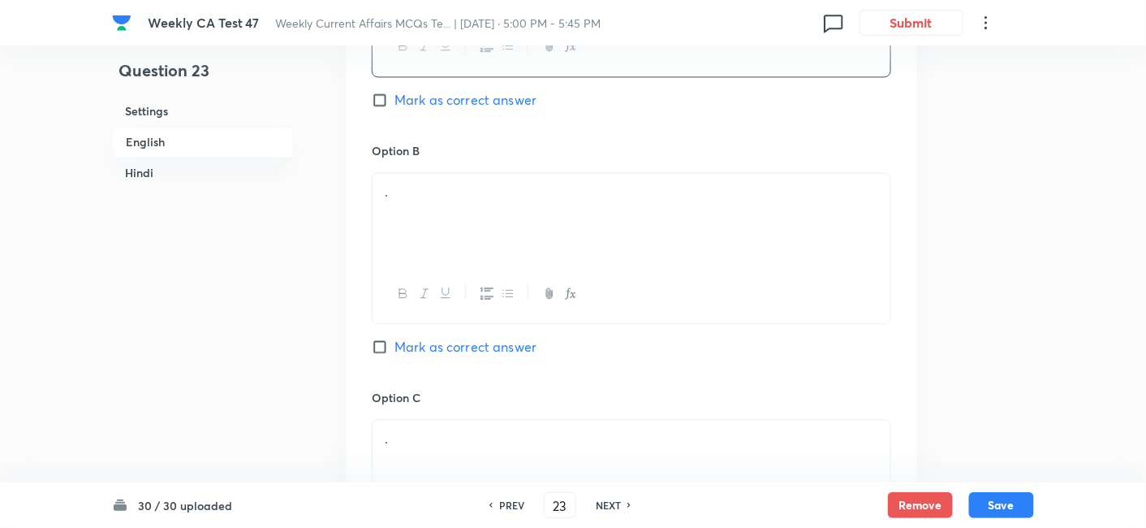
click at [434, 208] on div "." at bounding box center [632, 218] width 518 height 91
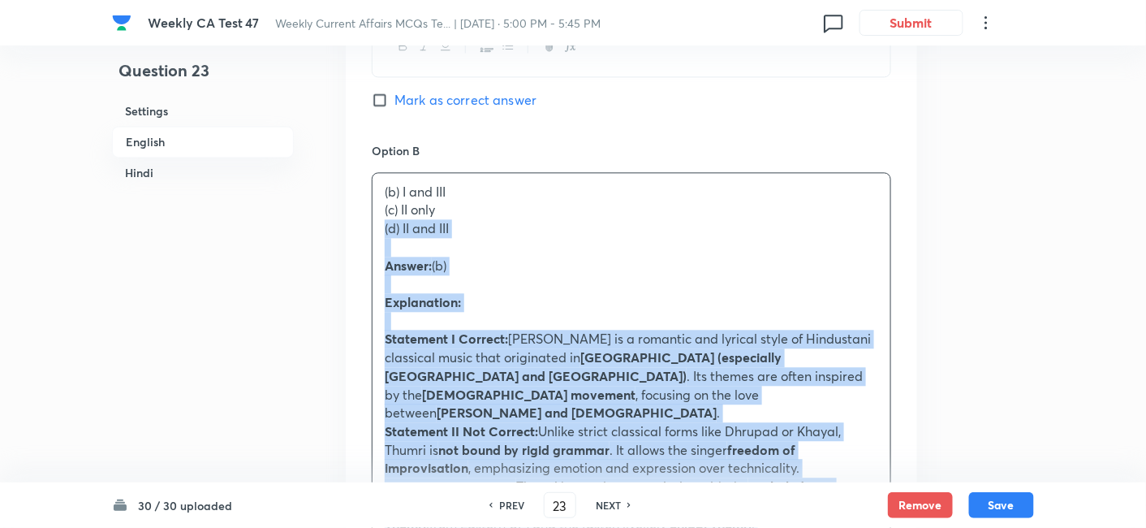
drag, startPoint x: 343, startPoint y: 219, endPoint x: 319, endPoint y: 219, distance: 23.5
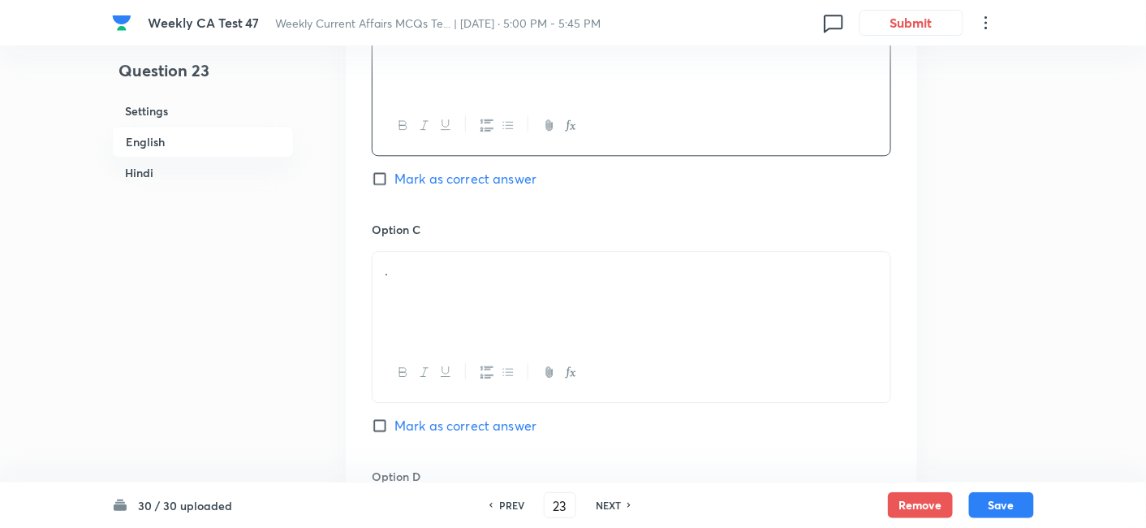
scroll to position [1231, 0]
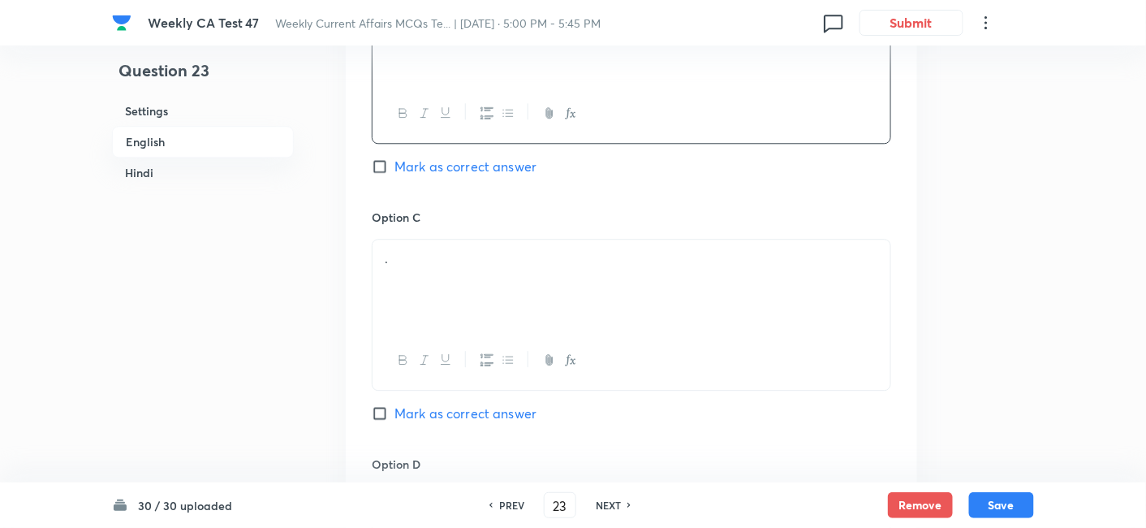
click at [461, 276] on div "." at bounding box center [632, 284] width 518 height 91
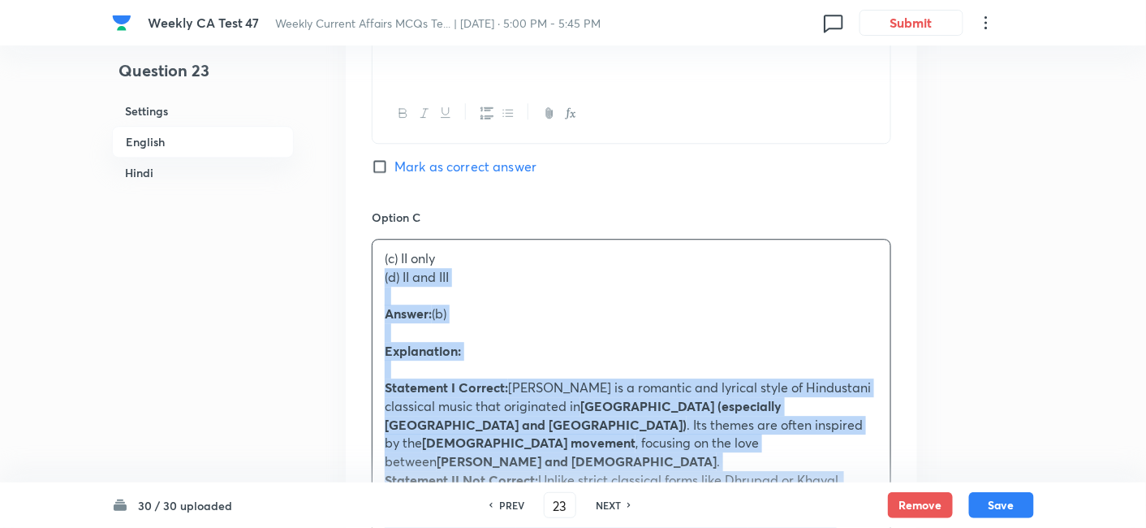
drag, startPoint x: 317, startPoint y: 279, endPoint x: 244, endPoint y: 279, distance: 73.1
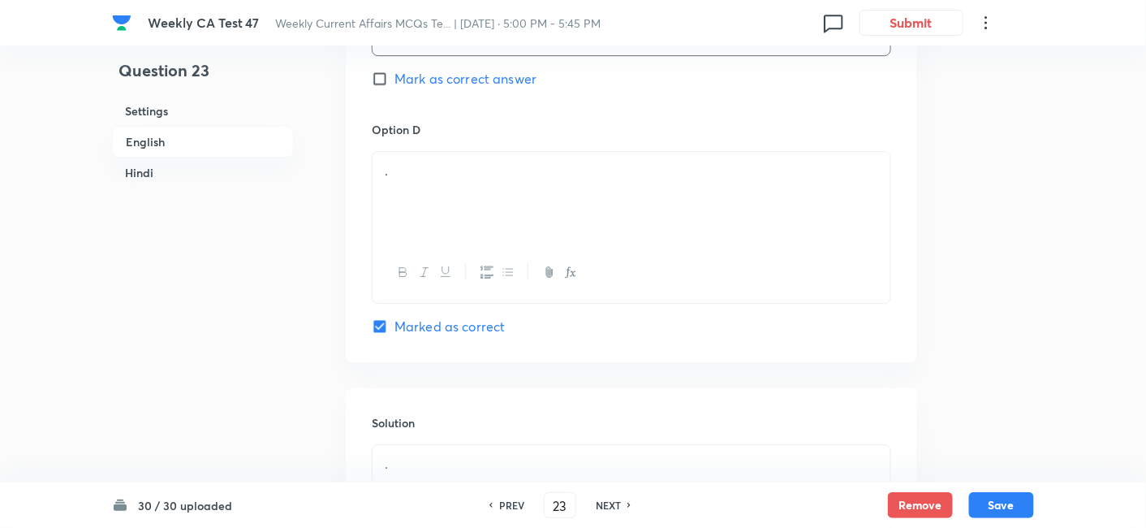
scroll to position [1591, 0]
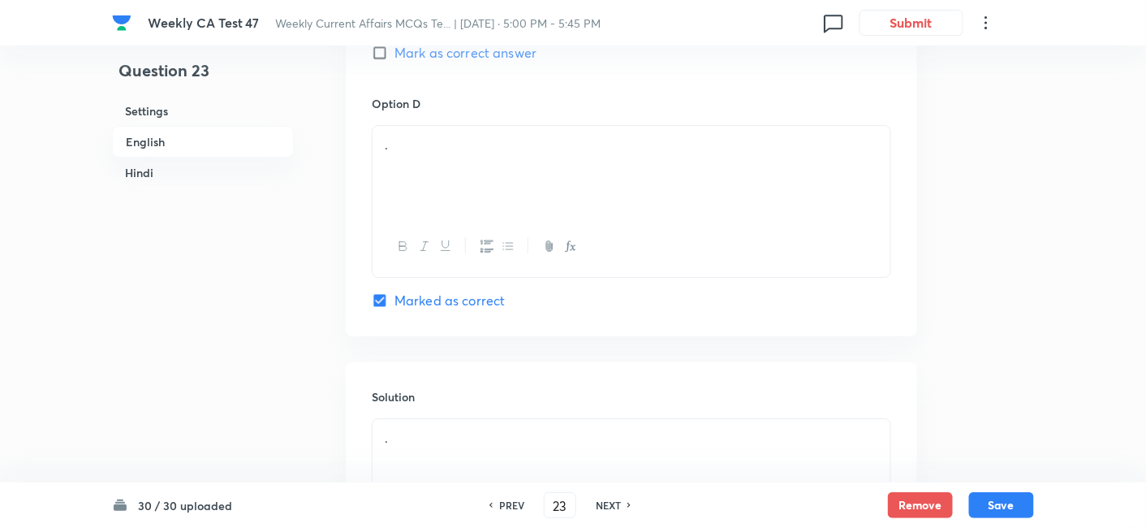
click at [450, 223] on div at bounding box center [632, 246] width 518 height 59
click at [470, 172] on div "." at bounding box center [632, 171] width 518 height 91
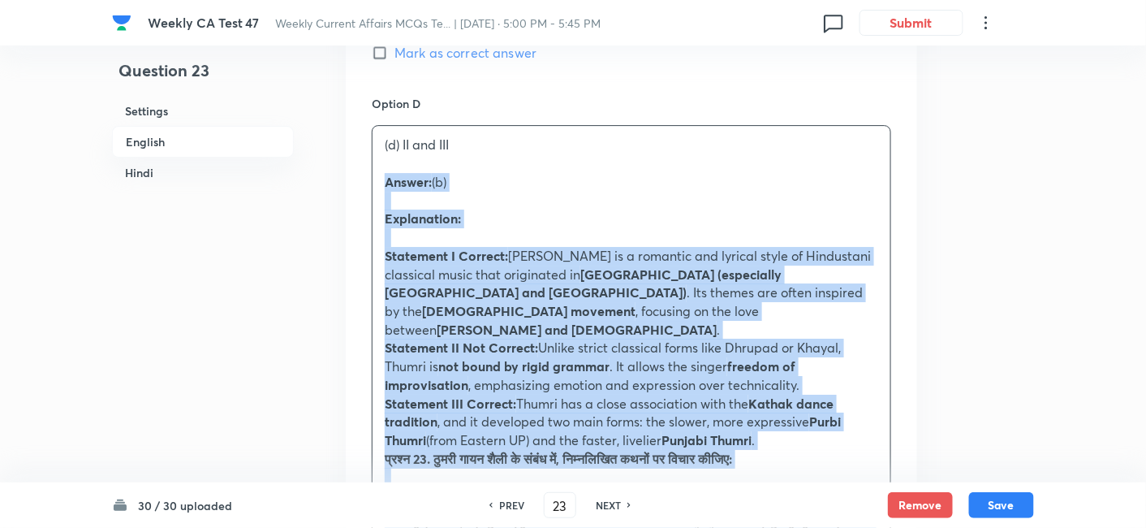
drag, startPoint x: 423, startPoint y: 183, endPoint x: 266, endPoint y: 174, distance: 157.0
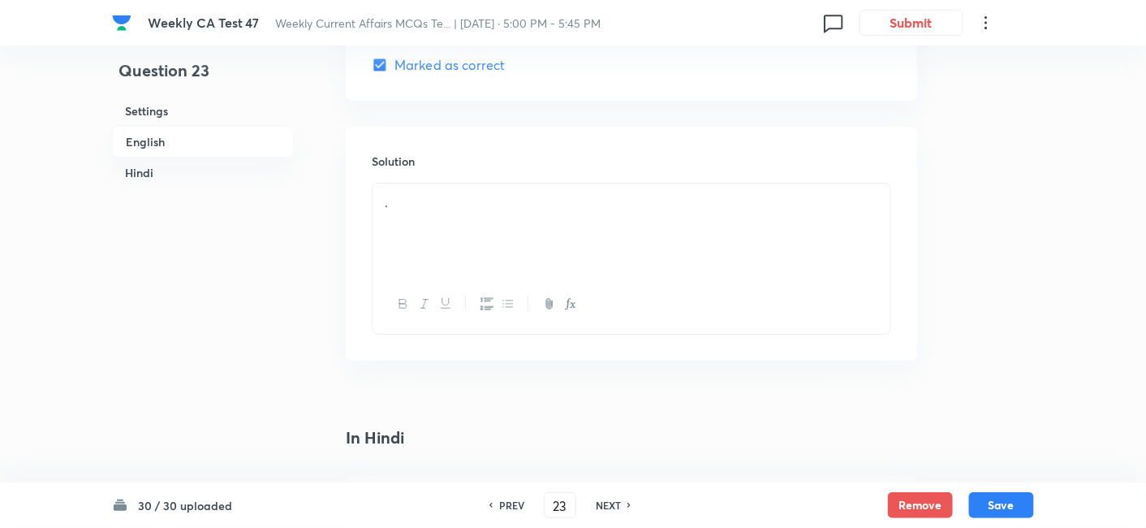
scroll to position [1862, 0]
click at [450, 184] on div "." at bounding box center [632, 193] width 518 height 91
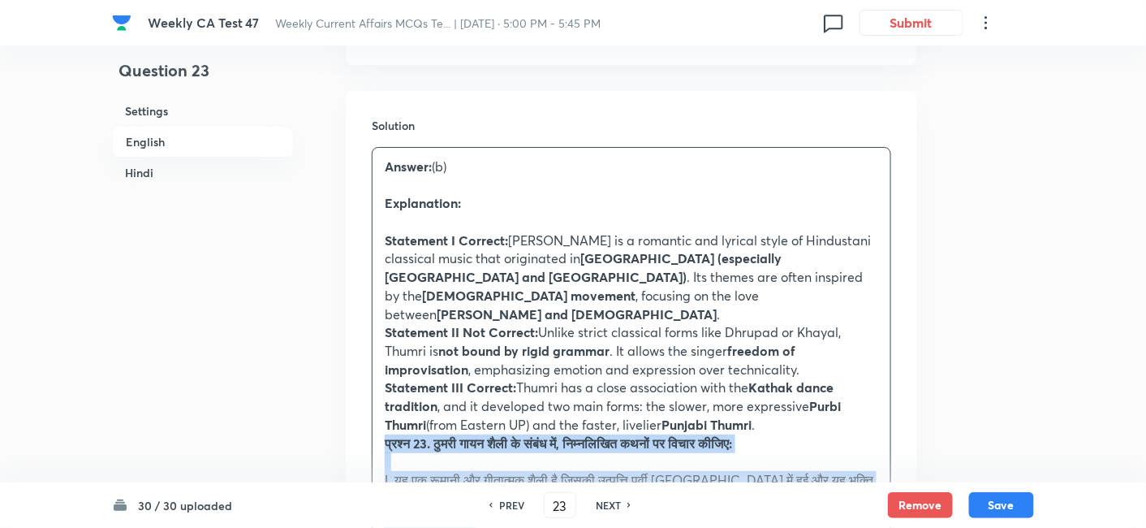
drag, startPoint x: 385, startPoint y: 417, endPoint x: 351, endPoint y: 416, distance: 34.1
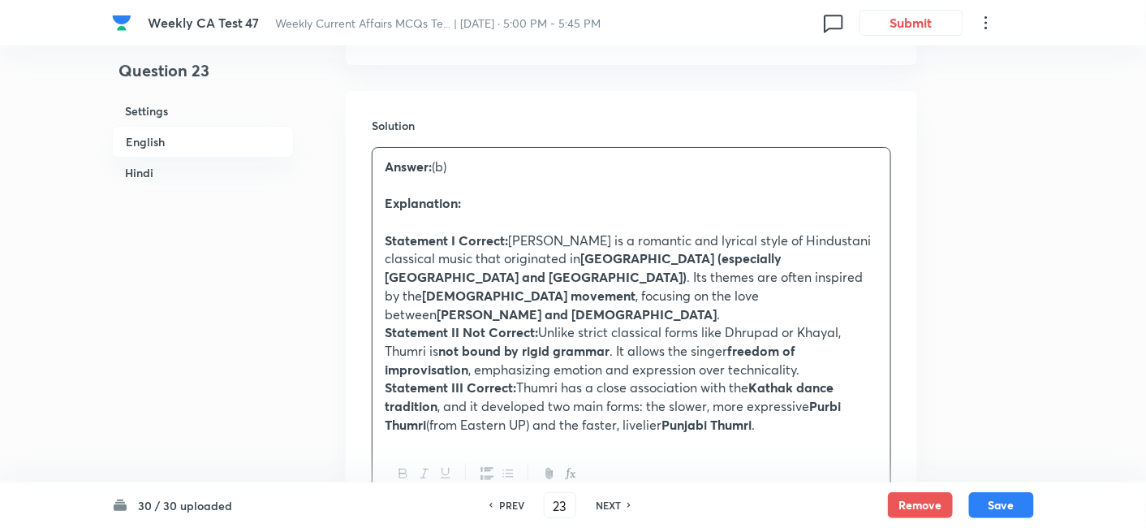
click at [226, 133] on h6 "English" at bounding box center [203, 142] width 182 height 32
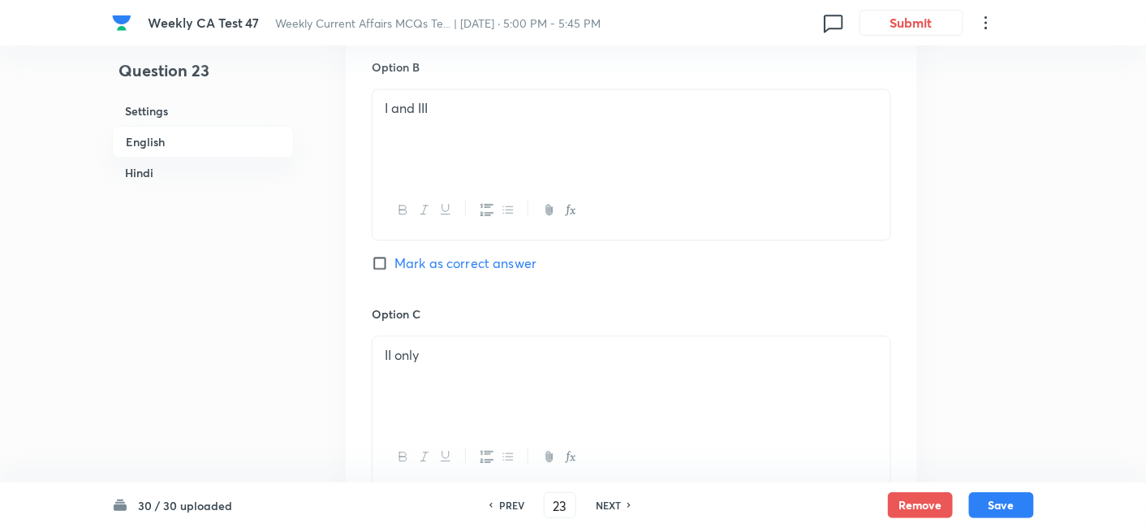
scroll to position [1141, 0]
click at [507, 255] on span "Mark as correct answer" at bounding box center [466, 256] width 142 height 19
click at [395, 255] on input "Mark as correct answer" at bounding box center [383, 256] width 23 height 16
checkbox input "true"
checkbox input "false"
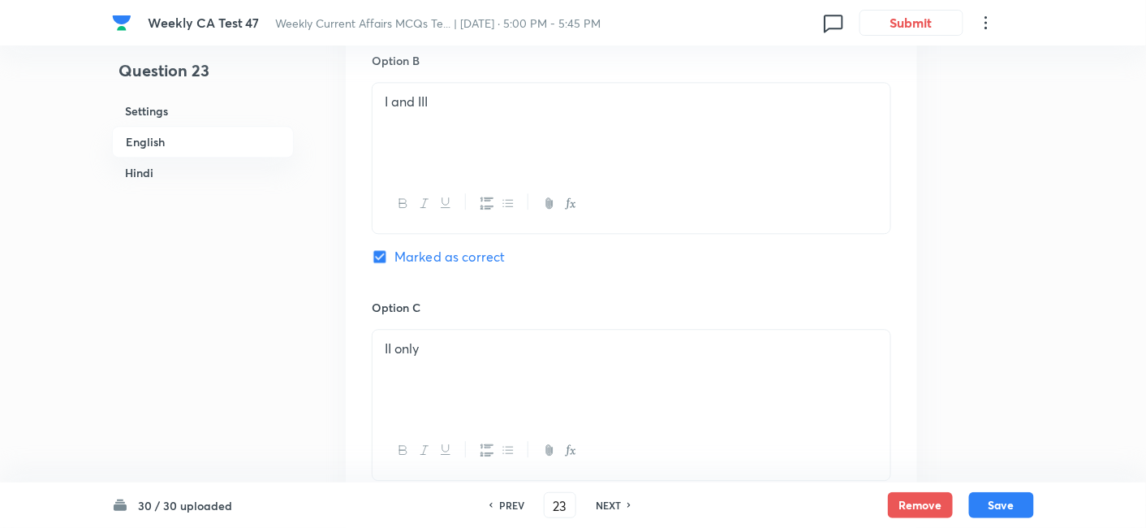
checkbox input "true"
checkbox input "false"
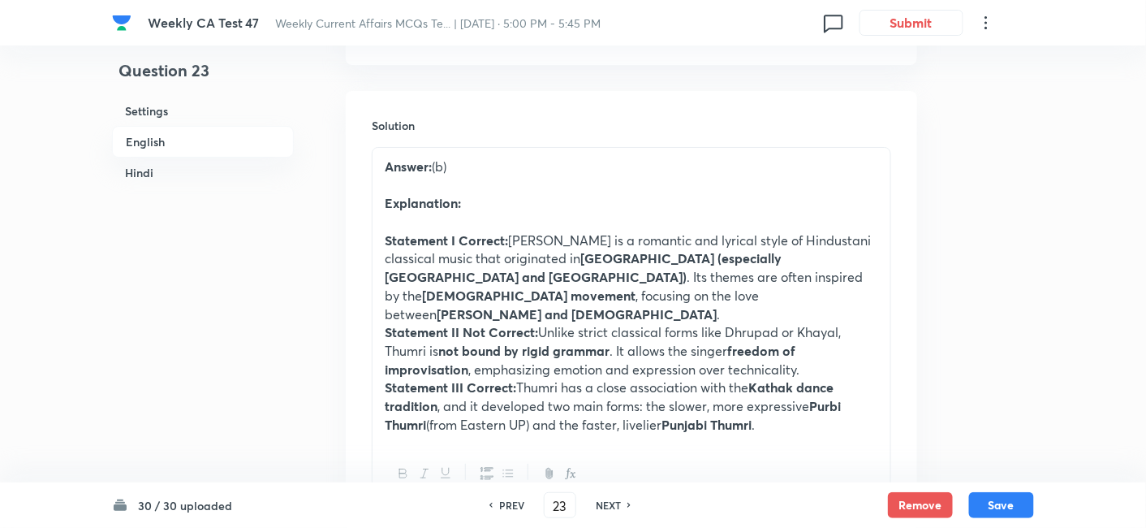
click at [144, 170] on h6 "Hindi" at bounding box center [203, 172] width 182 height 30
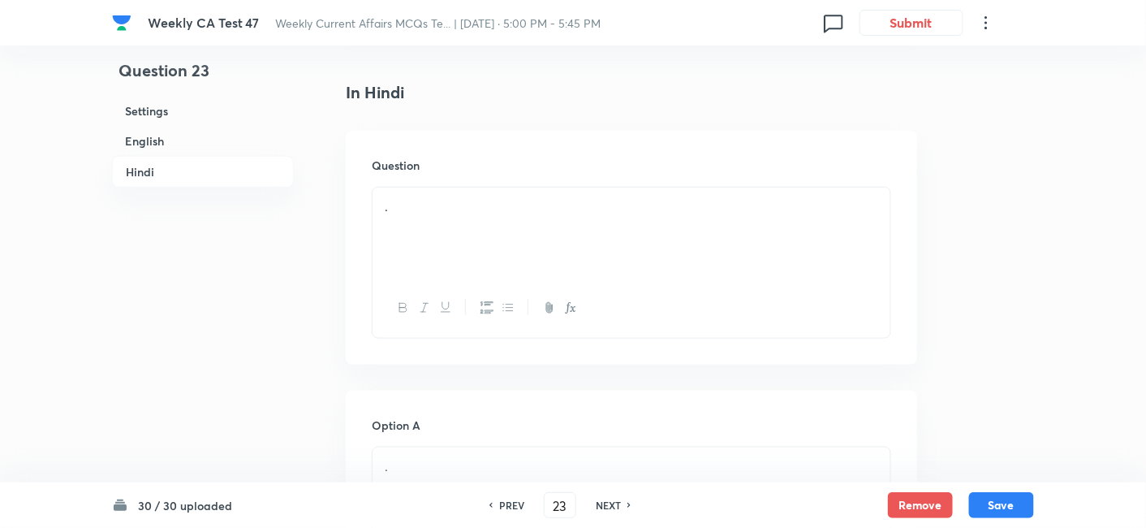
click at [447, 204] on div "." at bounding box center [632, 233] width 518 height 91
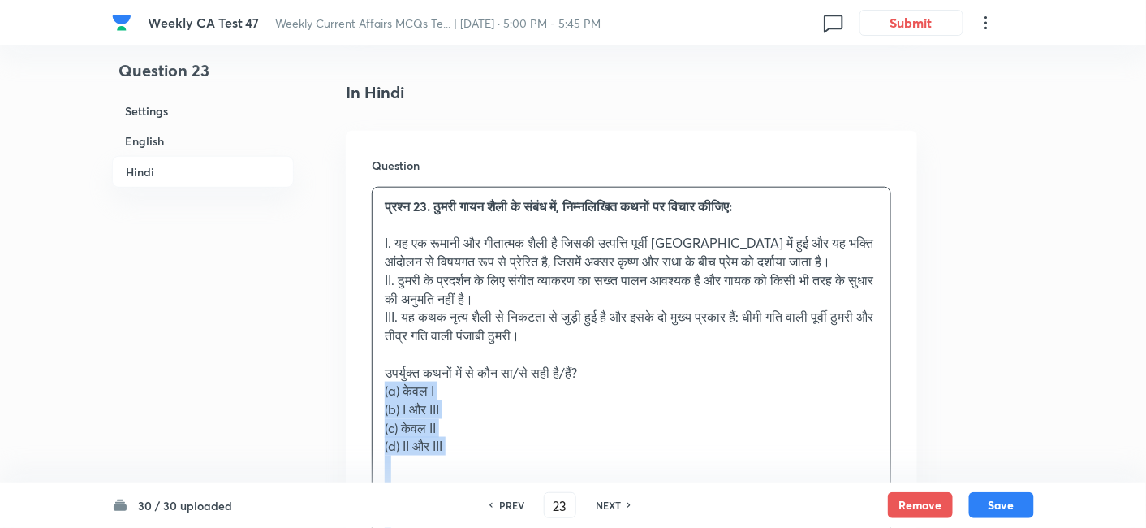
drag, startPoint x: 380, startPoint y: 372, endPoint x: 372, endPoint y: 370, distance: 8.3
click at [373, 370] on div "प्रश्न 23. ठुमरी गायन शैली के संबंध में, निम्नलिखित कथनों पर विचार कीजिए: I. यह…" at bounding box center [632, 474] width 518 height 573
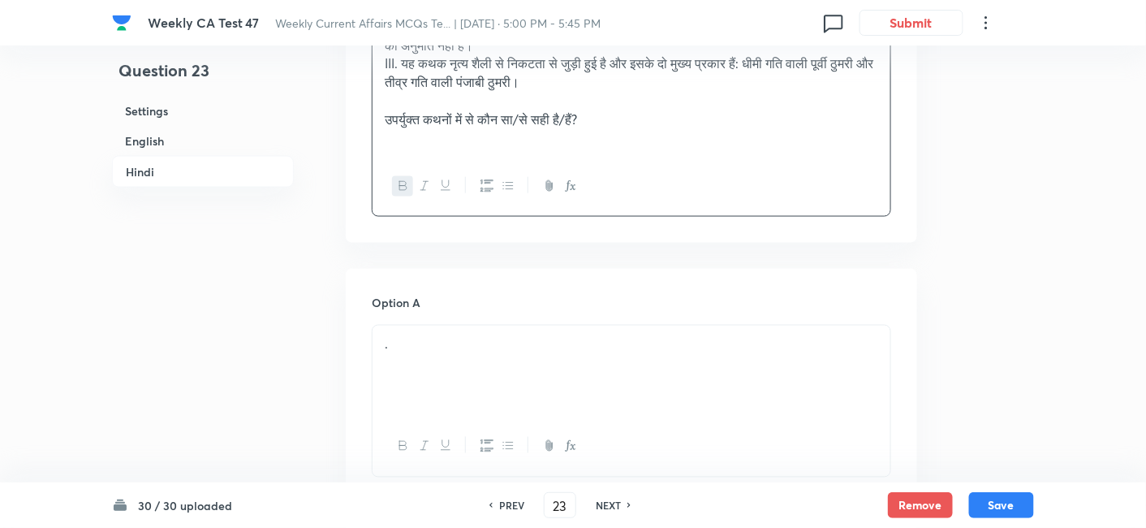
scroll to position [2648, 0]
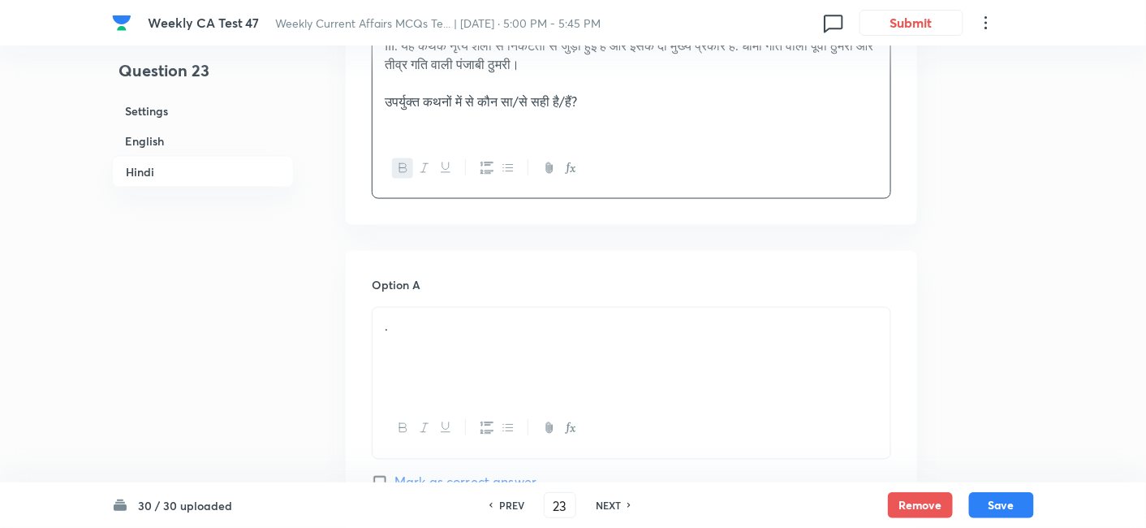
click at [480, 317] on div "." at bounding box center [632, 353] width 518 height 91
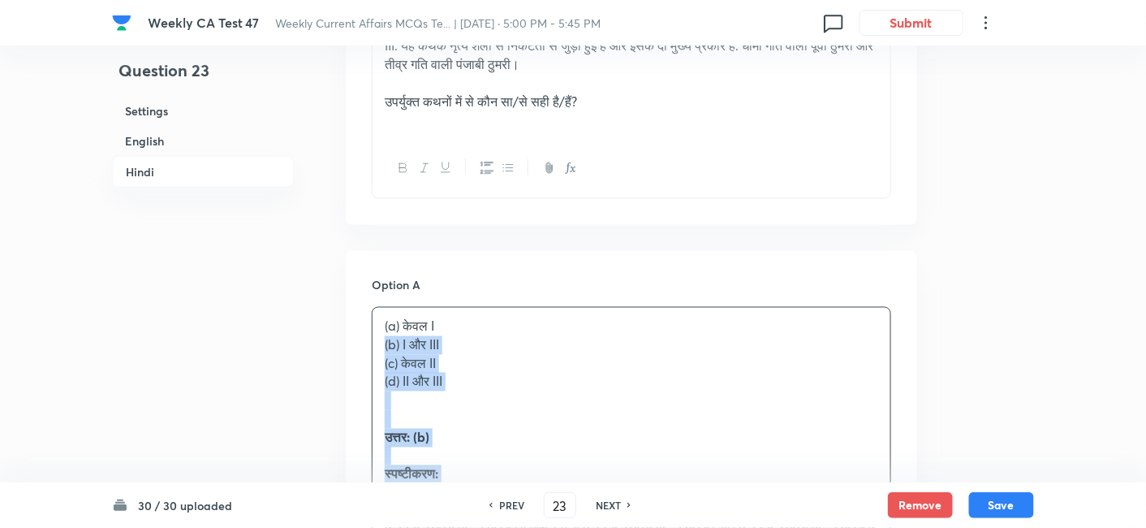
drag, startPoint x: 369, startPoint y: 348, endPoint x: 347, endPoint y: 321, distance: 35.2
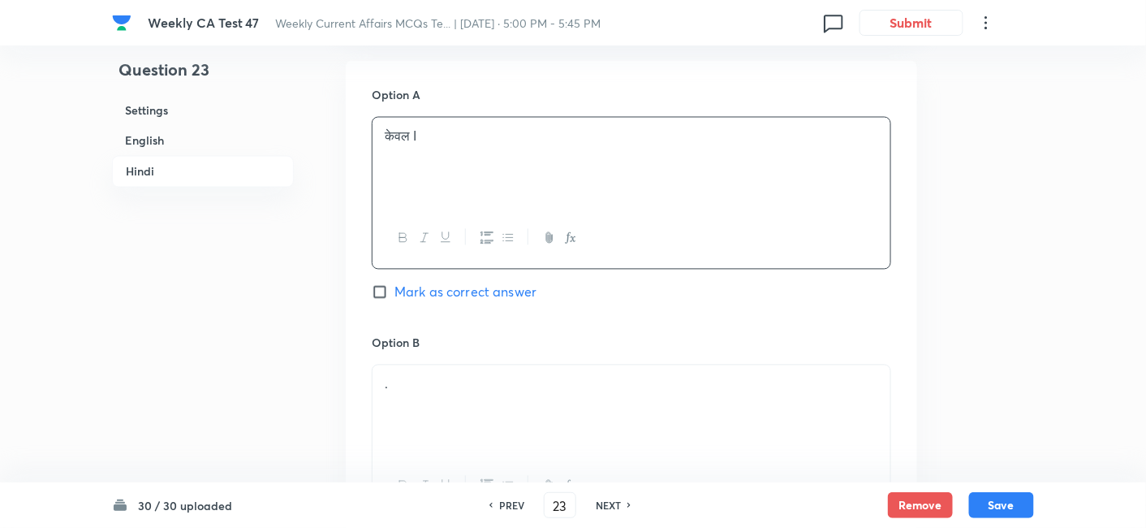
scroll to position [3008, 0]
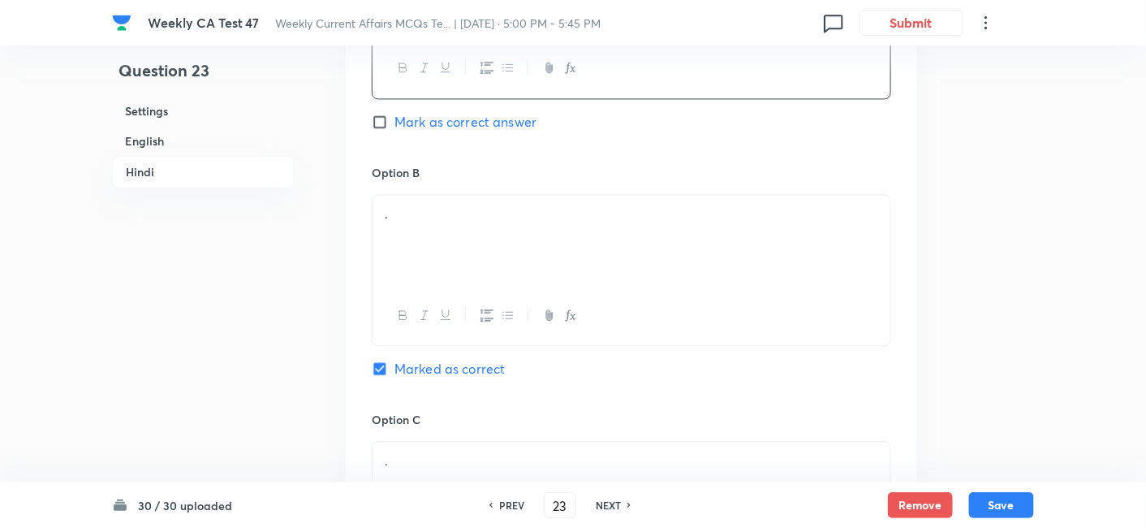
click at [440, 223] on div "." at bounding box center [632, 240] width 518 height 91
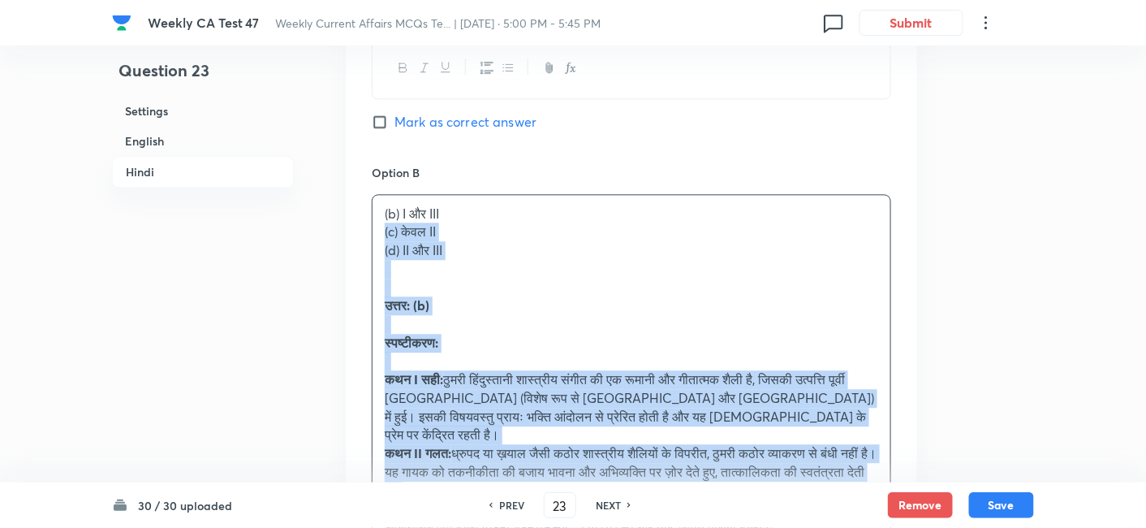
drag, startPoint x: 378, startPoint y: 219, endPoint x: 346, endPoint y: 212, distance: 33.3
click at [346, 212] on div "Option A केवल I Mark as correct answer Option B (b) I और III (c) केवल II (d) II…" at bounding box center [632, 533] width 572 height 1287
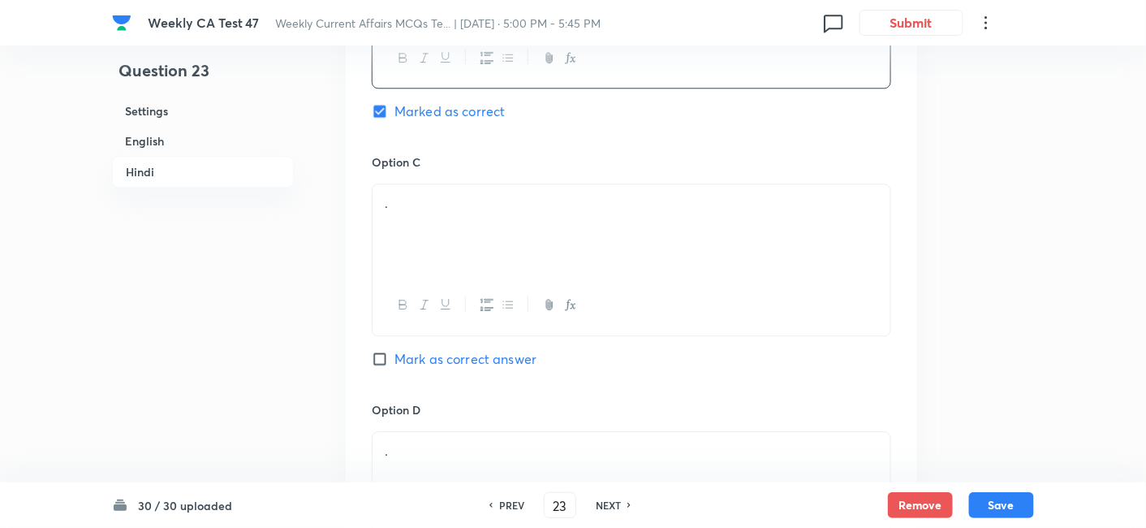
scroll to position [3280, 0]
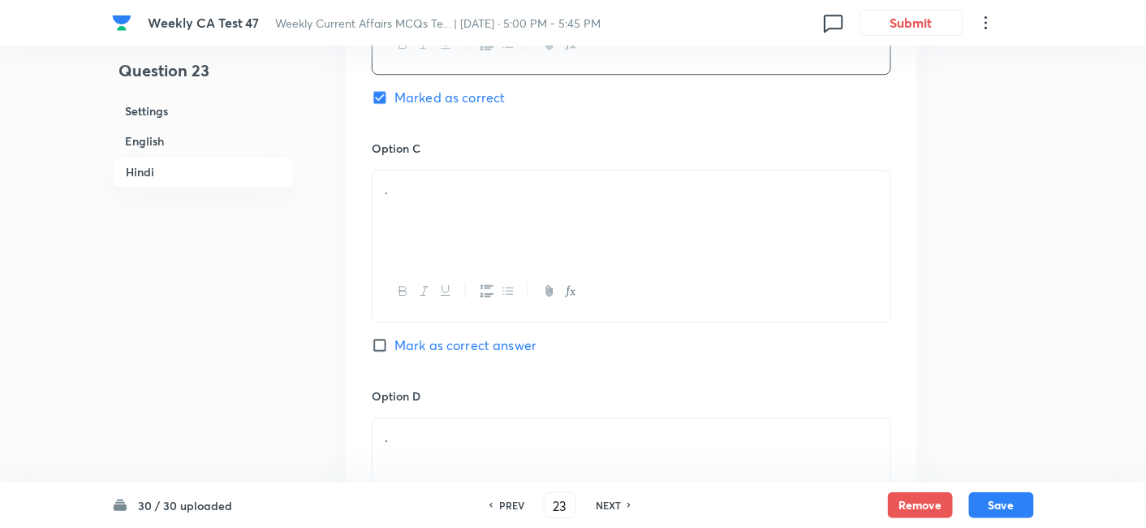
click at [440, 183] on div "." at bounding box center [632, 215] width 518 height 91
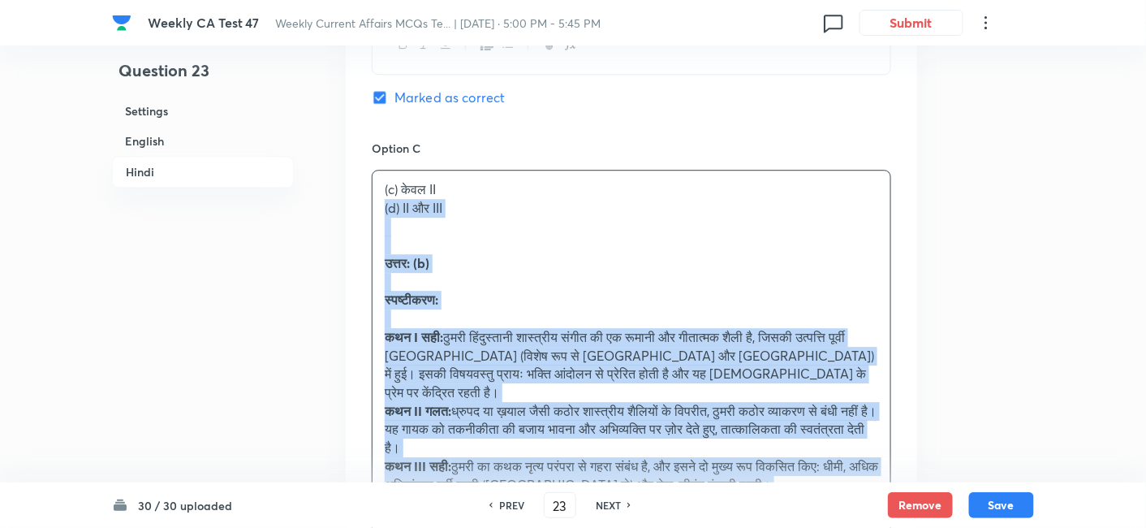
drag, startPoint x: 361, startPoint y: 190, endPoint x: 350, endPoint y: 188, distance: 11.5
click at [350, 188] on div "Option A केवल I Mark as correct answer Option B I और III Marked as correct Opti…" at bounding box center [632, 253] width 572 height 1269
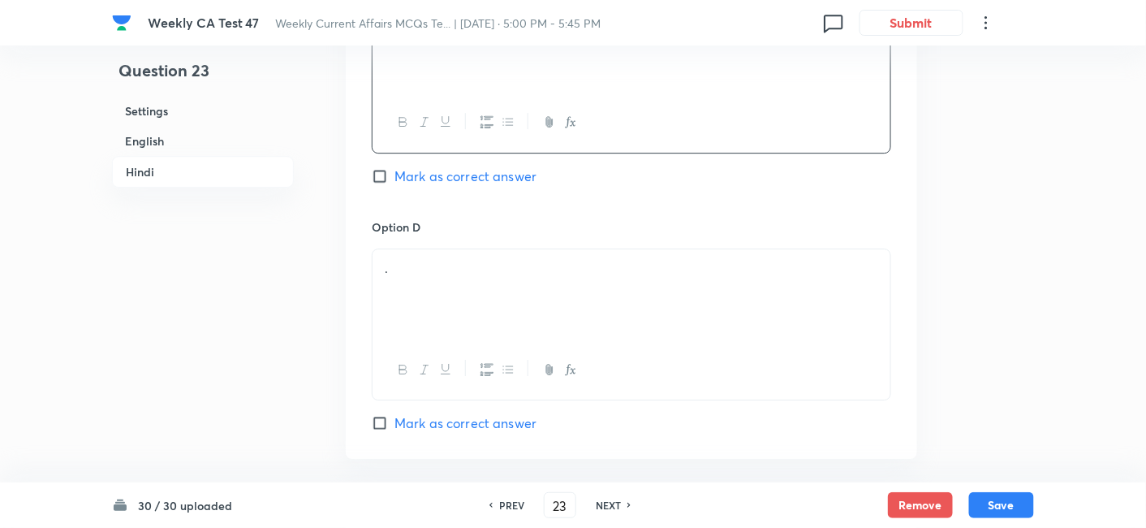
scroll to position [3460, 0]
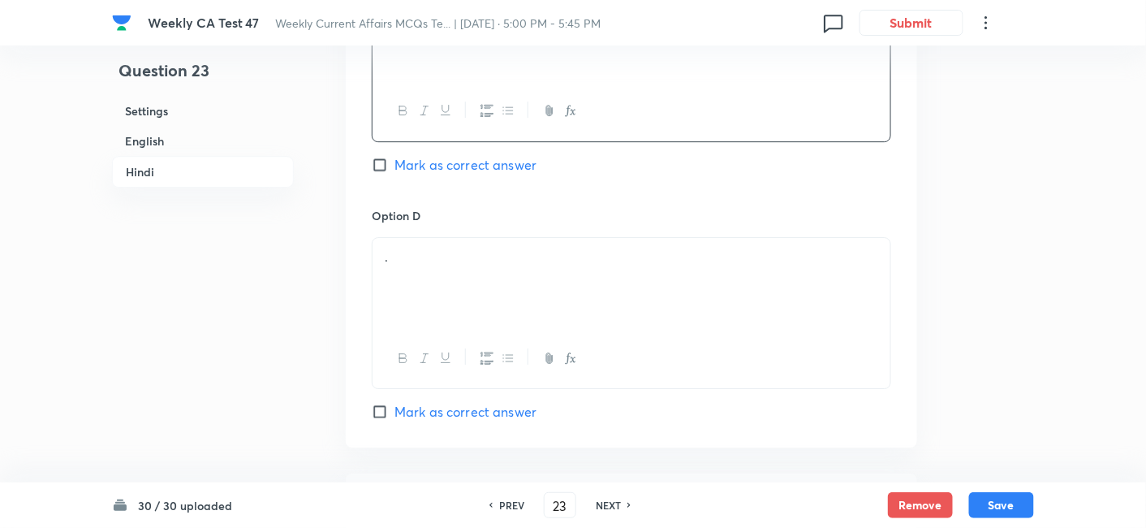
click at [456, 244] on div "." at bounding box center [632, 283] width 518 height 91
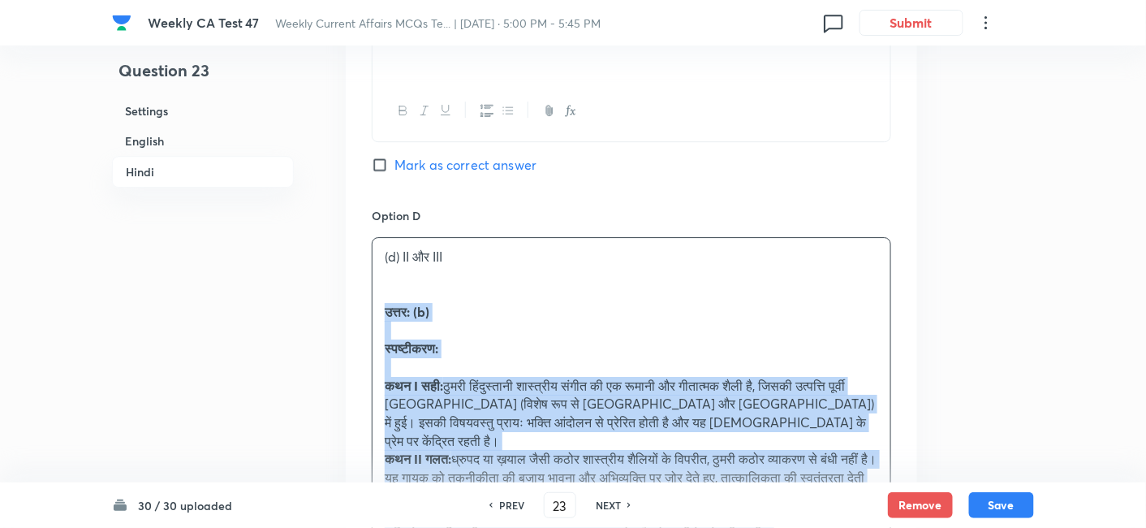
drag, startPoint x: 380, startPoint y: 298, endPoint x: 369, endPoint y: 283, distance: 19.2
click at [369, 283] on div "Option A केवल I Mark as correct answer Option B I और III Marked as correct Opti…" at bounding box center [632, 64] width 572 height 1250
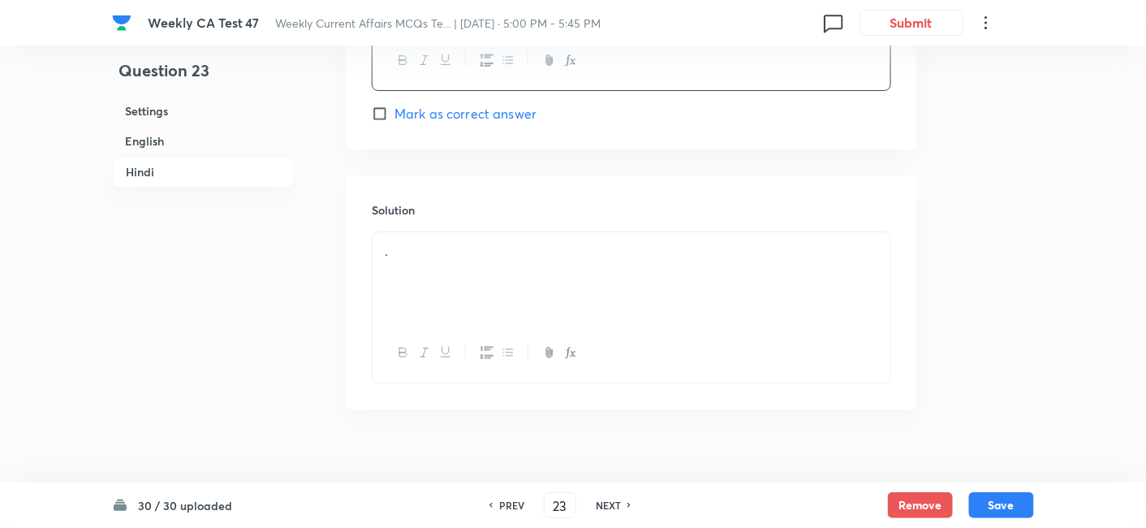
scroll to position [3759, 0]
click at [466, 253] on div "." at bounding box center [632, 276] width 518 height 91
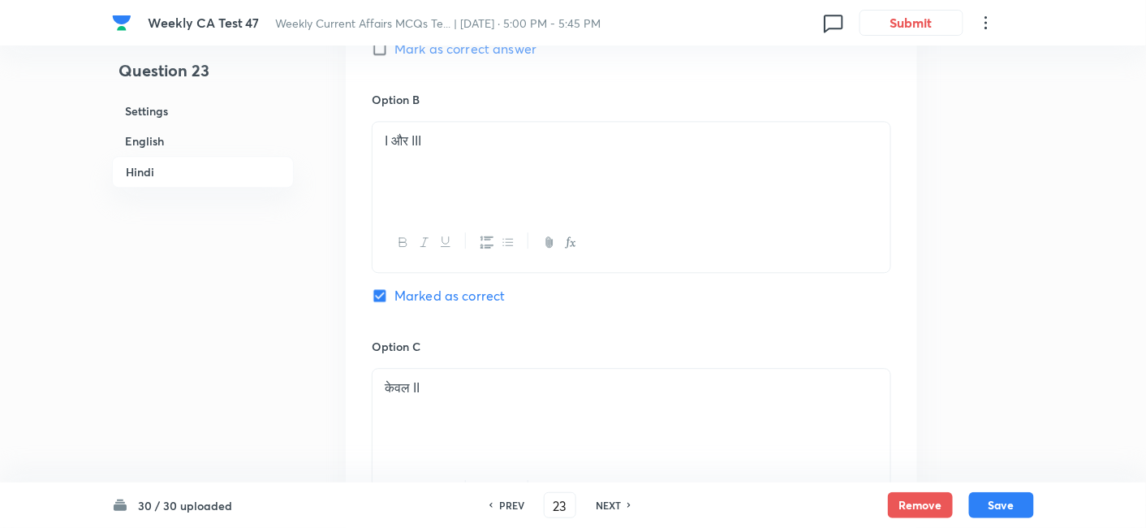
scroll to position [3037, 0]
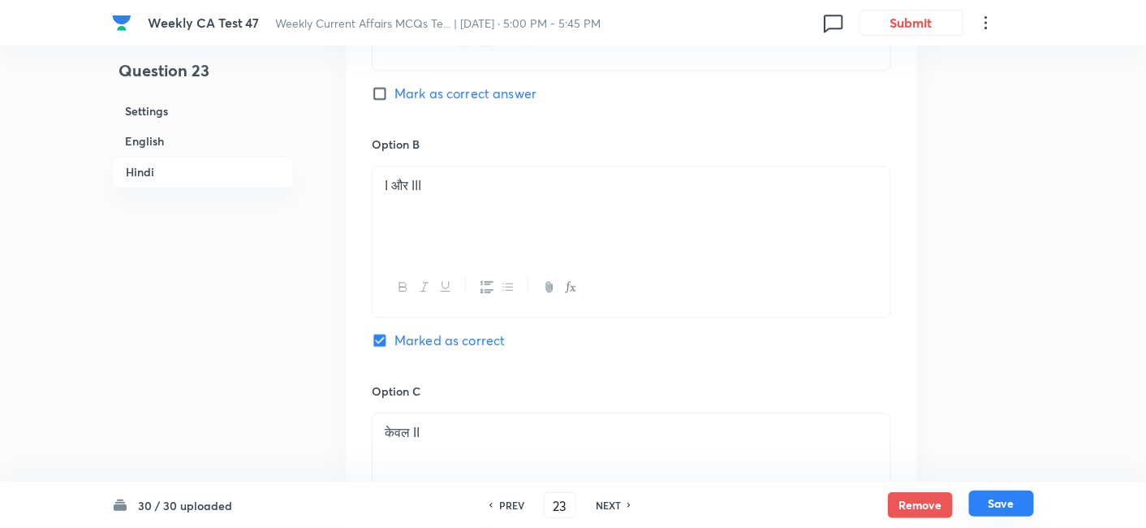
click at [1024, 474] on button "Save" at bounding box center [1001, 503] width 65 height 26
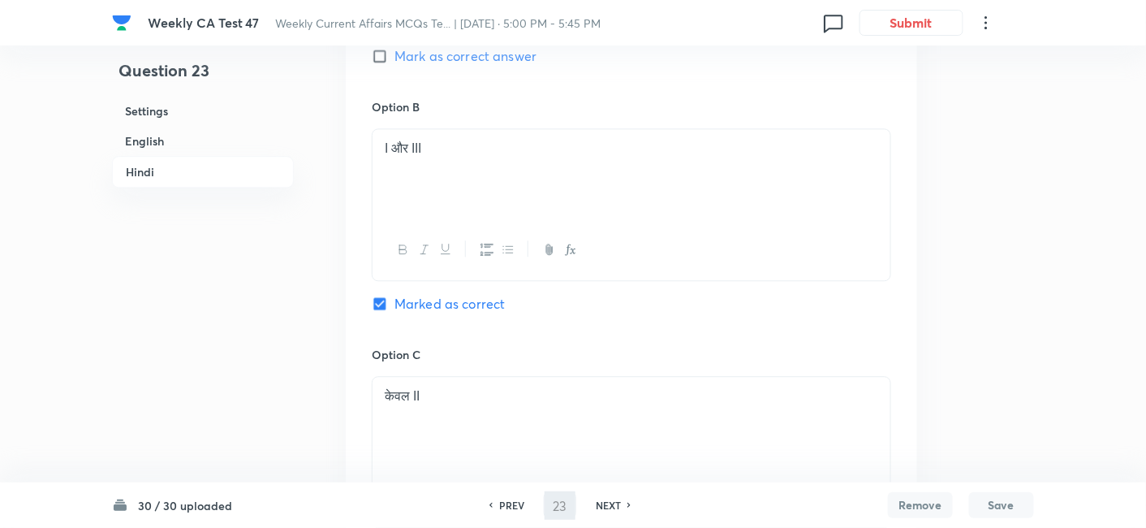
type input "24"
checkbox input "false"
checkbox input "true"
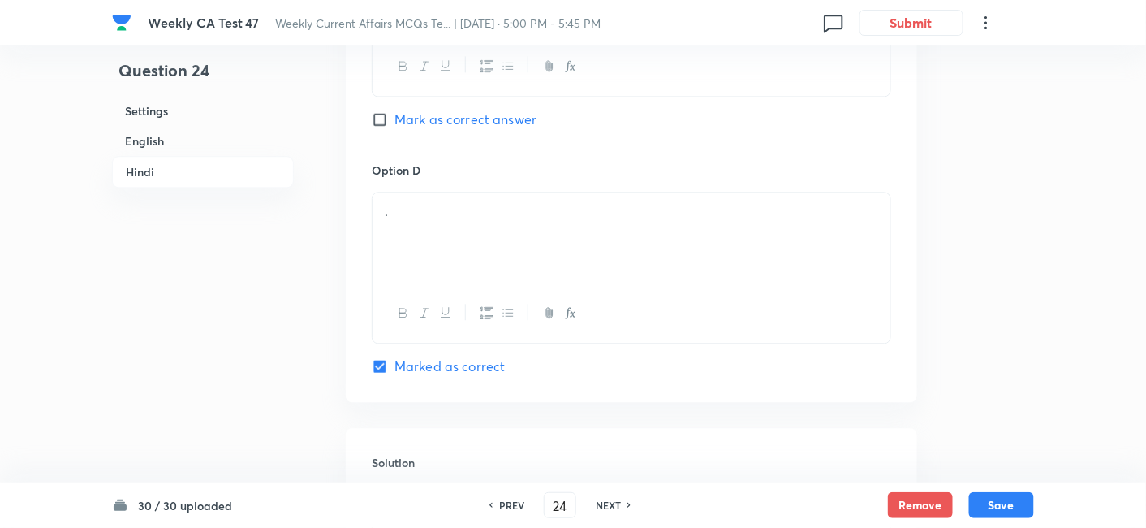
click at [206, 132] on h6 "English" at bounding box center [203, 141] width 182 height 30
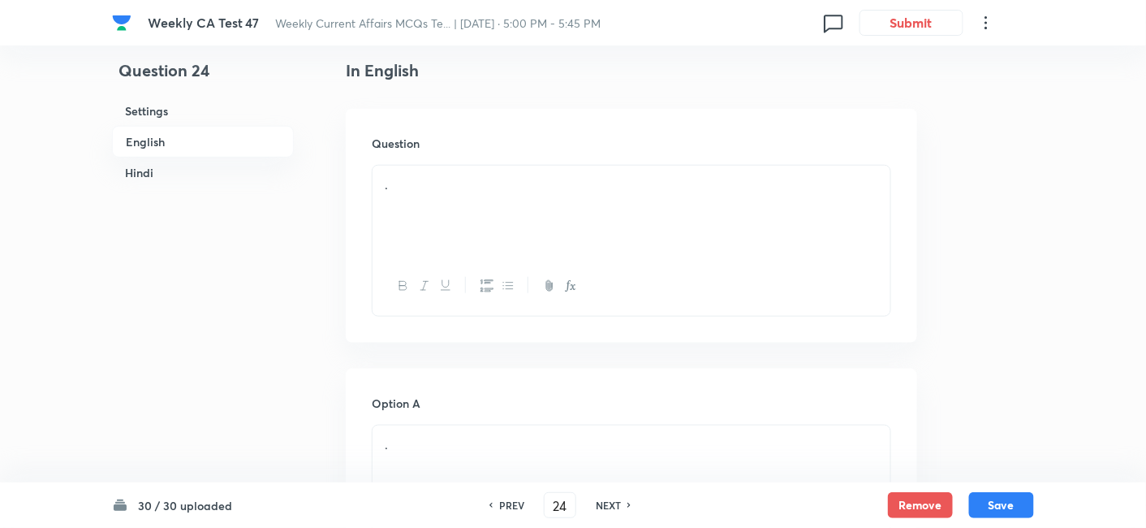
click at [559, 184] on p "." at bounding box center [632, 184] width 494 height 19
click at [528, 217] on div "." at bounding box center [632, 211] width 518 height 91
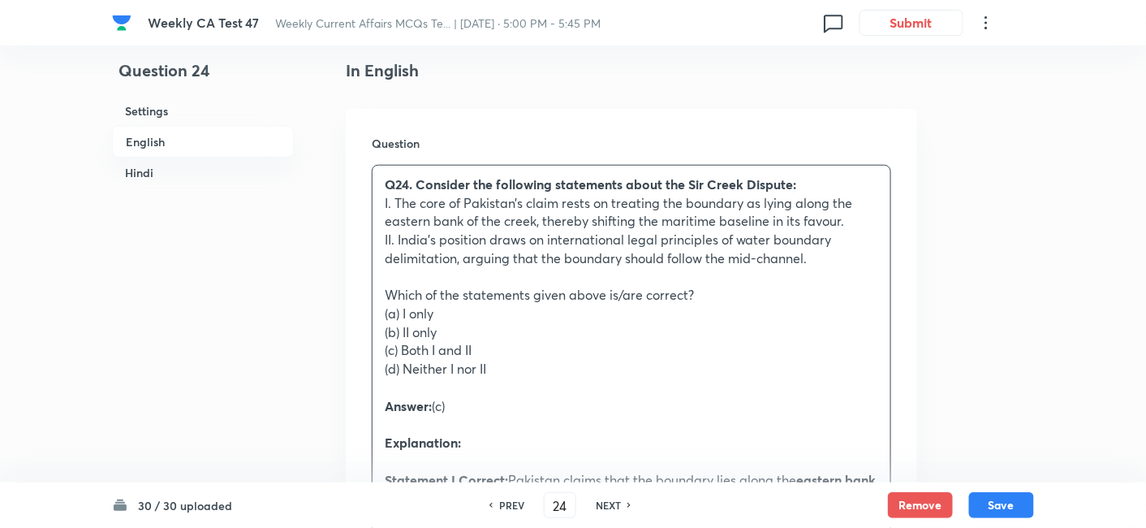
drag, startPoint x: 429, startPoint y: 312, endPoint x: 309, endPoint y: 300, distance: 119.9
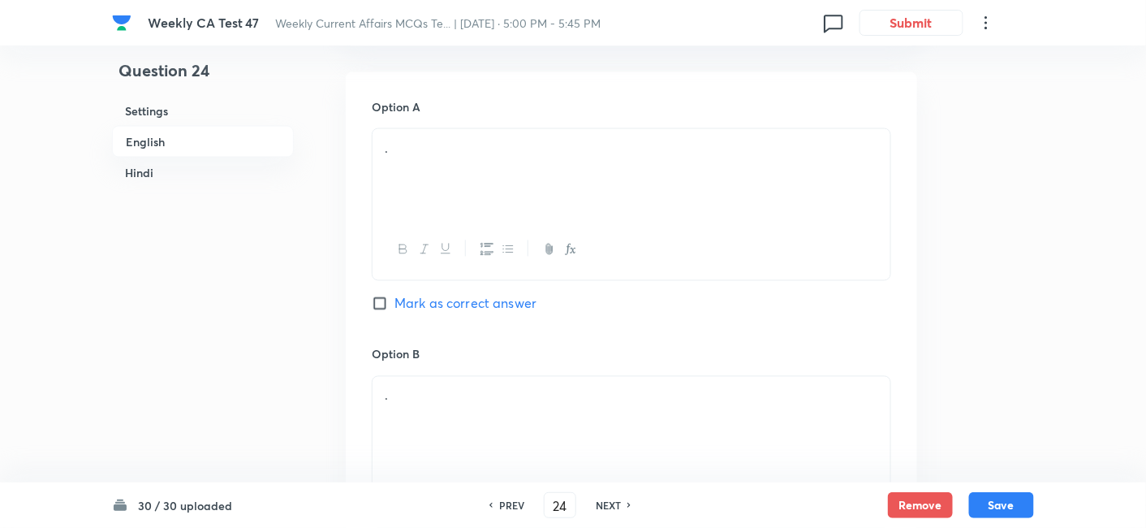
scroll to position [779, 0]
click at [458, 163] on div "." at bounding box center [632, 168] width 518 height 91
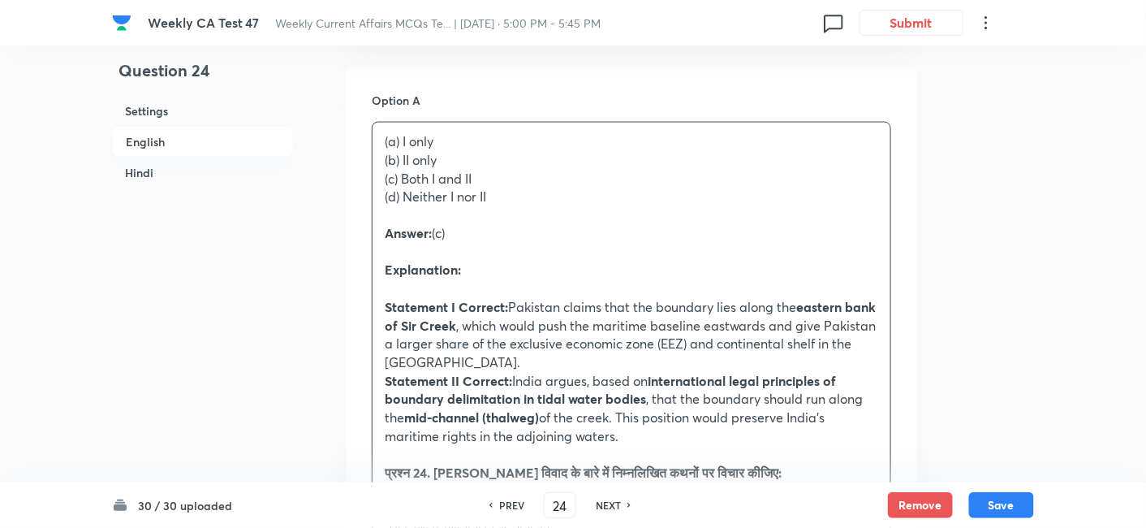
drag, startPoint x: 410, startPoint y: 166, endPoint x: 339, endPoint y: 161, distance: 71.6
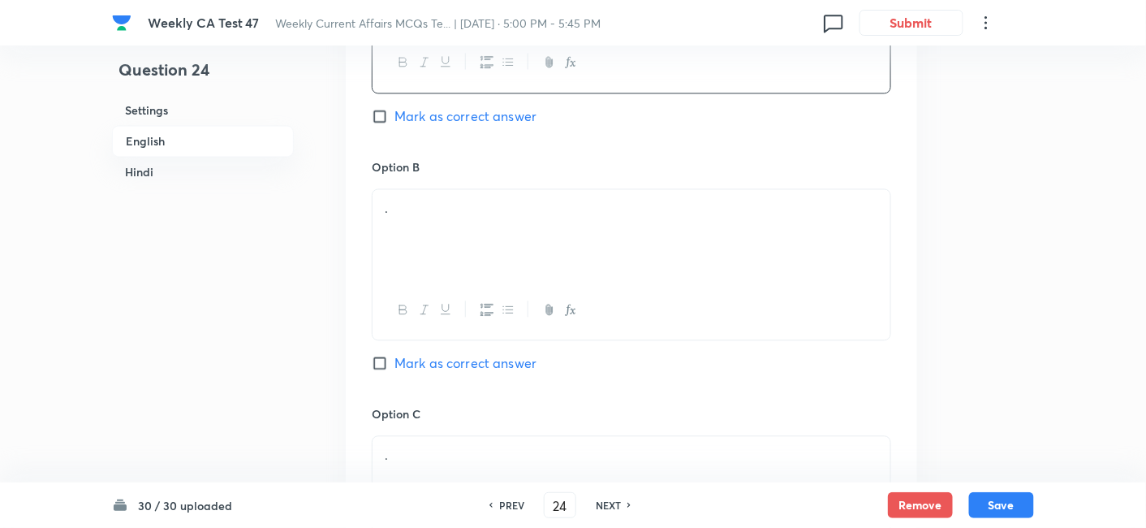
scroll to position [1050, 0]
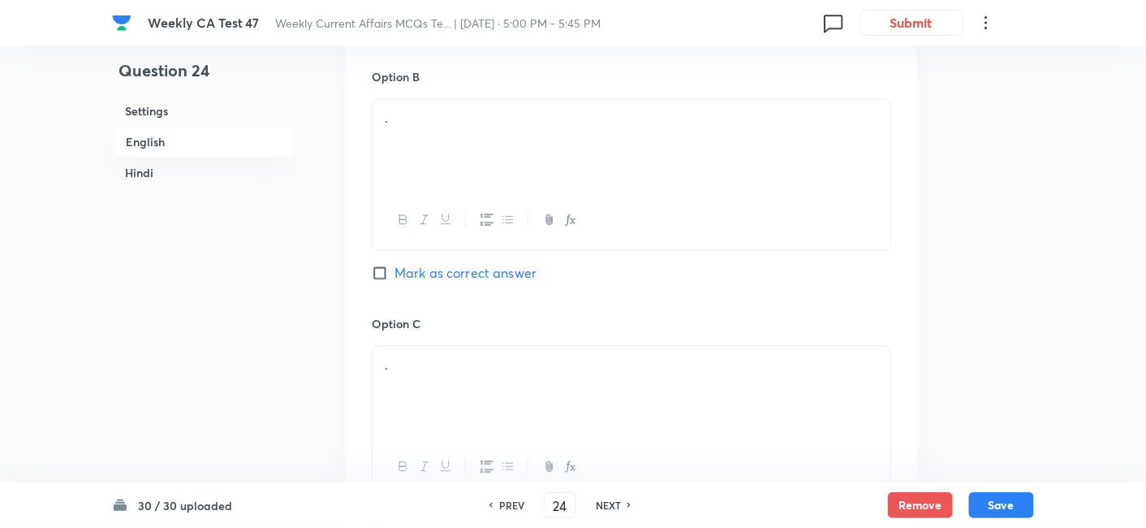
click at [459, 157] on div "." at bounding box center [632, 144] width 518 height 91
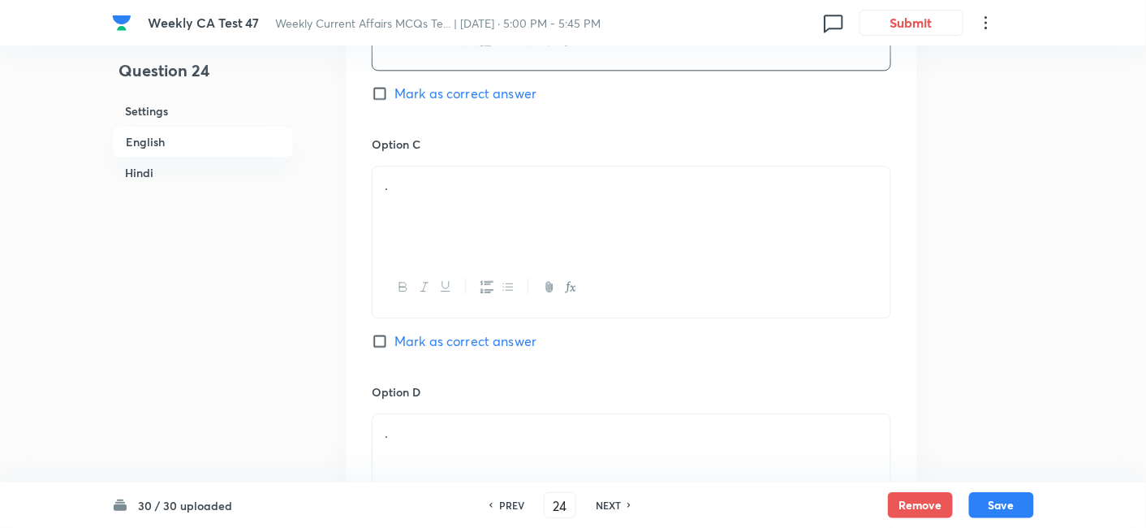
scroll to position [1231, 0]
click at [455, 201] on div "." at bounding box center [632, 211] width 518 height 91
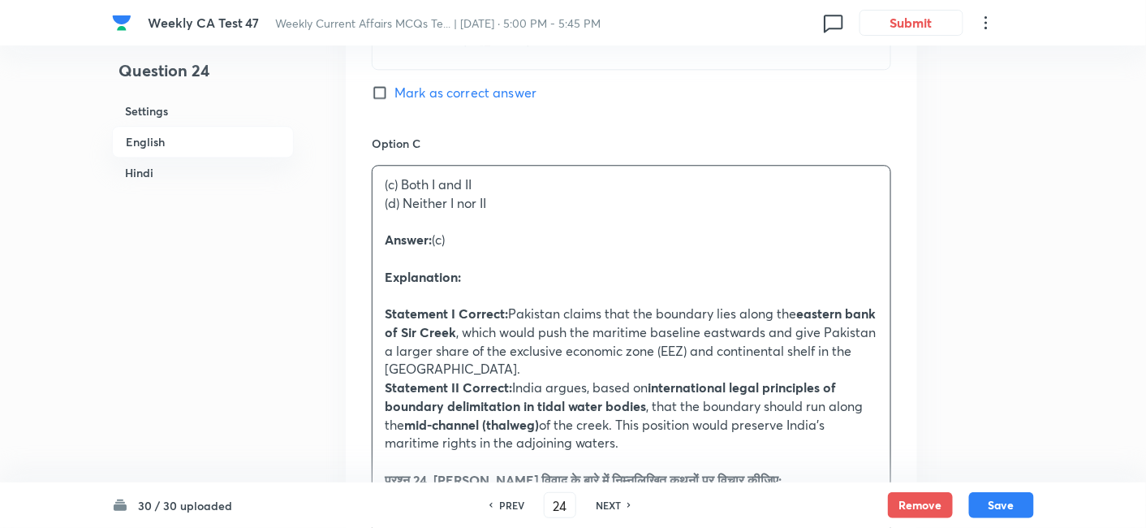
drag, startPoint x: 431, startPoint y: 226, endPoint x: 293, endPoint y: 201, distance: 140.4
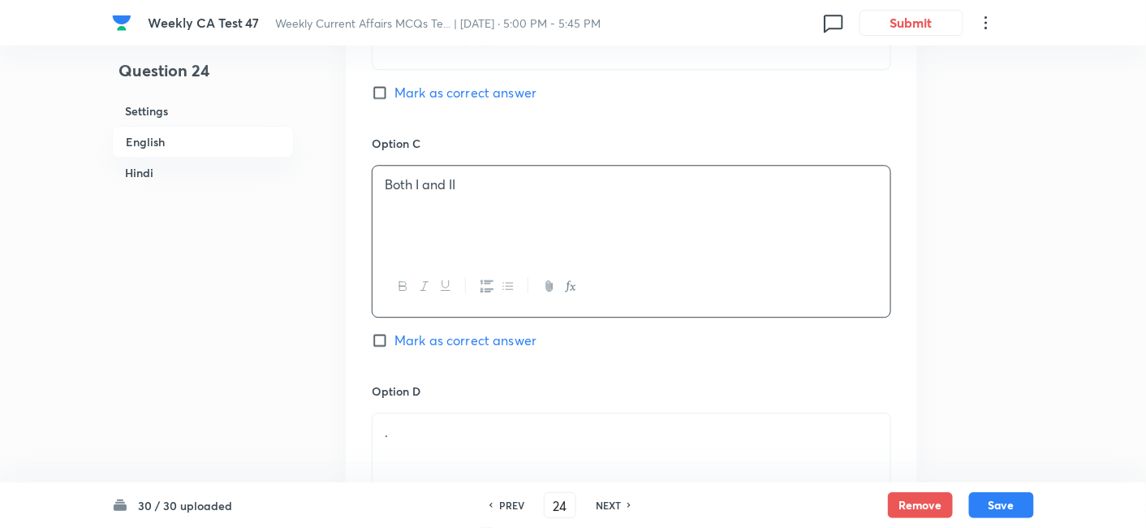
click at [456, 326] on div "Option C Both I and II Mark as correct answer" at bounding box center [632, 258] width 520 height 247
click at [461, 330] on span "Mark as correct answer" at bounding box center [466, 339] width 142 height 19
click at [395, 332] on input "Mark as correct answer" at bounding box center [383, 340] width 23 height 16
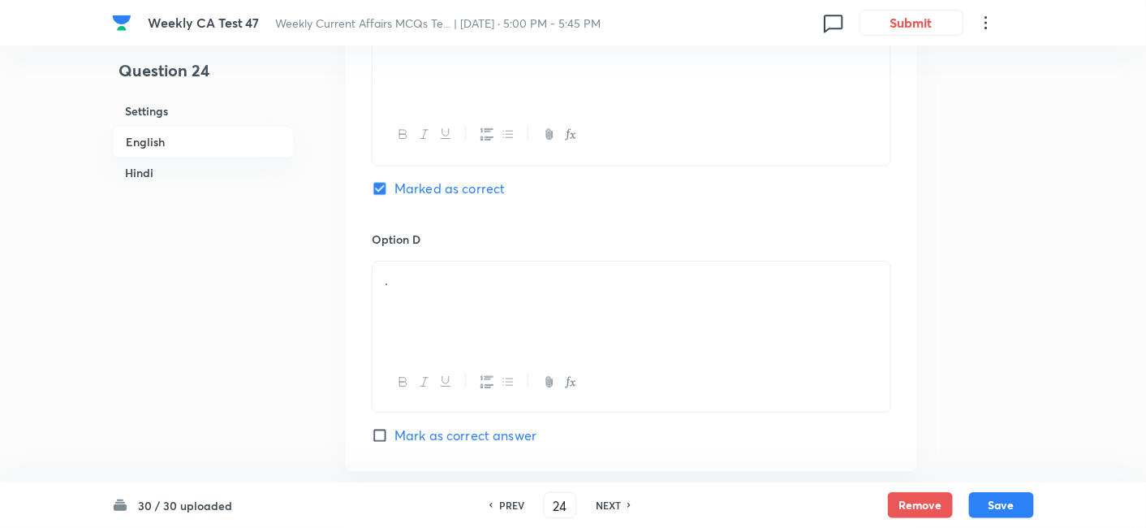
scroll to position [1411, 0]
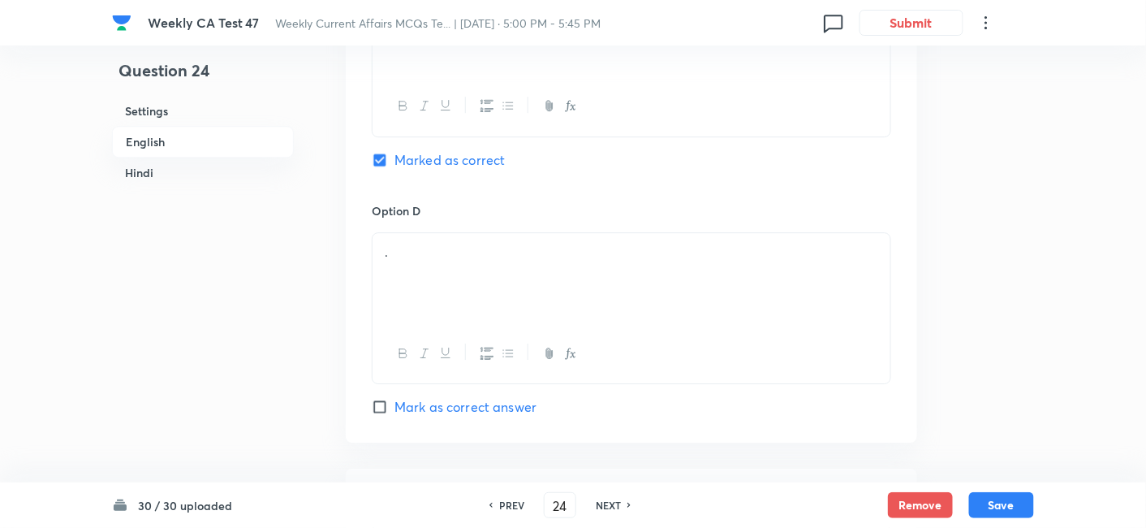
click at [450, 251] on p "." at bounding box center [632, 252] width 494 height 19
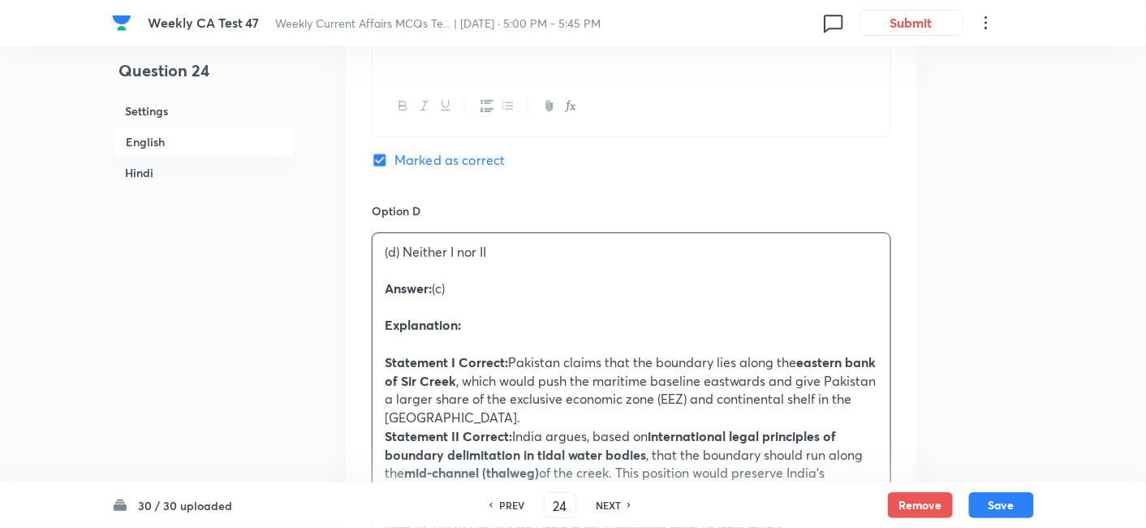
drag, startPoint x: 411, startPoint y: 291, endPoint x: 369, endPoint y: 286, distance: 42.6
click at [369, 286] on div "Option A I only Mark as correct answer Option B II only Mark as correct answer …" at bounding box center [632, 252] width 572 height 1637
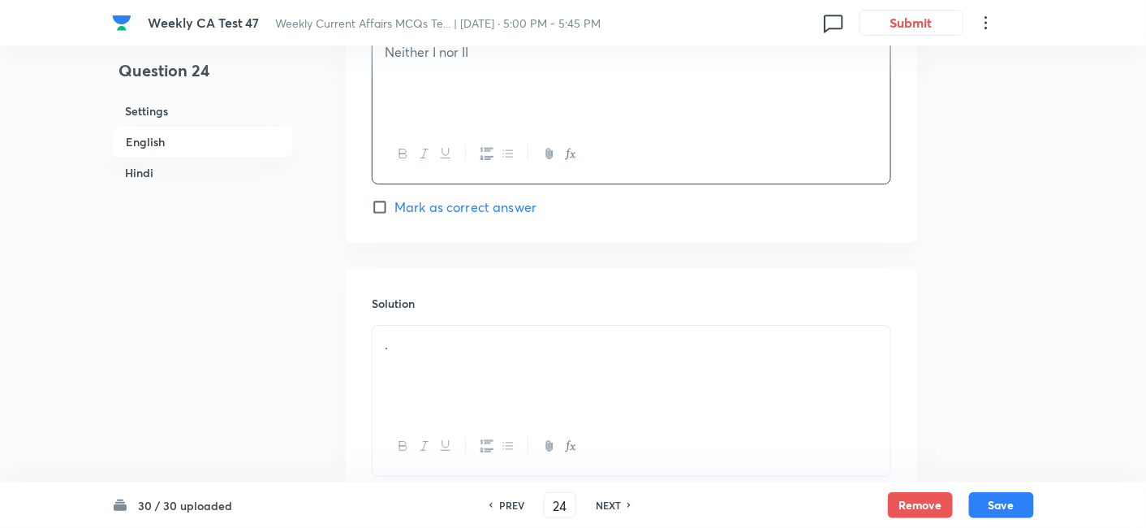
scroll to position [1681, 0]
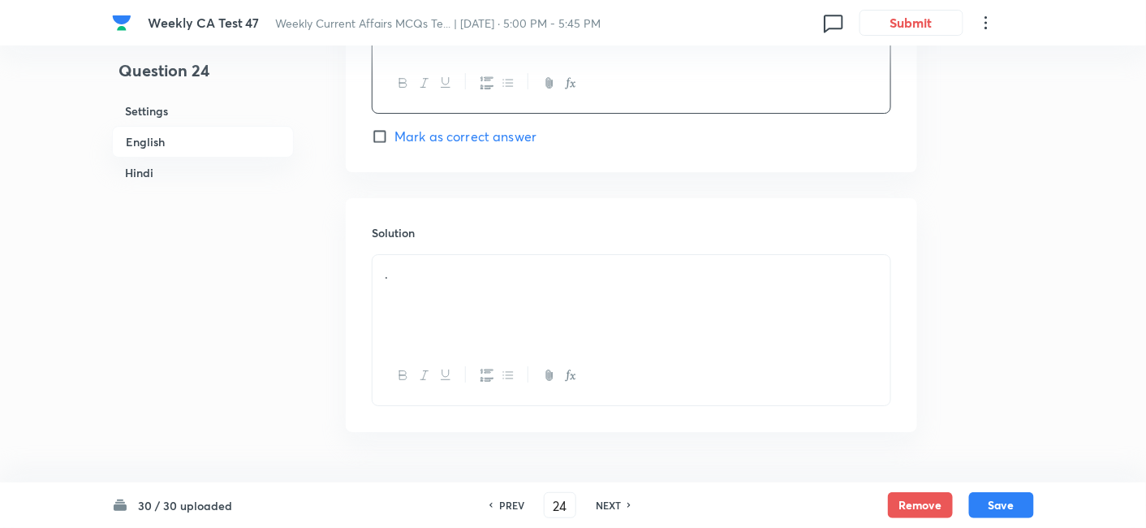
click at [482, 261] on div "." at bounding box center [632, 300] width 518 height 91
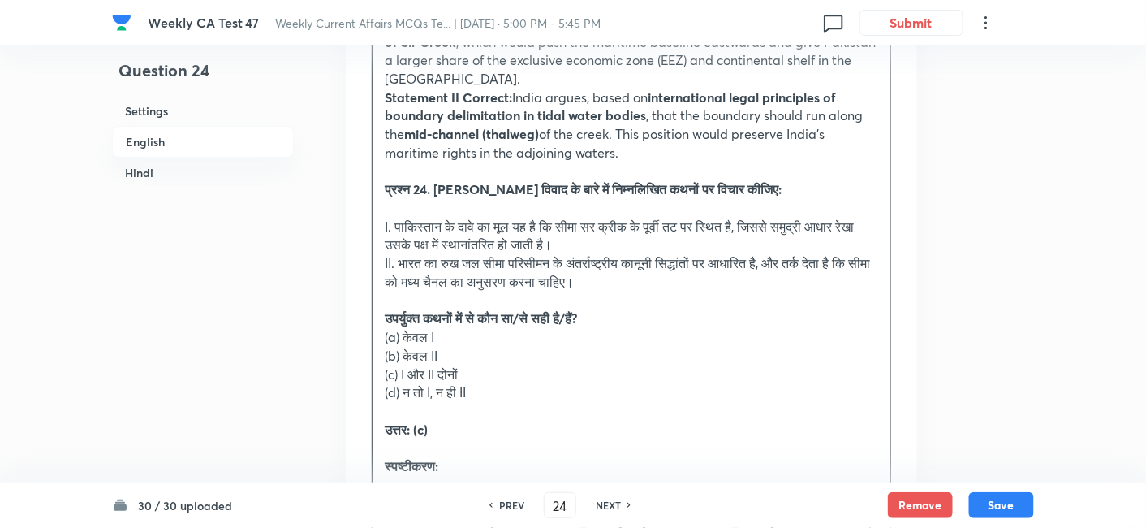
scroll to position [2042, 0]
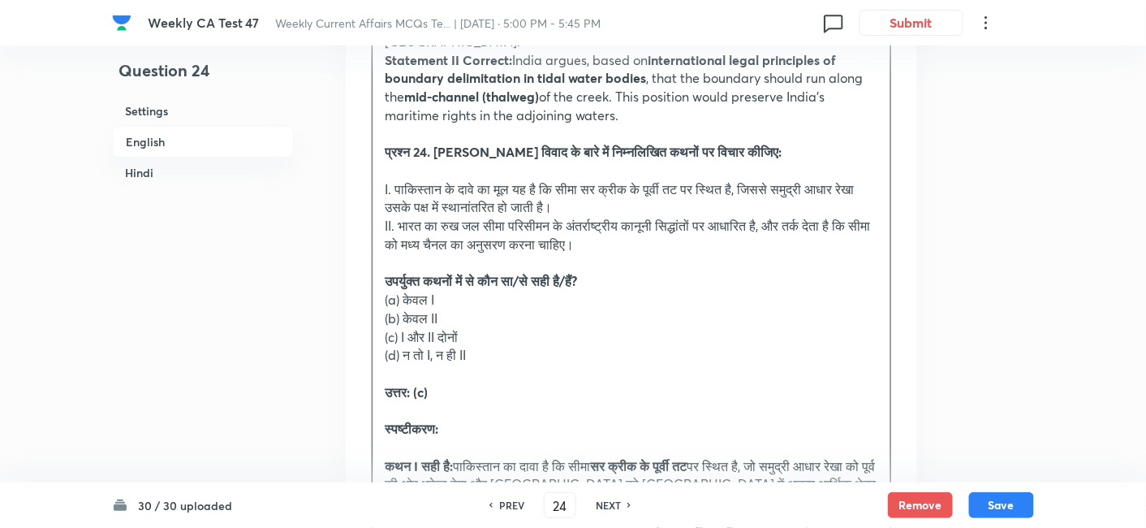
drag, startPoint x: 420, startPoint y: 251, endPoint x: 377, endPoint y: 152, distance: 107.7
click at [377, 152] on div "Answer: (c) Explanation: Statement I Correct: Pakistan claims that the boundary…" at bounding box center [632, 236] width 518 height 684
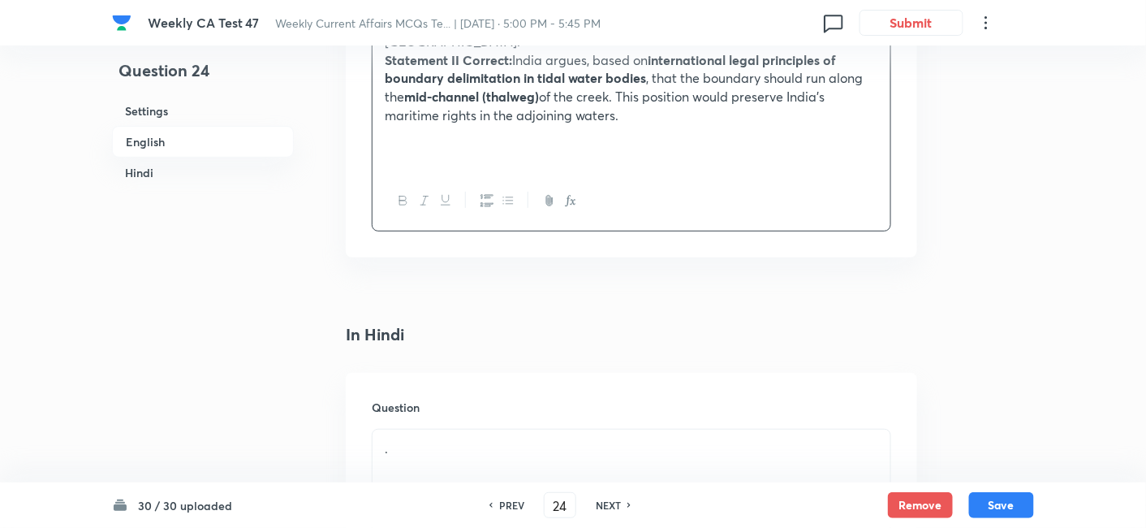
click at [200, 137] on h6 "English" at bounding box center [203, 142] width 182 height 32
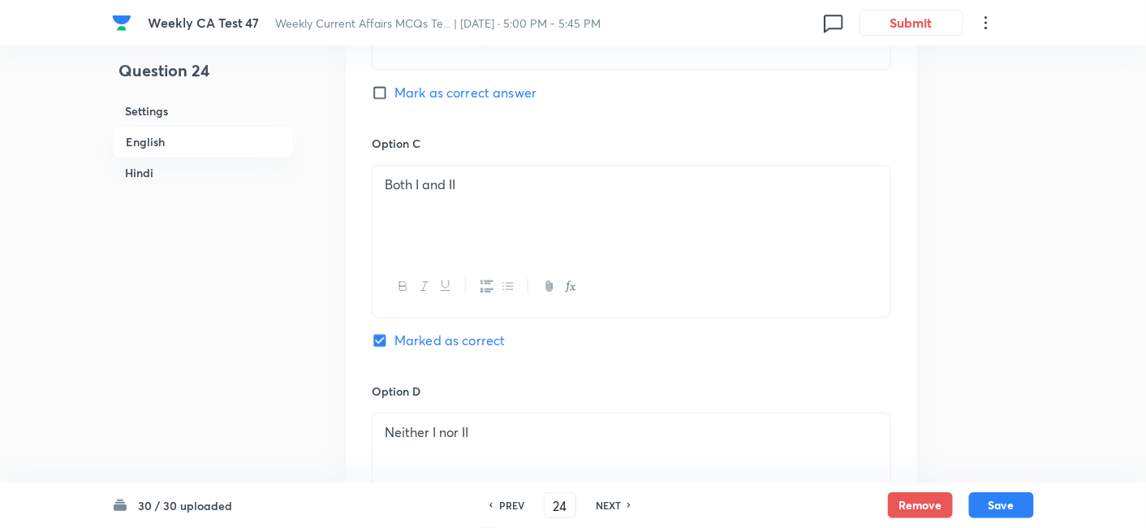
click at [184, 152] on h6 "English" at bounding box center [203, 142] width 182 height 32
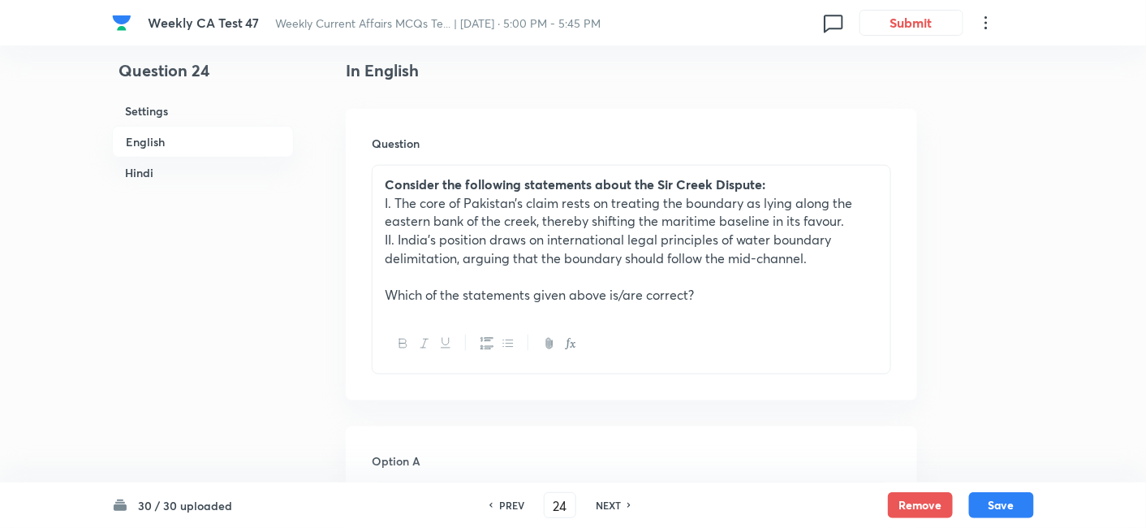
click at [180, 170] on h6 "Hindi" at bounding box center [203, 172] width 182 height 30
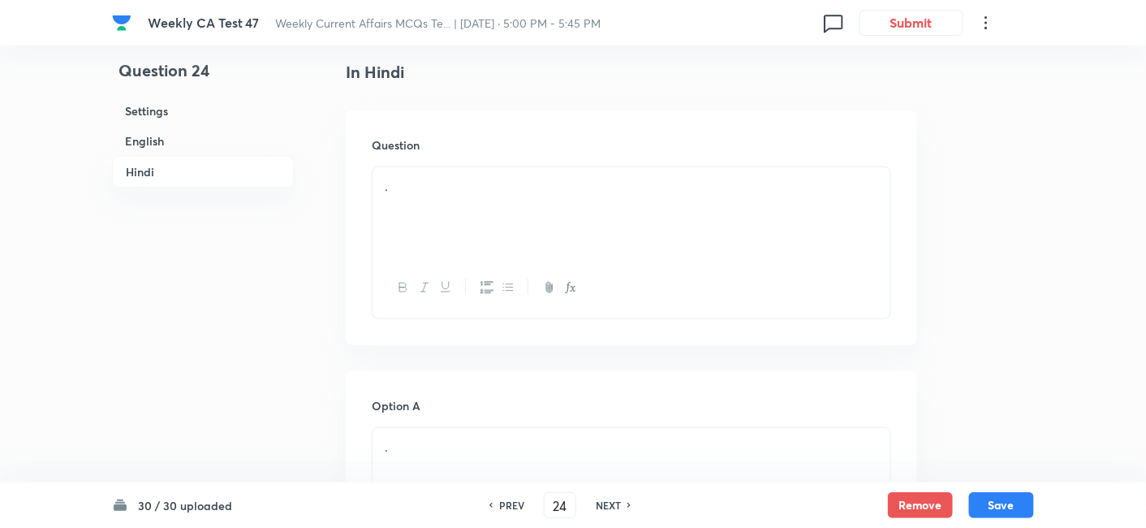
click at [471, 213] on div "." at bounding box center [632, 212] width 518 height 91
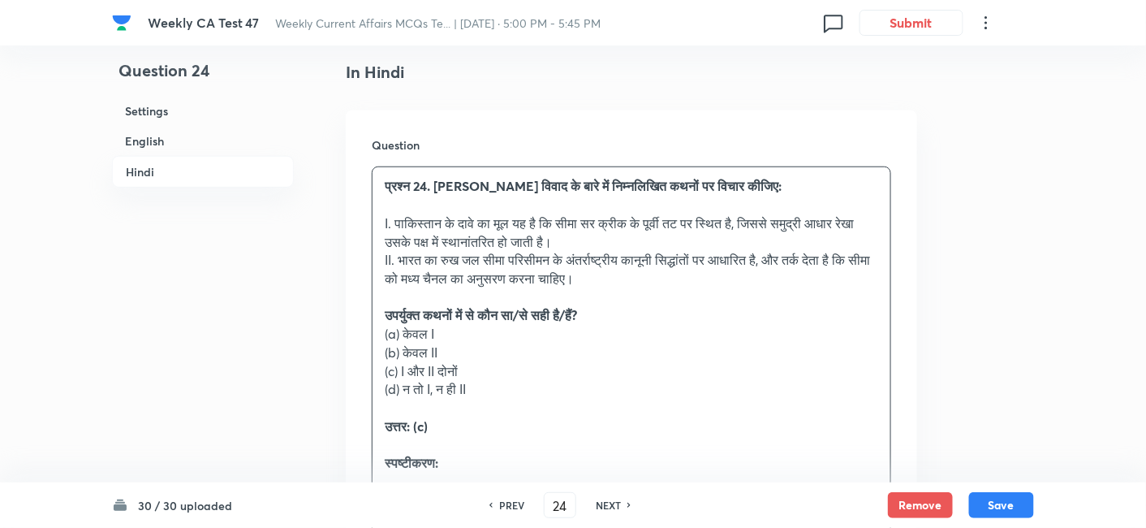
drag, startPoint x: 395, startPoint y: 334, endPoint x: 352, endPoint y: 330, distance: 42.3
click at [352, 330] on div "Question प्रश्न 24. सर क्रीक विवाद के बारे में निम्नलिखित कथनों पर विचार कीजिए:…" at bounding box center [632, 403] width 572 height 587
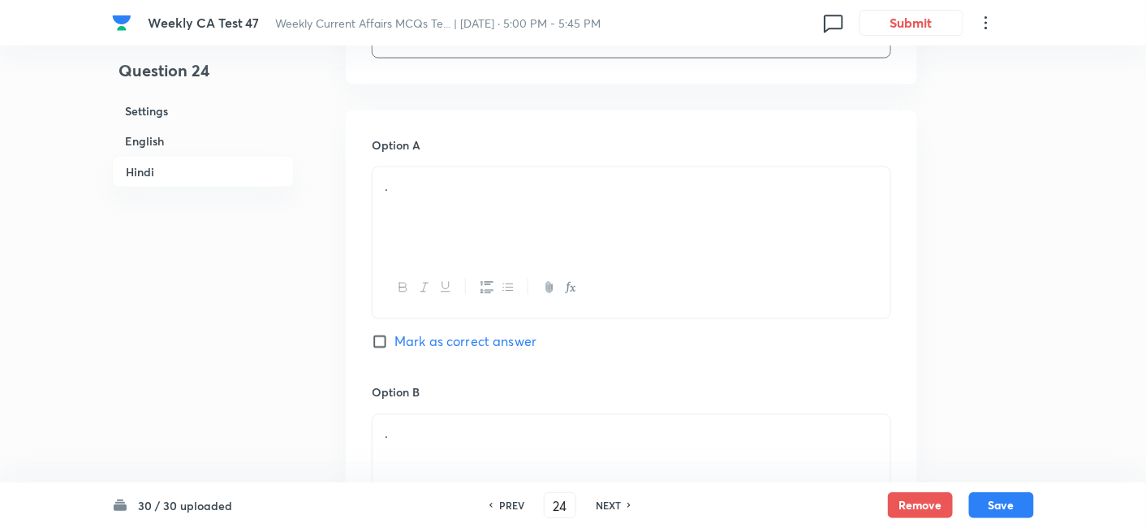
scroll to position [2665, 0]
click at [460, 213] on div "." at bounding box center [632, 207] width 518 height 91
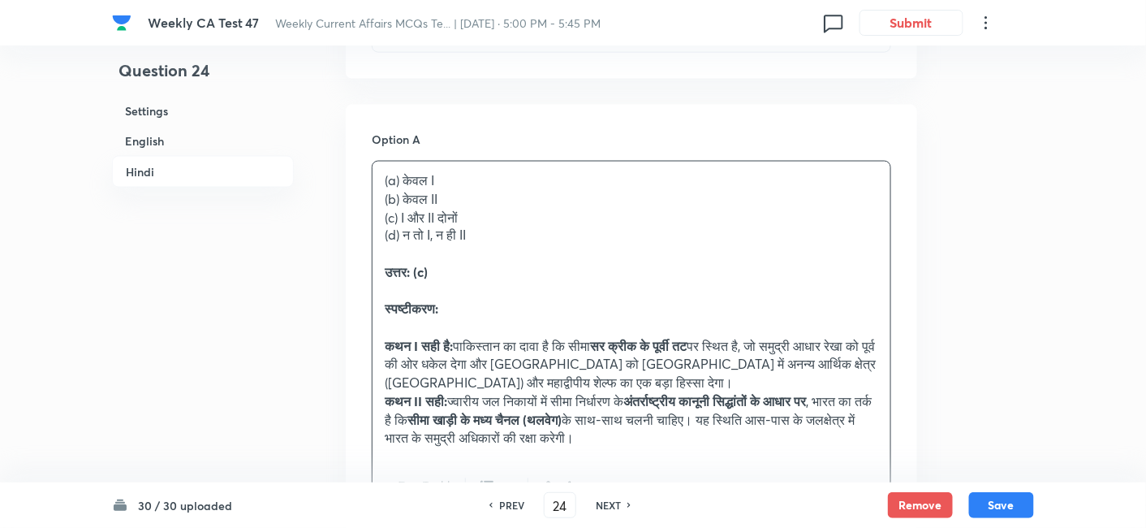
drag, startPoint x: 443, startPoint y: 218, endPoint x: 332, endPoint y: 188, distance: 115.2
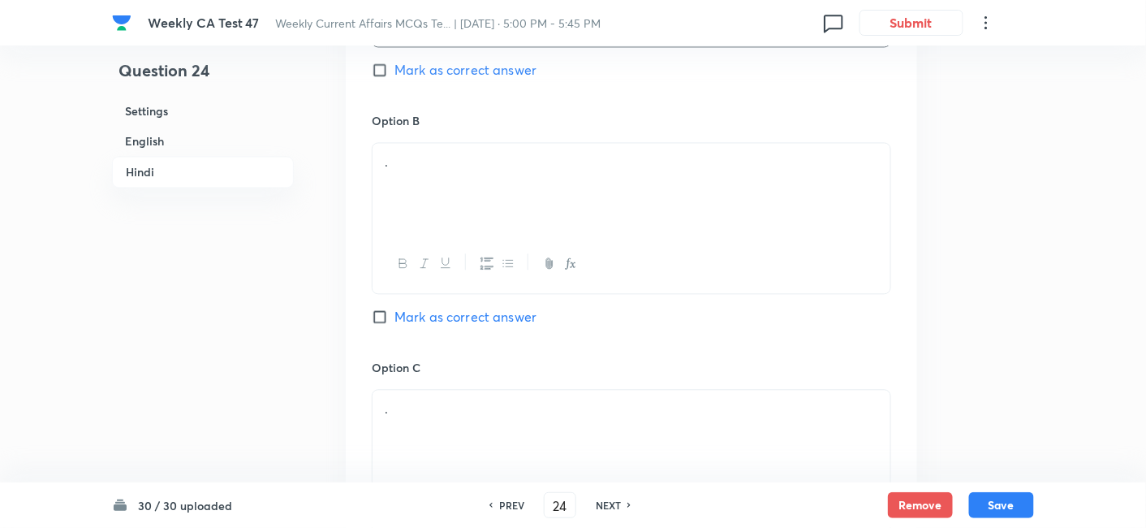
scroll to position [2936, 0]
click at [446, 183] on div "." at bounding box center [632, 183] width 518 height 91
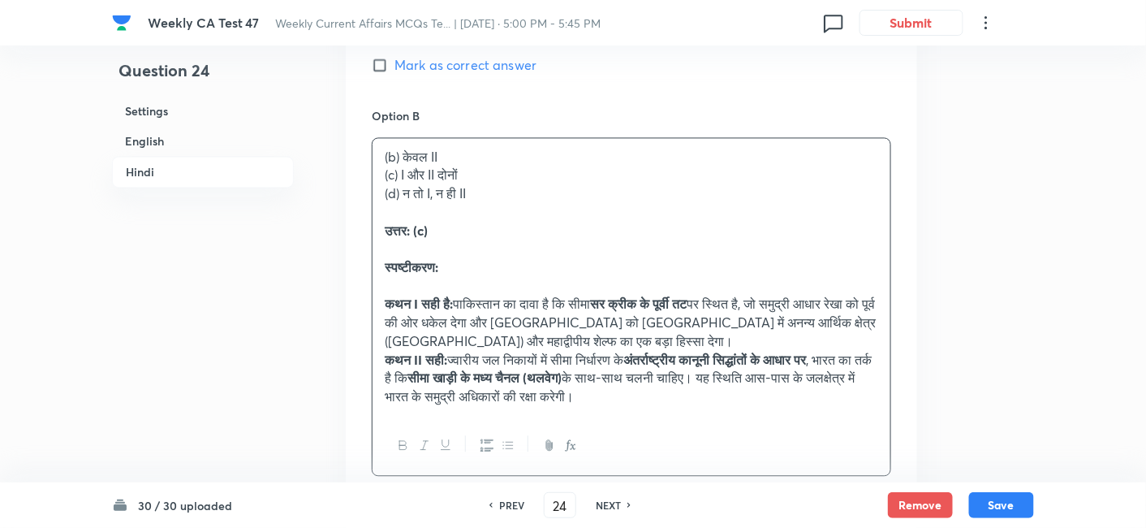
drag, startPoint x: 368, startPoint y: 173, endPoint x: 345, endPoint y: 171, distance: 22.8
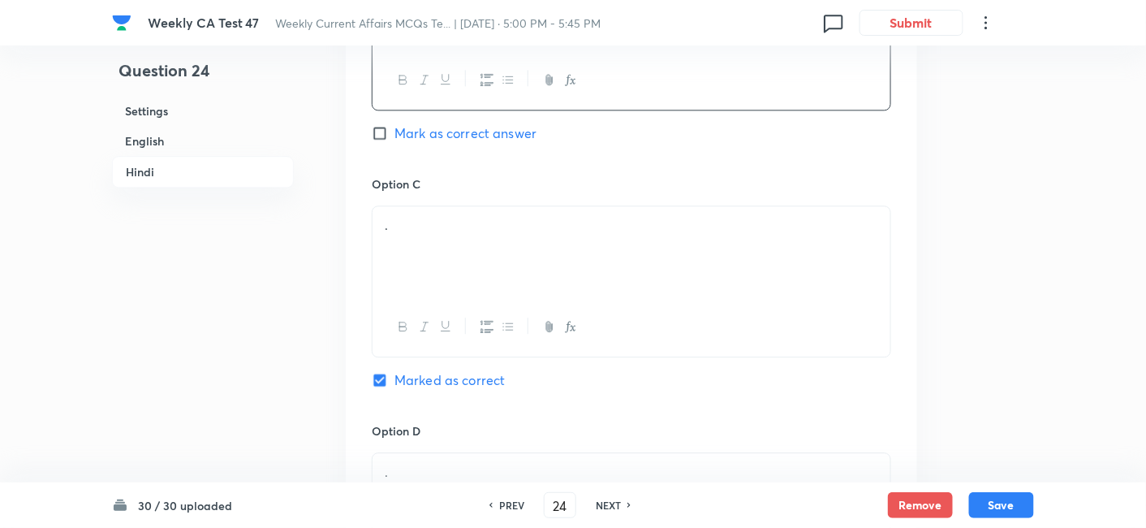
scroll to position [3116, 0]
click at [471, 214] on p "." at bounding box center [632, 223] width 494 height 19
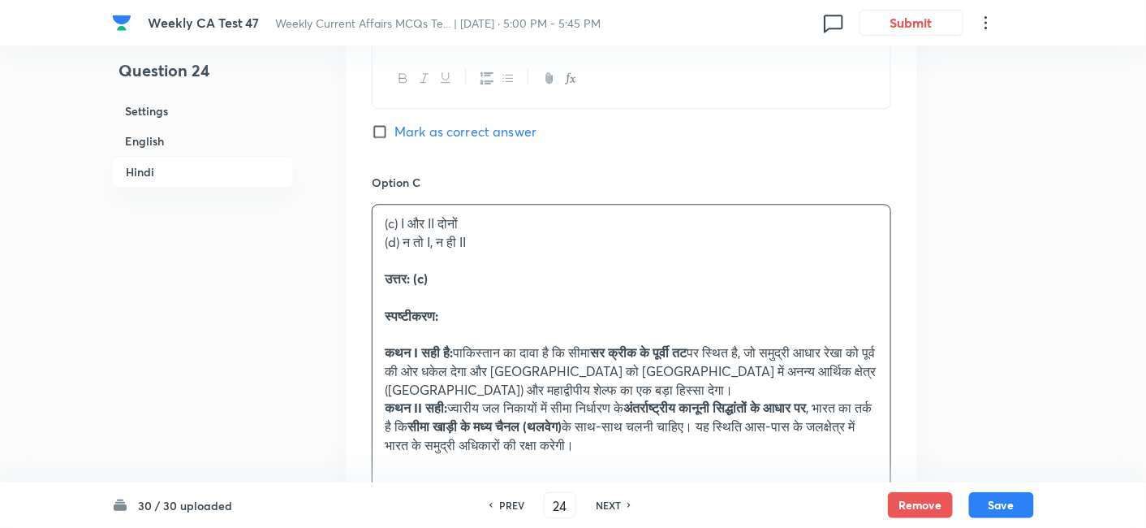
drag, startPoint x: 350, startPoint y: 248, endPoint x: 323, endPoint y: 248, distance: 26.8
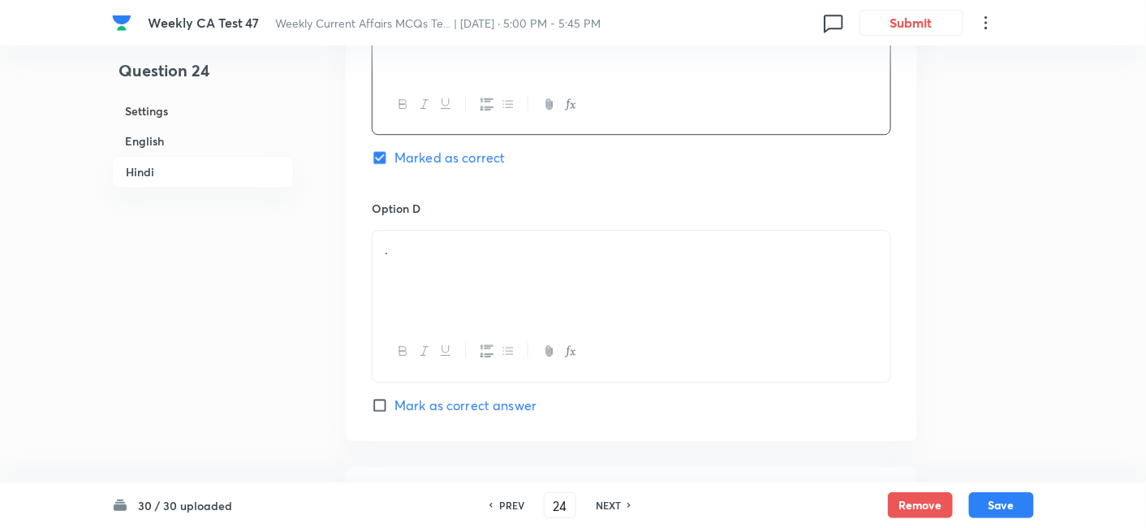
scroll to position [3387, 0]
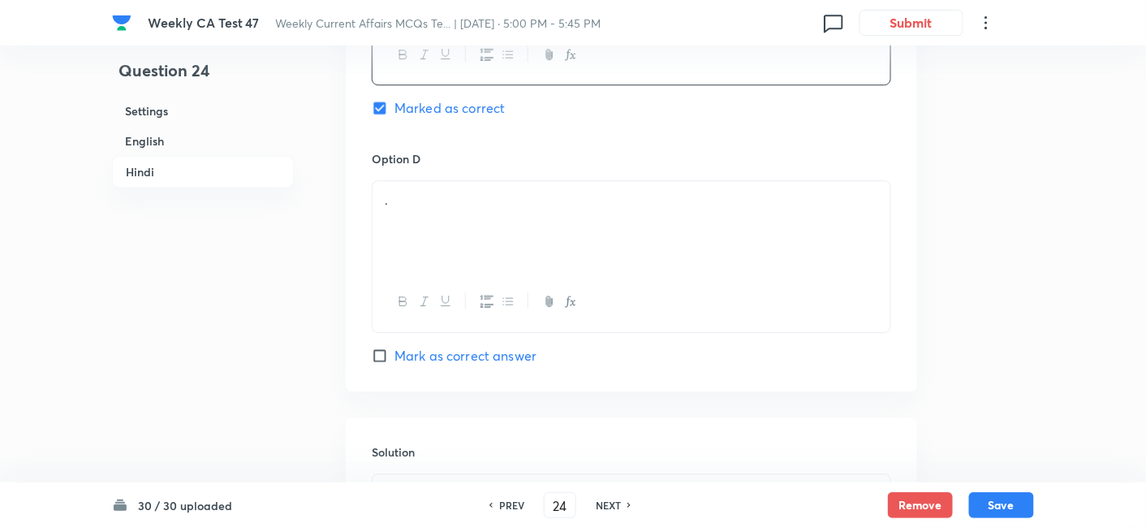
click at [461, 229] on div "." at bounding box center [632, 226] width 518 height 91
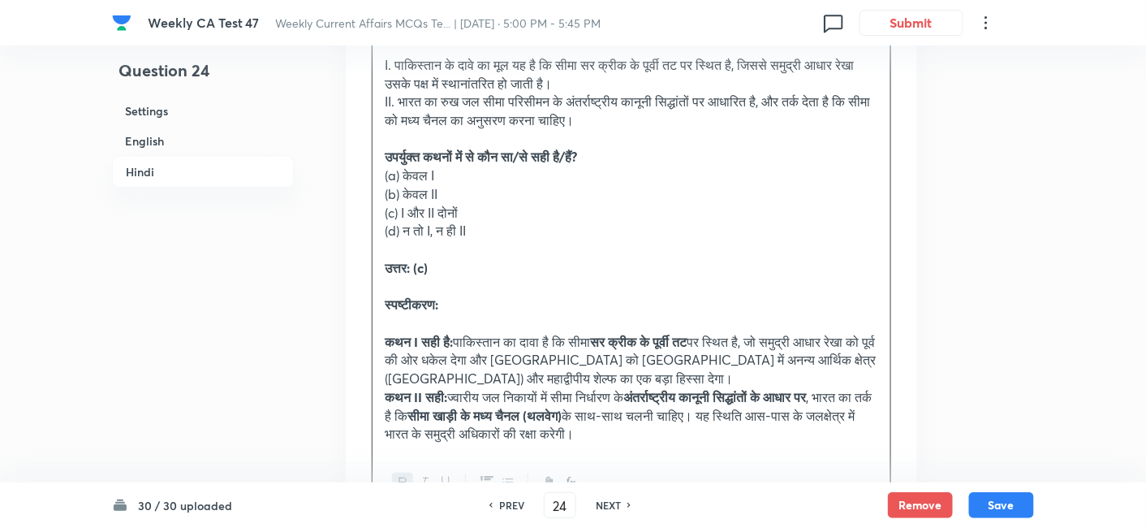
scroll to position [4018, 0]
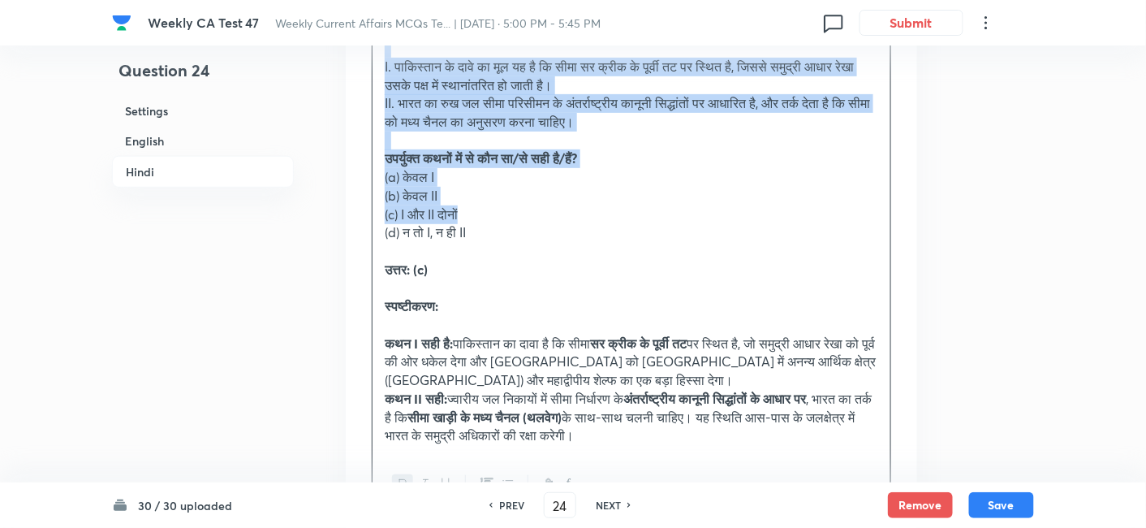
click at [491, 213] on p "(c) I और II दोनों" at bounding box center [632, 214] width 494 height 19
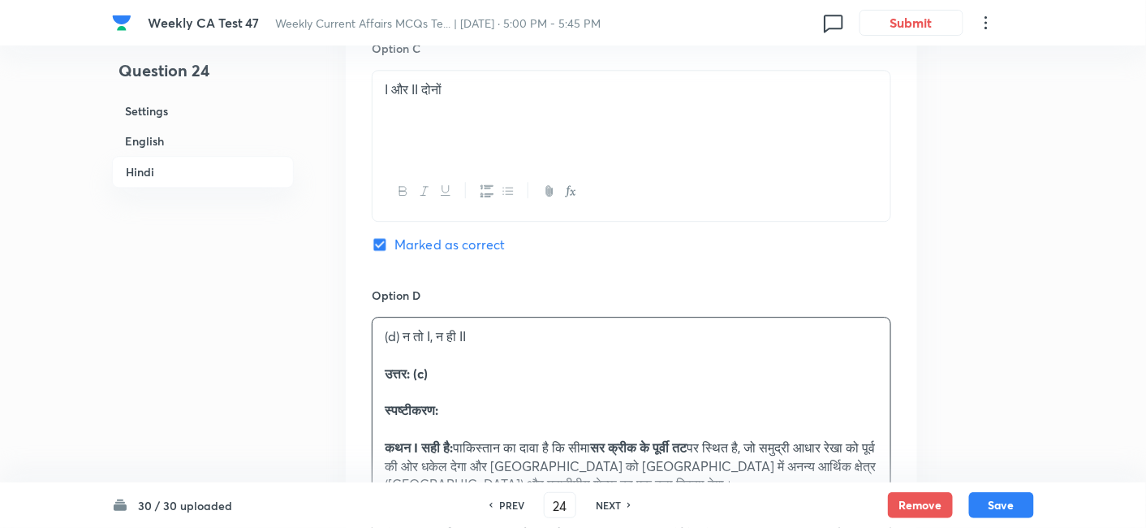
scroll to position [3283, 0]
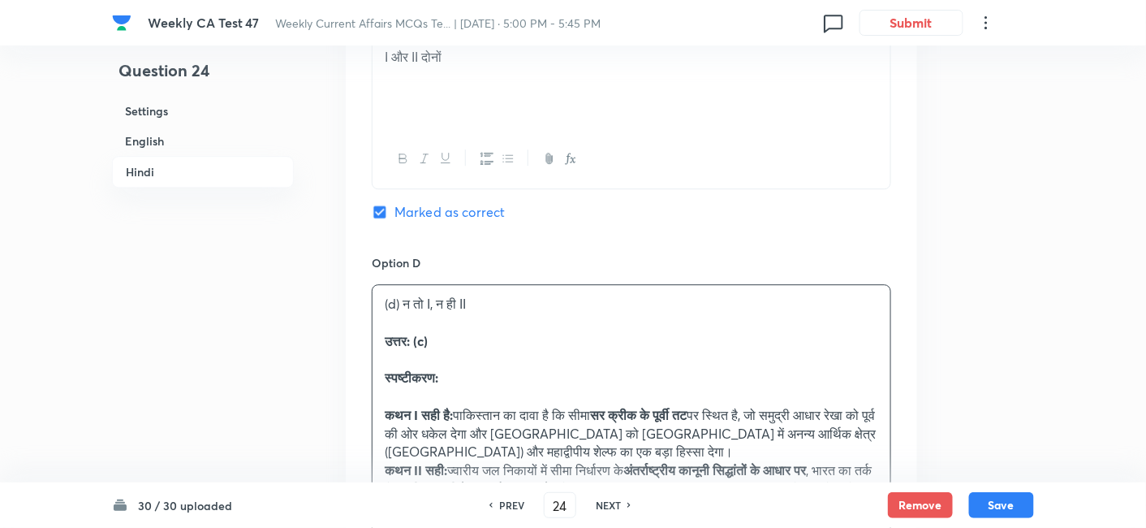
drag, startPoint x: 352, startPoint y: 321, endPoint x: 317, endPoint y: 313, distance: 36.5
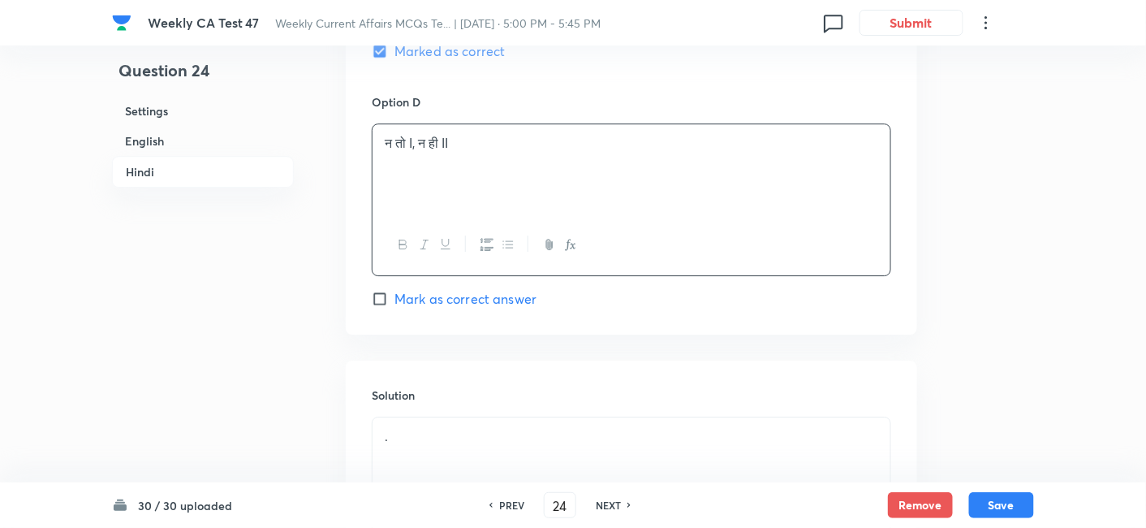
scroll to position [3648, 0]
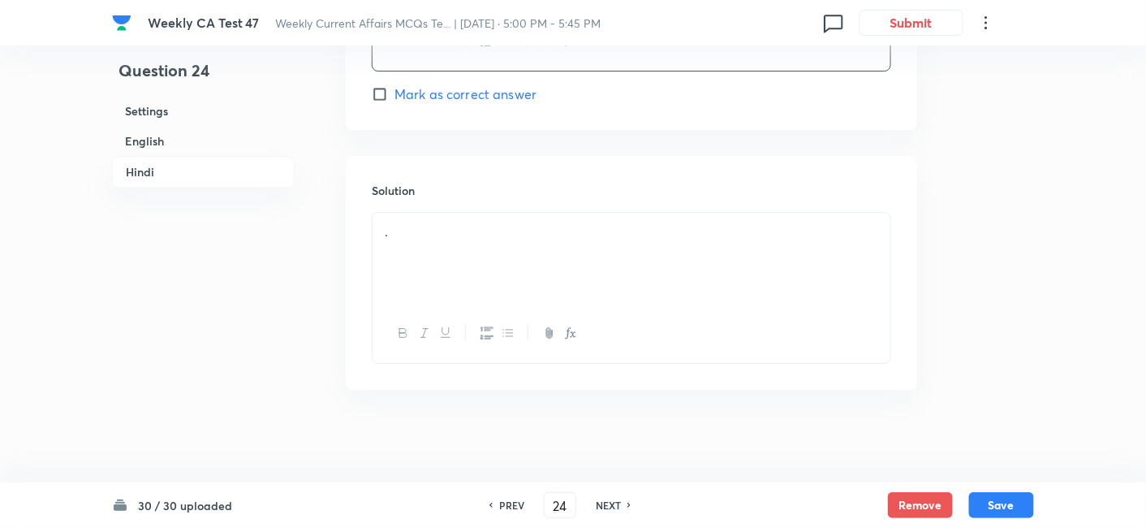
click at [461, 255] on div "." at bounding box center [632, 258] width 518 height 91
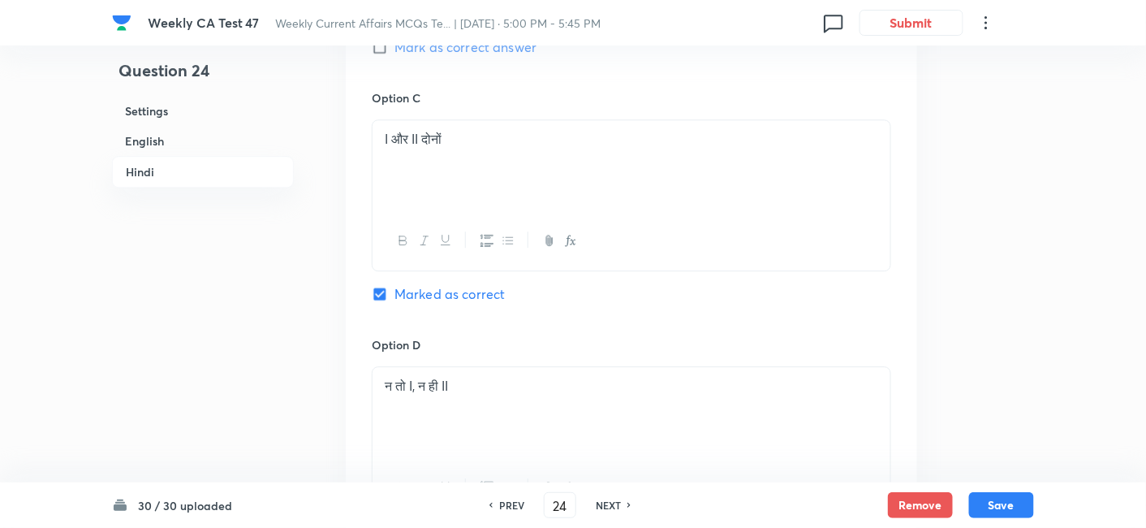
scroll to position [3198, 0]
click at [1013, 474] on button "Save" at bounding box center [1001, 503] width 65 height 26
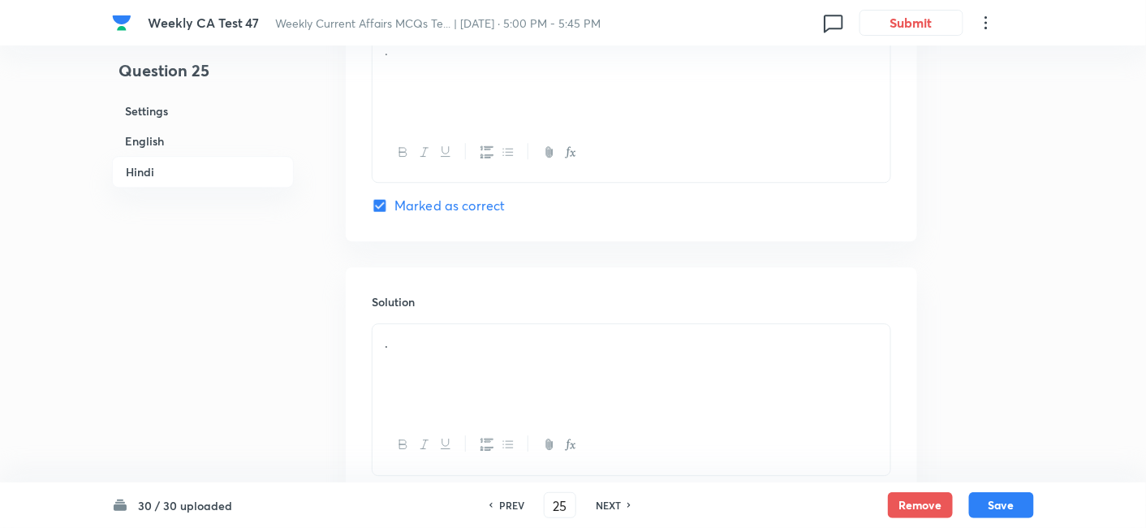
click at [188, 144] on h6 "English" at bounding box center [203, 141] width 182 height 30
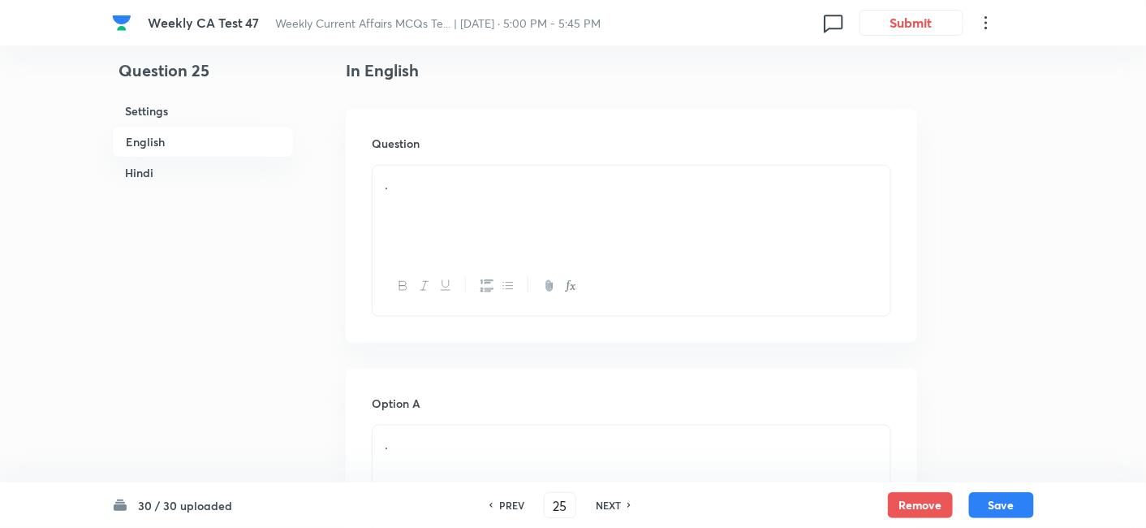
click at [550, 214] on div "." at bounding box center [632, 211] width 518 height 91
click at [540, 214] on div "." at bounding box center [632, 211] width 518 height 91
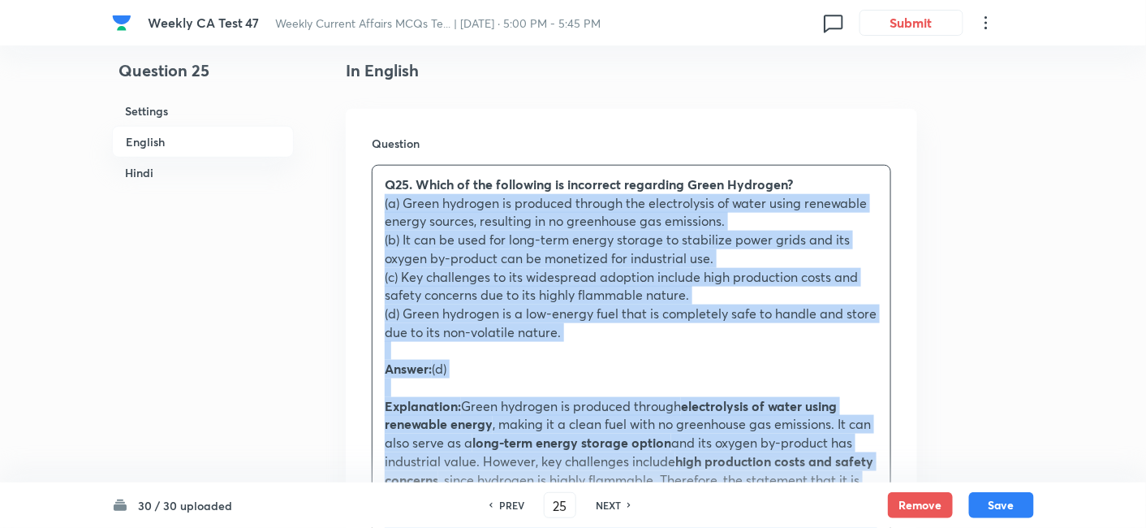
drag, startPoint x: 442, startPoint y: 231, endPoint x: 370, endPoint y: 205, distance: 76.5
click at [370, 205] on div "Question Q25. Which of the following is incorrect regarding Green Hydrogen? (a)…" at bounding box center [632, 513] width 572 height 809
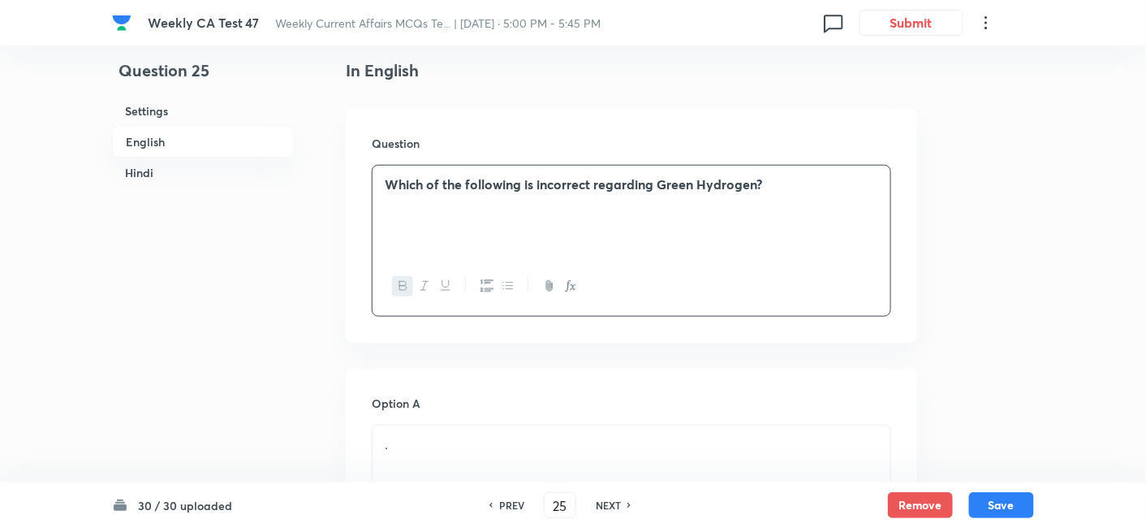
click at [555, 175] on strong "Which of the following is incorrect regarding Green Hydrogen?" at bounding box center [573, 183] width 377 height 17
click at [427, 285] on icon "button" at bounding box center [424, 285] width 13 height 13
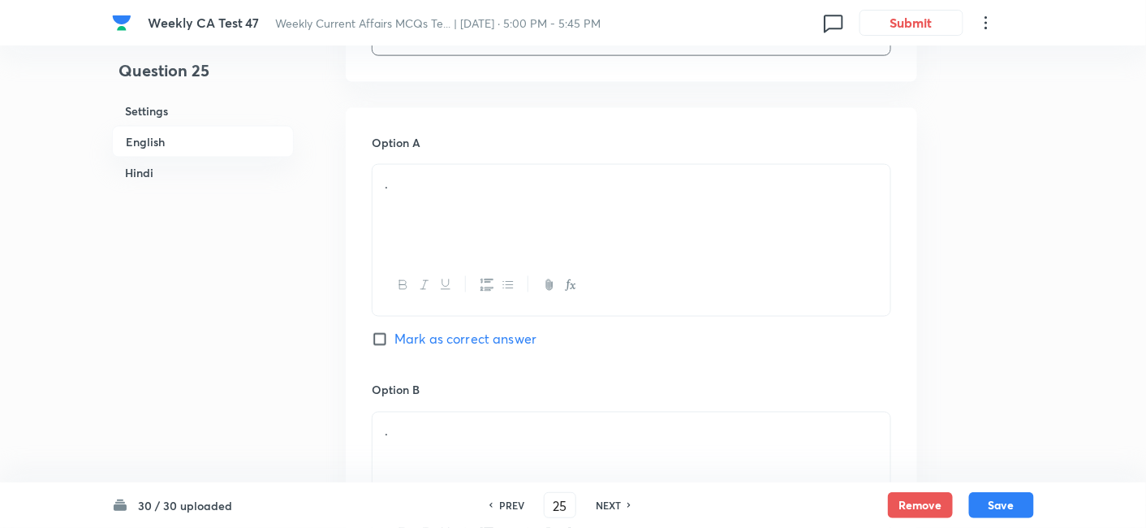
scroll to position [689, 0]
click at [461, 201] on div "." at bounding box center [632, 200] width 518 height 91
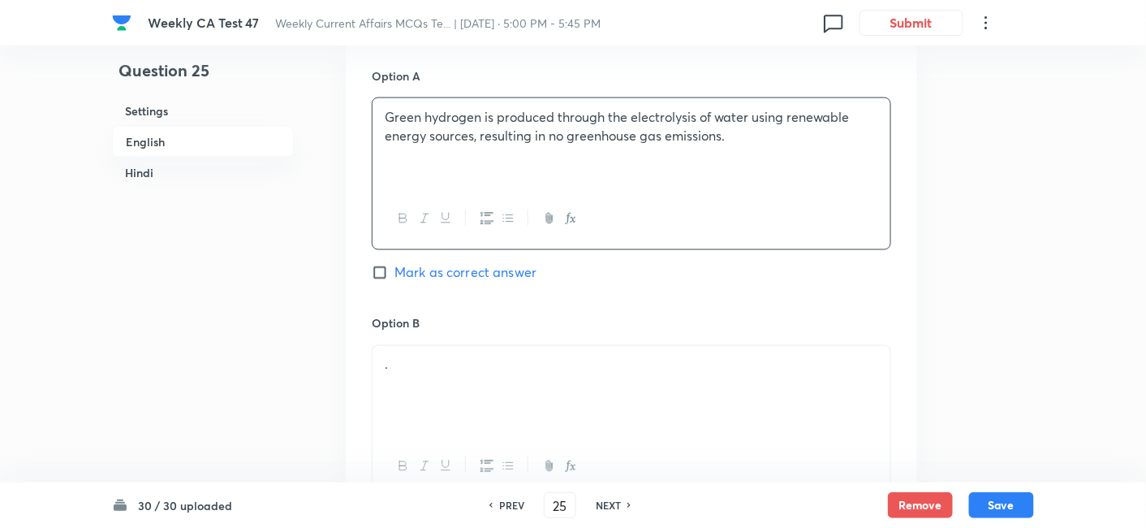
scroll to position [960, 0]
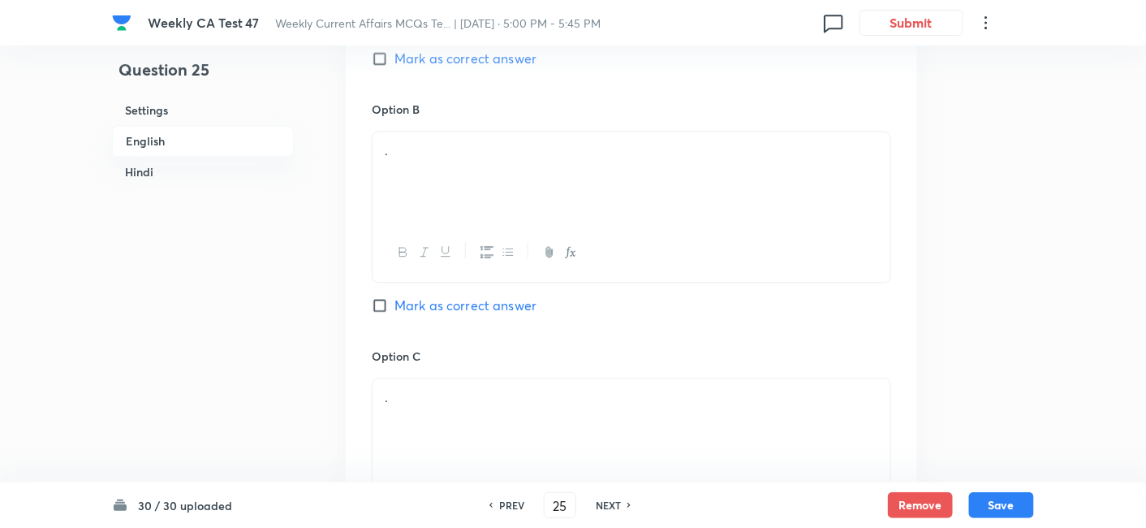
click at [433, 185] on div "." at bounding box center [632, 177] width 518 height 91
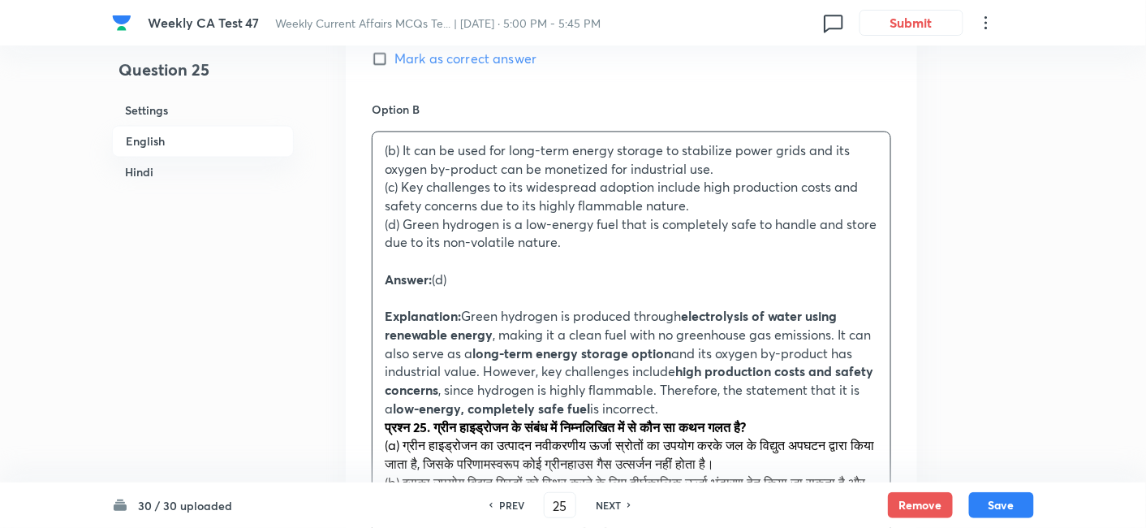
drag, startPoint x: 391, startPoint y: 188, endPoint x: 358, endPoint y: 191, distance: 33.4
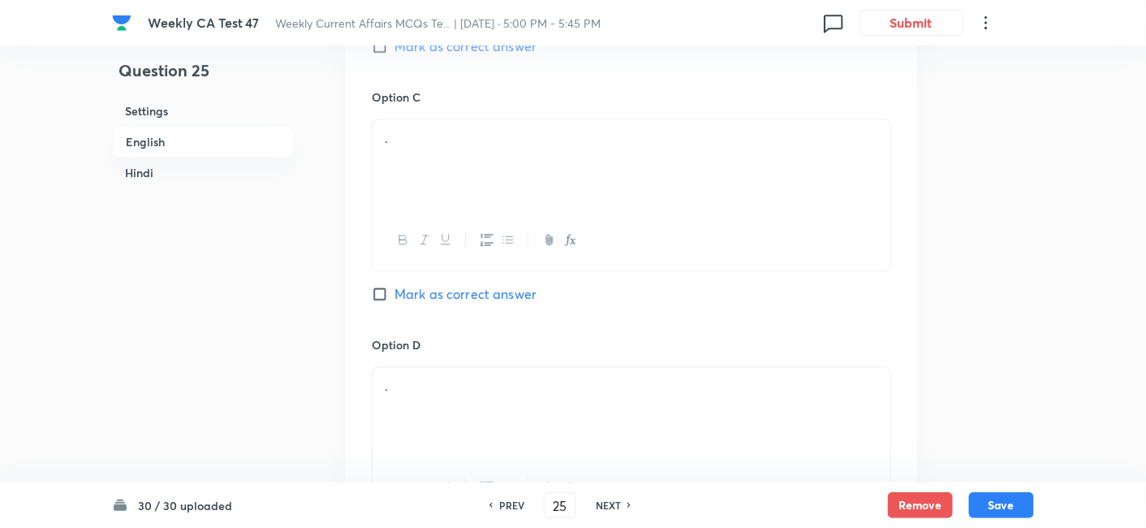
scroll to position [1231, 0]
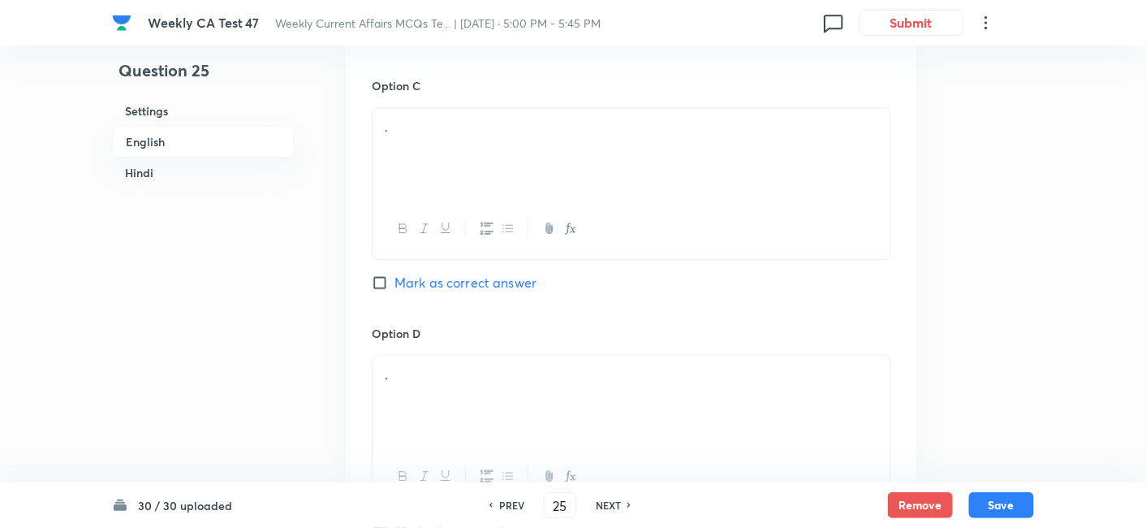
click at [471, 164] on div "." at bounding box center [632, 153] width 518 height 91
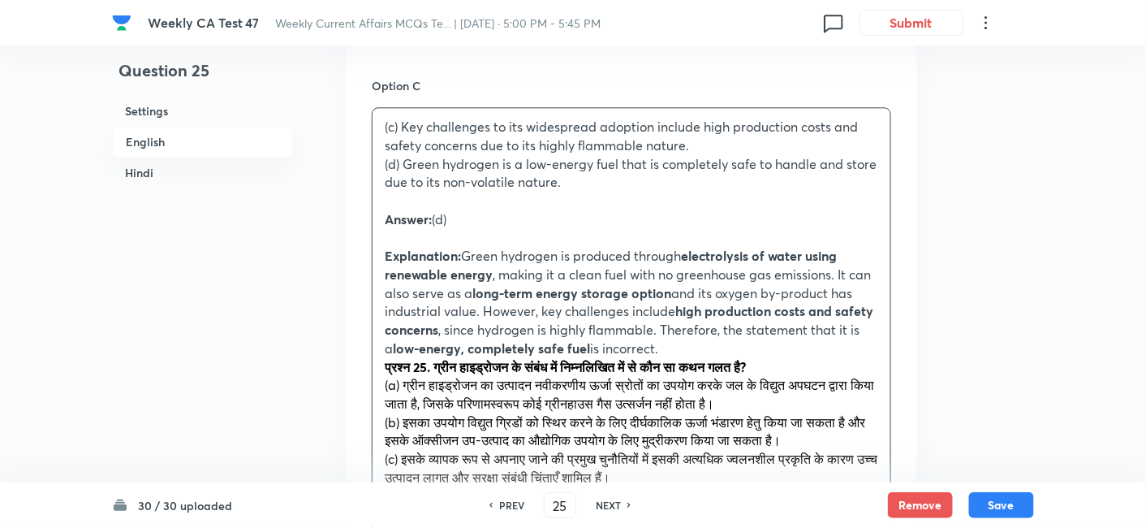
drag, startPoint x: 391, startPoint y: 166, endPoint x: 344, endPoint y: 166, distance: 47.1
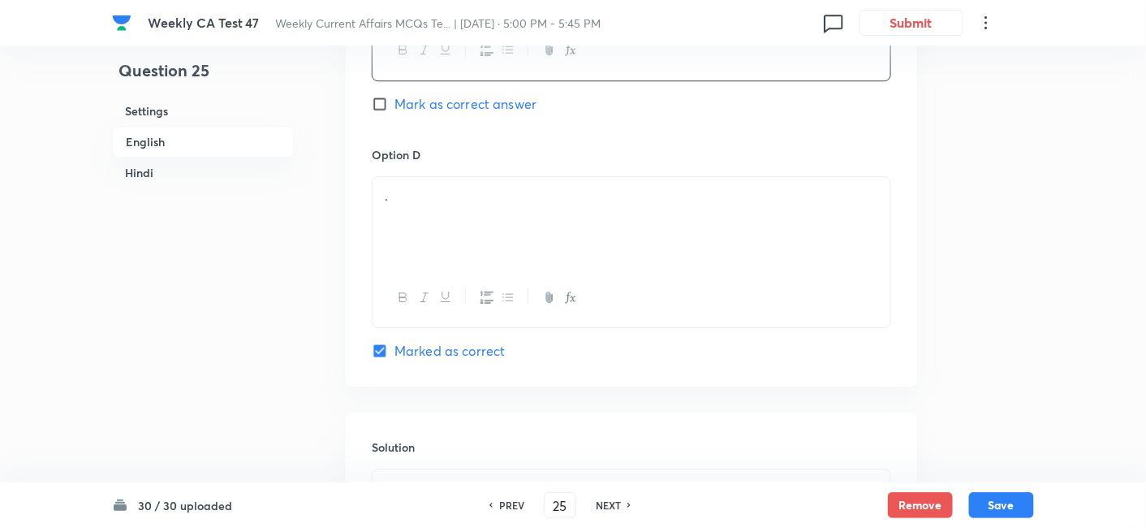
scroll to position [1411, 0]
click at [440, 225] on div "." at bounding box center [632, 220] width 518 height 91
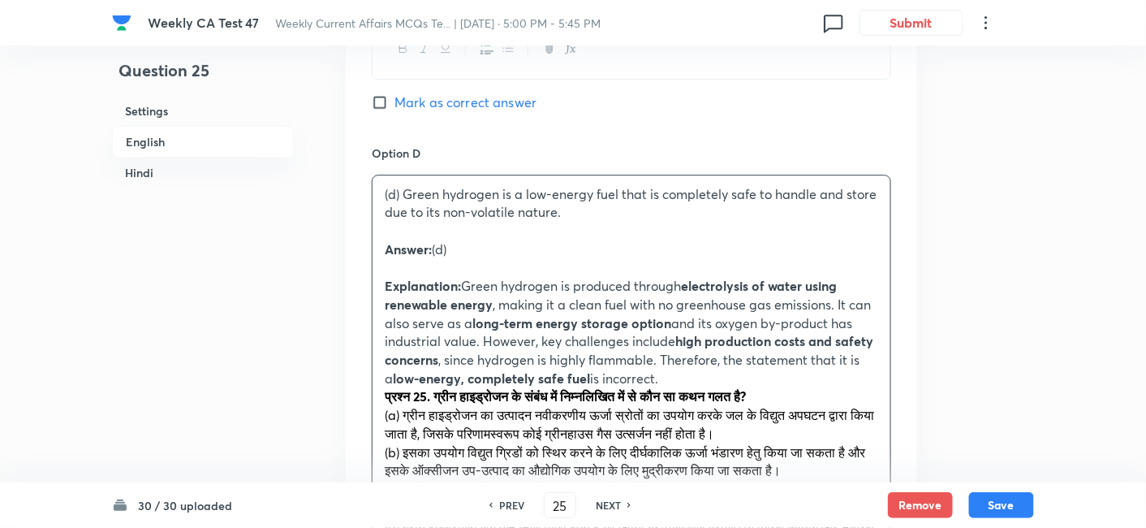
drag, startPoint x: 412, startPoint y: 257, endPoint x: 334, endPoint y: 248, distance: 78.4
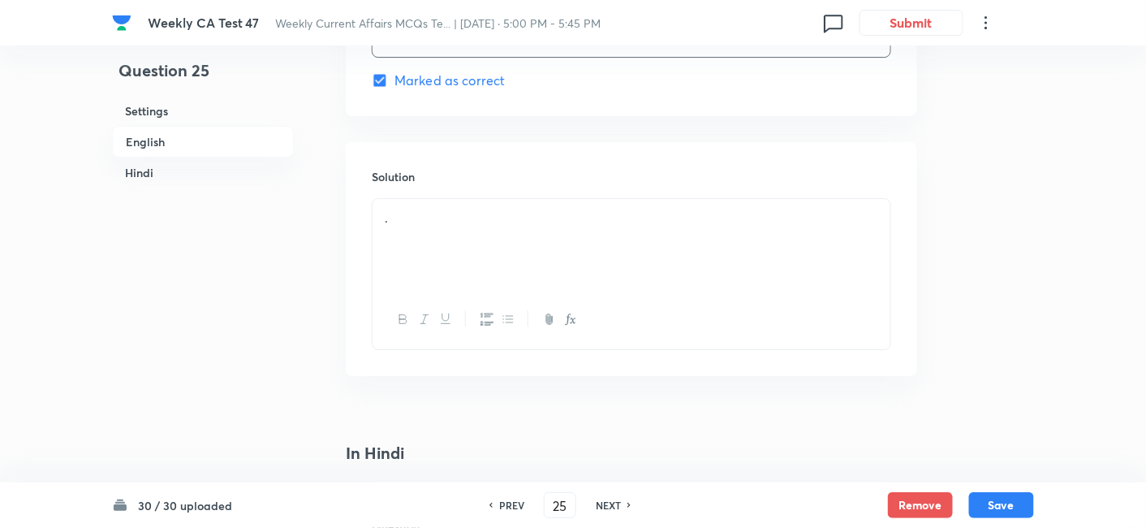
scroll to position [1681, 0]
click at [468, 250] on div "." at bounding box center [632, 242] width 518 height 91
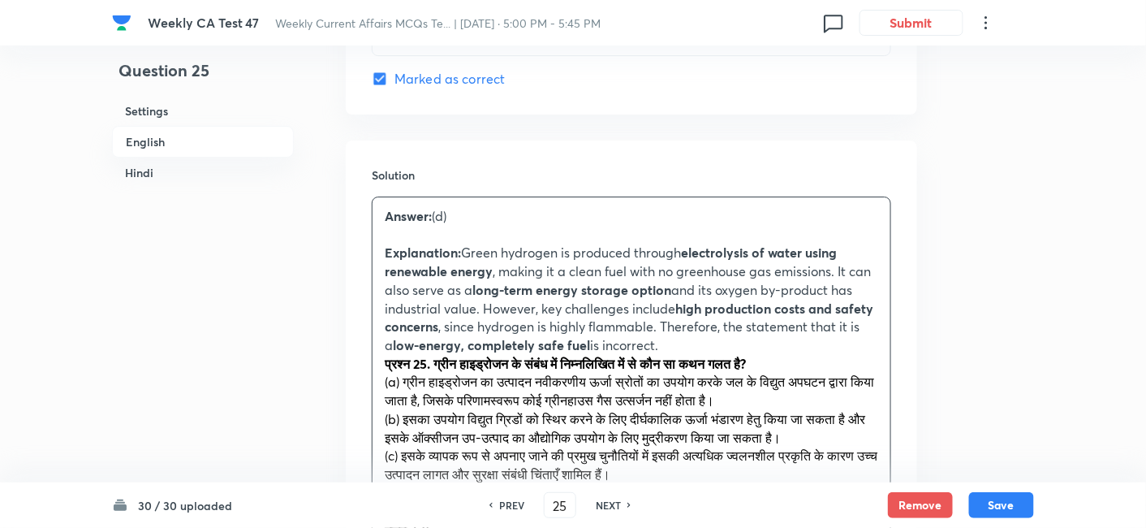
drag, startPoint x: 361, startPoint y: 364, endPoint x: 352, endPoint y: 363, distance: 9.8
click at [352, 363] on div "Solution Answer: (d) Explanation: Green hydrogen is produced through electrolys…" at bounding box center [632, 443] width 572 height 606
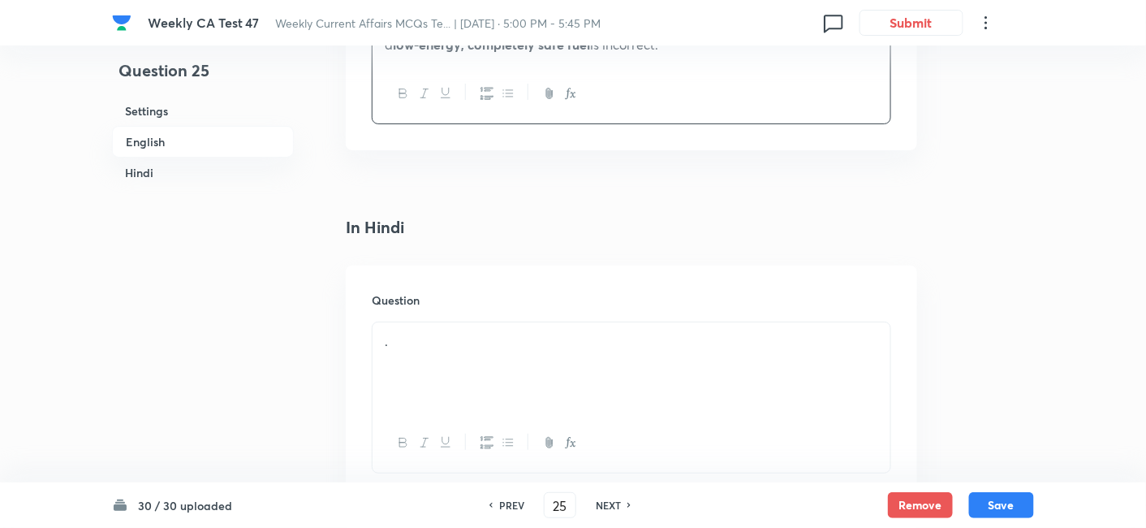
scroll to position [2042, 0]
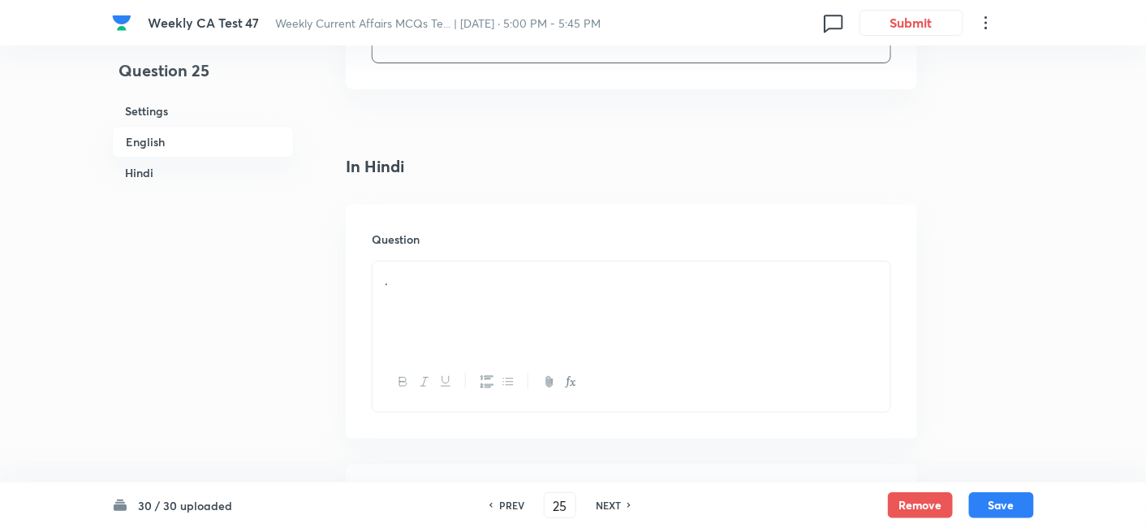
click at [495, 295] on div "." at bounding box center [632, 306] width 518 height 91
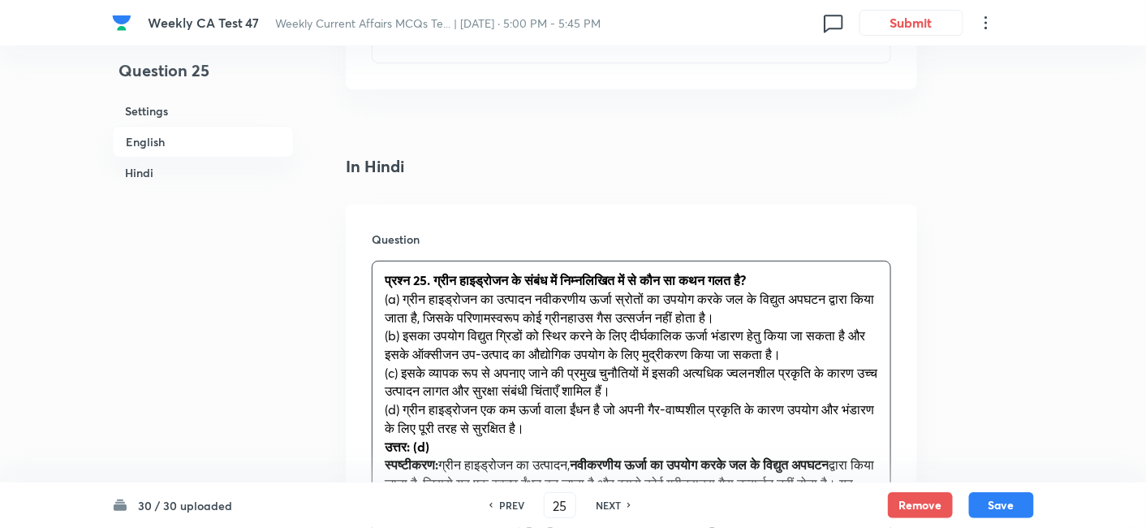
drag, startPoint x: 417, startPoint y: 299, endPoint x: 306, endPoint y: 302, distance: 111.3
click at [306, 302] on div "Question 25 Settings English Hindi Settings Type Single choice correct 4 option…" at bounding box center [573, 28] width 922 height 3986
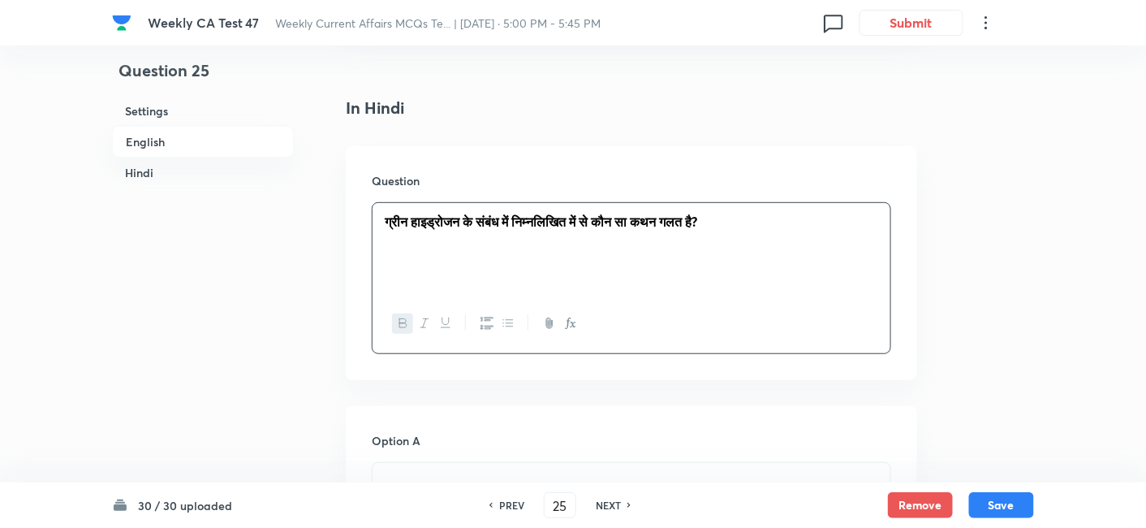
scroll to position [2133, 0]
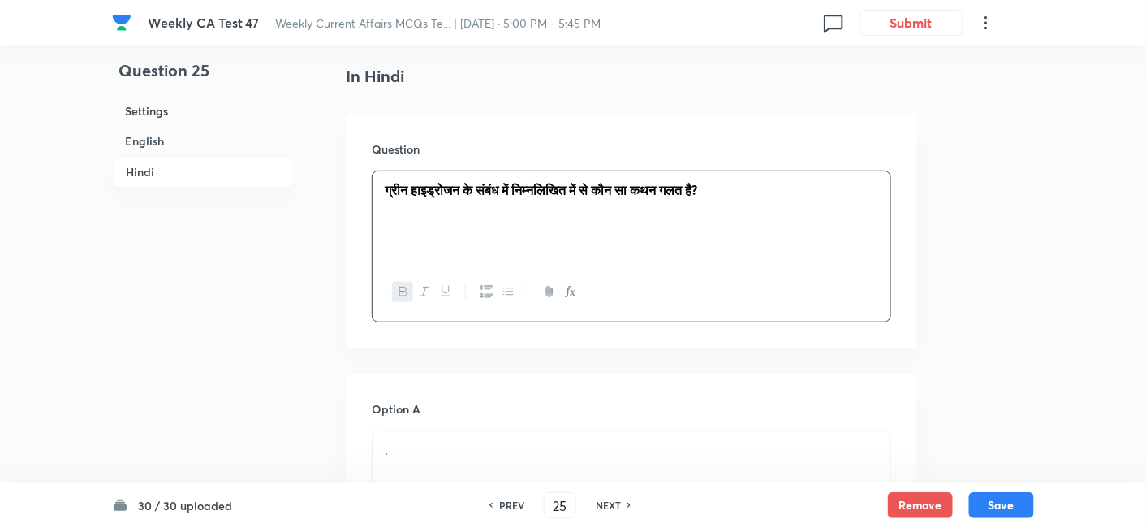
click at [697, 181] on strong "ग्रीन हाइड्रोजन के संबंध में निम्नलिखित में से कौन सा कथन गलत है?" at bounding box center [541, 189] width 313 height 17
click at [416, 287] on button "button" at bounding box center [423, 292] width 21 height 20
click at [169, 150] on h6 "English" at bounding box center [203, 141] width 182 height 30
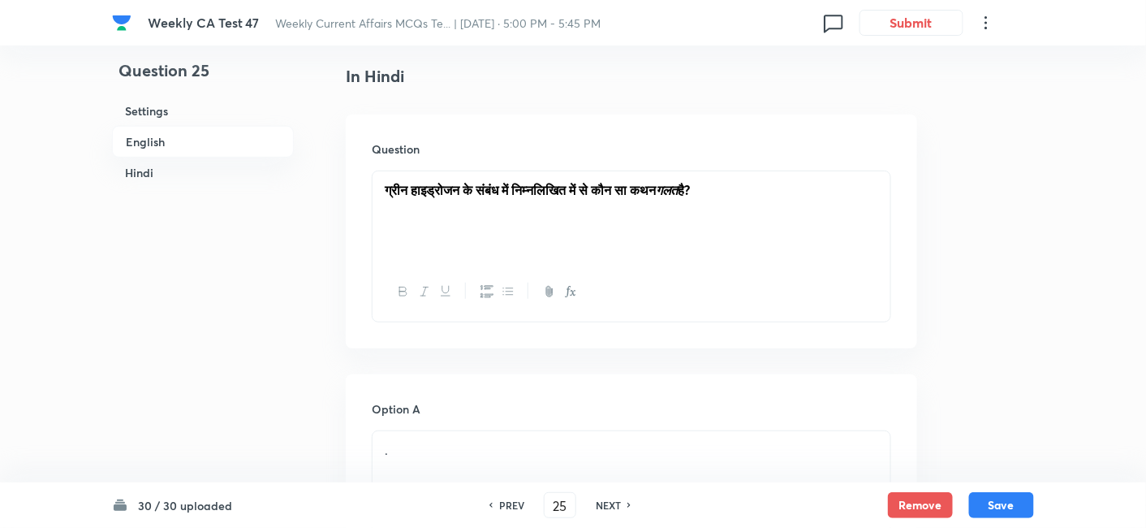
scroll to position [419, 0]
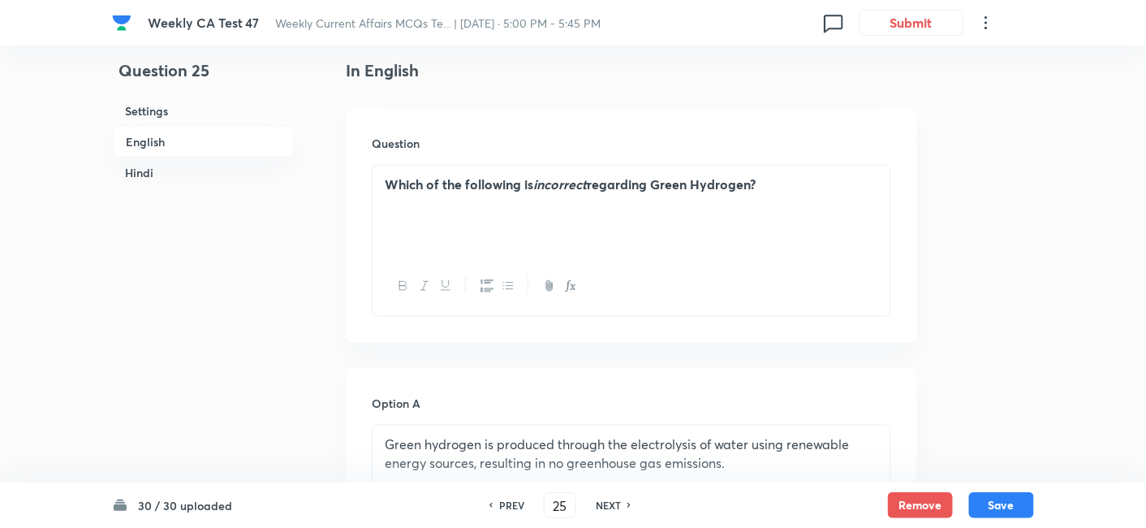
click at [164, 182] on h6 "Hindi" at bounding box center [203, 172] width 182 height 30
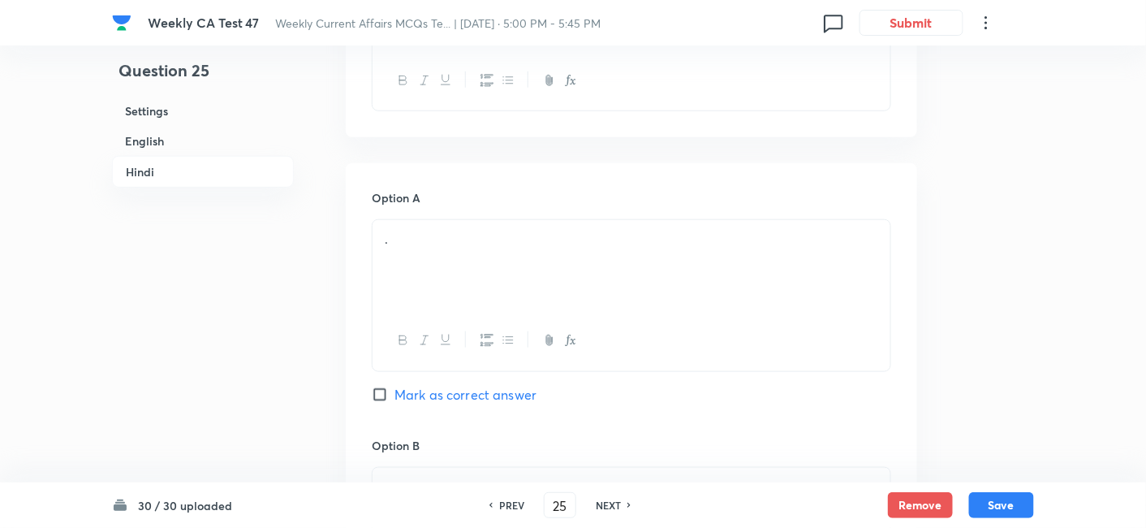
scroll to position [2406, 0]
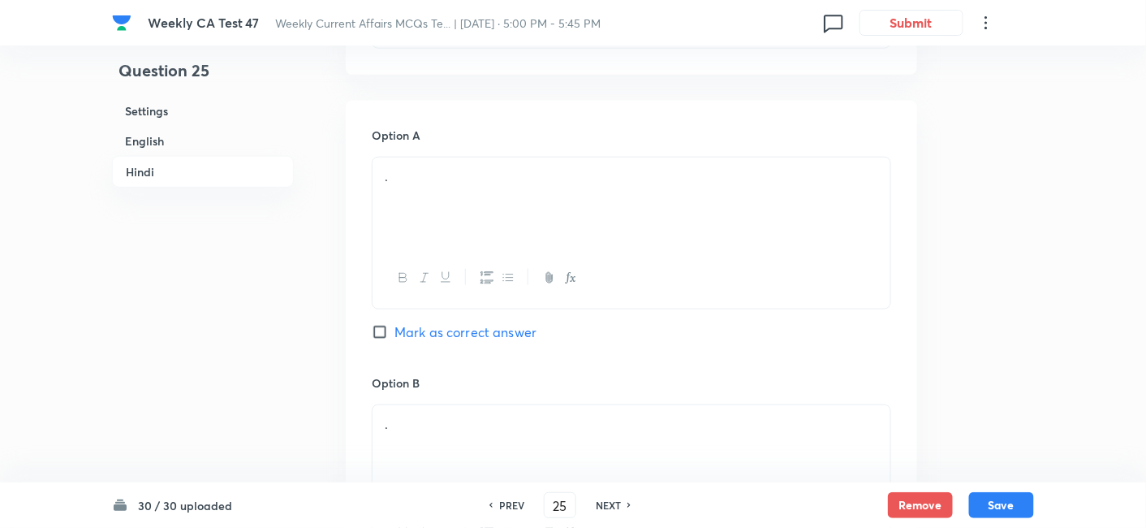
click at [465, 198] on div "." at bounding box center [632, 202] width 518 height 91
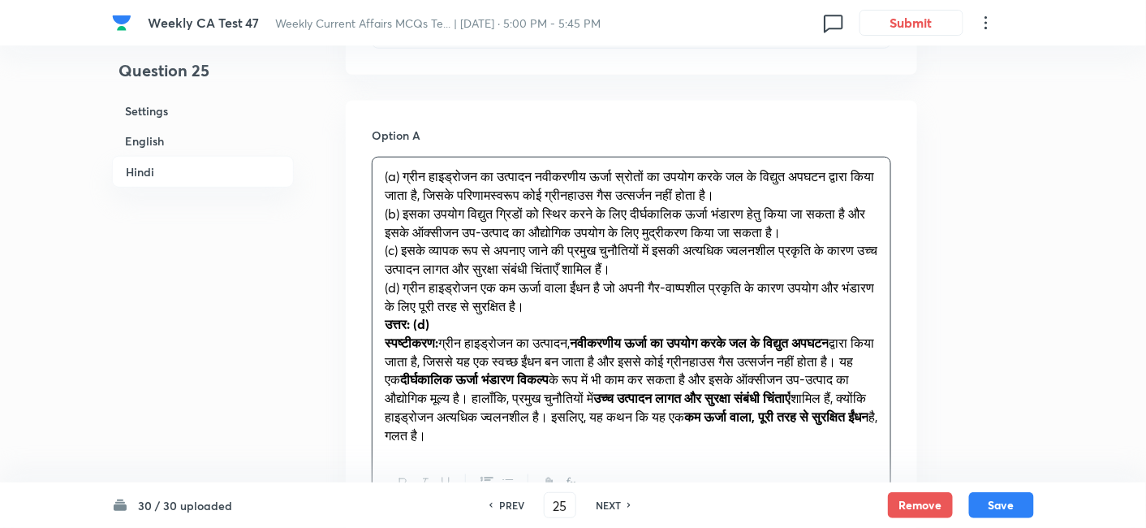
drag, startPoint x: 373, startPoint y: 211, endPoint x: 339, endPoint y: 219, distance: 35.8
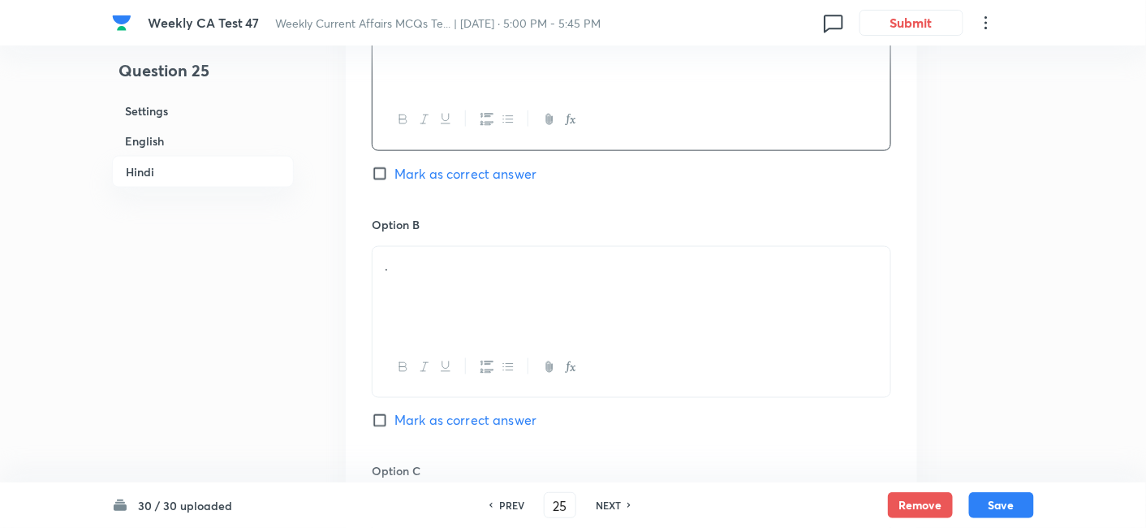
scroll to position [2586, 0]
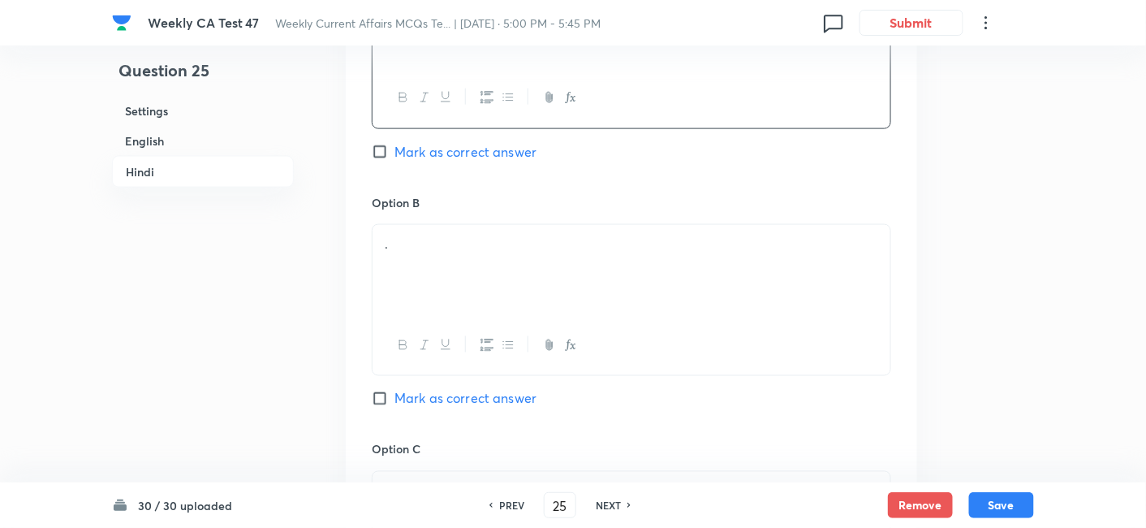
click at [477, 257] on div "." at bounding box center [632, 270] width 518 height 91
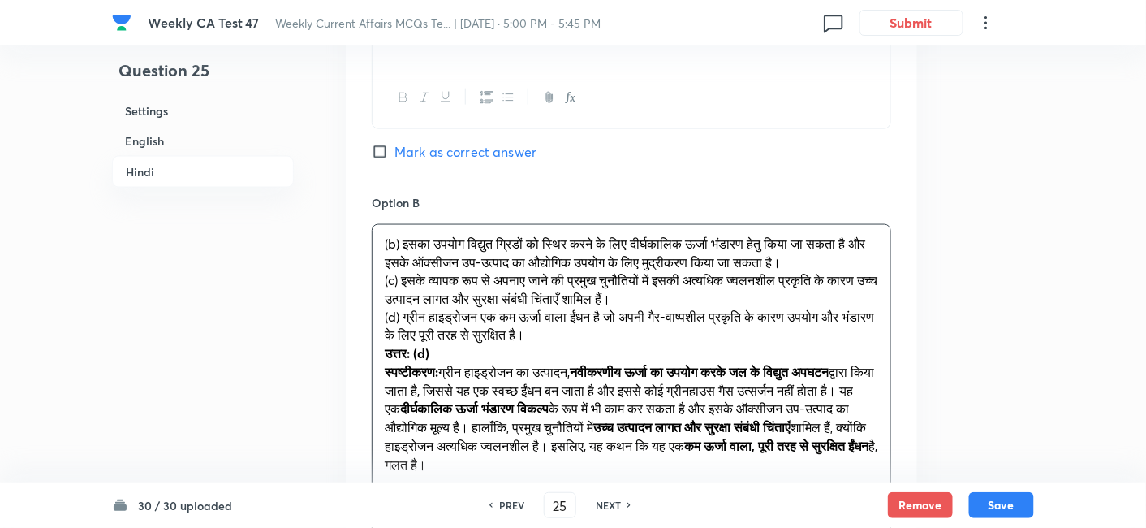
drag, startPoint x: 394, startPoint y: 295, endPoint x: 343, endPoint y: 302, distance: 50.9
click at [355, 300] on div "Option A ग्रीन हाइड्रोजन का उत्पादन नवीकरणीय ऊर्जा स्रोतों का उपयोग करके जल के …" at bounding box center [632, 508] width 572 height 1176
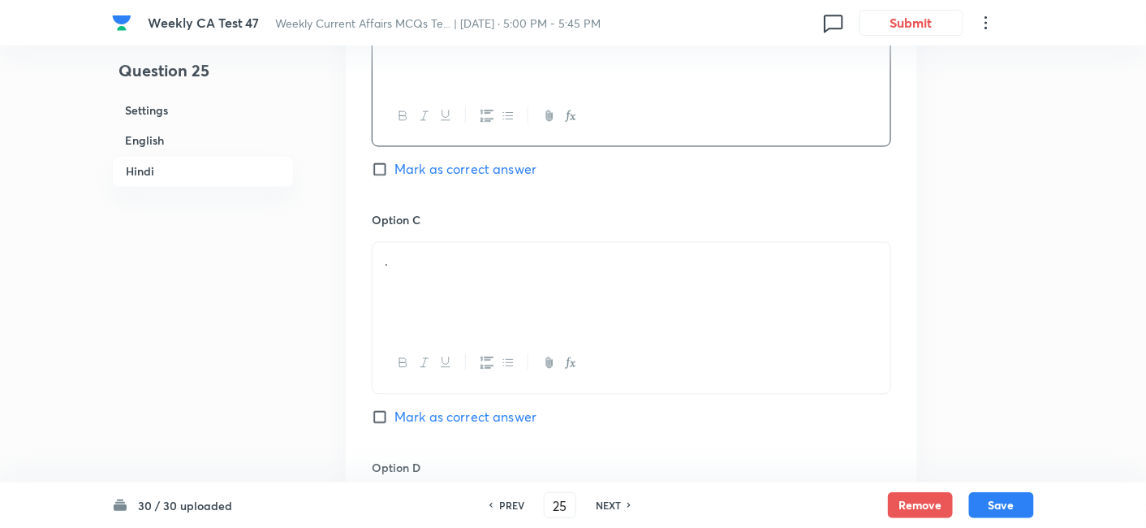
scroll to position [2858, 0]
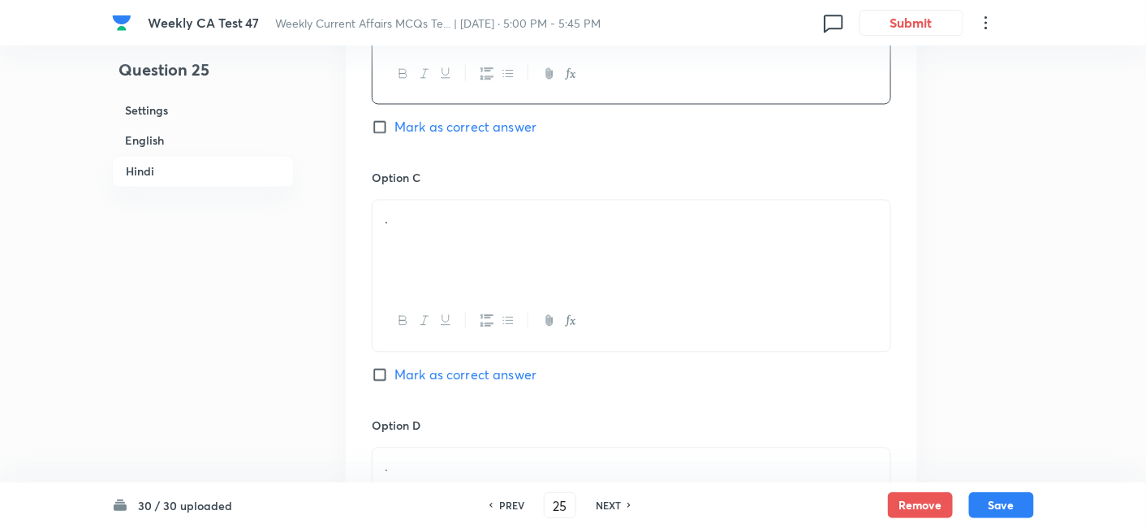
click at [475, 249] on div "." at bounding box center [632, 246] width 518 height 91
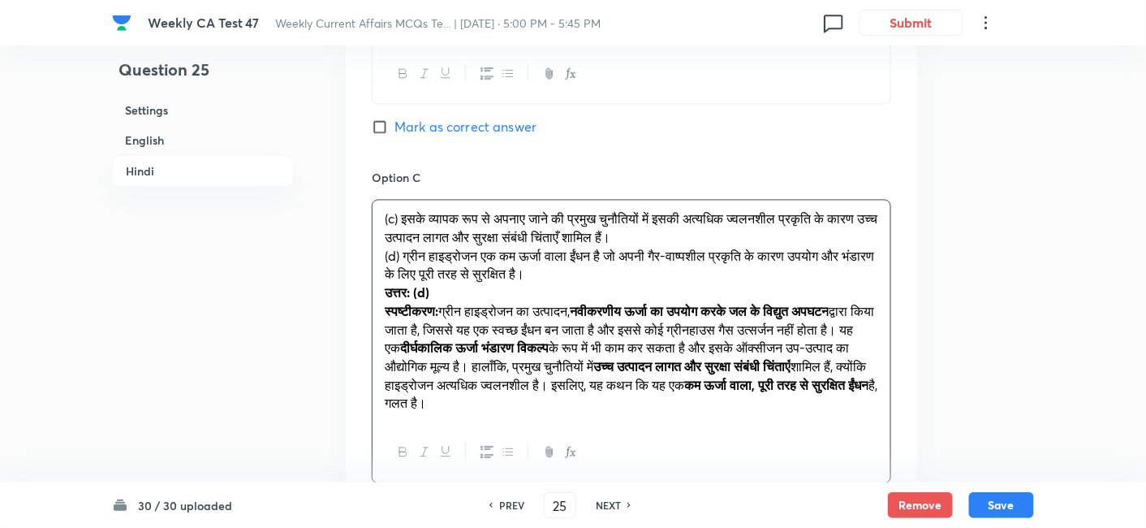
drag, startPoint x: 371, startPoint y: 267, endPoint x: 333, endPoint y: 262, distance: 38.5
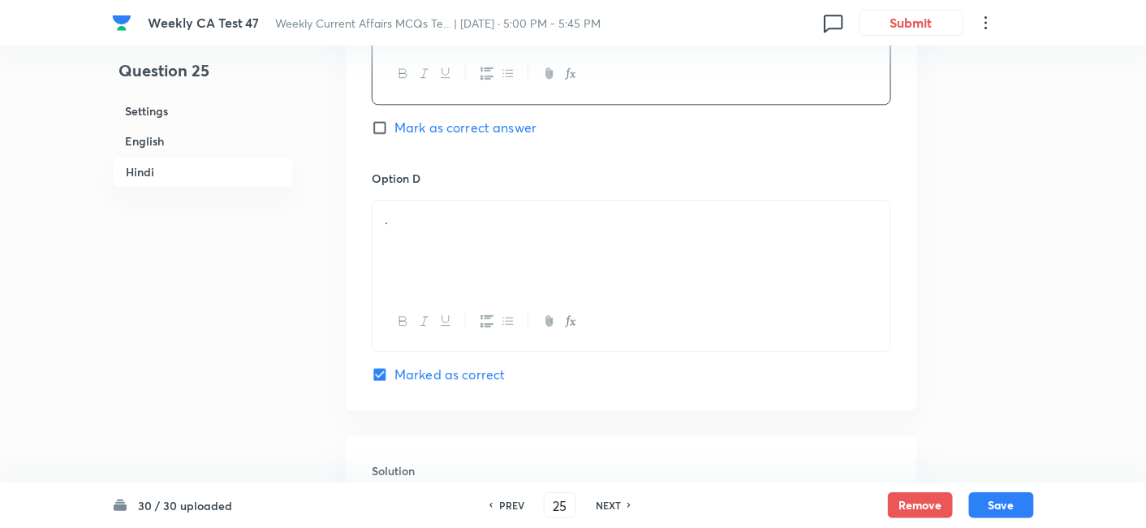
scroll to position [3128, 0]
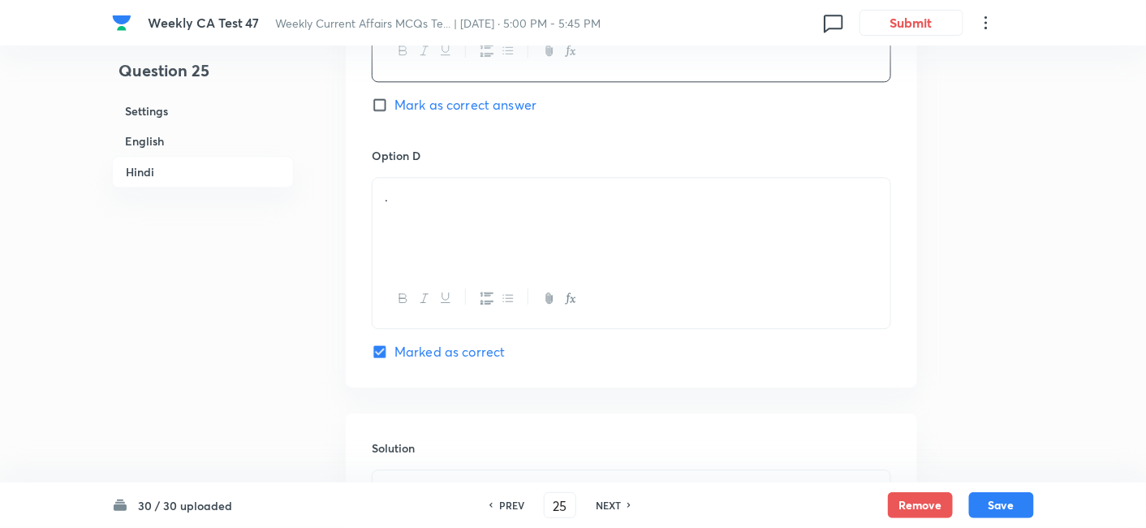
click at [462, 272] on div at bounding box center [632, 298] width 518 height 59
click at [471, 225] on div "." at bounding box center [632, 223] width 518 height 91
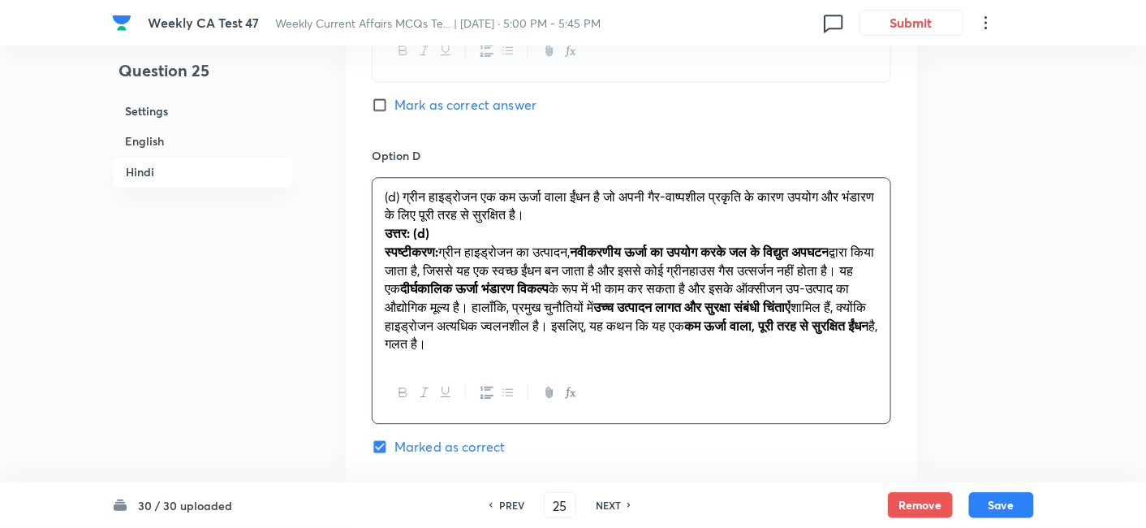
drag, startPoint x: 380, startPoint y: 241, endPoint x: 356, endPoint y: 228, distance: 27.6
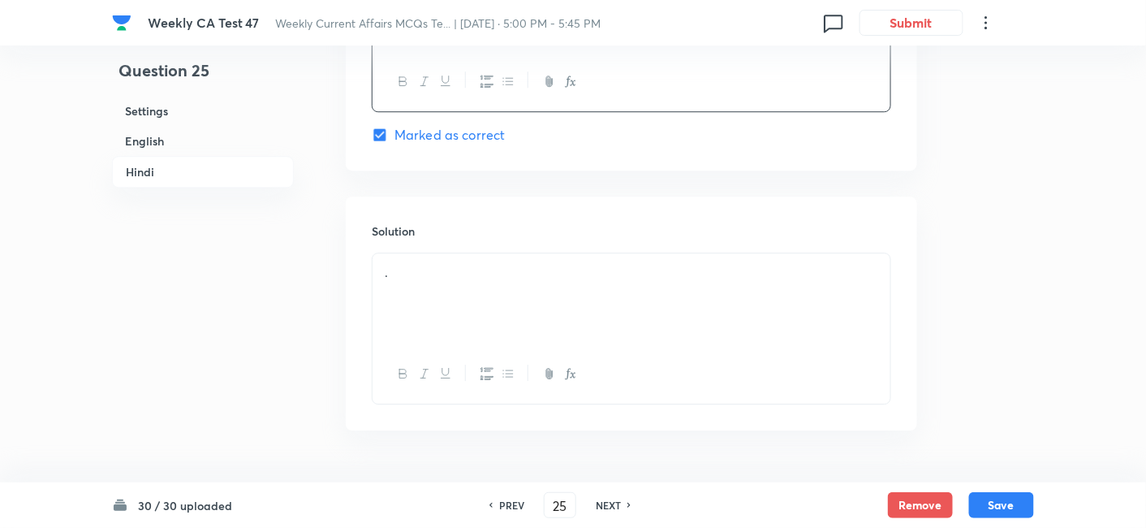
scroll to position [3386, 0]
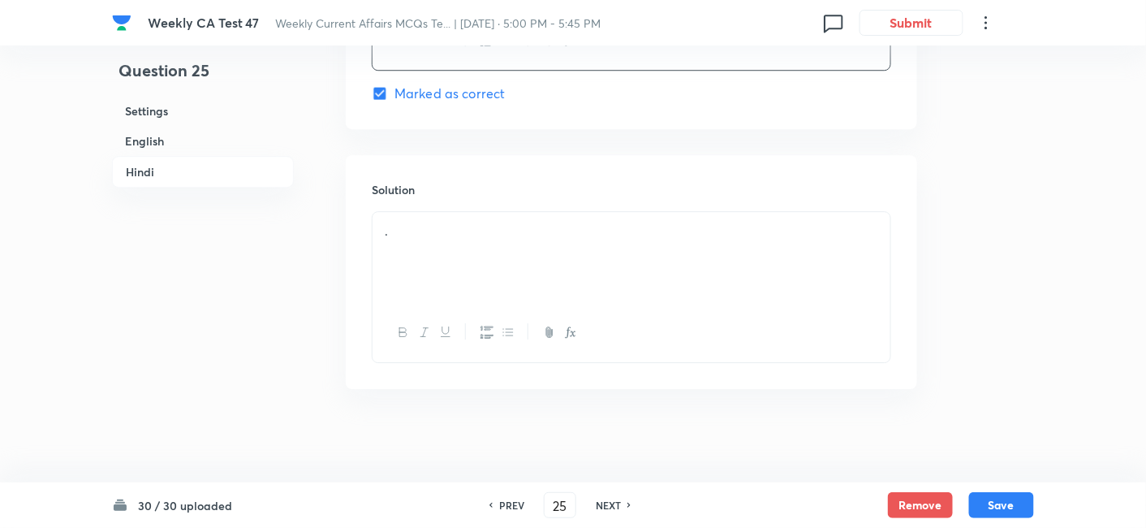
click at [478, 287] on div "." at bounding box center [632, 257] width 518 height 91
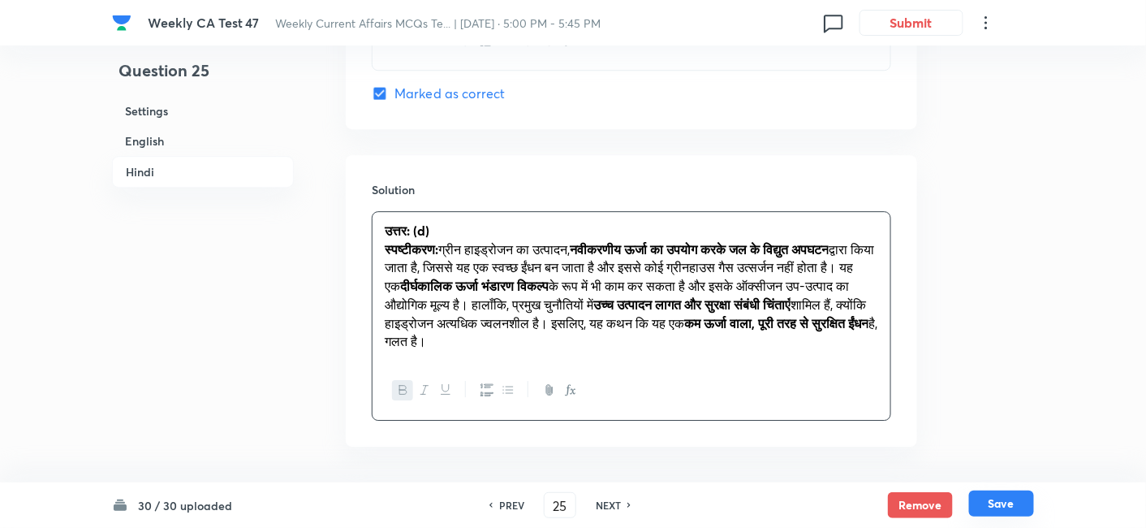
click at [1016, 474] on button "Save" at bounding box center [1001, 503] width 65 height 26
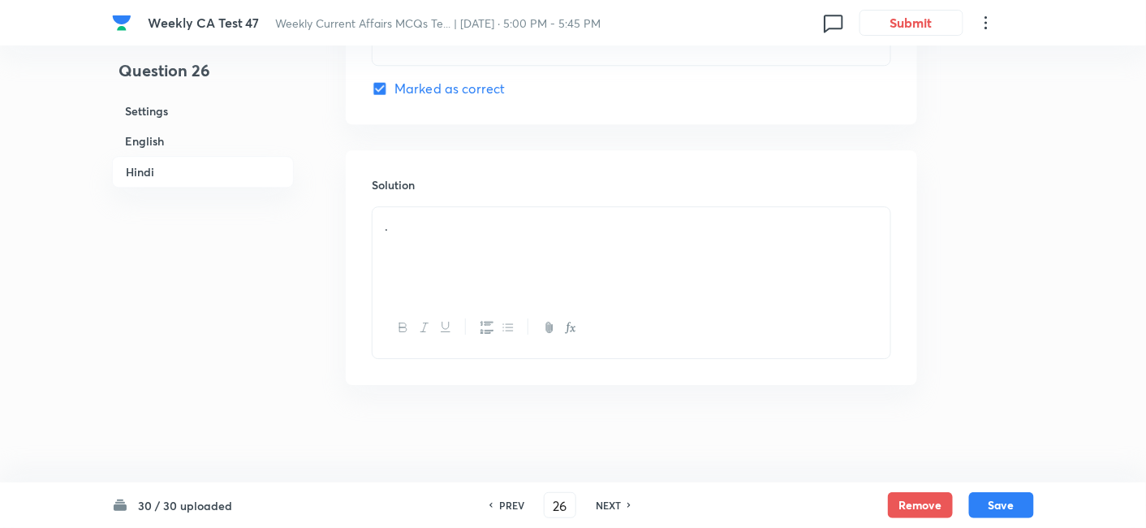
scroll to position [3310, 0]
click at [227, 119] on h6 "Settings" at bounding box center [203, 111] width 182 height 30
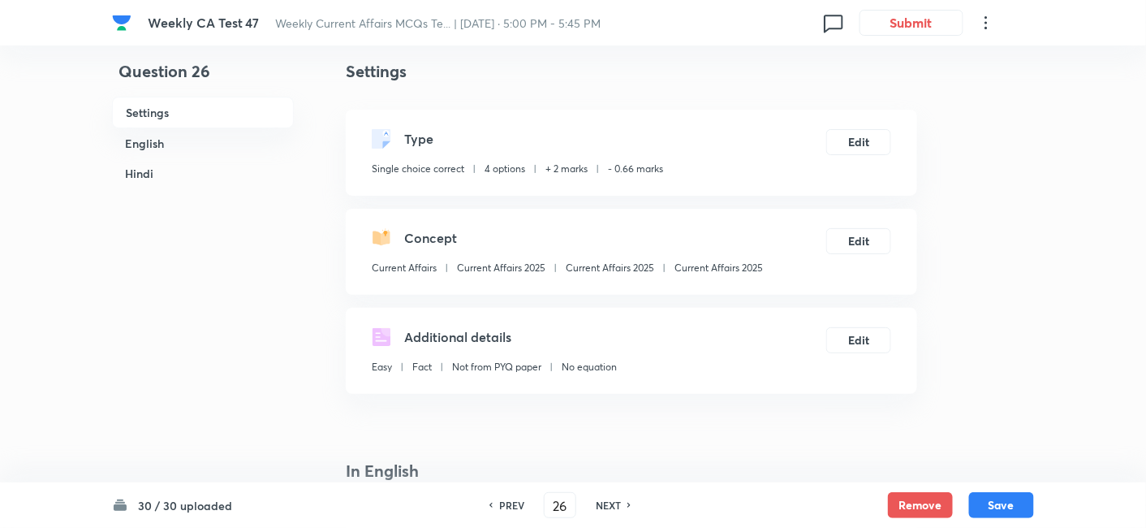
click at [197, 132] on h6 "English" at bounding box center [203, 143] width 182 height 30
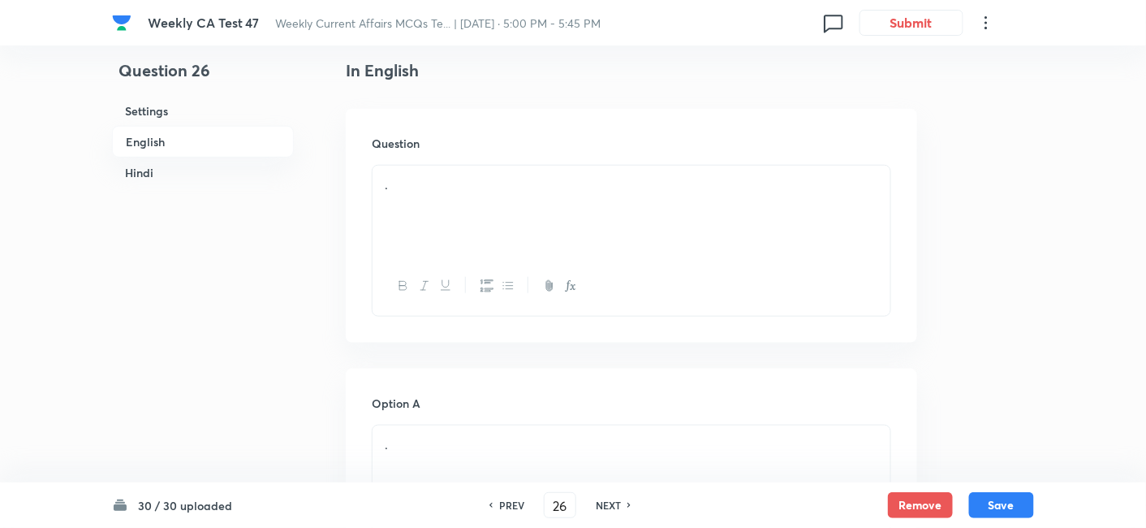
click at [197, 134] on h6 "English" at bounding box center [203, 142] width 182 height 32
click at [486, 153] on div "Question ." at bounding box center [632, 226] width 572 height 234
click at [487, 205] on div "." at bounding box center [632, 211] width 518 height 91
click at [584, 237] on div "." at bounding box center [632, 211] width 518 height 91
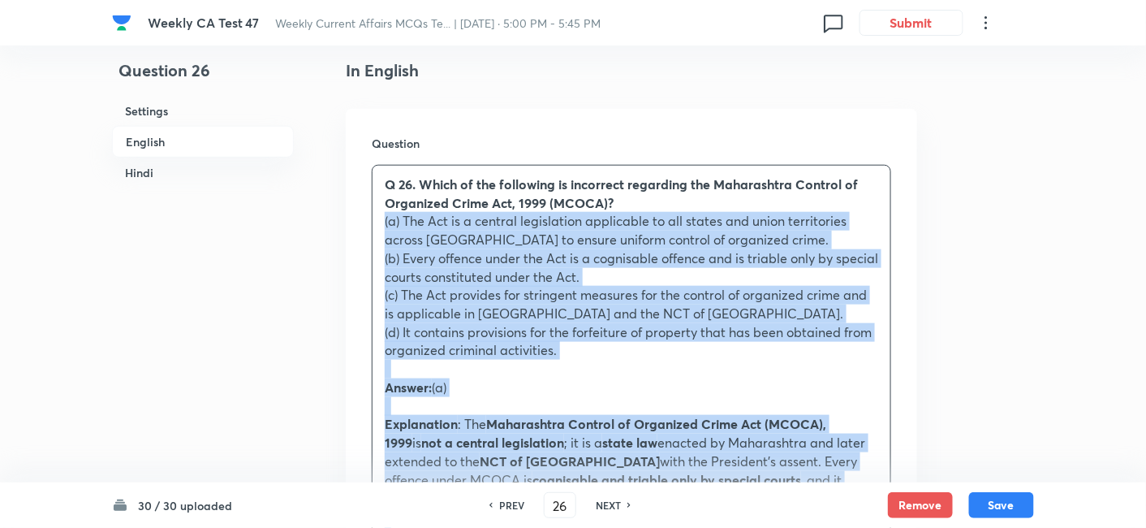
drag, startPoint x: 416, startPoint y: 261, endPoint x: 353, endPoint y: 229, distance: 70.8
click at [353, 229] on div "Question Q 26. Which of the following is incorrect regarding the Maharashtra Co…" at bounding box center [632, 531] width 572 height 845
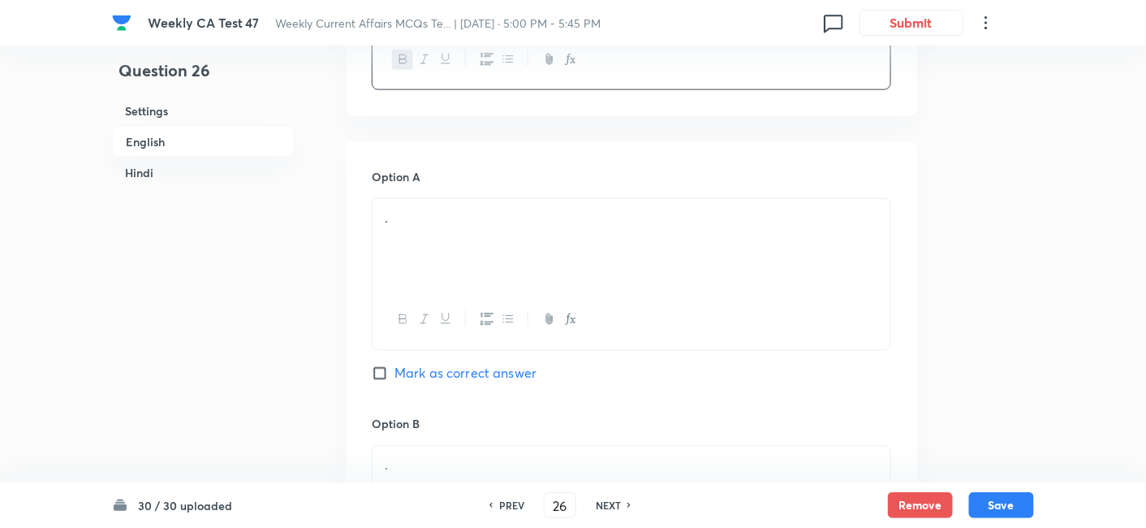
scroll to position [689, 0]
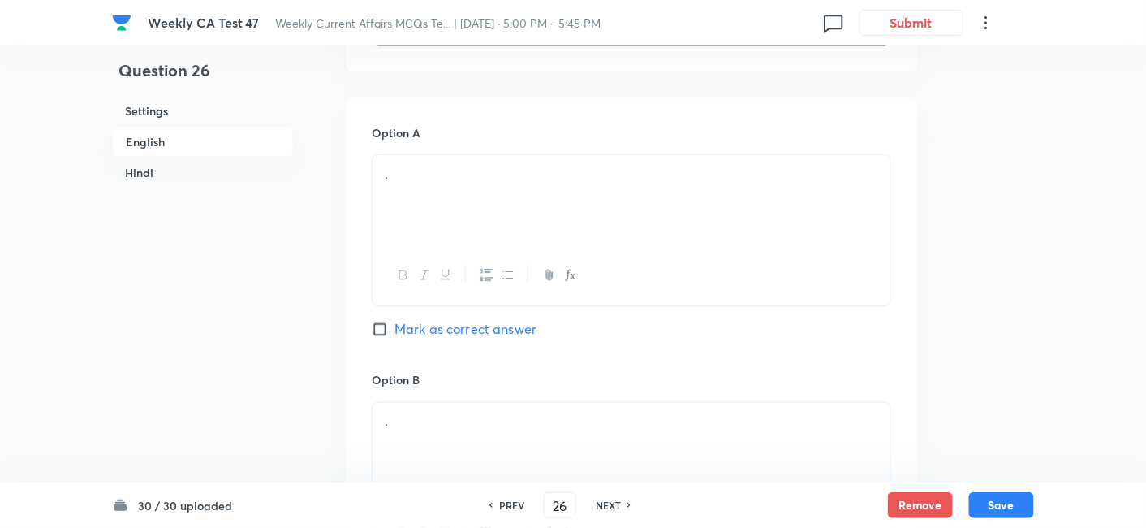
click at [450, 225] on div "." at bounding box center [632, 200] width 518 height 91
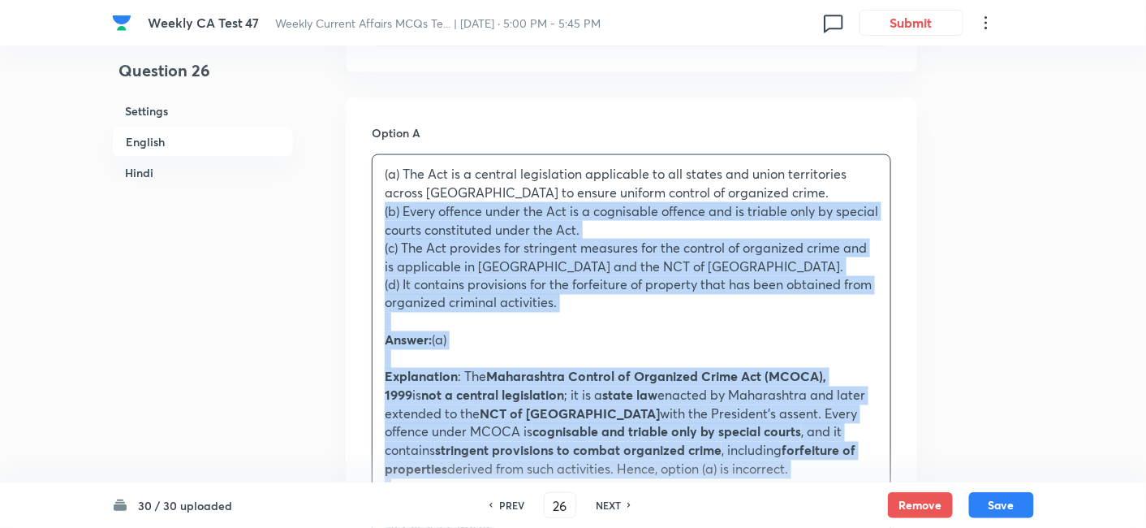
drag, startPoint x: 410, startPoint y: 218, endPoint x: 357, endPoint y: 214, distance: 53.0
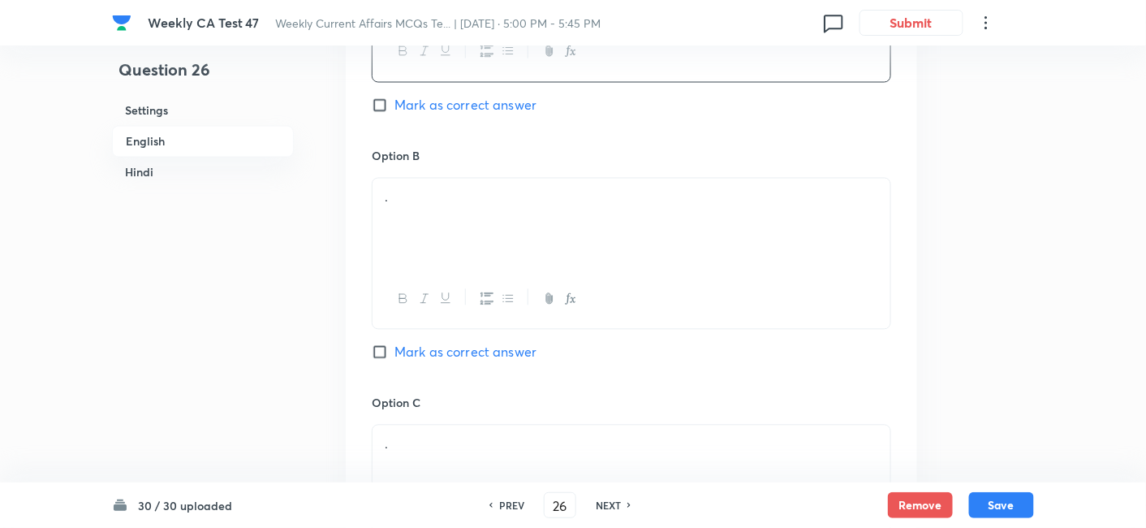
scroll to position [960, 0]
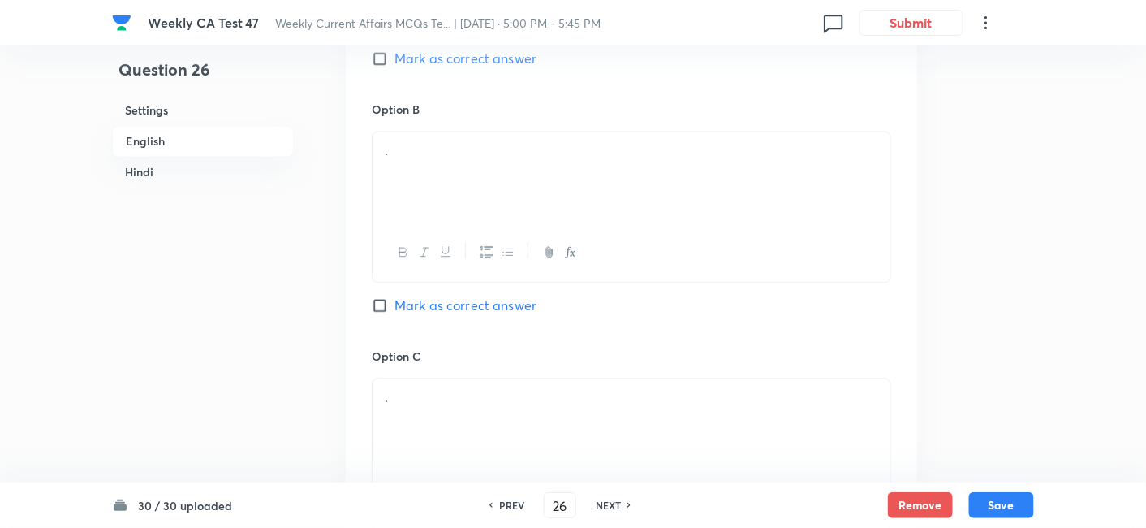
click at [476, 191] on div "." at bounding box center [632, 177] width 518 height 91
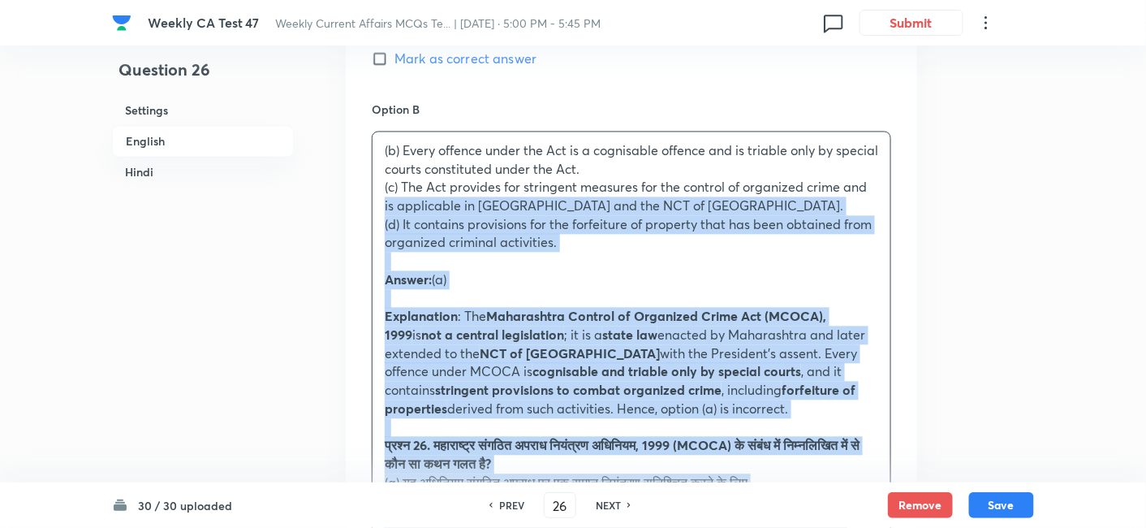
drag, startPoint x: 359, startPoint y: 196, endPoint x: 348, endPoint y: 196, distance: 10.6
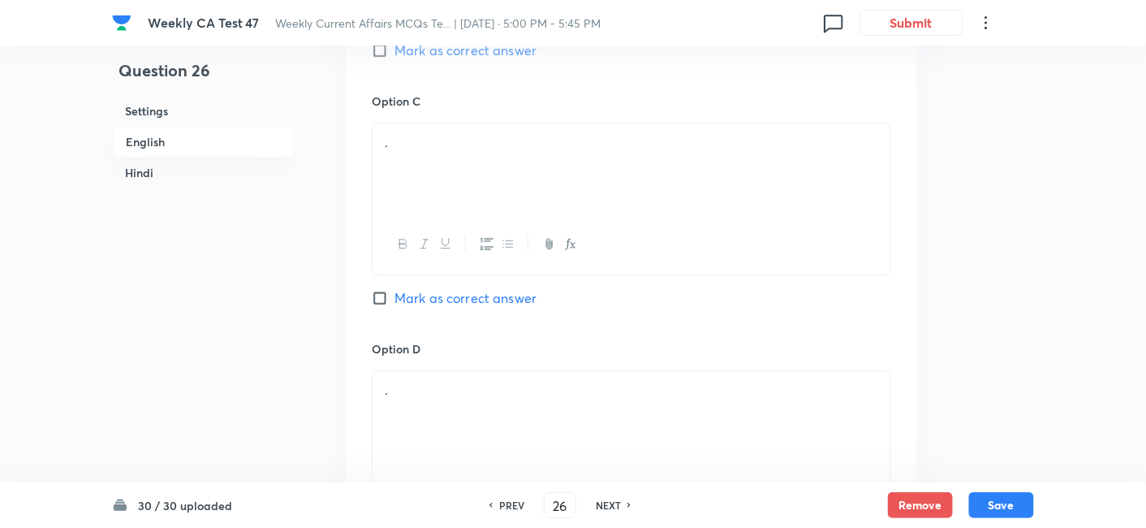
scroll to position [1231, 0]
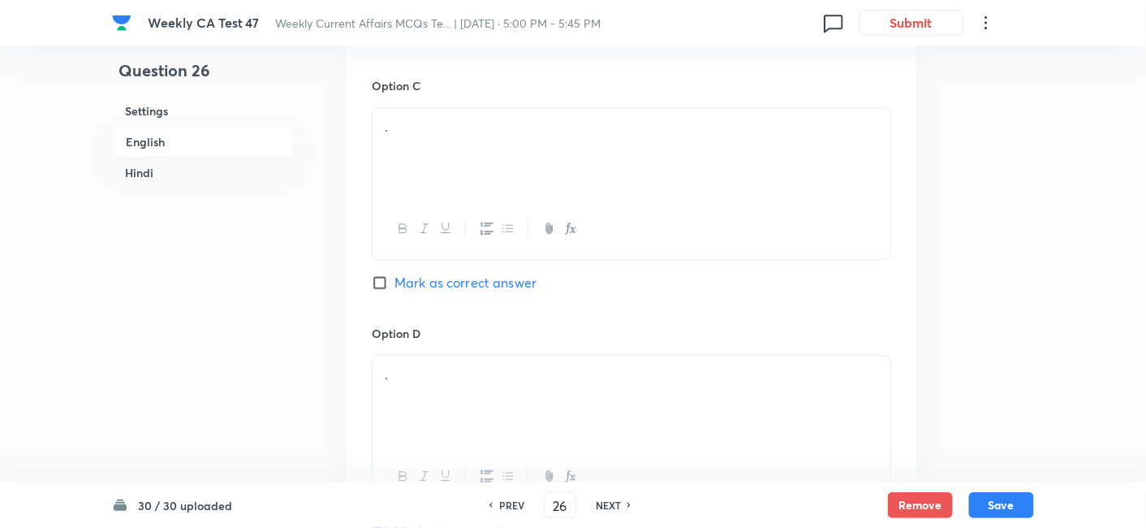
click at [490, 168] on div "." at bounding box center [632, 153] width 518 height 91
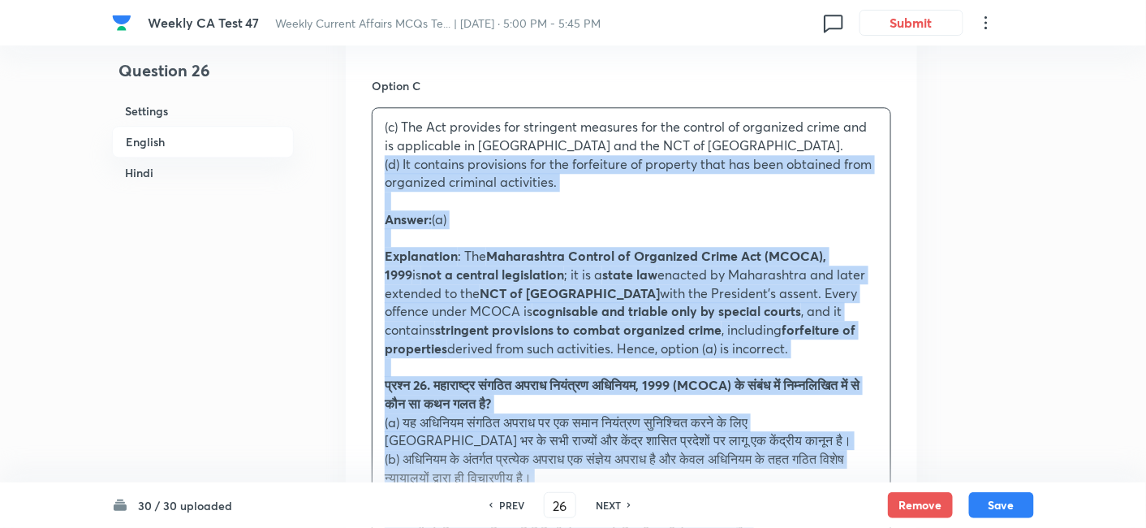
drag, startPoint x: 386, startPoint y: 166, endPoint x: 365, endPoint y: 163, distance: 21.2
click at [366, 163] on div "Option A The Act is a central legislation applicable to all states and union te…" at bounding box center [632, 311] width 572 height 1508
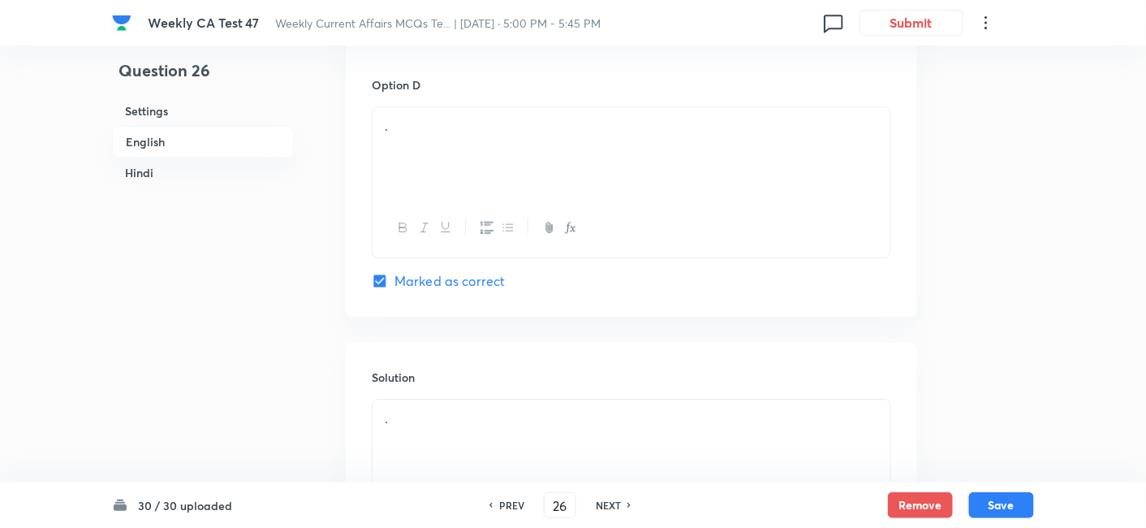
scroll to position [1501, 0]
click at [463, 147] on div "." at bounding box center [632, 130] width 518 height 91
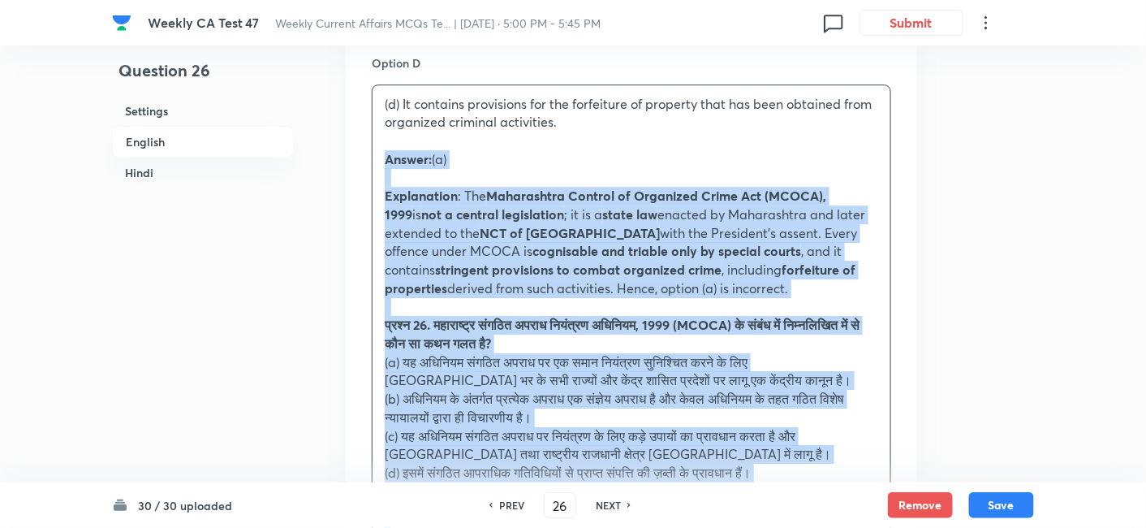
drag, startPoint x: 408, startPoint y: 162, endPoint x: 356, endPoint y: 162, distance: 52.0
click at [357, 163] on div "Option A The Act is a central legislation applicable to all states and union te…" at bounding box center [632, 21] width 572 height 1471
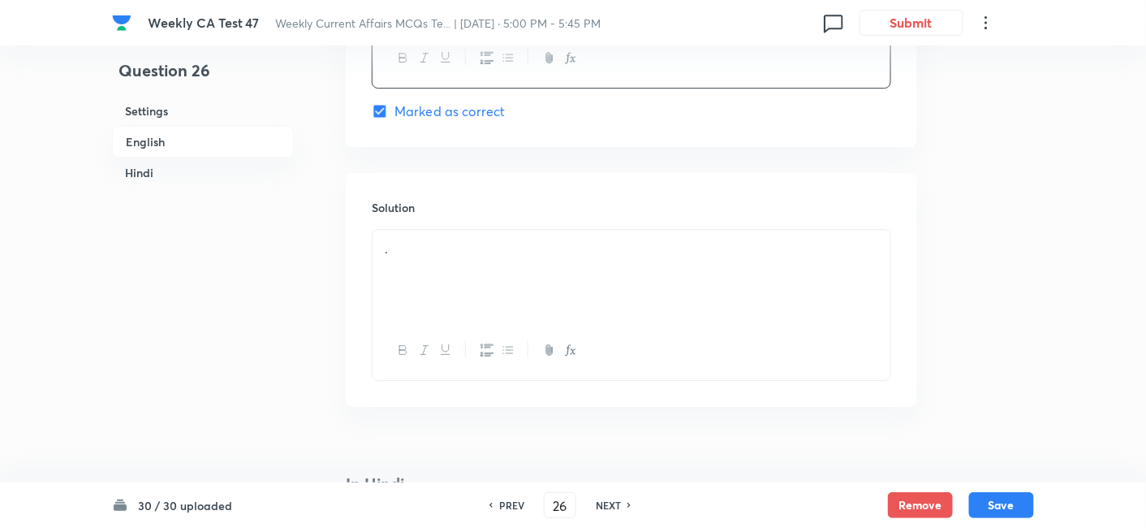
scroll to position [1681, 0]
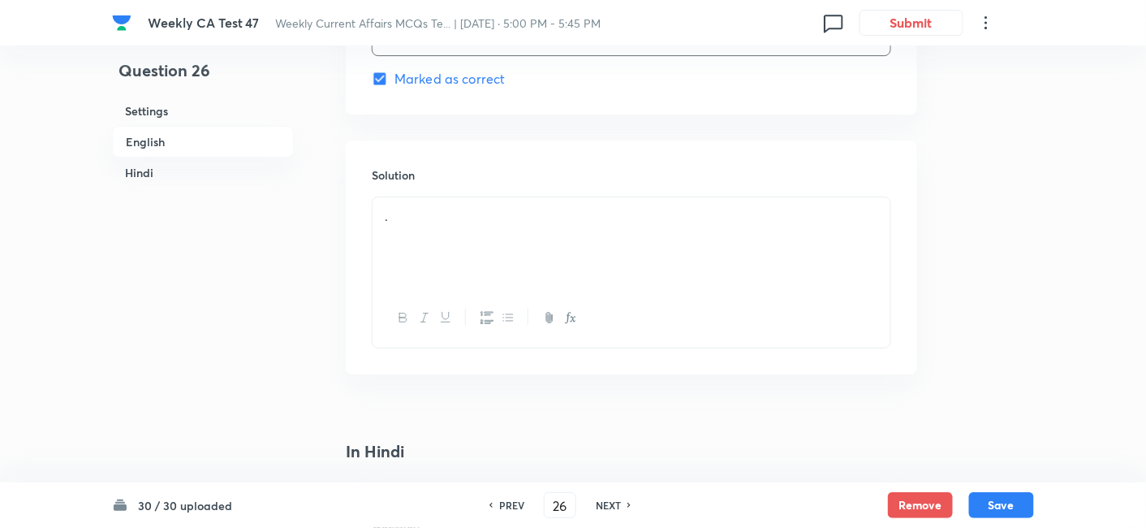
click at [459, 223] on div "." at bounding box center [632, 242] width 518 height 91
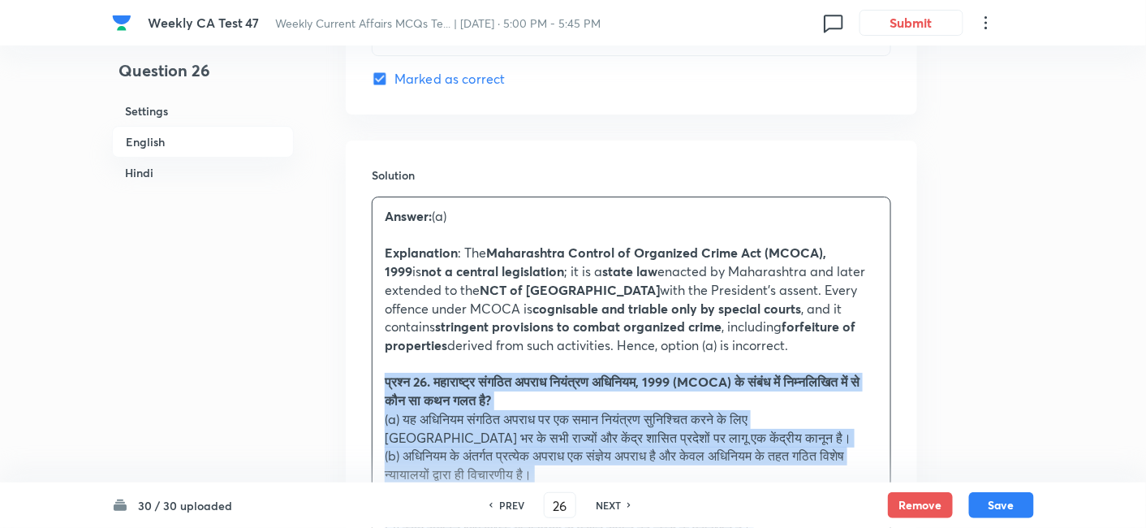
drag, startPoint x: 403, startPoint y: 378, endPoint x: 359, endPoint y: 377, distance: 44.7
click at [359, 377] on div "Solution Answer: (a) Explanation : The Maharashtra Control of Organized Crime A…" at bounding box center [632, 461] width 572 height 642
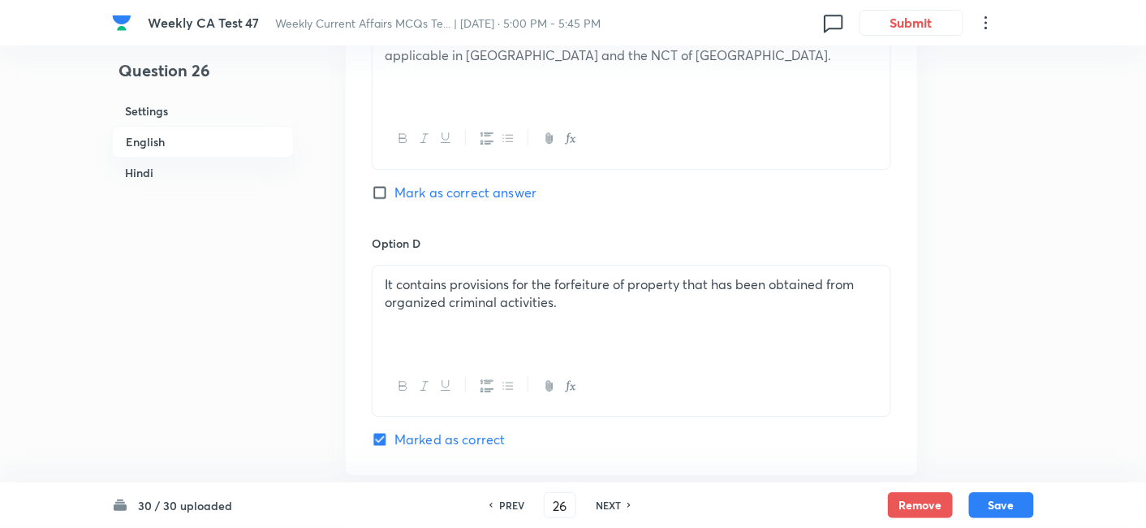
click at [192, 136] on h6 "English" at bounding box center [203, 142] width 182 height 32
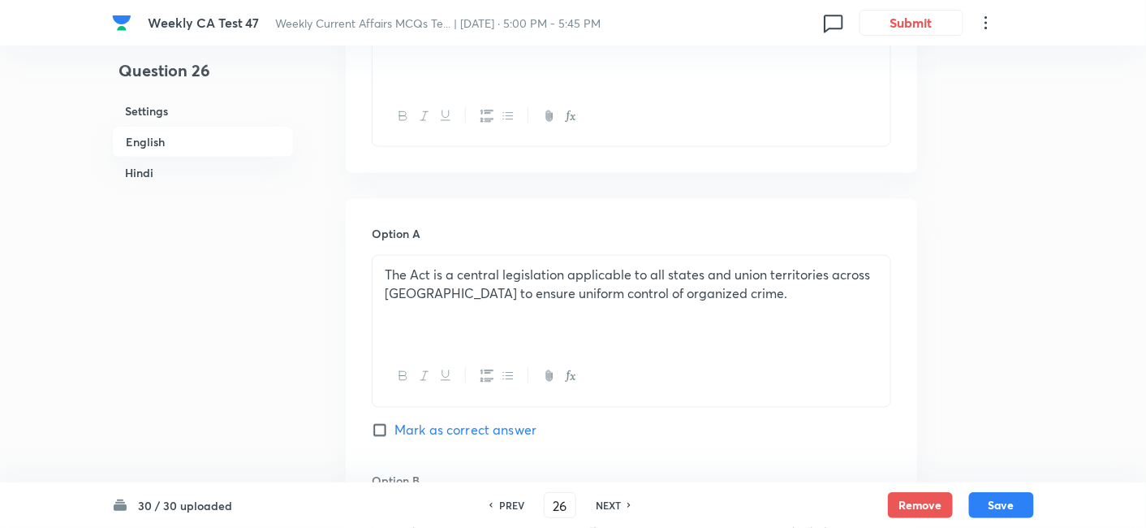
scroll to position [689, 0]
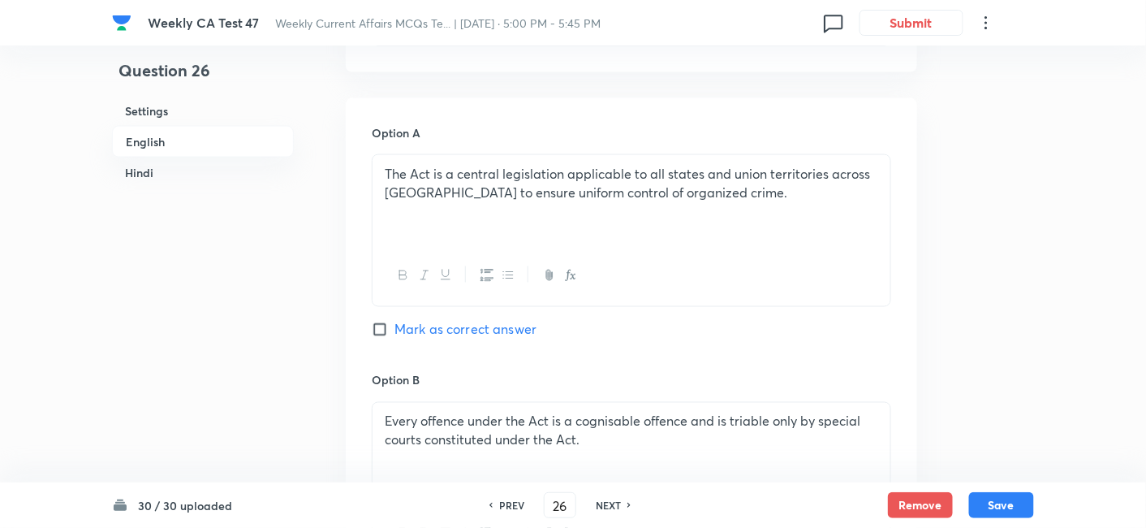
click at [464, 323] on span "Mark as correct answer" at bounding box center [466, 329] width 142 height 19
click at [395, 323] on input "Mark as correct answer" at bounding box center [383, 329] width 23 height 16
click at [157, 170] on h6 "Hindi" at bounding box center [203, 172] width 182 height 30
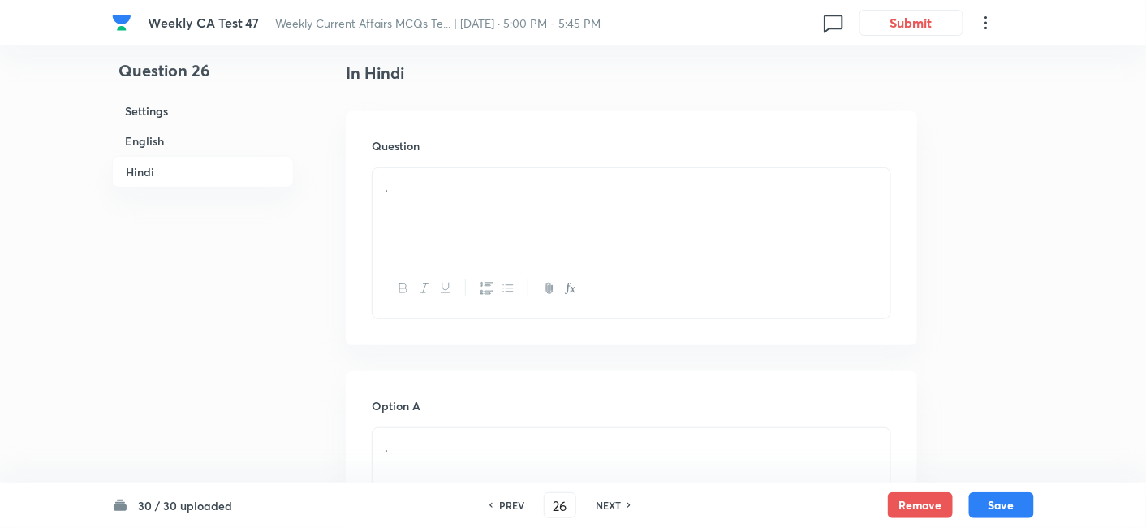
click at [488, 216] on div "." at bounding box center [632, 213] width 518 height 91
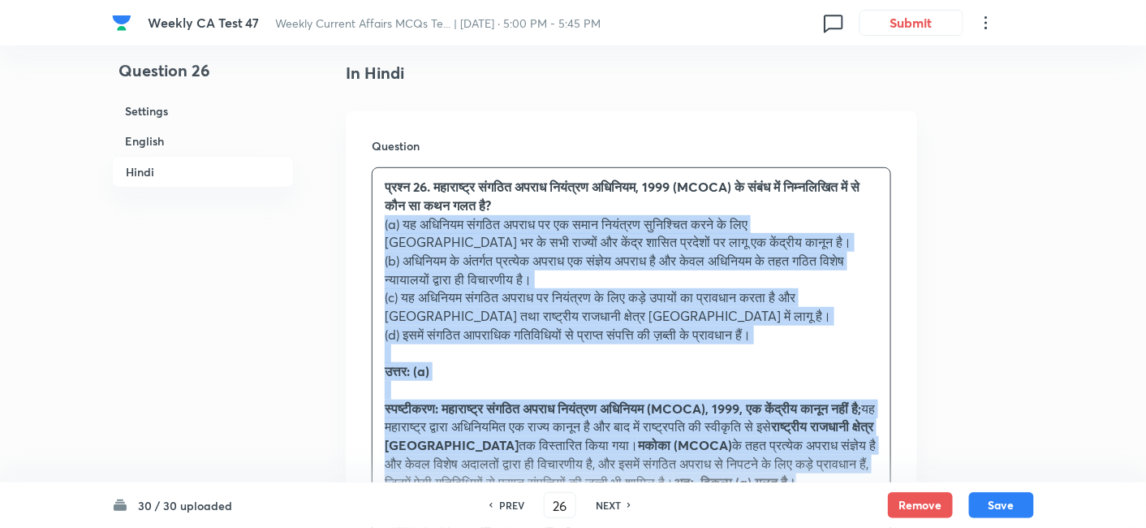
drag, startPoint x: 383, startPoint y: 233, endPoint x: 353, endPoint y: 217, distance: 34.1
click at [353, 217] on div "Question प्रश्न 26. महाराष्ट्र संगठित अपराध नियंत्रण अधिनियम, 1999 (MCOCA) के स…" at bounding box center [632, 349] width 572 height 477
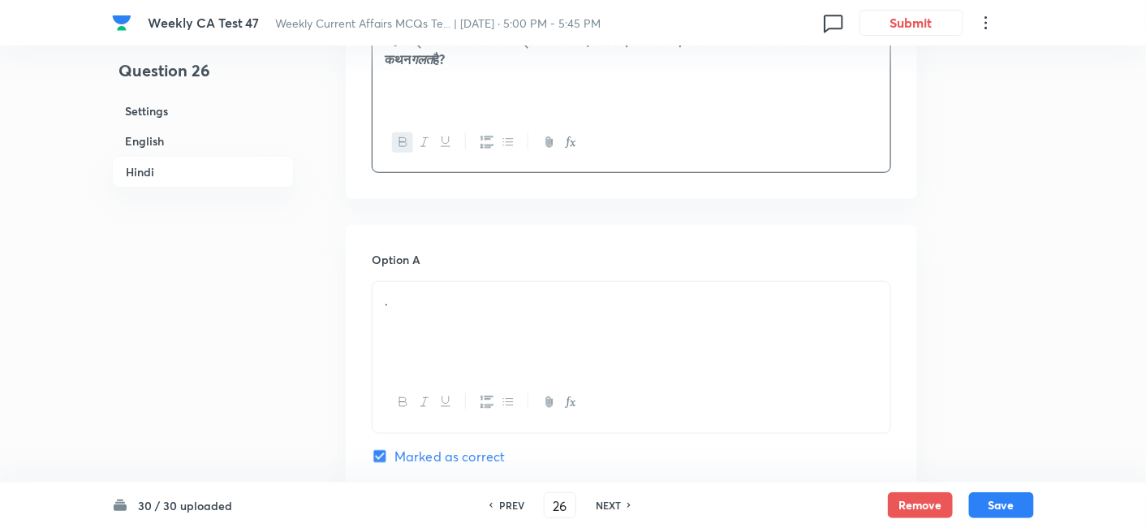
scroll to position [2316, 0]
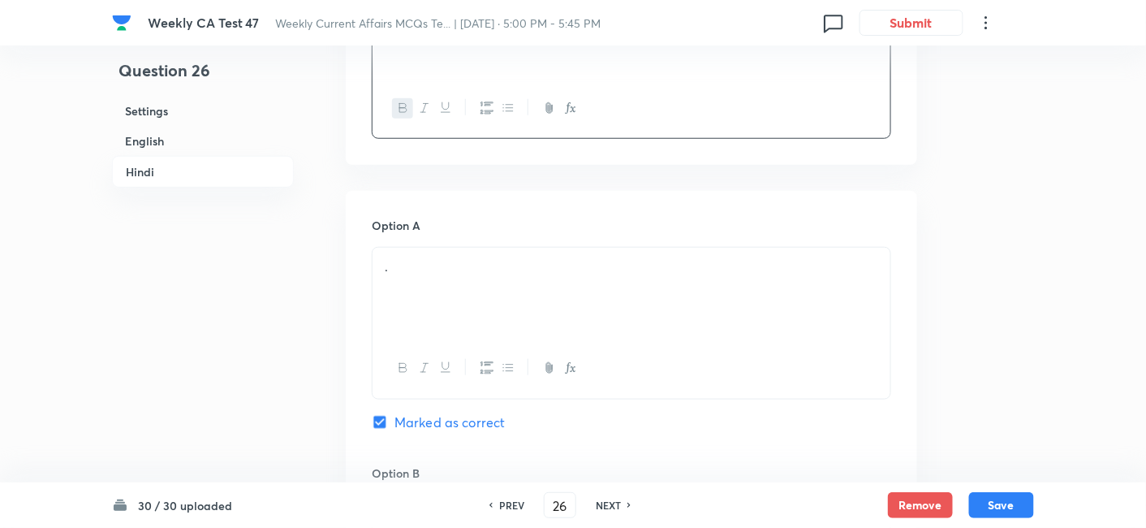
click at [487, 257] on p "." at bounding box center [632, 266] width 494 height 19
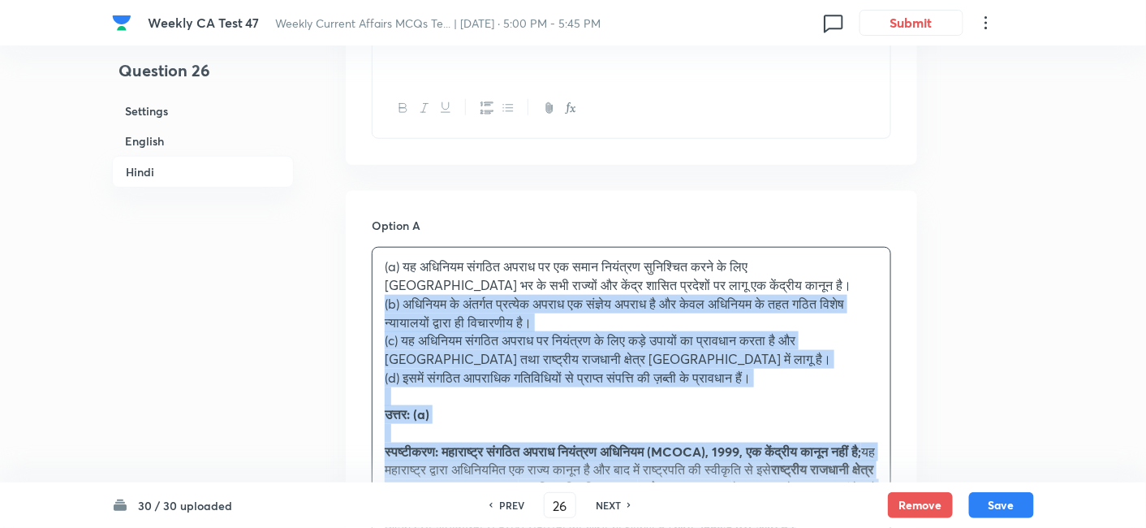
drag, startPoint x: 374, startPoint y: 298, endPoint x: 324, endPoint y: 303, distance: 50.6
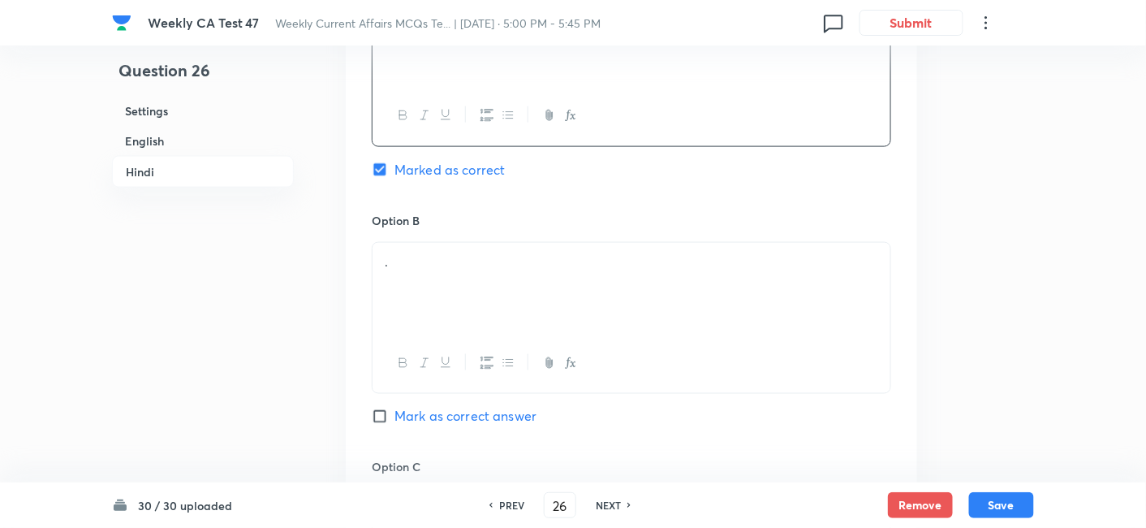
scroll to position [2586, 0]
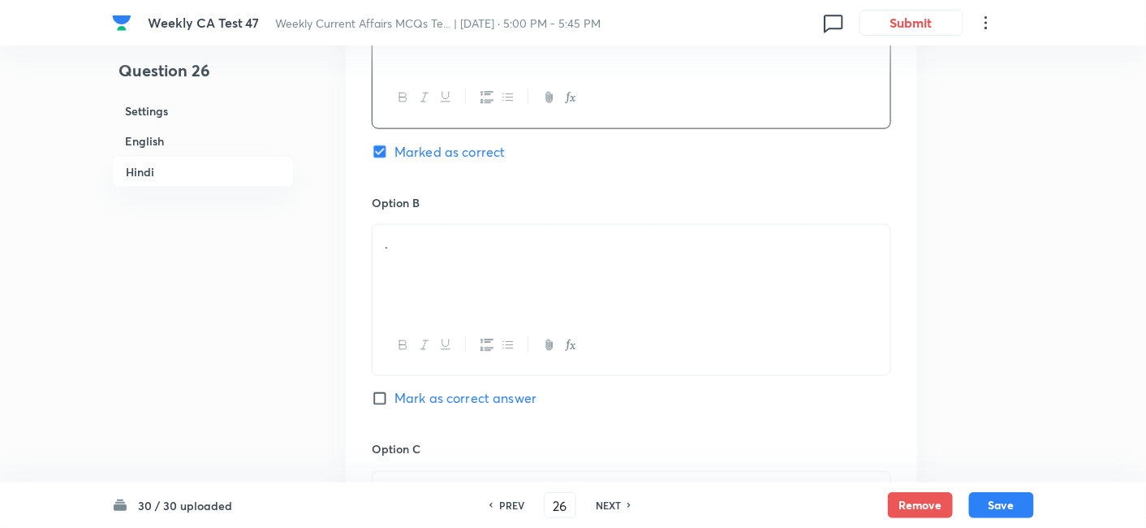
click at [473, 259] on div "." at bounding box center [632, 270] width 518 height 91
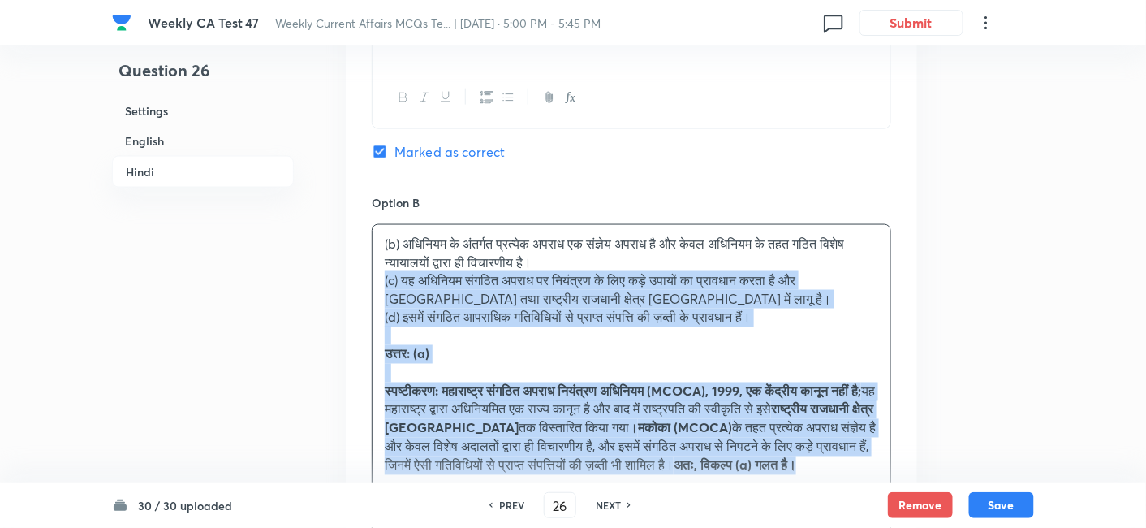
drag, startPoint x: 377, startPoint y: 284, endPoint x: 344, endPoint y: 276, distance: 34.3
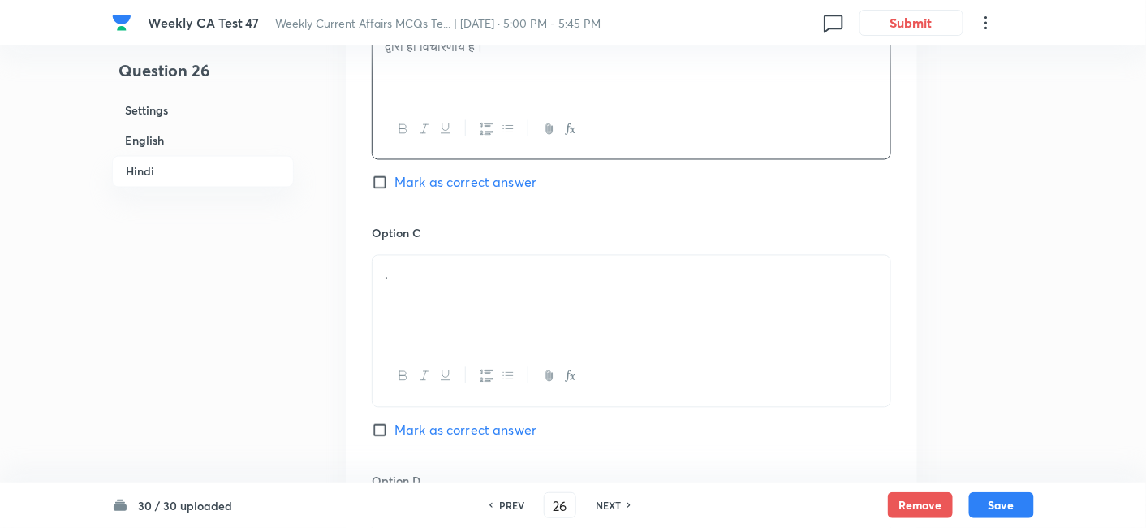
scroll to position [2858, 0]
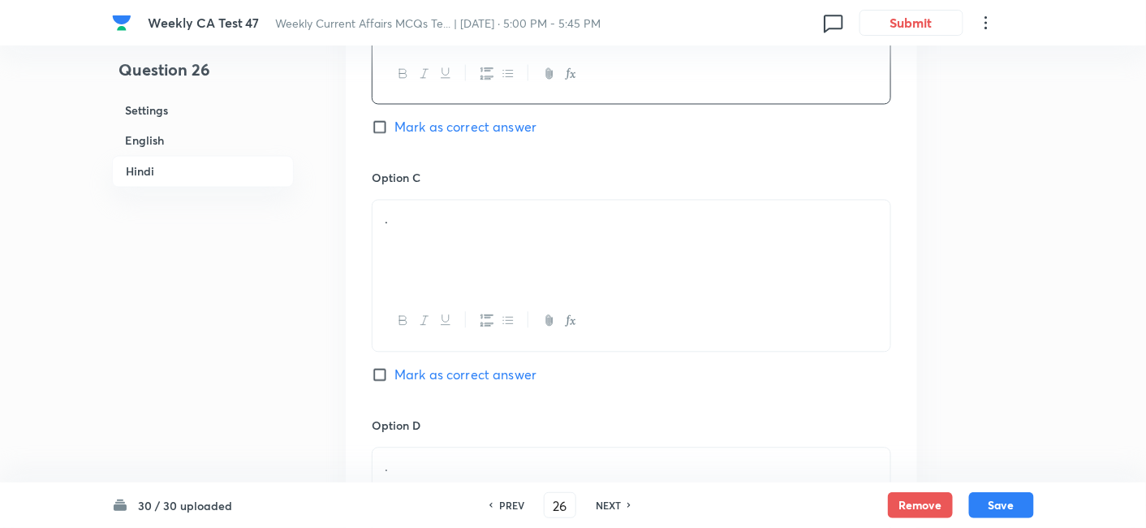
click at [456, 239] on div "." at bounding box center [632, 246] width 518 height 91
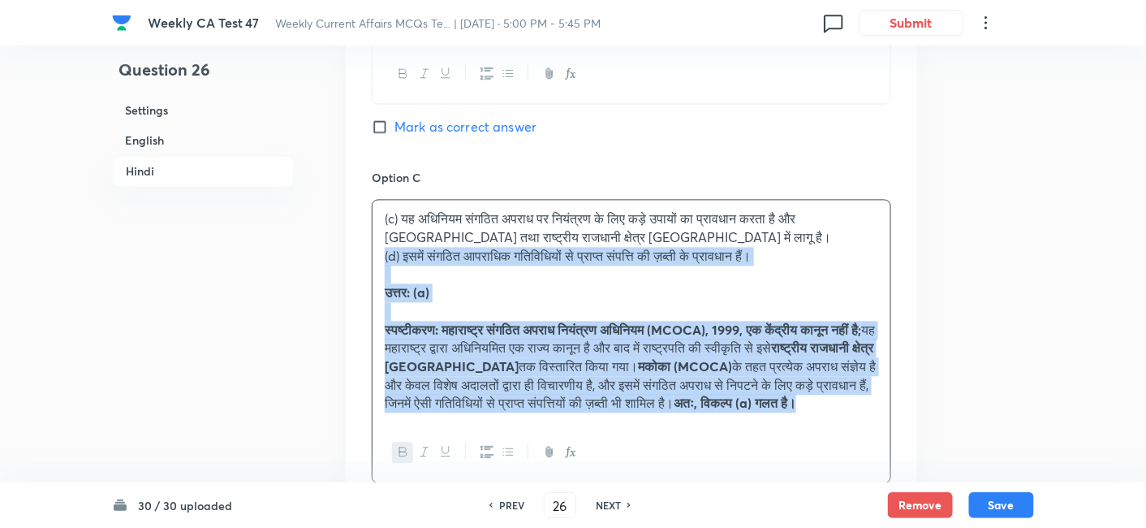
drag, startPoint x: 337, startPoint y: 256, endPoint x: 308, endPoint y: 257, distance: 29.3
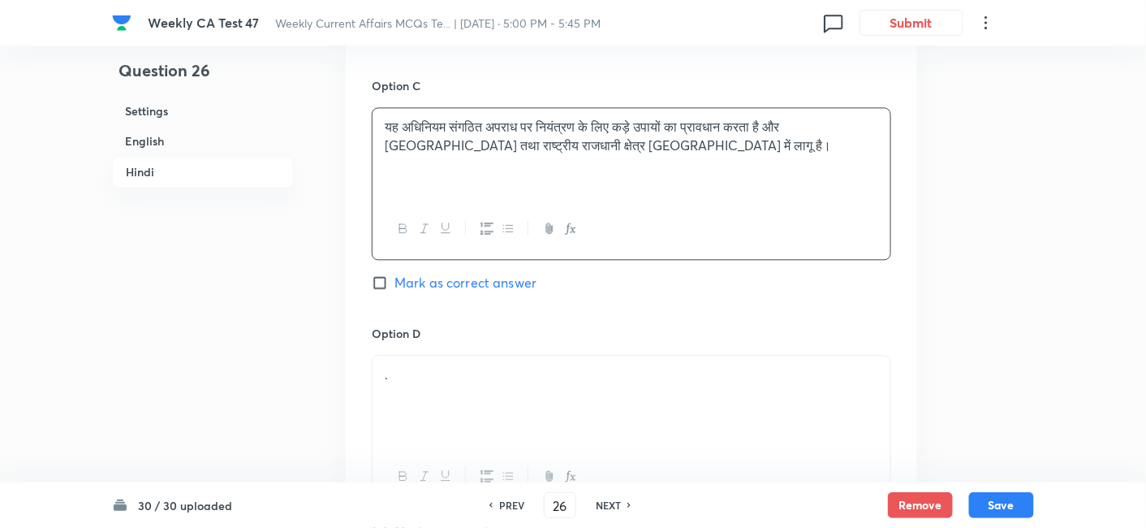
scroll to position [3038, 0]
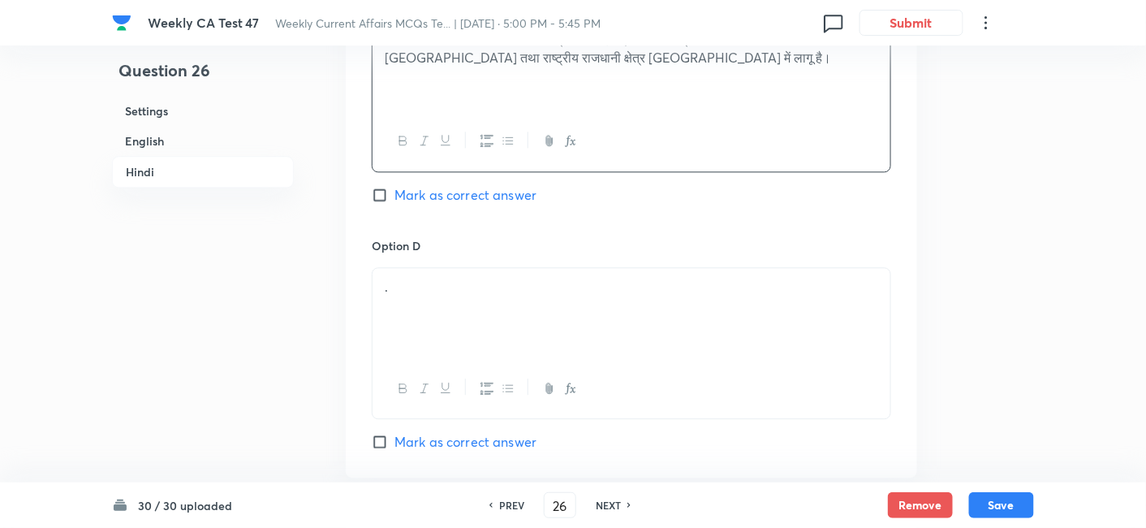
click at [451, 304] on div "." at bounding box center [632, 313] width 518 height 91
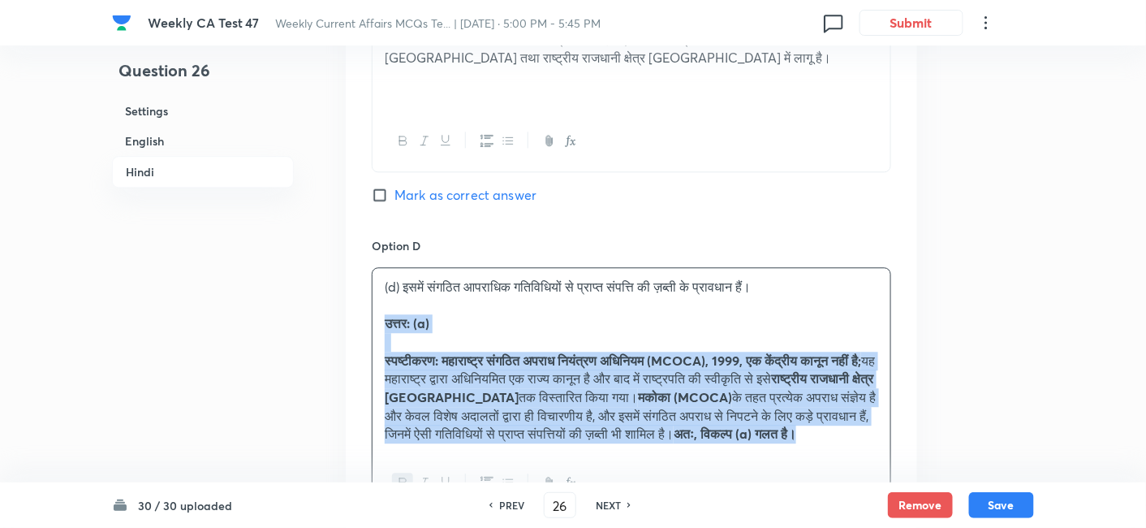
drag, startPoint x: 381, startPoint y: 317, endPoint x: 330, endPoint y: 318, distance: 50.4
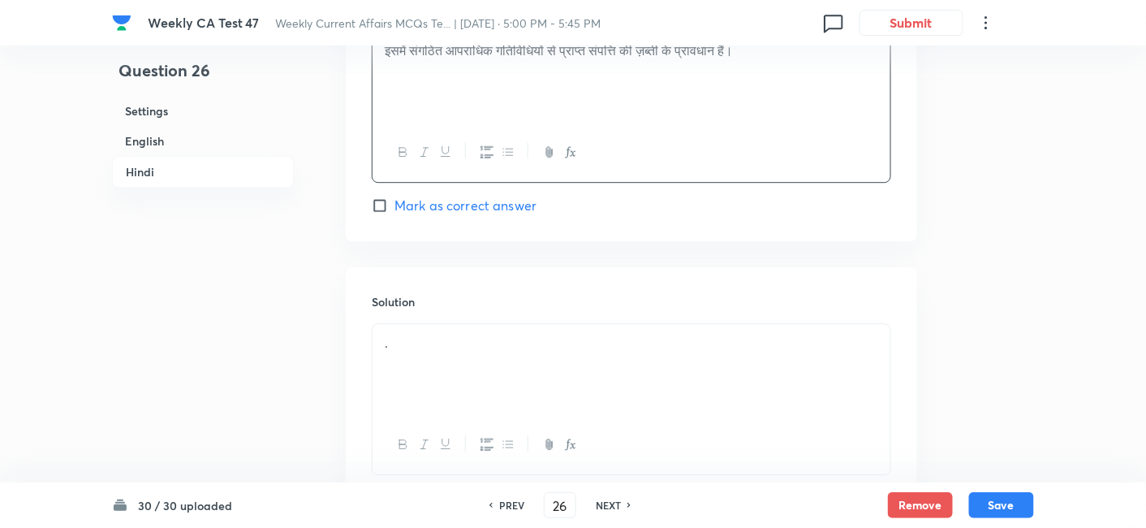
scroll to position [3308, 0]
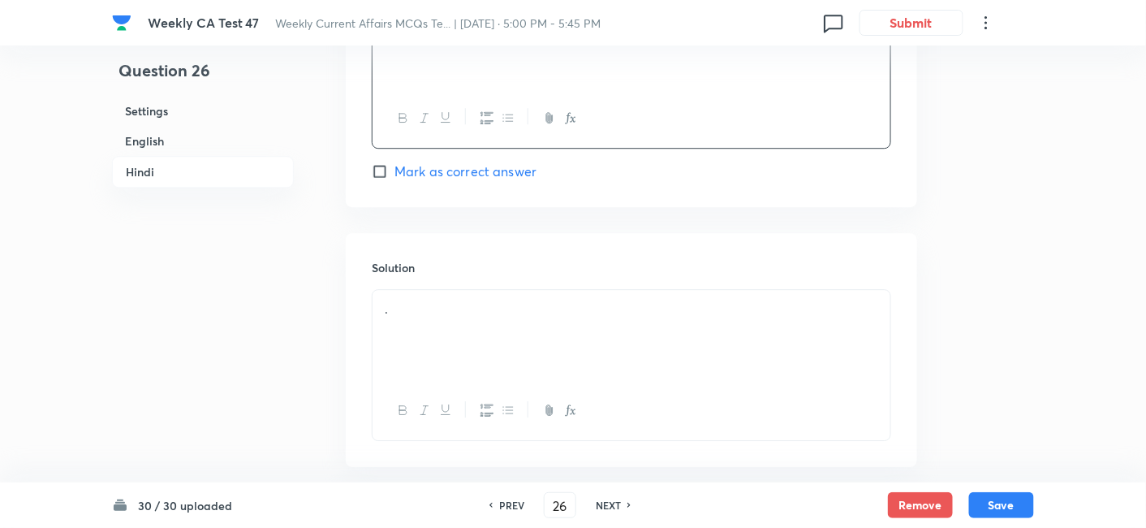
click at [435, 300] on p "." at bounding box center [632, 309] width 494 height 19
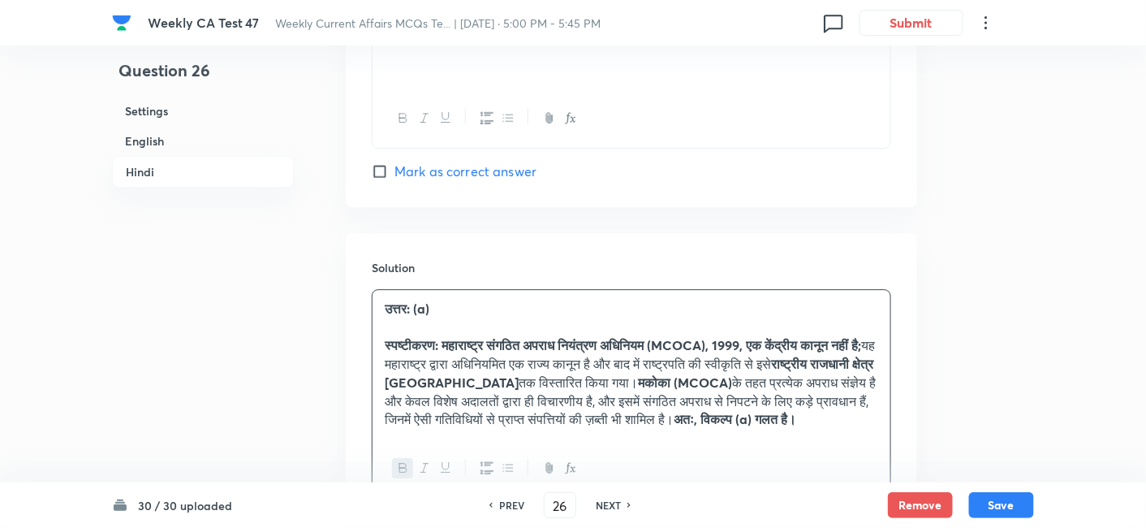
click at [168, 145] on h6 "English" at bounding box center [203, 141] width 182 height 30
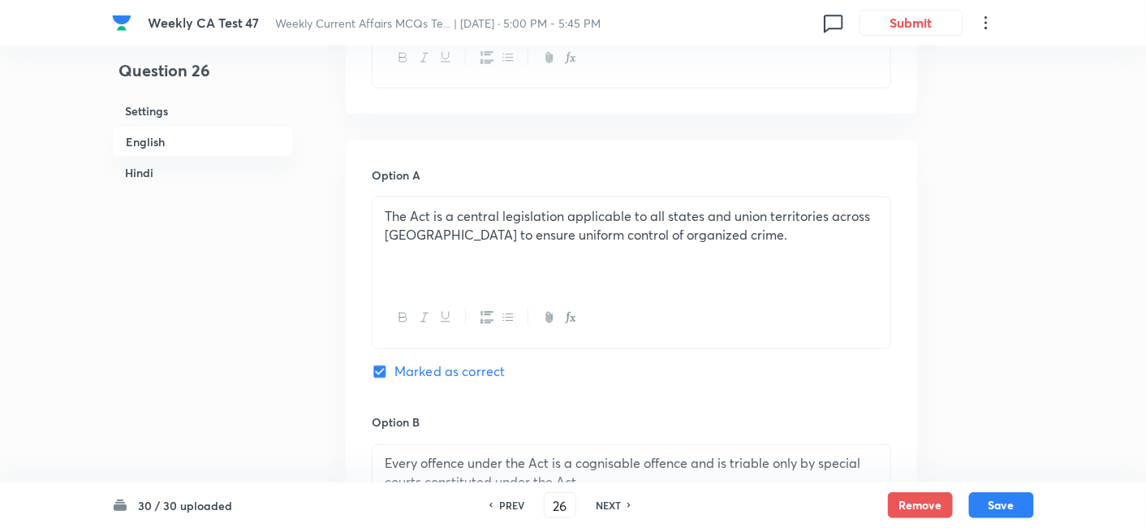
scroll to position [689, 0]
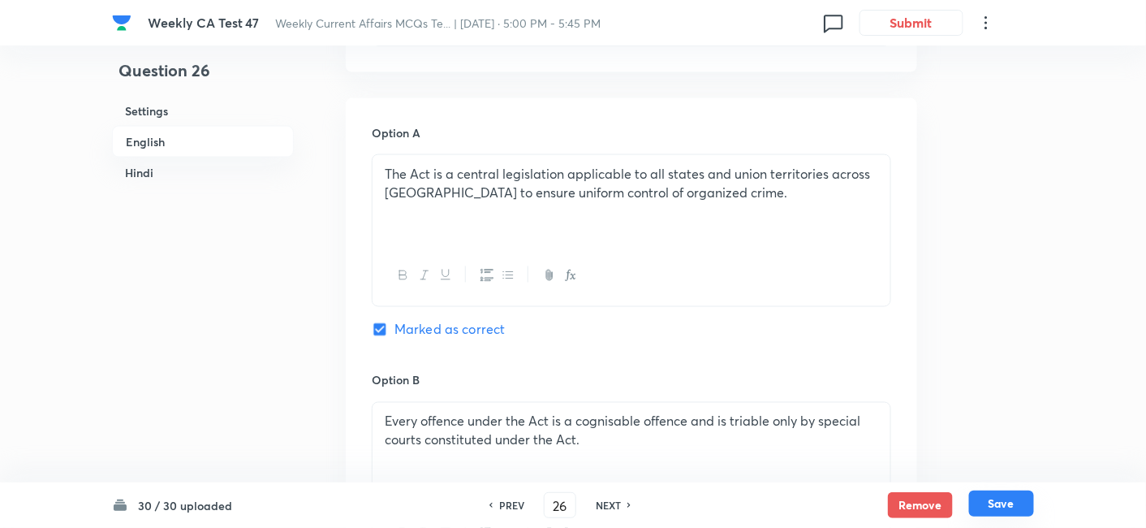
click at [1012, 474] on button "Save" at bounding box center [1001, 503] width 65 height 26
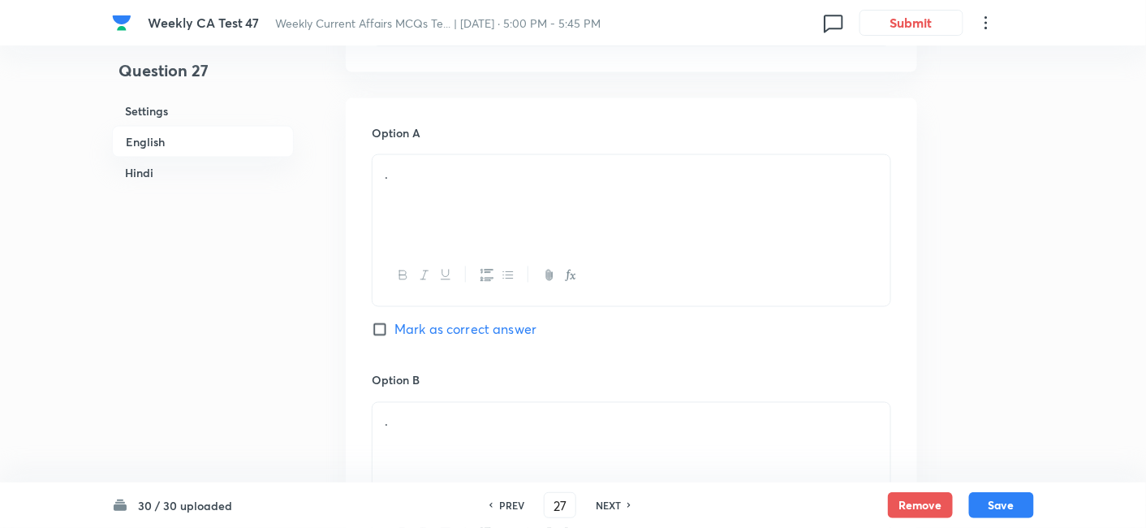
click at [234, 141] on h6 "English" at bounding box center [203, 142] width 182 height 32
click at [521, 182] on p "." at bounding box center [632, 184] width 494 height 19
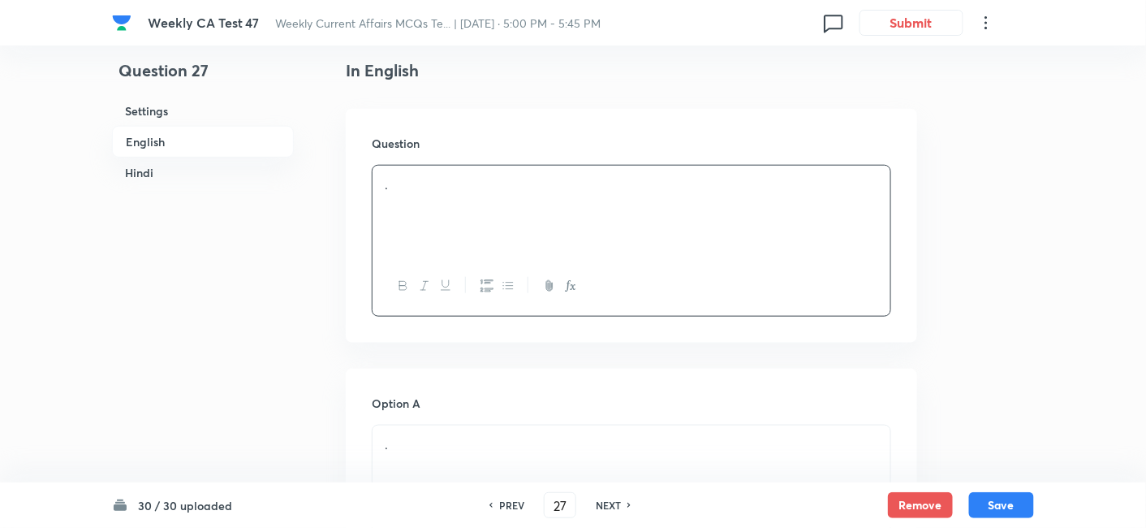
click at [498, 226] on div "." at bounding box center [632, 211] width 518 height 91
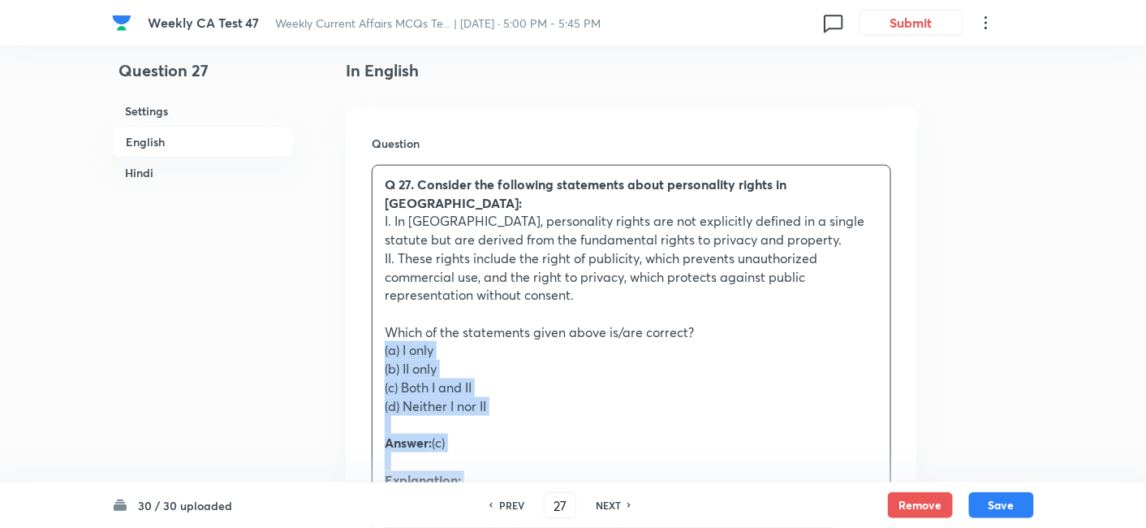
drag, startPoint x: 423, startPoint y: 334, endPoint x: 367, endPoint y: 330, distance: 56.1
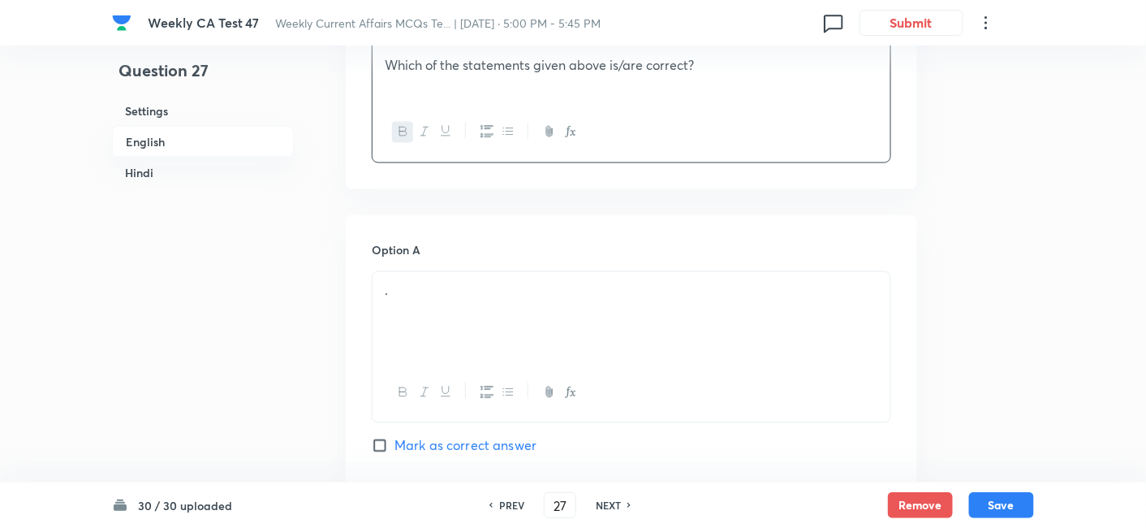
scroll to position [689, 0]
click at [441, 278] on p "." at bounding box center [632, 287] width 494 height 19
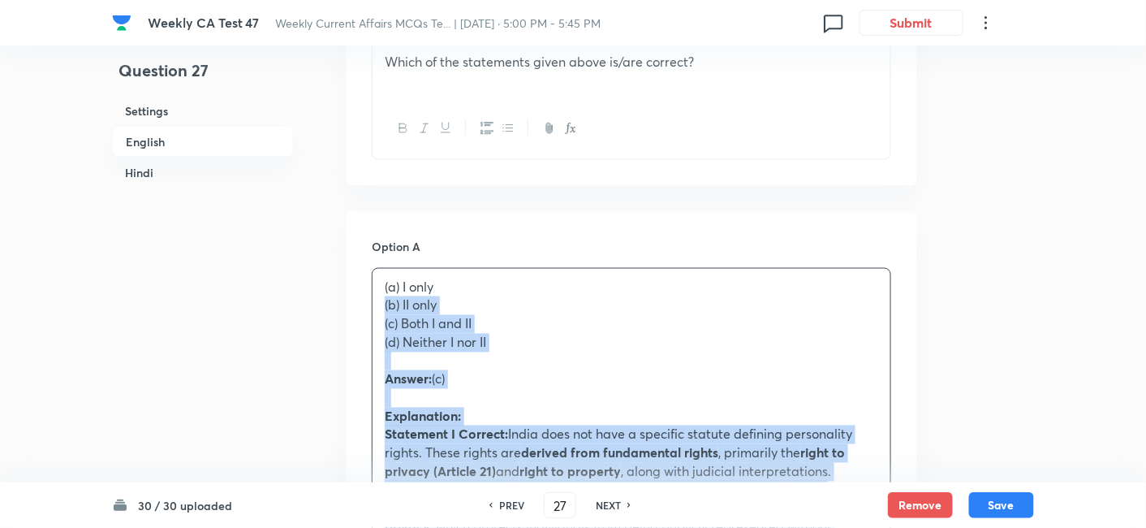
drag, startPoint x: 375, startPoint y: 286, endPoint x: 331, endPoint y: 291, distance: 44.1
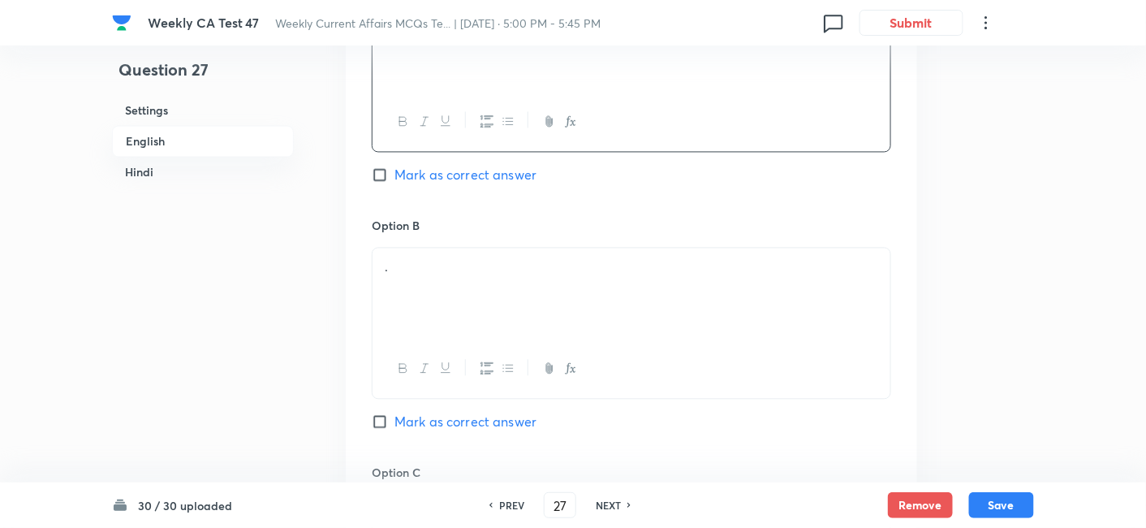
scroll to position [960, 0]
click at [458, 255] on p "." at bounding box center [632, 264] width 494 height 19
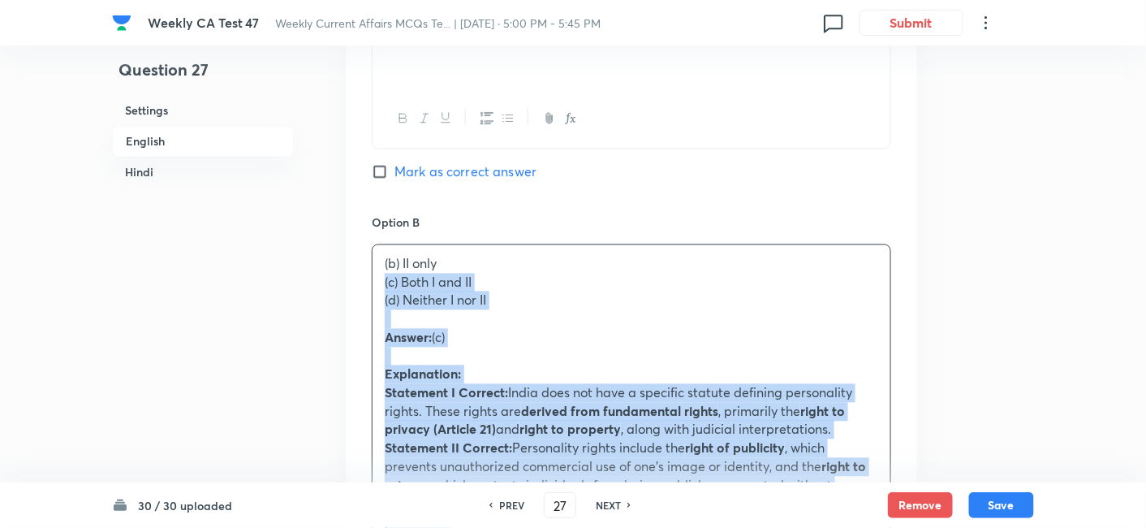
drag, startPoint x: 409, startPoint y: 268, endPoint x: 352, endPoint y: 268, distance: 57.6
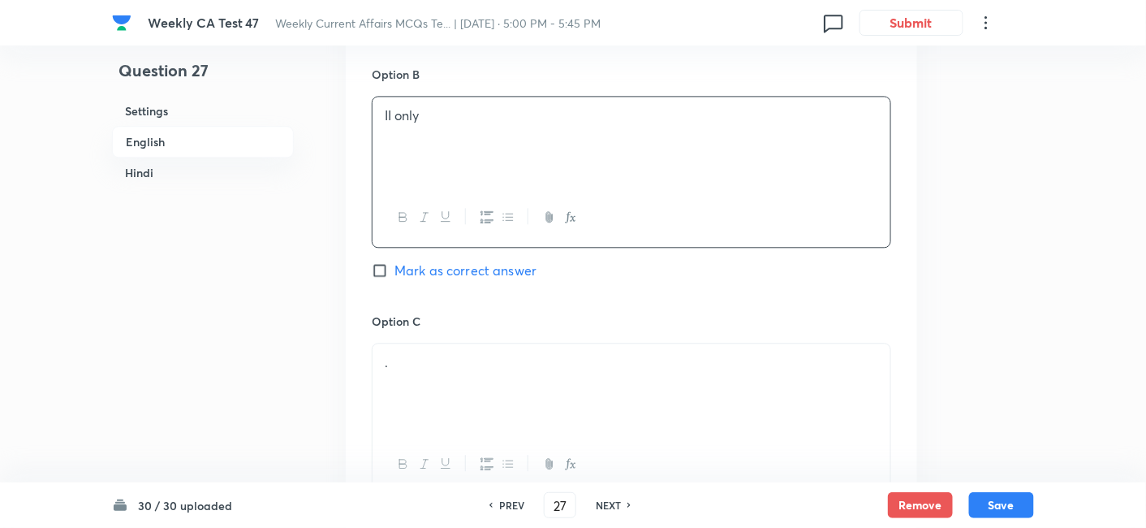
scroll to position [1231, 0]
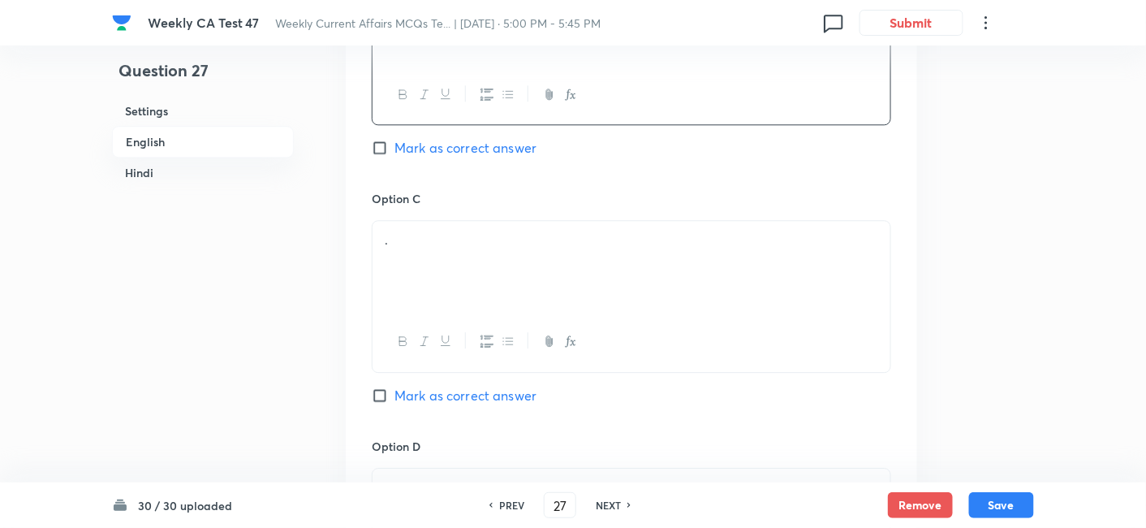
click at [462, 244] on div "." at bounding box center [632, 266] width 518 height 91
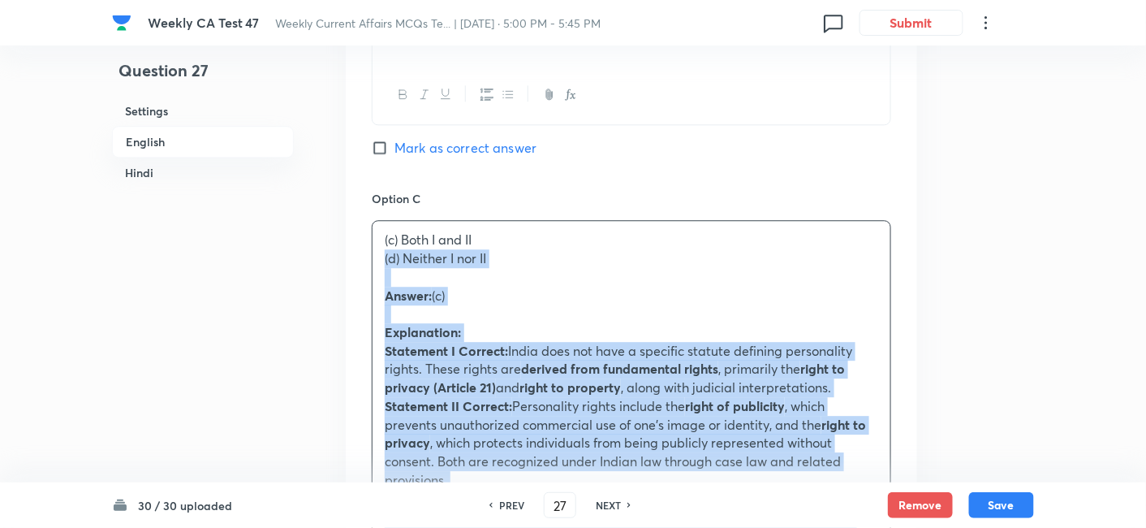
click at [350, 238] on div "Option A I only Mark as correct answer Option B II only Mark as correct answer …" at bounding box center [632, 479] width 572 height 1619
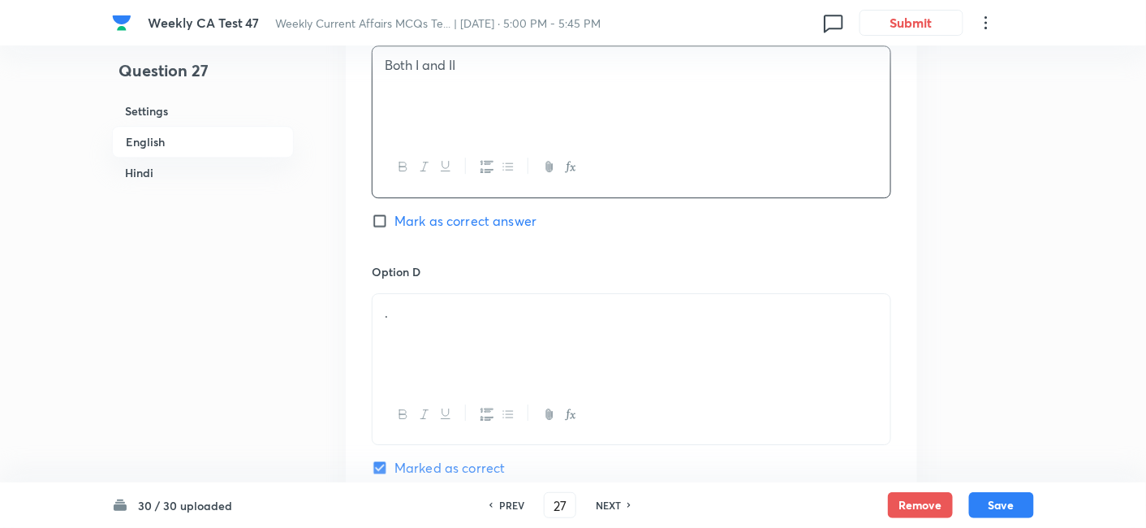
scroll to position [1411, 0]
click at [519, 205] on span "Mark as correct answer" at bounding box center [466, 214] width 142 height 19
click at [395, 207] on input "Mark as correct answer" at bounding box center [383, 215] width 23 height 16
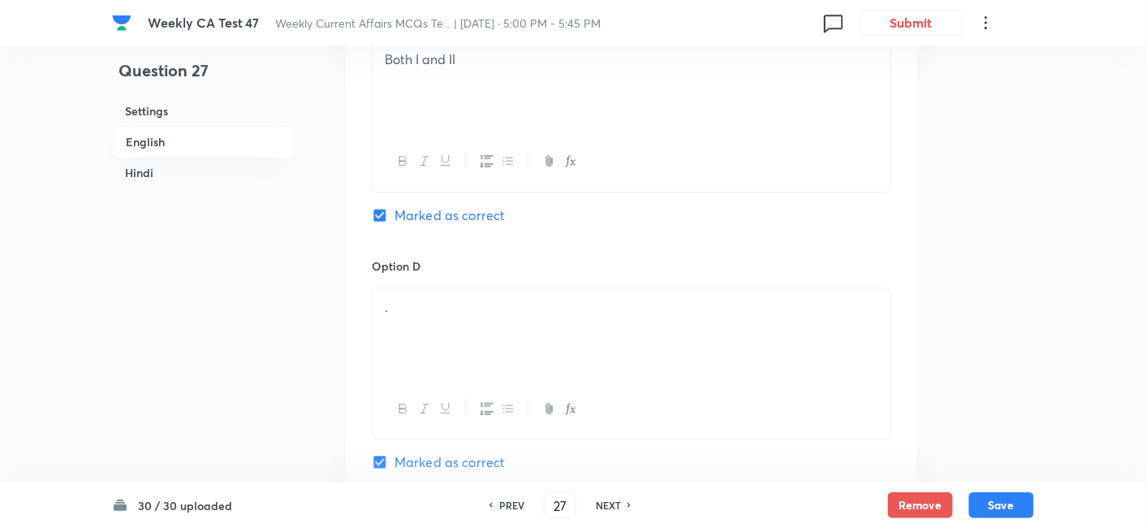
click at [469, 312] on div "." at bounding box center [632, 333] width 518 height 91
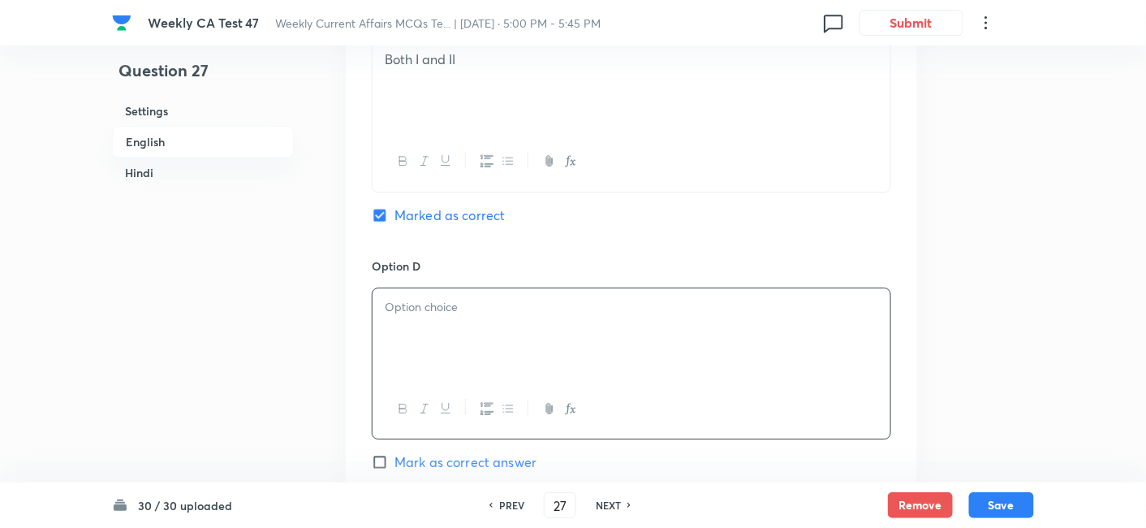
paste div
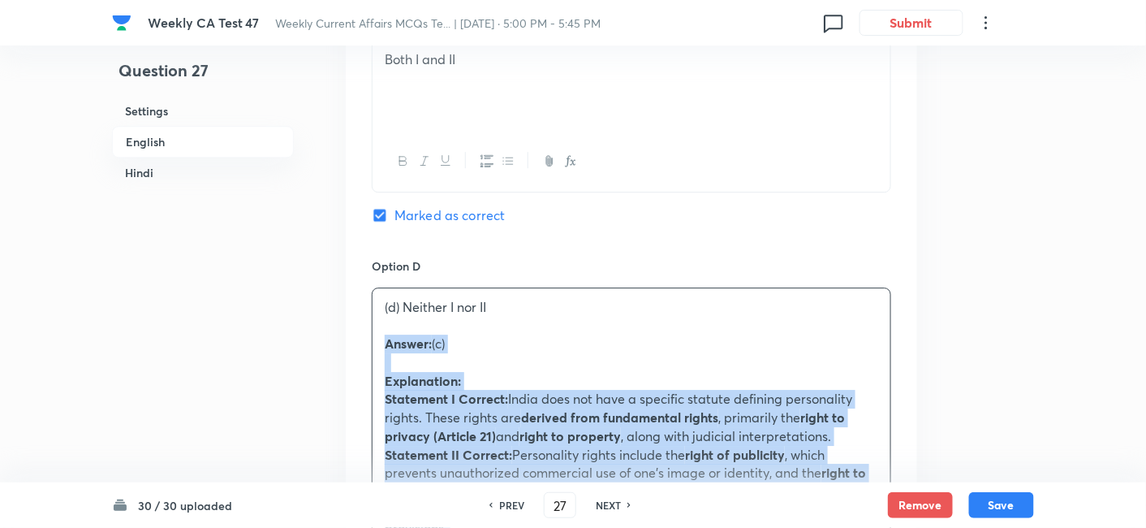
drag, startPoint x: 408, startPoint y: 326, endPoint x: 346, endPoint y: 326, distance: 61.7
click at [346, 326] on div "Option A I only Mark as correct answer Option B II only Mark as correct answer …" at bounding box center [632, 290] width 572 height 1600
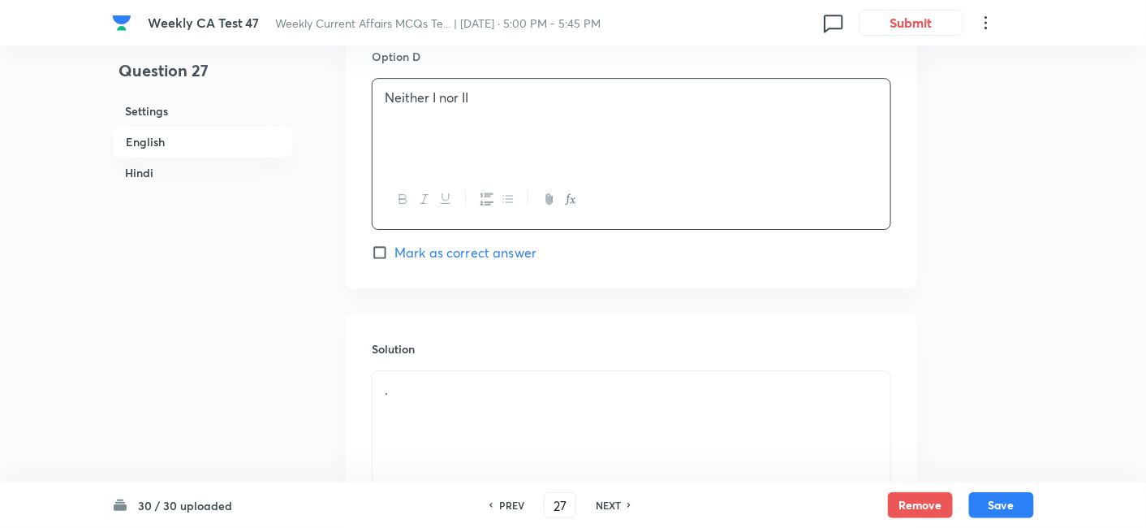
scroll to position [1771, 0]
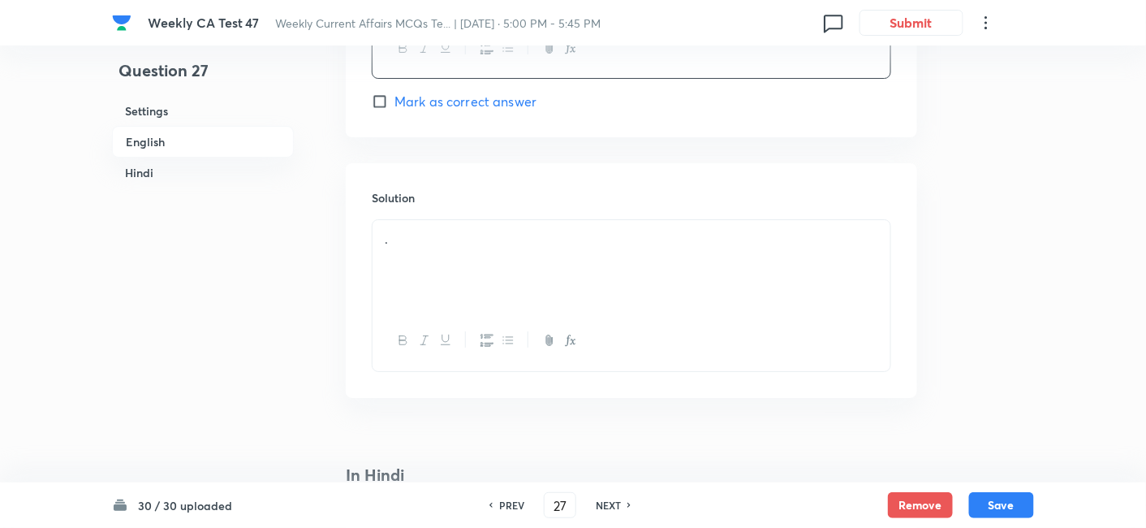
click at [457, 230] on p "." at bounding box center [632, 239] width 494 height 19
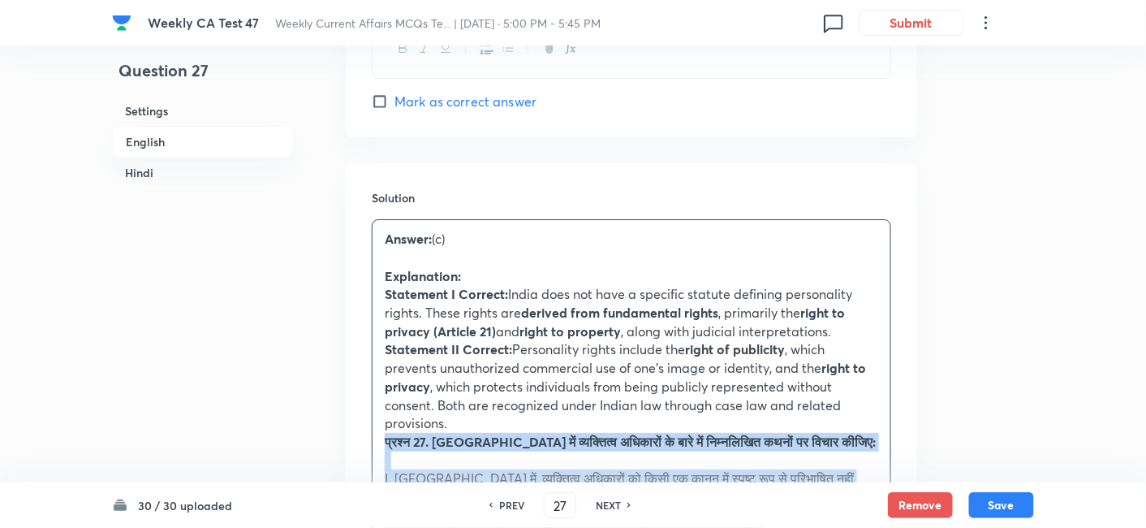
click at [335, 425] on div "Question 27 Settings English Hindi Settings Type Single choice correct 4 option…" at bounding box center [573, 484] width 922 height 4354
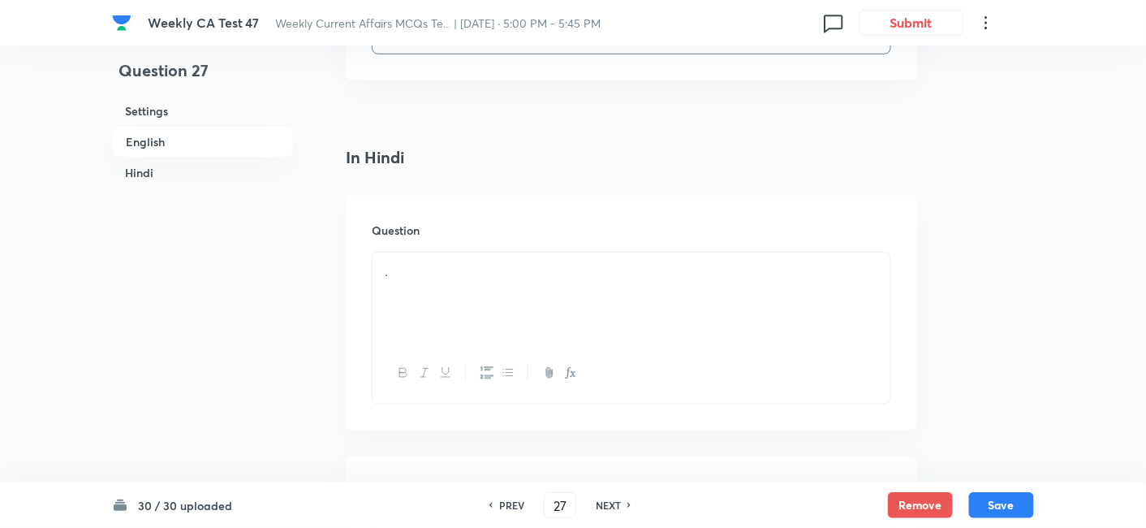
scroll to position [2223, 0]
click at [477, 284] on div "." at bounding box center [632, 294] width 518 height 91
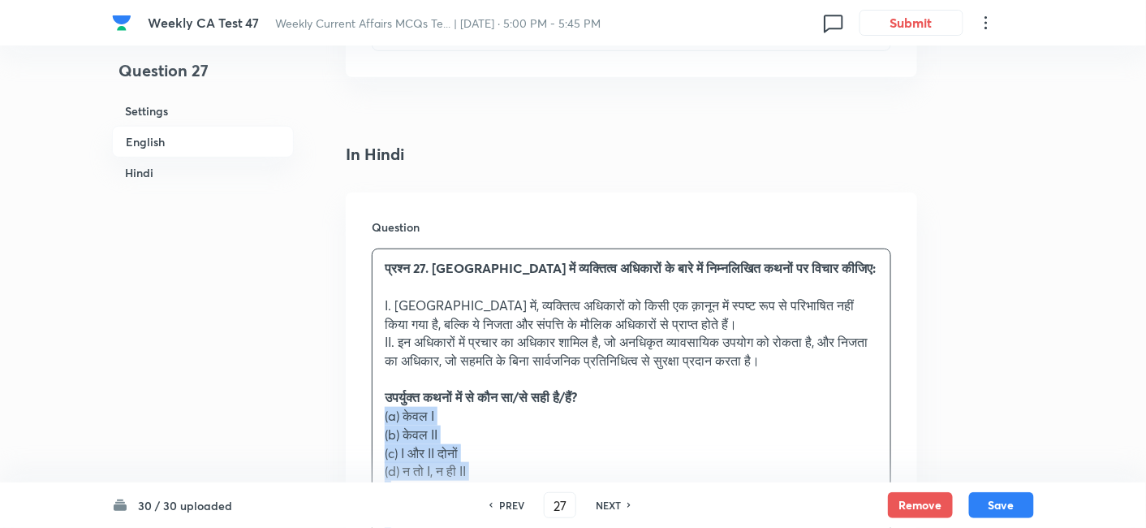
drag, startPoint x: 388, startPoint y: 397, endPoint x: 311, endPoint y: 394, distance: 77.2
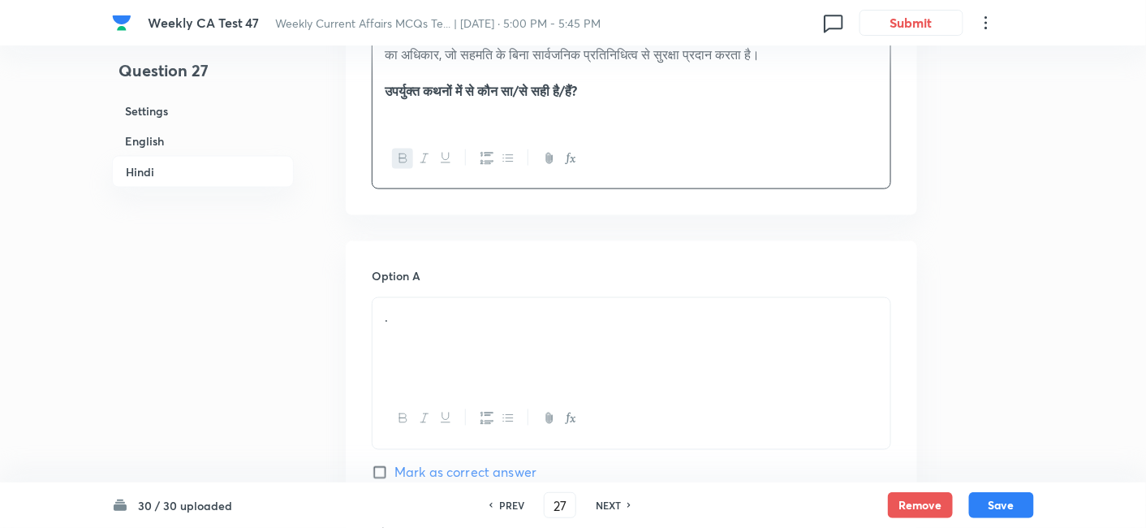
scroll to position [2583, 0]
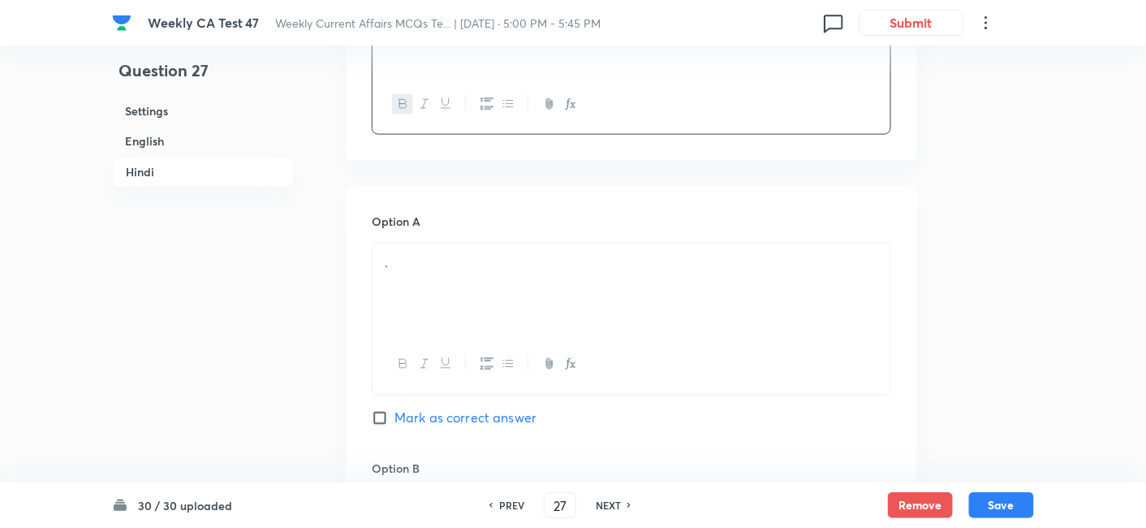
click at [481, 272] on div "." at bounding box center [632, 289] width 518 height 91
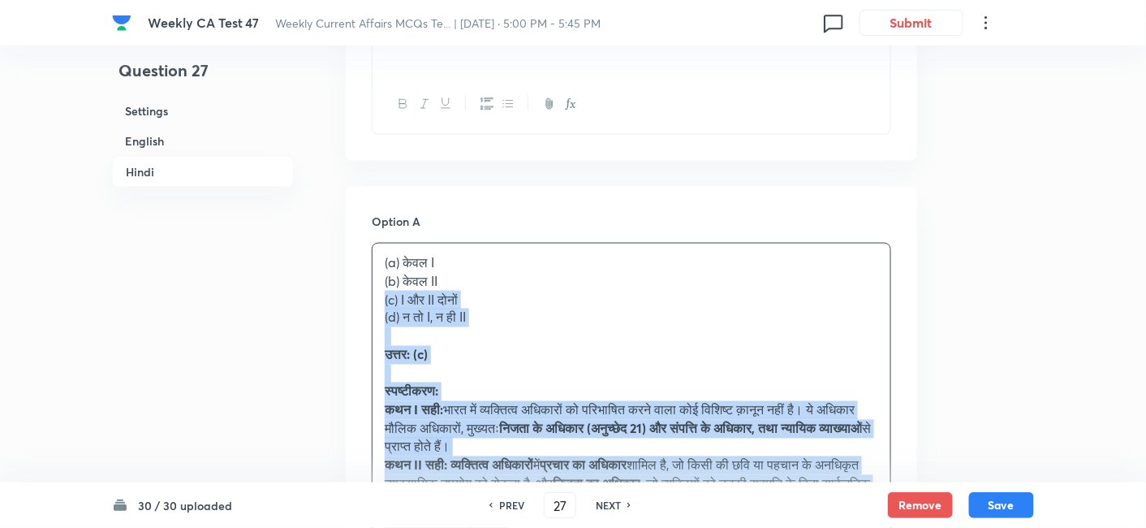
drag, startPoint x: 387, startPoint y: 265, endPoint x: 323, endPoint y: 271, distance: 64.4
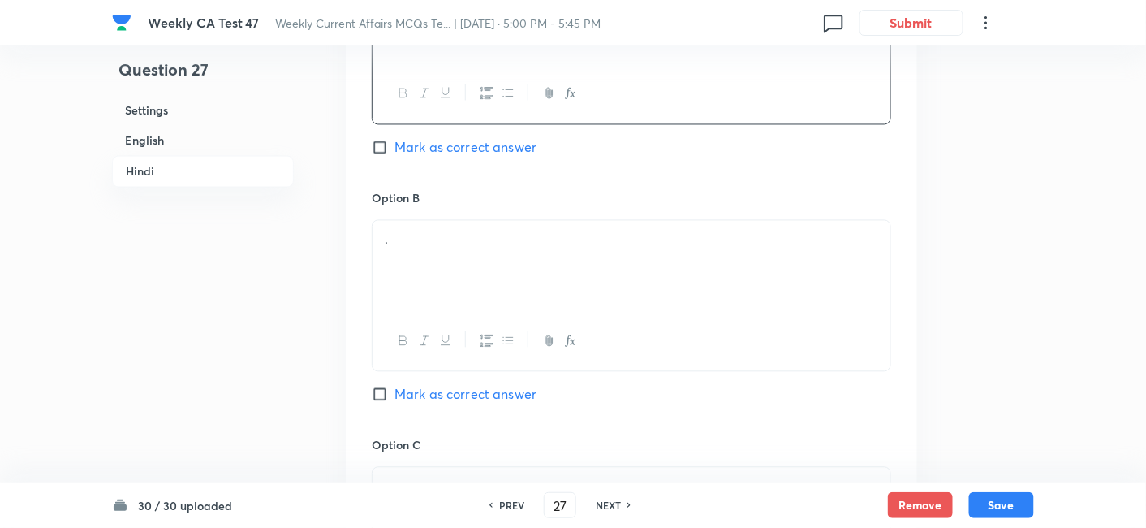
scroll to position [2854, 0]
click at [452, 244] on div "." at bounding box center [632, 265] width 518 height 91
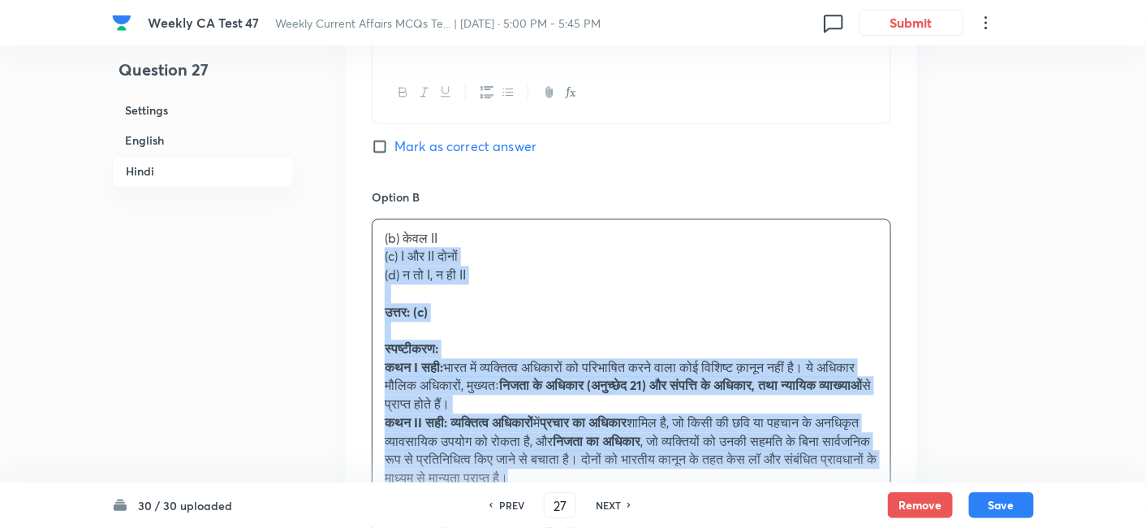
drag, startPoint x: 419, startPoint y: 248, endPoint x: 334, endPoint y: 235, distance: 86.2
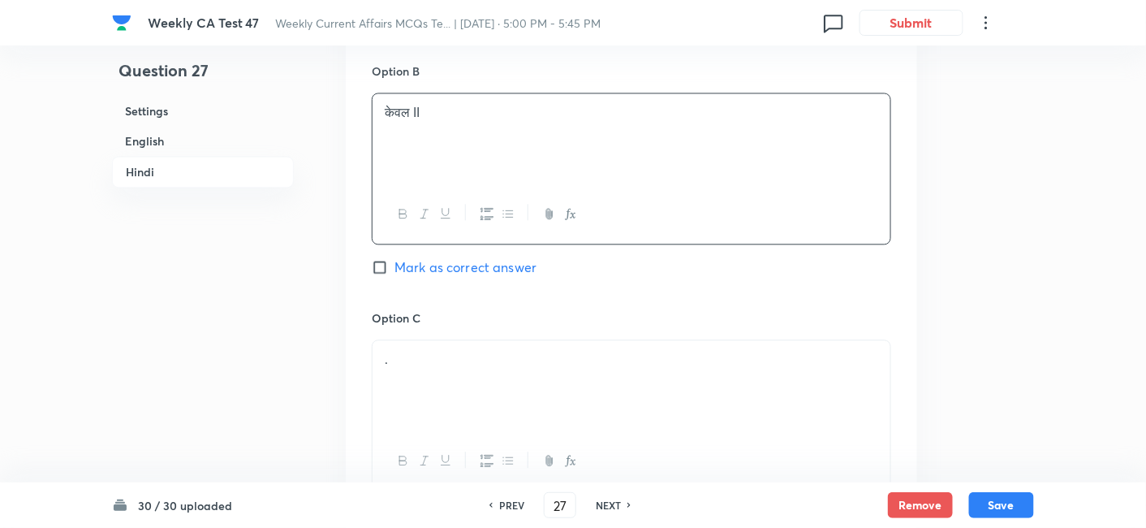
scroll to position [3034, 0]
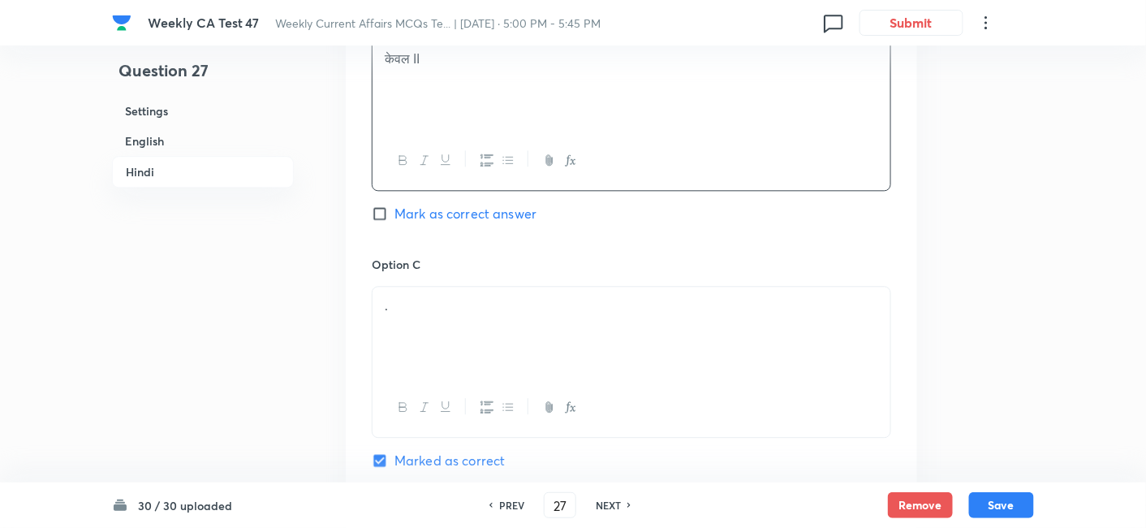
click at [433, 295] on div "." at bounding box center [632, 332] width 518 height 91
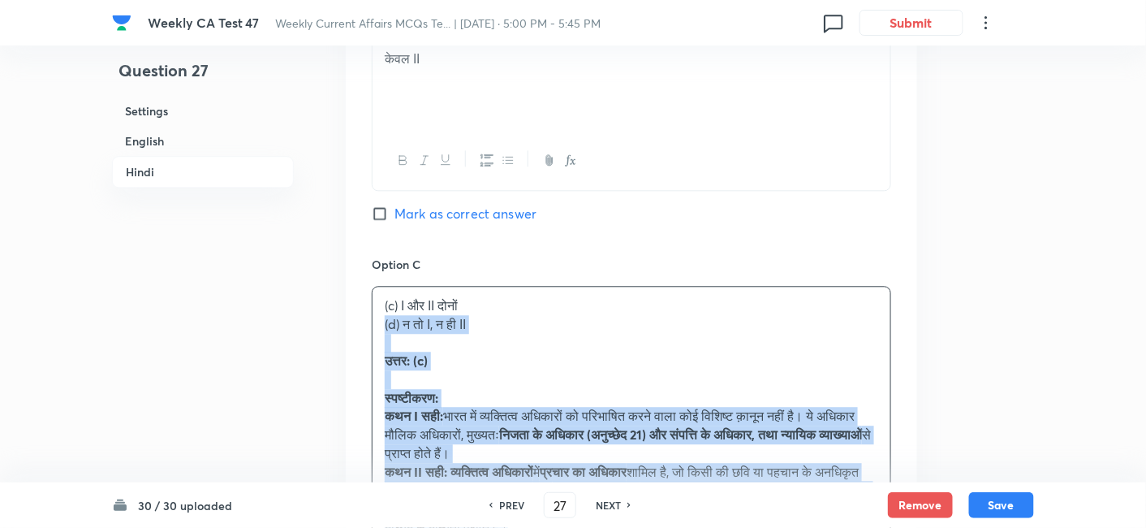
drag, startPoint x: 359, startPoint y: 304, endPoint x: 303, endPoint y: 310, distance: 56.3
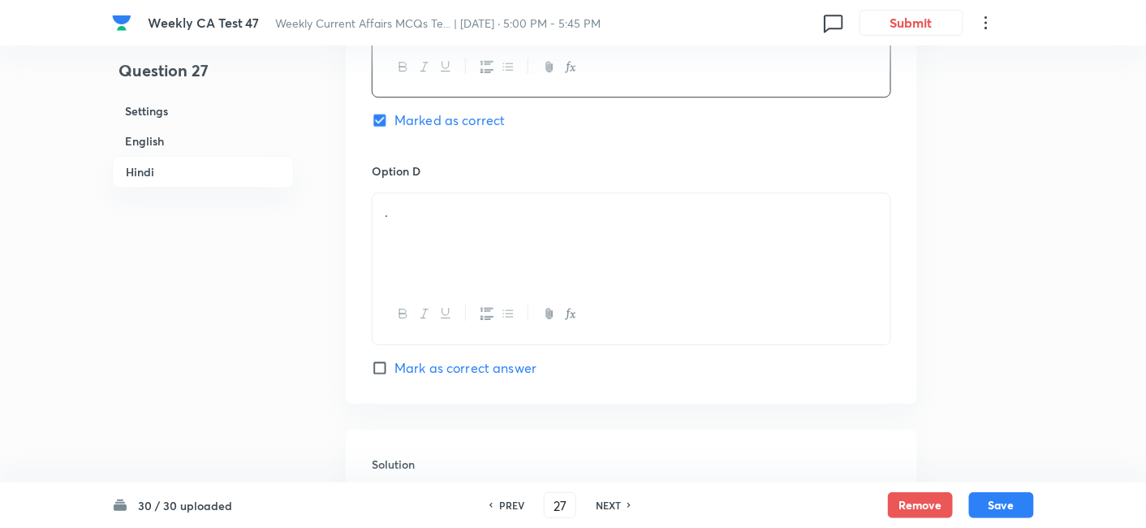
scroll to position [3395, 0]
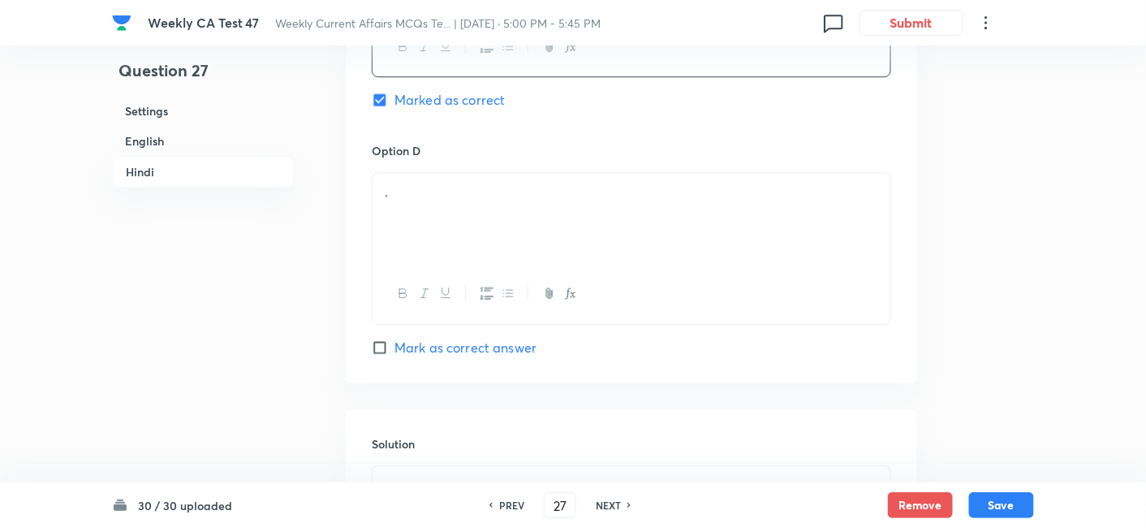
click at [464, 218] on div "." at bounding box center [632, 218] width 518 height 91
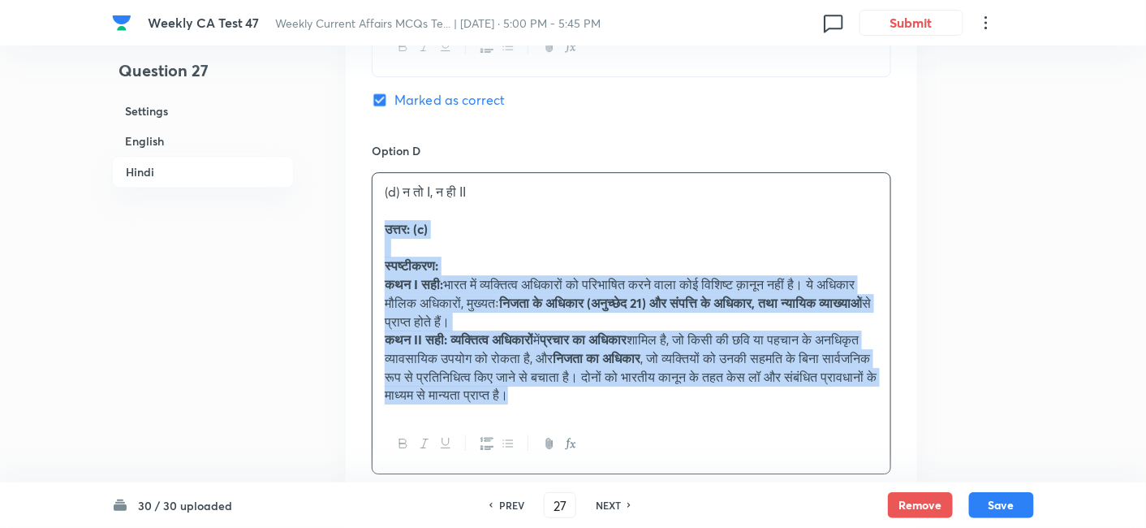
drag, startPoint x: 353, startPoint y: 208, endPoint x: 340, endPoint y: 207, distance: 13.0
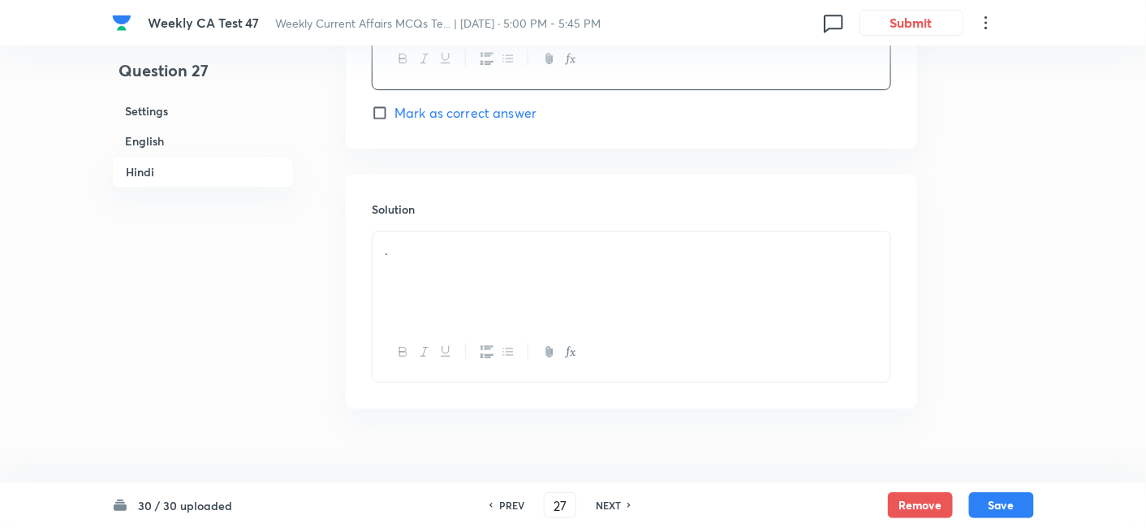
scroll to position [3630, 0]
click at [460, 241] on p "." at bounding box center [632, 250] width 494 height 19
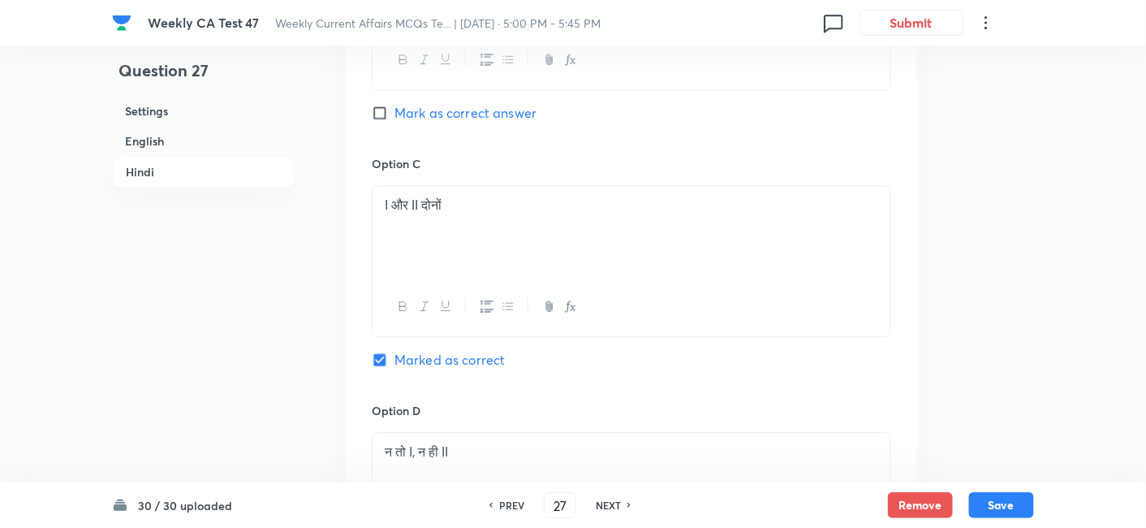
scroll to position [3089, 0]
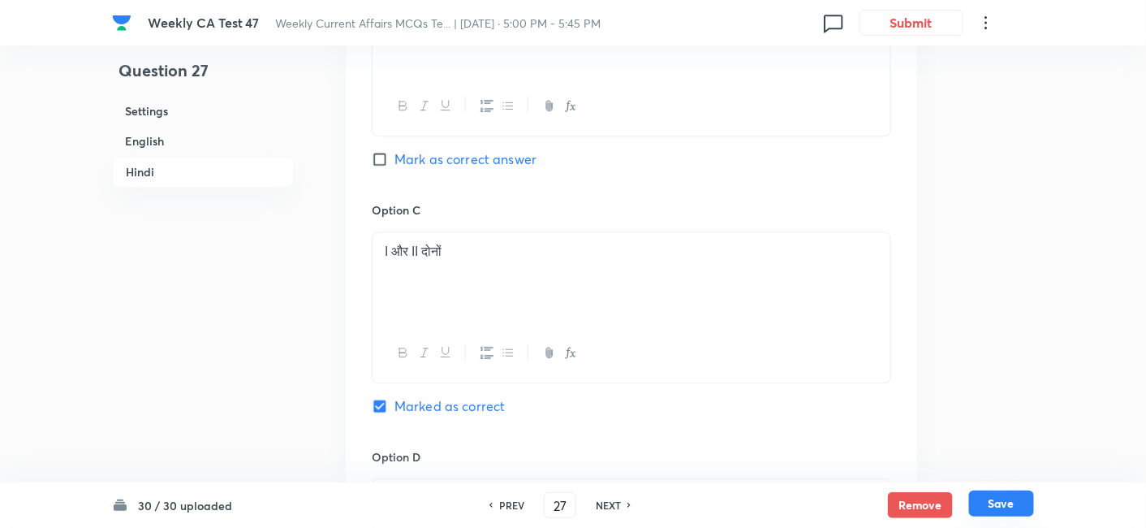
click at [1026, 474] on button "Save" at bounding box center [1001, 503] width 65 height 26
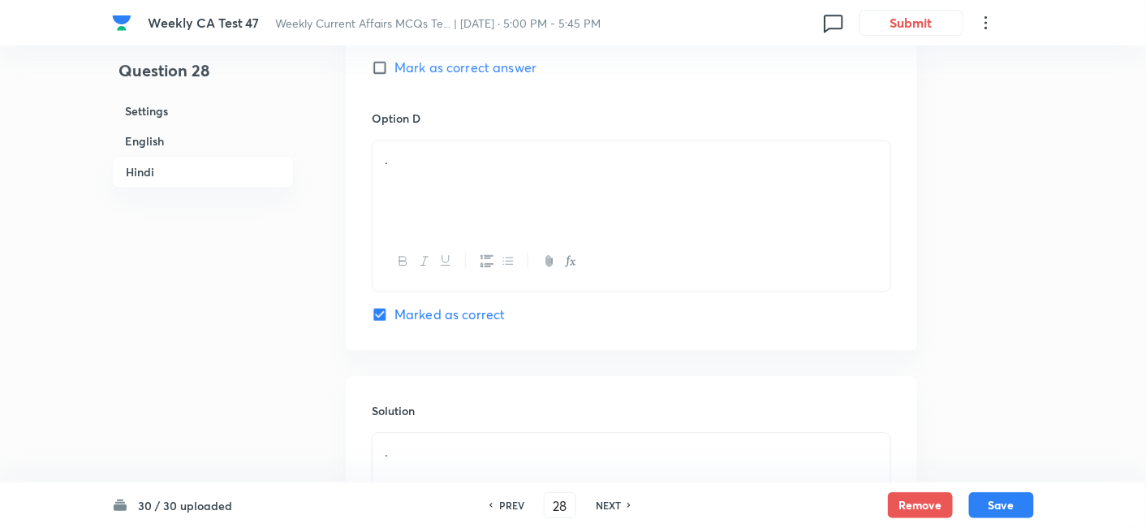
click at [197, 152] on h6 "English" at bounding box center [203, 141] width 182 height 30
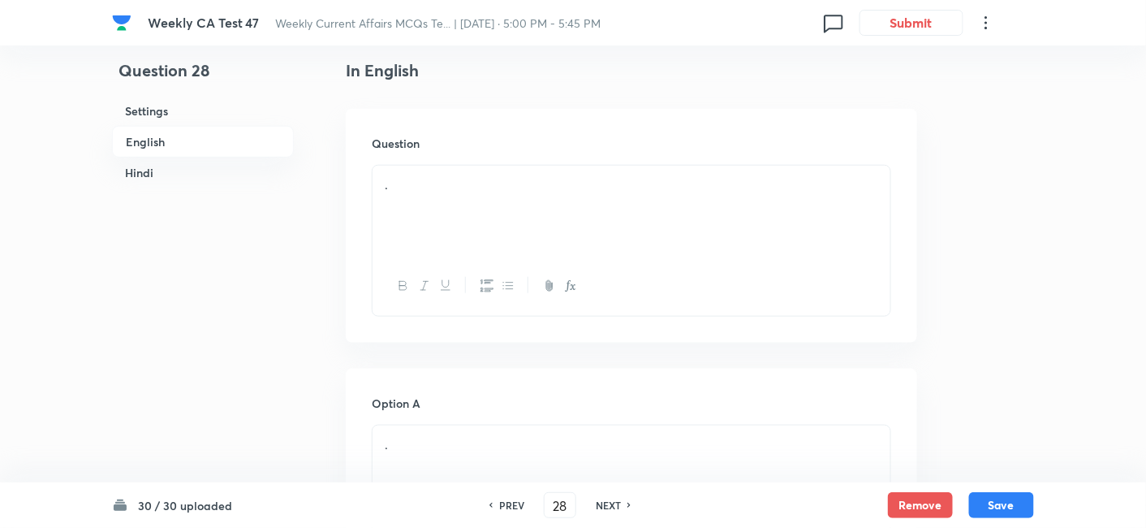
click at [512, 198] on div "." at bounding box center [632, 211] width 518 height 91
click at [464, 238] on div "." at bounding box center [632, 211] width 518 height 91
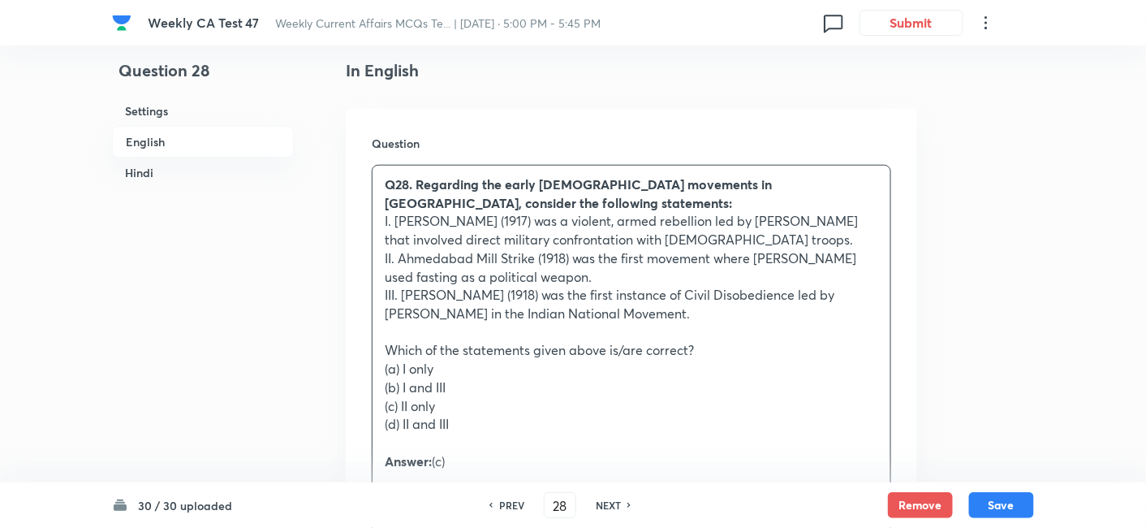
drag, startPoint x: 397, startPoint y: 370, endPoint x: 332, endPoint y: 374, distance: 65.1
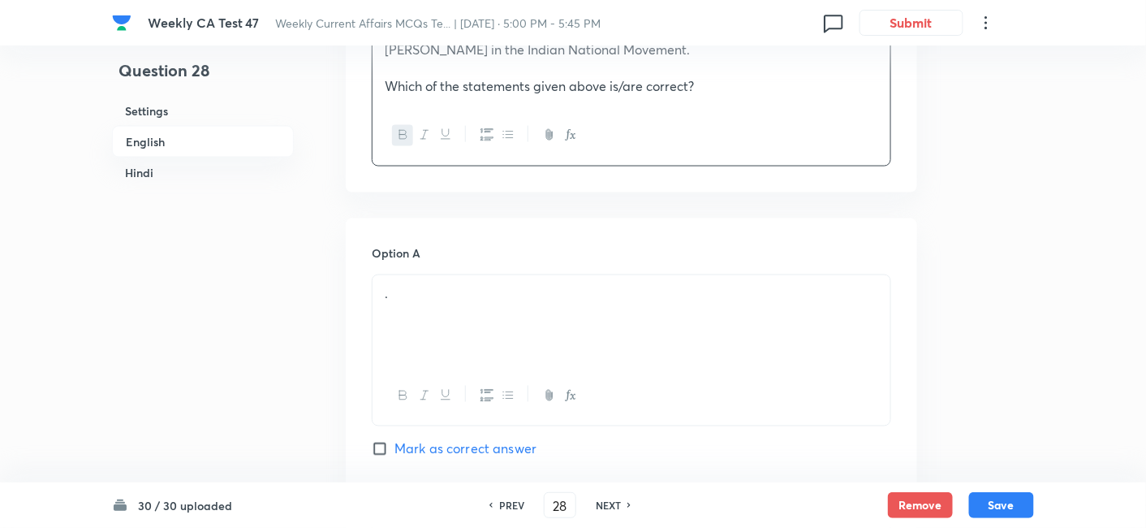
scroll to position [689, 0]
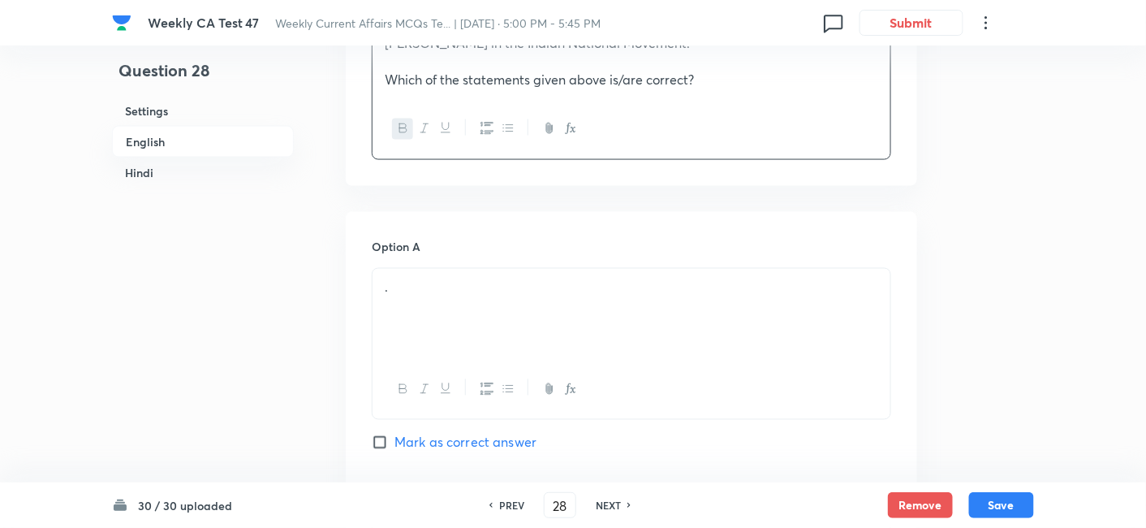
click at [457, 300] on div "." at bounding box center [632, 314] width 518 height 91
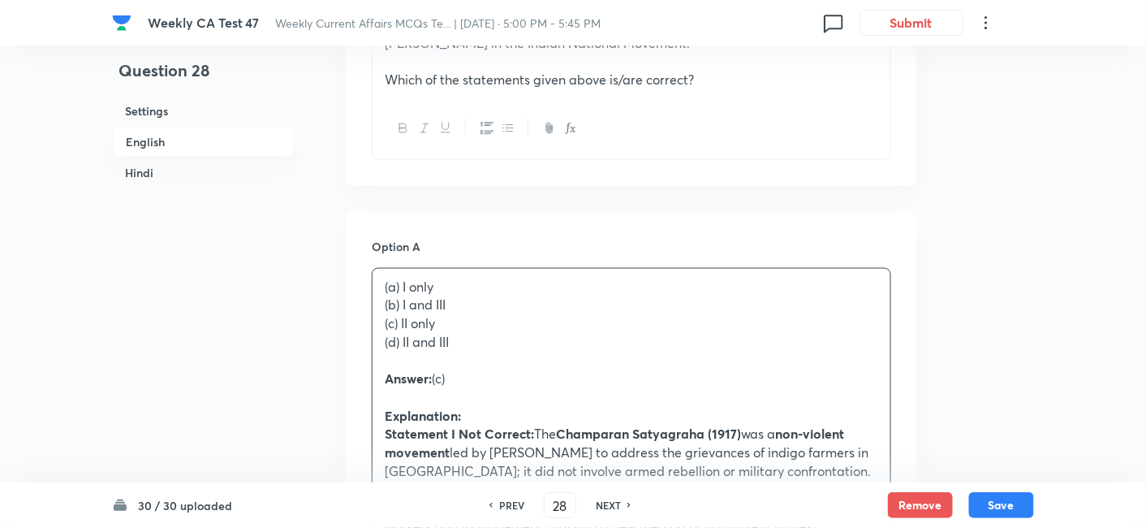
drag, startPoint x: 393, startPoint y: 313, endPoint x: 321, endPoint y: 304, distance: 72.7
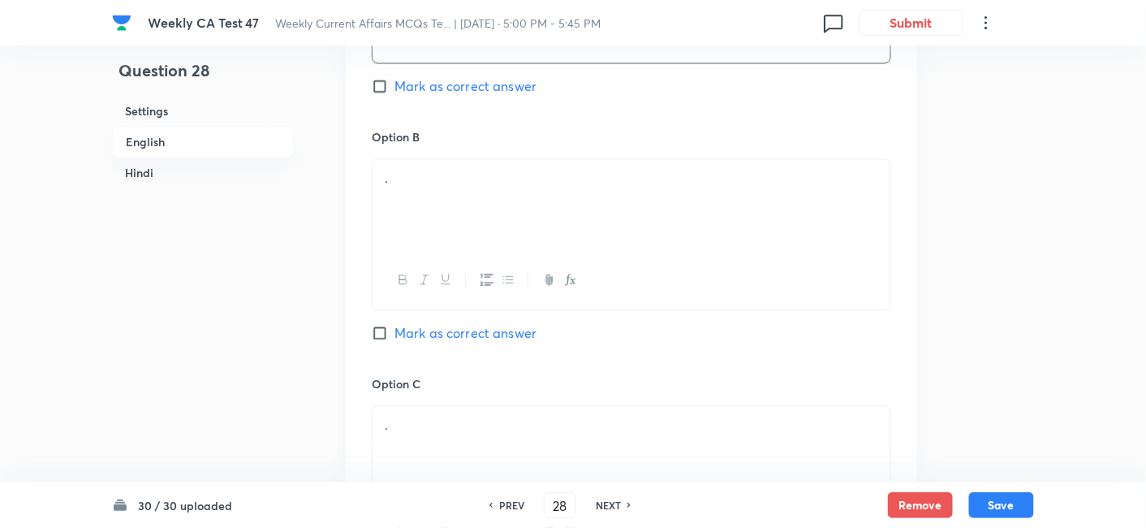
scroll to position [1050, 0]
click at [472, 215] on div "." at bounding box center [632, 199] width 518 height 91
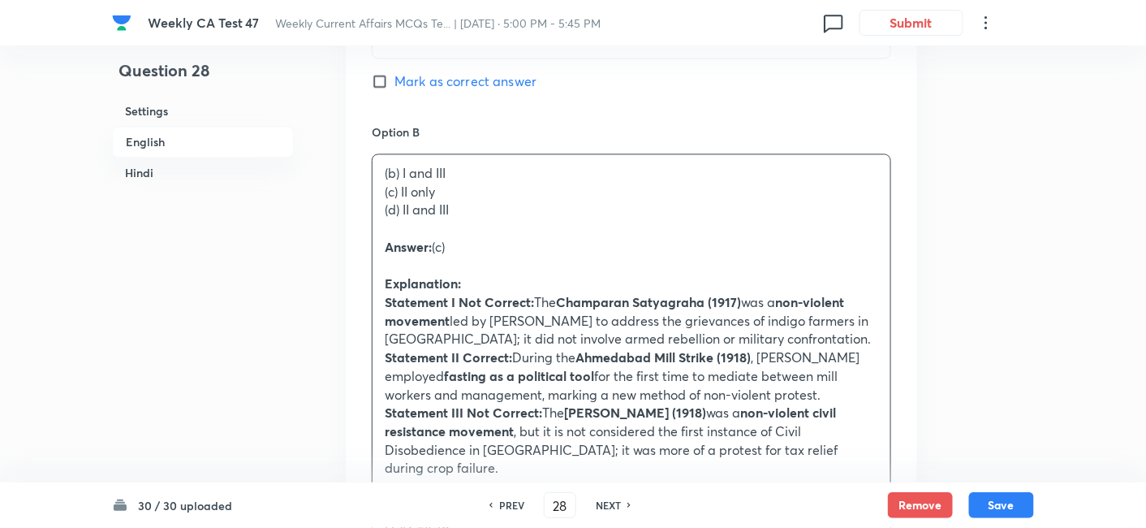
drag, startPoint x: 418, startPoint y: 198, endPoint x: 352, endPoint y: 192, distance: 66.1
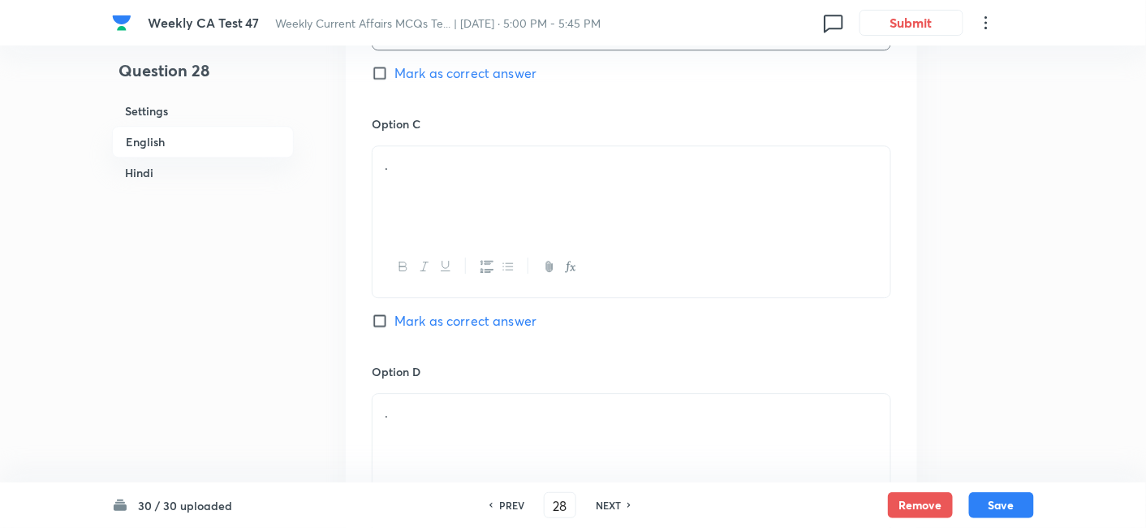
scroll to position [1321, 0]
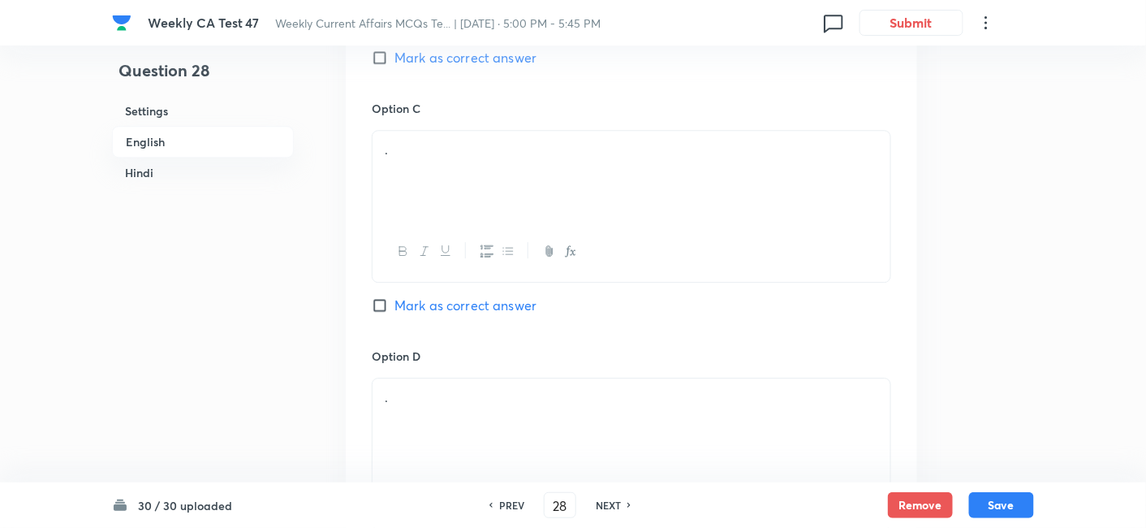
click at [463, 193] on div "." at bounding box center [632, 176] width 518 height 91
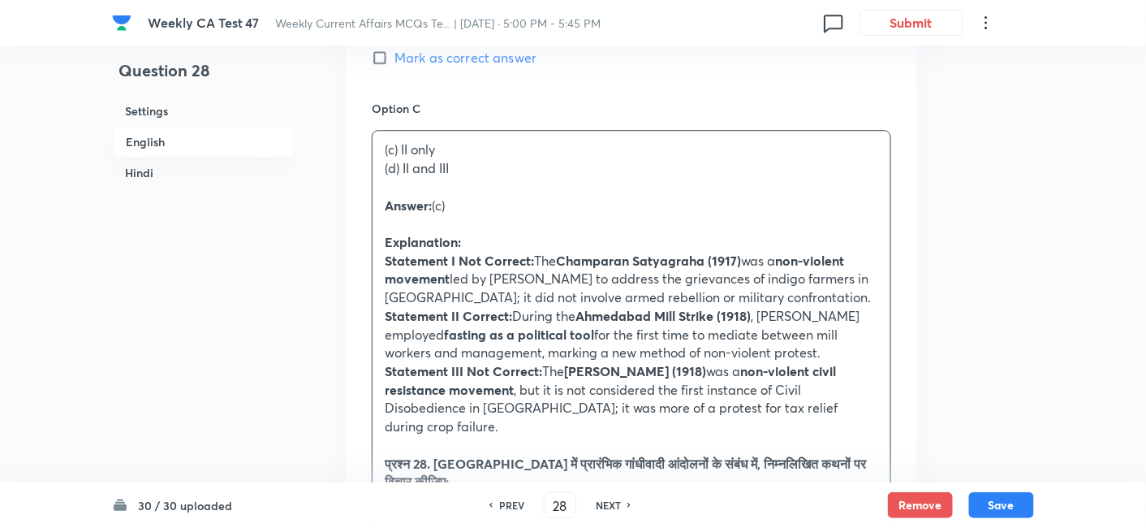
drag, startPoint x: 388, startPoint y: 170, endPoint x: 315, endPoint y: 153, distance: 75.0
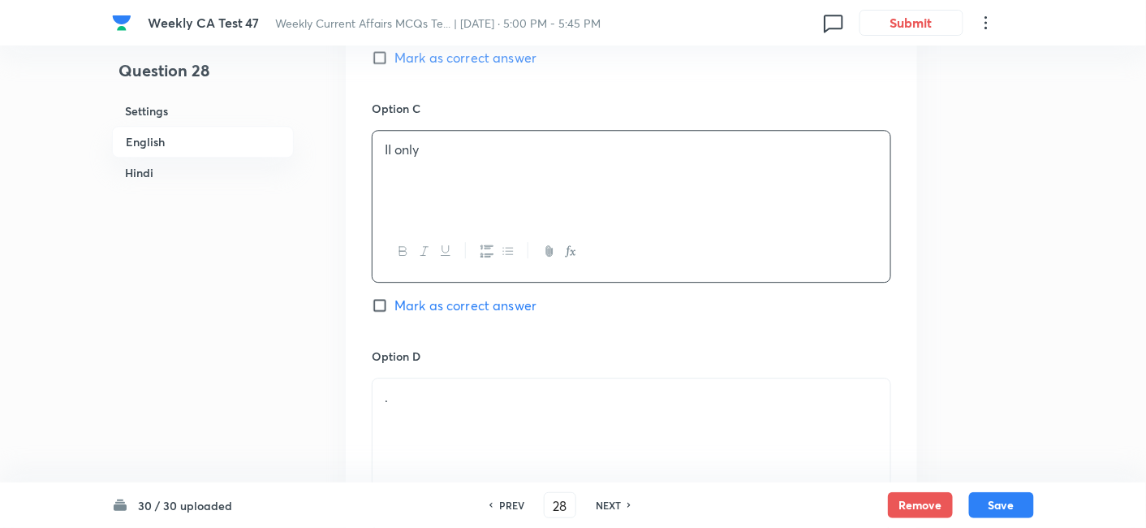
click at [472, 300] on span "Mark as correct answer" at bounding box center [466, 304] width 142 height 19
click at [395, 300] on input "Mark as correct answer" at bounding box center [383, 305] width 23 height 16
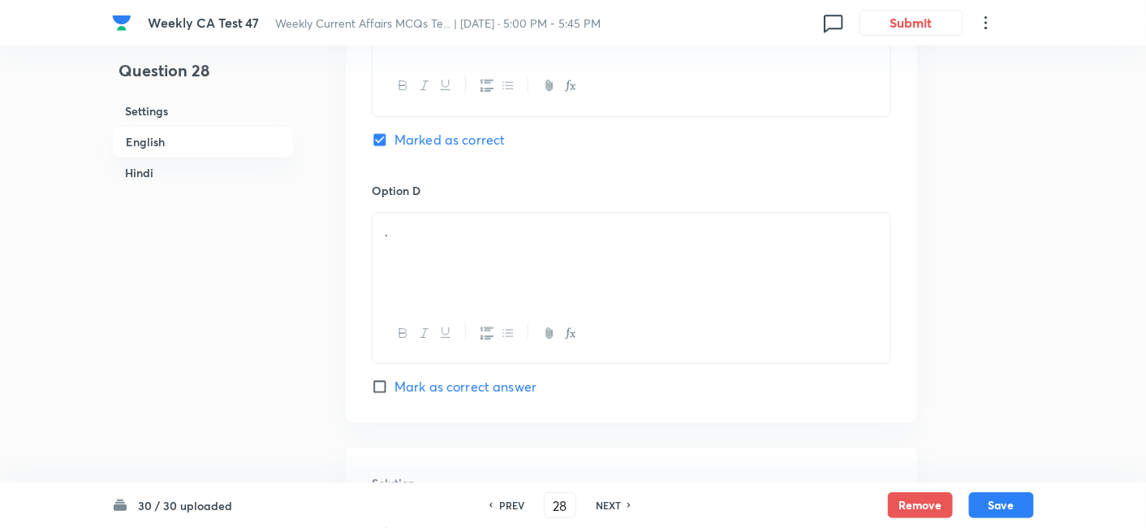
scroll to position [1501, 0]
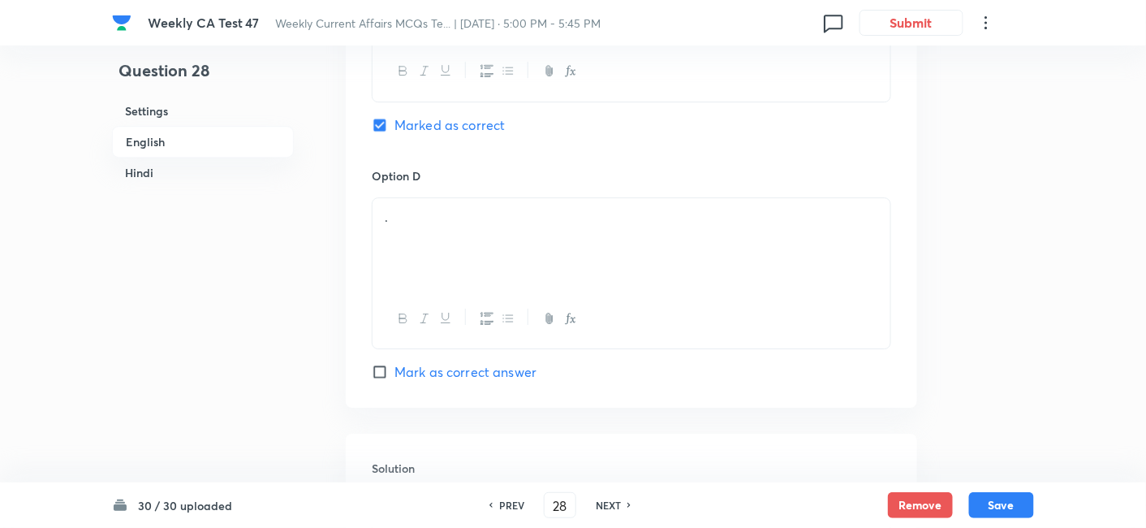
click at [459, 226] on div "." at bounding box center [632, 243] width 518 height 91
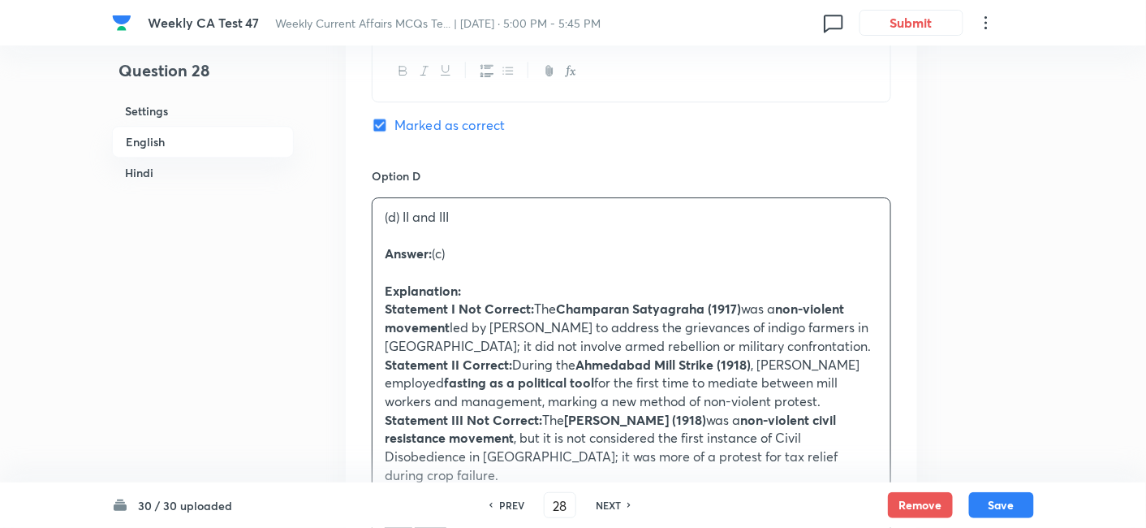
drag, startPoint x: 347, startPoint y: 253, endPoint x: 332, endPoint y: 253, distance: 14.6
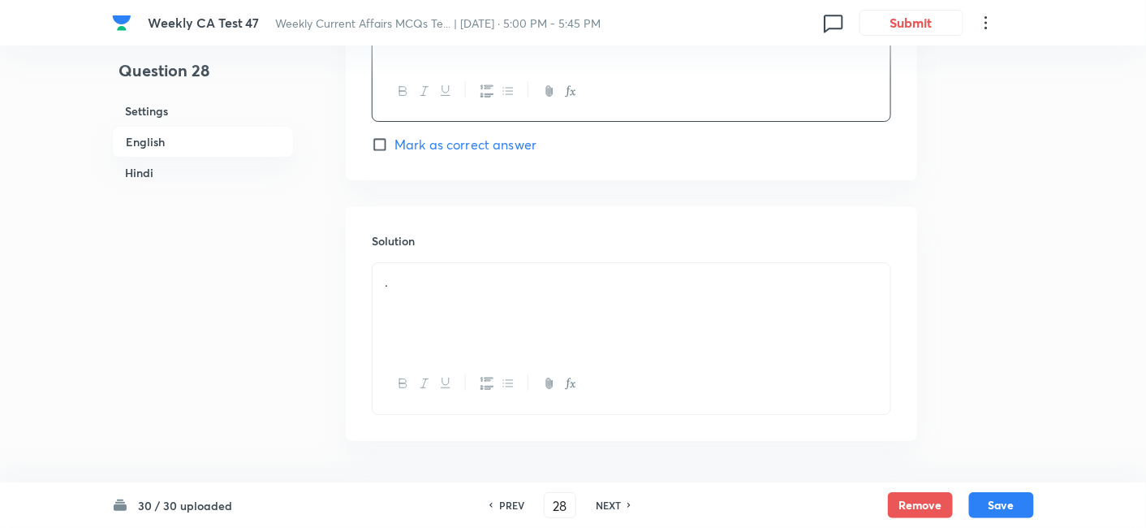
scroll to position [1771, 0]
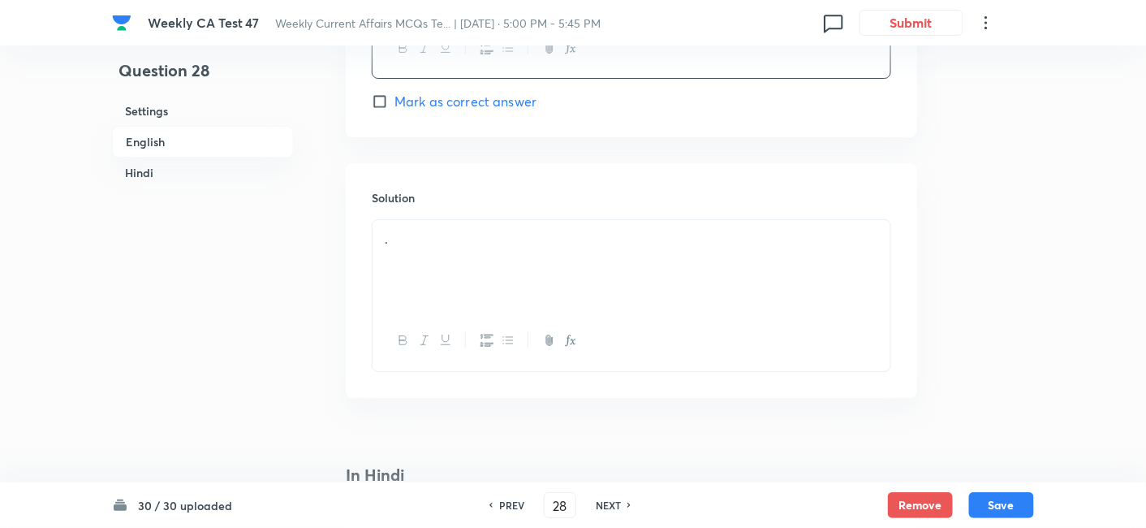
click at [440, 267] on div "." at bounding box center [632, 265] width 518 height 91
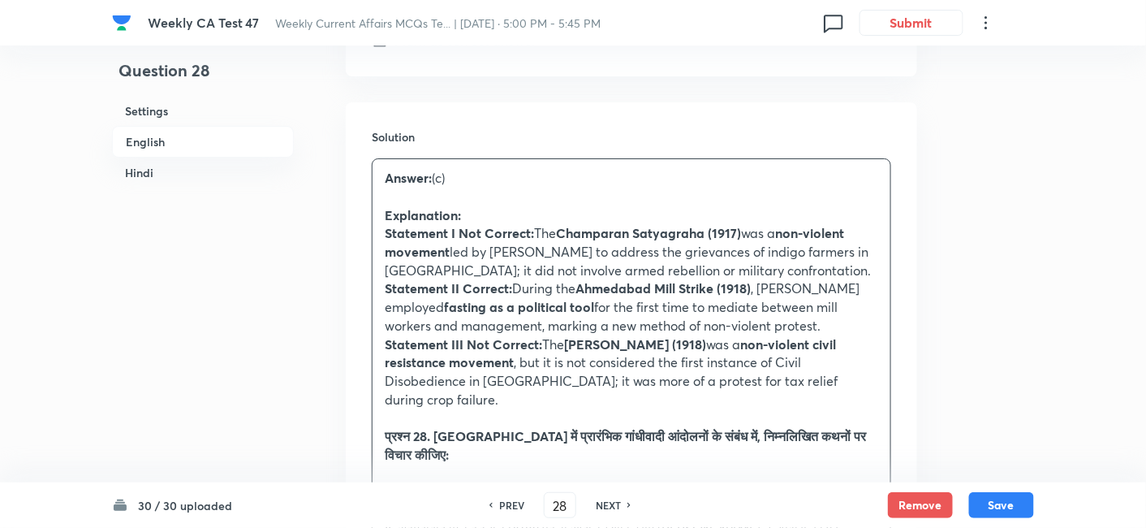
scroll to position [1862, 0]
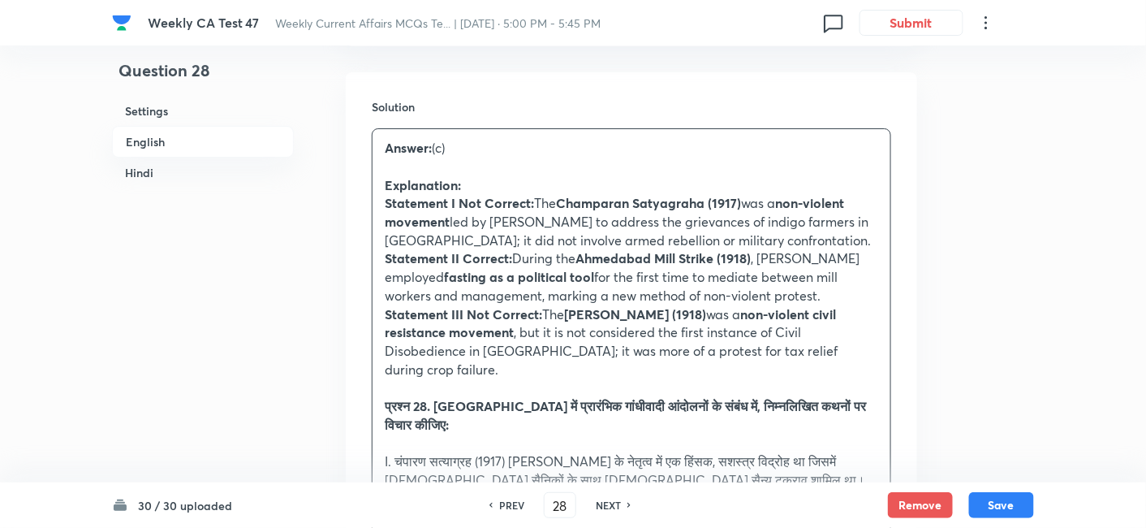
drag, startPoint x: 393, startPoint y: 397, endPoint x: 373, endPoint y: 377, distance: 28.1
click at [373, 377] on div "Answer: (c) Explanation: Statement I Not Correct: The Champaran Satyagraha (191…" at bounding box center [632, 526] width 518 height 794
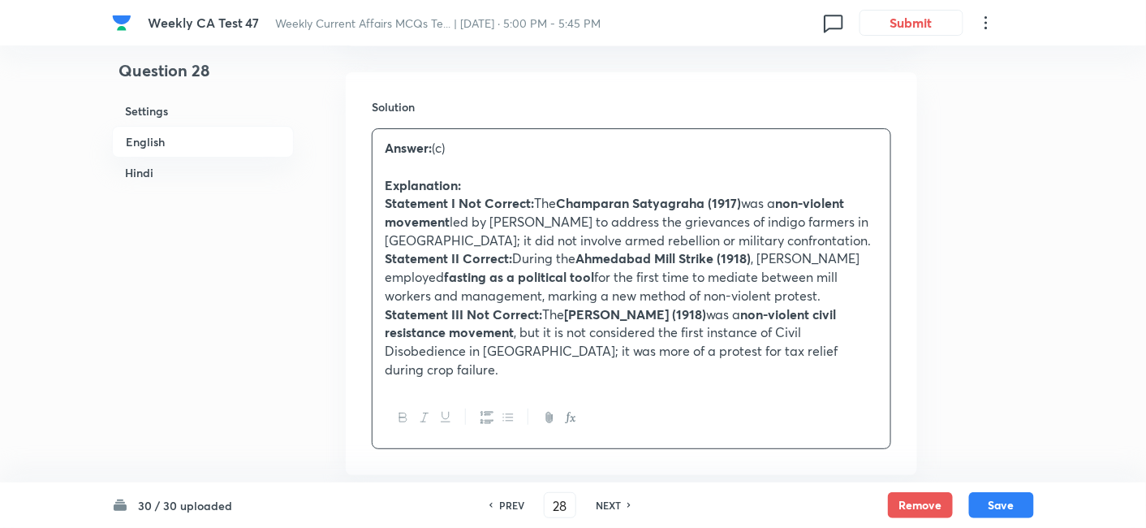
drag, startPoint x: 183, startPoint y: 137, endPoint x: 239, endPoint y: 172, distance: 65.3
click at [183, 136] on h6 "English" at bounding box center [203, 142] width 182 height 32
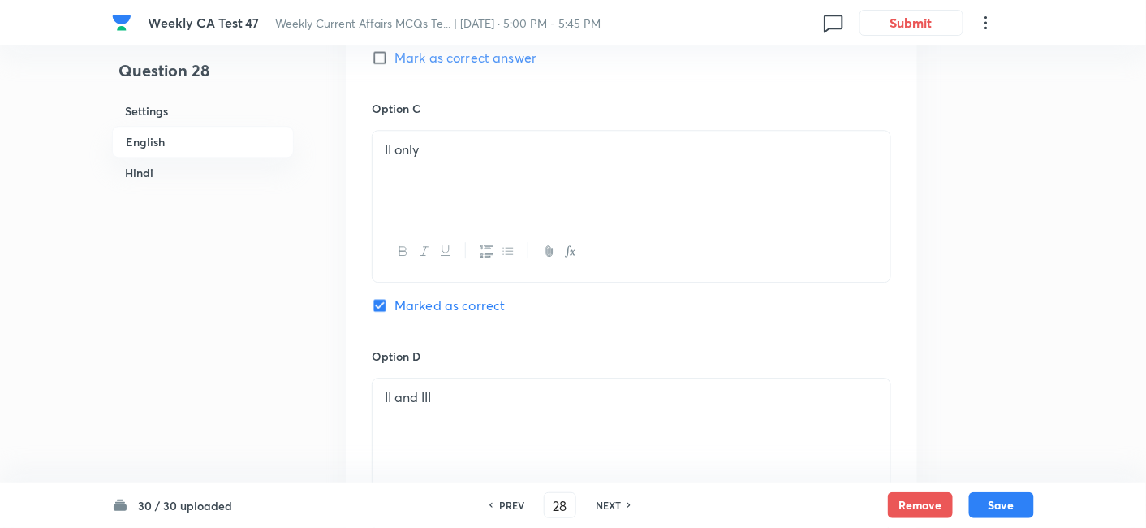
click at [150, 174] on h6 "Hindi" at bounding box center [203, 172] width 182 height 30
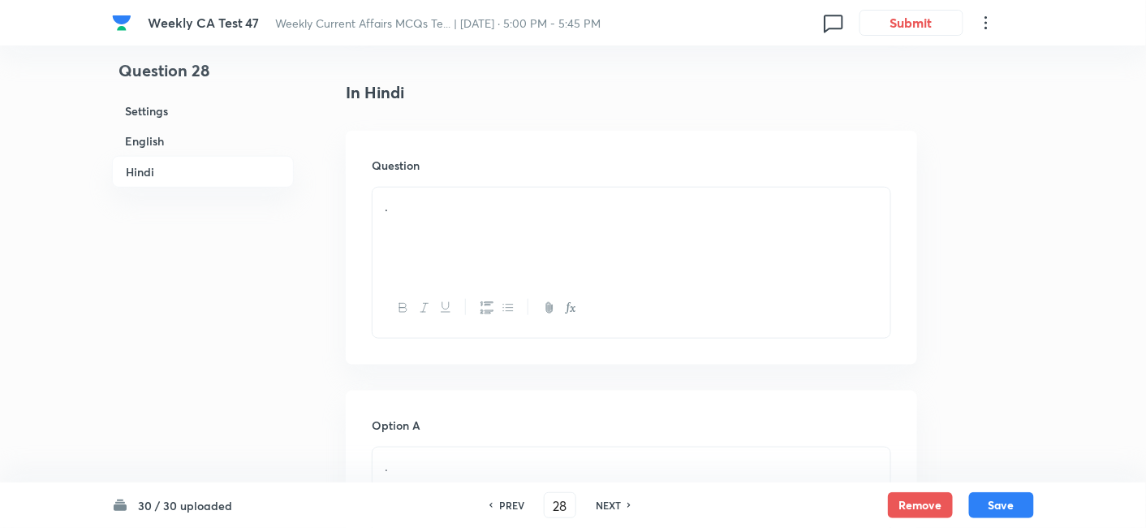
click at [502, 223] on div "." at bounding box center [632, 233] width 518 height 91
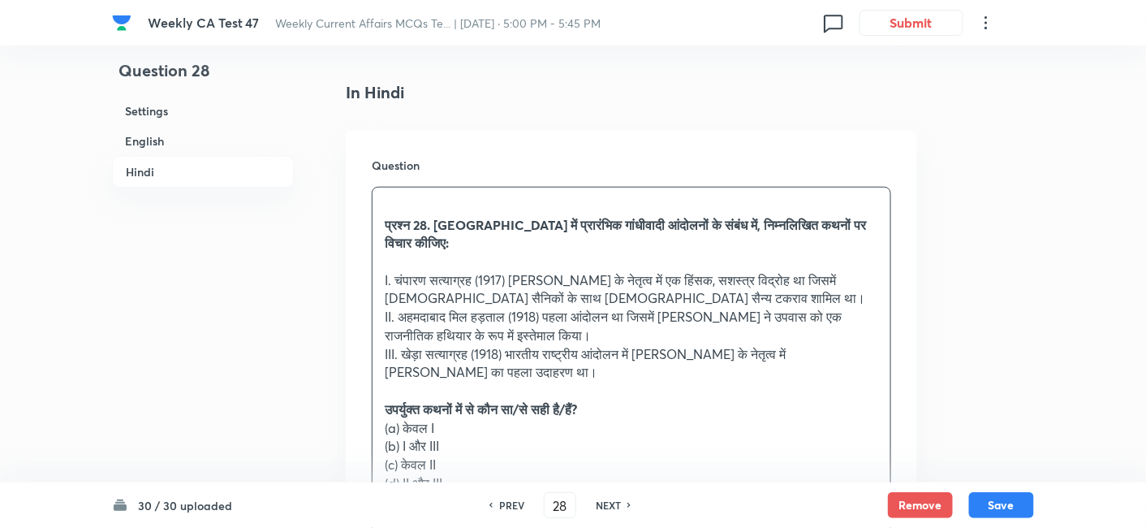
drag, startPoint x: 395, startPoint y: 408, endPoint x: 347, endPoint y: 404, distance: 47.3
click at [347, 404] on div "Question प्रश्न 28. भारत में प्रारंभिक गांधीवादी आंदोलनों के संबंध में, निम्नलि…" at bounding box center [632, 479] width 572 height 697
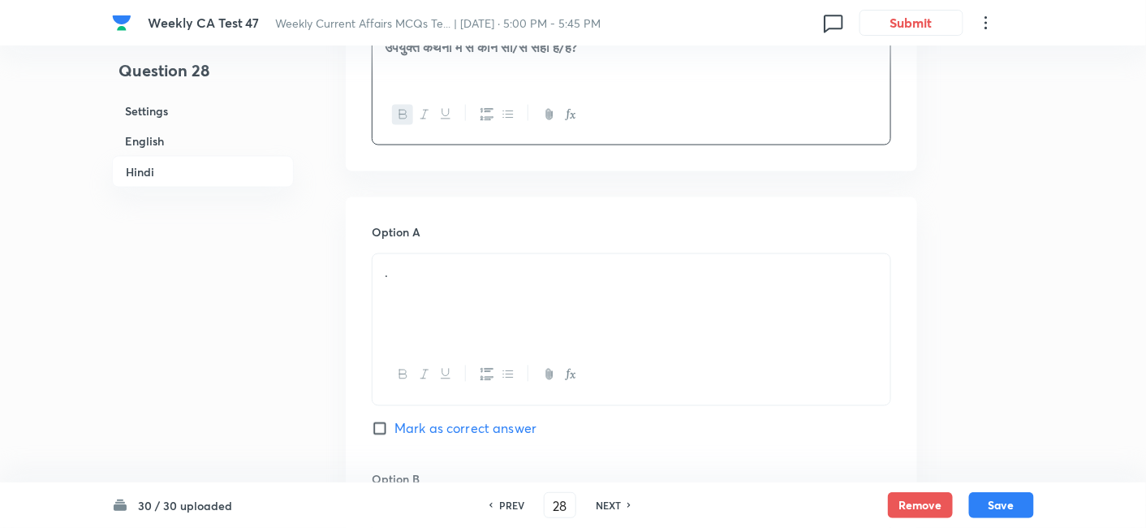
scroll to position [2683, 0]
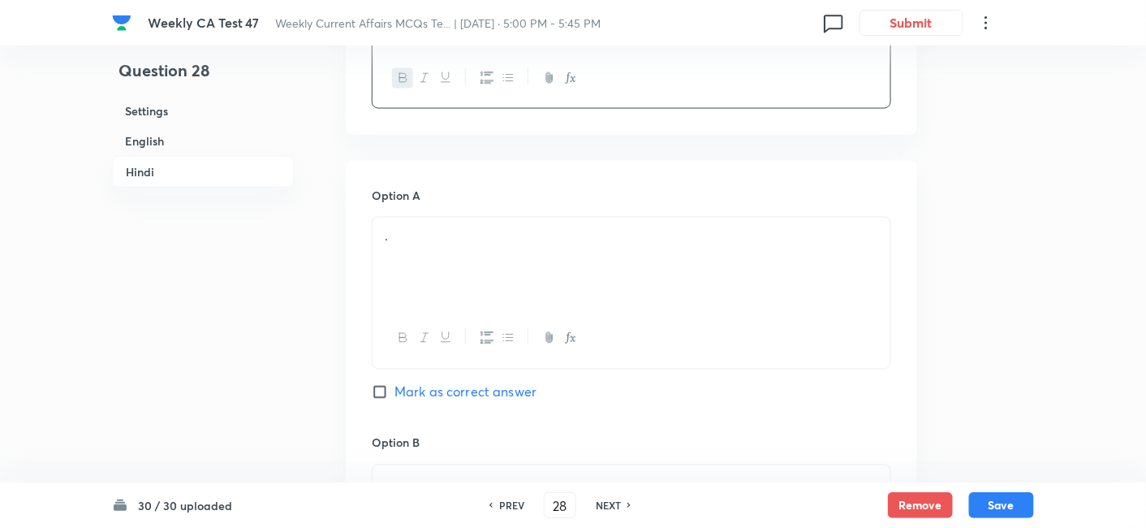
click at [437, 256] on div "." at bounding box center [632, 263] width 518 height 91
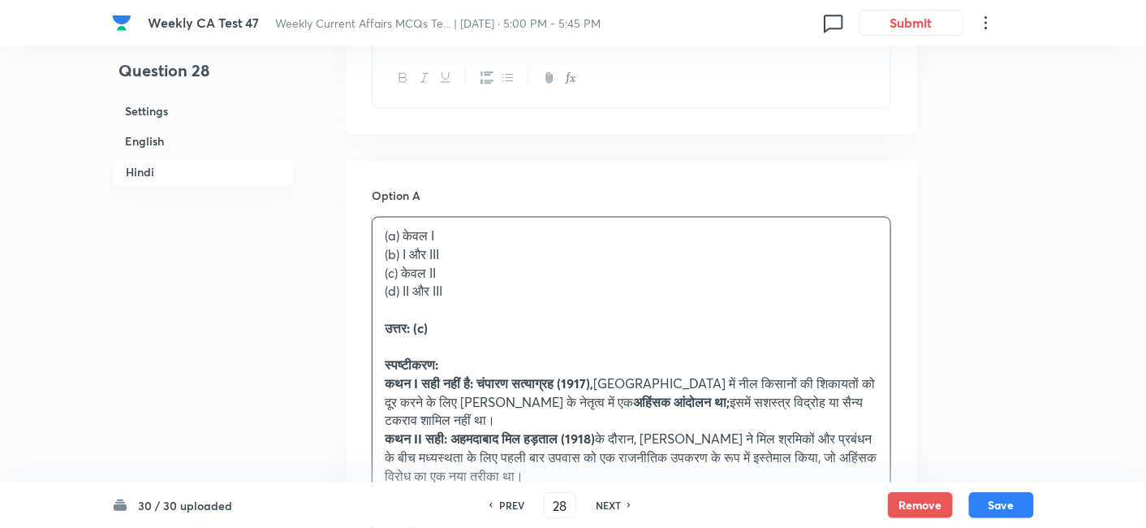
drag, startPoint x: 387, startPoint y: 248, endPoint x: 350, endPoint y: 235, distance: 39.3
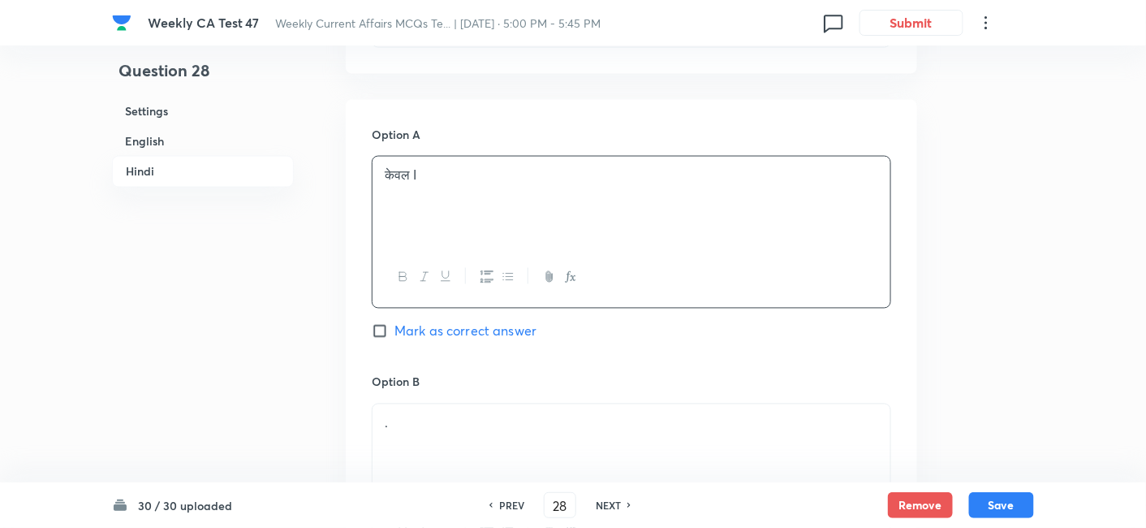
scroll to position [2953, 0]
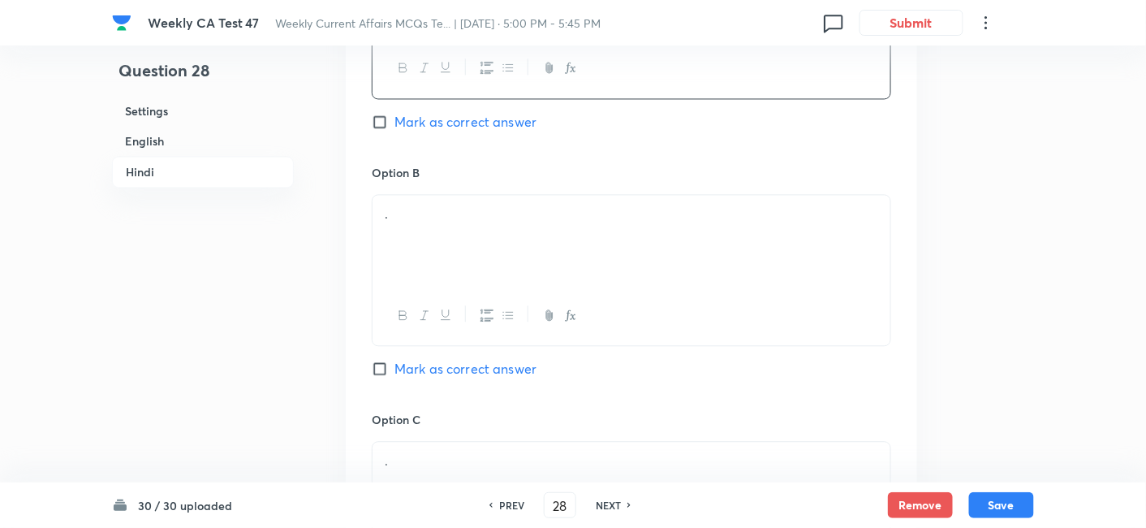
click at [463, 228] on div "." at bounding box center [632, 240] width 518 height 91
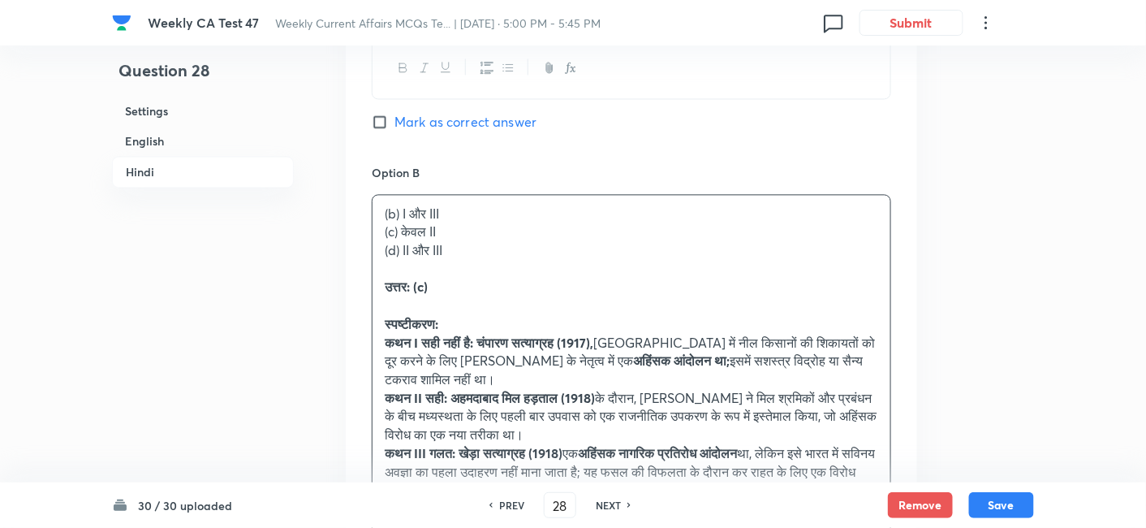
drag, startPoint x: 375, startPoint y: 220, endPoint x: 322, endPoint y: 209, distance: 53.8
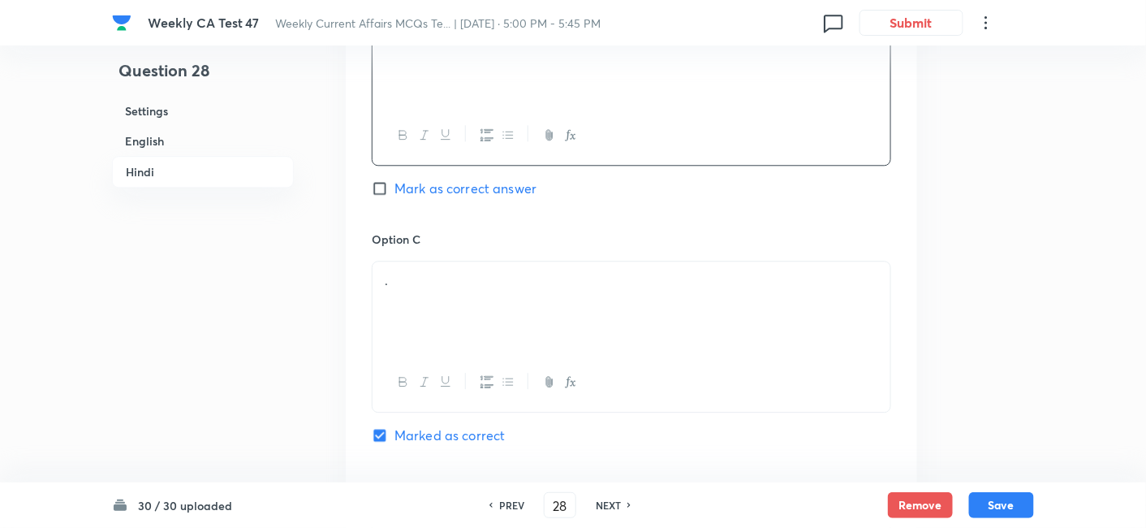
scroll to position [3224, 0]
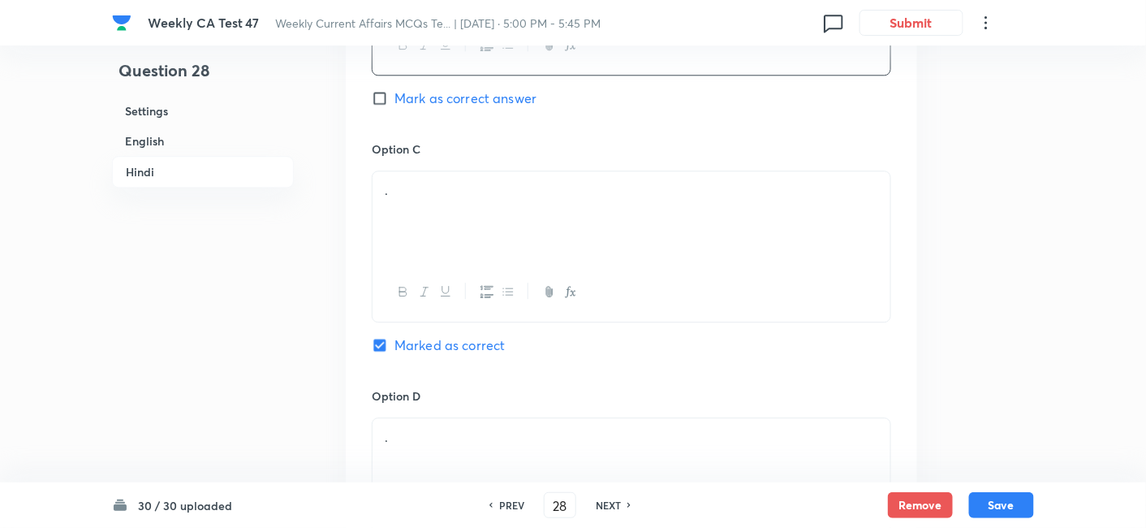
click at [436, 198] on div "." at bounding box center [632, 216] width 518 height 91
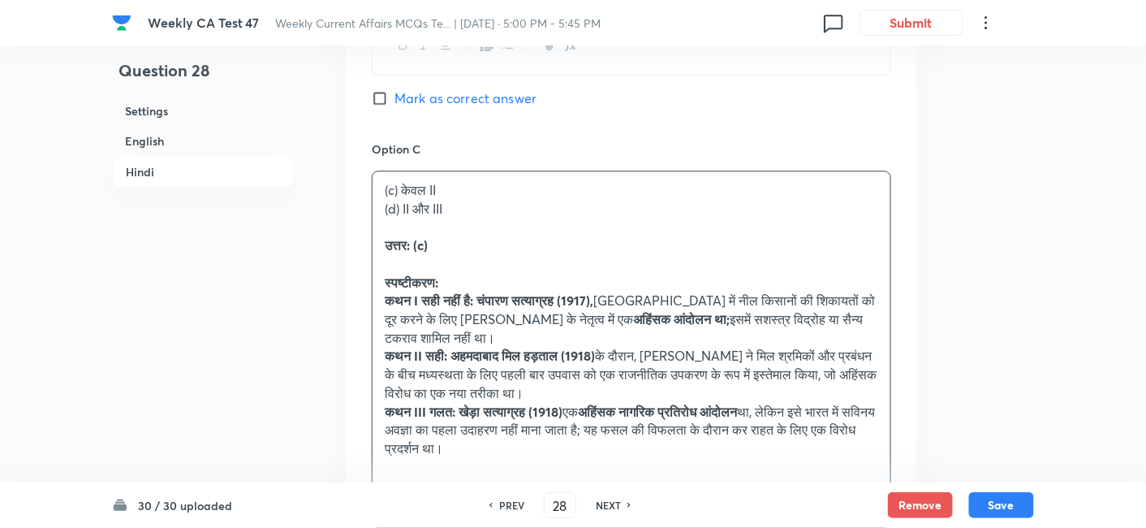
drag, startPoint x: 436, startPoint y: 198, endPoint x: 308, endPoint y: 175, distance: 130.4
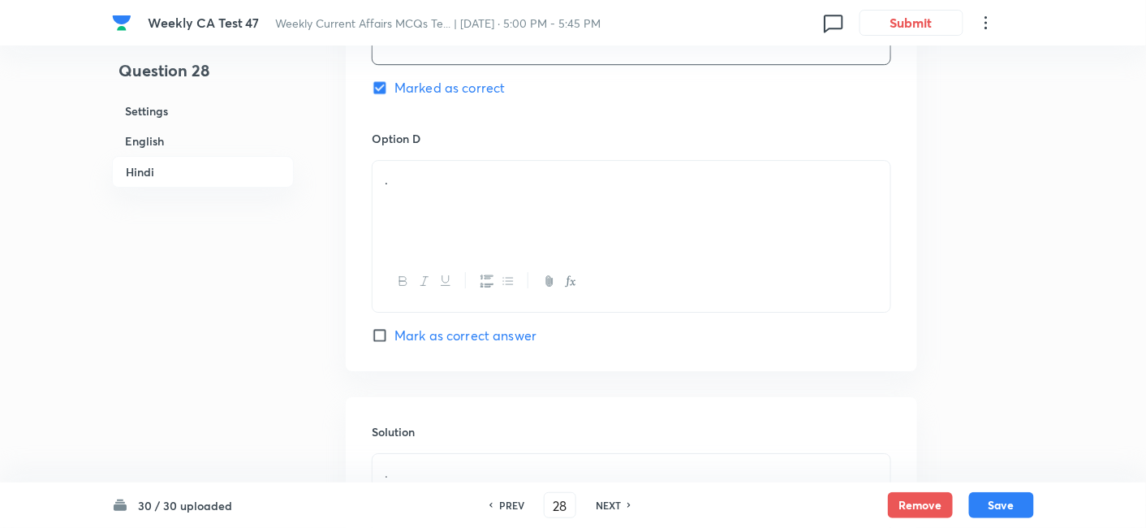
scroll to position [3495, 0]
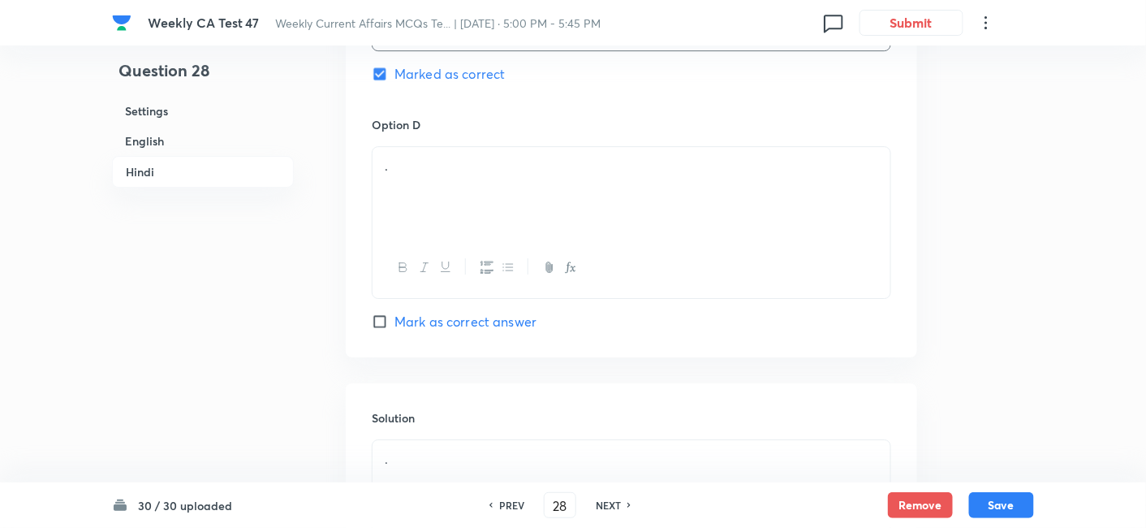
click at [453, 172] on div "." at bounding box center [632, 192] width 518 height 91
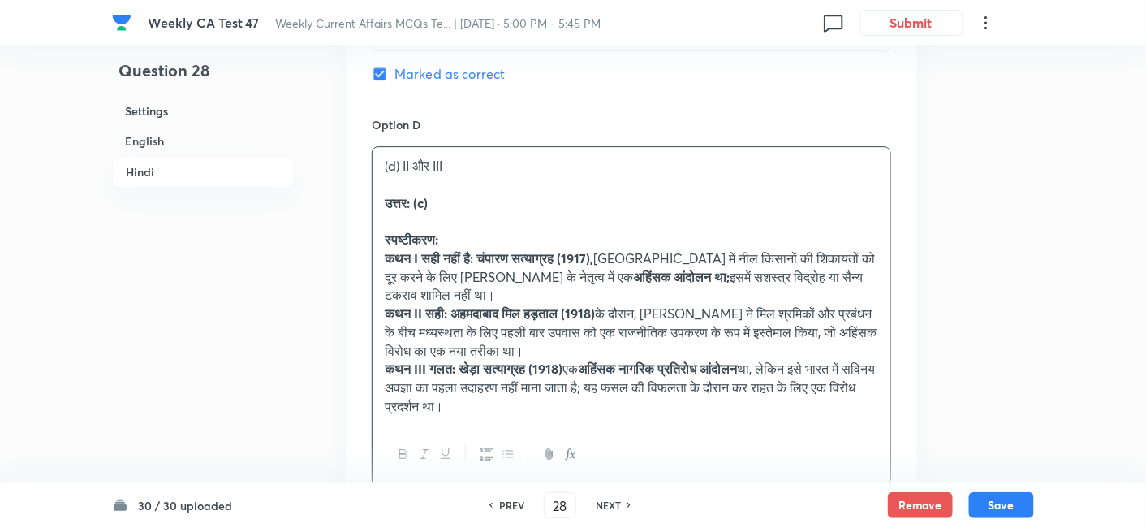
drag, startPoint x: 386, startPoint y: 183, endPoint x: 328, endPoint y: 168, distance: 59.5
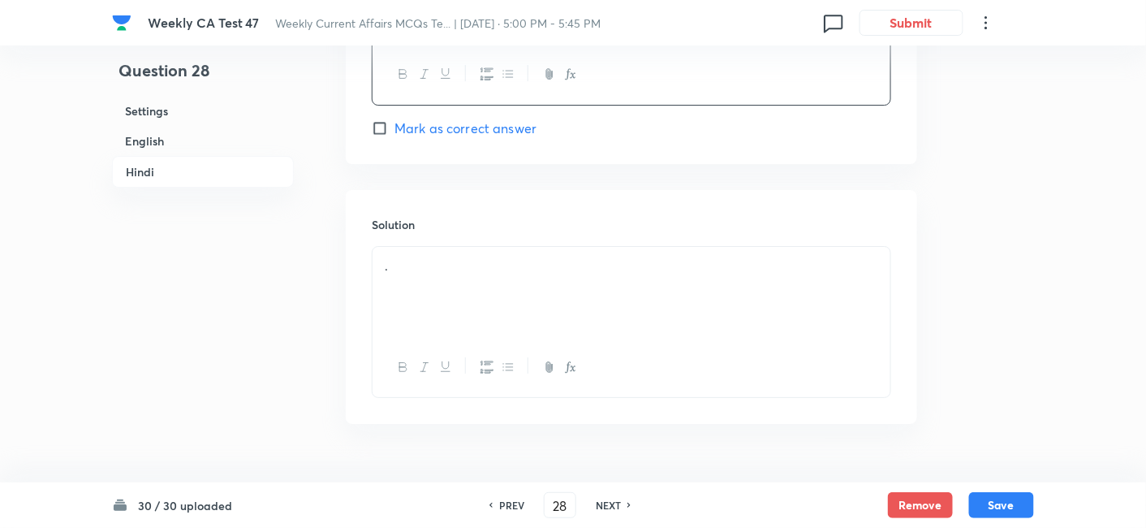
scroll to position [3703, 0]
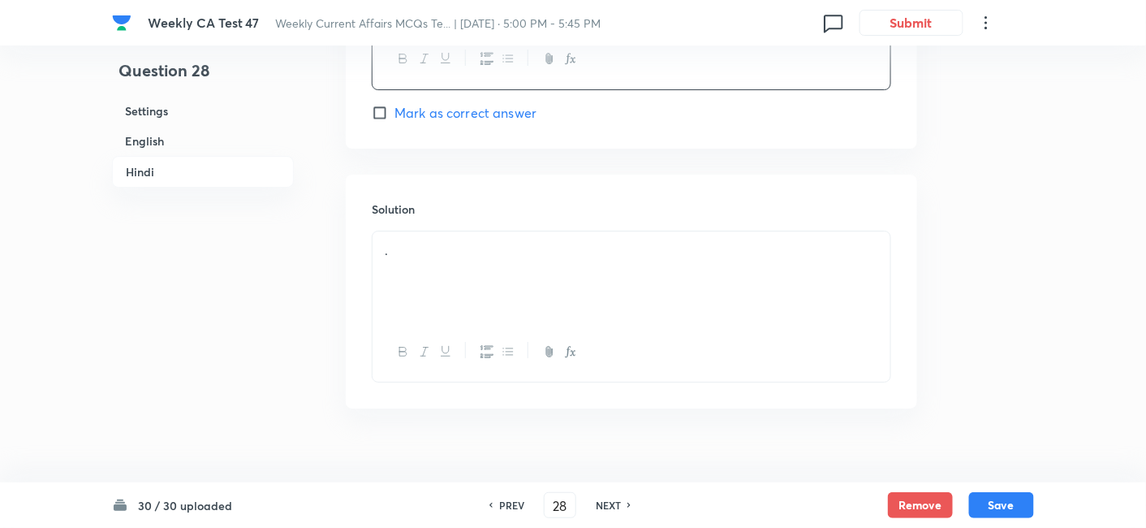
click at [464, 241] on p "." at bounding box center [632, 250] width 494 height 19
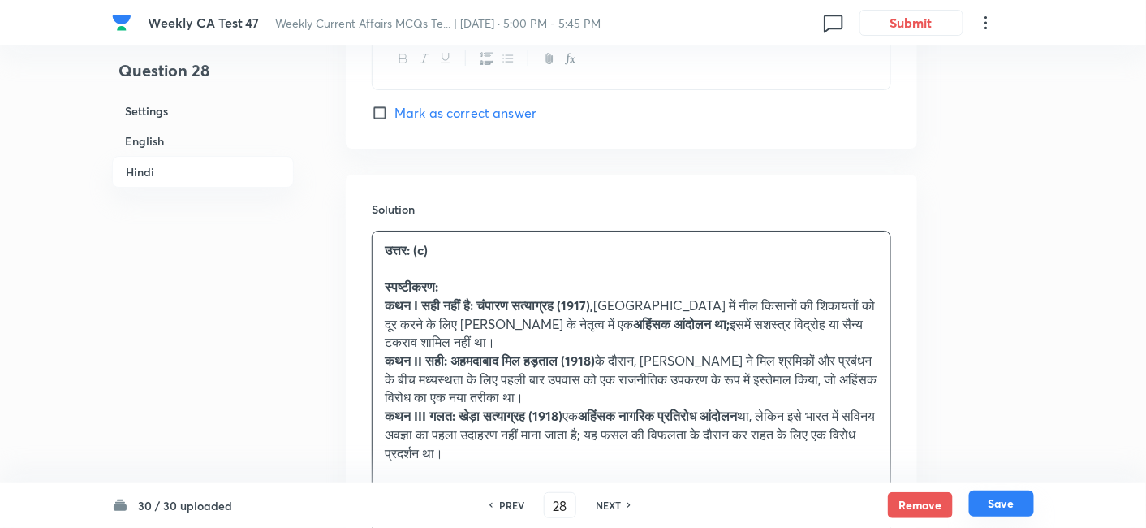
click at [1002, 474] on button "Save" at bounding box center [1001, 503] width 65 height 26
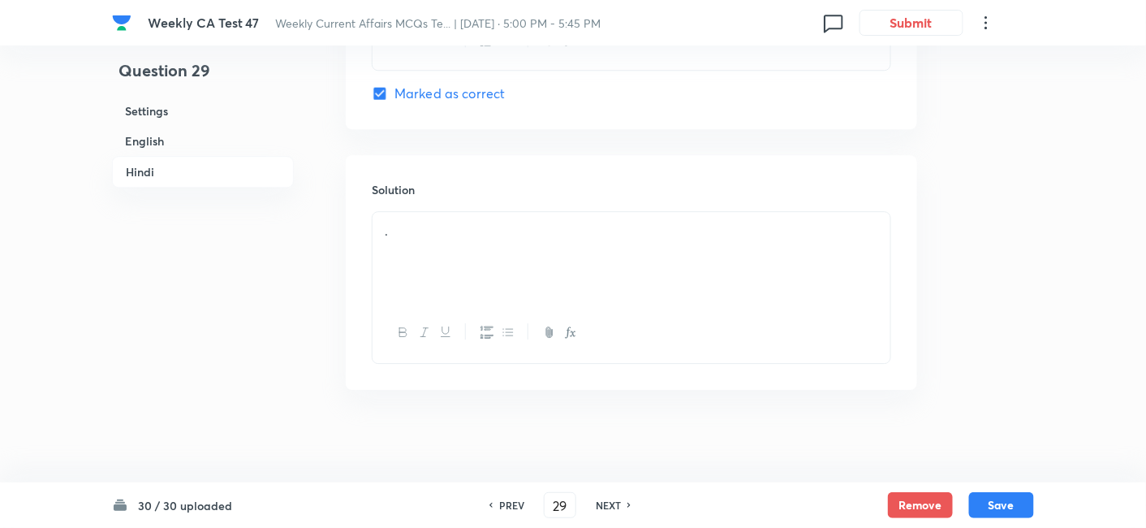
click at [175, 145] on h6 "English" at bounding box center [203, 141] width 182 height 30
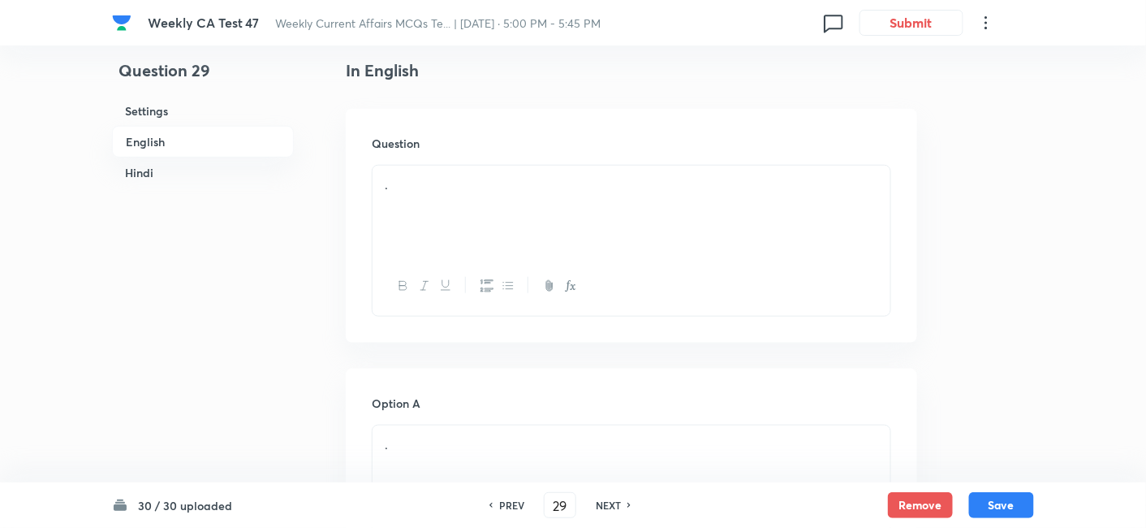
click at [485, 209] on div "." at bounding box center [632, 211] width 518 height 91
click at [503, 211] on div "." at bounding box center [632, 211] width 518 height 91
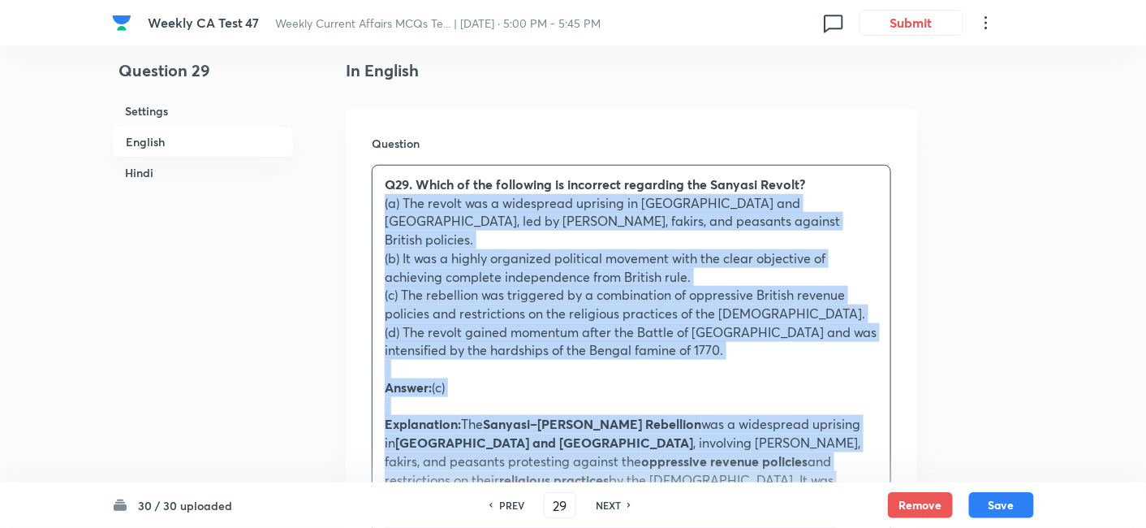
drag, startPoint x: 364, startPoint y: 210, endPoint x: 346, endPoint y: 205, distance: 18.7
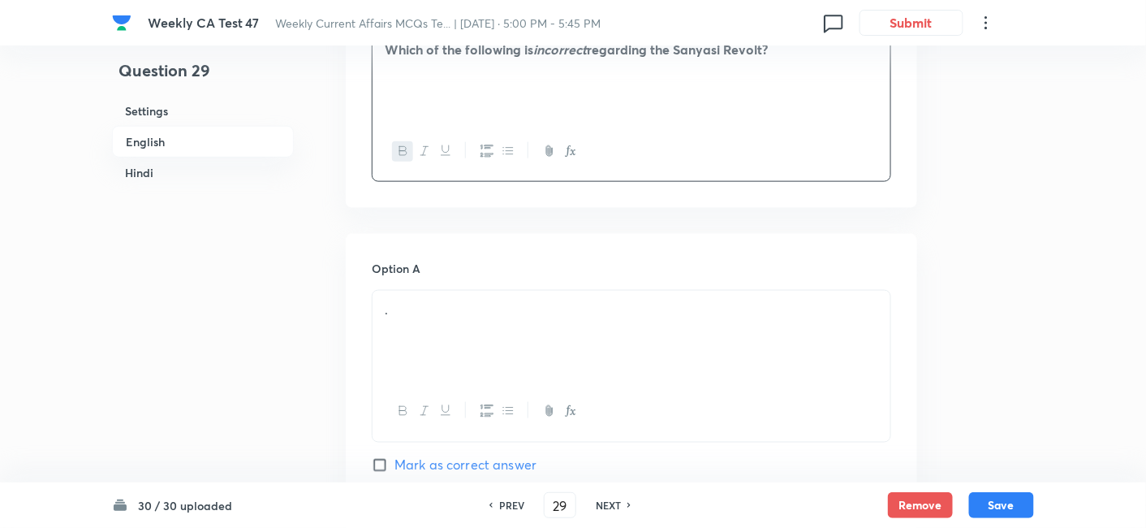
scroll to position [599, 0]
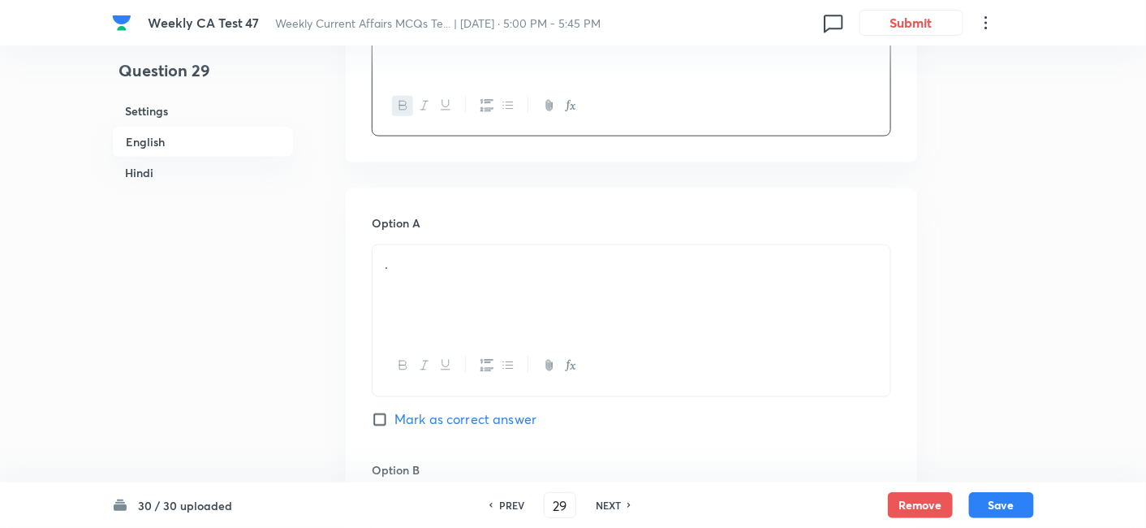
click at [438, 267] on p "." at bounding box center [632, 264] width 494 height 19
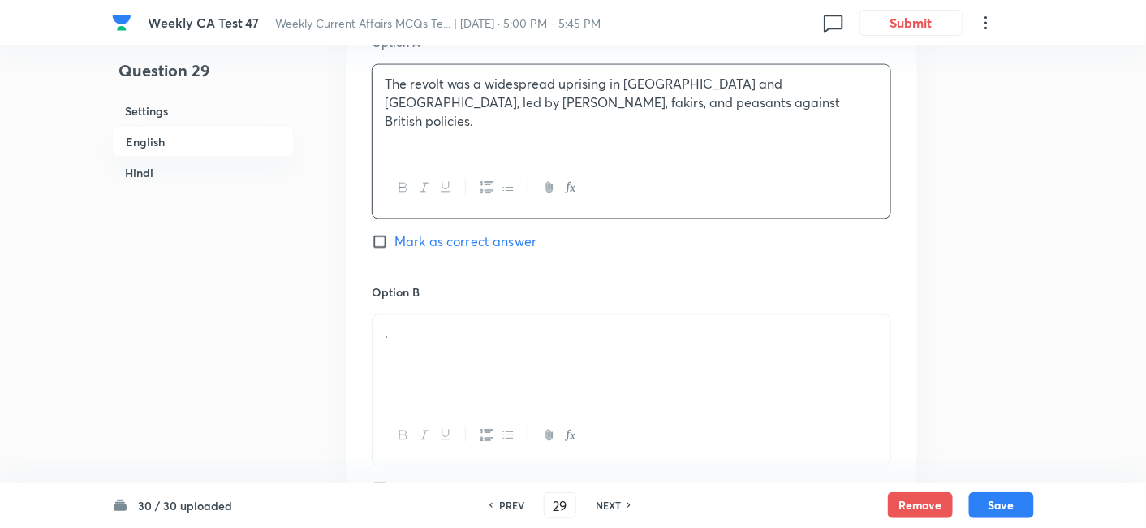
scroll to position [869, 0]
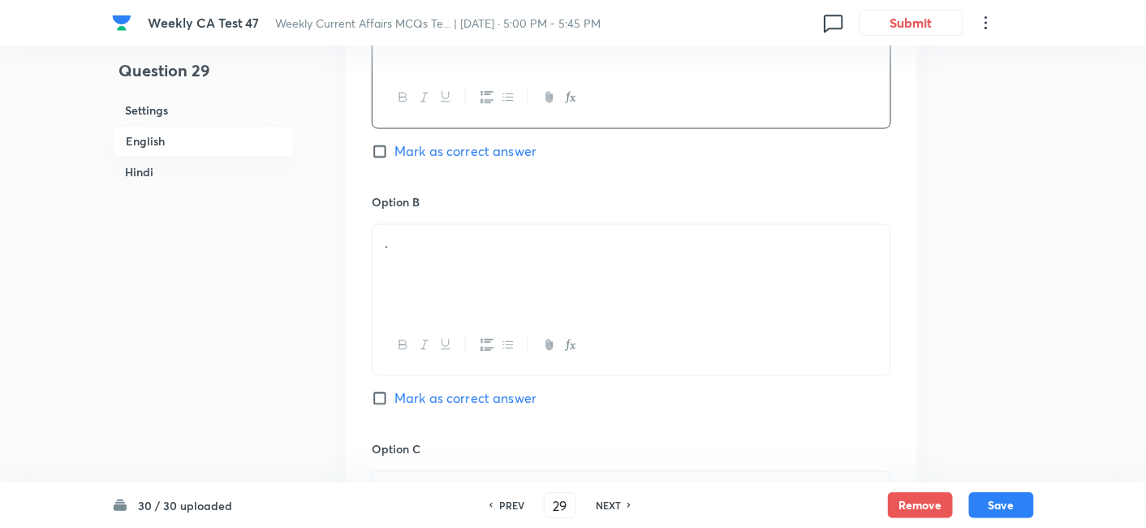
click at [487, 265] on div "." at bounding box center [632, 270] width 518 height 91
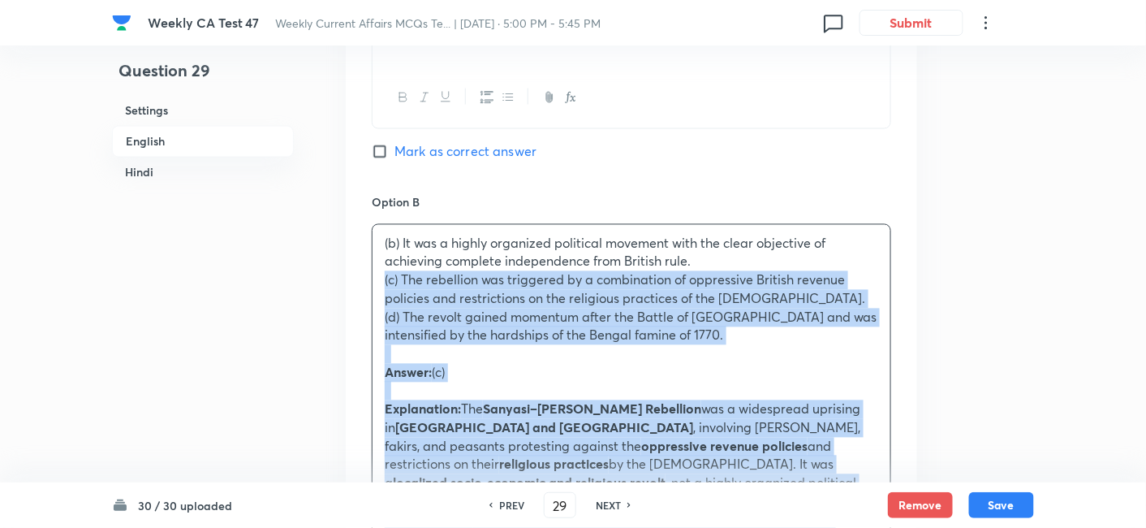
drag, startPoint x: 386, startPoint y: 286, endPoint x: 360, endPoint y: 274, distance: 27.6
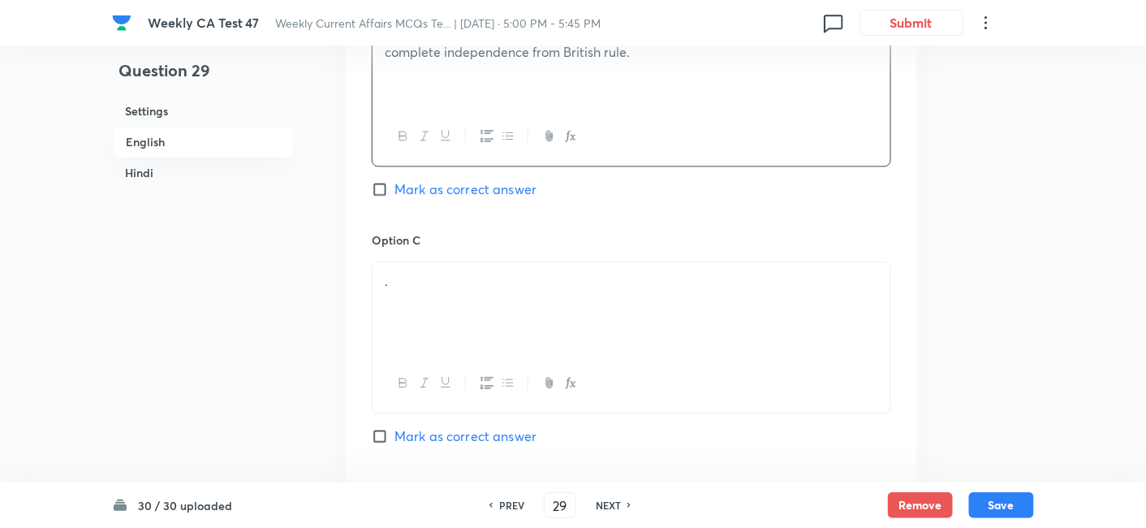
scroll to position [1141, 0]
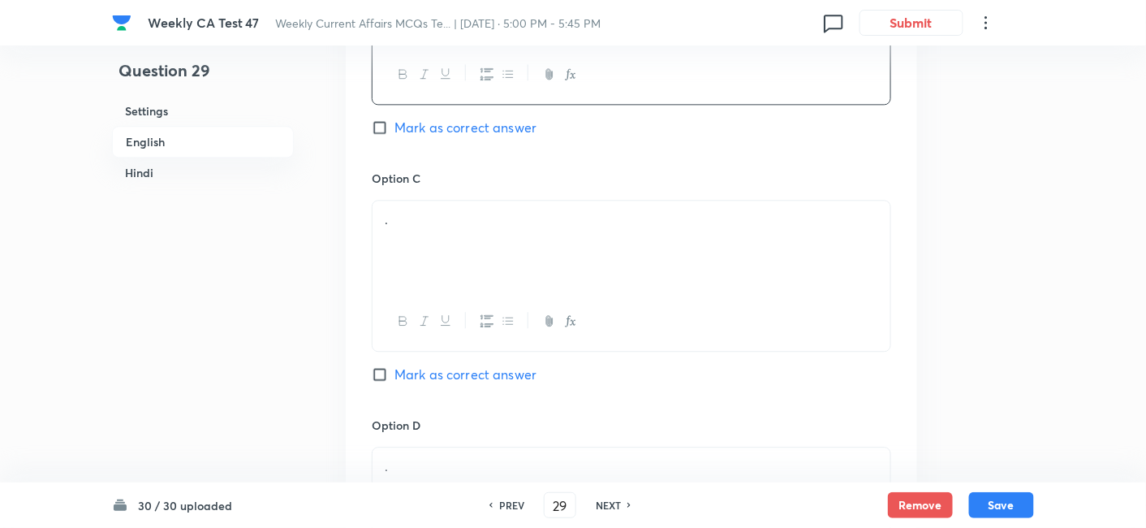
click at [429, 222] on p "." at bounding box center [632, 219] width 494 height 19
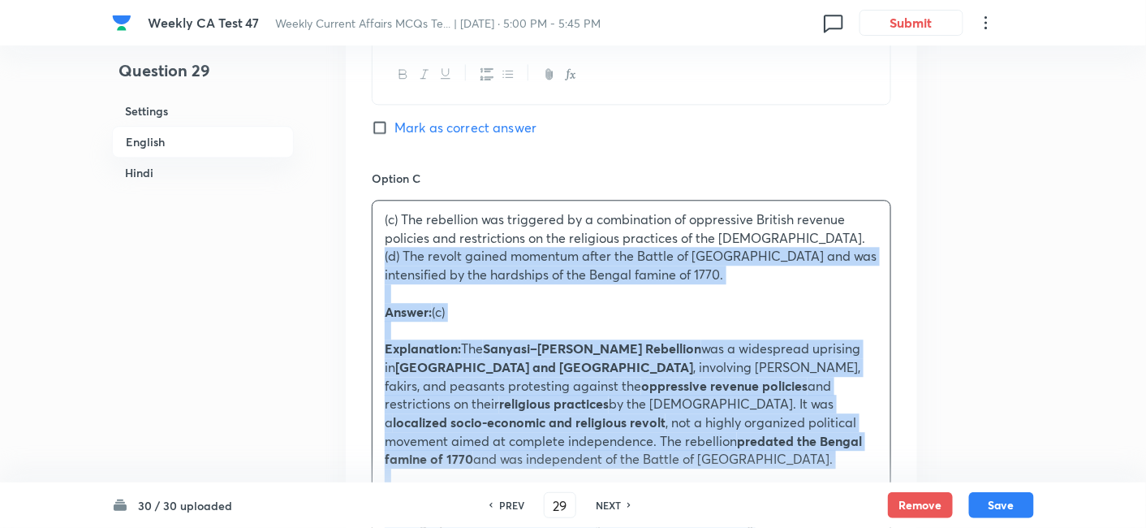
drag, startPoint x: 385, startPoint y: 265, endPoint x: 366, endPoint y: 253, distance: 22.3
click at [366, 253] on div "Option A The revolt was a widespread uprising in Bengal and Bihar, led by Sanya…" at bounding box center [632, 439] width 572 height 1585
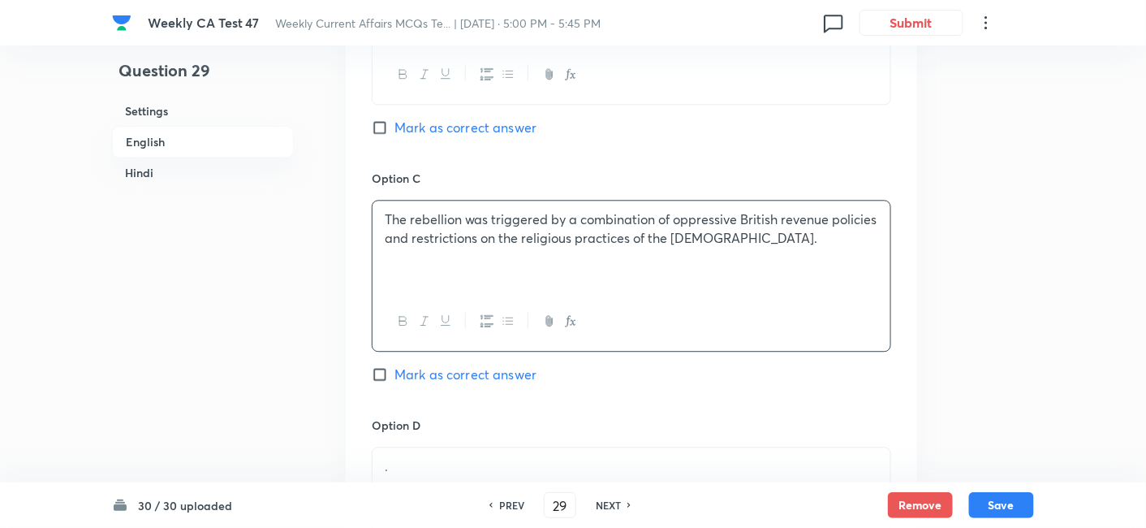
click at [486, 366] on span "Mark as correct answer" at bounding box center [466, 373] width 142 height 19
click at [395, 366] on input "Mark as correct answer" at bounding box center [383, 374] width 23 height 16
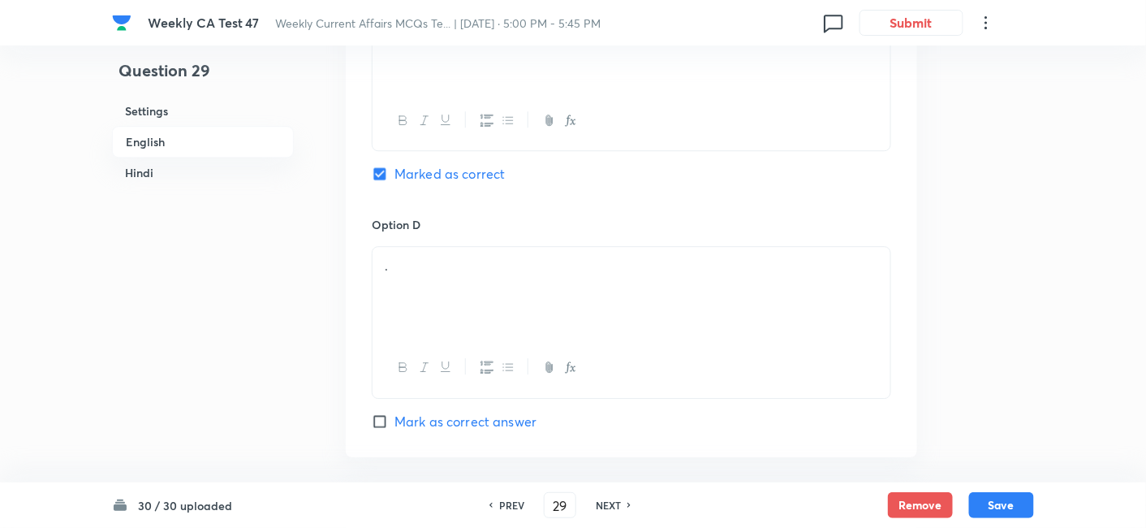
scroll to position [1411, 0]
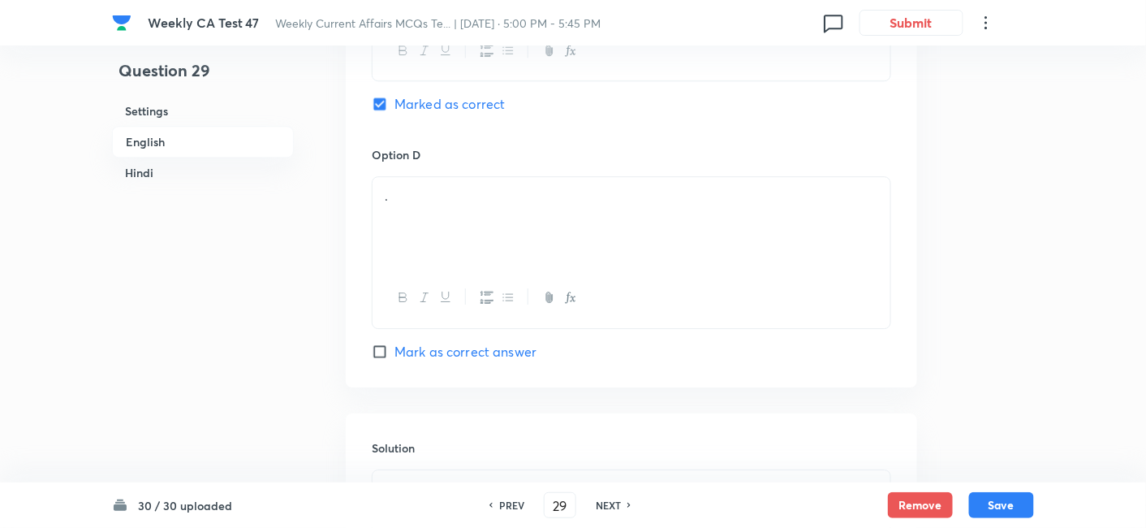
click at [456, 221] on div "." at bounding box center [632, 222] width 518 height 91
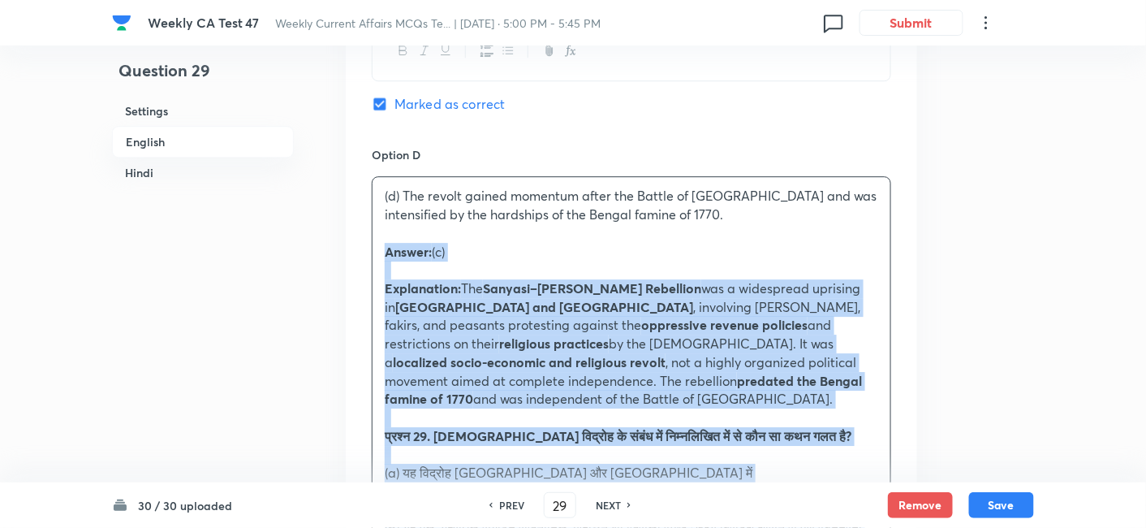
drag, startPoint x: 399, startPoint y: 250, endPoint x: 344, endPoint y: 250, distance: 54.4
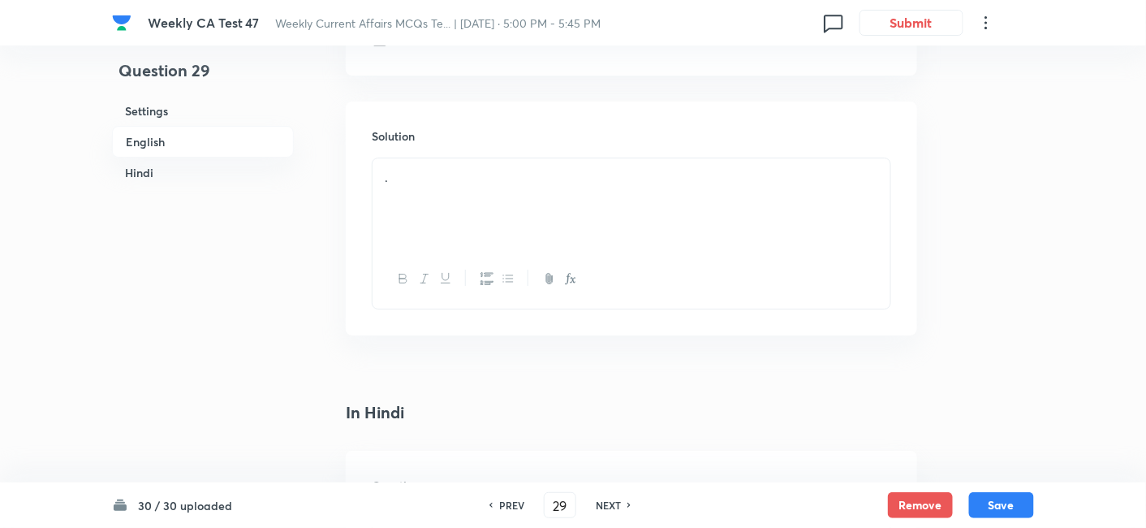
scroll to position [1771, 0]
click at [482, 174] on div "." at bounding box center [632, 155] width 518 height 91
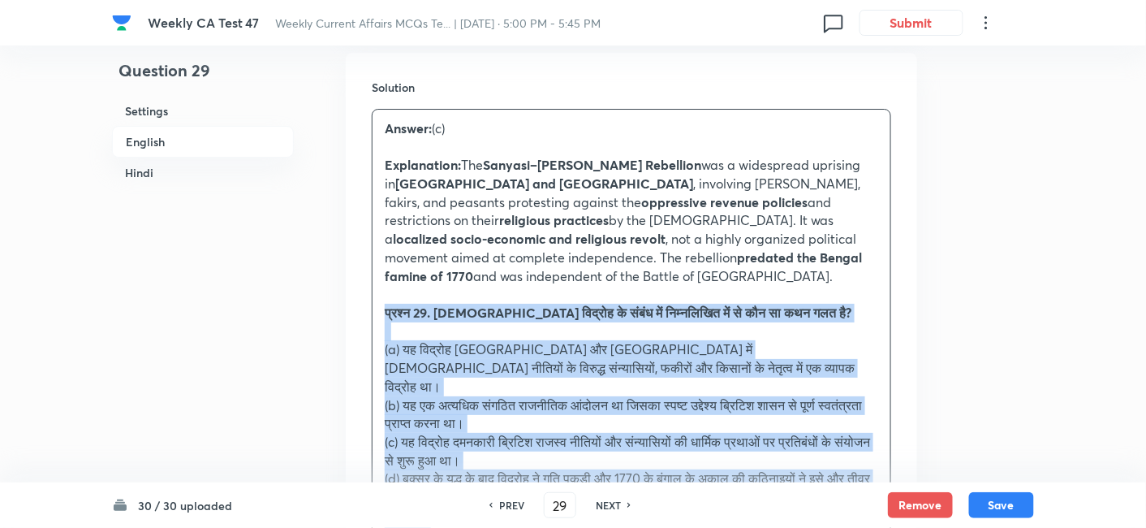
drag, startPoint x: 395, startPoint y: 283, endPoint x: 322, endPoint y: 288, distance: 72.5
click at [322, 288] on div "Question 29 Settings English Hindi Settings Type Single choice correct 4 option…" at bounding box center [573, 392] width 922 height 4170
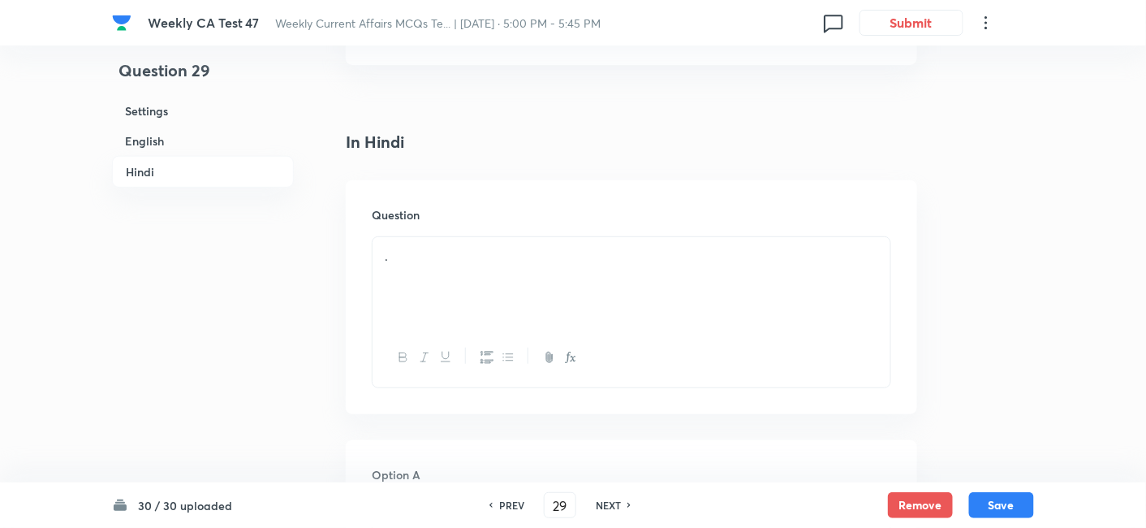
scroll to position [2133, 0]
click at [449, 214] on div "." at bounding box center [632, 237] width 518 height 91
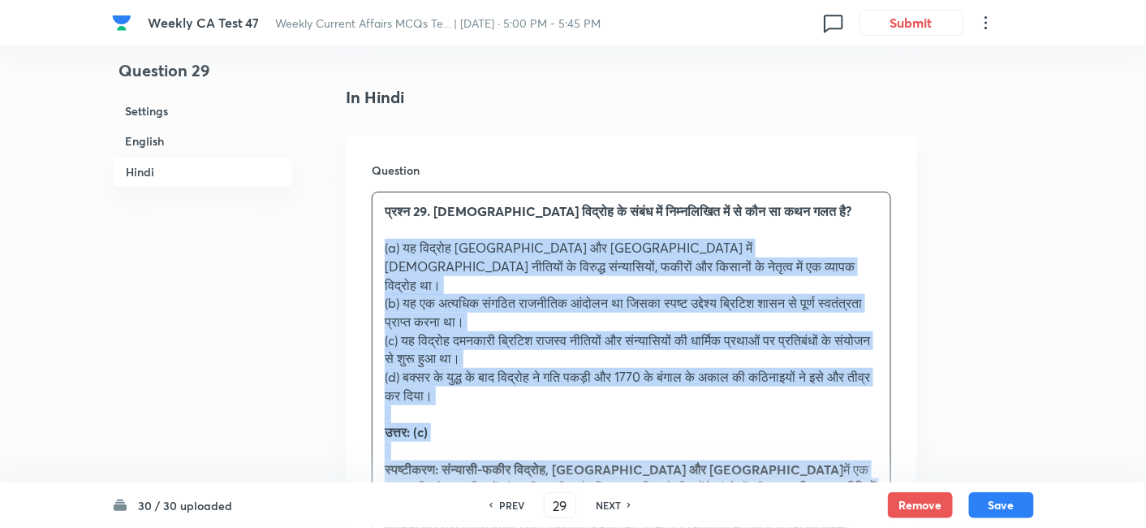
drag, startPoint x: 422, startPoint y: 257, endPoint x: 357, endPoint y: 225, distance: 72.2
click at [357, 225] on div "Question प्रश्न 29. संन्यासी विद्रोह के संबंध में निम्नलिखित में से कौन सा कथन …" at bounding box center [632, 402] width 572 height 532
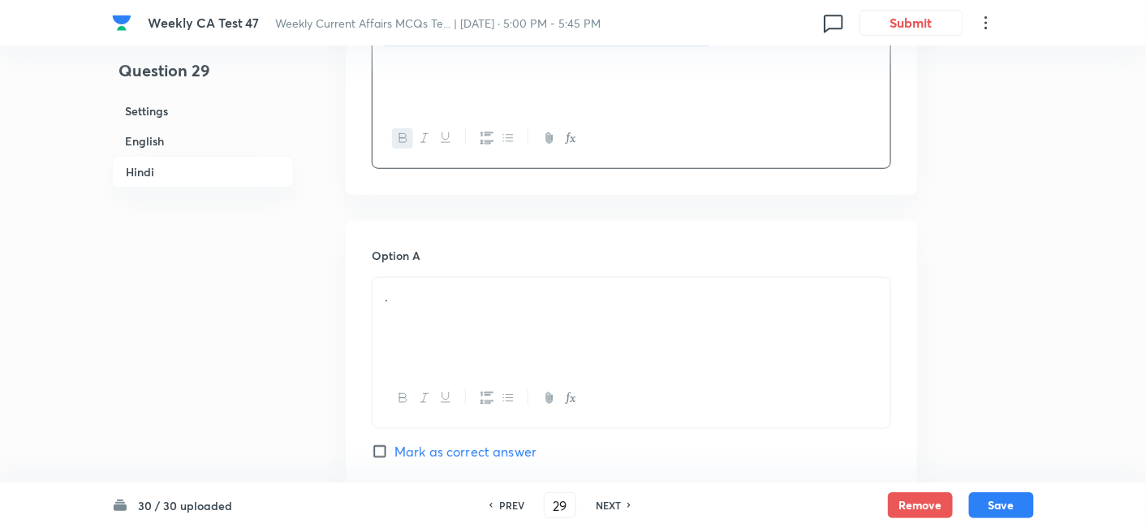
scroll to position [2403, 0]
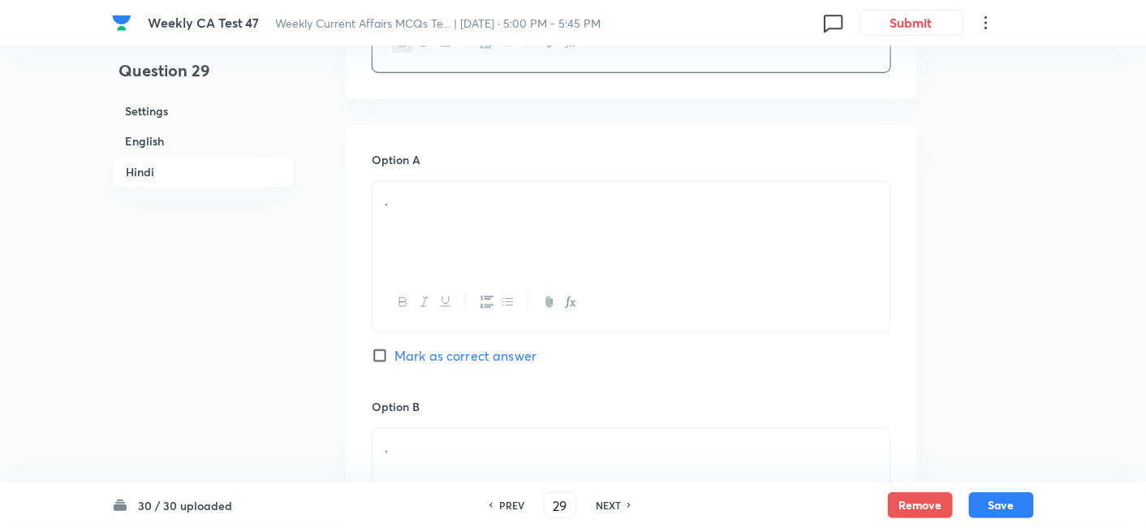
click at [433, 199] on div "." at bounding box center [632, 227] width 518 height 91
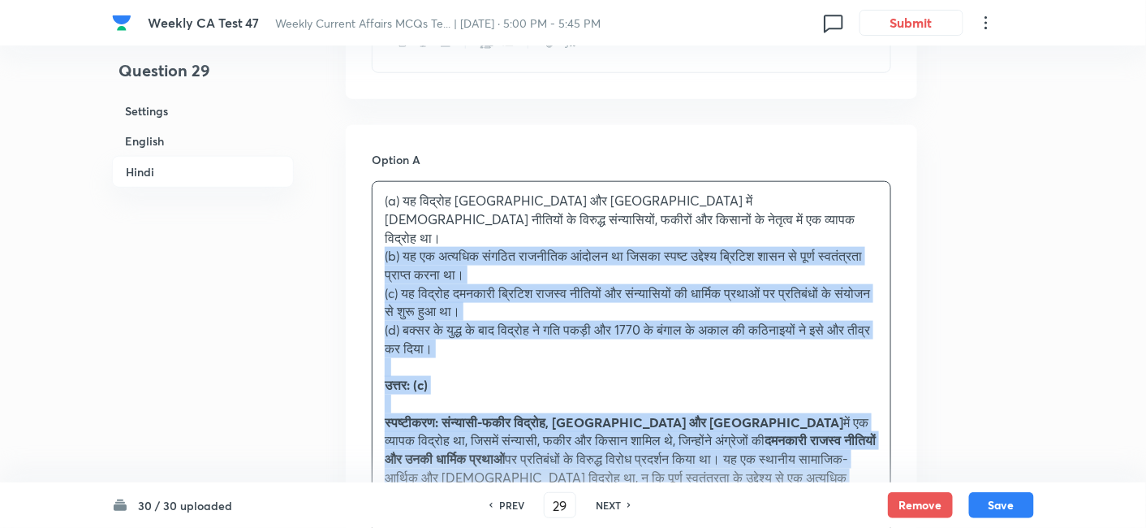
drag, startPoint x: 421, startPoint y: 222, endPoint x: 358, endPoint y: 219, distance: 63.4
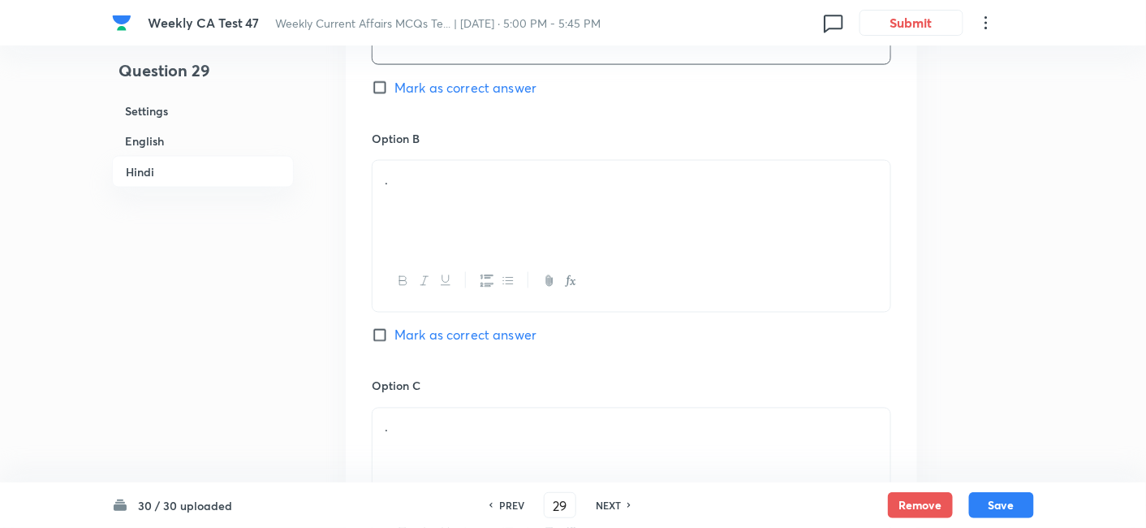
scroll to position [2674, 0]
click at [472, 187] on div "." at bounding box center [632, 205] width 518 height 91
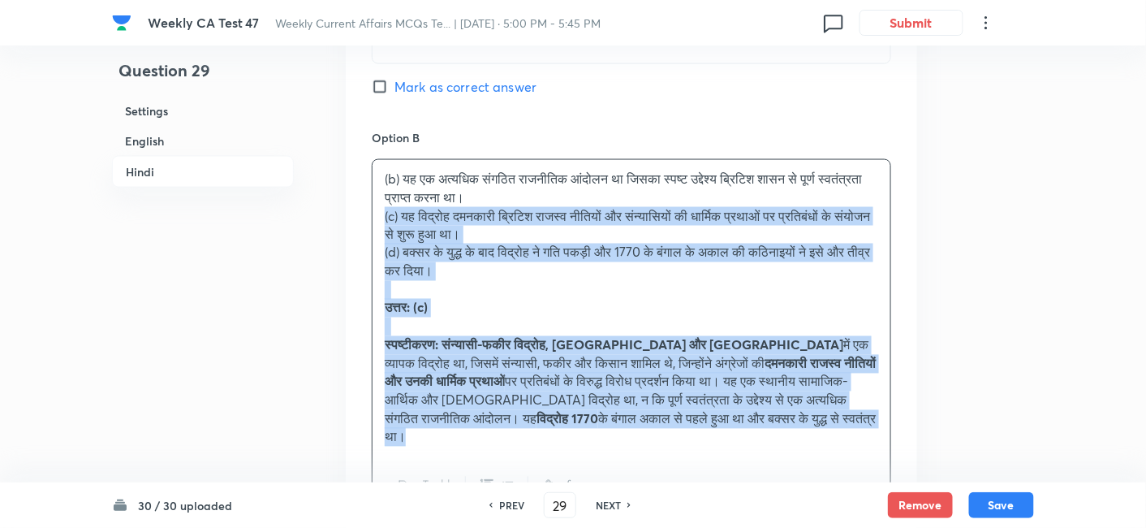
drag, startPoint x: 377, startPoint y: 188, endPoint x: 343, endPoint y: 193, distance: 34.4
click at [346, 193] on div "Option A यह विद्रोह बंगाल और बिहार में ब्रिटिश नीतियों के विरुद्ध संन्यासियों, …" at bounding box center [632, 461] width 572 height 1215
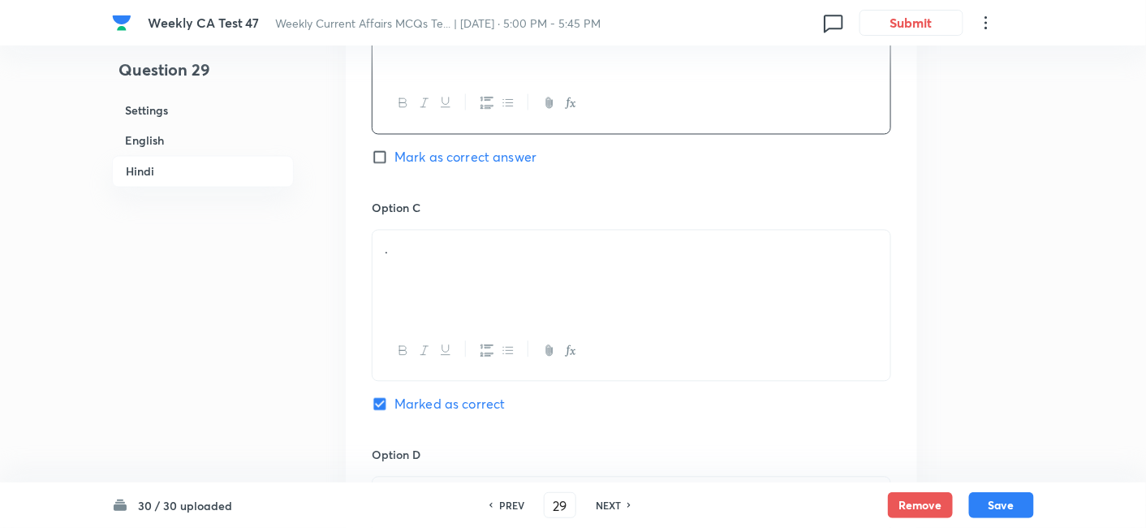
scroll to position [2854, 0]
click at [472, 238] on div "." at bounding box center [632, 272] width 518 height 91
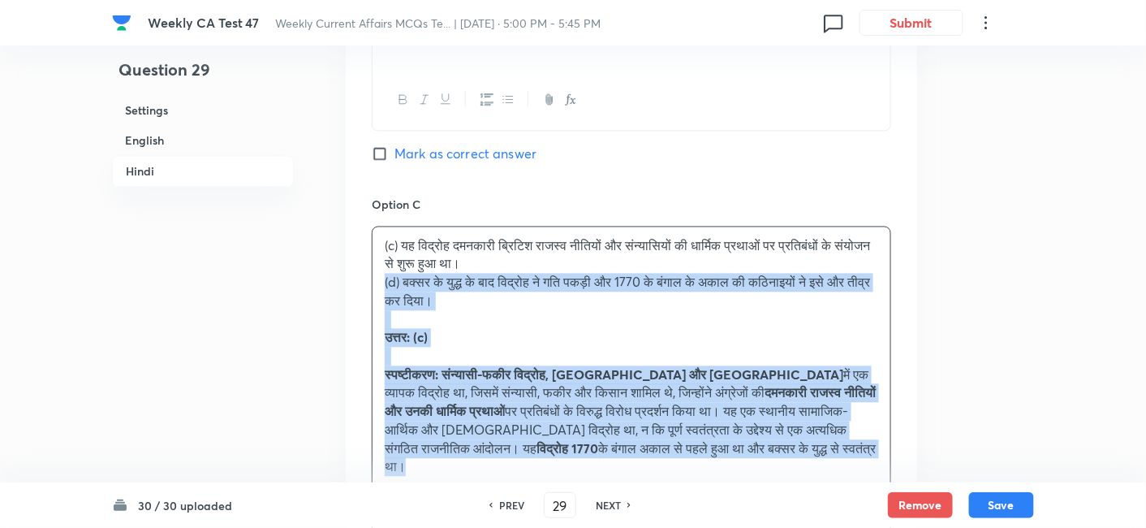
drag, startPoint x: 370, startPoint y: 272, endPoint x: 322, endPoint y: 253, distance: 51.4
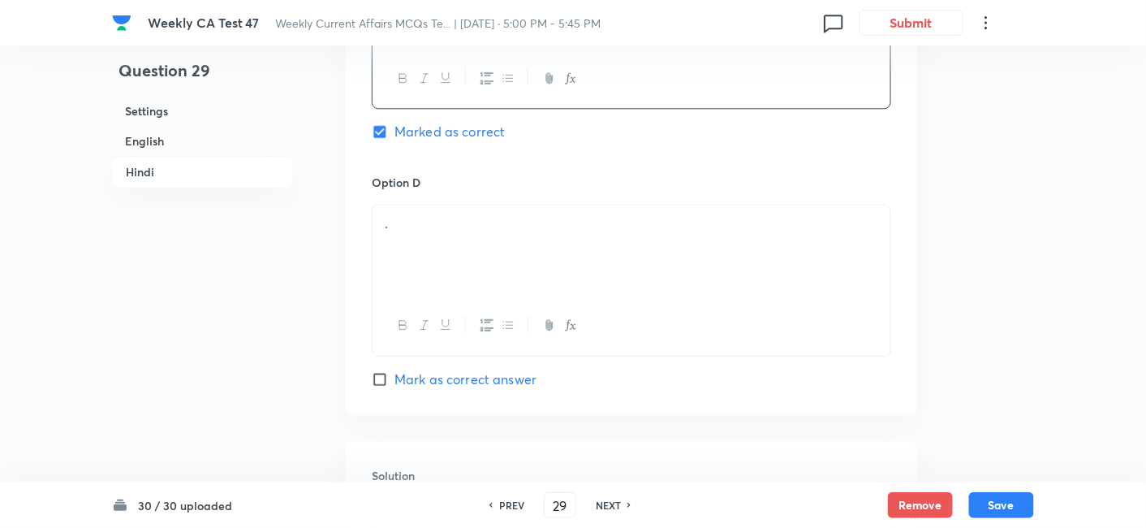
scroll to position [3125, 0]
click at [477, 248] on div "." at bounding box center [632, 249] width 518 height 91
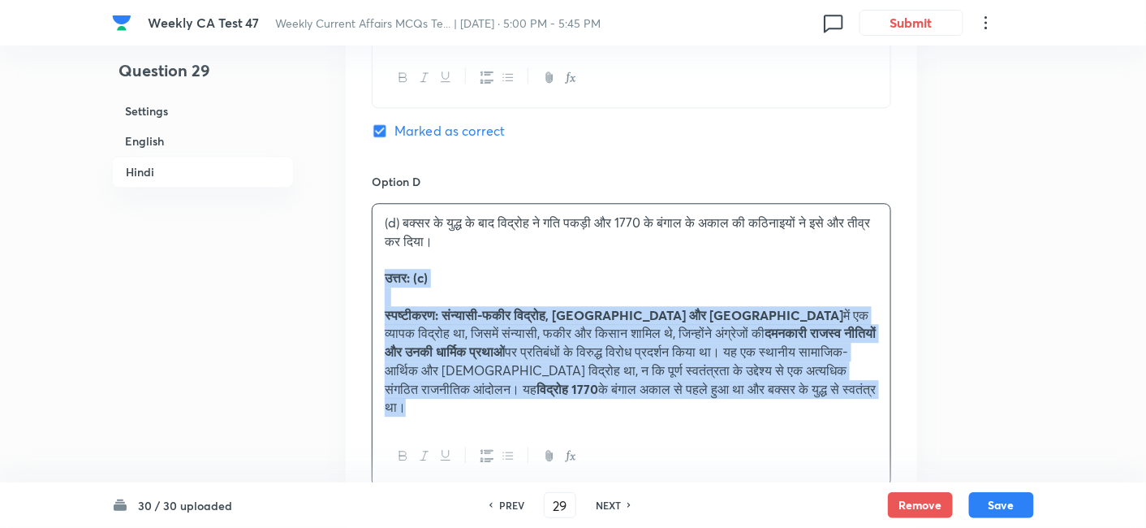
drag, startPoint x: 385, startPoint y: 247, endPoint x: 332, endPoint y: 245, distance: 52.8
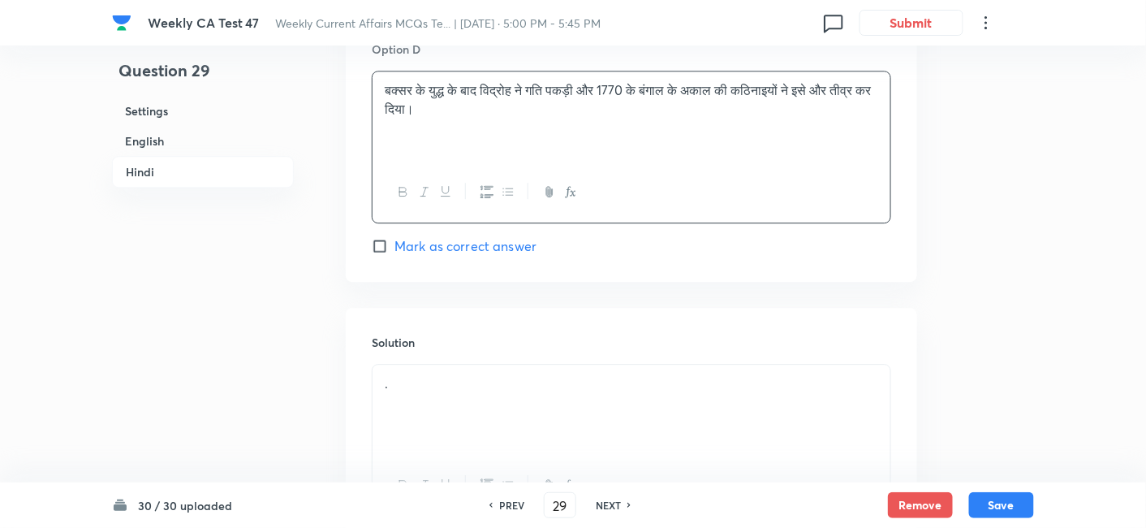
scroll to position [3305, 0]
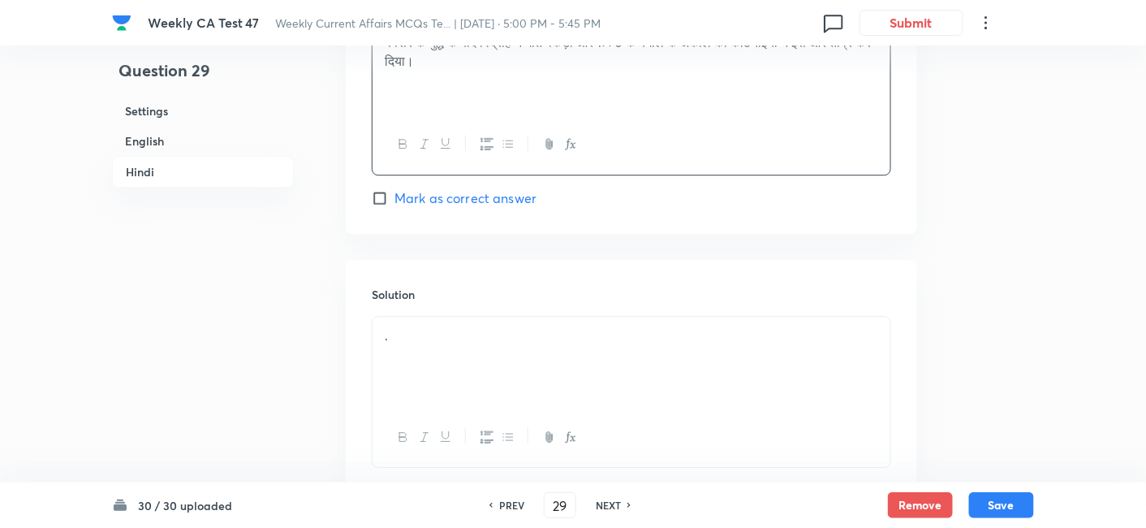
click at [474, 317] on div "." at bounding box center [632, 362] width 518 height 91
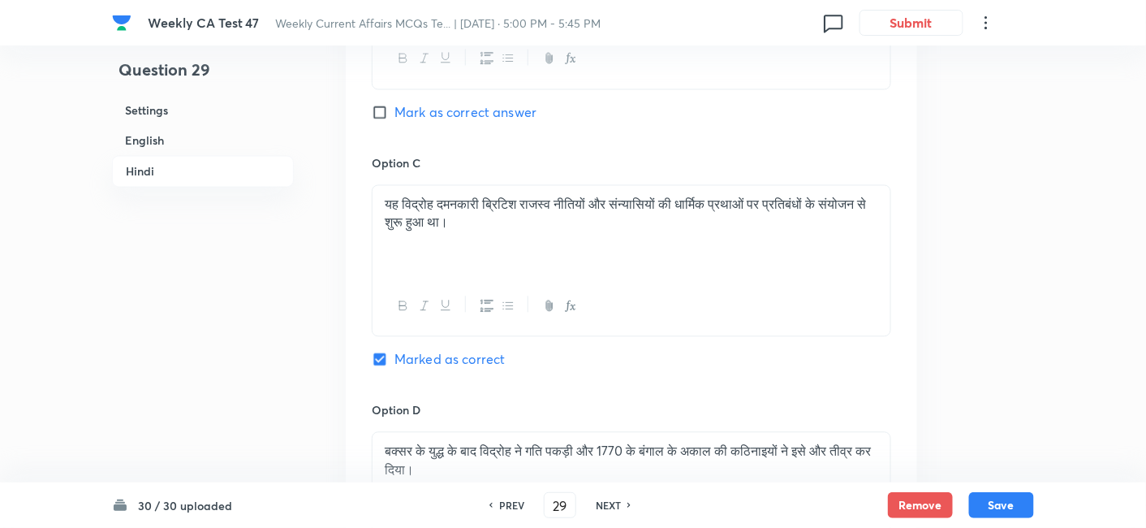
scroll to position [2854, 0]
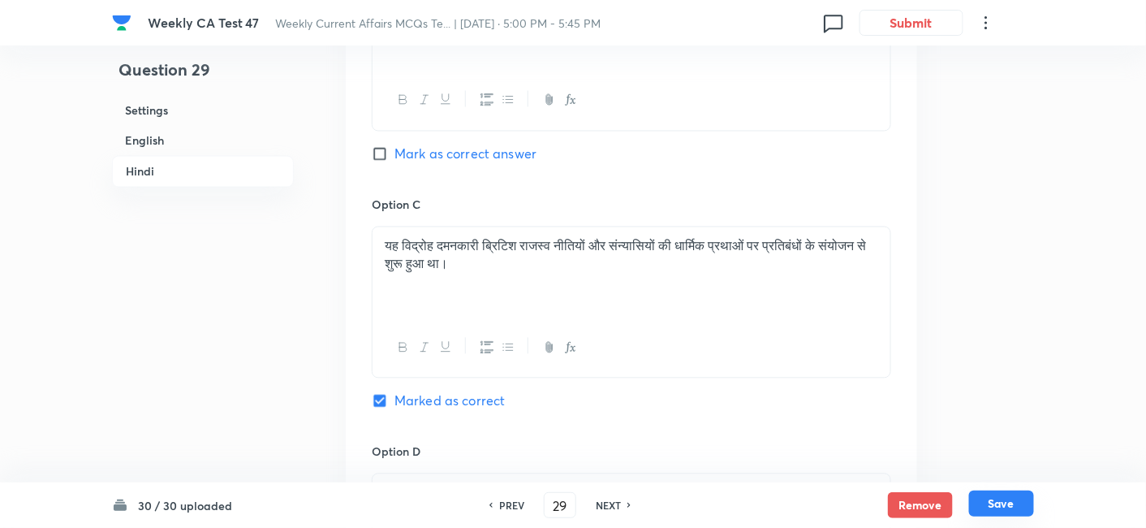
click at [1003, 474] on button "Save" at bounding box center [1001, 503] width 65 height 26
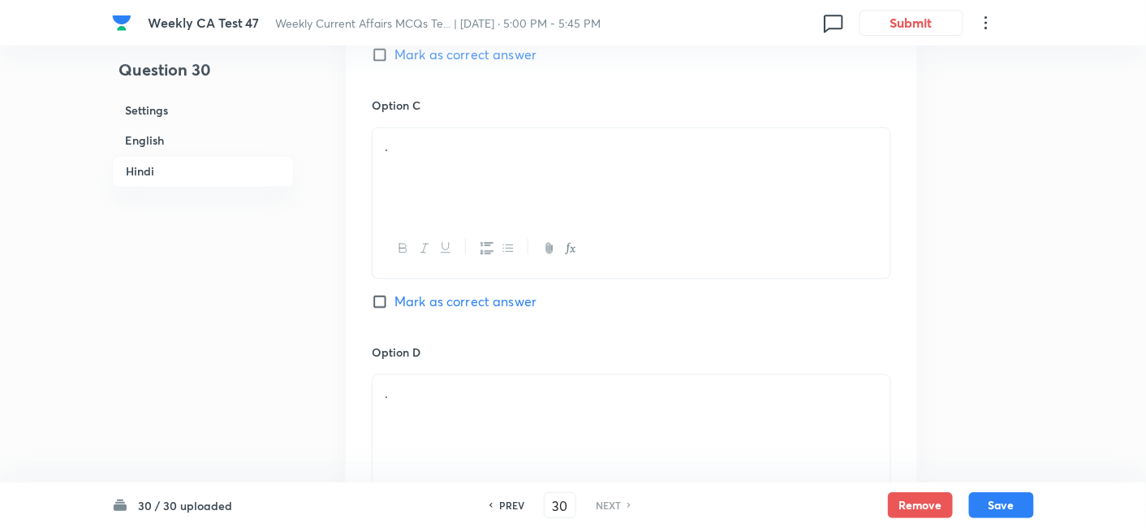
click at [213, 146] on h6 "English" at bounding box center [203, 141] width 182 height 30
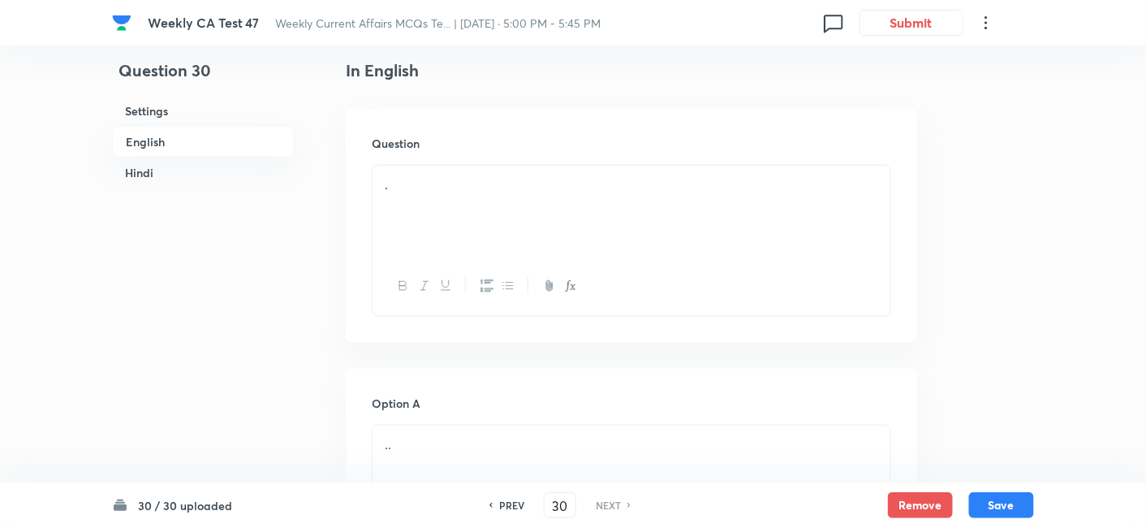
click at [512, 208] on div "." at bounding box center [632, 211] width 518 height 91
click at [510, 209] on div "." at bounding box center [632, 211] width 518 height 91
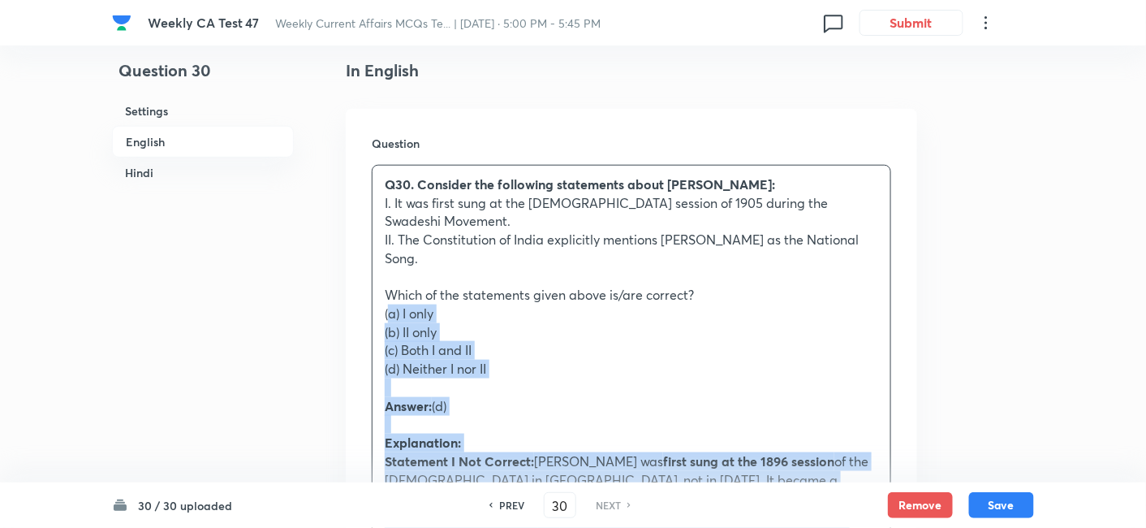
drag, startPoint x: 396, startPoint y: 317, endPoint x: 380, endPoint y: 312, distance: 17.0
click at [380, 312] on div "Q30. Consider the following statements about Vande Mataram: I. It was first sun…" at bounding box center [632, 535] width 518 height 739
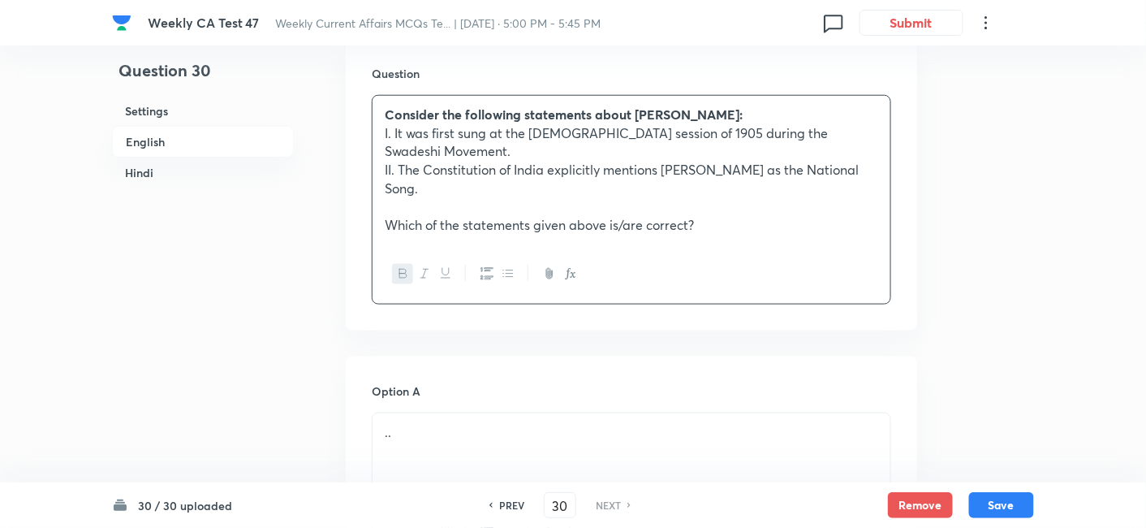
scroll to position [689, 0]
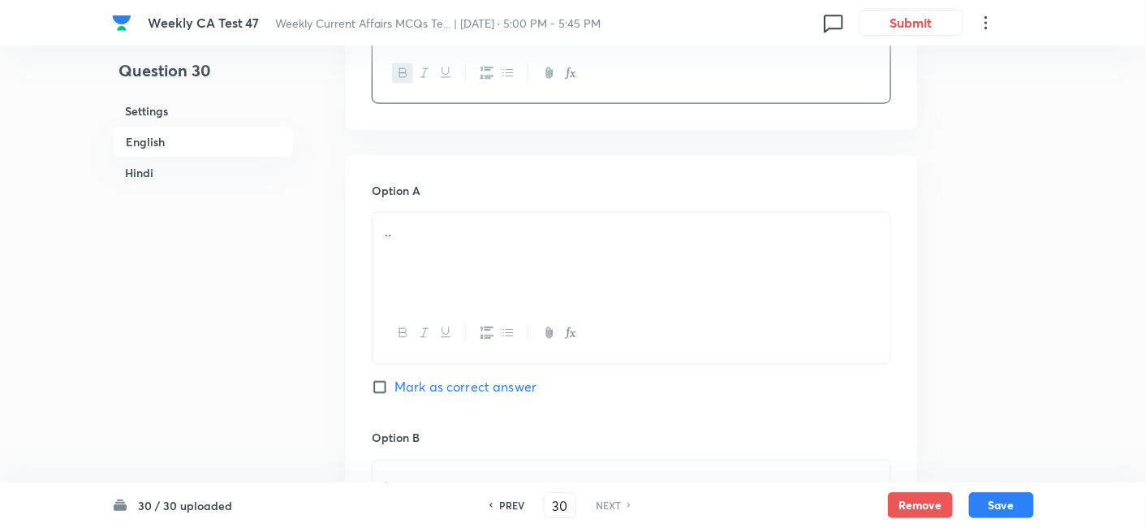
click at [429, 235] on p ".." at bounding box center [632, 231] width 494 height 19
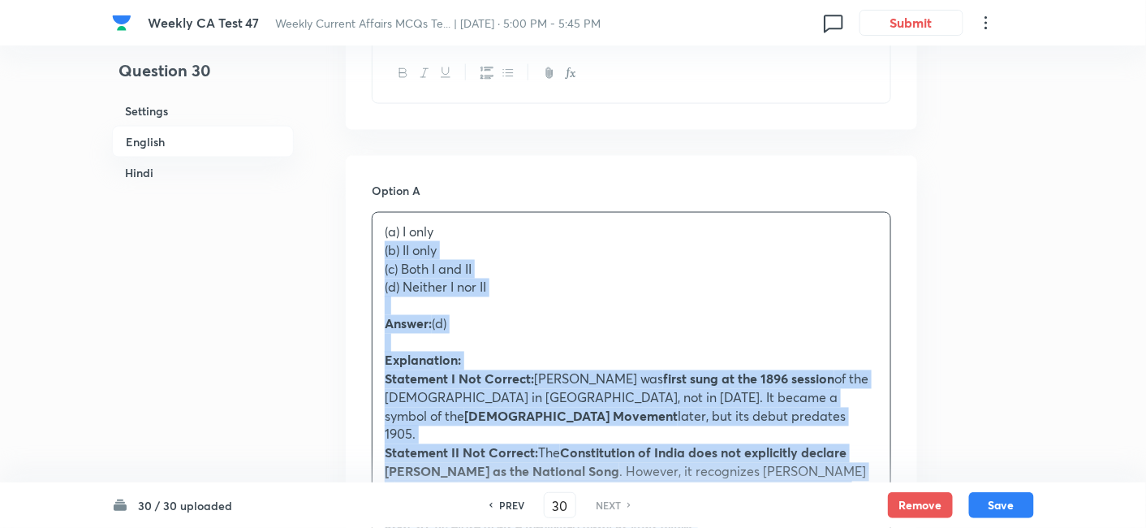
drag, startPoint x: 372, startPoint y: 261, endPoint x: 347, endPoint y: 247, distance: 28.0
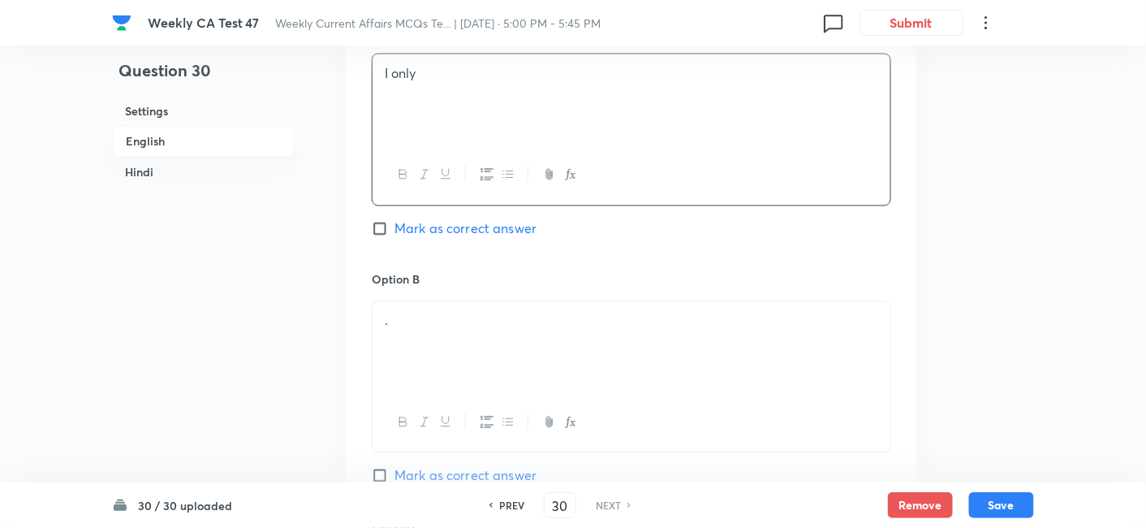
scroll to position [869, 0]
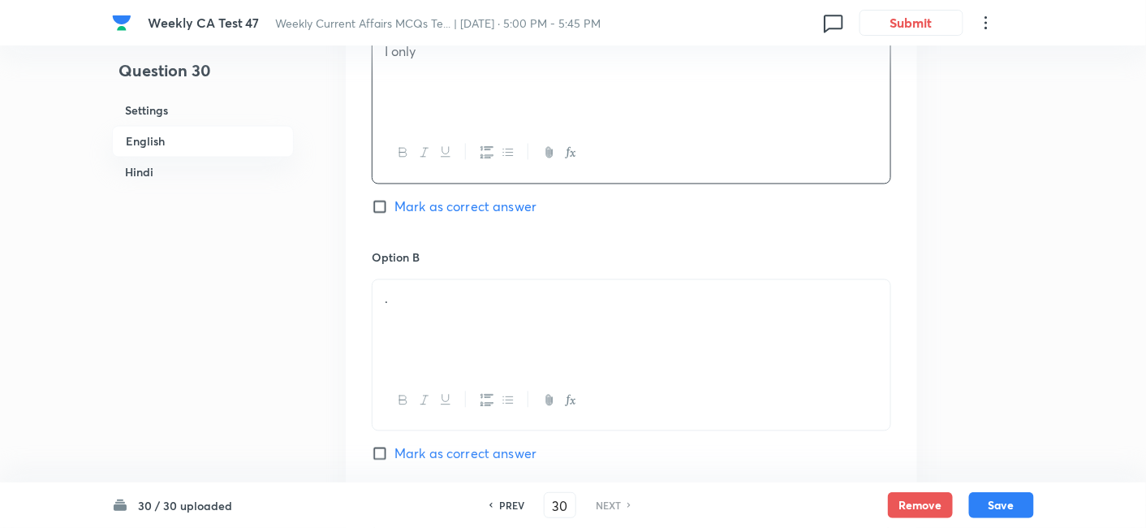
click at [455, 302] on p "." at bounding box center [632, 299] width 494 height 19
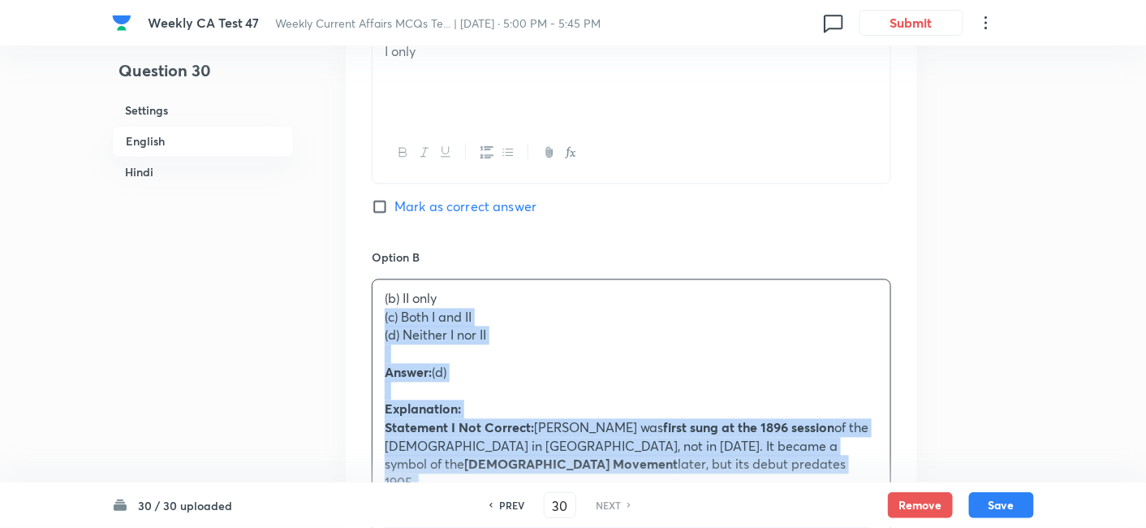
drag, startPoint x: 368, startPoint y: 315, endPoint x: 334, endPoint y: 313, distance: 33.4
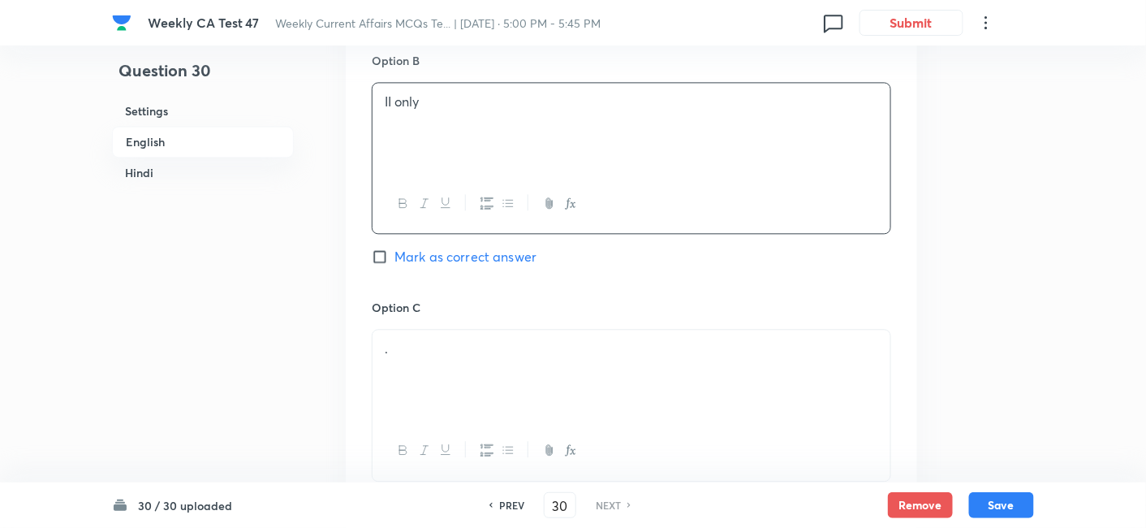
scroll to position [1141, 0]
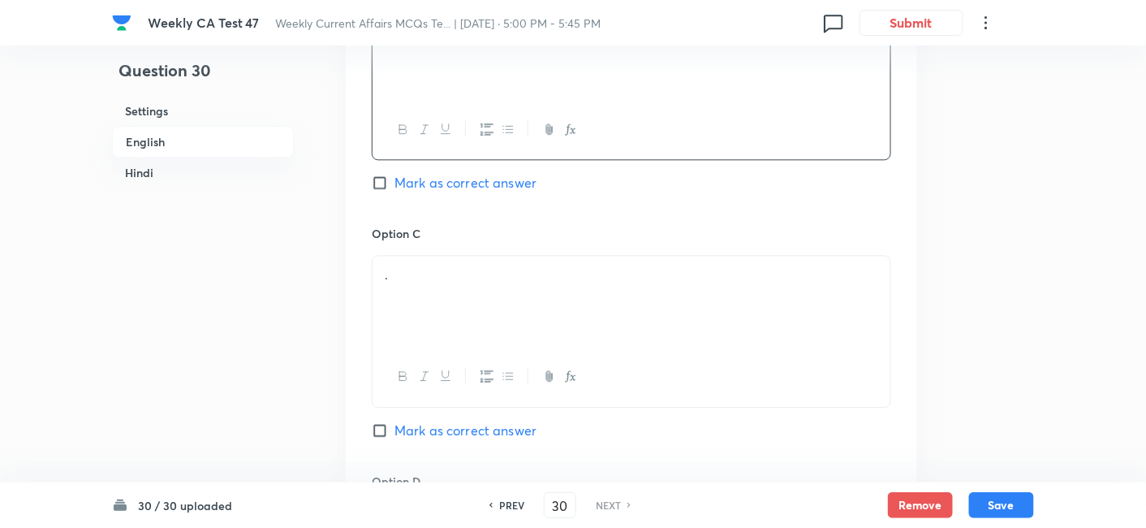
click at [433, 269] on p "." at bounding box center [632, 274] width 494 height 19
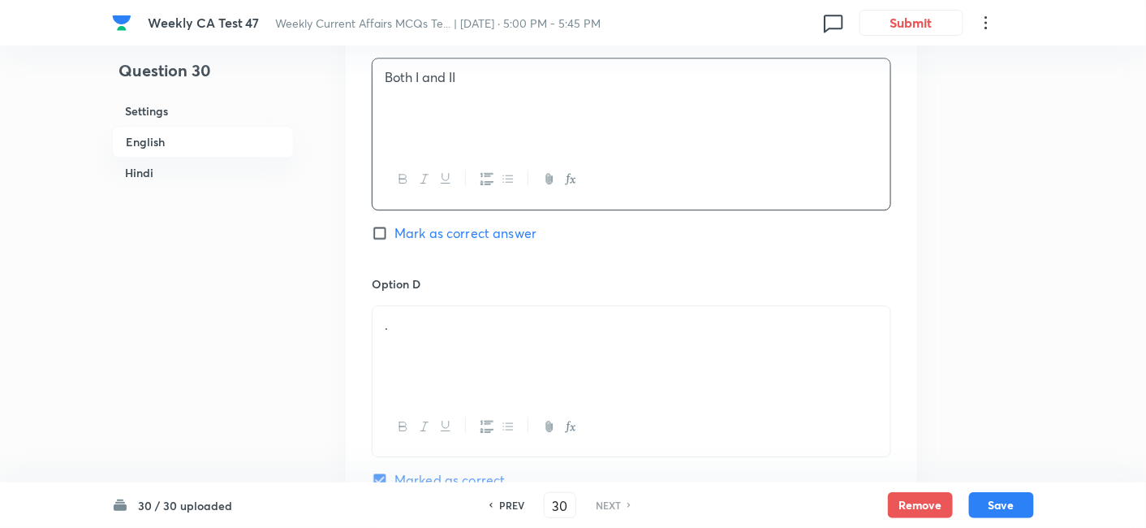
scroll to position [1411, 0]
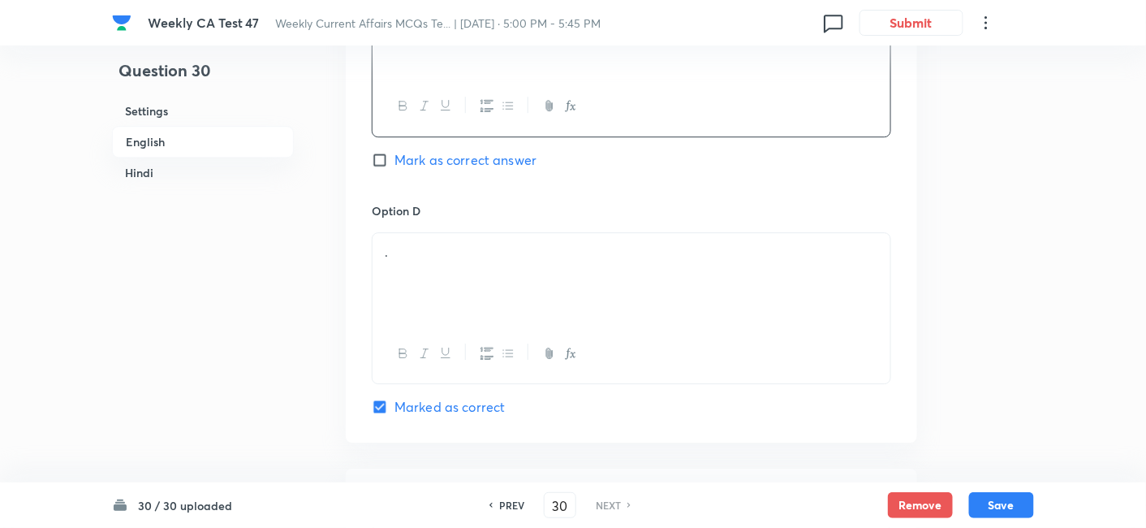
click at [450, 243] on p "." at bounding box center [632, 252] width 494 height 19
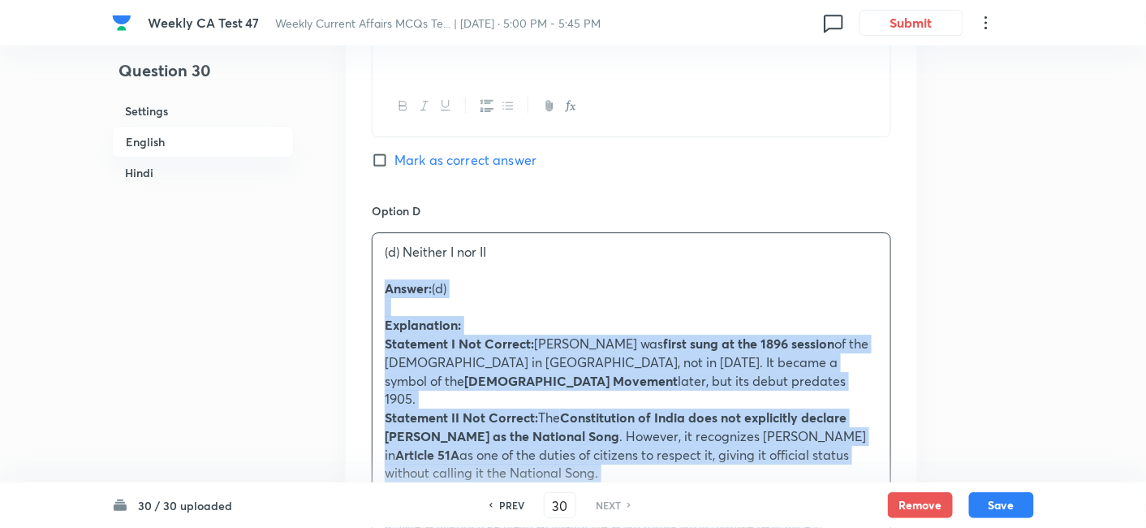
drag, startPoint x: 357, startPoint y: 293, endPoint x: 343, endPoint y: 291, distance: 13.9
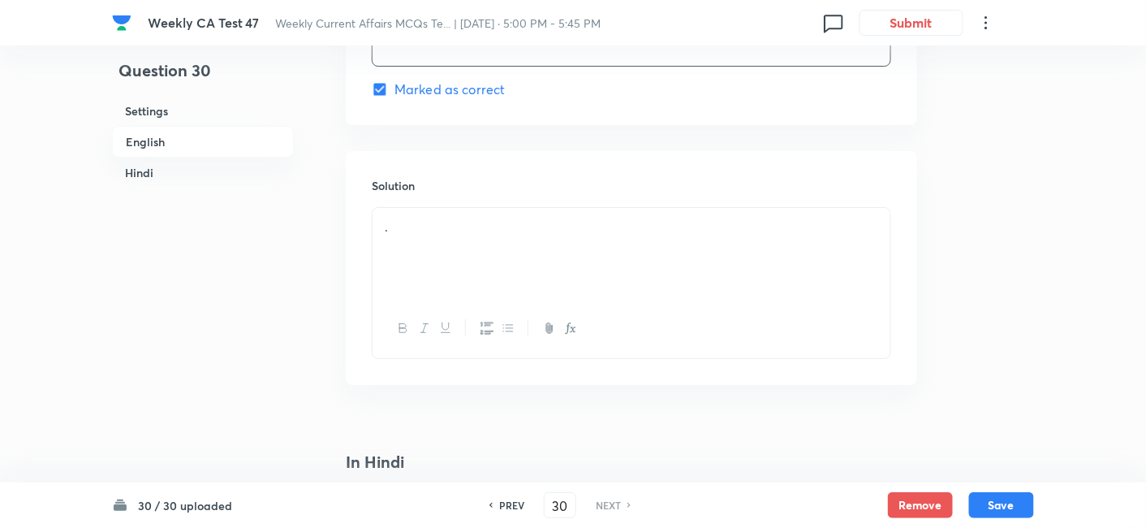
scroll to position [1771, 0]
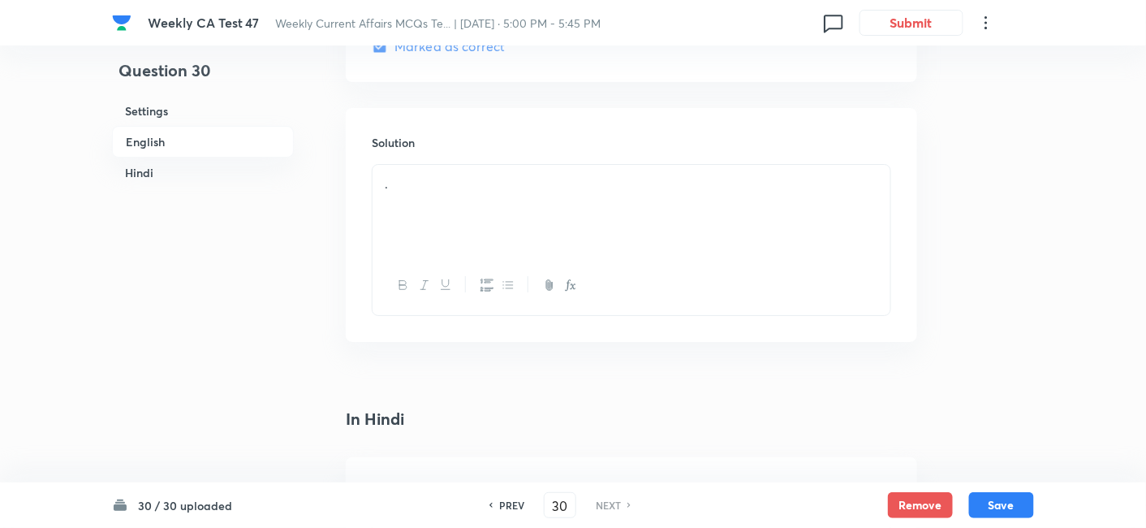
click at [455, 205] on div "." at bounding box center [632, 210] width 518 height 91
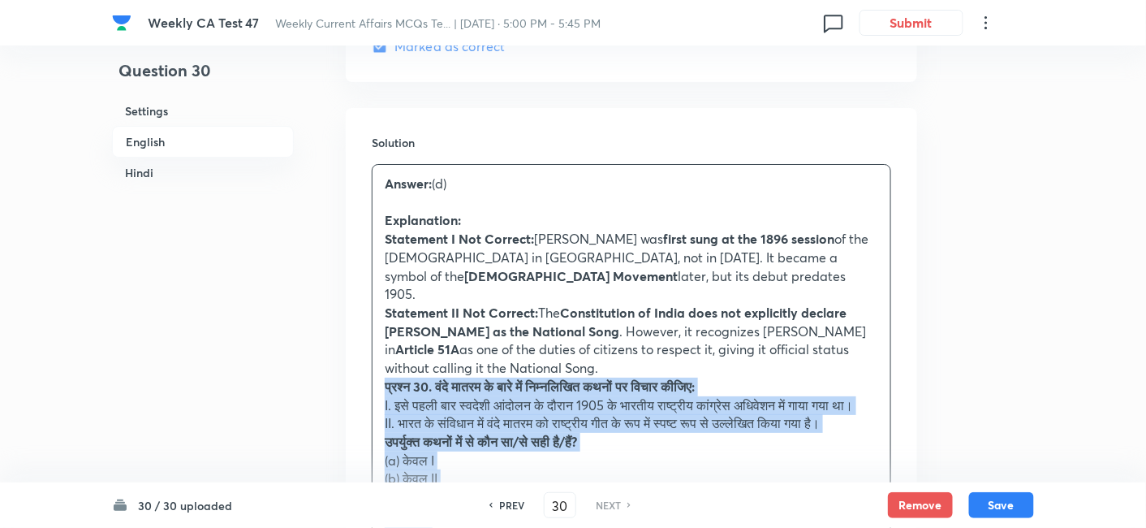
drag, startPoint x: 391, startPoint y: 360, endPoint x: 376, endPoint y: 364, distance: 15.9
click at [377, 364] on div "Answer: (d) Explanation: Statement I Not Correct: Vande Mataram was first sung …" at bounding box center [632, 423] width 518 height 517
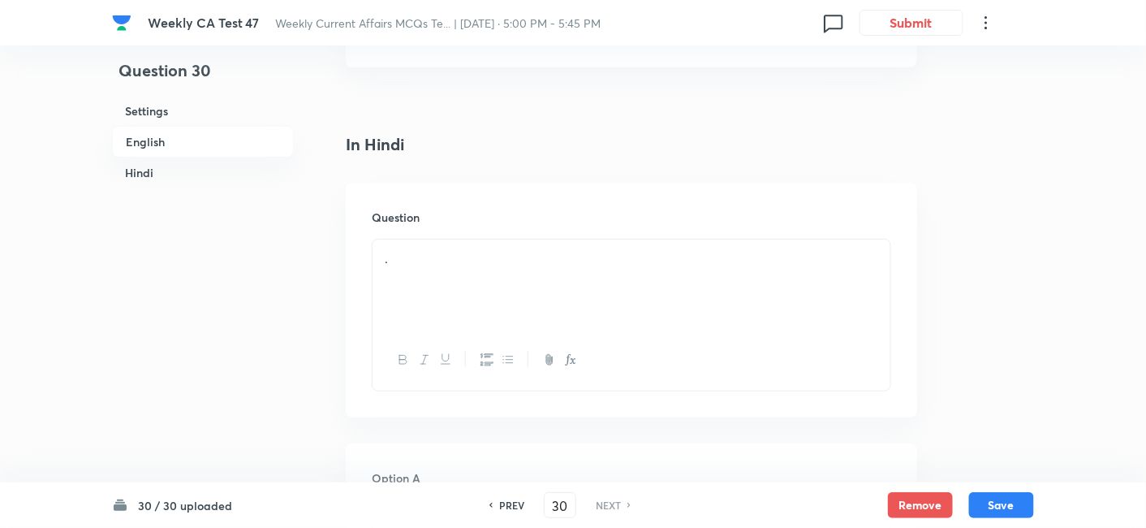
scroll to position [2223, 0]
click at [476, 221] on div "." at bounding box center [632, 239] width 518 height 91
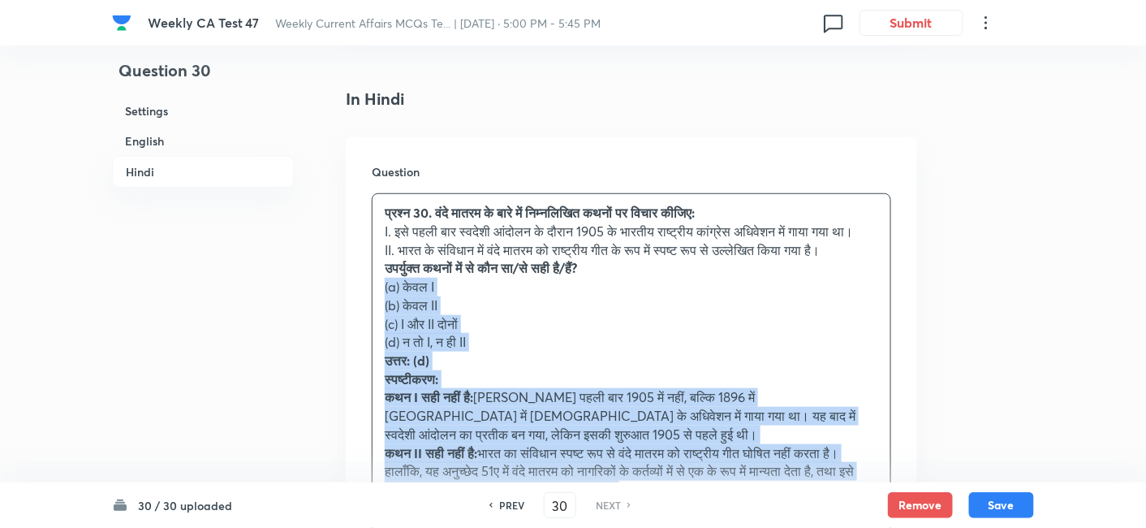
drag, startPoint x: 352, startPoint y: 288, endPoint x: 329, endPoint y: 284, distance: 23.9
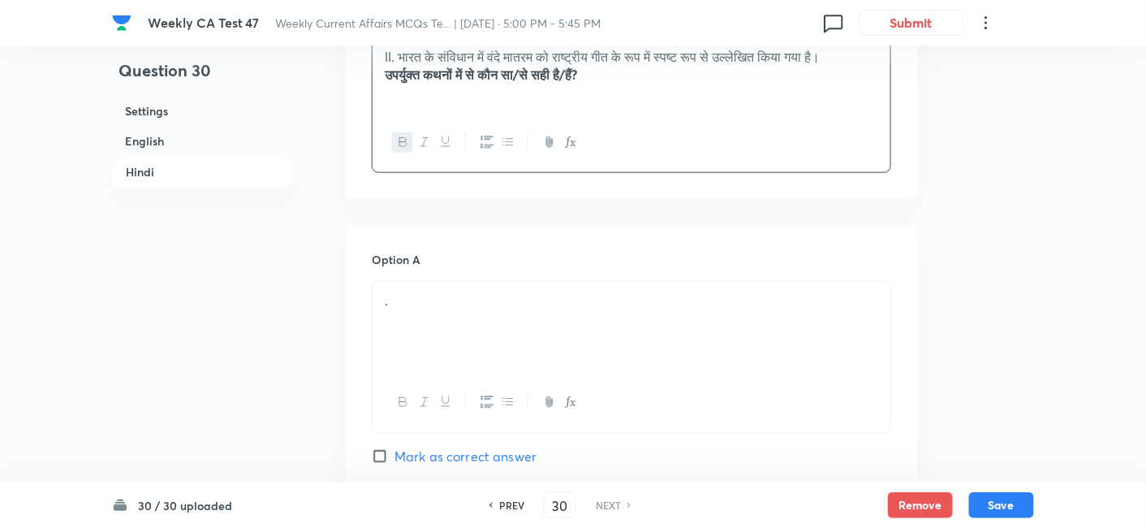
scroll to position [2493, 0]
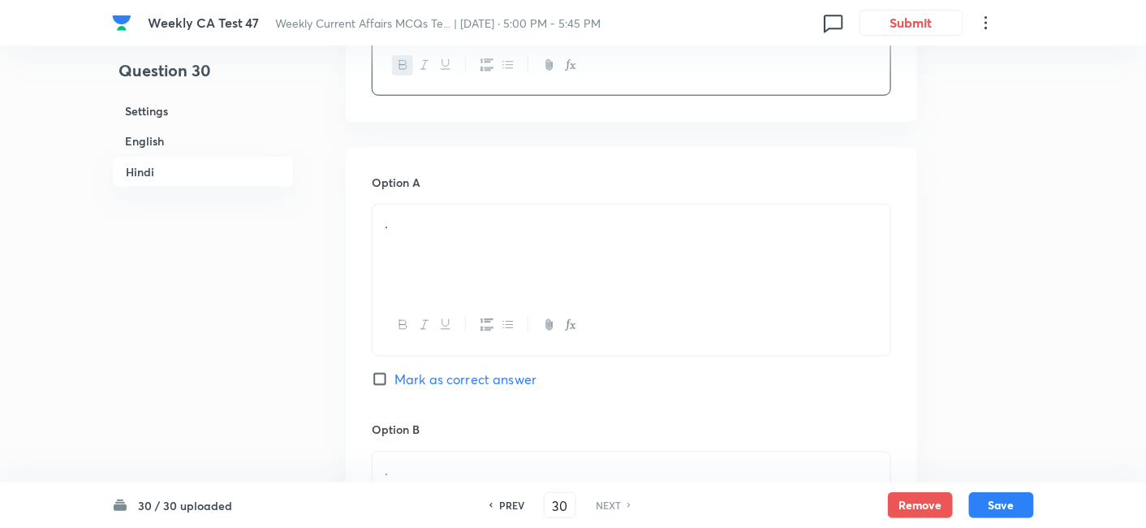
click at [463, 241] on div "." at bounding box center [632, 250] width 518 height 91
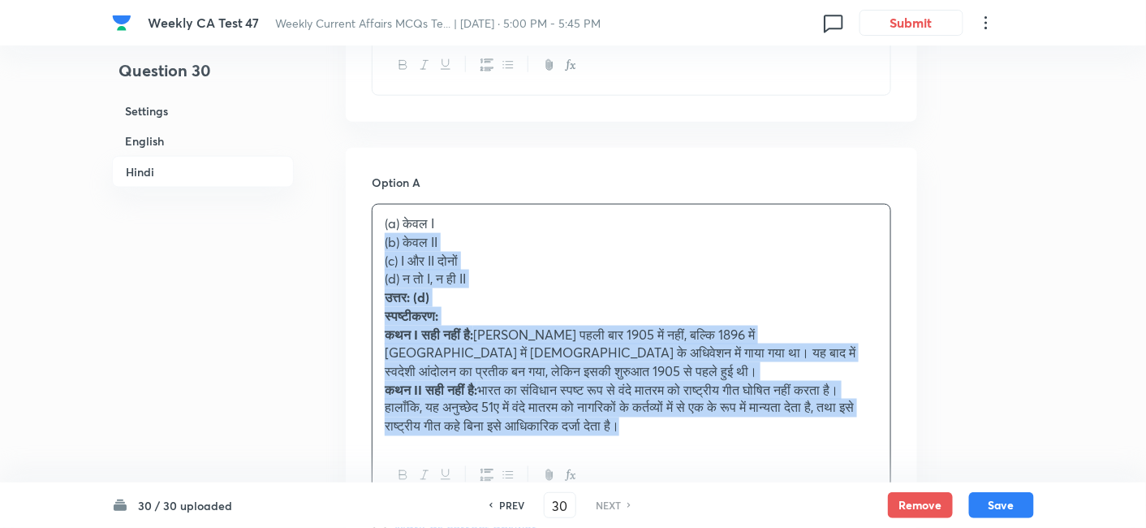
drag, startPoint x: 369, startPoint y: 242, endPoint x: 323, endPoint y: 237, distance: 46.5
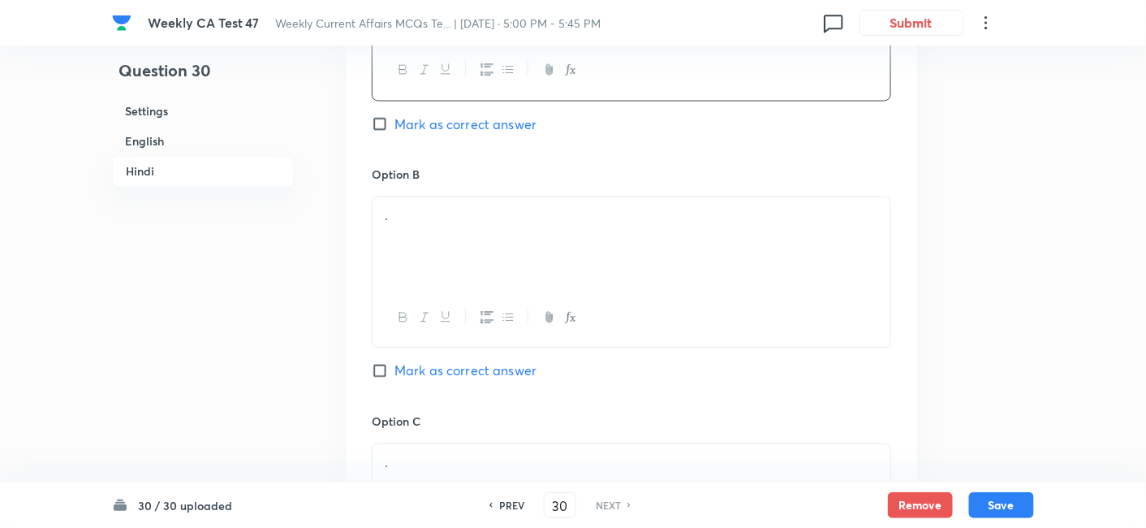
scroll to position [2764, 0]
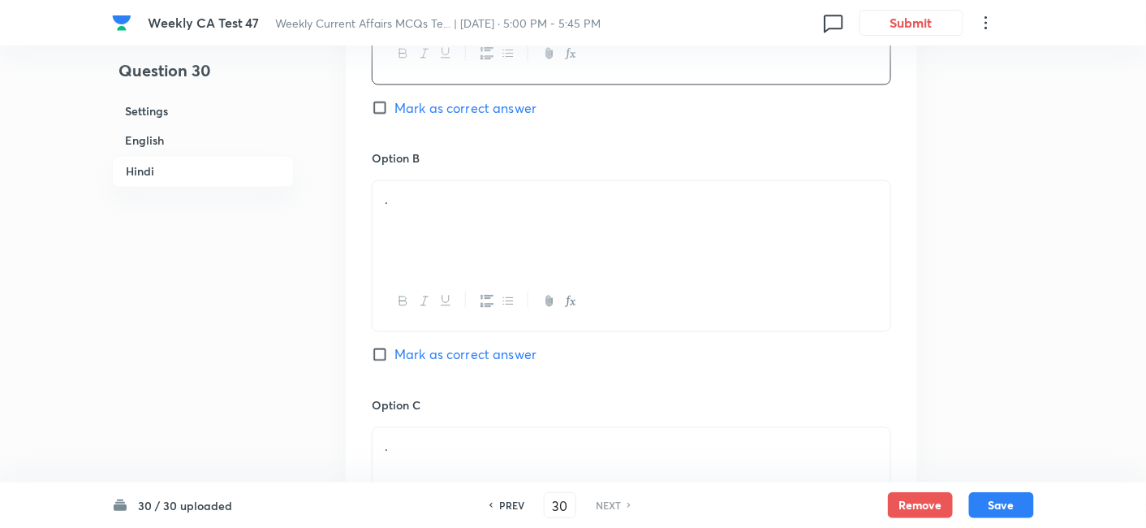
click at [437, 257] on div "." at bounding box center [632, 226] width 518 height 91
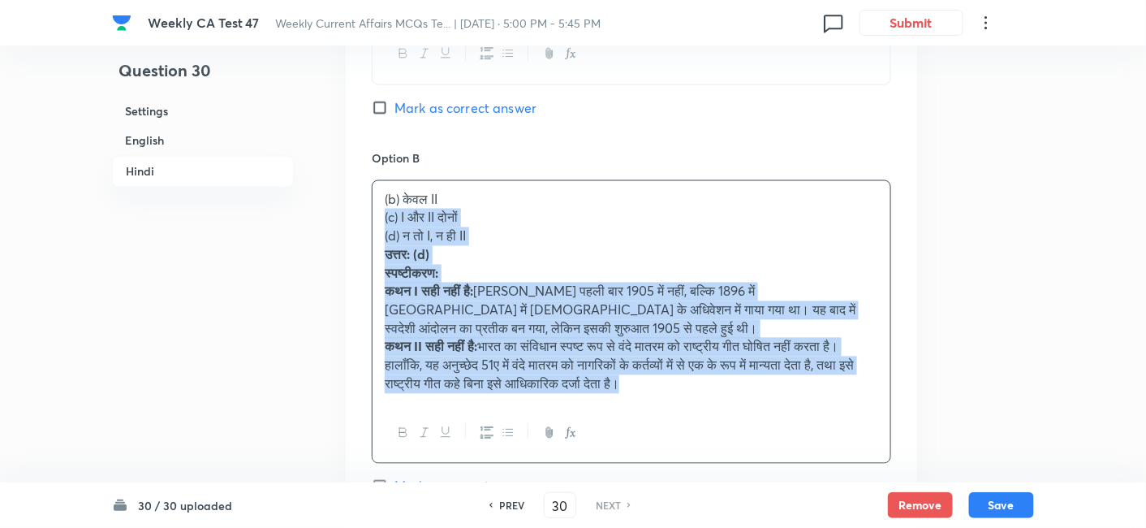
drag, startPoint x: 398, startPoint y: 223, endPoint x: 330, endPoint y: 211, distance: 69.3
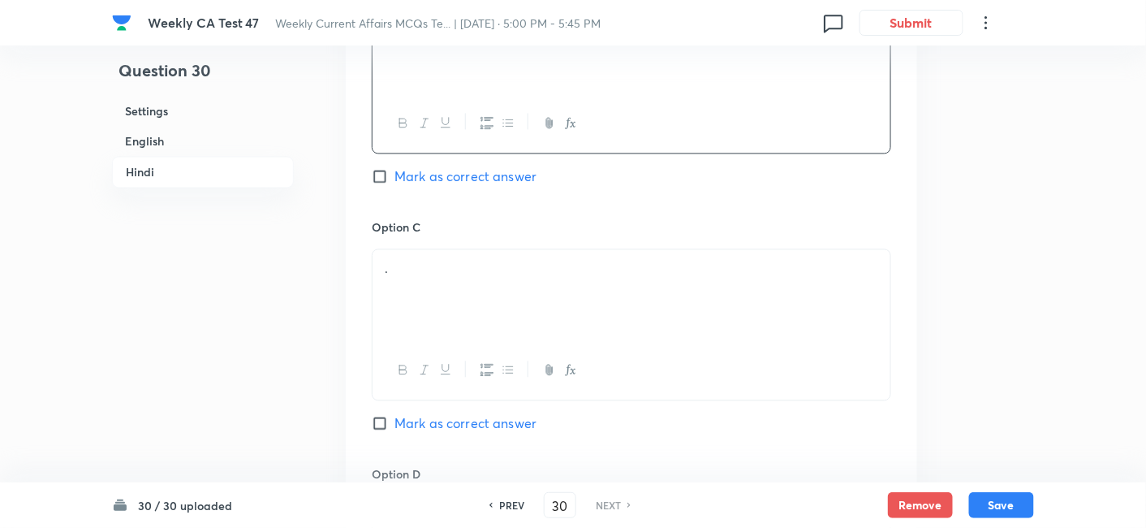
scroll to position [2944, 0]
click at [454, 261] on p "." at bounding box center [632, 266] width 494 height 19
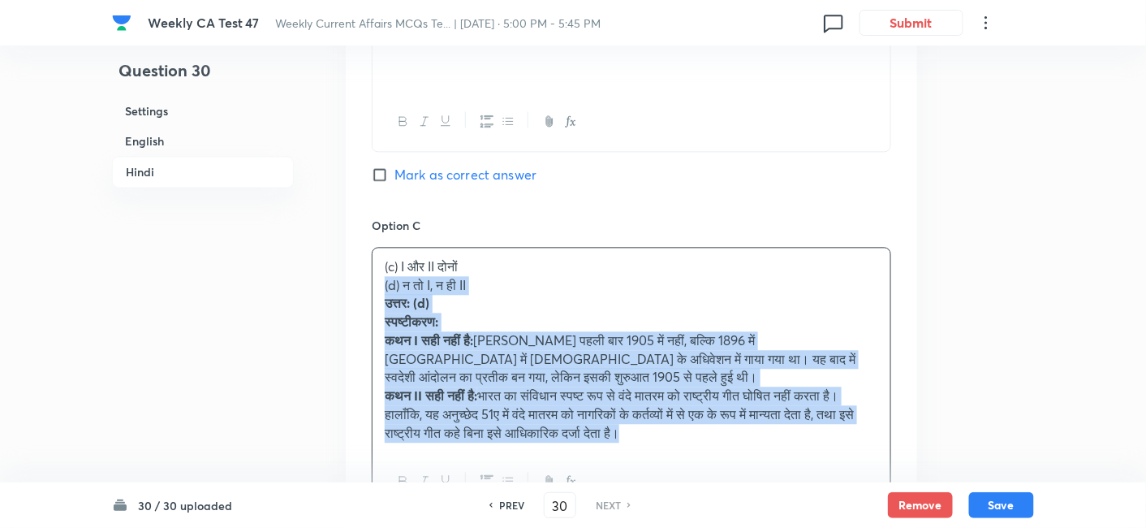
drag, startPoint x: 390, startPoint y: 286, endPoint x: 323, endPoint y: 287, distance: 66.6
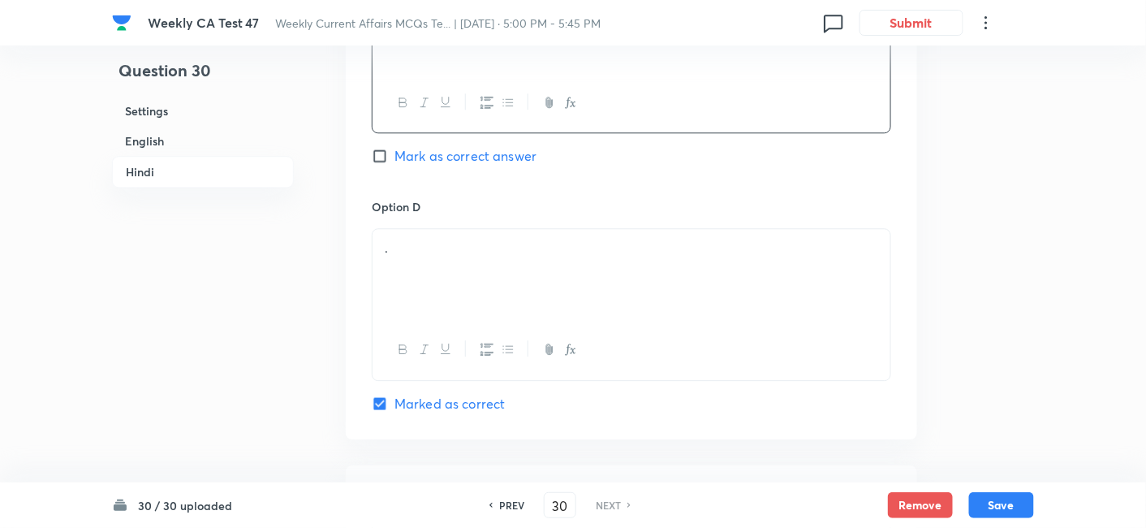
scroll to position [3215, 0]
click at [480, 265] on div "." at bounding box center [632, 269] width 518 height 91
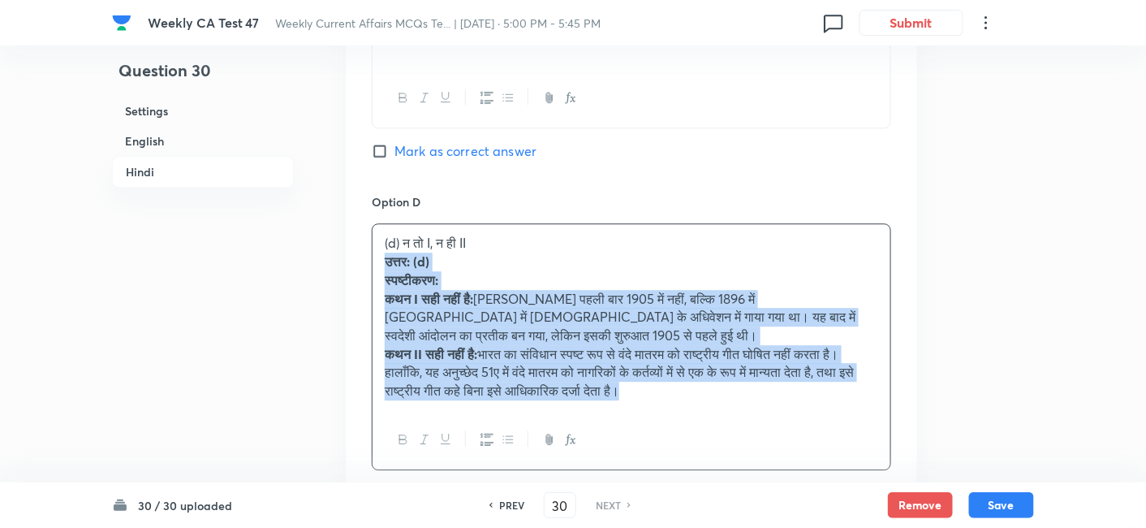
drag, startPoint x: 393, startPoint y: 263, endPoint x: 330, endPoint y: 257, distance: 62.8
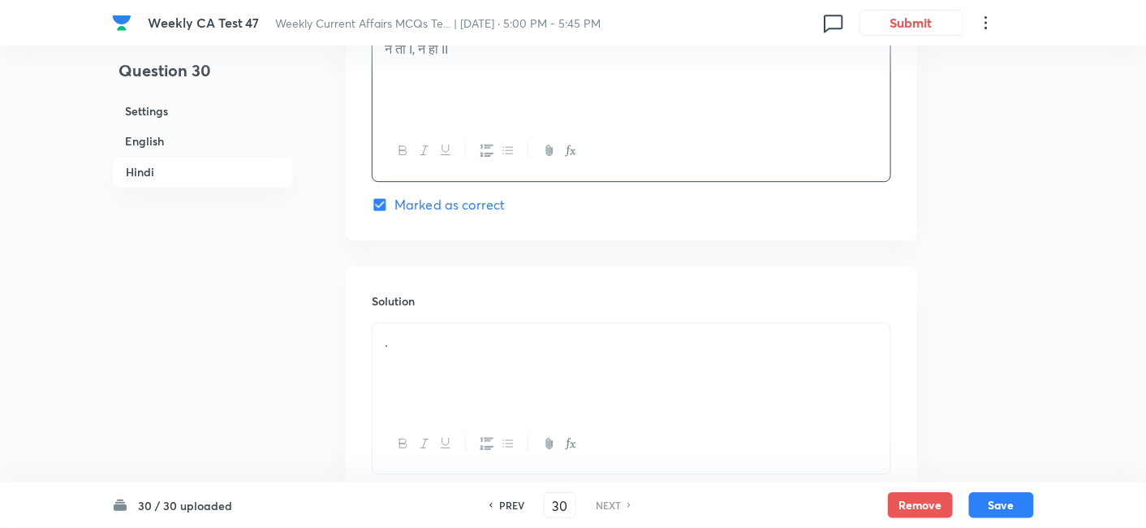
scroll to position [3486, 0]
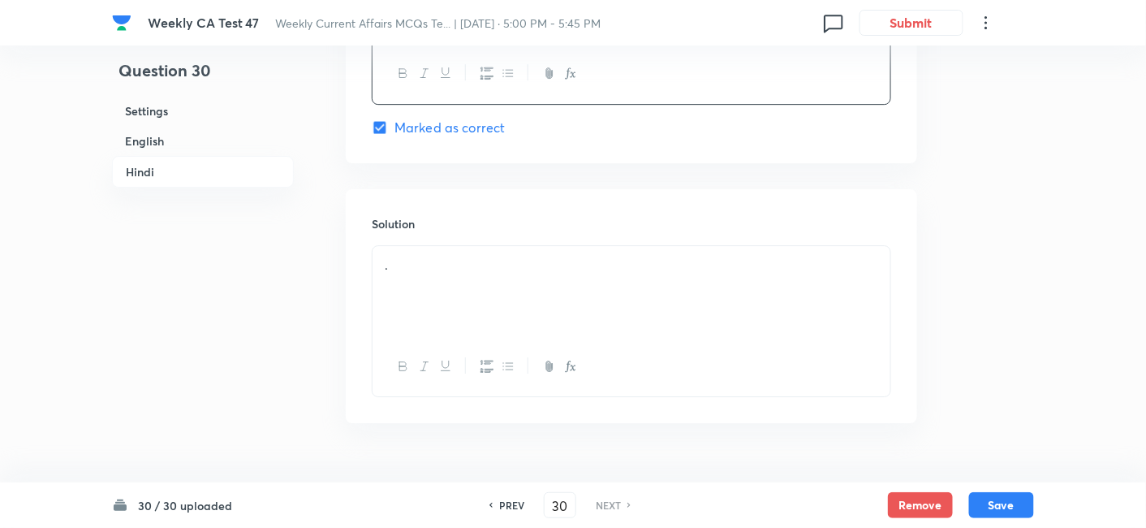
click at [459, 263] on p "." at bounding box center [632, 265] width 494 height 19
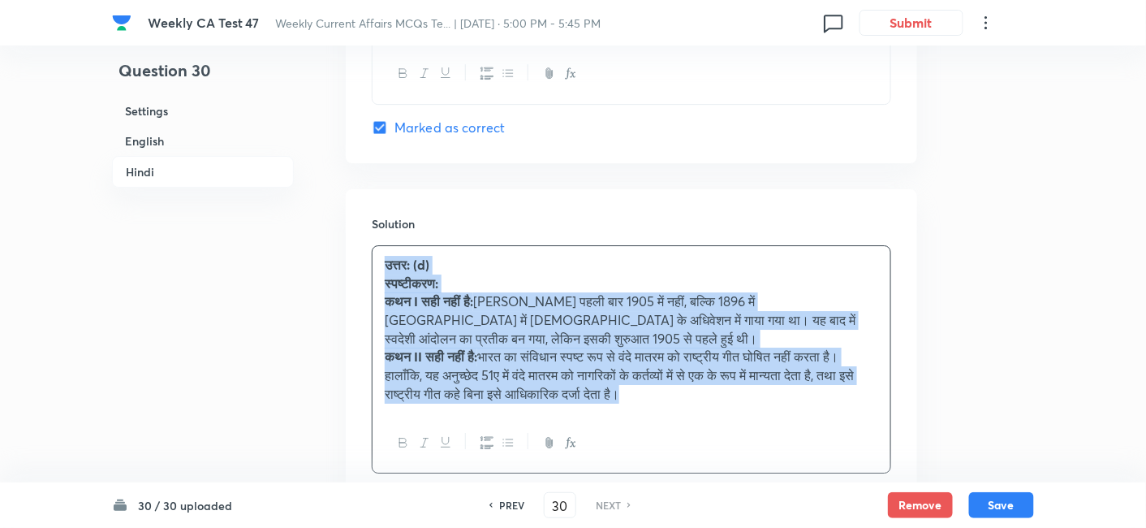
click at [494, 282] on p "स्पष्टीकरण:" at bounding box center [632, 283] width 494 height 19
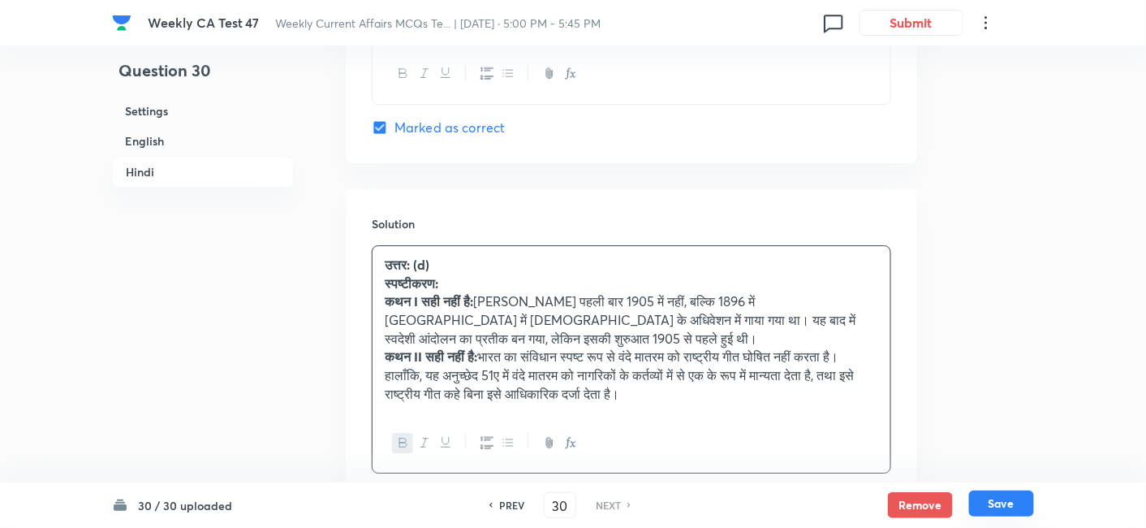
click at [1004, 474] on button "Save" at bounding box center [1001, 503] width 65 height 26
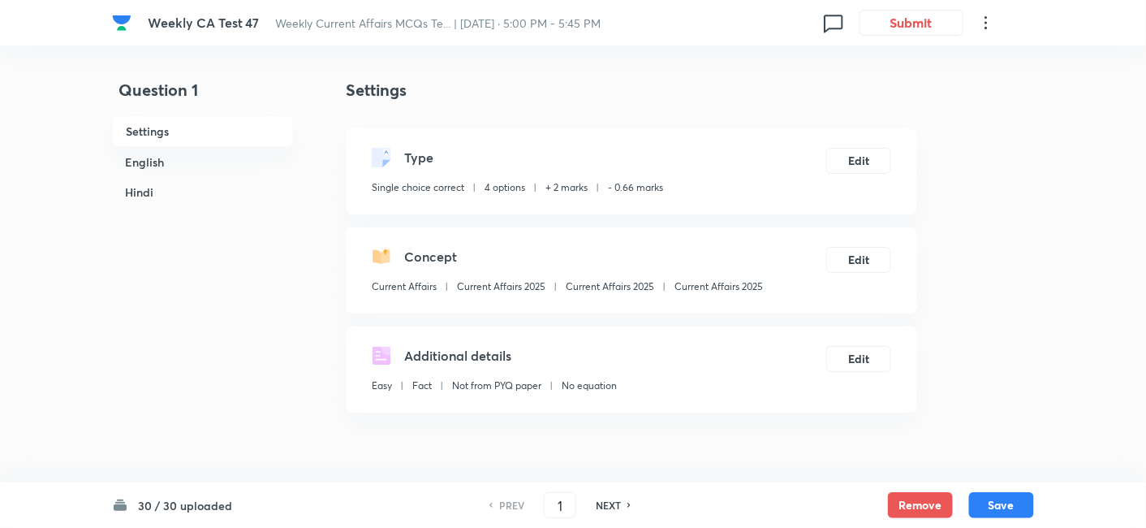
click at [231, 163] on h6 "English" at bounding box center [203, 162] width 182 height 30
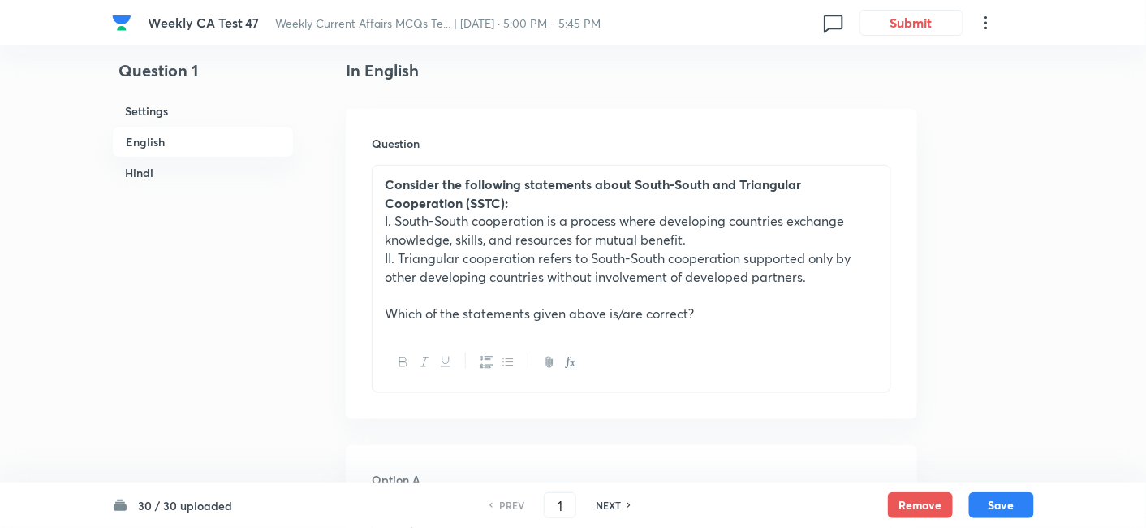
click at [183, 136] on h6 "English" at bounding box center [203, 142] width 182 height 32
click at [159, 179] on h6 "Hindi" at bounding box center [203, 172] width 182 height 30
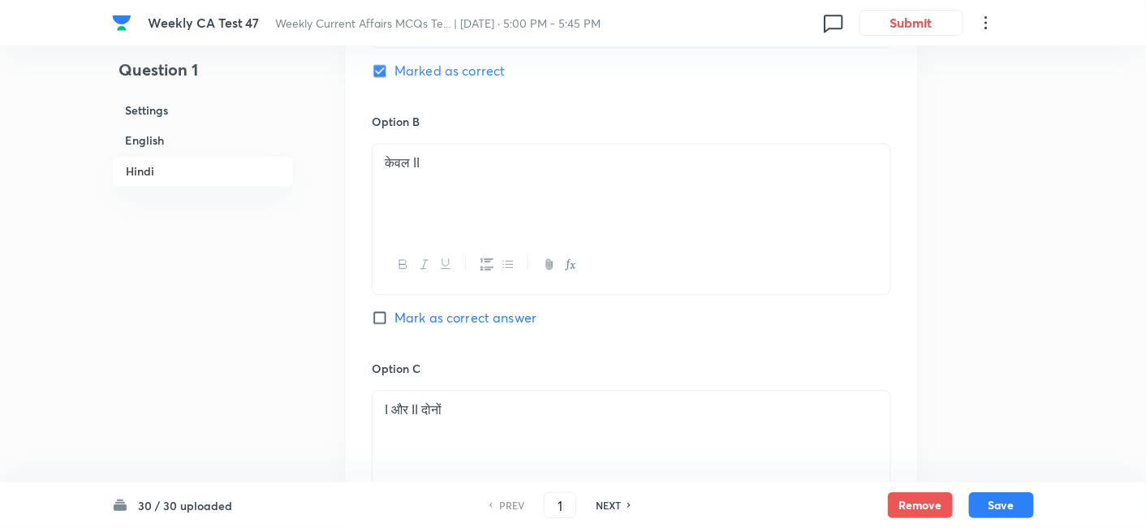
scroll to position [3458, 0]
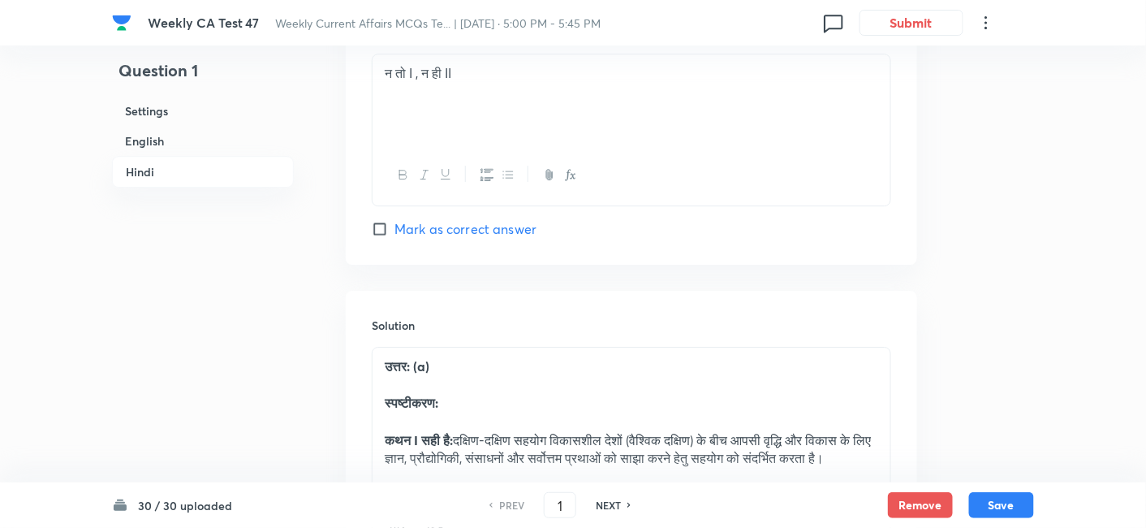
click at [605, 508] on h6 "NEXT" at bounding box center [608, 505] width 25 height 15
type input "2"
checkbox input "false"
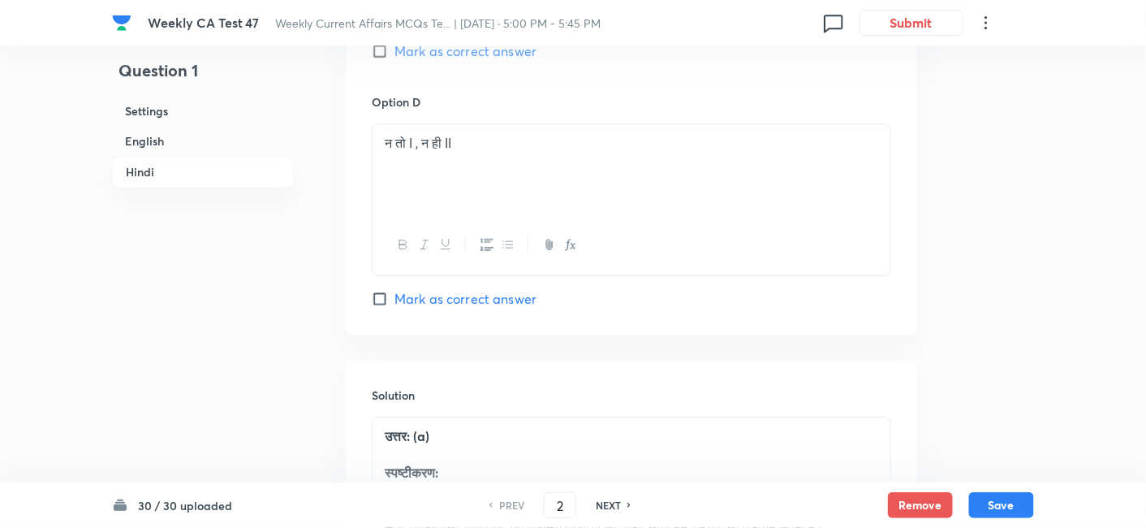
checkbox input "true"
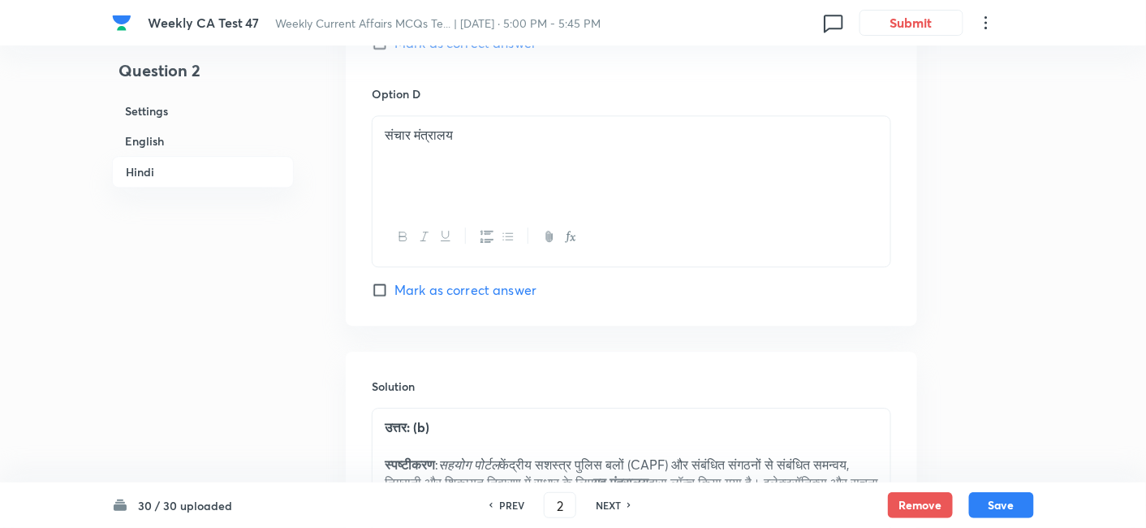
scroll to position [3207, 0]
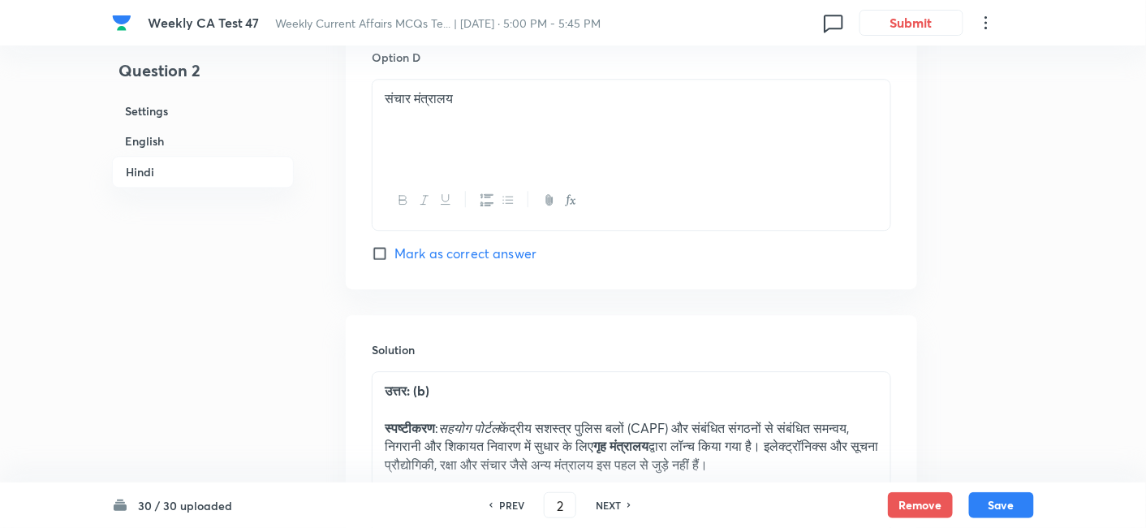
click at [605, 508] on h6 "NEXT" at bounding box center [608, 505] width 25 height 15
type input "3"
checkbox input "false"
checkbox input "true"
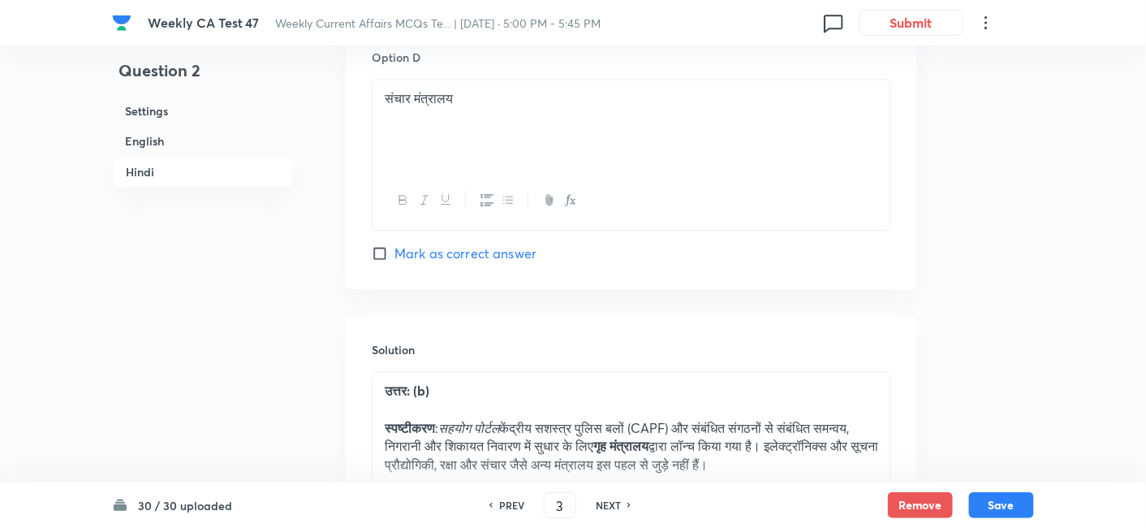
checkbox input "true"
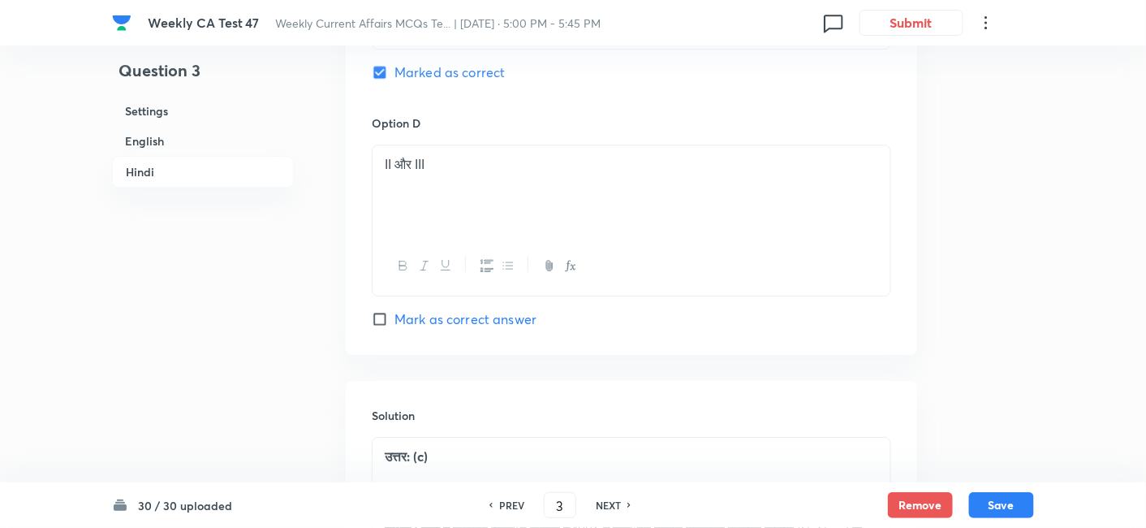
click at [605, 508] on h6 "NEXT" at bounding box center [608, 505] width 25 height 15
type input "4"
checkbox input "false"
checkbox input "true"
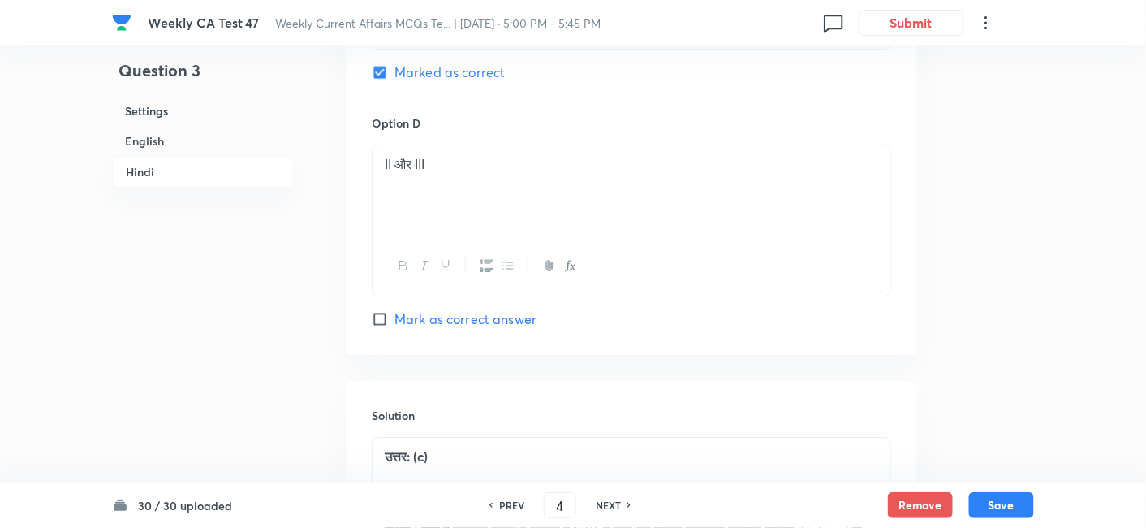
checkbox input "true"
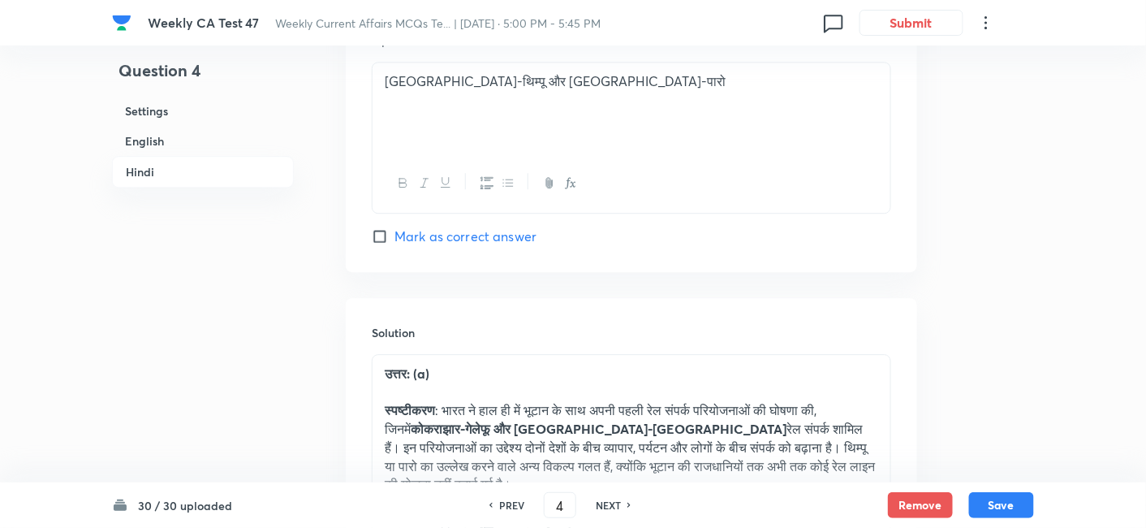
scroll to position [3245, 0]
click at [605, 508] on h6 "NEXT" at bounding box center [608, 505] width 25 height 15
type input "5"
checkbox input "false"
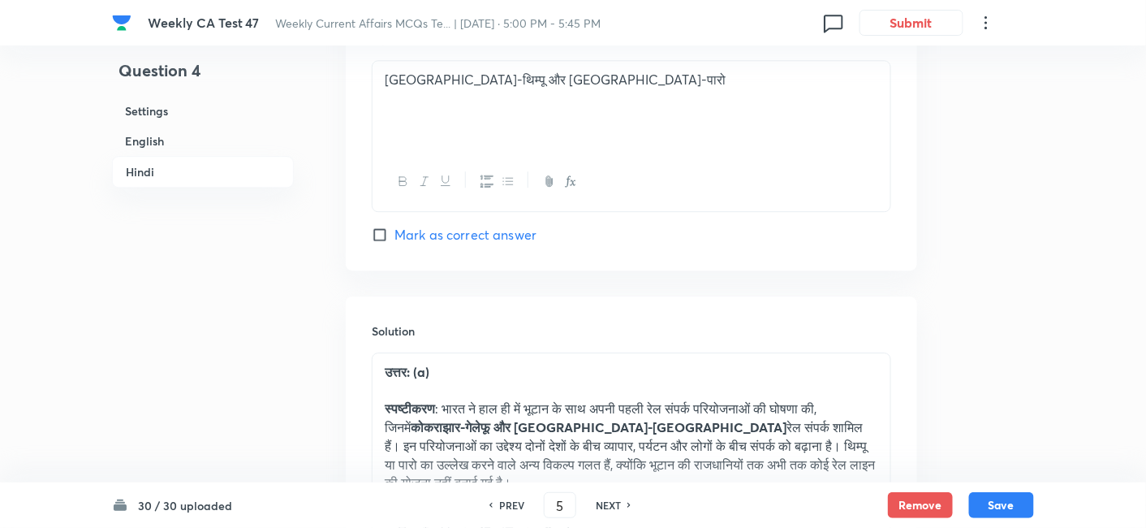
checkbox input "true"
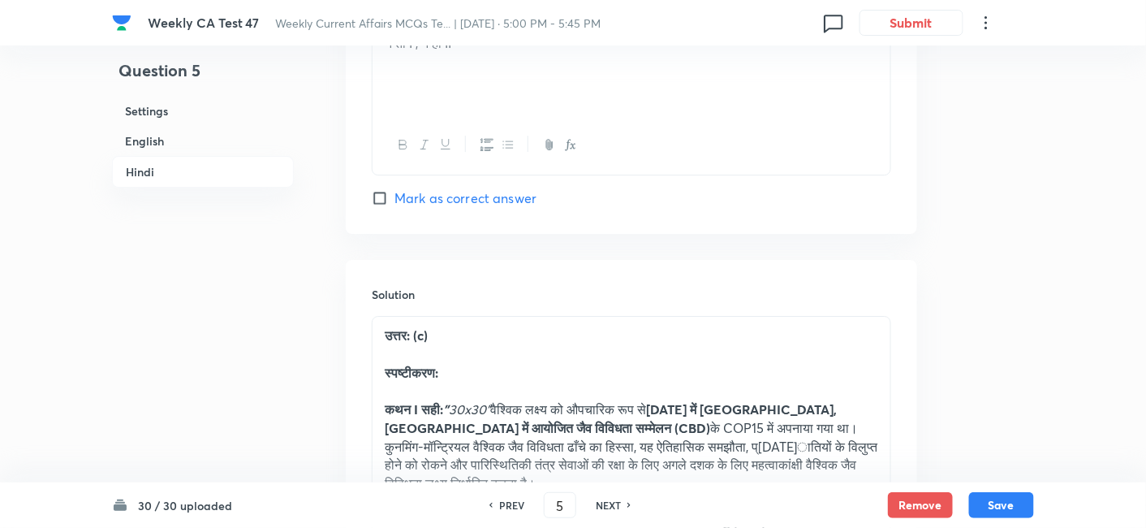
scroll to position [3605, 0]
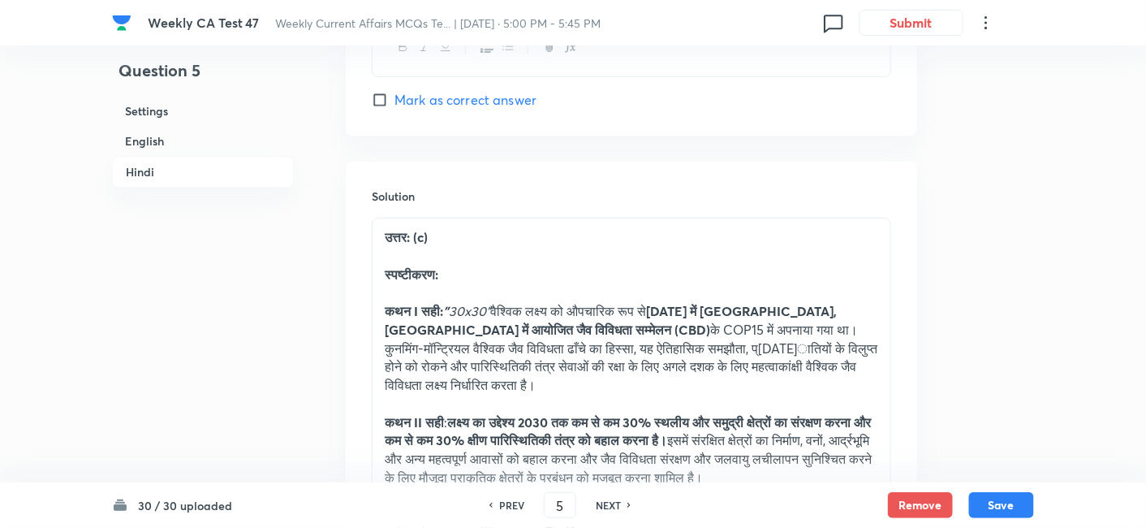
click at [605, 508] on h6 "NEXT" at bounding box center [608, 505] width 25 height 15
type input "6"
checkbox input "false"
checkbox input "true"
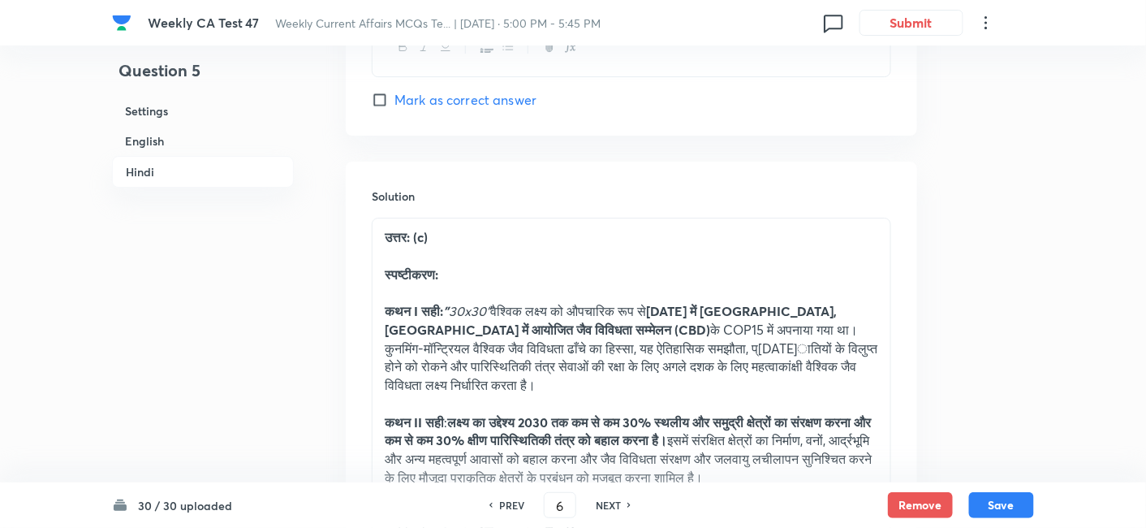
checkbox input "true"
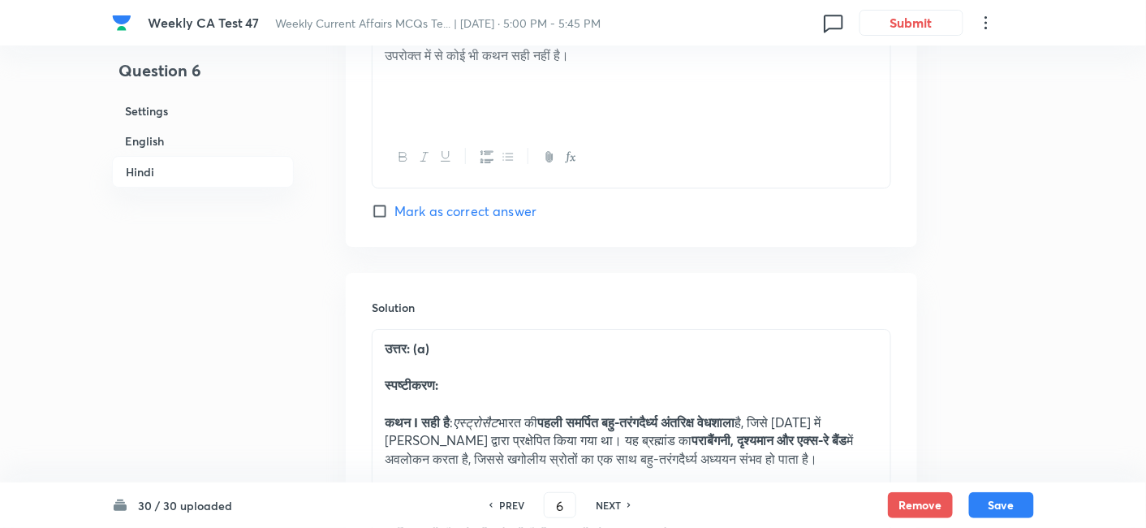
click at [605, 508] on h6 "NEXT" at bounding box center [608, 505] width 25 height 15
type input "7"
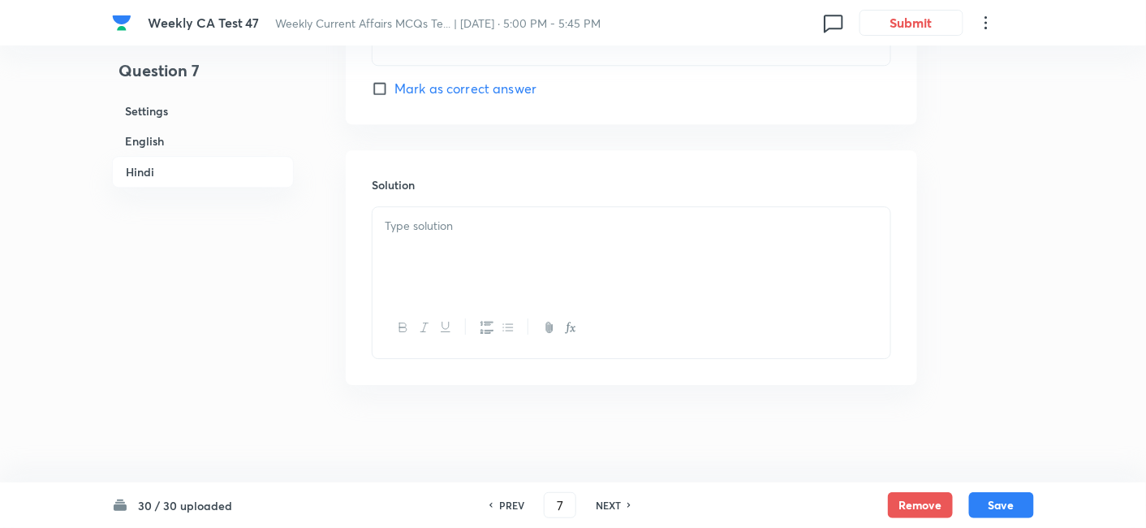
checkbox input "false"
checkbox input "true"
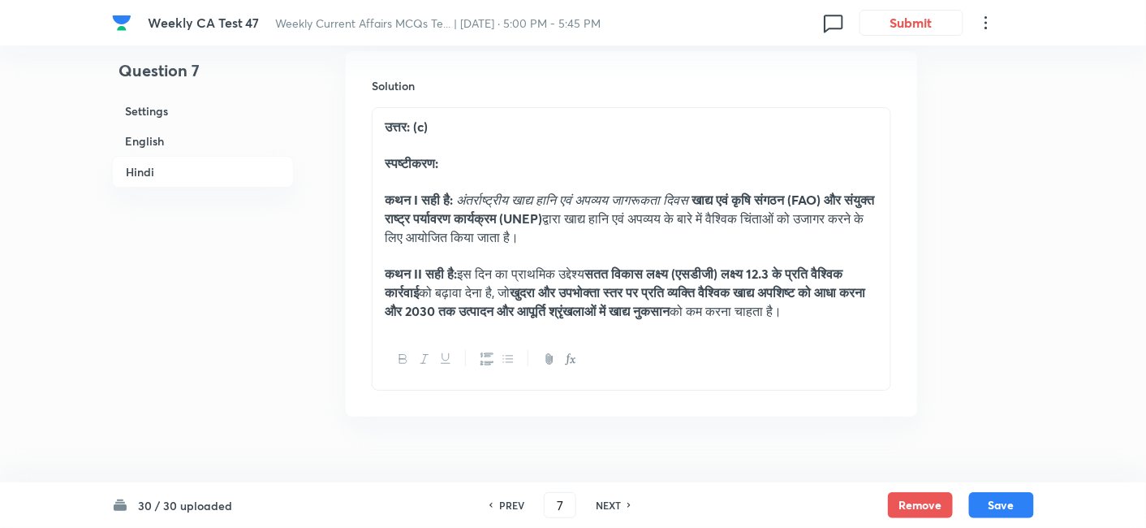
scroll to position [3785, 0]
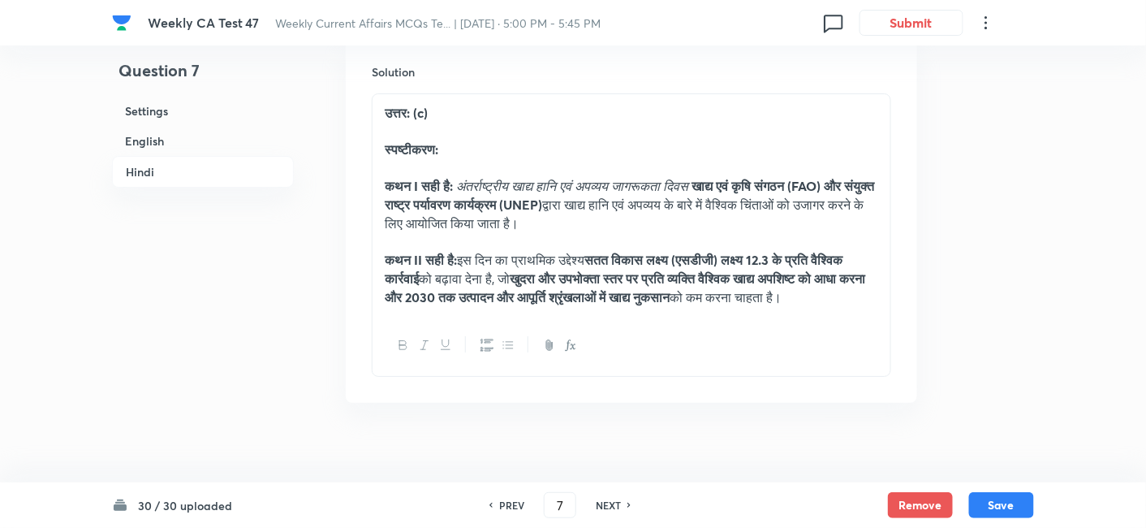
click at [605, 508] on h6 "NEXT" at bounding box center [608, 505] width 25 height 15
type input "8"
checkbox input "false"
checkbox input "true"
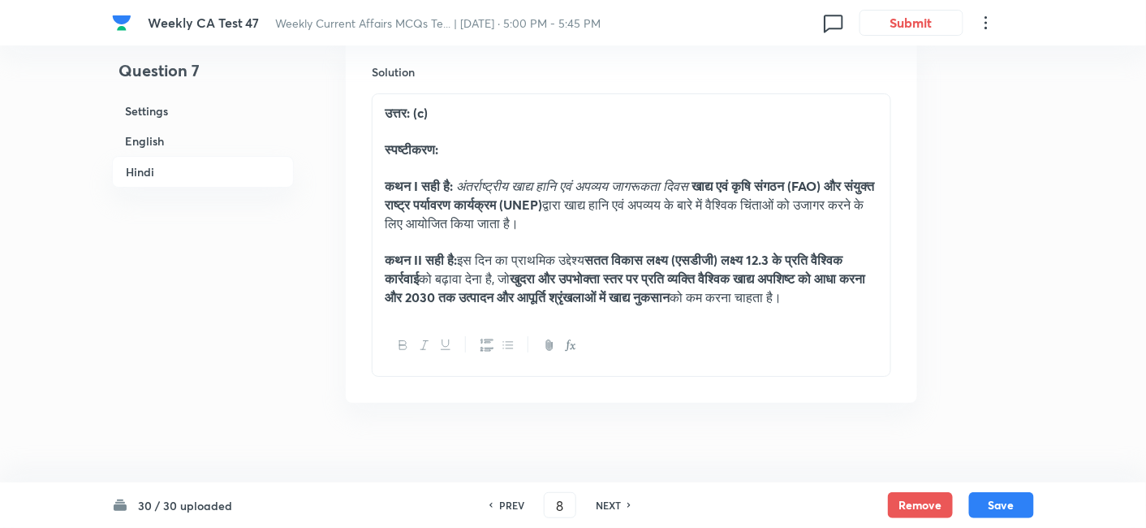
checkbox input "true"
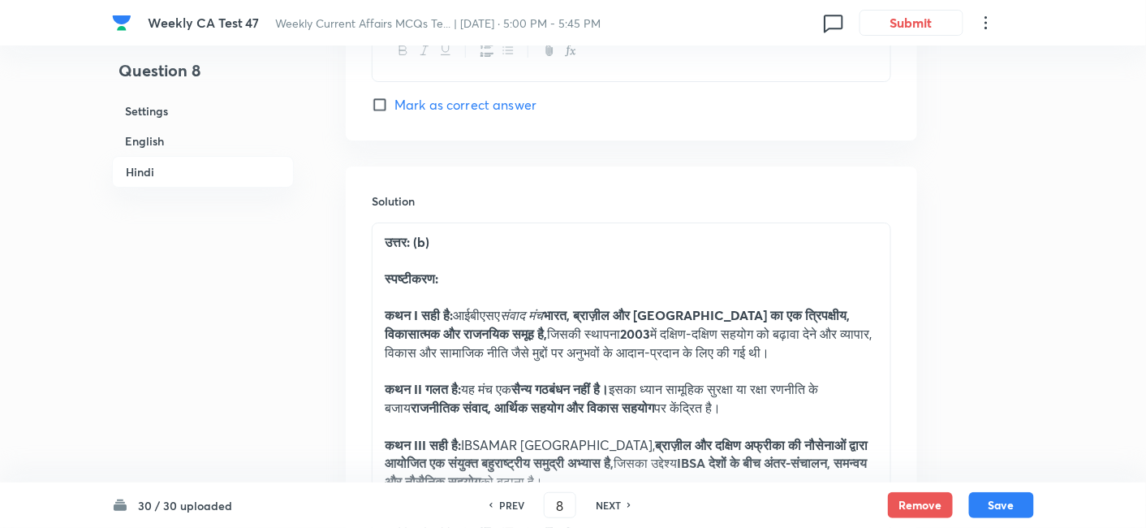
click at [605, 508] on h6 "NEXT" at bounding box center [608, 505] width 25 height 15
type input "9"
checkbox input "false"
checkbox input "true"
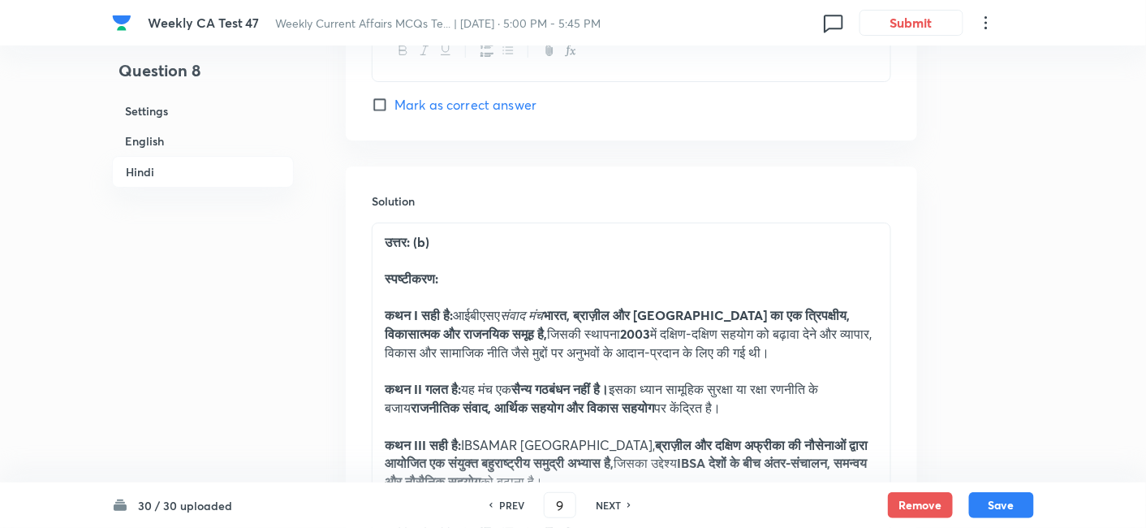
checkbox input "true"
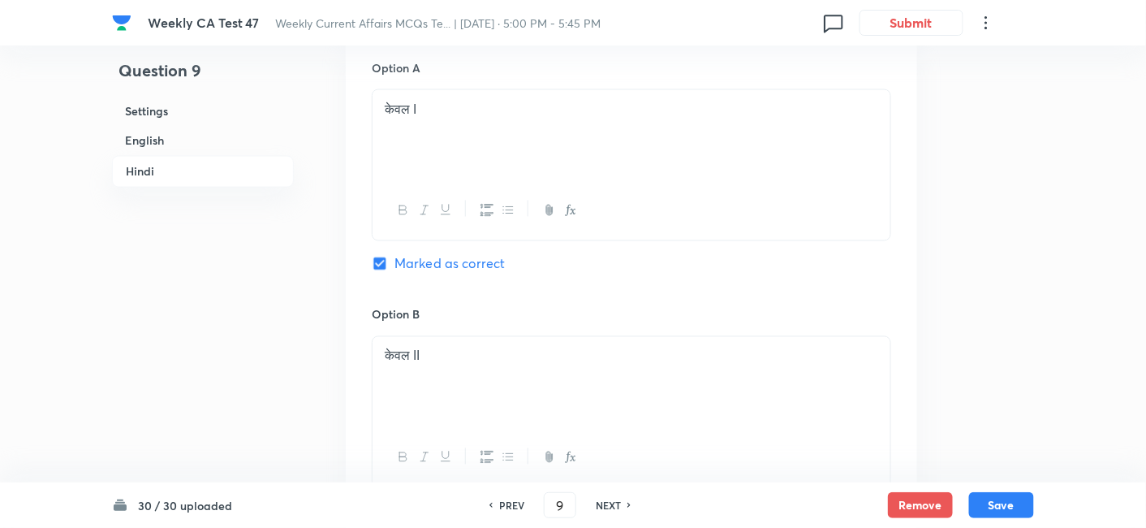
scroll to position [2793, 0]
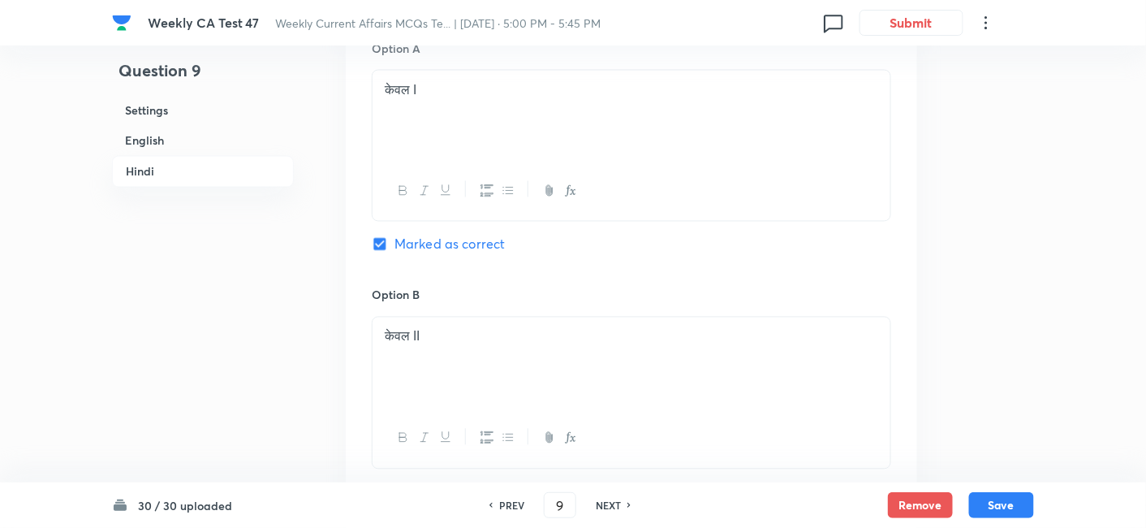
click at [161, 140] on h6 "English" at bounding box center [203, 141] width 182 height 30
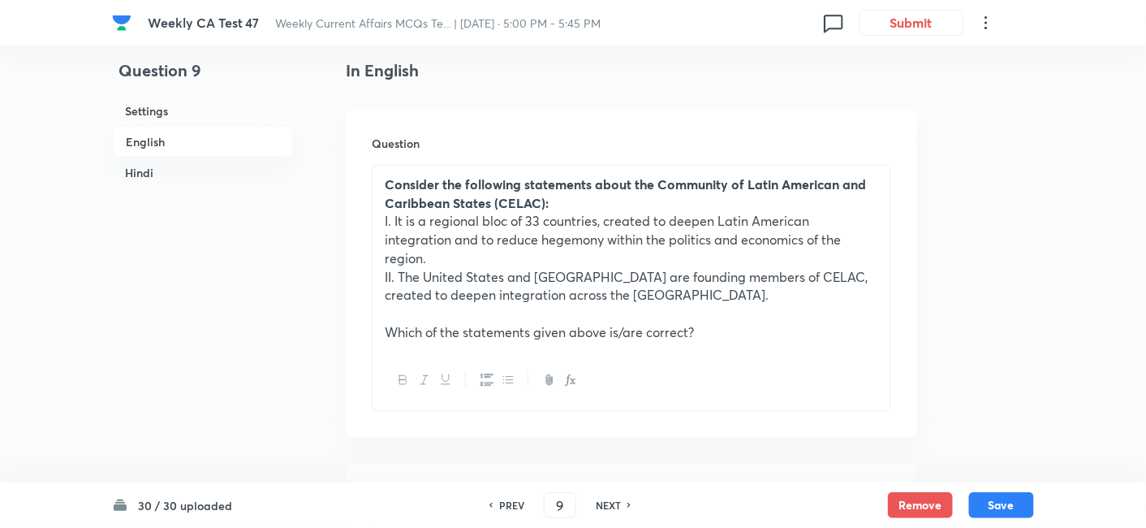
click at [137, 172] on h6 "Hindi" at bounding box center [203, 172] width 182 height 30
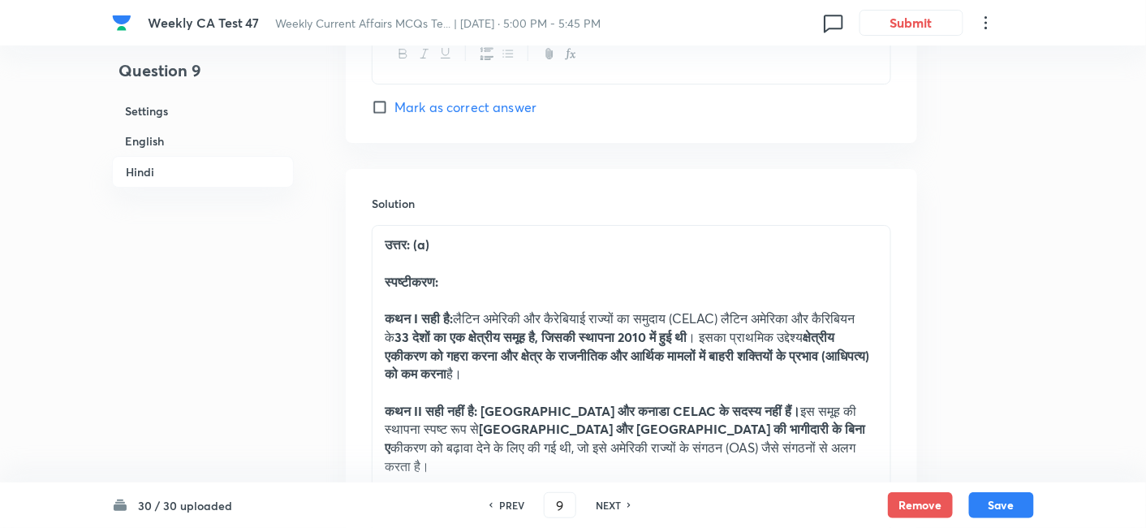
scroll to position [3675, 0]
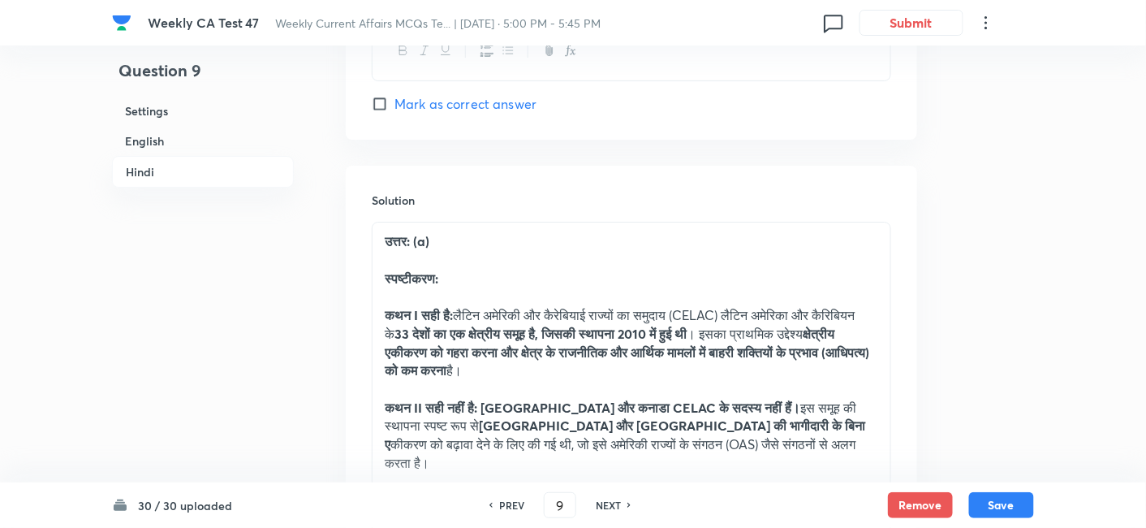
click at [610, 502] on h6 "NEXT" at bounding box center [608, 505] width 25 height 15
type input "10"
checkbox input "false"
checkbox input "true"
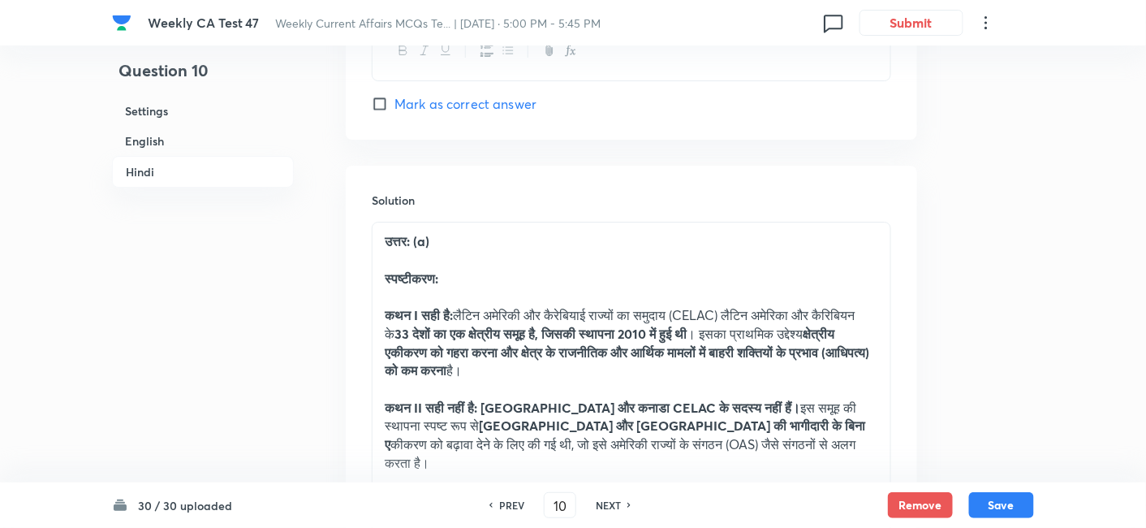
checkbox input "true"
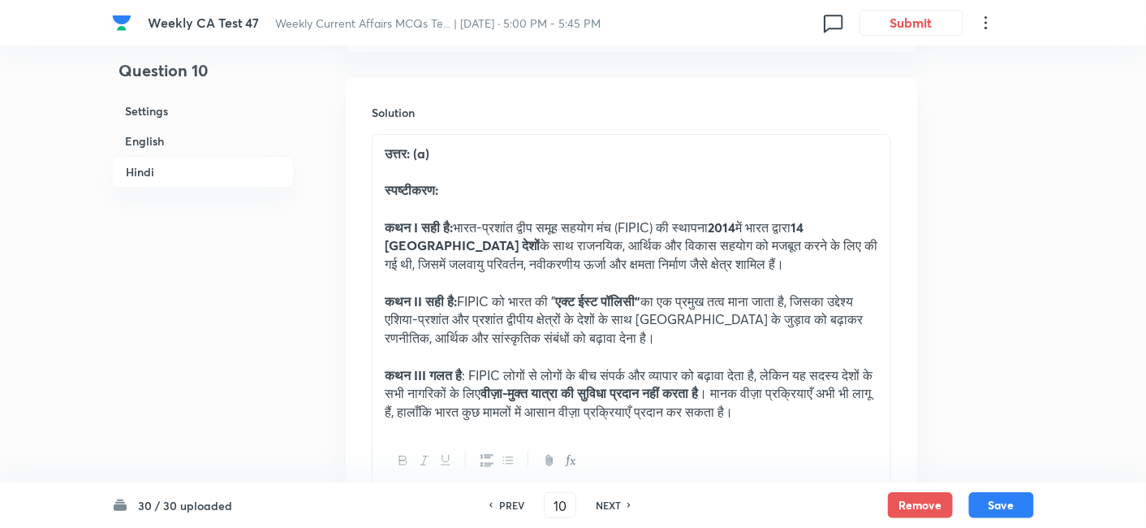
click at [610, 503] on h6 "NEXT" at bounding box center [608, 505] width 25 height 15
type input "11"
checkbox input "false"
checkbox input "true"
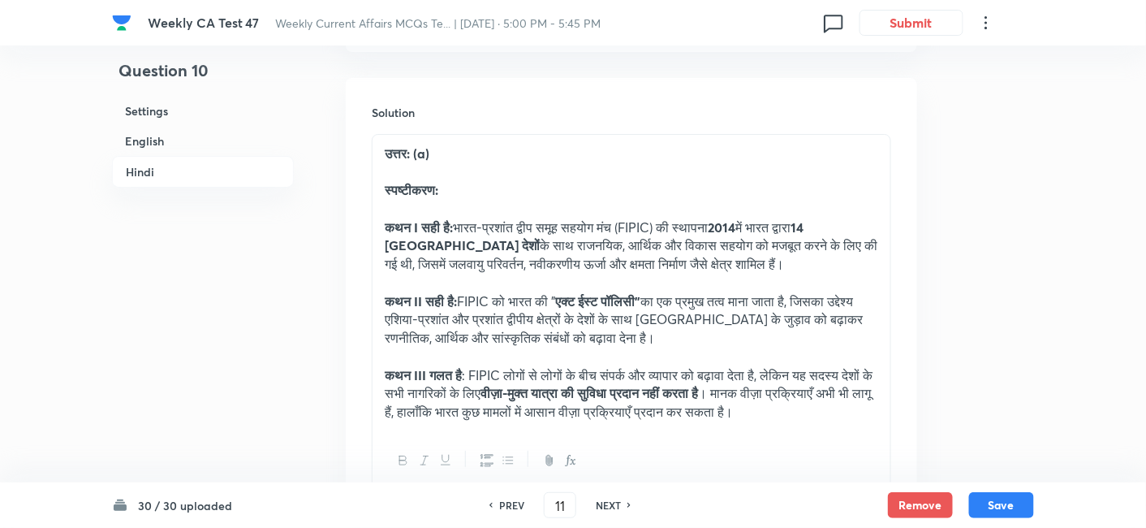
checkbox input "true"
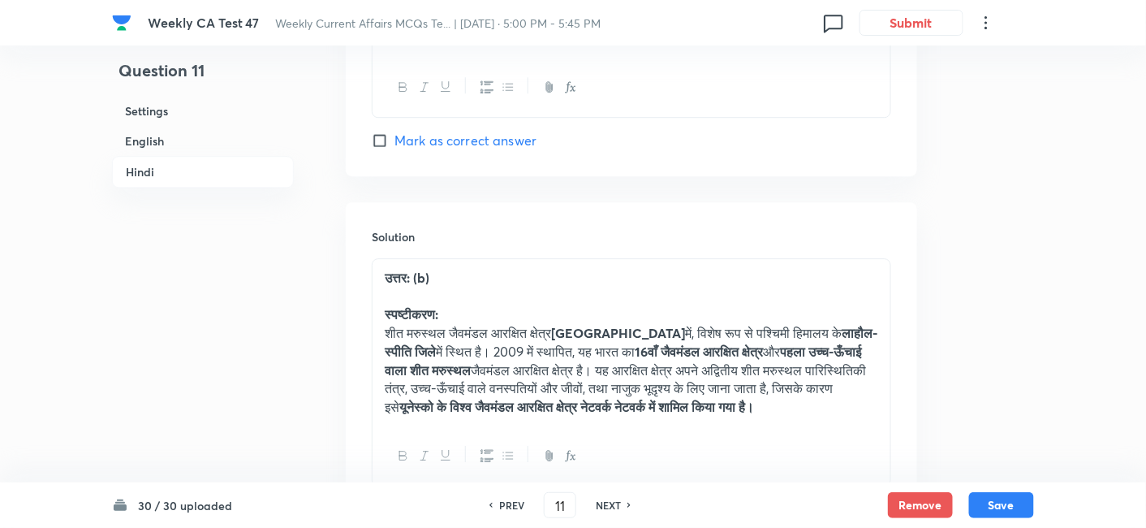
scroll to position [3390, 0]
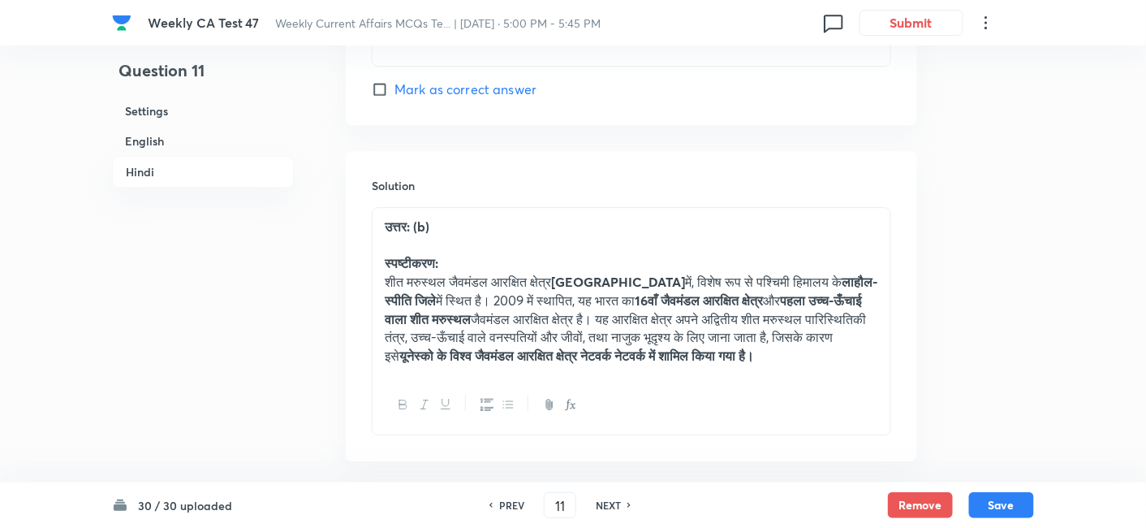
click at [610, 503] on h6 "NEXT" at bounding box center [608, 505] width 25 height 15
type input "12"
checkbox input "false"
checkbox input "true"
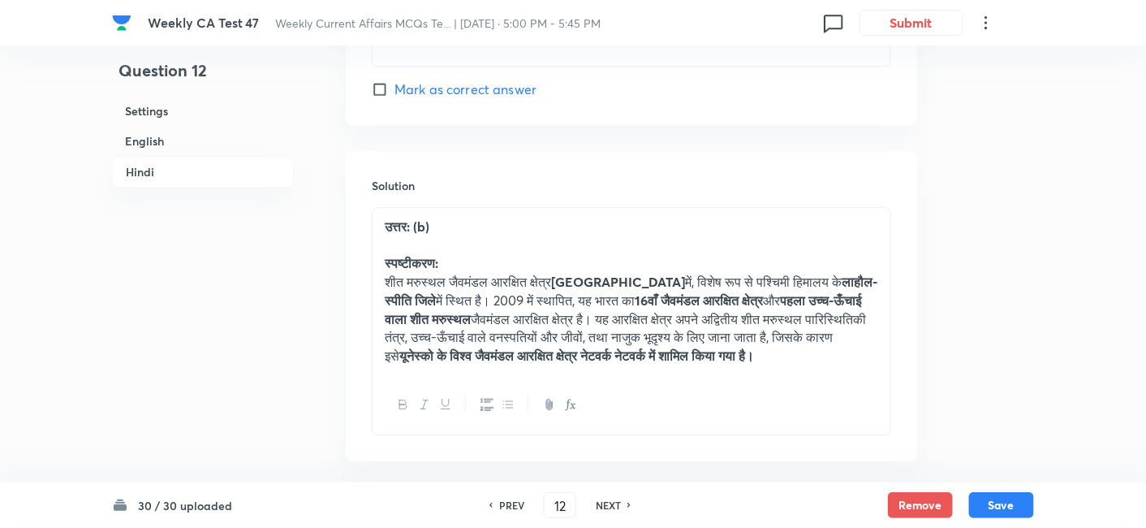
checkbox input "true"
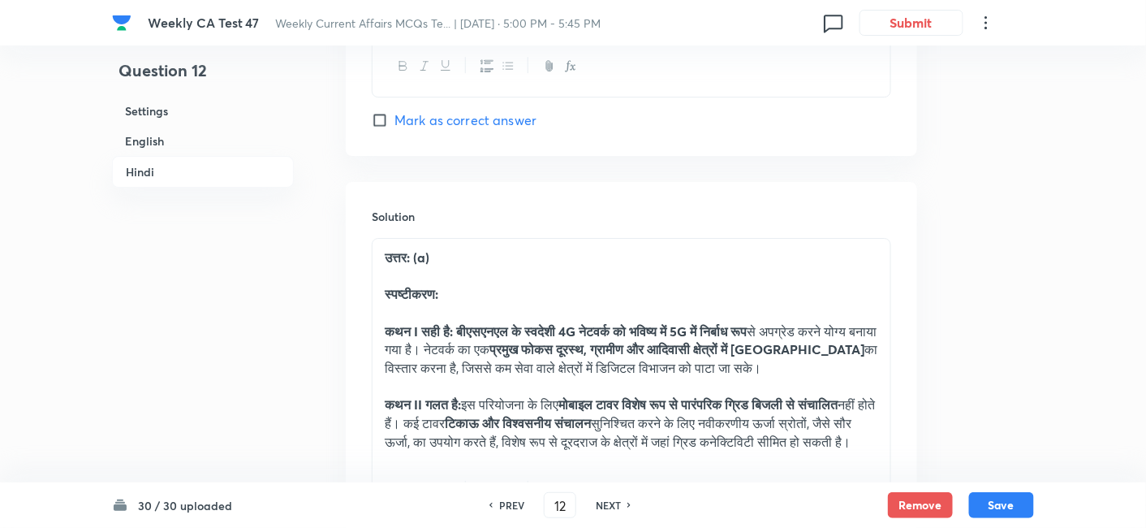
scroll to position [3570, 0]
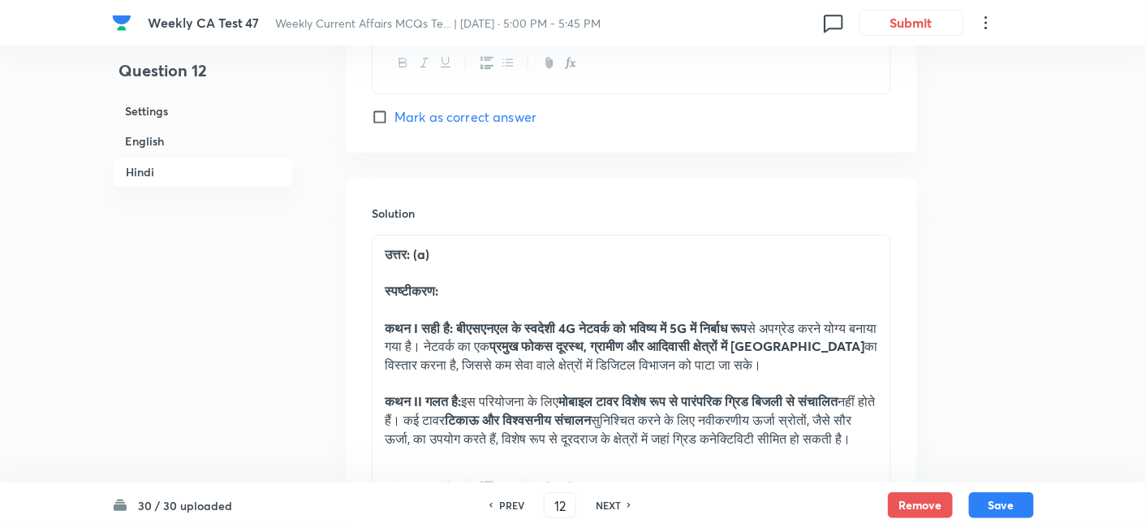
click at [610, 503] on h6 "NEXT" at bounding box center [608, 505] width 25 height 15
type input "13"
checkbox input "false"
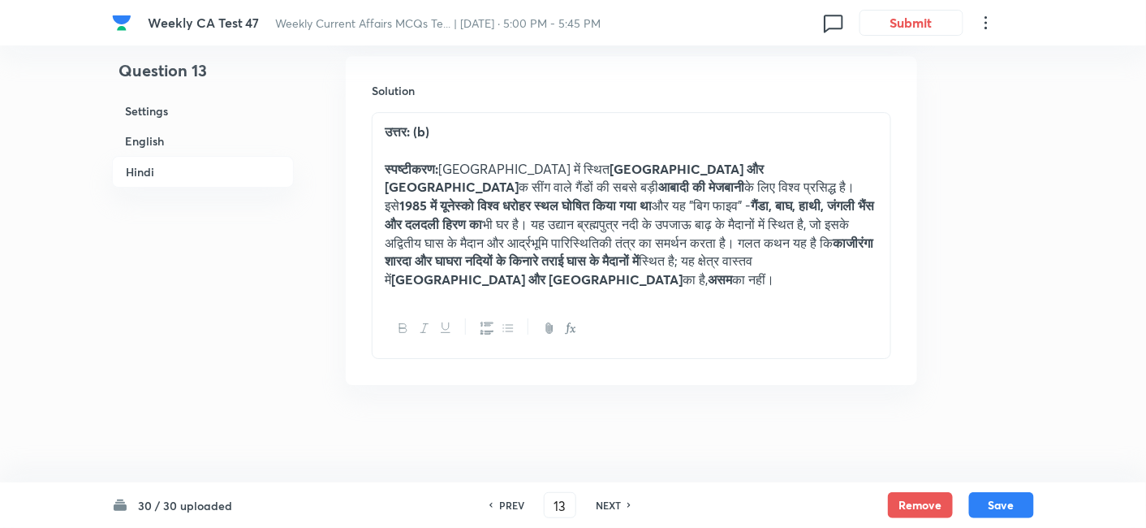
checkbox input "true"
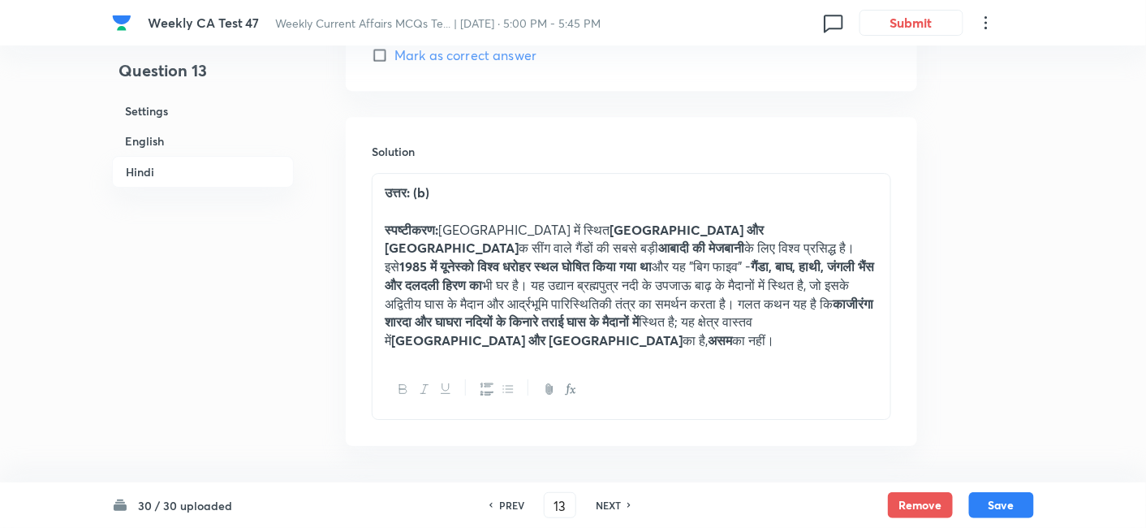
scroll to position [3517, 0]
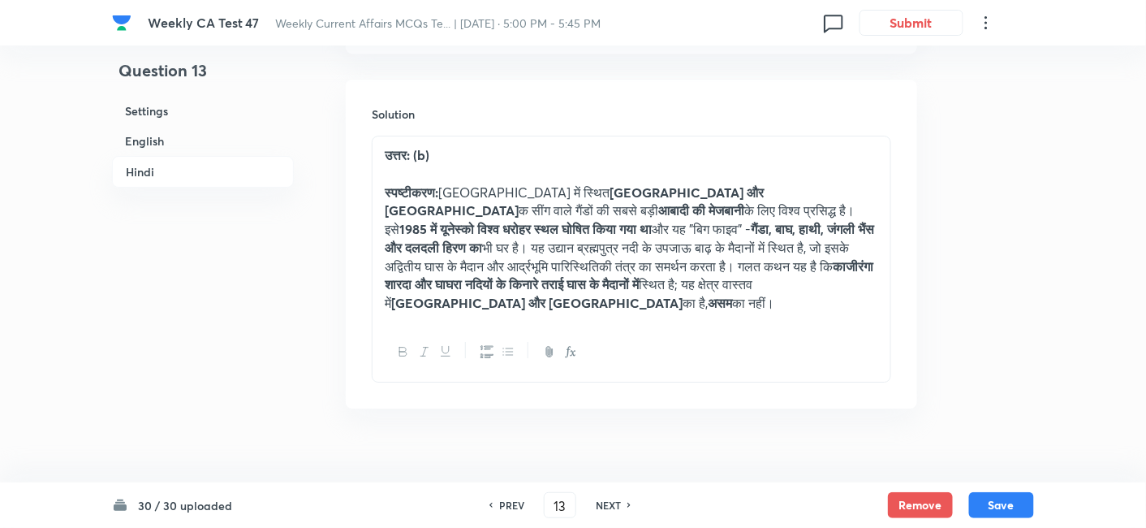
click at [610, 503] on h6 "NEXT" at bounding box center [608, 505] width 25 height 15
type input "14"
checkbox input "false"
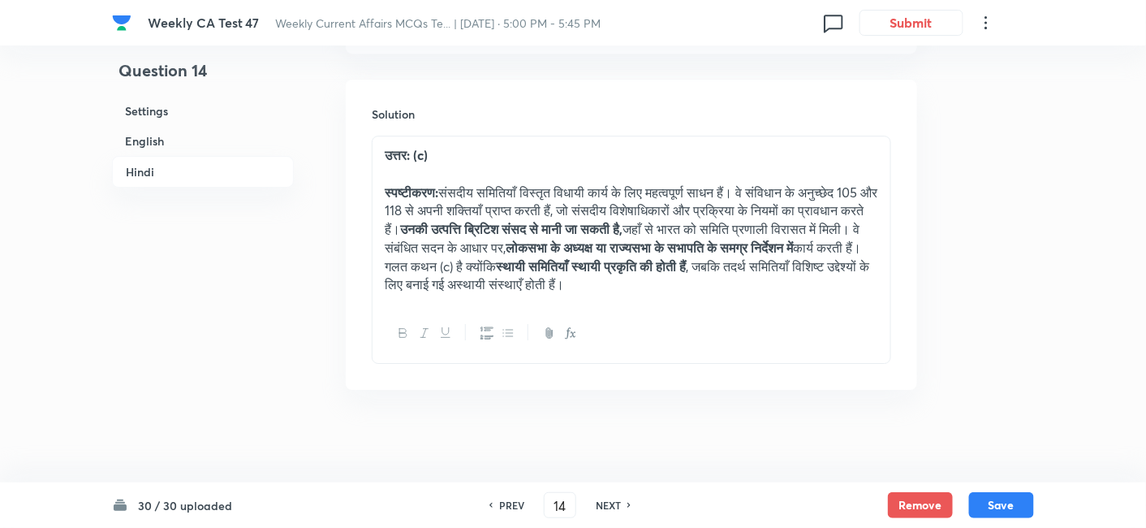
checkbox input "true"
click at [610, 503] on h6 "NEXT" at bounding box center [608, 505] width 25 height 15
type input "15"
checkbox input "false"
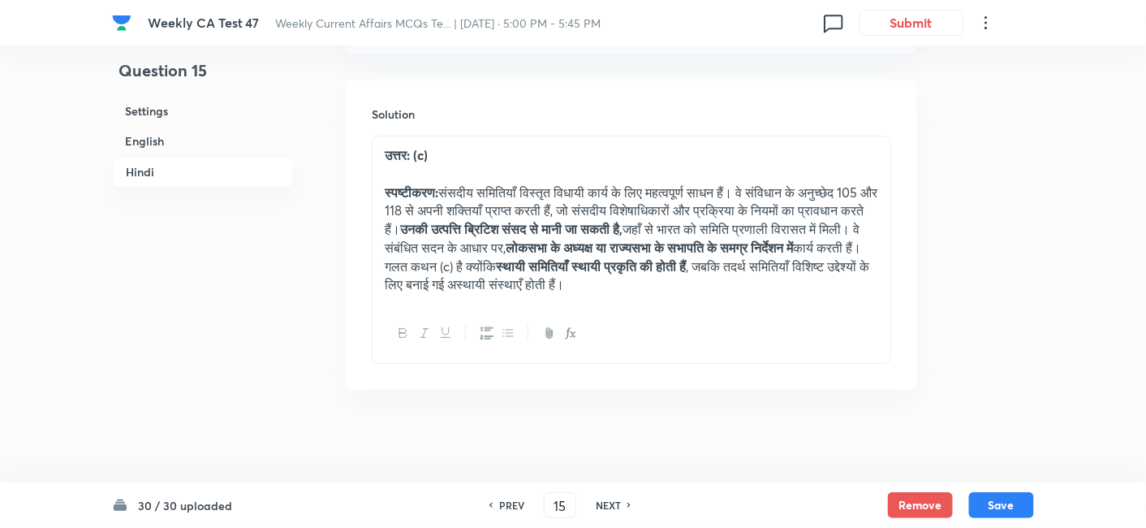
checkbox input "false"
checkbox input "true"
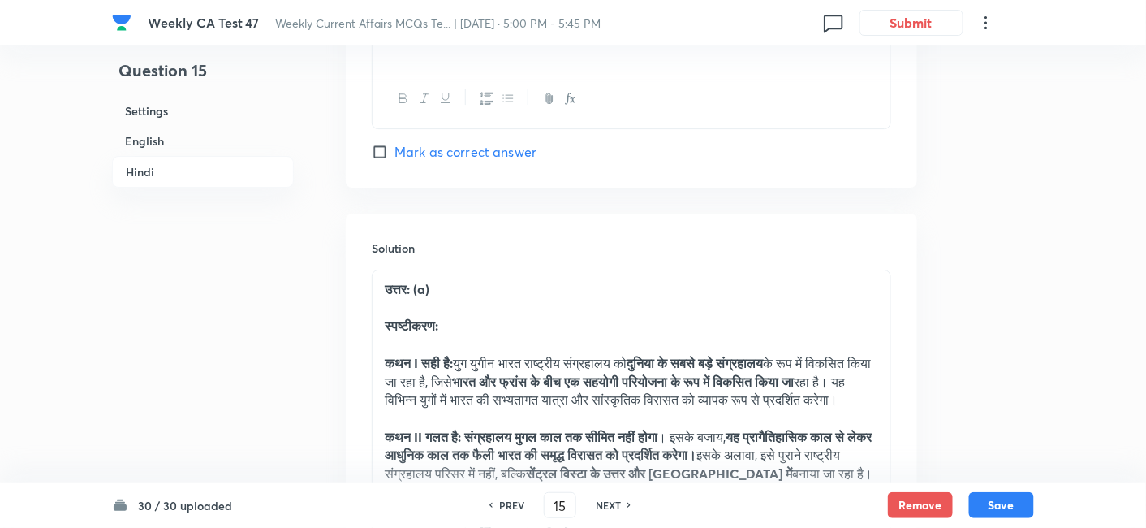
click at [607, 503] on h6 "NEXT" at bounding box center [608, 505] width 25 height 15
type input "16"
checkbox input "false"
checkbox input "true"
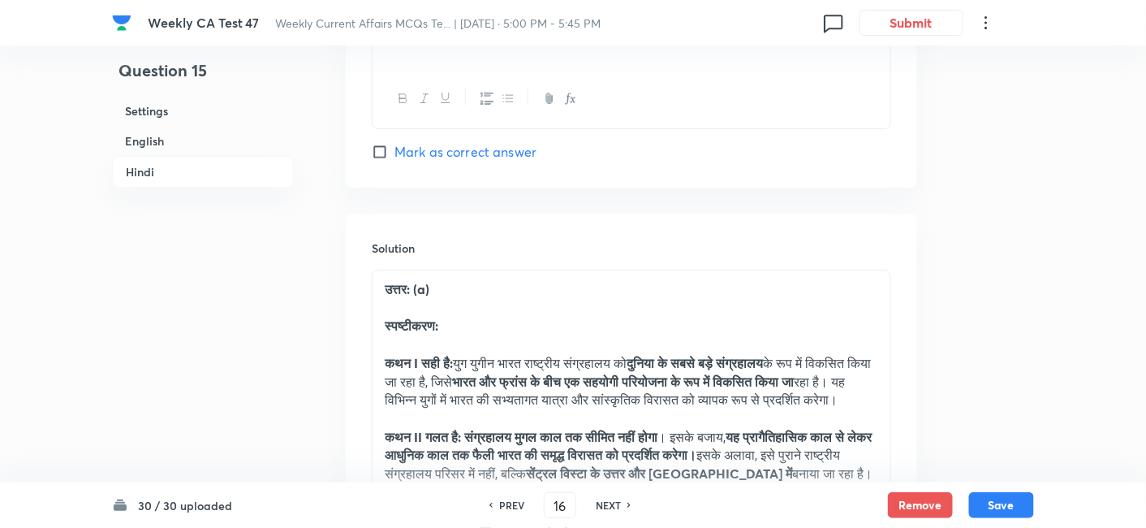
checkbox input "true"
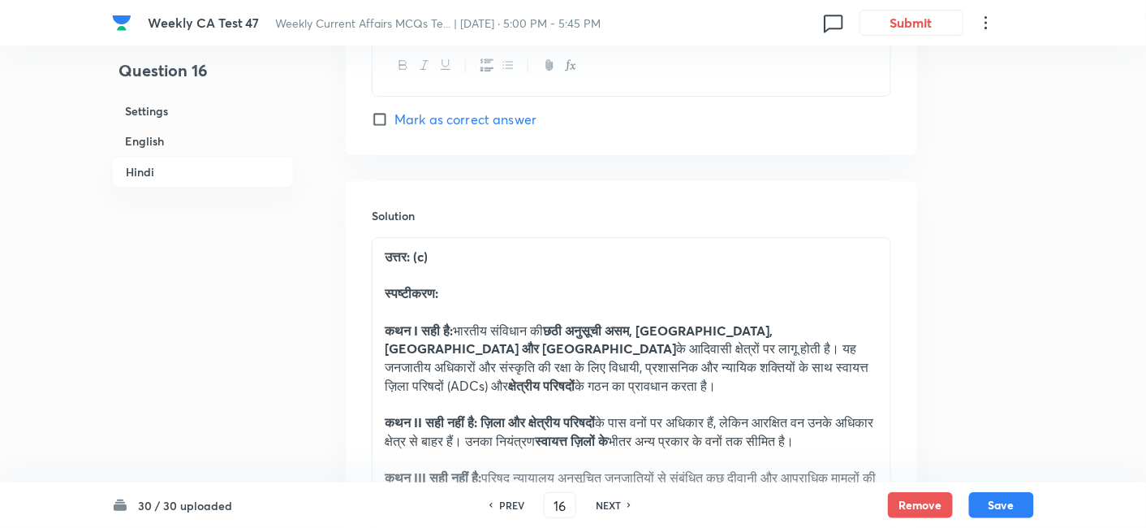
click at [607, 503] on h6 "NEXT" at bounding box center [608, 505] width 25 height 15
type input "17"
checkbox input "false"
checkbox input "true"
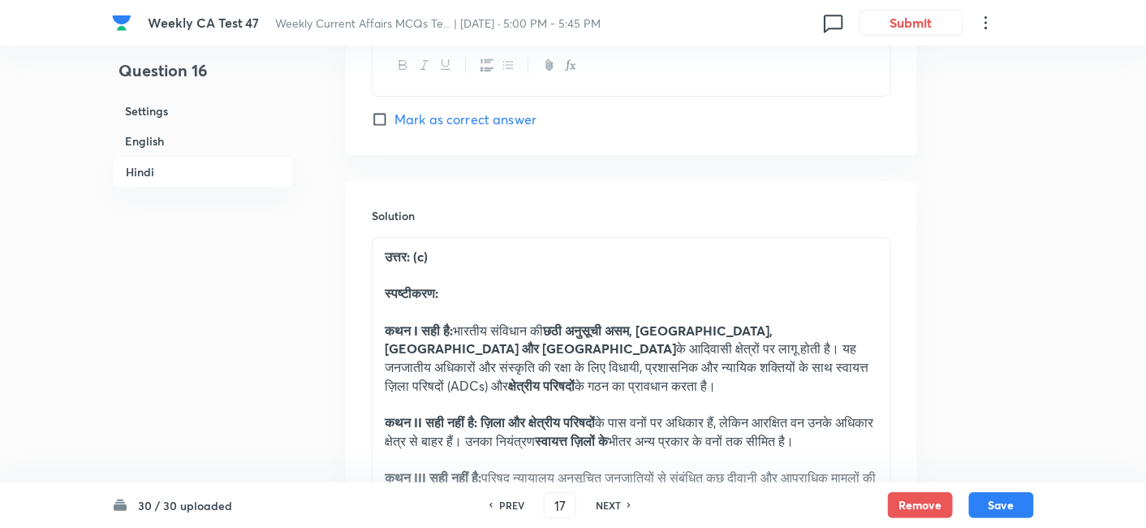
checkbox input "true"
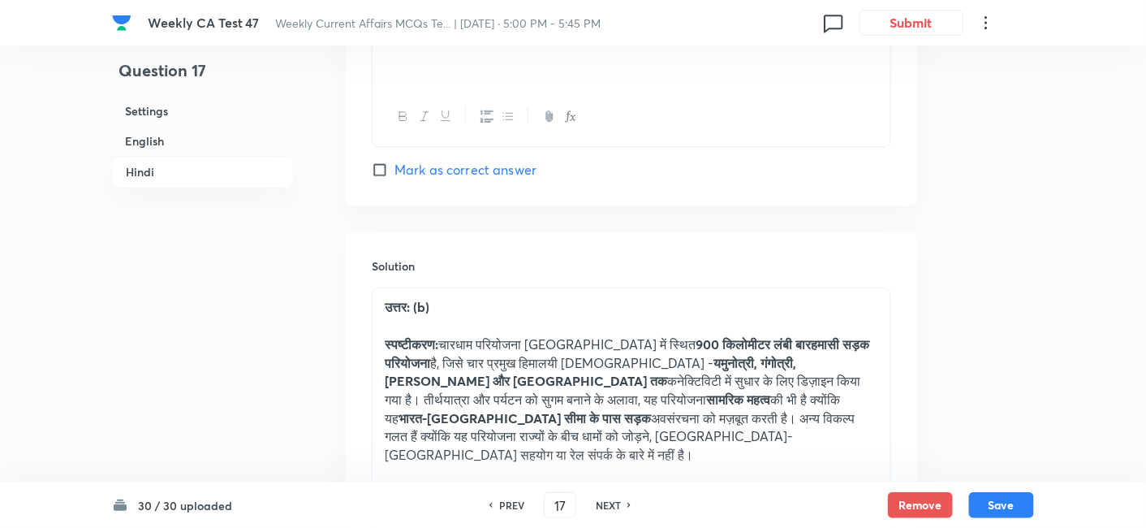
scroll to position [3390, 0]
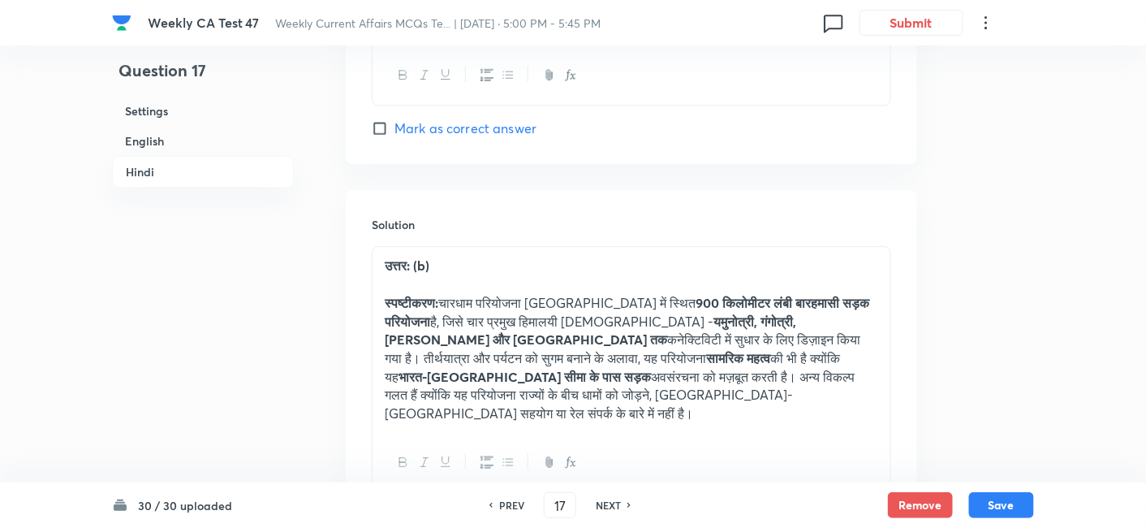
click at [605, 503] on h6 "NEXT" at bounding box center [608, 505] width 25 height 15
type input "18"
checkbox input "false"
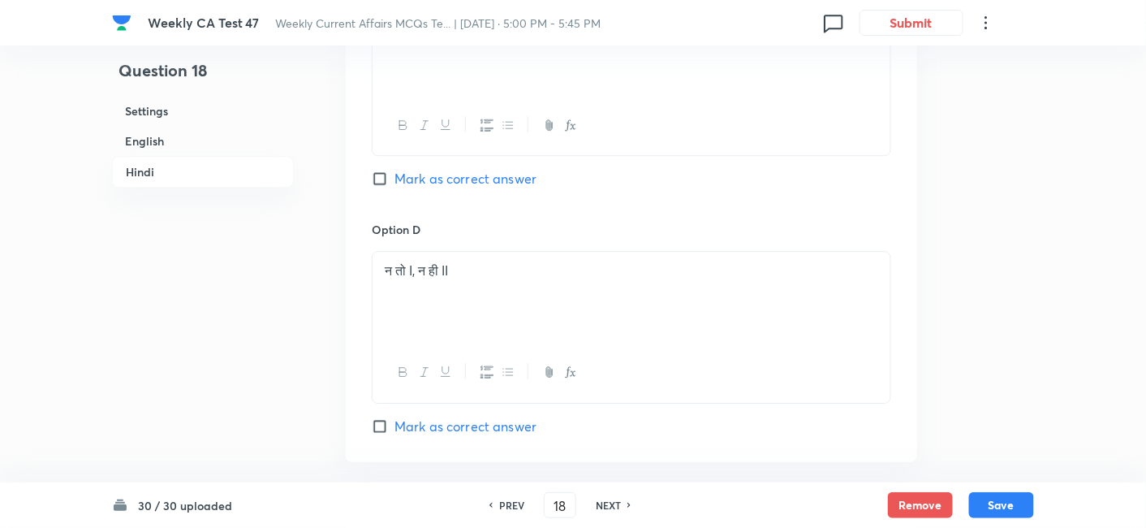
checkbox input "true"
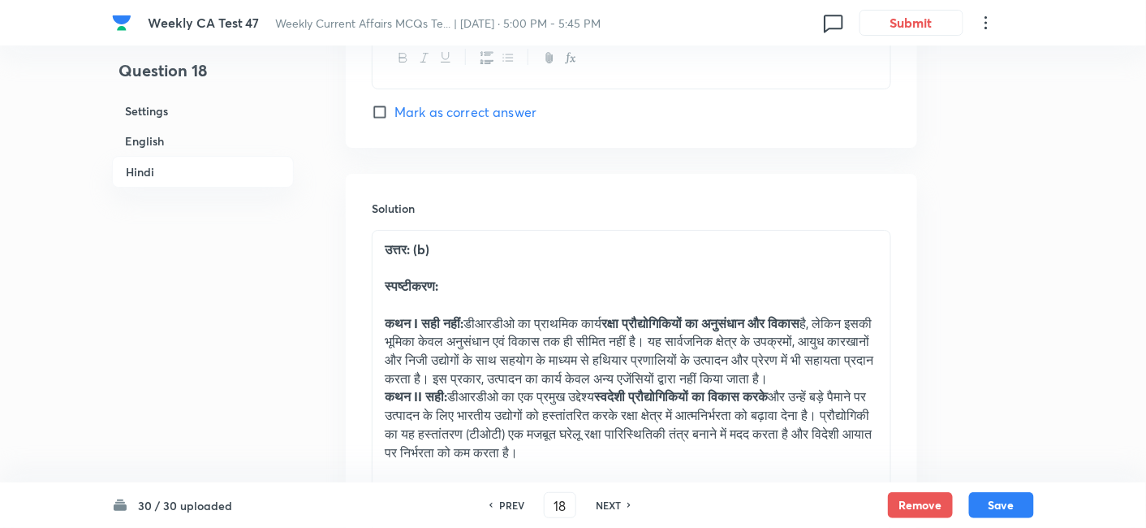
scroll to position [3750, 0]
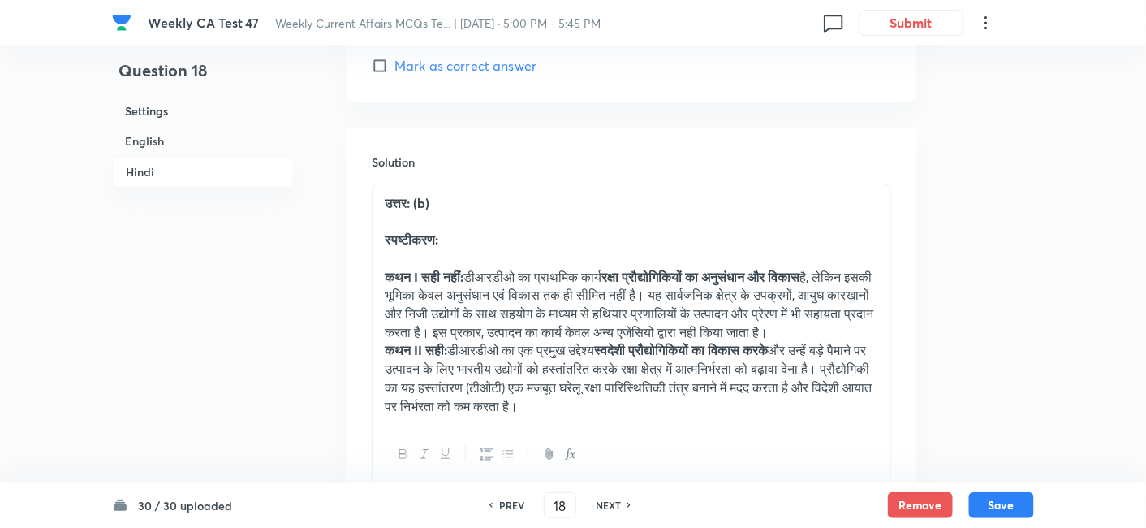
click at [605, 503] on h6 "NEXT" at bounding box center [608, 505] width 25 height 15
type input "19"
checkbox input "false"
checkbox input "true"
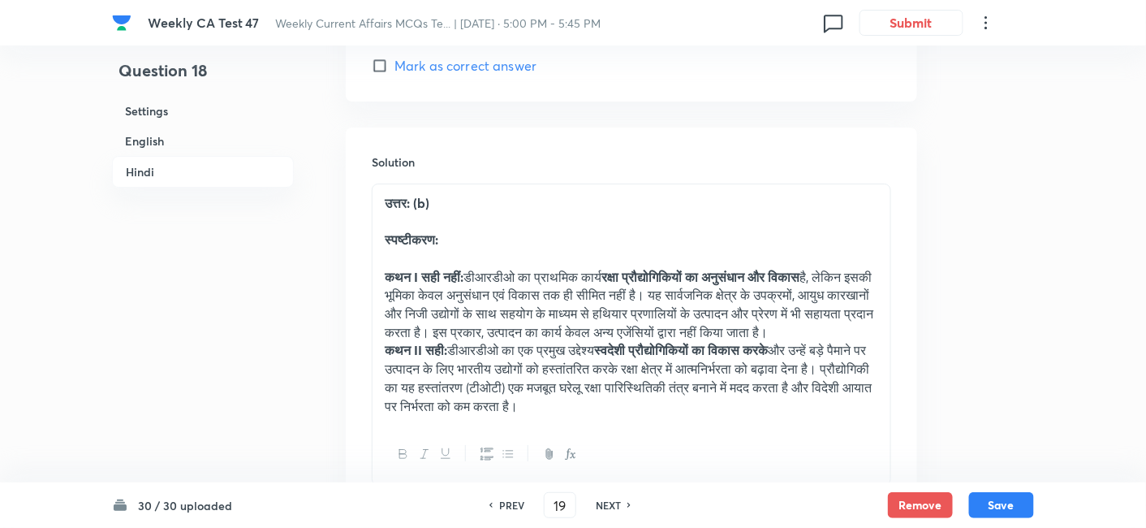
checkbox input "true"
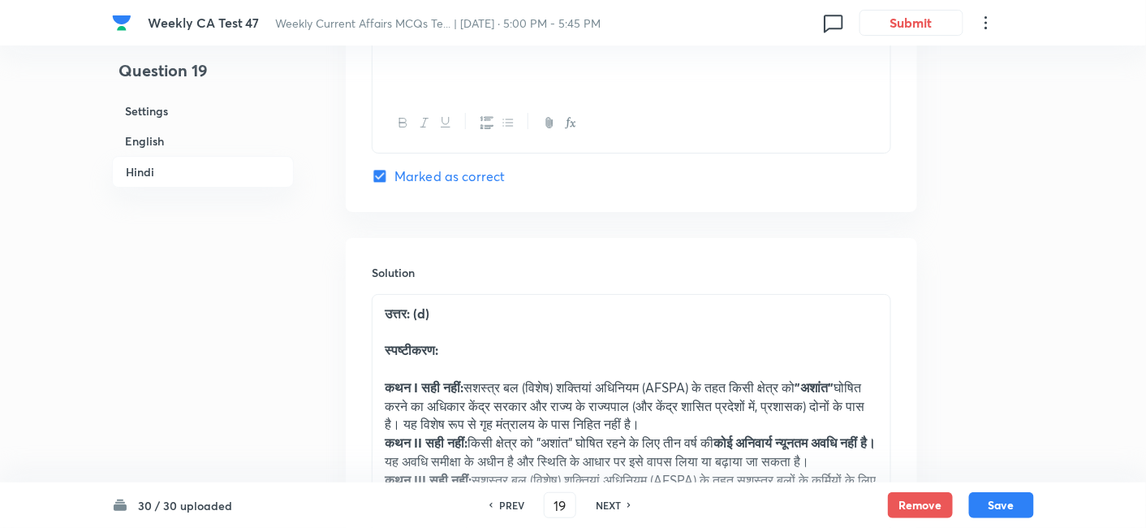
click at [605, 503] on h6 "NEXT" at bounding box center [608, 505] width 25 height 15
type input "20"
checkbox input "false"
checkbox input "true"
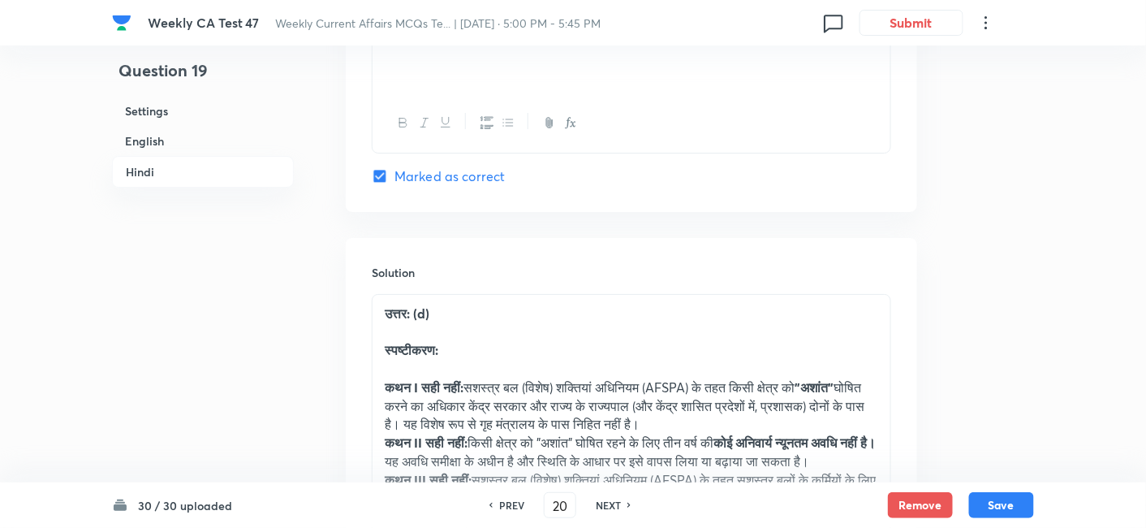
checkbox input "true"
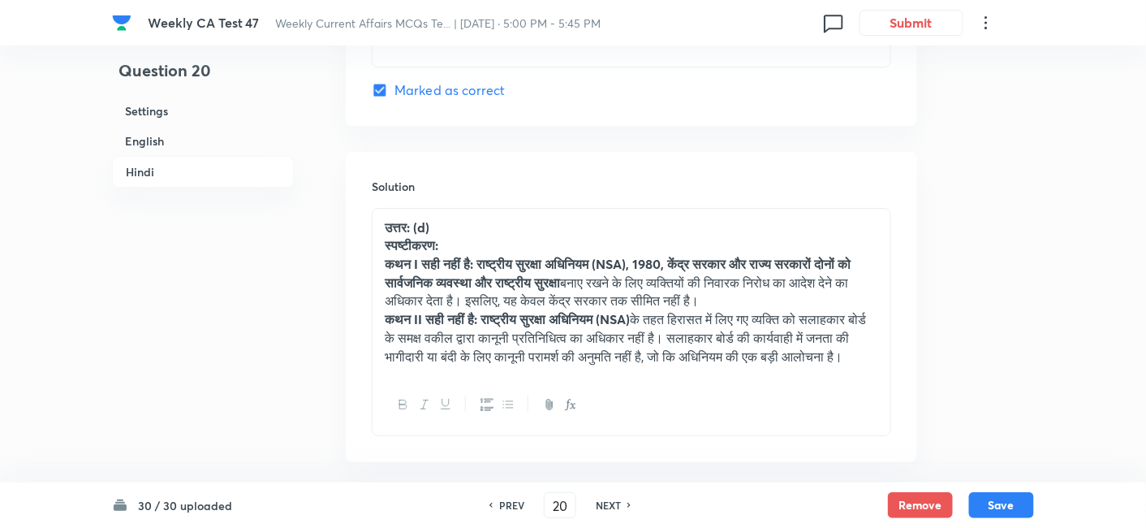
scroll to position [3470, 0]
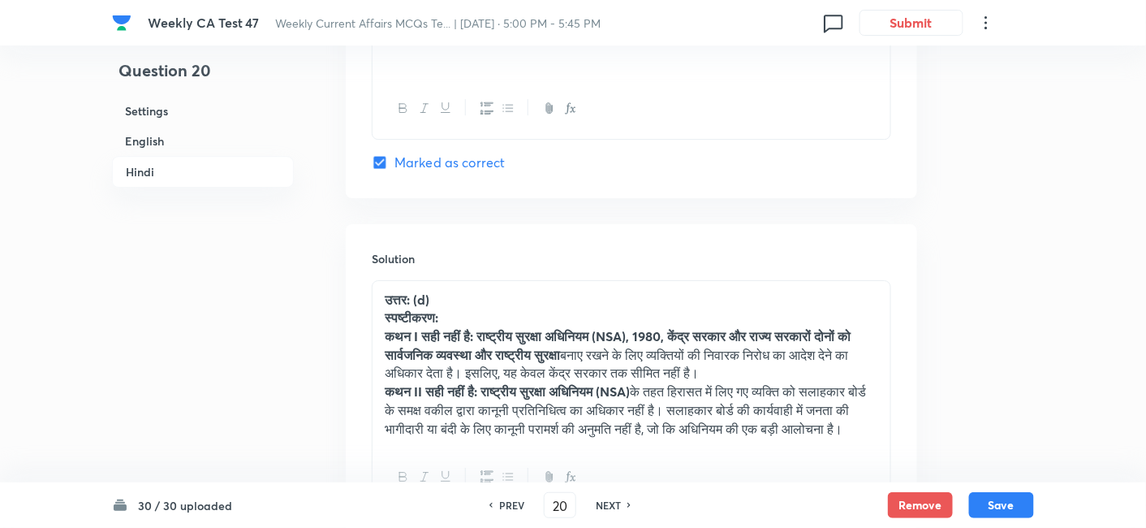
click at [605, 503] on h6 "NEXT" at bounding box center [608, 505] width 25 height 15
type input "21"
checkbox input "false"
checkbox input "true"
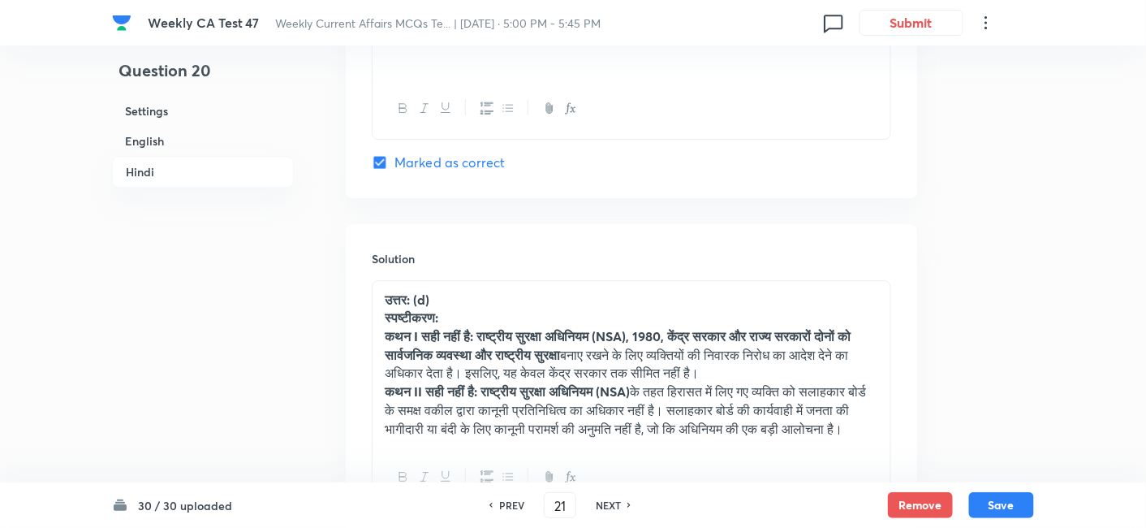
checkbox input "true"
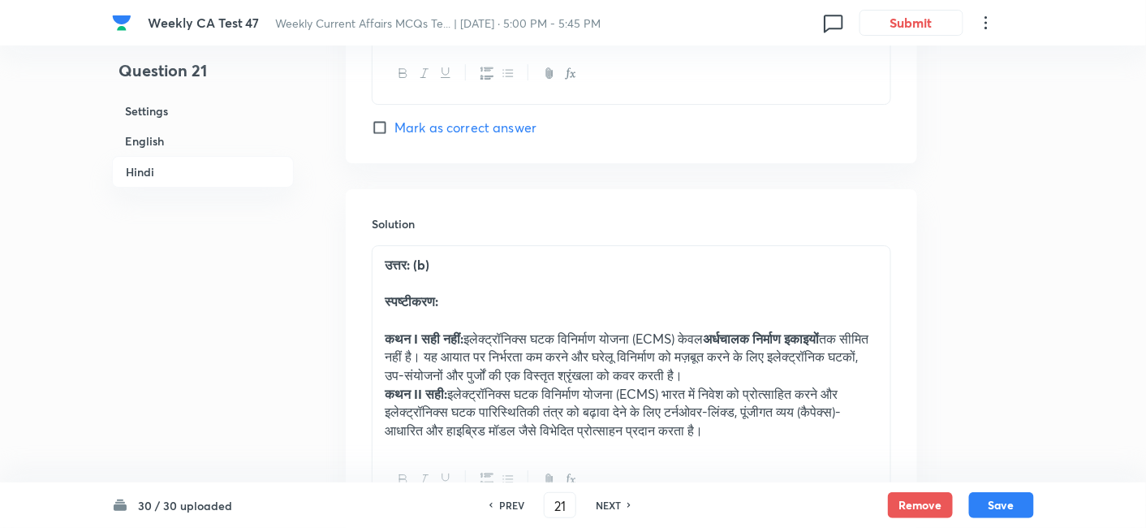
click at [605, 503] on h6 "NEXT" at bounding box center [608, 505] width 25 height 15
type input "22"
checkbox input "false"
checkbox input "true"
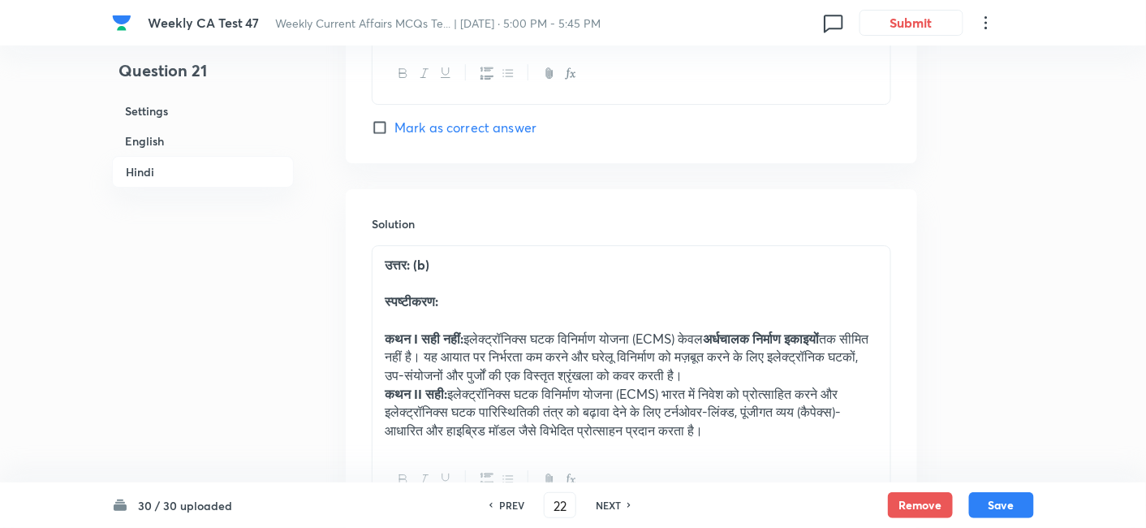
checkbox input "true"
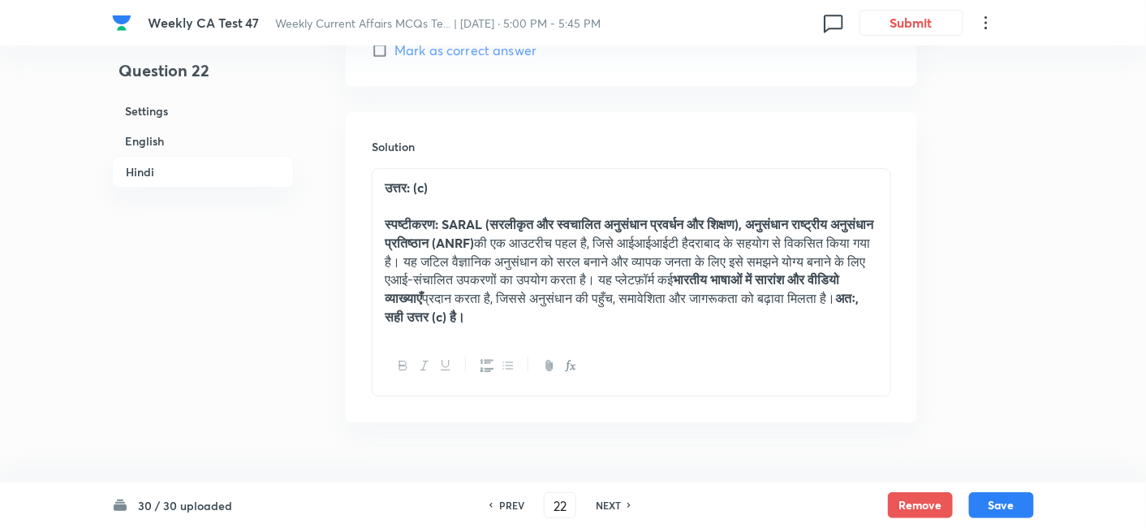
scroll to position [3480, 0]
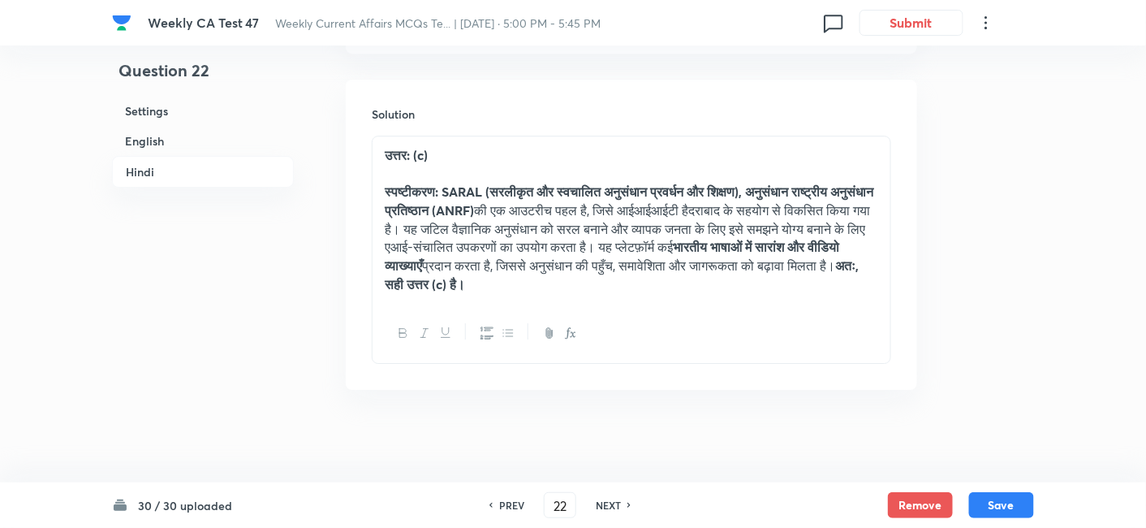
click at [602, 502] on h6 "NEXT" at bounding box center [608, 505] width 25 height 15
type input "23"
checkbox input "false"
checkbox input "true"
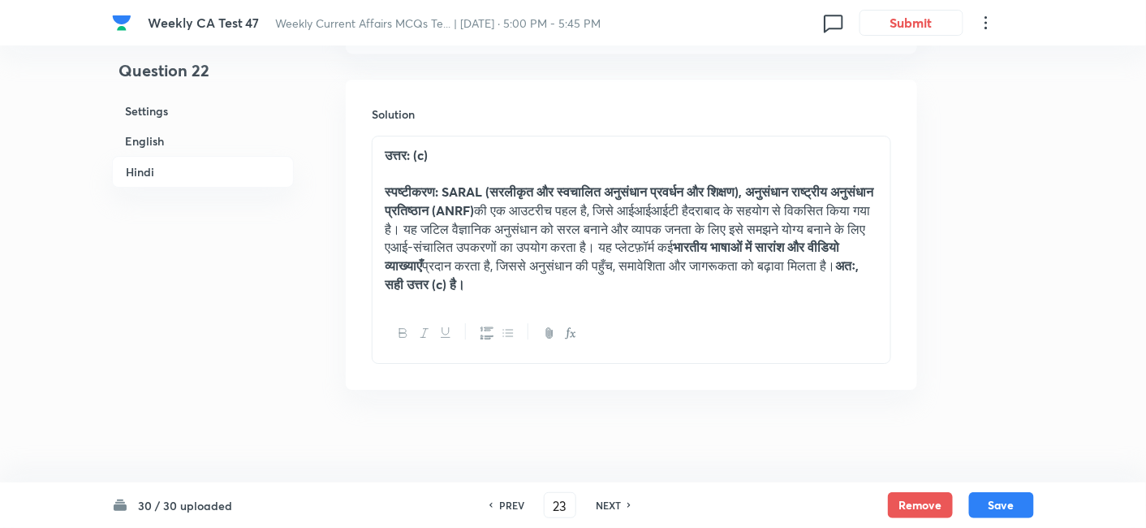
checkbox input "true"
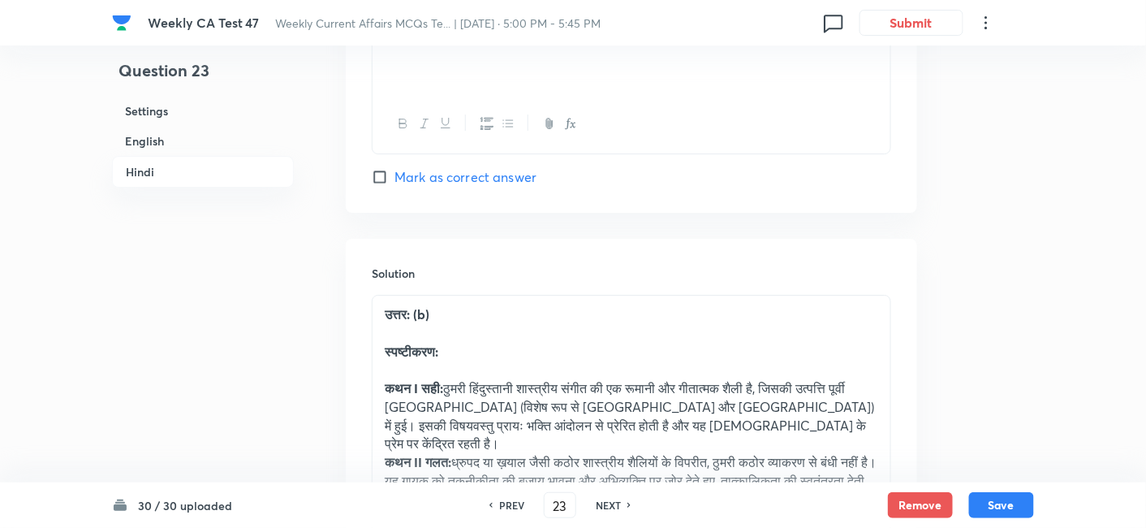
scroll to position [3660, 0]
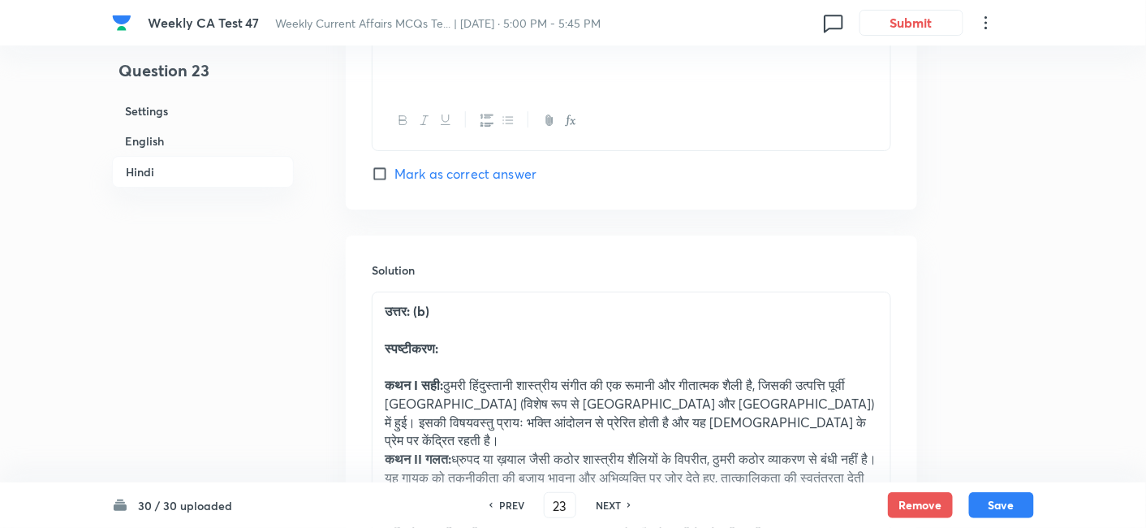
click at [602, 502] on h6 "NEXT" at bounding box center [608, 505] width 25 height 15
type input "24"
checkbox input "false"
checkbox input "true"
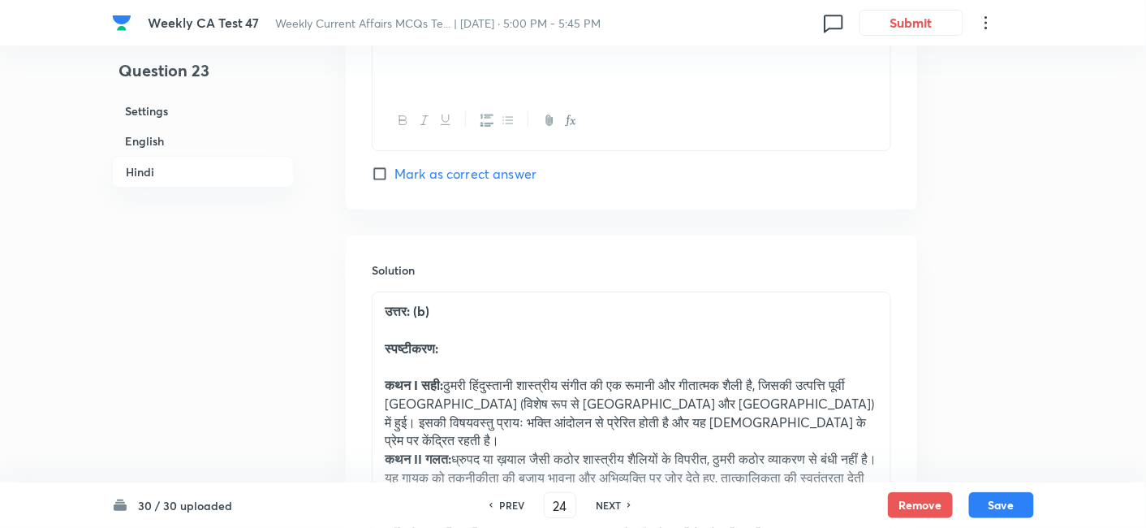
checkbox input "true"
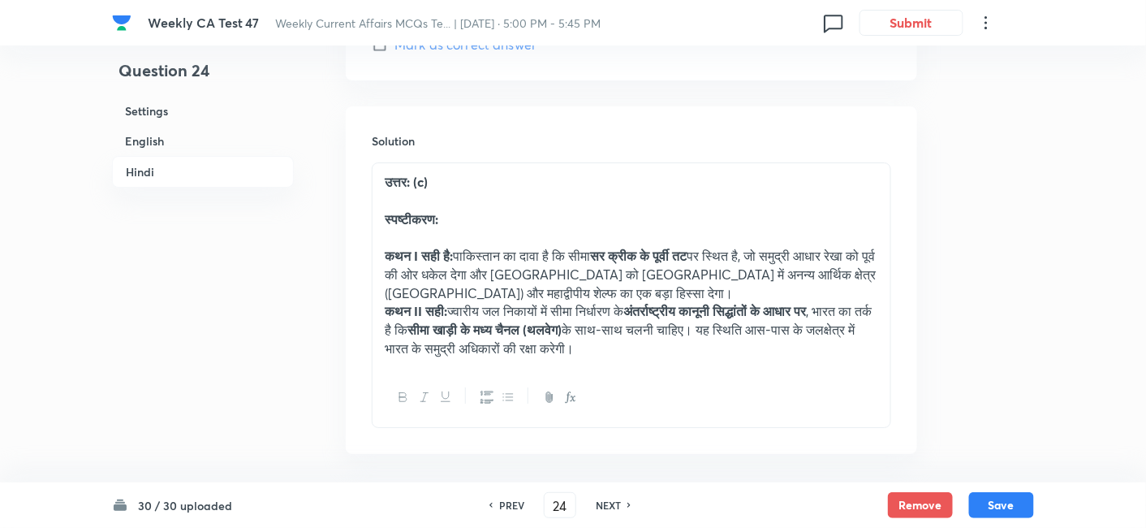
click at [603, 502] on h6 "NEXT" at bounding box center [608, 505] width 25 height 15
type input "25"
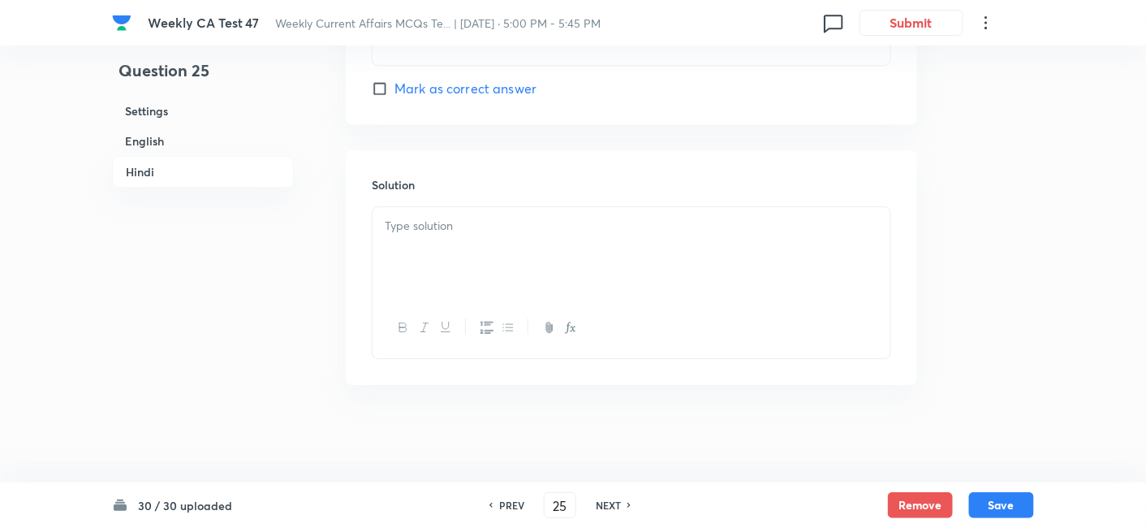
checkbox input "false"
checkbox input "true"
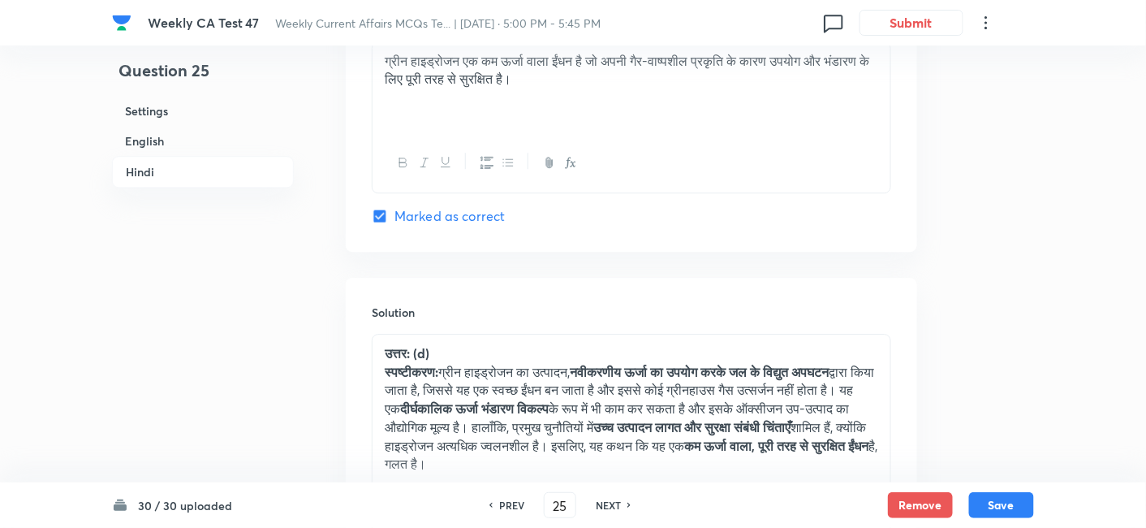
scroll to position [3354, 0]
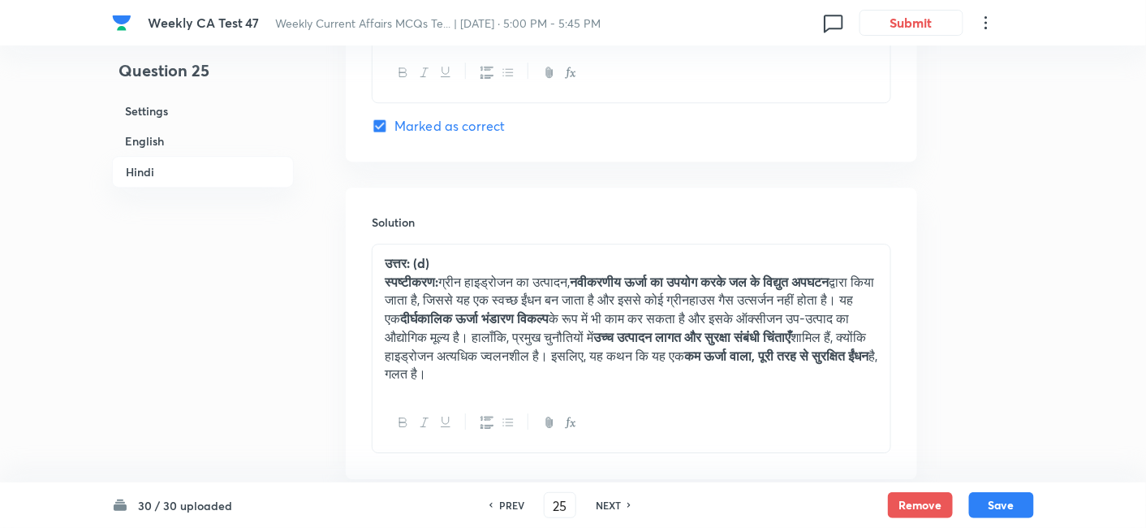
click at [603, 502] on h6 "NEXT" at bounding box center [608, 505] width 25 height 15
type input "26"
checkbox input "false"
checkbox input "true"
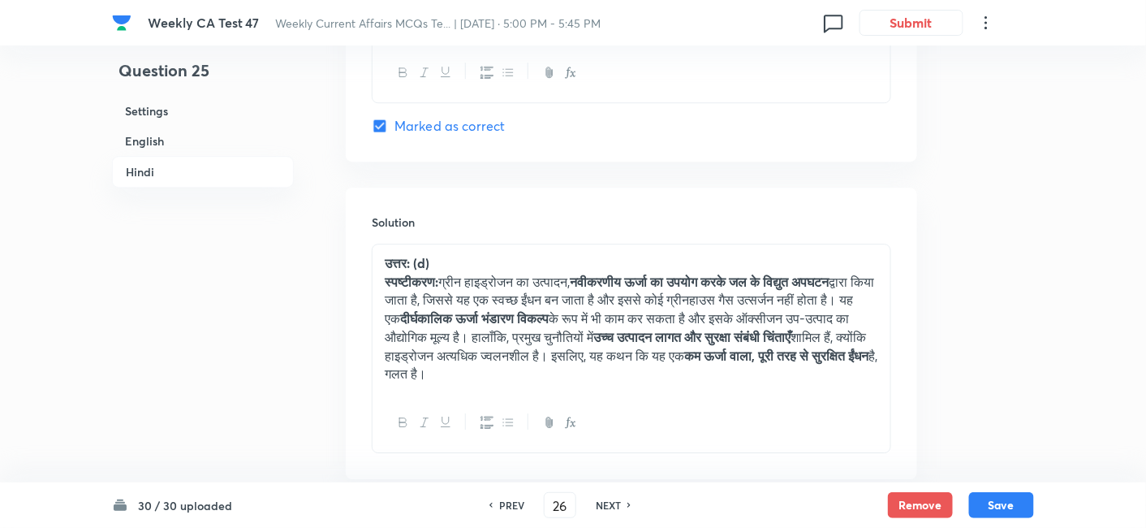
checkbox input "true"
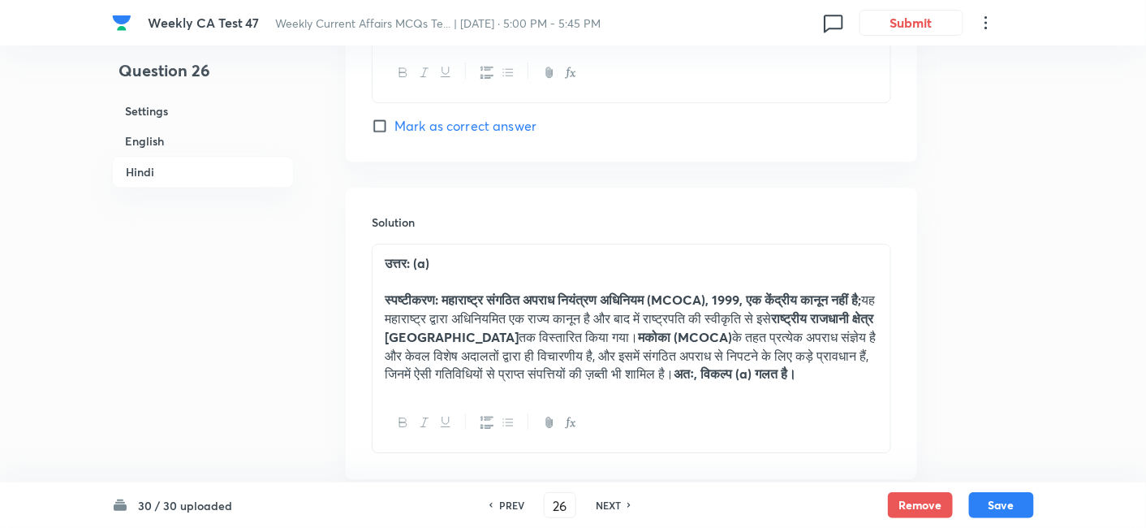
click at [601, 502] on h6 "NEXT" at bounding box center [608, 505] width 25 height 15
type input "27"
checkbox input "false"
checkbox input "true"
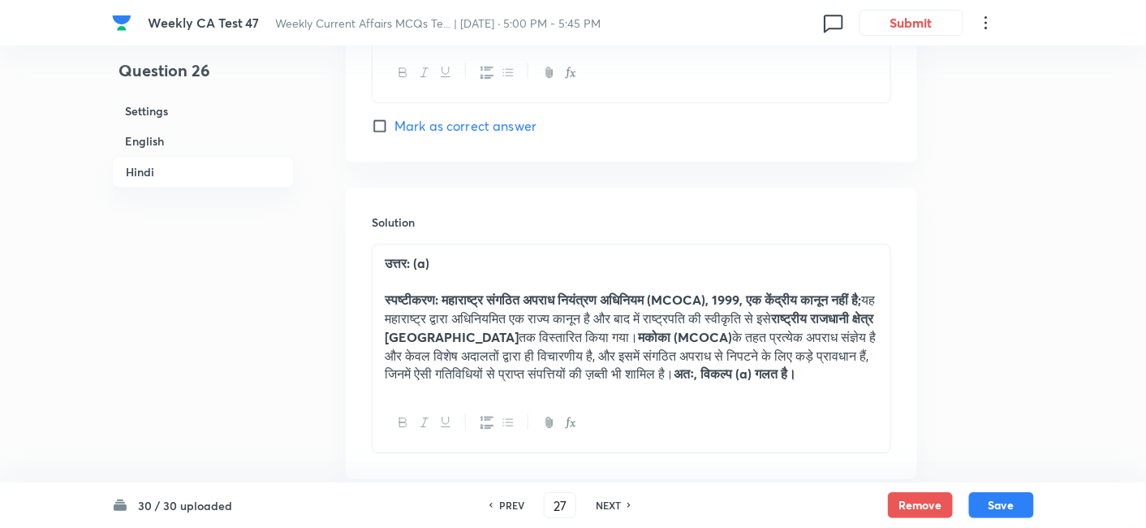
checkbox input "true"
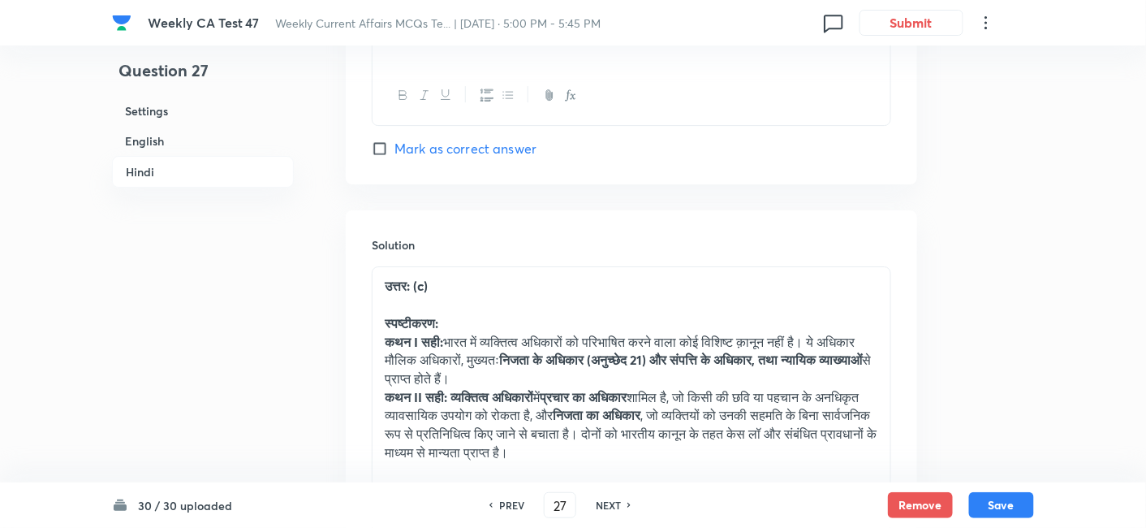
scroll to position [3624, 0]
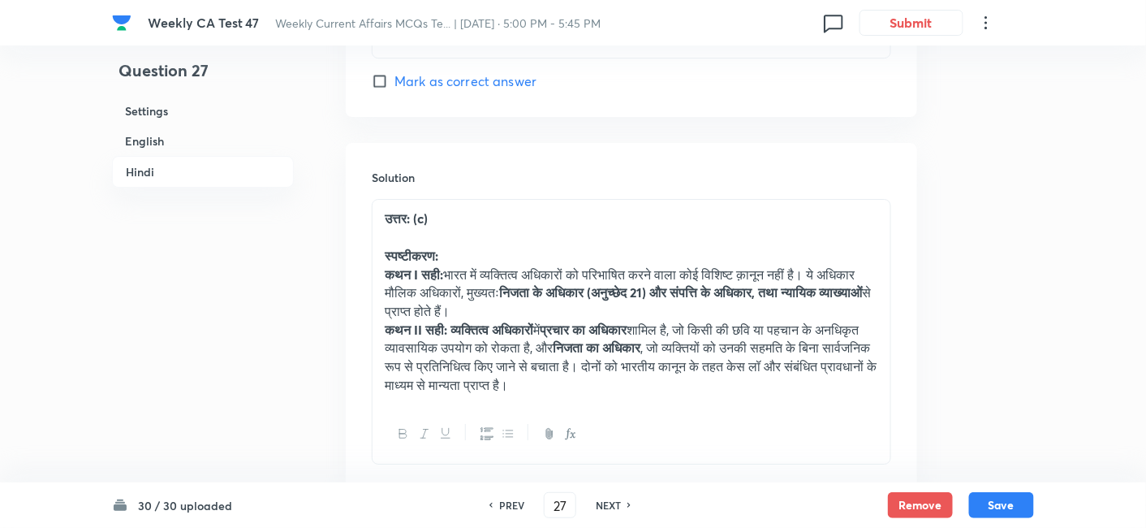
click at [601, 502] on h6 "NEXT" at bounding box center [608, 505] width 25 height 15
type input "28"
checkbox input "false"
checkbox input "true"
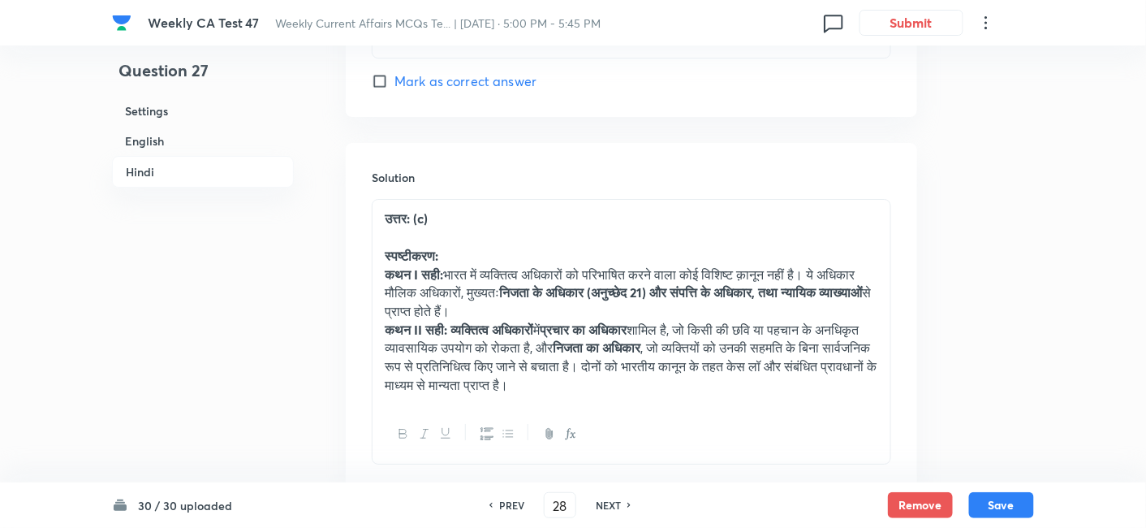
checkbox input "true"
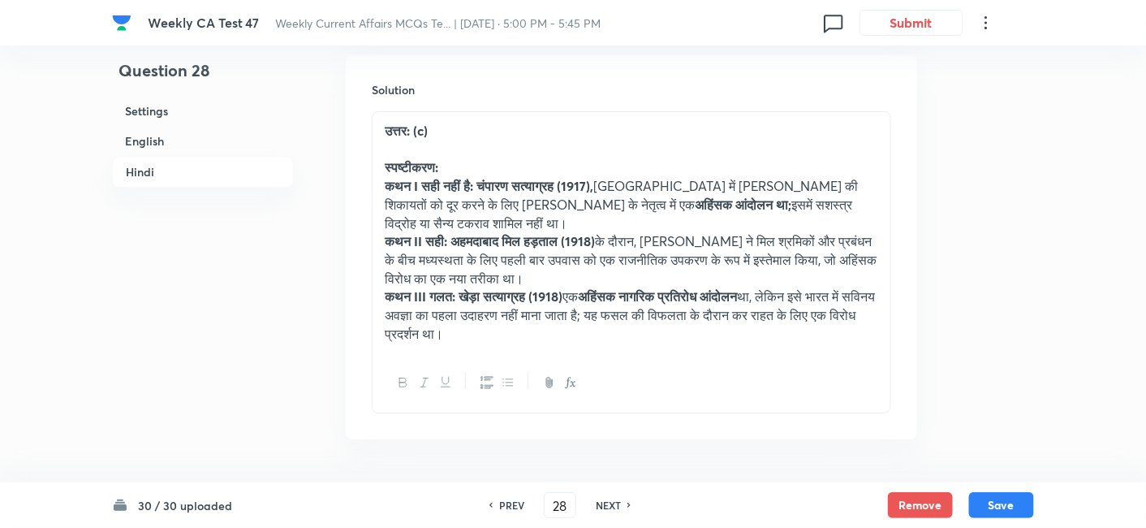
click at [602, 502] on h6 "NEXT" at bounding box center [608, 505] width 25 height 15
type input "29"
checkbox input "false"
checkbox input "true"
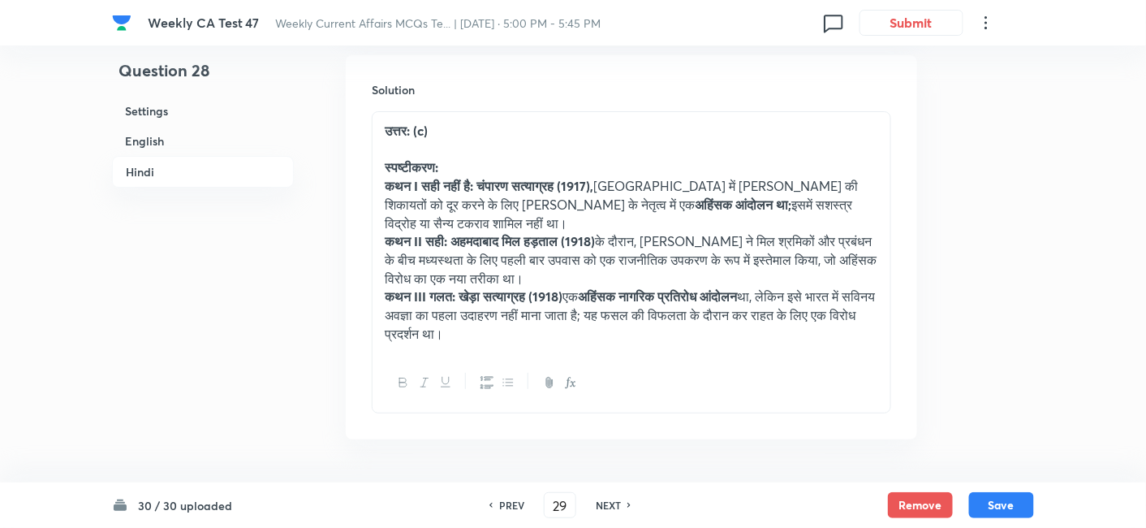
checkbox input "true"
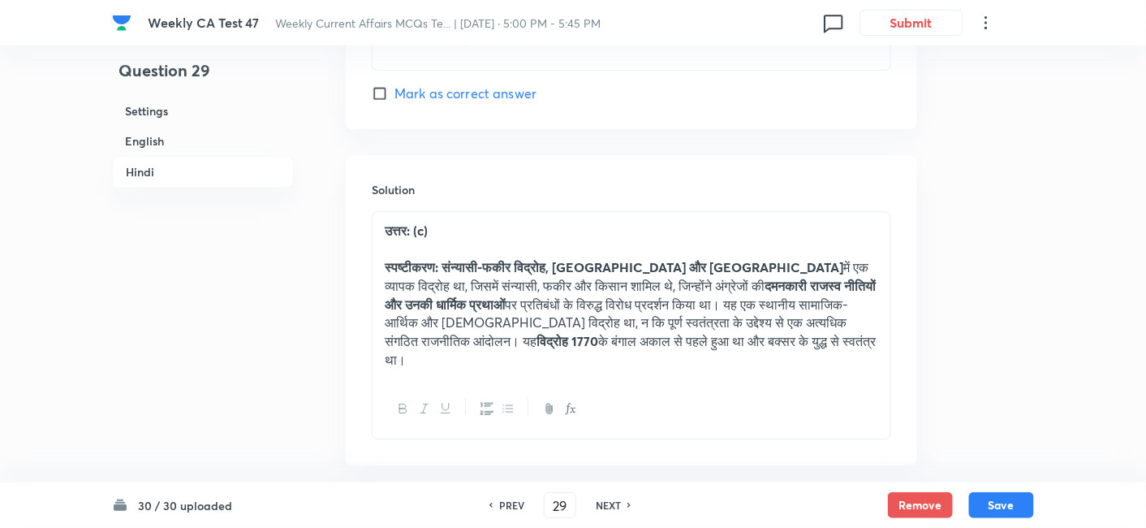
scroll to position [3444, 0]
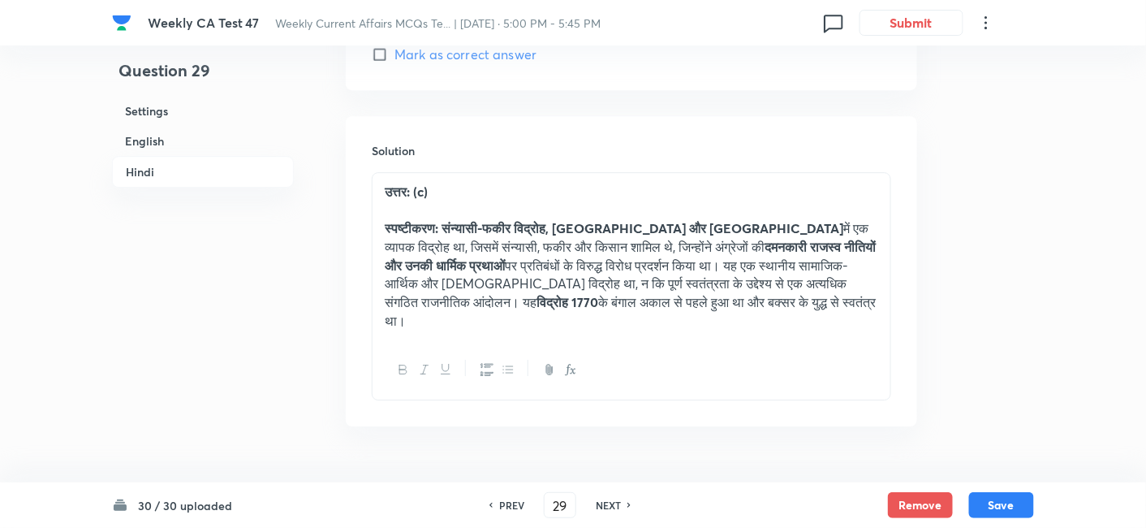
click at [602, 502] on h6 "NEXT" at bounding box center [608, 505] width 25 height 15
type input "30"
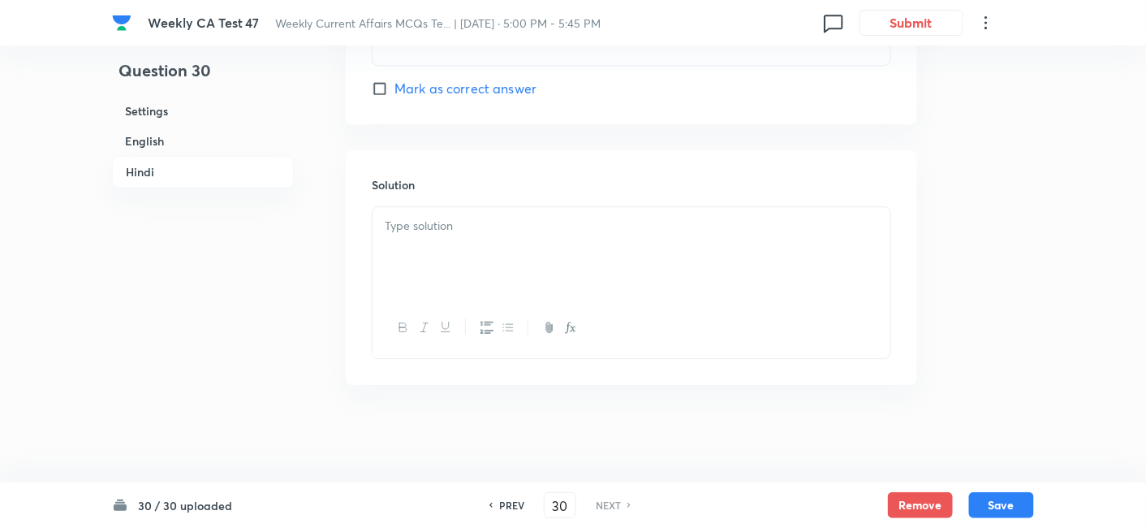
checkbox input "false"
checkbox input "true"
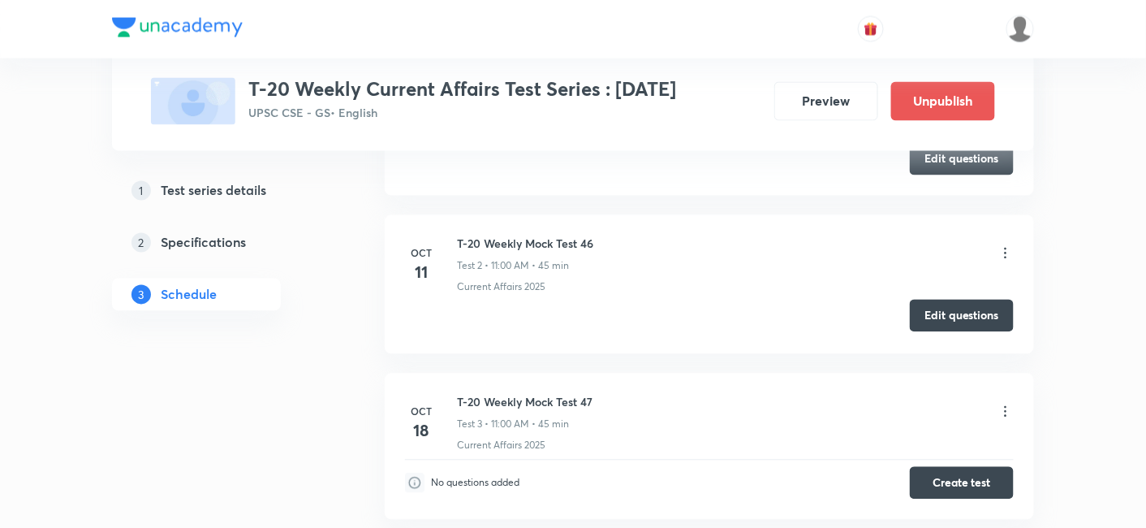
click at [949, 321] on button "Edit questions" at bounding box center [962, 316] width 104 height 32
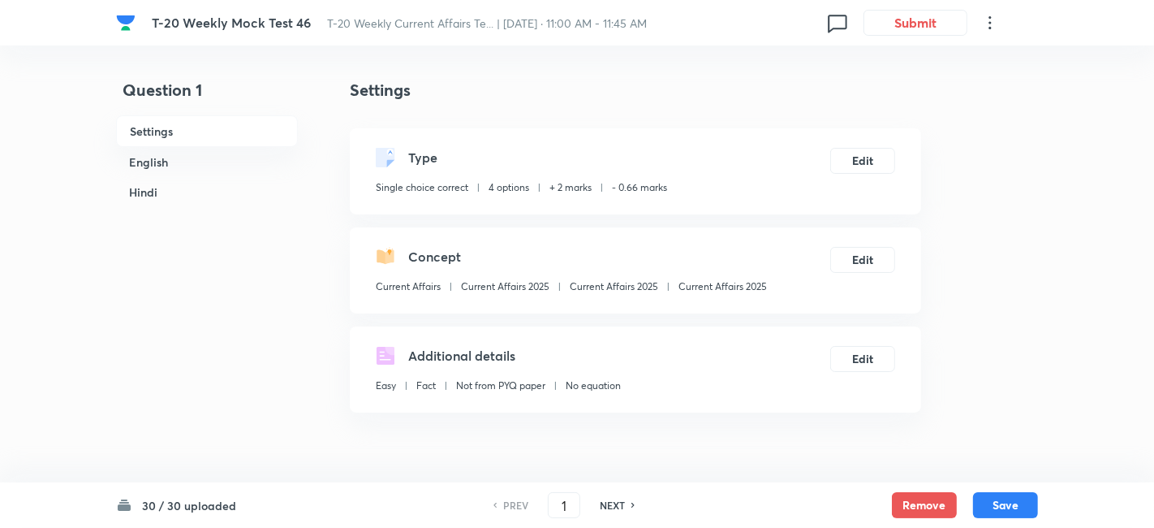
checkbox input "true"
click at [155, 163] on h6 "English" at bounding box center [203, 162] width 182 height 30
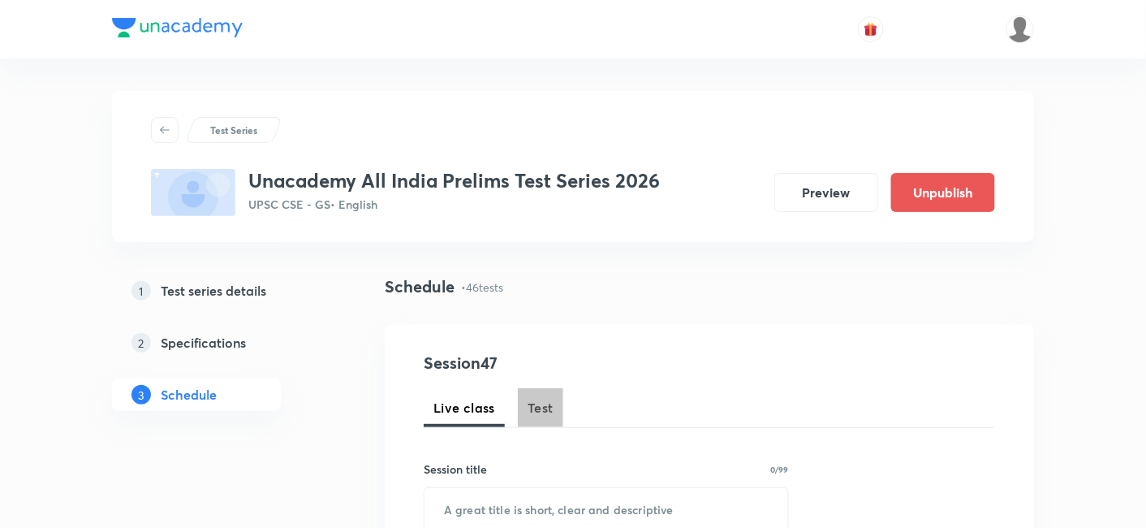
click at [548, 395] on button "Test" at bounding box center [540, 407] width 45 height 39
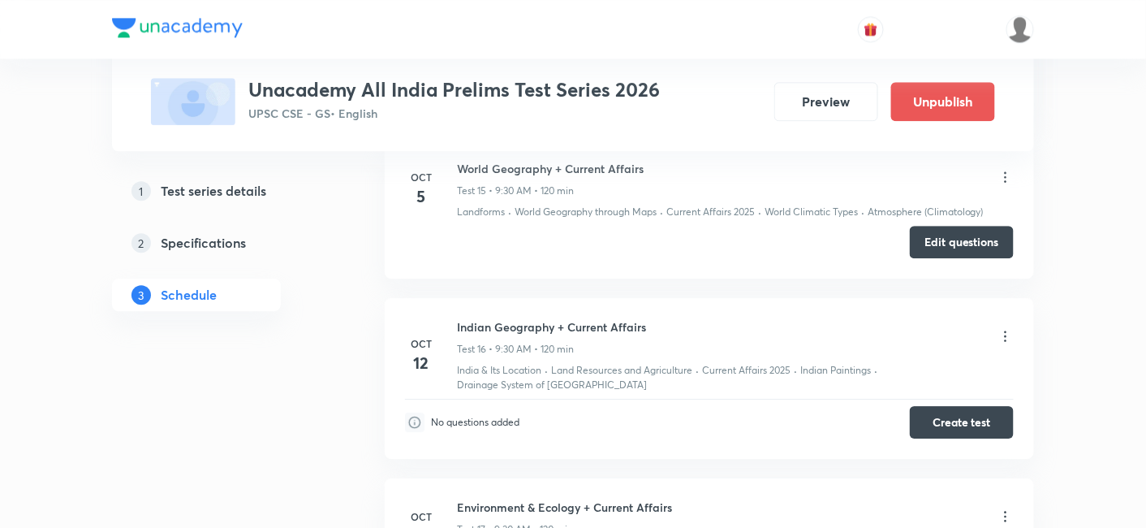
scroll to position [3247, 0]
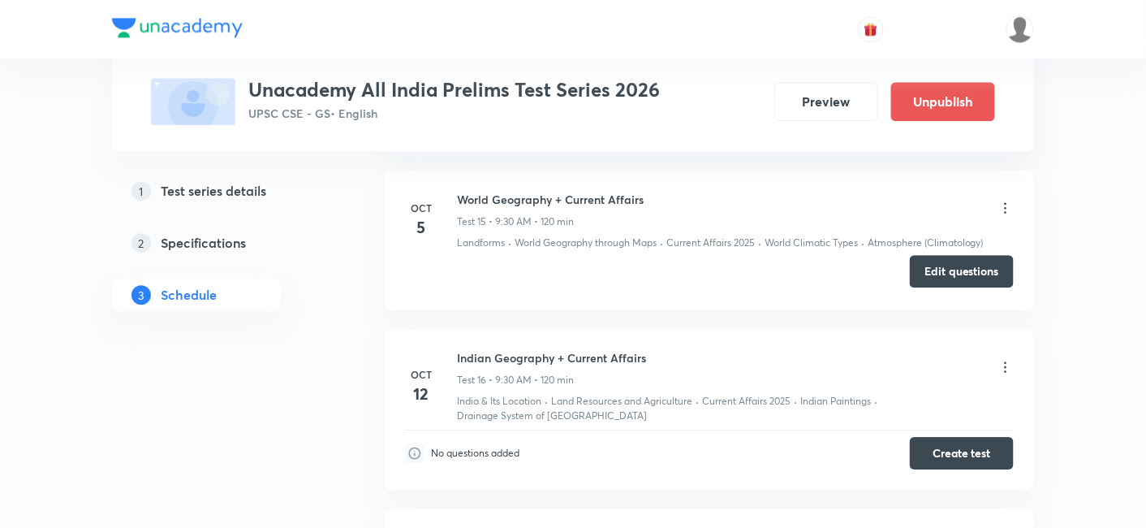
click at [946, 270] on button "Edit questions" at bounding box center [962, 271] width 104 height 32
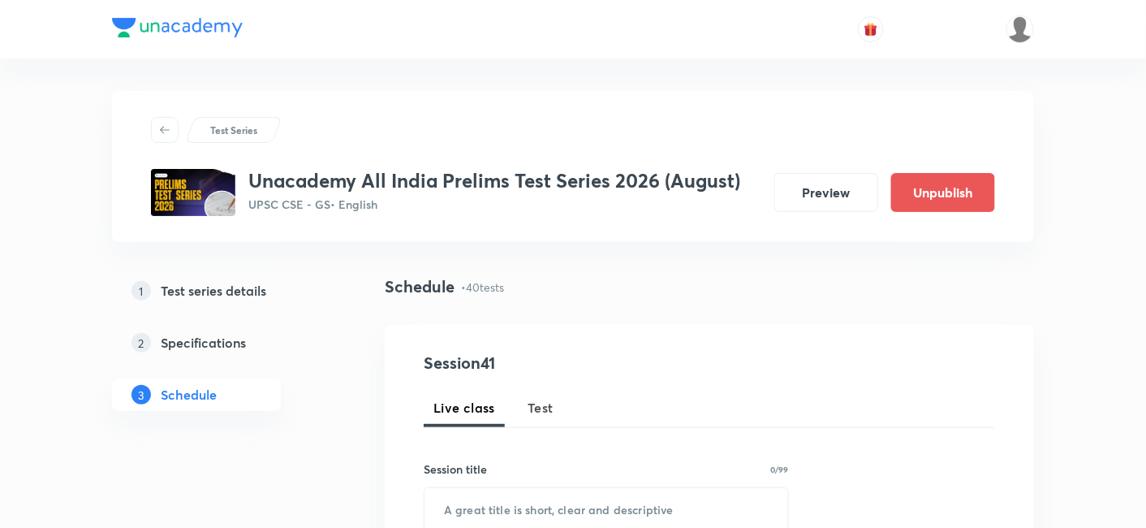
click at [543, 400] on span "Test" at bounding box center [541, 407] width 26 height 19
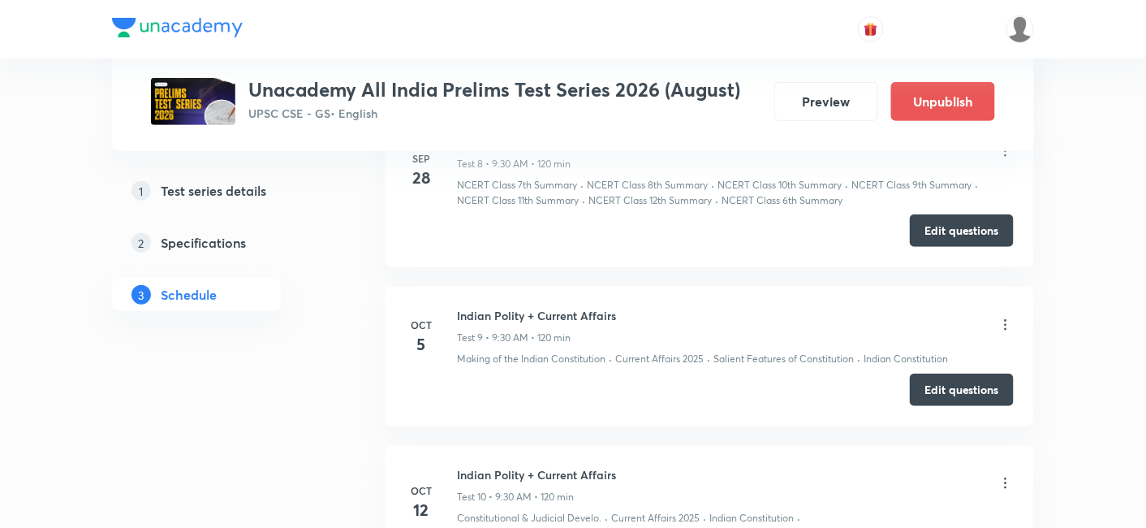
scroll to position [2254, 0]
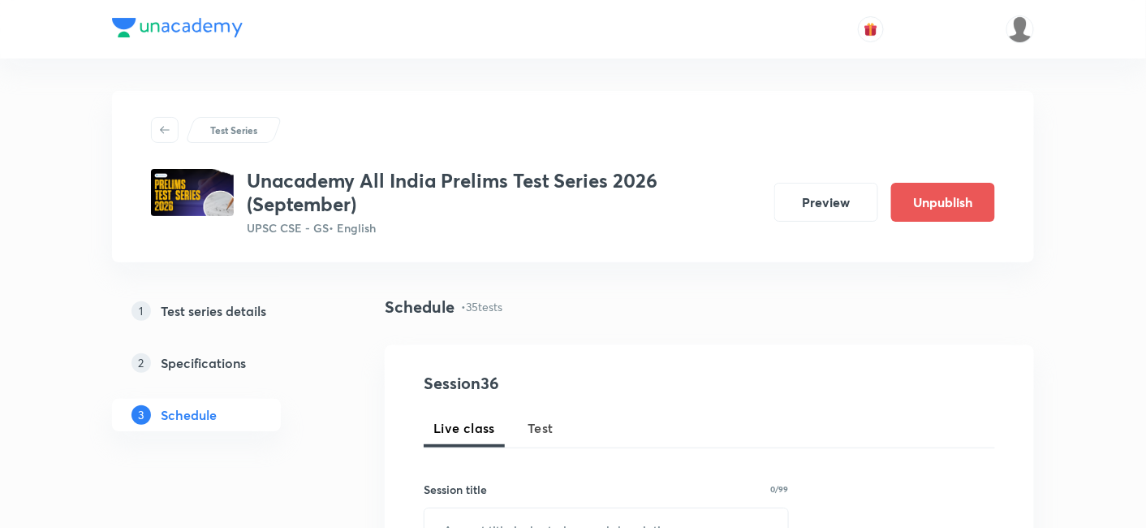
click at [547, 415] on button "Test" at bounding box center [540, 427] width 45 height 39
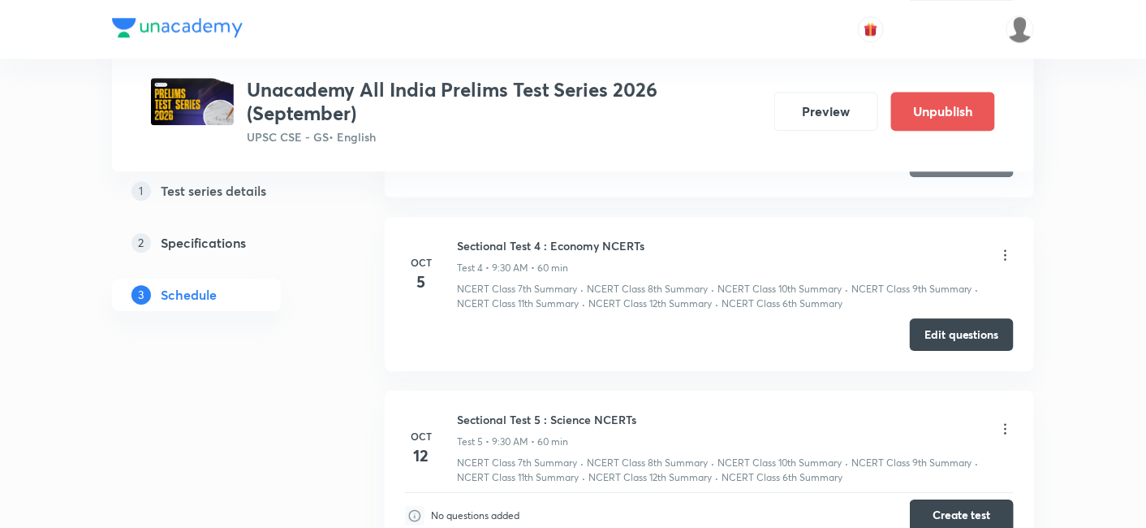
scroll to position [1352, 0]
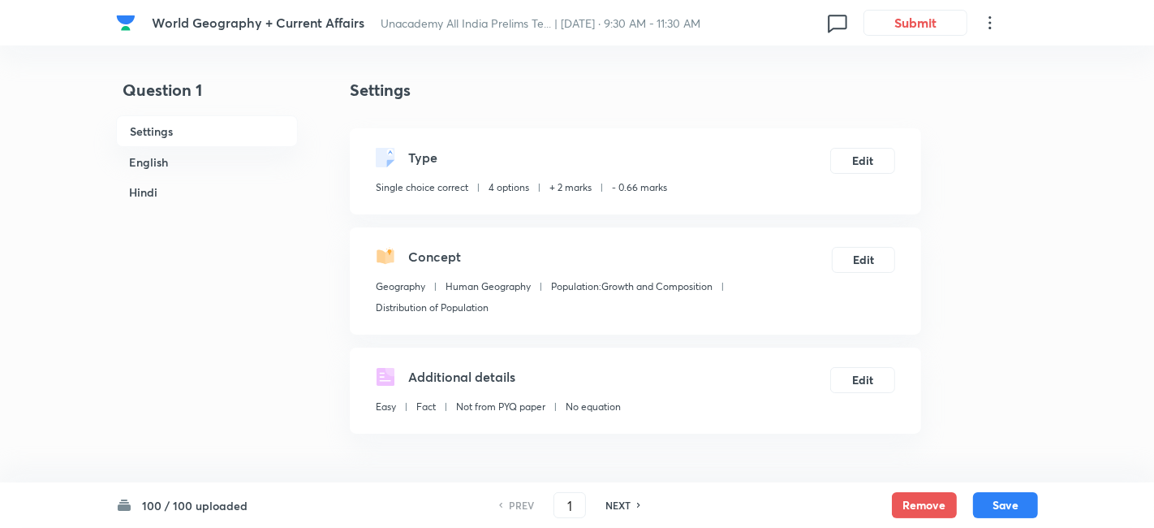
checkbox input "true"
drag, startPoint x: 578, startPoint y: 500, endPoint x: 550, endPoint y: 493, distance: 29.3
click at [550, 493] on input "1" at bounding box center [565, 505] width 31 height 28
type input "71"
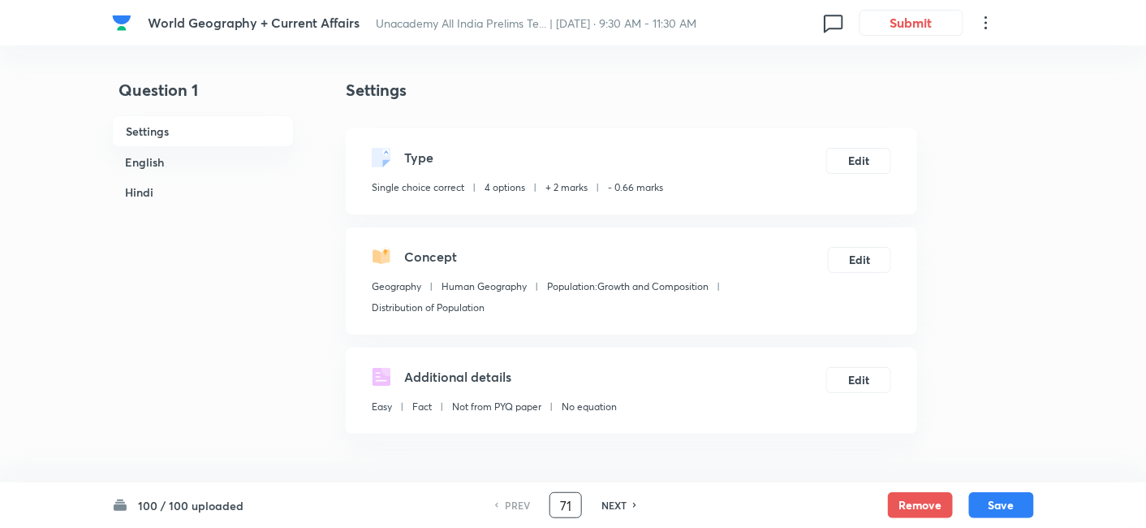
checkbox input "false"
checkbox input "true"
click at [165, 164] on h6 "English" at bounding box center [203, 162] width 182 height 30
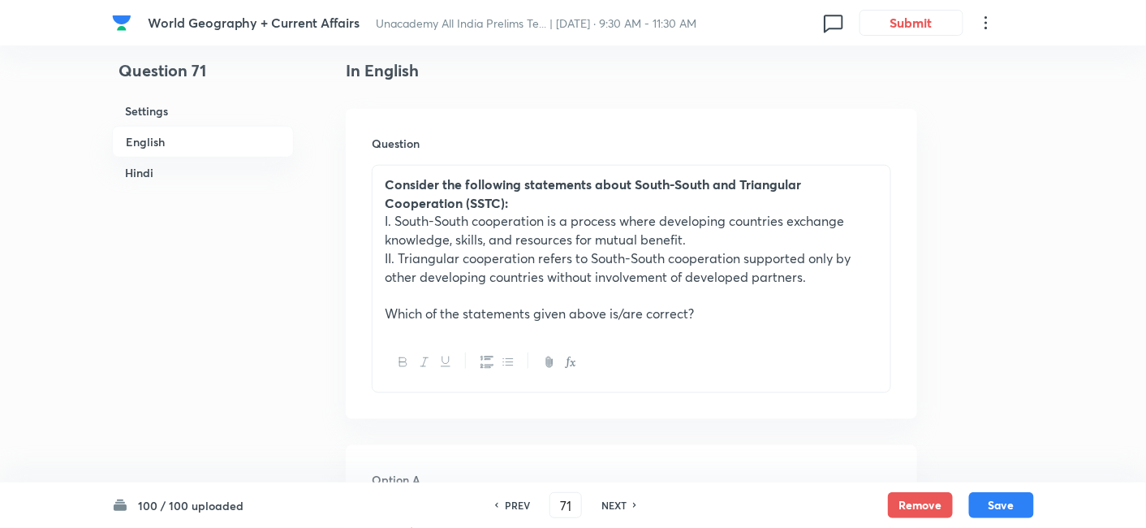
click at [163, 173] on h6 "Hindi" at bounding box center [203, 172] width 182 height 30
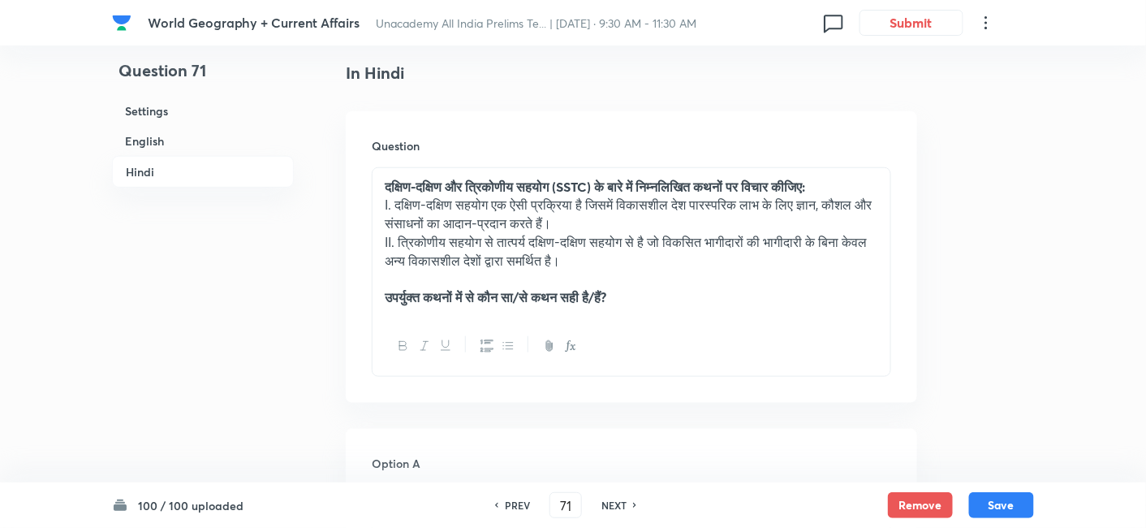
click at [213, 138] on h6 "English" at bounding box center [203, 141] width 182 height 30
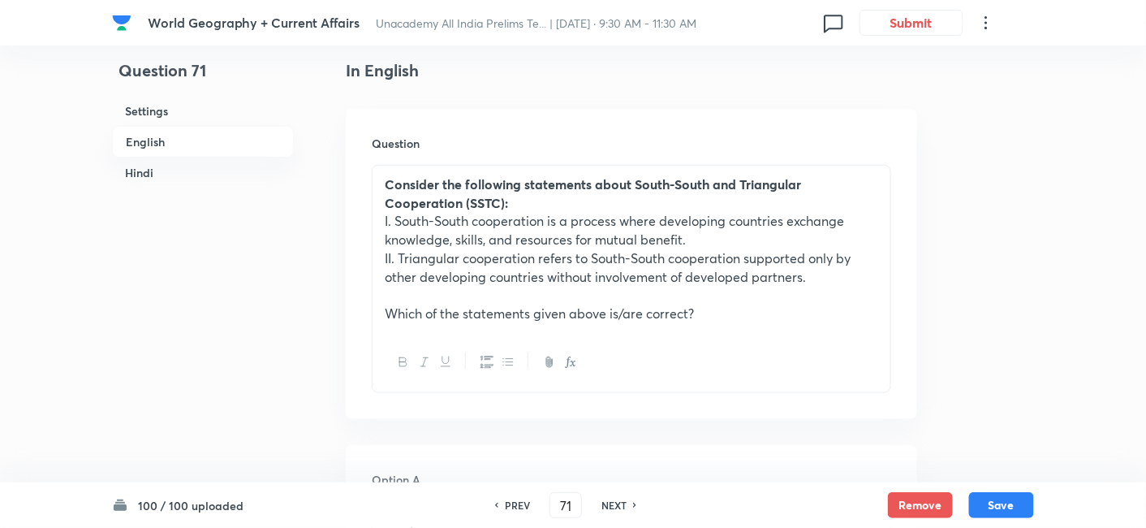
click at [153, 169] on h6 "Hindi" at bounding box center [203, 172] width 182 height 30
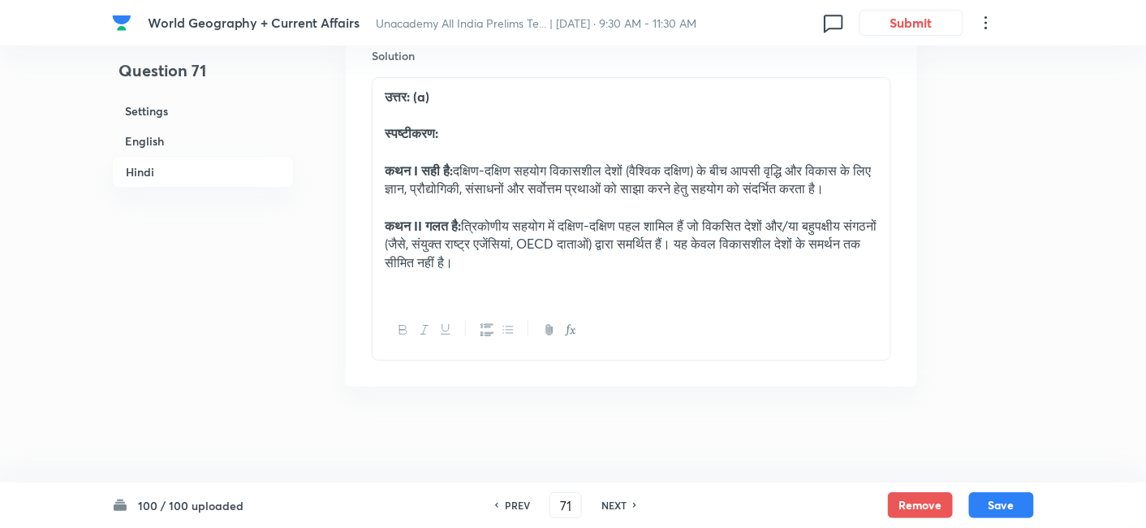
scroll to position [3750, 0]
click at [618, 507] on h6 "NEXT" at bounding box center [614, 505] width 25 height 15
type input "72"
checkbox input "false"
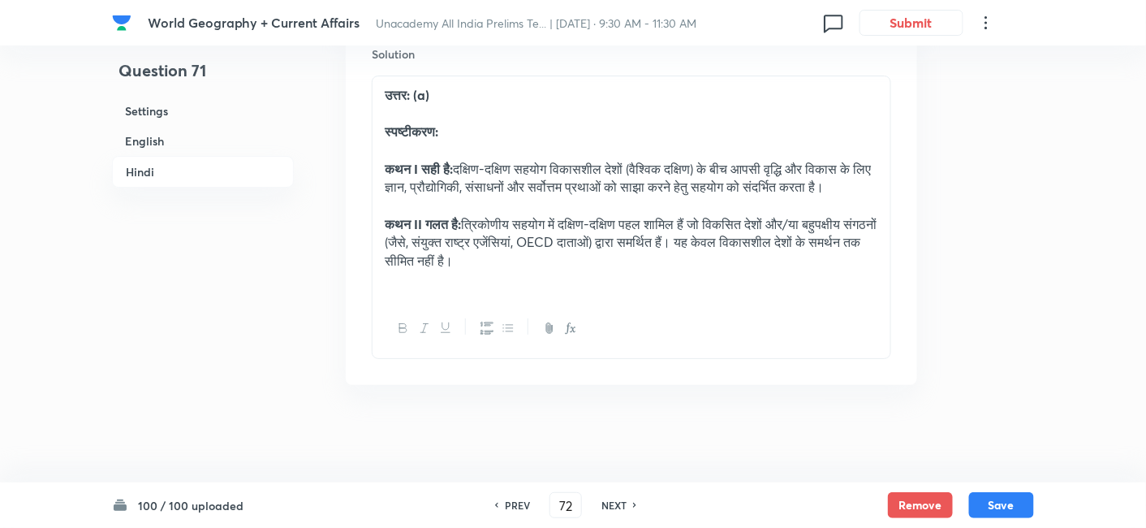
checkbox input "true"
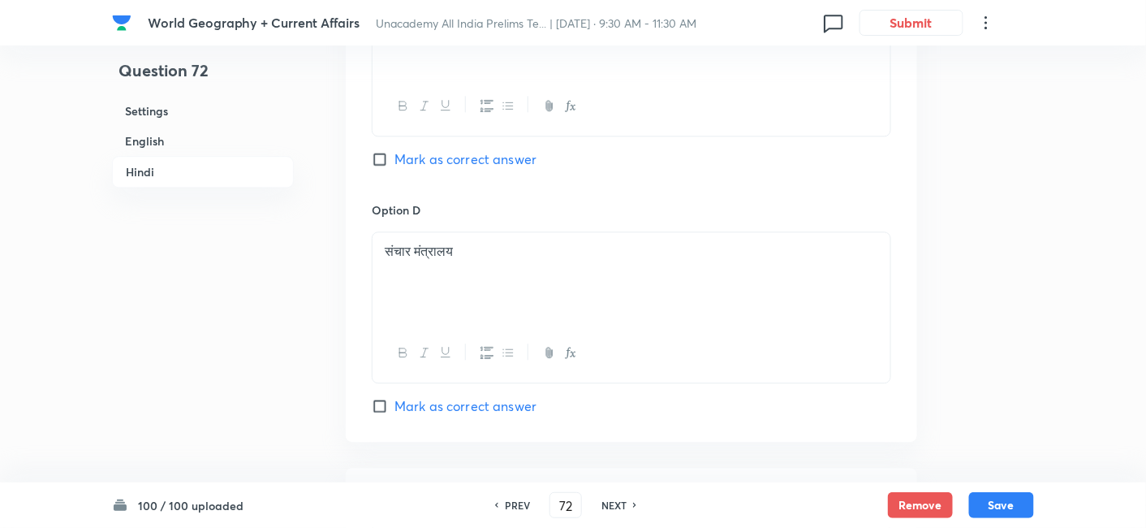
scroll to position [3446, 0]
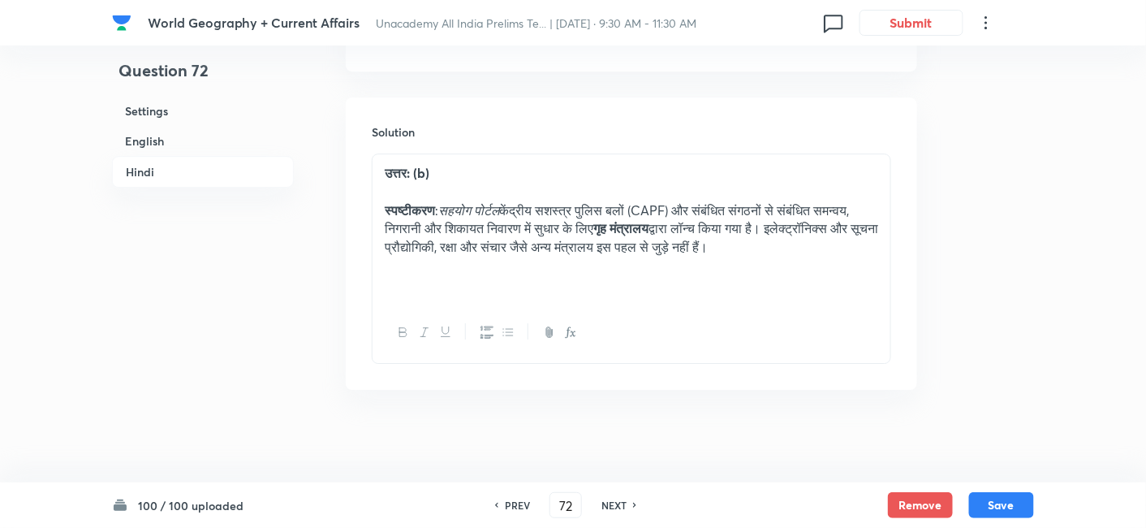
click at [623, 507] on h6 "NEXT" at bounding box center [614, 505] width 25 height 15
type input "73"
checkbox input "false"
checkbox input "true"
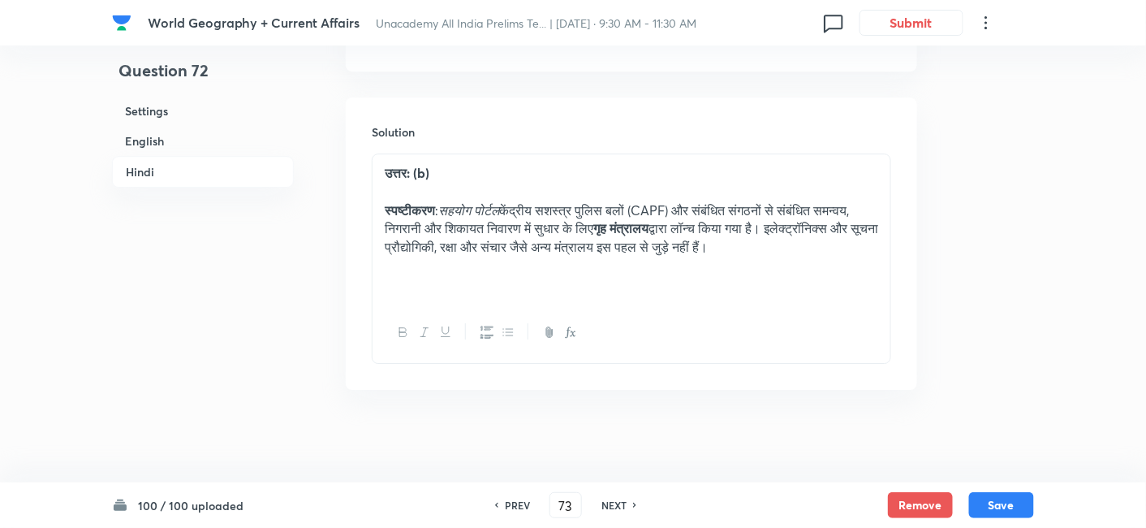
checkbox input "true"
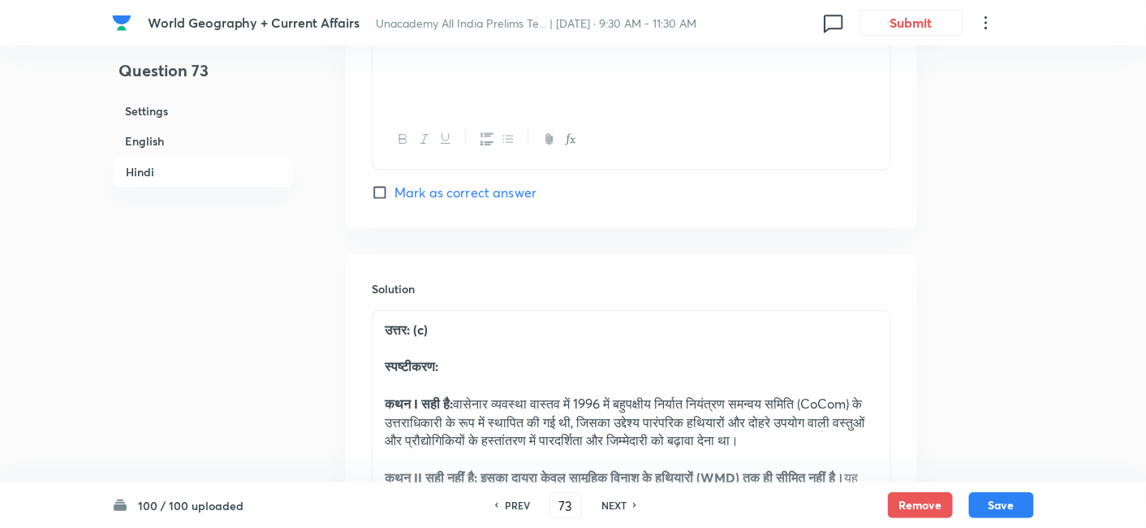
click at [622, 506] on h6 "NEXT" at bounding box center [614, 505] width 25 height 15
type input "74"
checkbox input "false"
checkbox input "true"
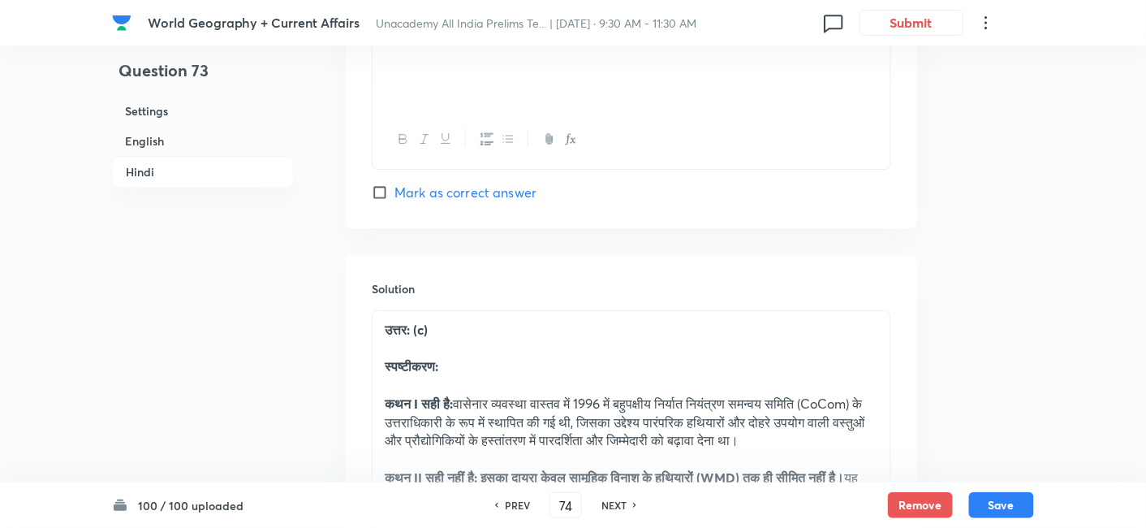
checkbox input "true"
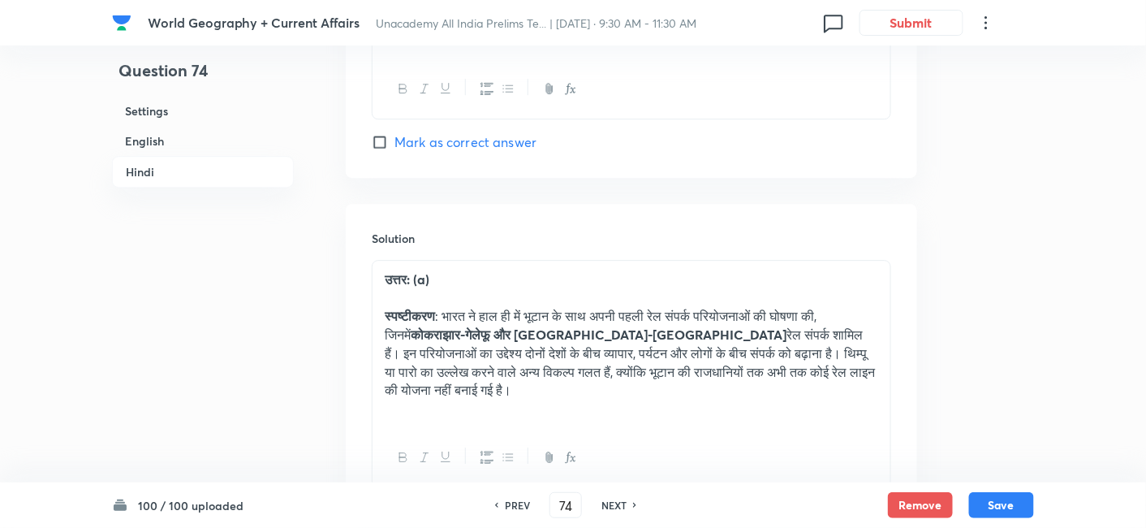
scroll to position [3375, 0]
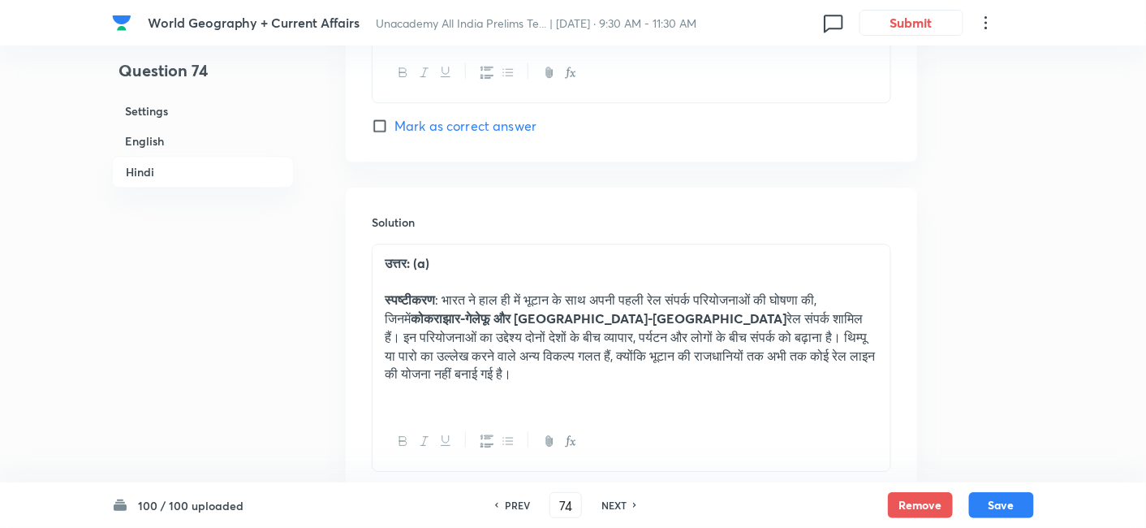
click at [622, 507] on h6 "NEXT" at bounding box center [614, 505] width 25 height 15
type input "75"
checkbox input "false"
checkbox input "true"
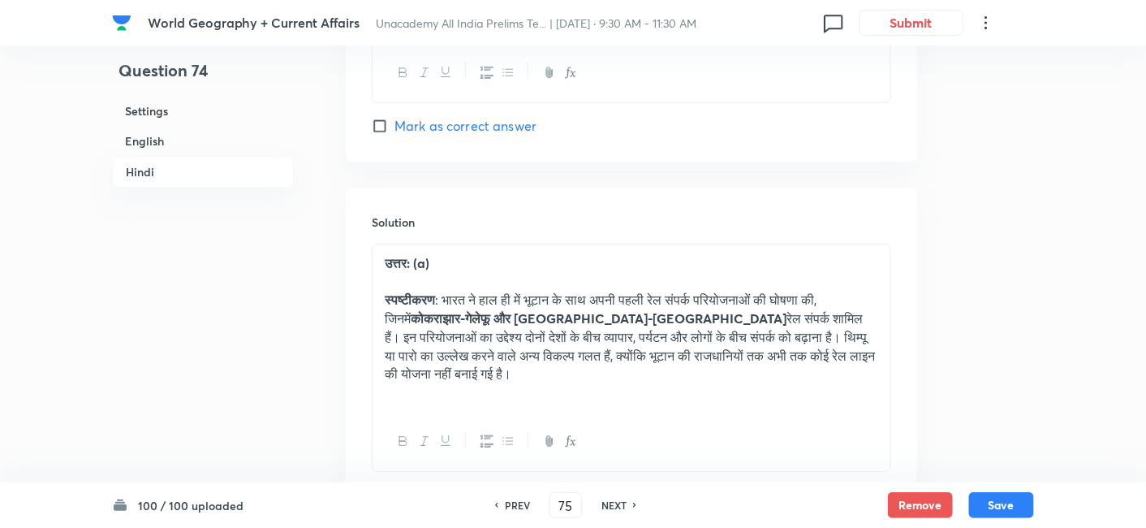
checkbox input "true"
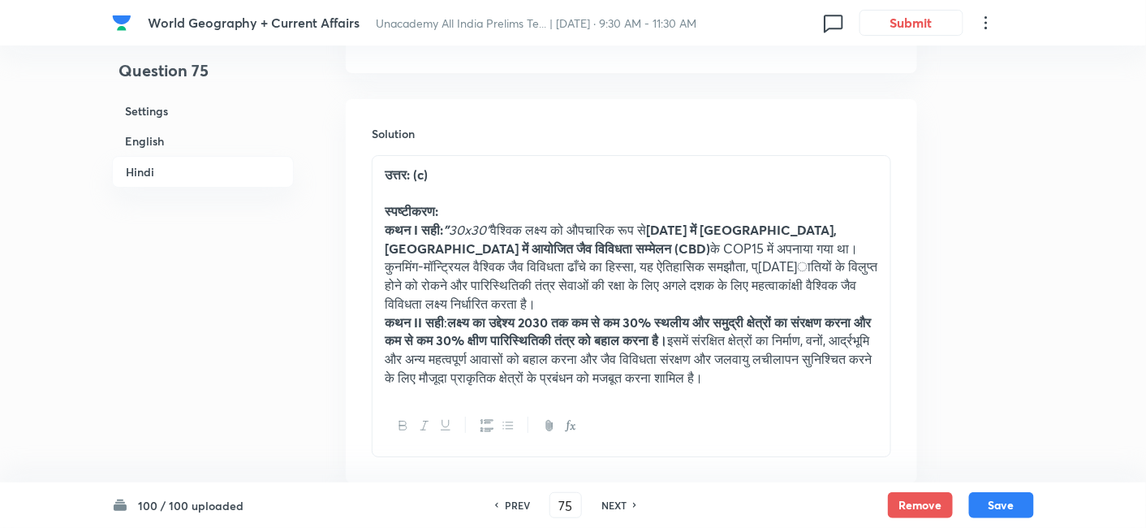
scroll to position [3735, 0]
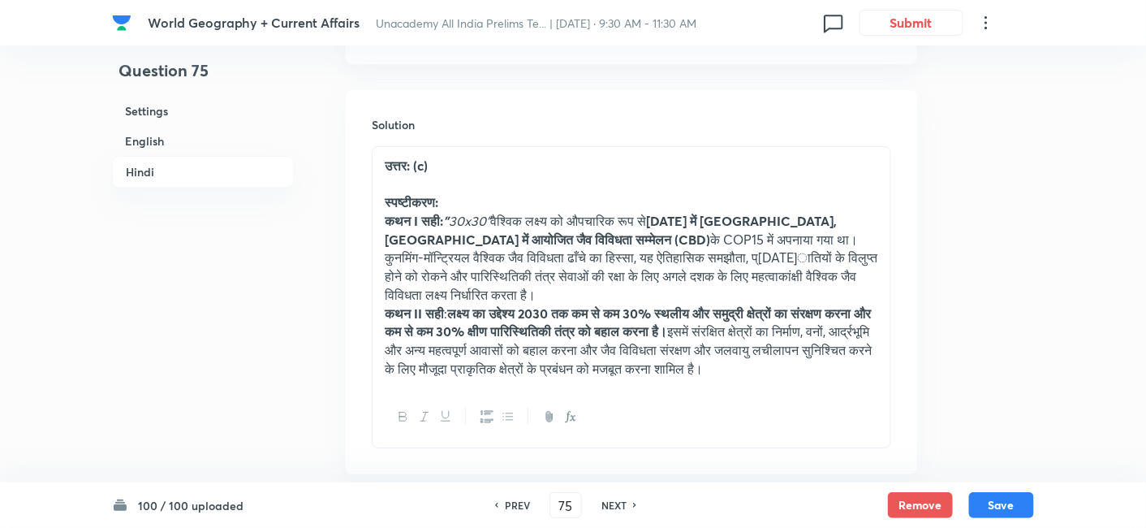
click at [622, 507] on h6 "NEXT" at bounding box center [614, 505] width 25 height 15
type input "76"
checkbox input "false"
checkbox input "true"
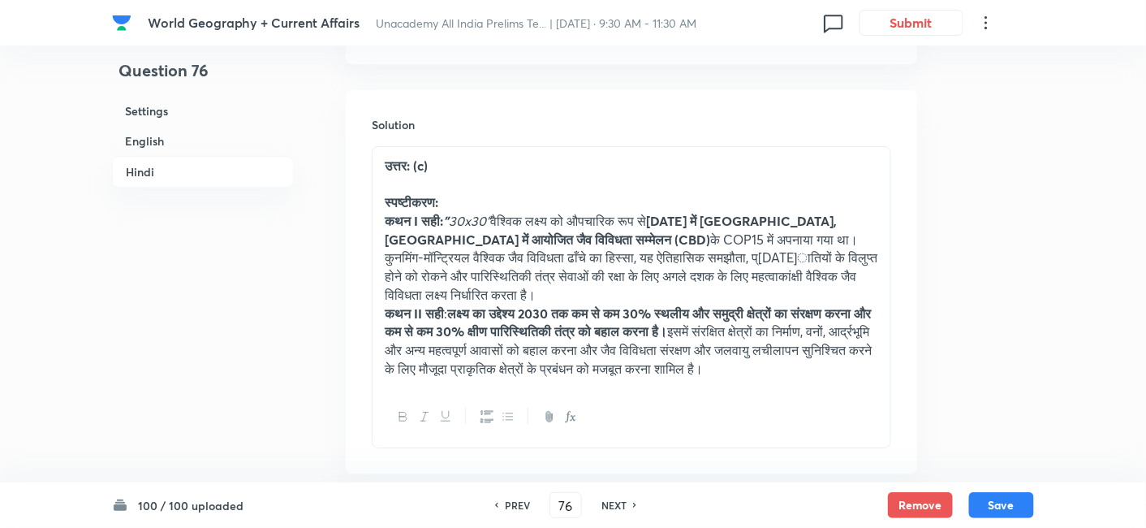
checkbox input "true"
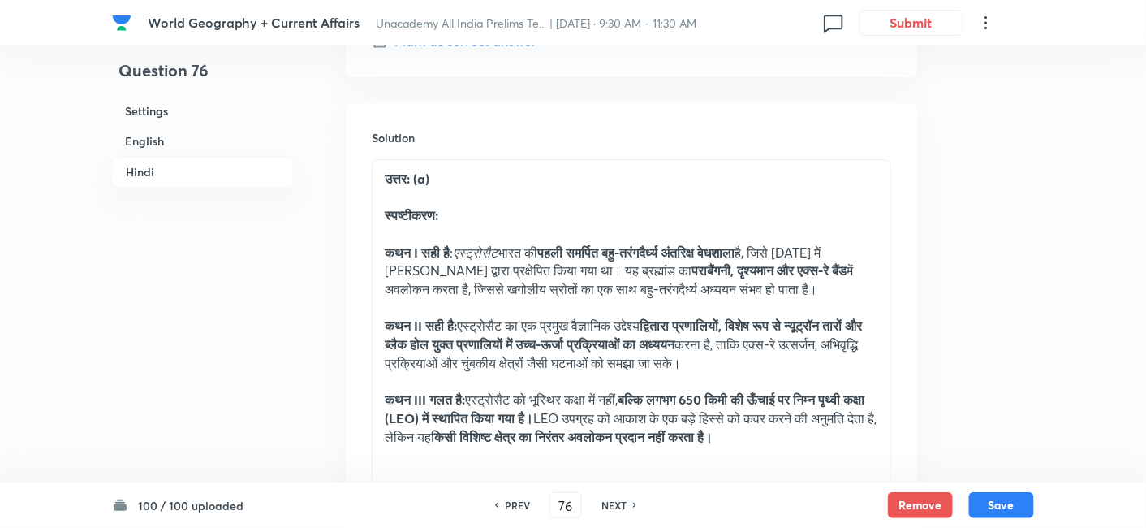
scroll to position [3825, 0]
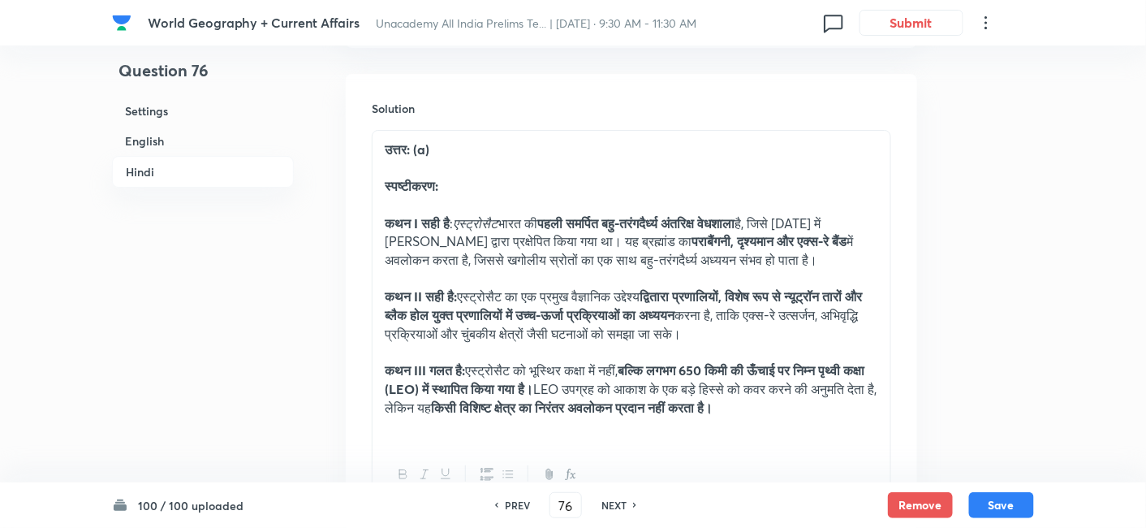
click at [621, 507] on h6 "NEXT" at bounding box center [614, 505] width 25 height 15
type input "77"
checkbox input "false"
checkbox input "true"
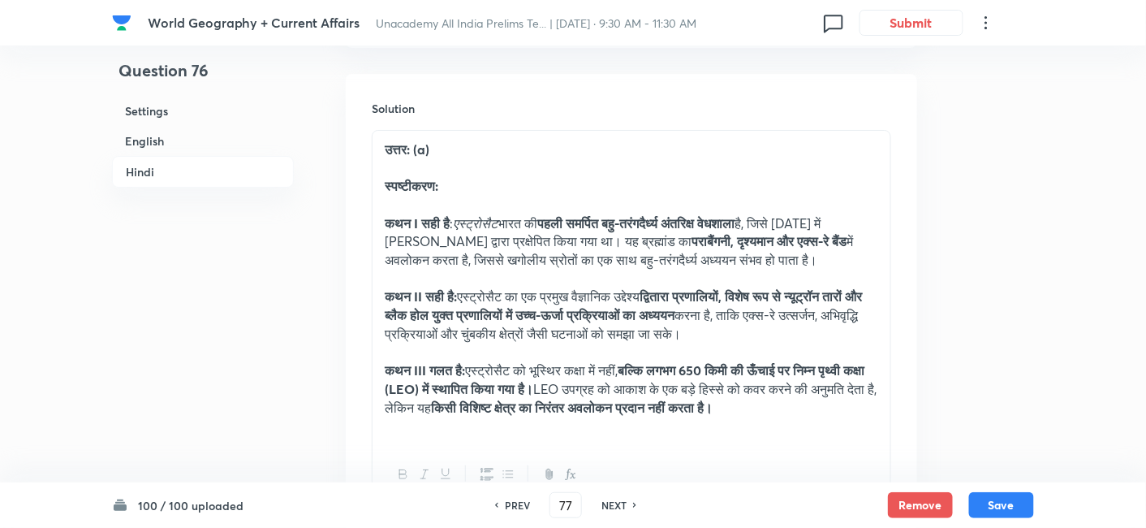
checkbox input "true"
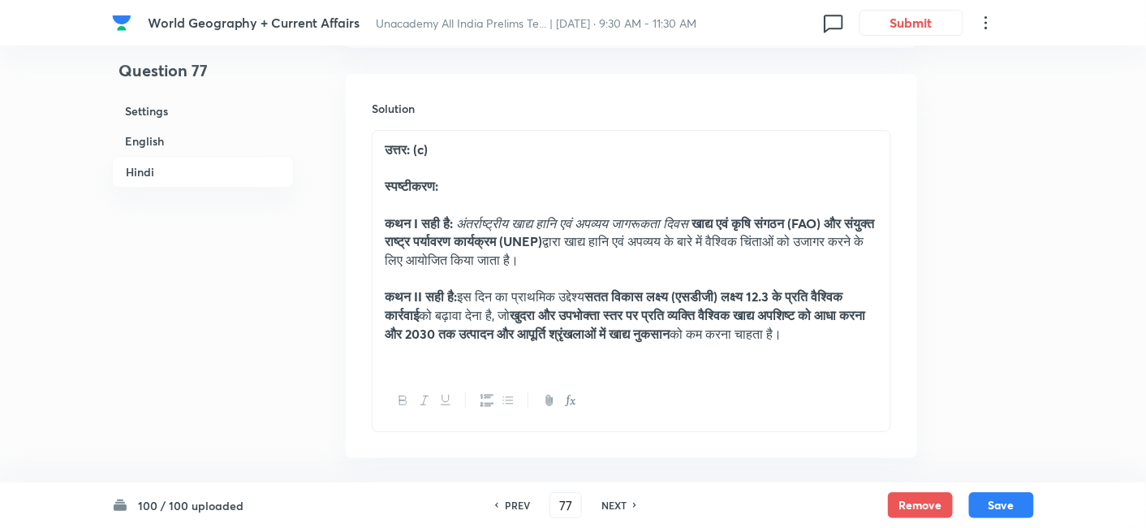
click at [620, 507] on h6 "NEXT" at bounding box center [614, 505] width 25 height 15
type input "78"
checkbox input "false"
checkbox input "true"
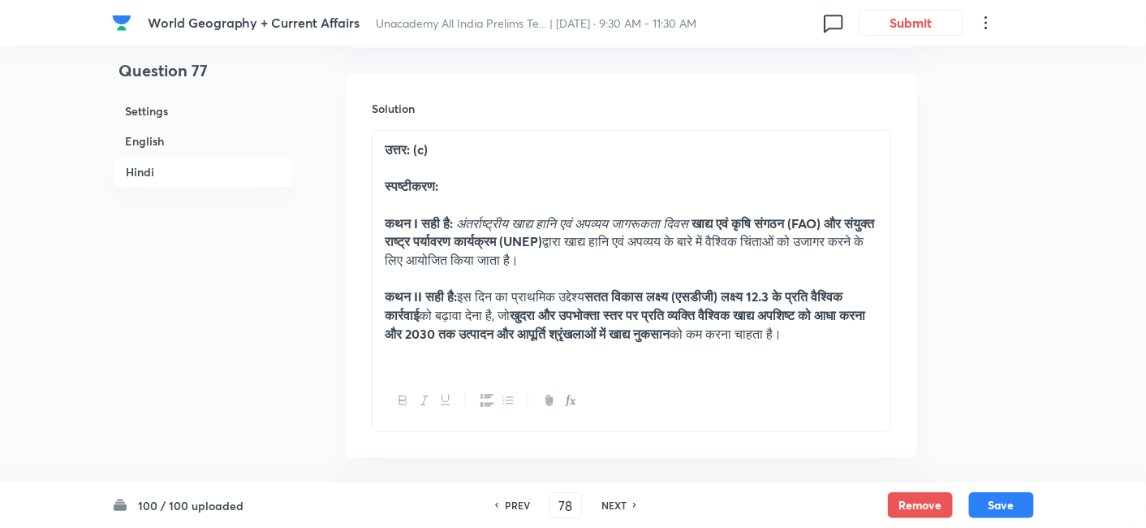
checkbox input "true"
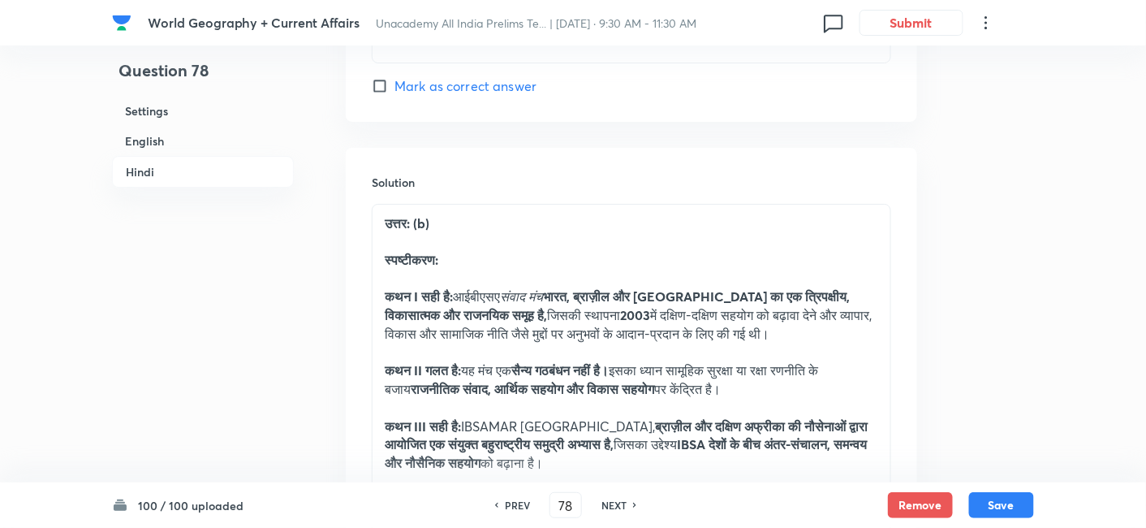
click at [621, 507] on h6 "NEXT" at bounding box center [614, 505] width 25 height 15
type input "79"
checkbox input "false"
checkbox input "true"
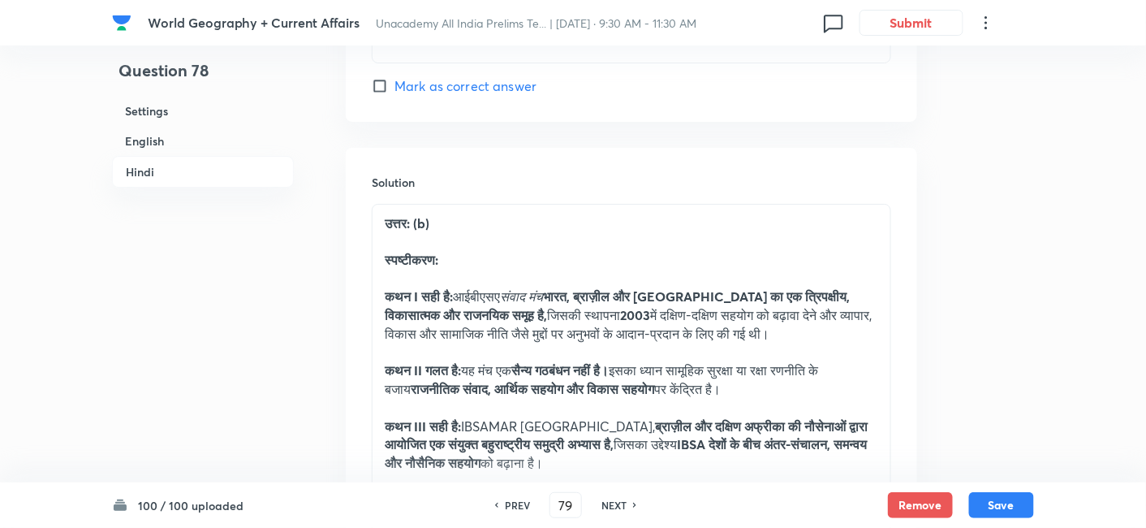
checkbox input "true"
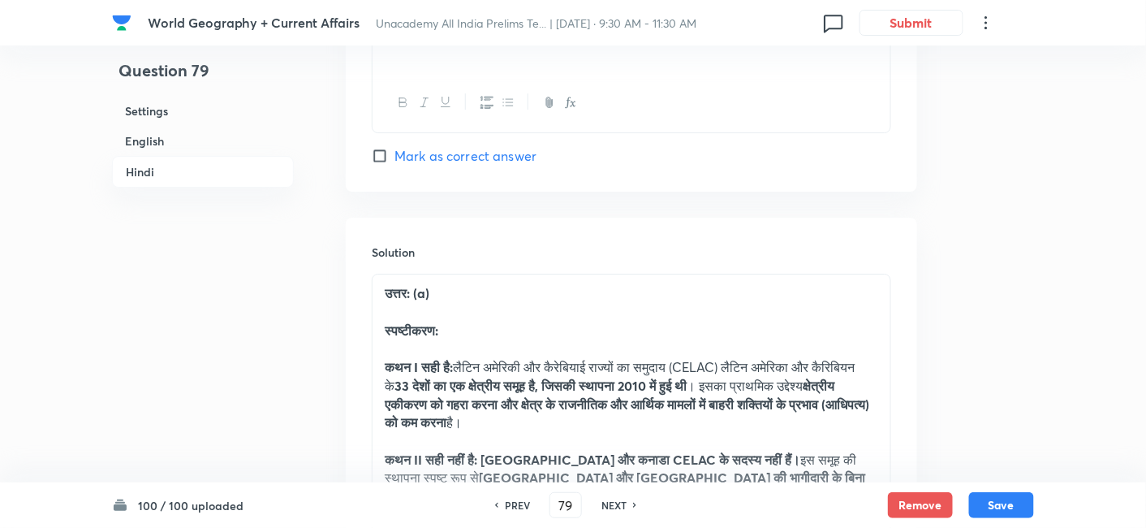
scroll to position [3645, 0]
click at [621, 507] on h6 "NEXT" at bounding box center [614, 505] width 25 height 15
type input "80"
checkbox input "false"
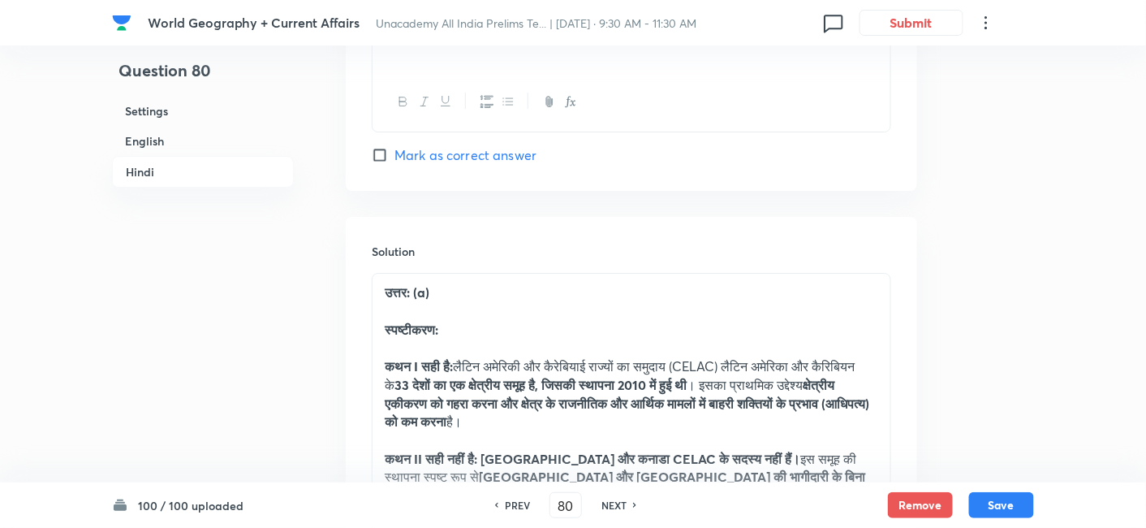
checkbox input "true"
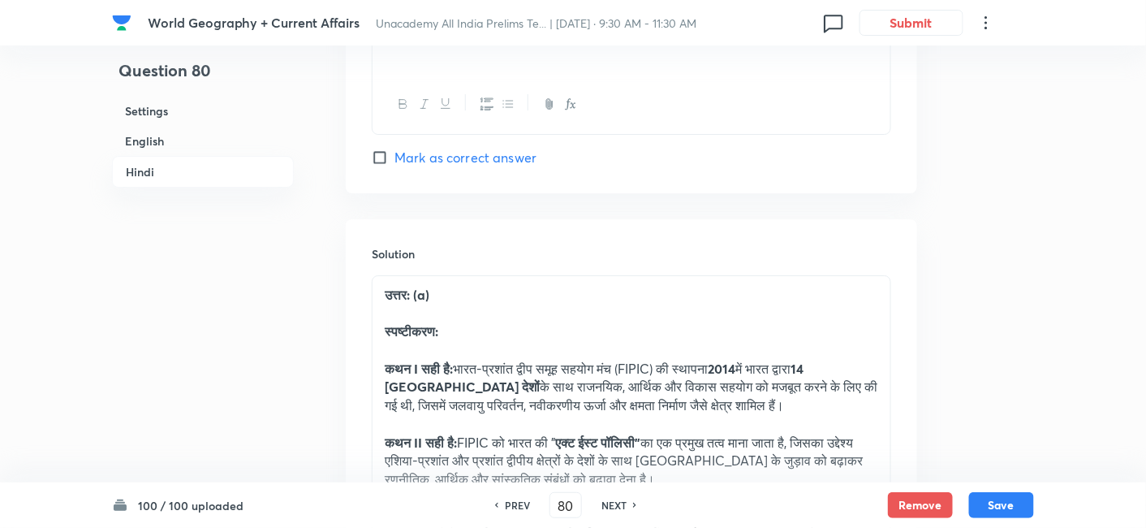
click at [620, 507] on h6 "NEXT" at bounding box center [614, 505] width 25 height 15
type input "81"
checkbox input "false"
checkbox input "true"
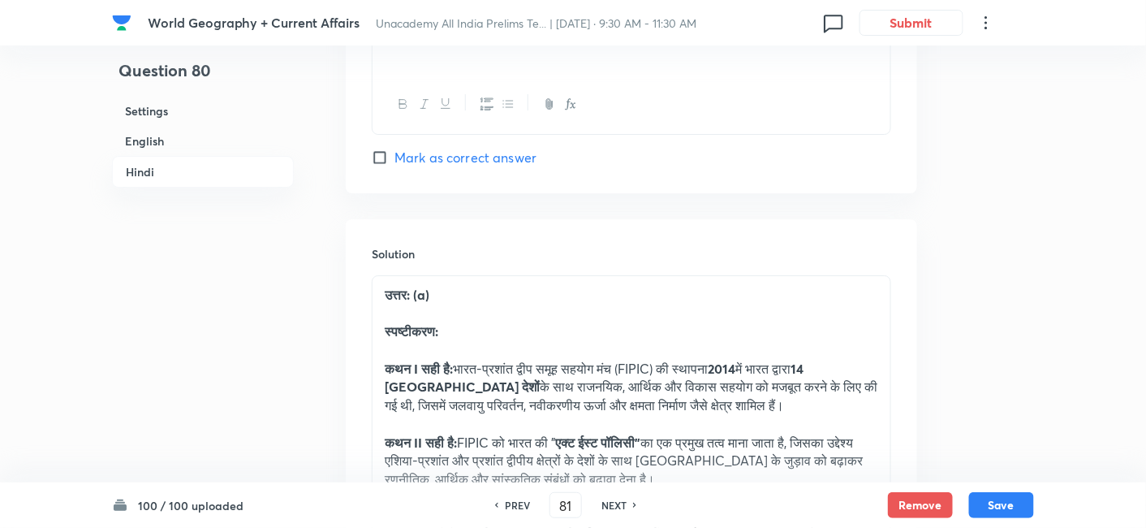
checkbox input "true"
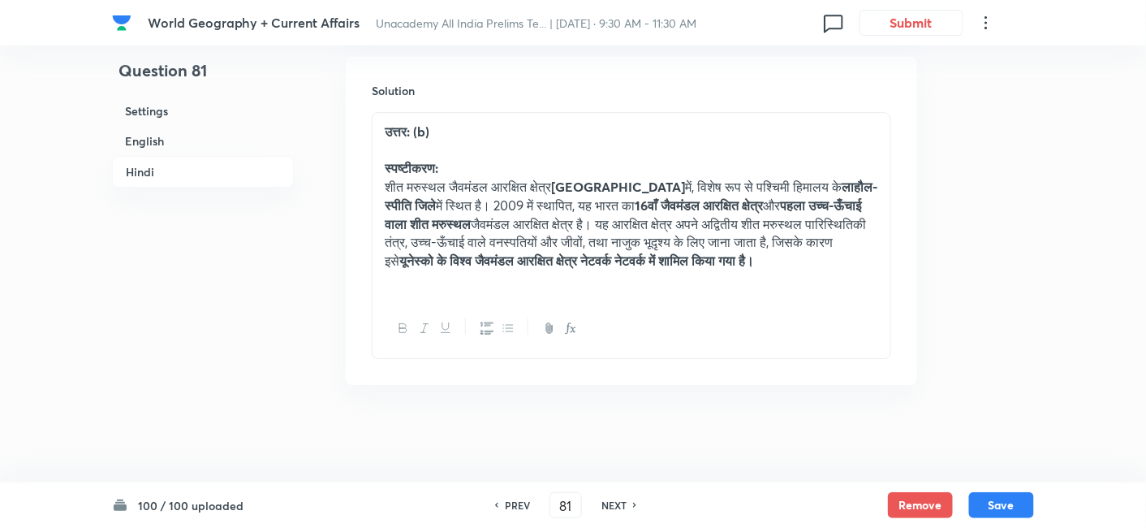
scroll to position [3520, 0]
click at [619, 508] on h6 "NEXT" at bounding box center [614, 505] width 25 height 15
type input "82"
checkbox input "false"
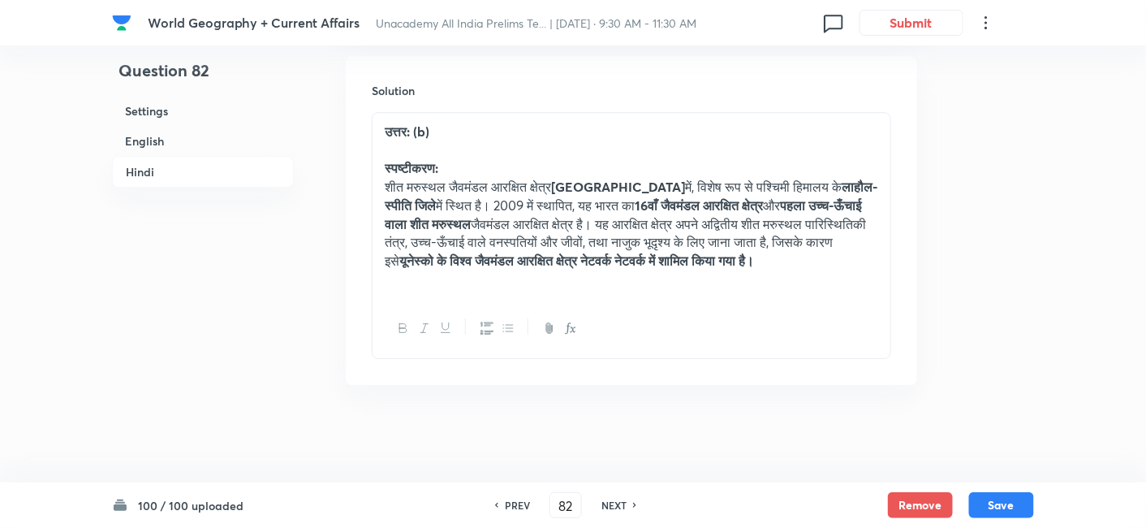
checkbox input "true"
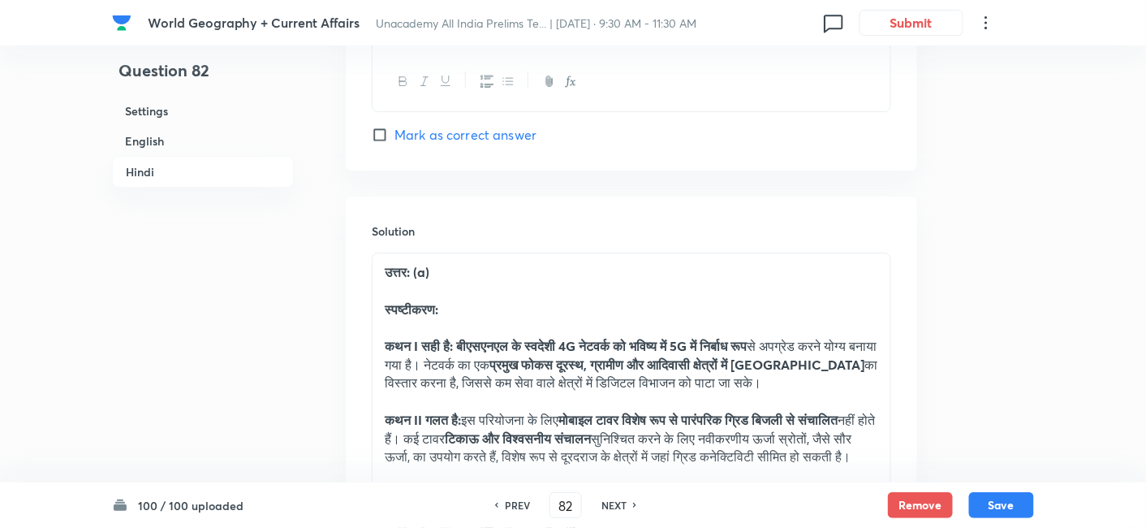
click at [619, 509] on h6 "NEXT" at bounding box center [614, 505] width 25 height 15
type input "83"
checkbox input "false"
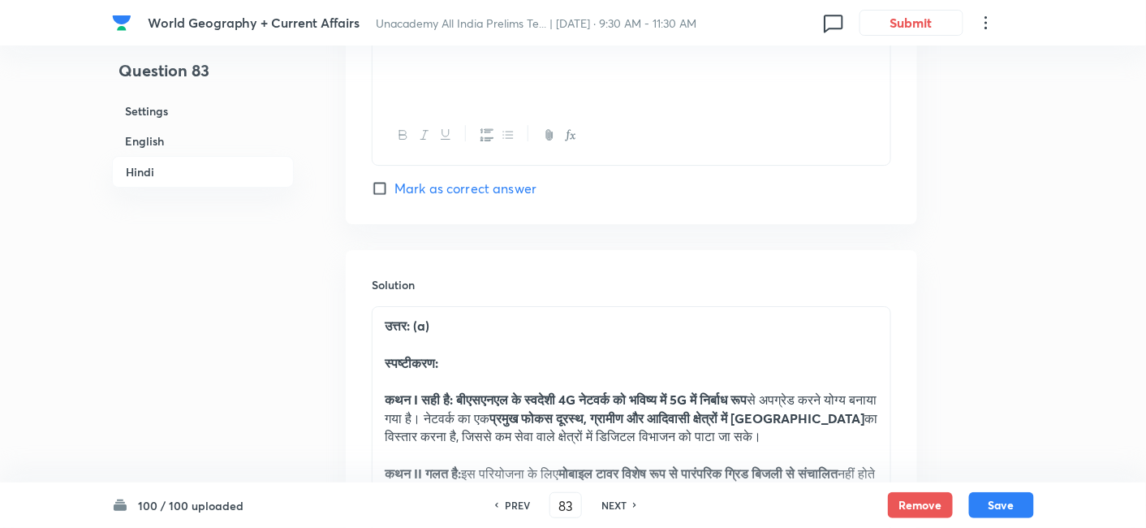
checkbox input "true"
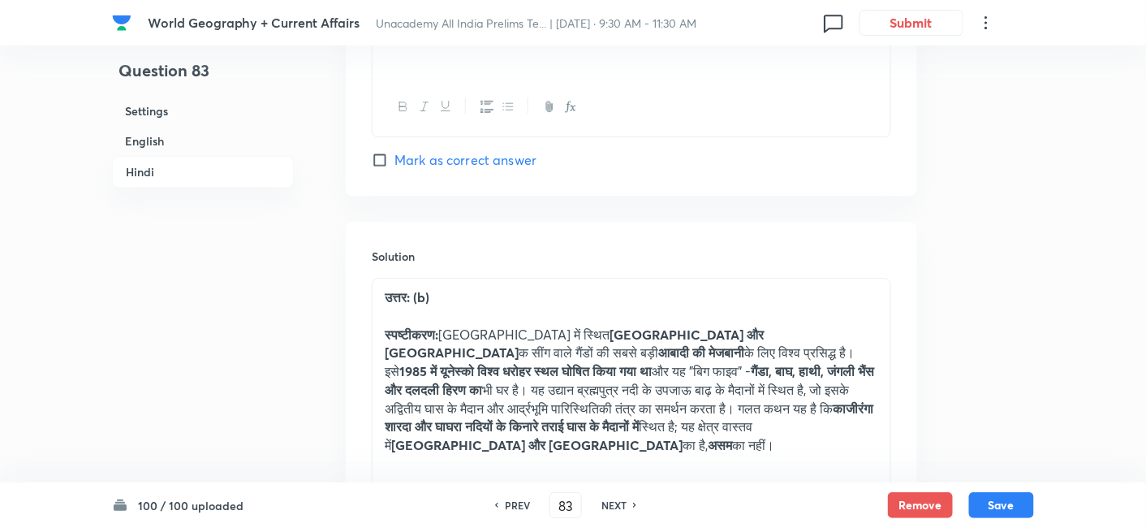
scroll to position [3466, 0]
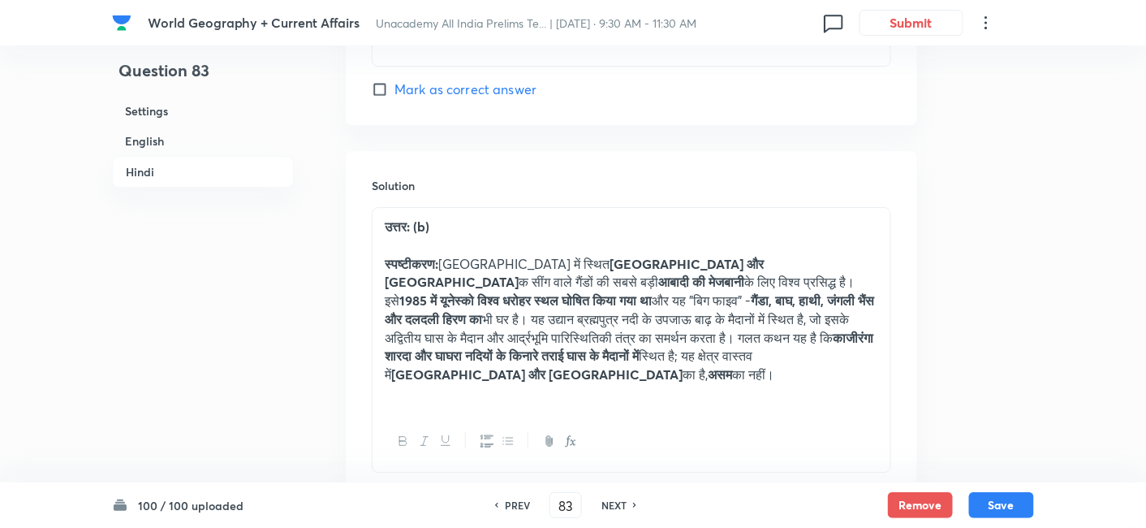
click at [619, 509] on h6 "NEXT" at bounding box center [614, 505] width 25 height 15
type input "84"
checkbox input "false"
checkbox input "true"
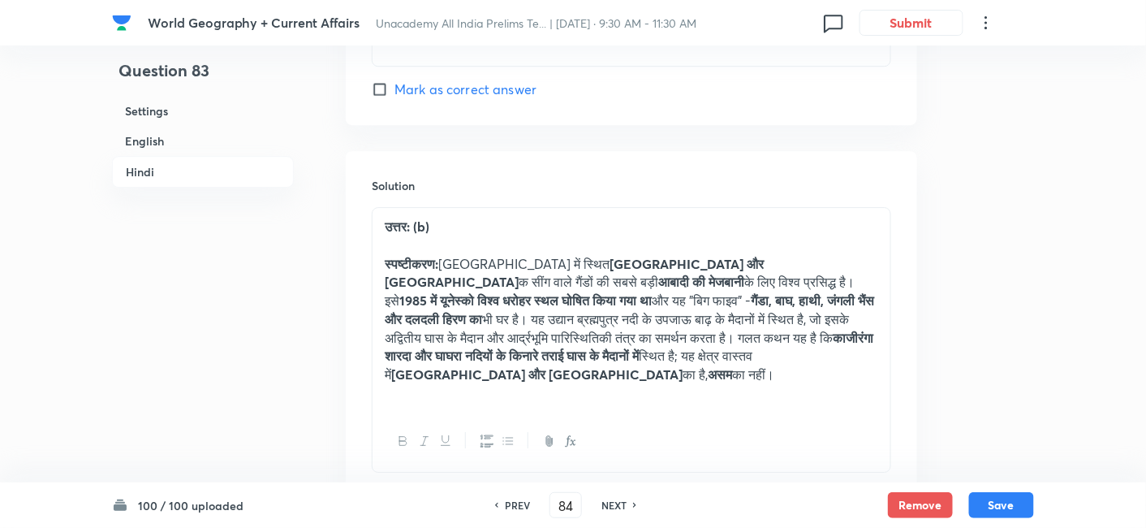
checkbox input "true"
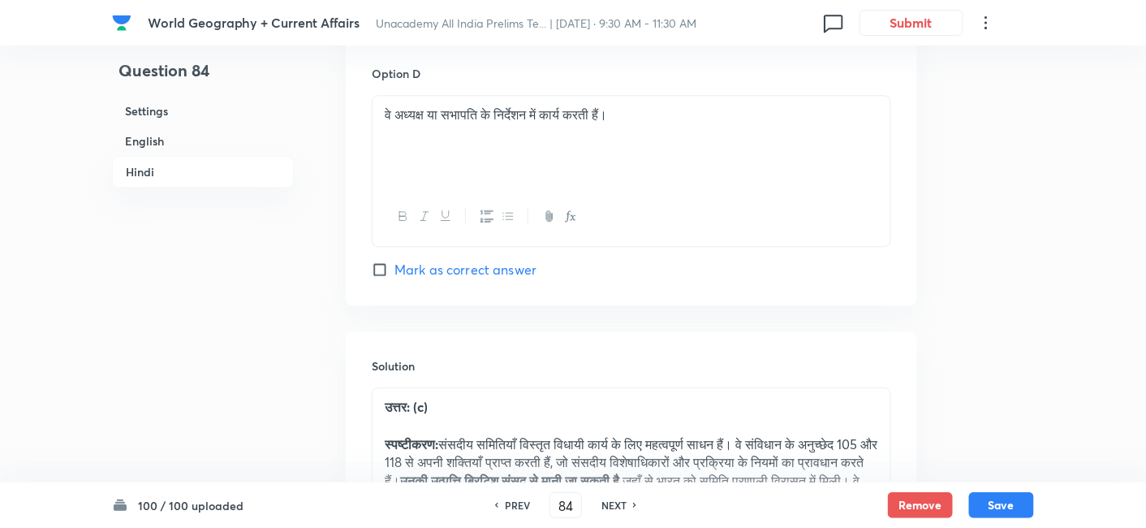
scroll to position [3376, 0]
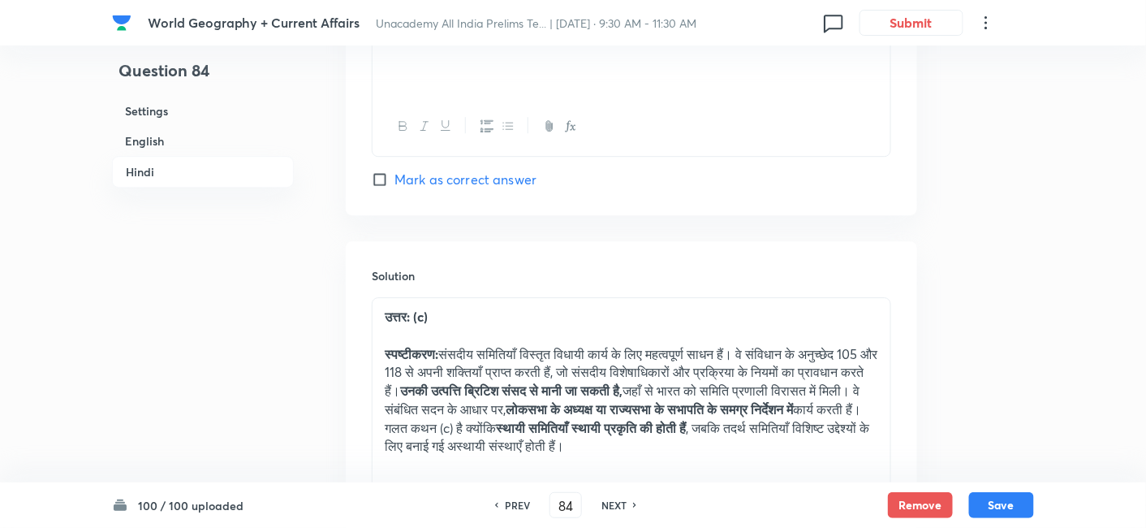
click at [619, 509] on h6 "NEXT" at bounding box center [614, 505] width 25 height 15
type input "85"
checkbox input "false"
checkbox input "true"
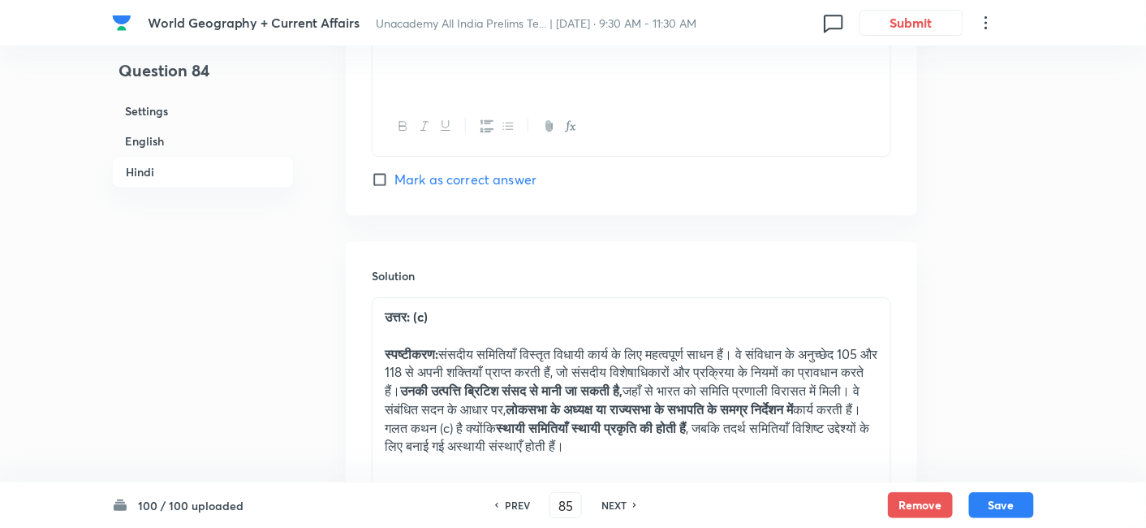
checkbox input "true"
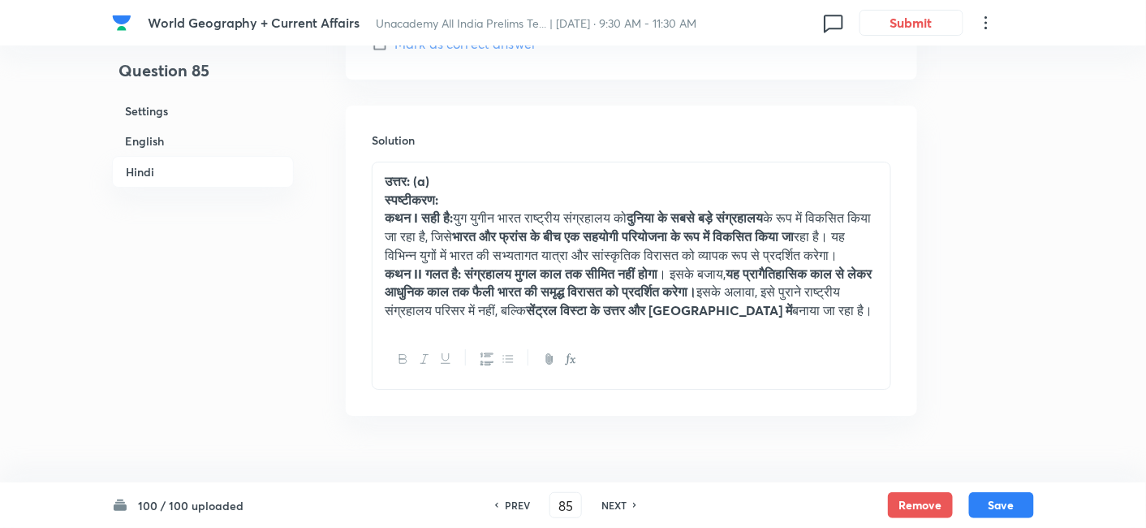
scroll to position [3647, 0]
click at [619, 509] on h6 "NEXT" at bounding box center [614, 505] width 25 height 15
type input "86"
checkbox input "false"
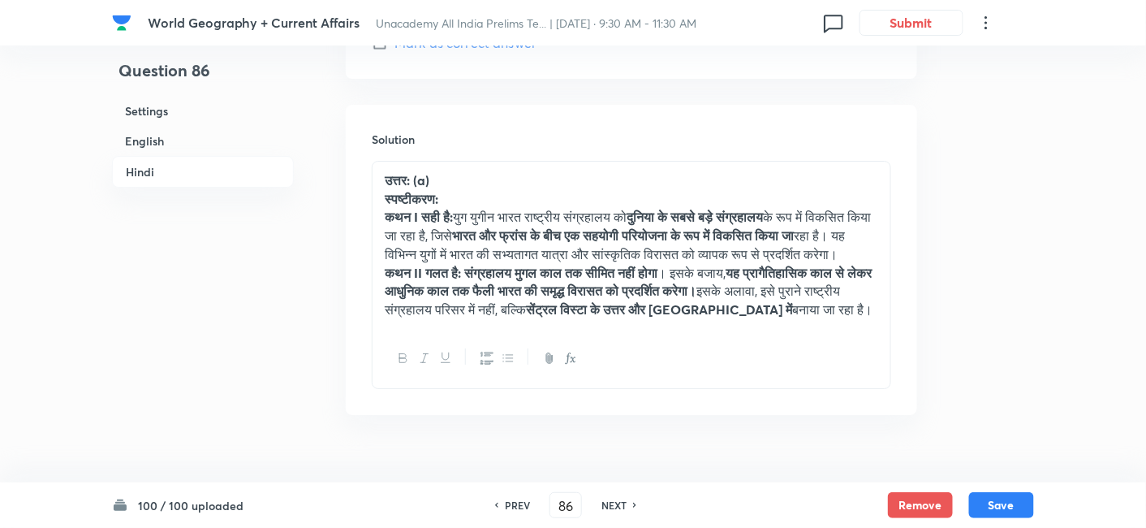
checkbox input "true"
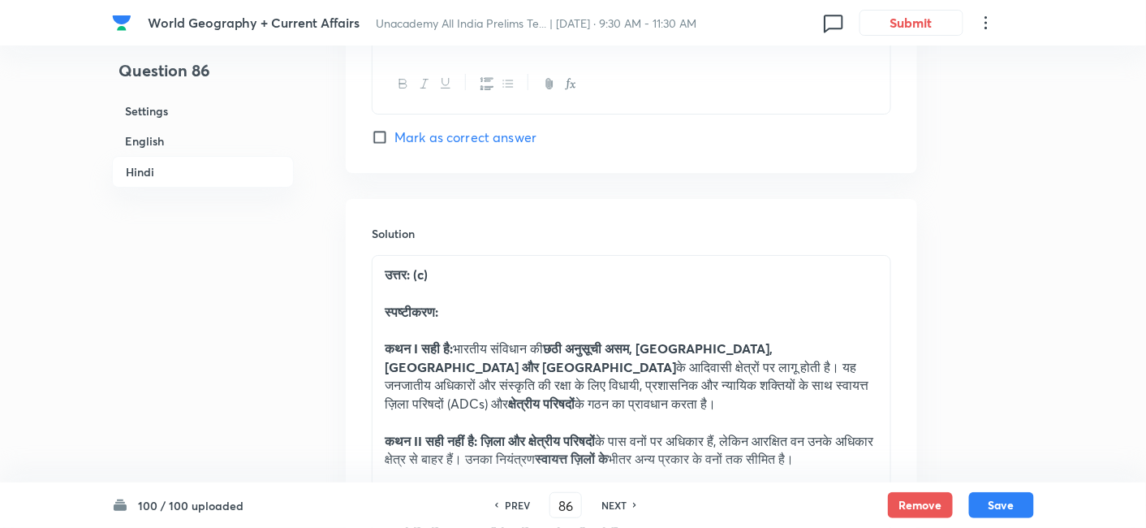
click at [620, 510] on h6 "NEXT" at bounding box center [614, 505] width 25 height 15
type input "87"
checkbox input "false"
checkbox input "true"
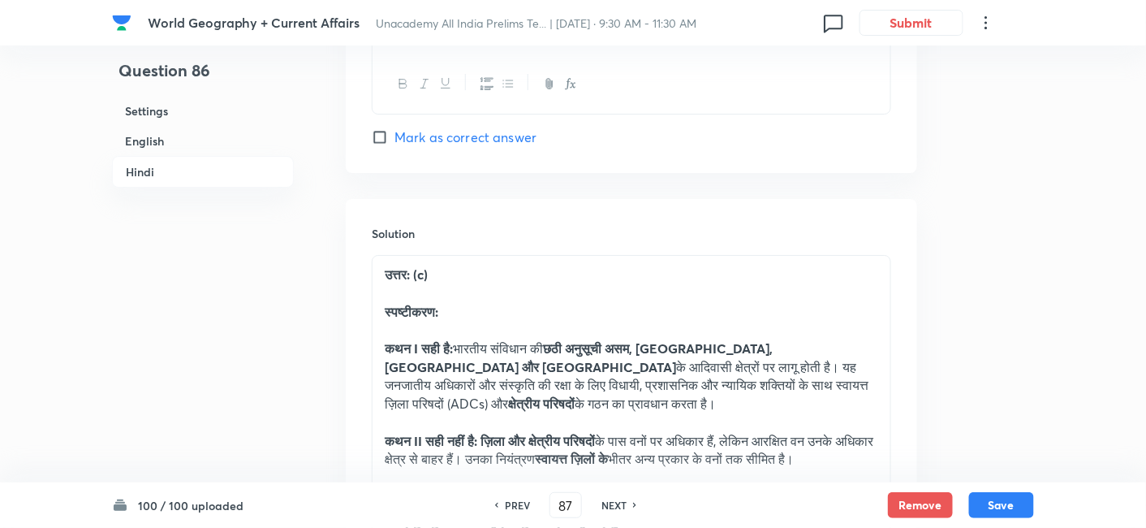
checkbox input "true"
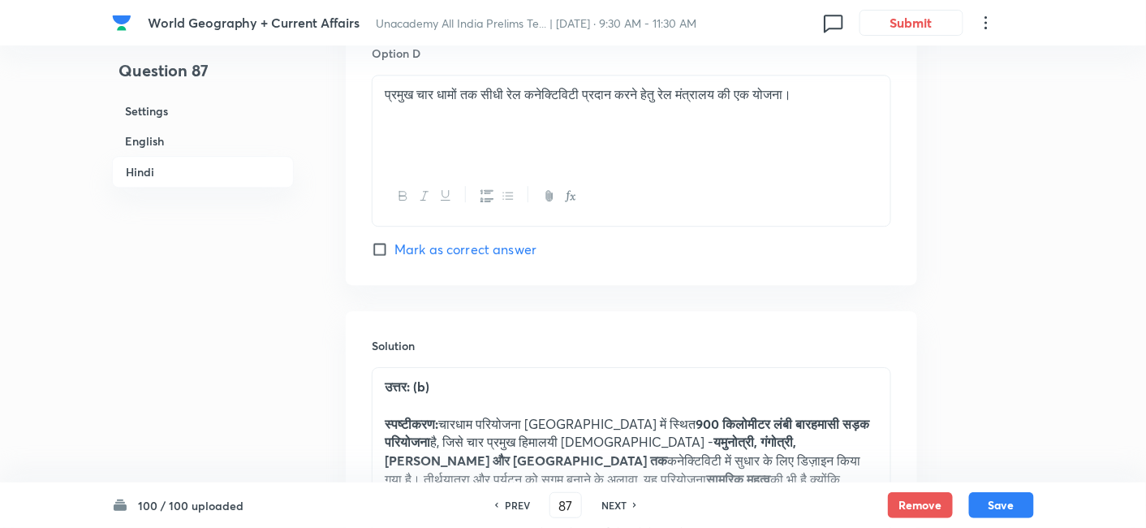
scroll to position [3340, 0]
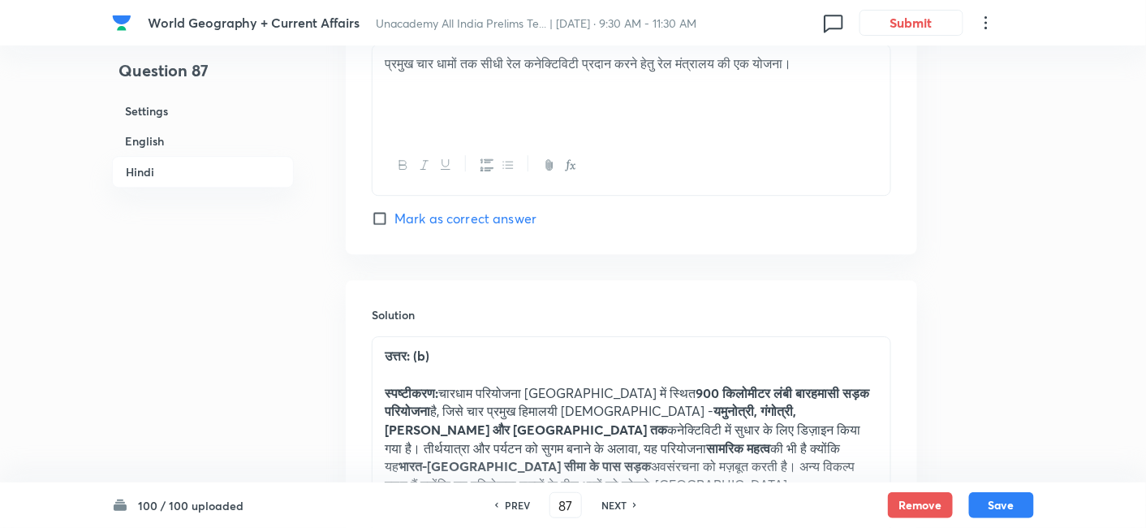
click at [620, 509] on h6 "NEXT" at bounding box center [614, 505] width 25 height 15
type input "88"
checkbox input "false"
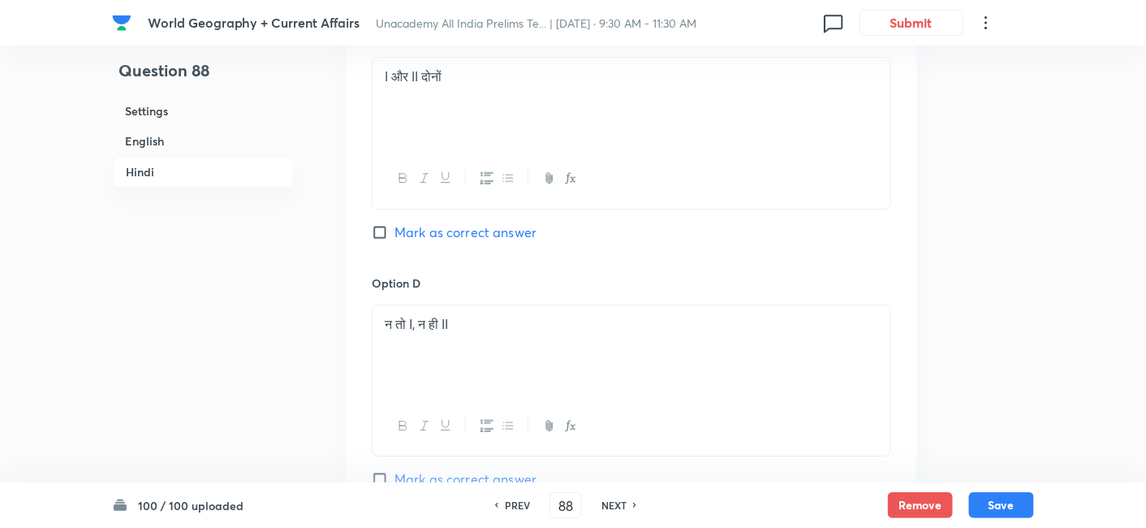
checkbox input "true"
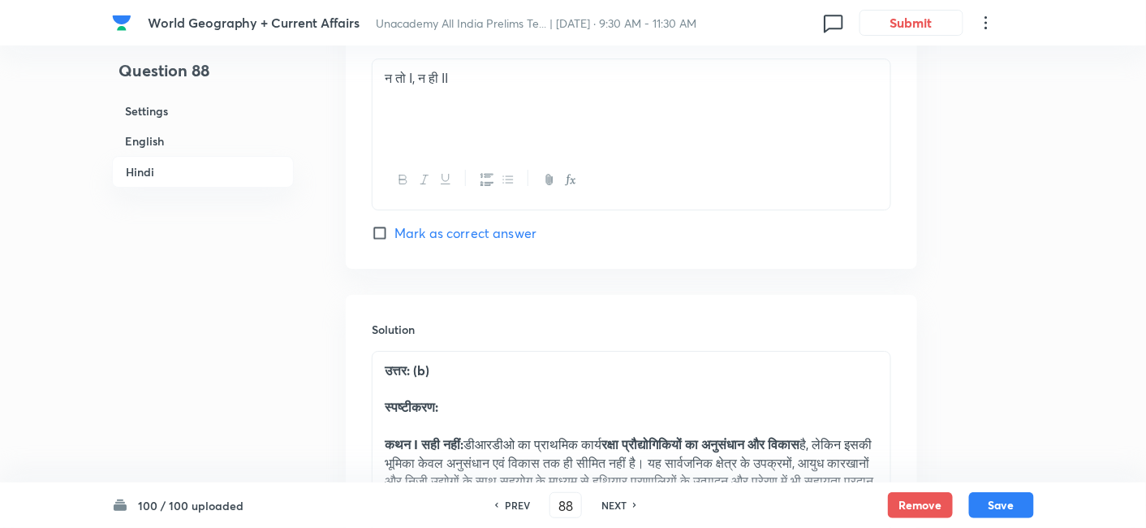
scroll to position [3700, 0]
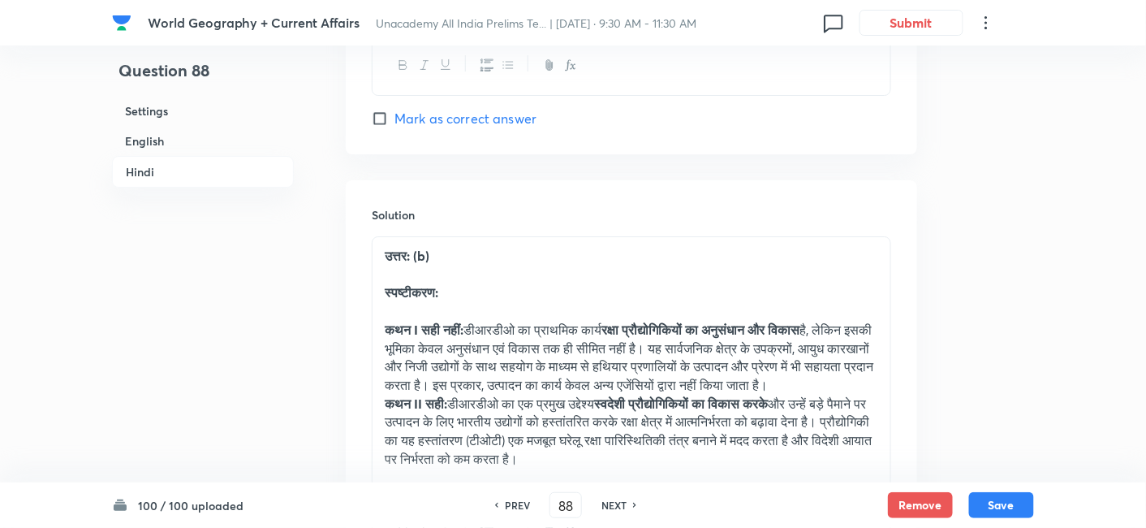
click at [619, 510] on h6 "NEXT" at bounding box center [614, 505] width 25 height 15
type input "89"
checkbox input "false"
checkbox input "true"
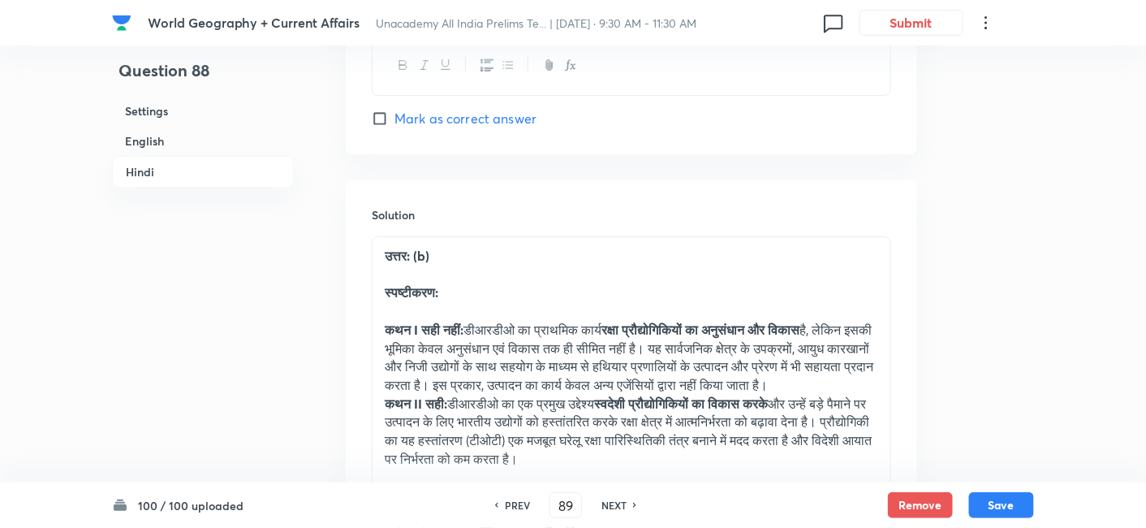
checkbox input "true"
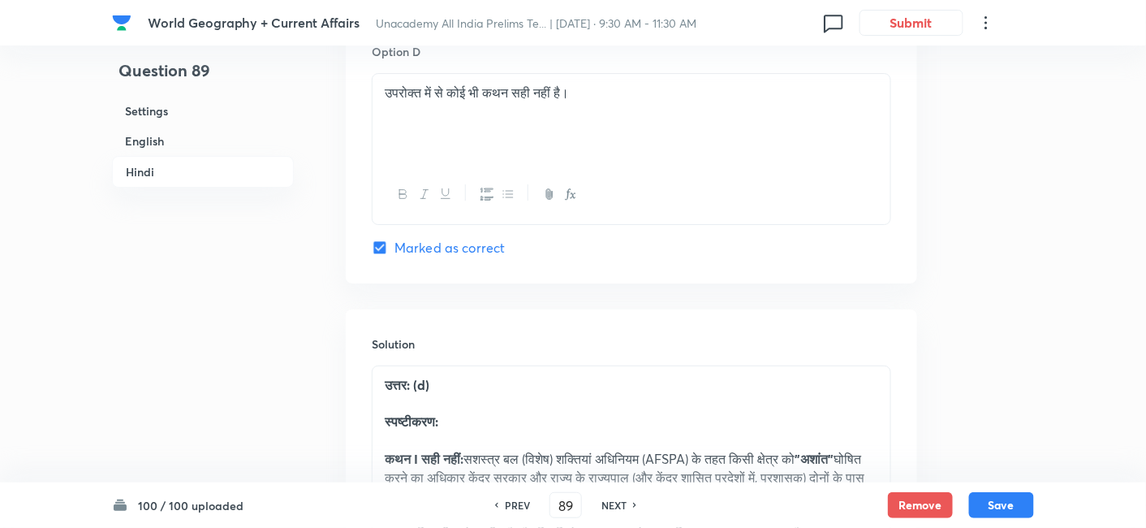
click at [619, 510] on h6 "NEXT" at bounding box center [614, 505] width 25 height 15
type input "90"
checkbox input "false"
checkbox input "true"
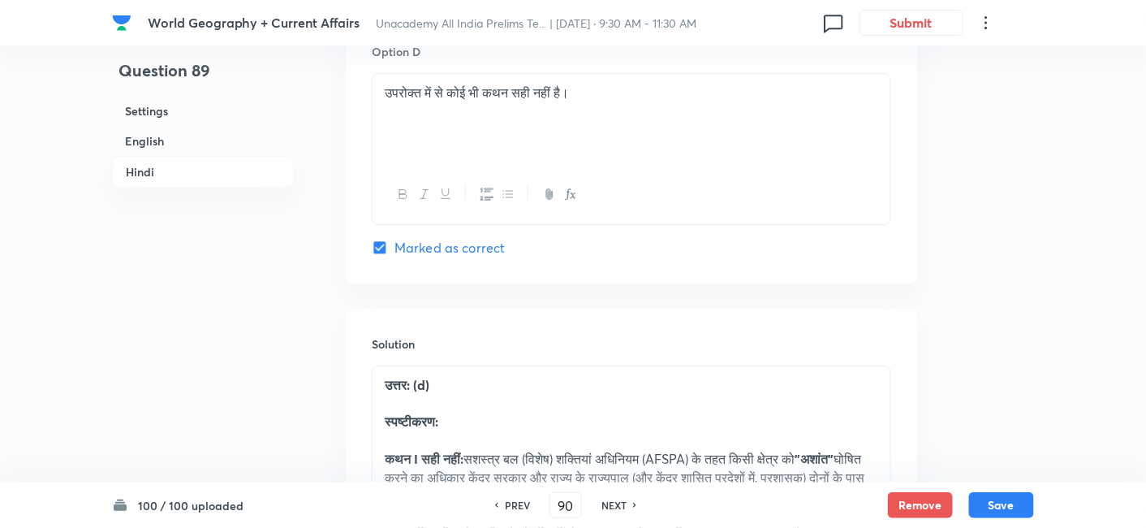
checkbox input "true"
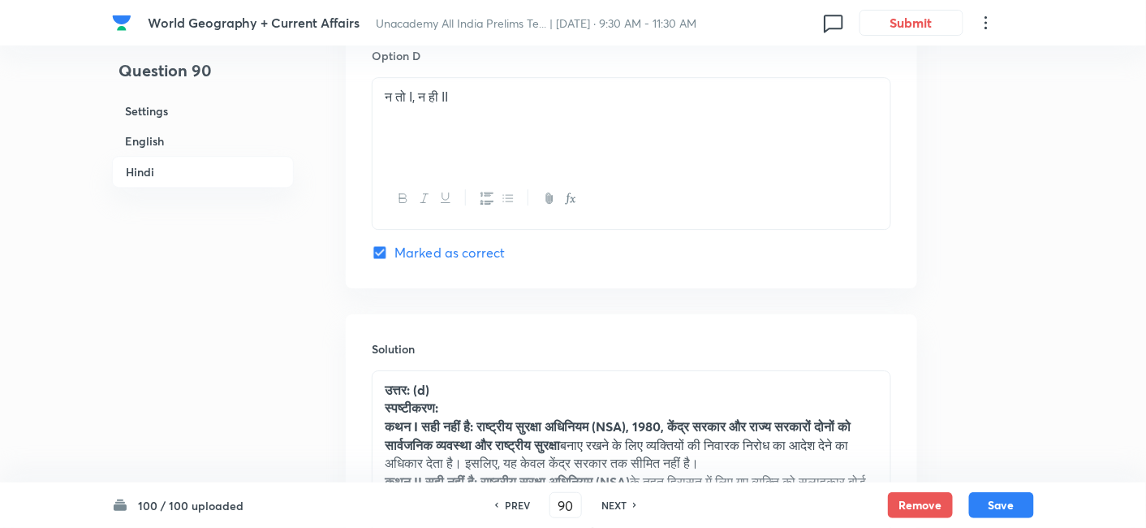
scroll to position [3491, 0]
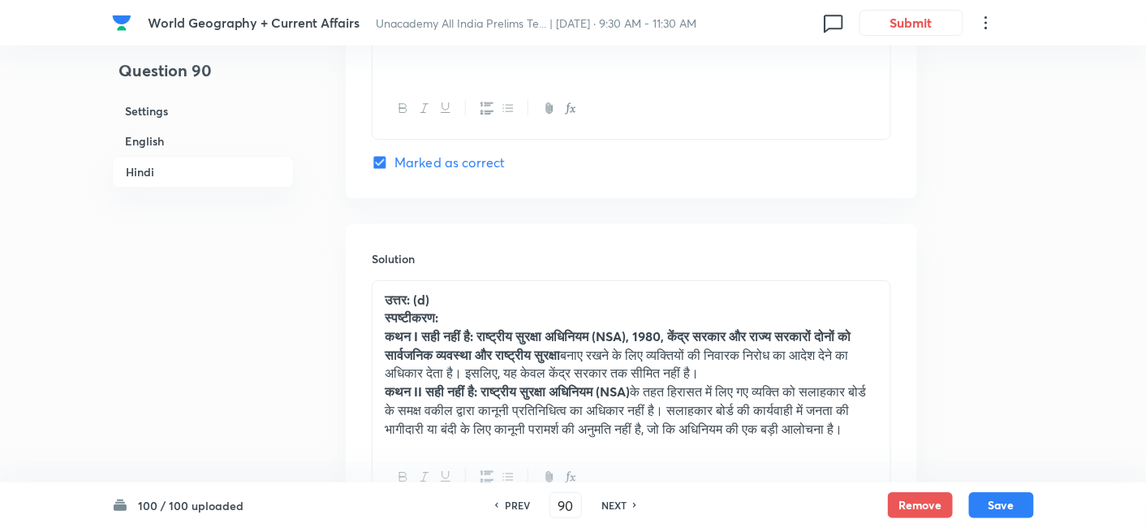
click at [619, 510] on h6 "NEXT" at bounding box center [614, 505] width 25 height 15
type input "91"
checkbox input "false"
checkbox input "true"
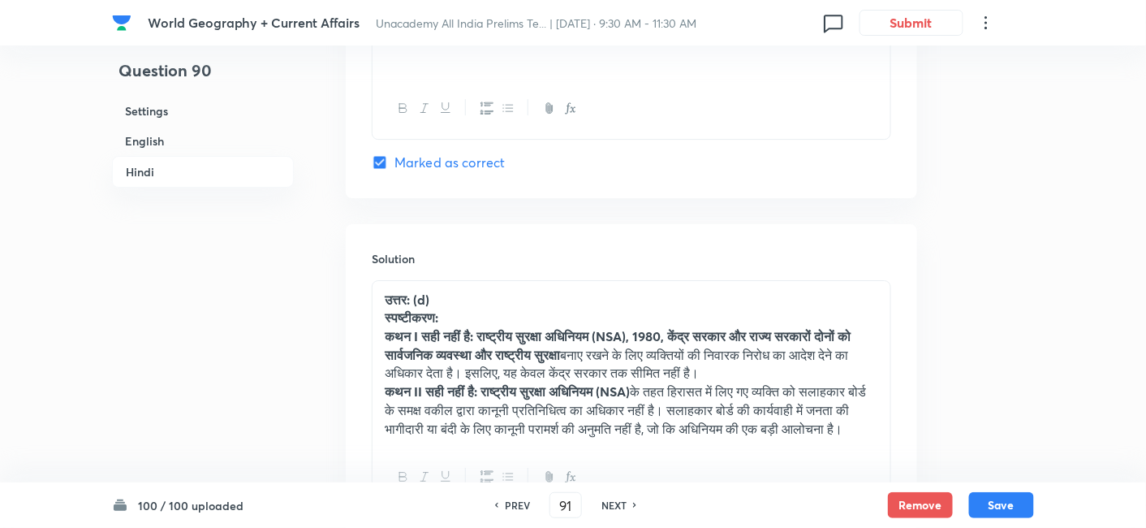
checkbox input "true"
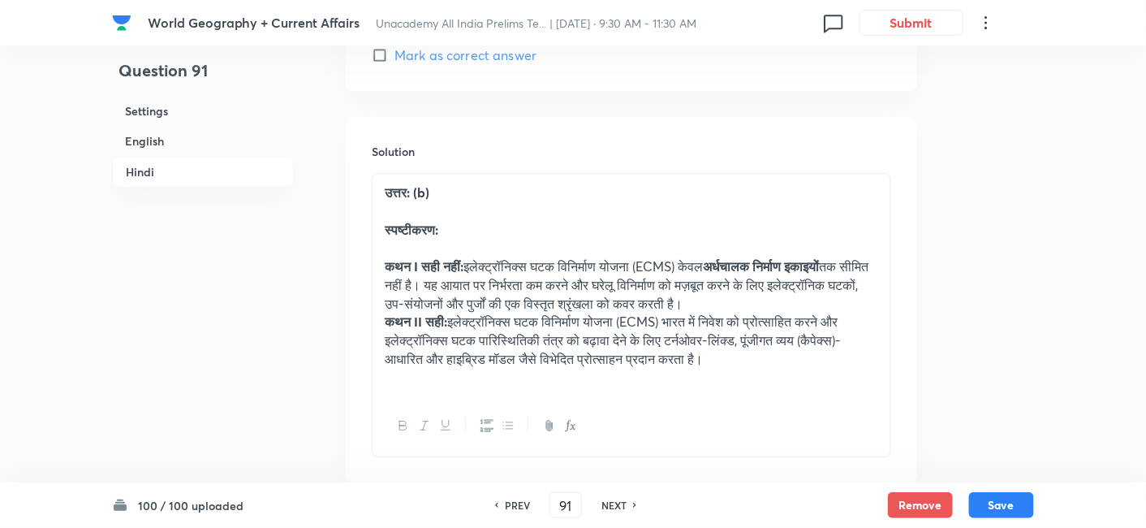
click at [619, 510] on h6 "NEXT" at bounding box center [614, 505] width 25 height 15
type input "92"
checkbox input "false"
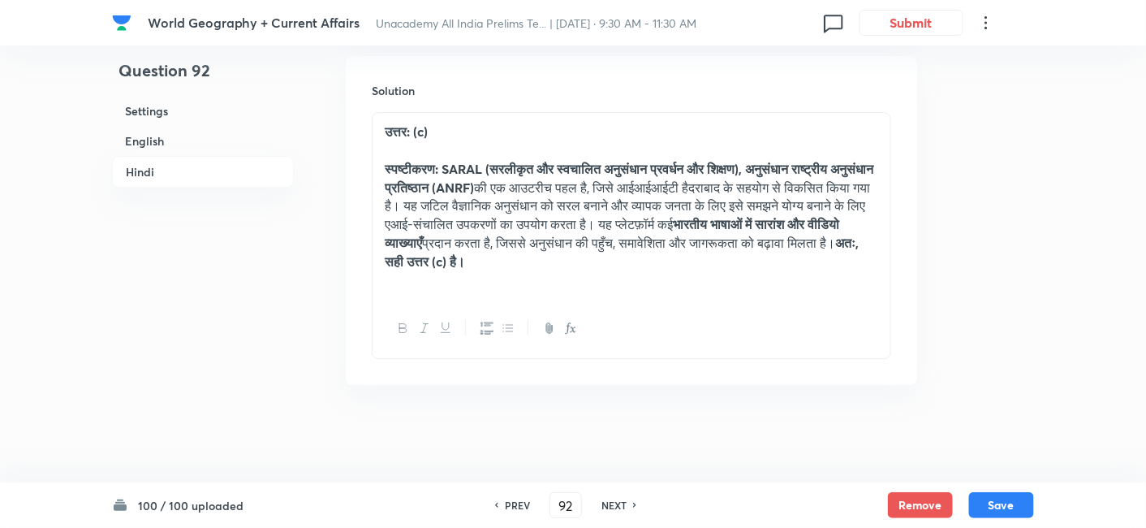
checkbox input "true"
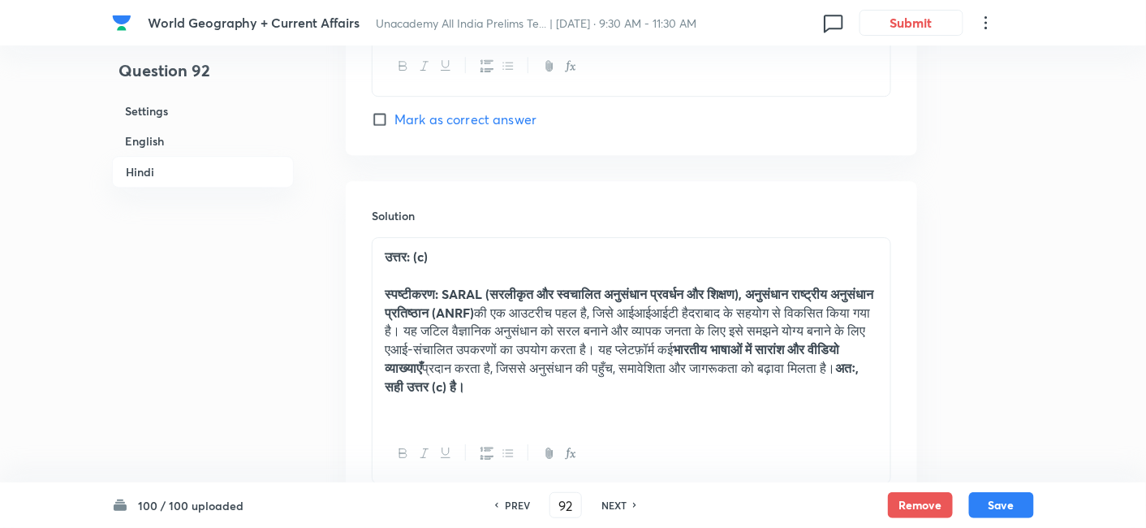
scroll to position [3448, 0]
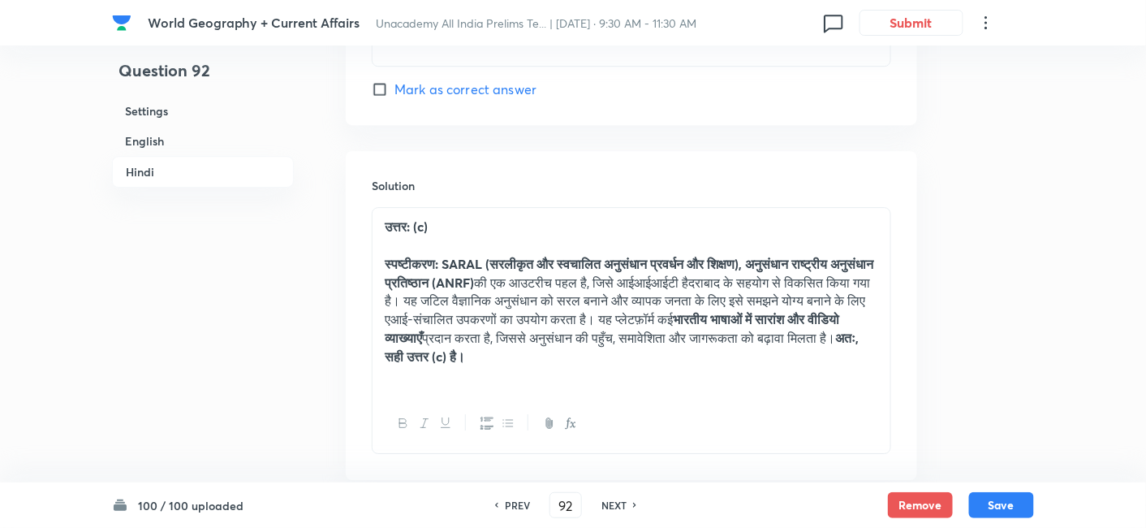
click at [621, 510] on h6 "NEXT" at bounding box center [614, 505] width 25 height 15
type input "93"
checkbox input "false"
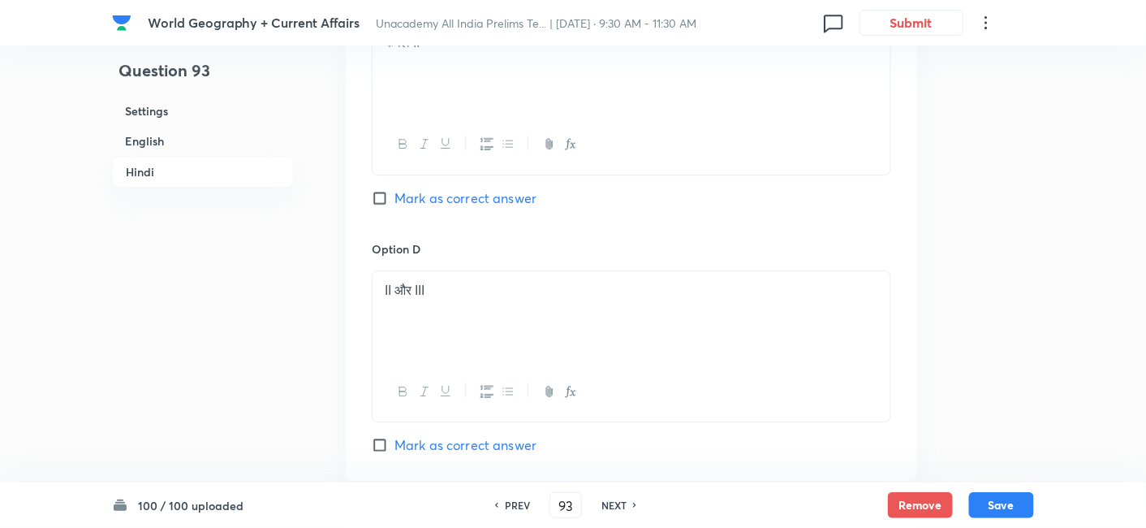
checkbox input "true"
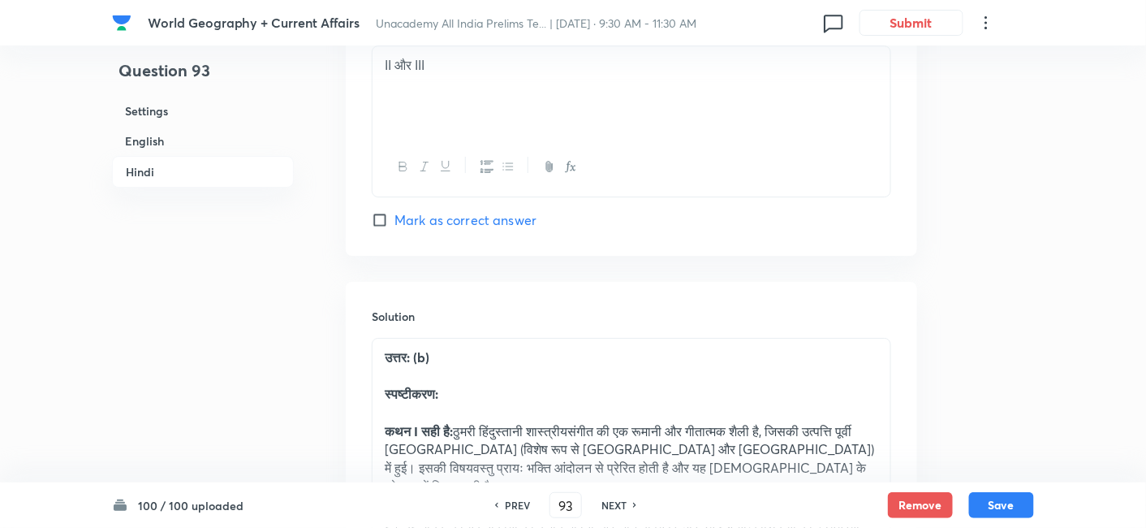
scroll to position [3718, 0]
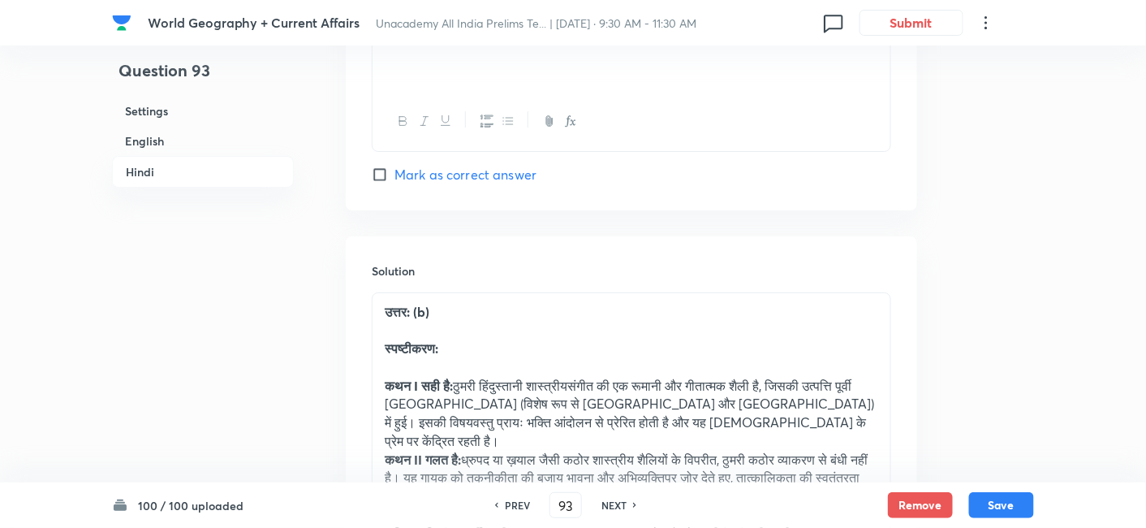
click at [621, 511] on h6 "NEXT" at bounding box center [614, 505] width 25 height 15
type input "94"
checkbox input "false"
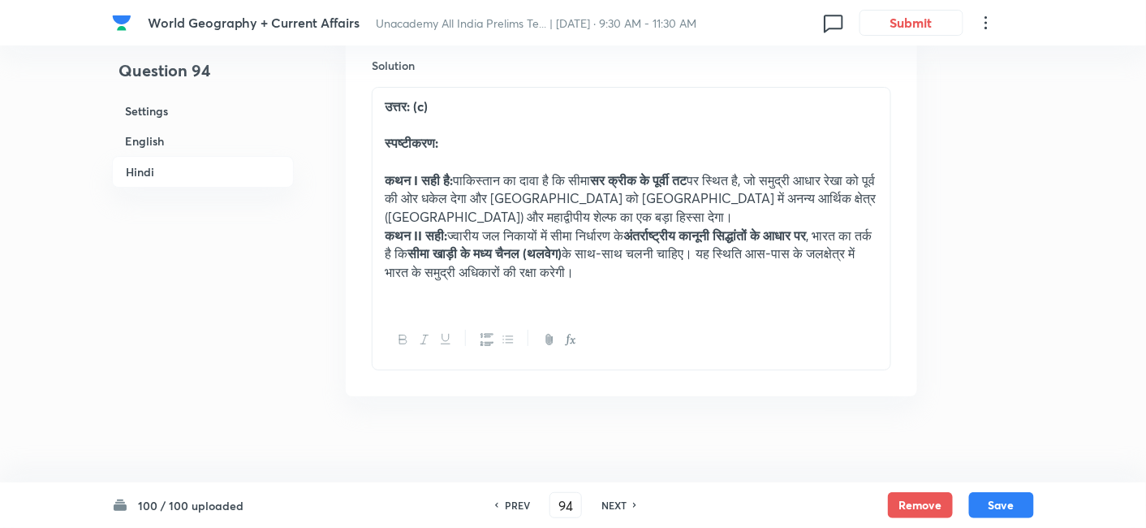
checkbox input "true"
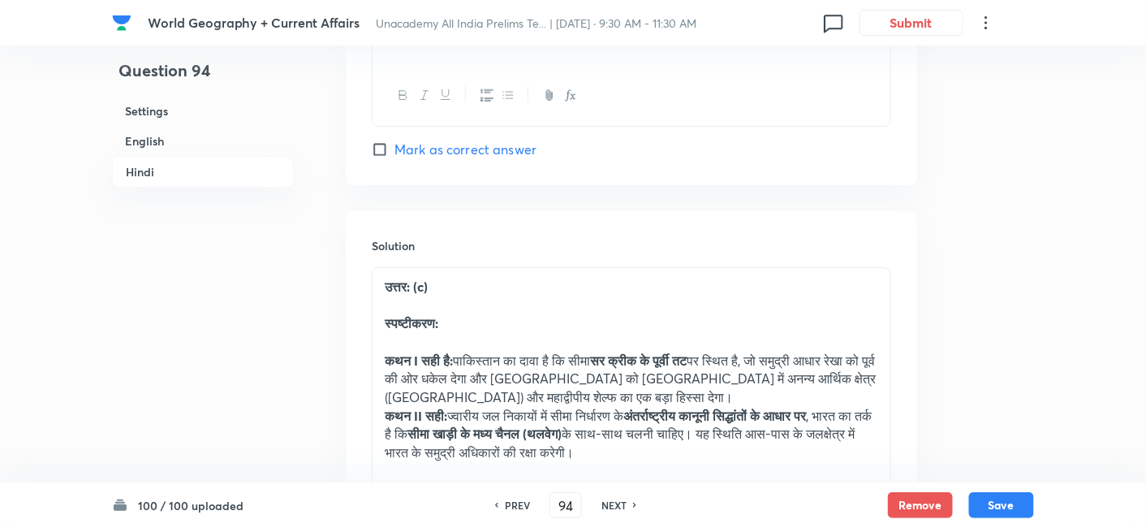
scroll to position [3628, 0]
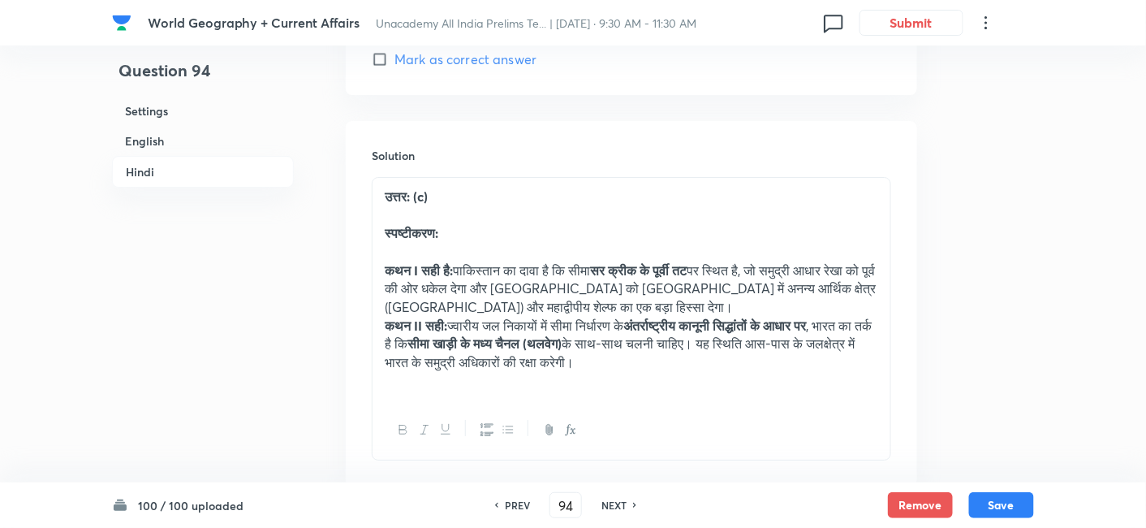
click at [620, 511] on h6 "NEXT" at bounding box center [614, 505] width 25 height 15
type input "95"
checkbox input "false"
checkbox input "true"
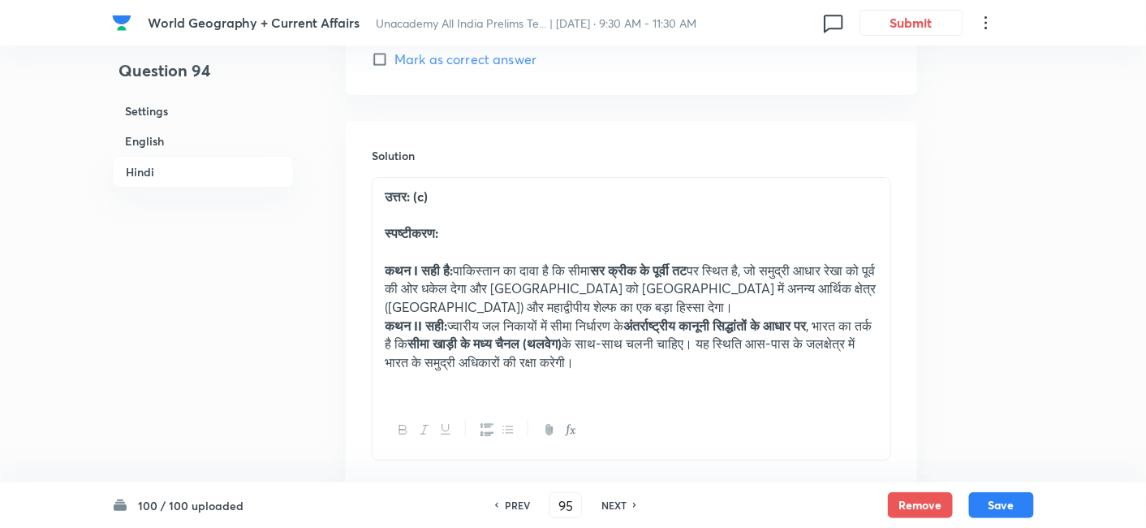
checkbox input "true"
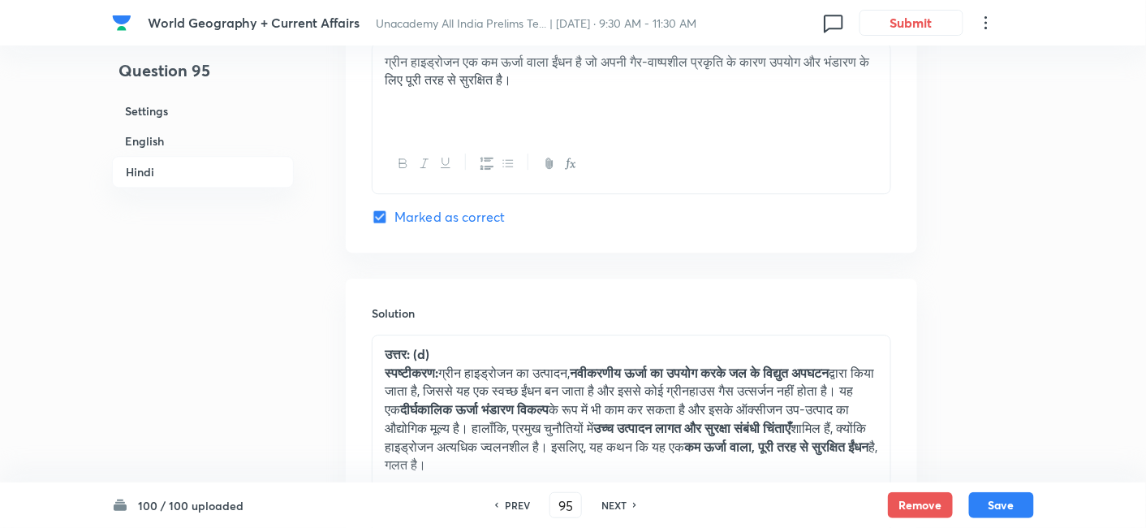
scroll to position [3375, 0]
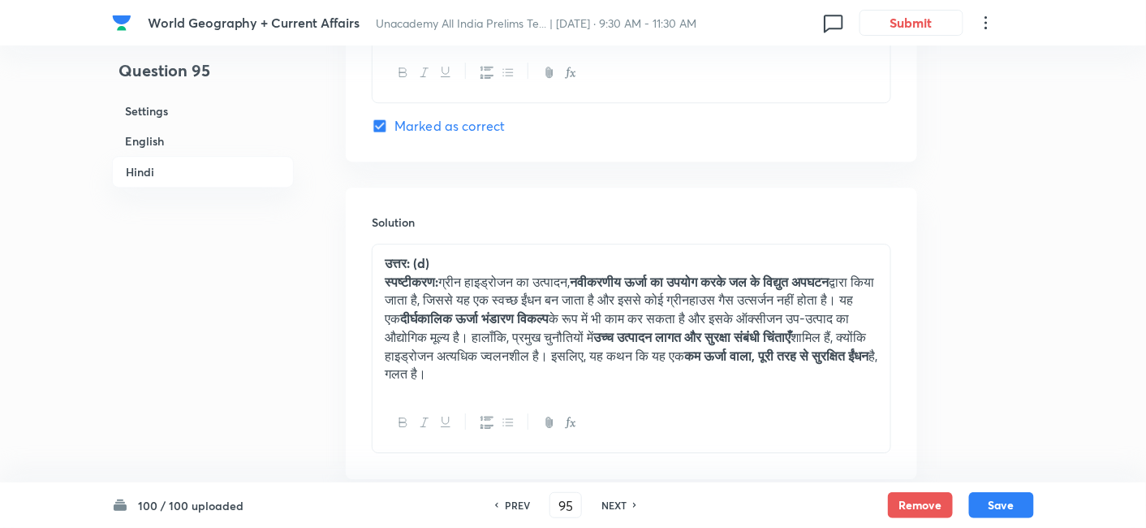
click at [619, 511] on h6 "NEXT" at bounding box center [614, 505] width 25 height 15
type input "96"
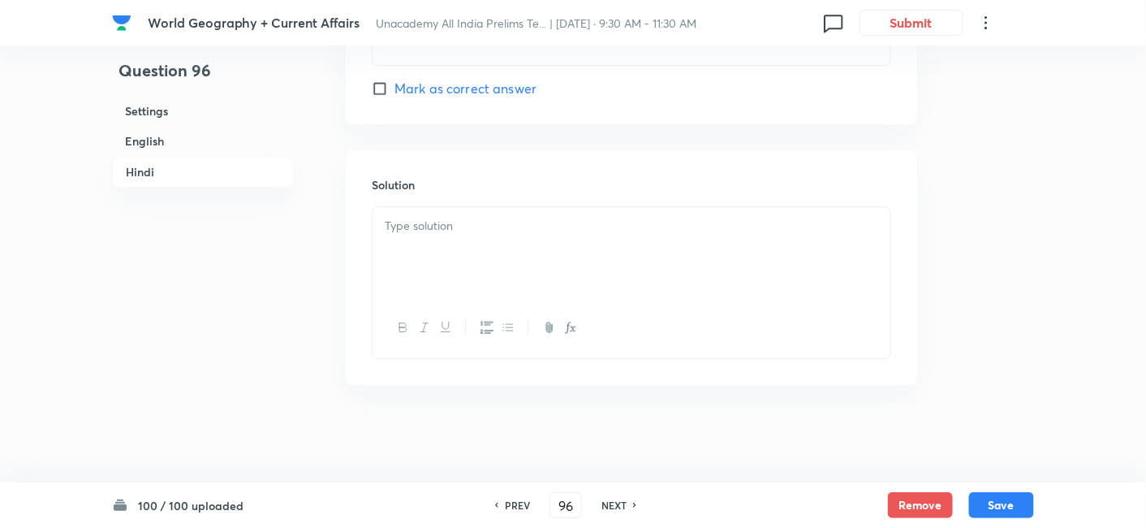
checkbox input "false"
checkbox input "true"
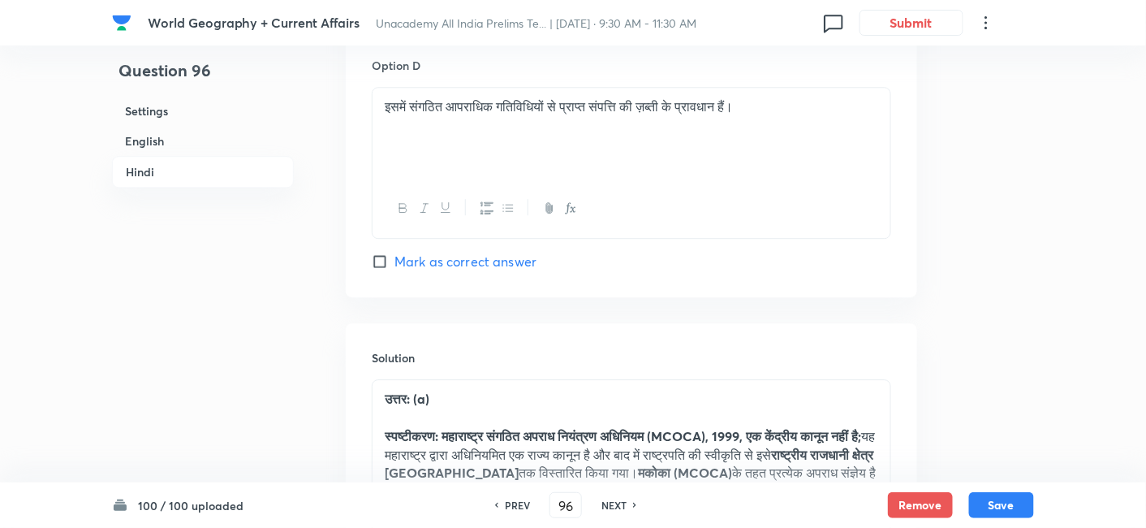
scroll to position [3284, 0]
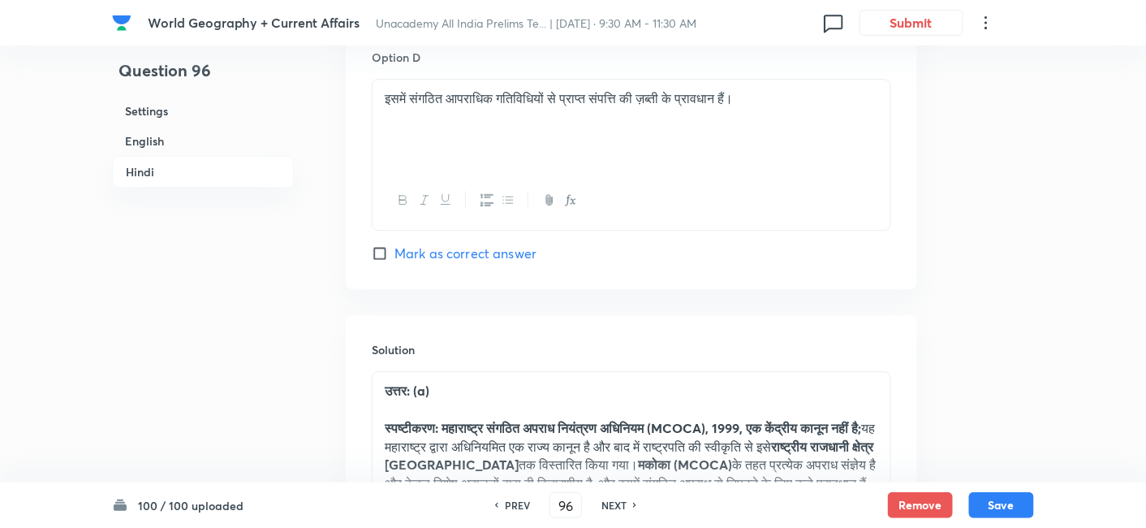
click at [619, 511] on h6 "NEXT" at bounding box center [614, 505] width 25 height 15
type input "97"
checkbox input "false"
checkbox input "true"
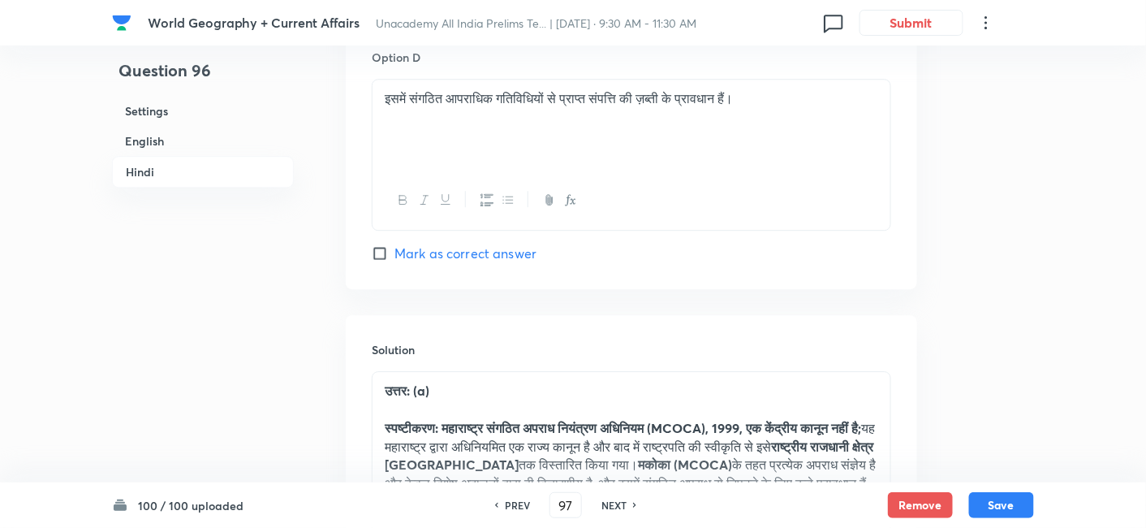
checkbox input "true"
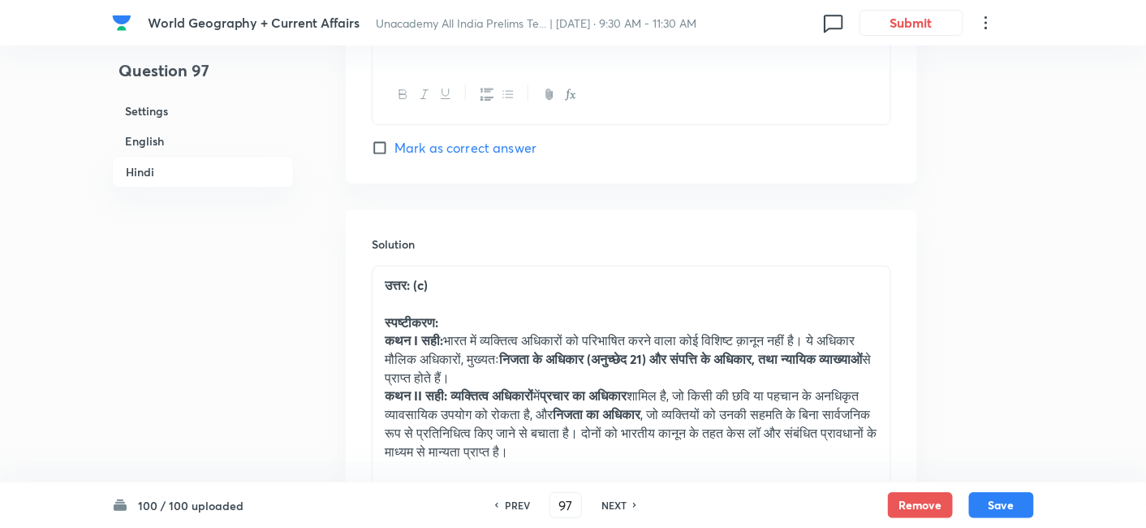
scroll to position [3645, 0]
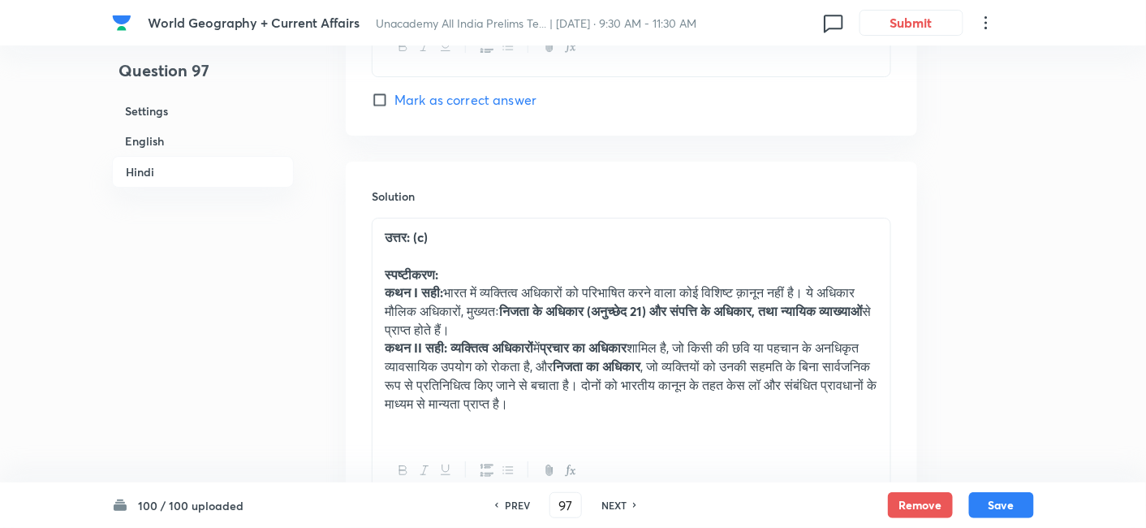
click at [619, 511] on h6 "NEXT" at bounding box center [614, 505] width 25 height 15
type input "98"
checkbox input "false"
checkbox input "true"
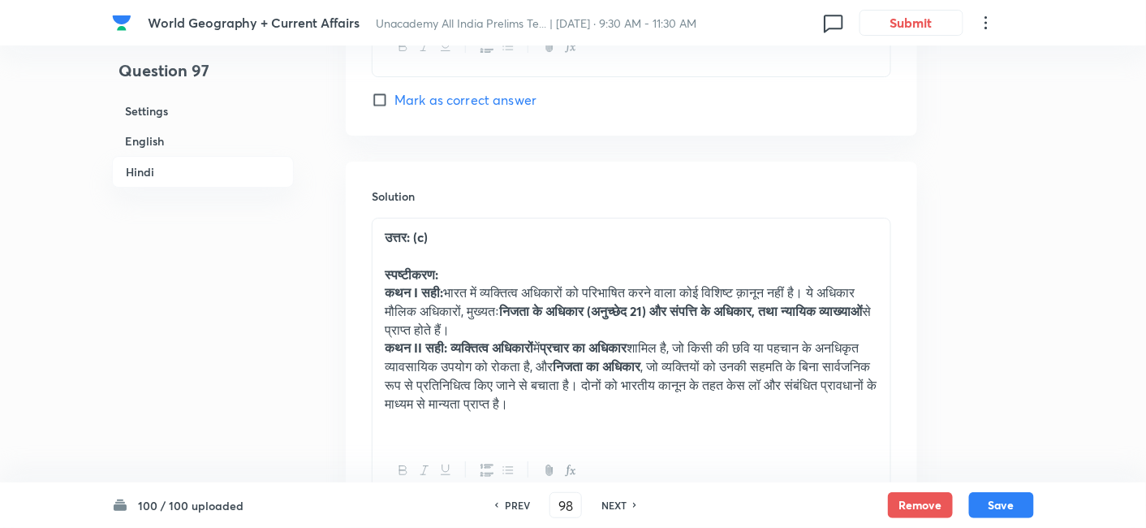
checkbox input "true"
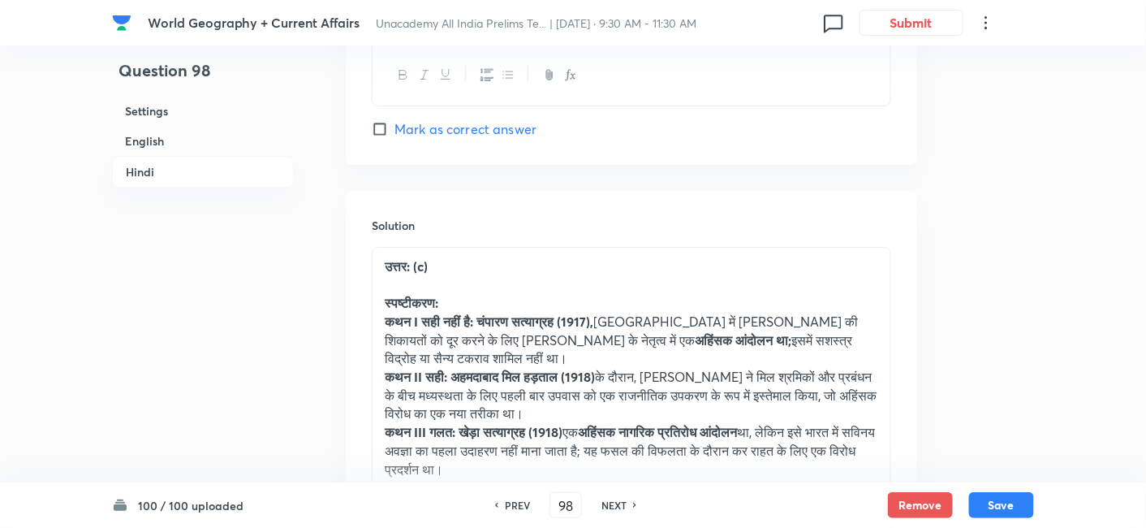
scroll to position [3735, 0]
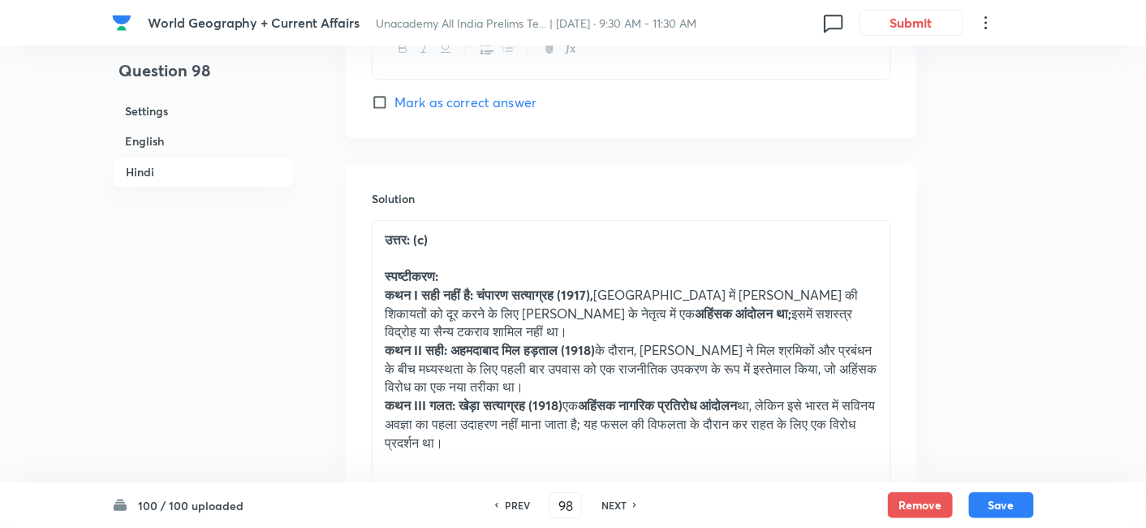
click at [619, 511] on h6 "NEXT" at bounding box center [614, 505] width 25 height 15
type input "99"
checkbox input "false"
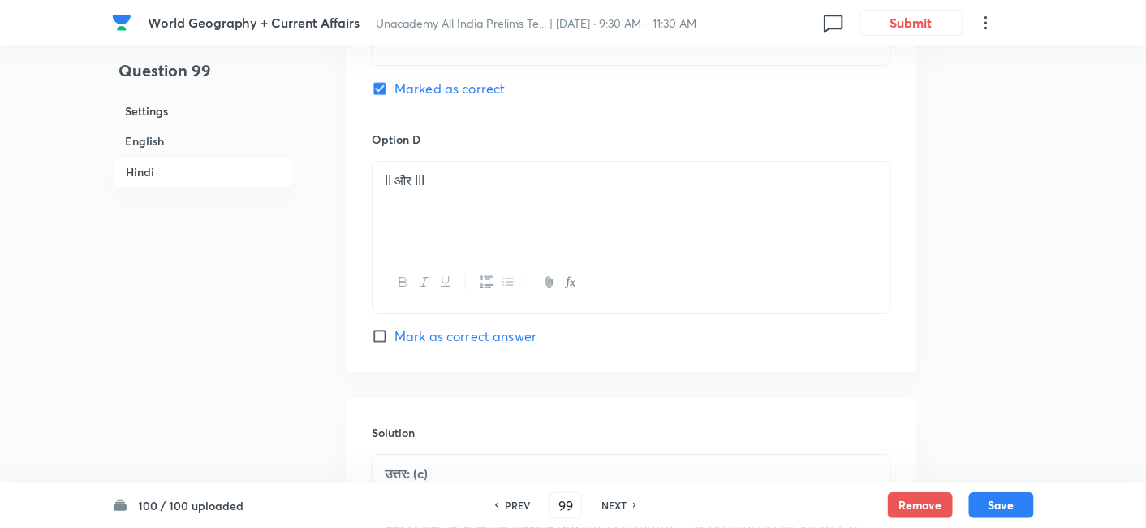
checkbox input "true"
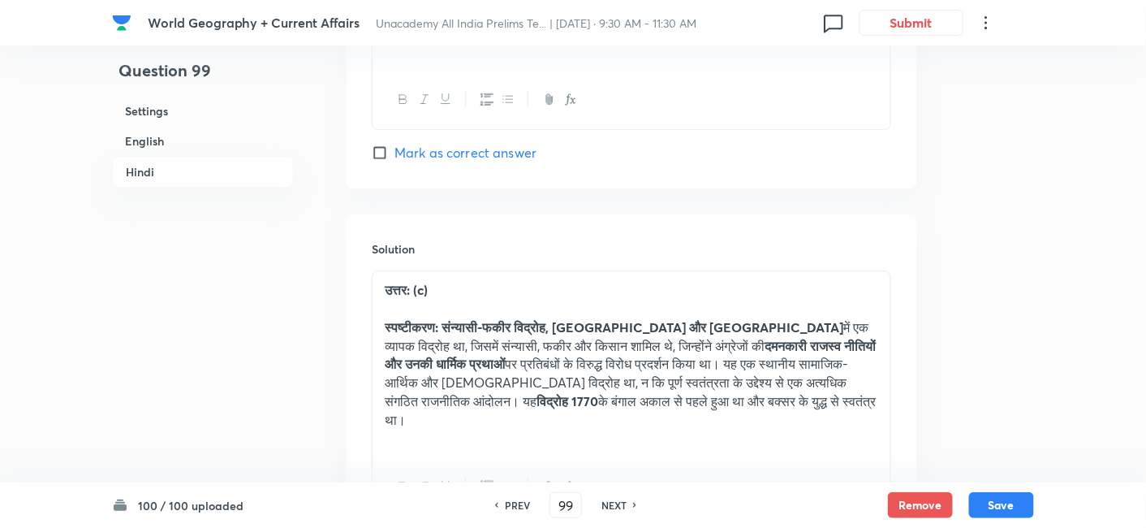
scroll to position [3411, 0]
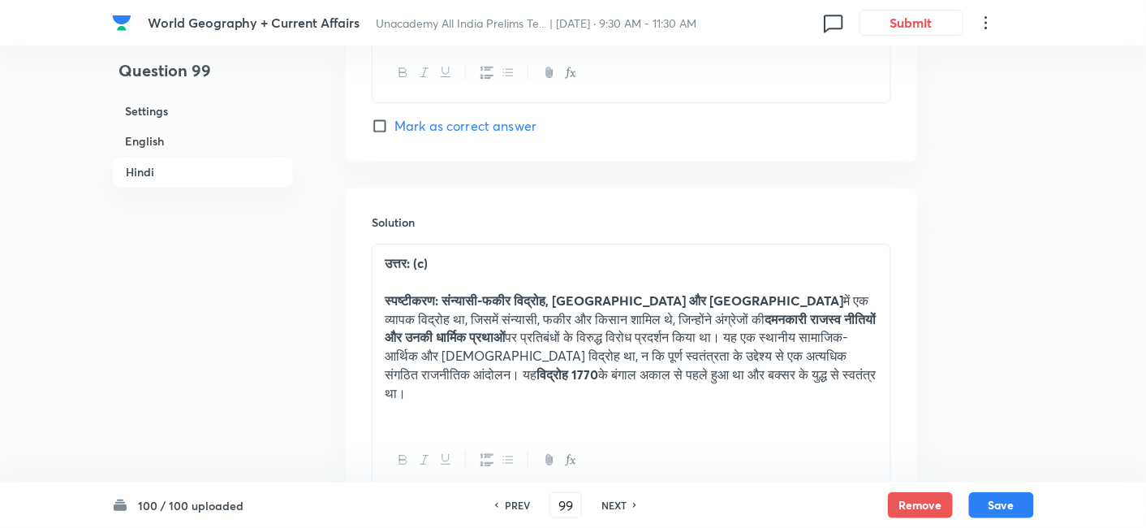
click at [619, 511] on h6 "NEXT" at bounding box center [614, 505] width 25 height 15
type input "100"
checkbox input "false"
checkbox input "true"
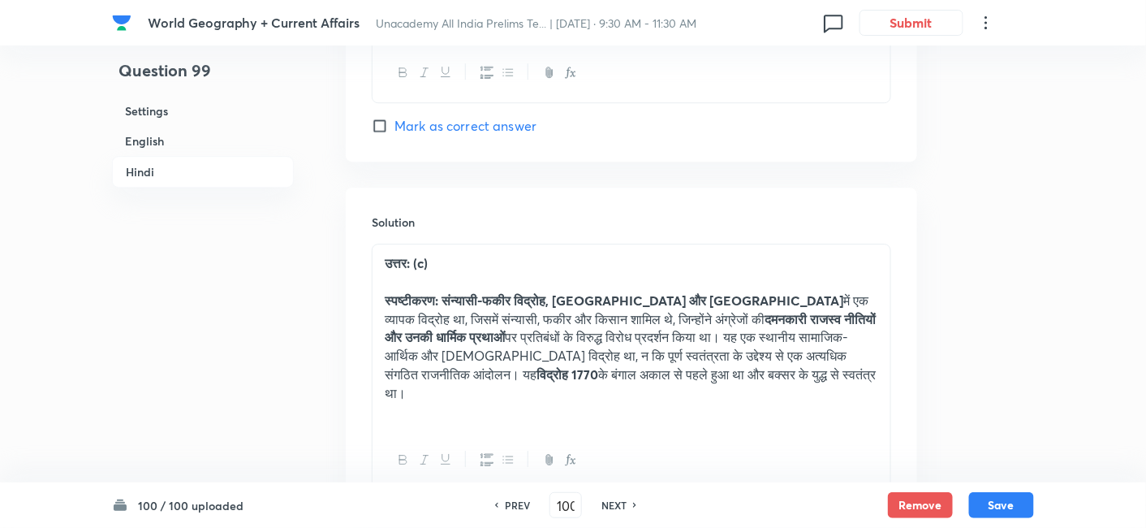
checkbox input "true"
